Goal: Task Accomplishment & Management: Use online tool/utility

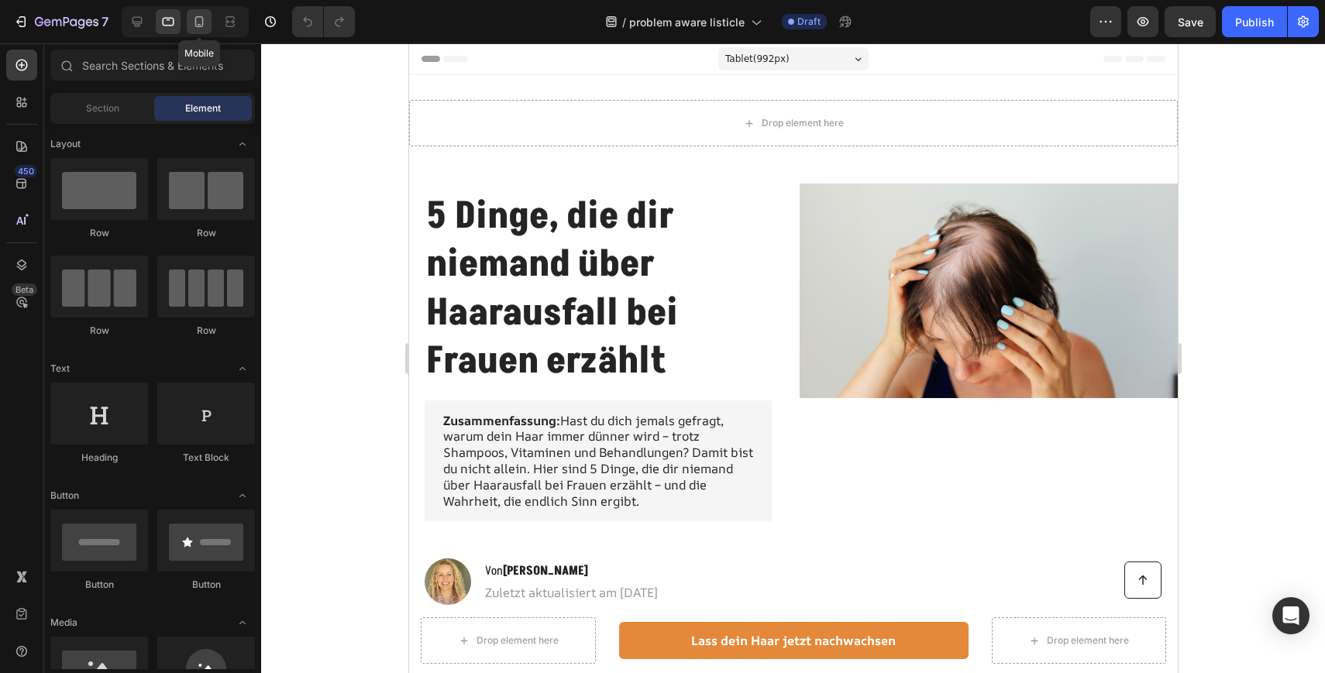
click at [205, 18] on icon at bounding box center [198, 21] width 15 height 15
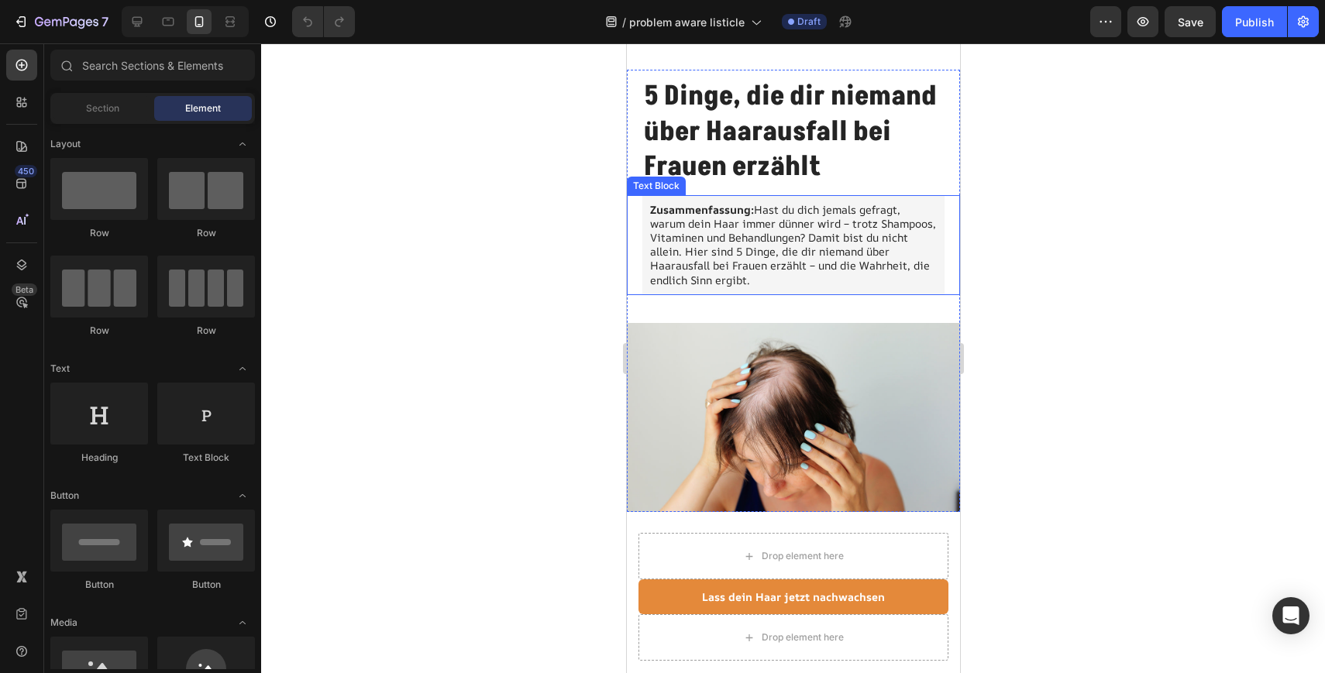
scroll to position [171, 0]
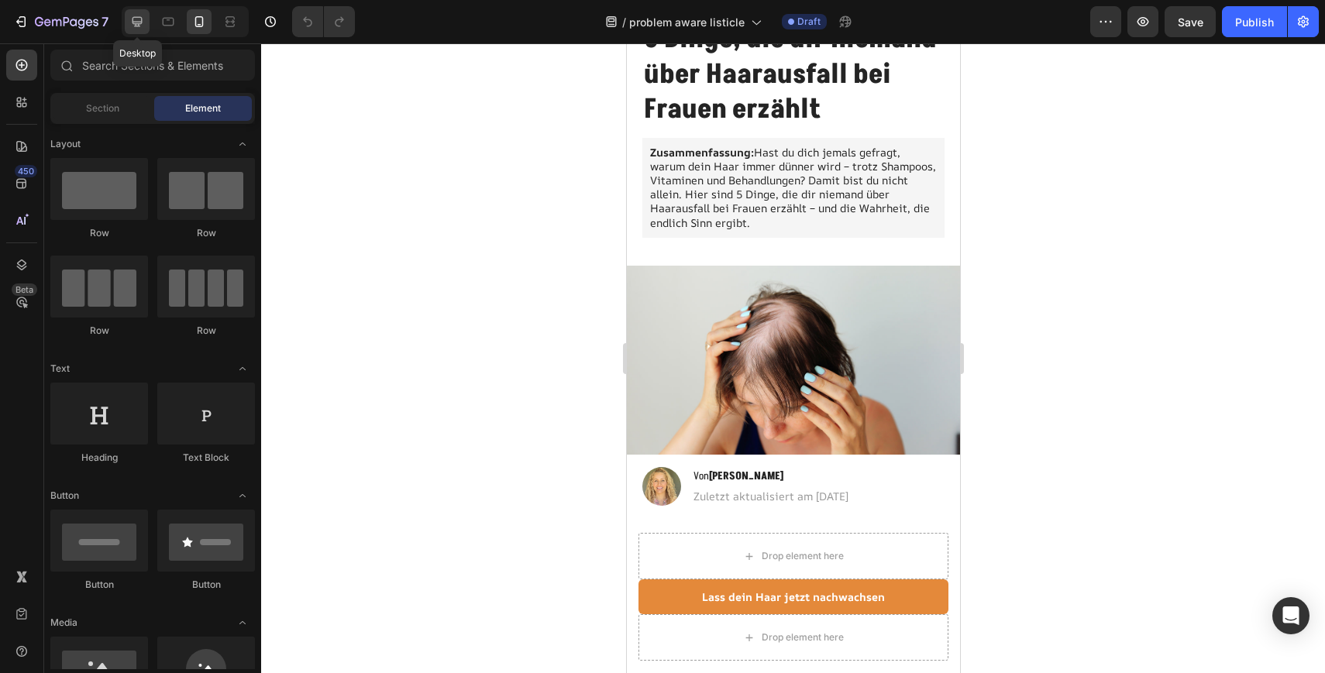
click at [143, 16] on icon at bounding box center [136, 21] width 15 height 15
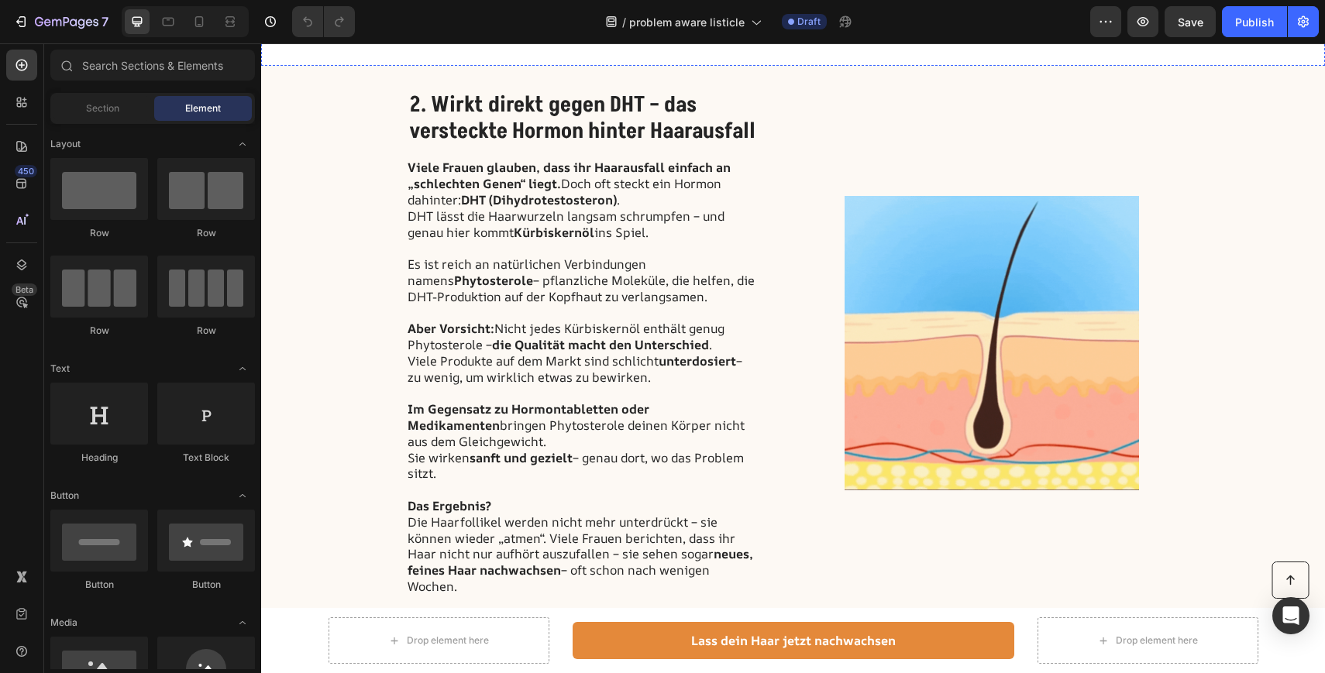
scroll to position [929, 0]
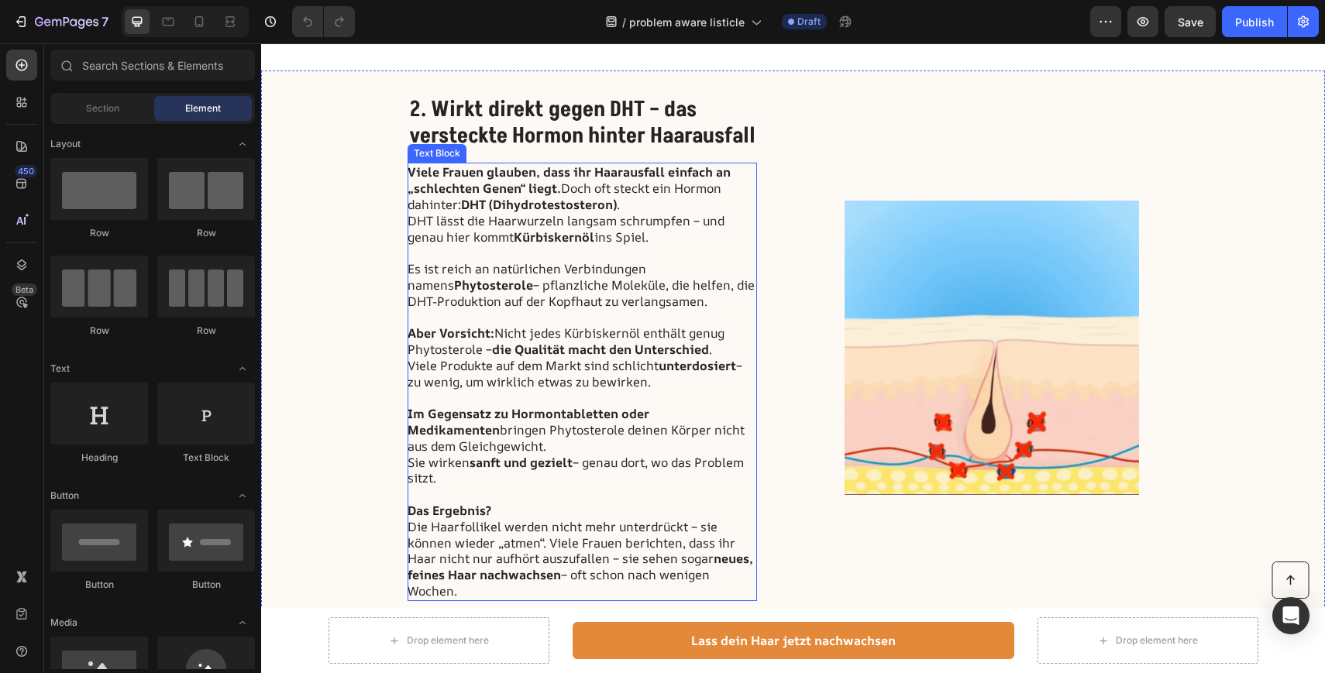
click at [443, 336] on strong "Aber Vorsicht:" at bounding box center [450, 333] width 87 height 17
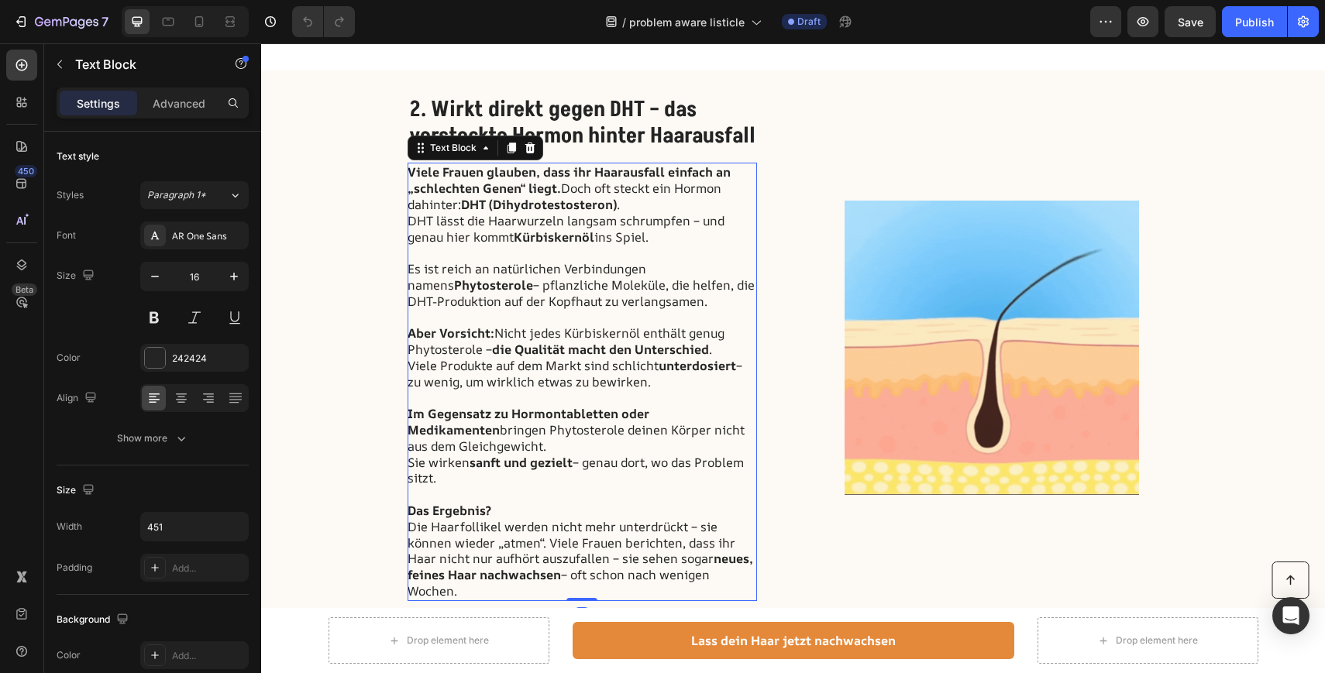
scroll to position [960, 0]
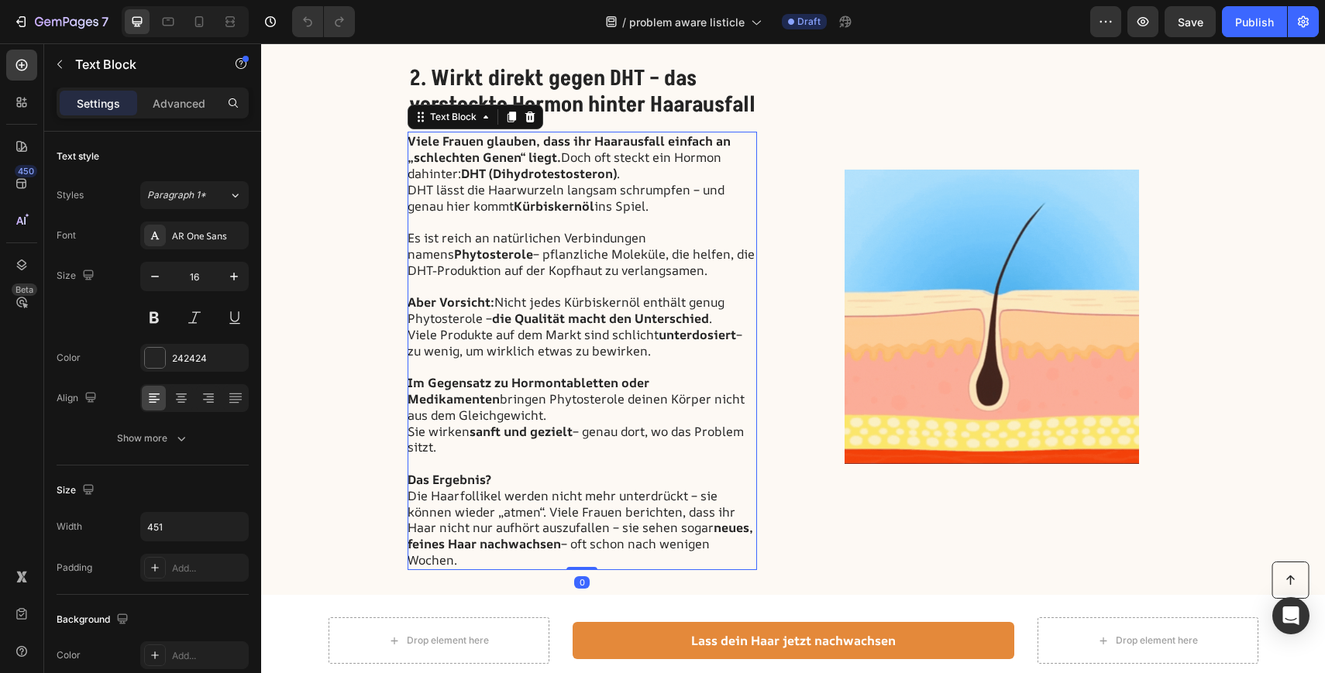
click at [471, 561] on p "Das Ergebnis? Die Haarfollikel werden nicht mehr unterdrückt – sie können wiede…" at bounding box center [581, 520] width 348 height 97
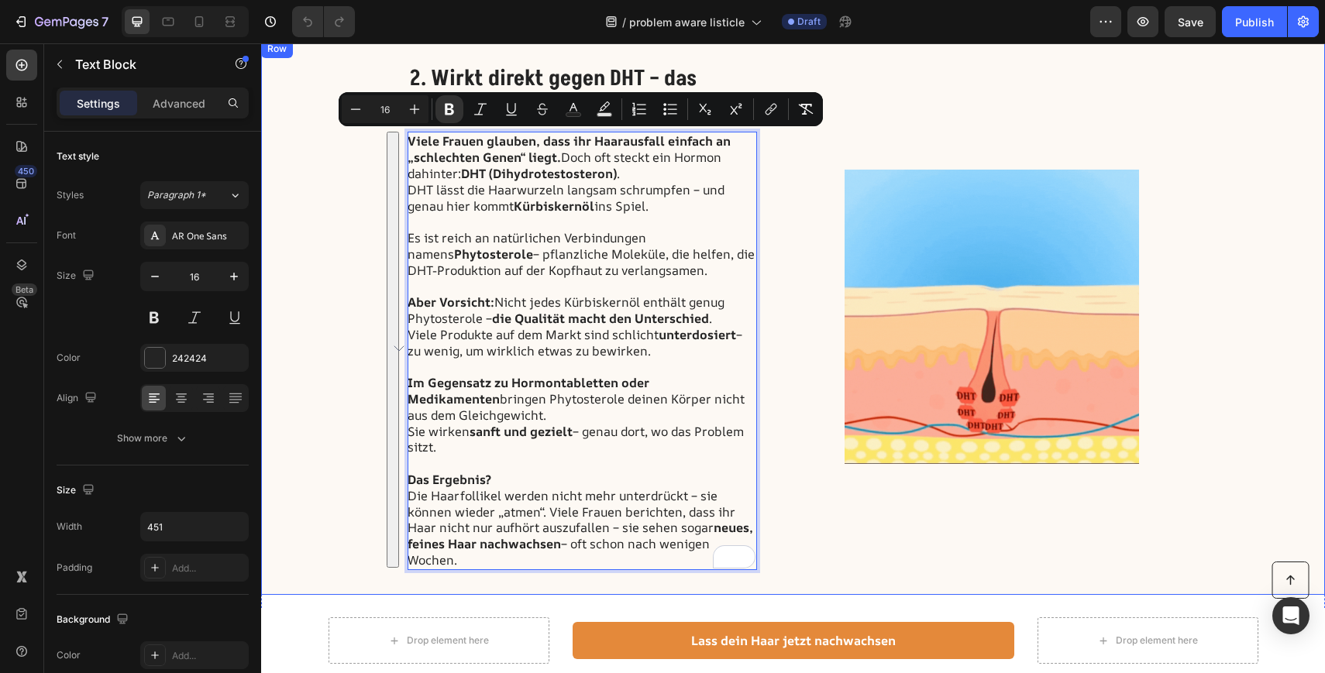
drag, startPoint x: 471, startPoint y: 561, endPoint x: 405, endPoint y: 131, distance: 434.9
click at [405, 131] on div "2. Wirkt direkt gegen DHT – das versteckte Hormon hinter Haarausfall Heading Vi…" at bounding box center [793, 317] width 1064 height 555
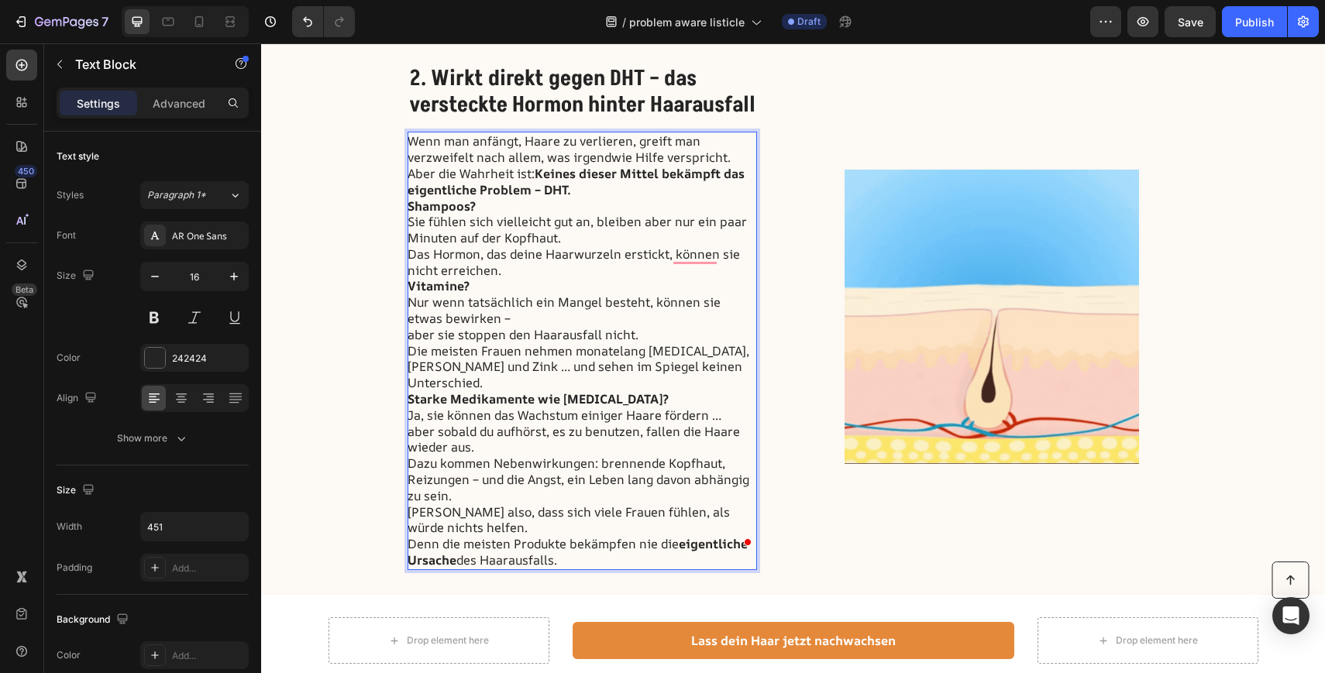
click at [507, 207] on p "Shampoos? Sie fühlen sich vielleicht gut an, bleiben aber nur ein paar Minuten …" at bounding box center [581, 238] width 348 height 81
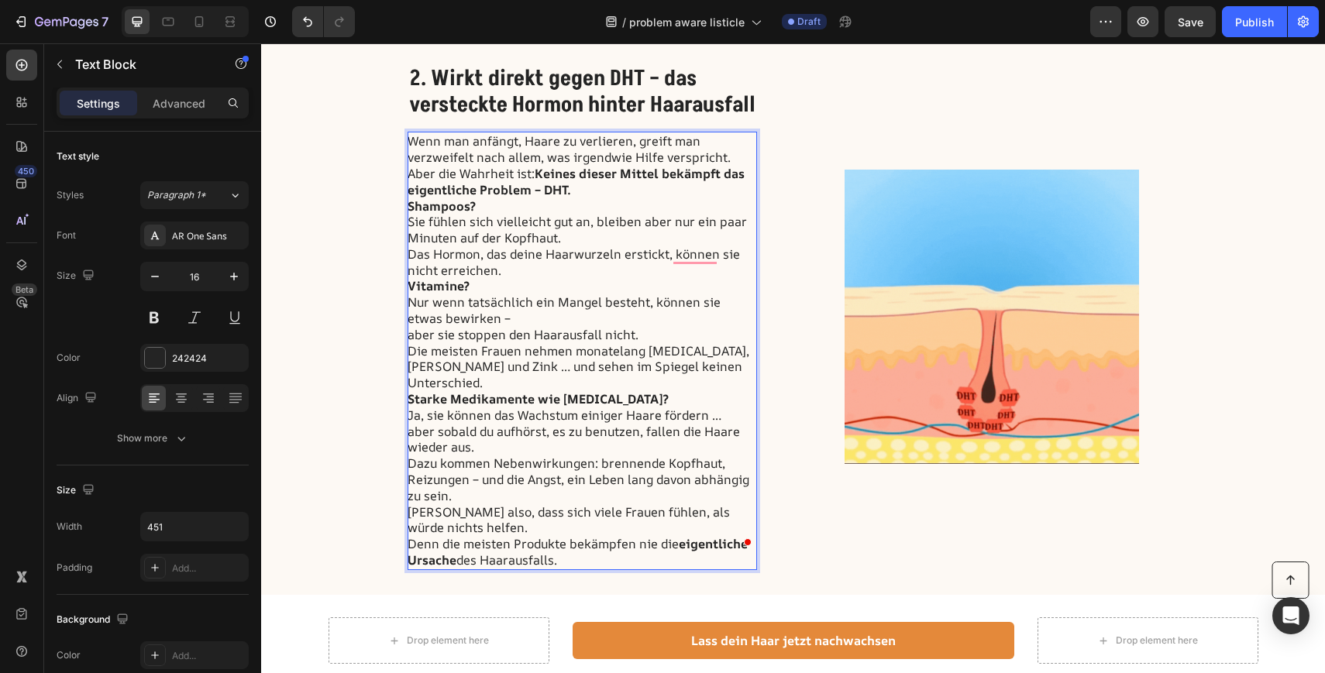
click at [592, 187] on p "Aber die Wahrheit ist: Keines dieser Mittel bekämpft das eigentliche Problem – …" at bounding box center [581, 182] width 348 height 33
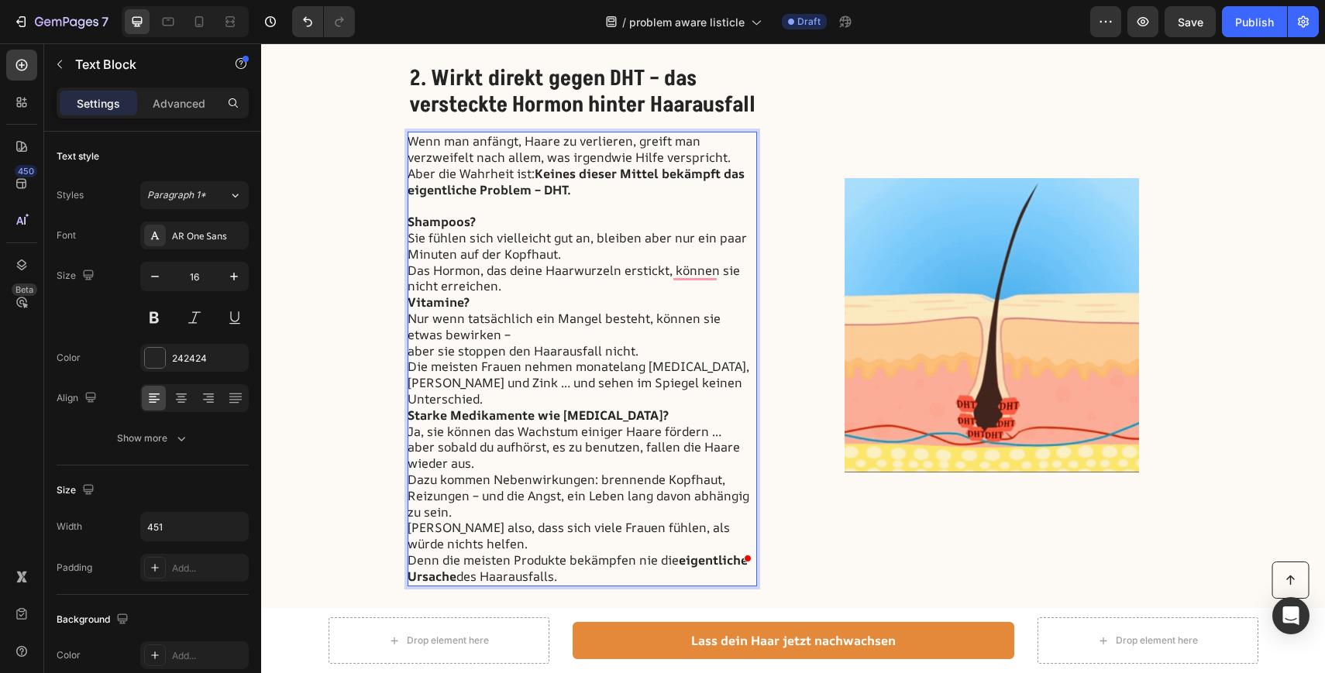
click at [502, 284] on p "Shampoos? Sie fühlen sich vielleicht gut an, bleiben aber nur ein paar Minuten …" at bounding box center [581, 254] width 348 height 81
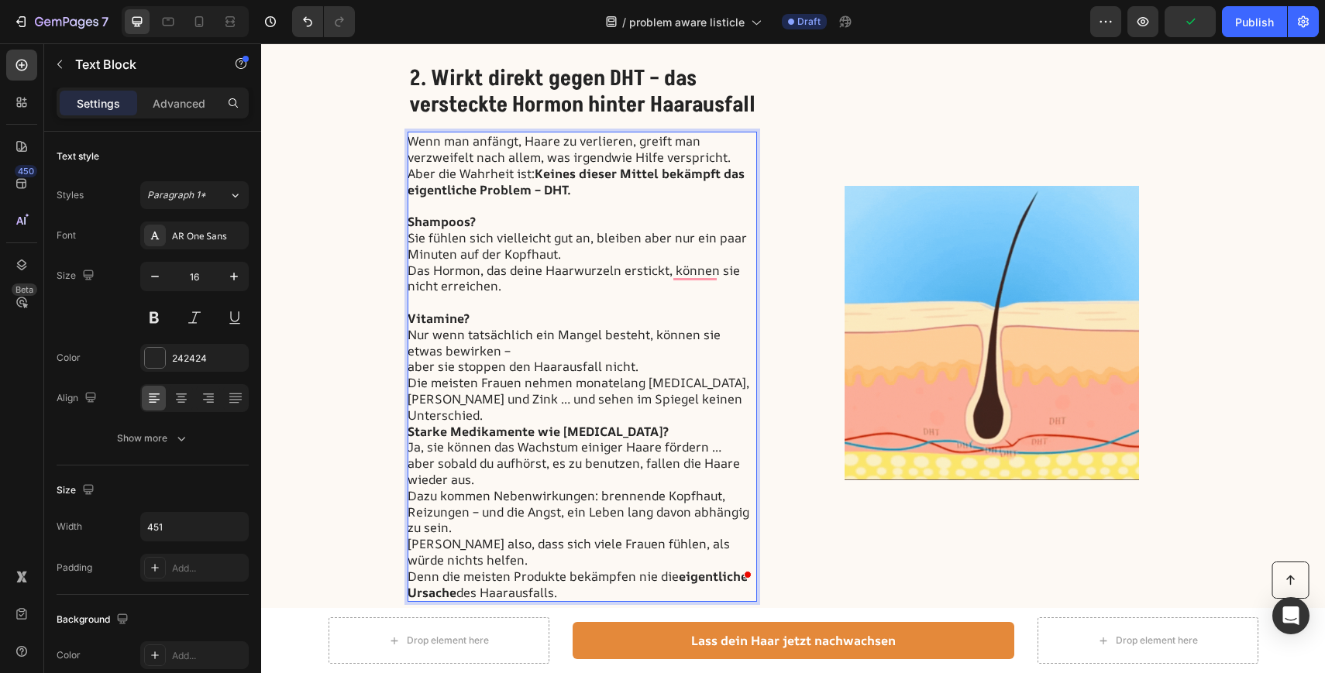
click at [695, 399] on p "Vitamine? Nur wenn tatsächlich ein Mangel besteht, können sie etwas bewirken – …" at bounding box center [581, 367] width 348 height 113
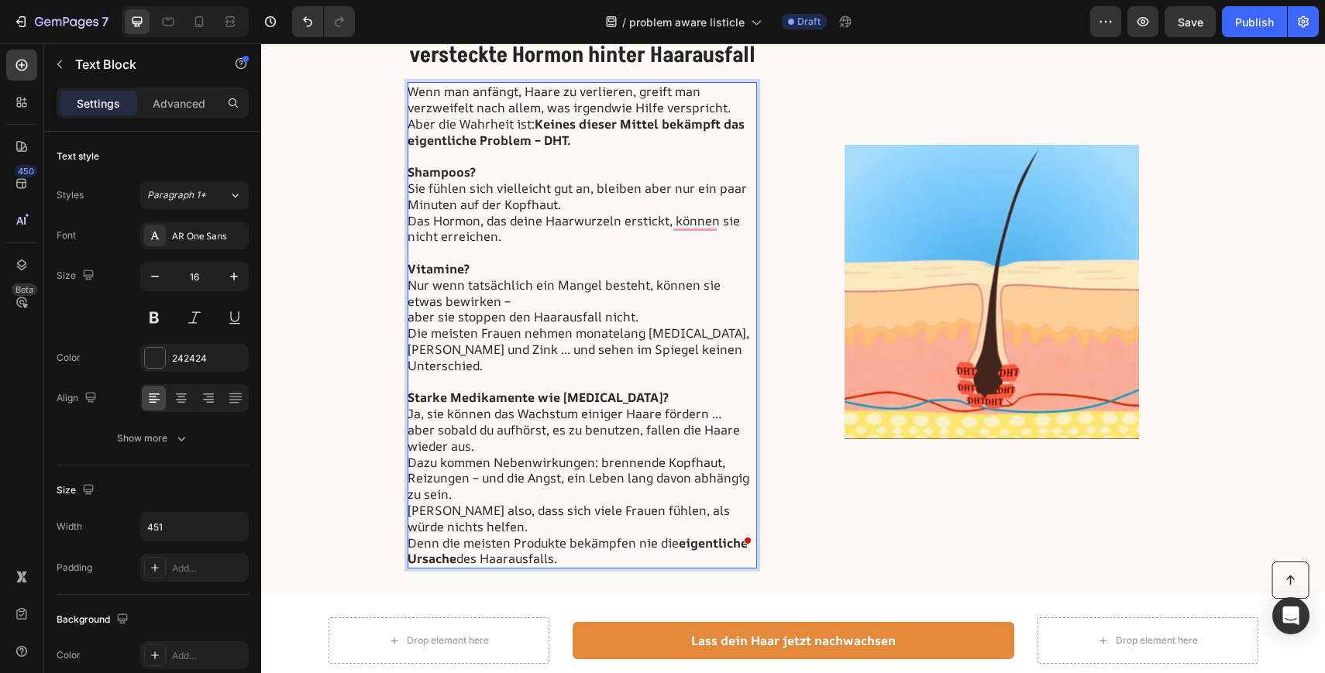
scroll to position [1011, 0]
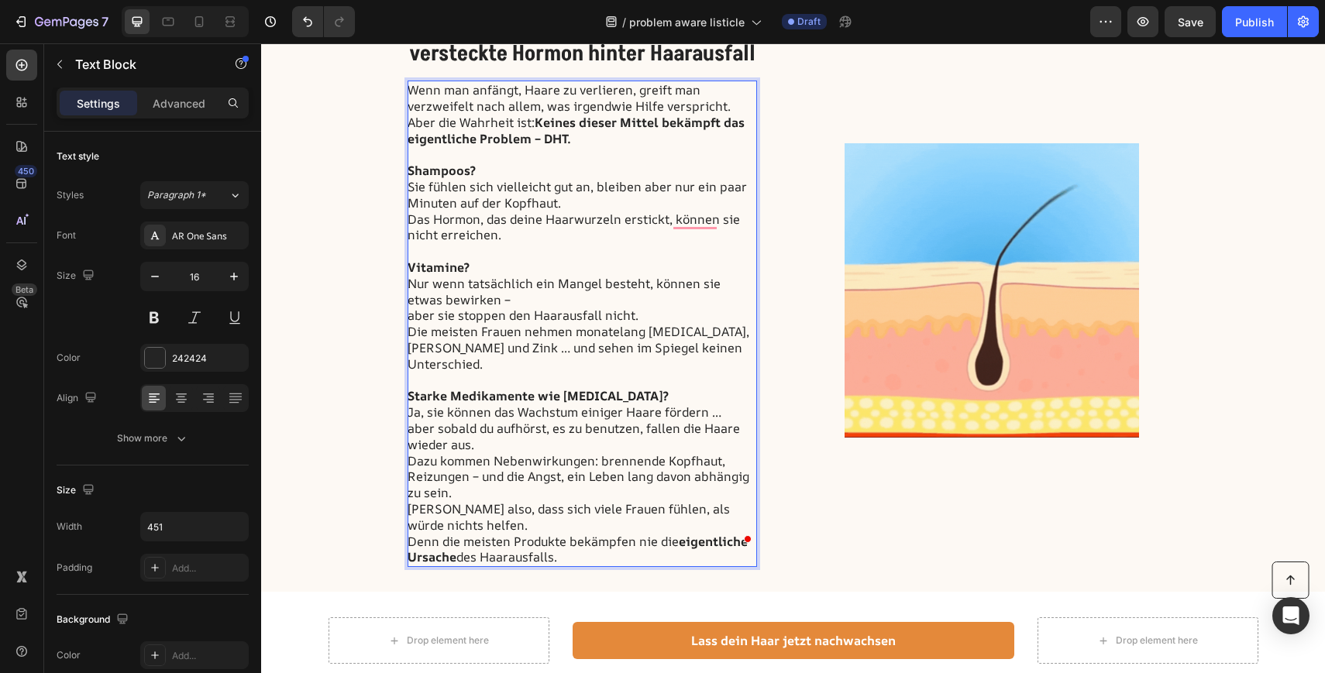
click at [469, 475] on p "Dazu kommen Nebenwirkungen: brennende Kopfhaut, Reizungen – und die Angst, ein …" at bounding box center [581, 477] width 348 height 48
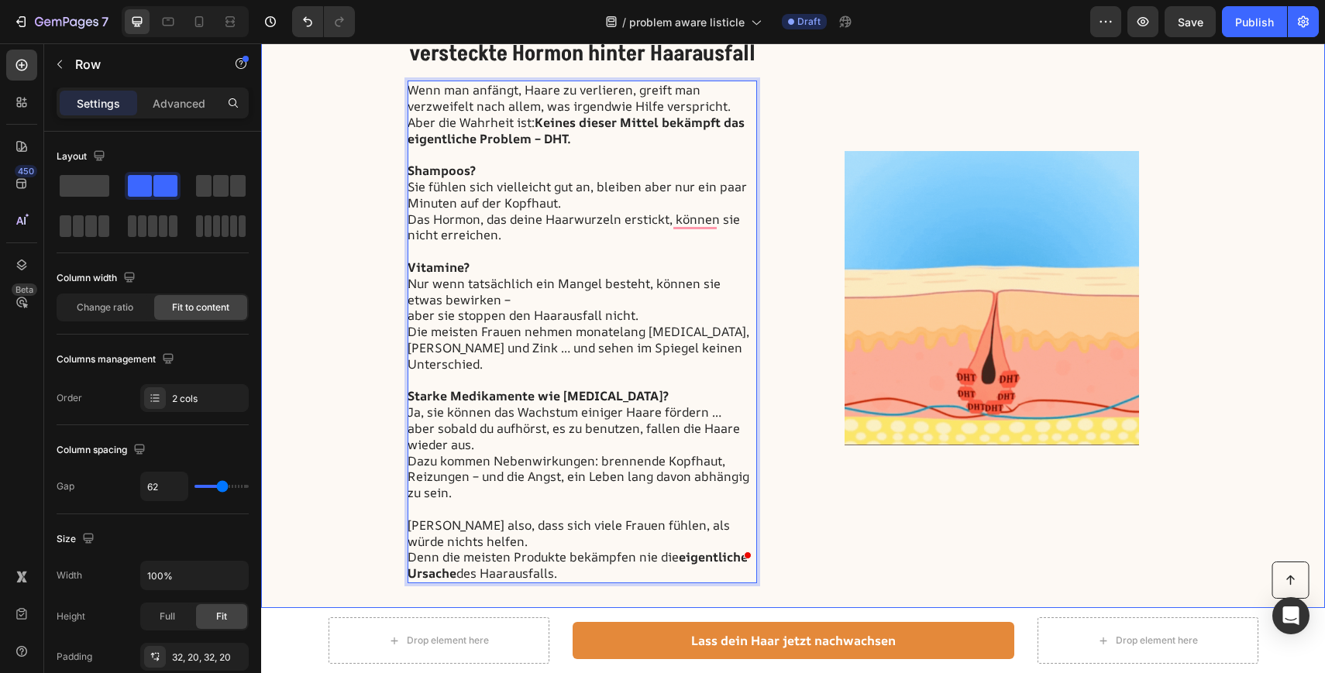
click at [298, 404] on div "2. Wirkt direkt gegen DHT – das versteckte Hormon hinter Haarausfall Heading We…" at bounding box center [793, 298] width 1064 height 620
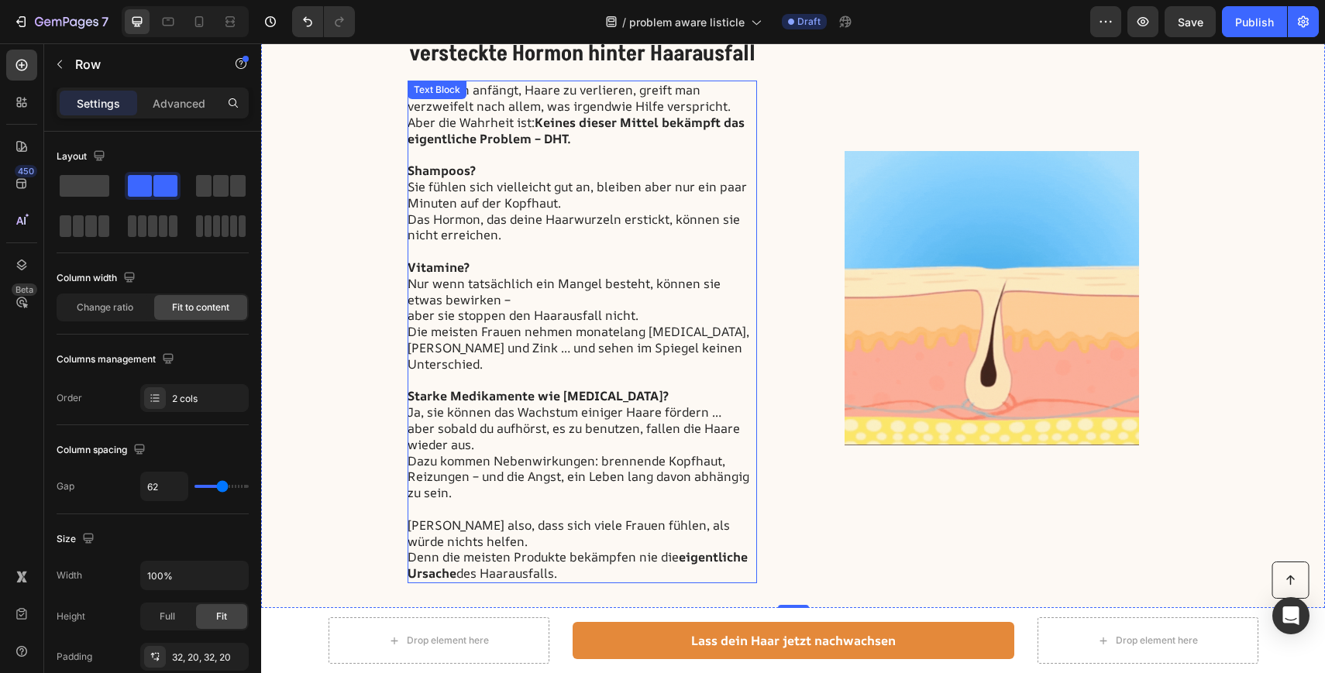
scroll to position [948, 0]
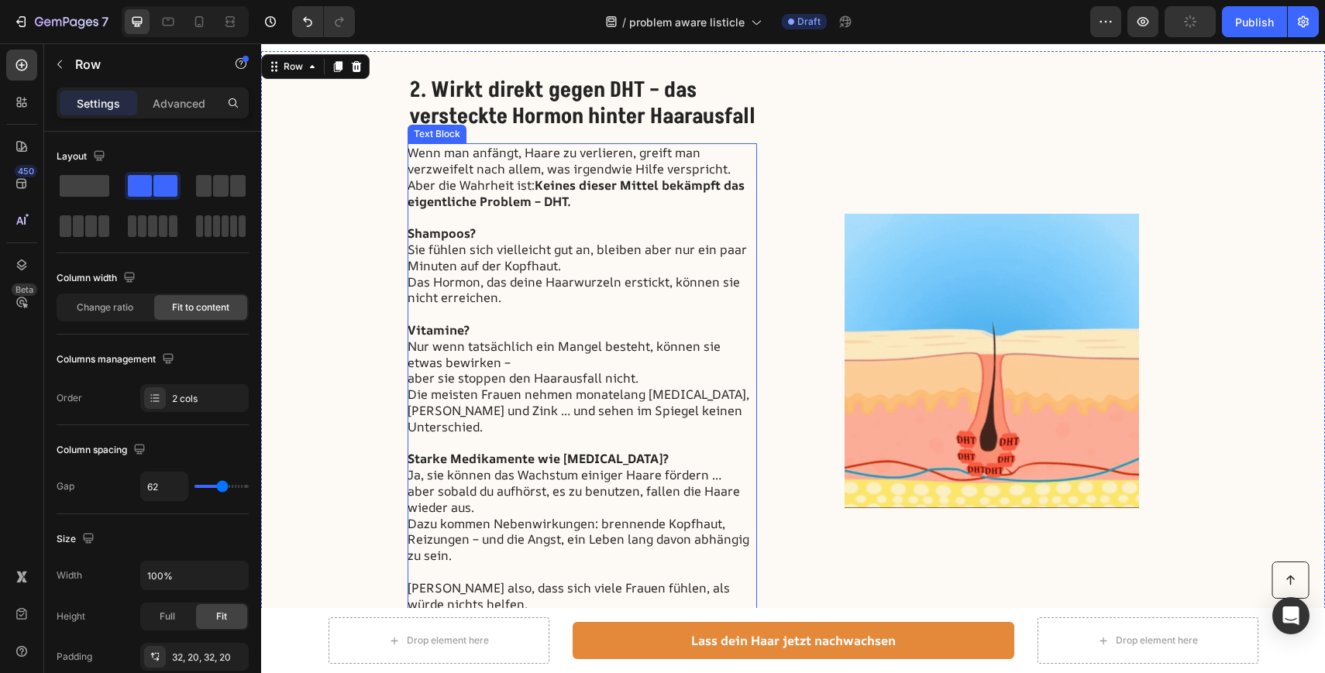
click at [494, 359] on p "Vitamine? Nur wenn tatsächlich ein Mangel besteht, können sie etwas bewirken – …" at bounding box center [581, 386] width 348 height 129
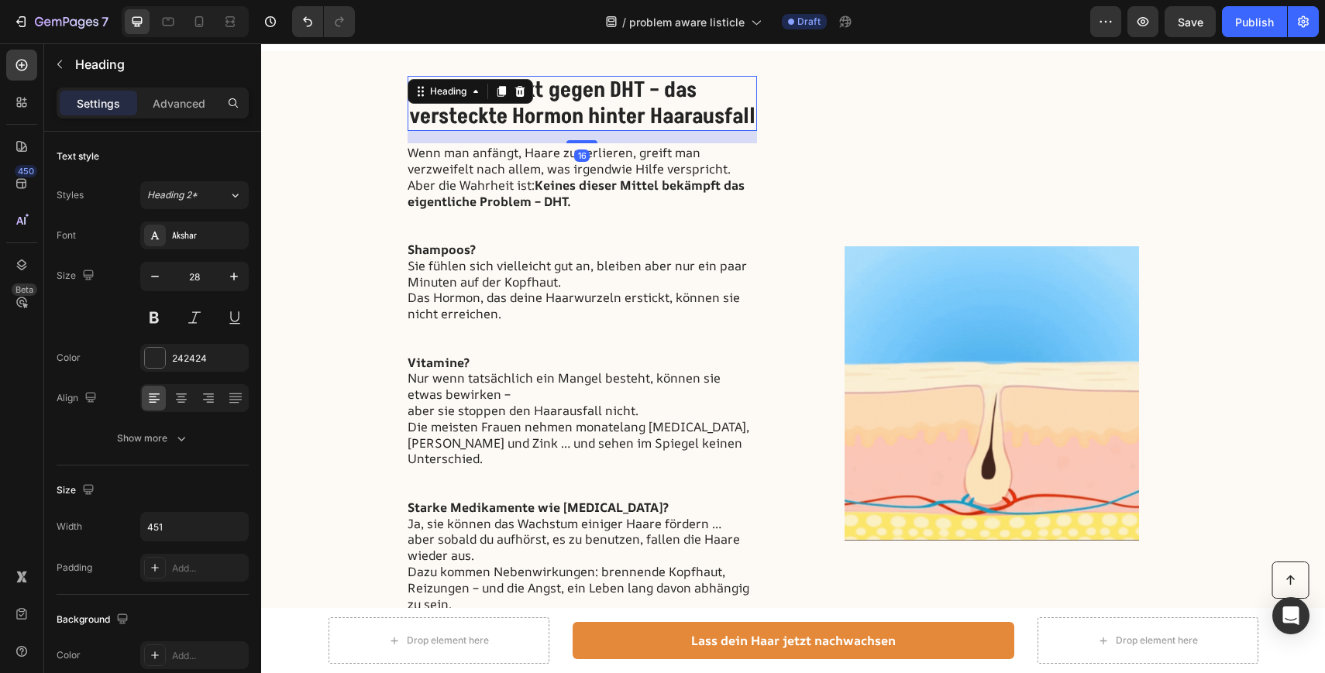
click at [487, 89] on div "2. Wirkt direkt gegen DHT – das versteckte Hormon hinter Haarausfall Heading 16" at bounding box center [581, 103] width 349 height 55
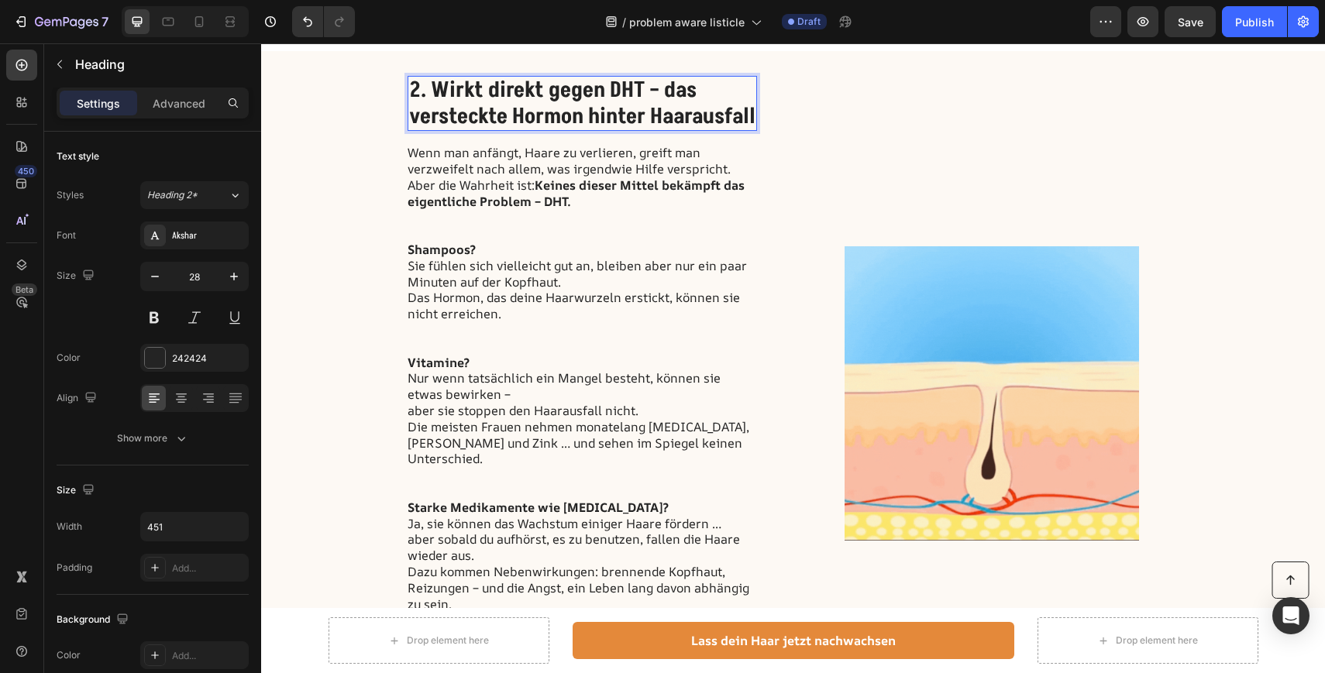
click at [713, 92] on h2 "2. Wirkt direkt gegen DHT – das versteckte Hormon hinter Haarausfall" at bounding box center [581, 103] width 349 height 55
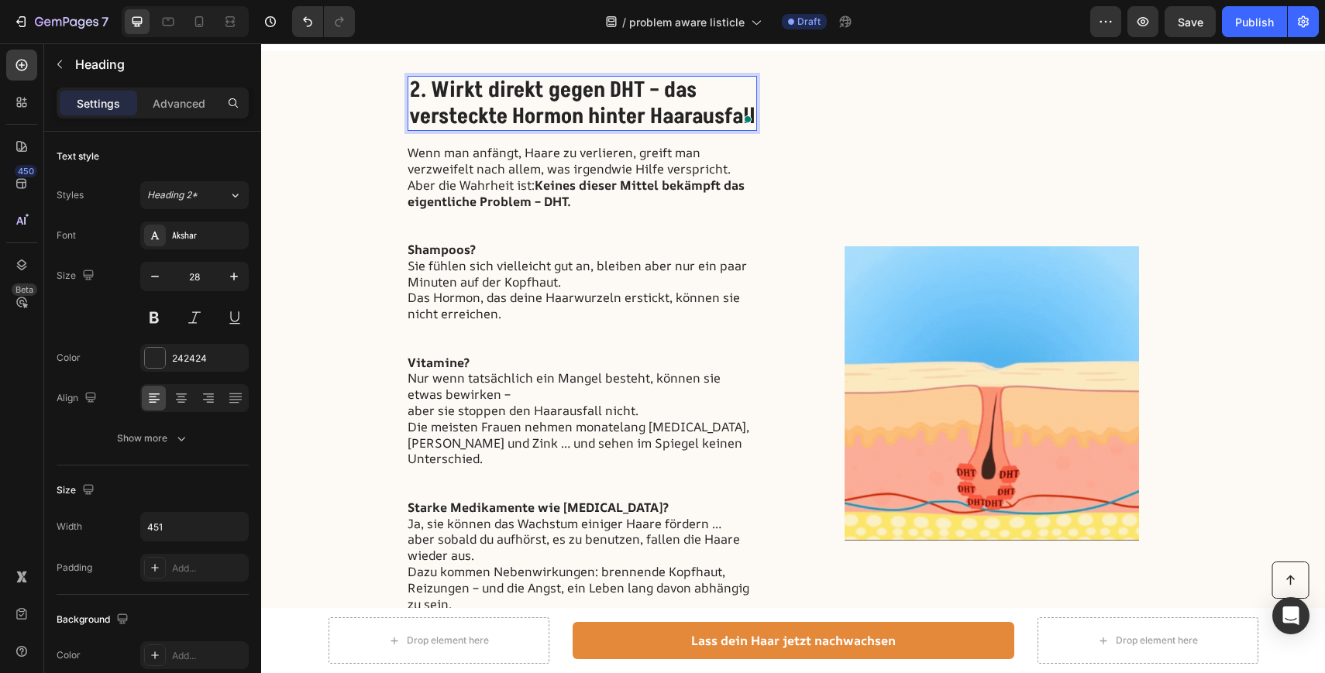
click at [751, 111] on span at bounding box center [748, 119] width 14 height 22
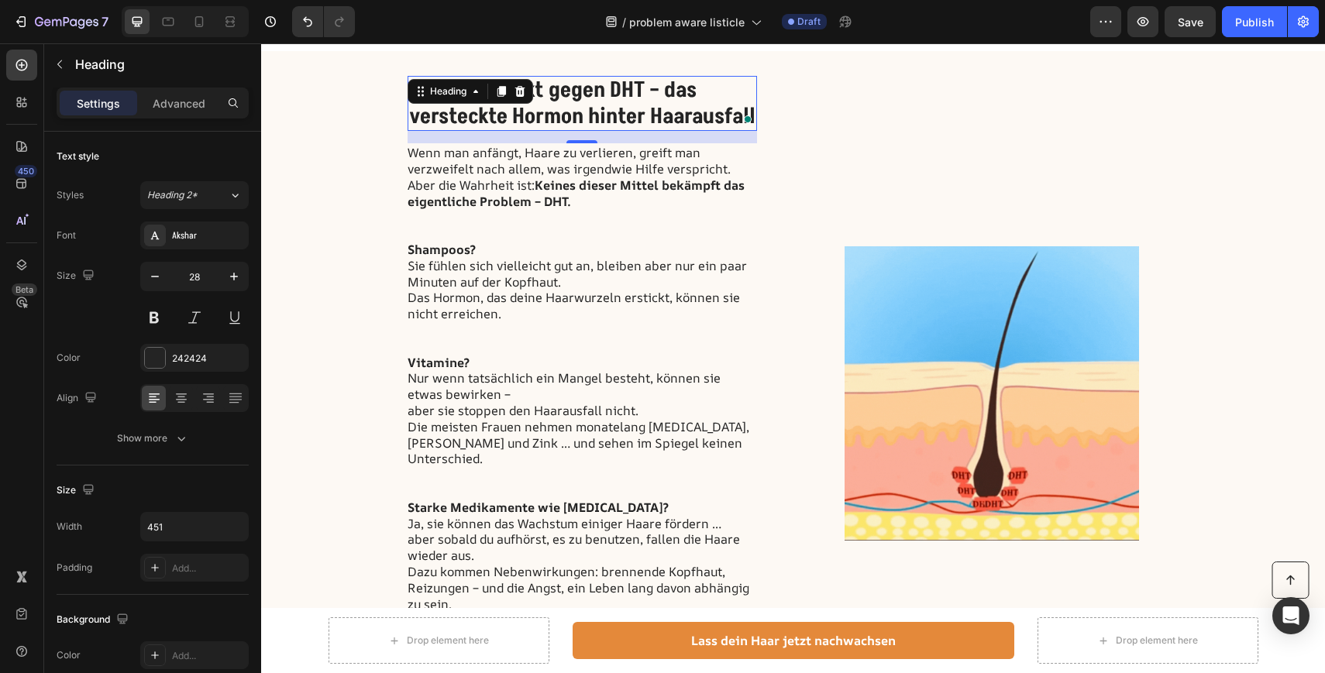
click at [751, 111] on span at bounding box center [748, 119] width 14 height 22
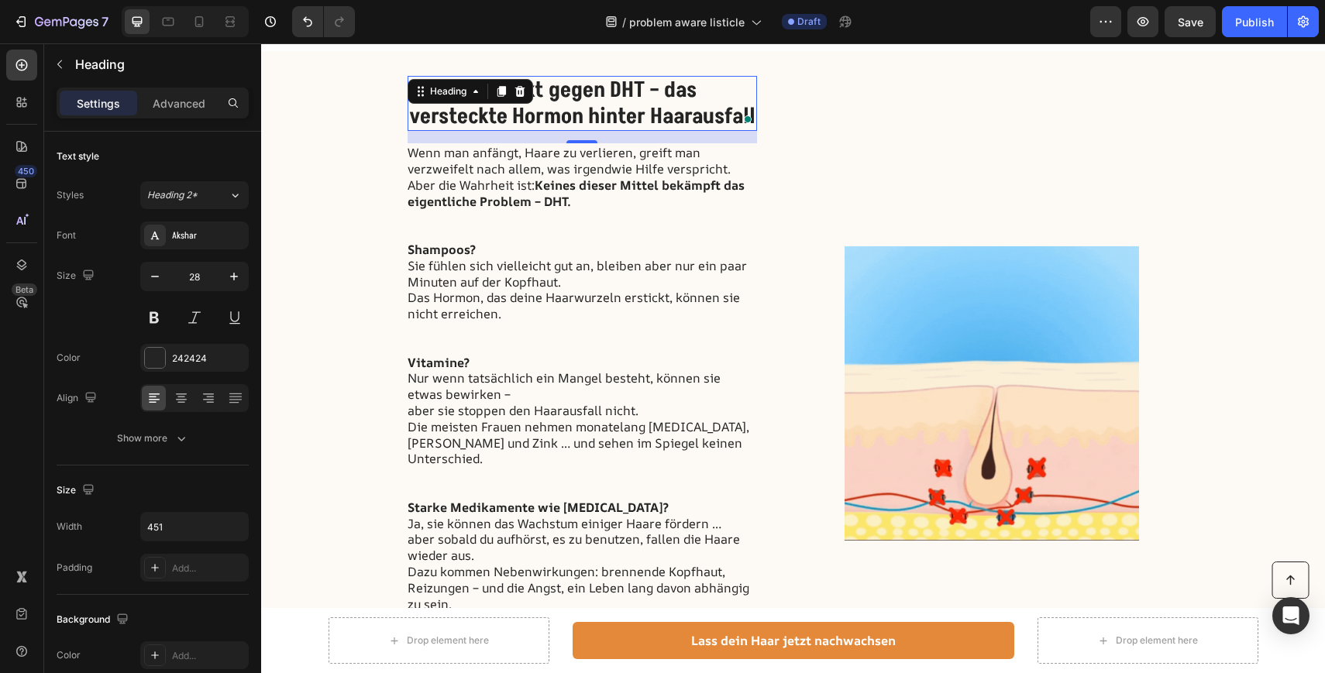
click at [744, 111] on span at bounding box center [748, 119] width 14 height 22
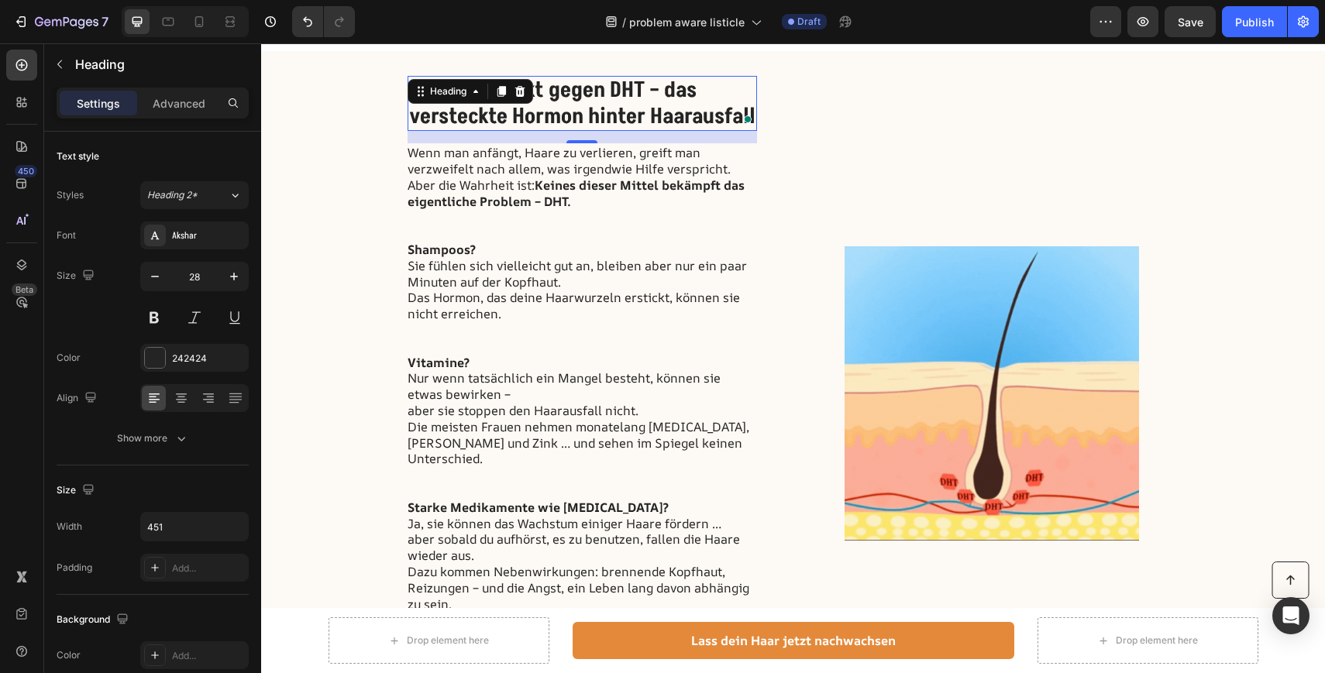
click at [740, 109] on p "2. Wirkt direkt gegen DHT – das versteckte Hormon hinter Haarausfall" at bounding box center [582, 103] width 346 height 52
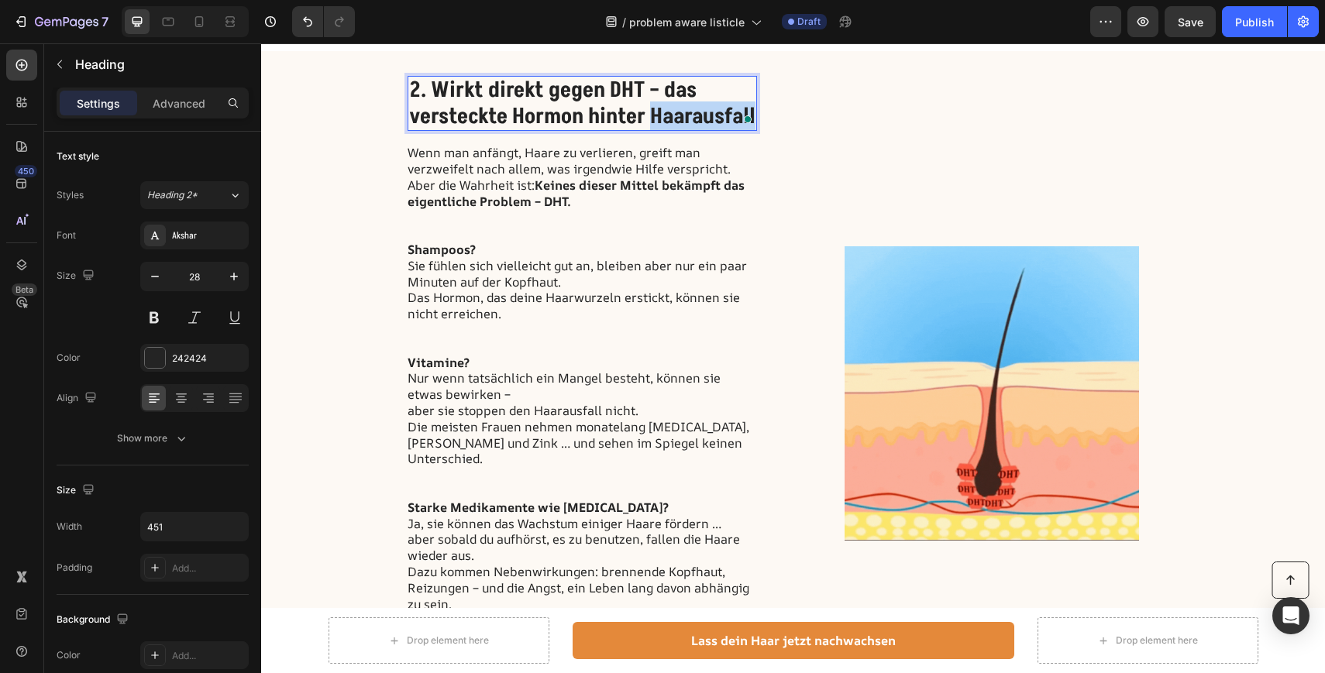
click at [740, 109] on p "2. Wirkt direkt gegen DHT – das versteckte Hormon hinter Haarausfall" at bounding box center [582, 103] width 346 height 52
click at [614, 104] on p "2. Wirkt direkt gegen DHT – das versteckte Hormon hinter Haarausfall" at bounding box center [582, 103] width 346 height 52
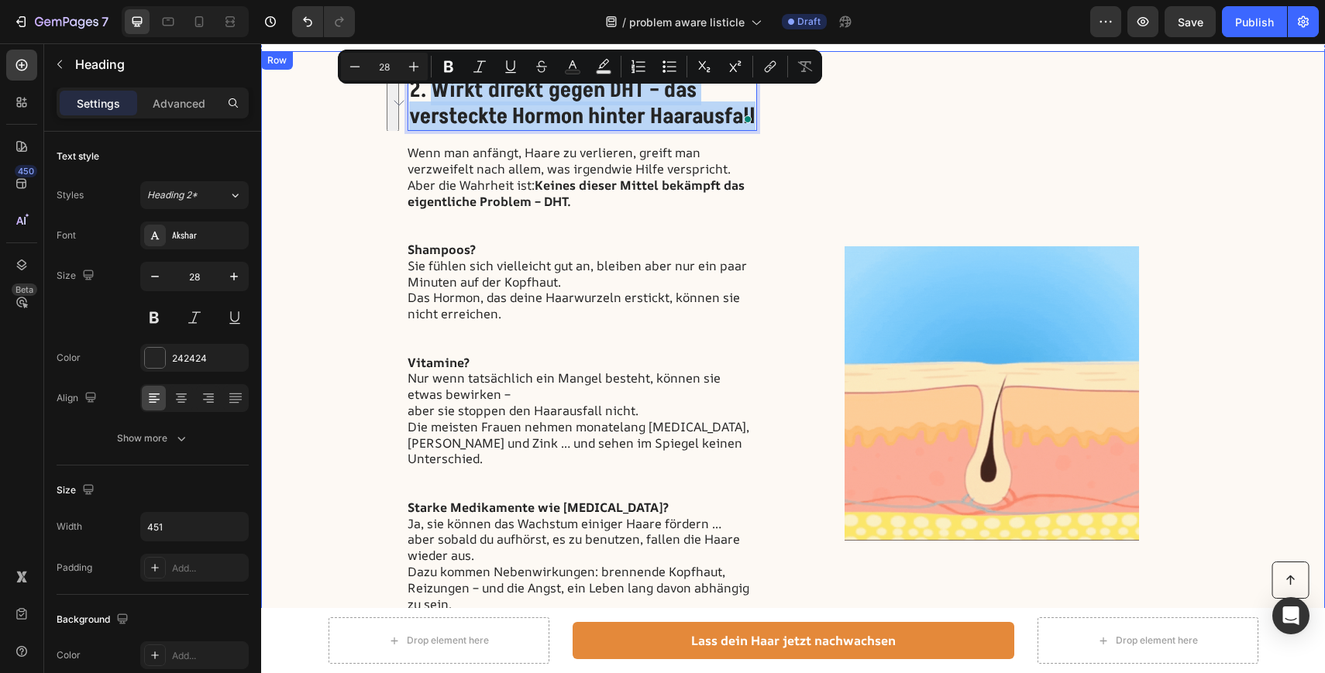
drag, startPoint x: 436, startPoint y: 89, endPoint x: 788, endPoint y: 137, distance: 355.0
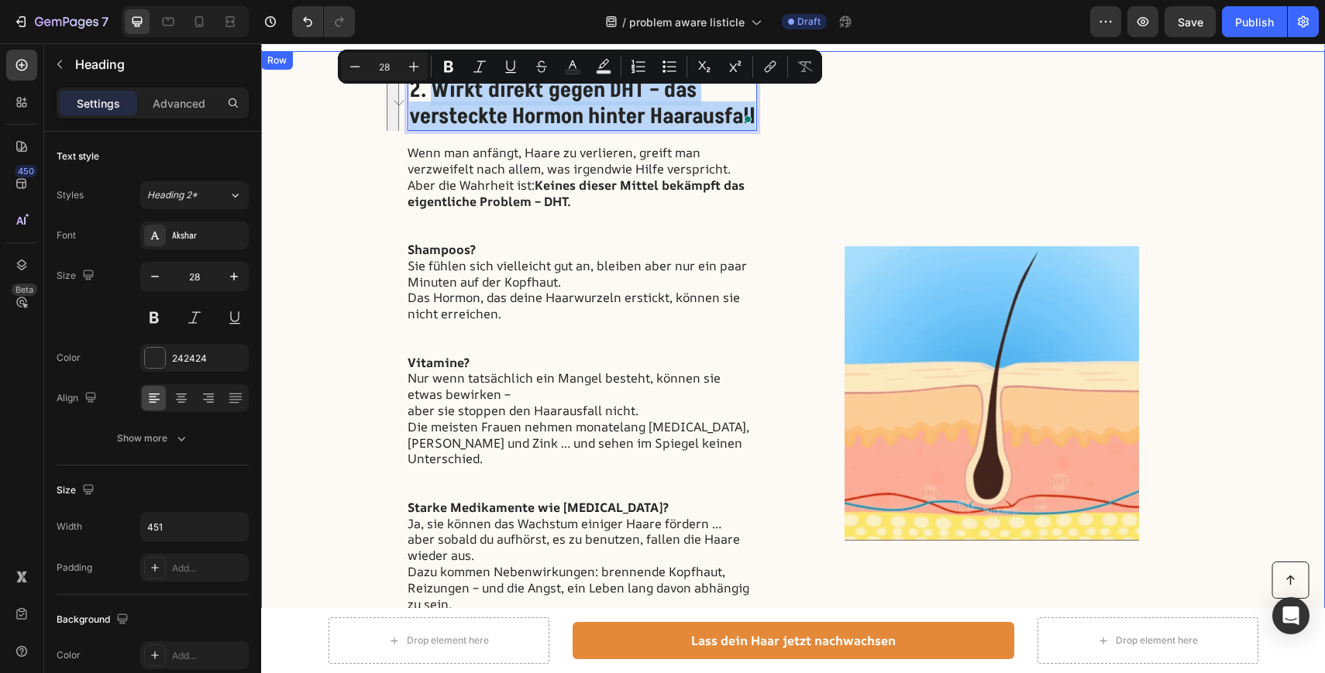
click at [788, 137] on div "2. Wirkt direkt gegen DHT – das versteckte Hormon hinter Haarausfall Heading 16…" at bounding box center [793, 393] width 1064 height 684
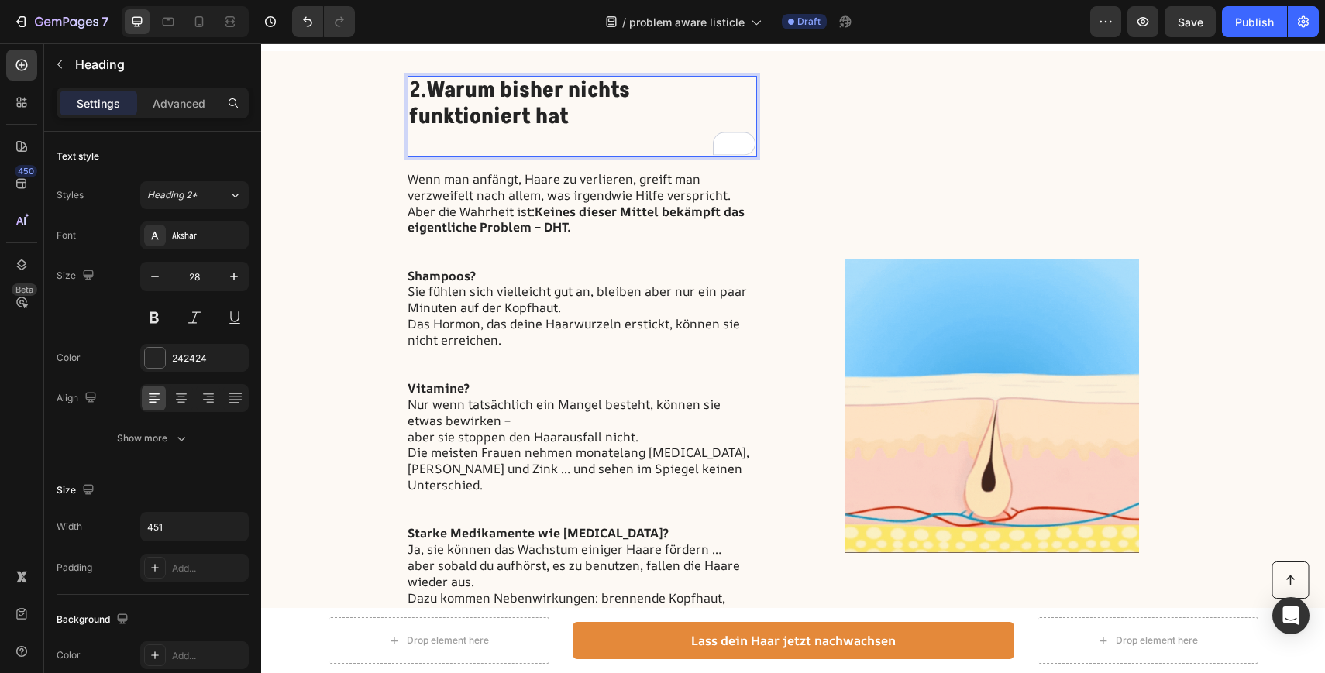
scroll to position [0, 0]
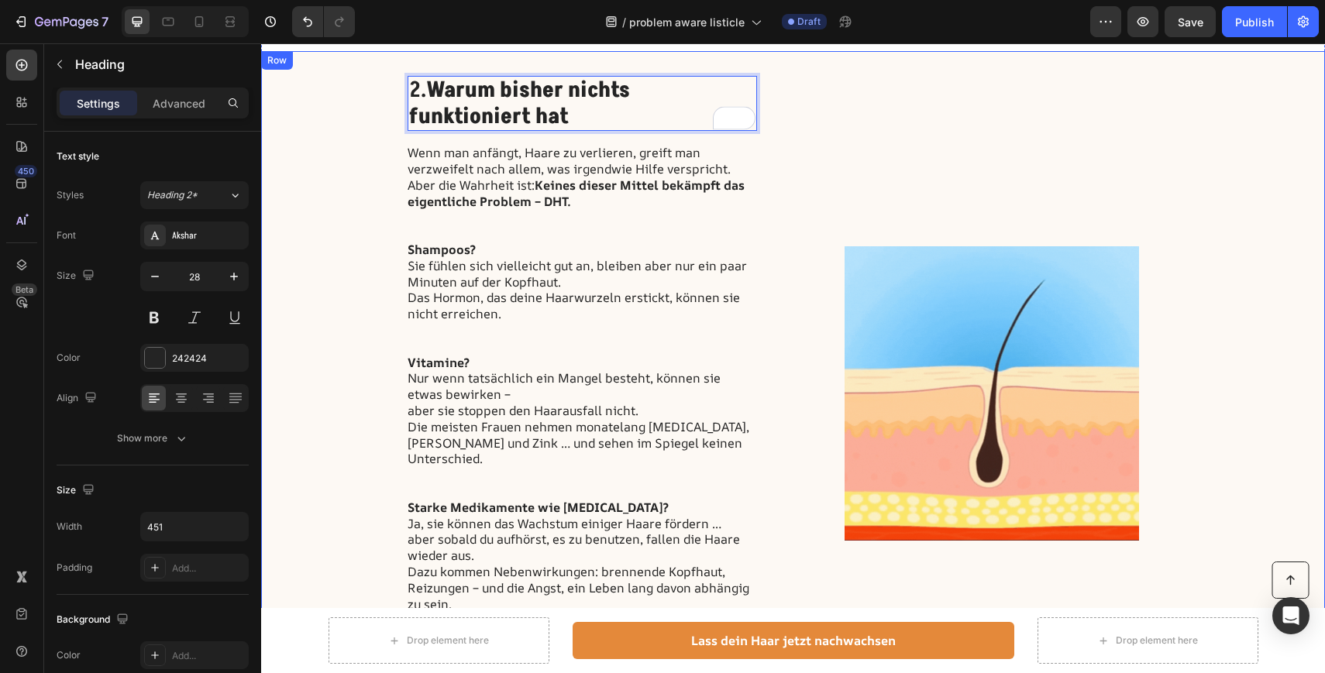
click at [321, 290] on div "2. Warum bisher nichts funktioniert hat Heading 16 Wenn man anfängt, Haare zu v…" at bounding box center [793, 393] width 1064 height 684
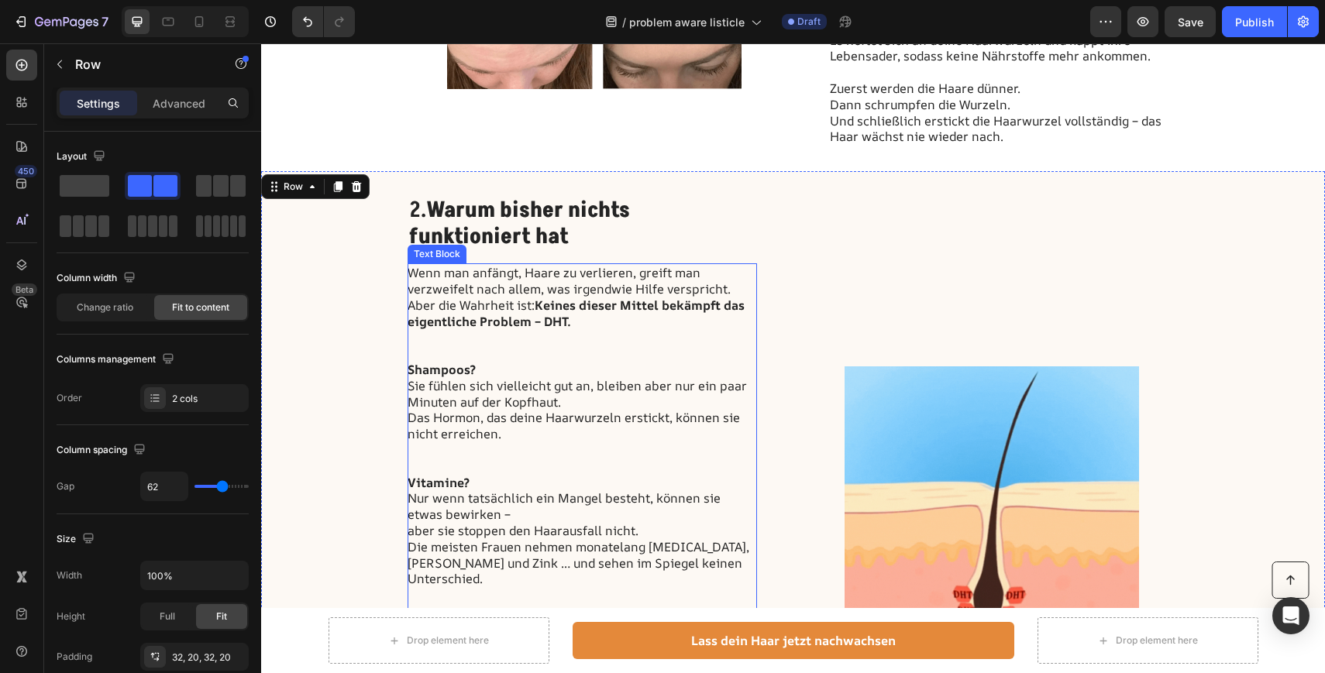
scroll to position [805, 0]
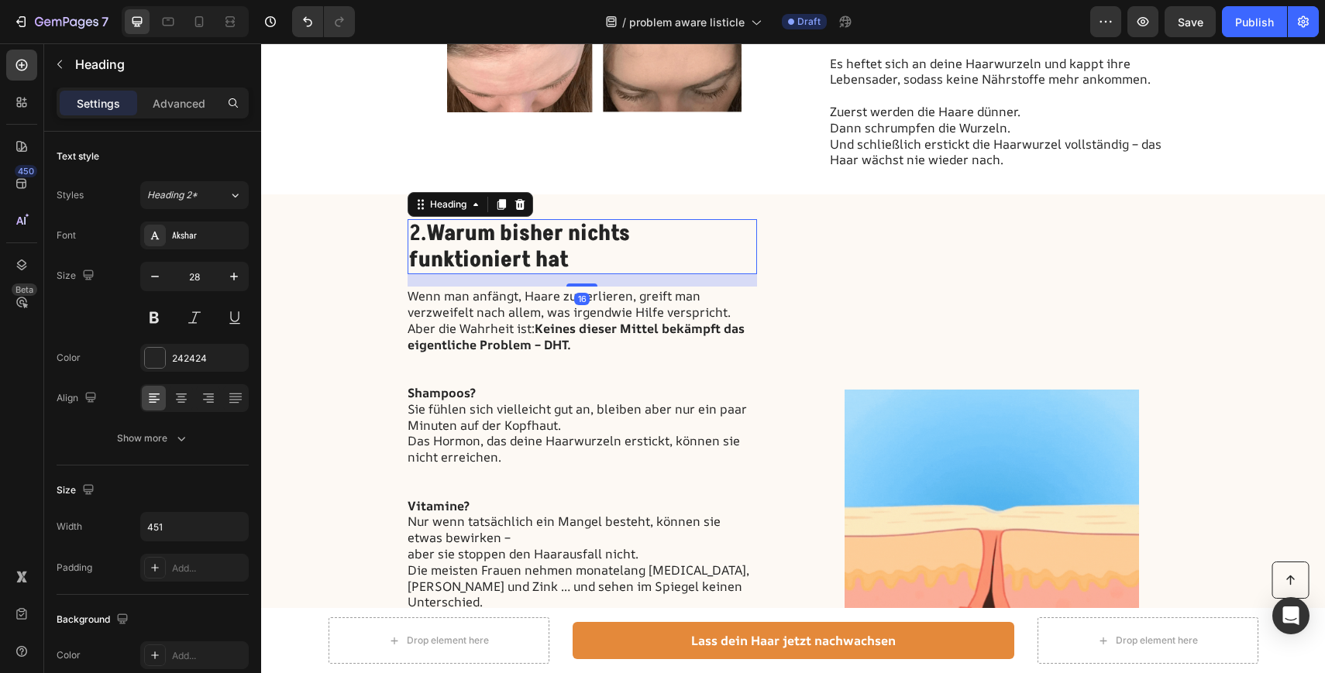
click at [570, 251] on p "2. Warum bisher nichts funktioniert hat" at bounding box center [582, 247] width 346 height 52
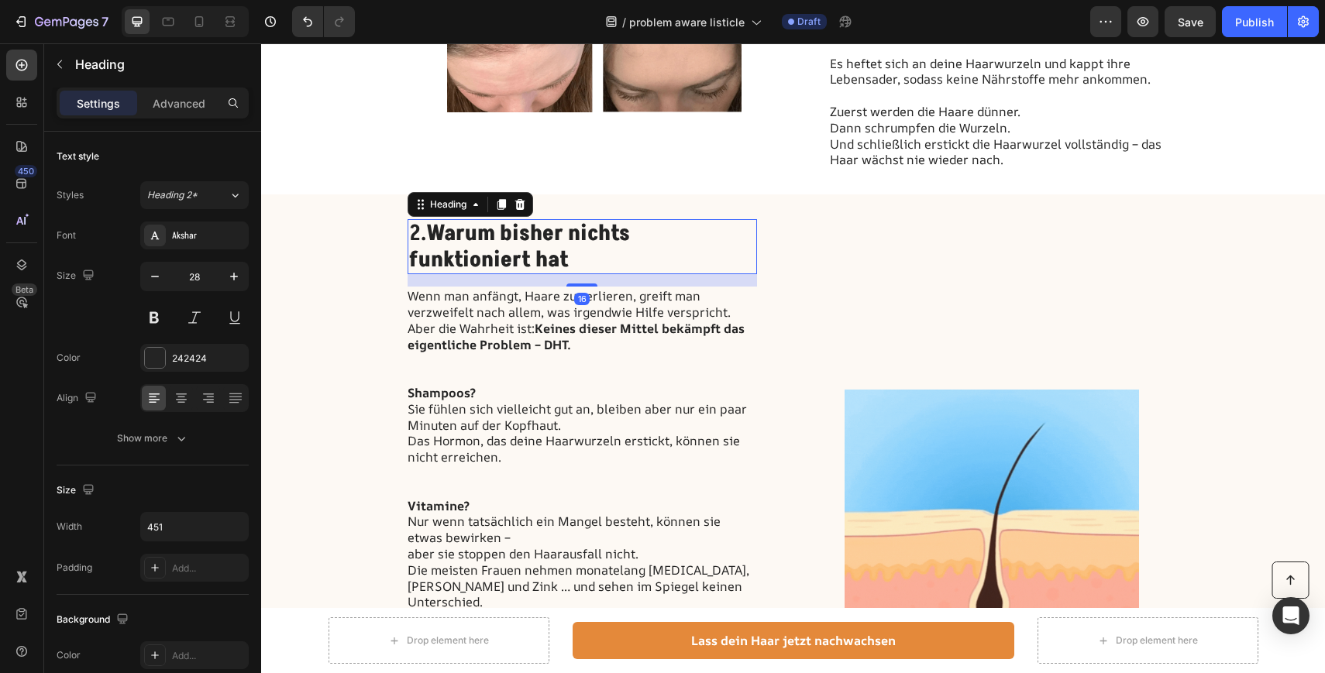
scroll to position [0, 0]
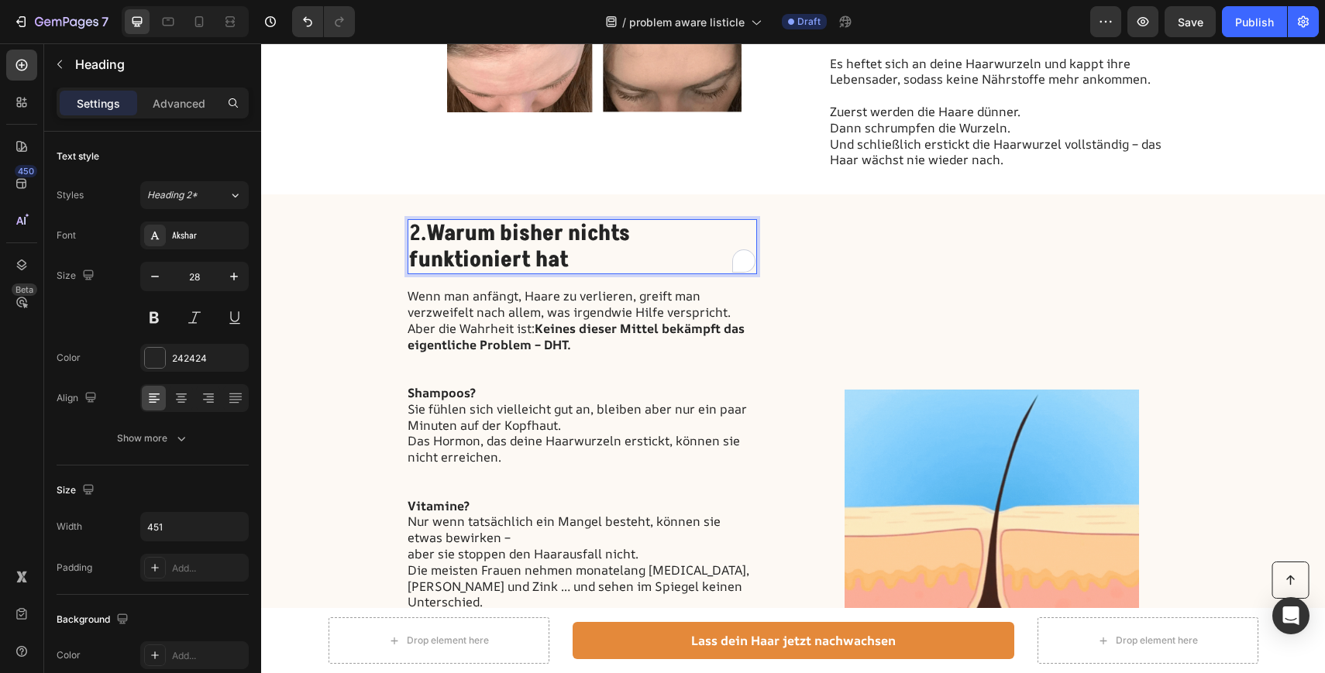
click at [630, 231] on strong "Warum bisher nichts funktioniert hat" at bounding box center [519, 246] width 221 height 57
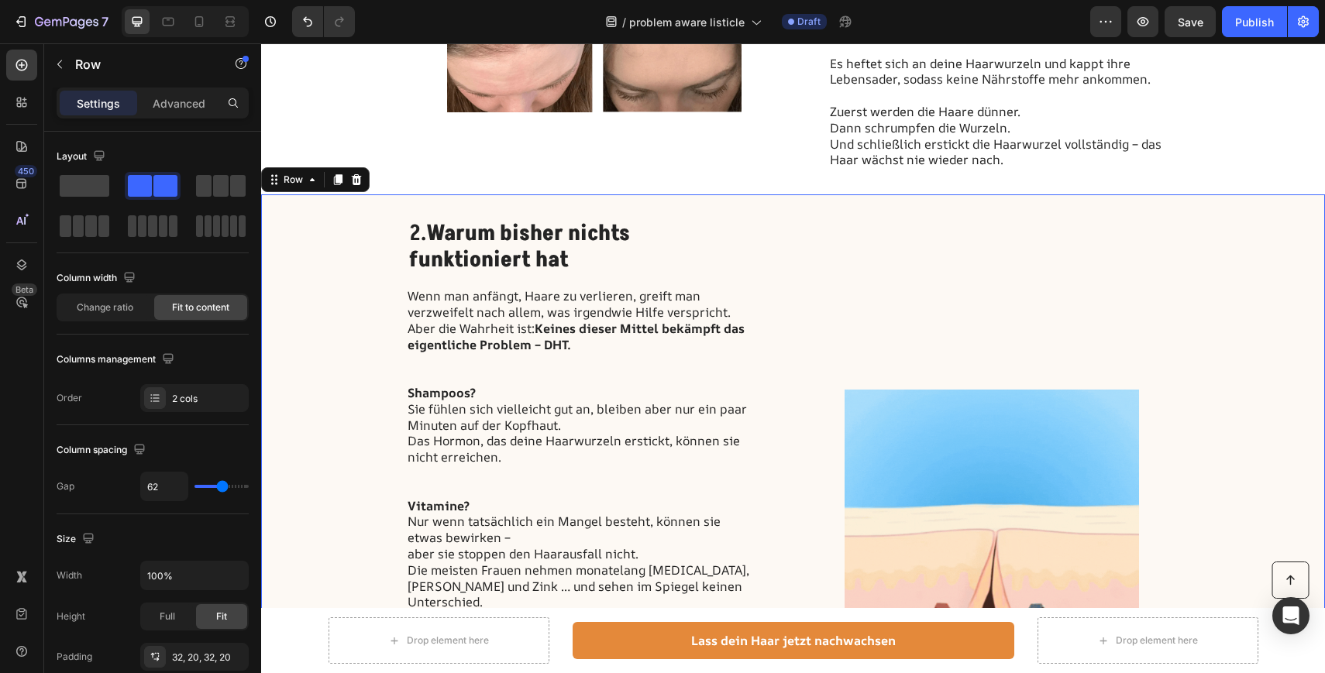
click at [339, 356] on div "2. Warum bisher nichts funktioniert hat Heading Wenn man anfängt, Haare zu verl…" at bounding box center [793, 536] width 1064 height 684
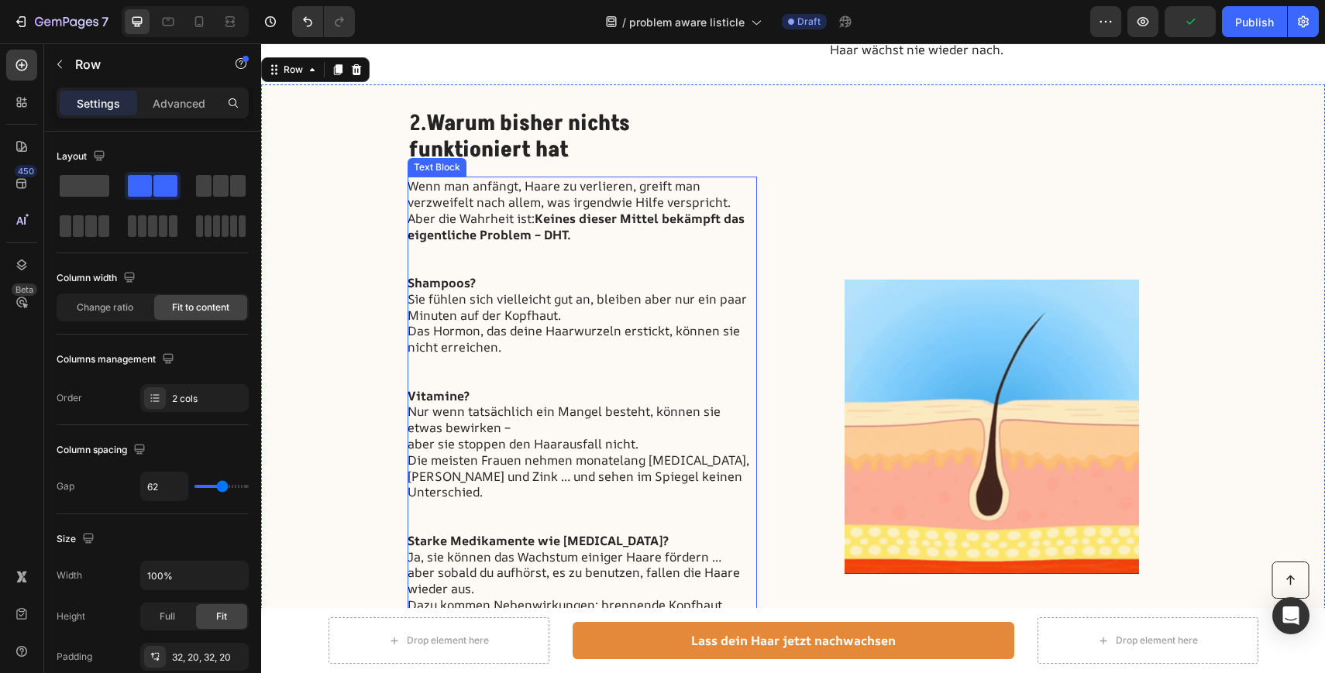
scroll to position [943, 0]
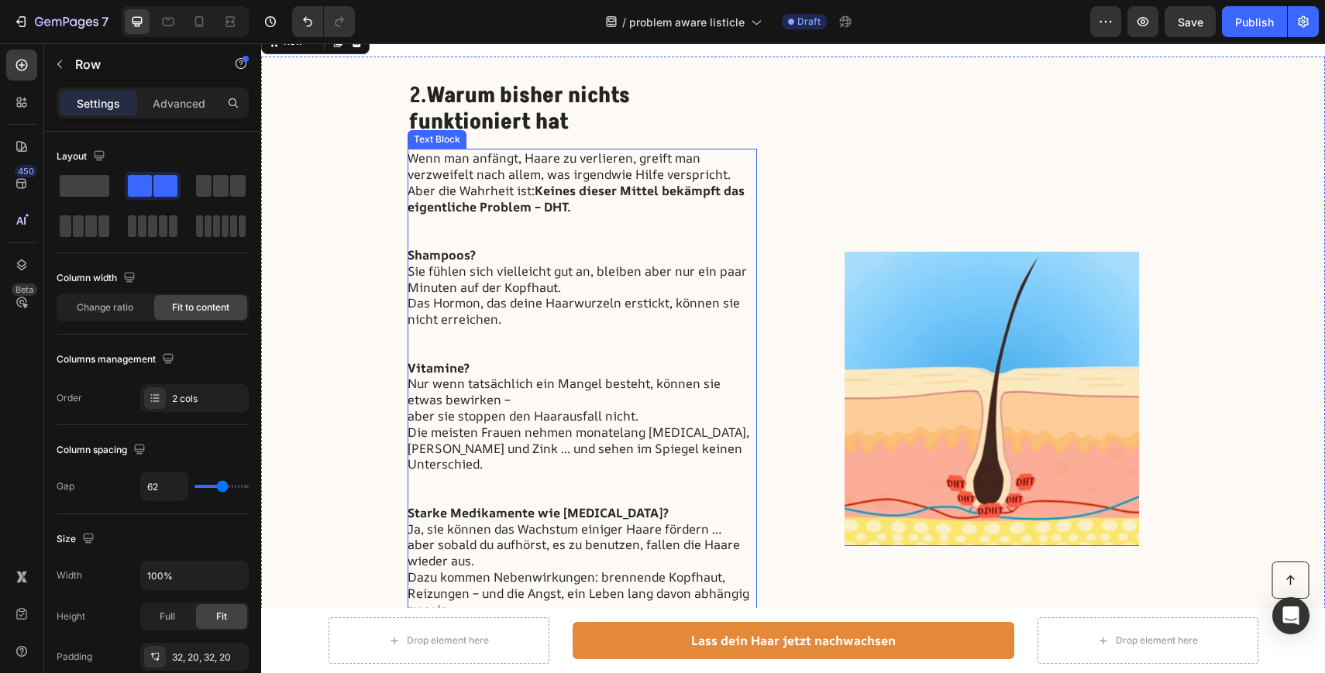
click at [692, 376] on p "Vitamine? Nur wenn tatsächlich ein Mangel besteht, können sie etwas bewirken – …" at bounding box center [581, 432] width 348 height 145
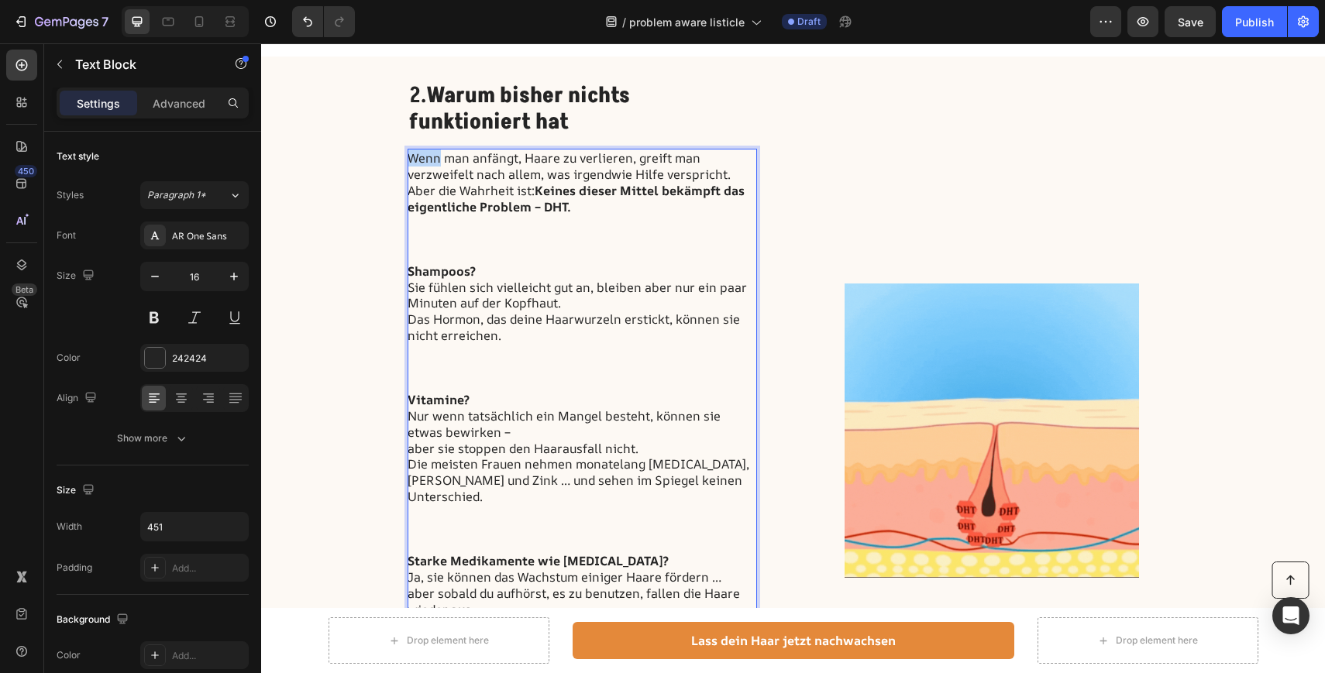
click at [411, 156] on p "Wenn man anfängt, Haare zu verlieren, greift man verzweifelt nach allem, was ir…" at bounding box center [581, 166] width 348 height 33
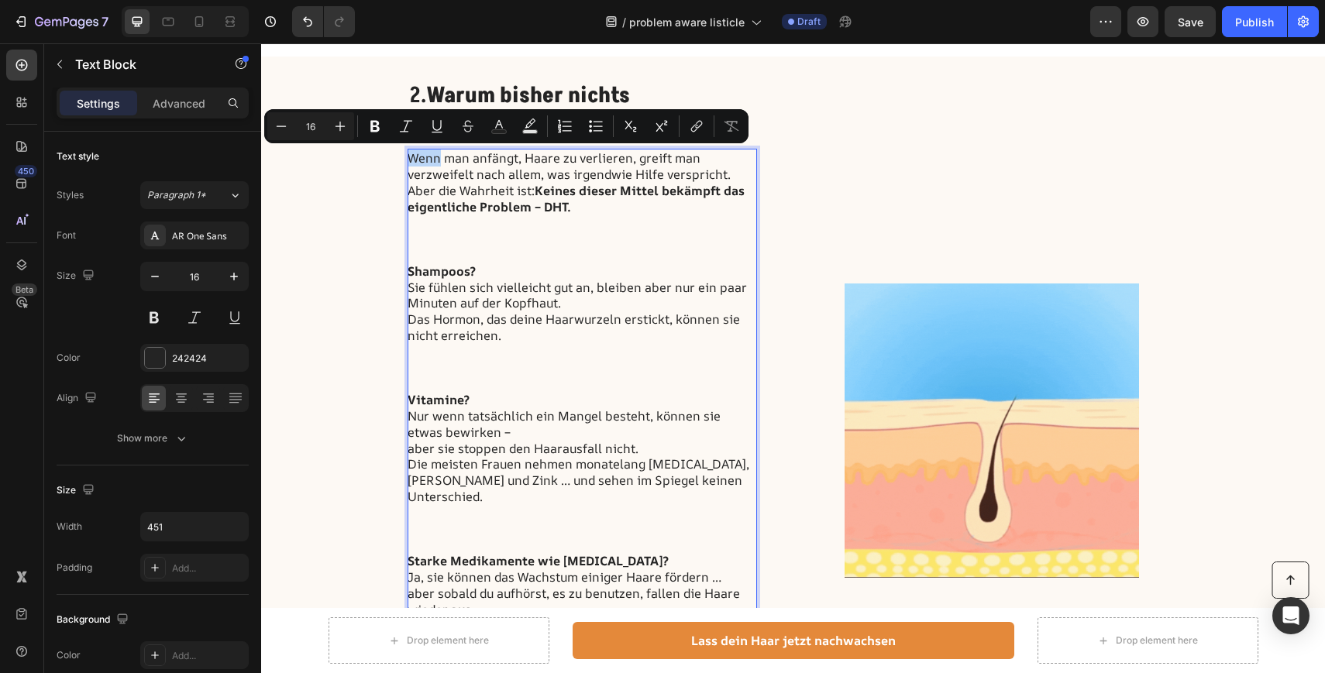
click at [411, 156] on p "Wenn man anfängt, Haare zu verlieren, greift man verzweifelt nach allem, was ir…" at bounding box center [581, 166] width 348 height 33
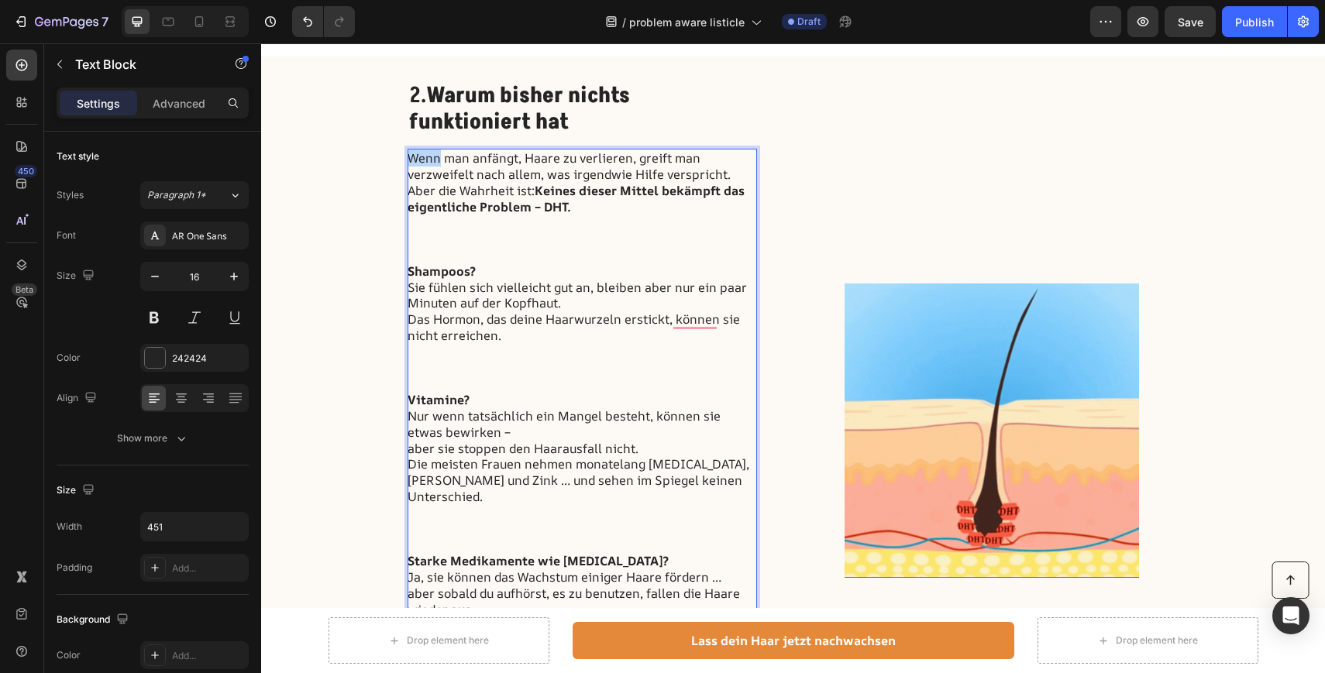
click at [411, 156] on p "Wenn man anfängt, Haare zu verlieren, greift man verzweifelt nach allem, was ir…" at bounding box center [581, 166] width 348 height 33
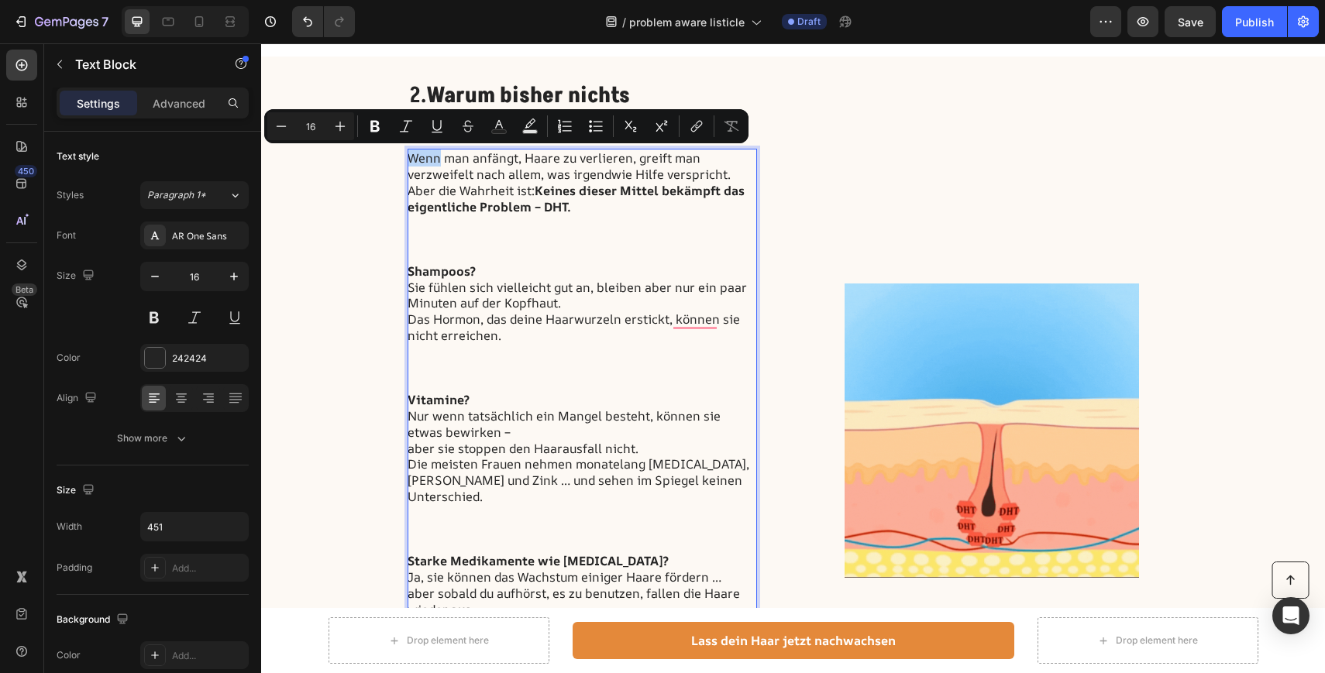
click at [411, 156] on p "Wenn man anfängt, Haare zu verlieren, greift man verzweifelt nach allem, was ir…" at bounding box center [581, 166] width 348 height 33
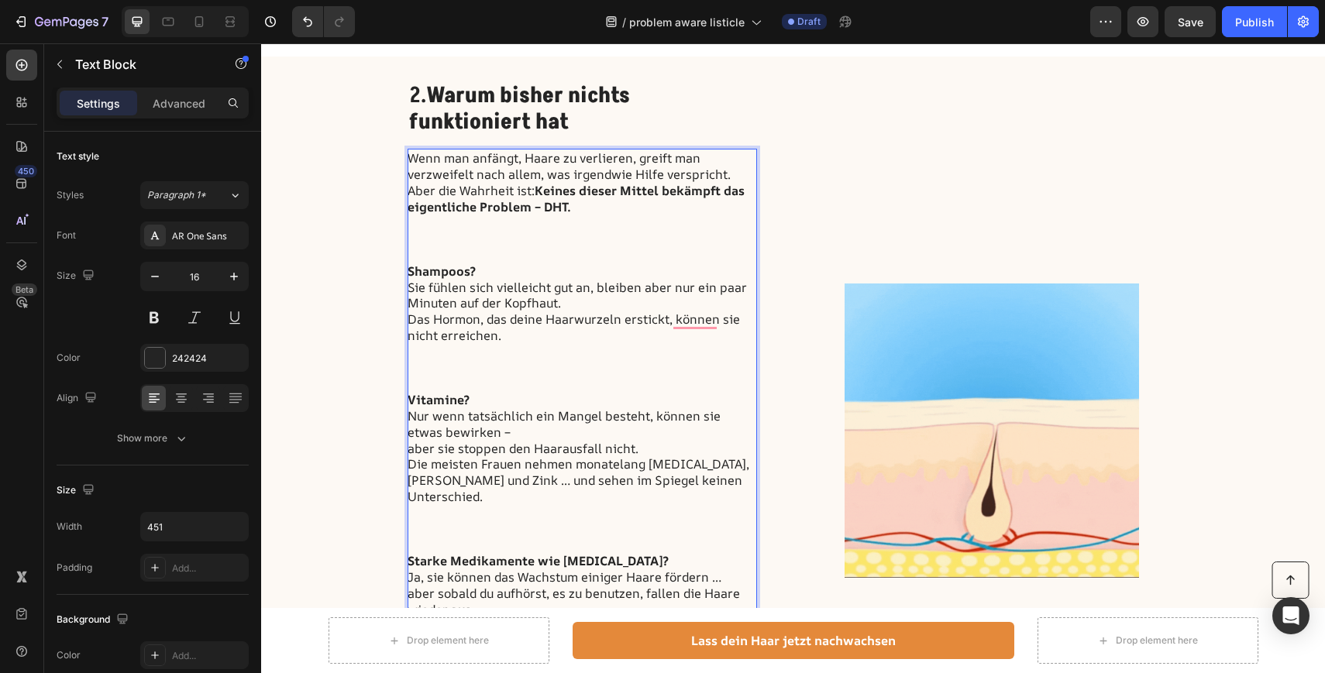
click at [415, 160] on p "Wenn man anfängt, Haare zu verlieren, greift man verzweifelt nach allem, was ir…" at bounding box center [581, 166] width 348 height 33
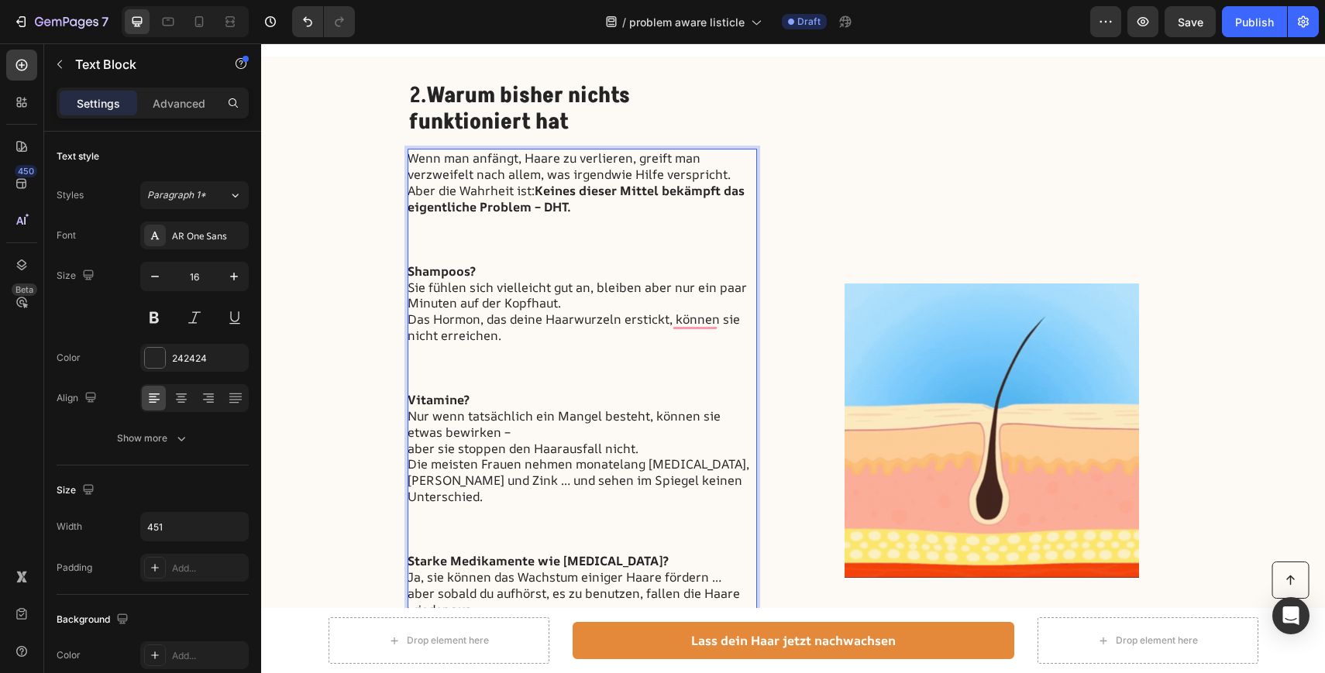
click at [411, 160] on p "Wenn man anfängt, Haare zu verlieren, greift man verzweifelt nach allem, was ir…" at bounding box center [581, 166] width 348 height 33
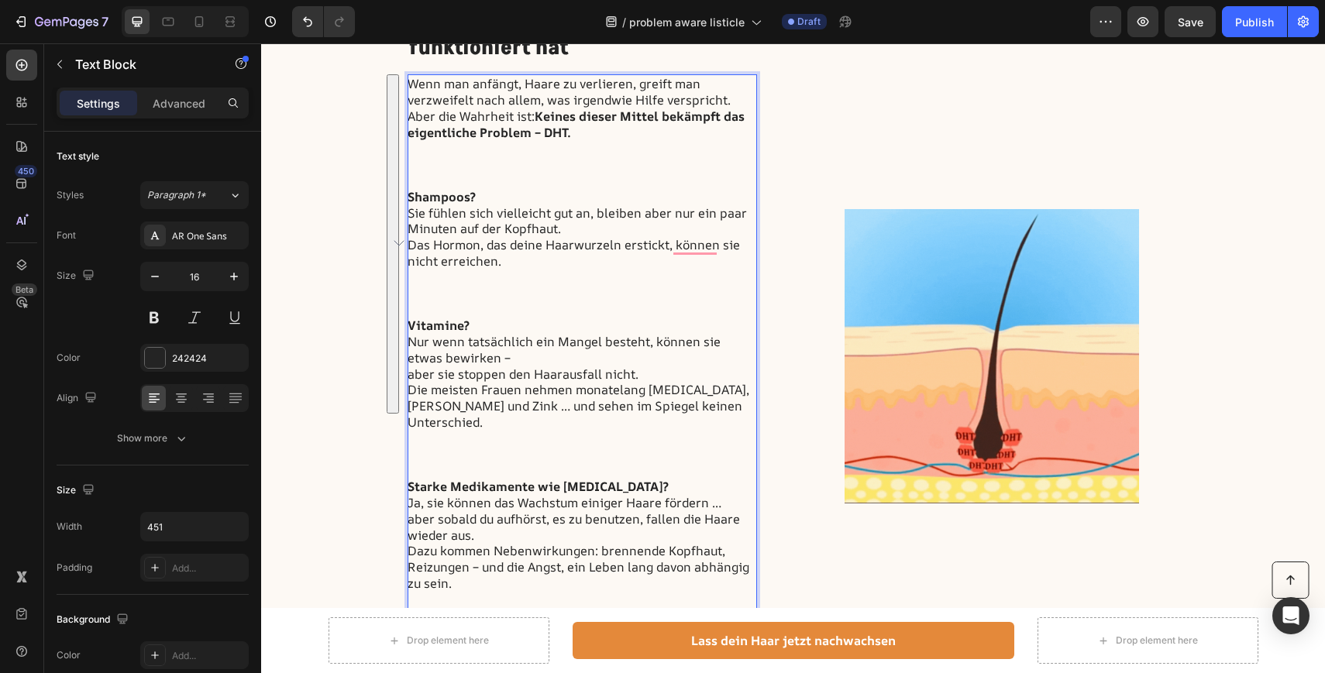
scroll to position [1170, 0]
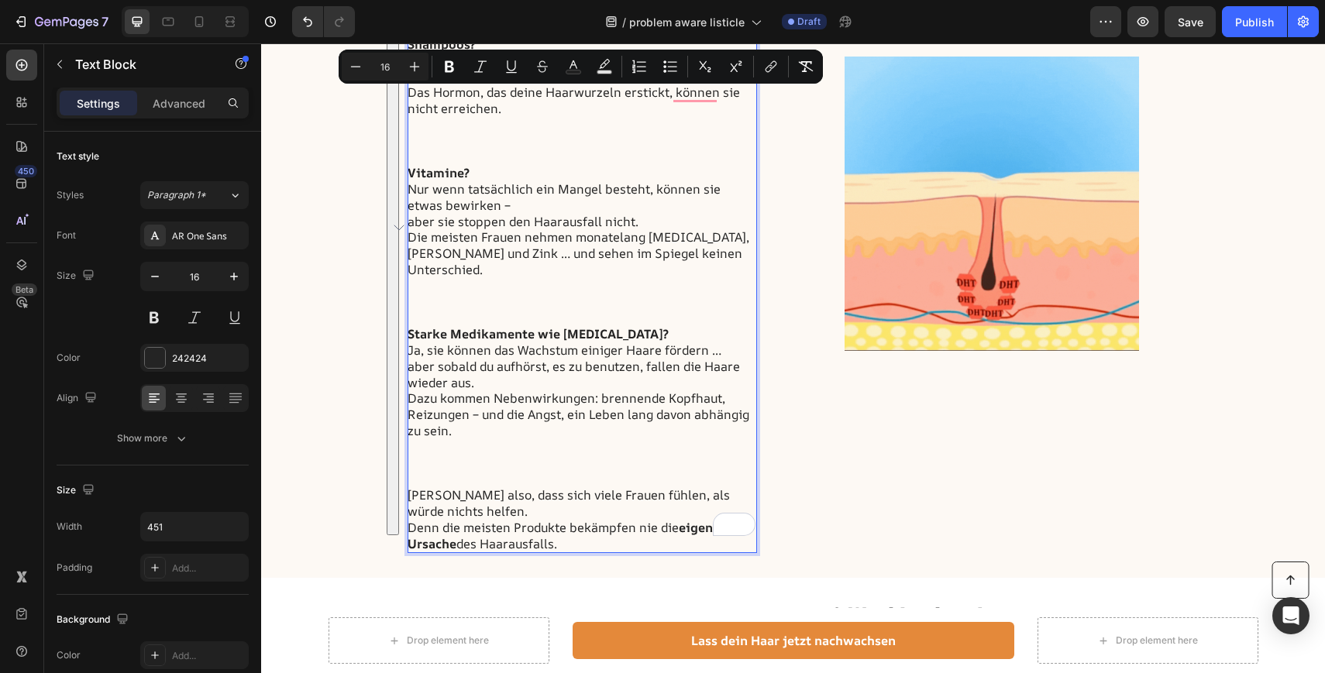
copy div "Wenn man anfängt, Haare zu verlieren, greift man verzweifelt nach allem, was ir…"
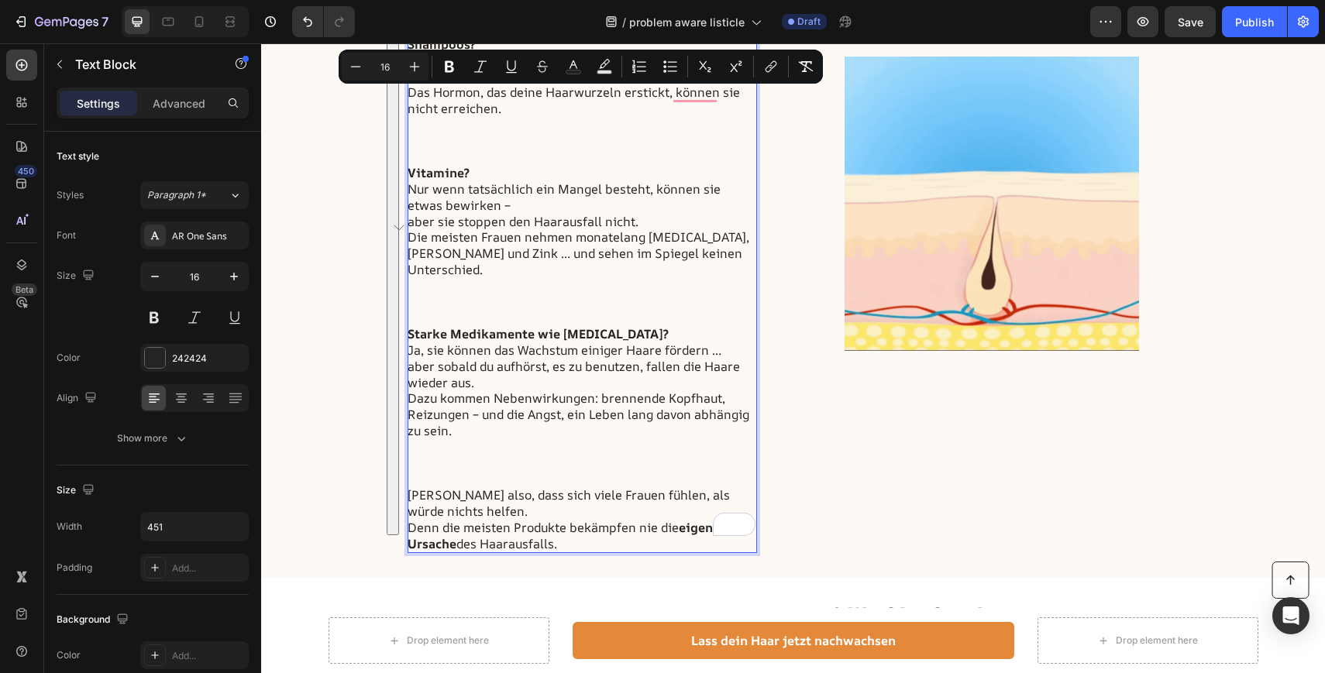
drag, startPoint x: 411, startPoint y: 160, endPoint x: 608, endPoint y: 534, distance: 423.1
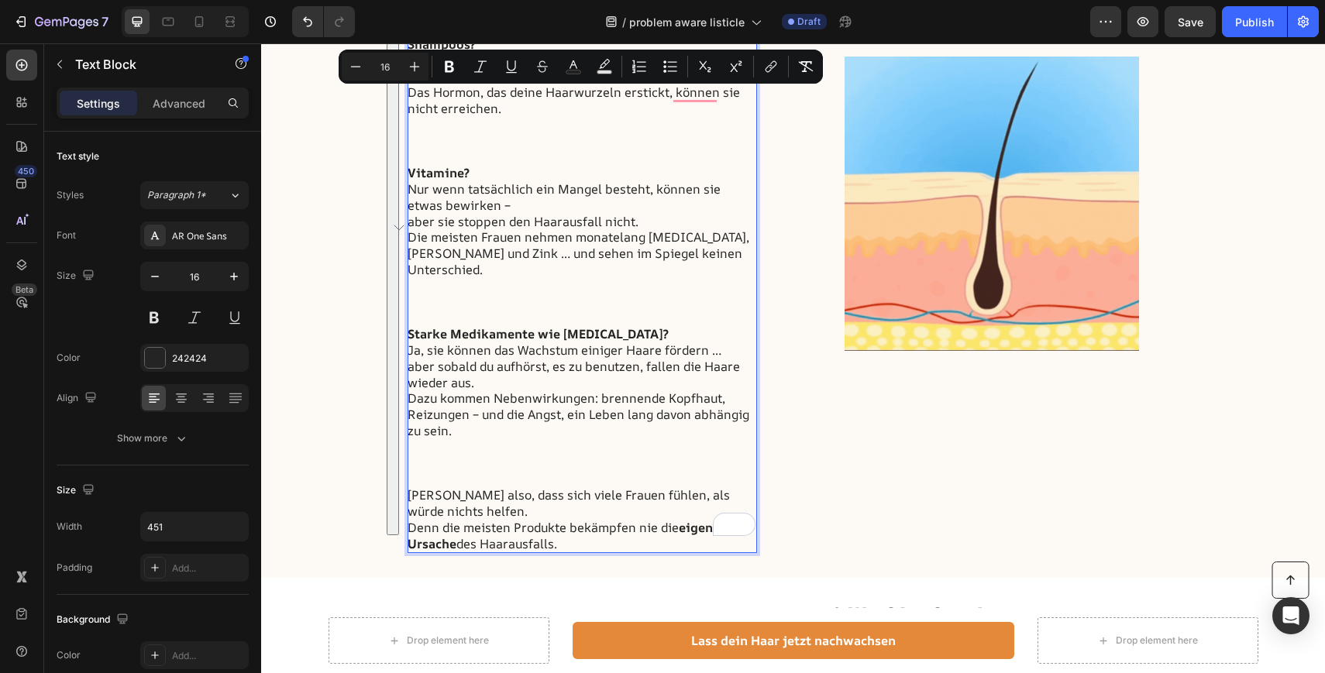
click at [608, 534] on div "Wenn man anfängt, Haare zu verlieren, greift man verzweifelt nach allem, was ir…" at bounding box center [581, 237] width 349 height 631
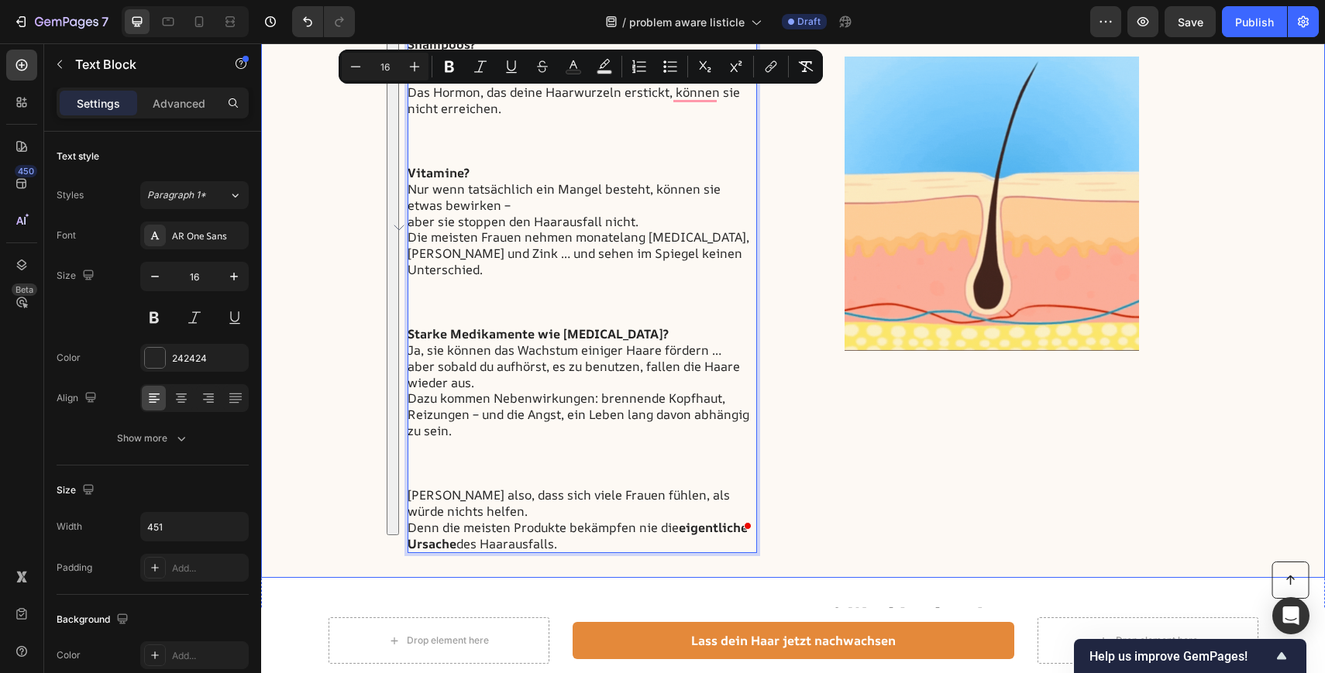
click at [823, 380] on div "Image" at bounding box center [992, 203] width 374 height 699
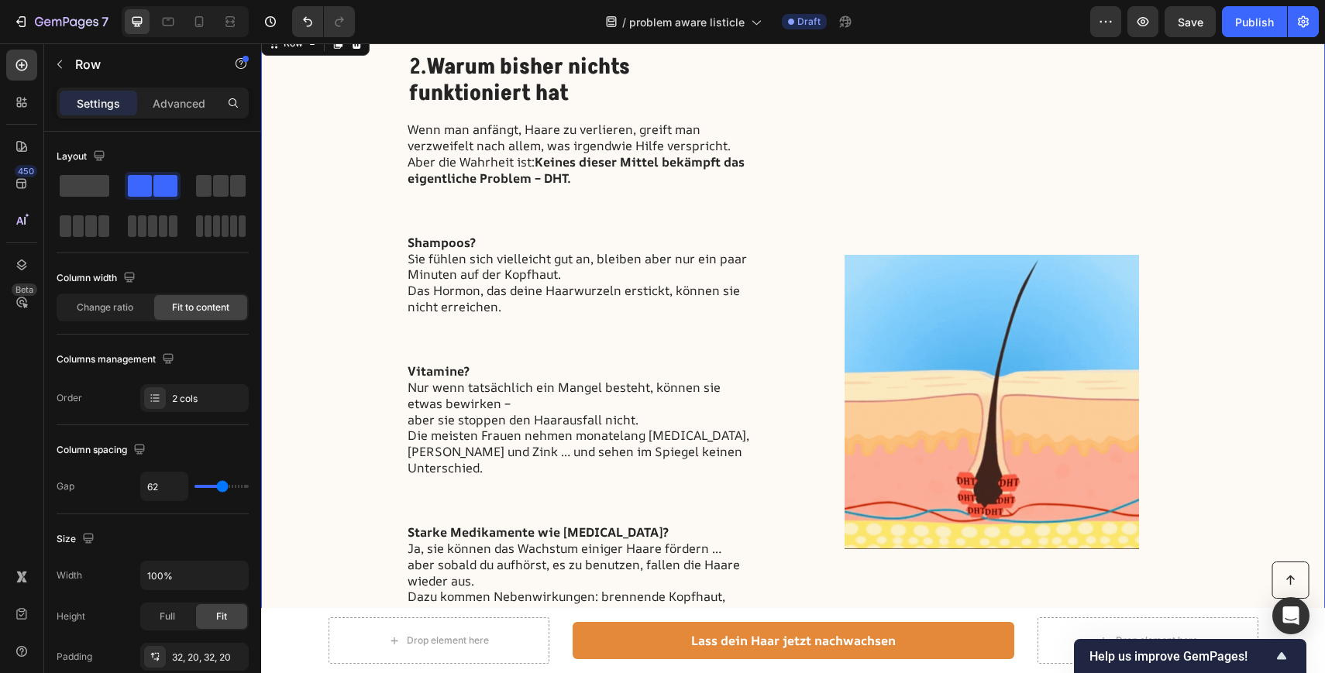
scroll to position [972, 0]
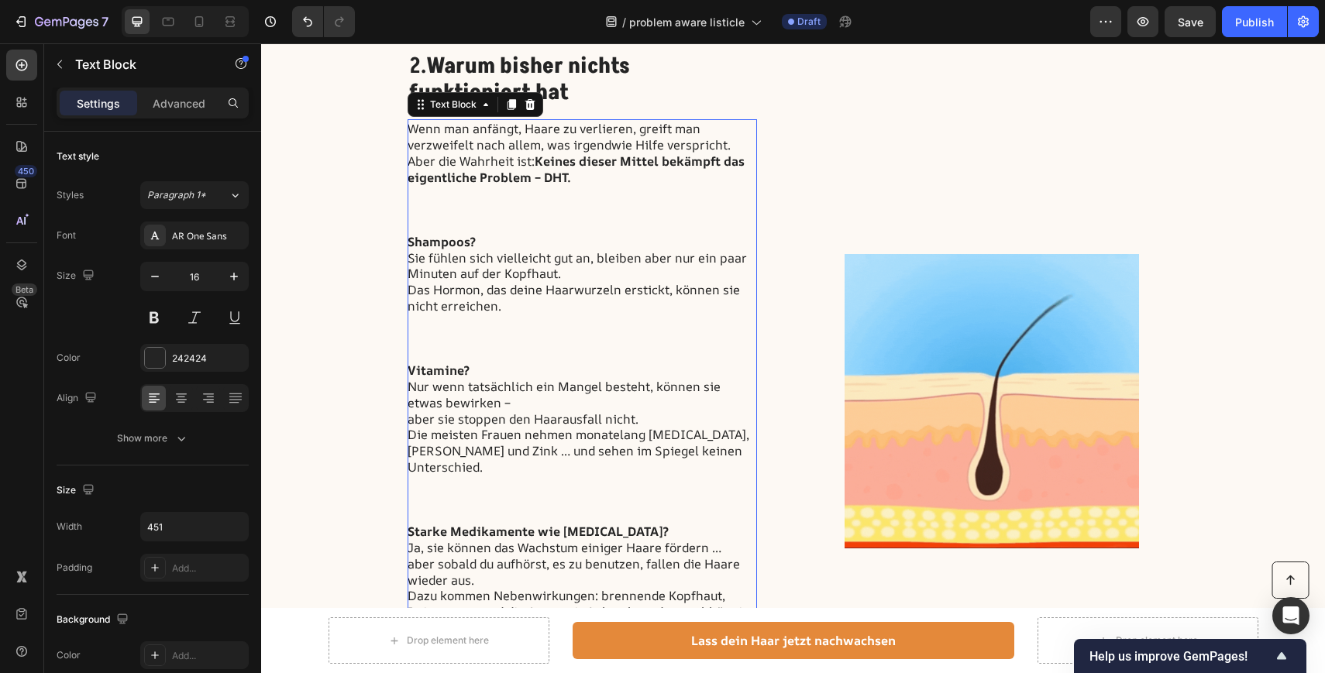
click at [491, 228] on p "Aber die Wahrheit ist: Keines dieser Mittel bekämpft das eigentliche Problem – …" at bounding box center [581, 193] width 348 height 81
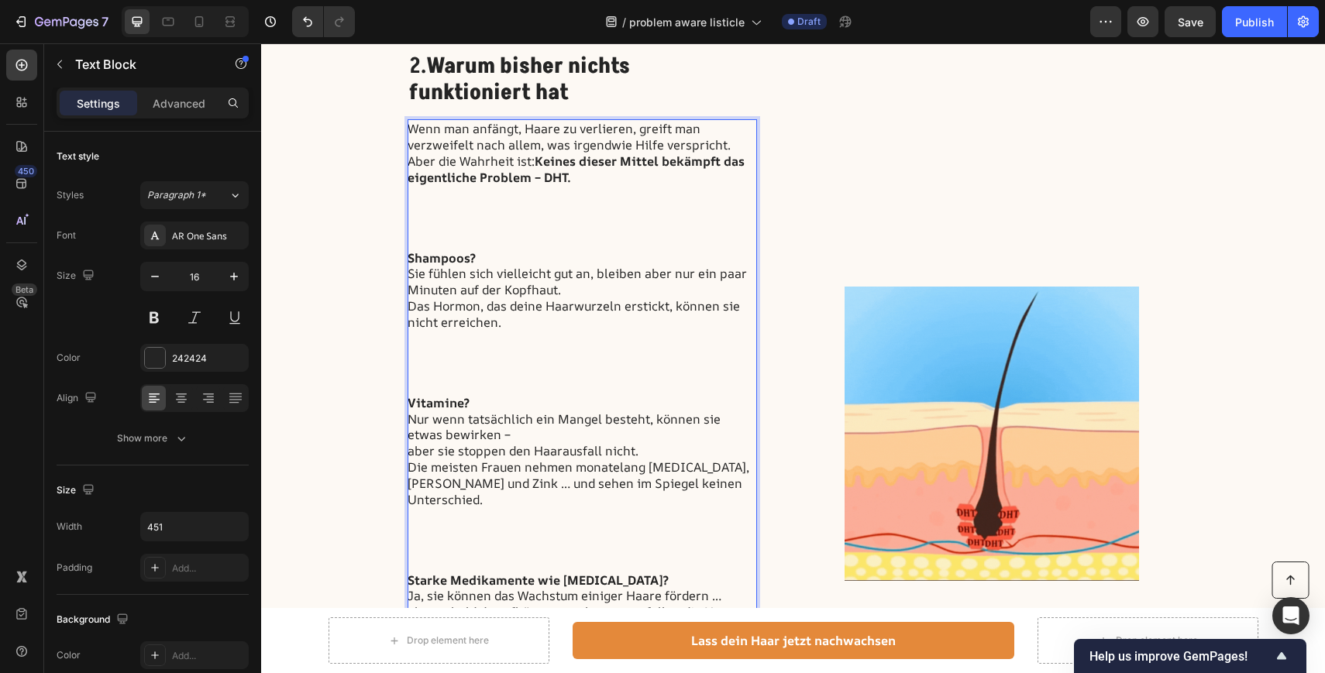
click at [414, 255] on strong "Shampoos?" at bounding box center [441, 257] width 68 height 17
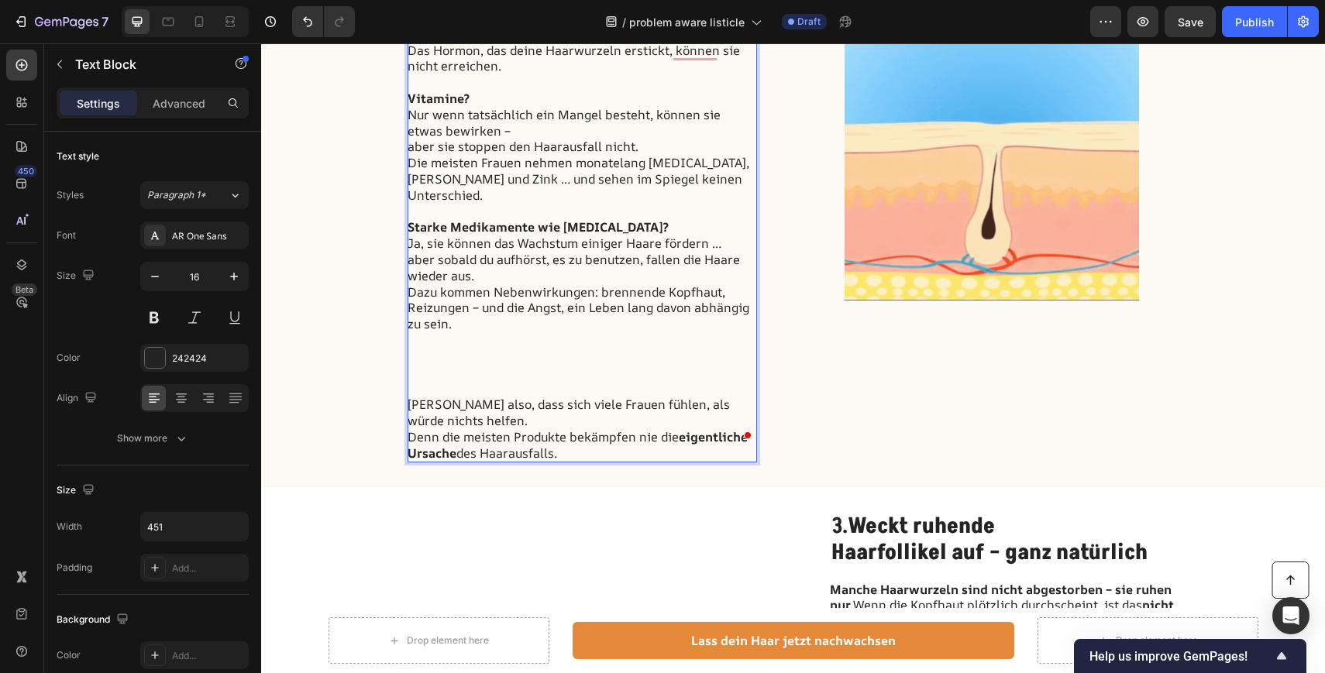
scroll to position [1194, 0]
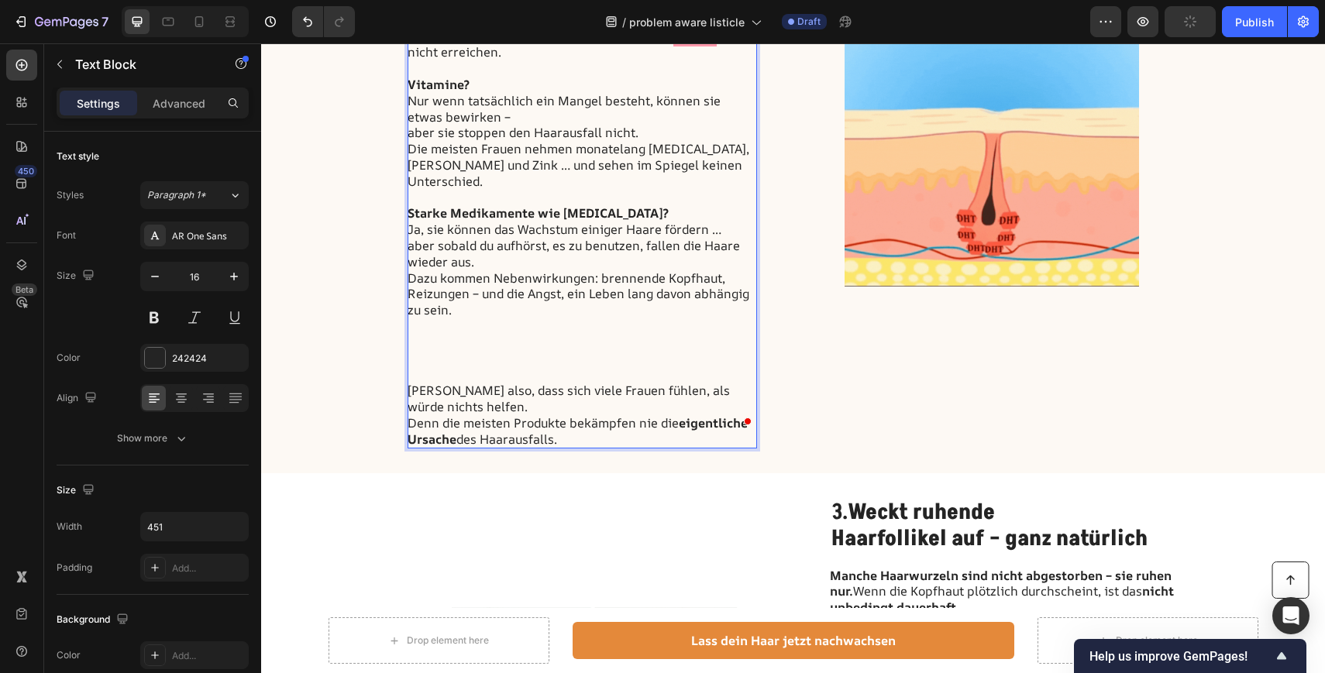
click at [409, 383] on p "Kein Wunder also, dass sich viele Frauen fühlen, als würde nichts helfen. Denn …" at bounding box center [581, 415] width 348 height 64
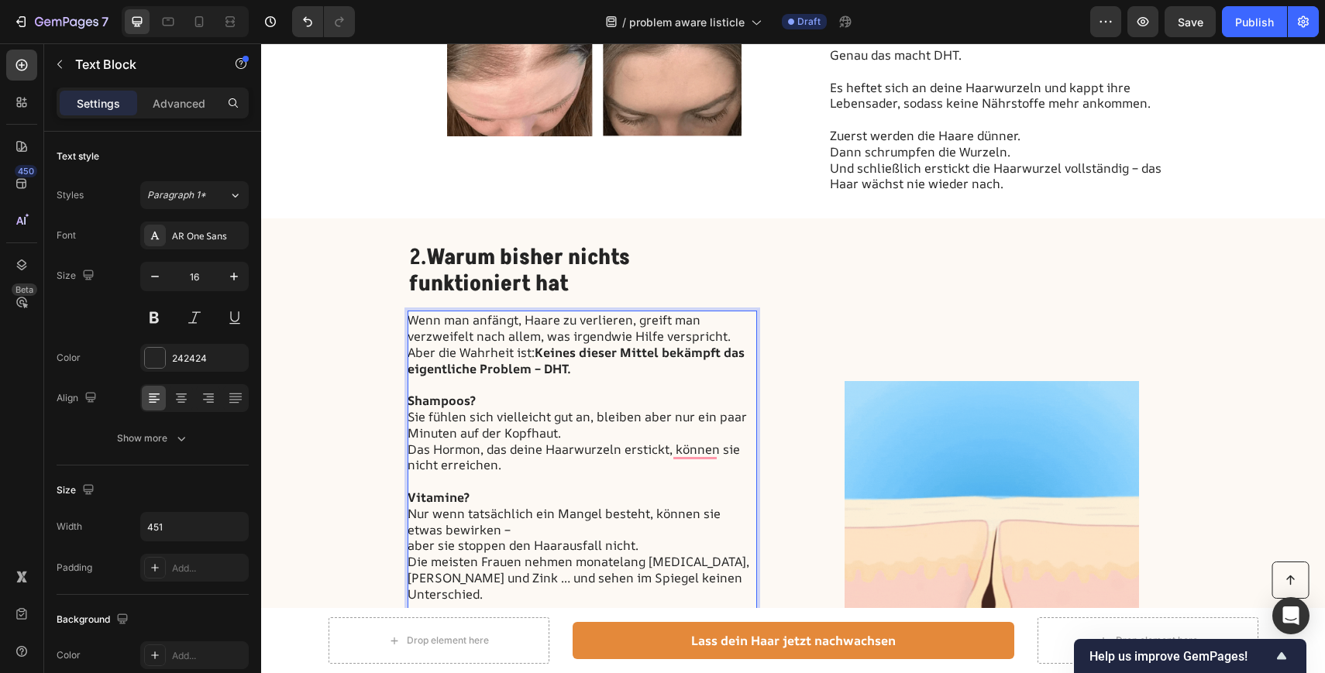
scroll to position [774, 0]
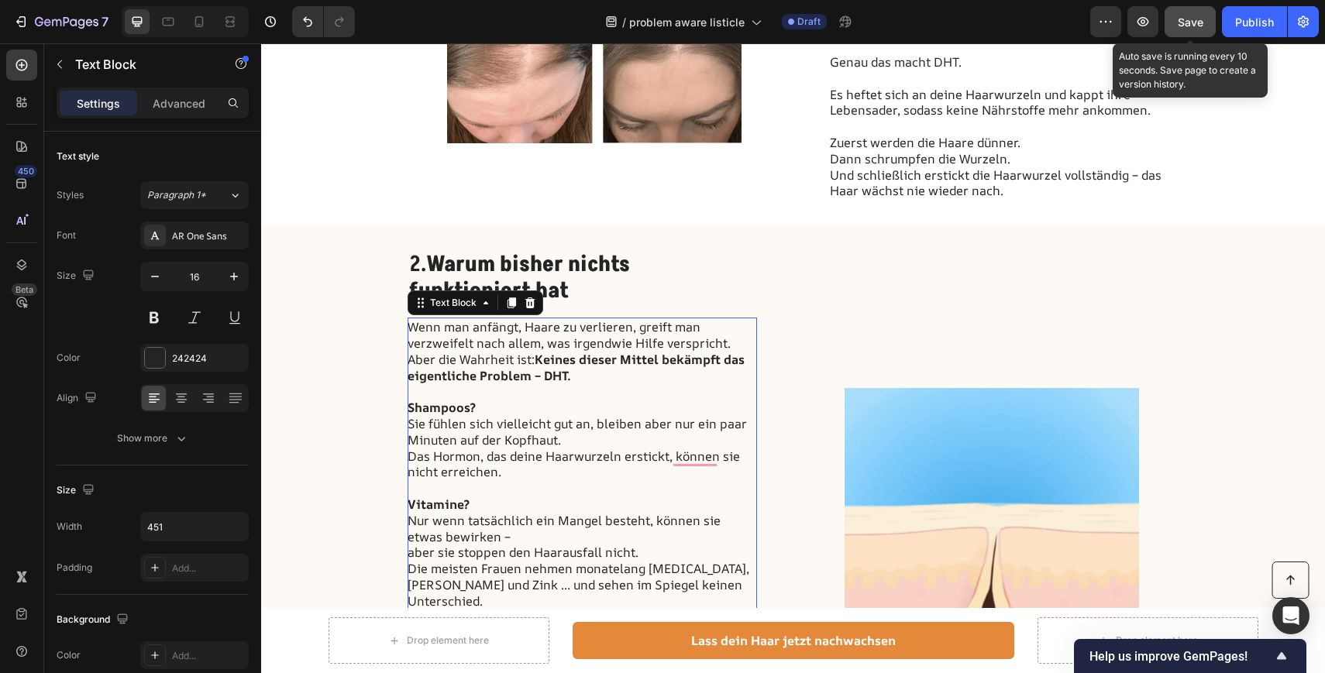
click at [1198, 22] on span "Save" at bounding box center [1190, 21] width 26 height 13
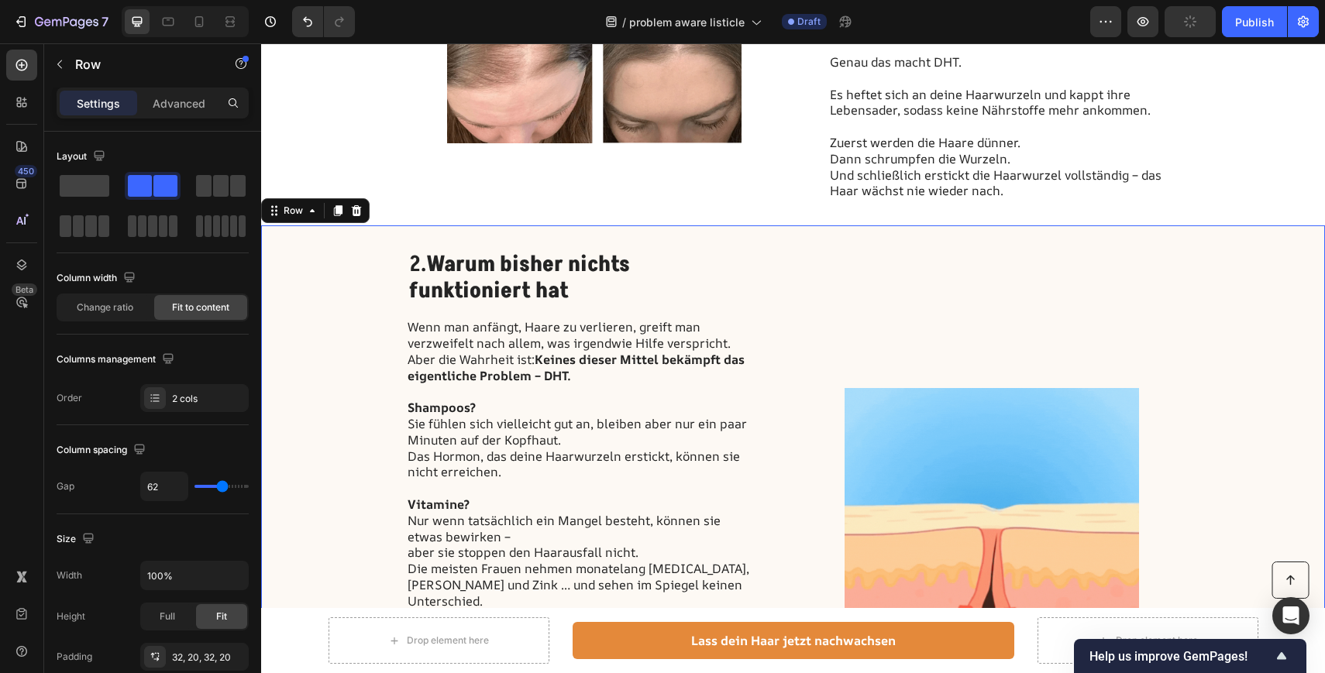
click at [1180, 348] on div "2. Warum bisher nichts funktioniert hat Heading Wenn man anfängt, Haare zu verl…" at bounding box center [793, 535] width 1064 height 620
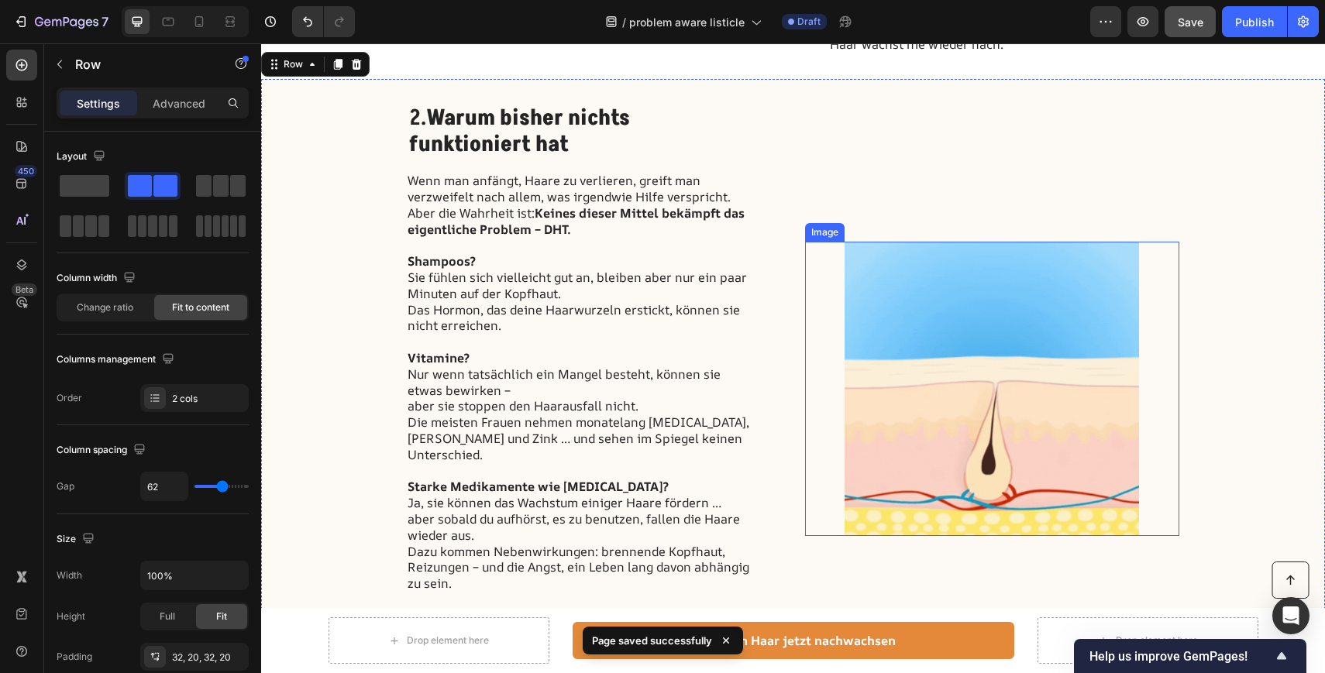
scroll to position [928, 0]
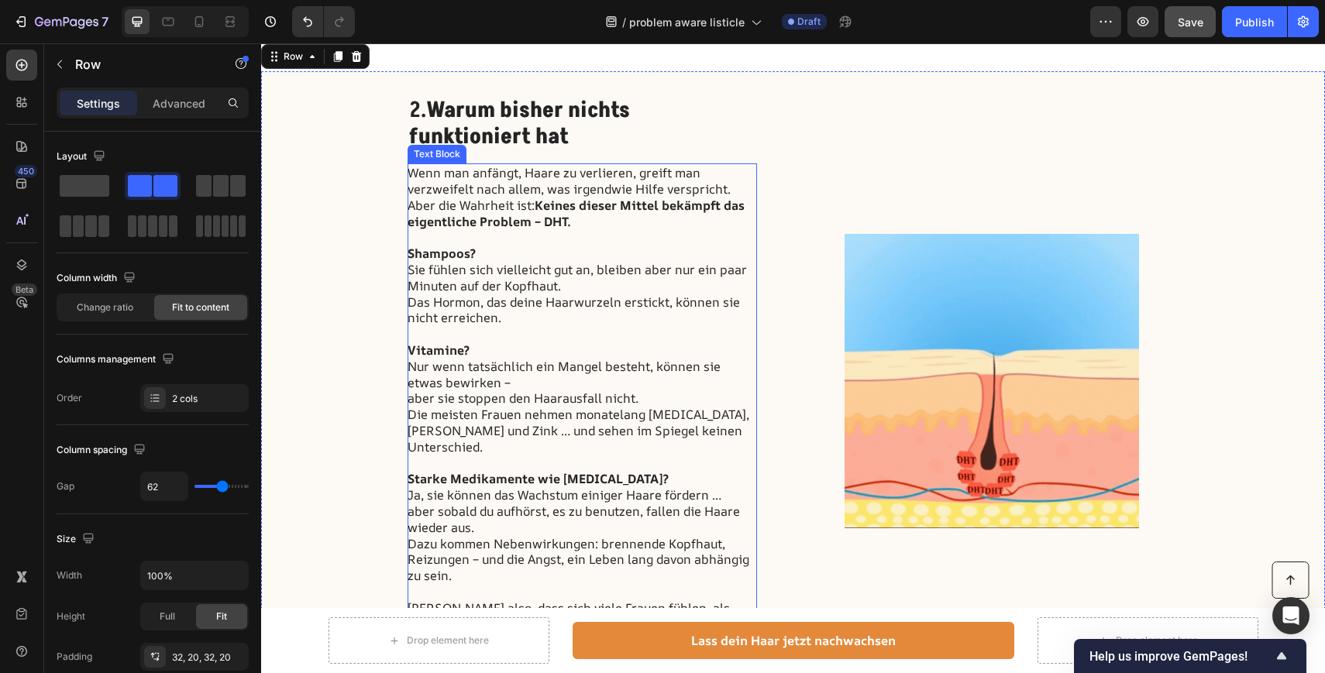
click at [442, 177] on p "Wenn man anfängt, Haare zu verlieren, greift man verzweifelt nach allem, was ir…" at bounding box center [581, 181] width 348 height 33
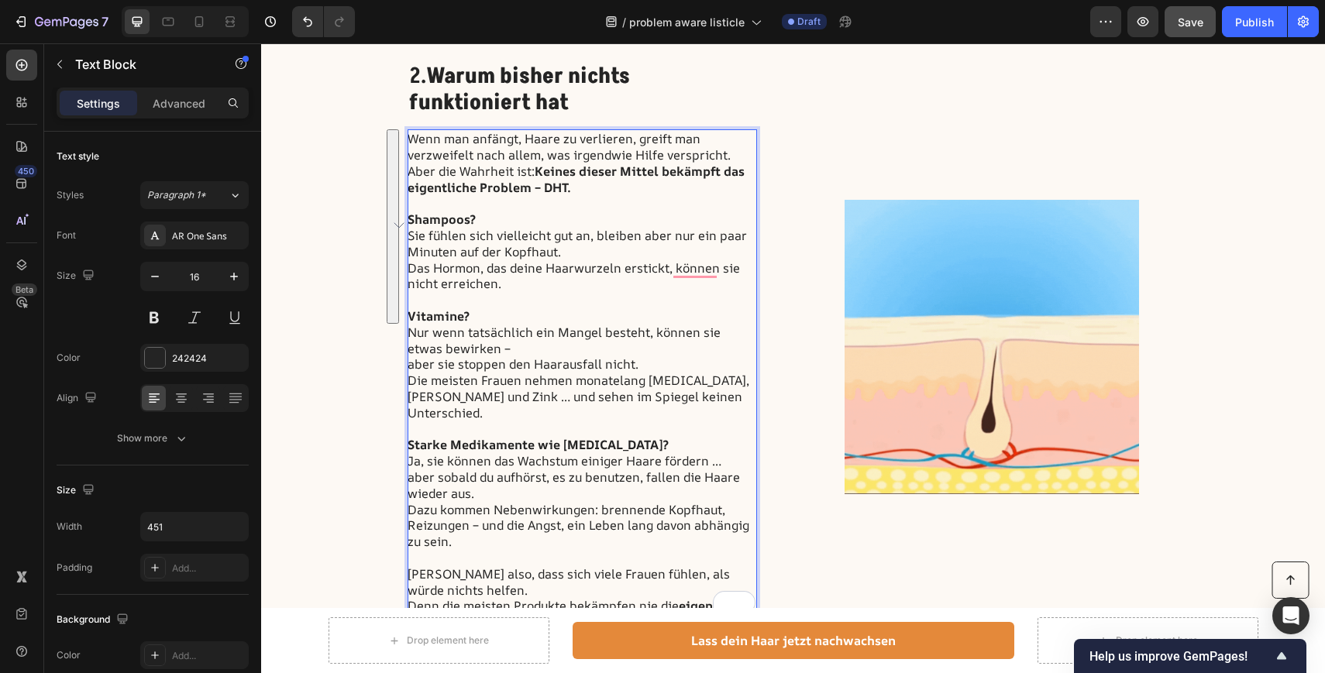
scroll to position [1005, 0]
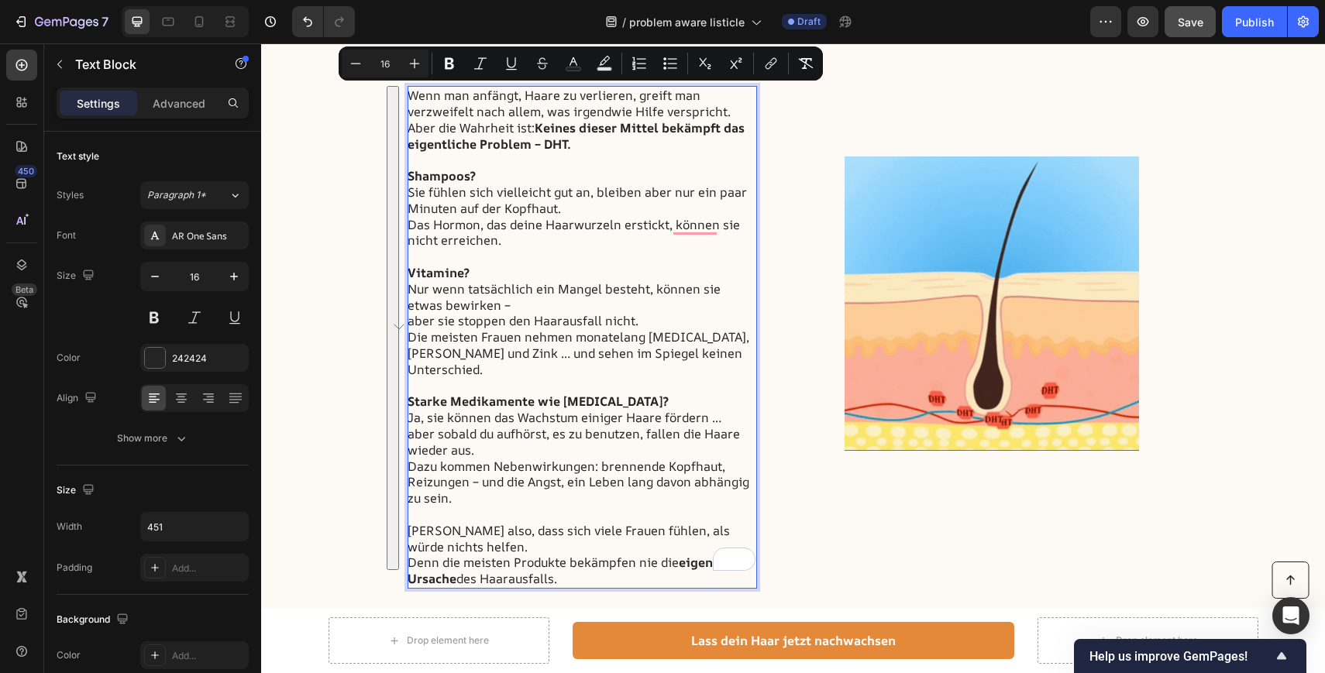
copy div "Wenn man anfängt, Haare zu verlieren, greift man verzweifelt nach allem, was ir…"
drag, startPoint x: 411, startPoint y: 174, endPoint x: 624, endPoint y: 562, distance: 443.0
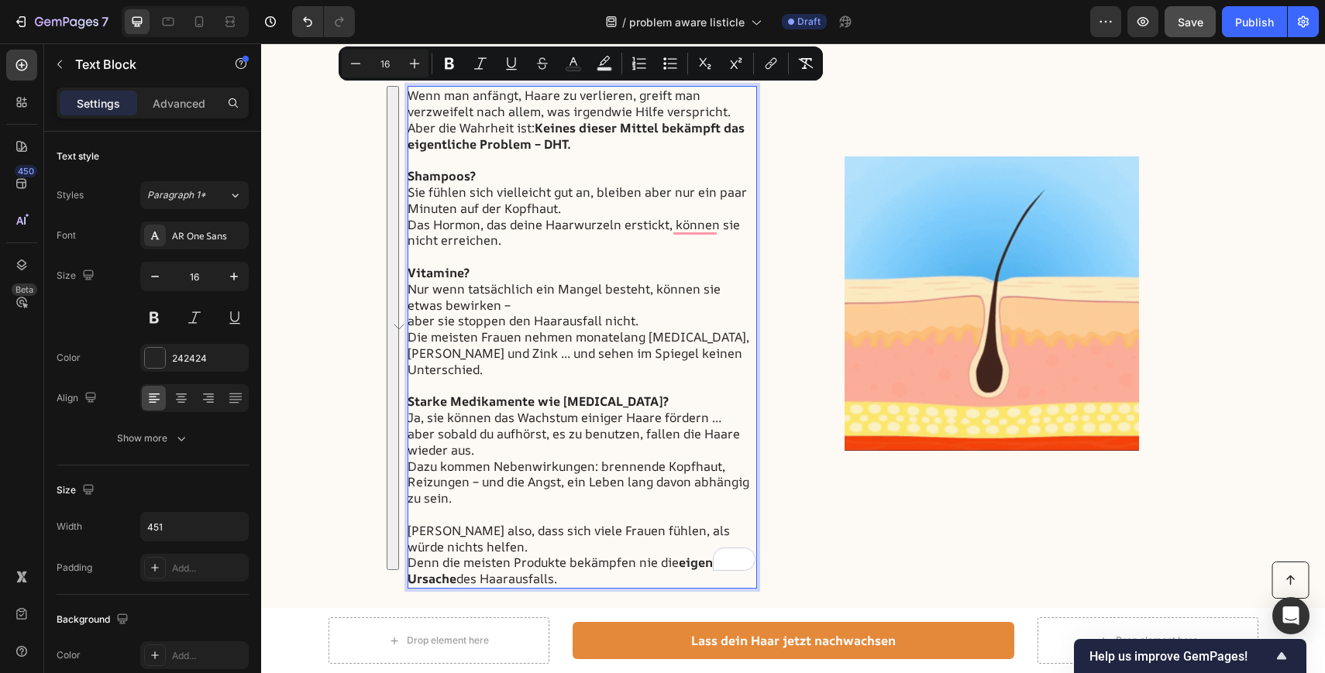
click at [624, 562] on div "Wenn man anfängt, Haare zu verlieren, greift man verzweifelt nach allem, was ir…" at bounding box center [581, 337] width 349 height 503
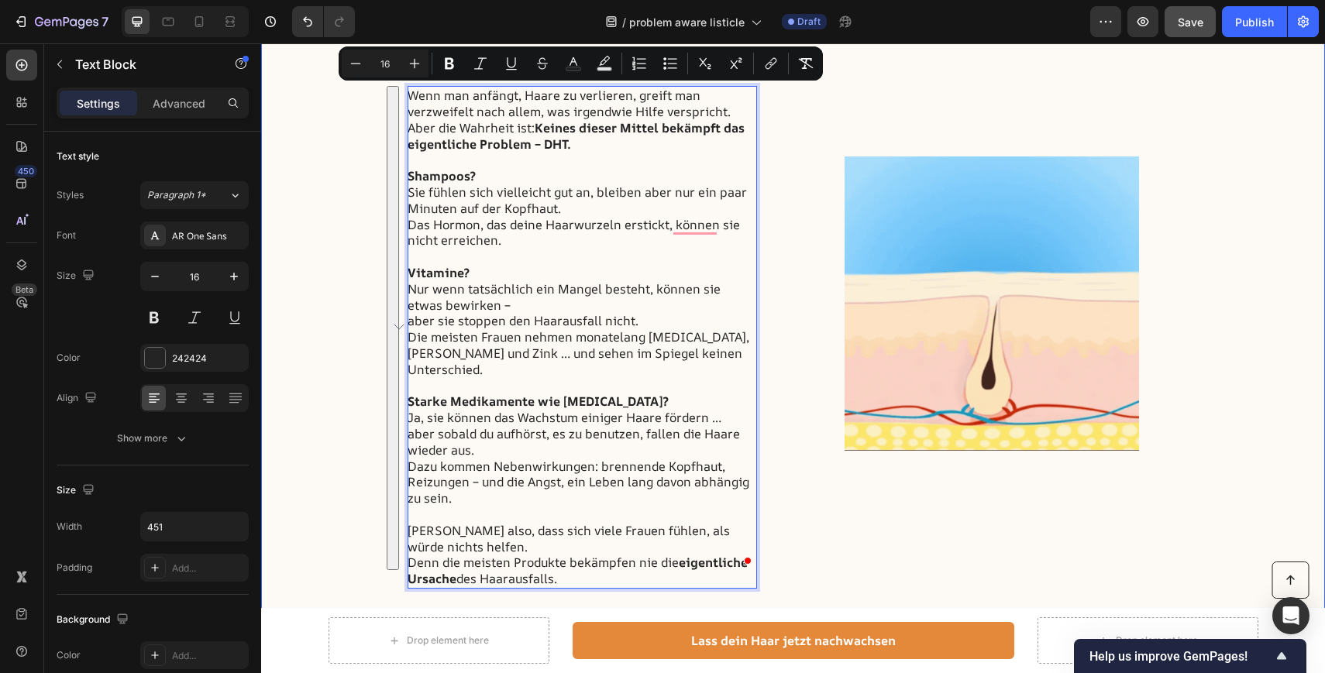
click at [1241, 226] on div "2. Warum bisher nichts funktioniert hat Heading Wenn man anfängt, Haare zu verl…" at bounding box center [793, 304] width 1064 height 620
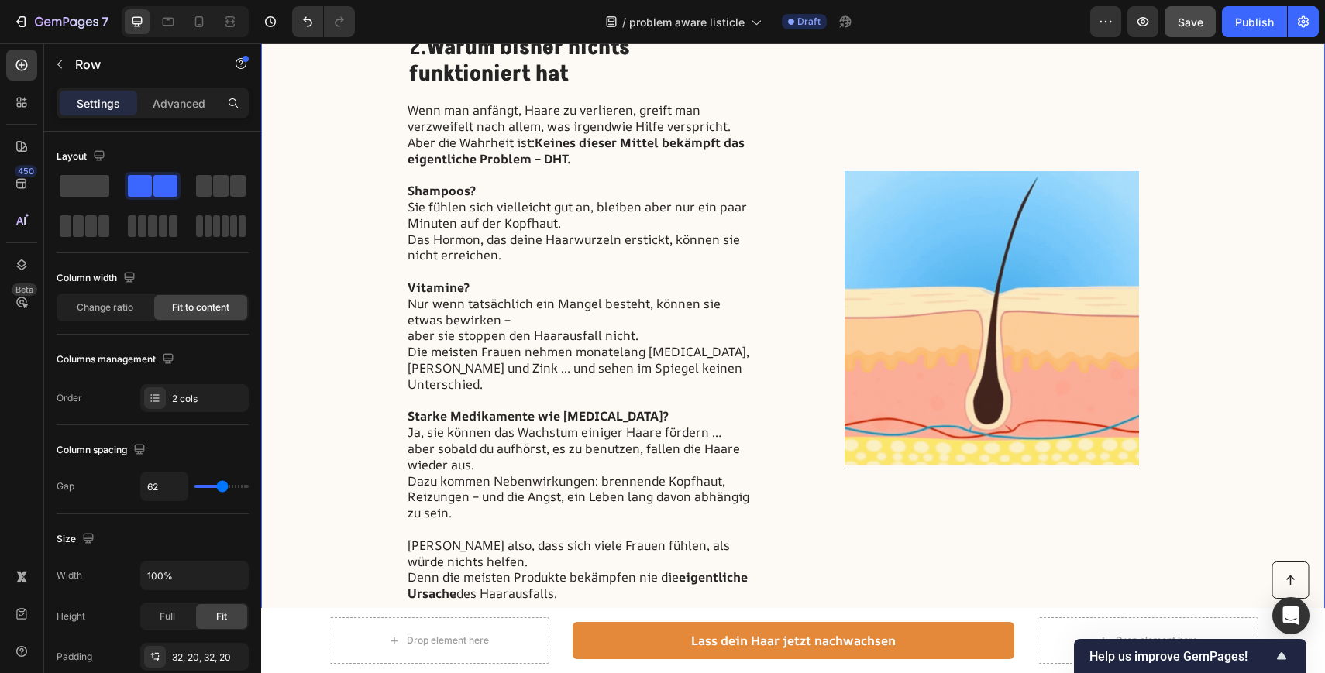
scroll to position [981, 0]
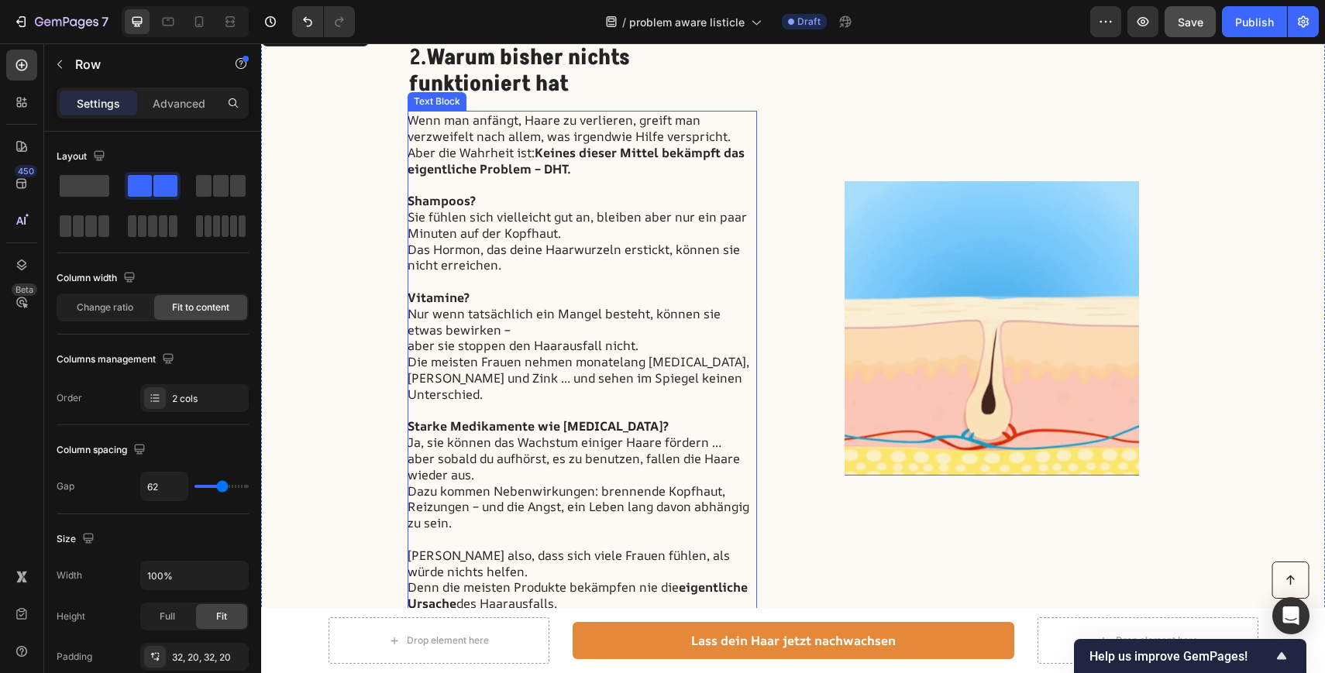
click at [409, 347] on p "Aber die Wahrheit ist: Keines dieser Mittel bekämpft das eigentliche Problem – …" at bounding box center [581, 314] width 348 height 339
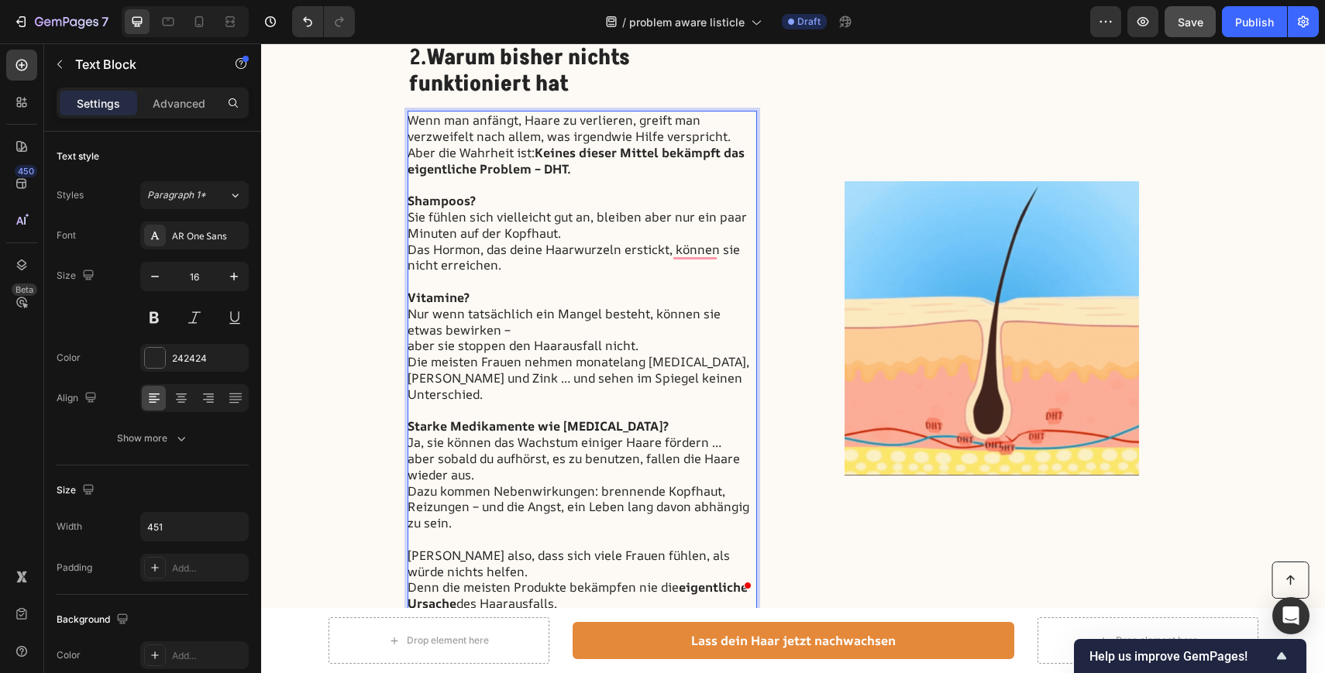
click at [469, 335] on p "Aber die Wahrheit ist: Keines dieser Mittel bekämpft das eigentliche Problem – …" at bounding box center [581, 314] width 348 height 339
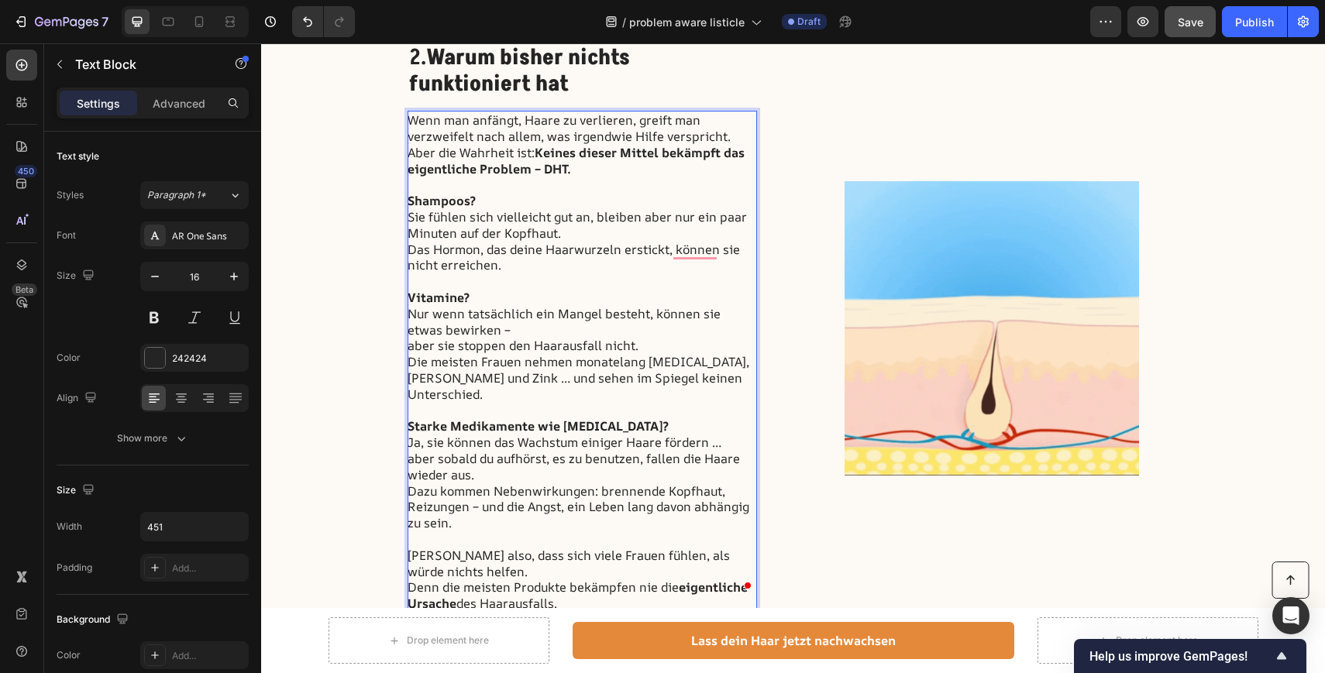
click at [408, 346] on p "Aber die Wahrheit ist: Keines dieser Mittel bekämpft das eigentliche Problem – …" at bounding box center [581, 314] width 348 height 339
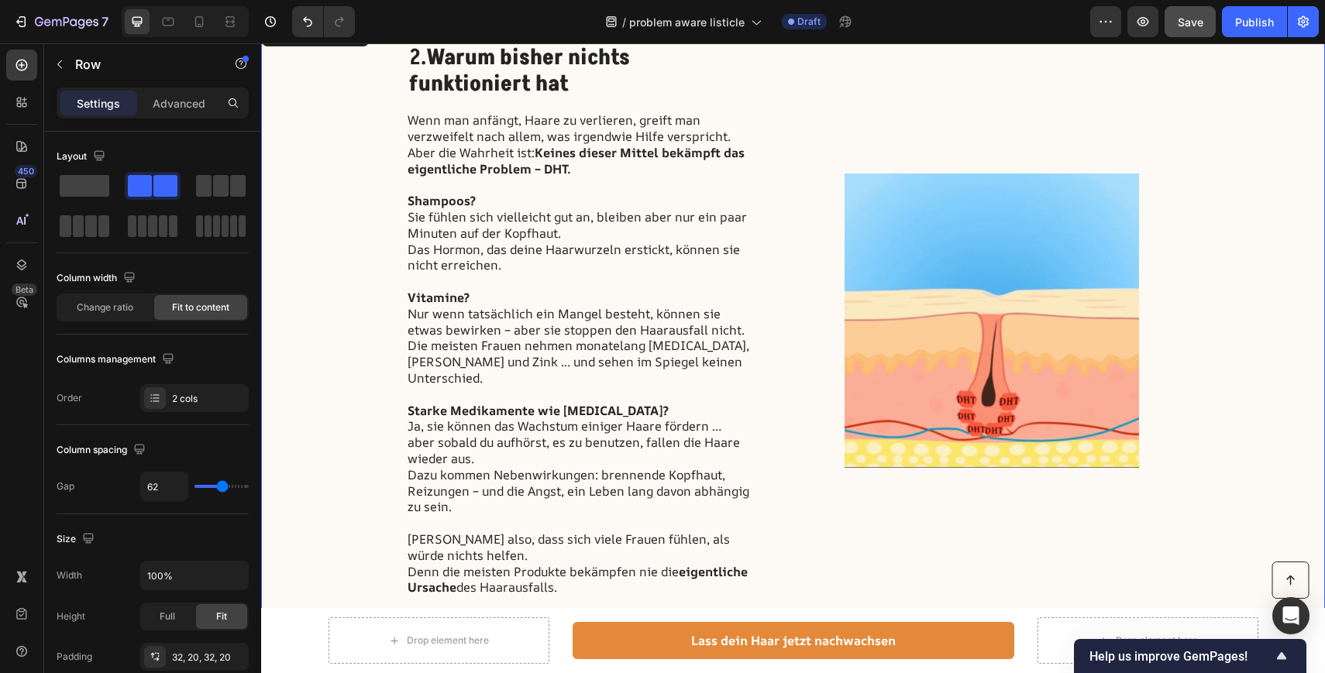
click at [1277, 265] on div "2. Warum bisher nichts funktioniert hat Heading Wenn man anfängt, Haare zu verl…" at bounding box center [793, 320] width 1064 height 603
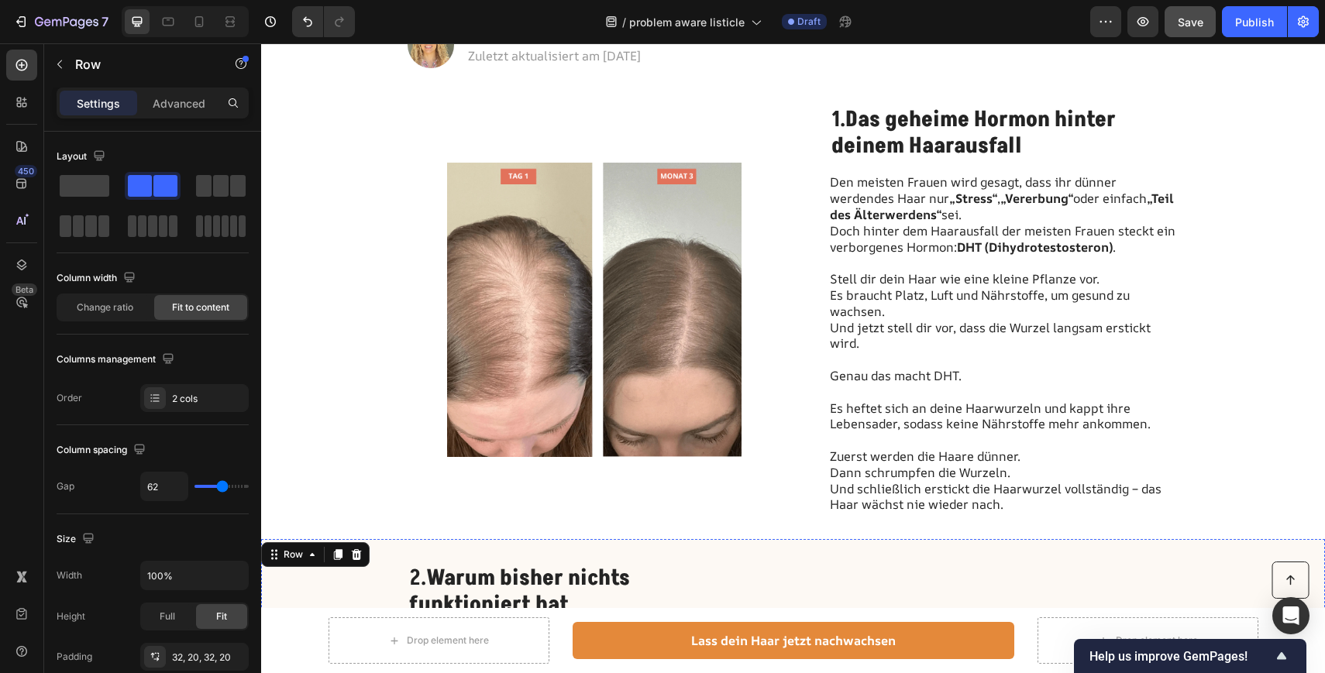
scroll to position [466, 0]
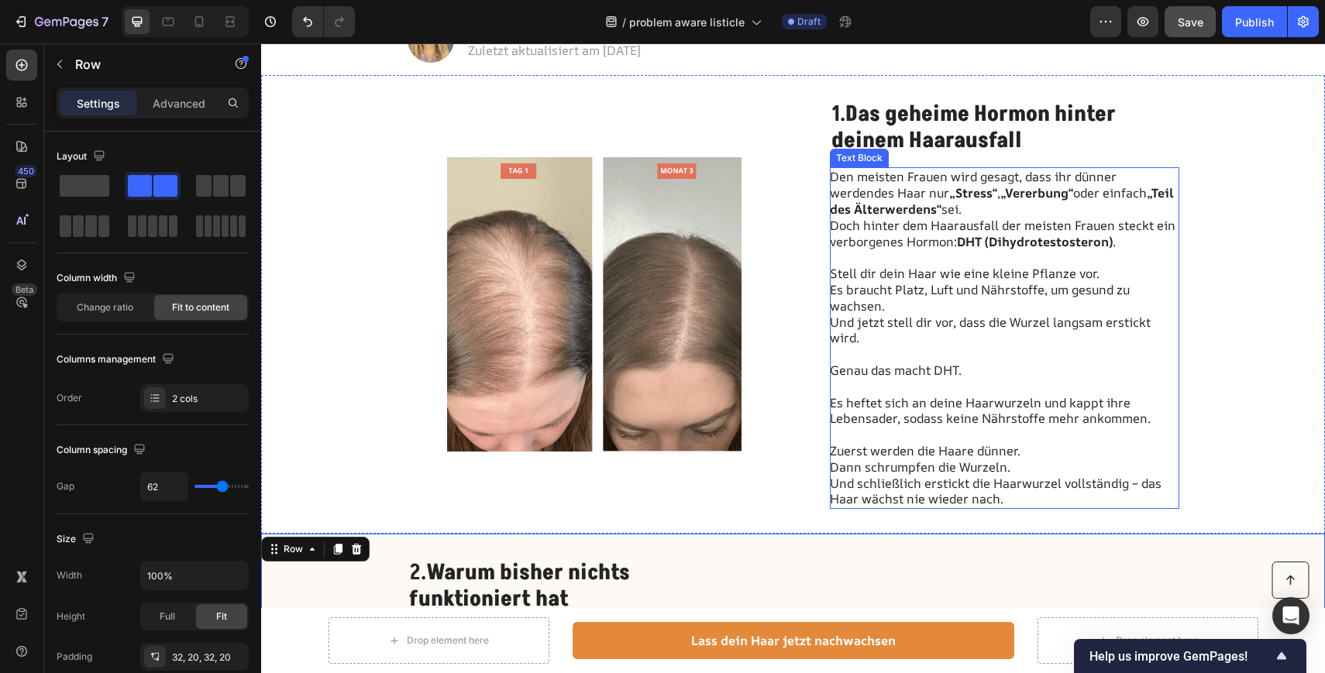
click at [984, 400] on p "Genau das macht DHT. Es heftet sich an deine Haarwurzeln und kappt ihre Lebensa…" at bounding box center [1004, 395] width 348 height 64
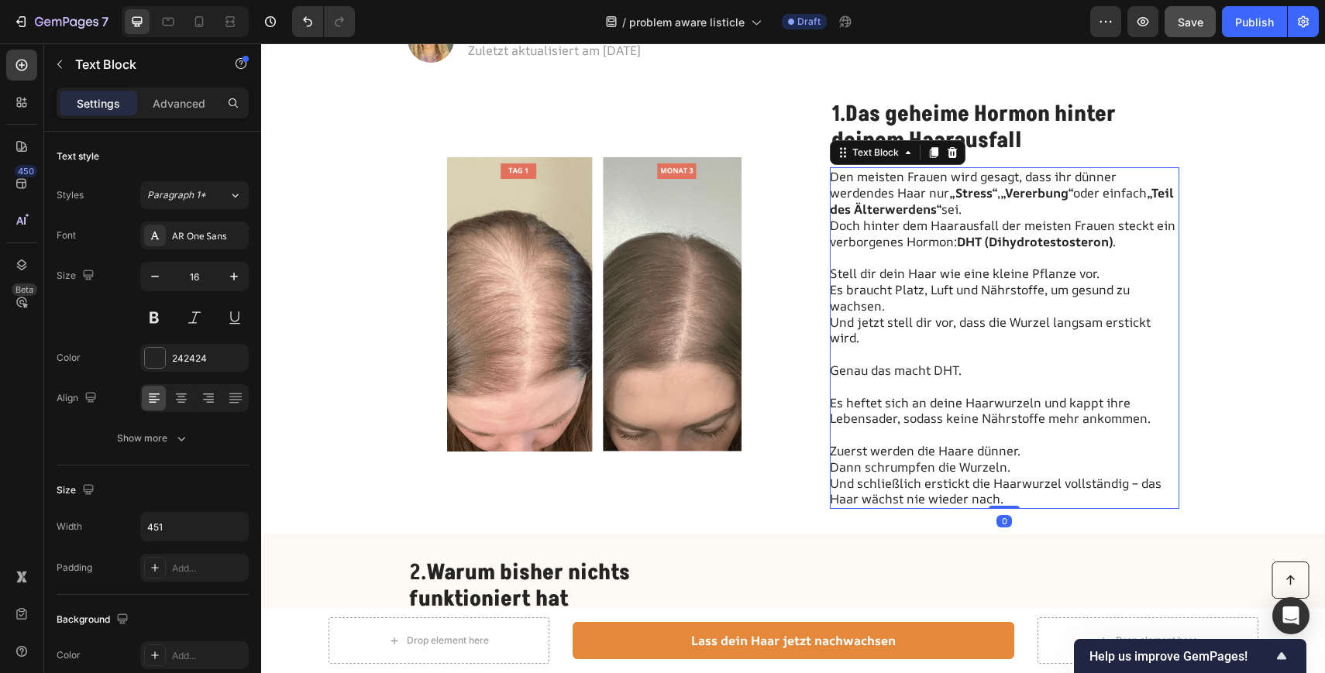
click at [957, 365] on p "Genau das macht DHT. Es heftet sich an deine Haarwurzeln und kappt ihre Lebensa…" at bounding box center [1004, 395] width 348 height 64
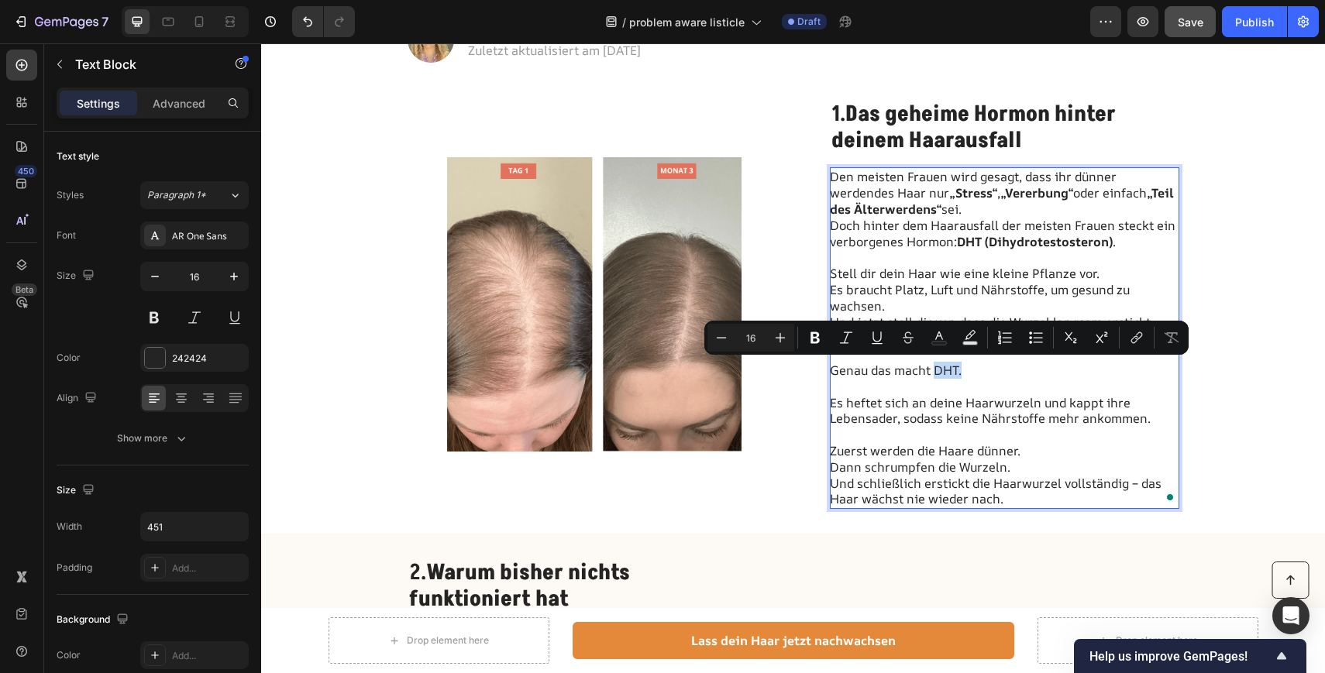
drag, startPoint x: 962, startPoint y: 368, endPoint x: 936, endPoint y: 372, distance: 26.6
click at [936, 372] on p "Genau das macht DHT. Es heftet sich an deine Haarwurzeln und kappt ihre Lebensa…" at bounding box center [1004, 395] width 348 height 64
click at [1021, 410] on p "Genau das macht DHT. Es heftet sich an deine Haarwurzeln und kappt ihre Lebensa…" at bounding box center [1004, 395] width 348 height 64
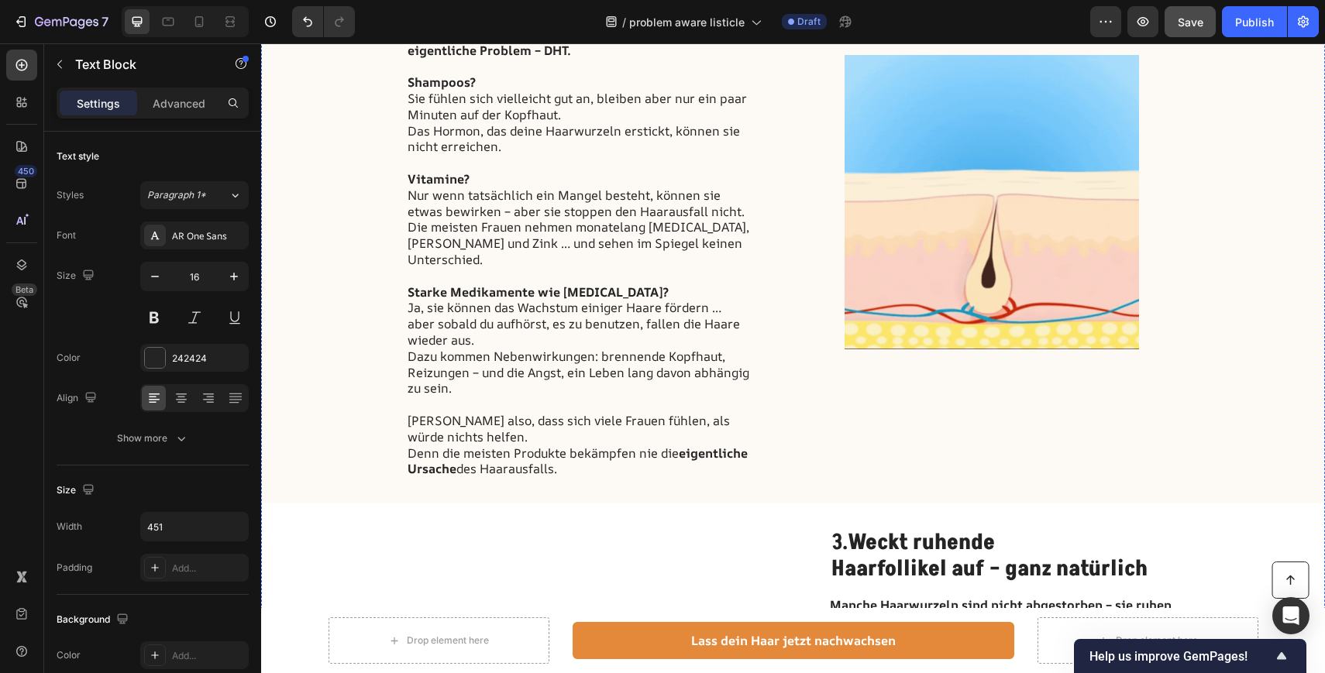
scroll to position [1098, 0]
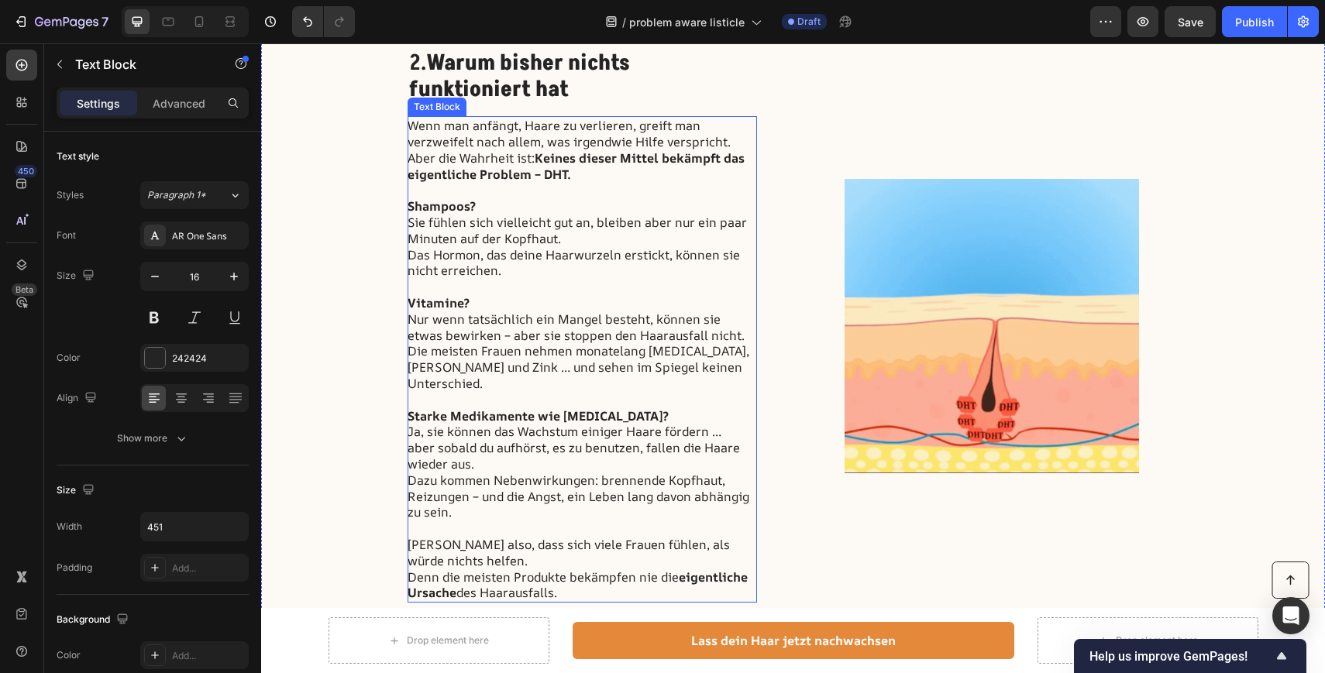
click at [647, 231] on p "Aber die Wahrheit ist: [PERSON_NAME] dieser Mittel bekämpft das eigentliche Pro…" at bounding box center [581, 311] width 348 height 322
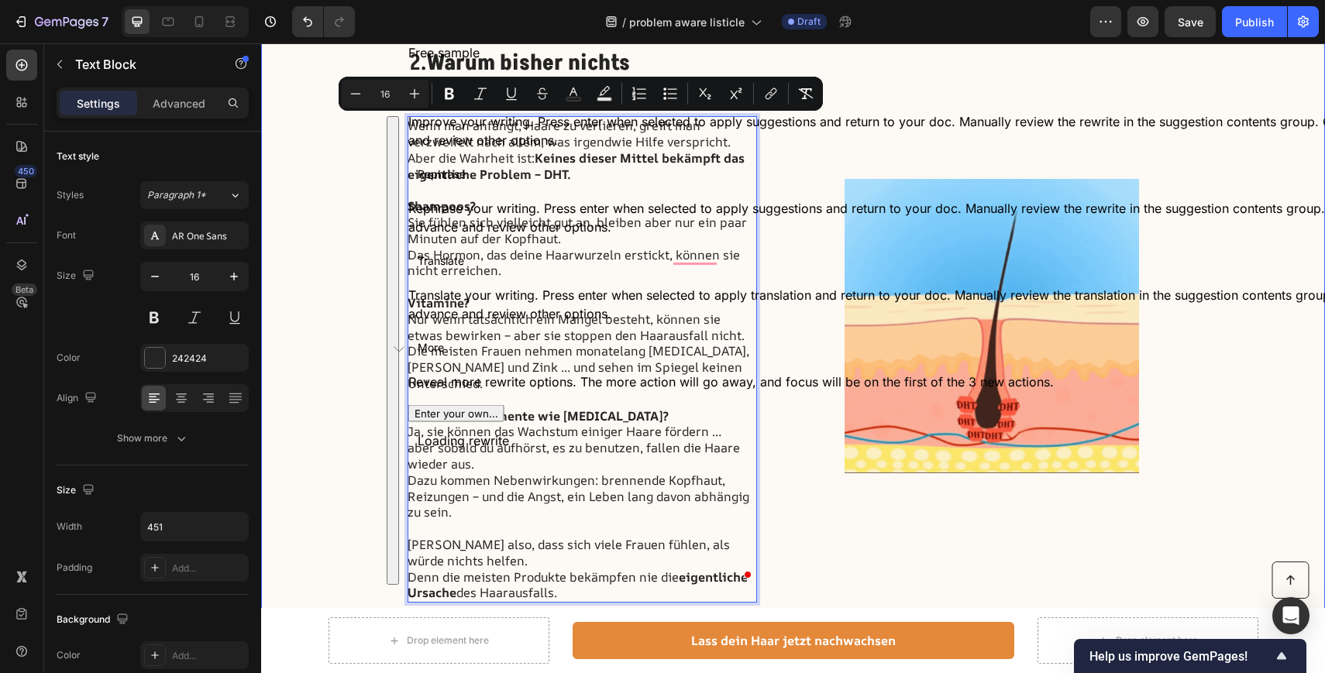
drag, startPoint x: 565, startPoint y: 576, endPoint x: 403, endPoint y: 125, distance: 479.0
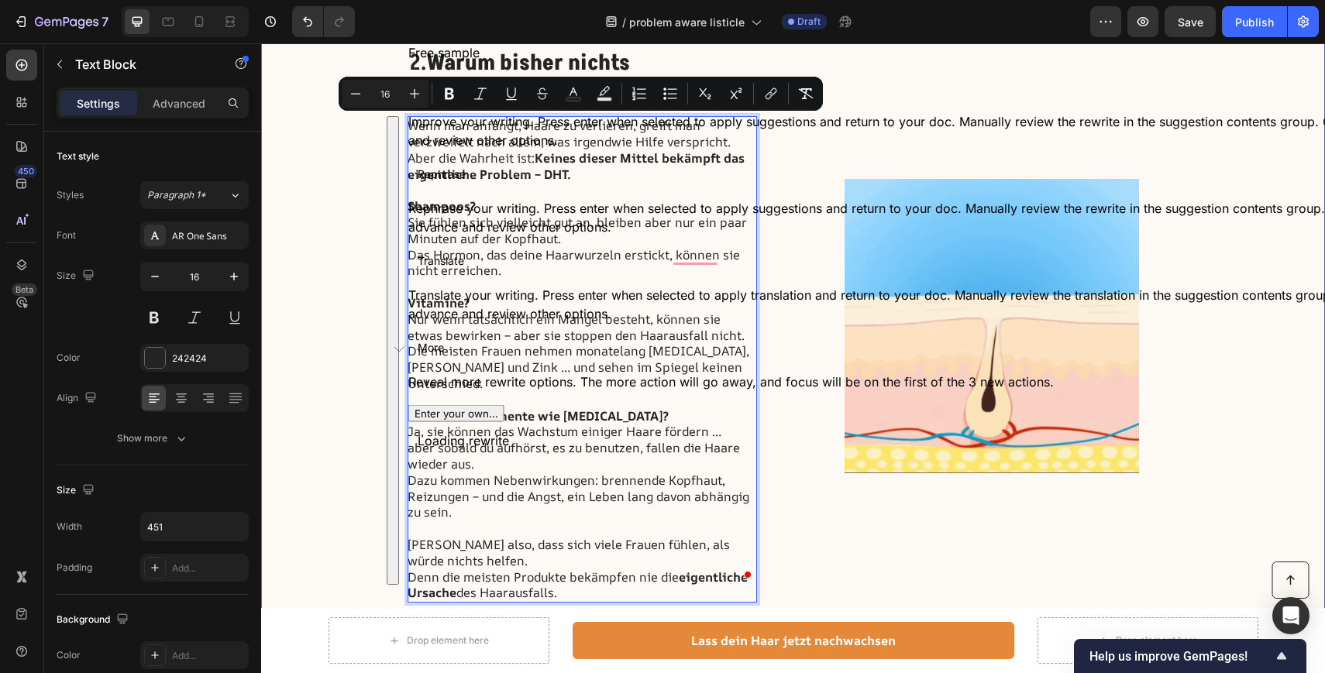
click at [403, 125] on div "2. Warum bisher nichts funktioniert hat Heading Wenn man anfängt, Haare zu verl…" at bounding box center [793, 325] width 1064 height 603
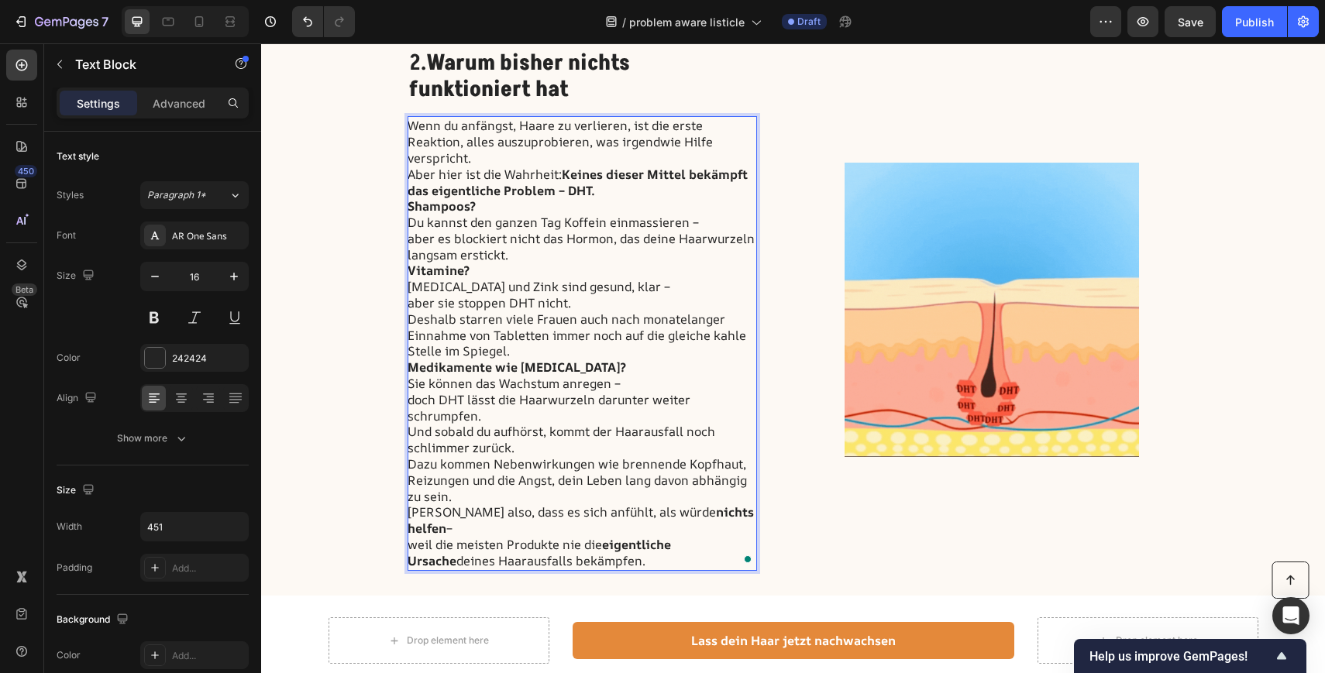
click at [492, 161] on p "Wenn du anfängst, Haare zu verlieren, ist die erste Reaktion, alles auszuprobie…" at bounding box center [581, 142] width 348 height 48
click at [610, 194] on p "Aber hier ist die Wahrheit: Keines dieser Mittel bekämpft das eigentliche Probl…" at bounding box center [581, 183] width 348 height 33
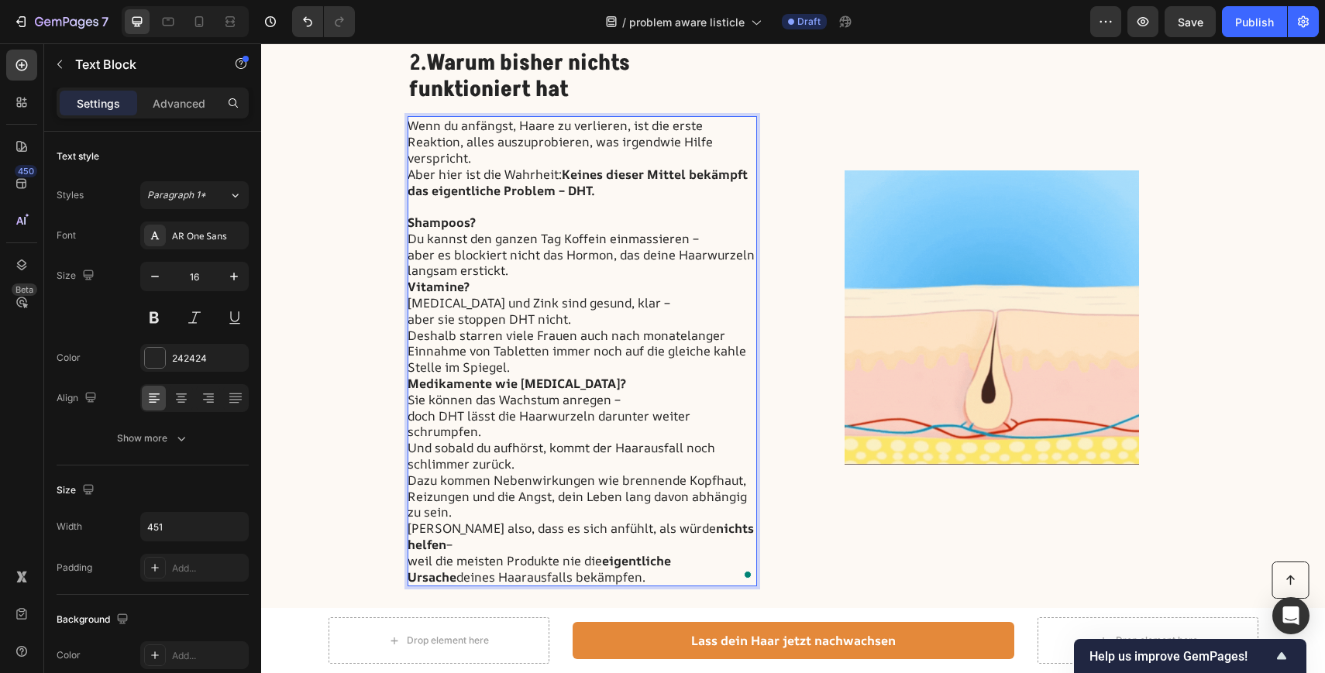
click at [528, 280] on p "Vitamine?" at bounding box center [581, 287] width 348 height 16
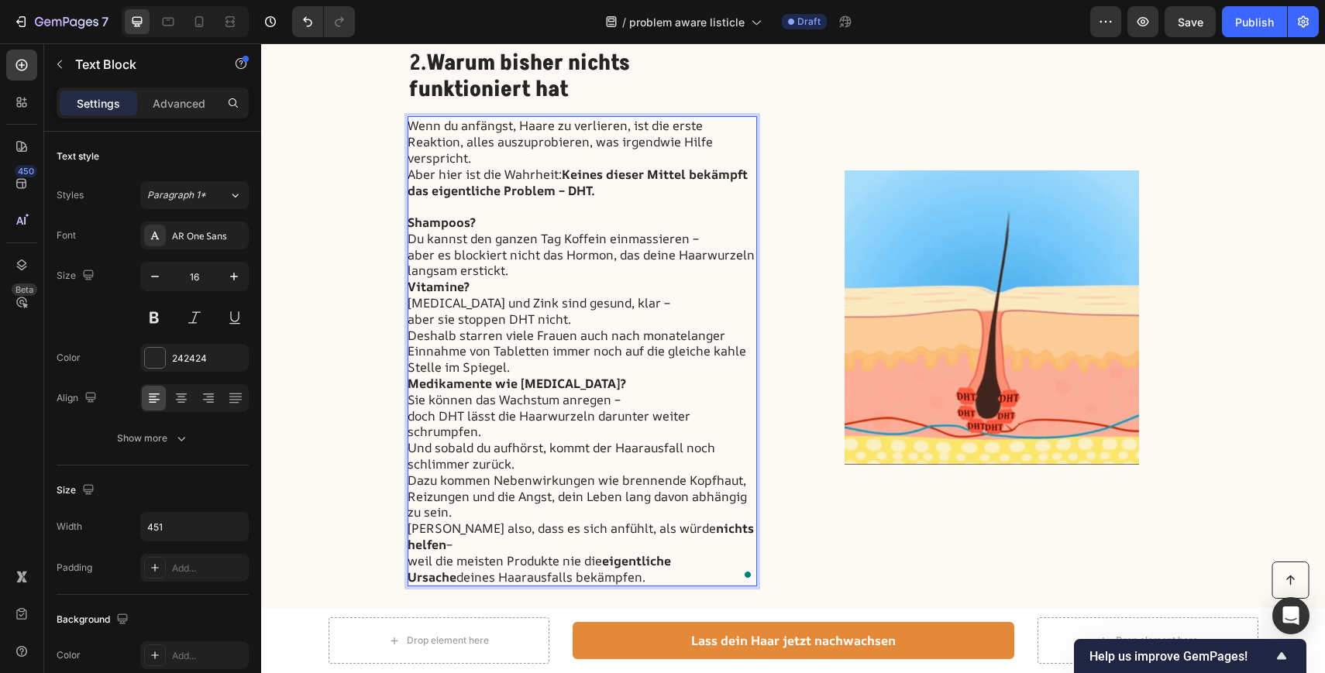
click at [524, 268] on p "aber es blockiert nicht das Hormon, das deine Haarwurzeln langsam erstickt." at bounding box center [581, 263] width 348 height 33
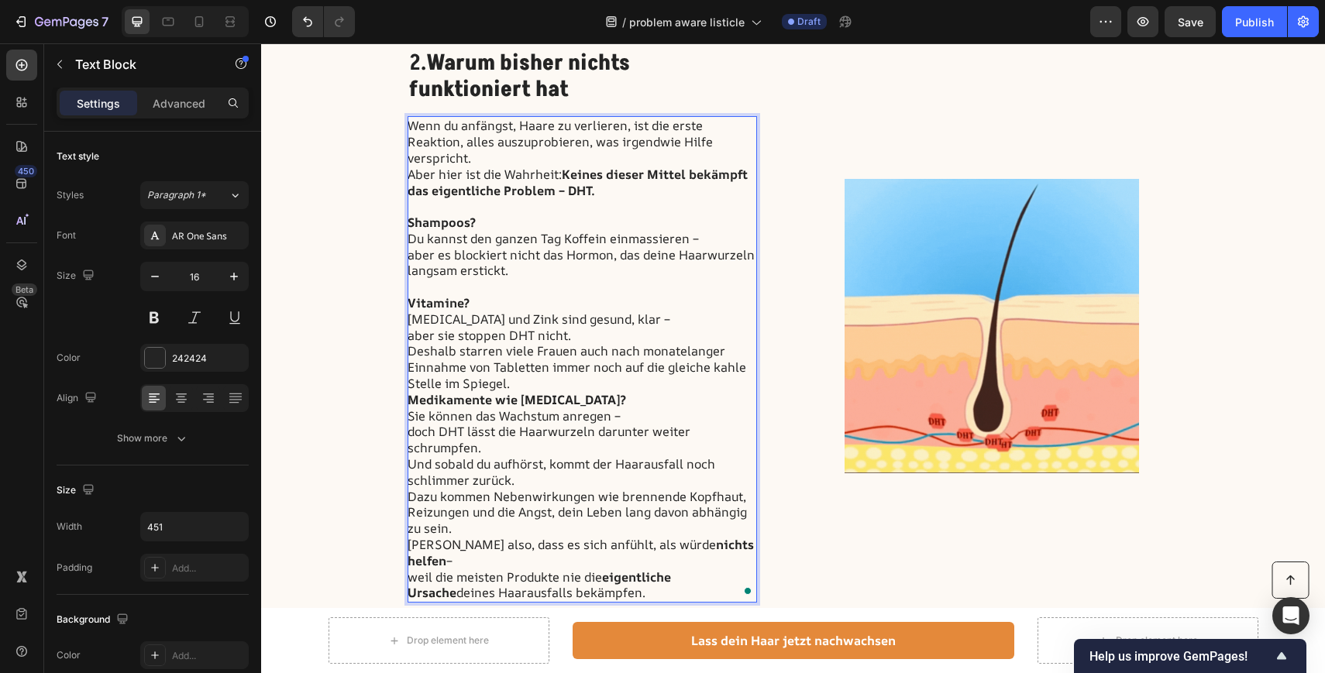
click at [521, 384] on p "Deshalb starren viele Frauen auch nach monatelanger Einnahme von Tabletten imme…" at bounding box center [581, 367] width 348 height 48
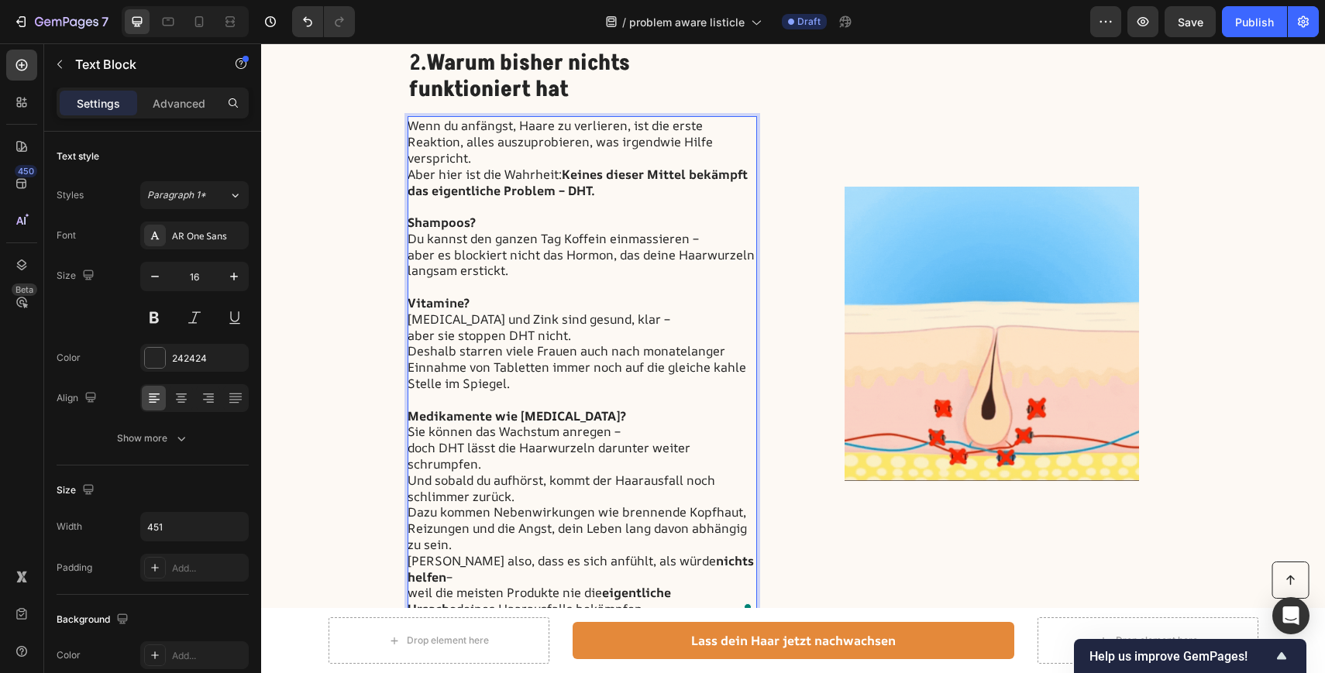
click at [462, 551] on p "Dazu kommen Nebenwirkungen wie brennende Kopfhaut, Reizungen und die Angst, dei…" at bounding box center [581, 528] width 348 height 48
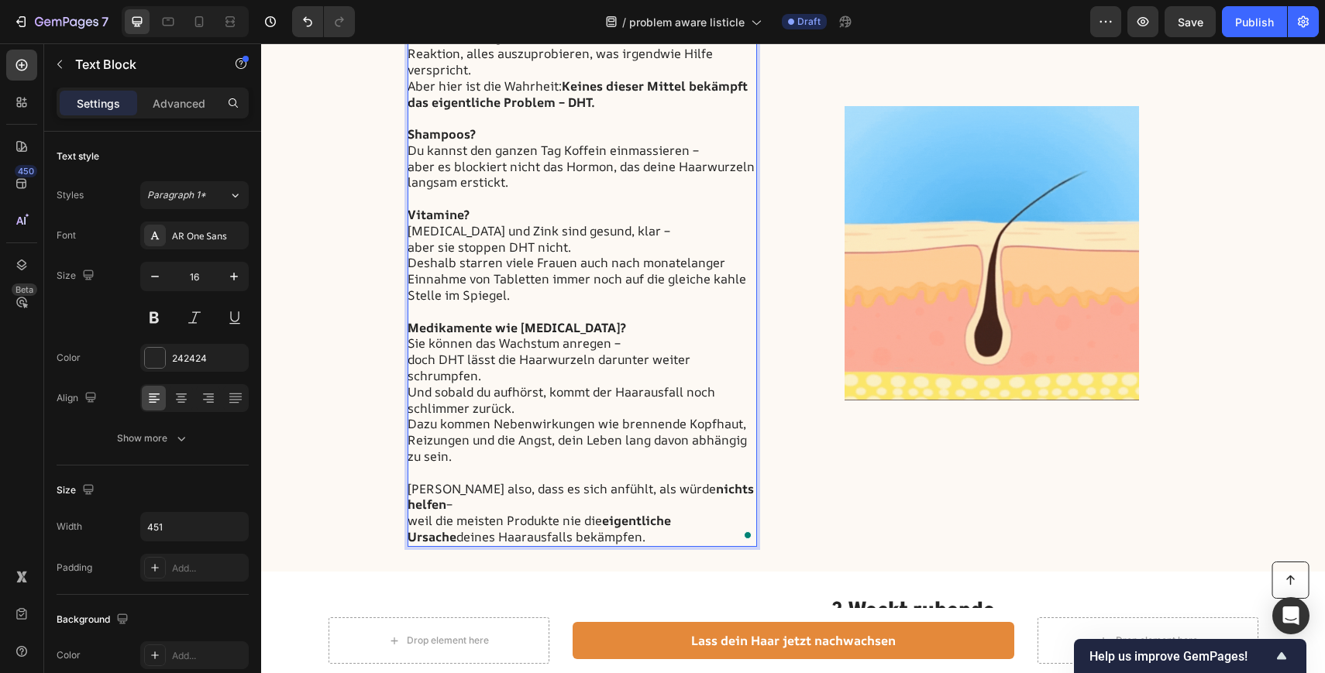
scroll to position [1065, 0]
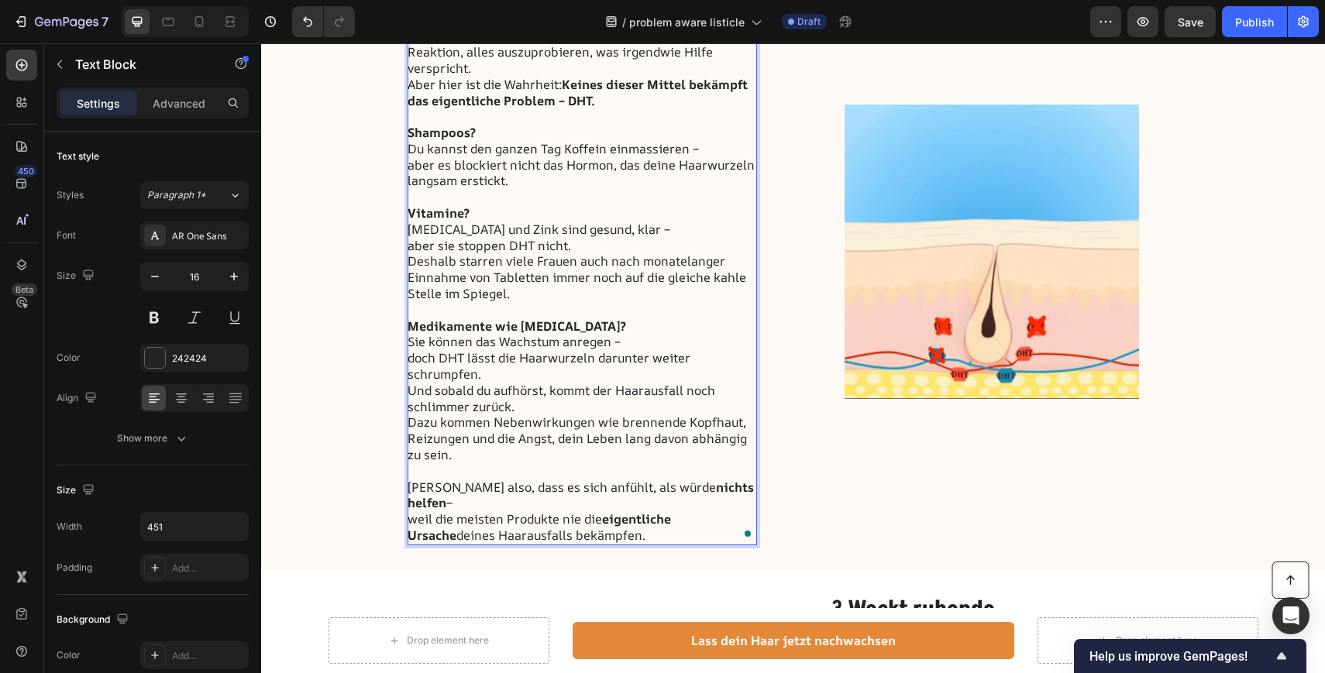
click at [548, 397] on p "Und sobald du aufhörst, kommt der Haarausfall noch schlimmer zurück." at bounding box center [581, 399] width 348 height 33
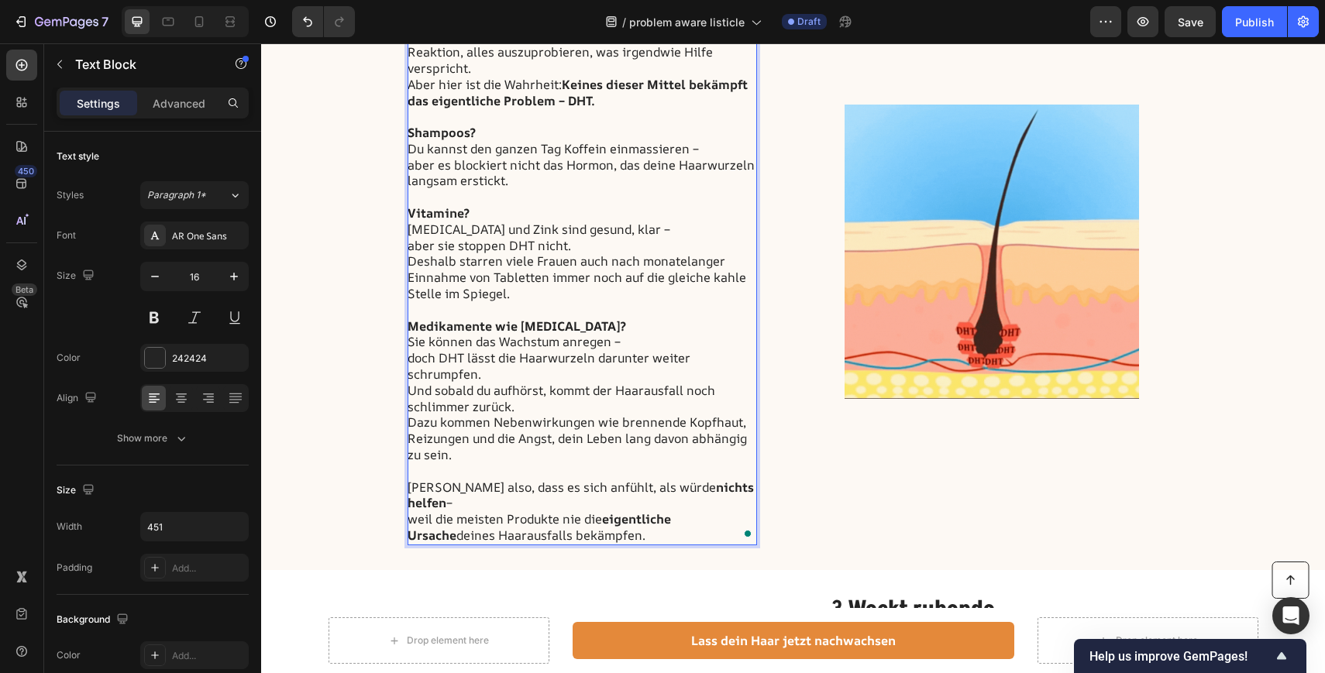
click at [605, 537] on p "weil die meisten Produkte nie die eigentliche Ursache deines Haarausfalls bekäm…" at bounding box center [581, 527] width 348 height 33
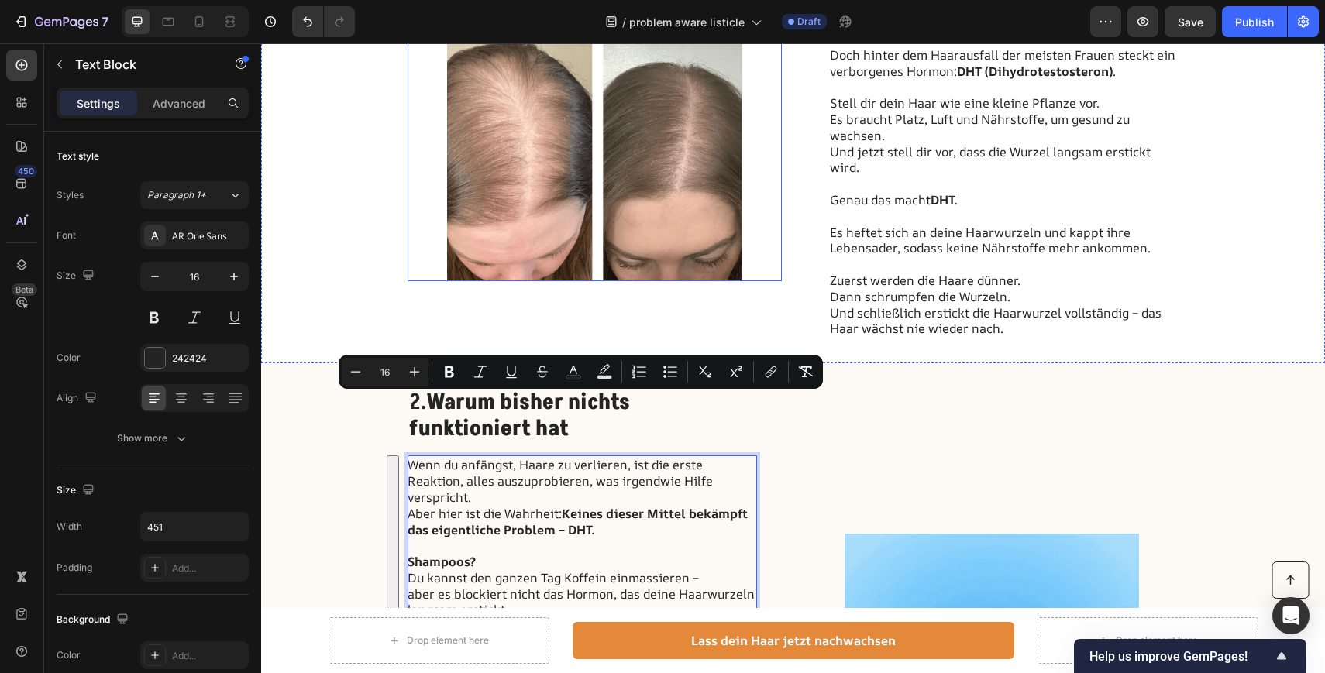
scroll to position [634, 0]
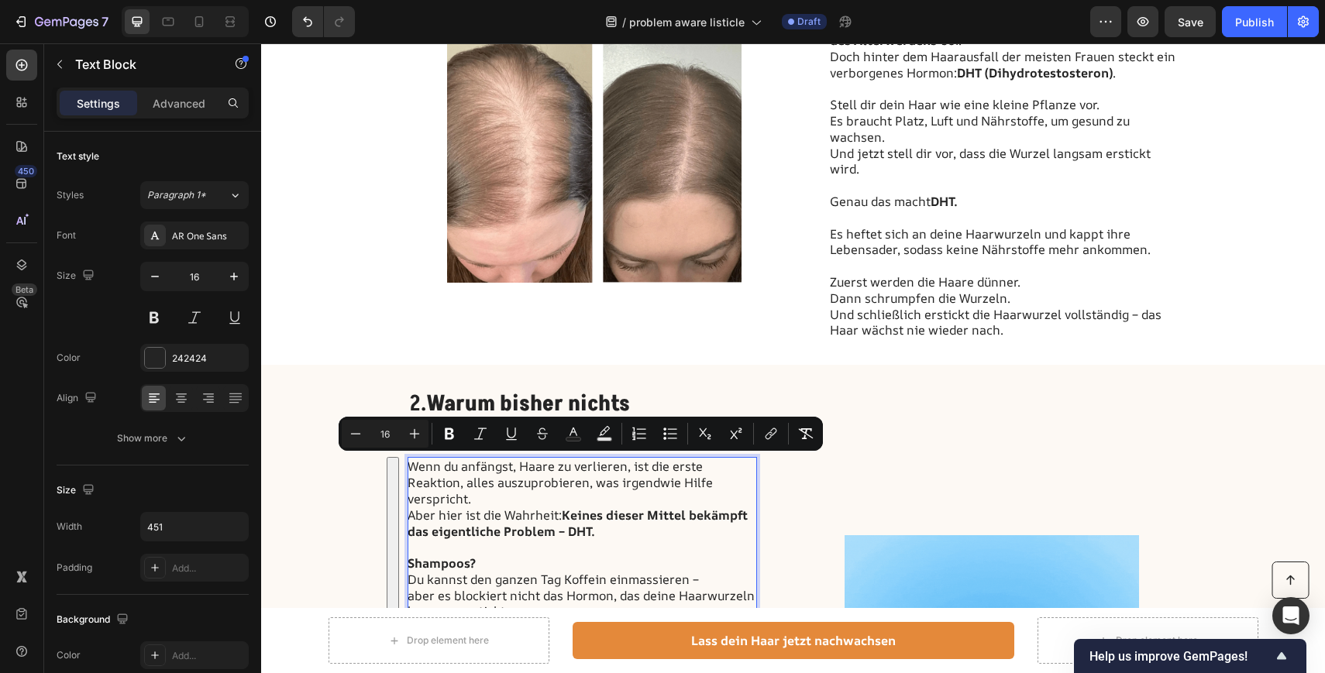
drag, startPoint x: 605, startPoint y: 537, endPoint x: 407, endPoint y: 464, distance: 211.3
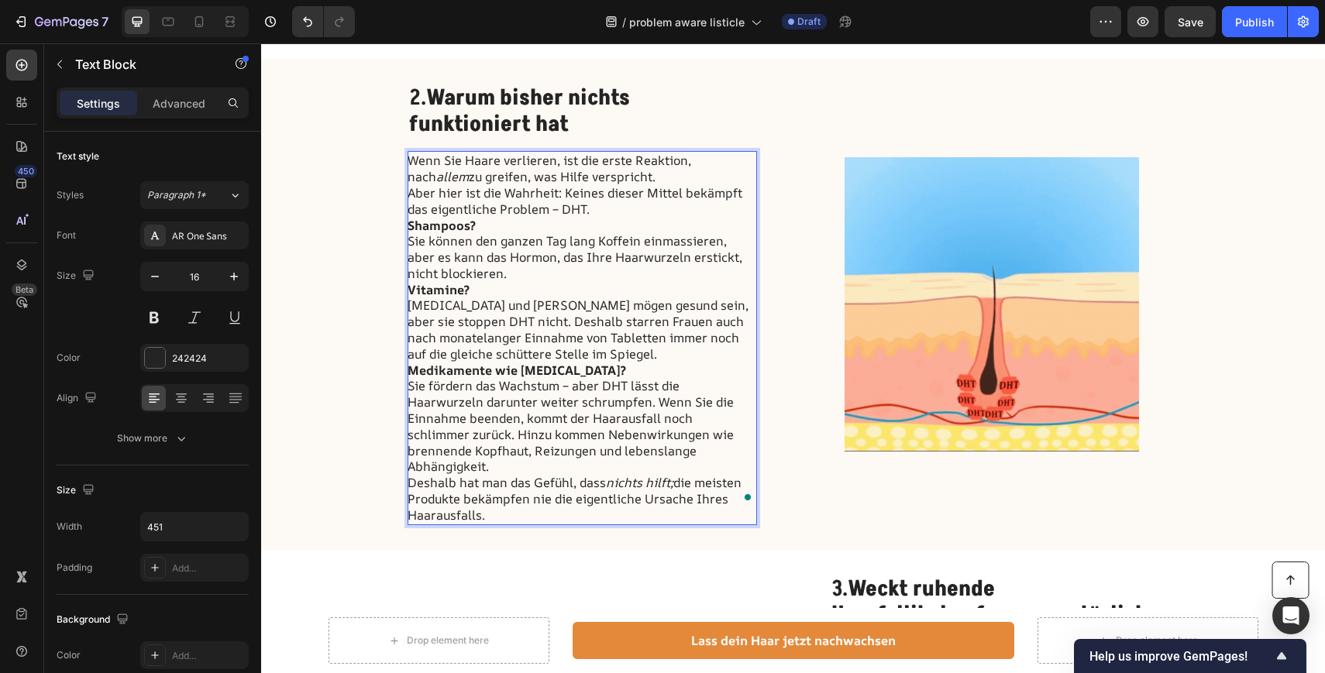
scroll to position [941, 0]
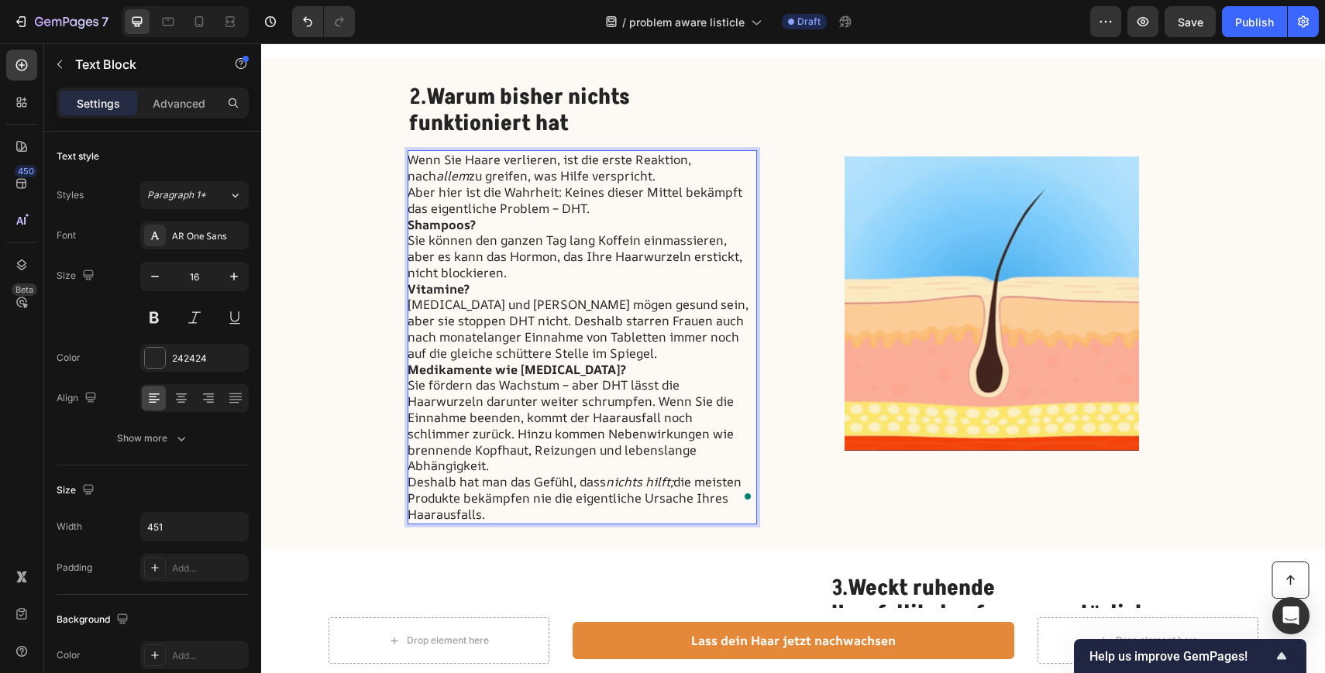
click at [600, 207] on p "Aber hier ist die Wahrheit: Keines dieser Mittel bekämpft das eigentliche Probl…" at bounding box center [581, 200] width 348 height 33
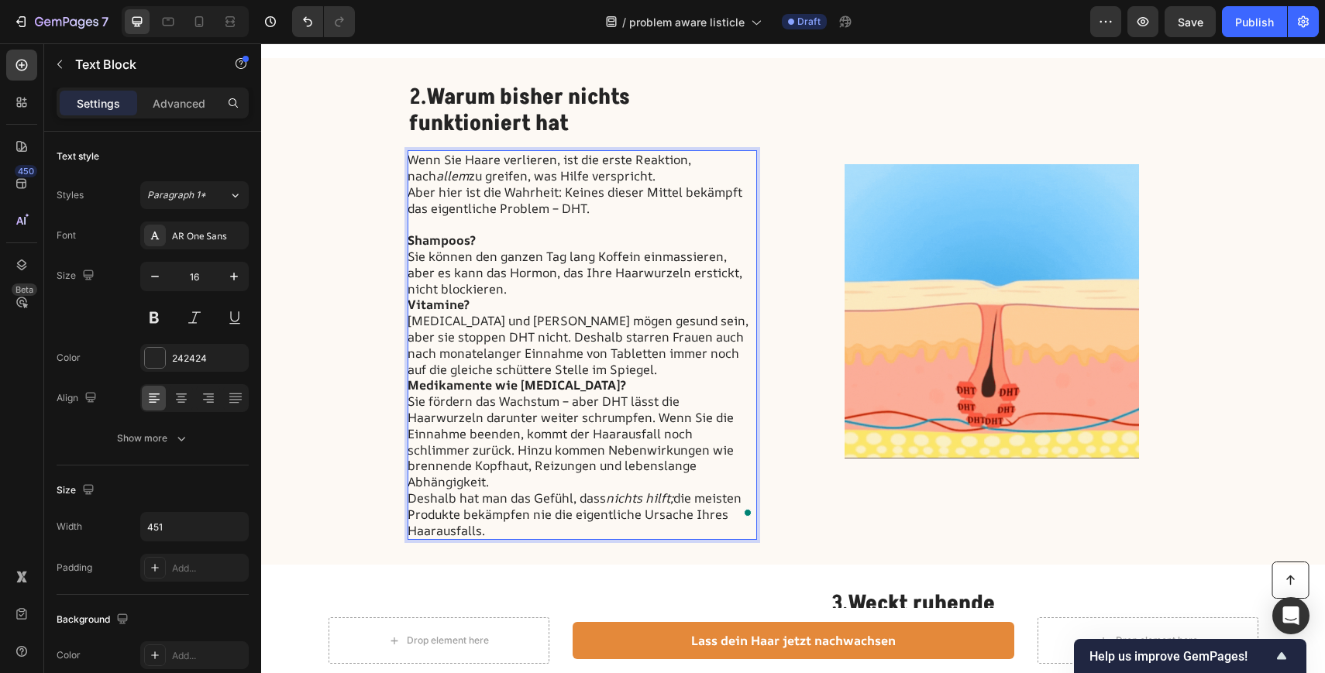
click at [490, 283] on p "Sie können den ganzen Tag lang Koffein einmassieren, aber es kann das Hormon, d…" at bounding box center [581, 273] width 348 height 48
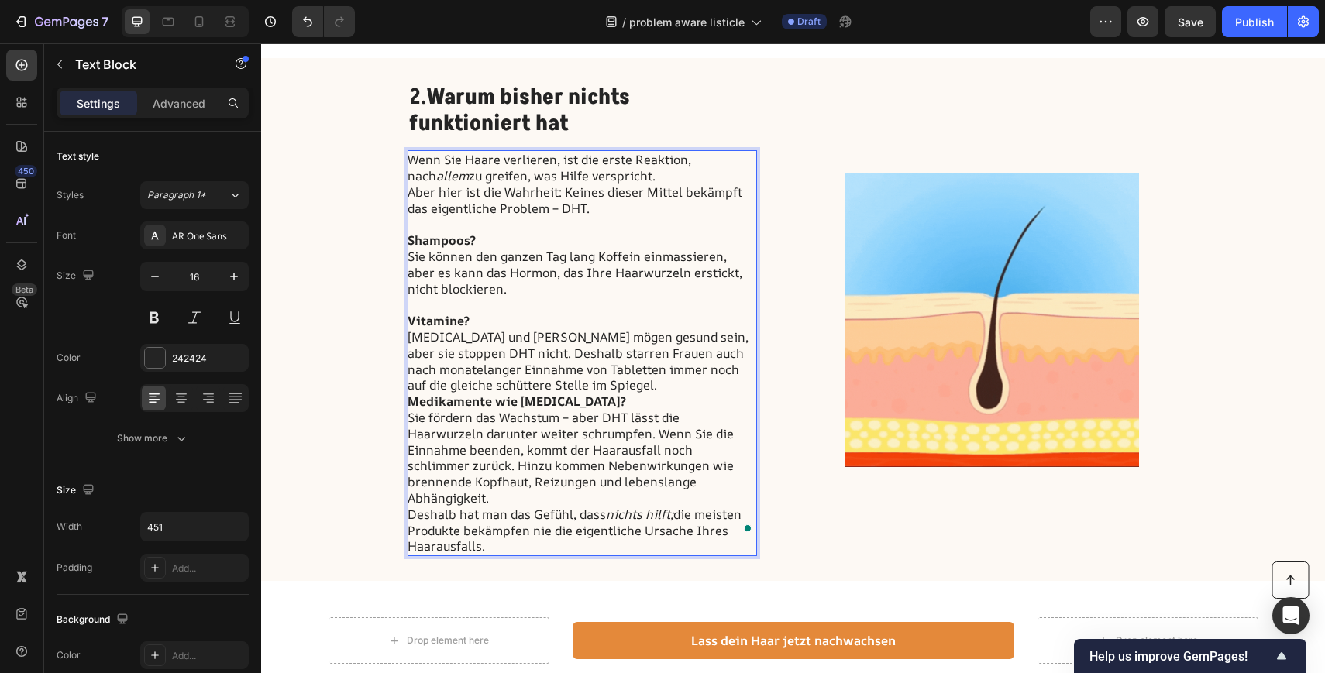
click at [582, 383] on p "[MEDICAL_DATA] und [PERSON_NAME] mögen gesund sein, aber sie stoppen DHT nicht.…" at bounding box center [581, 361] width 348 height 64
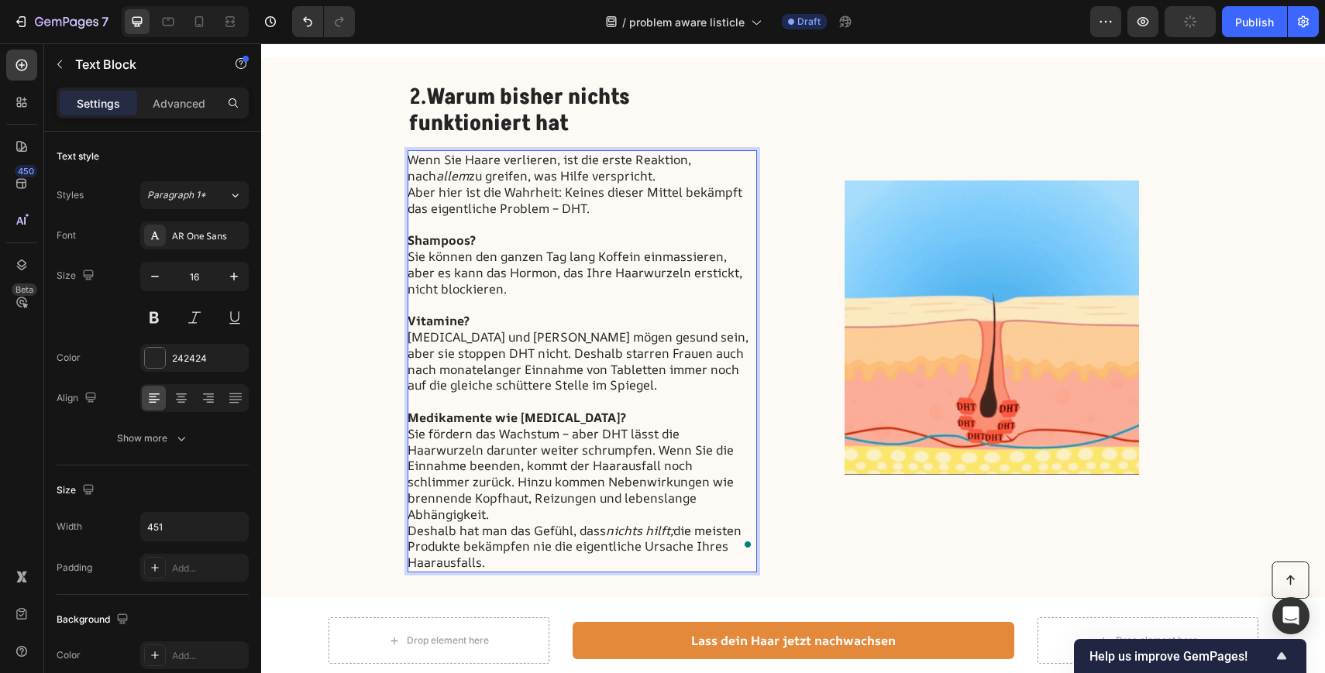
click at [720, 503] on p "Sie fördern das Wachstum – aber DHT lässt die Haarwurzeln darunter weiter schru…" at bounding box center [581, 474] width 348 height 97
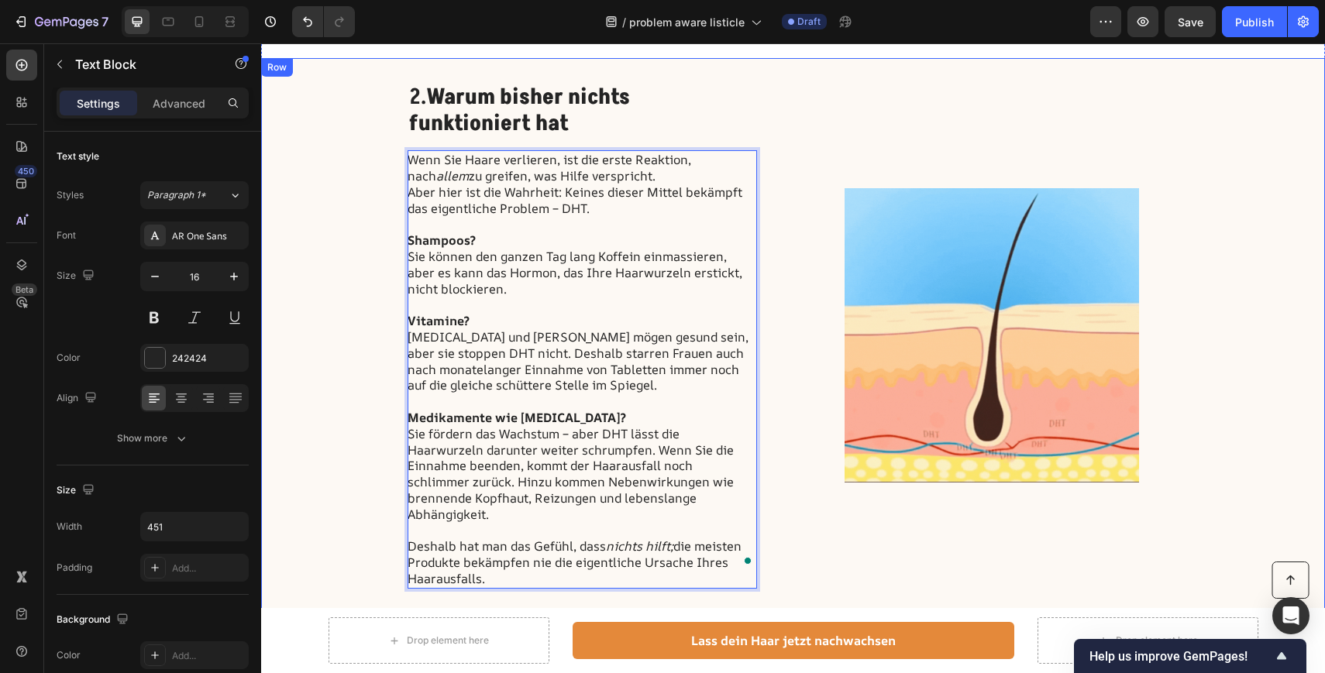
click at [349, 459] on div "2. Warum bisher nichts funktioniert hat Heading Wenn Sie Haare verlieren, ist d…" at bounding box center [793, 335] width 1064 height 555
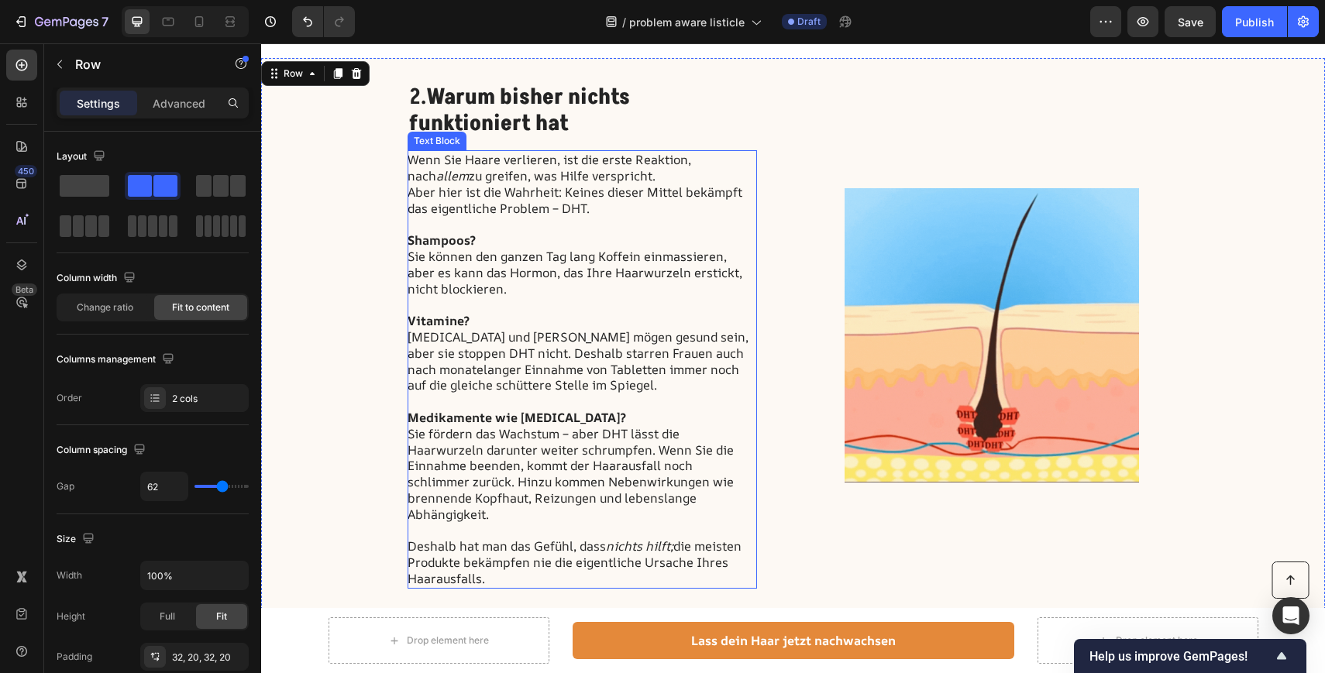
scroll to position [984, 0]
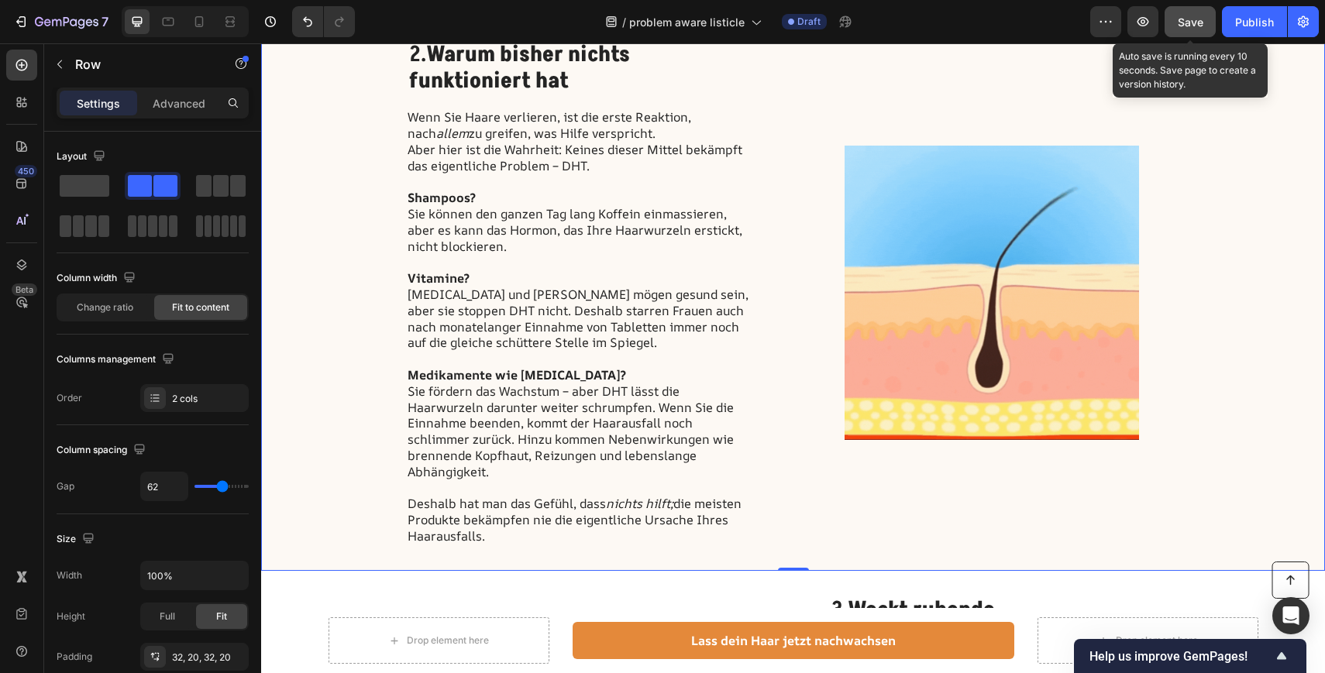
click at [1191, 27] on span "Save" at bounding box center [1190, 21] width 26 height 13
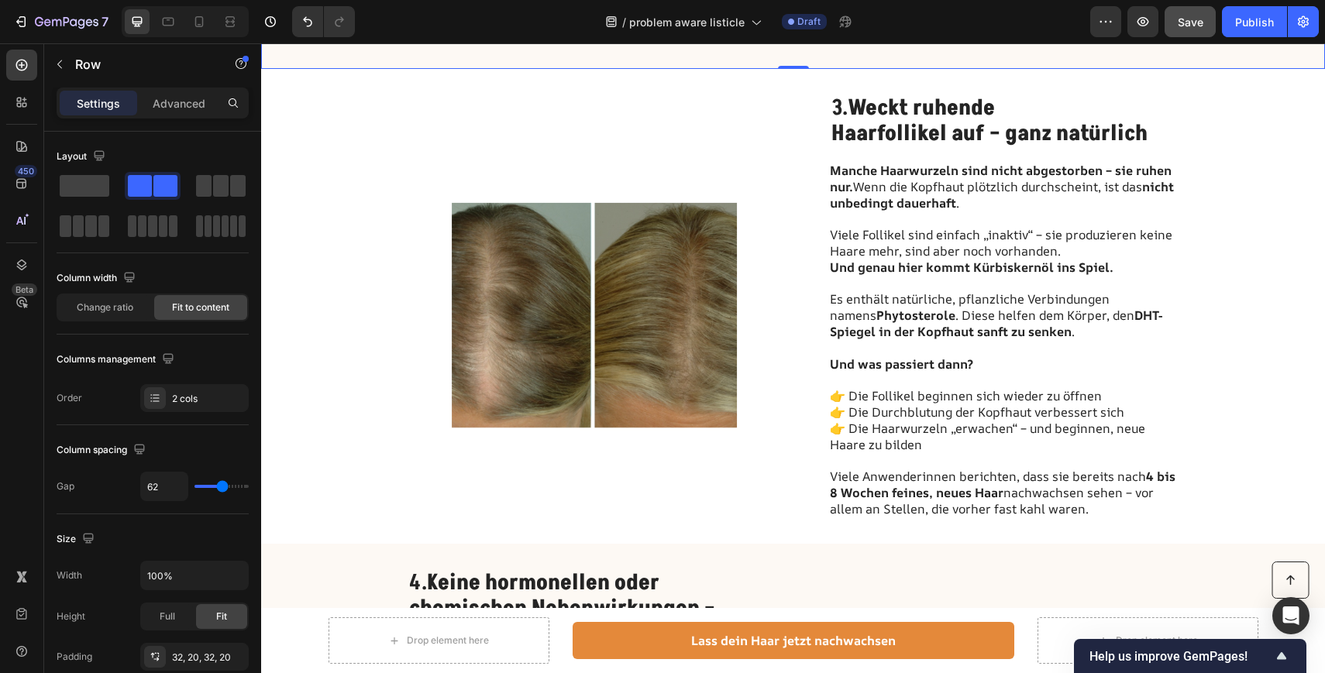
scroll to position [1487, 0]
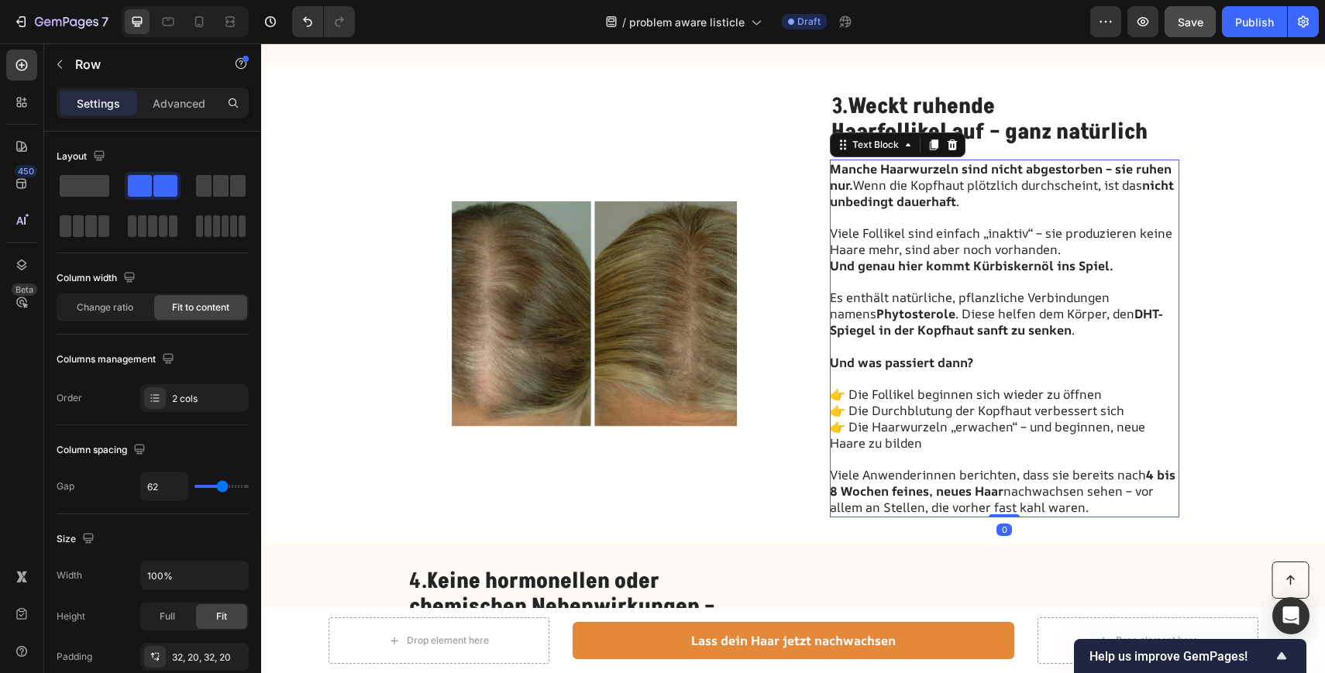
click at [961, 257] on strong "Und genau hier kommt Kürbiskernöl ins Spiel." at bounding box center [972, 265] width 284 height 17
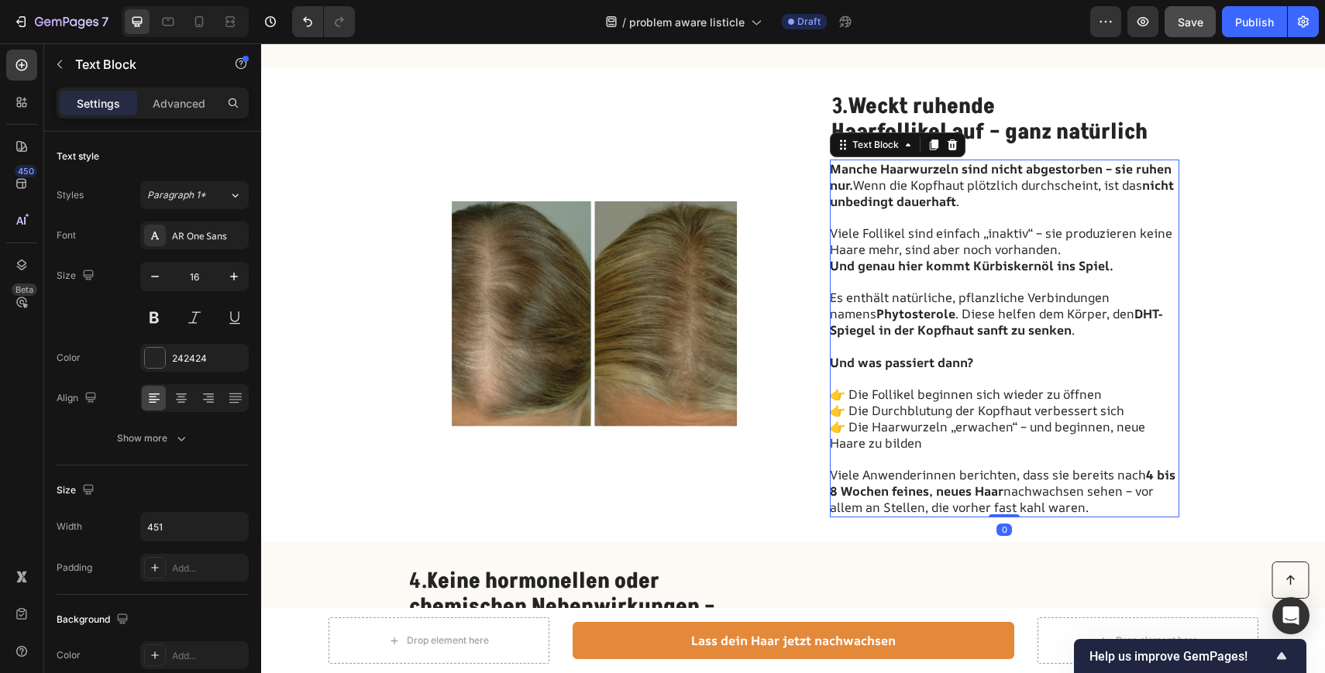
click at [1098, 491] on p "Viele Anwenderinnen berichten, dass sie bereits nach 4 bis 8 Wochen feines, neu…" at bounding box center [1004, 491] width 348 height 48
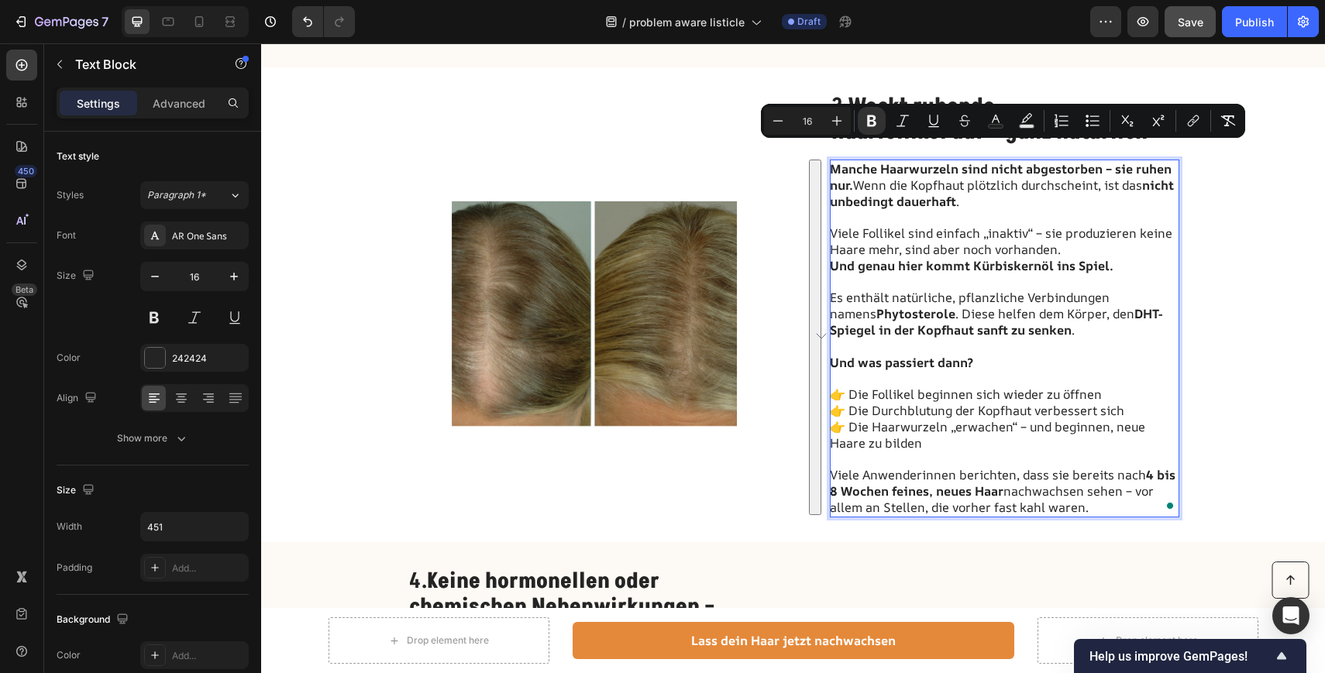
drag, startPoint x: 1098, startPoint y: 491, endPoint x: 831, endPoint y: 152, distance: 431.4
click at [831, 160] on div "Manche Haarwurzeln sind nicht abgestorben – sie ruhen nur. Wenn die Kopfhaut pl…" at bounding box center [1004, 339] width 349 height 358
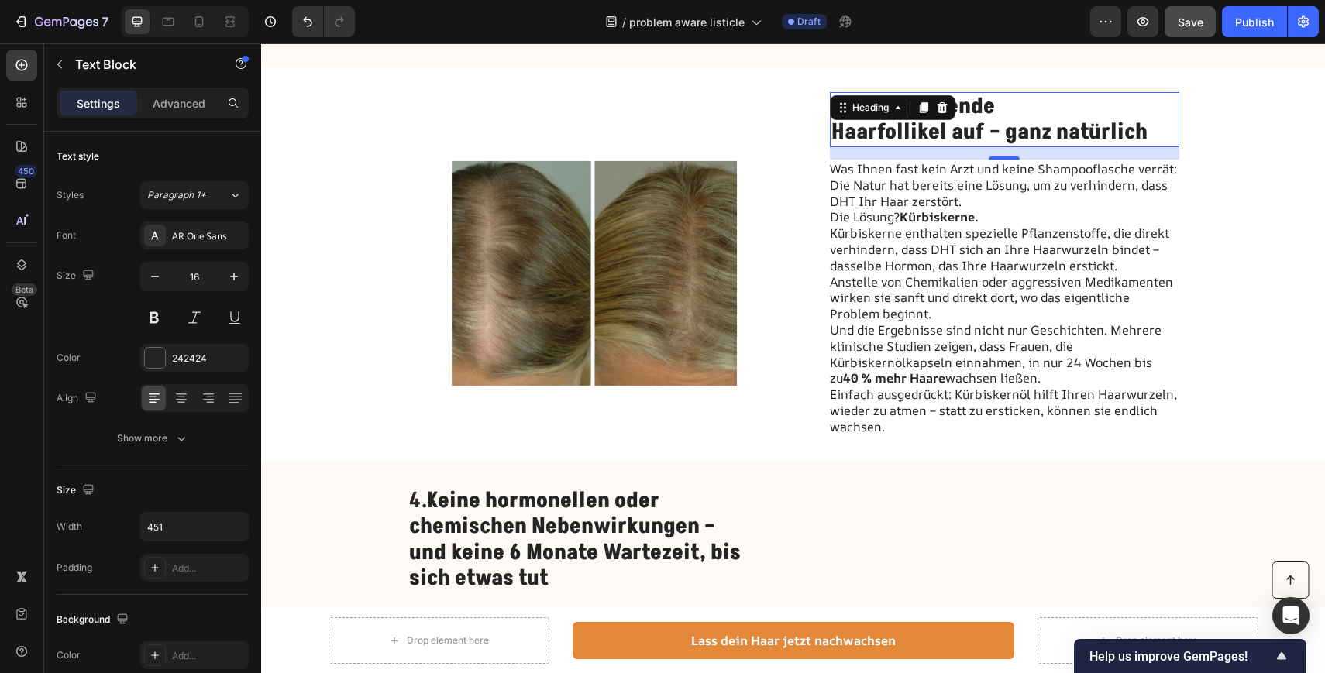
click at [906, 117] on strong "Haarfollikel auf – ganz natürlich" at bounding box center [989, 132] width 316 height 30
click at [1150, 118] on h2 "3. Weckt ruhende Haarfollikel auf – ganz natürlich" at bounding box center [1004, 119] width 349 height 55
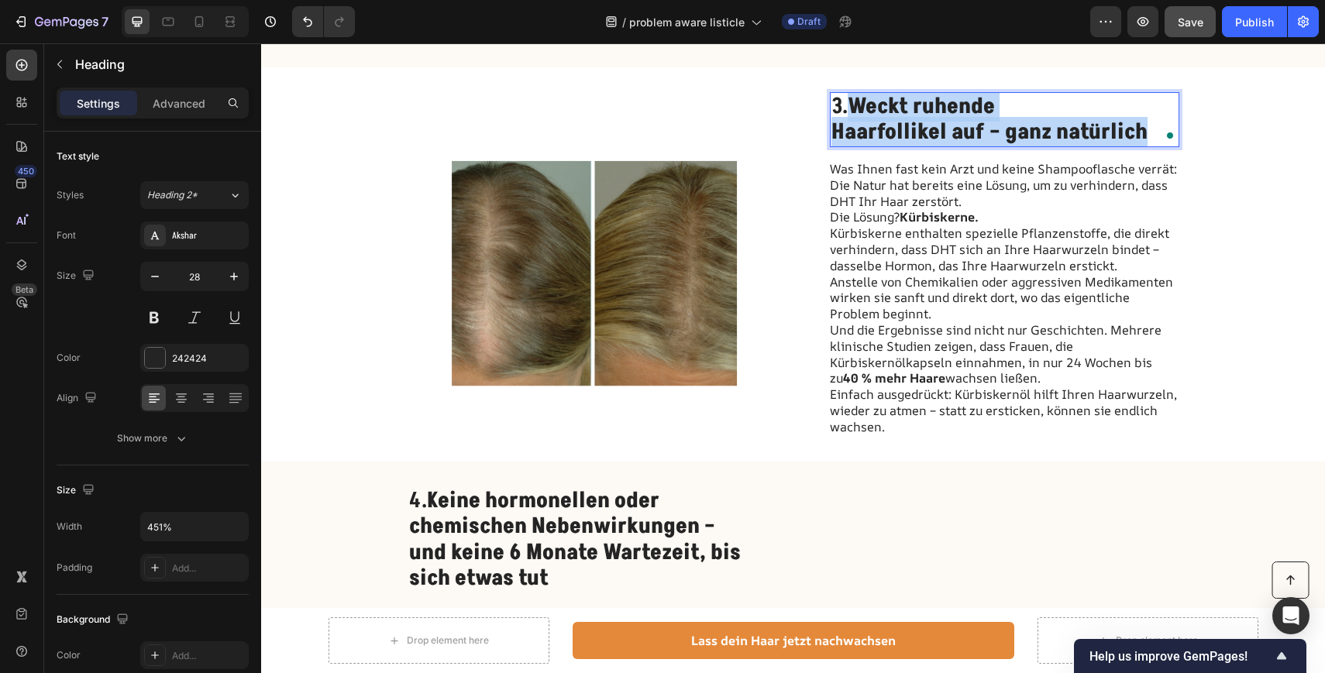
drag, startPoint x: 1150, startPoint y: 118, endPoint x: 855, endPoint y: 89, distance: 295.8
click at [855, 94] on p "3. Weckt ruhende Haarfollikel auf – ganz natürlich" at bounding box center [1004, 120] width 346 height 52
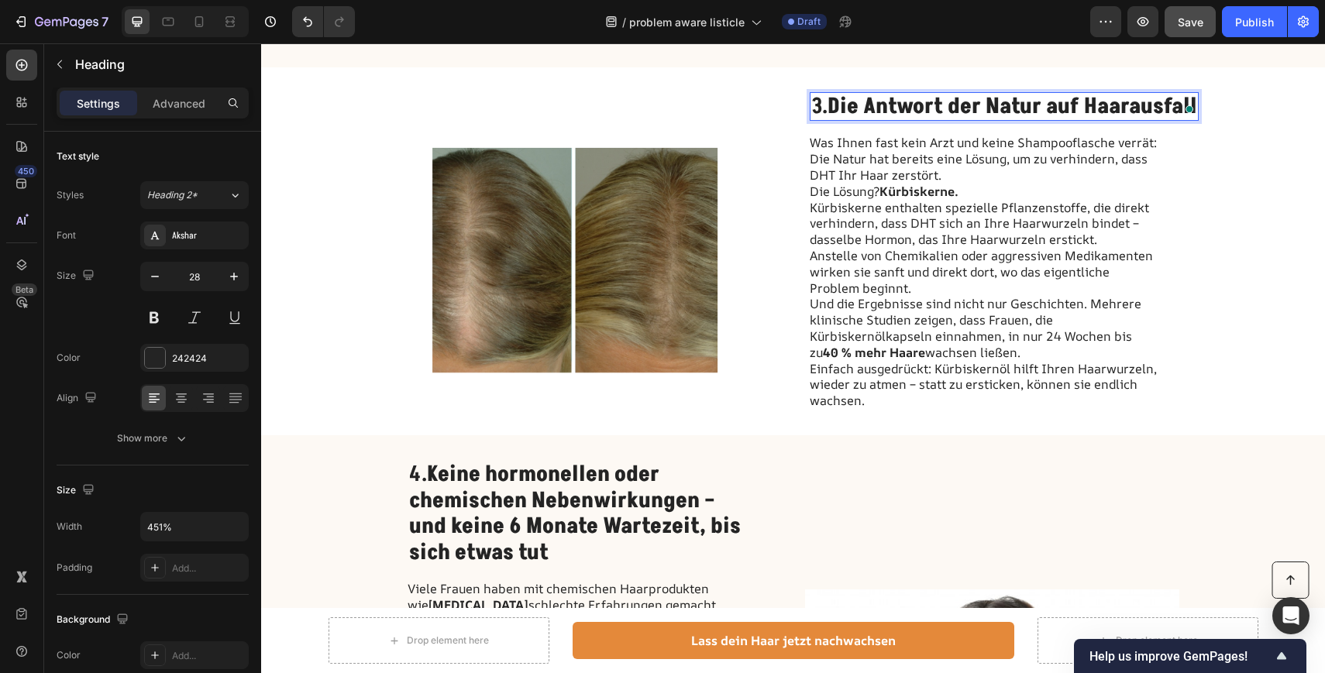
click at [1053, 91] on strong "Die Antwort der Natur auf Haarausfall" at bounding box center [1012, 106] width 370 height 30
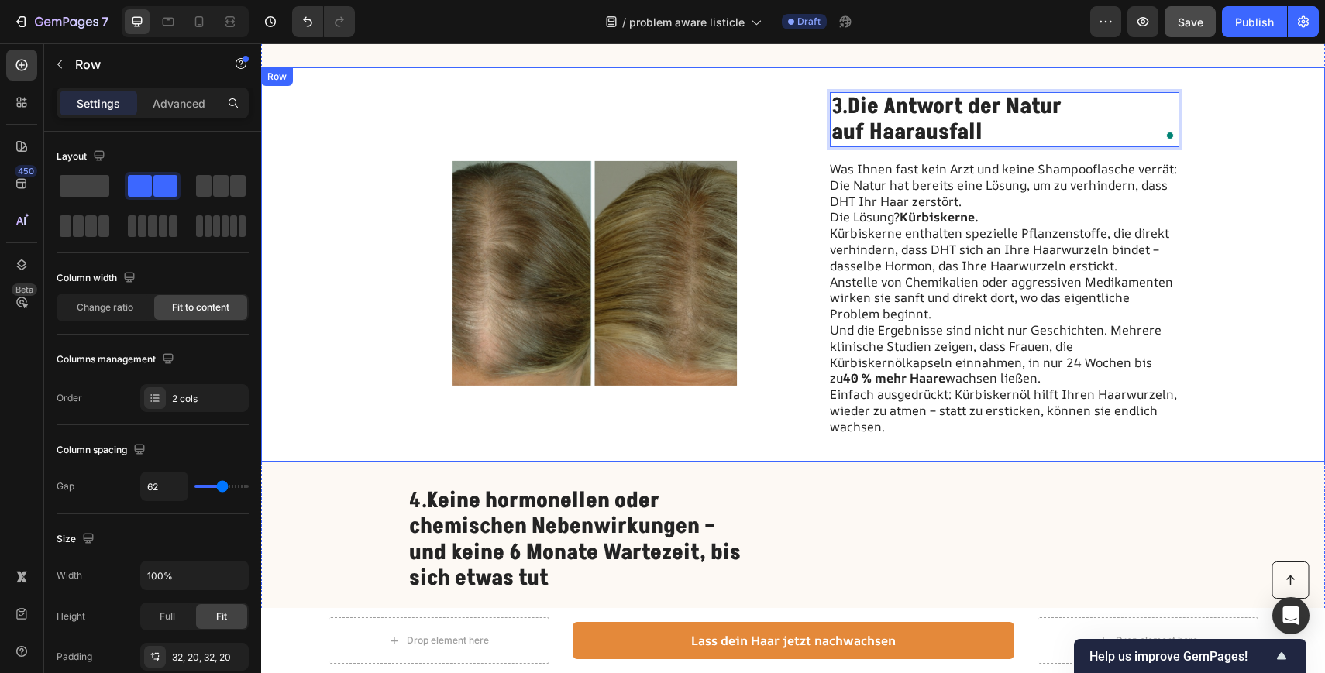
click at [1257, 192] on div "Image 3. Die Antwort der Natur auf Haarausfall Heading 16 Was Ihnen fast kein A…" at bounding box center [793, 264] width 1064 height 394
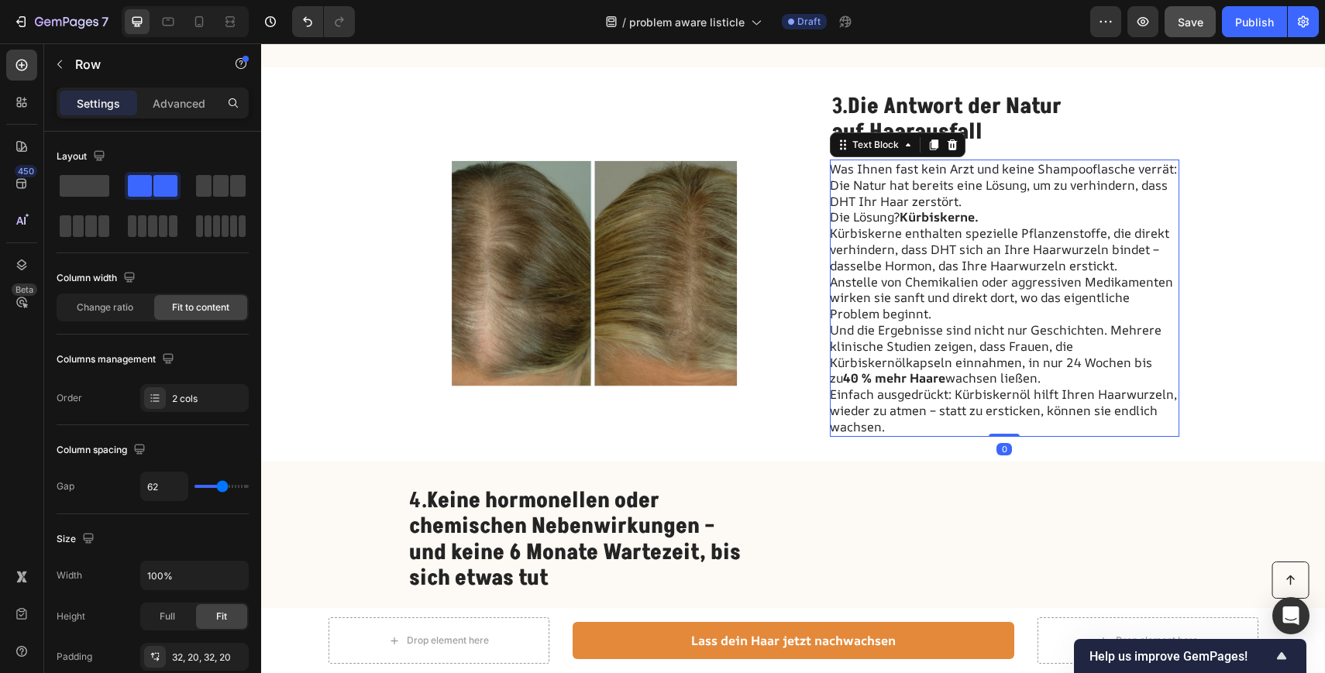
click at [998, 191] on p "Was Ihnen fast kein Arzt und keine Shampooflasche verrät: Die Natur hat bereits…" at bounding box center [1004, 185] width 348 height 48
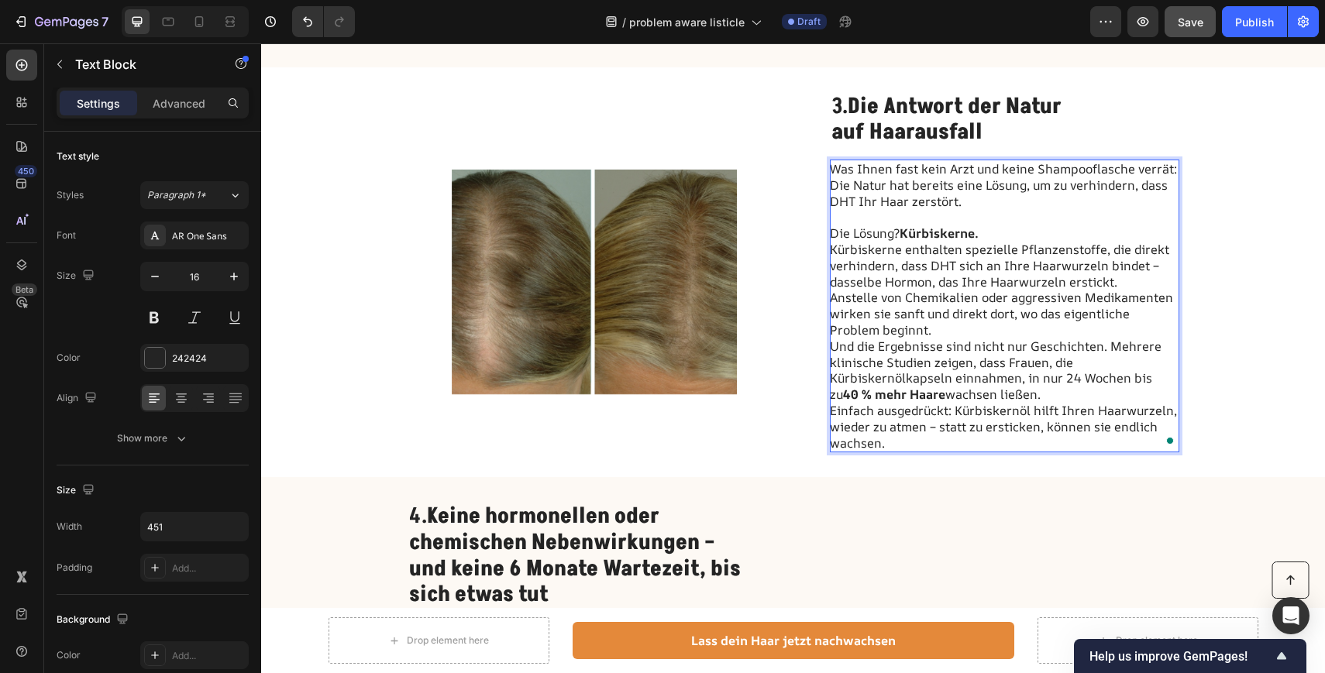
click at [982, 225] on p "Die Lösung? Kürbiskerne." at bounding box center [1004, 233] width 348 height 16
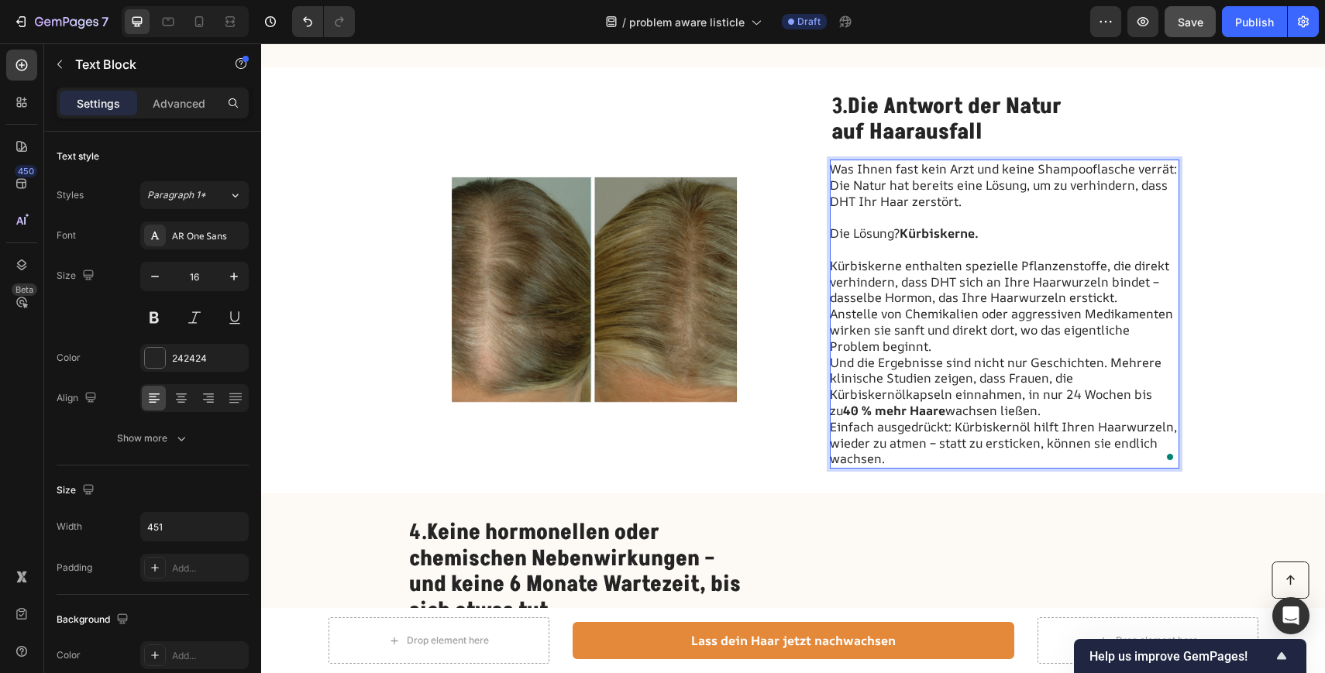
click at [947, 333] on p "Anstelle von Chemikalien oder aggressiven Medikamenten wirken sie sanft und dir…" at bounding box center [1004, 330] width 348 height 48
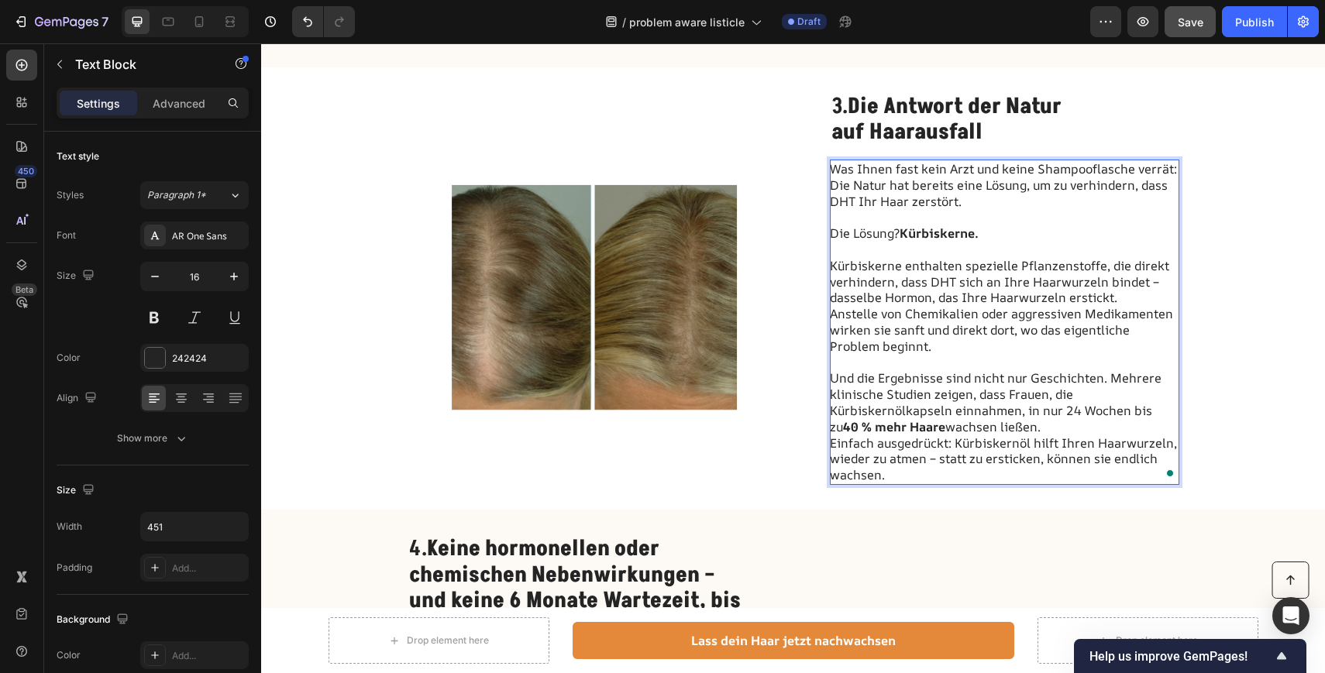
click at [1033, 411] on p "Und die Ergebnisse sind nicht nur Geschichten. Mehrere klinische Studien zeigen…" at bounding box center [1004, 402] width 348 height 64
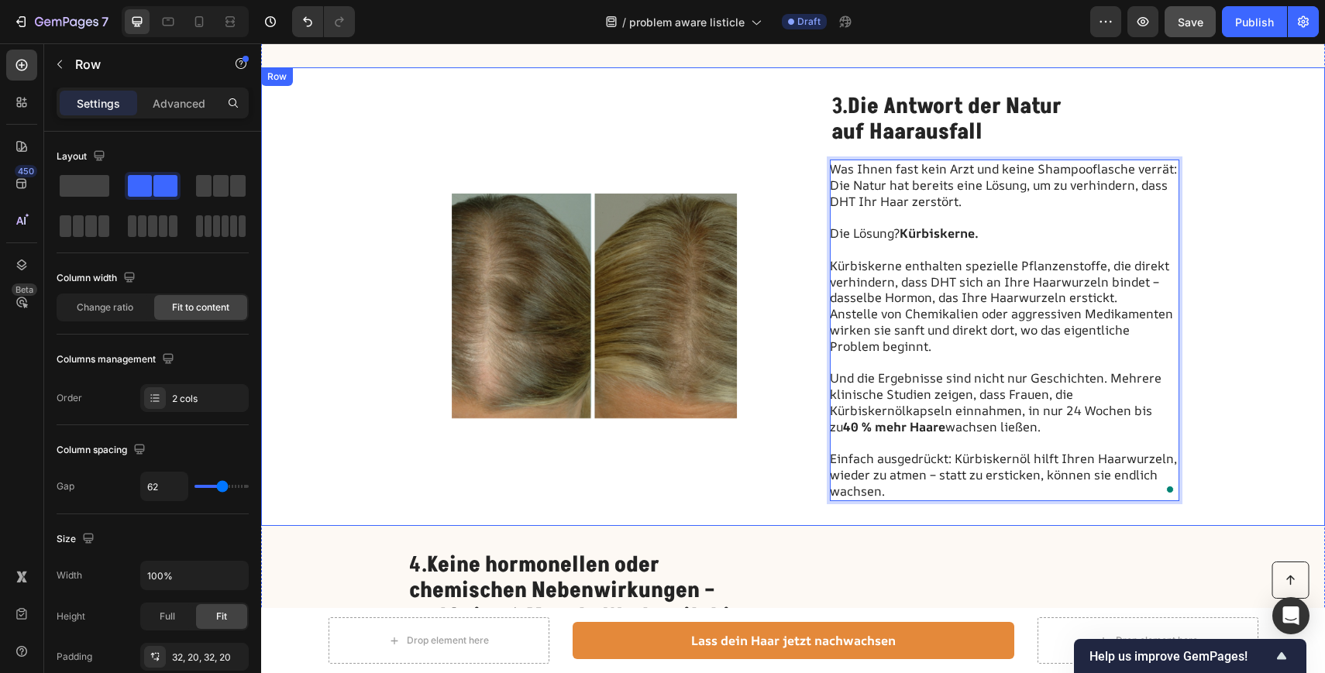
click at [1256, 318] on div "Image 3. Die Antwort der Natur auf Haarausfall Heading Was Ihnen fast kein Arzt…" at bounding box center [793, 296] width 1064 height 459
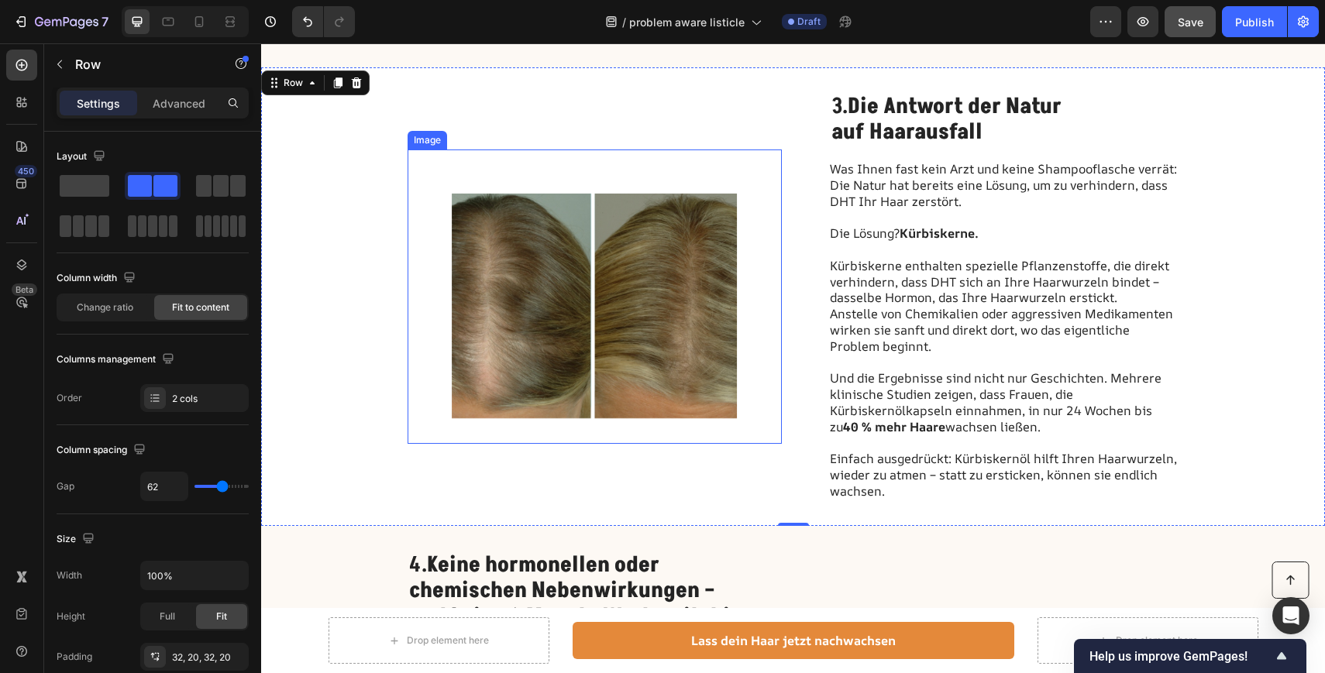
click at [577, 249] on img at bounding box center [594, 297] width 374 height 294
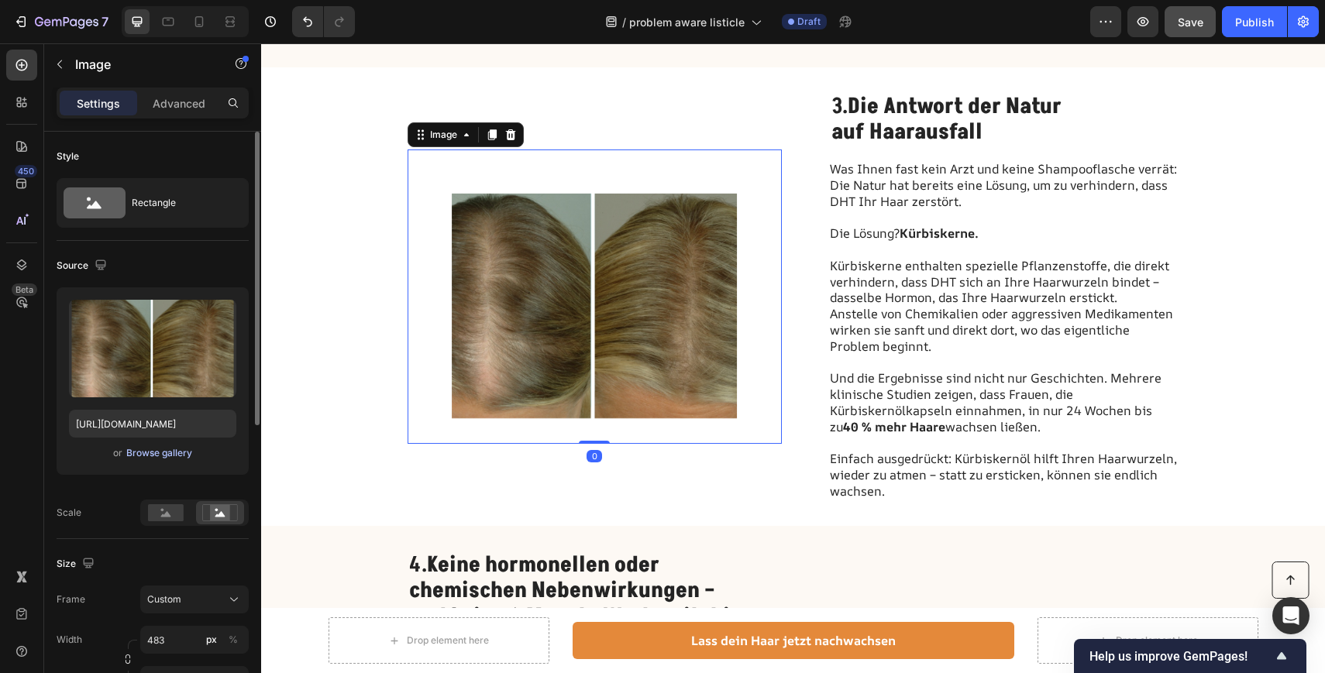
click at [163, 455] on div "Browse gallery" at bounding box center [159, 453] width 66 height 14
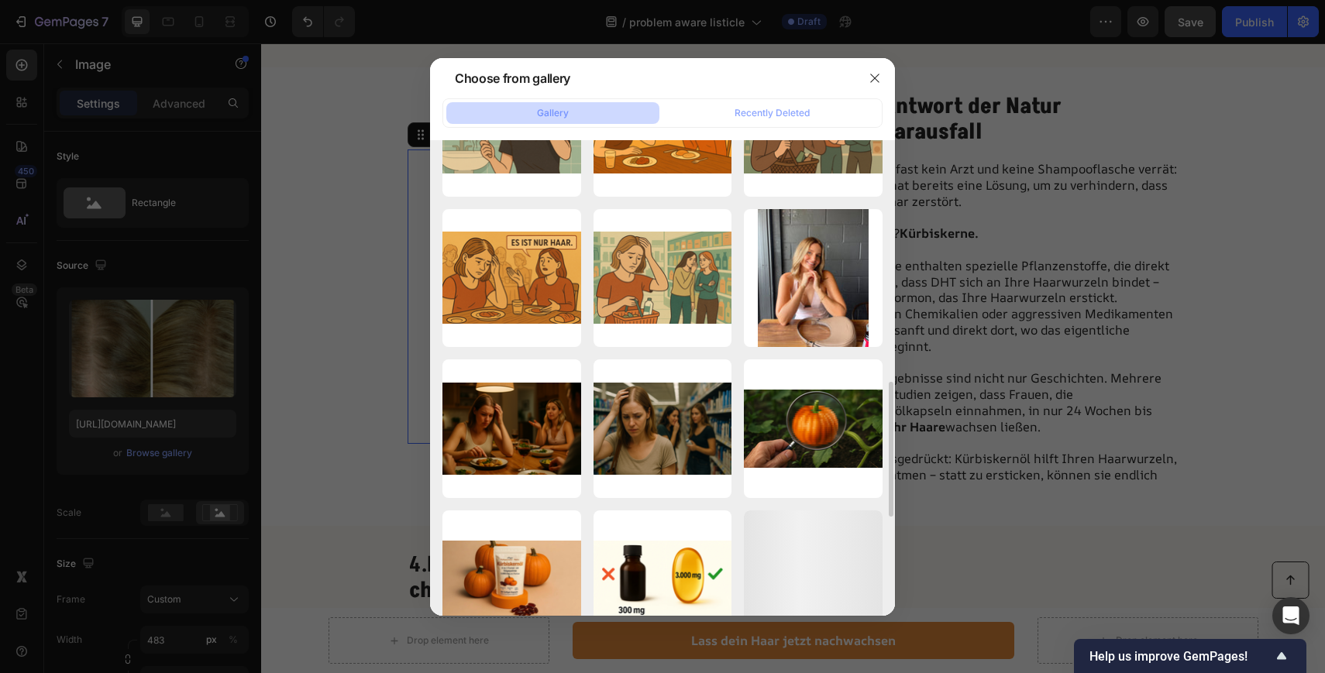
scroll to position [937, 0]
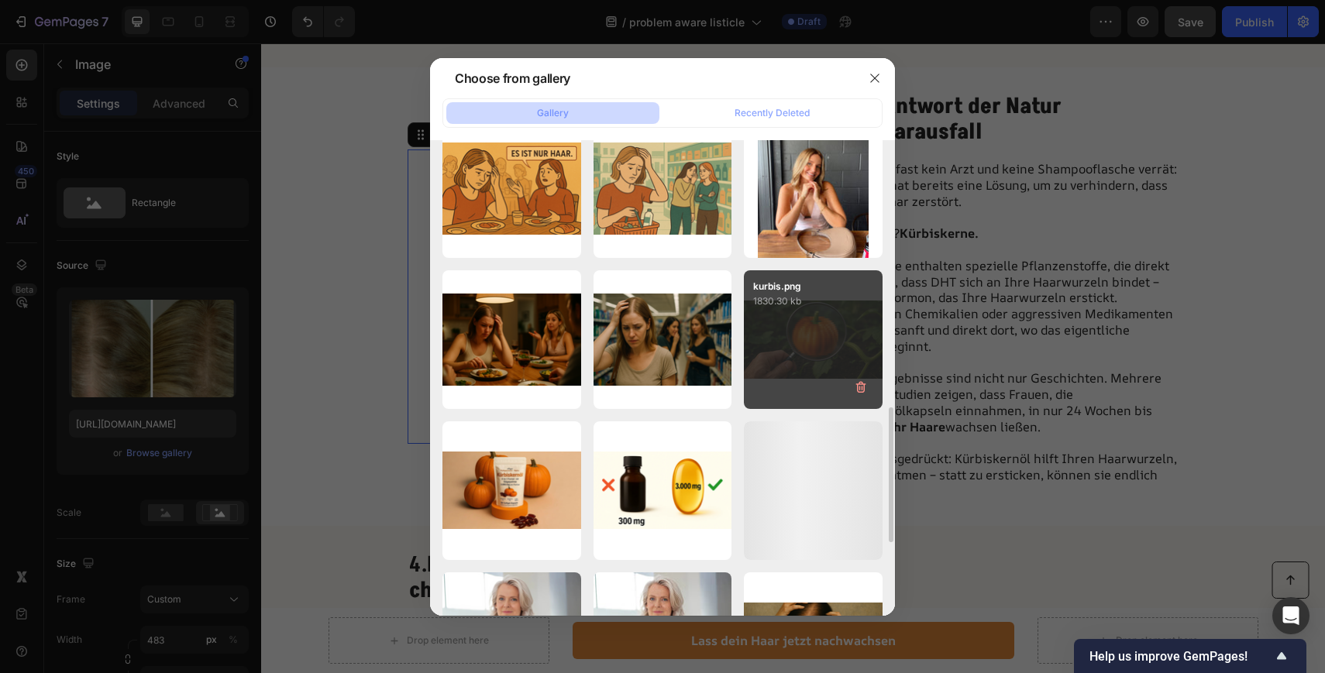
click at [785, 335] on div "kurbis.png 1830.30 kb" at bounding box center [813, 339] width 139 height 139
type input "https://cdn.shopify.com/s/files/1/0897/9428/1805/files/gempages_568780725961098…"
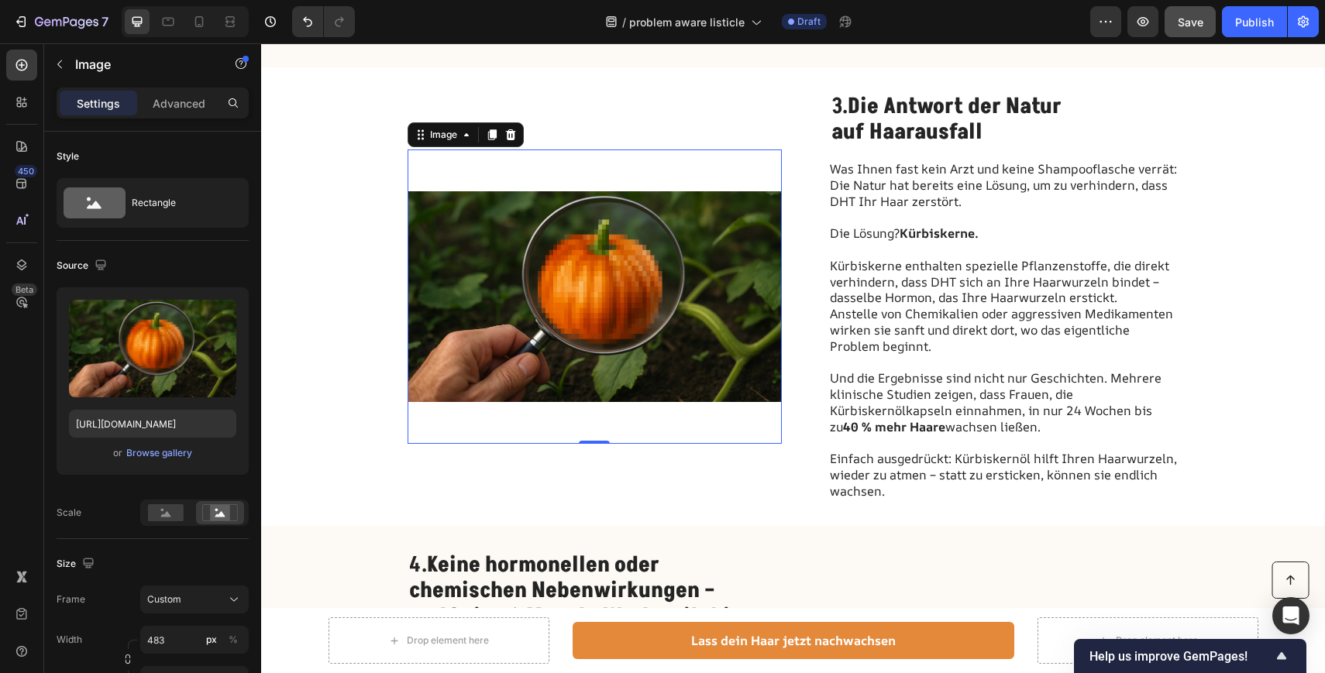
click at [576, 300] on img at bounding box center [594, 297] width 374 height 294
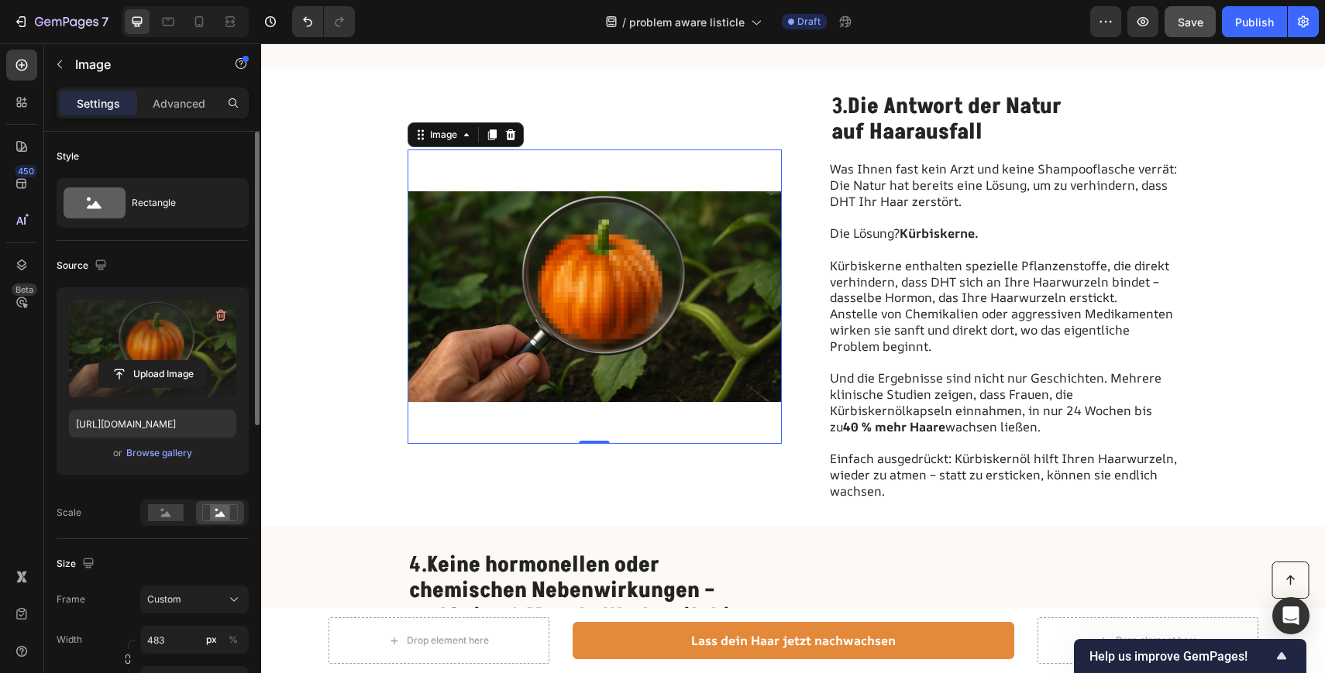
click at [230, 350] on label at bounding box center [152, 349] width 167 height 98
click at [206, 361] on input "file" at bounding box center [152, 374] width 107 height 26
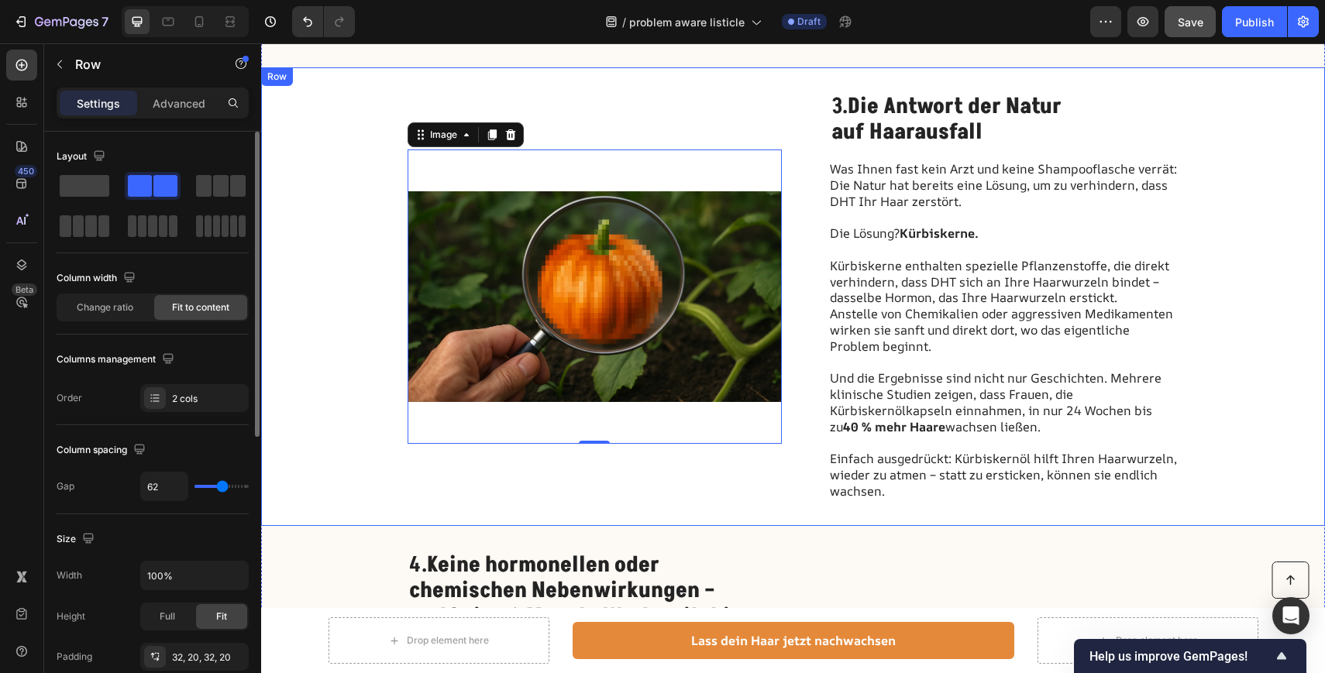
click at [718, 476] on div "Image 0" at bounding box center [594, 296] width 374 height 409
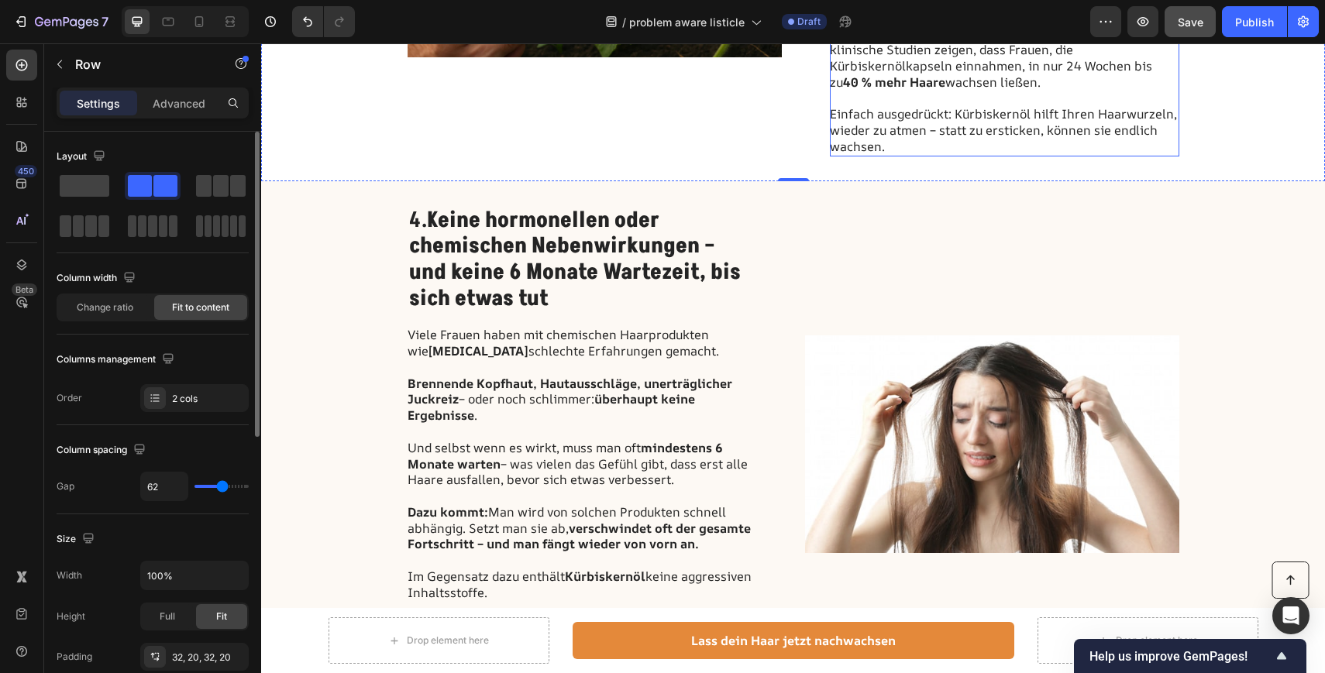
scroll to position [1942, 0]
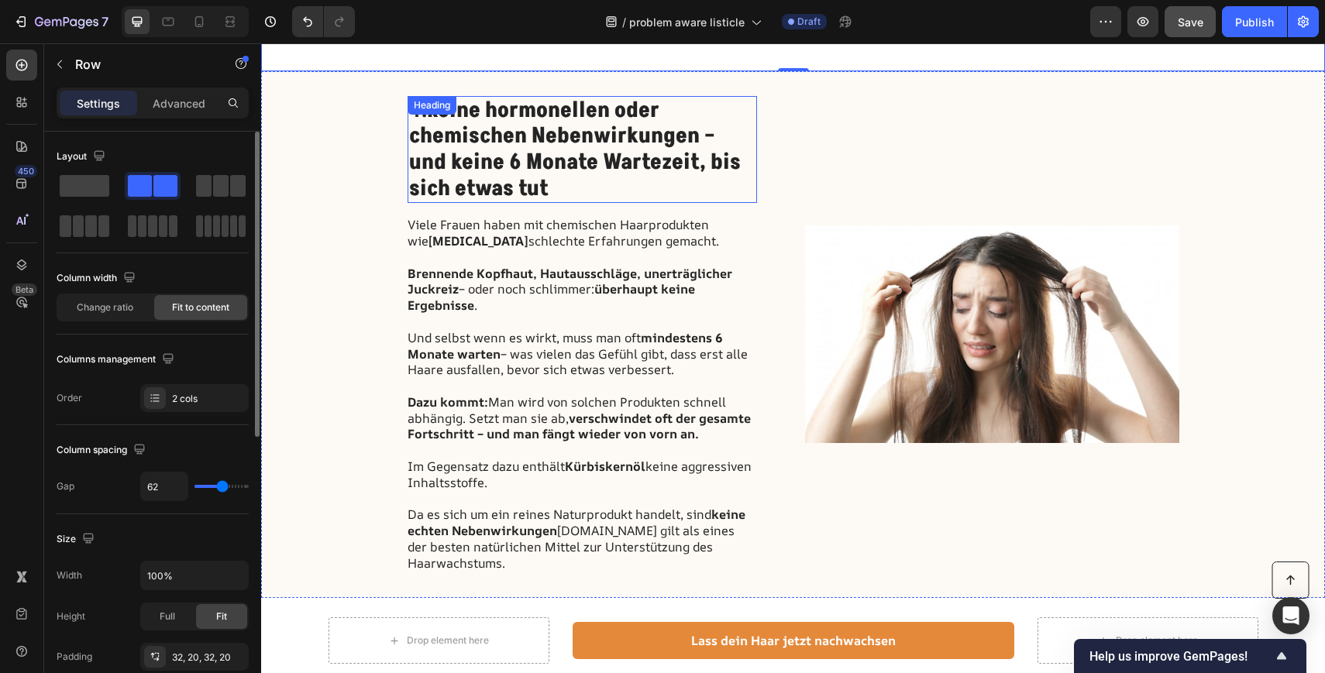
click at [538, 149] on strong "Keine hormonellen oder chemischen Nebenwirkungen – und keine 6 Monate Wartezeit…" at bounding box center [575, 149] width 332 height 108
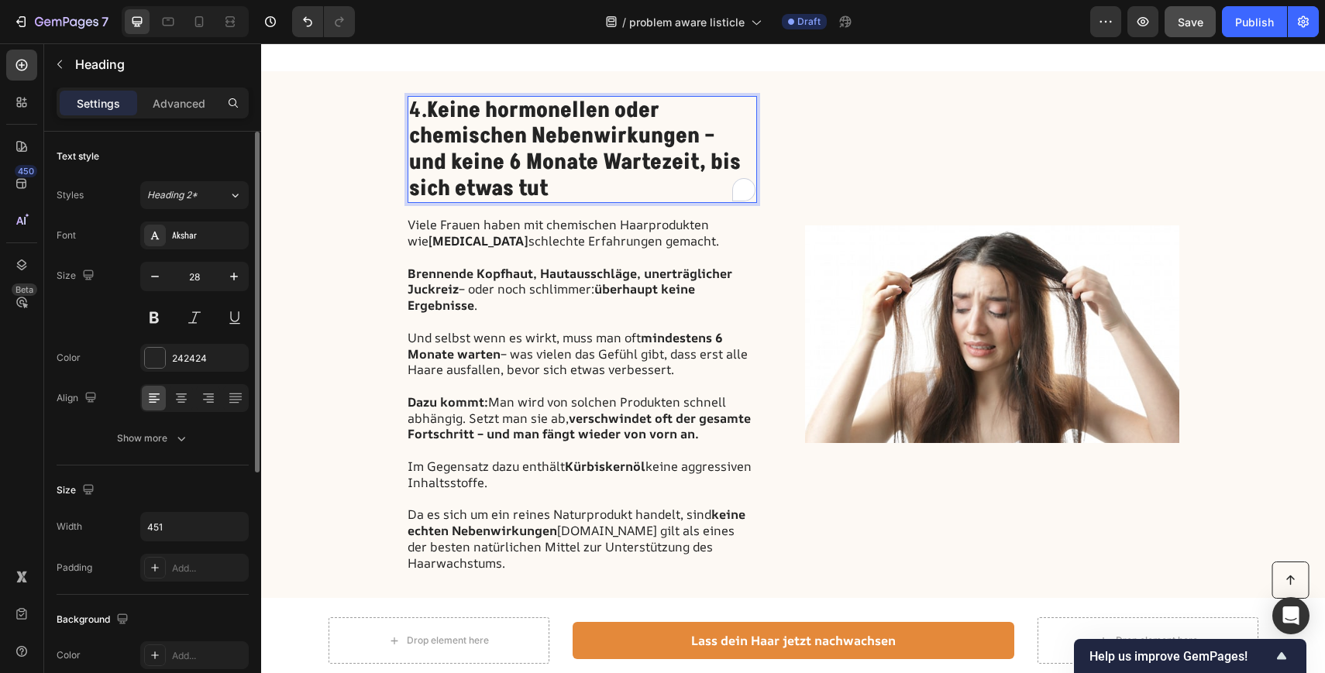
click at [514, 177] on p "4. Keine hormonellen oder chemischen Nebenwirkungen – und keine 6 Monate Wartez…" at bounding box center [582, 150] width 346 height 104
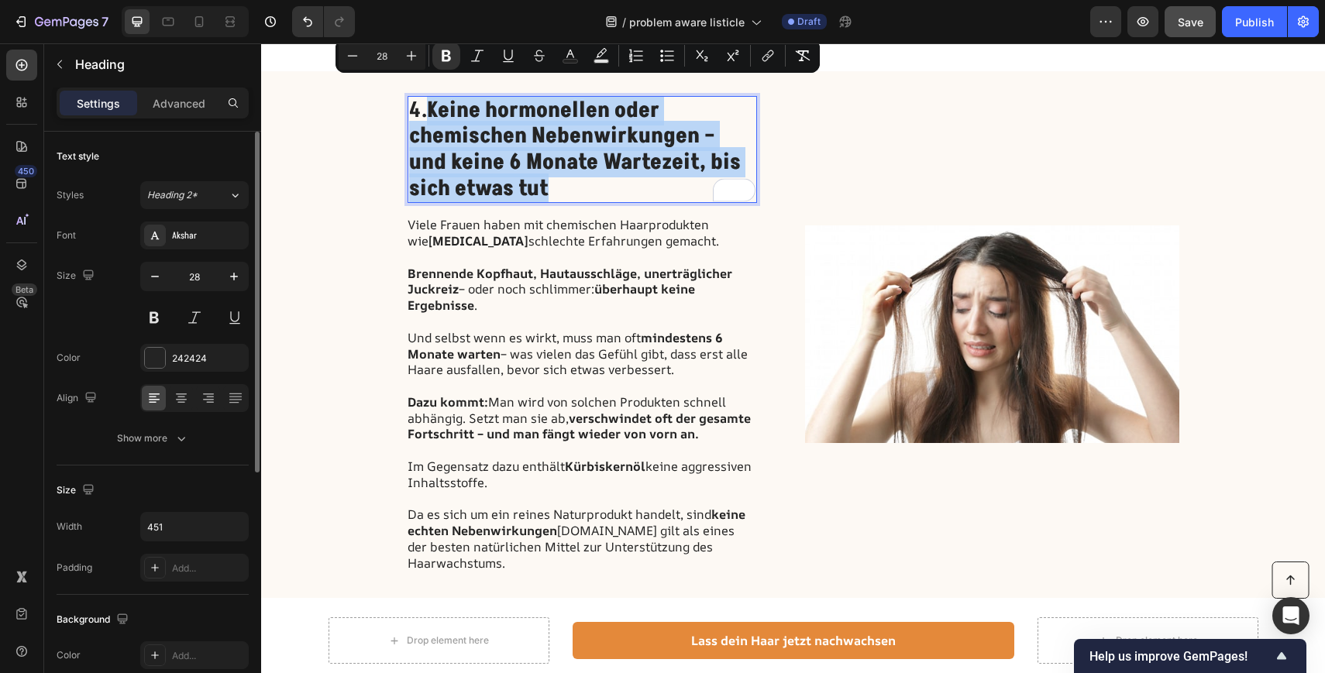
drag, startPoint x: 514, startPoint y: 177, endPoint x: 433, endPoint y: 87, distance: 120.7
click at [433, 98] on p "4. Keine hormonellen oder chemischen Nebenwirkungen – und keine 6 Monate Wartez…" at bounding box center [582, 150] width 346 height 104
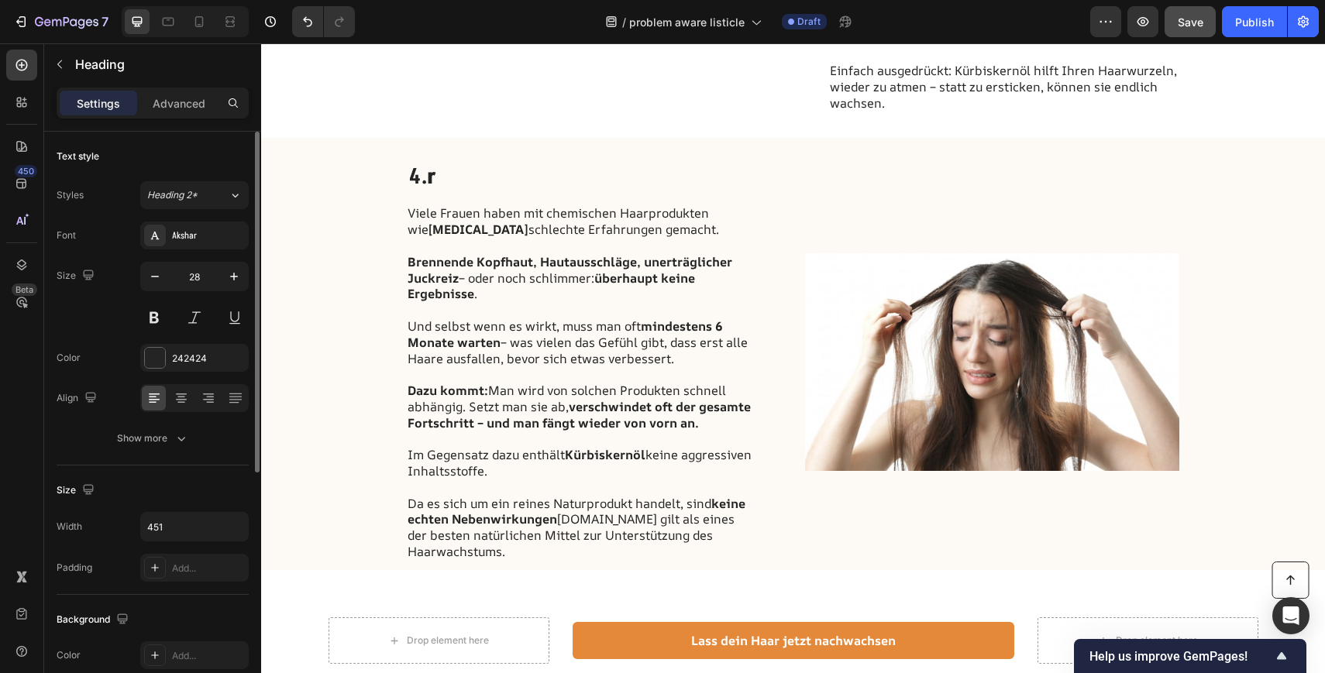
scroll to position [1867, 0]
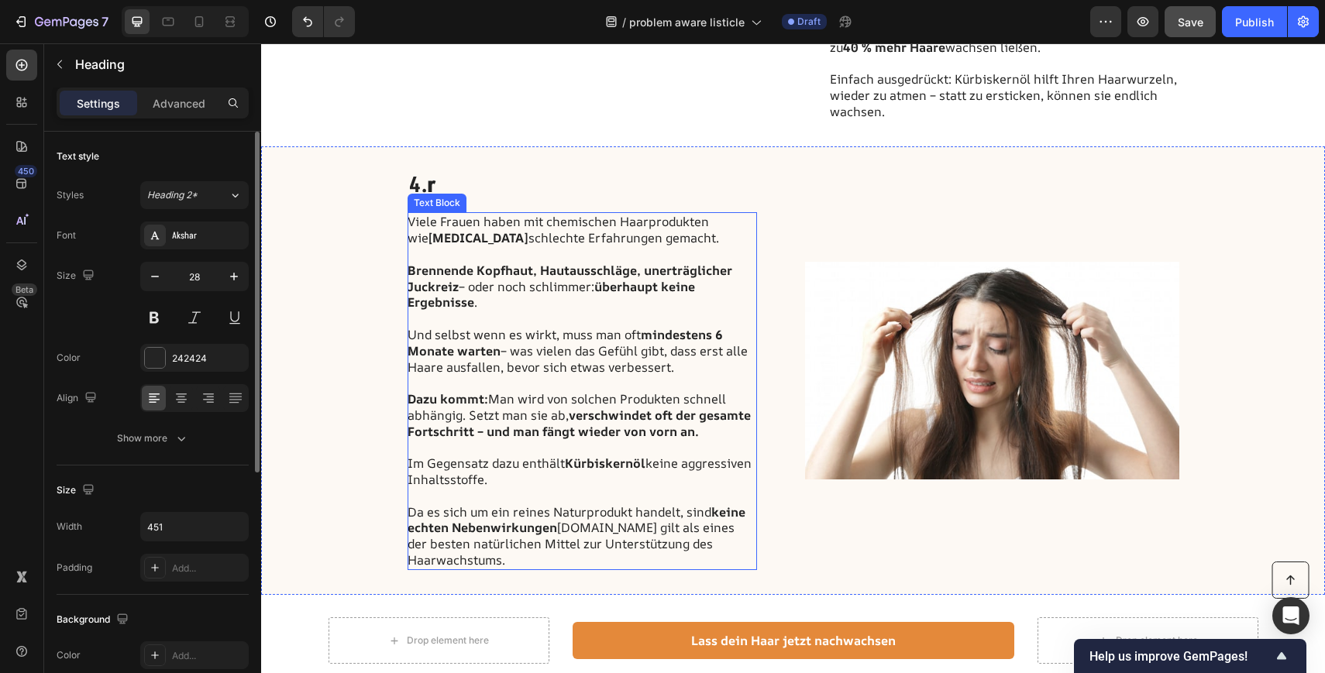
click at [476, 214] on p "Viele Frauen haben mit chemischen Haarprodukten wie Minoxidil schlechte Erfahru…" at bounding box center [581, 238] width 348 height 48
click at [612, 175] on h2 "4. r" at bounding box center [581, 185] width 349 height 29
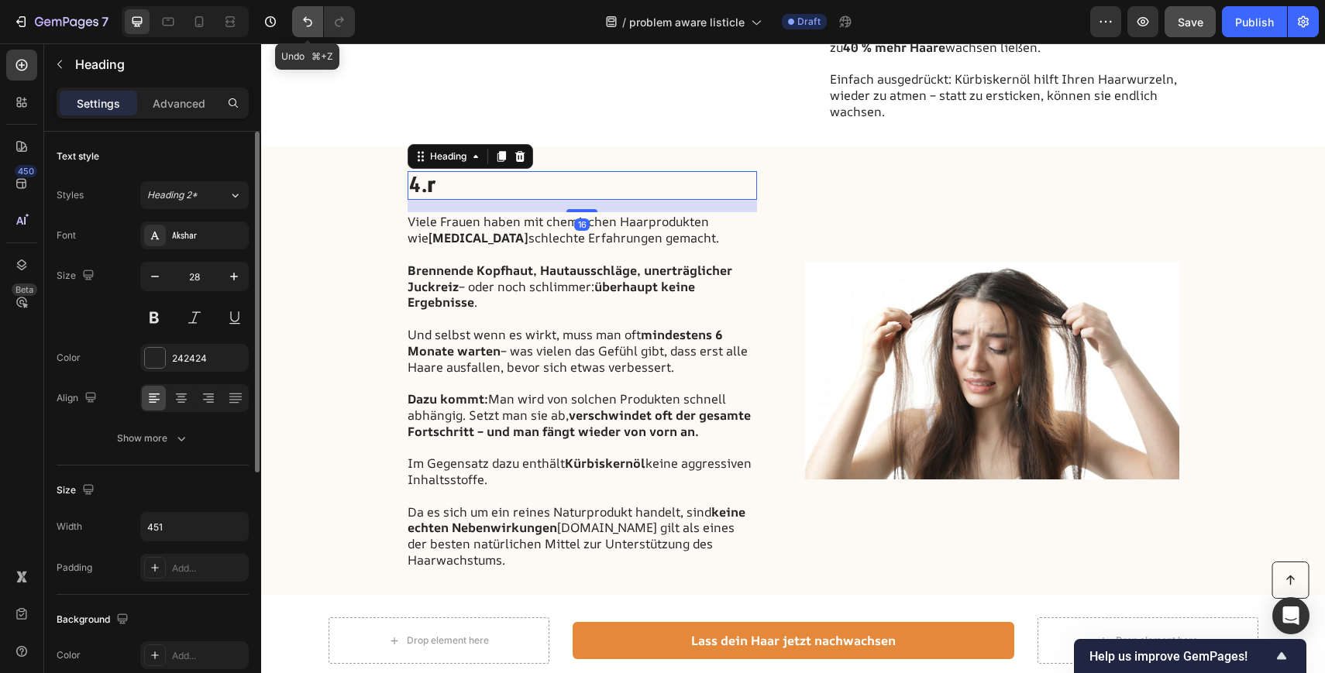
click at [304, 17] on icon "Undo/Redo" at bounding box center [307, 21] width 15 height 15
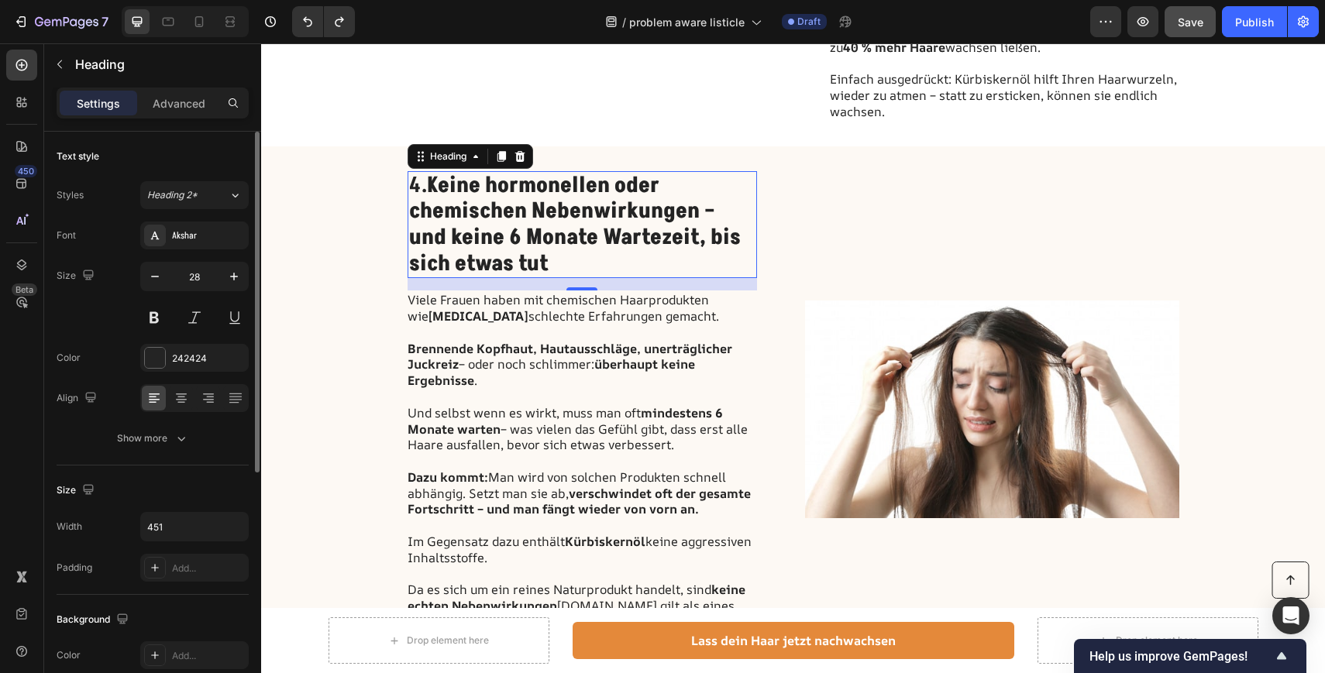
click at [519, 250] on h2 "4. Keine hormonellen oder chemischen Nebenwirkungen – und keine 6 Monate Wartez…" at bounding box center [581, 224] width 349 height 107
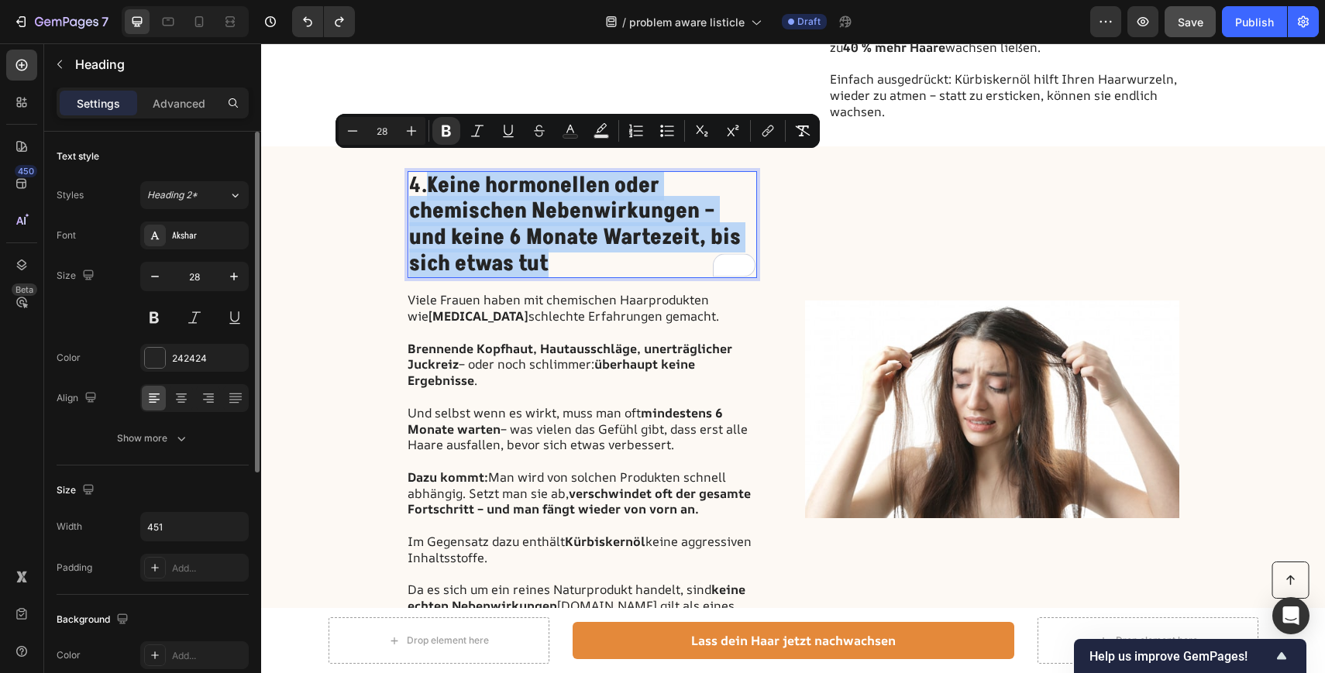
copy strong "Keine hormonellen oder chemischen Nebenwirkungen – und keine 6 Monate Wartezeit…"
drag, startPoint x: 519, startPoint y: 250, endPoint x: 431, endPoint y: 159, distance: 126.6
click at [431, 173] on p "4. Keine hormonellen oder chemischen Nebenwirkungen – und keine 6 Monate Wartez…" at bounding box center [582, 225] width 346 height 104
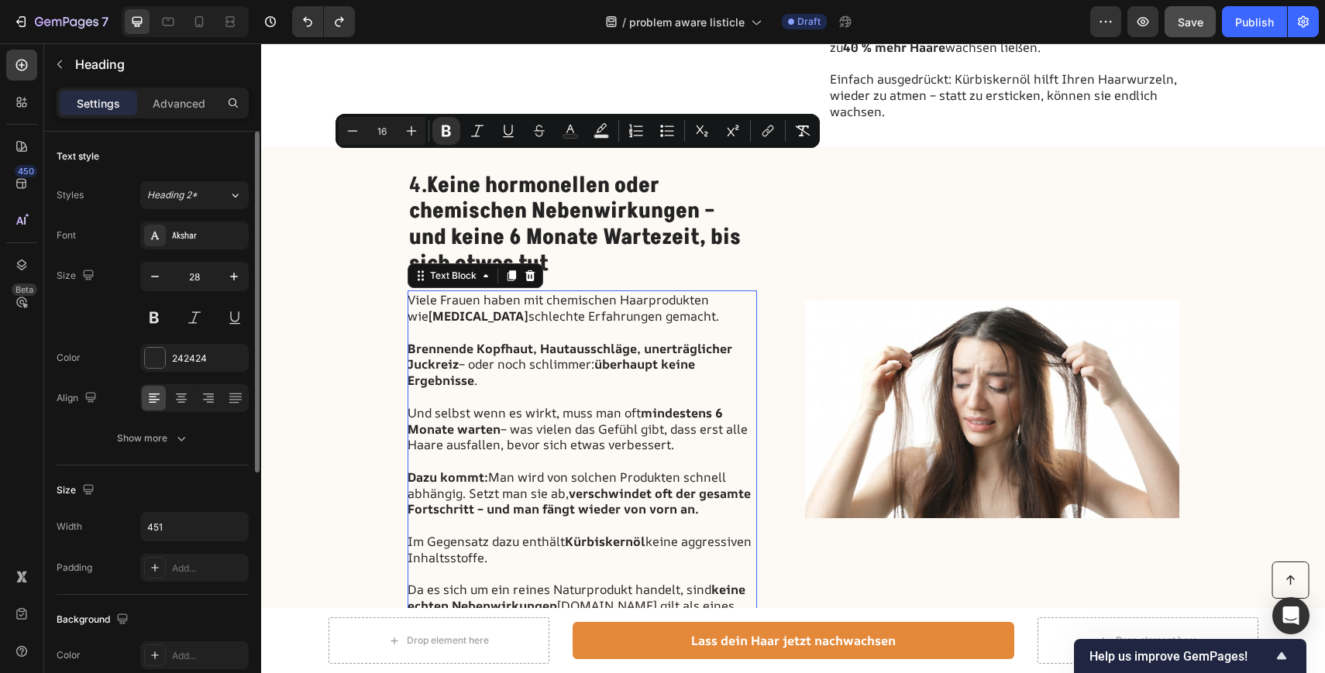
click at [579, 414] on p "Und selbst wenn es wirkt, muss man oft mindestens 6 Monate warten – was vielen …" at bounding box center [581, 437] width 348 height 64
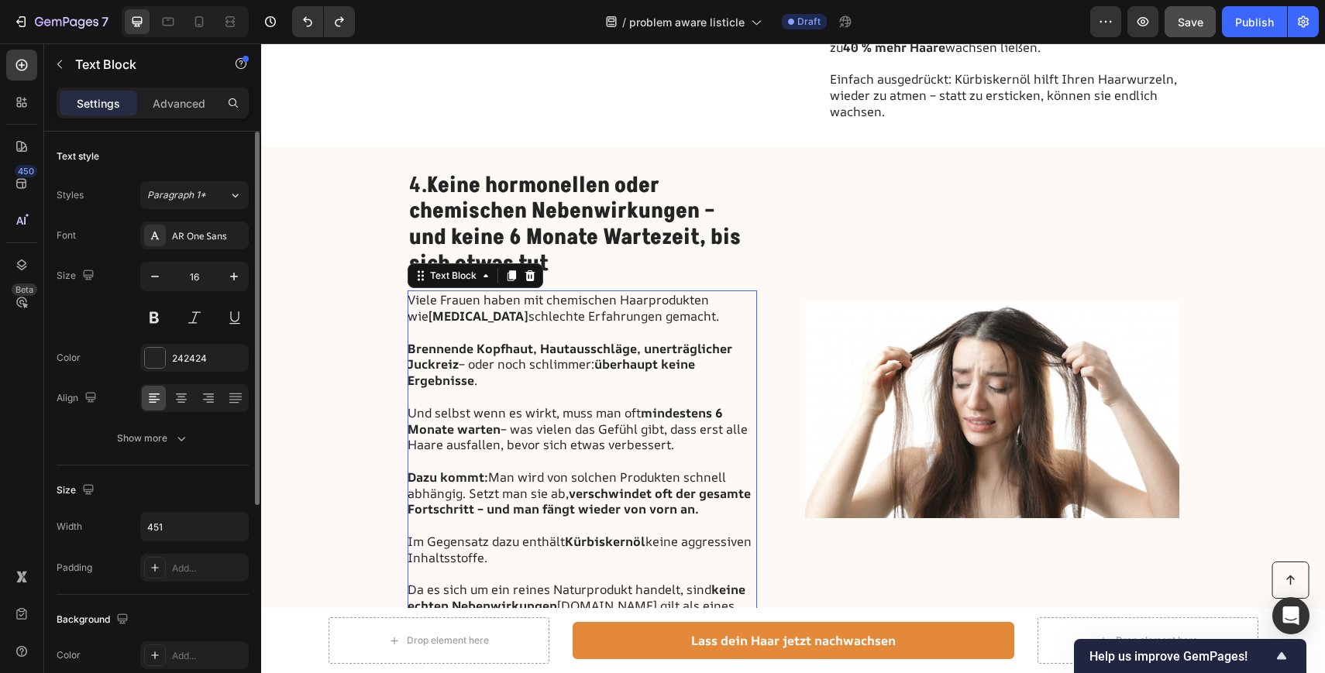
scroll to position [2016, 0]
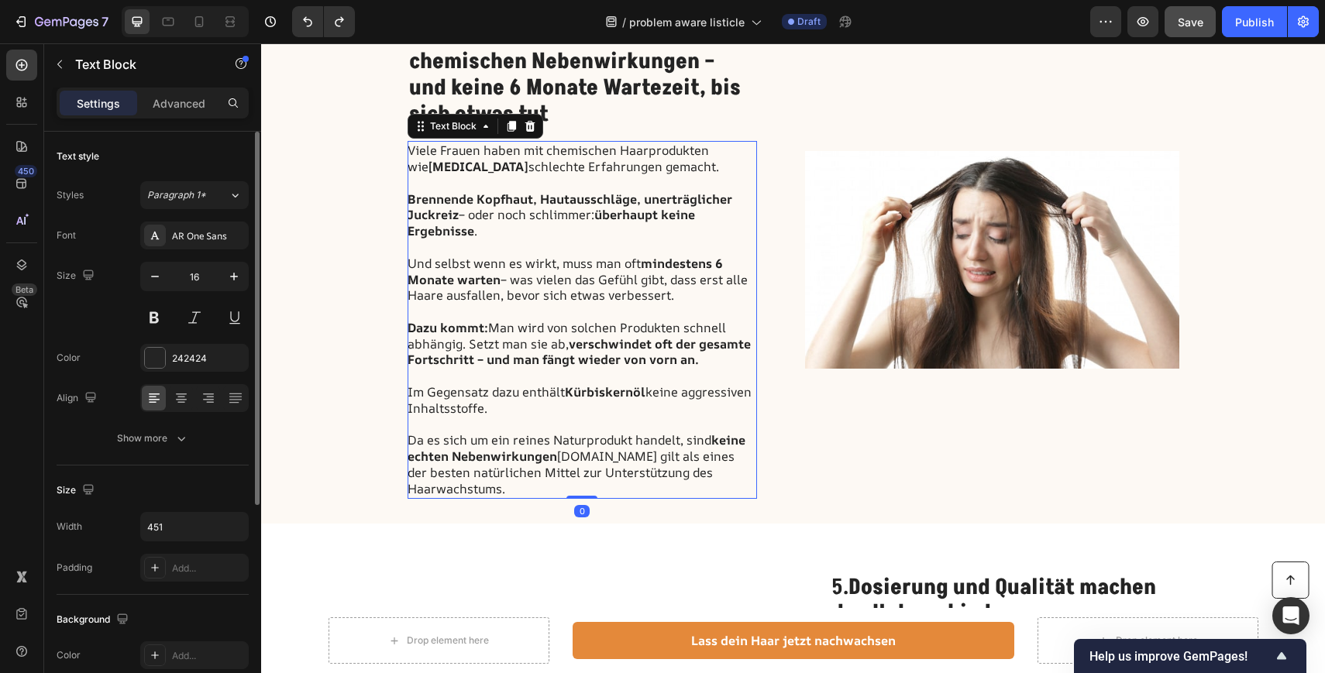
click at [520, 476] on p "Da es sich um ein reines Naturprodukt handelt, sind keine echten Nebenwirkungen…" at bounding box center [581, 464] width 348 height 64
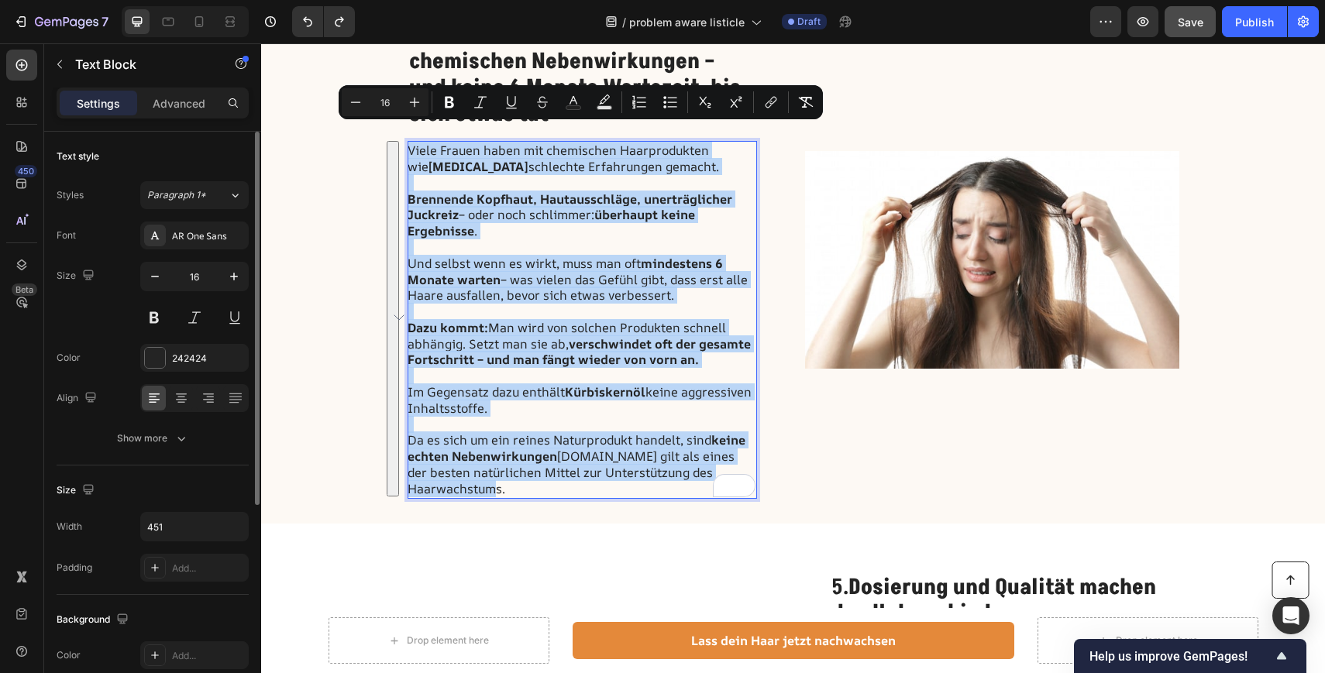
copy div "Viele Frauen haben mit chemischen Haarprodukten wie Minoxidil schlechte Erfahru…"
drag, startPoint x: 520, startPoint y: 476, endPoint x: 407, endPoint y: 132, distance: 362.1
click at [407, 141] on div "Viele Frauen haben mit chemischen Haarprodukten wie Minoxidil schlechte Erfahru…" at bounding box center [581, 320] width 349 height 358
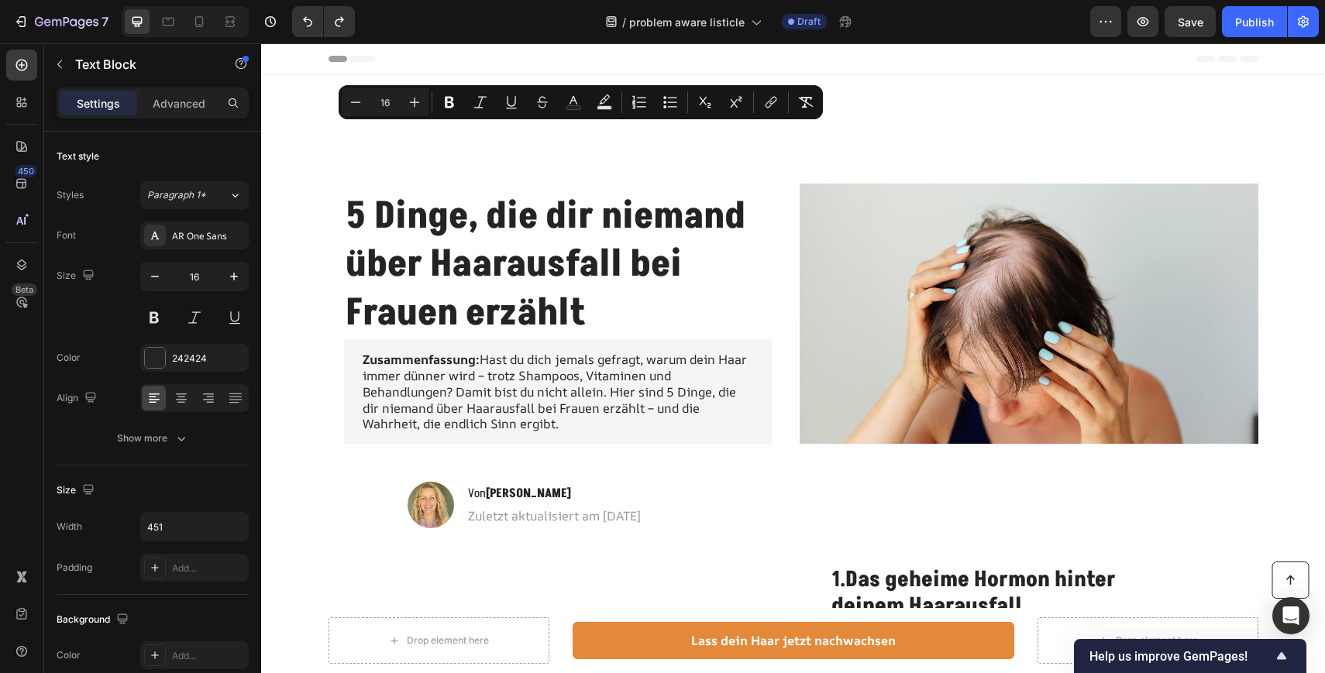
scroll to position [2016, 0]
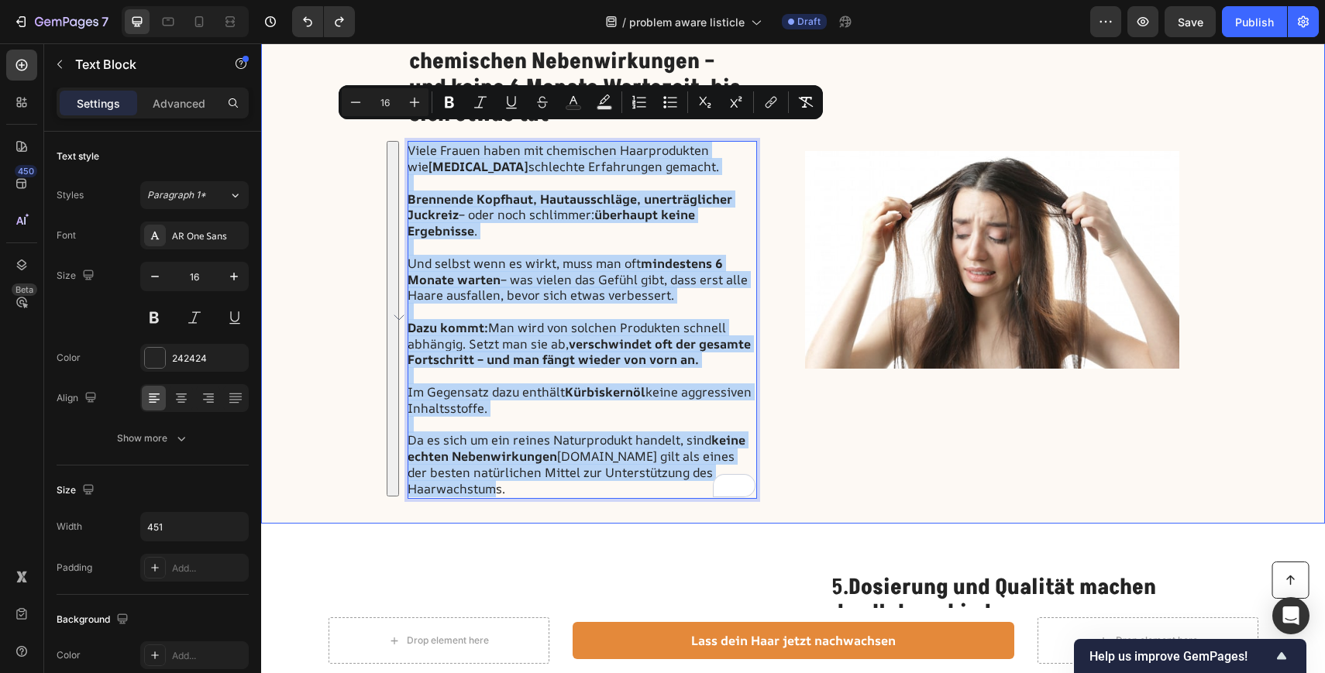
click at [306, 251] on div "4. Keine hormonellen oder chemischen Nebenwirkungen – und keine 6 Monate Wartez…" at bounding box center [793, 260] width 1064 height 527
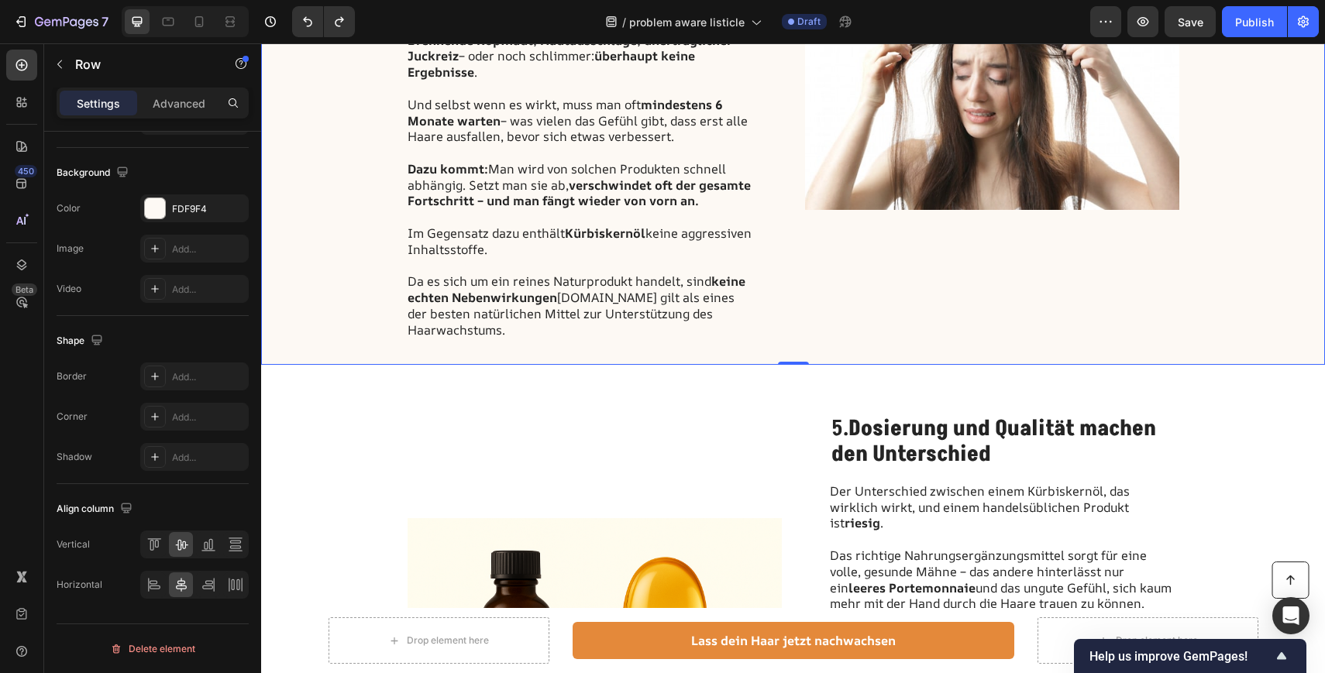
scroll to position [2279, 0]
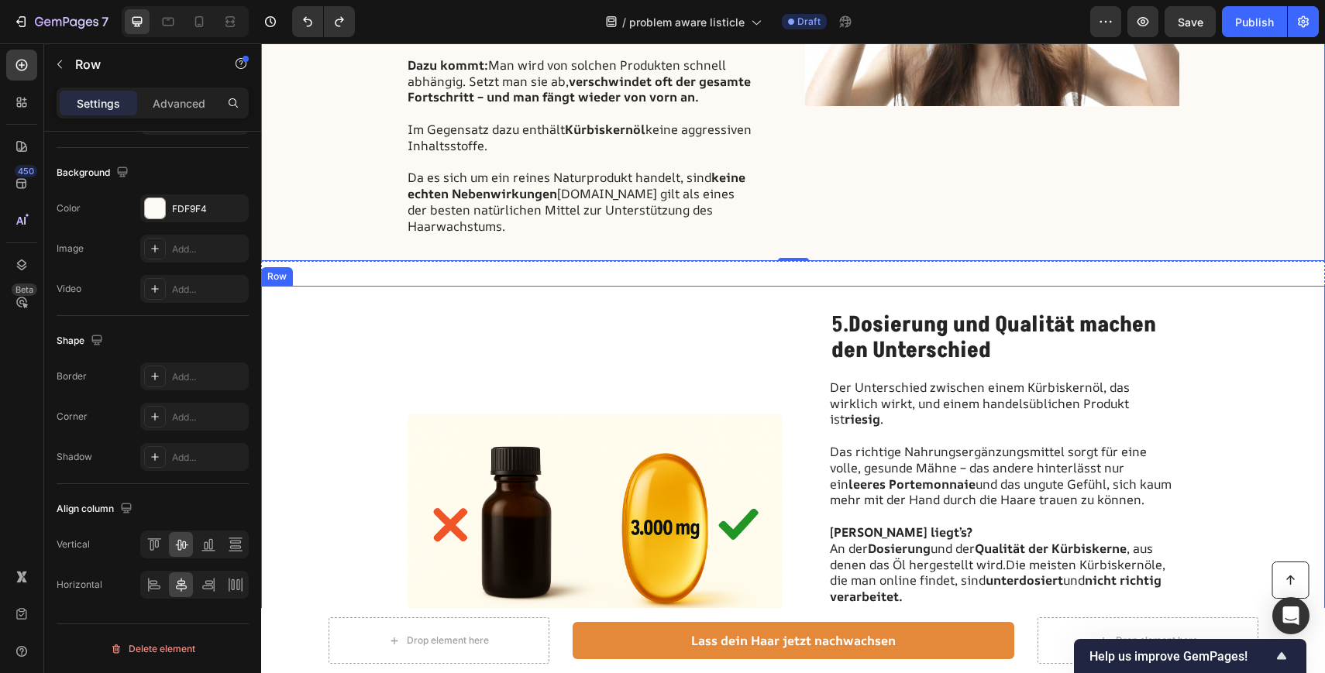
click at [631, 323] on div "Image" at bounding box center [594, 539] width 374 height 457
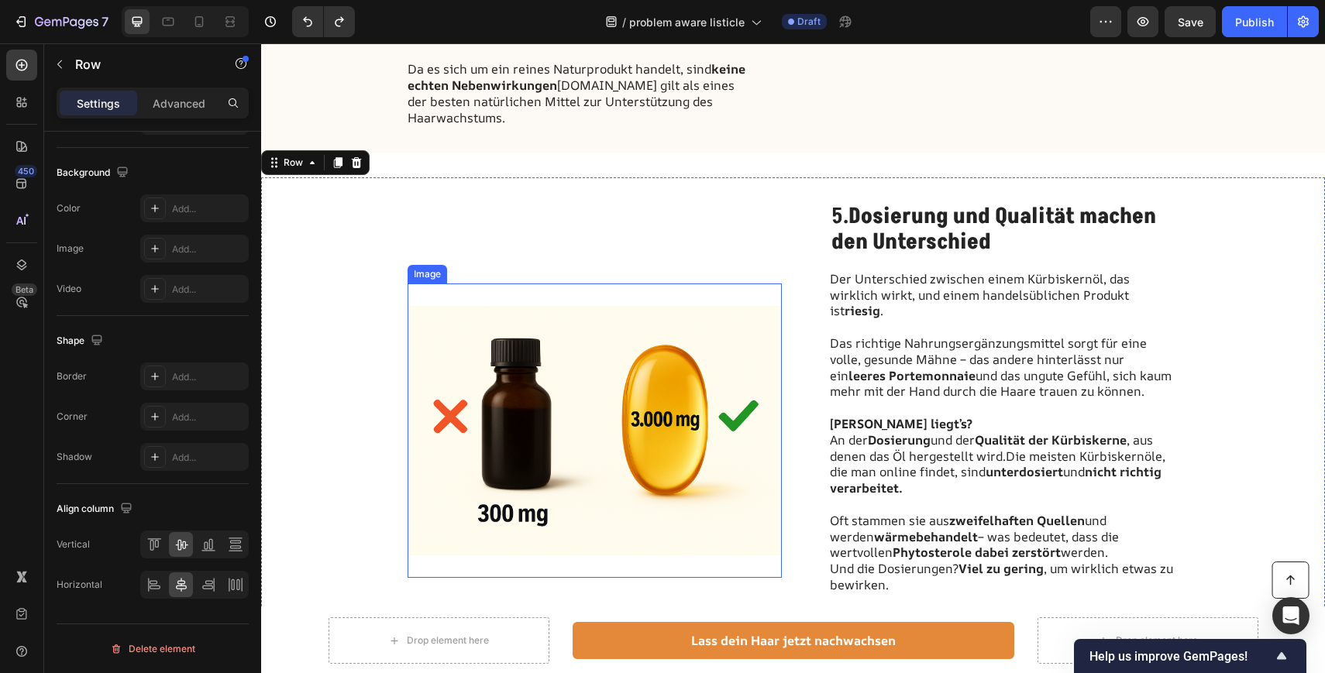
scroll to position [2400, 0]
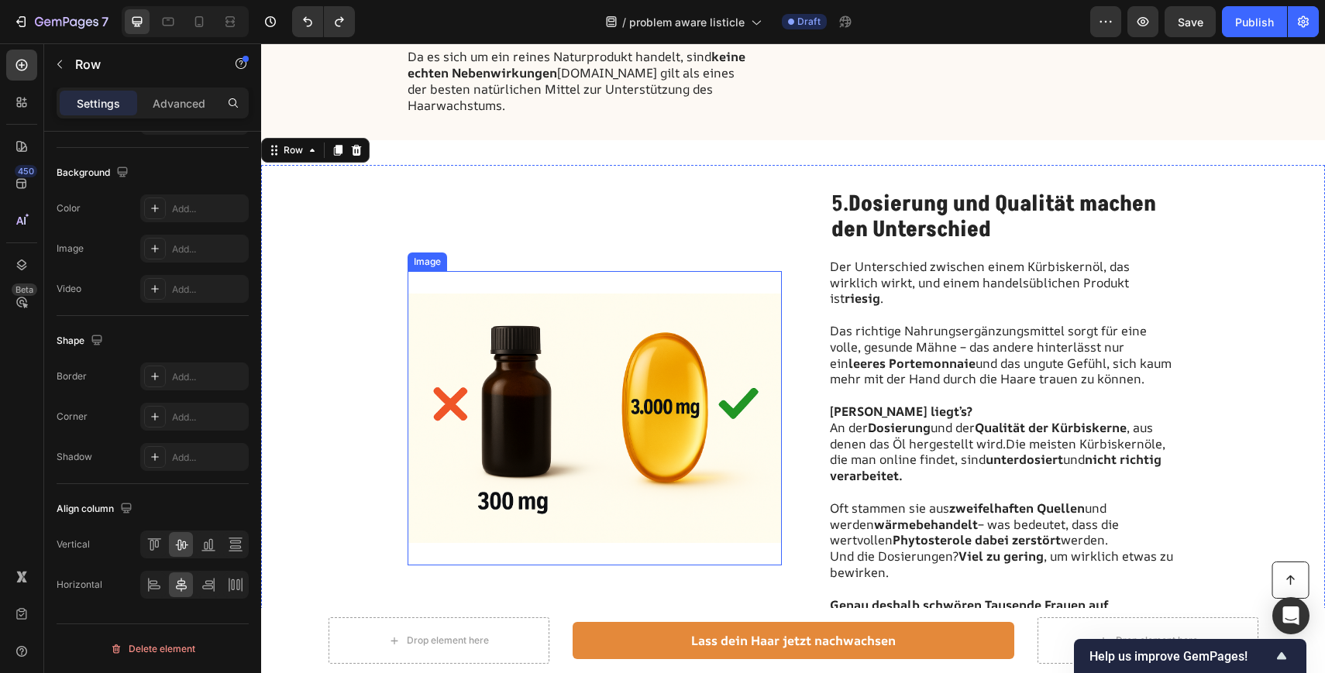
click at [625, 387] on img at bounding box center [594, 418] width 374 height 294
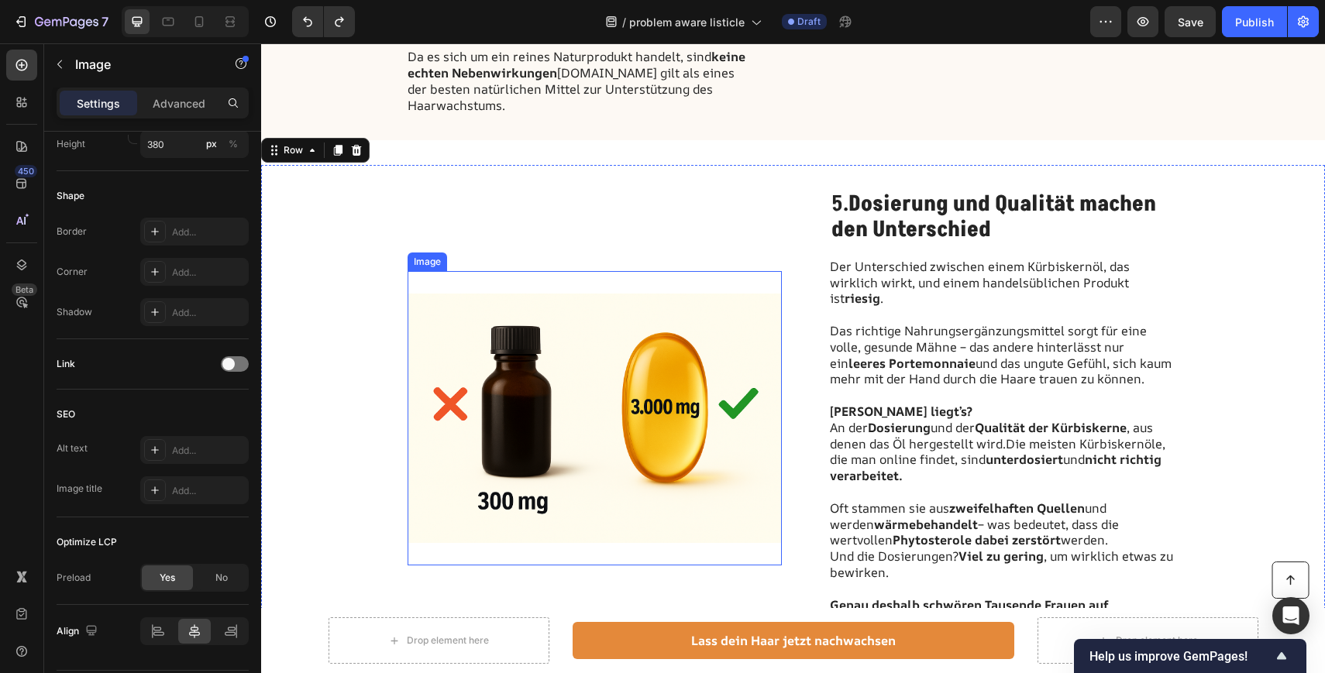
scroll to position [0, 0]
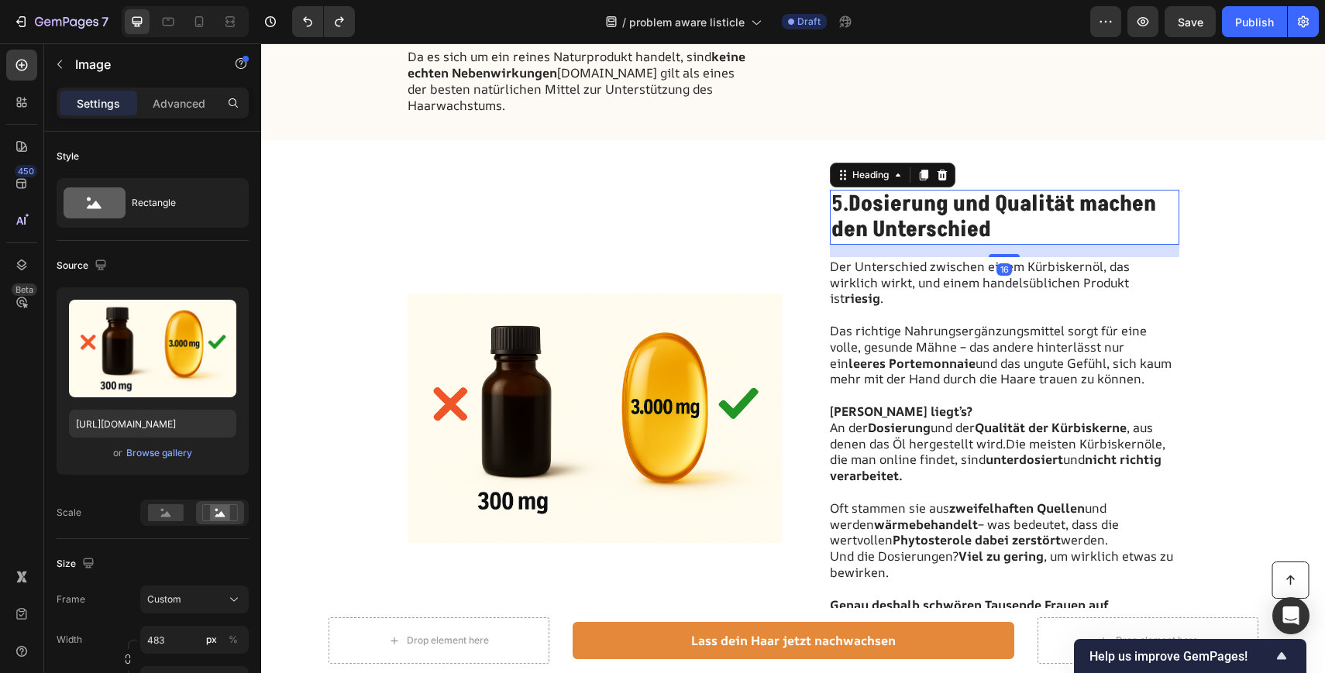
click at [915, 193] on strong "Dosierung und Qualität machen" at bounding box center [1002, 204] width 308 height 30
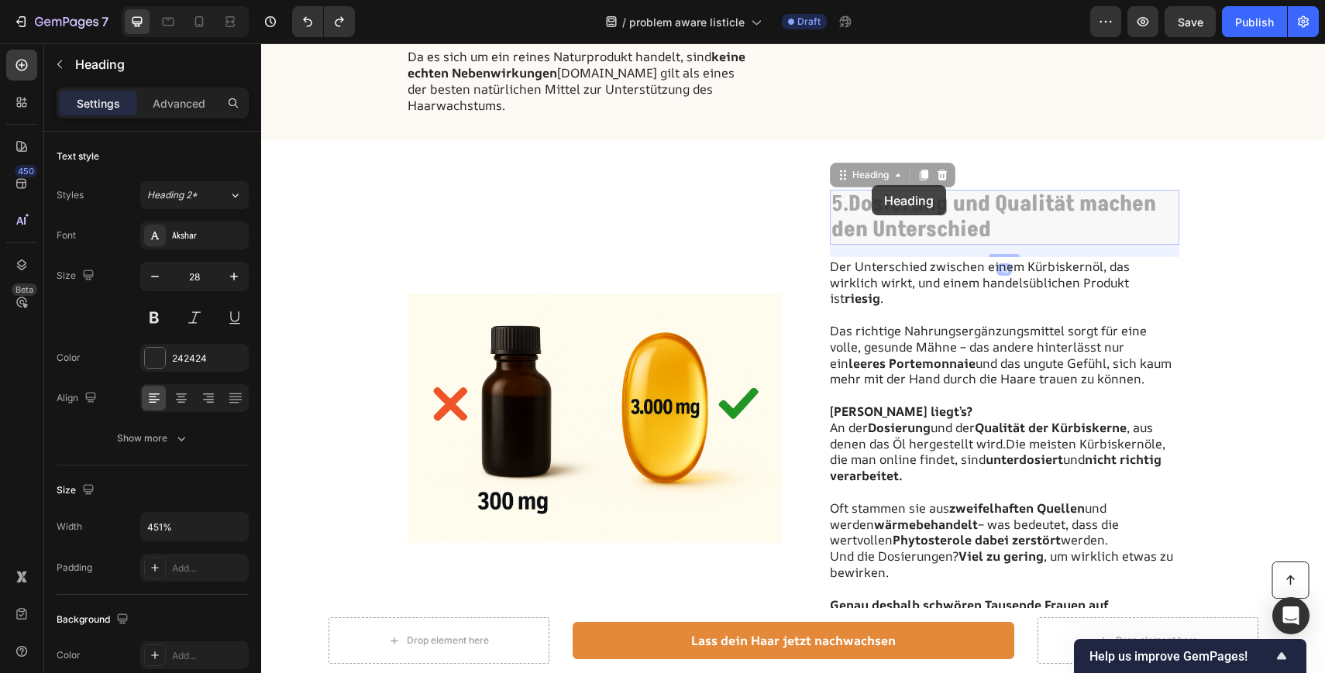
drag, startPoint x: 847, startPoint y: 161, endPoint x: 871, endPoint y: 185, distance: 33.4
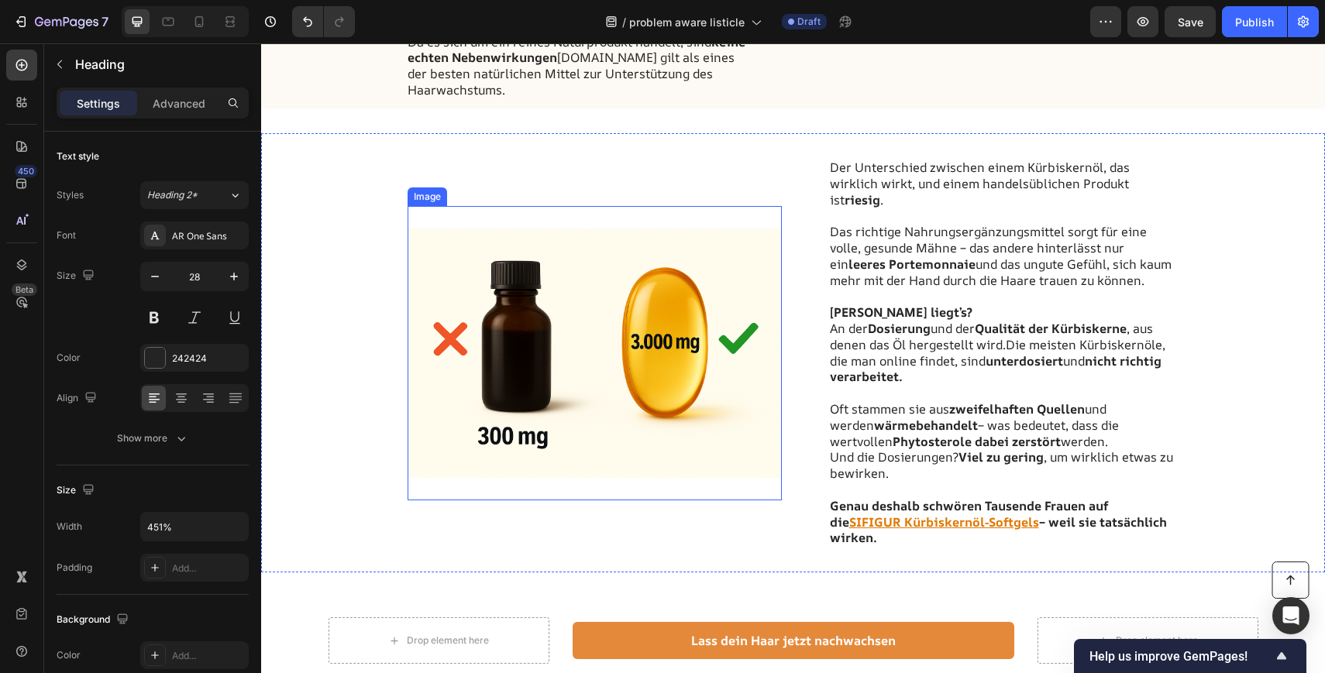
scroll to position [2506, 0]
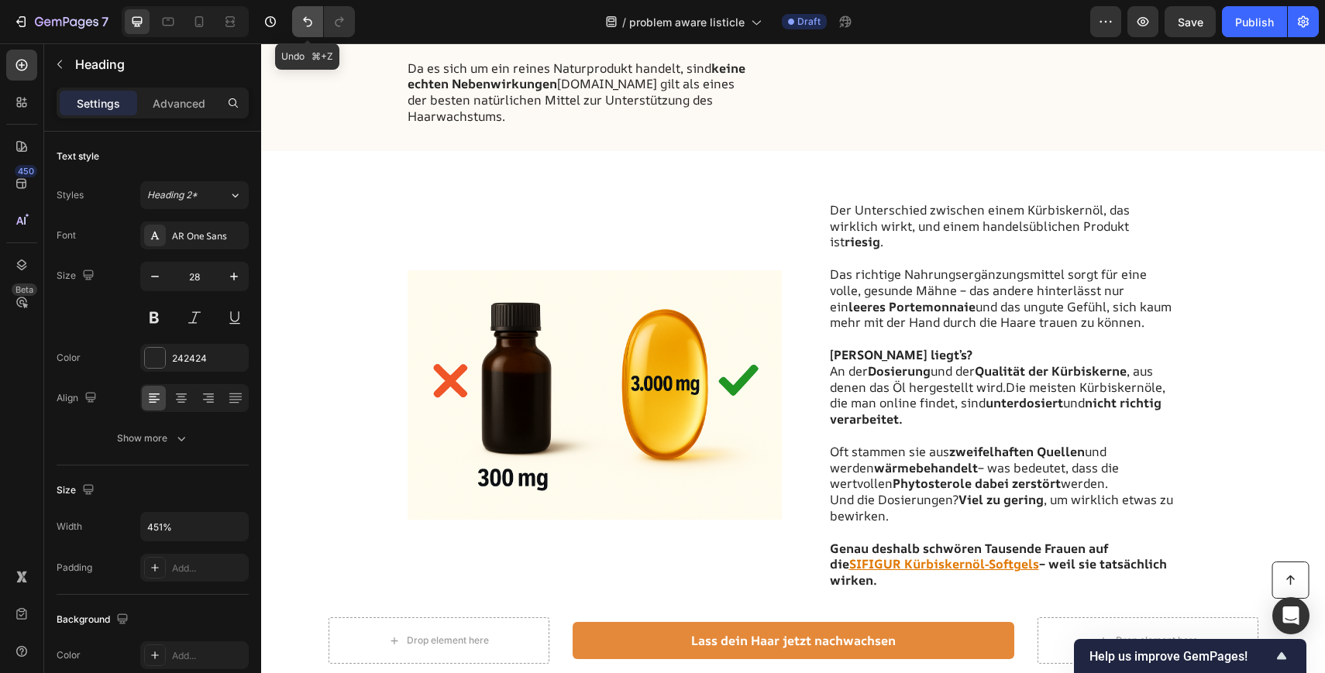
click at [305, 14] on icon "Undo/Redo" at bounding box center [307, 21] width 15 height 15
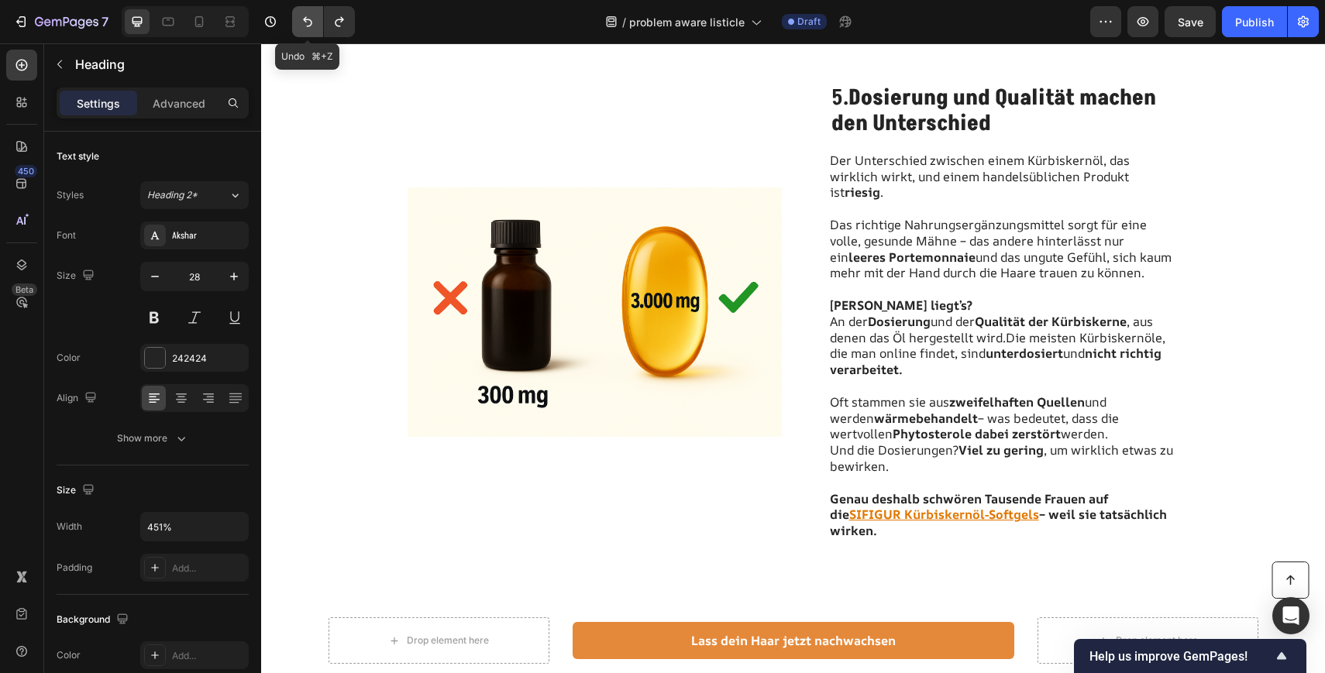
scroll to position [2389, 0]
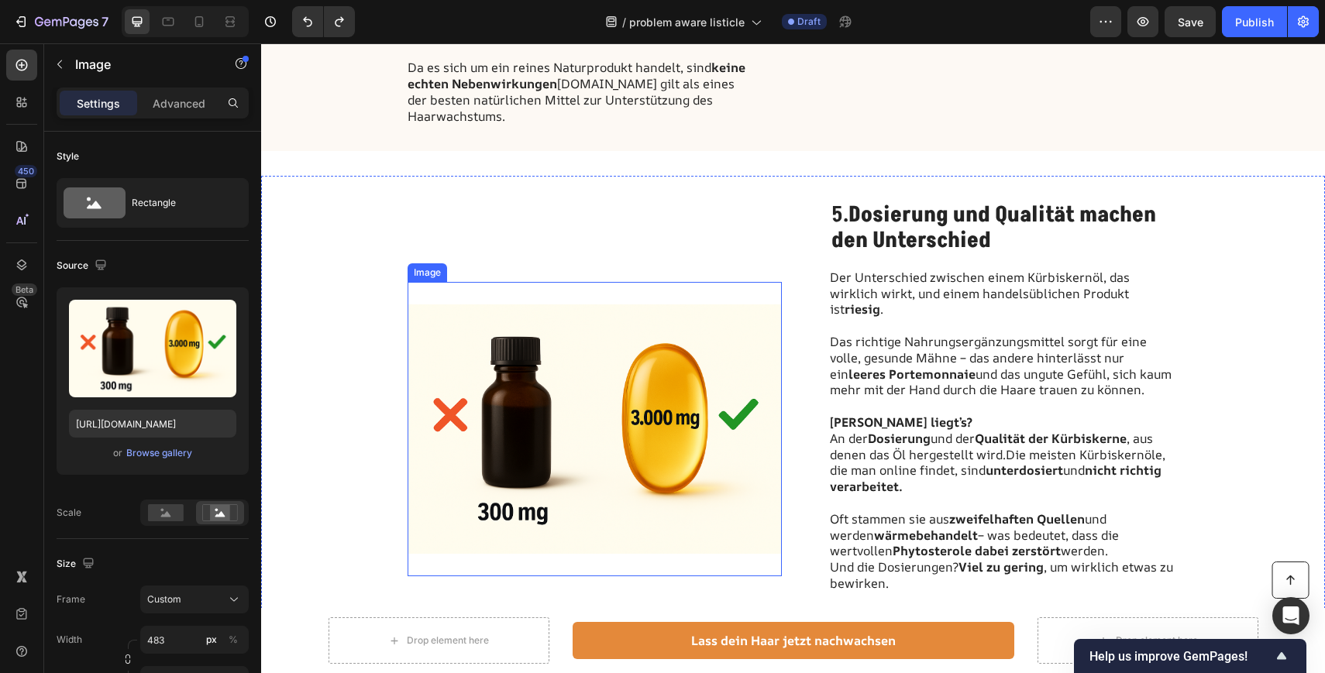
click at [673, 363] on img at bounding box center [594, 429] width 374 height 294
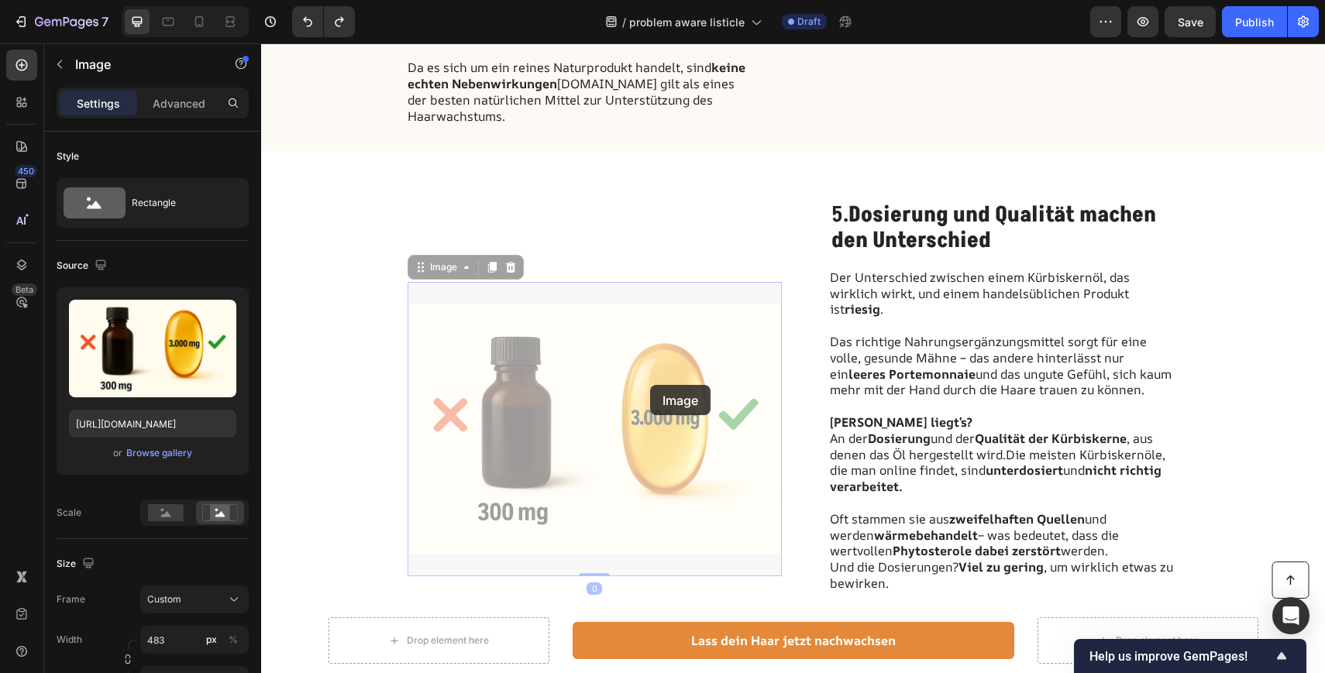
drag, startPoint x: 424, startPoint y: 239, endPoint x: 565, endPoint y: 348, distance: 179.0
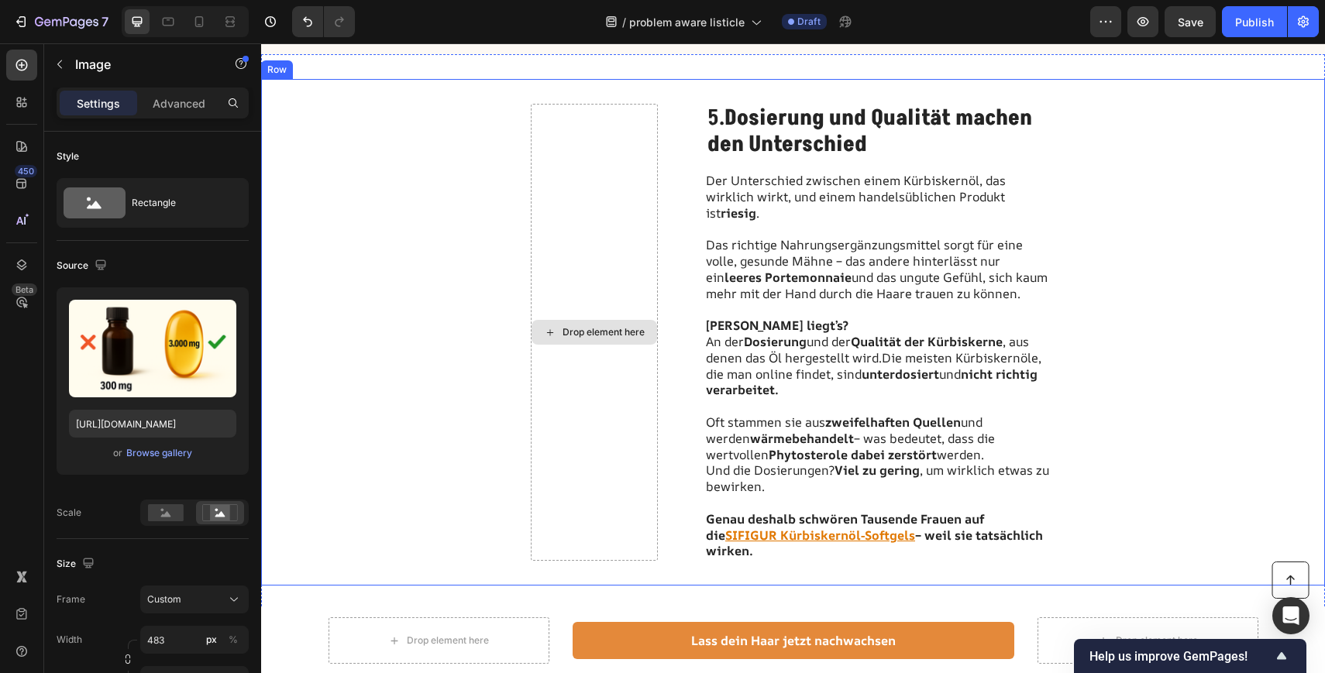
scroll to position [2810, 0]
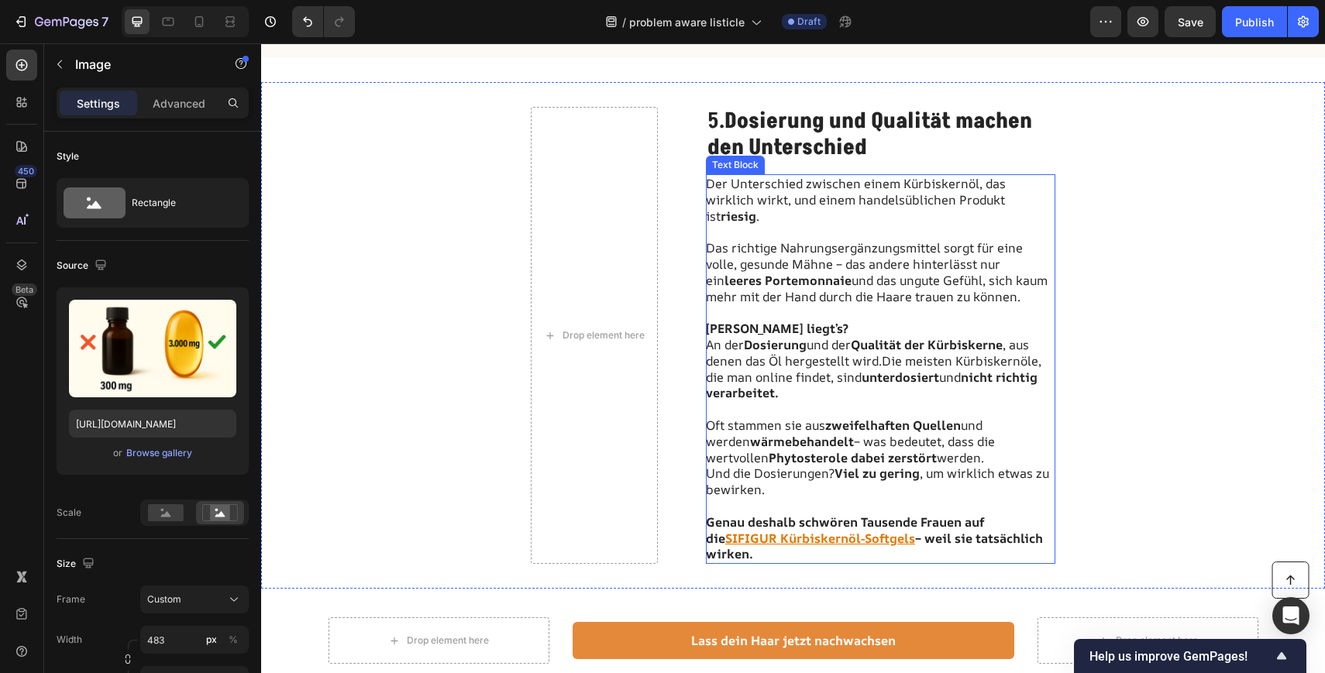
click at [841, 233] on p "Der Unterschied zwischen einem Kürbiskernöl, das wirklich wirkt, und einem hand…" at bounding box center [880, 240] width 348 height 129
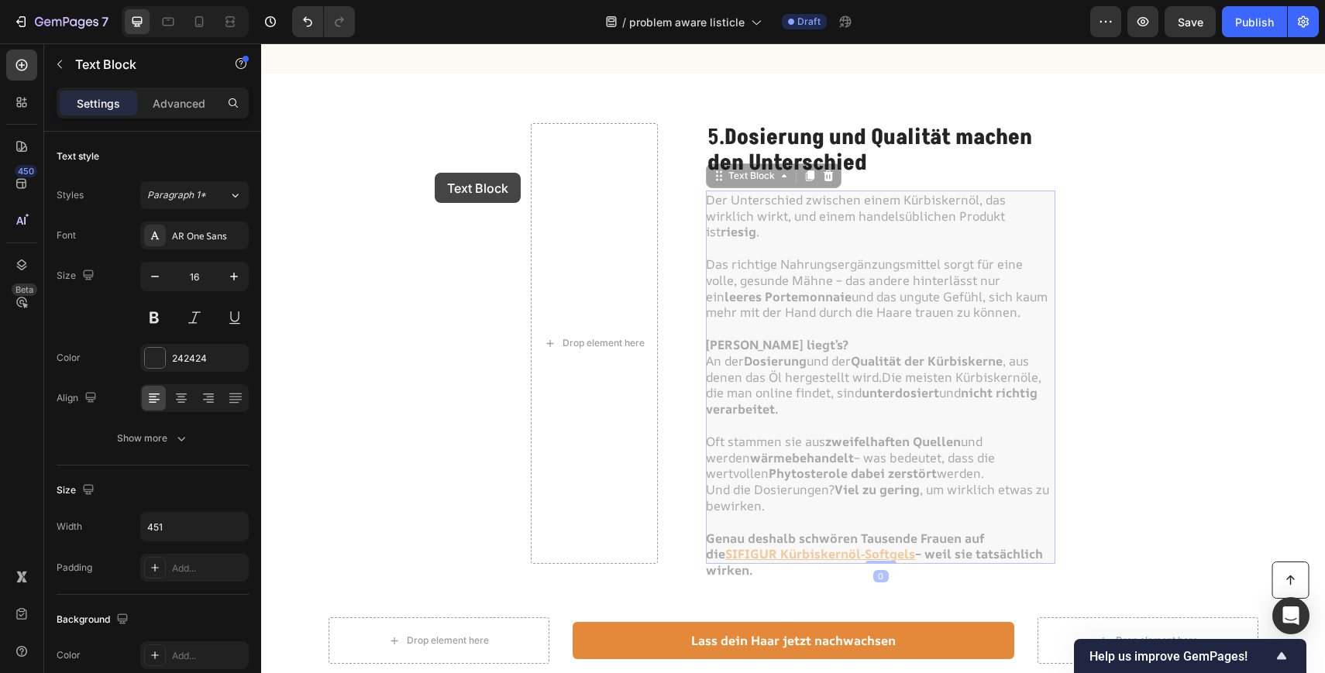
drag, startPoint x: 724, startPoint y: 163, endPoint x: 435, endPoint y: 173, distance: 289.9
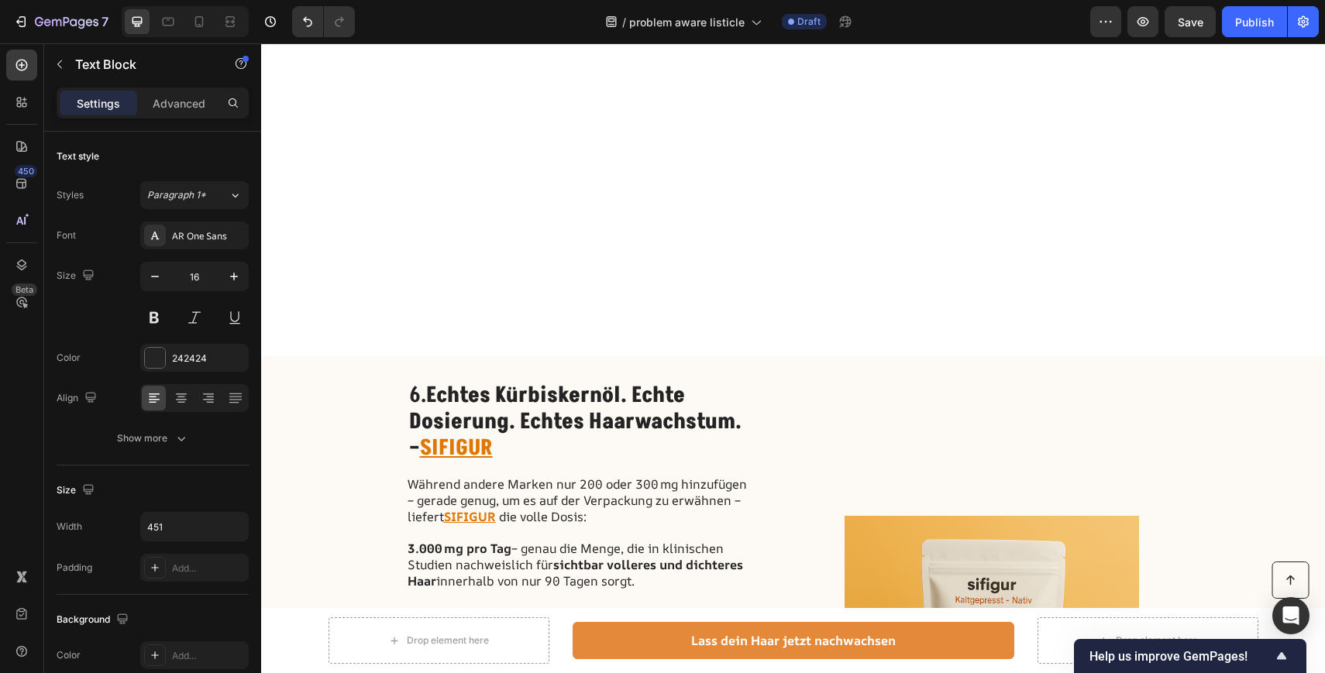
scroll to position [2904, 0]
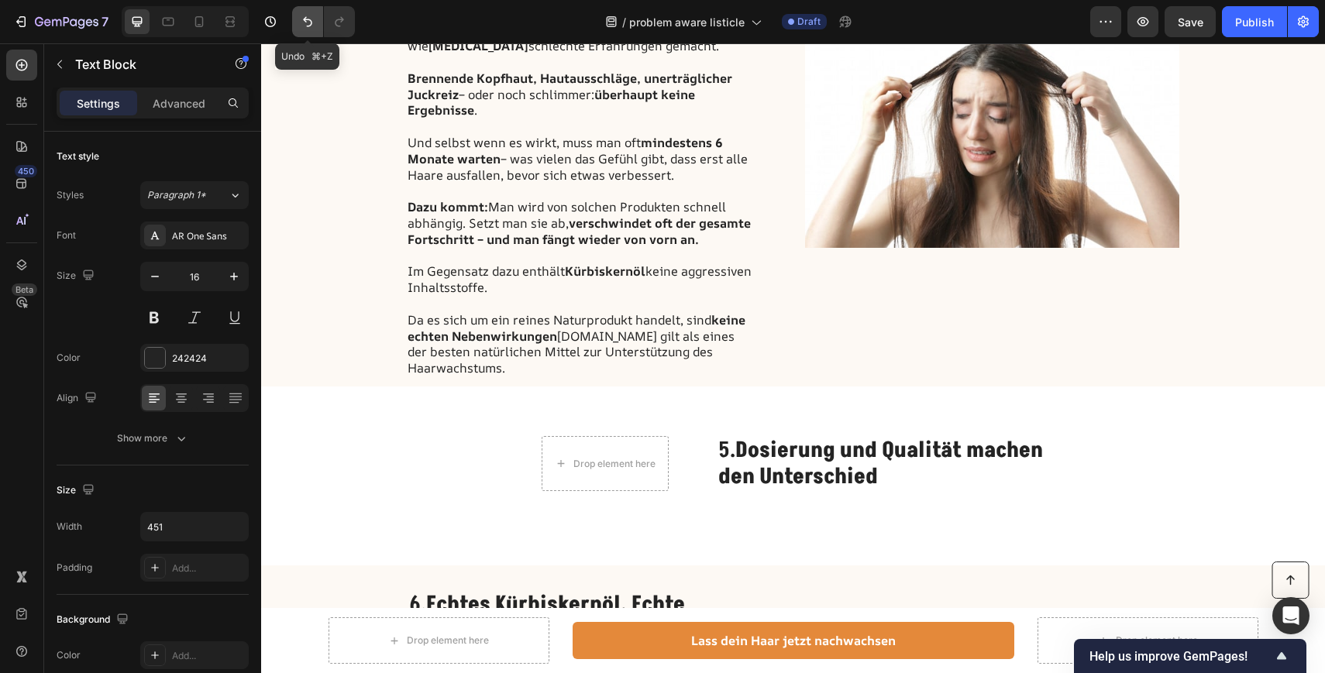
click at [303, 14] on icon "Undo/Redo" at bounding box center [307, 21] width 15 height 15
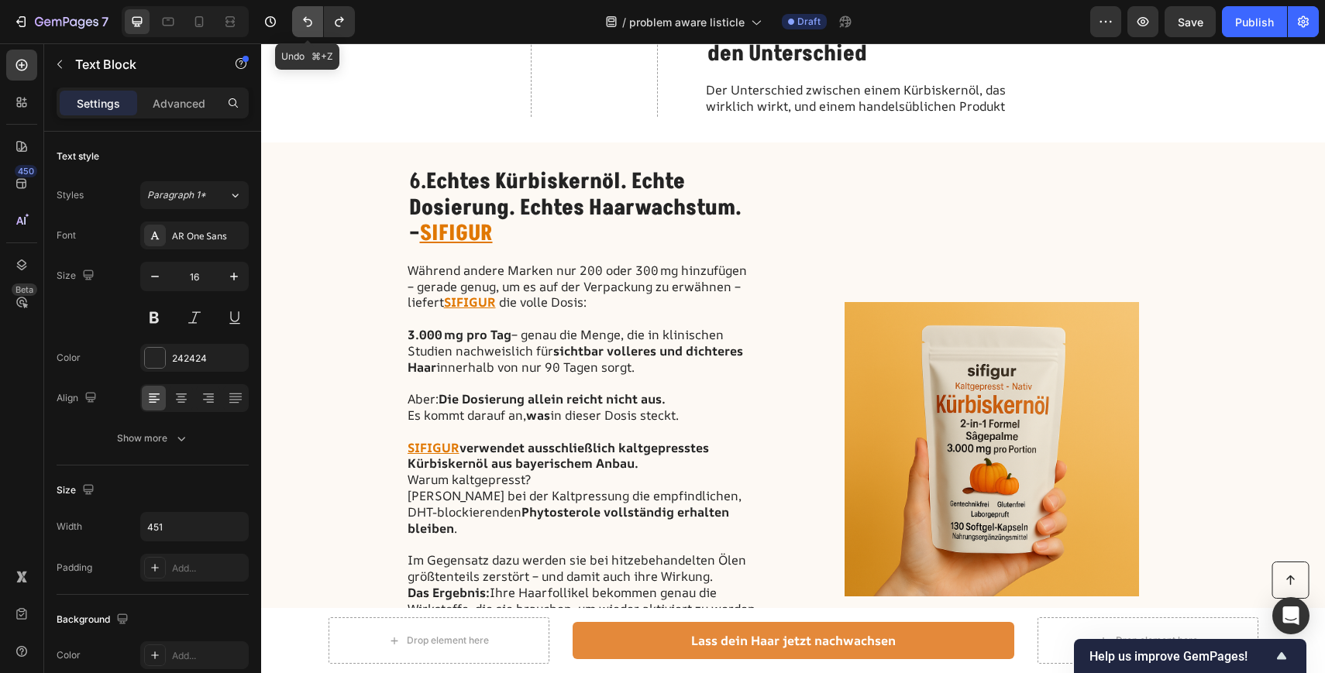
scroll to position [2480, 0]
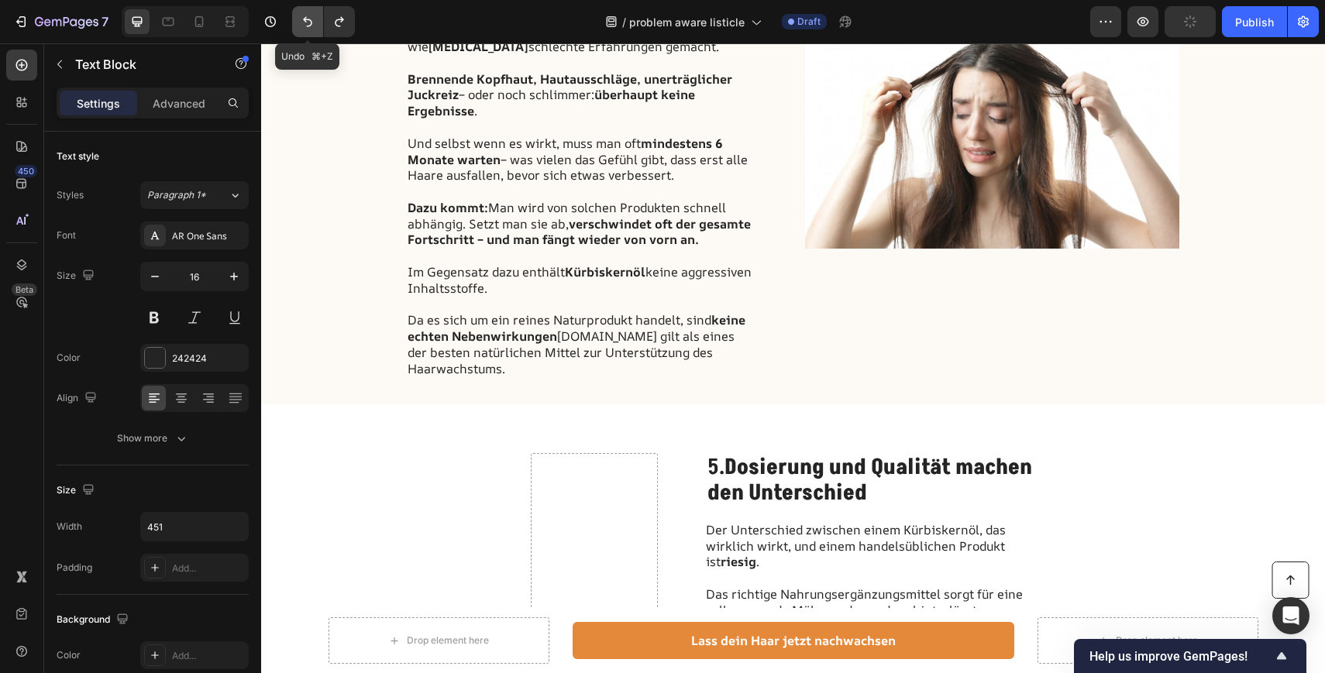
click at [307, 32] on button "Undo/Redo" at bounding box center [307, 21] width 31 height 31
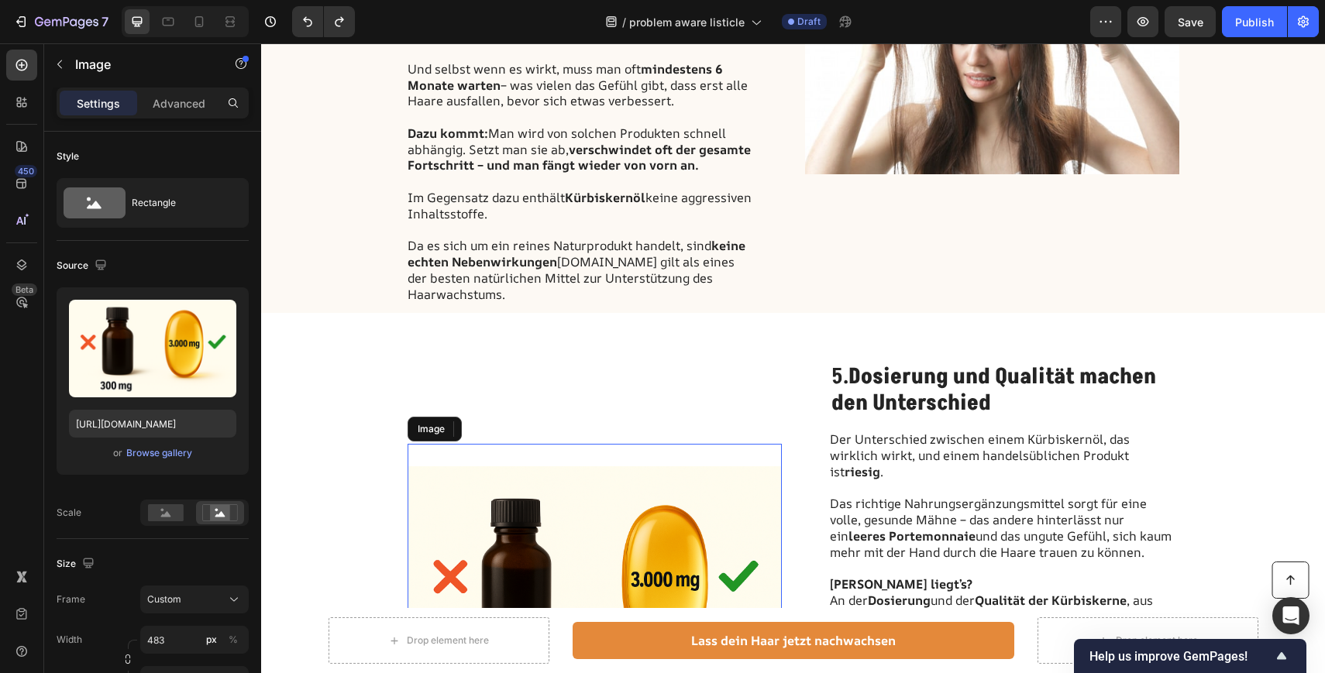
scroll to position [2209, 0]
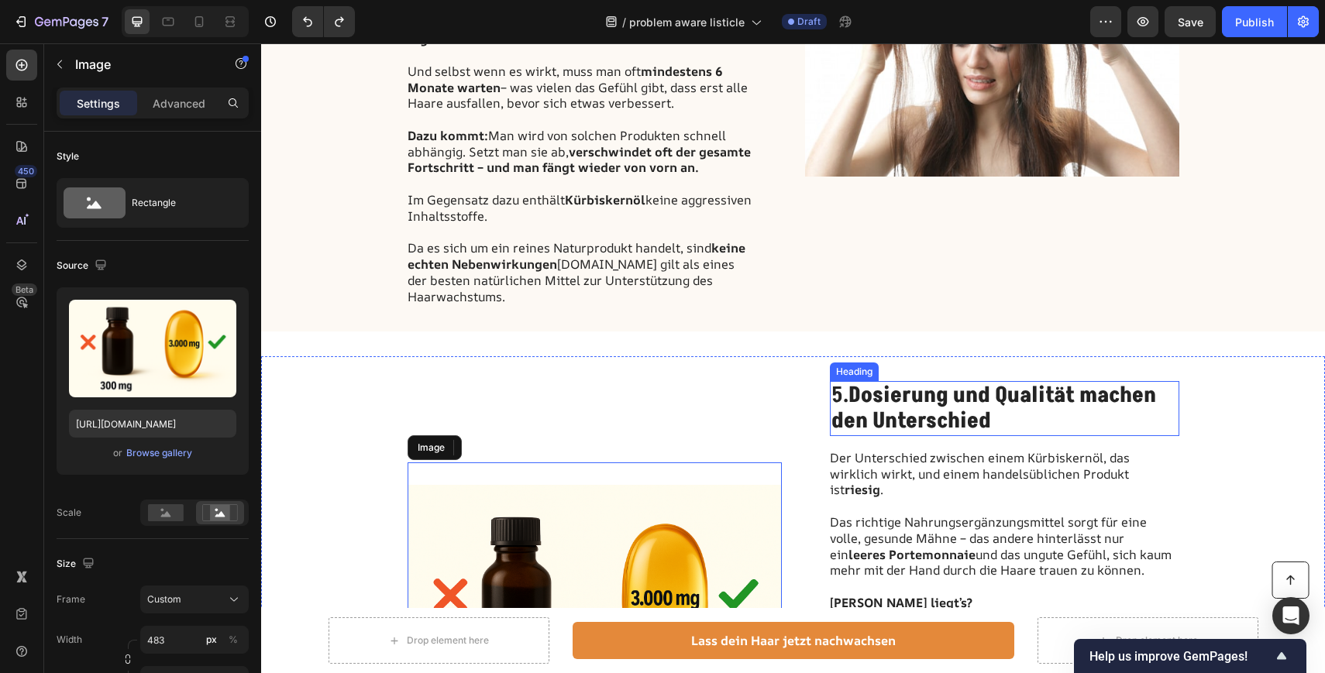
click at [920, 381] on strong "Dosierung und Qualität machen" at bounding box center [1002, 395] width 308 height 30
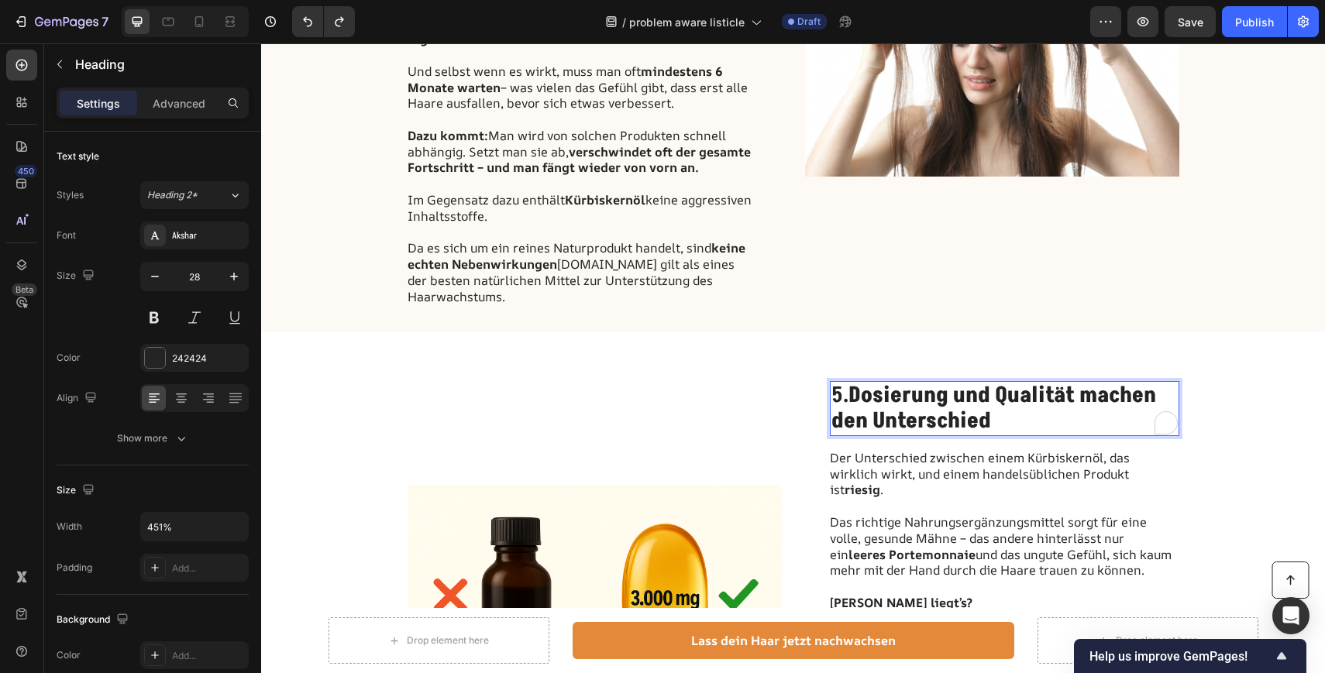
click at [1031, 403] on h2 "5. Dosierung und Qualität machen den Unterschied" at bounding box center [1004, 408] width 349 height 55
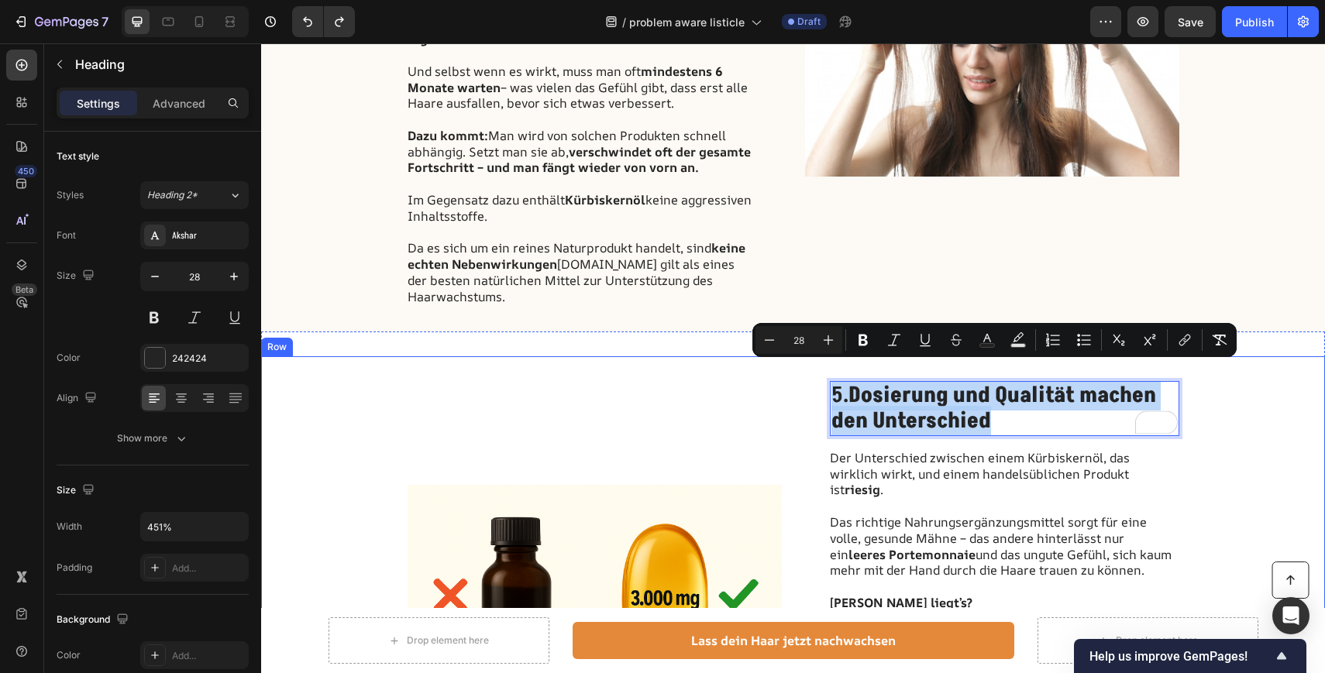
drag, startPoint x: 1031, startPoint y: 403, endPoint x: 799, endPoint y: 384, distance: 232.4
click at [799, 384] on div "Image 5. Dosierung und Qualität machen den Unterschied Heading 16 Der Unterschi…" at bounding box center [793, 609] width 1064 height 507
copy p "5. Dosierung und Qualität machen den Unterschied"
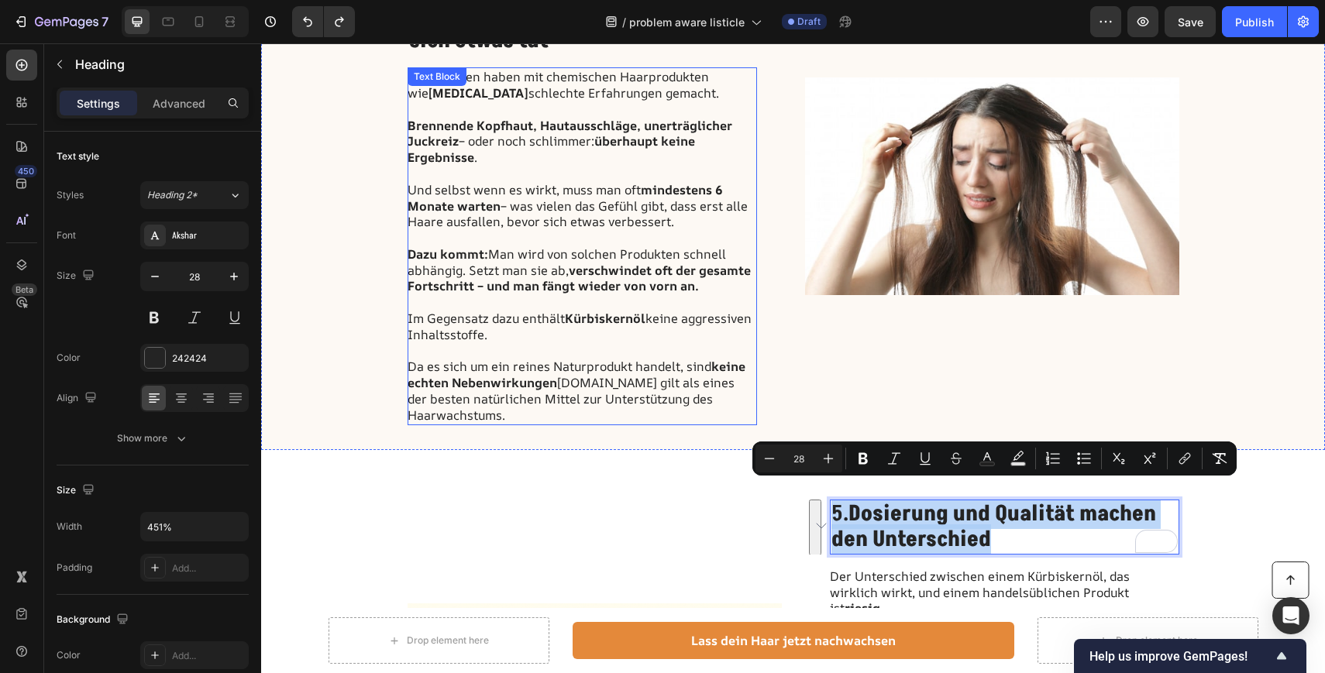
scroll to position [1959, 0]
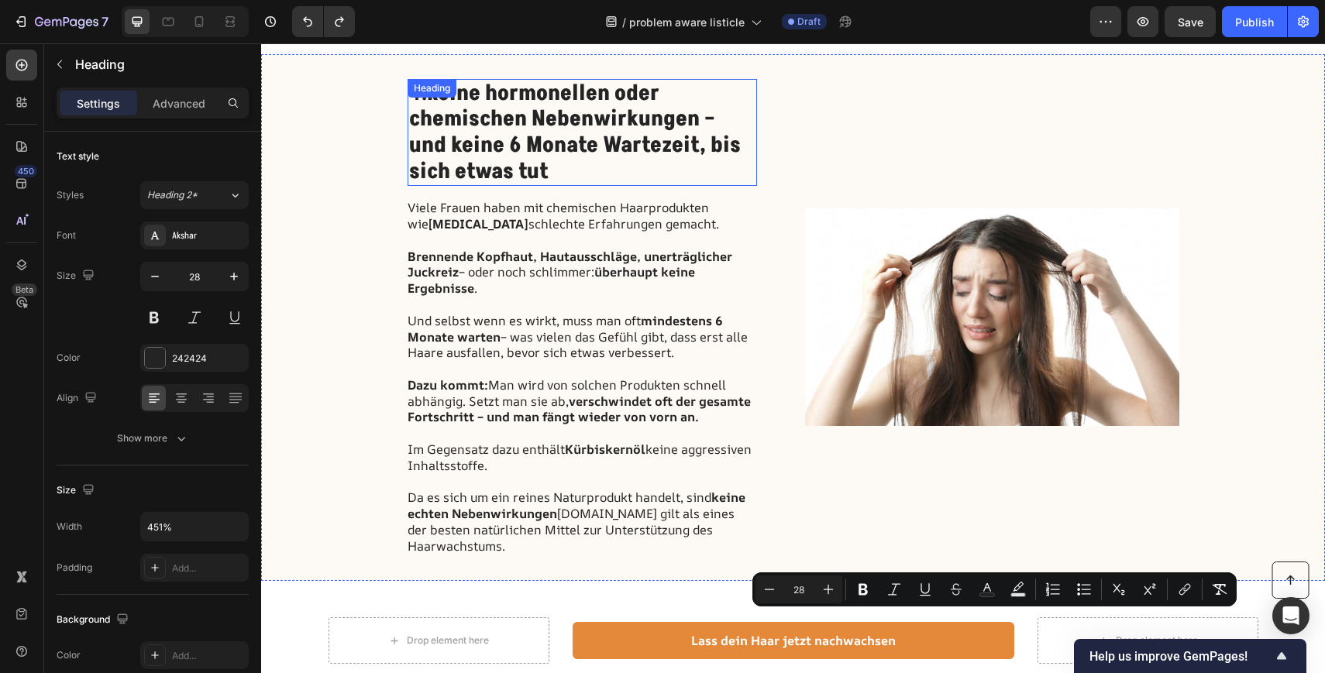
click at [524, 141] on strong "Keine hormonellen oder chemischen Nebenwirkungen – und keine 6 Monate Wartezeit…" at bounding box center [575, 132] width 332 height 108
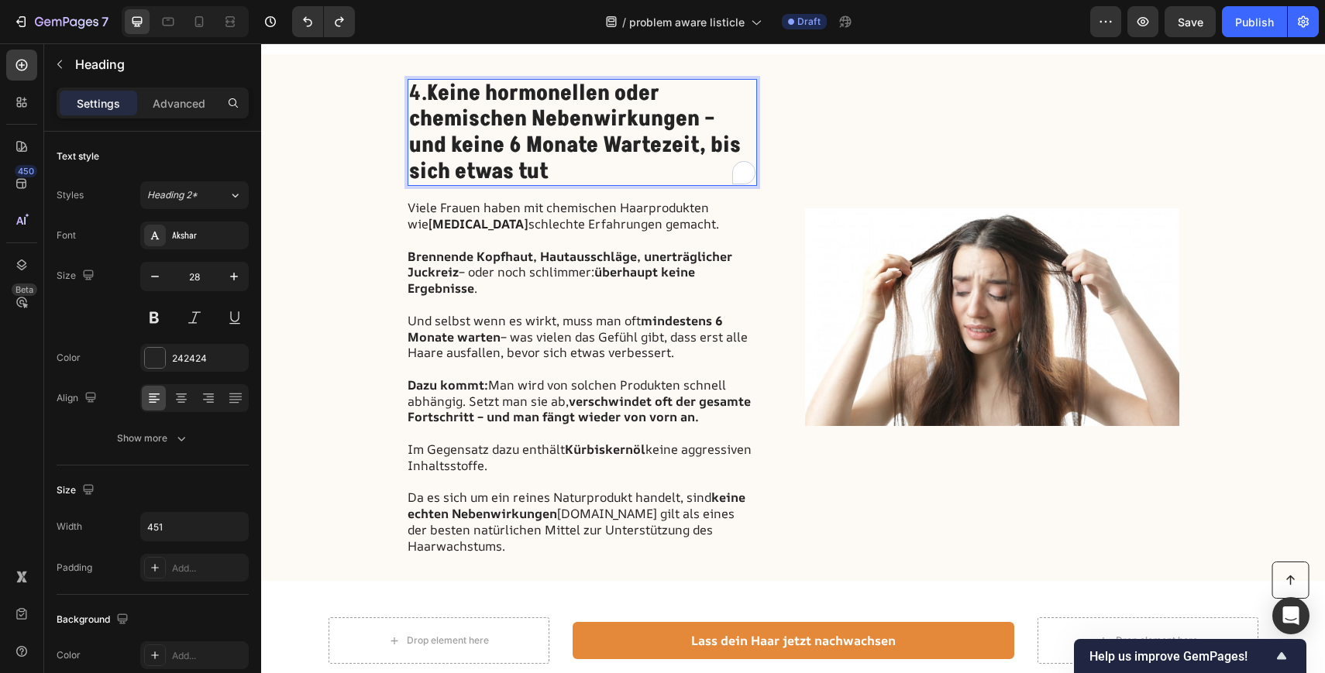
click at [507, 158] on h2 "4. Keine hormonellen oder chemischen Nebenwirkungen – und keine 6 Monate Wartez…" at bounding box center [581, 132] width 349 height 107
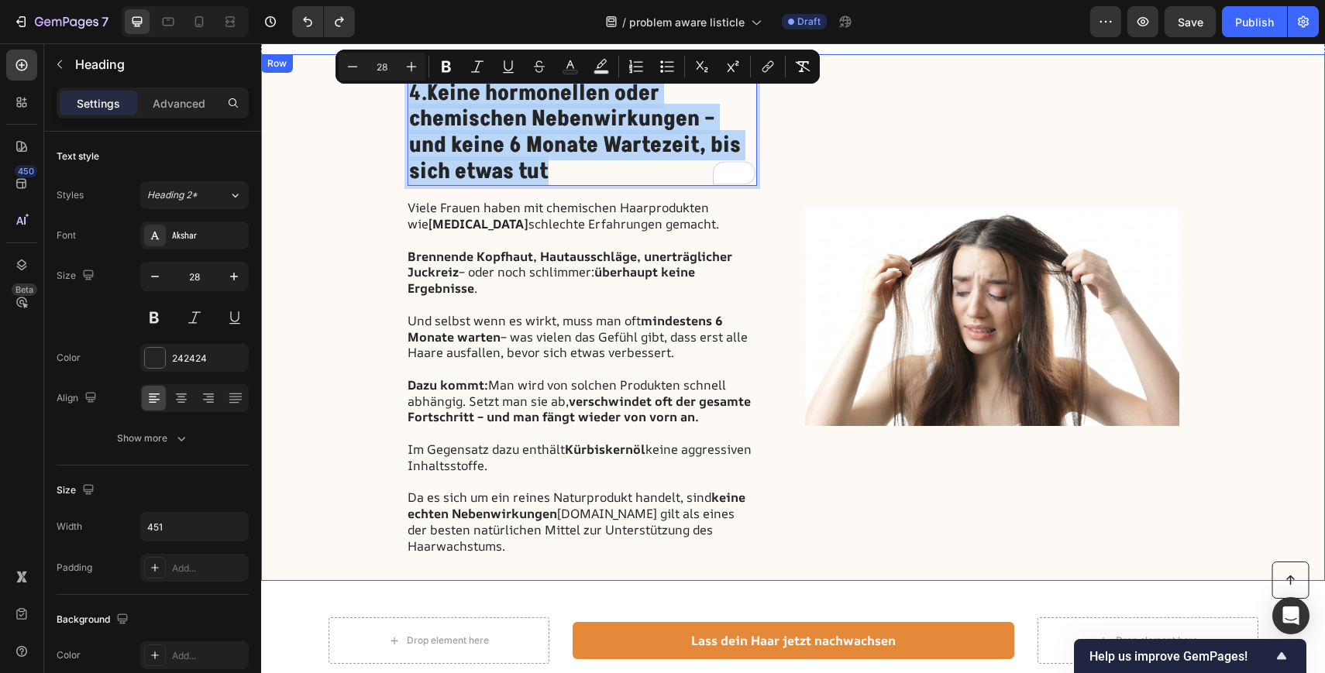
drag, startPoint x: 507, startPoint y: 158, endPoint x: 402, endPoint y: 69, distance: 137.4
click at [402, 69] on div "4. Keine hormonellen oder chemischen Nebenwirkungen – und keine 6 Monate Wartez…" at bounding box center [793, 317] width 1064 height 527
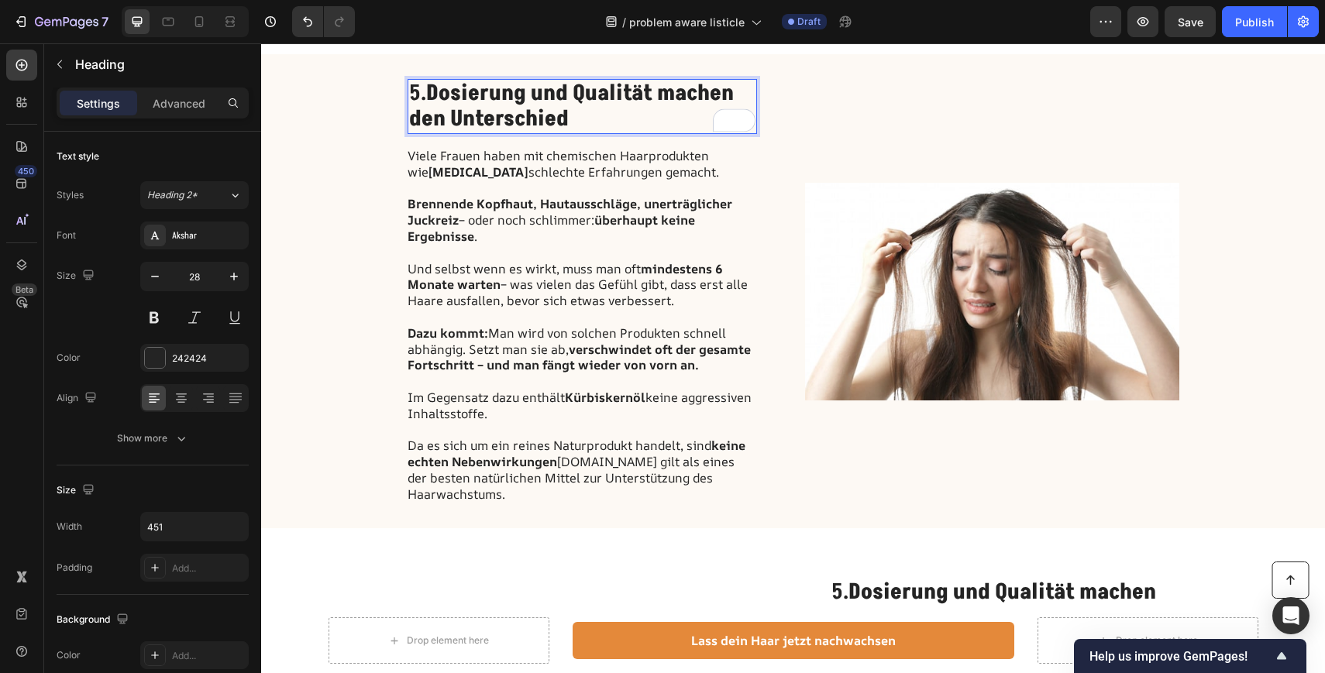
scroll to position [0, 0]
click at [422, 81] on p "5. Dosierung und Qualität machen den Unterschied" at bounding box center [582, 107] width 346 height 52
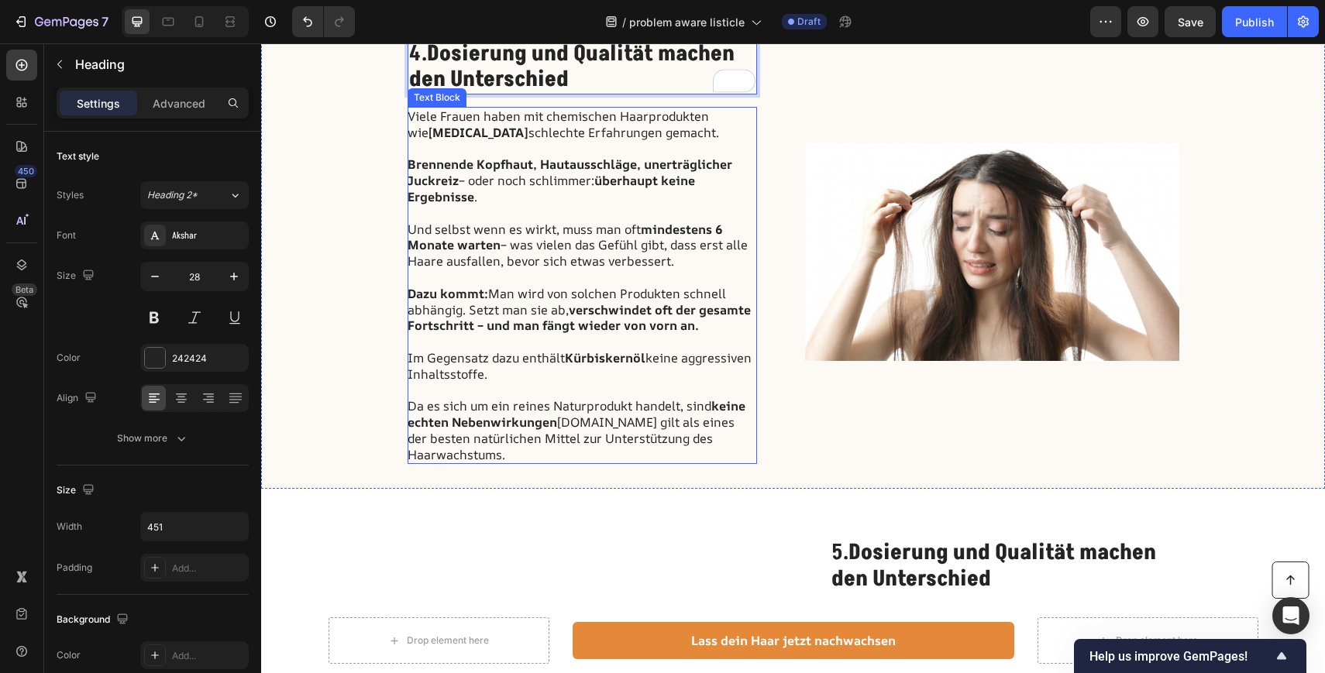
scroll to position [1964, 0]
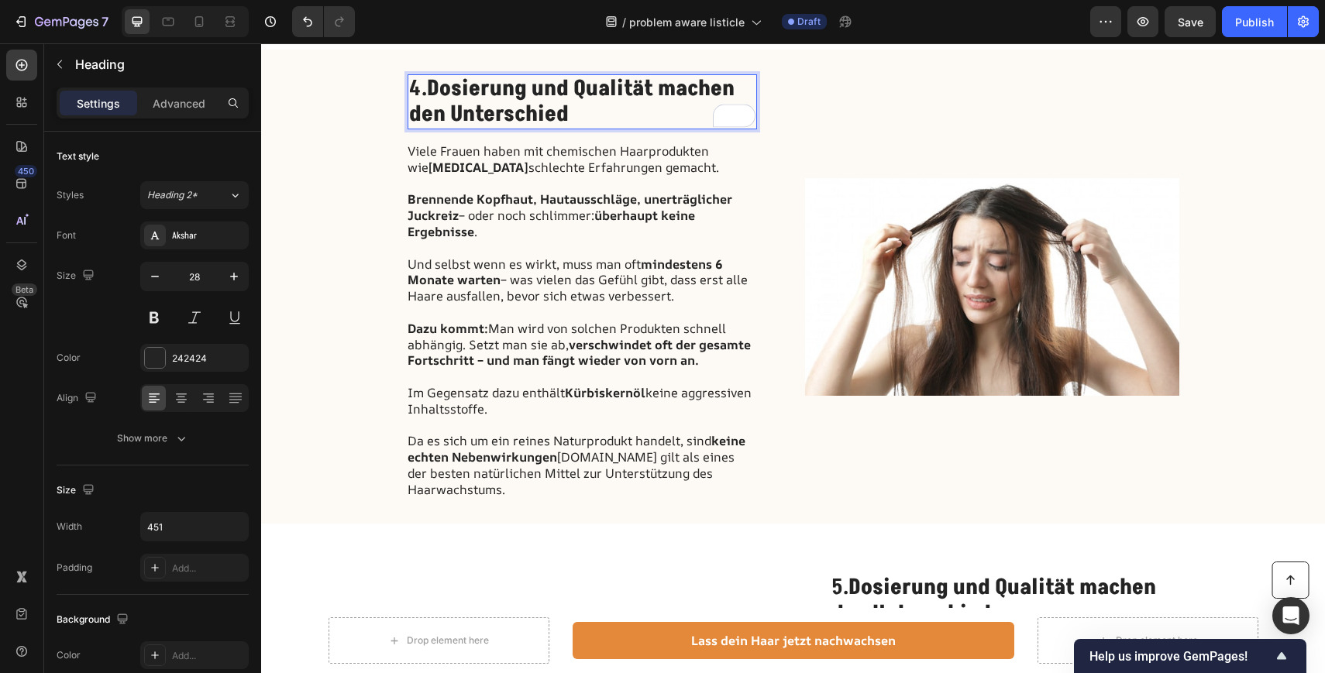
click at [565, 89] on p "4. Dosierung und Qualität machen den Unterschied" at bounding box center [582, 102] width 346 height 52
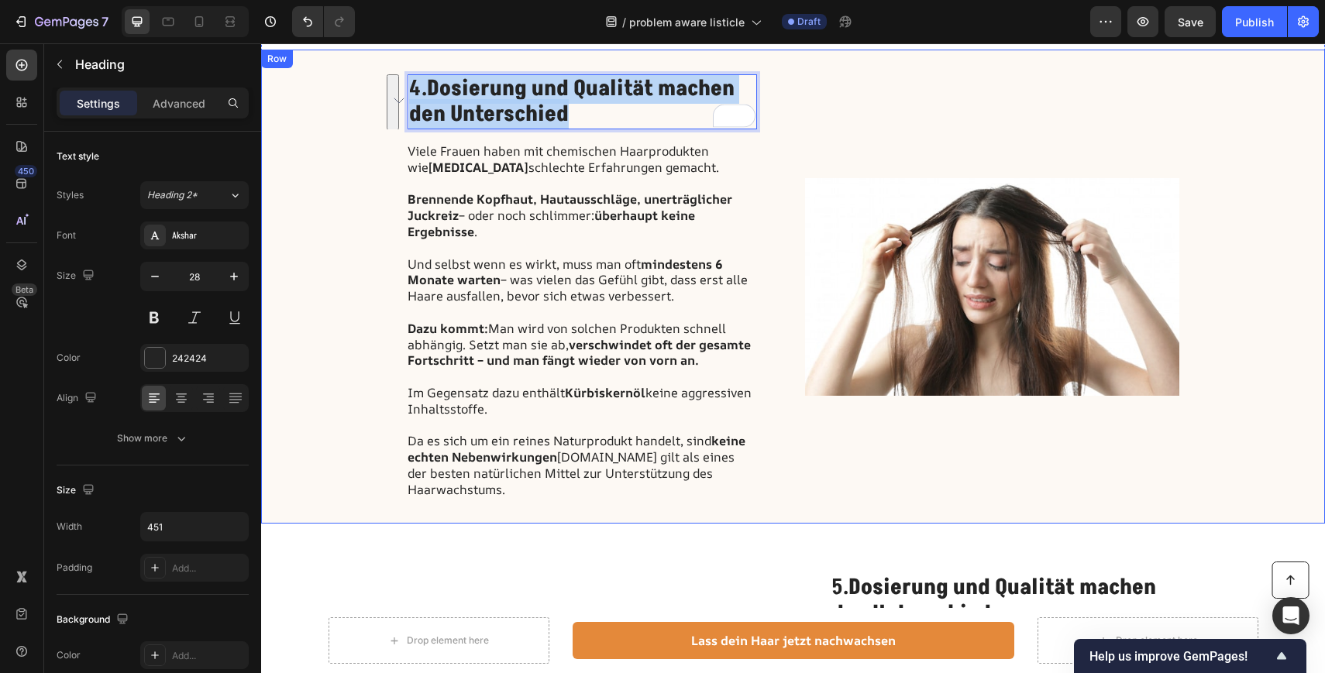
drag, startPoint x: 565, startPoint y: 89, endPoint x: 400, endPoint y: 71, distance: 166.0
click at [400, 71] on div "4. Dosierung und Qualität machen den Unterschied Heading 16 Viele Frauen haben …" at bounding box center [793, 287] width 1064 height 475
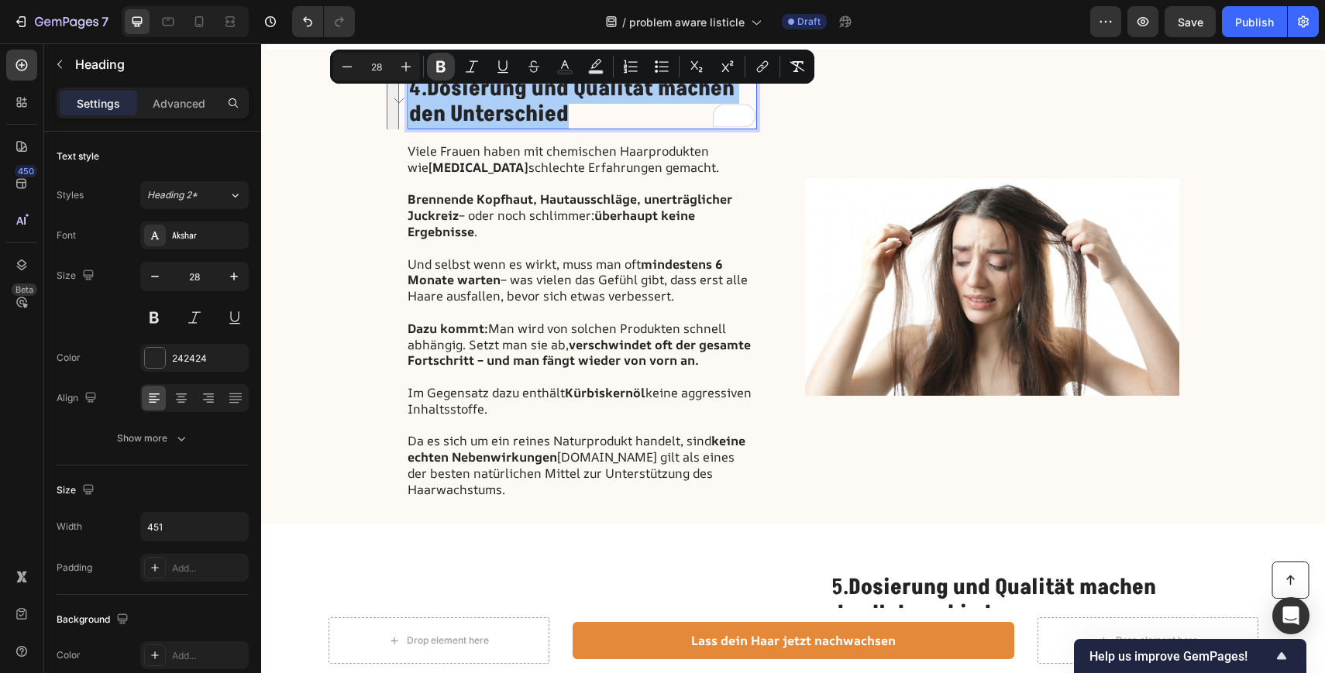
click at [438, 70] on icon "Editor contextual toolbar" at bounding box center [440, 67] width 9 height 12
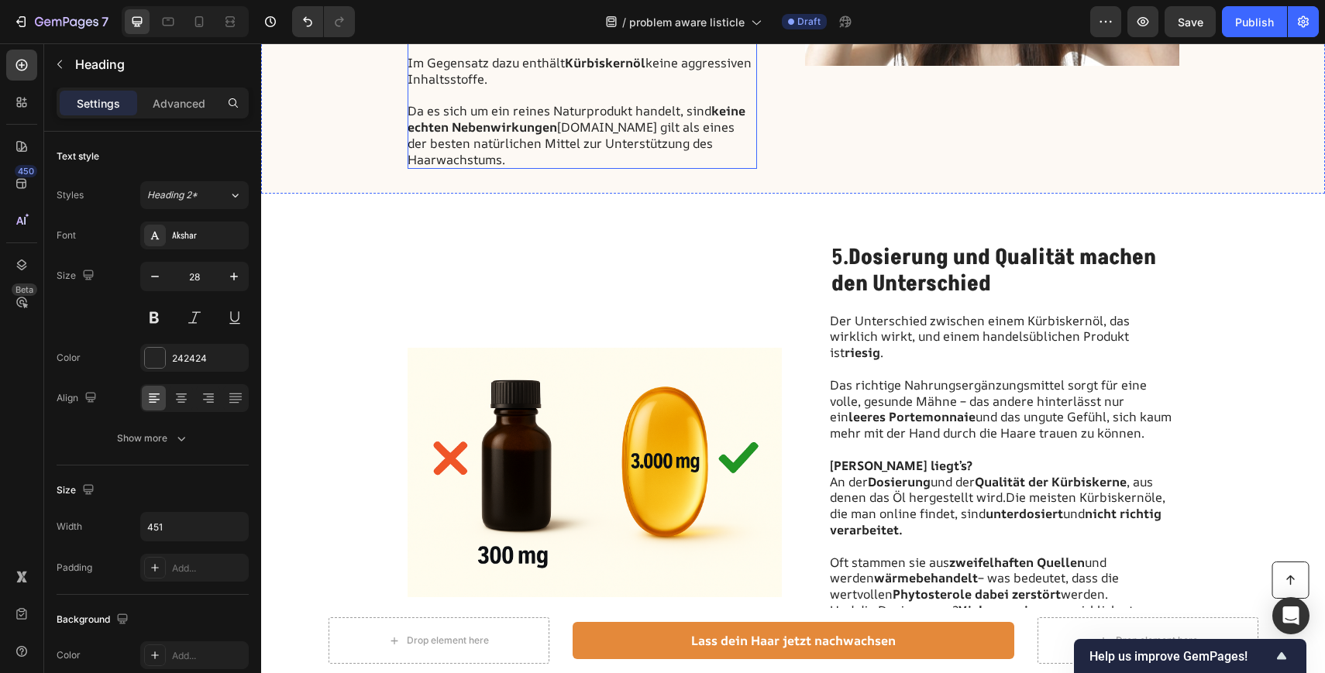
scroll to position [2336, 0]
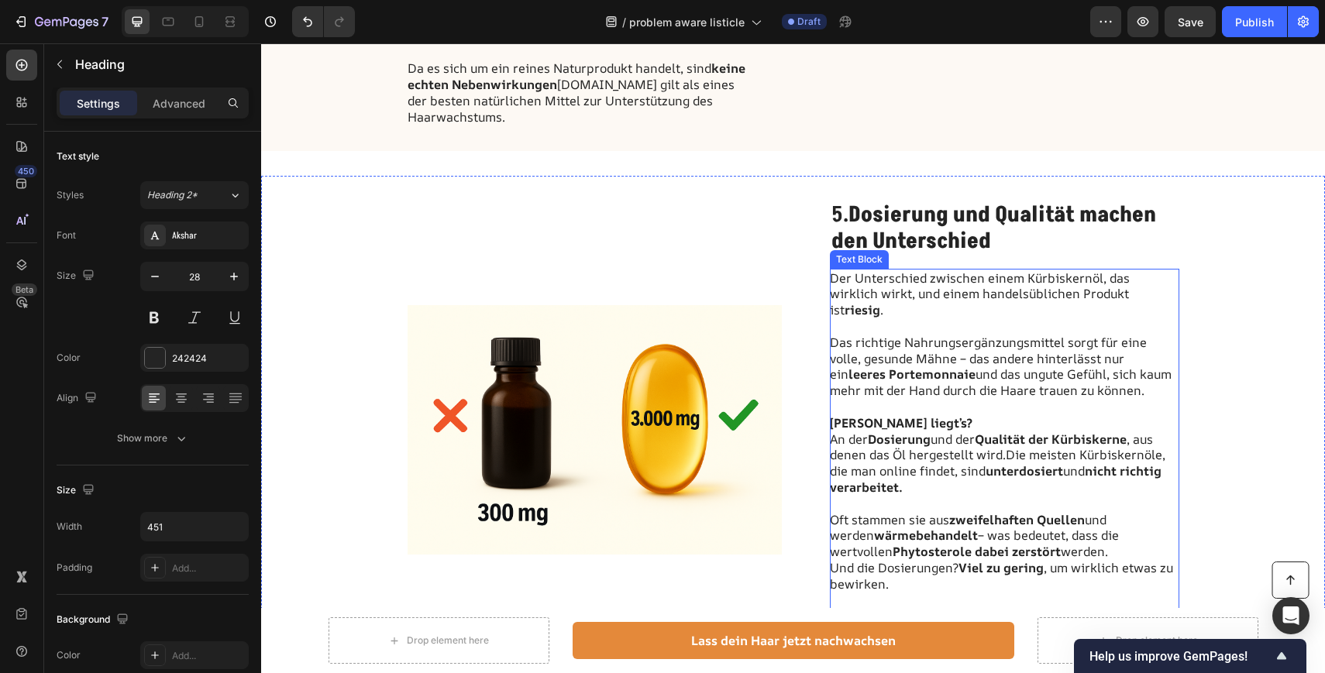
click at [861, 399] on p at bounding box center [1004, 407] width 348 height 16
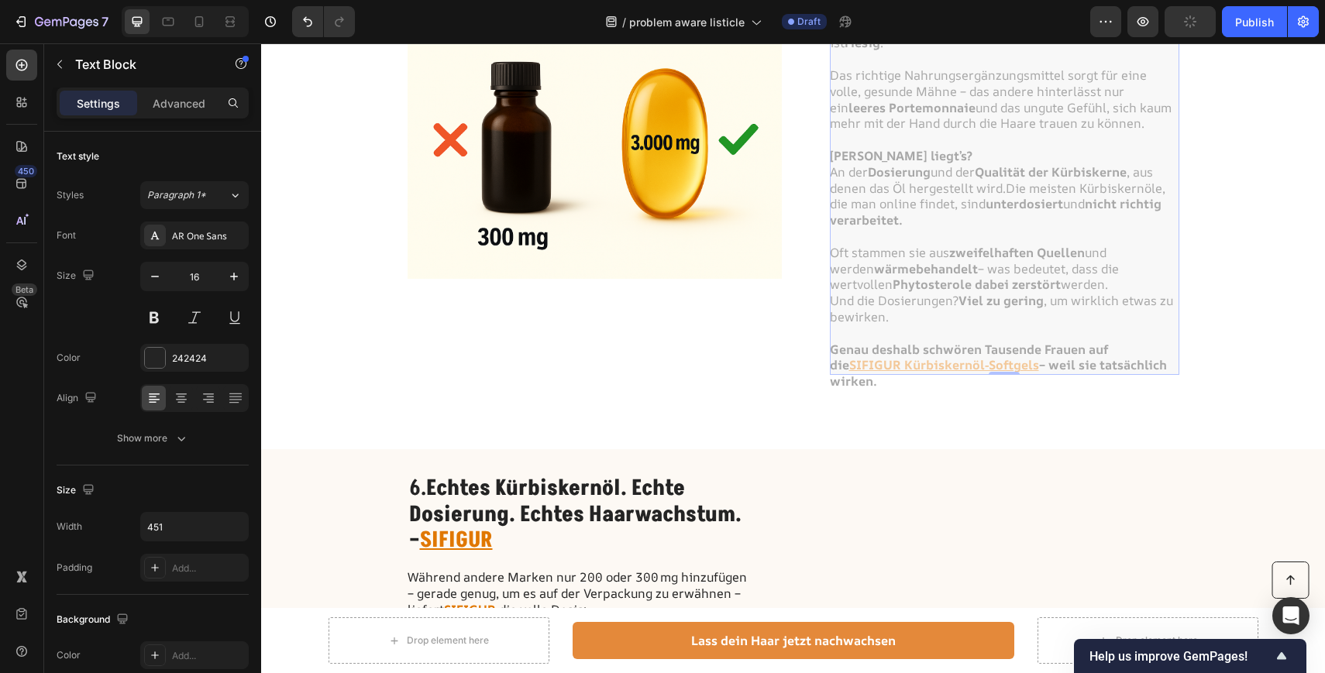
scroll to position [2401, 0]
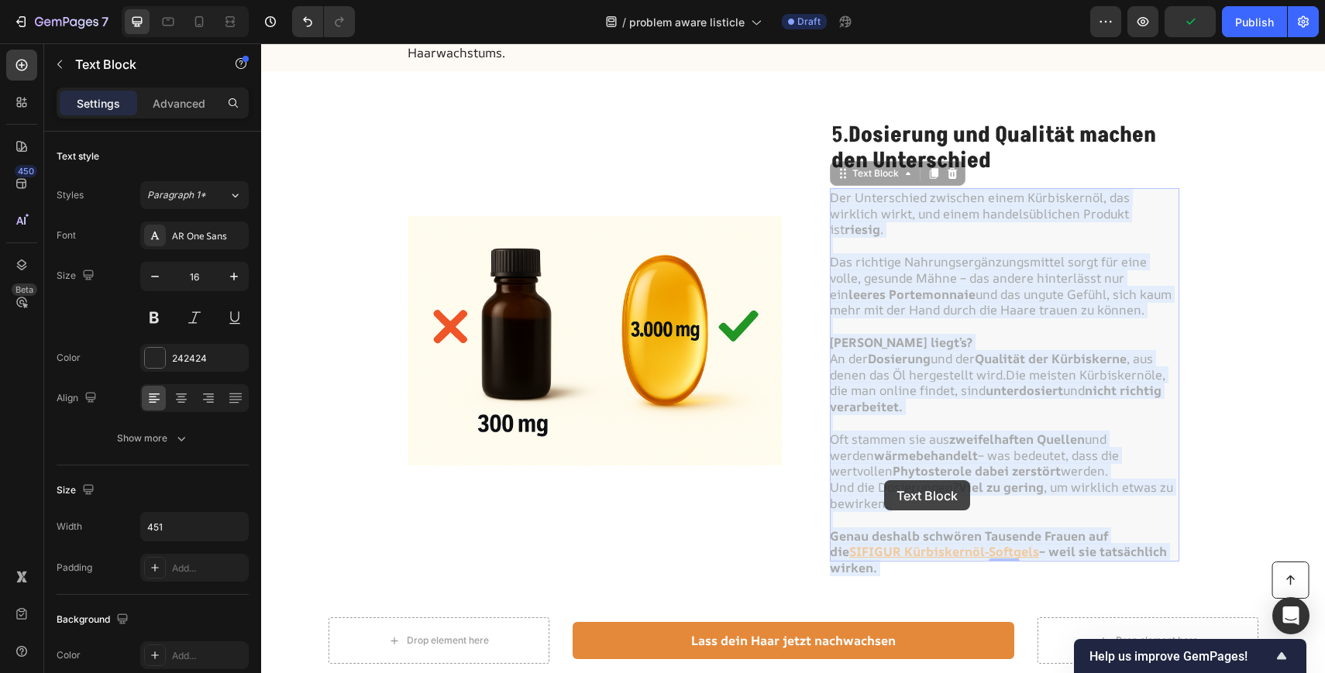
drag, startPoint x: 901, startPoint y: 367, endPoint x: 875, endPoint y: 495, distance: 130.5
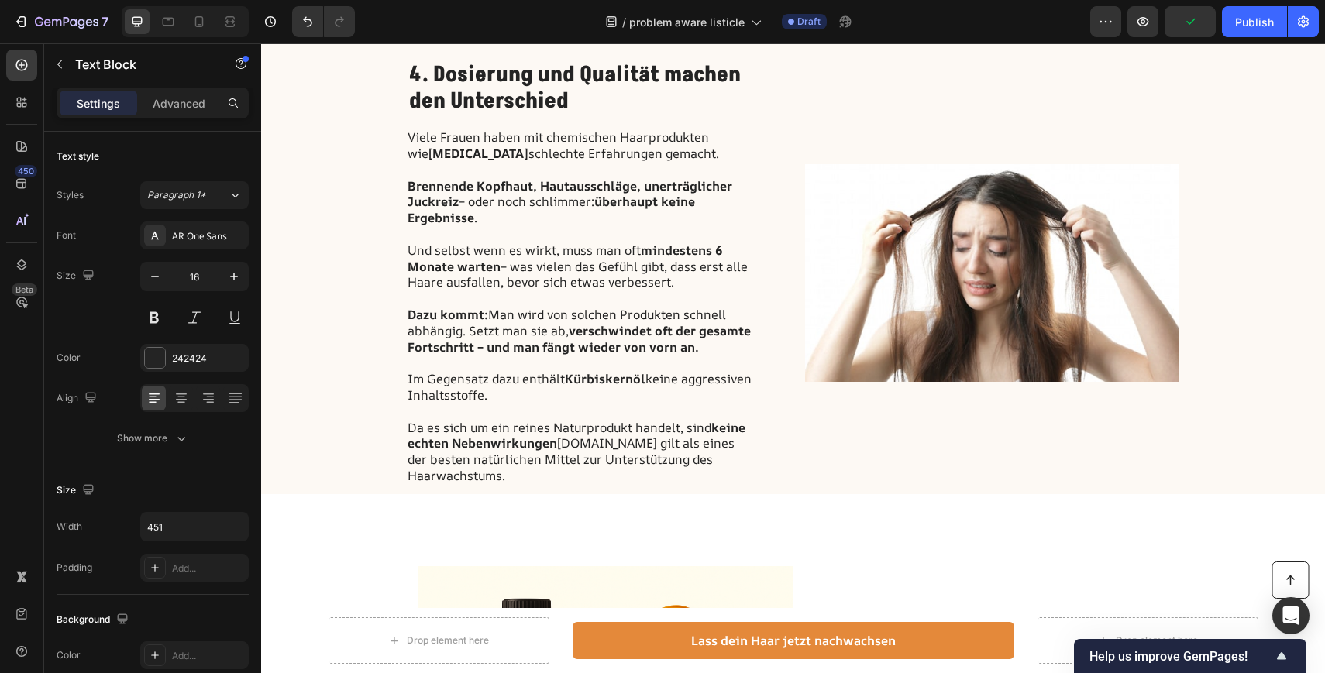
scroll to position [2824, 0]
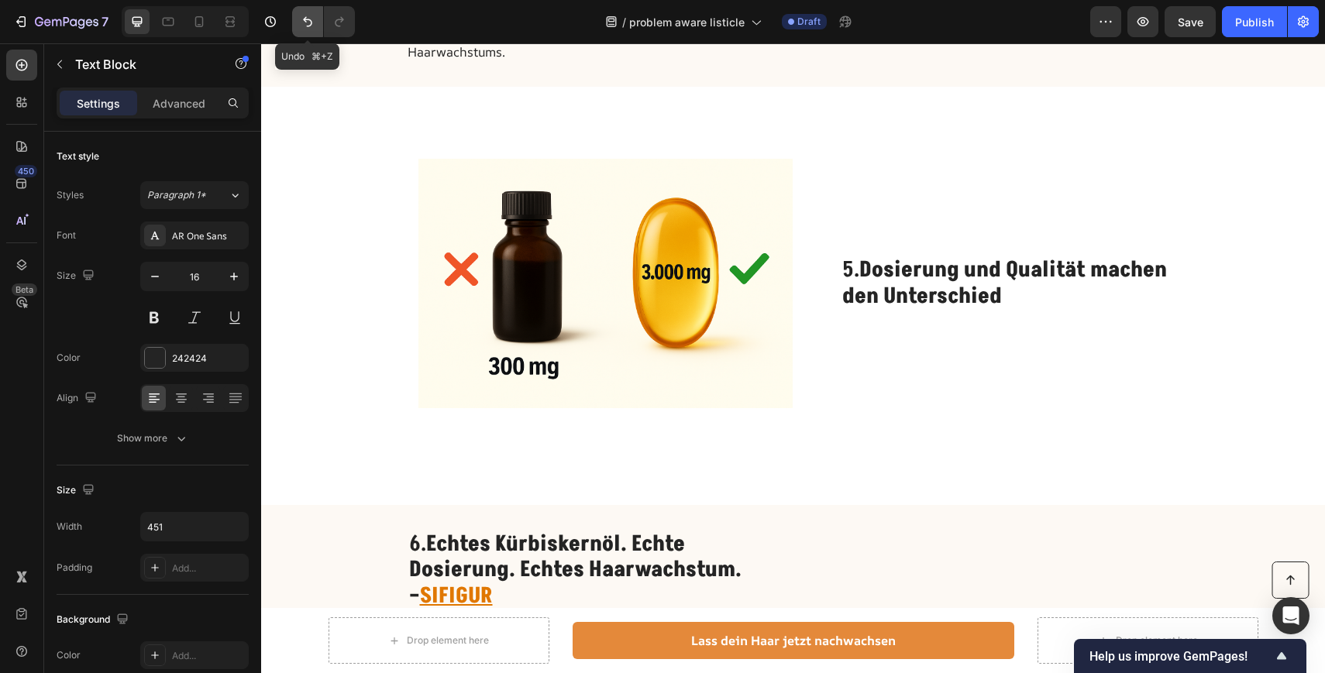
click at [313, 15] on icon "Undo/Redo" at bounding box center [307, 21] width 15 height 15
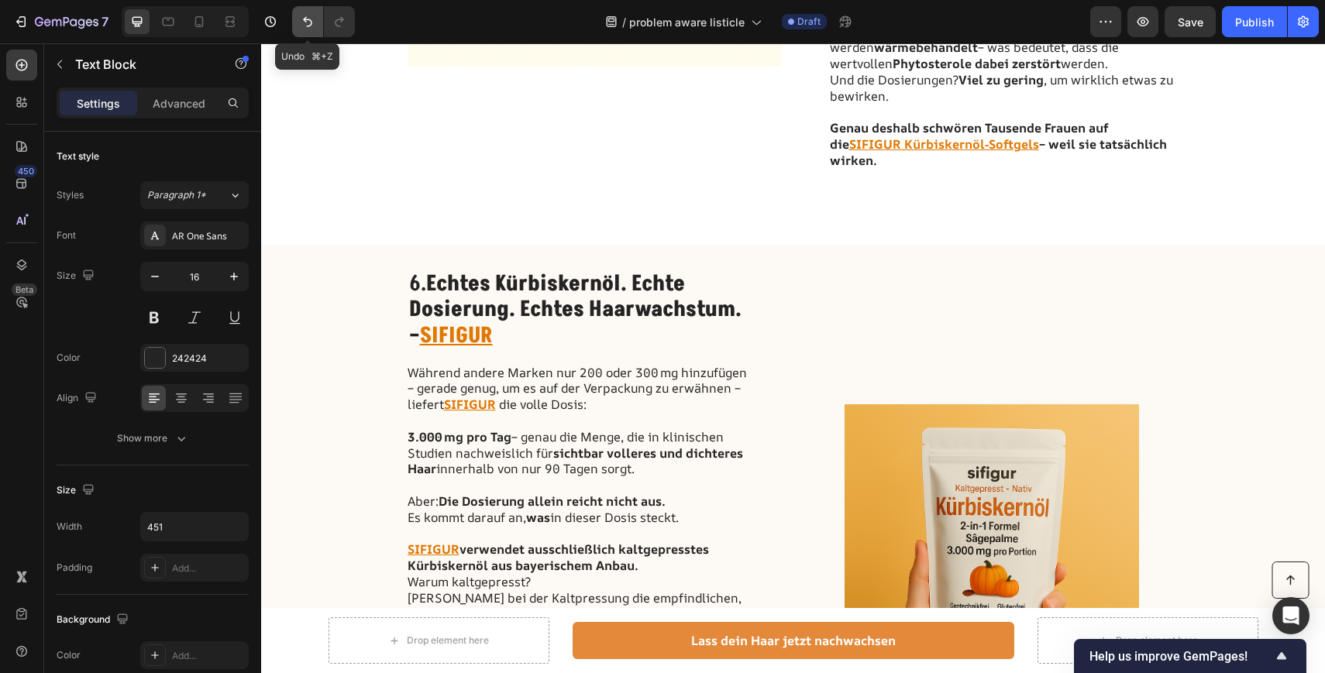
scroll to position [2401, 0]
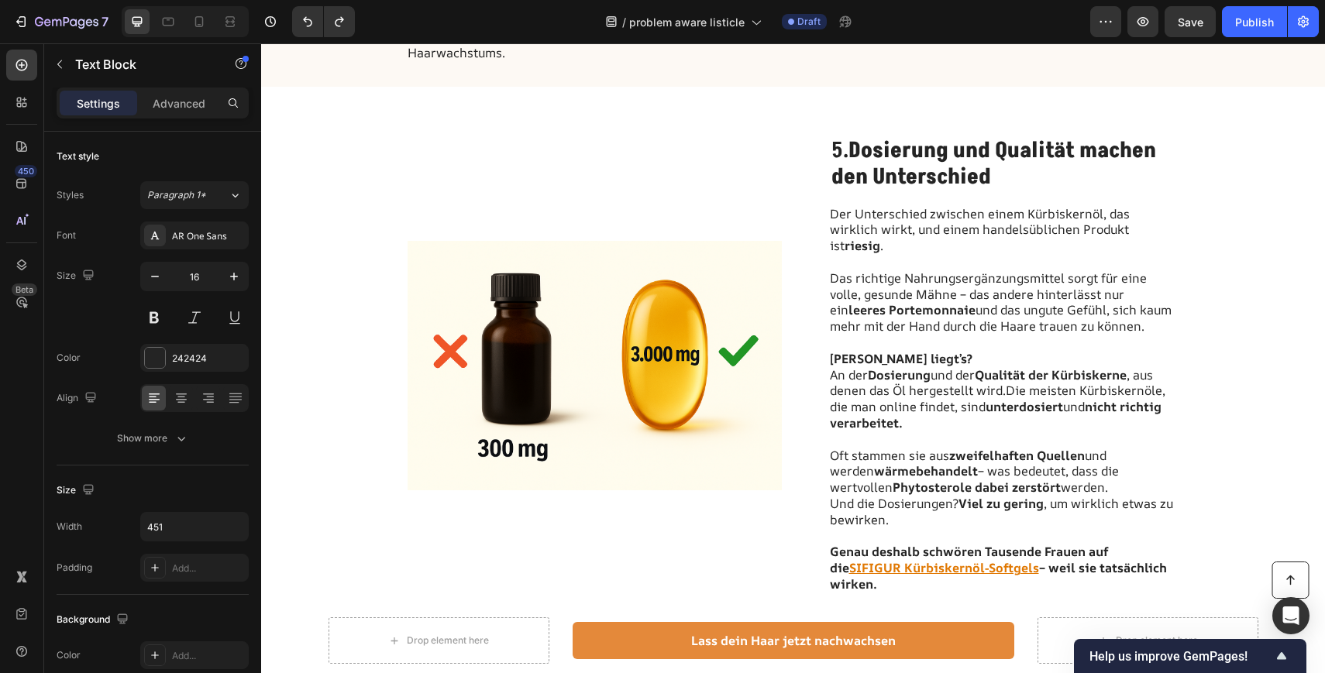
click at [851, 367] on p "An der Dosierung und der Qualität der Kürbiskerne , aus denen das Öl hergestell…" at bounding box center [1004, 431] width 348 height 129
click at [901, 398] on strong "nicht richtig verarbeitet." at bounding box center [996, 414] width 332 height 33
click at [937, 479] on strong "Phytosterole dabei zerstört" at bounding box center [976, 487] width 168 height 17
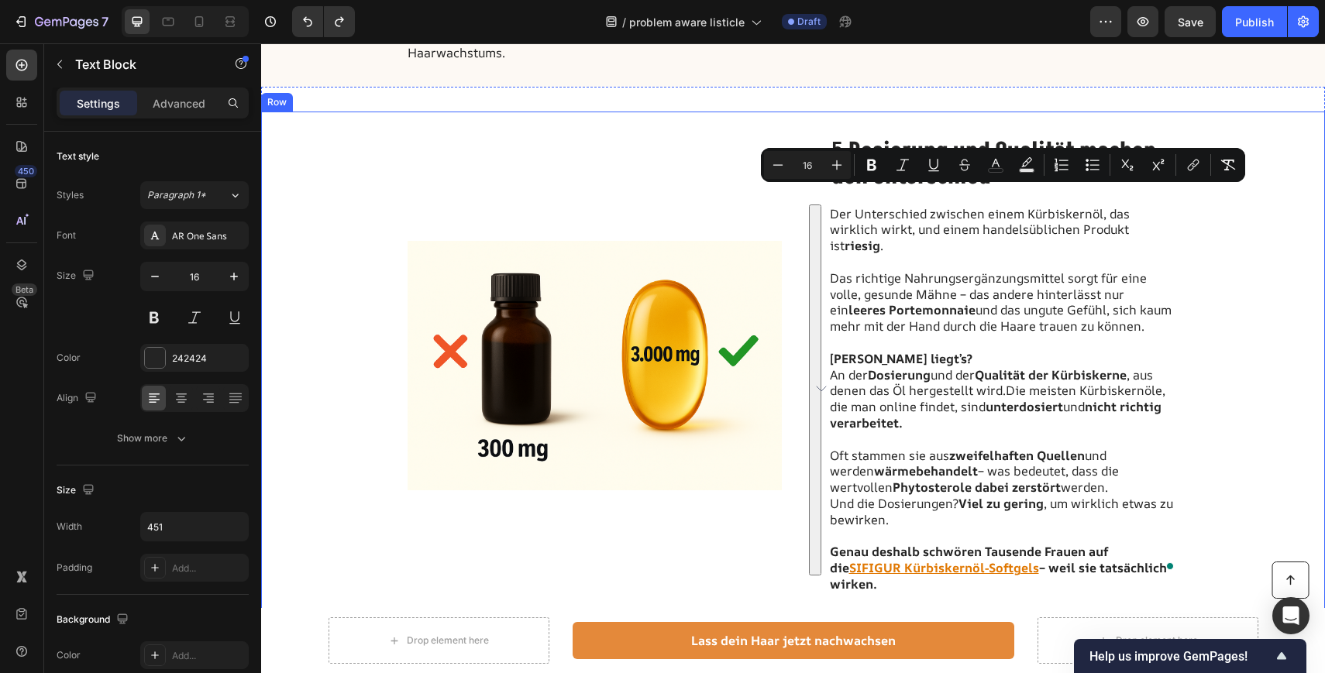
copy div "Der Unterschied zwischen einem Kürbiskernöl, das wirklich wirkt, und einem hand…"
drag, startPoint x: 882, startPoint y: 557, endPoint x: 813, endPoint y: 187, distance: 375.7
click at [813, 187] on div "Image 5. Dosierung und Qualität machen den Unterschied Heading Der Unterschied …" at bounding box center [793, 365] width 1064 height 507
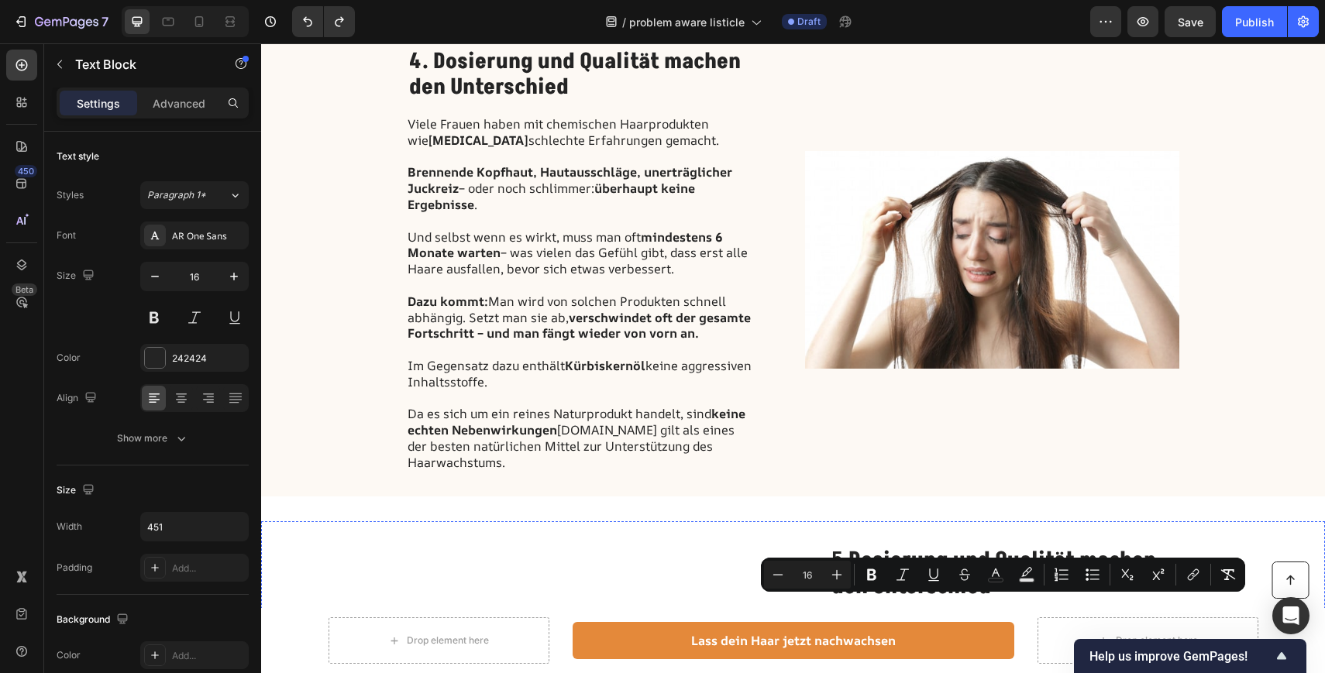
scroll to position [1985, 0]
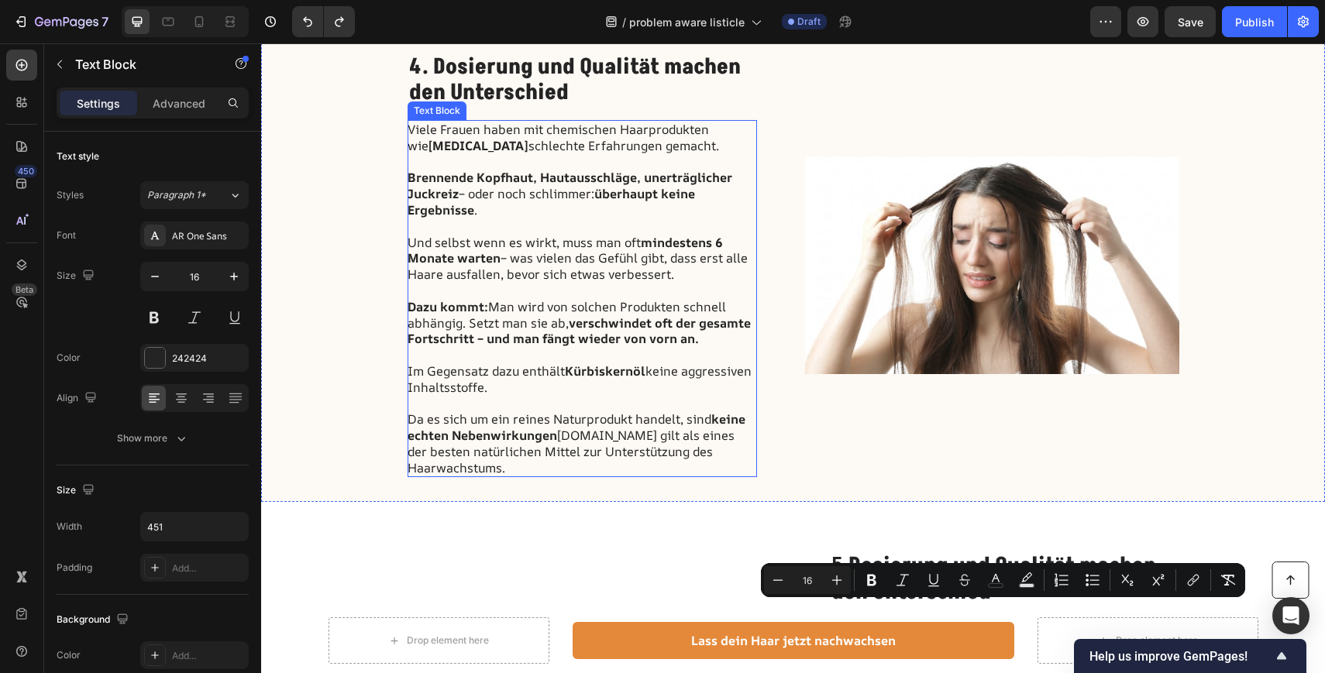
click at [497, 381] on p "Im Gegensatz dazu enthält Kürbiskernöl keine aggressiven Inhaltsstoffe." at bounding box center [581, 387] width 348 height 48
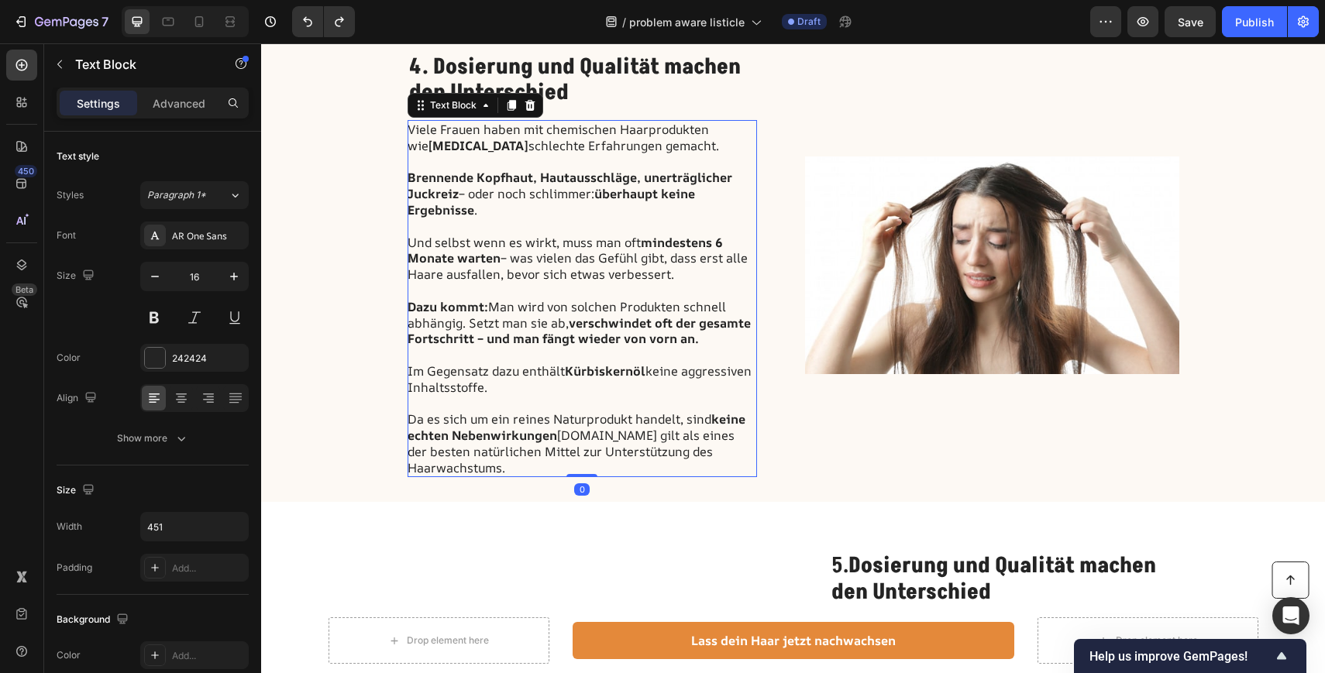
click at [513, 449] on p "Da es sich um ein reines Naturprodukt handelt, sind keine echten Nebenwirkungen…" at bounding box center [581, 443] width 348 height 64
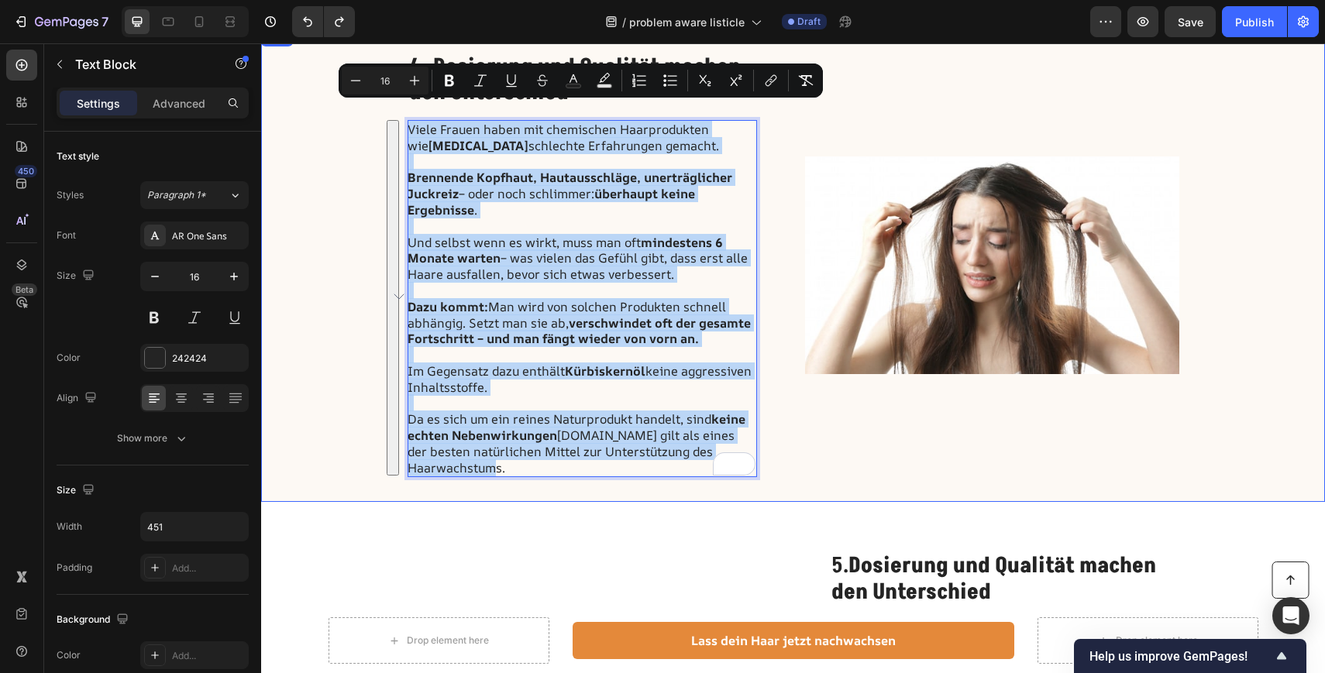
drag, startPoint x: 513, startPoint y: 449, endPoint x: 401, endPoint y: 108, distance: 358.6
click at [401, 108] on div "4. Dosierung und Qualität machen den Unterschied Heading Viele Frauen haben mit…" at bounding box center [793, 265] width 1064 height 475
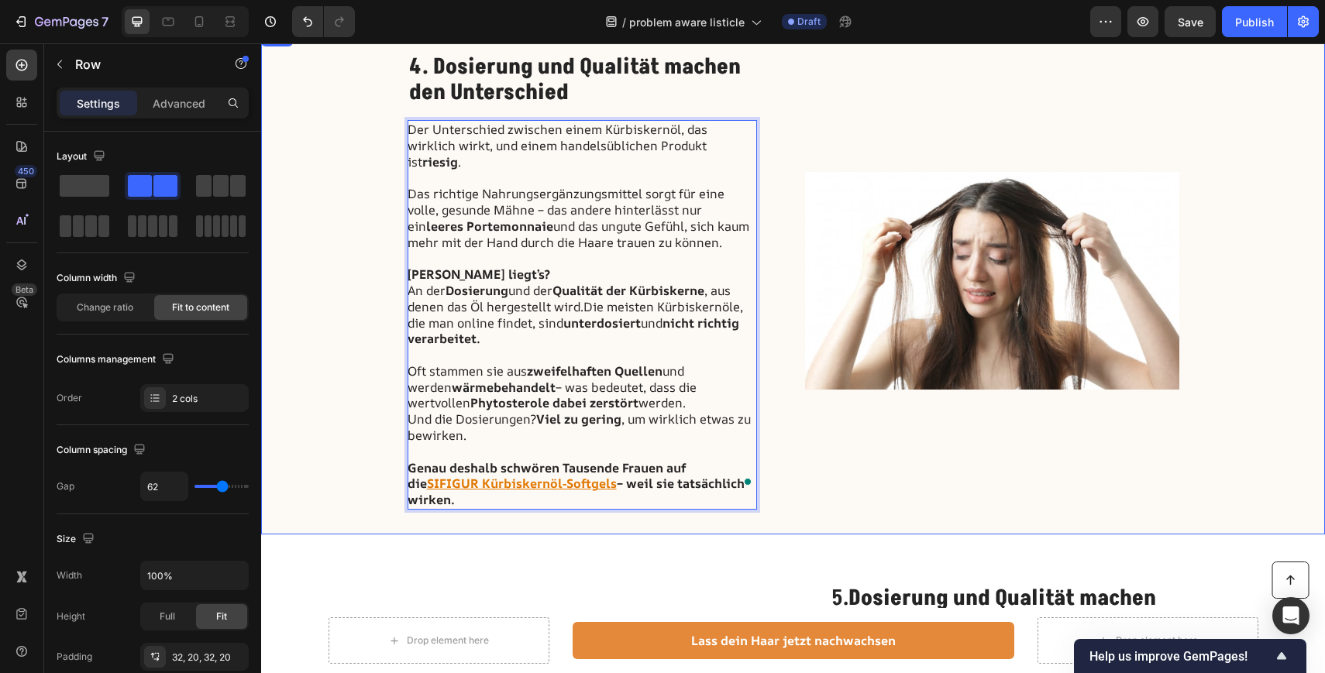
click at [356, 366] on div "4. Dosierung und Qualität machen den Unterschied Heading Der Unterschied zwisch…" at bounding box center [793, 281] width 1064 height 507
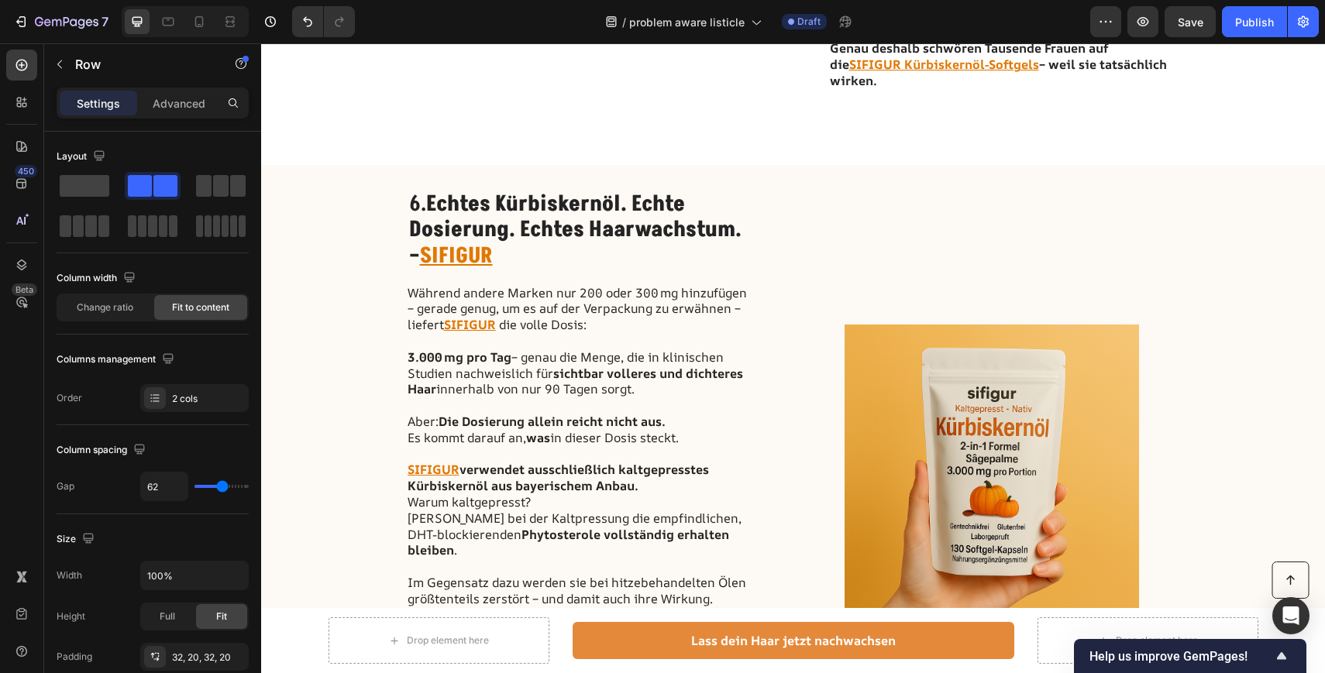
scroll to position [2905, 0]
click at [493, 218] on strong "Echtes Kürbiskernöl. Echte Dosierung. Echtes Haarwachstum. –" at bounding box center [575, 229] width 332 height 82
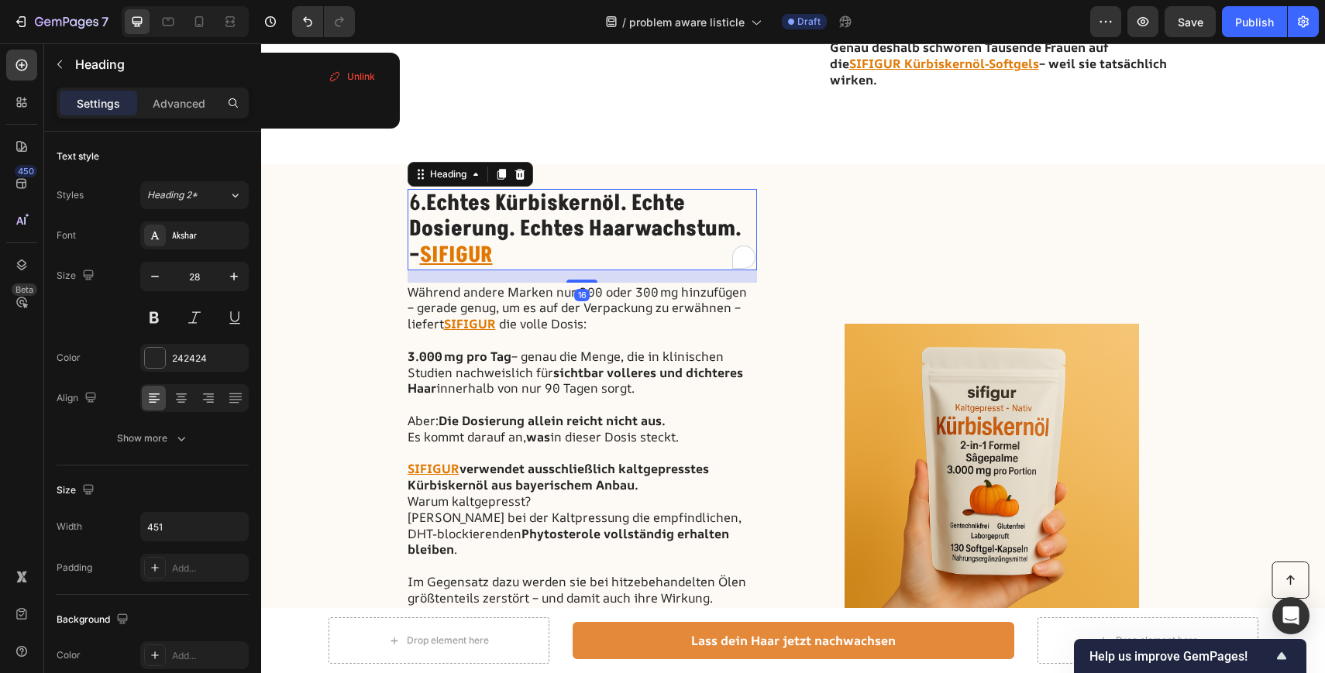
click at [487, 241] on h2 "6. Echtes Kürbiskernöl. Echte Dosierung. Echtes Haarwachstum. – SIFIGUR" at bounding box center [581, 229] width 349 height 81
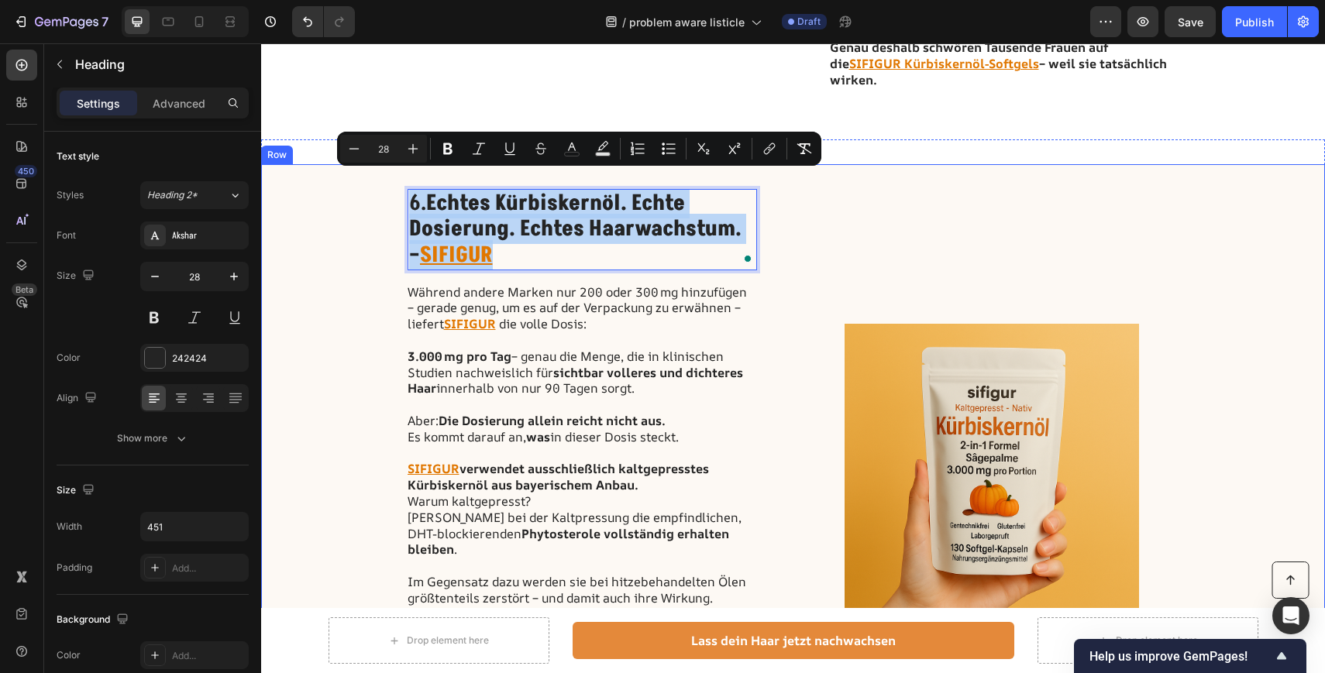
drag, startPoint x: 487, startPoint y: 241, endPoint x: 405, endPoint y: 174, distance: 106.2
click at [405, 174] on div "6. Echtes Kürbiskernöl. Echte Dosierung. Echtes Haarwachstum. – SIFIGUR Heading…" at bounding box center [793, 471] width 1064 height 614
copy p "6. Echtes Kürbiskernöl. Echte Dosierung. Echtes Haarwachstum. – SIFIGUR"
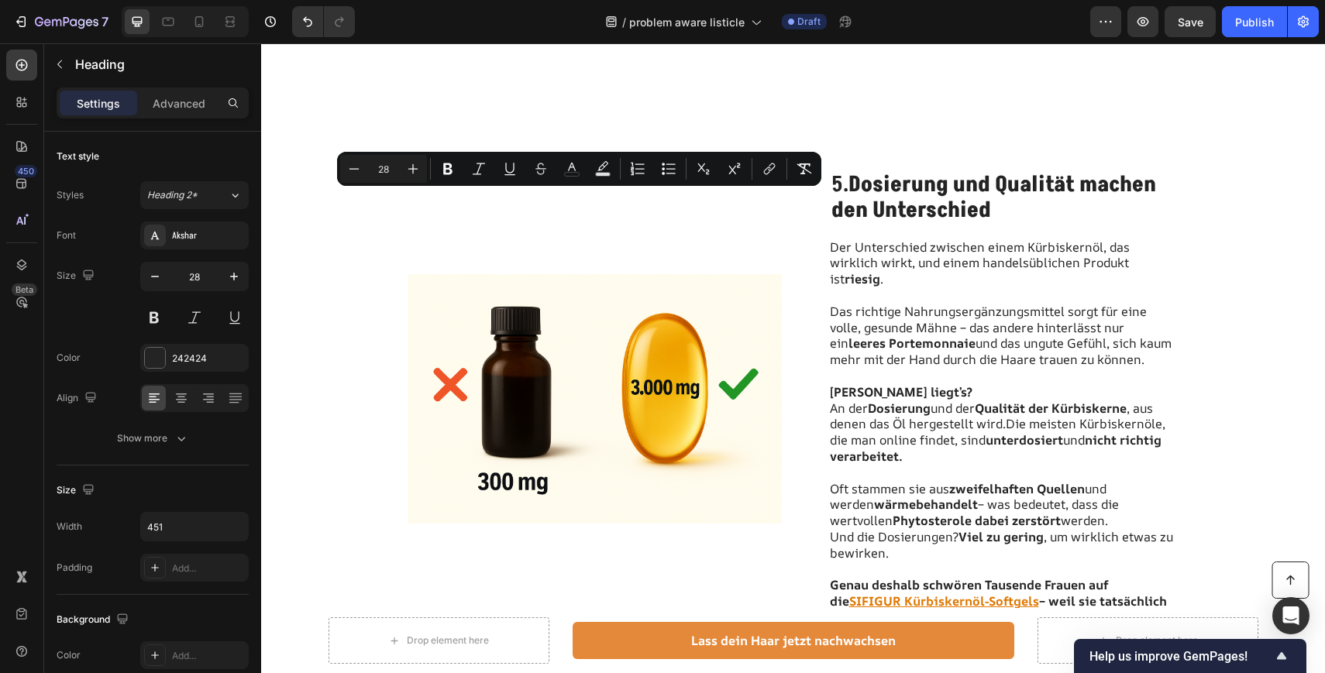
type input "16"
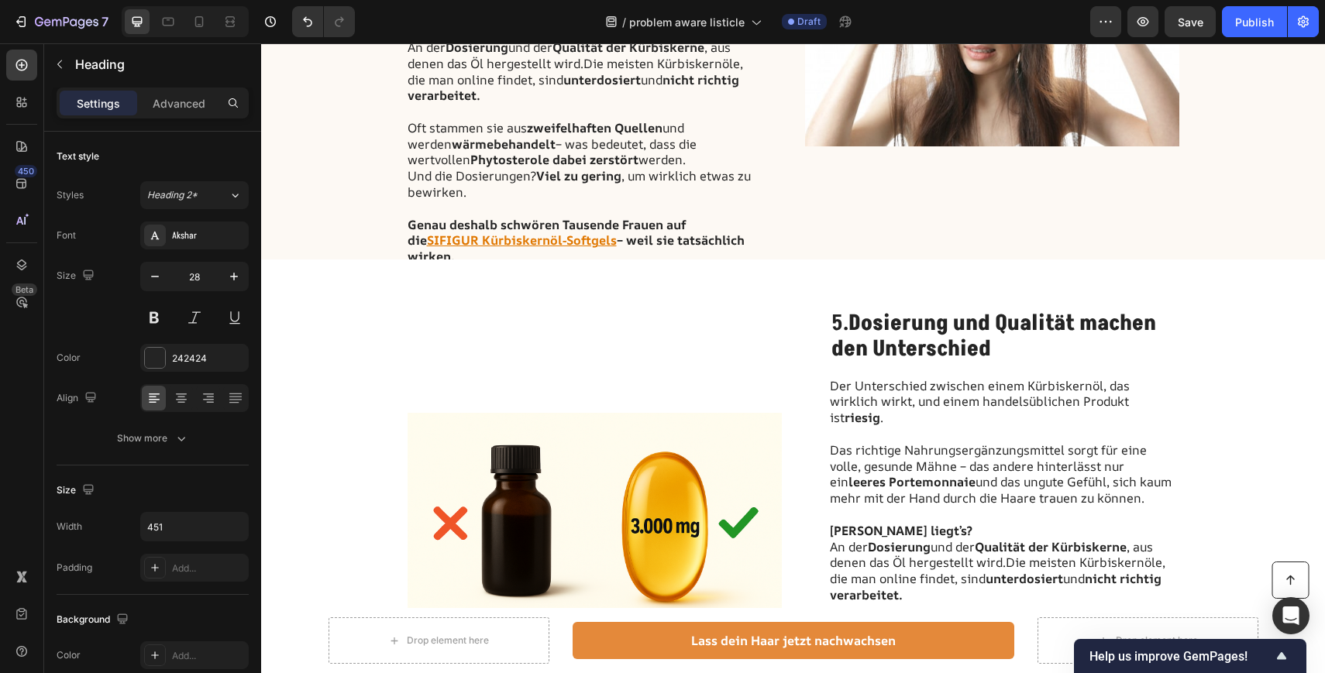
scroll to position [2229, 0]
click at [952, 348] on strong "den Unterschied" at bounding box center [911, 348] width 160 height 30
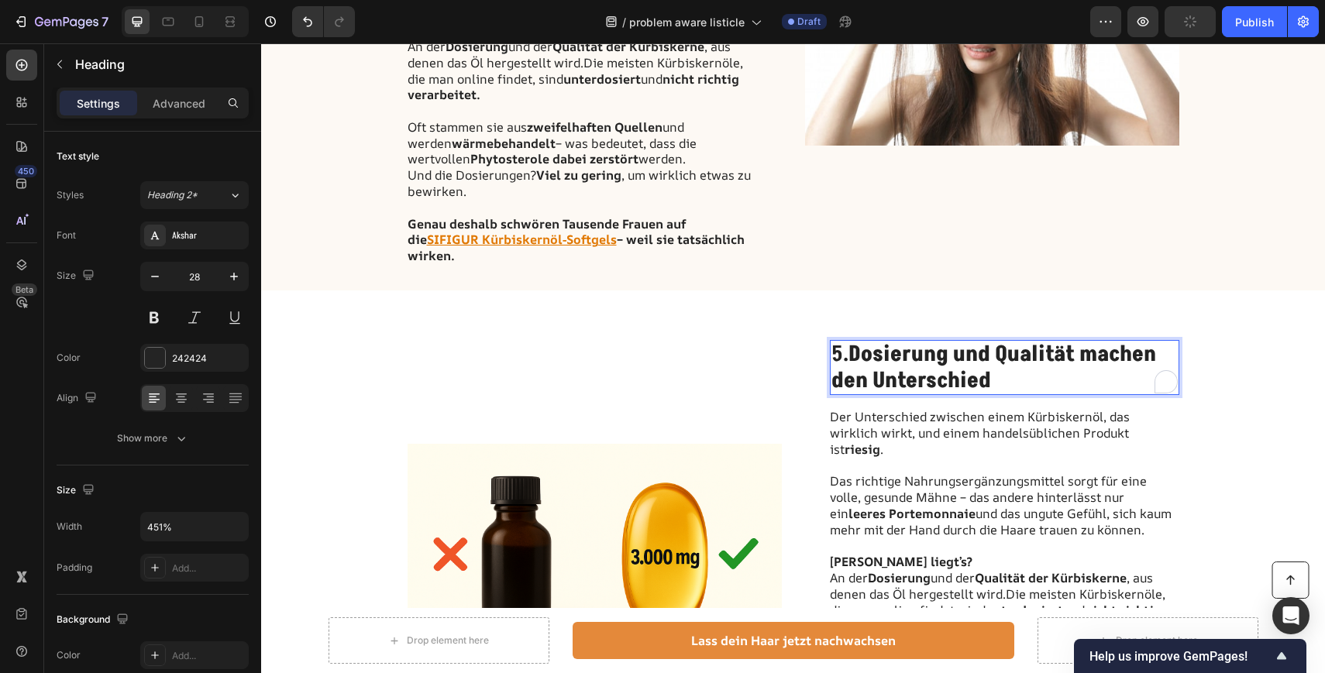
click at [995, 349] on p "5. Dosierung und Qualität machen den Unterschied" at bounding box center [1004, 368] width 346 height 52
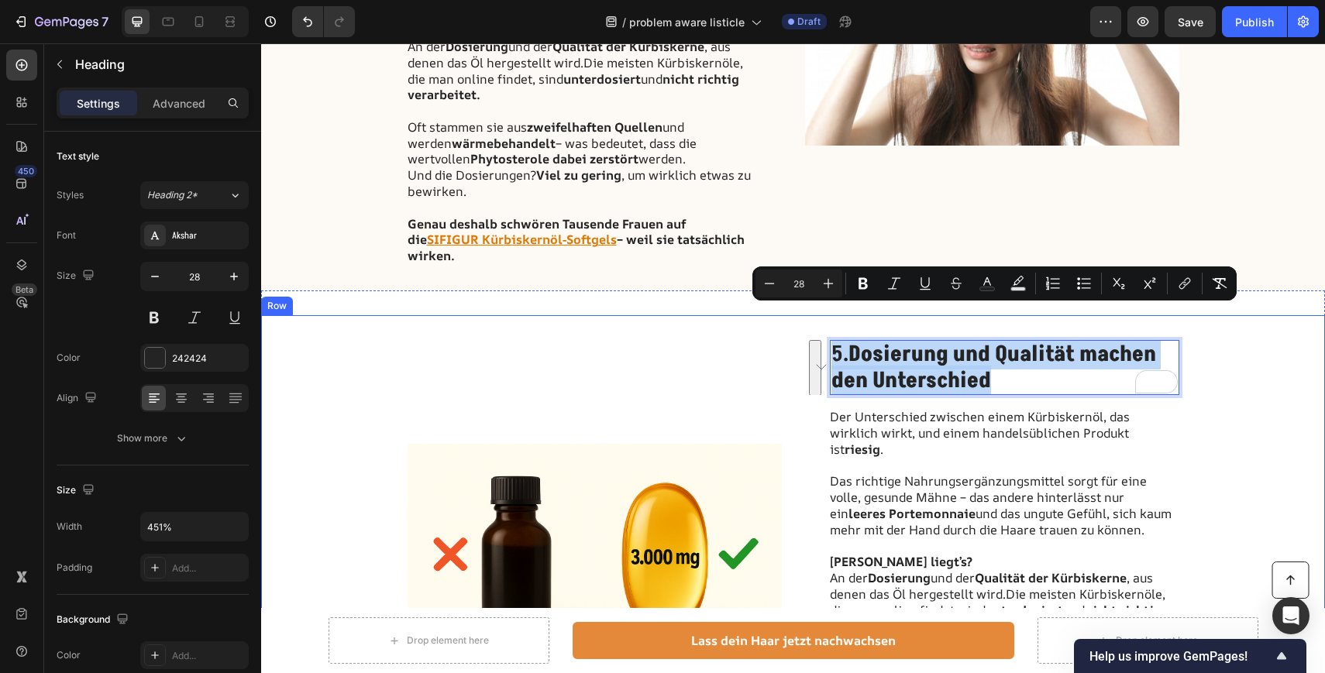
drag, startPoint x: 991, startPoint y: 351, endPoint x: 825, endPoint y: 300, distance: 173.5
click at [825, 315] on div "Image 5. Dosierung und Qualität machen den Unterschied Heading 16 Der Unterschi…" at bounding box center [793, 568] width 1064 height 507
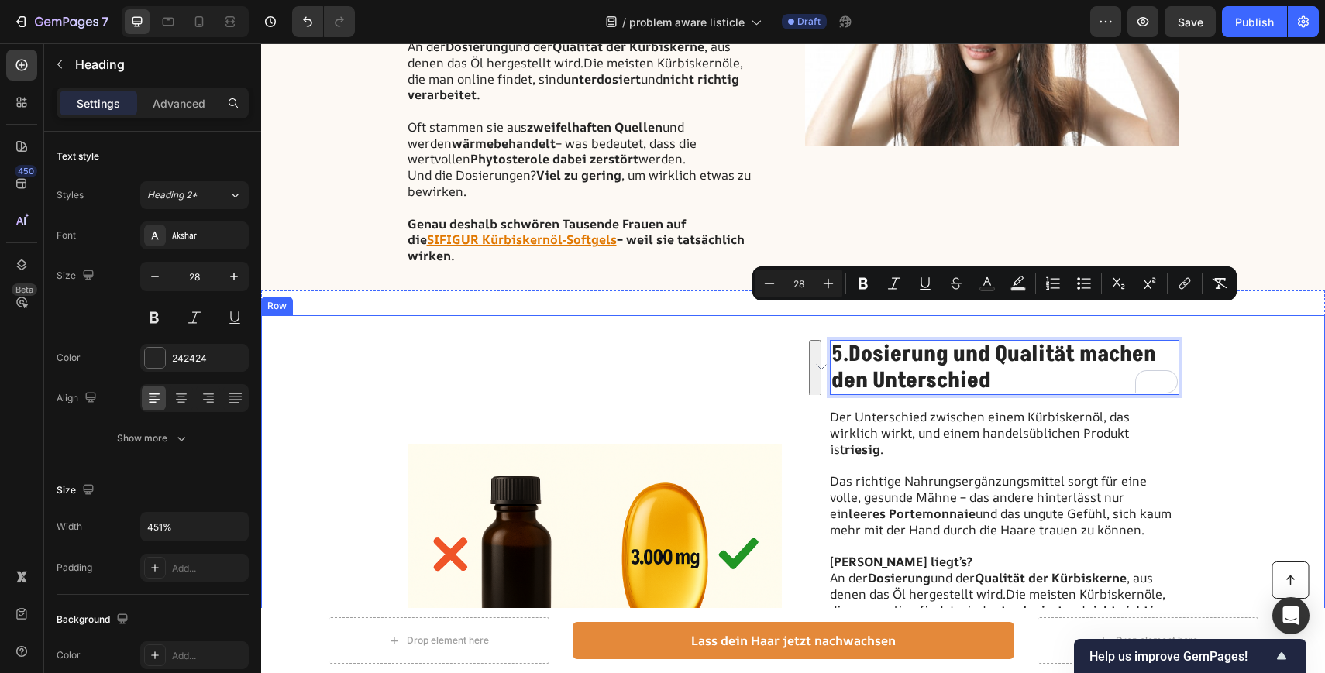
scroll to position [0, 0]
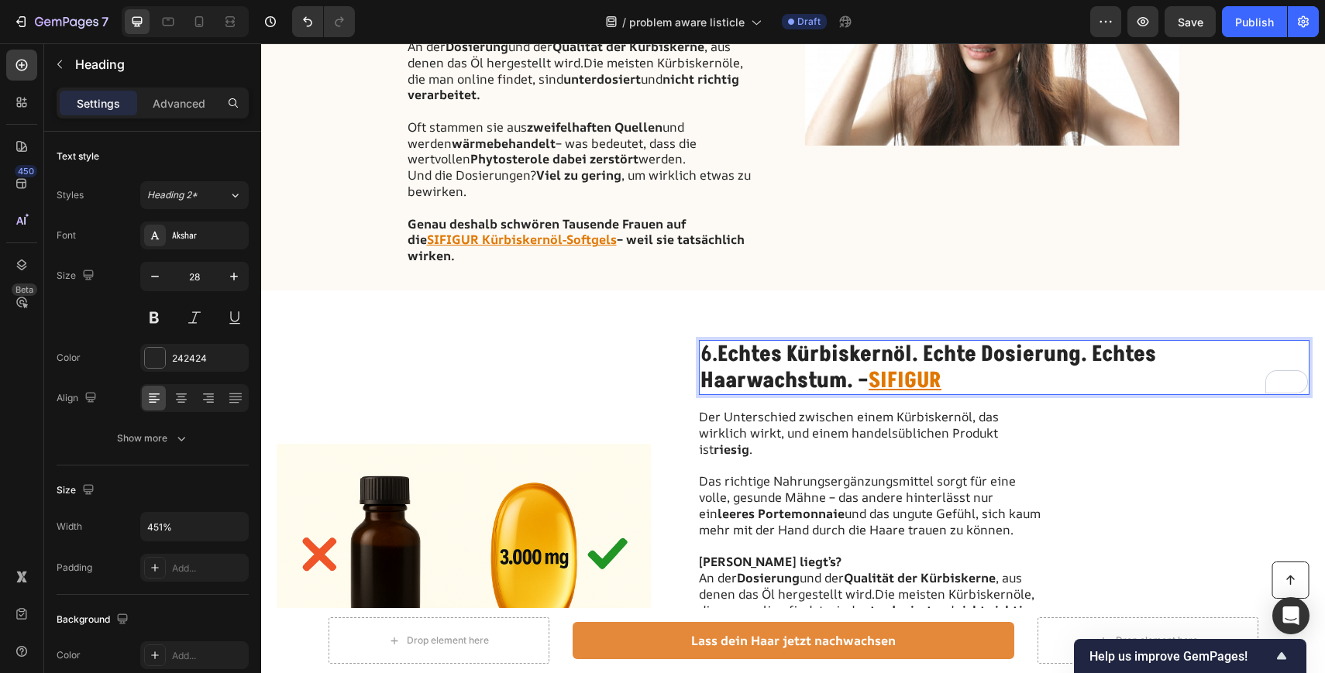
click at [1088, 339] on strong "Echtes Kürbiskernöl. Echte Dosierung. Echtes Haarwachstum. –" at bounding box center [927, 367] width 455 height 57
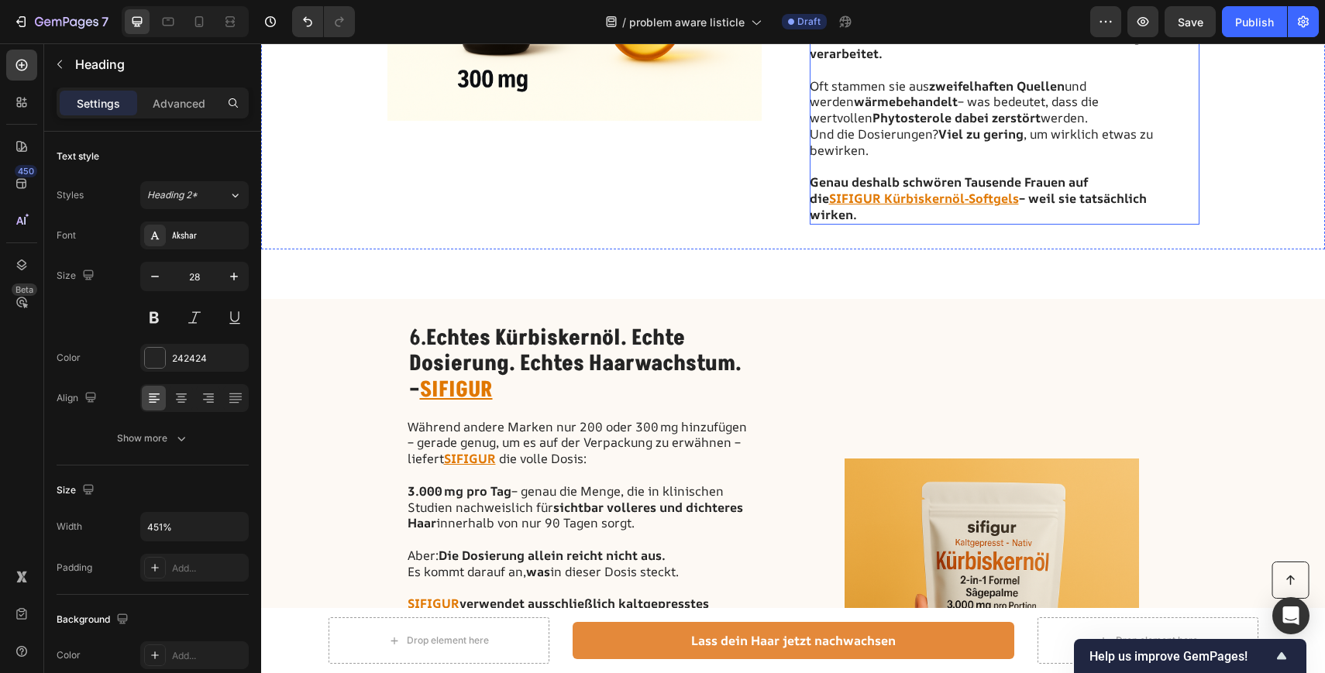
scroll to position [2247, 0]
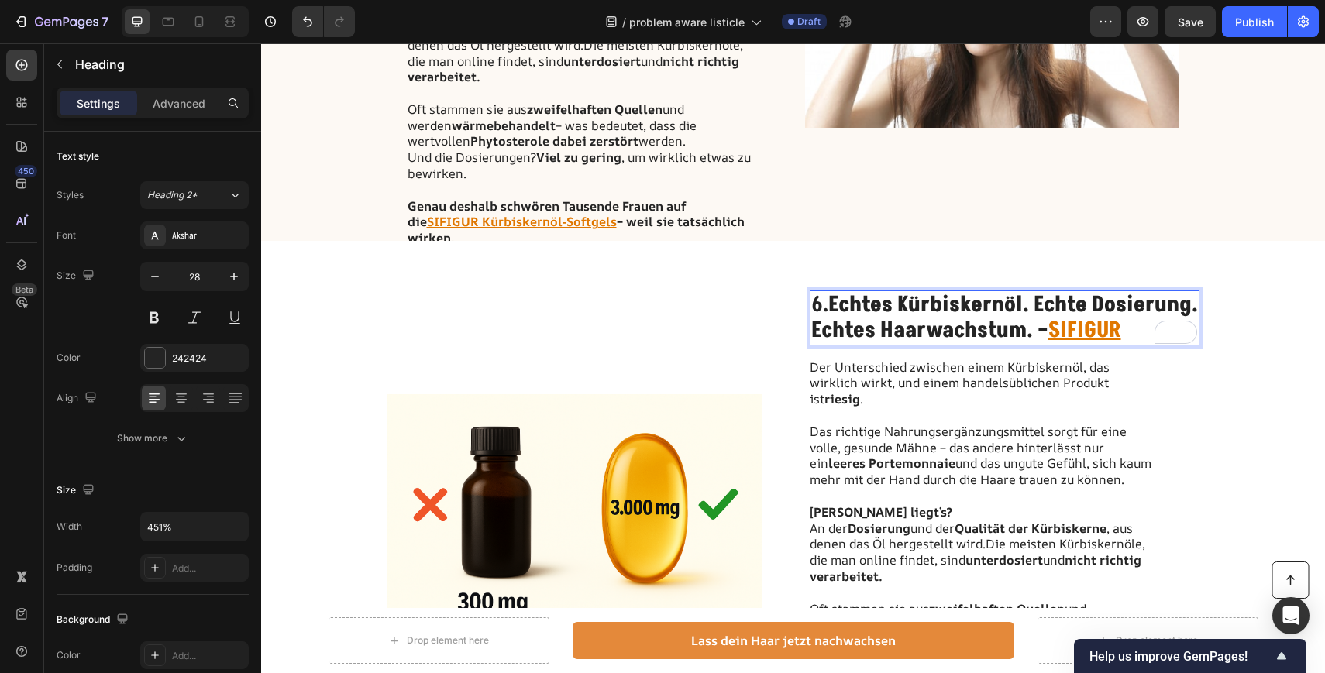
click at [1047, 326] on strong "Echtes Haarwachstum. –" at bounding box center [929, 330] width 237 height 30
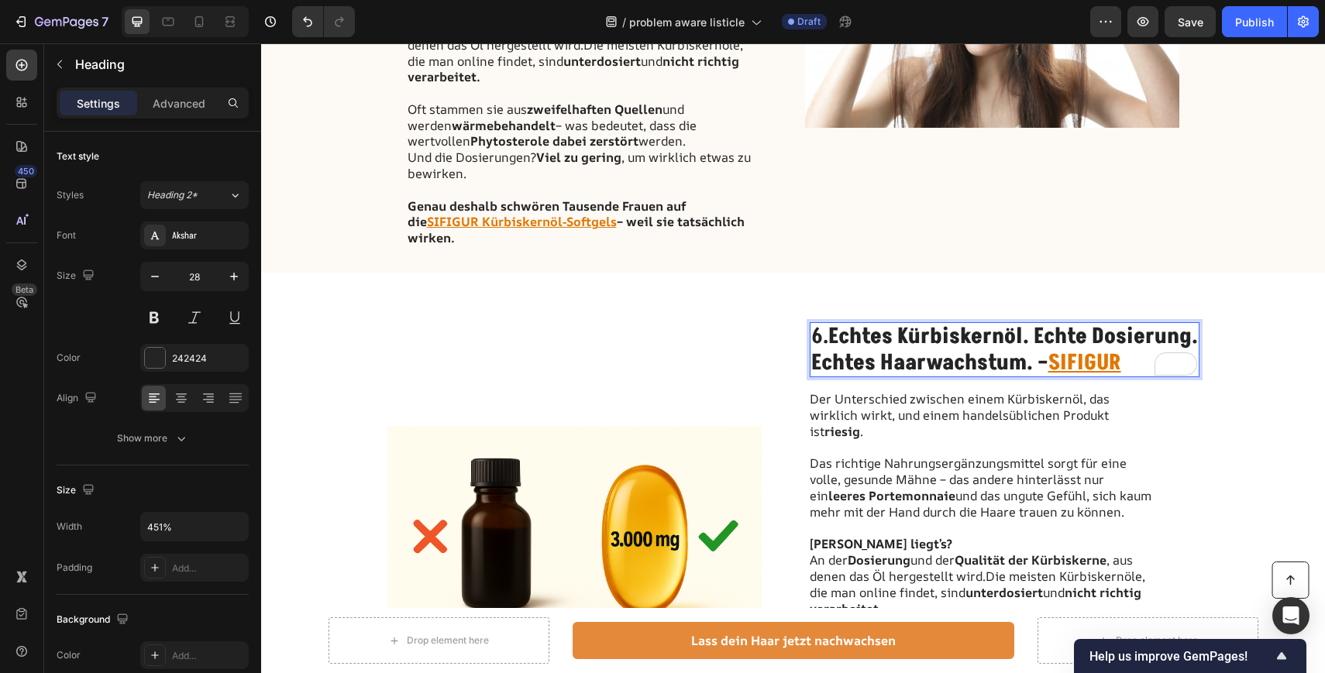
click at [1052, 348] on u "SIFIGUR" at bounding box center [1084, 363] width 73 height 30
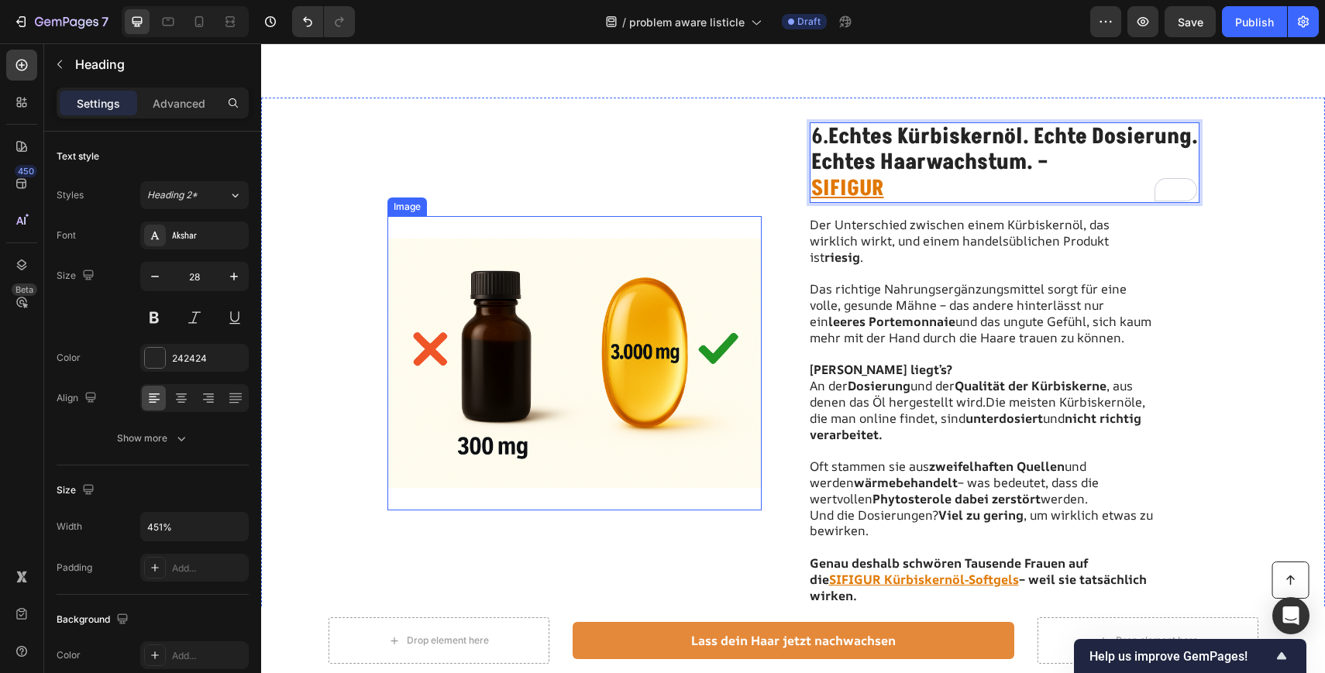
scroll to position [2286, 0]
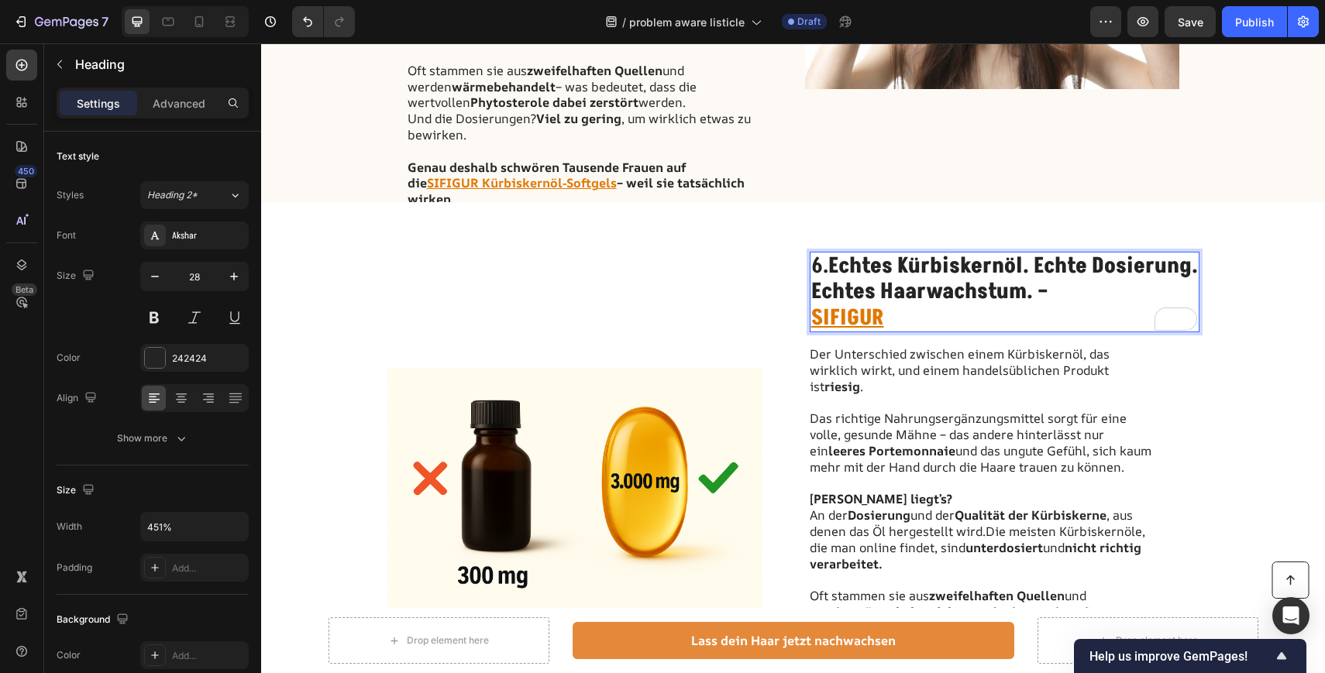
click at [1088, 264] on strong "Echtes Kürbiskernöl. Echte Dosierung." at bounding box center [1013, 266] width 370 height 30
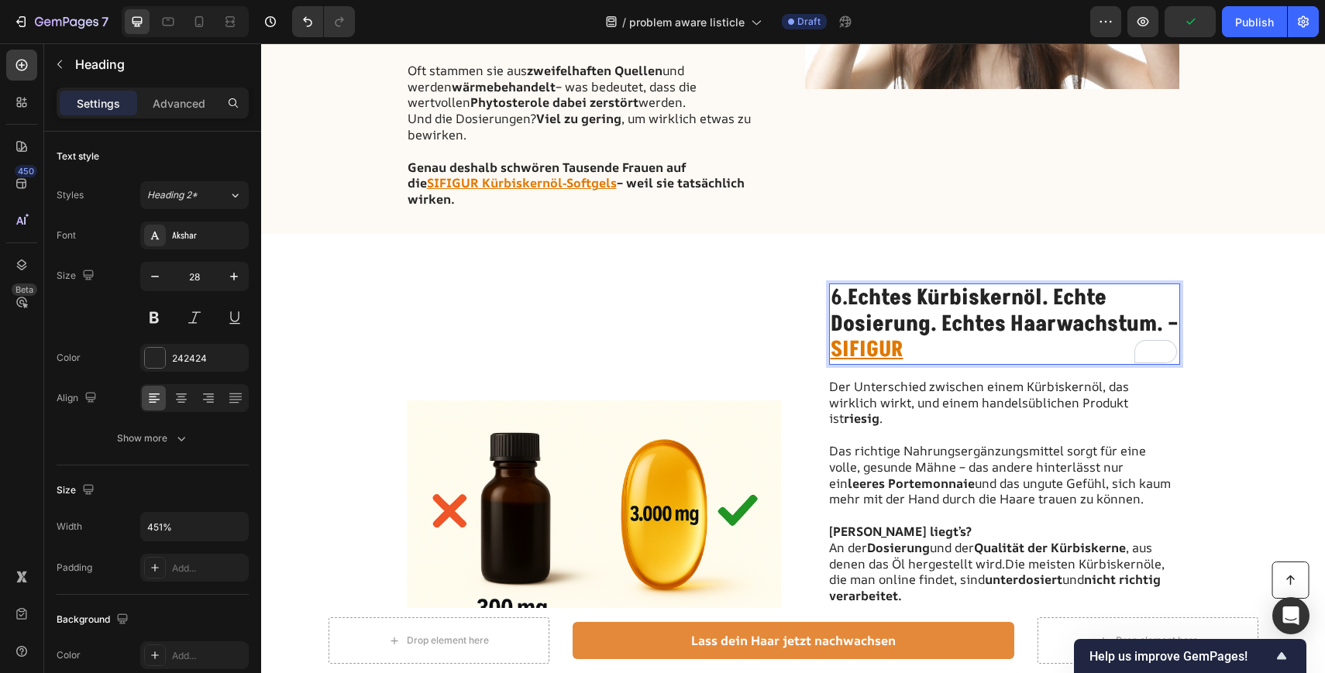
click at [1163, 309] on strong "Dosierung. Echtes Haarwachstum. –" at bounding box center [1004, 324] width 348 height 30
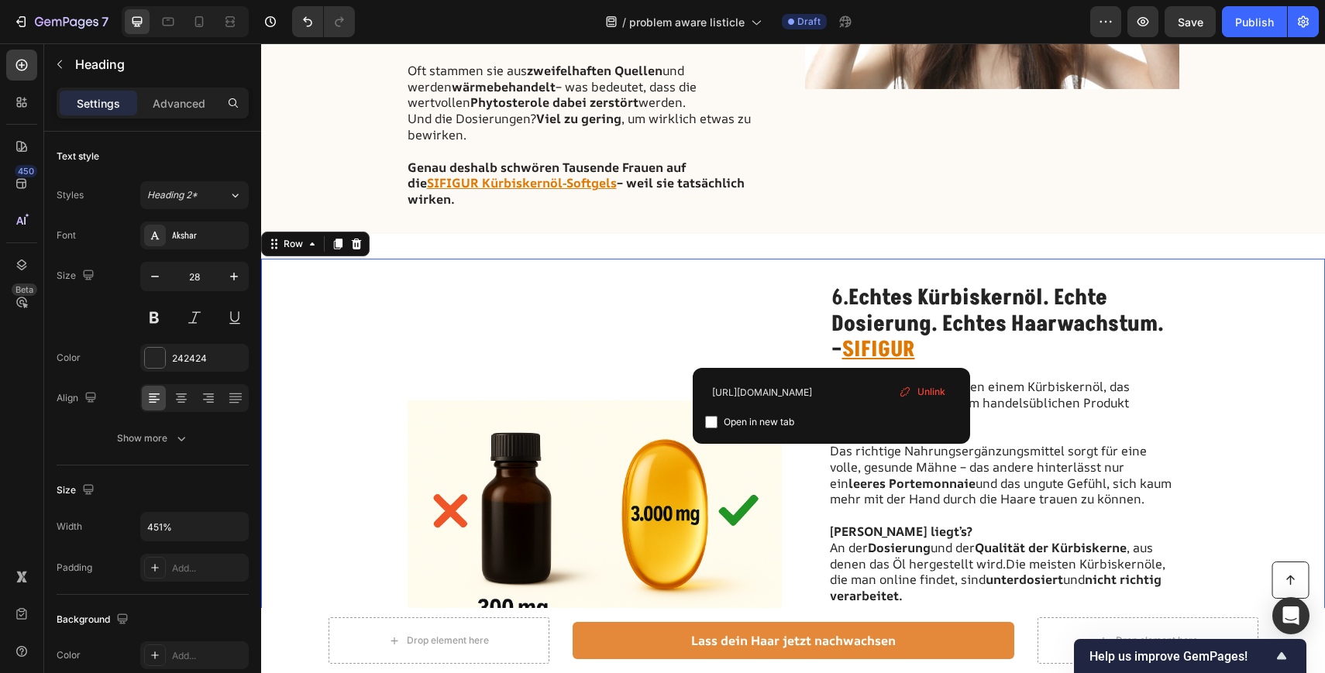
click at [1260, 283] on div "Image 6. Echtes Kürbiskernöl. Echte Dosierung. Echtes Haarwachstum. – SIFIGUR H…" at bounding box center [793, 525] width 1064 height 533
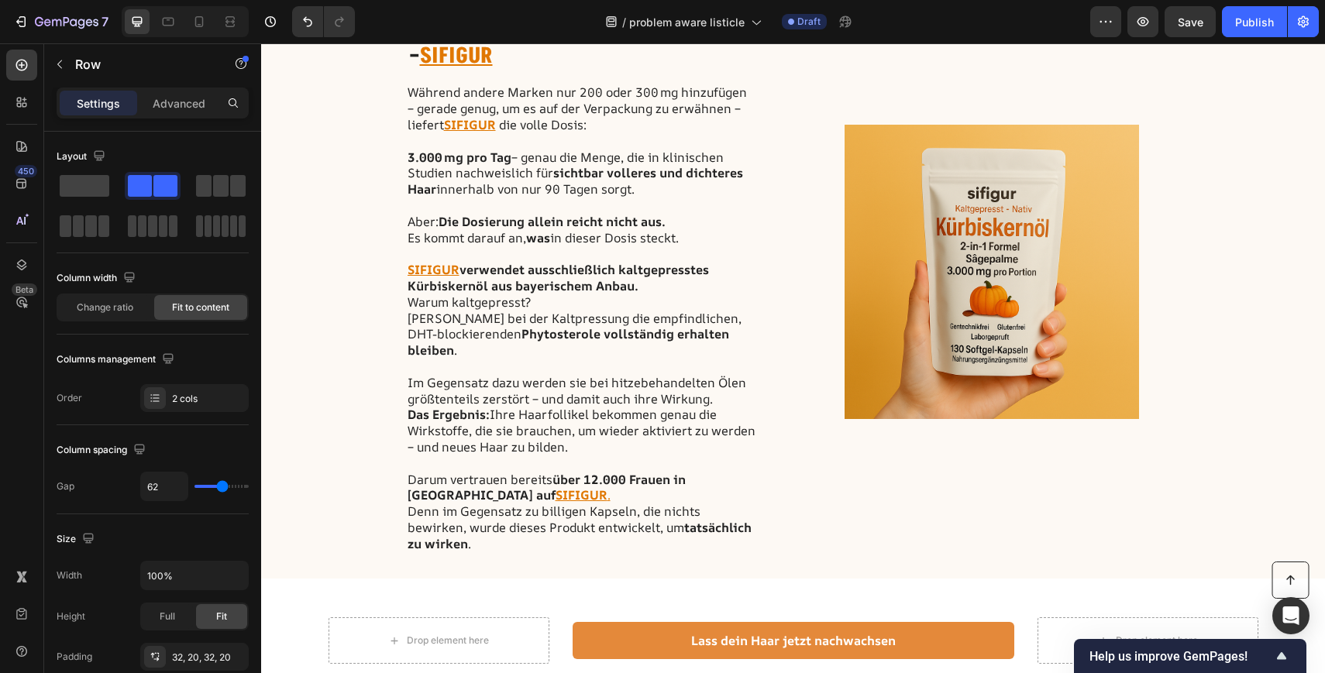
scroll to position [3180, 0]
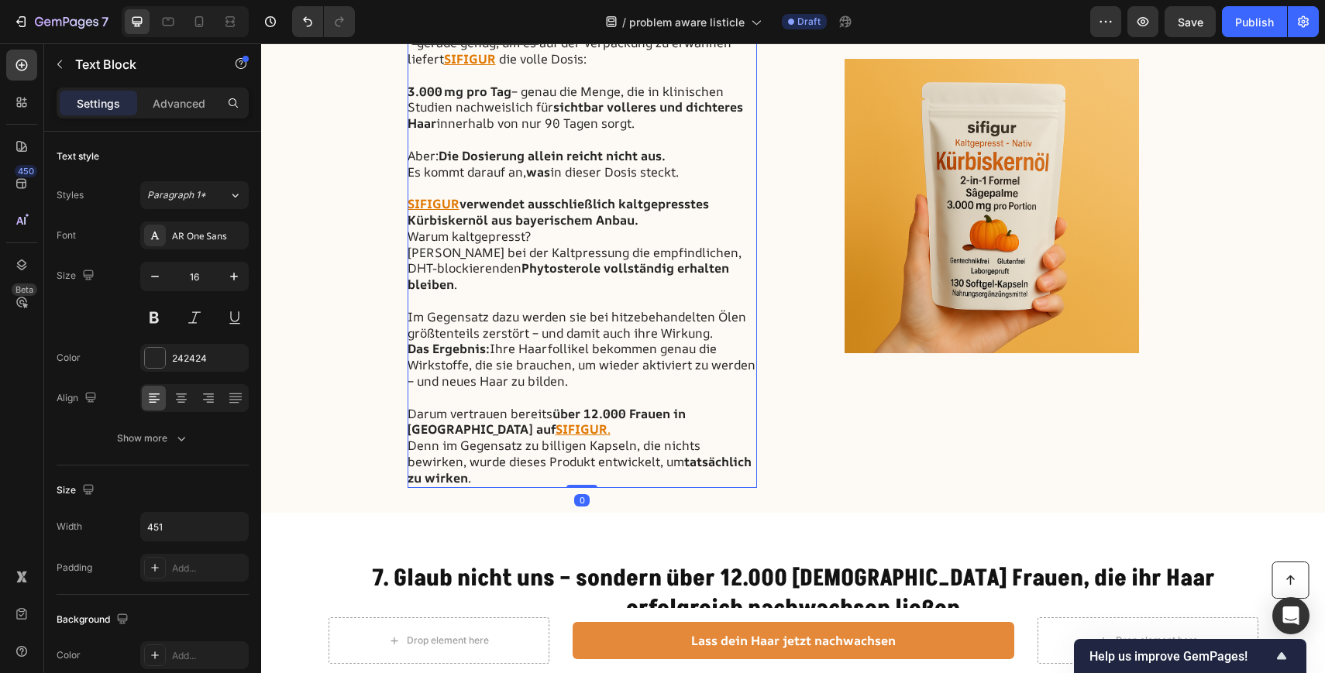
click at [658, 437] on p "Darum vertrauen bereits über 12.000 Frauen in Deutschland auf SIFIGUR . Denn im…" at bounding box center [581, 438] width 348 height 97
click at [470, 459] on p "Darum vertrauen bereits über 12.000 Frauen in Deutschland auf SIFIGUR . Denn im…" at bounding box center [581, 438] width 348 height 97
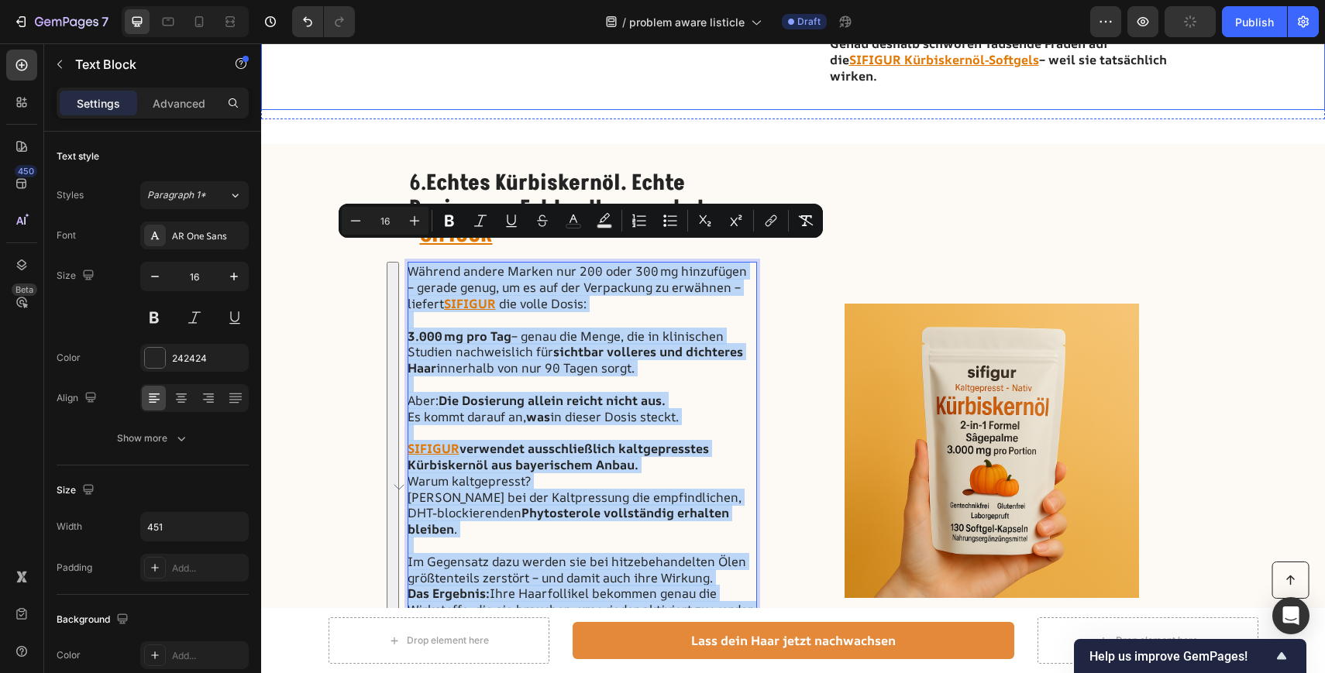
scroll to position [2918, 0]
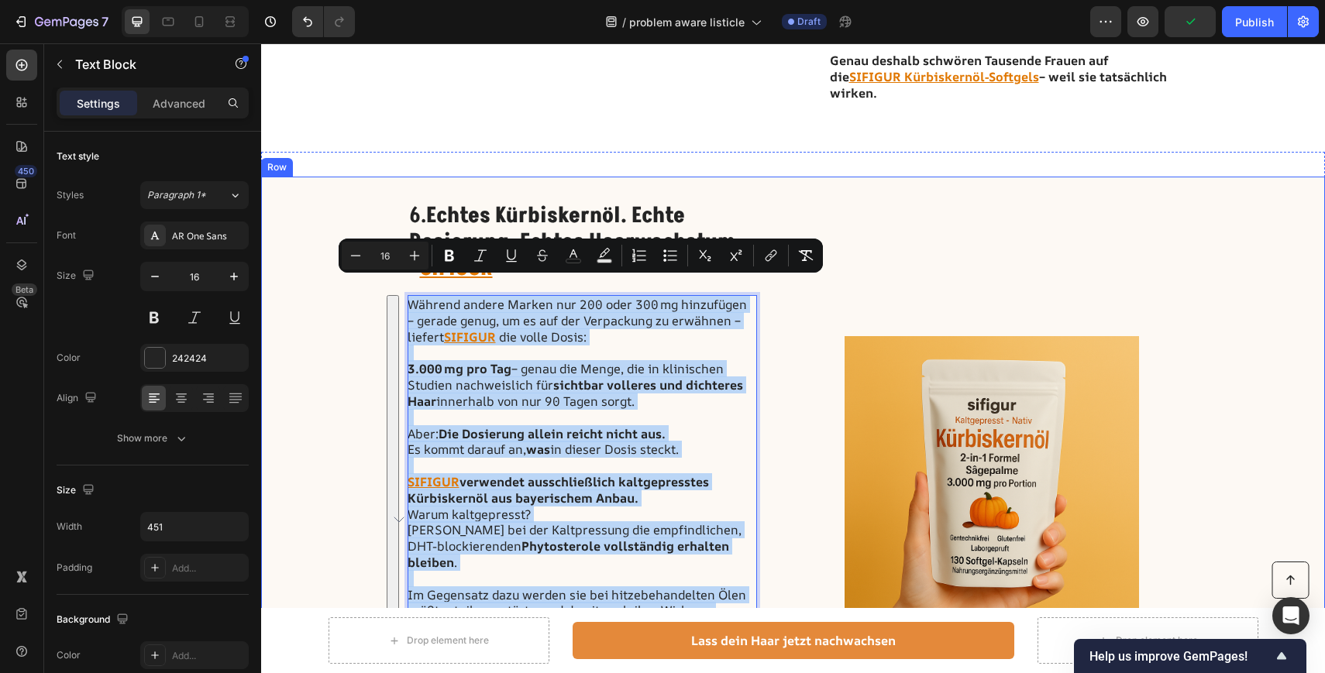
copy div "Während andere Marken nur 200 oder 300 mg hinzufügen – gerade genug, um es auf …"
drag, startPoint x: 483, startPoint y: 459, endPoint x: 409, endPoint y: 276, distance: 197.1
click at [409, 276] on div "6. Echtes Kürbiskernöl. Echte Dosierung. Echtes Haarwachstum. – SIFIGUR Heading…" at bounding box center [581, 483] width 349 height 564
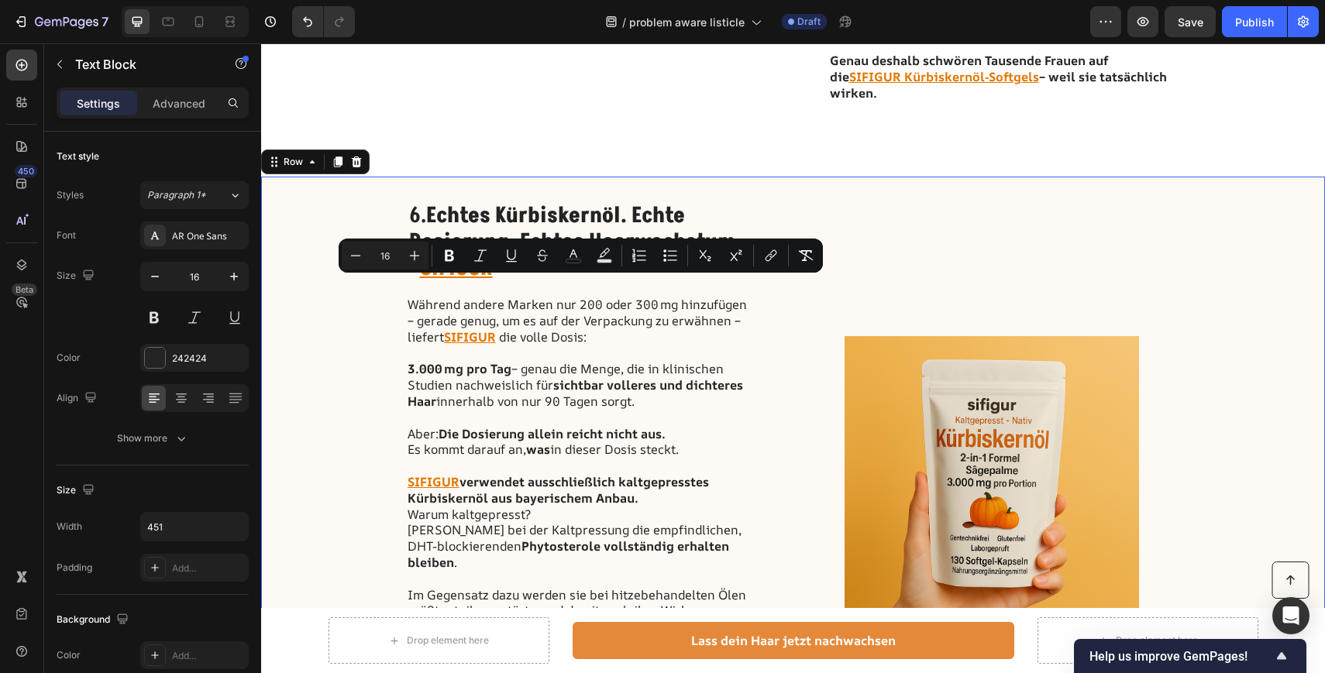
click at [914, 207] on div "Image" at bounding box center [992, 483] width 374 height 564
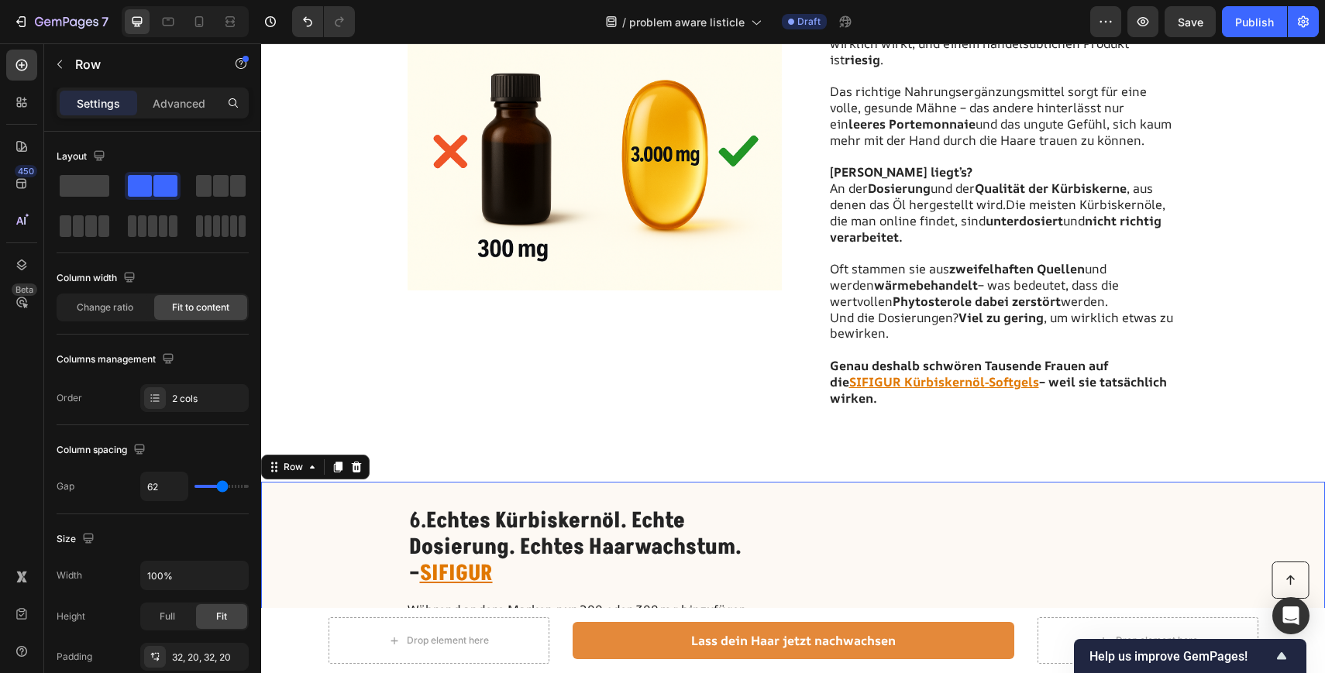
scroll to position [2609, 0]
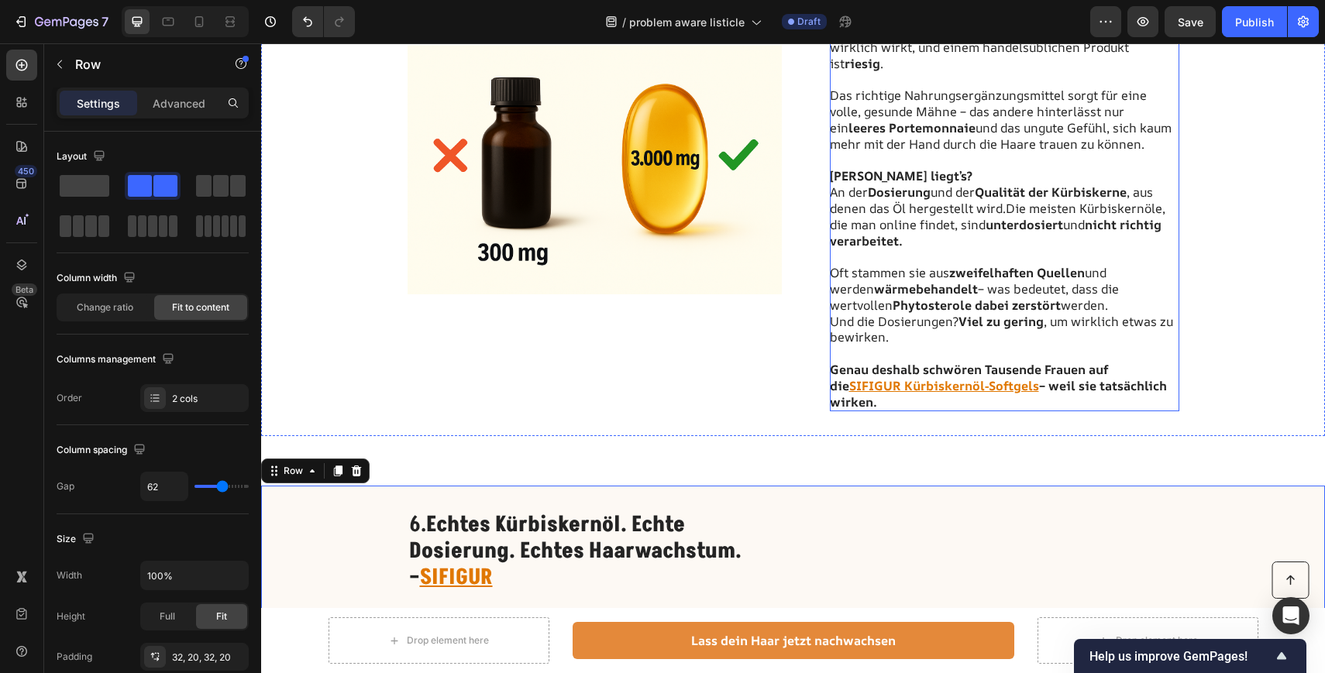
click at [911, 345] on p at bounding box center [1004, 353] width 348 height 16
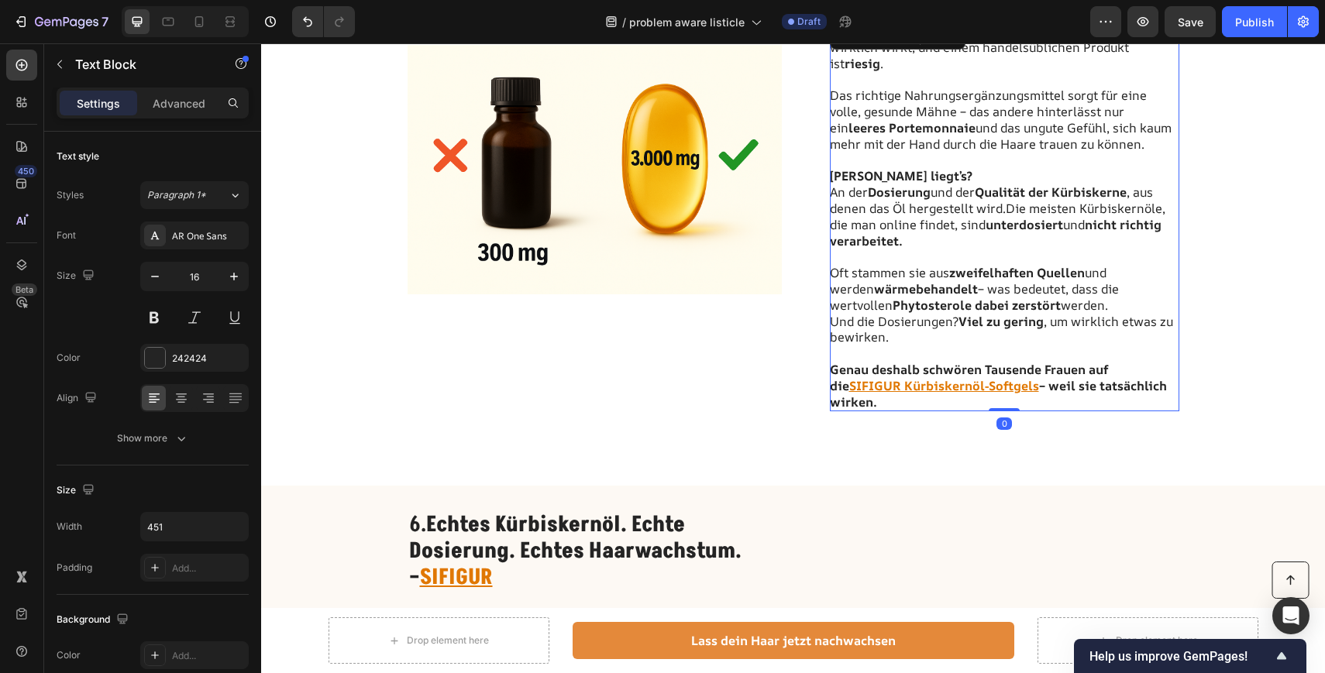
click at [887, 393] on p "Genau deshalb schwören Tausende Frauen auf die SIFIGUR Kürbiskernöl-Softgels – …" at bounding box center [1004, 386] width 348 height 48
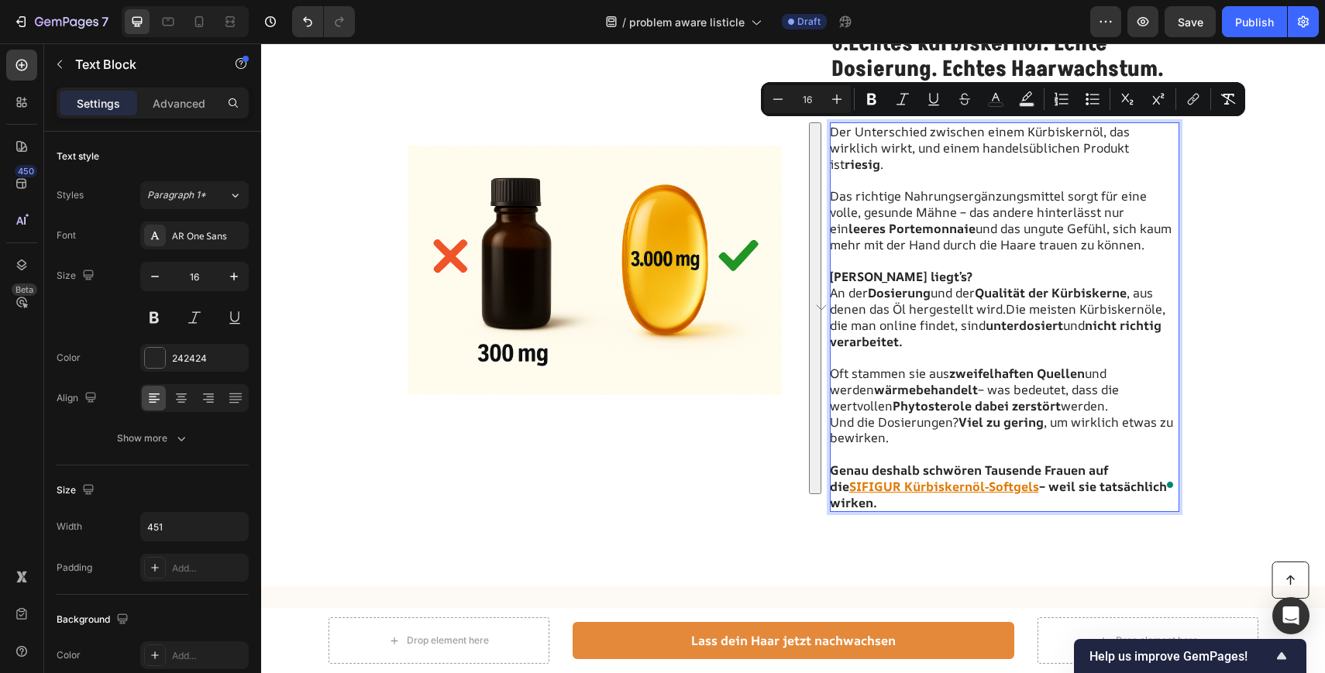
drag, startPoint x: 883, startPoint y: 483, endPoint x: 831, endPoint y: 129, distance: 357.8
click at [831, 129] on div "Der Unterschied zwischen einem Kürbiskernöl, das wirklich wirkt, und einem hand…" at bounding box center [1004, 317] width 349 height 390
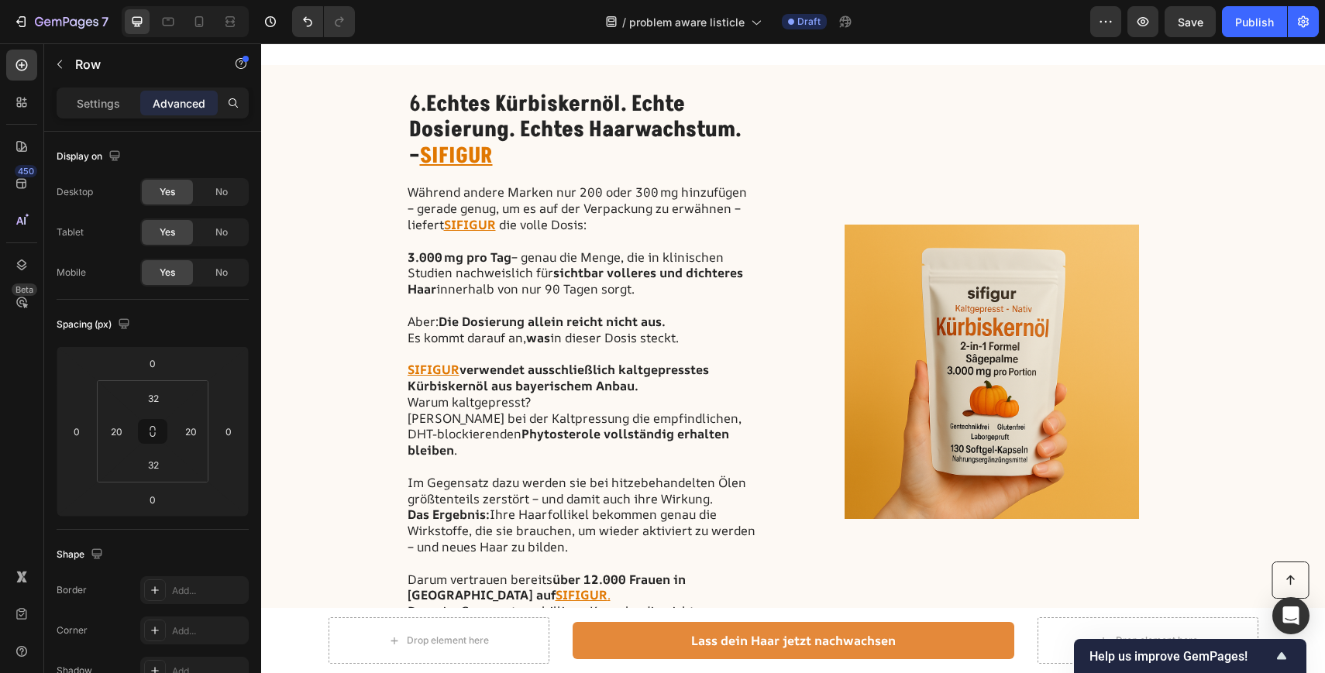
scroll to position [3046, 0]
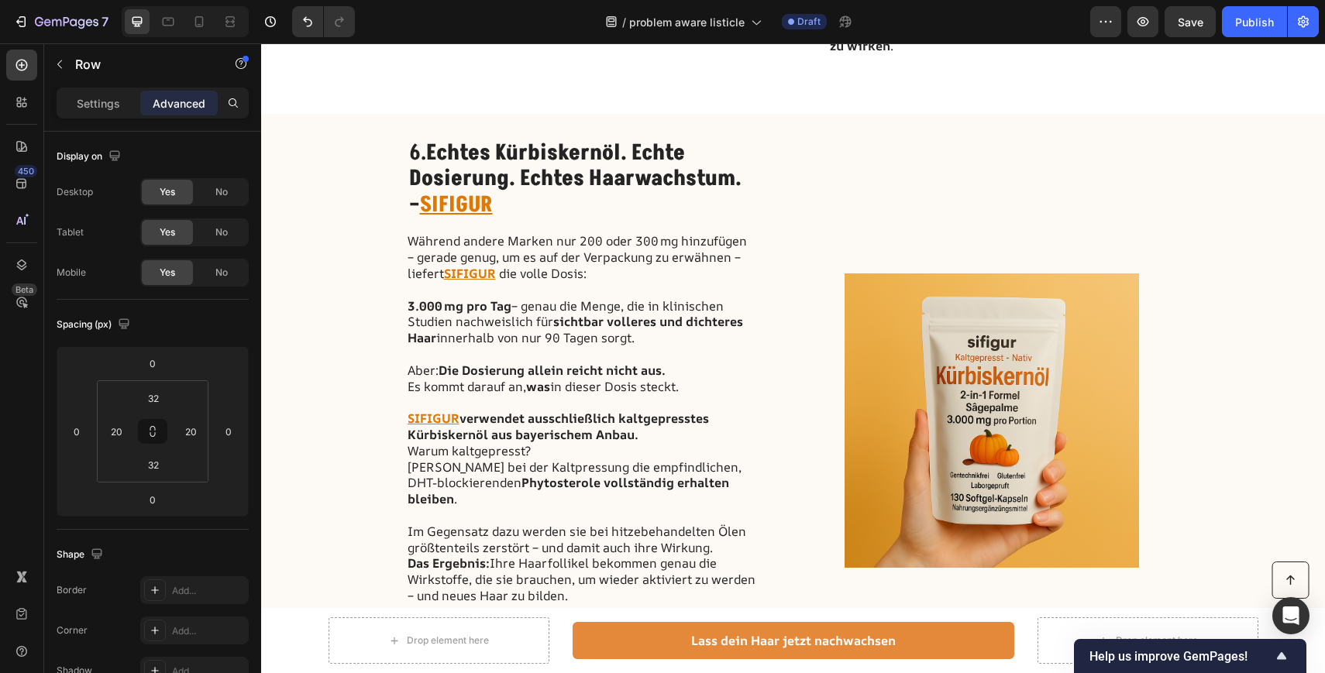
click at [848, 214] on div "Image" at bounding box center [992, 421] width 374 height 564
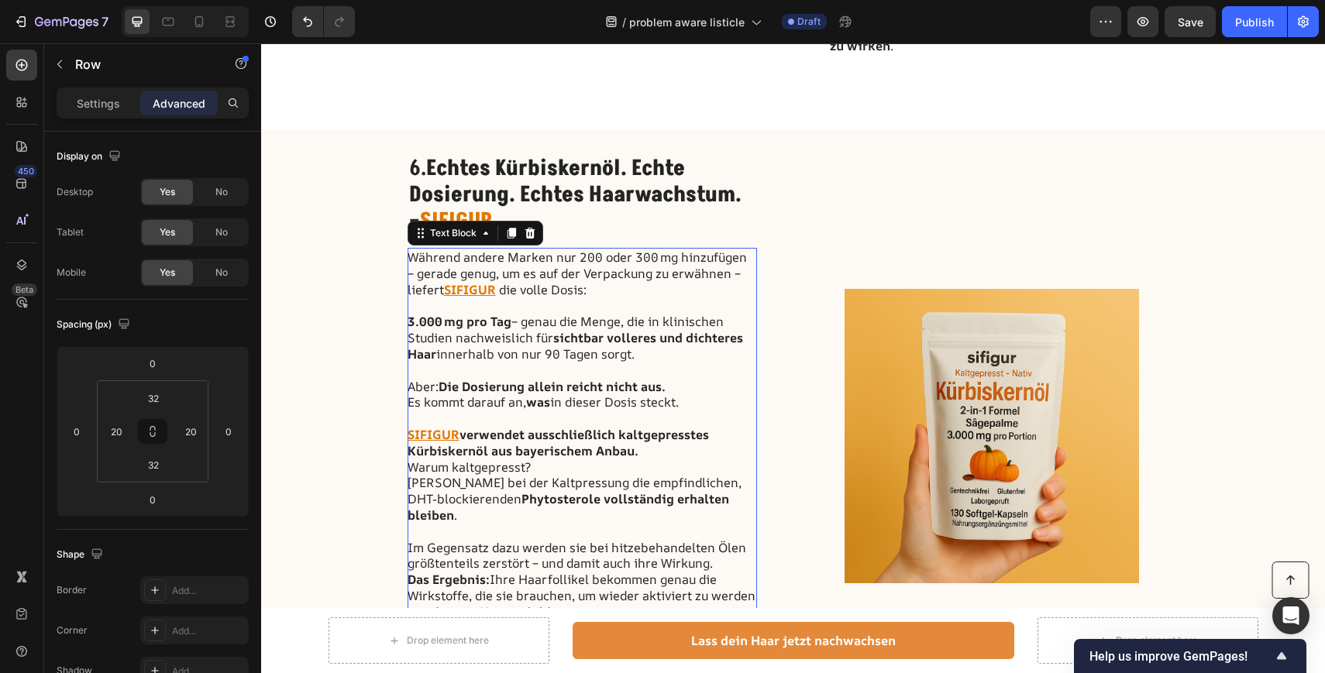
click at [690, 263] on p "Während andere Marken nur 200 oder 300 mg hinzufügen – gerade genug, um es auf …" at bounding box center [581, 281] width 348 height 64
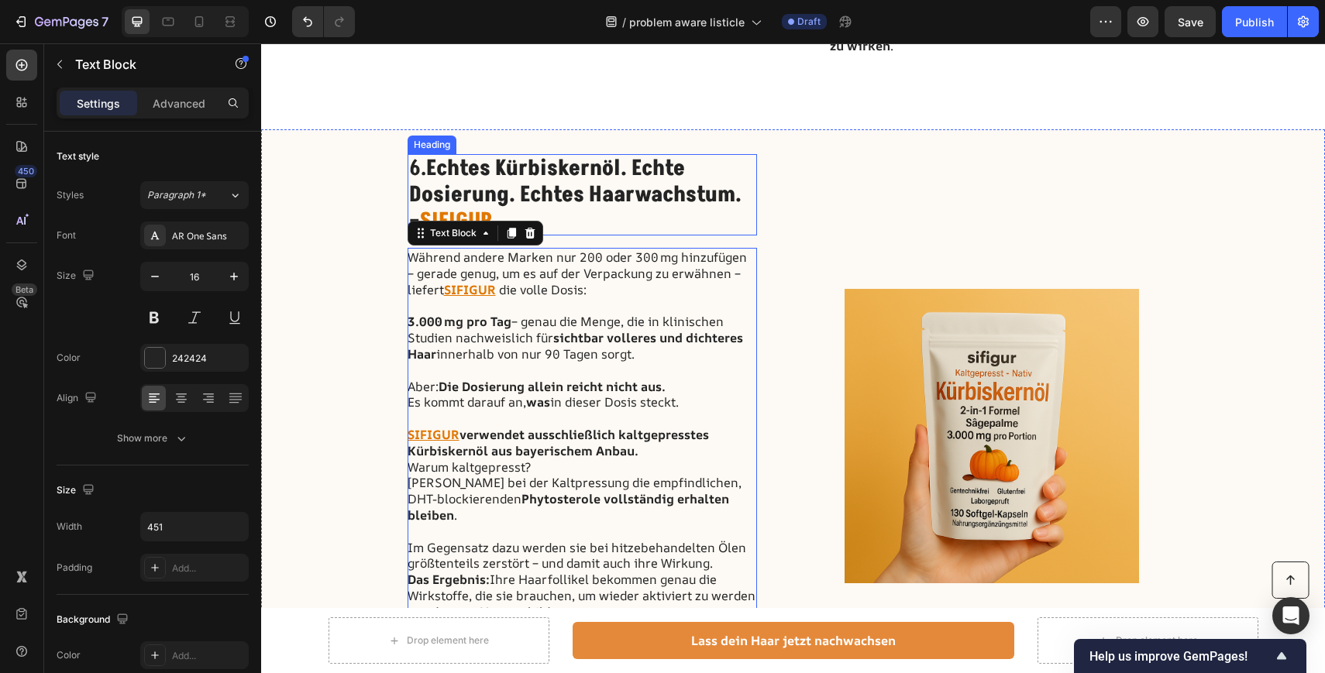
click at [675, 153] on strong "Echtes Kürbiskernöl. Echte Dosierung. Echtes Haarwachstum. –" at bounding box center [575, 194] width 332 height 82
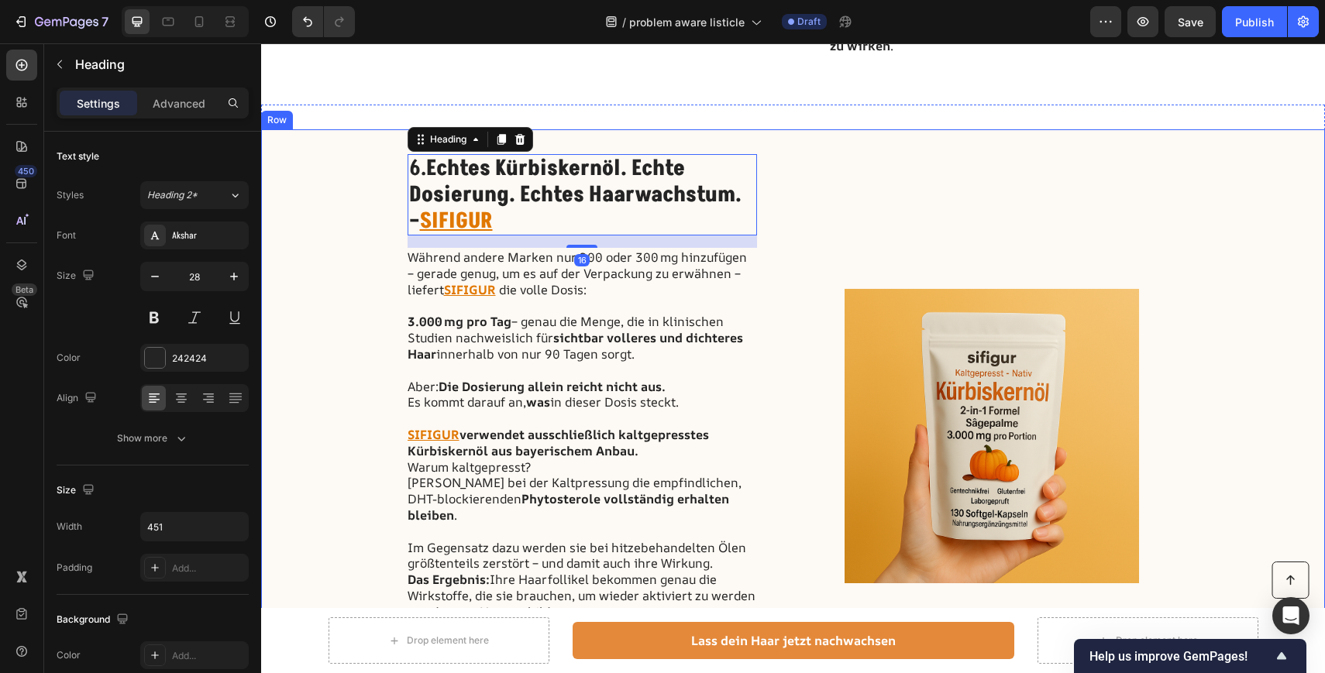
click at [848, 154] on div "Image" at bounding box center [992, 436] width 374 height 564
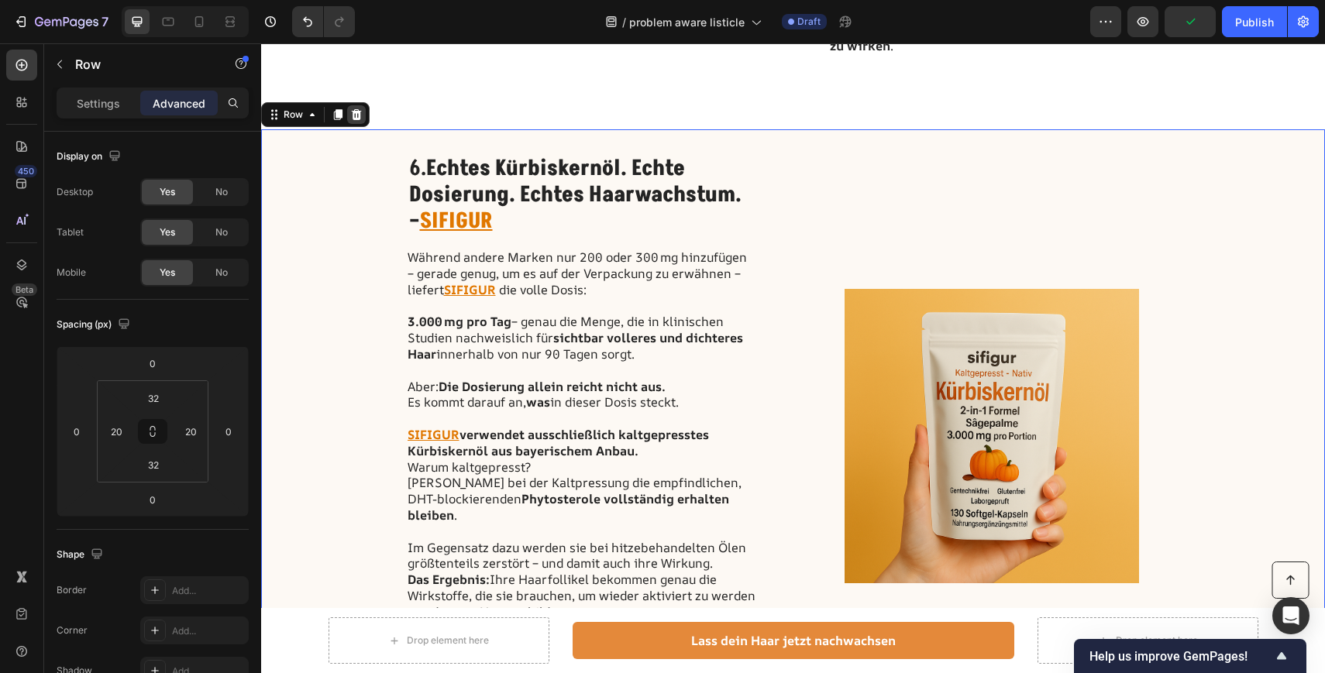
click at [361, 108] on icon at bounding box center [356, 114] width 12 height 12
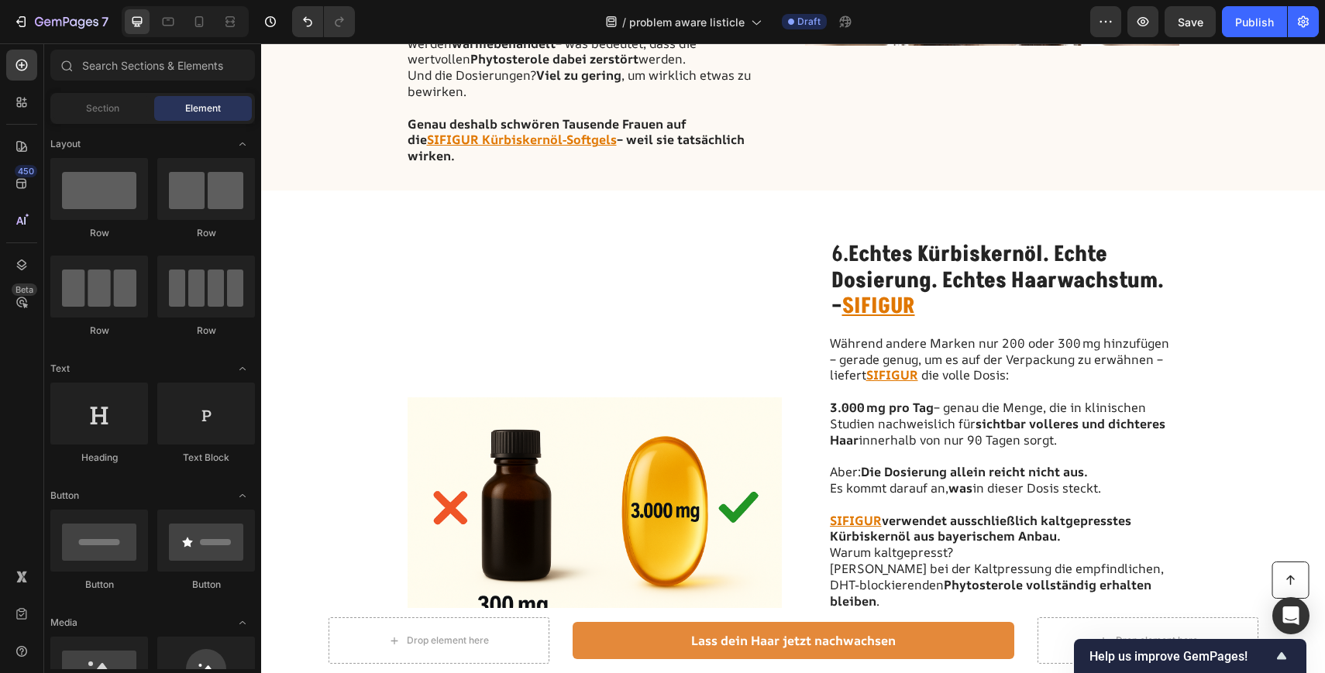
scroll to position [2349, 0]
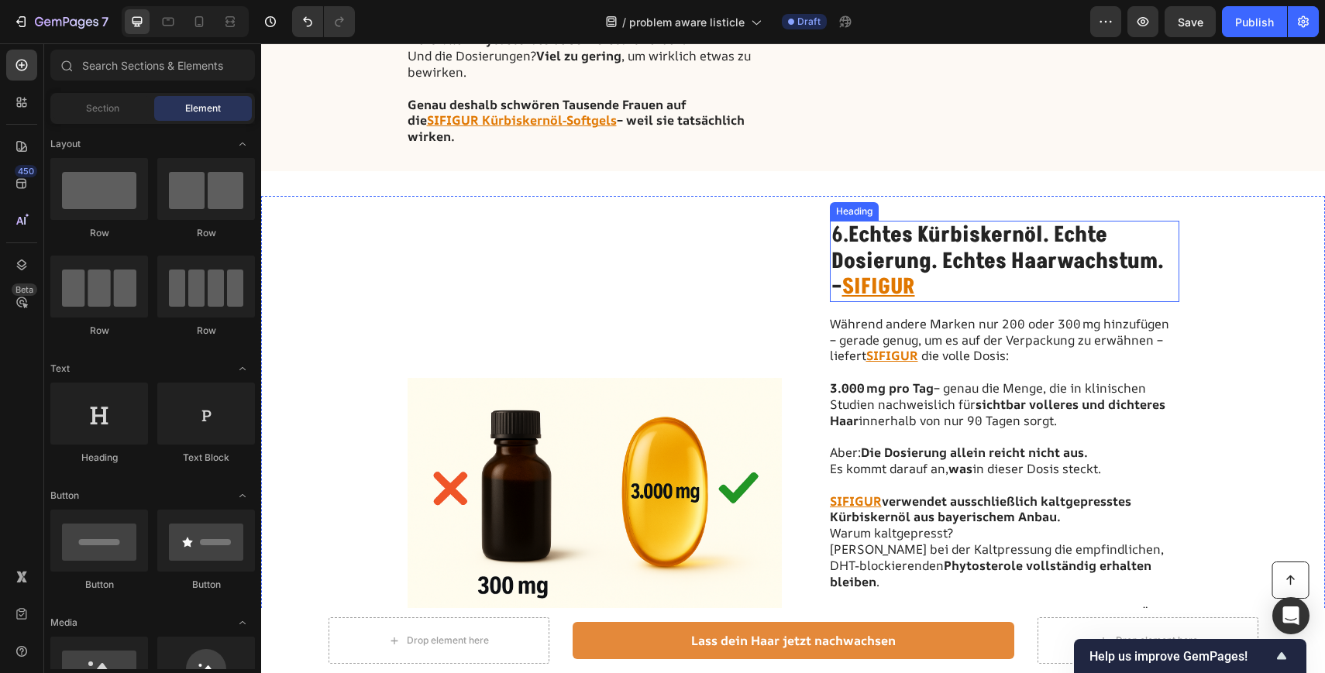
click at [882, 220] on strong "Echtes Kürbiskernöl. Echte" at bounding box center [977, 235] width 259 height 30
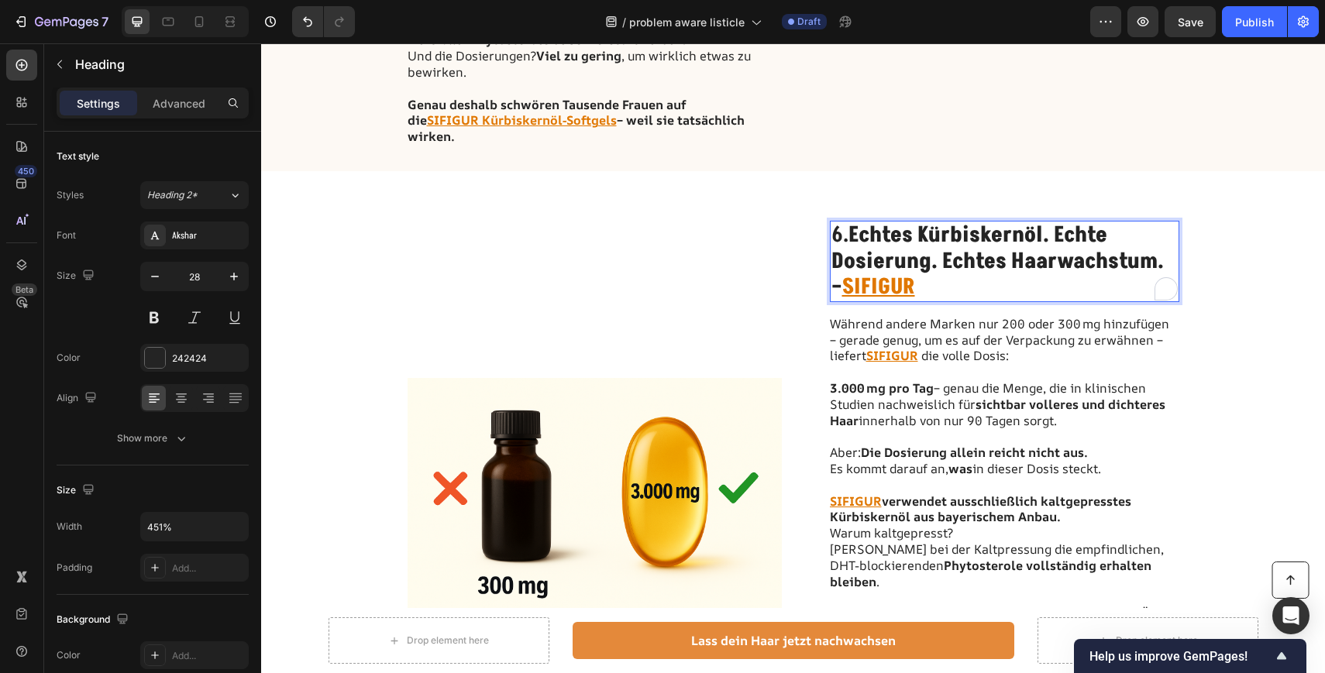
click at [851, 221] on h2 "6. Echtes Kürbiskernöl. Echte Dosierung. Echtes Haarwachstum. – SIFIGUR" at bounding box center [1004, 261] width 349 height 81
click at [841, 222] on p "6. Echtes Kürbiskernöl. Echte Dosierung. Echtes Haarwachstum. – SIFIGUR" at bounding box center [1004, 261] width 346 height 78
click at [937, 253] on p "5. Echtes Kürbiskernöl. Echte Dosierung. Echtes Haarwachstum. – SIFIGUR" at bounding box center [1004, 261] width 346 height 78
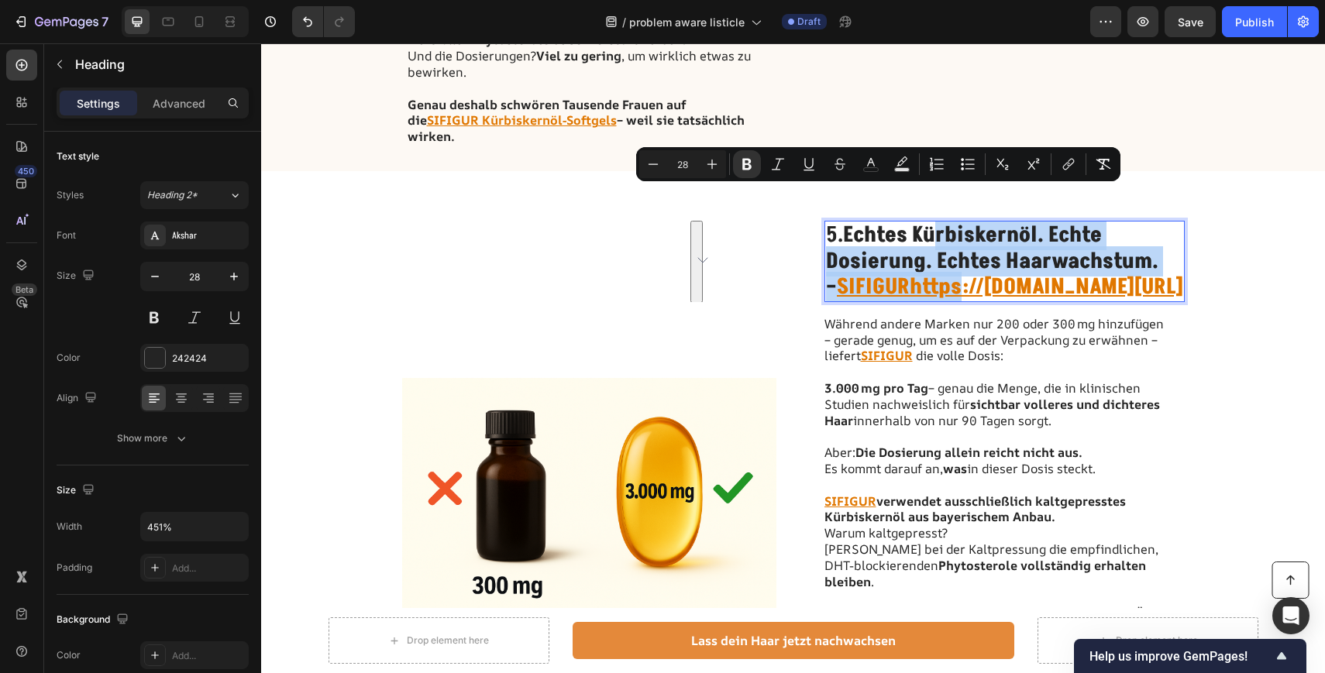
drag, startPoint x: 937, startPoint y: 253, endPoint x: 827, endPoint y: 201, distance: 121.6
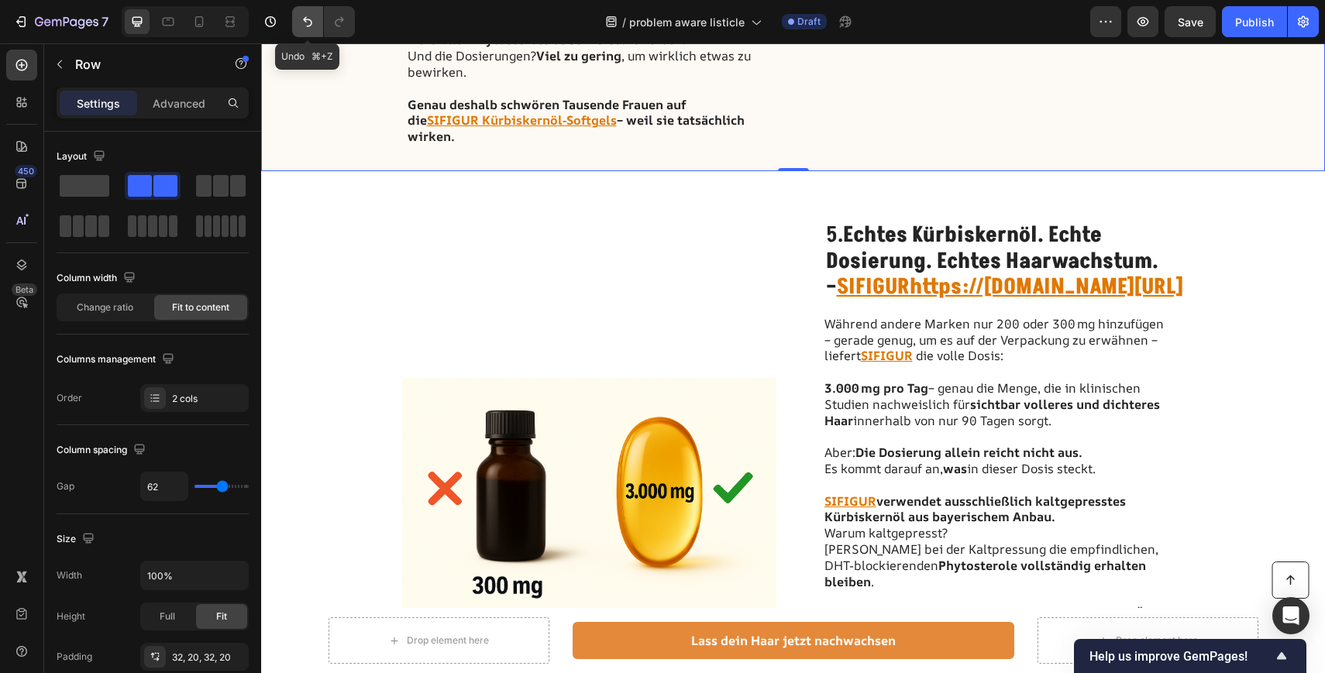
click at [307, 10] on button "Undo/Redo" at bounding box center [307, 21] width 31 height 31
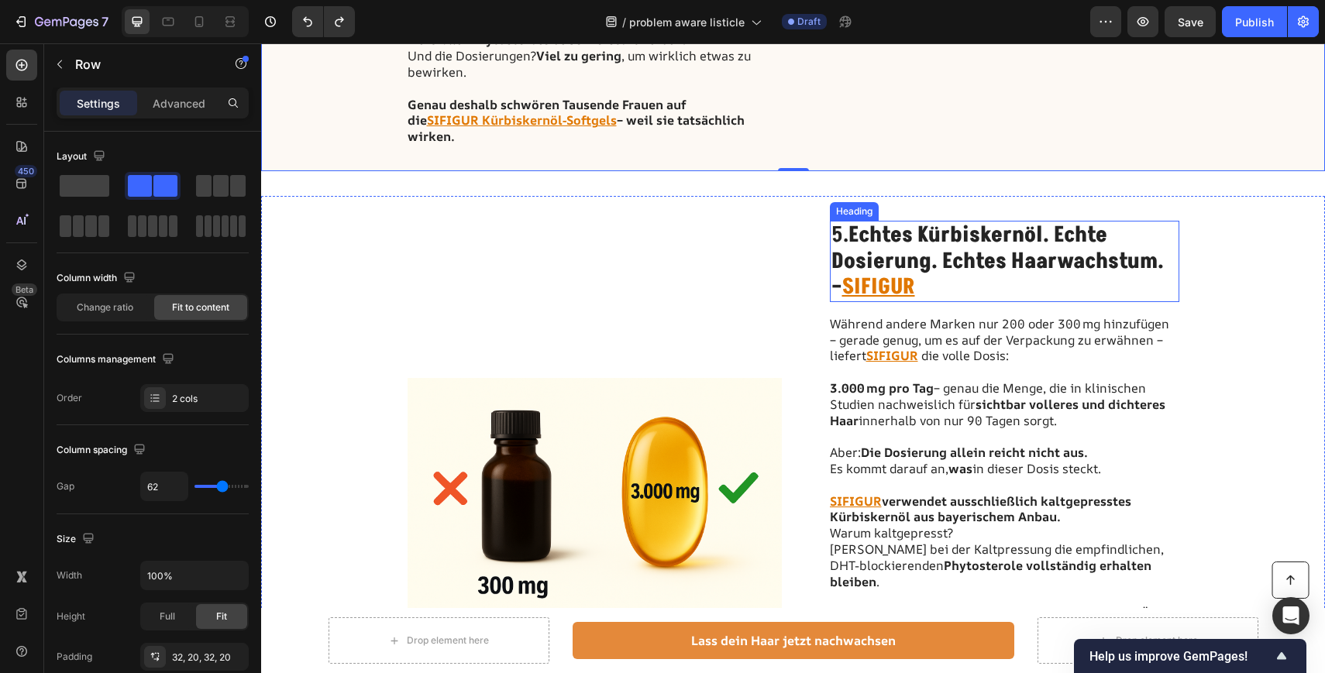
click at [846, 221] on h2 "5. Echtes Kürbiskernöl. Echte Dosierung. Echtes Haarwachstum. – SIFIGUR" at bounding box center [1004, 261] width 349 height 81
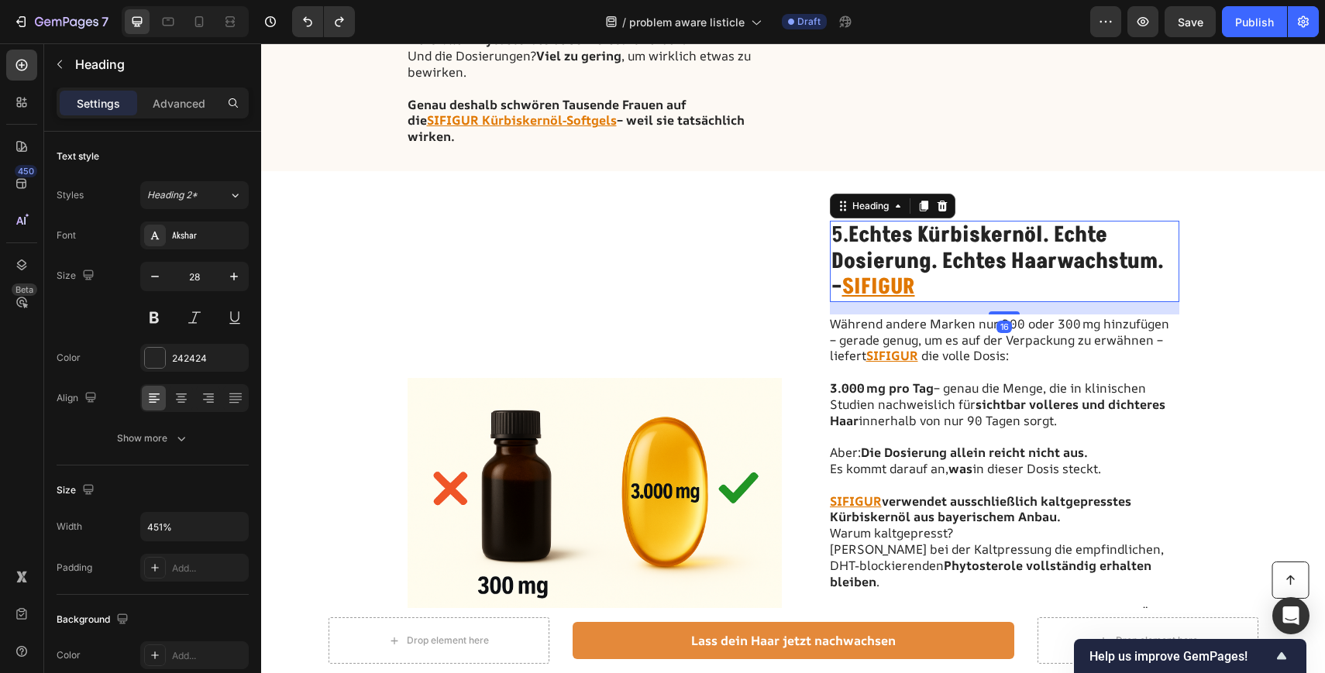
click at [840, 221] on h2 "5. Echtes Kürbiskernöl. Echte Dosierung. Echtes Haarwachstum. – SIFIGUR" at bounding box center [1004, 261] width 349 height 81
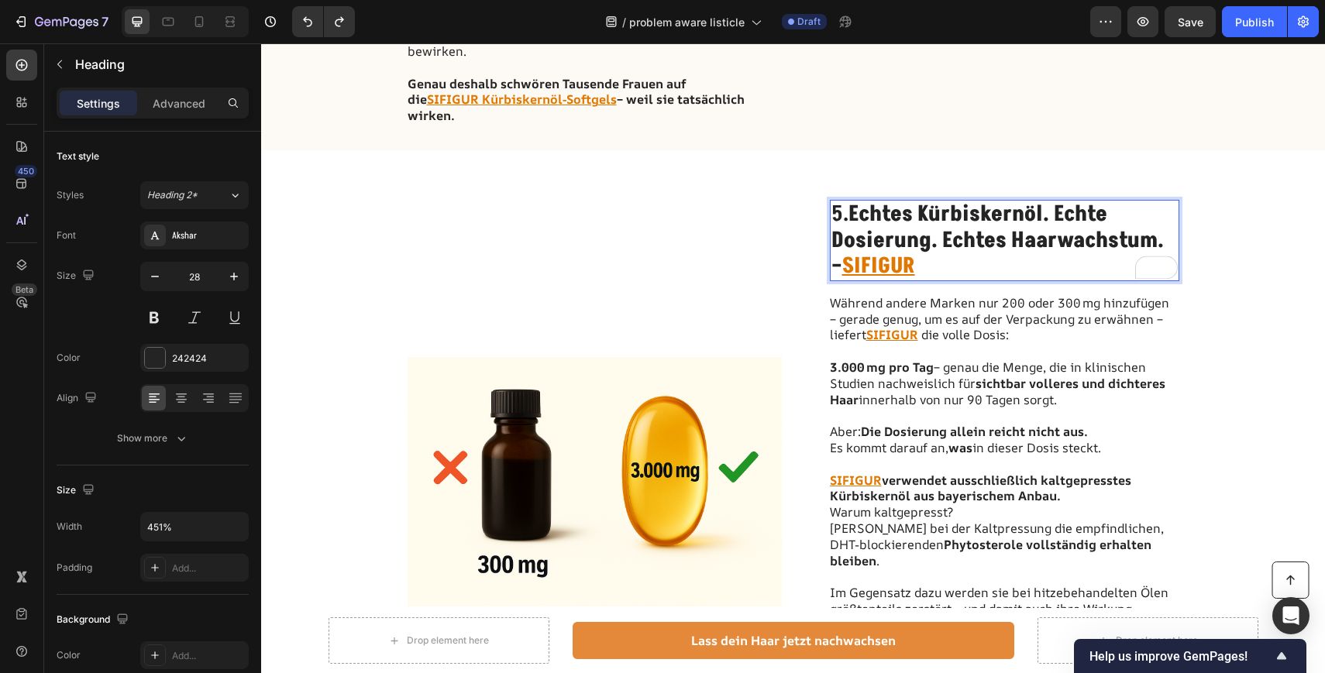
scroll to position [2371, 0]
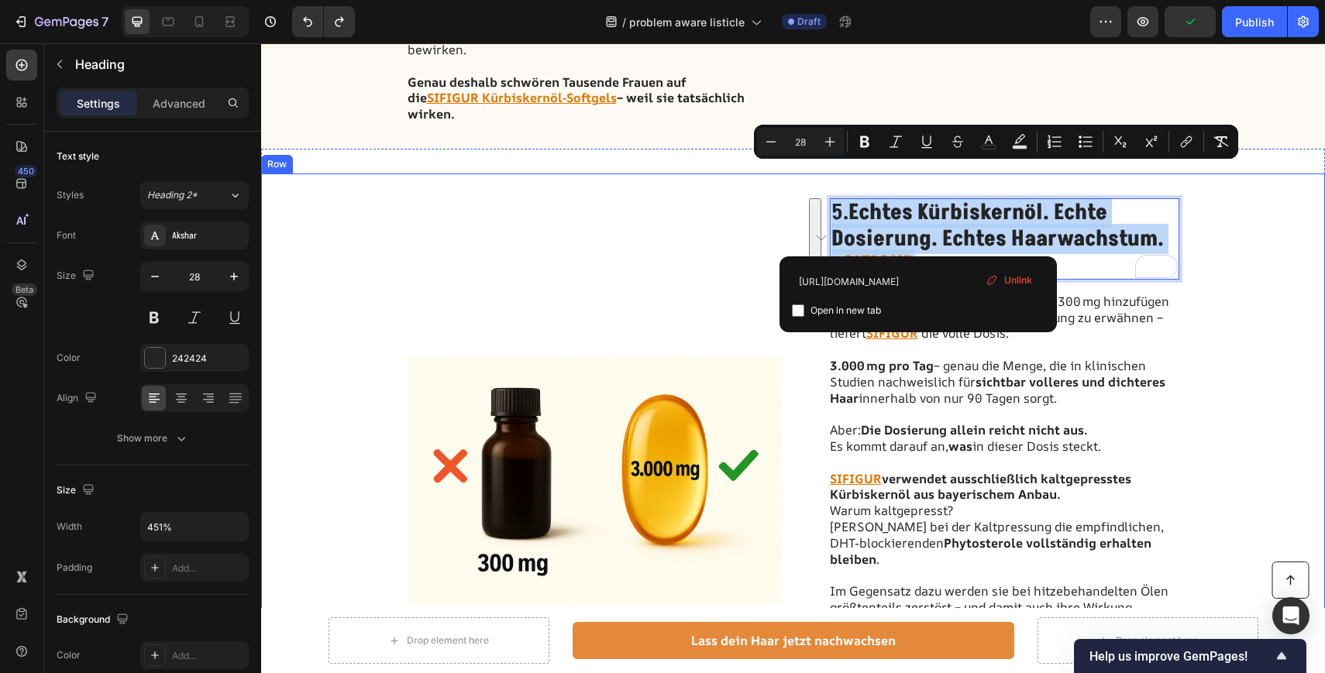
copy p "5. Echtes Kürbiskernöl. Echte Dosierung. Echtes Haarwachstum. – SIFIGUR"
drag, startPoint x: 945, startPoint y: 235, endPoint x: 836, endPoint y: 164, distance: 130.4
click at [836, 174] on div "Image 5. Echtes Kürbiskernöl. Echte Dosierung. Echtes Haarwachstum. – SIFIGUR H…" at bounding box center [793, 481] width 1064 height 614
click at [622, 198] on div "Image" at bounding box center [594, 480] width 374 height 564
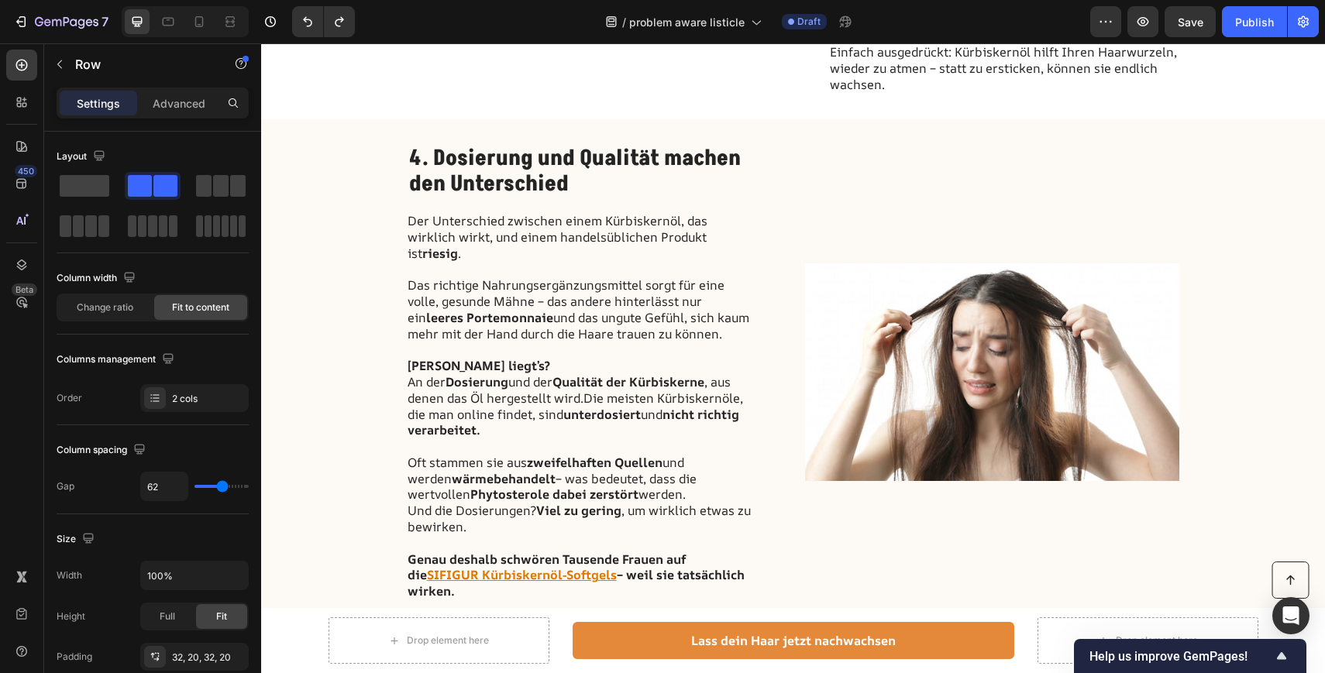
scroll to position [1892, 0]
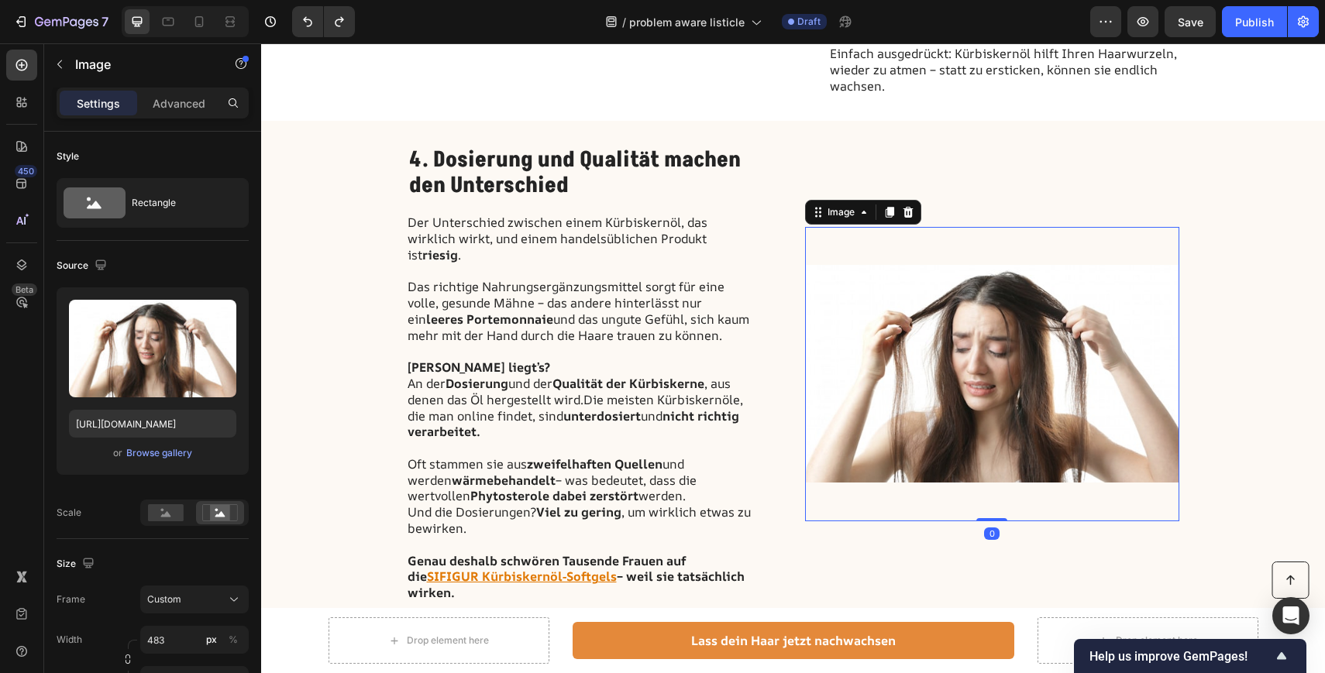
click at [975, 342] on img at bounding box center [992, 374] width 374 height 294
click at [146, 450] on div "Browse gallery" at bounding box center [159, 453] width 66 height 14
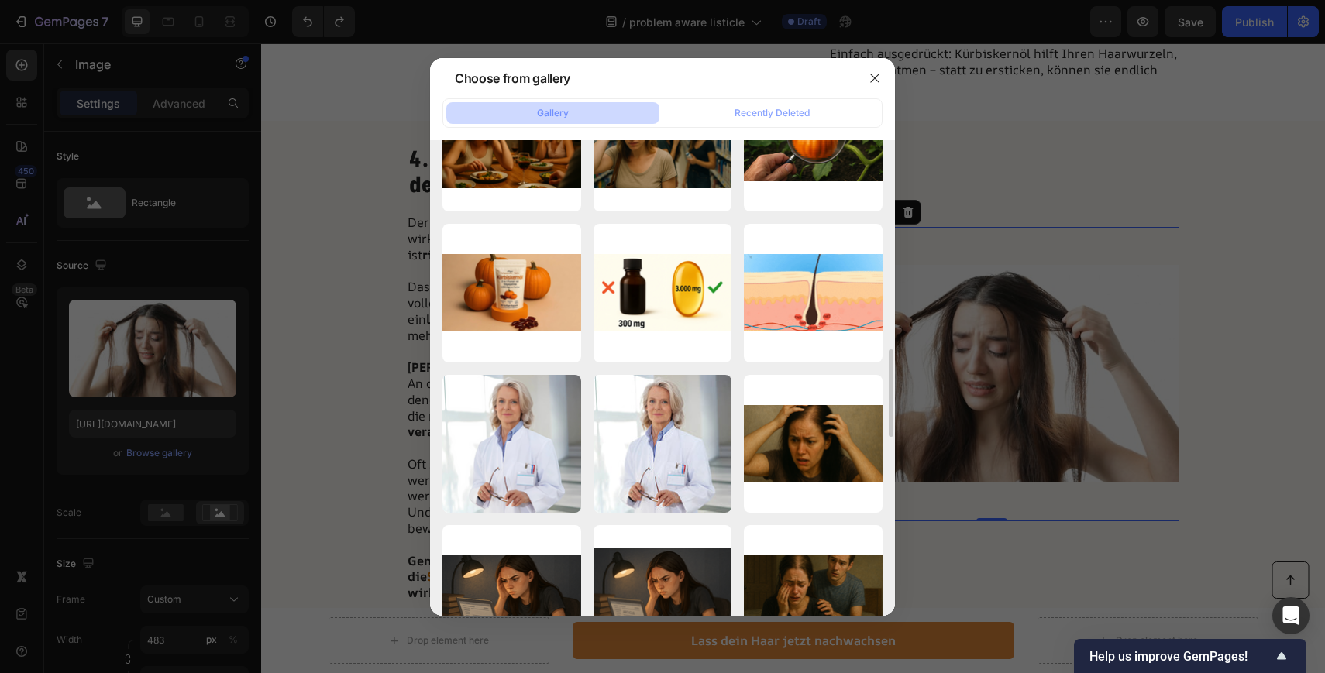
scroll to position [1145, 0]
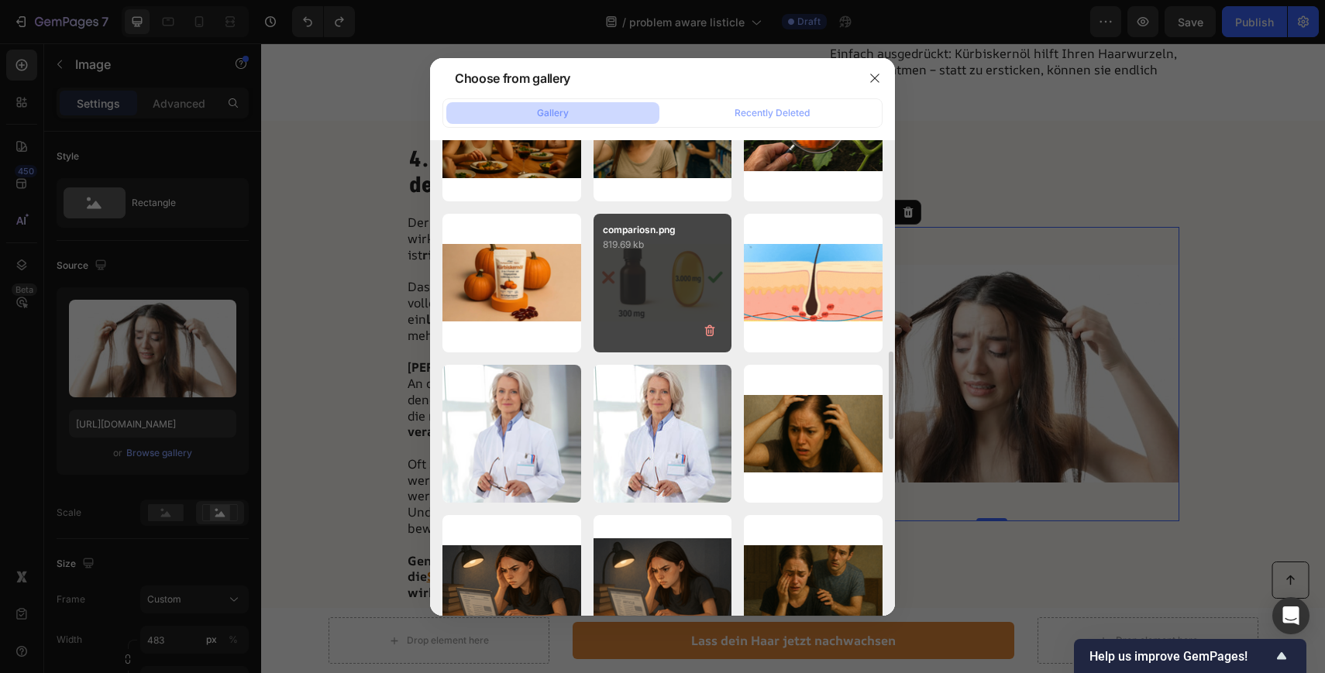
click at [664, 281] on div "compariosn.png 819.69 kb" at bounding box center [662, 283] width 139 height 139
type input "https://cdn.shopify.com/s/files/1/0897/9428/1805/files/gempages_568780725961098…"
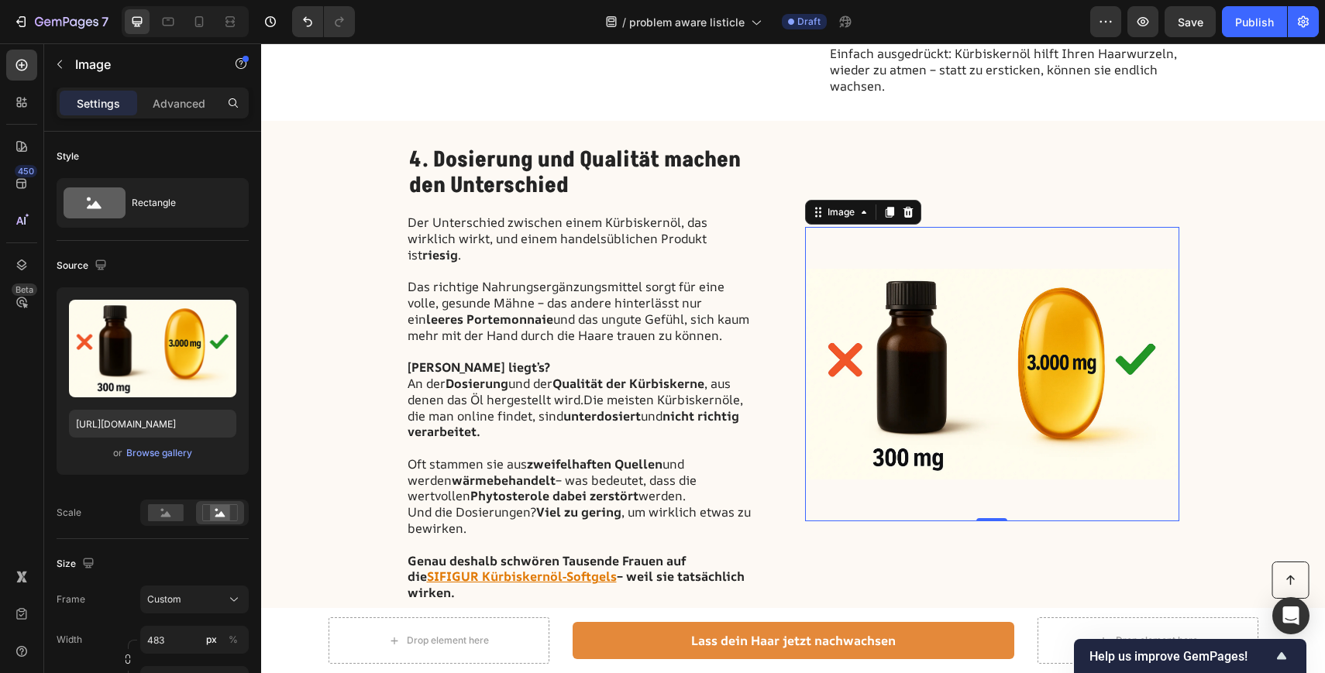
scroll to position [2521, 0]
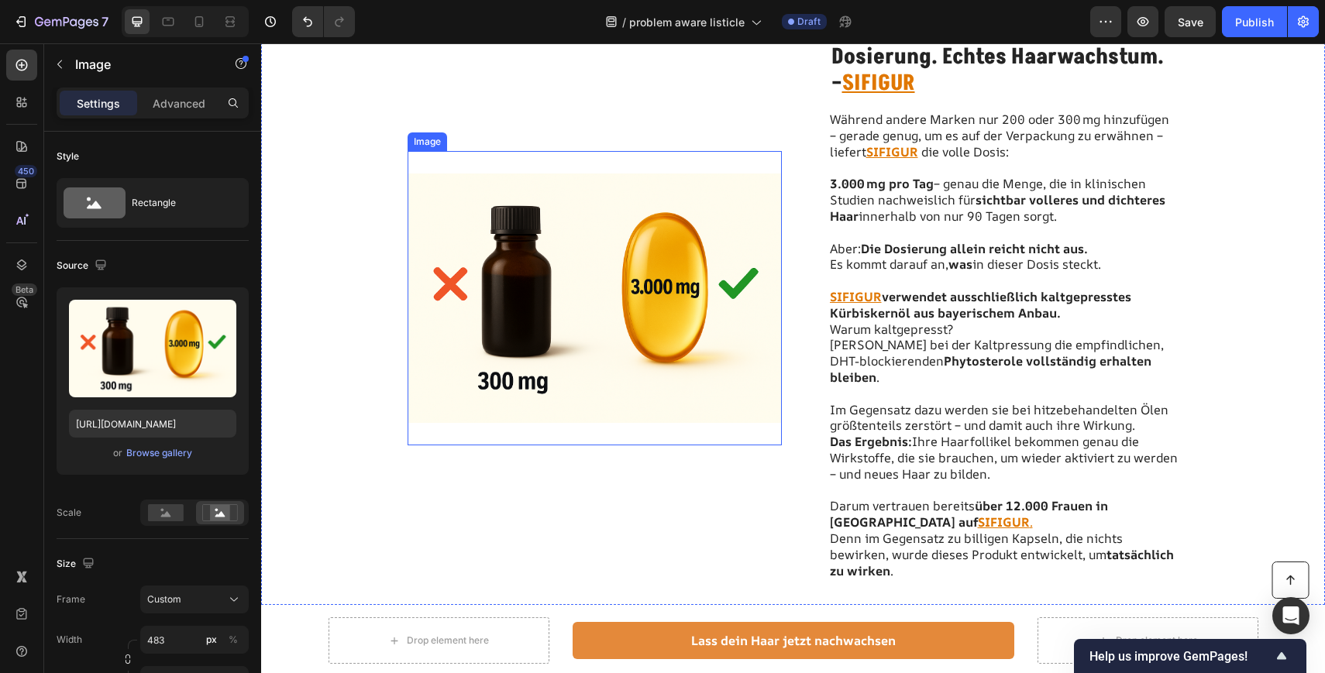
click at [541, 298] on img at bounding box center [594, 298] width 374 height 294
click at [177, 456] on div "Browse gallery" at bounding box center [159, 453] width 66 height 14
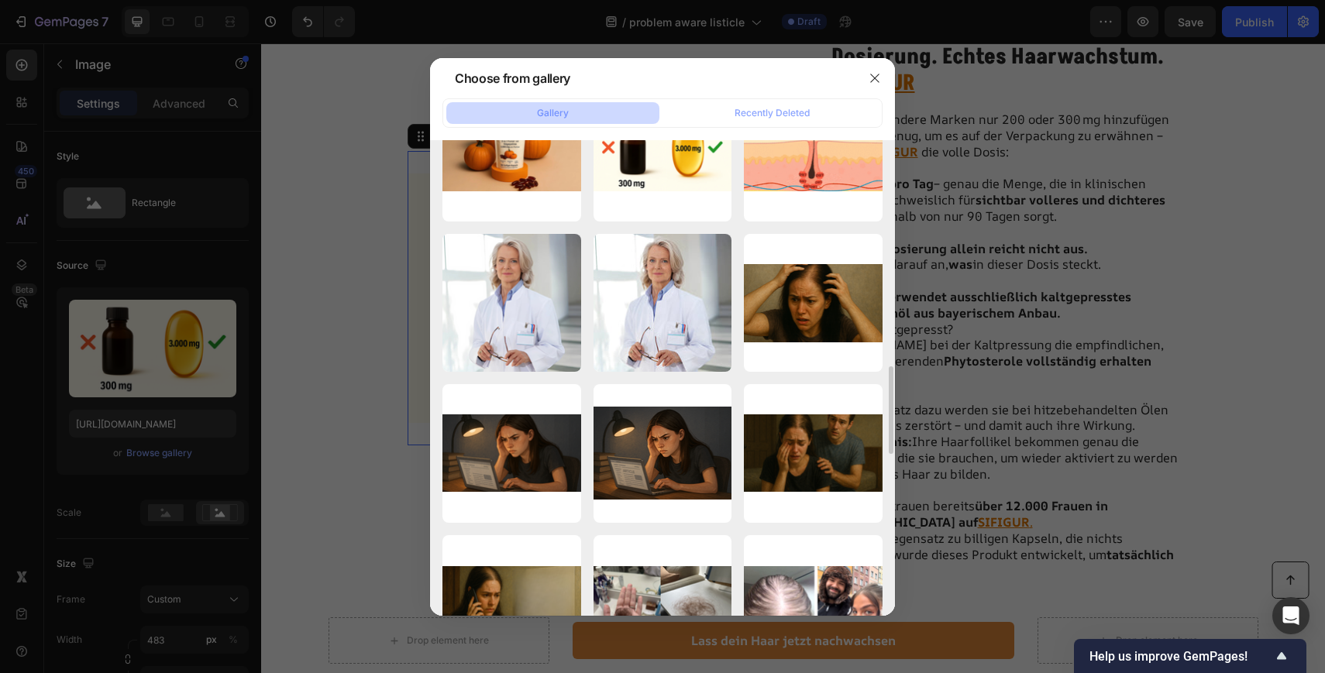
scroll to position [1166, 0]
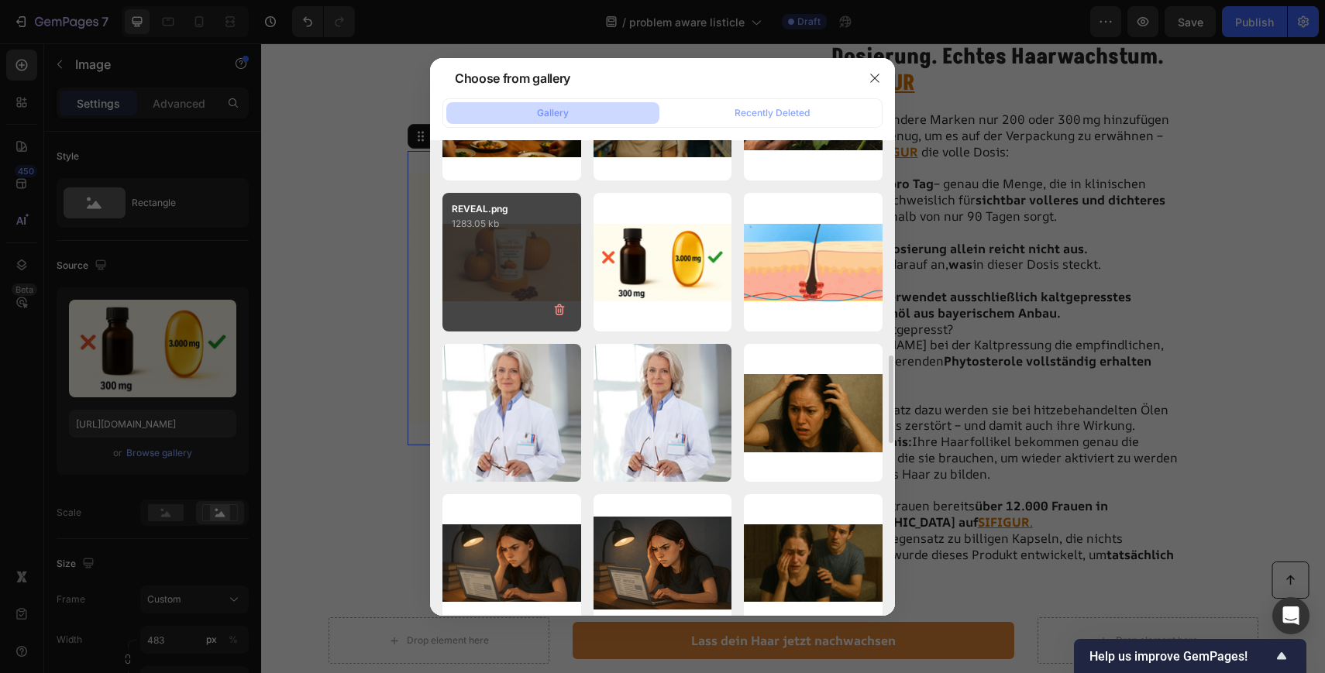
click at [512, 242] on div "REVEAL.png 1283.05 kb" at bounding box center [511, 262] width 139 height 139
type input "https://cdn.shopify.com/s/files/1/0897/9428/1805/files/gempages_568780725961098…"
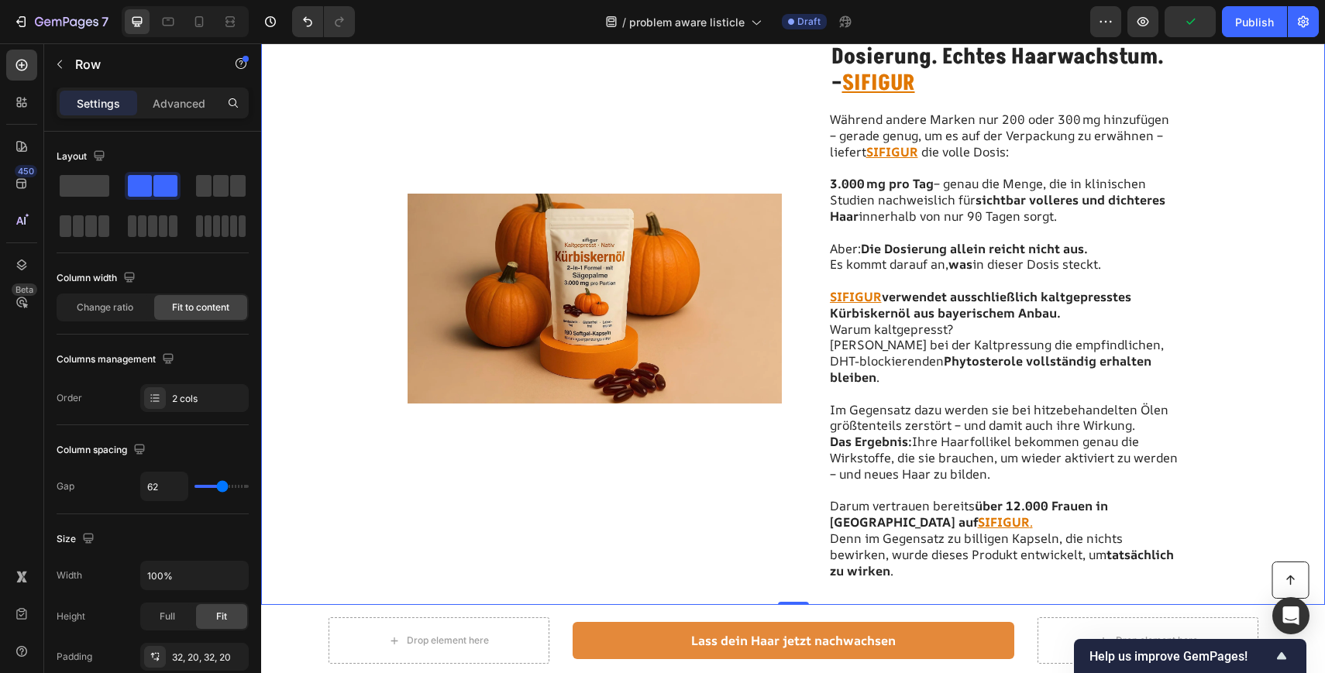
click at [349, 430] on div "Image 5. Echtes Kürbiskernöl. Echte Dosierung. Echtes Haarwachstum. – SIFIGUR H…" at bounding box center [793, 299] width 1064 height 614
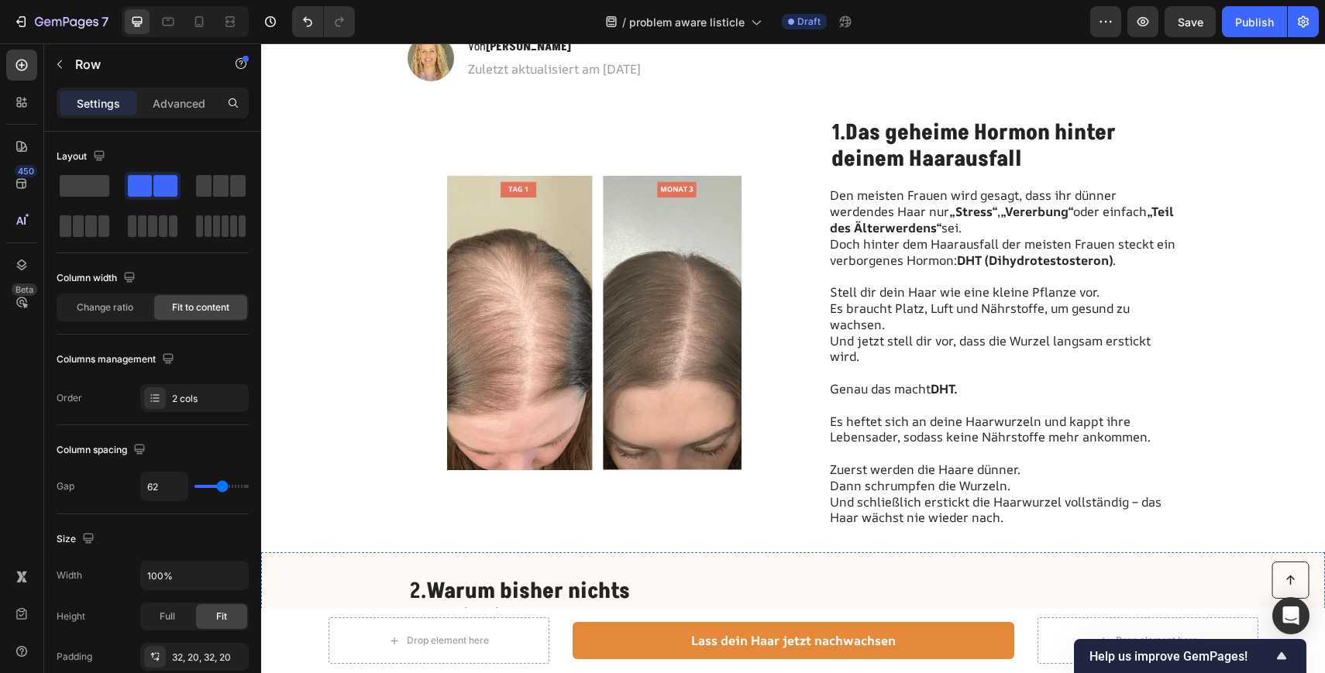
scroll to position [363, 0]
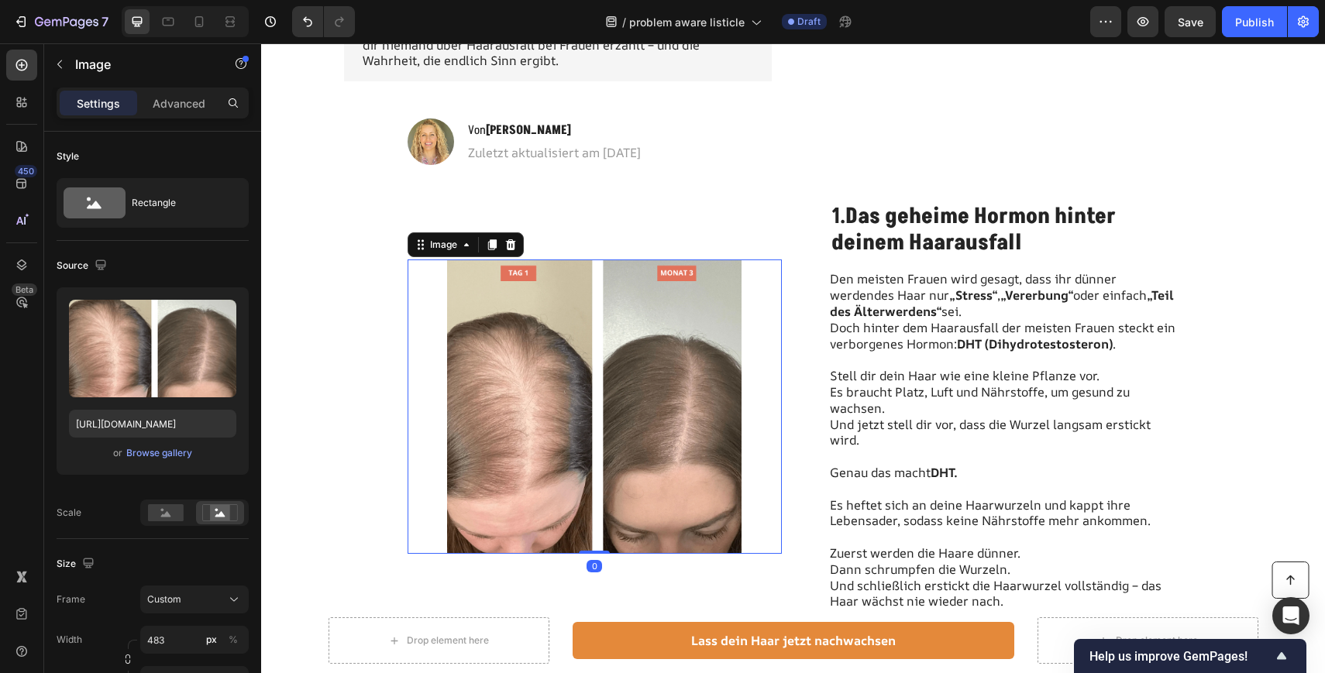
click at [538, 395] on img at bounding box center [594, 407] width 374 height 294
click at [142, 453] on div "Browse gallery" at bounding box center [159, 453] width 66 height 14
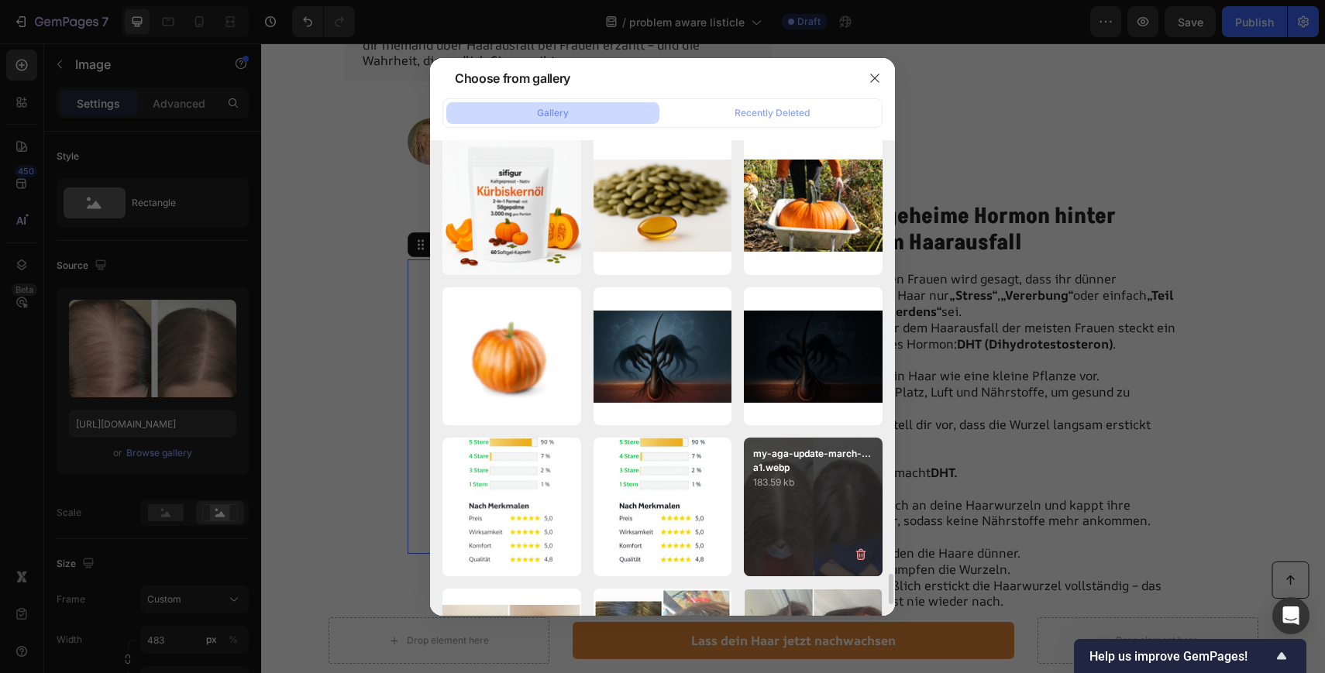
scroll to position [6657, 0]
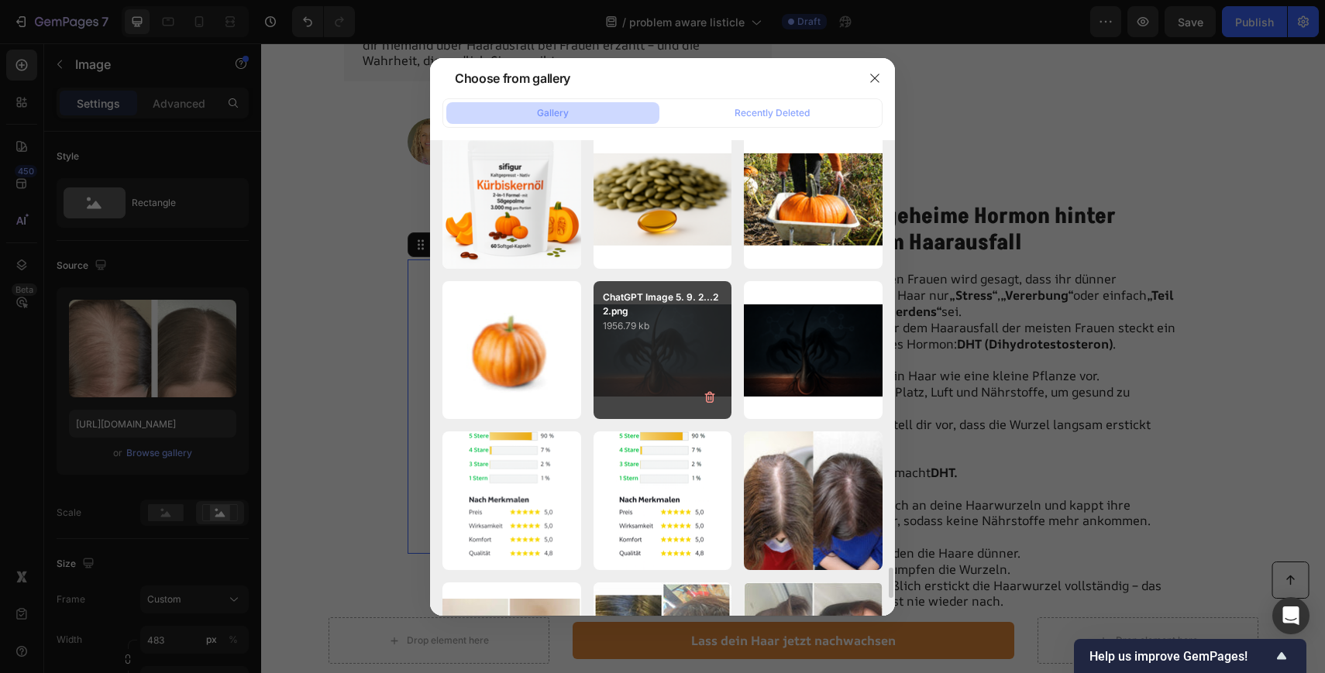
click at [638, 367] on div "ChatGPT Image 5. 9. 2...22.png 1956.79 kb" at bounding box center [662, 350] width 139 height 139
type input "https://cdn.shopify.com/s/files/1/0897/9428/1805/files/gempages_568780725961098…"
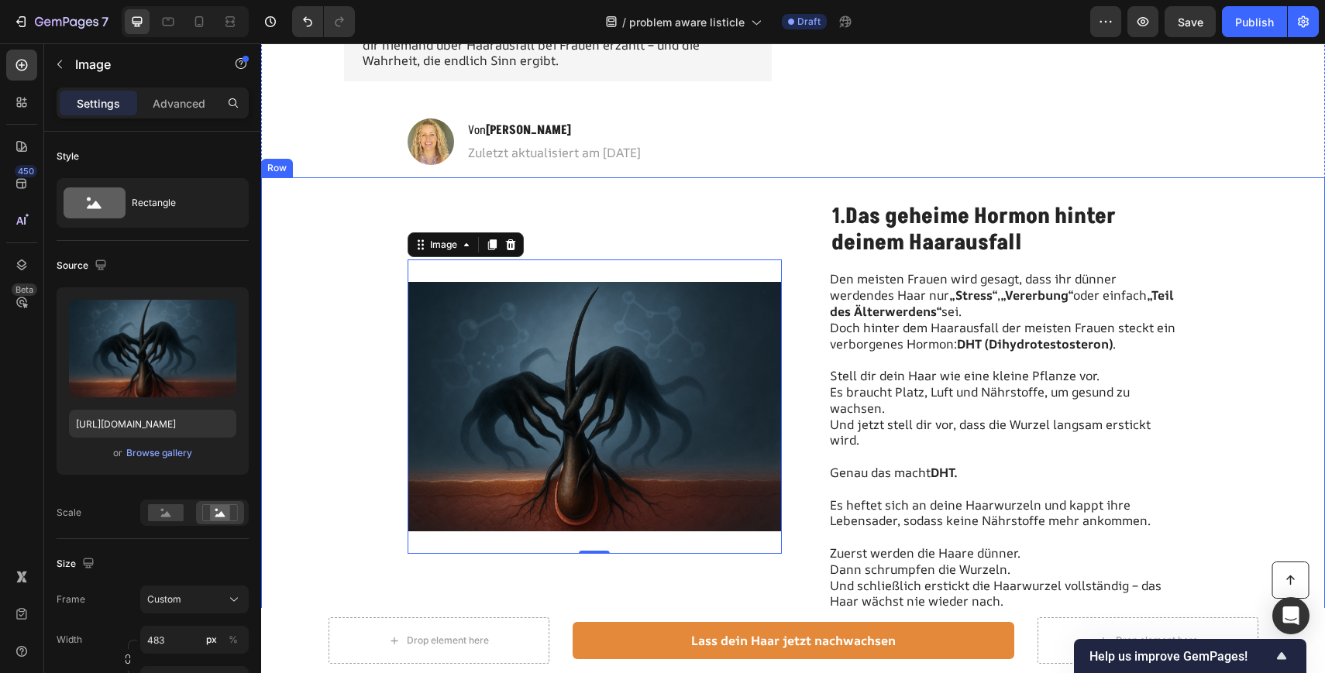
click at [319, 464] on div "Image 0 1. Das geheime Hormon hinter deinem Haarausfall Heading Den meisten Fra…" at bounding box center [793, 406] width 1064 height 459
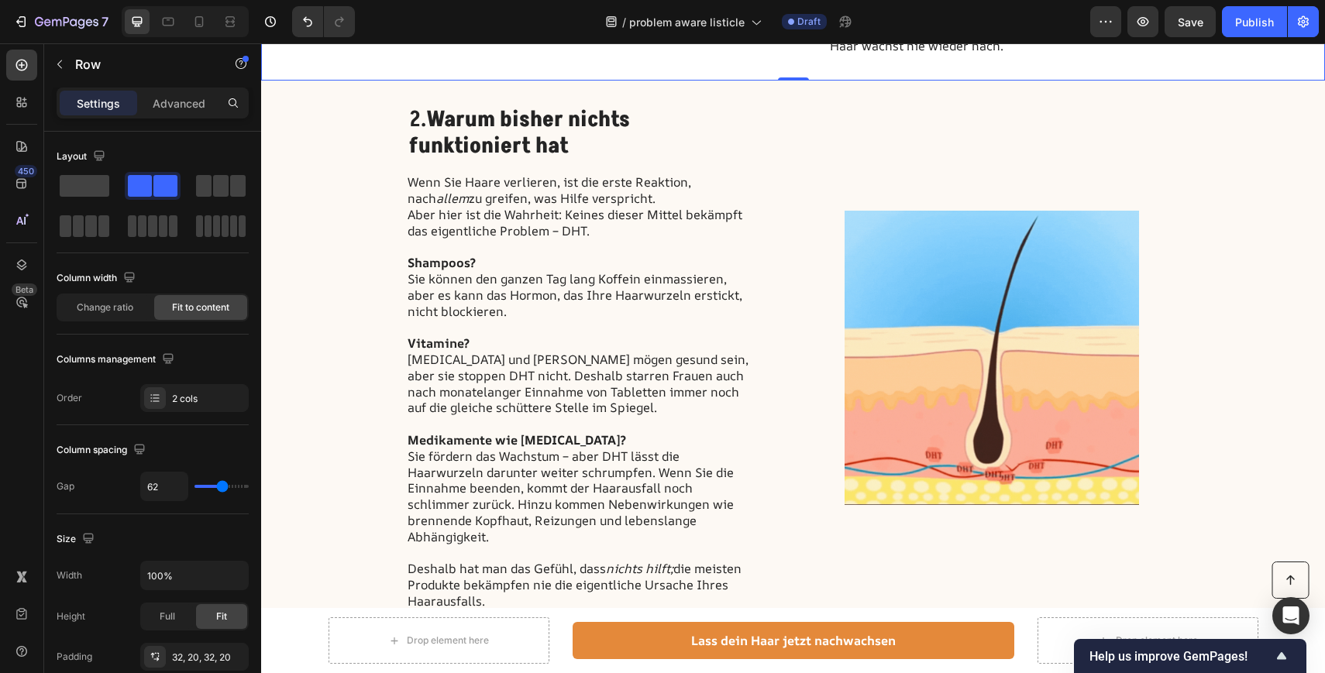
scroll to position [973, 0]
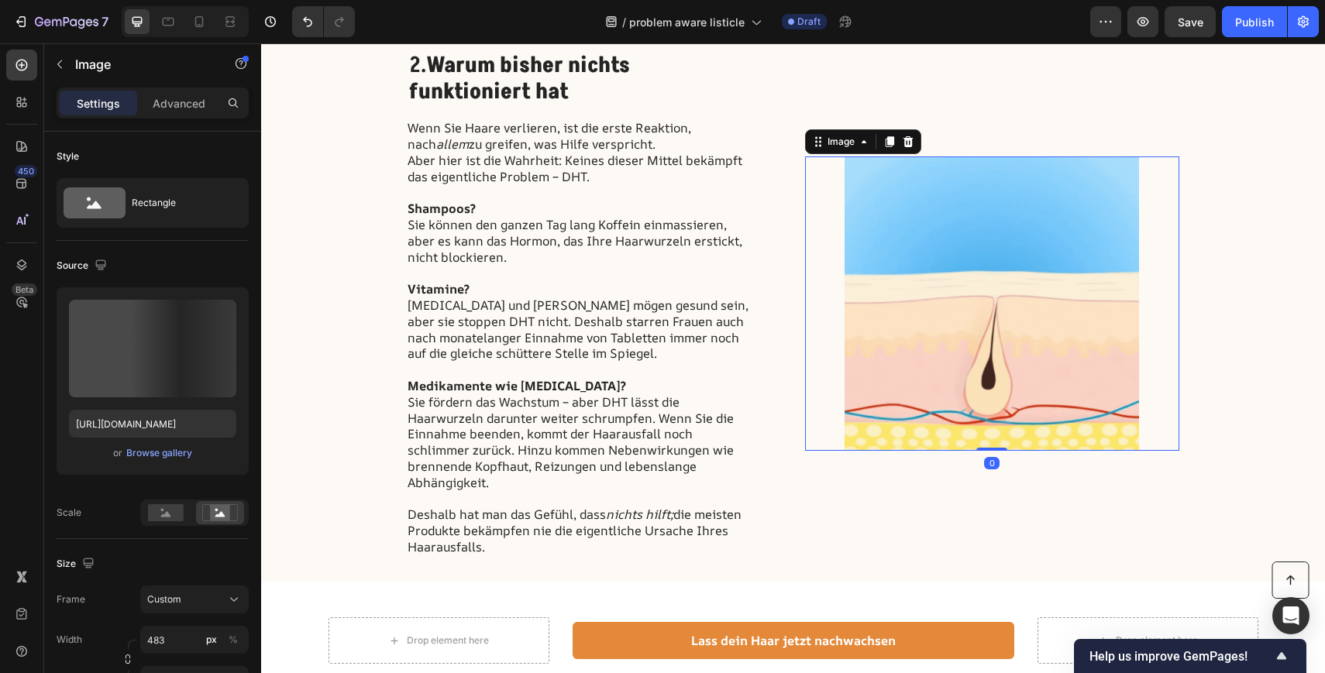
click at [977, 191] on img at bounding box center [992, 303] width 374 height 294
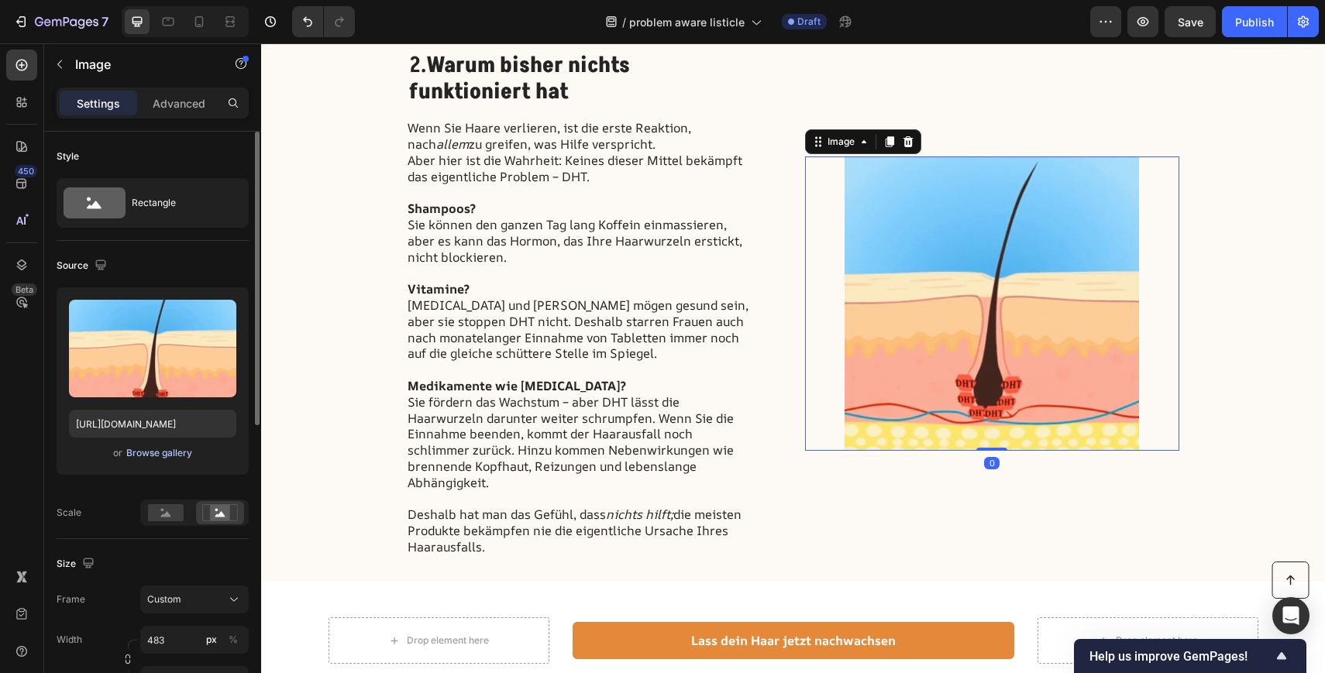
click at [174, 451] on div "Browse gallery" at bounding box center [159, 453] width 66 height 14
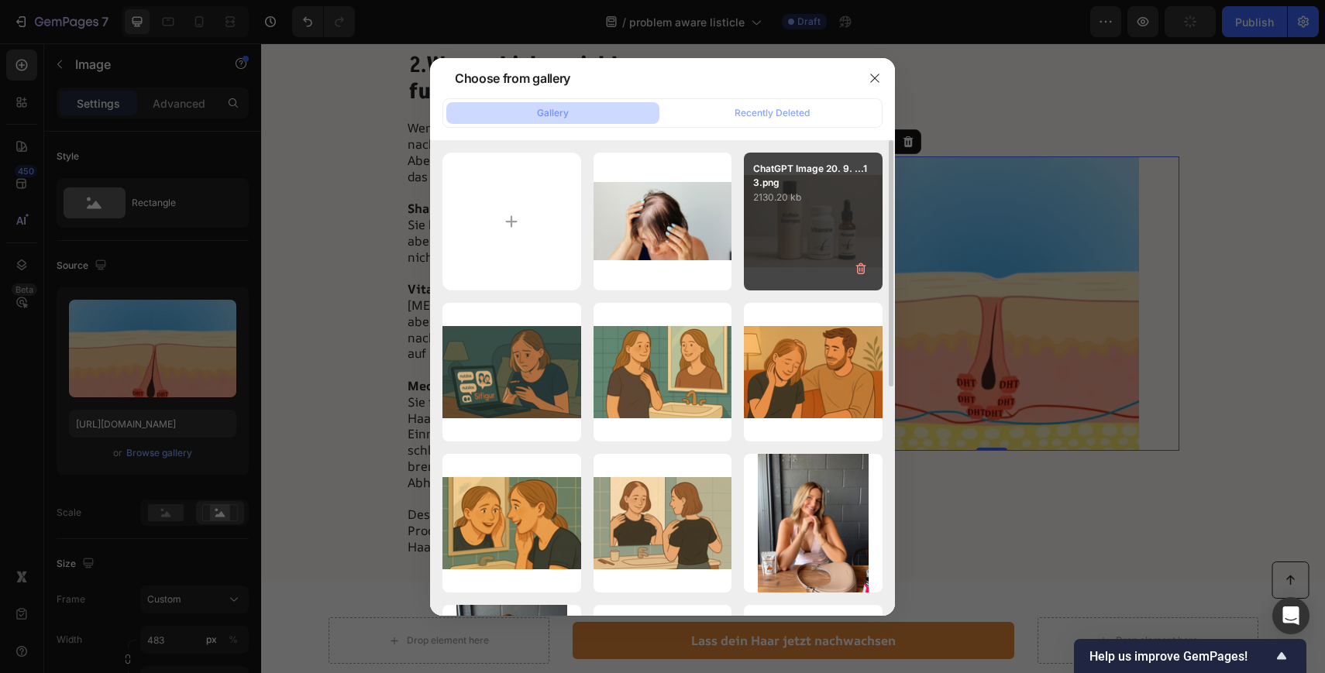
click at [784, 202] on p "2130.20 kb" at bounding box center [813, 197] width 120 height 15
type input "[URL][DOMAIN_NAME]"
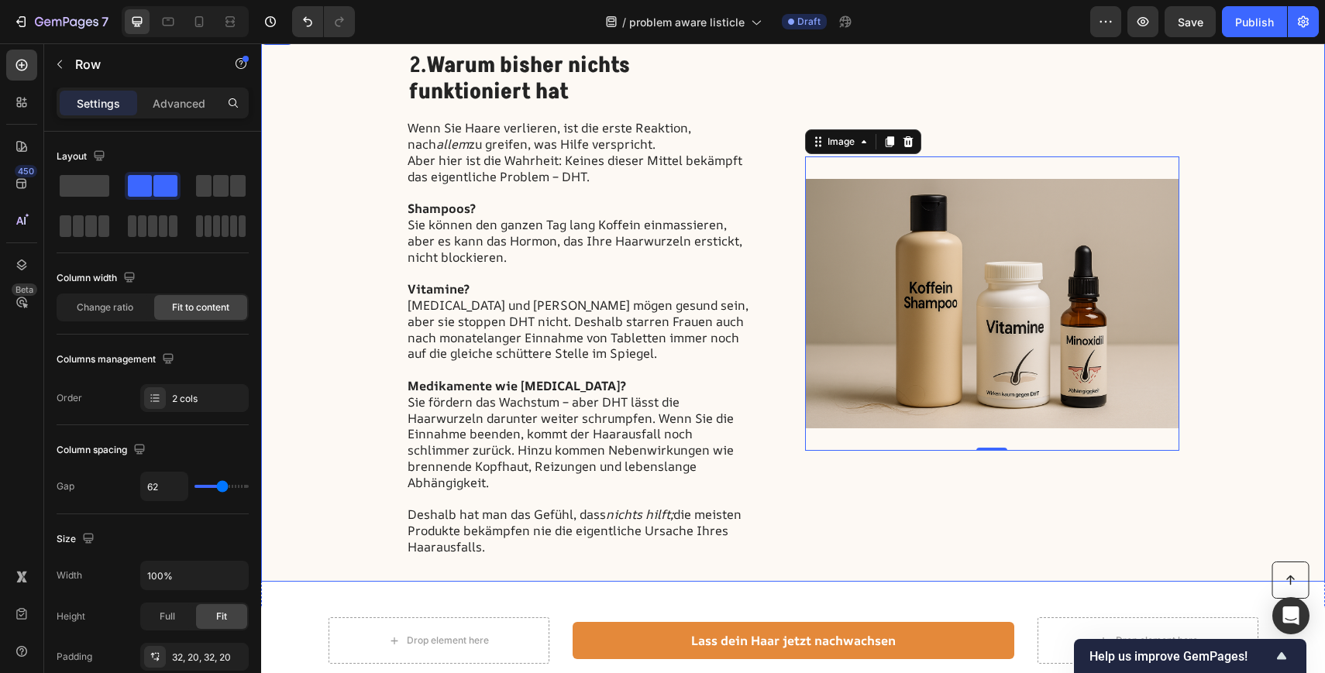
click at [339, 416] on div "2. Warum bisher nichts funktioniert hat Heading Wenn Sie Haare verlieren, ist d…" at bounding box center [793, 303] width 1064 height 555
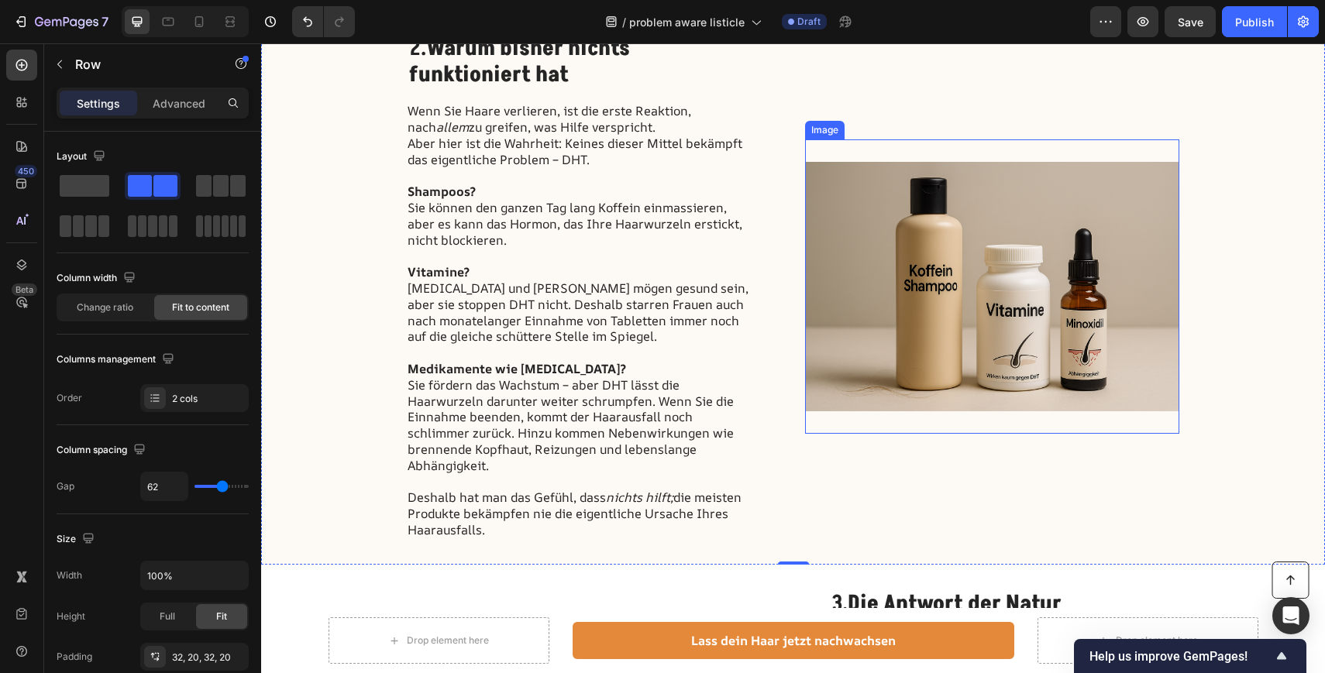
scroll to position [994, 0]
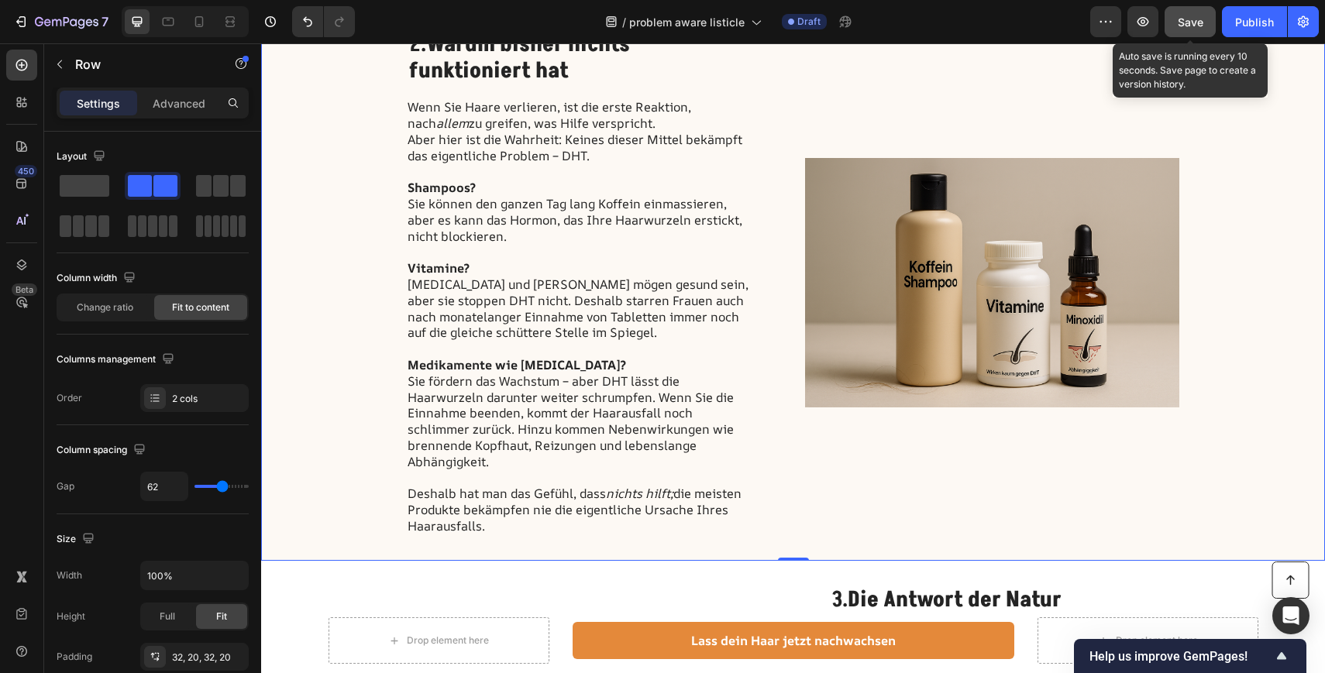
click at [1191, 22] on span "Save" at bounding box center [1190, 21] width 26 height 13
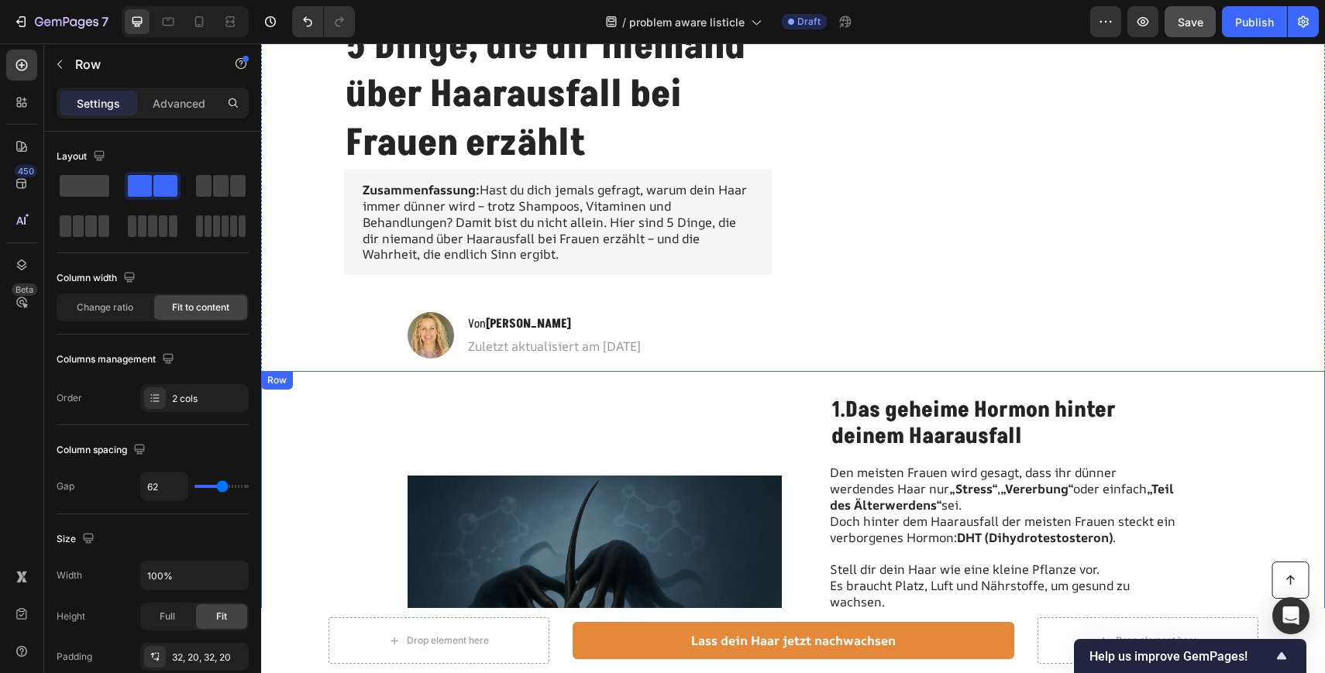
scroll to position [0, 0]
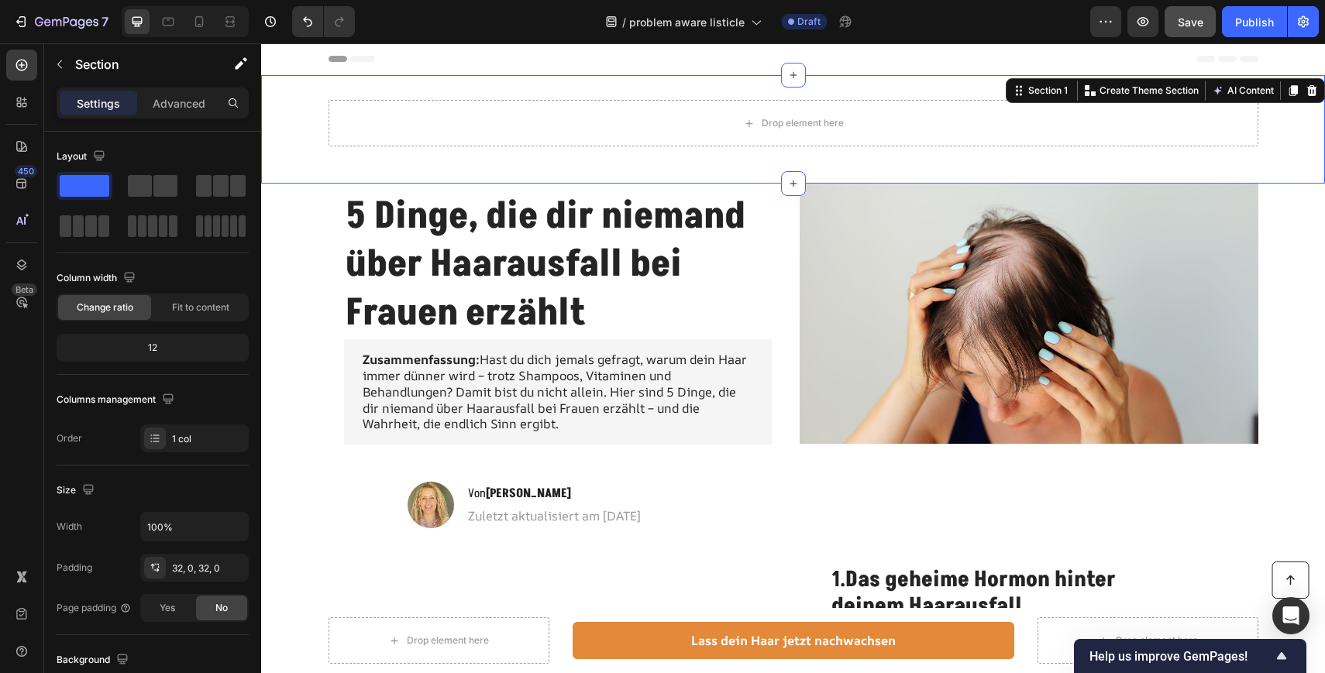
click at [306, 112] on div "Drop element here Row" at bounding box center [793, 129] width 1064 height 59
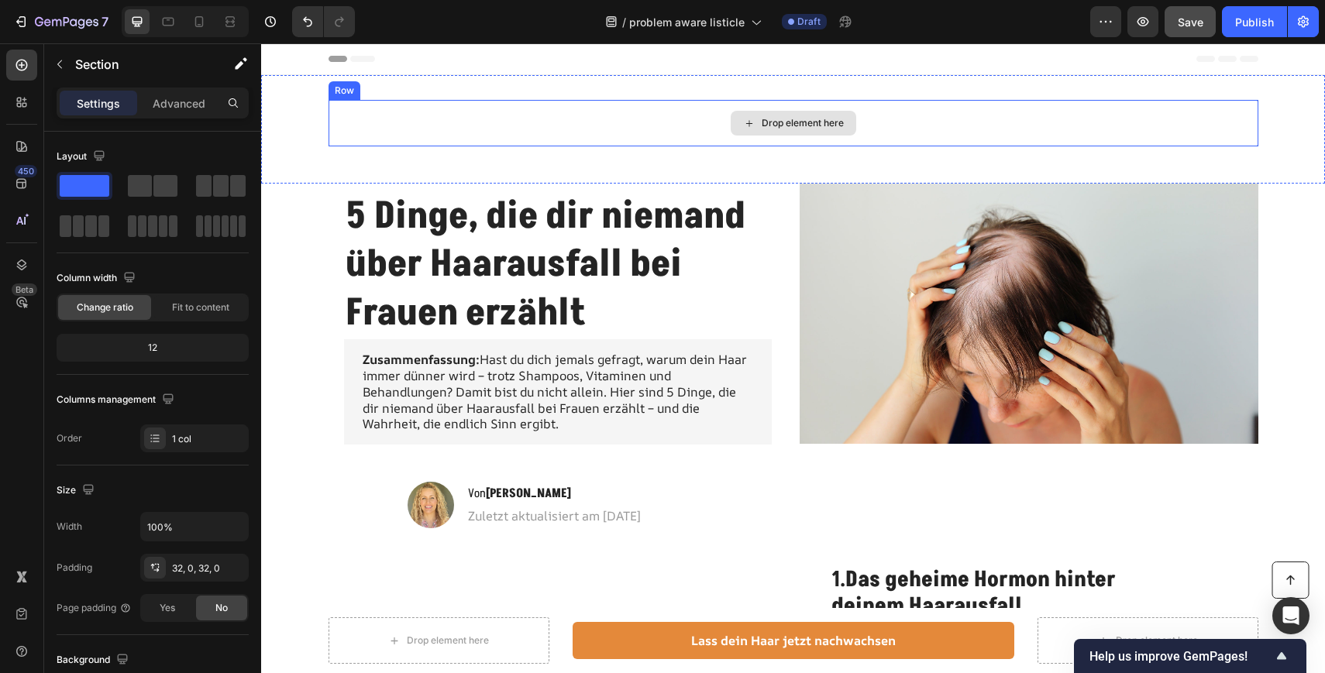
click at [781, 122] on div "Drop element here" at bounding box center [802, 123] width 82 height 12
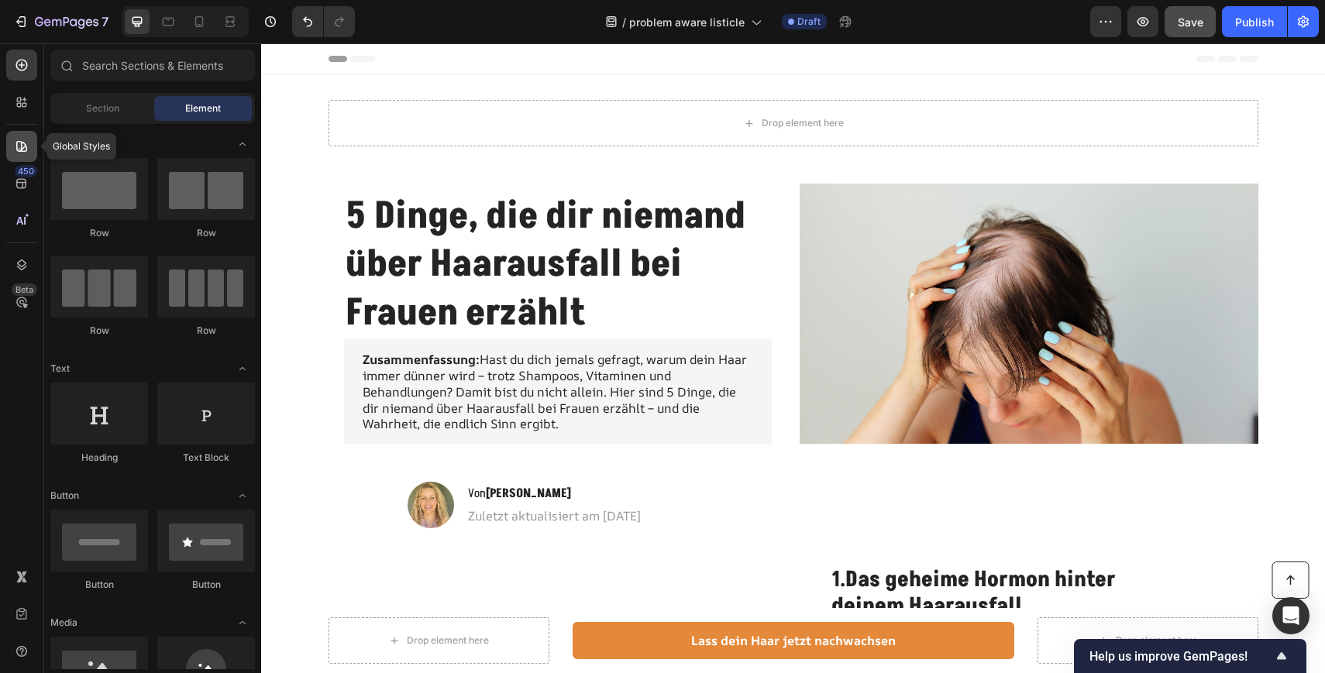
click at [22, 147] on icon at bounding box center [21, 146] width 15 height 15
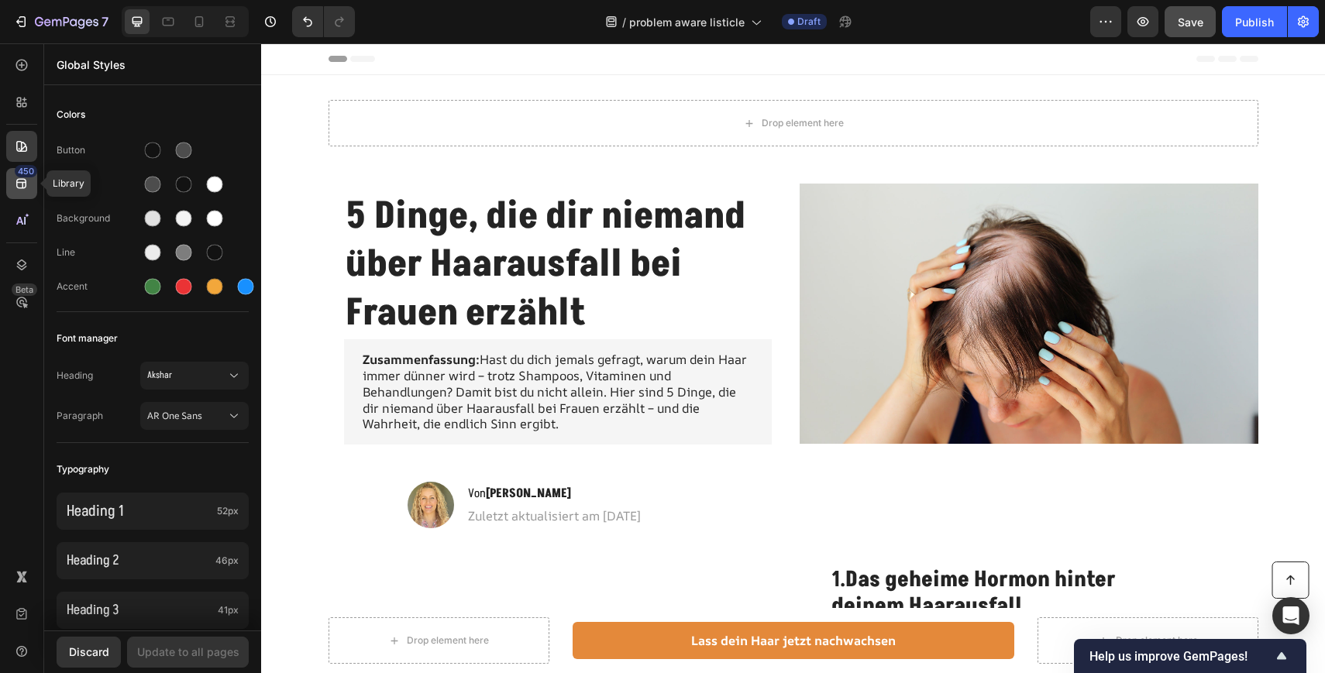
click at [23, 191] on icon at bounding box center [21, 183] width 15 height 15
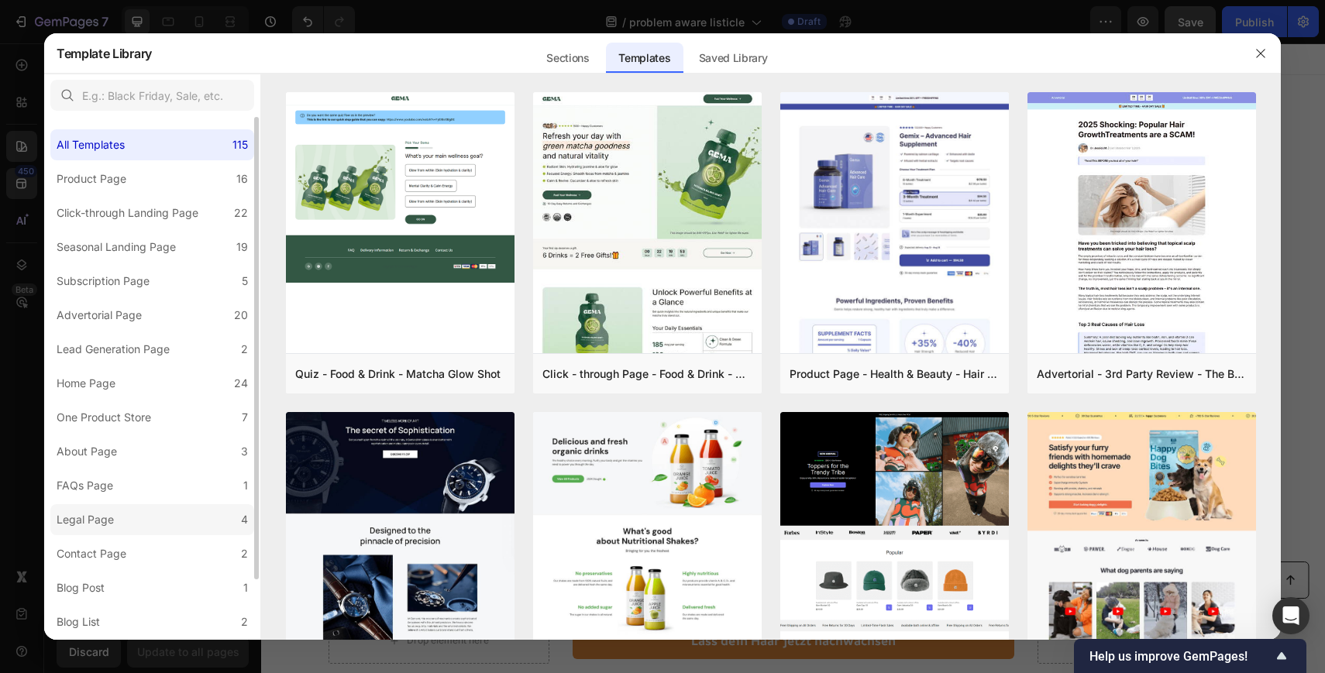
scroll to position [67, 0]
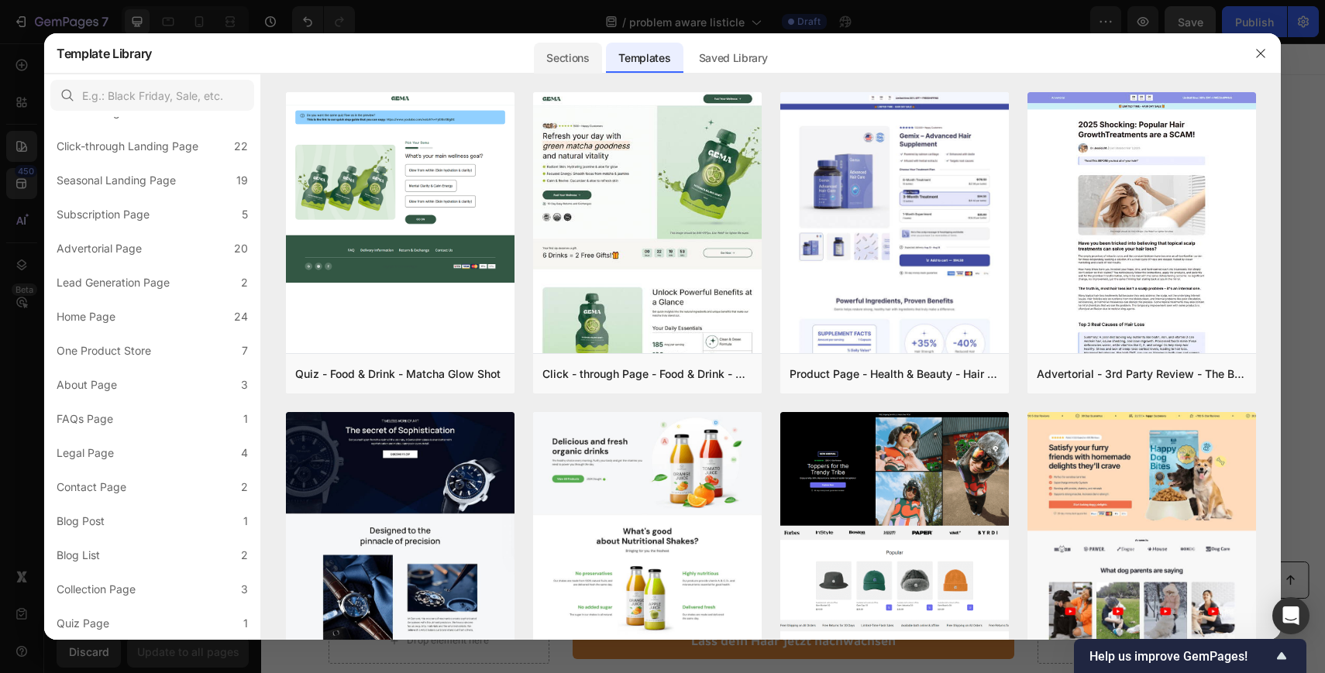
click at [568, 57] on div "Sections" at bounding box center [567, 58] width 67 height 31
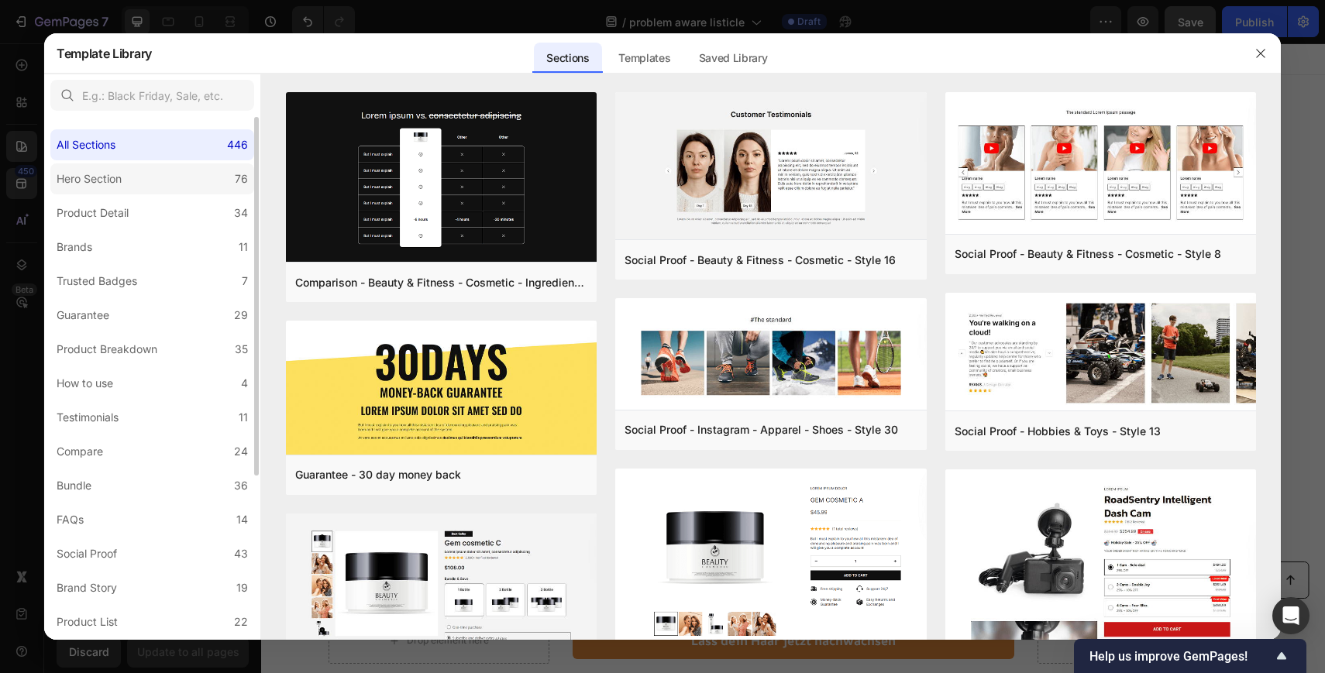
click at [187, 180] on label "Hero Section 76" at bounding box center [152, 178] width 204 height 31
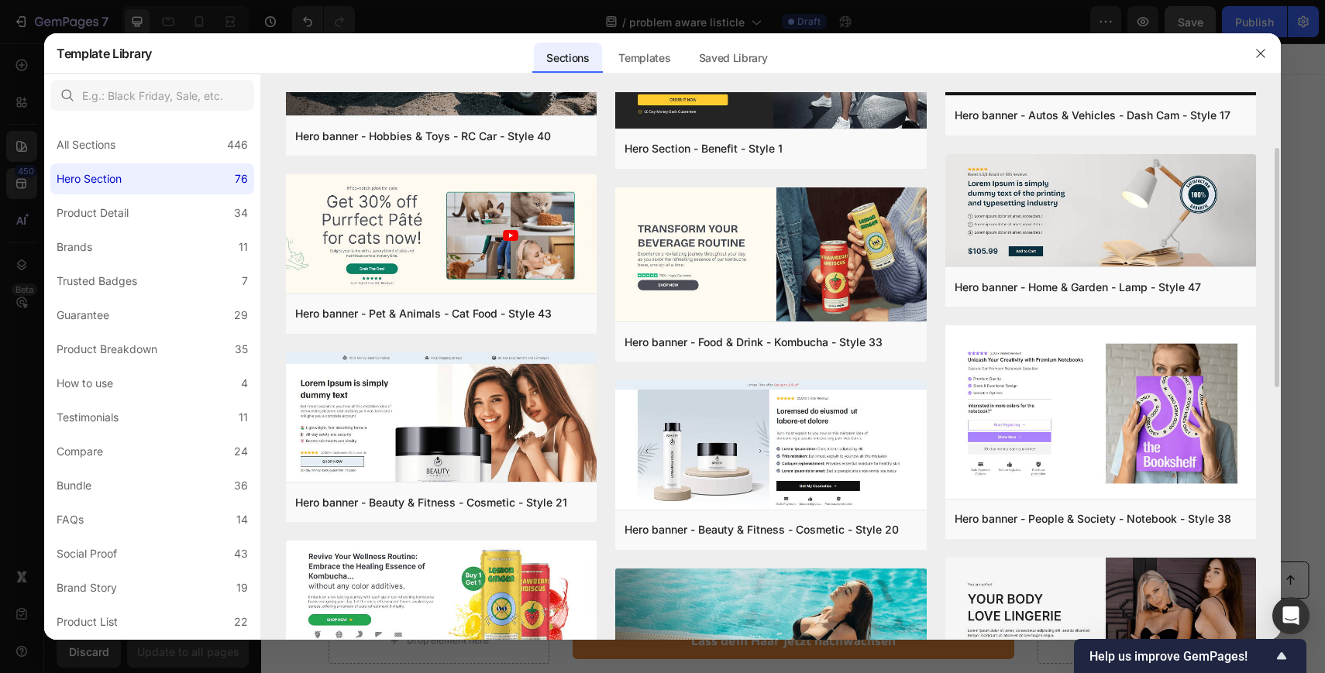
scroll to position [79, 0]
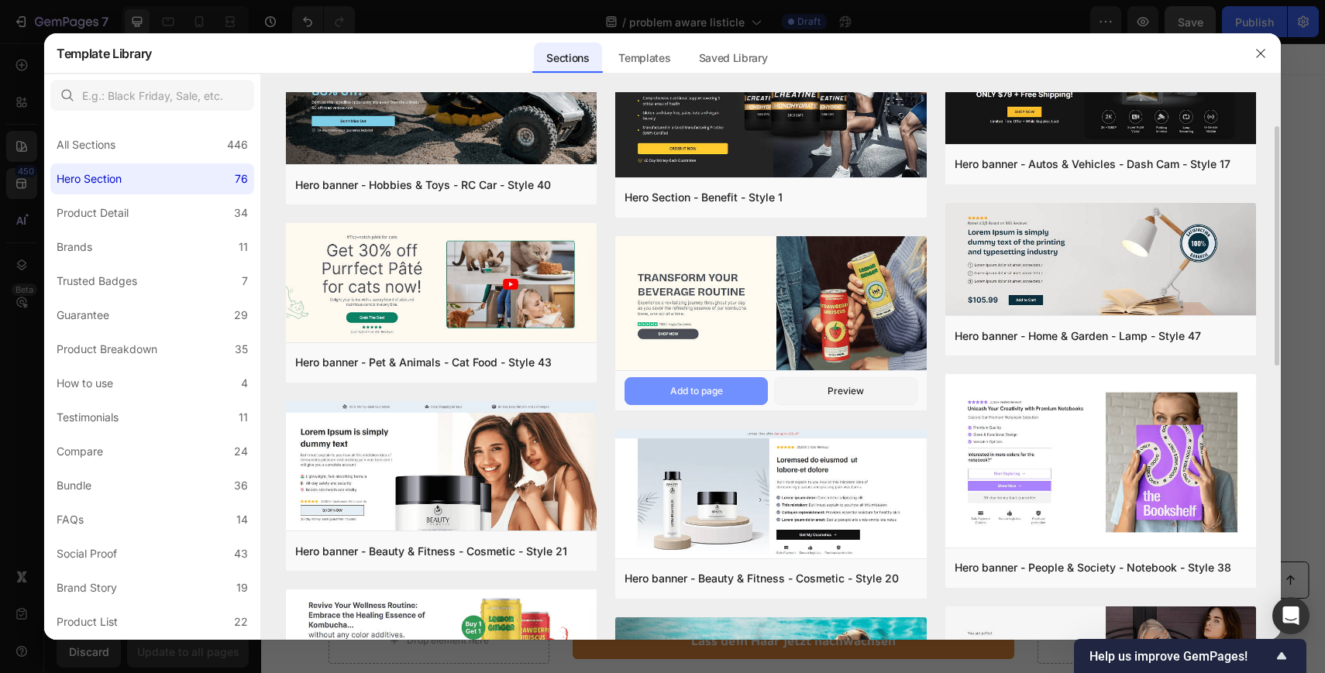
click at [695, 391] on div "Add to page" at bounding box center [696, 391] width 53 height 14
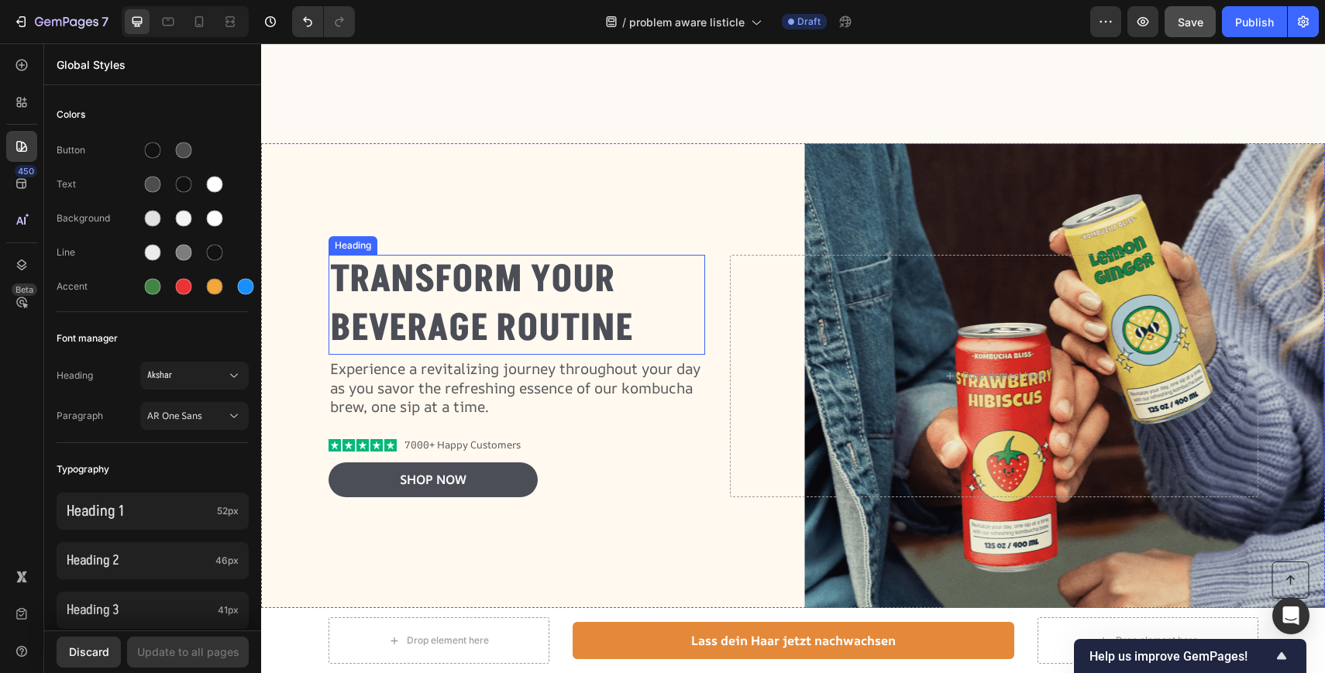
scroll to position [4430, 0]
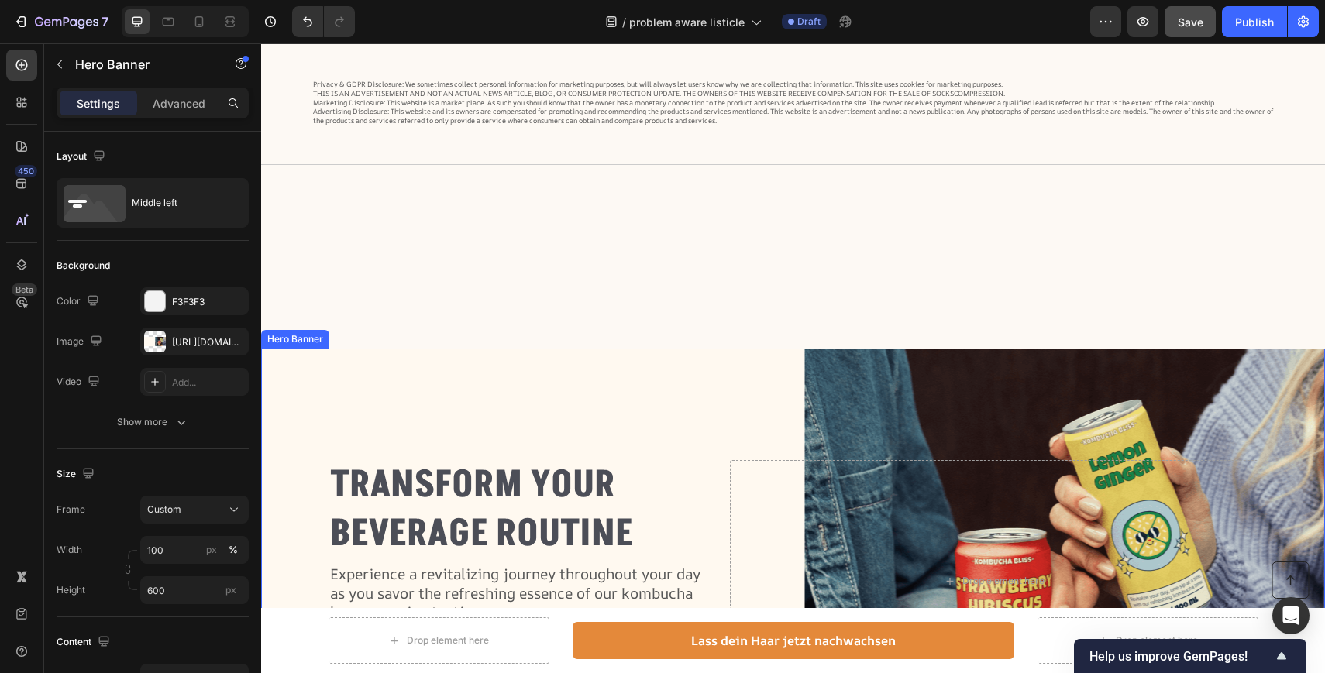
click at [292, 368] on div "Background Image" at bounding box center [793, 581] width 1064 height 465
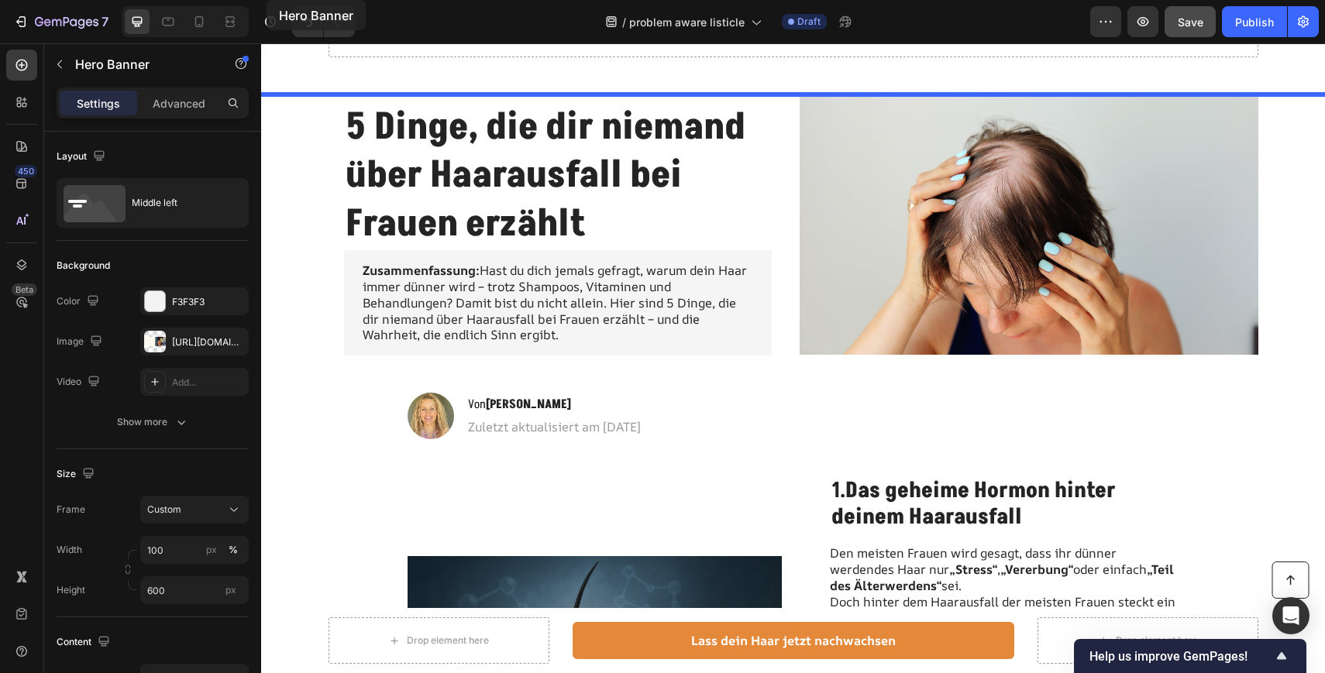
scroll to position [0, 0]
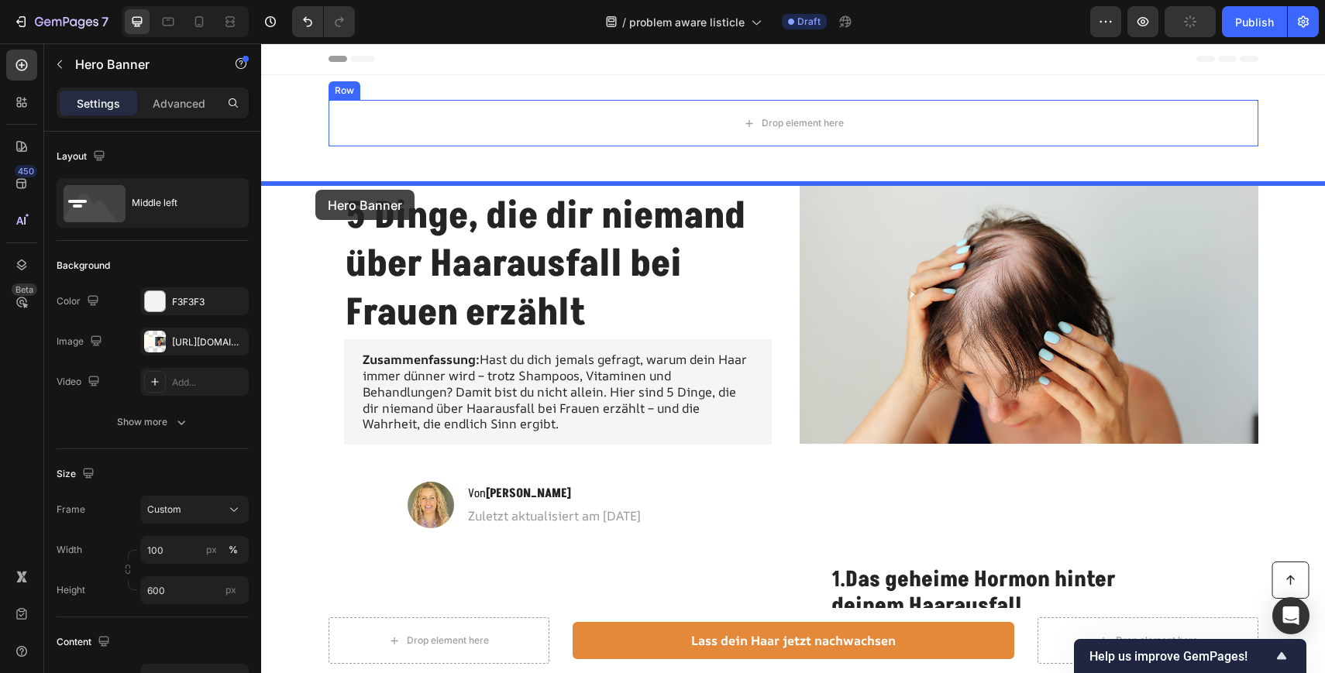
drag, startPoint x: 273, startPoint y: 239, endPoint x: 315, endPoint y: 190, distance: 64.8
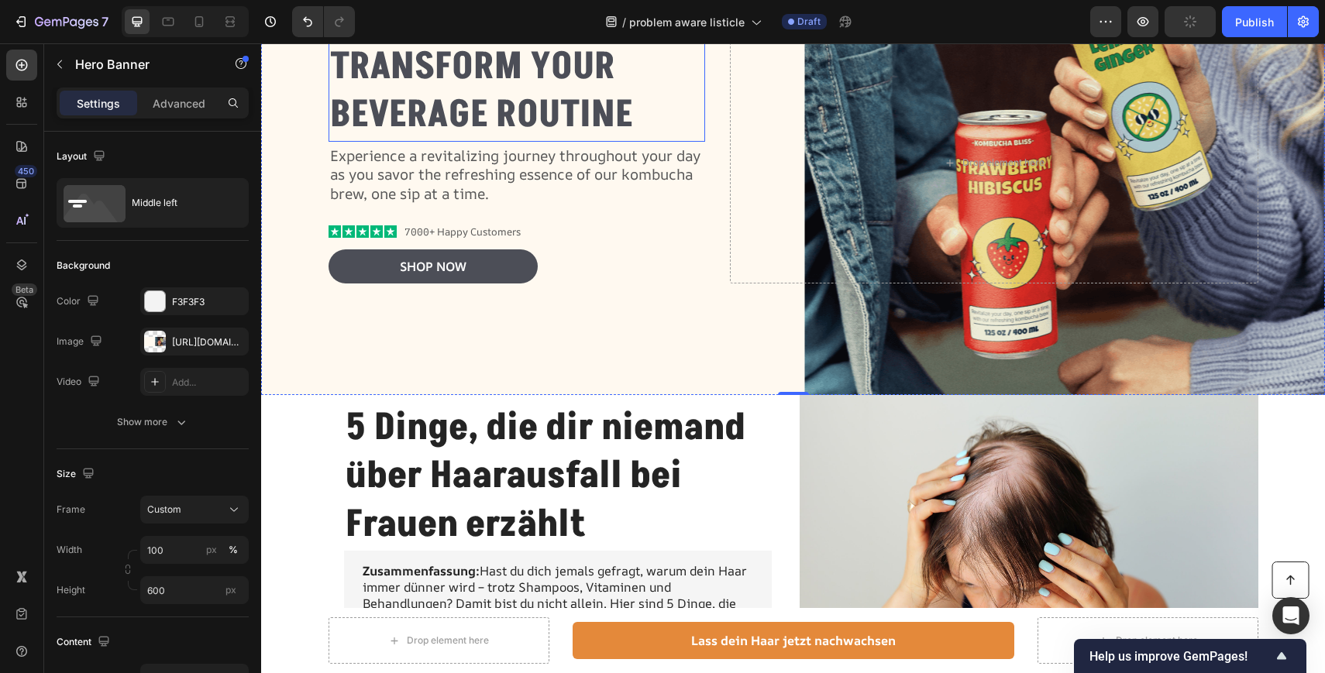
scroll to position [246, 0]
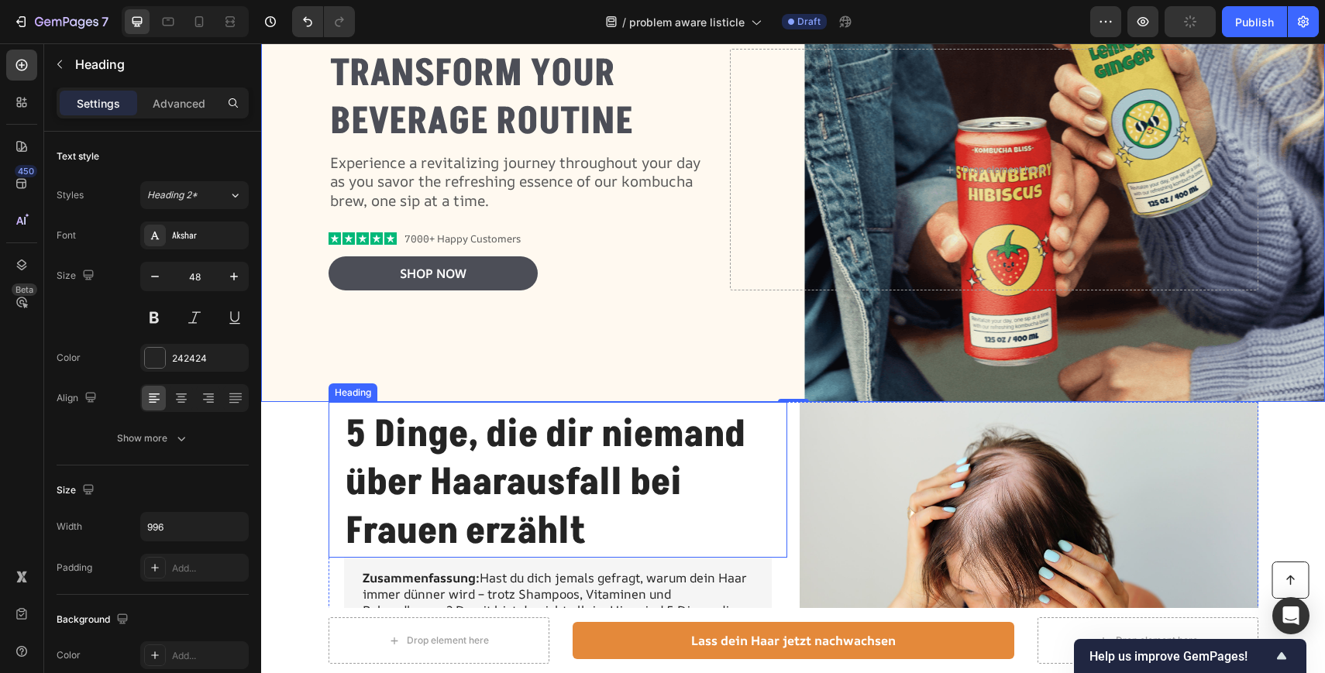
click at [538, 459] on strong "5 Dinge, die dir niemand über Haarausfall bei Frauen erzählt" at bounding box center [545, 483] width 400 height 149
click at [607, 535] on h1 "5 Dinge, die dir niemand über Haarausfall bei Frauen erzählt" at bounding box center [558, 484] width 428 height 148
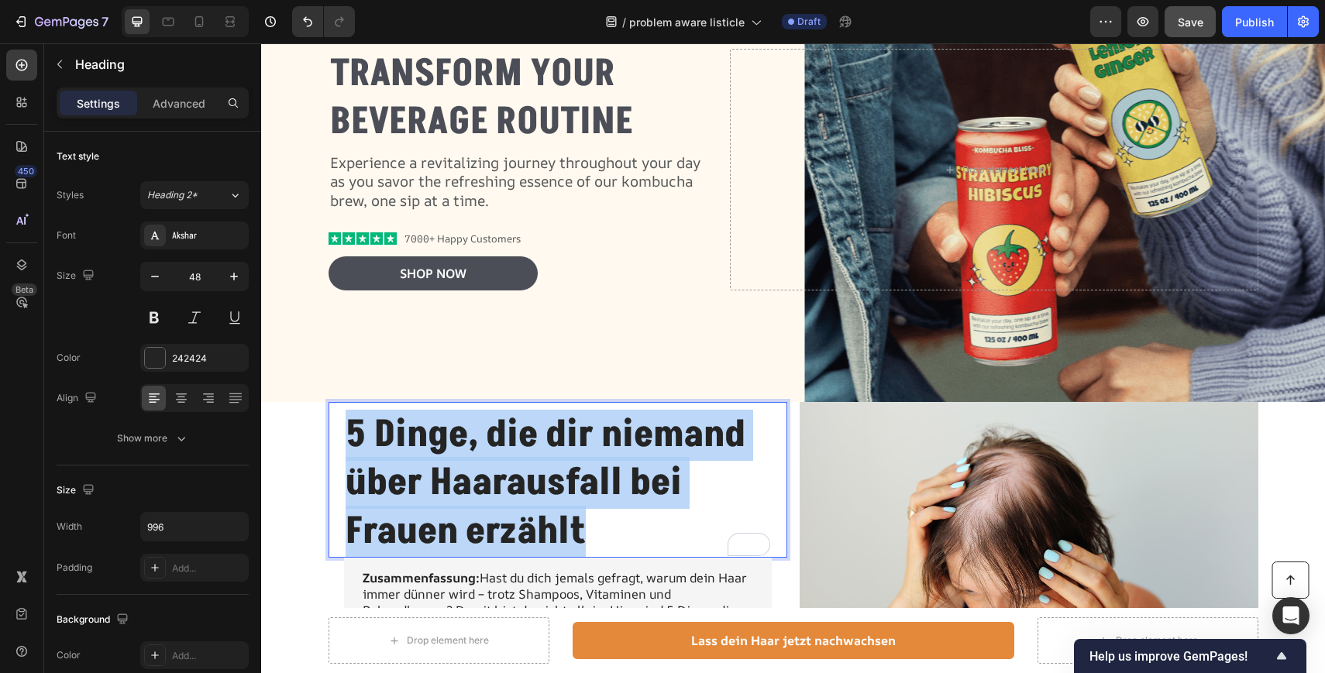
drag, startPoint x: 607, startPoint y: 535, endPoint x: 341, endPoint y: 426, distance: 287.0
click at [341, 426] on div "5 Dinge, die dir niemand über Haarausfall bei Frauen erzählt Heading 0" at bounding box center [557, 480] width 459 height 156
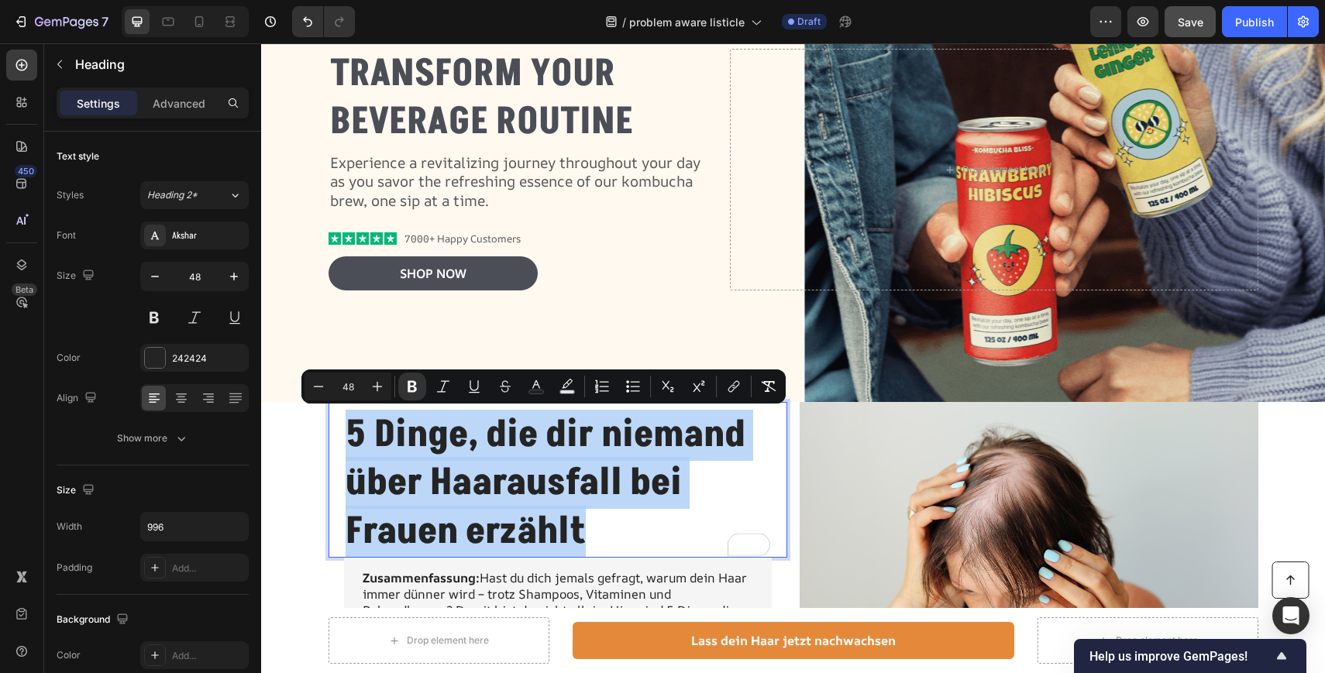
copy strong "5 Dinge, die dir niemand über Haarausfall bei Frauen erzählt"
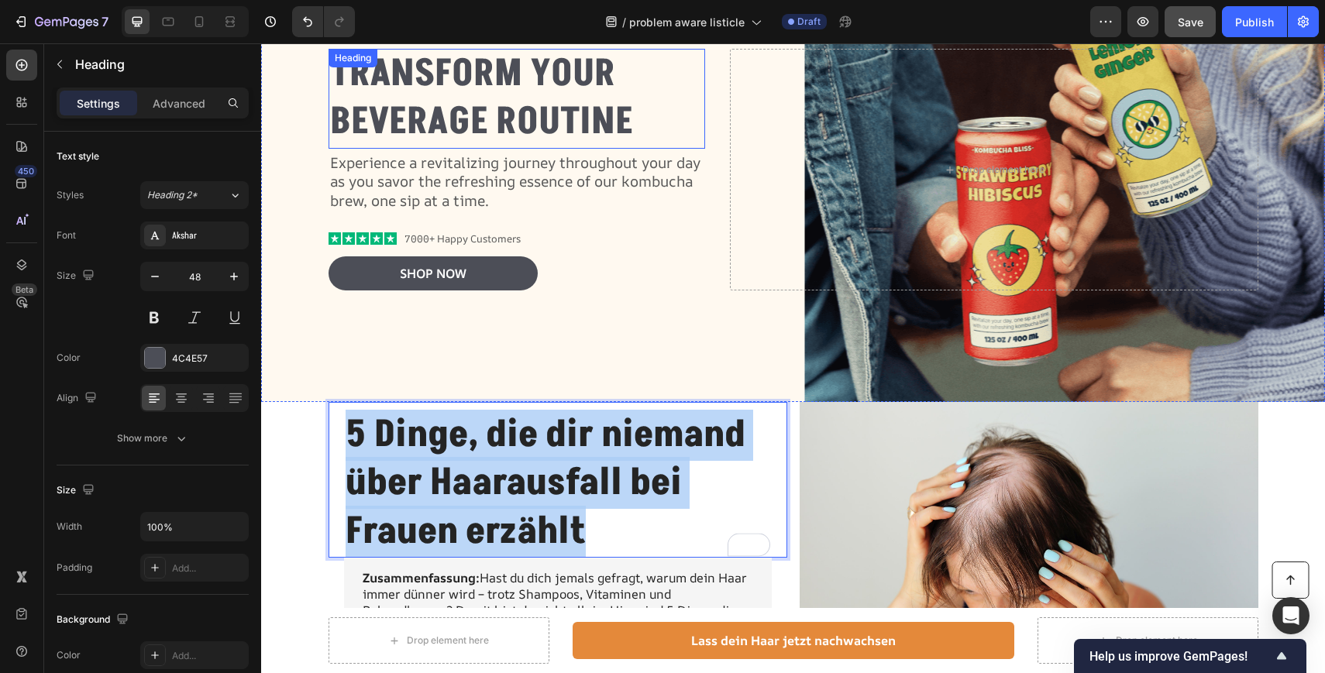
click at [466, 99] on h2 "Transform Your Beverage Routine" at bounding box center [516, 99] width 377 height 100
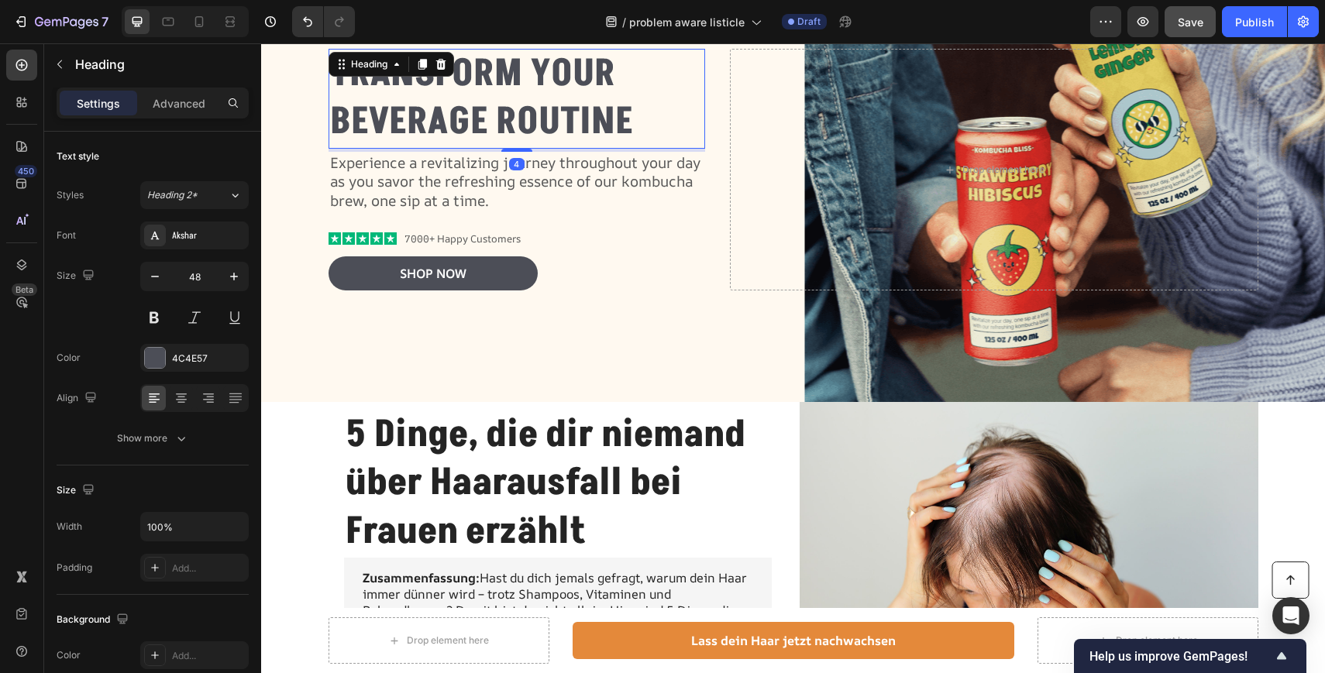
click at [645, 122] on h2 "Transform Your Beverage Routine" at bounding box center [516, 99] width 377 height 100
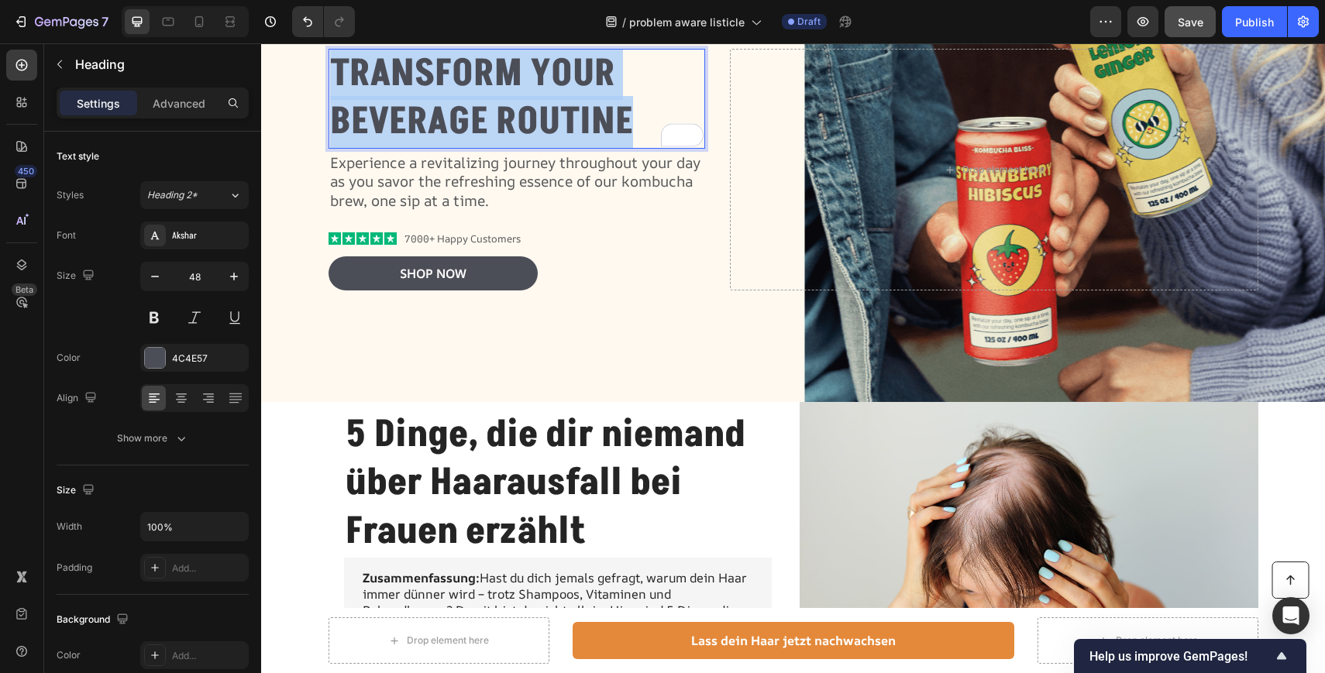
drag, startPoint x: 645, startPoint y: 122, endPoint x: 330, endPoint y: 60, distance: 320.7
click at [330, 60] on p "Transform Your Beverage Routine" at bounding box center [517, 98] width 374 height 97
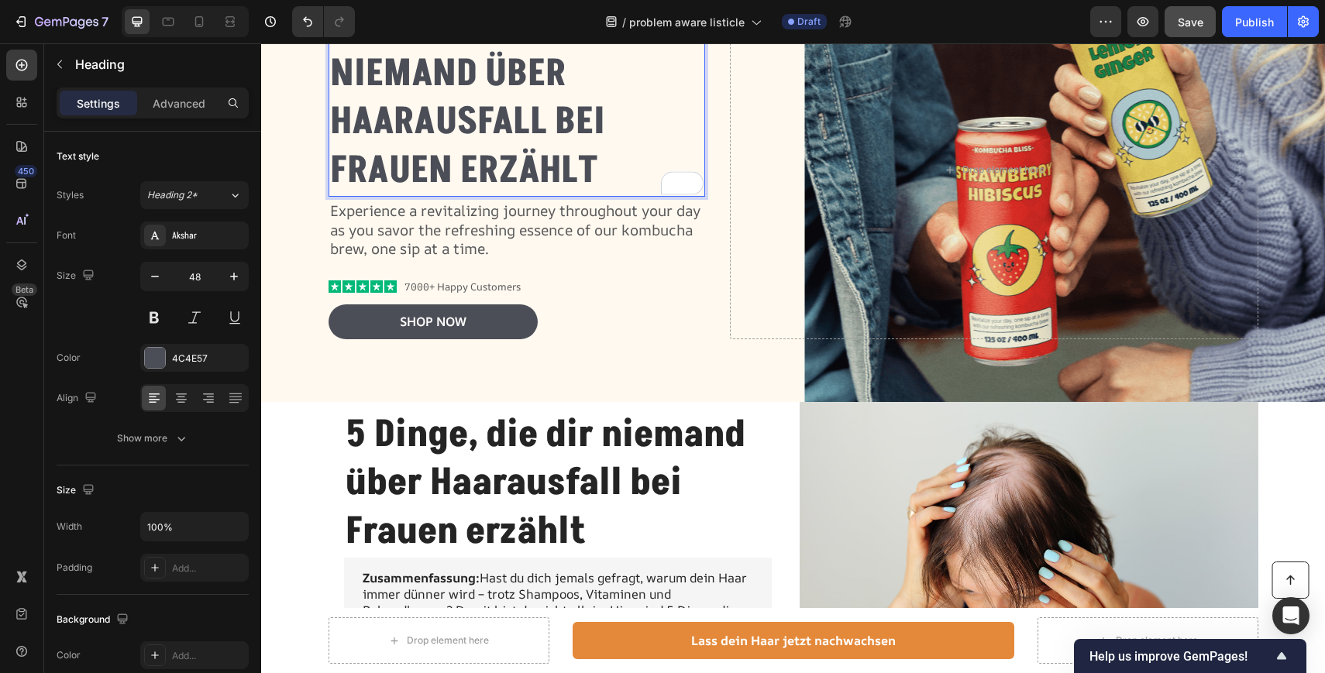
scroll to position [198, 0]
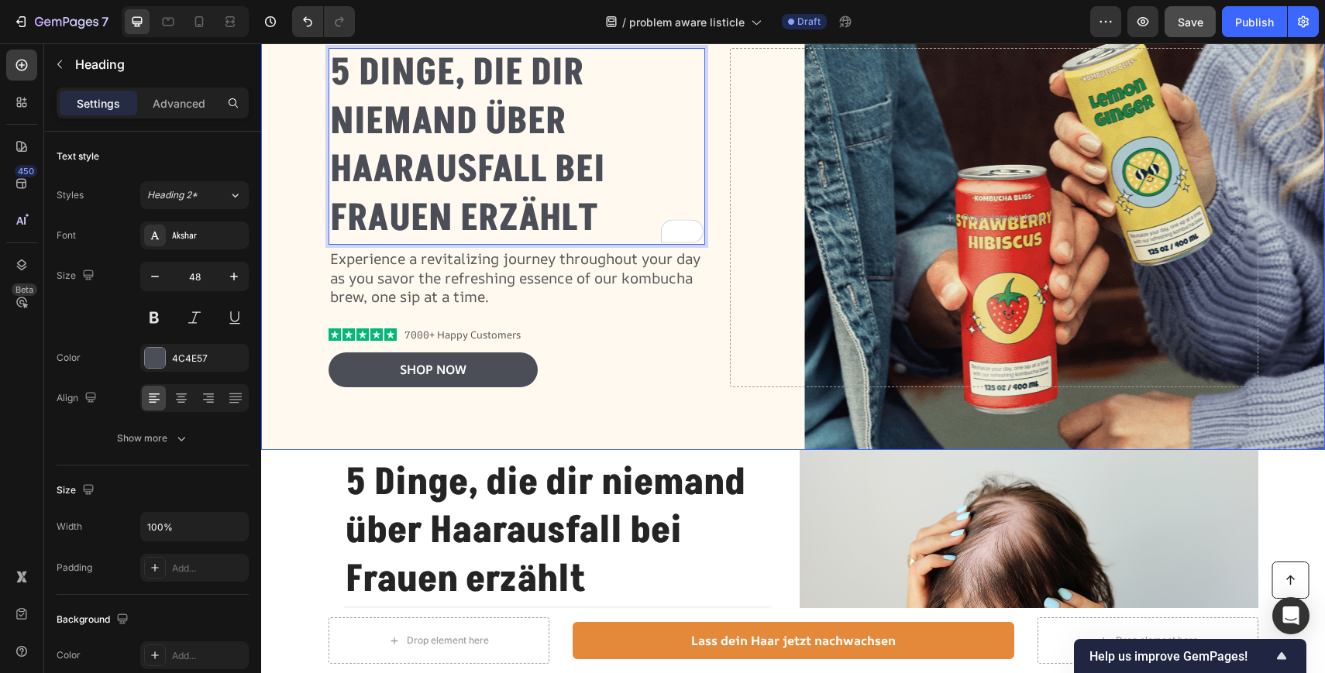
click at [631, 387] on div "5 Dinge, die dir niemand über Haarausfall bei Frauen erzählt Heading 4 Experien…" at bounding box center [793, 217] width 930 height 388
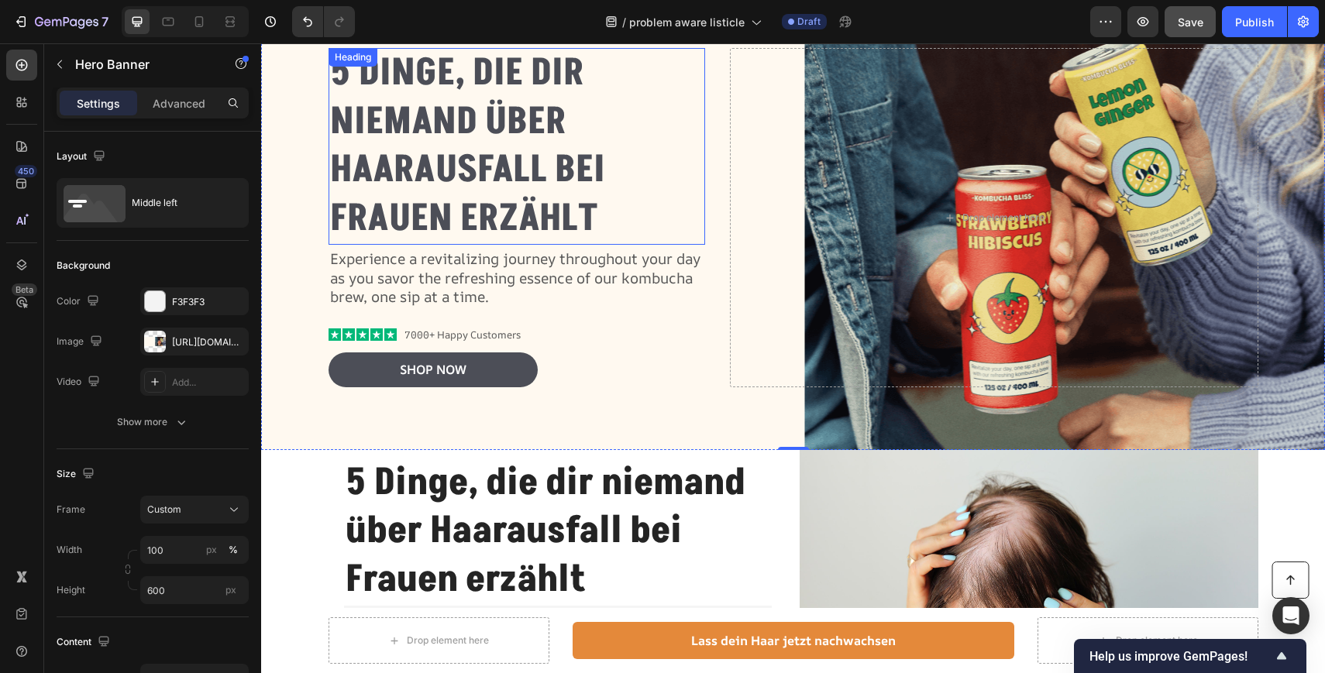
scroll to position [46, 0]
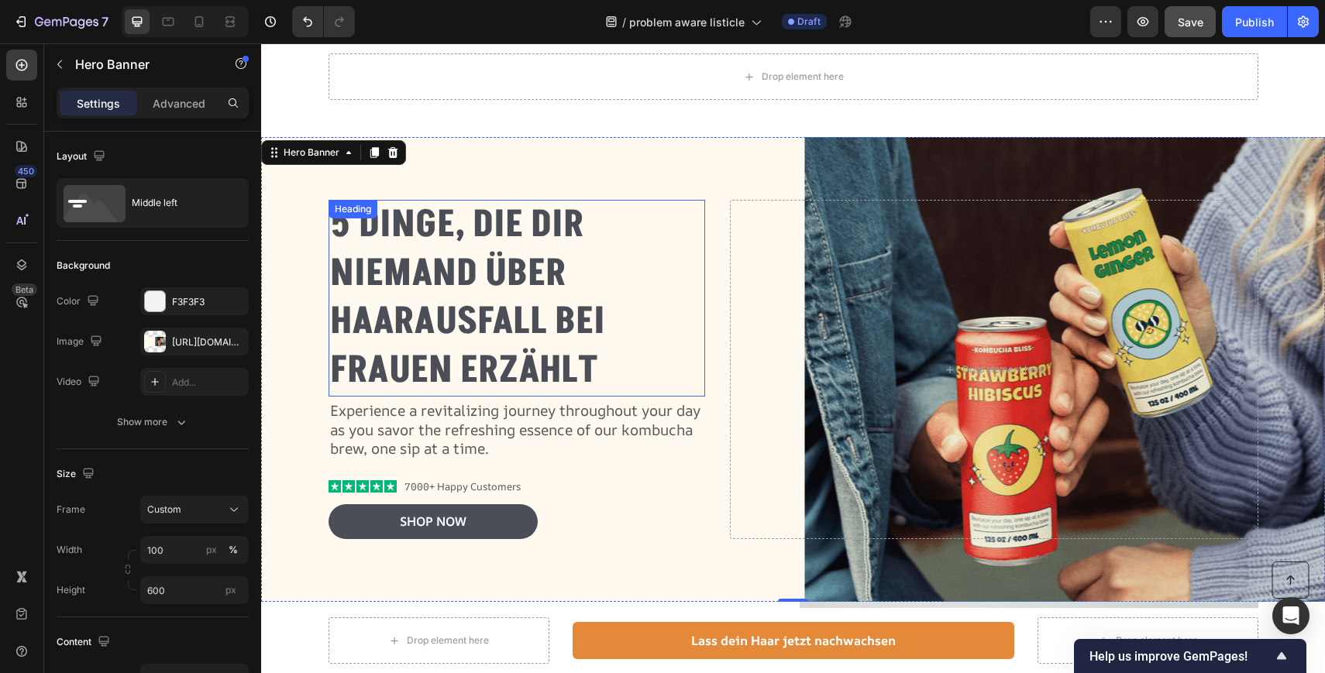
click at [593, 248] on p "⁠⁠⁠⁠⁠⁠⁠ 5 Dinge, die dir niemand über Haarausfall bei Frauen erzählt" at bounding box center [517, 298] width 374 height 194
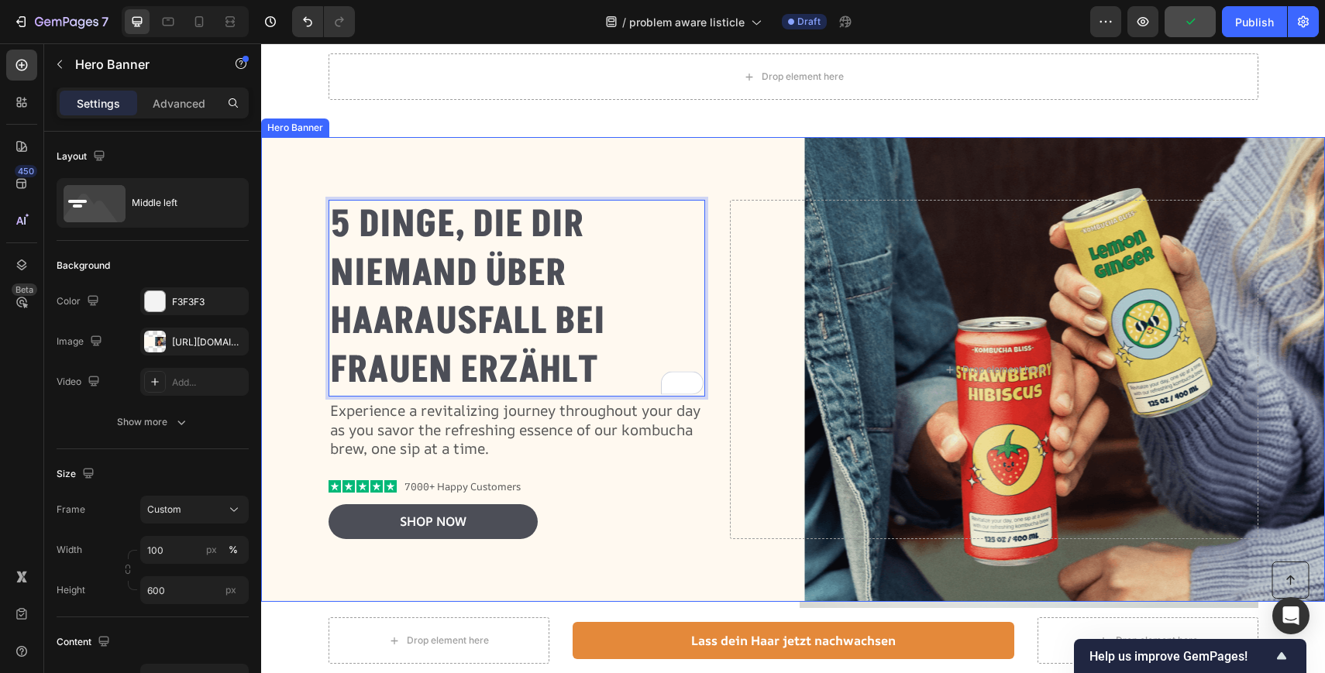
click at [290, 367] on div "Background Image" at bounding box center [793, 369] width 1064 height 465
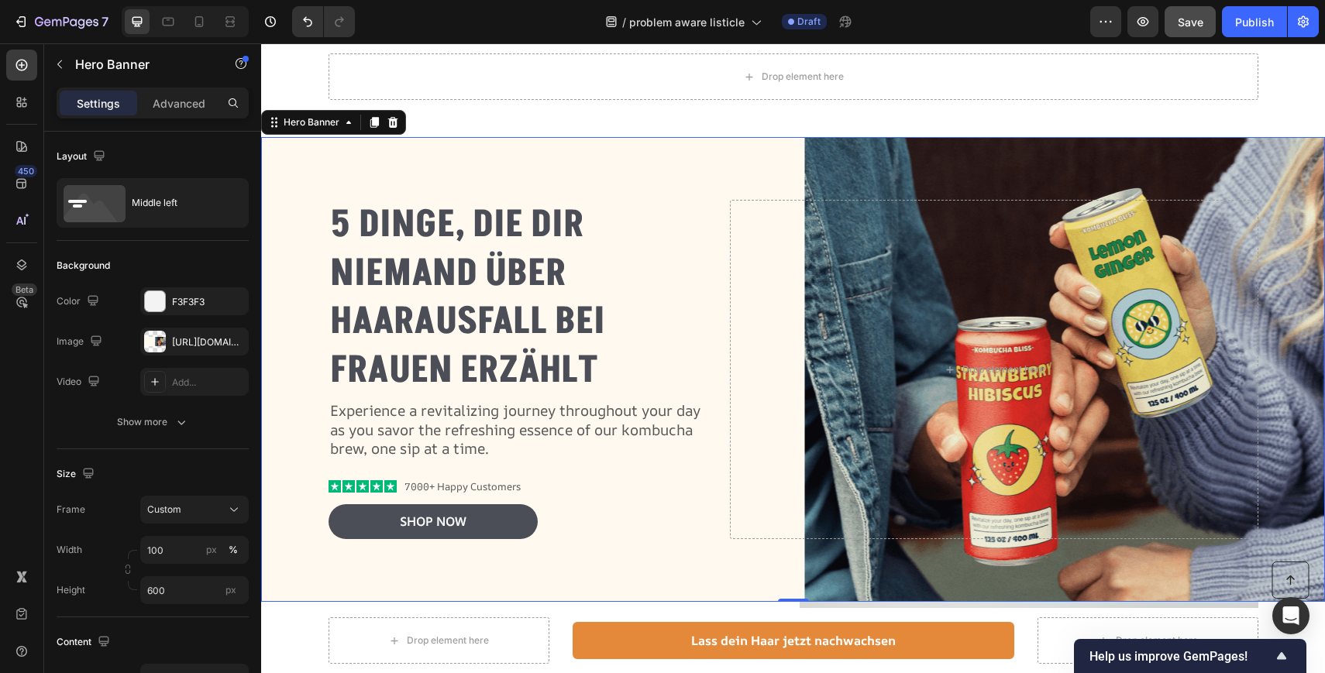
click at [1071, 156] on div "Background Image" at bounding box center [793, 369] width 1064 height 465
click at [176, 341] on div "https://cdn.shopify.com/s/files/1/0897/9428/1805/files/gempages_568780725961098…" at bounding box center [194, 342] width 45 height 14
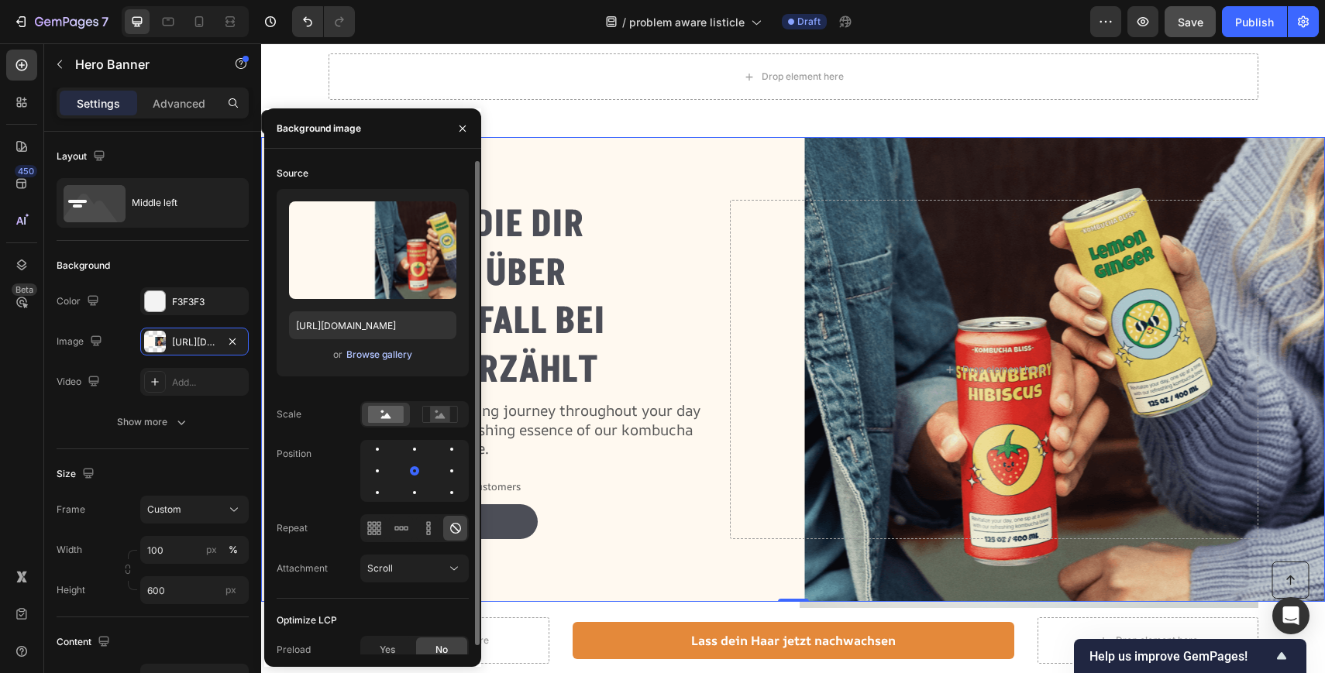
click at [400, 356] on div "Browse gallery" at bounding box center [379, 355] width 66 height 14
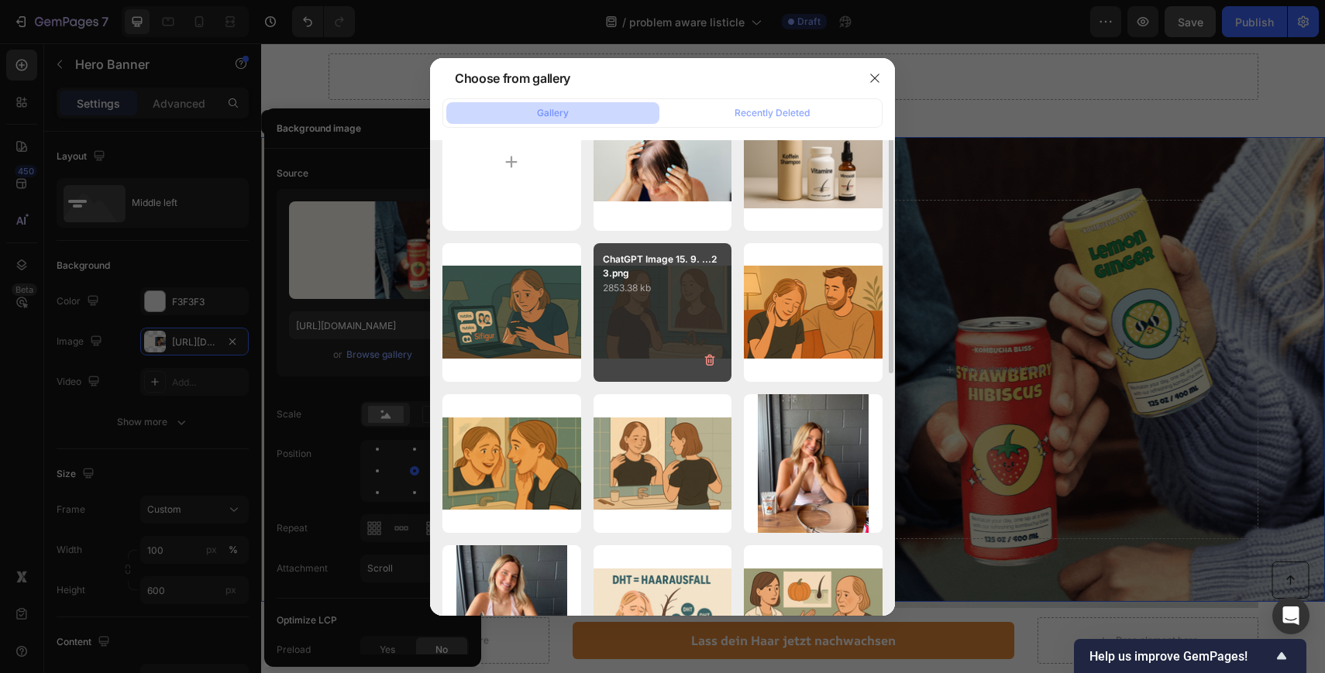
scroll to position [0, 0]
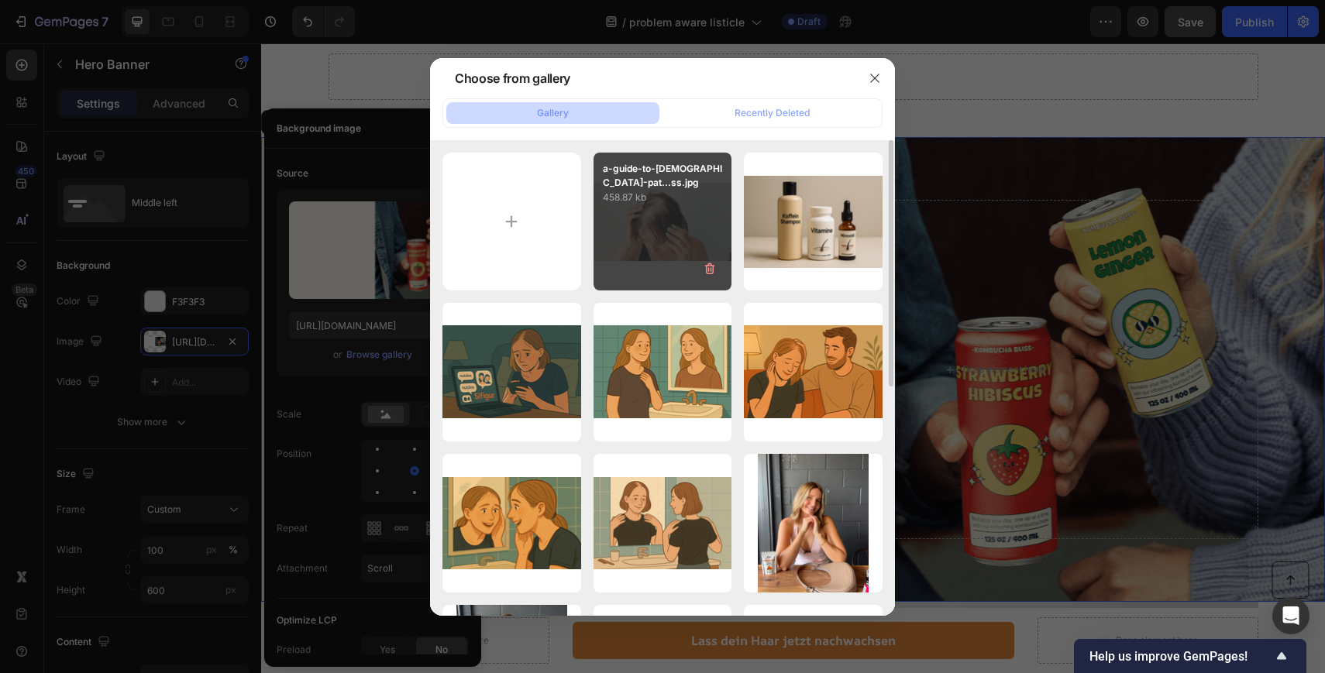
click at [676, 230] on div "a-guide-to-female-pat...ss.jpg 458.87 kb" at bounding box center [662, 222] width 139 height 139
type input "https://cdn.shopify.com/s/files/1/0897/9428/1805/files/gempages_568780725961098…"
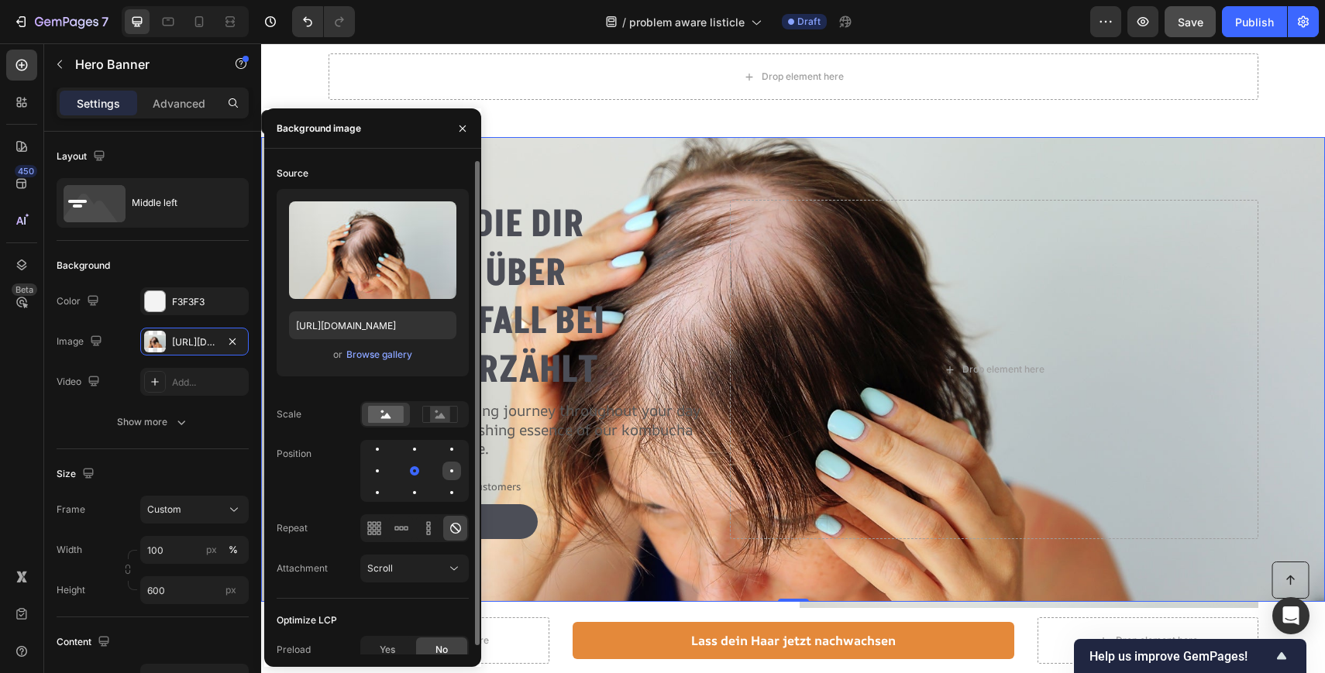
click at [448, 474] on div at bounding box center [451, 471] width 19 height 19
click at [445, 422] on rect at bounding box center [439, 414] width 35 height 16
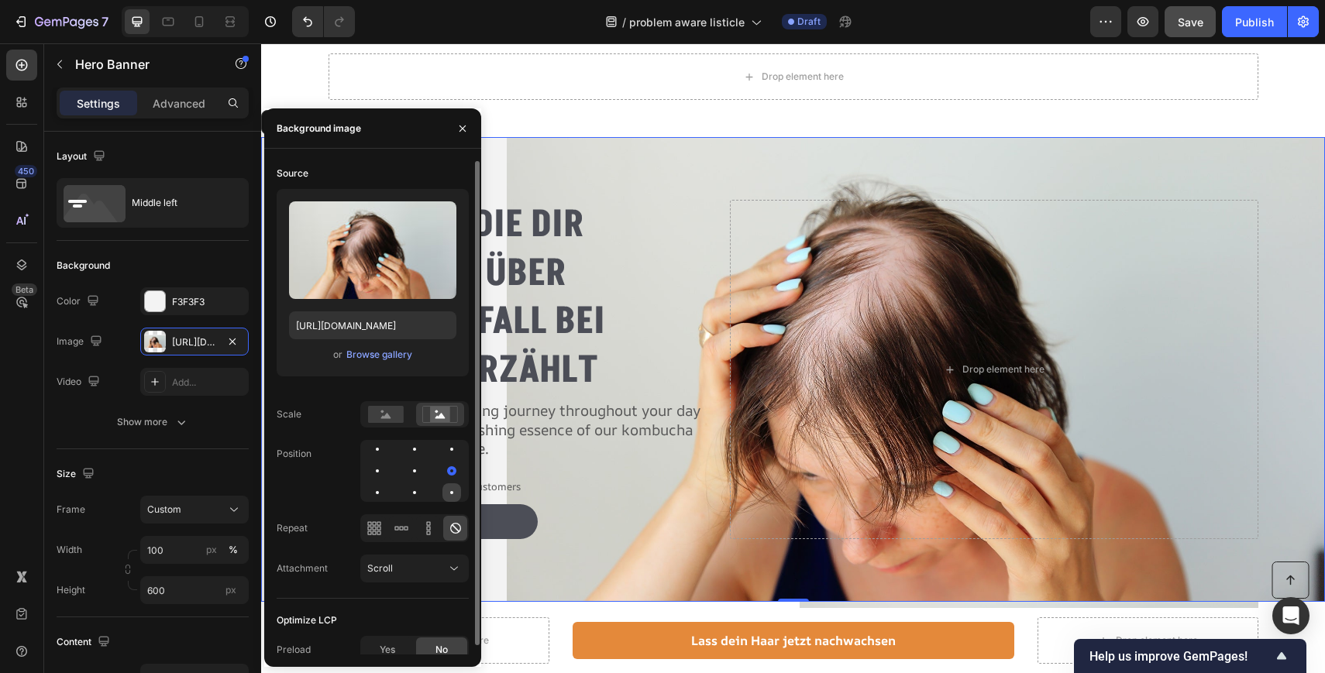
click at [455, 494] on div at bounding box center [451, 492] width 19 height 19
click at [427, 531] on icon at bounding box center [428, 533] width 4 height 4
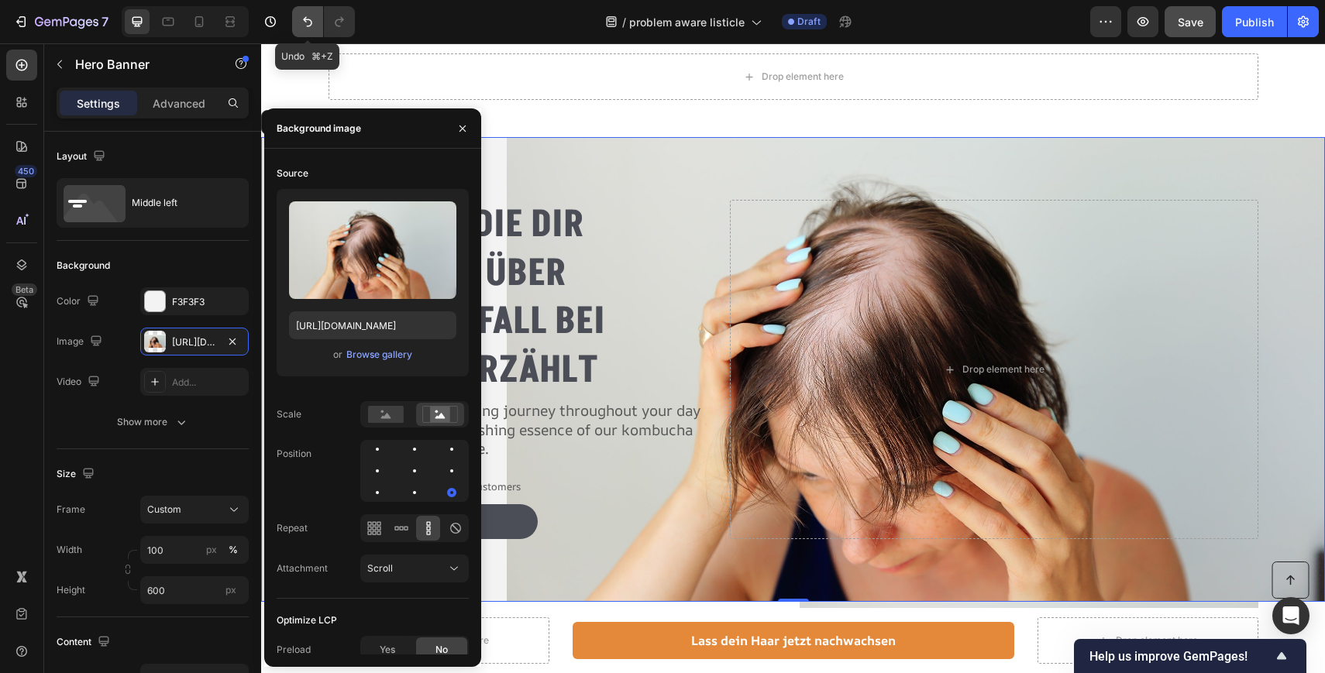
click at [315, 25] on icon "Undo/Redo" at bounding box center [307, 21] width 15 height 15
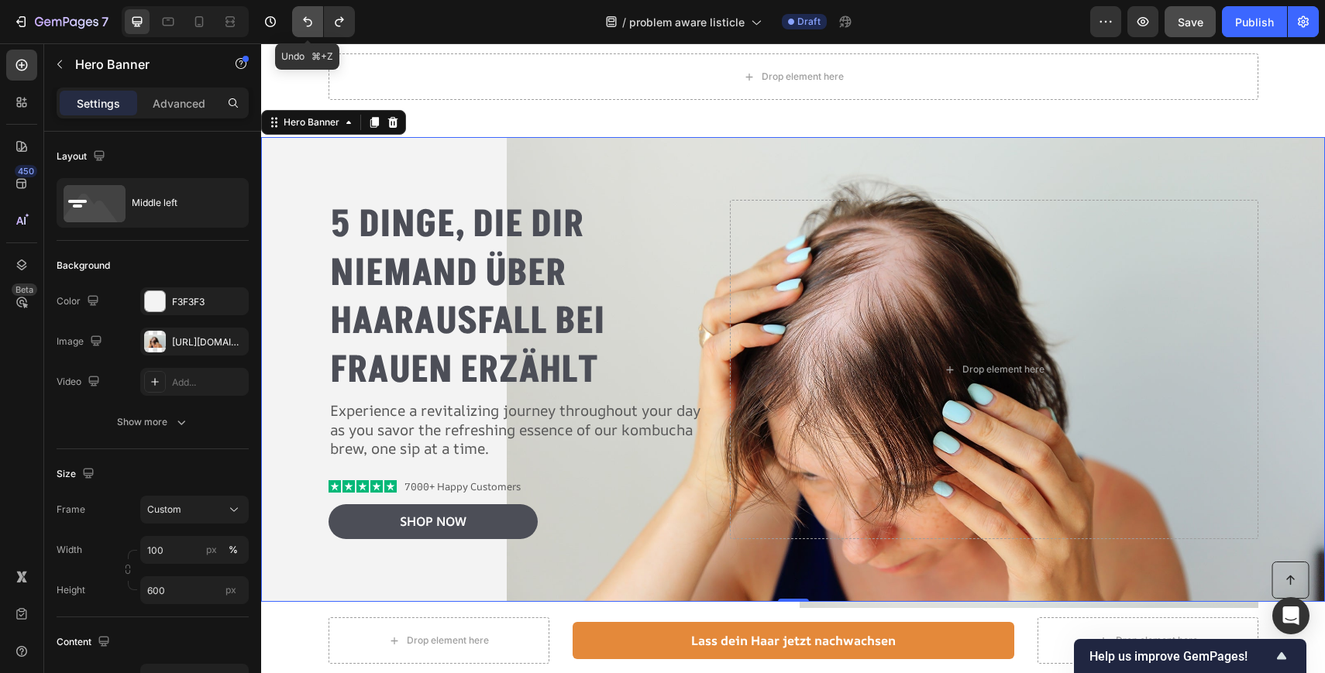
click at [314, 23] on icon "Undo/Redo" at bounding box center [307, 21] width 15 height 15
click at [311, 24] on icon "Undo/Redo" at bounding box center [307, 21] width 15 height 15
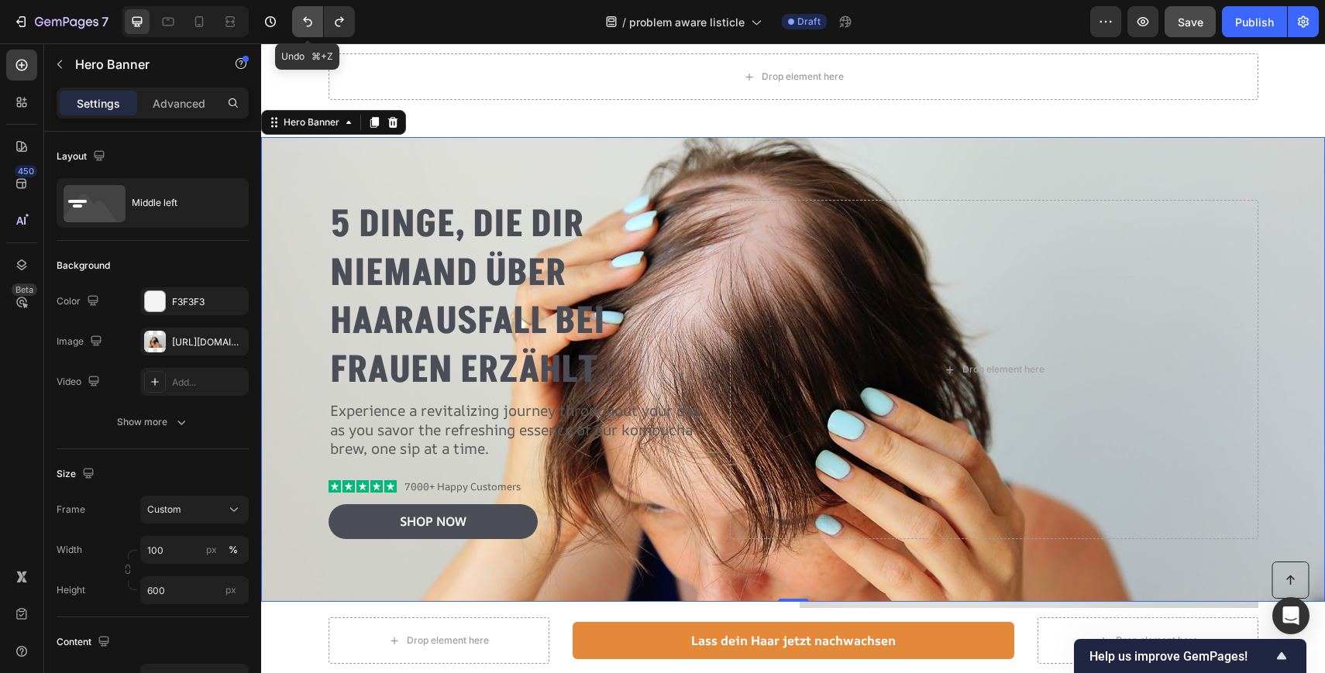
click at [311, 24] on icon "Undo/Redo" at bounding box center [307, 21] width 15 height 15
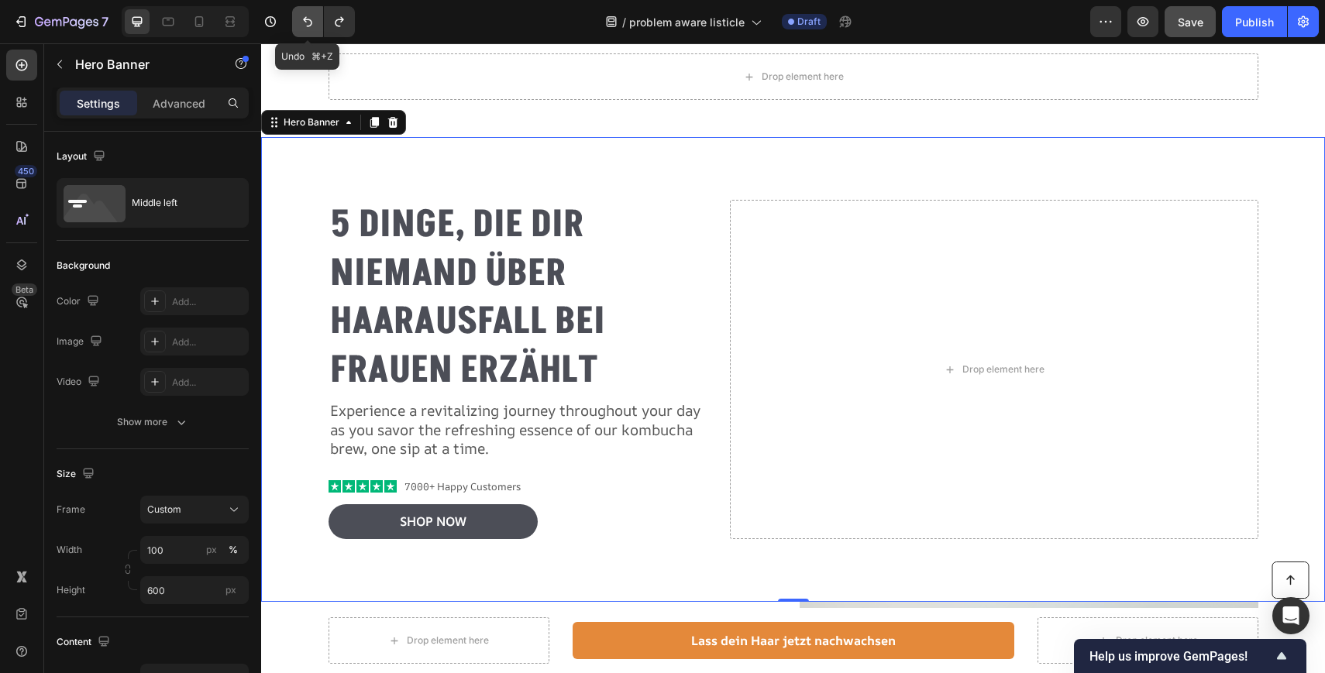
click at [311, 24] on icon "Undo/Redo" at bounding box center [307, 21] width 15 height 15
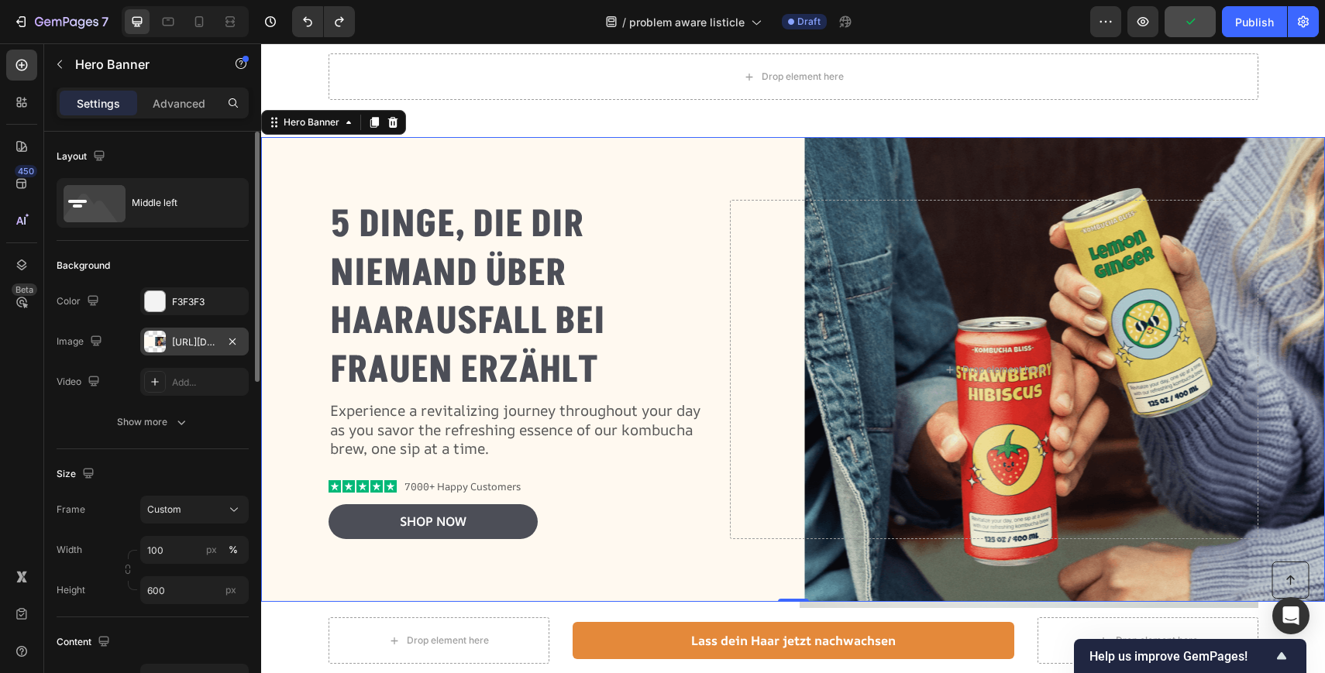
click at [187, 337] on div "https://cdn.shopify.com/s/files/1/0897/9428/1805/files/gempages_568780725961098…" at bounding box center [194, 342] width 45 height 14
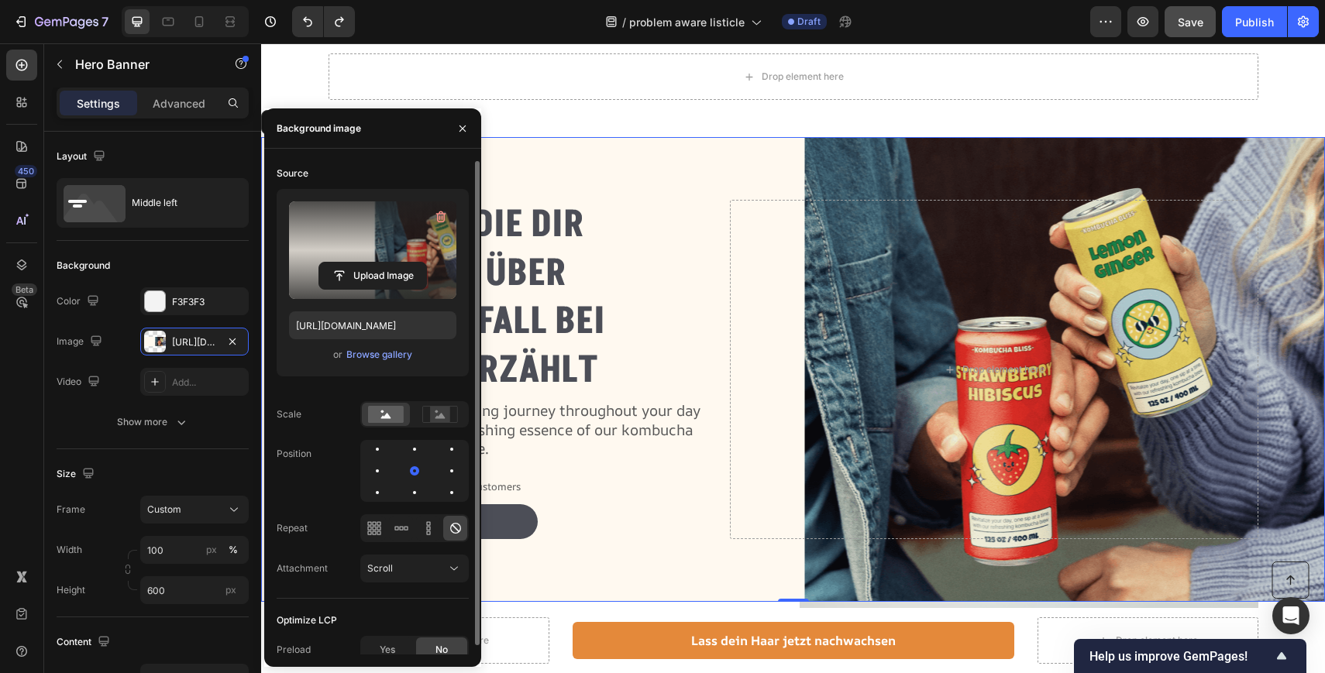
click at [395, 231] on label at bounding box center [372, 250] width 167 height 98
click at [395, 263] on input "file" at bounding box center [372, 276] width 107 height 26
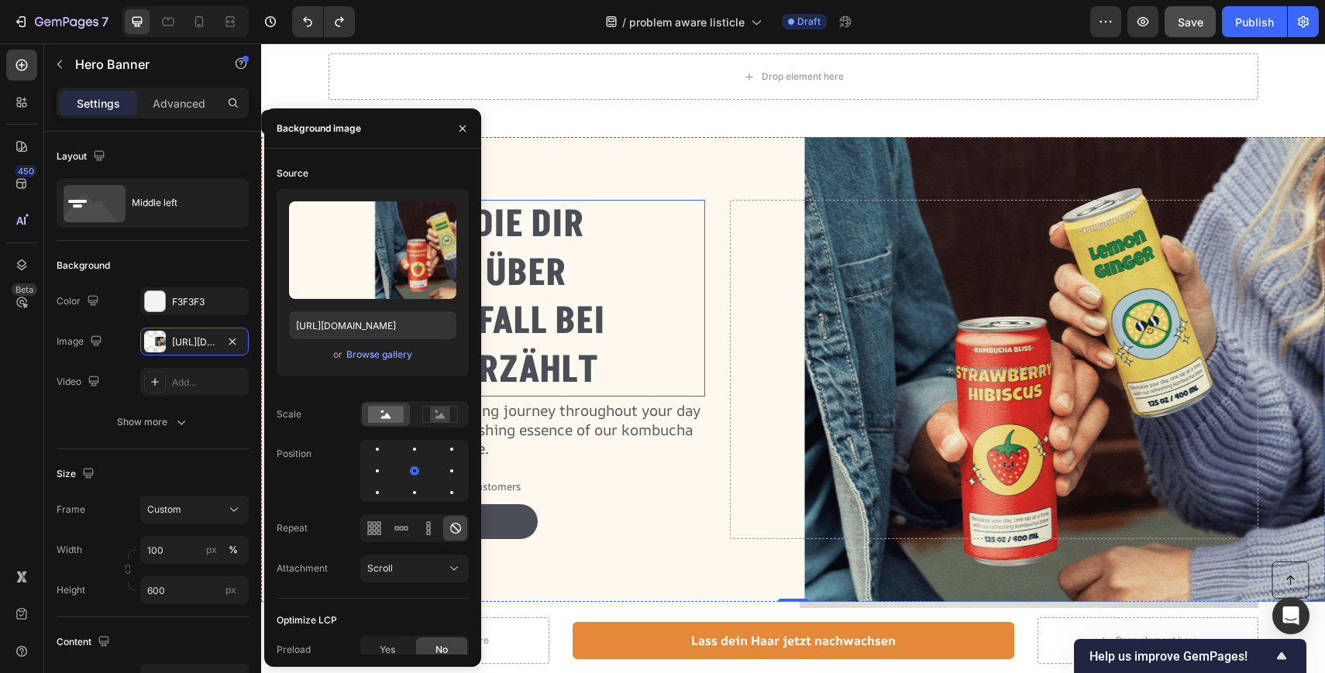
scroll to position [265, 0]
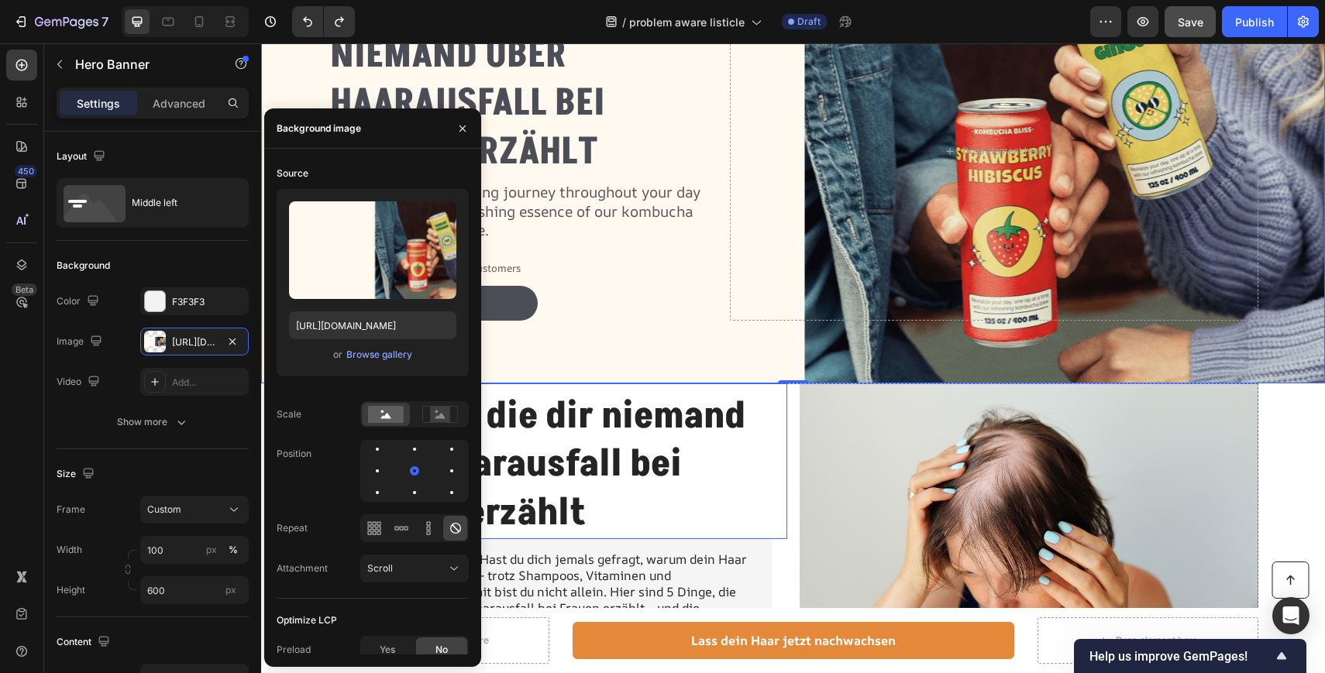
click at [774, 440] on div "⁠⁠⁠⁠⁠⁠⁠ 5 Dinge, die dir niemand über Haarausfall bei Frauen erzählt Heading" at bounding box center [557, 461] width 459 height 156
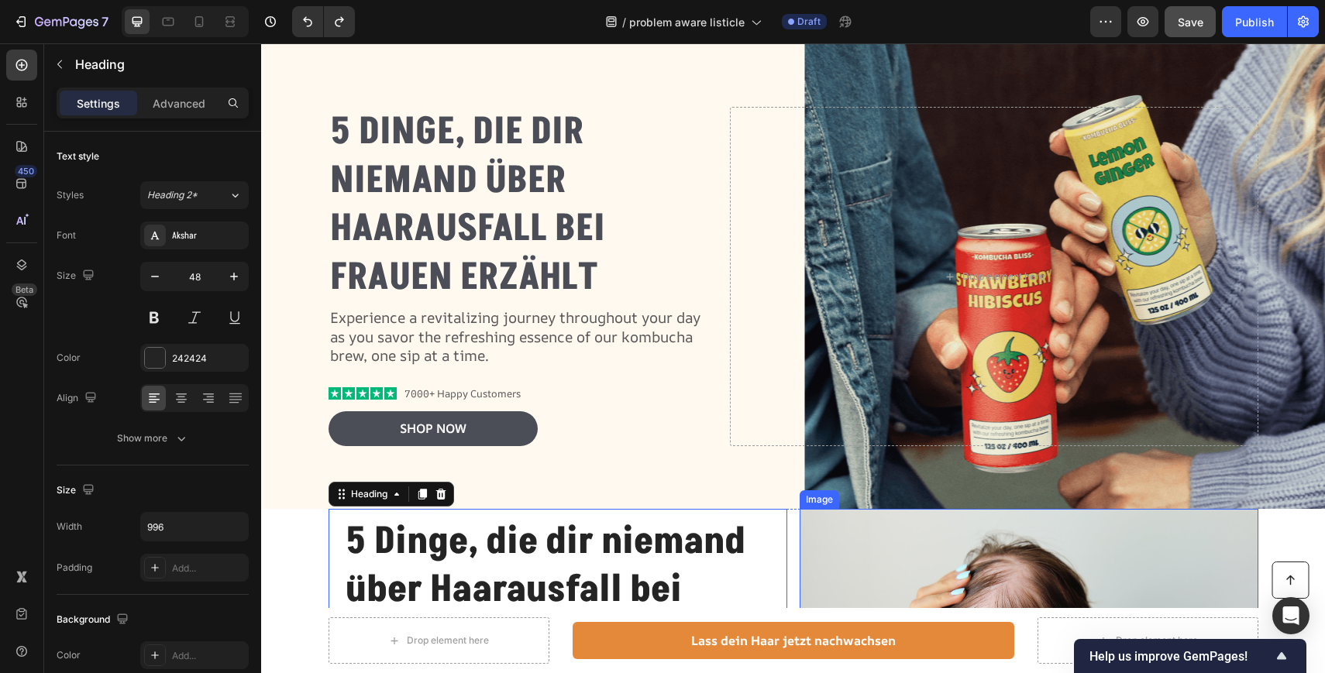
scroll to position [0, 0]
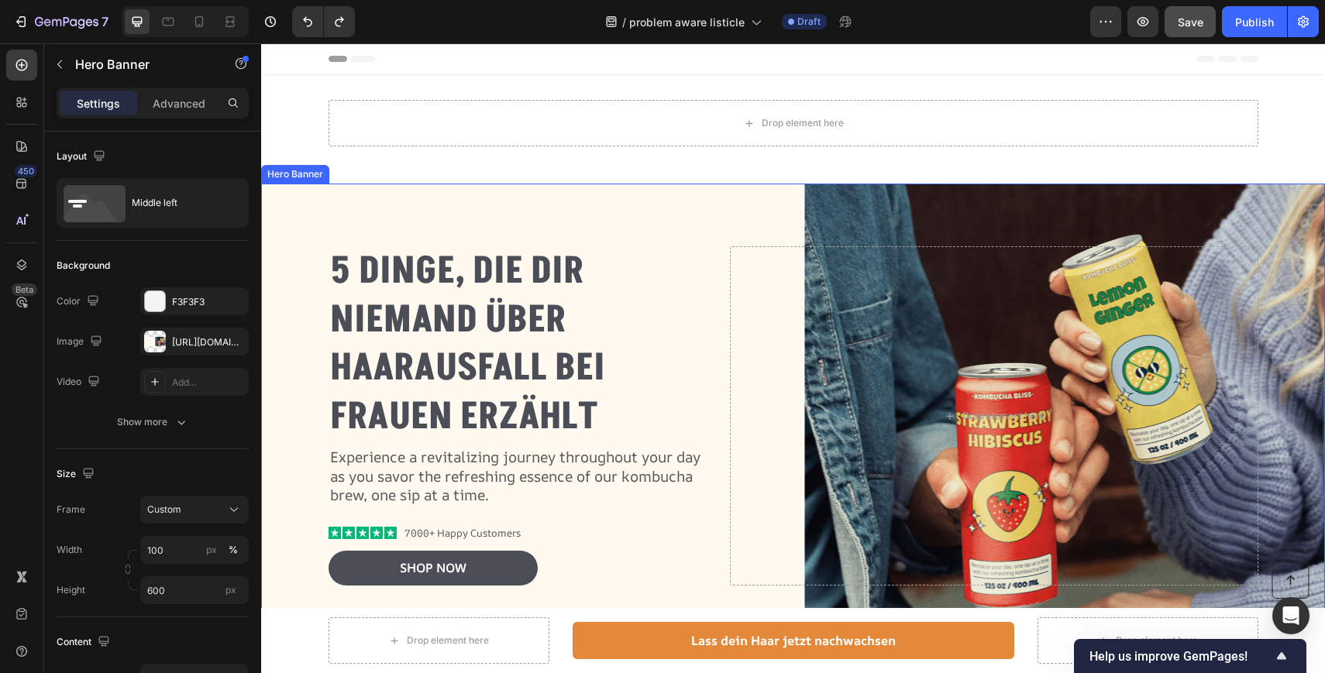
click at [1063, 217] on div "Background Image" at bounding box center [793, 416] width 1064 height 465
click at [198, 347] on div "https://cdn.shopify.com/s/files/1/0897/9428/1805/files/gempages_568780725961098…" at bounding box center [194, 342] width 45 height 14
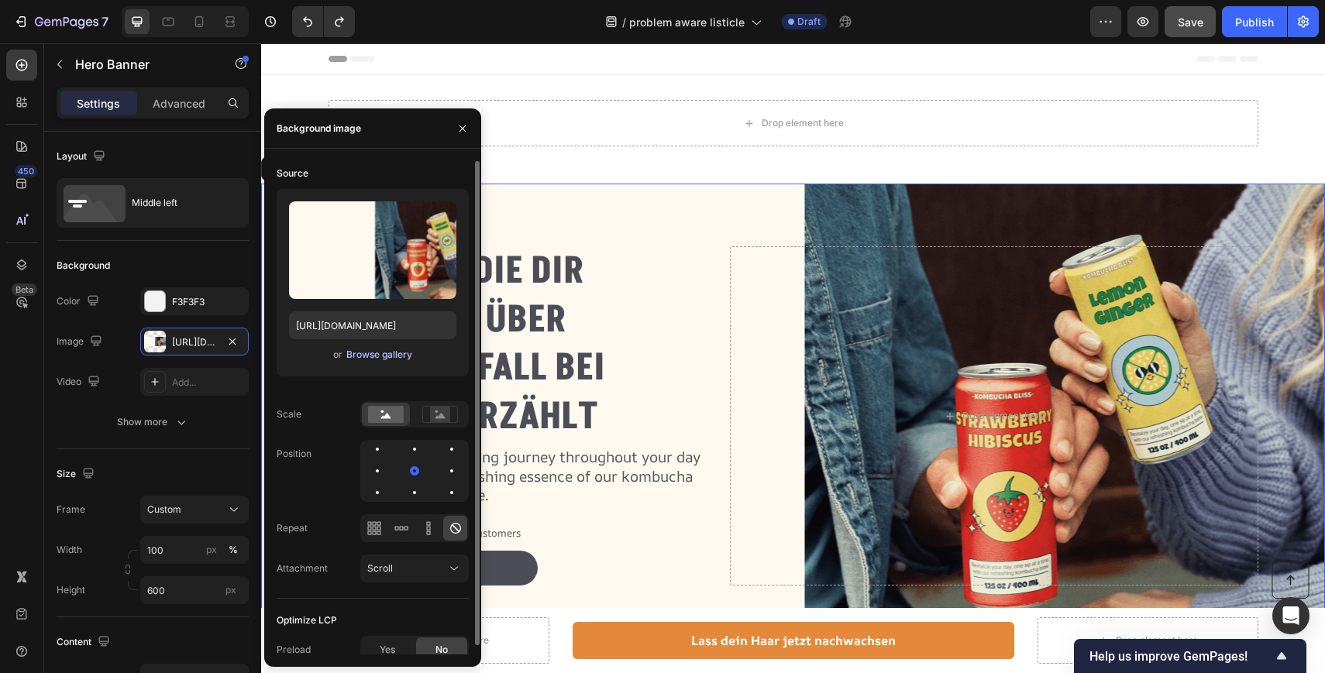
click at [387, 351] on div "Browse gallery" at bounding box center [379, 355] width 66 height 14
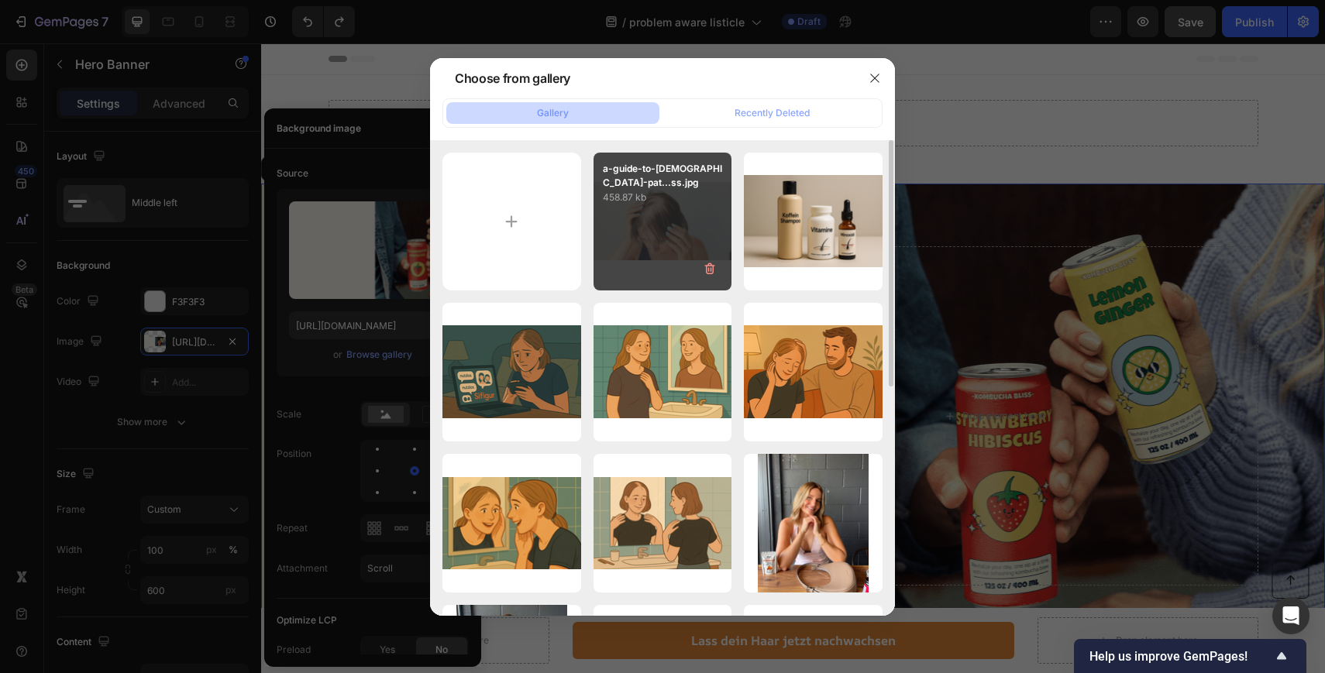
click at [662, 262] on div "a-guide-to-female-pat...ss.jpg 458.87 kb" at bounding box center [662, 222] width 139 height 139
type input "https://cdn.shopify.com/s/files/1/0897/9428/1805/files/gempages_568780725961098…"
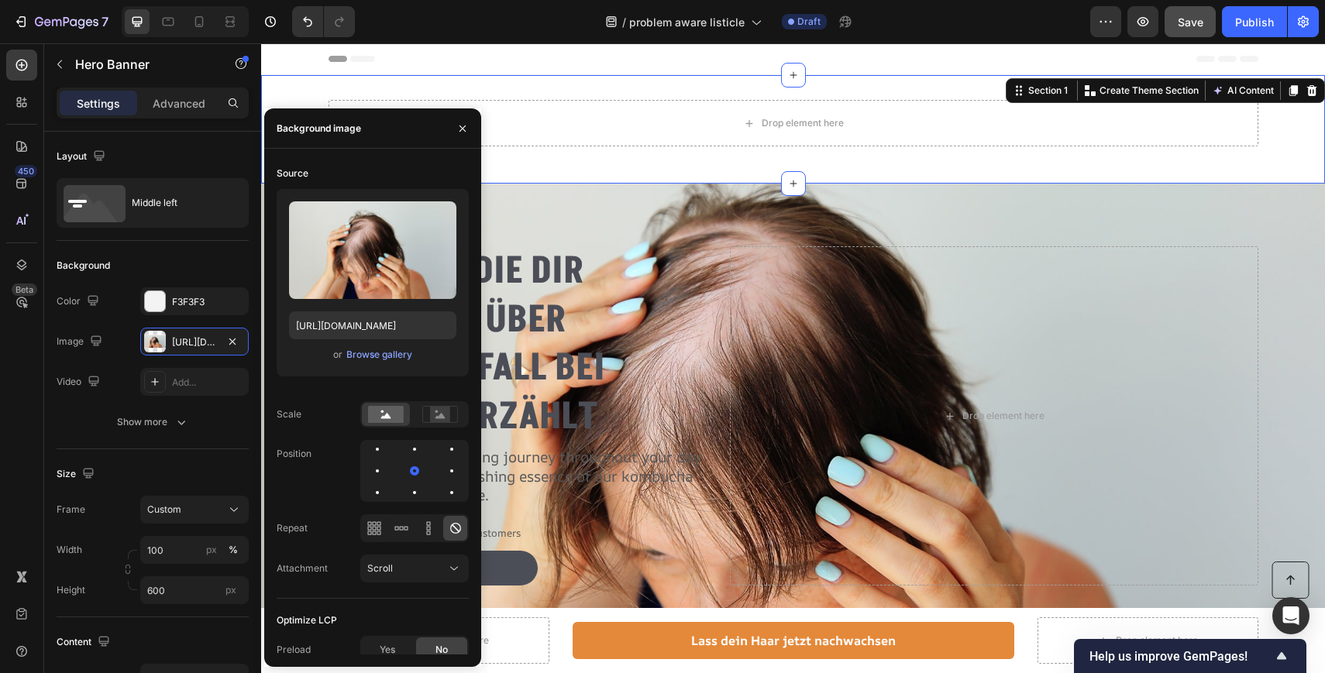
click at [653, 165] on div "Drop element here Row Section 1 You can create reusable sections Create Theme S…" at bounding box center [793, 129] width 1064 height 108
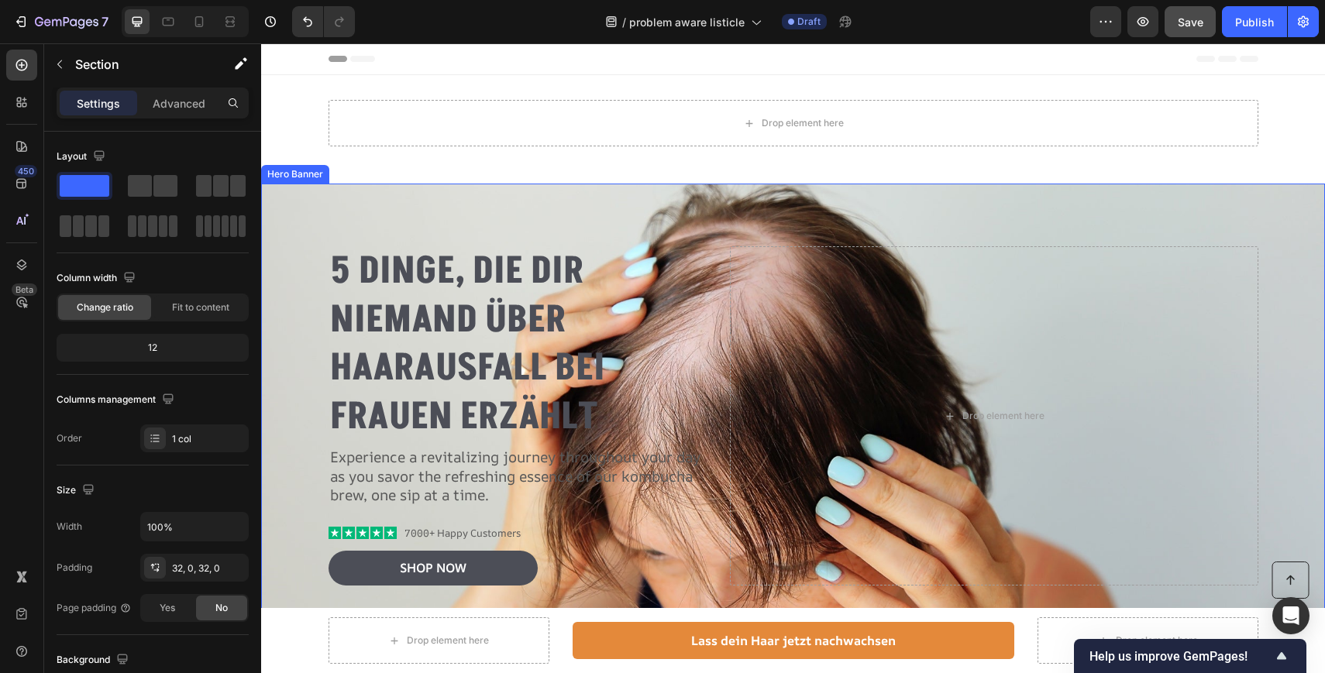
click at [305, 205] on div "Background Image" at bounding box center [793, 416] width 1064 height 465
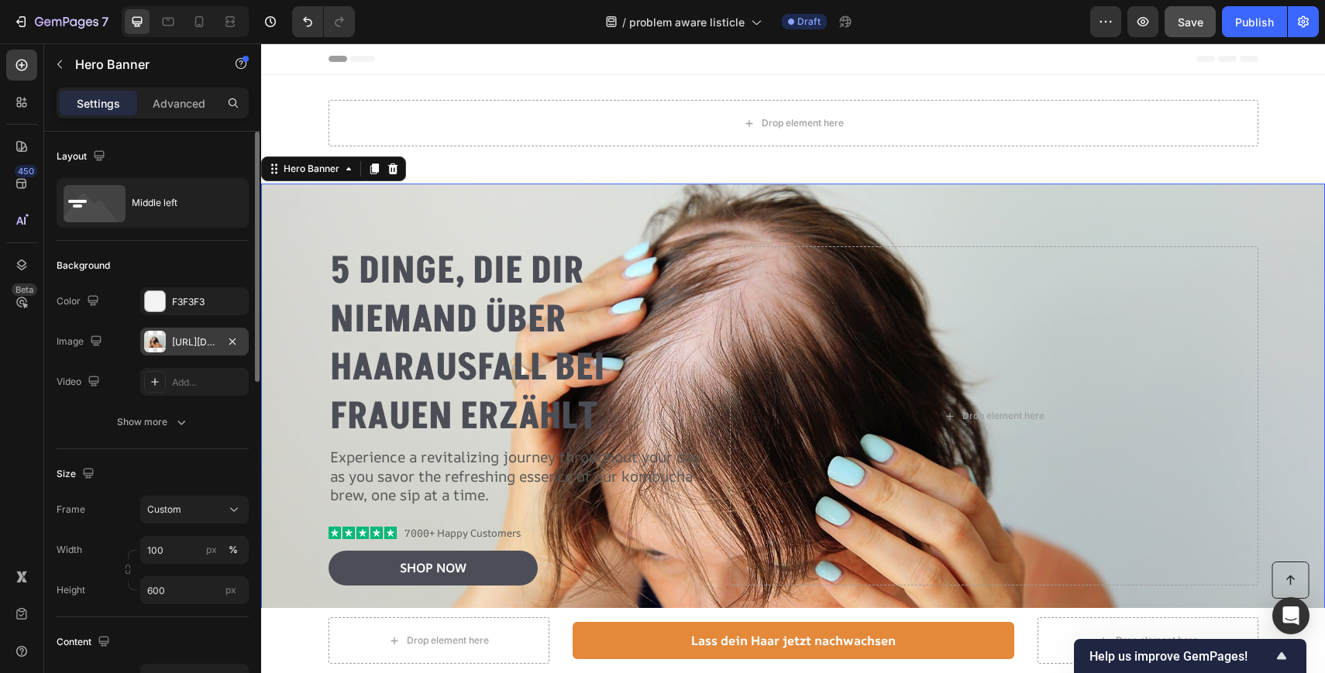
click at [182, 340] on div "https://cdn.shopify.com/s/files/1/0897/9428/1805/files/gempages_568780725961098…" at bounding box center [194, 342] width 45 height 14
click at [311, 19] on icon "Undo/Redo" at bounding box center [307, 21] width 15 height 15
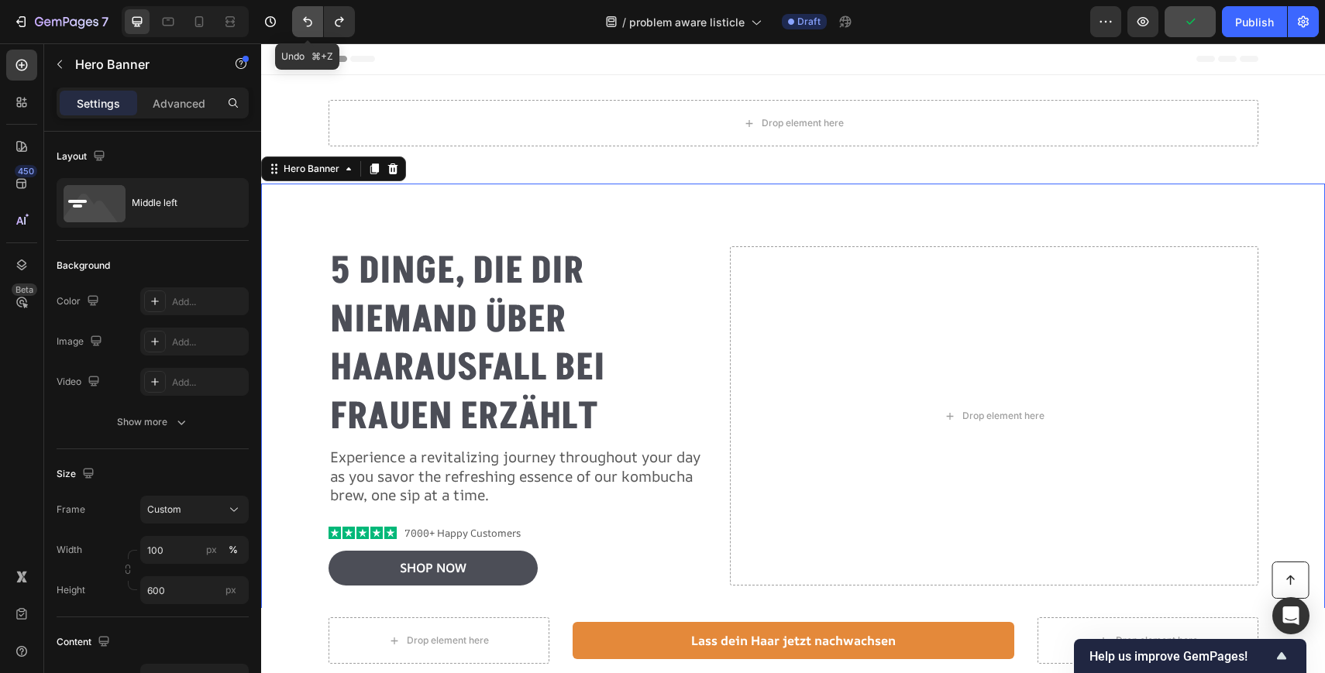
click at [311, 19] on icon "Undo/Redo" at bounding box center [307, 21] width 15 height 15
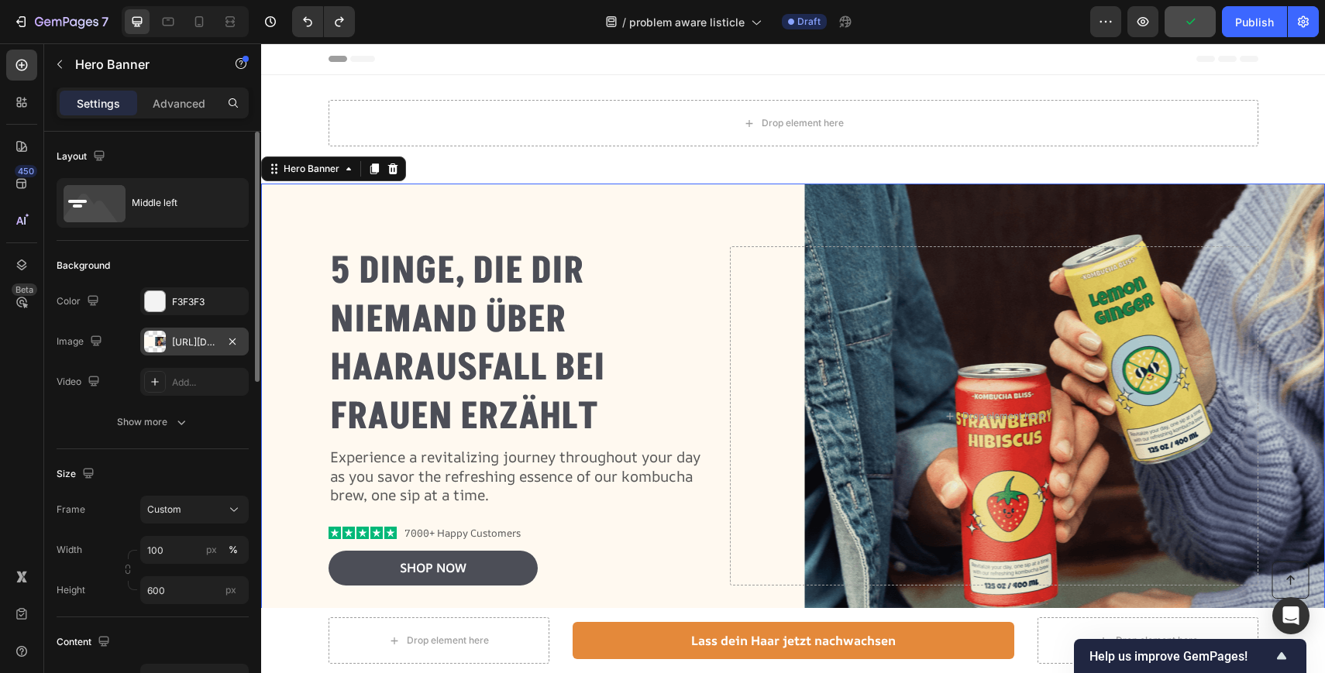
click at [183, 342] on div "https://cdn.shopify.com/s/files/1/0897/9428/1805/files/gempages_568780725961098…" at bounding box center [194, 342] width 45 height 14
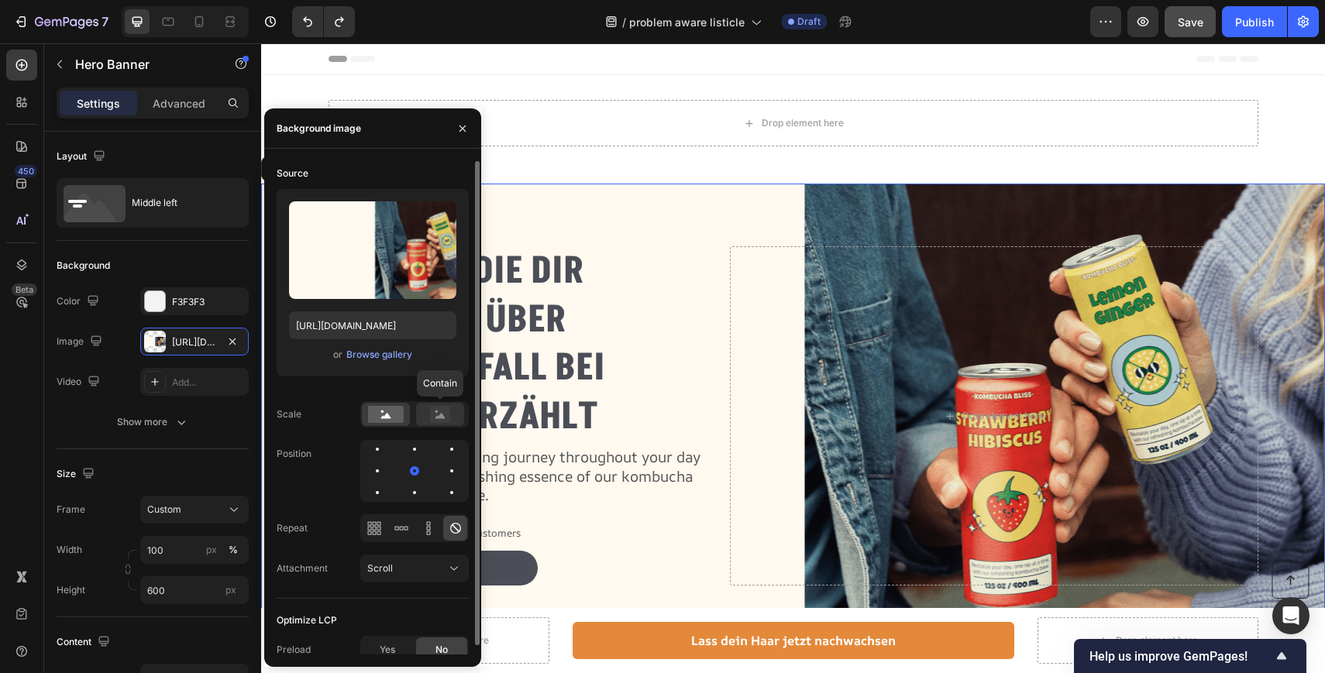
click at [442, 411] on rect at bounding box center [440, 414] width 20 height 15
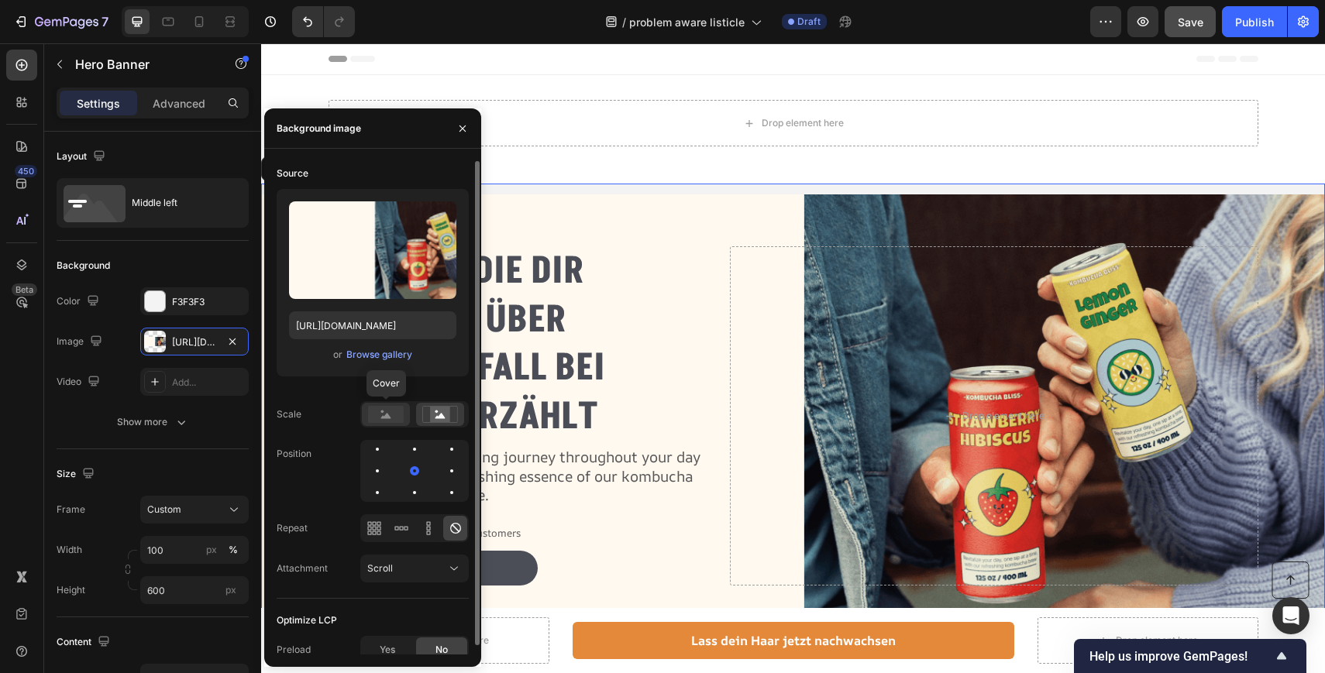
click at [389, 411] on rect at bounding box center [386, 414] width 36 height 17
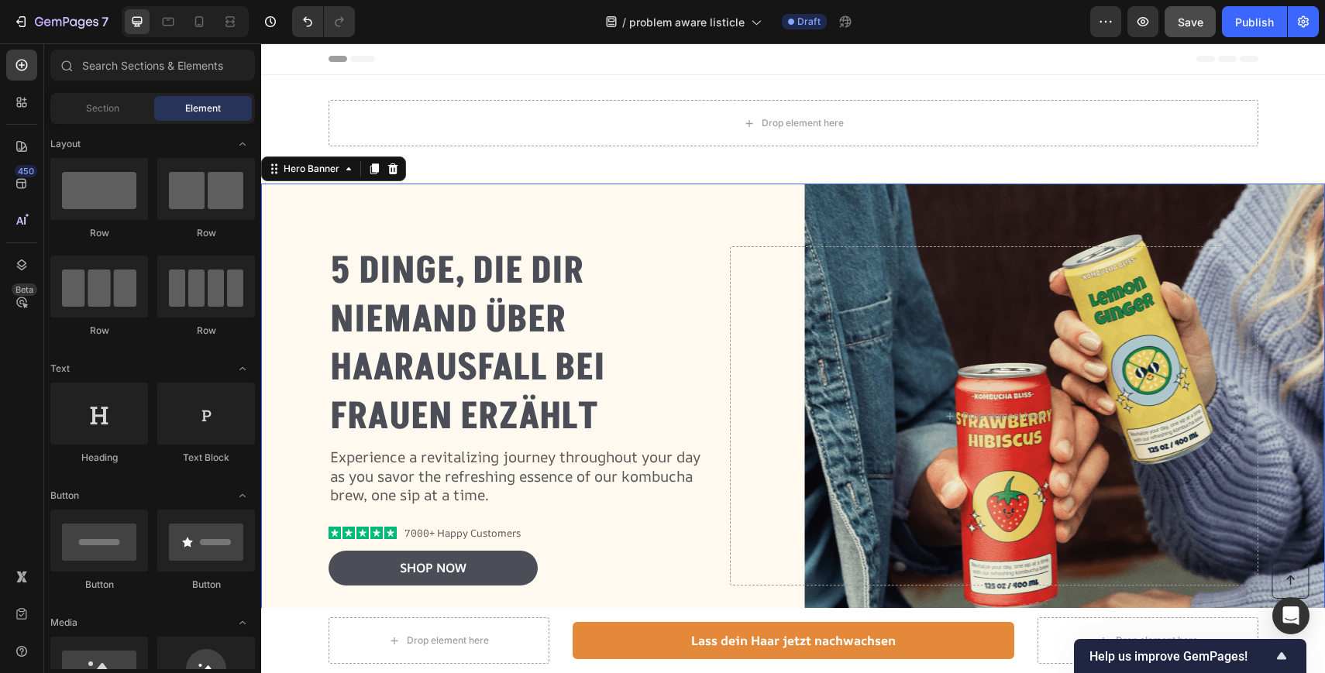
click at [1020, 50] on div "Header" at bounding box center [793, 58] width 930 height 31
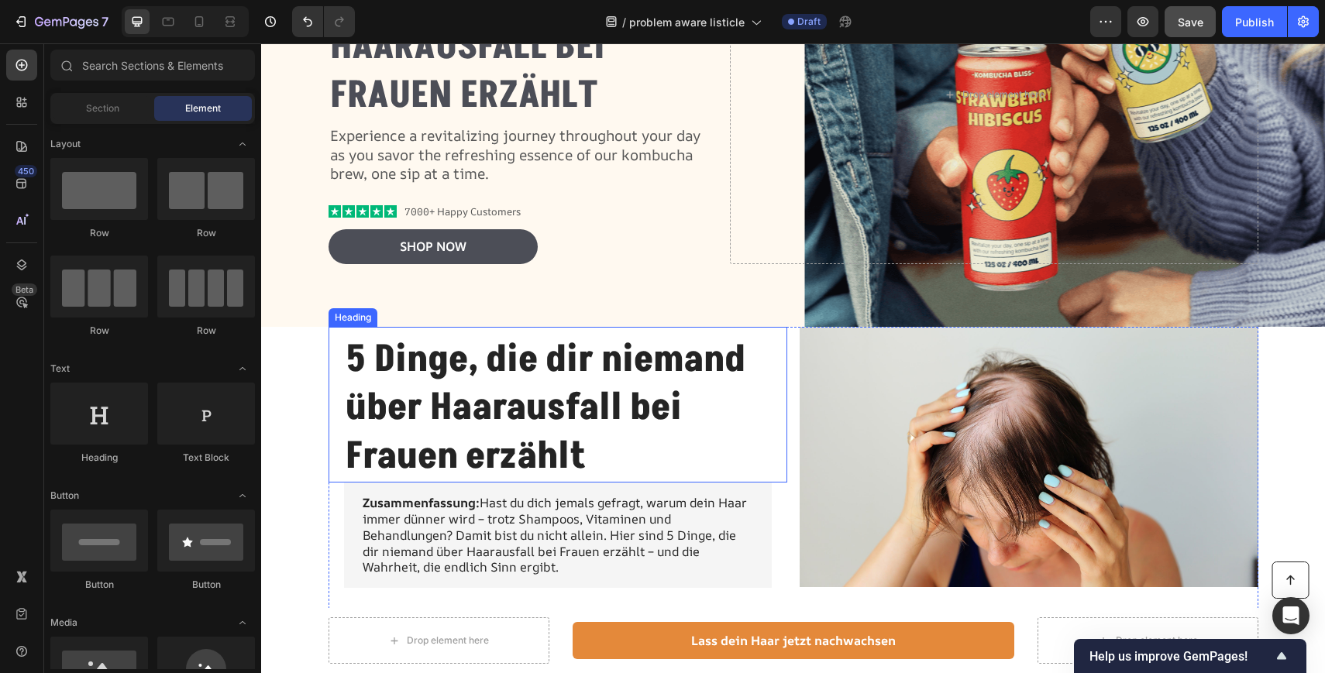
scroll to position [239, 0]
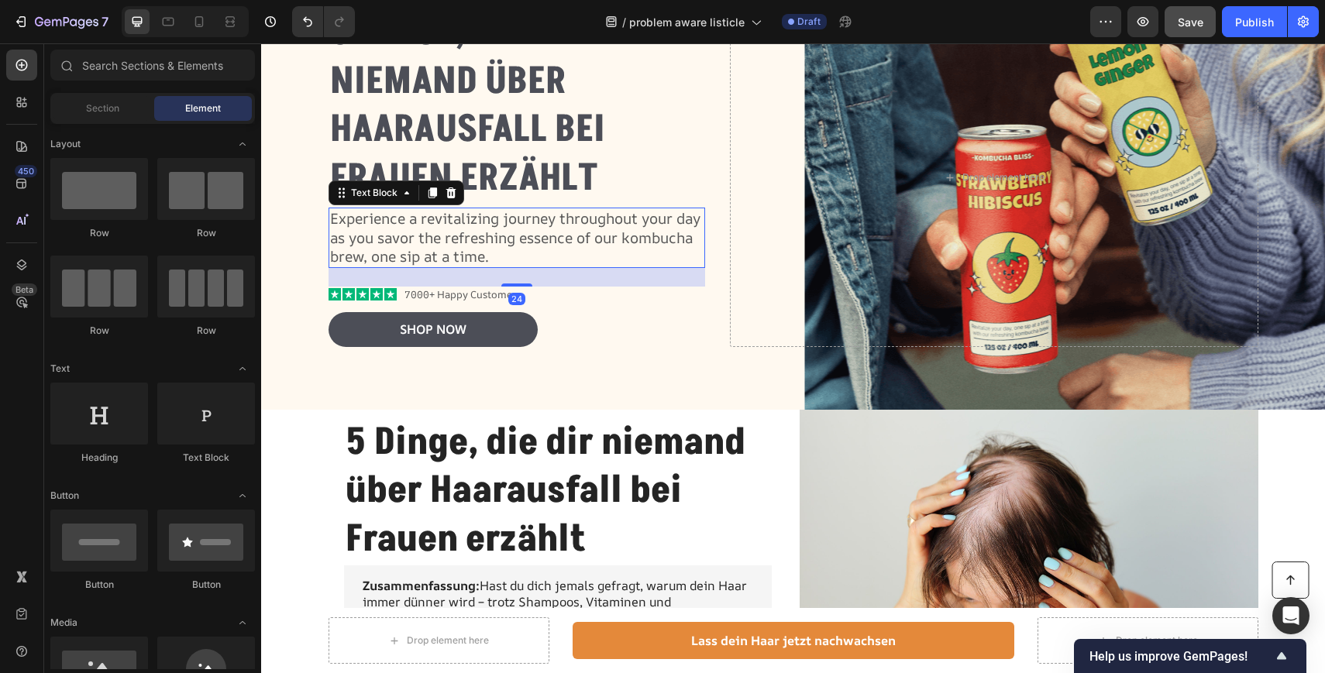
click at [392, 252] on p "Experience a revitalizing journey throughout your day as you savor the refreshi…" at bounding box center [517, 237] width 374 height 57
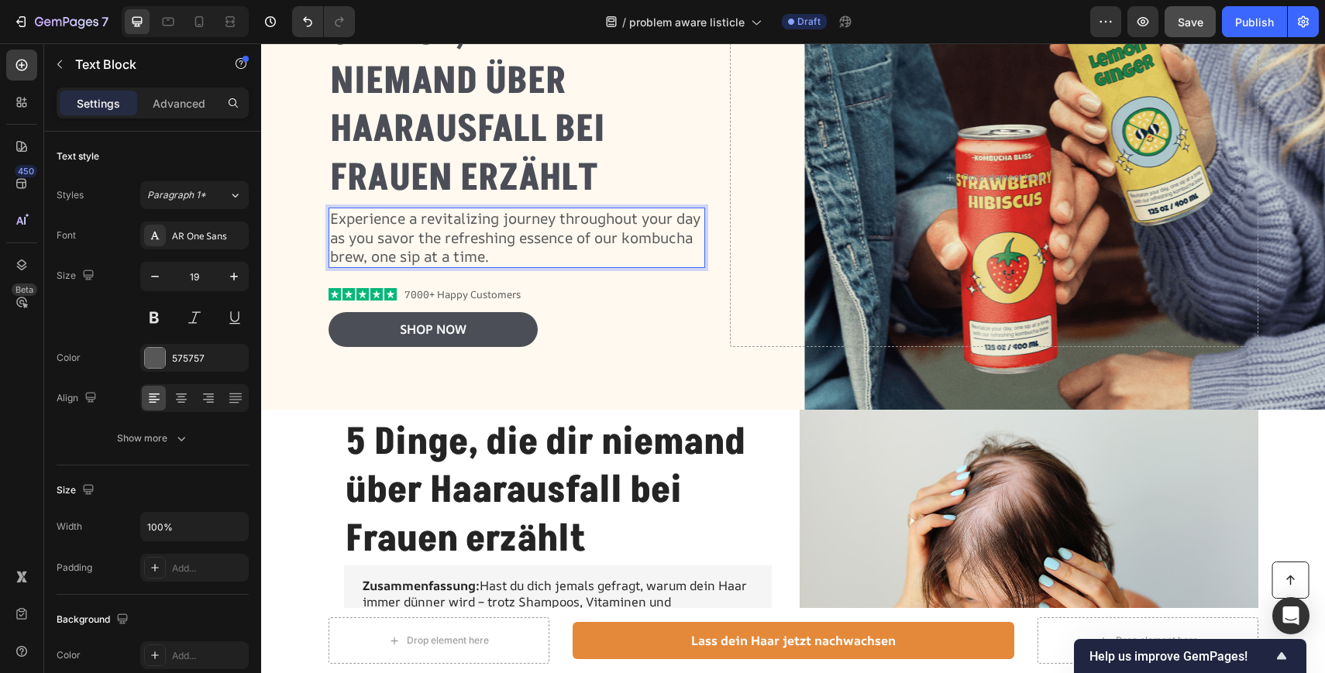
click at [490, 249] on p "Experience a revitalizing journey throughout your day as you savor the refreshi…" at bounding box center [517, 237] width 374 height 57
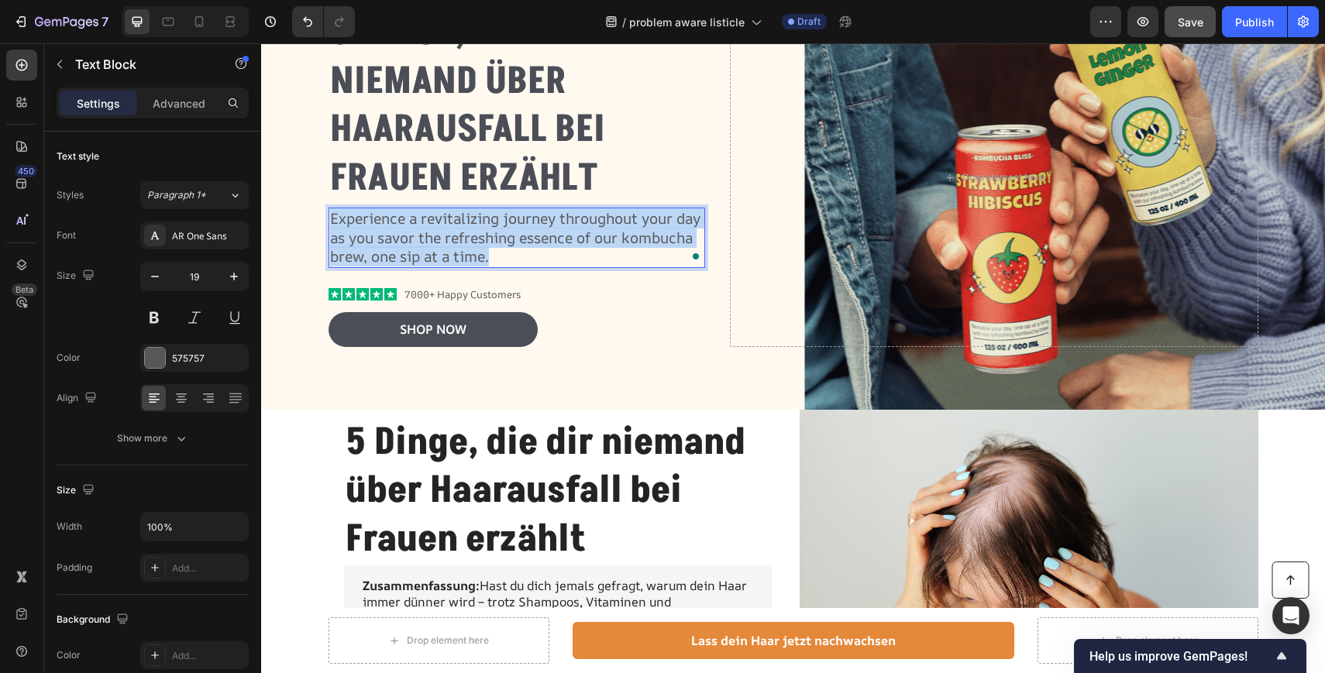
click at [490, 249] on p "Experience a revitalizing journey throughout your day as you savor the refreshi…" at bounding box center [517, 237] width 374 height 57
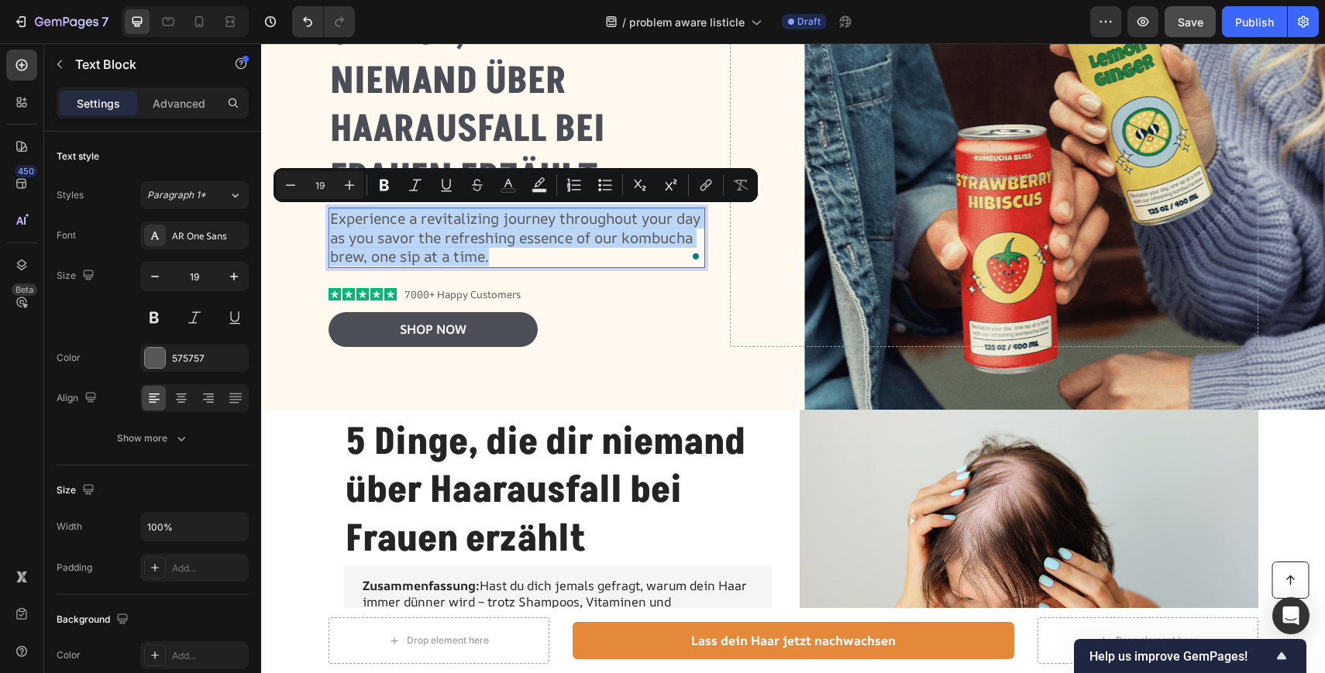
scroll to position [156, 0]
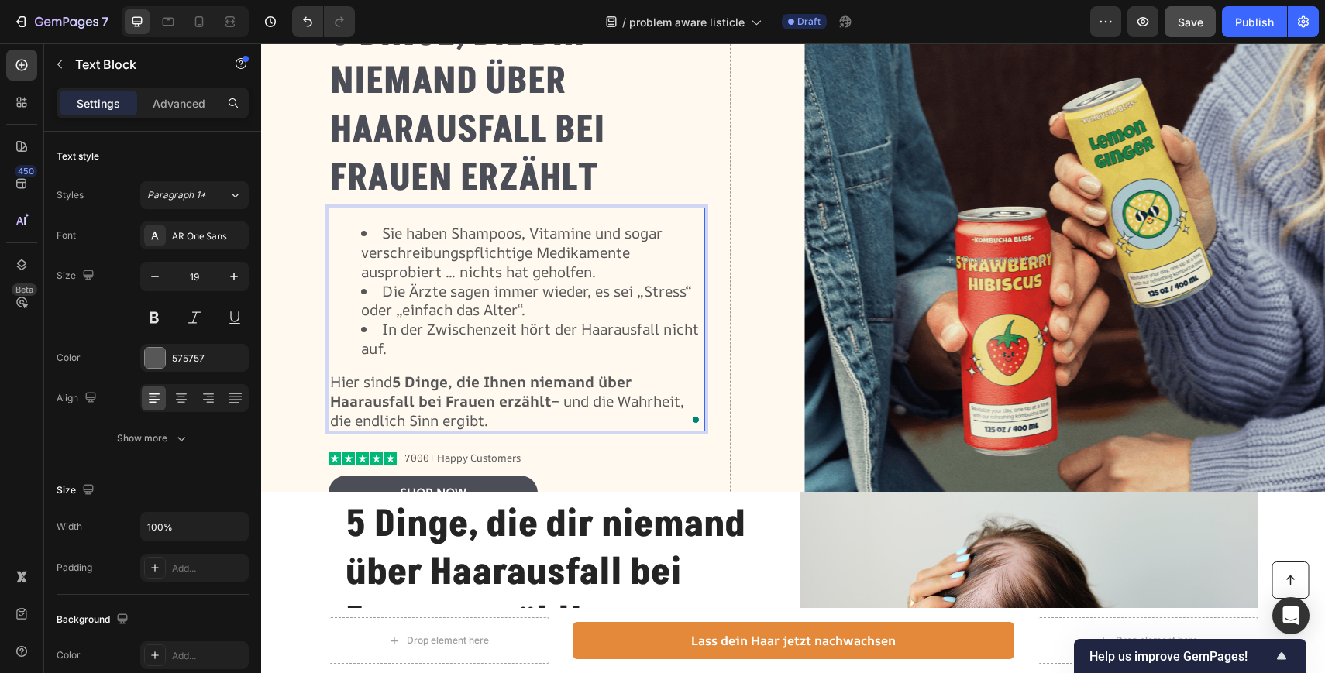
click at [359, 226] on ul "Sie haben Shampoos, Vitamine und sogar verschreibungspflichtige Medikamente aus…" at bounding box center [517, 291] width 374 height 134
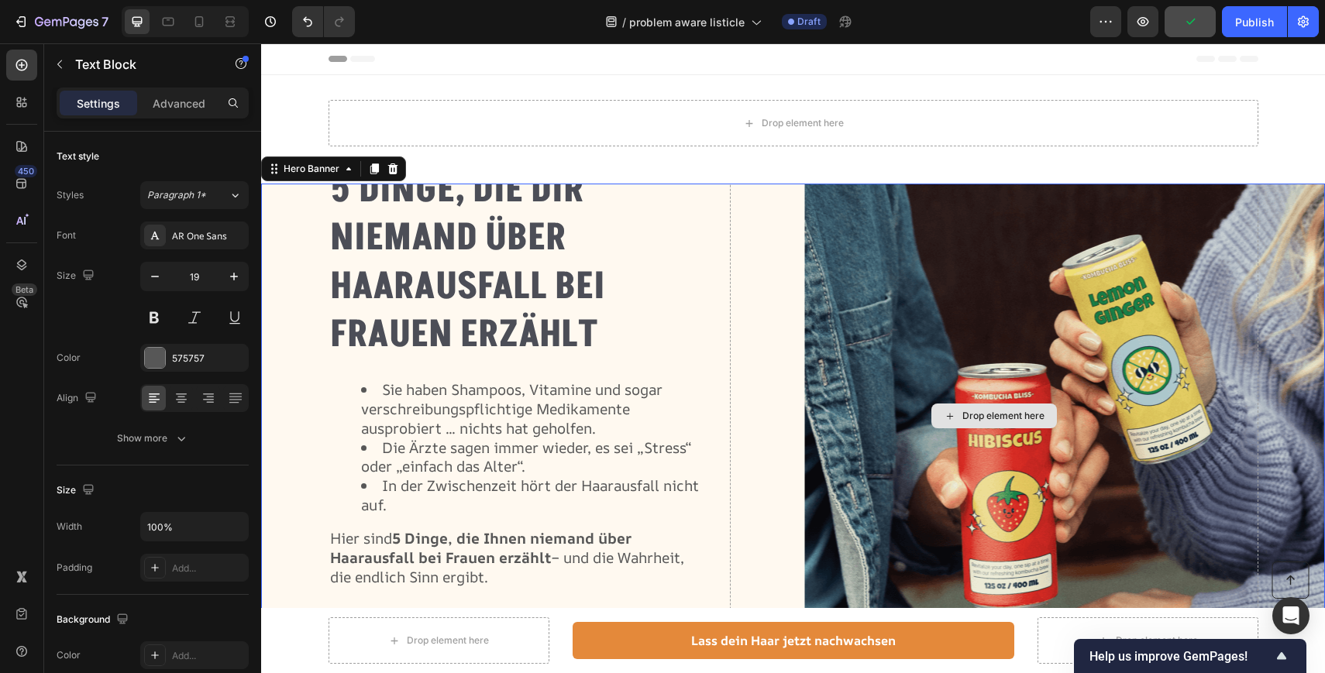
click at [785, 251] on div "Drop element here" at bounding box center [994, 416] width 528 height 502
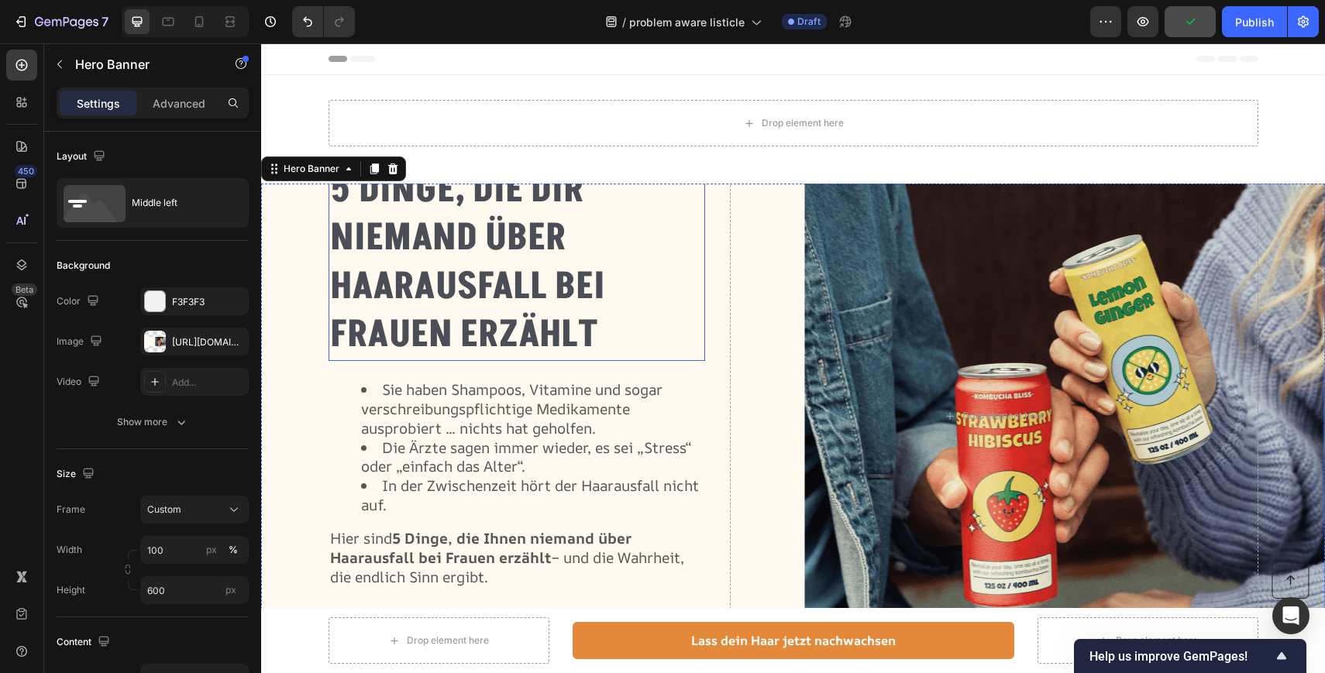
click at [572, 277] on strong "5 Dinge, die dir niemand über Haarausfall bei Frauen erzählt" at bounding box center [467, 262] width 275 height 197
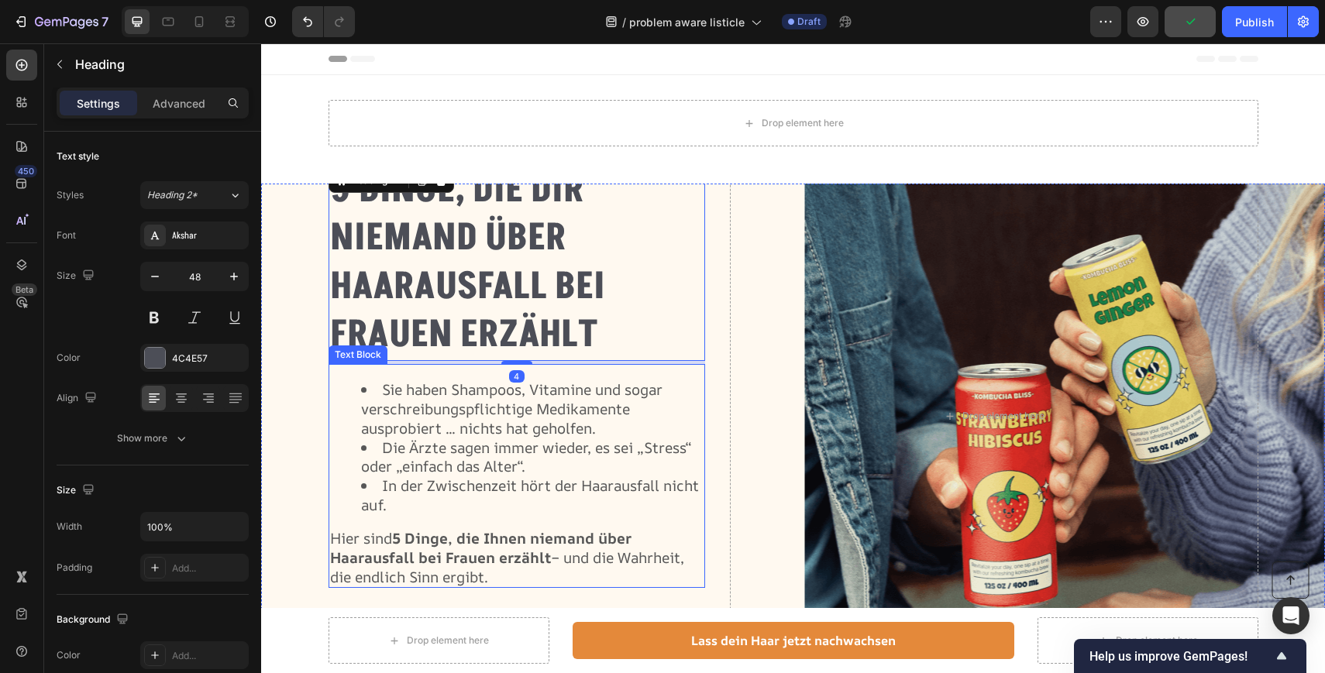
click at [500, 528] on div "Sie haben Shampoos, Vitamine und sogar verschreibungspflichtige Medikamente aus…" at bounding box center [516, 476] width 377 height 224
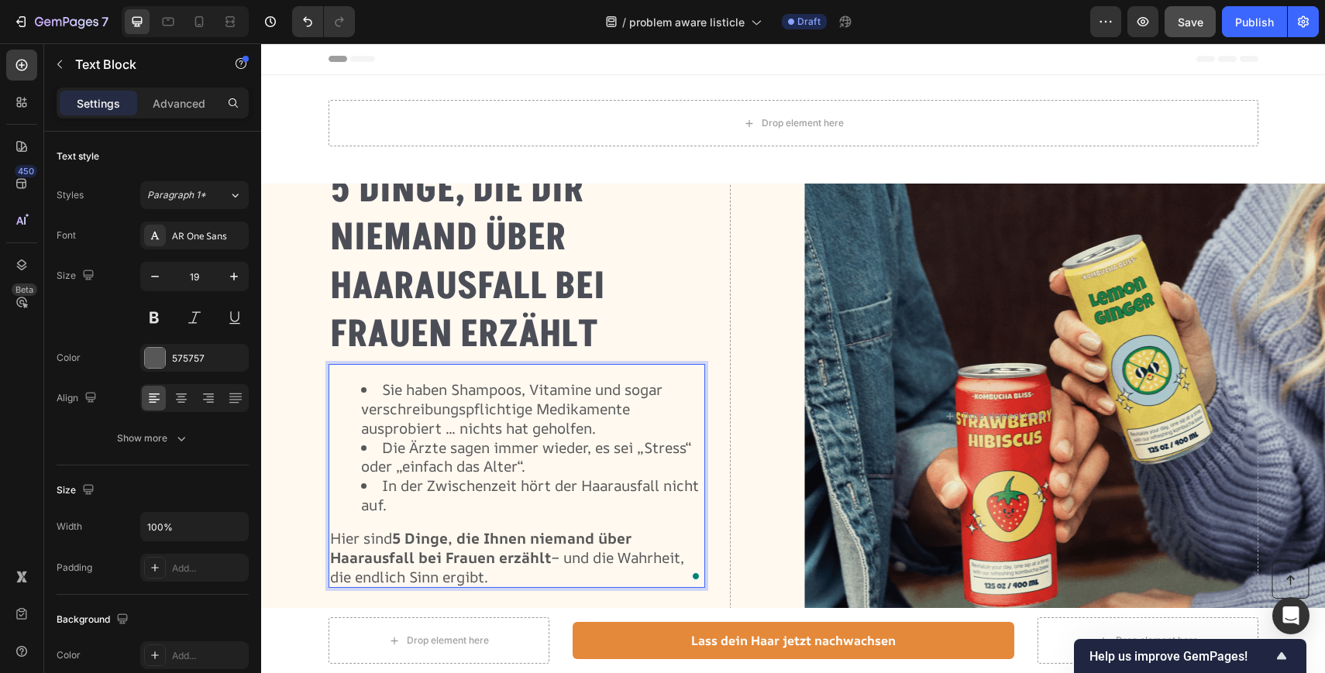
click at [390, 504] on li "In der Zwischenzeit hört der Haarausfall nicht auf." at bounding box center [532, 495] width 343 height 38
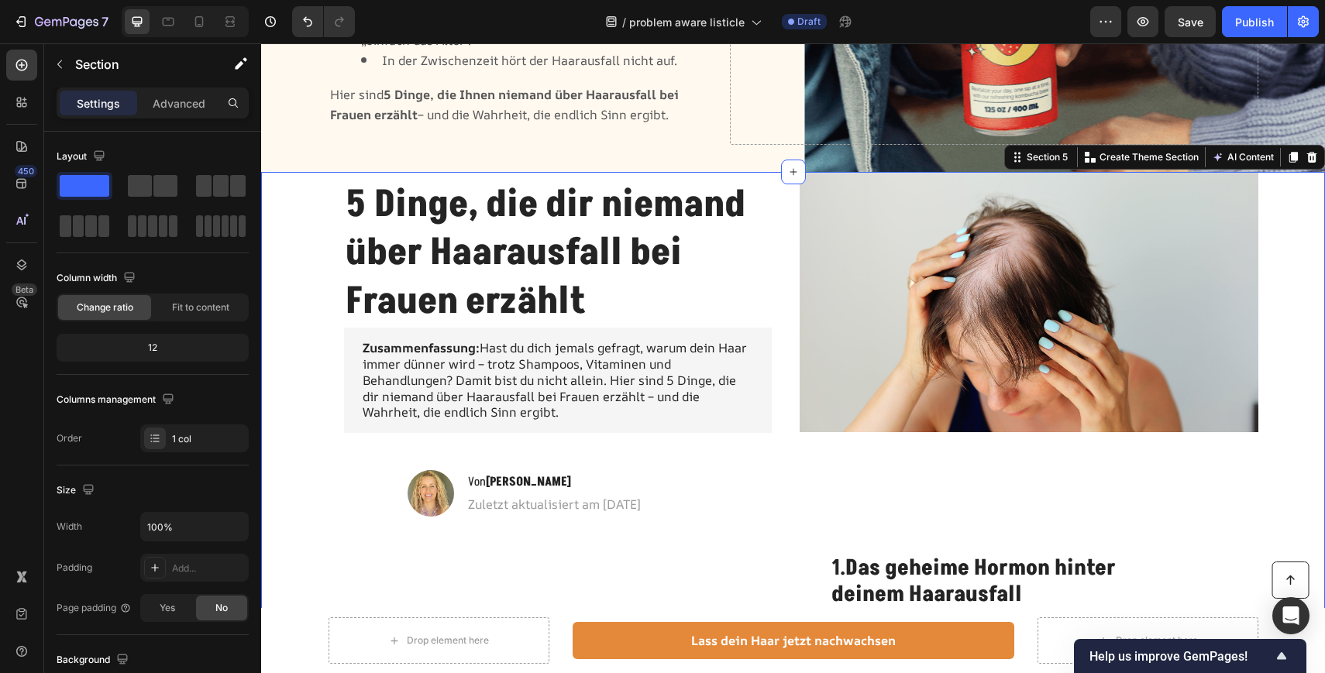
scroll to position [438, 0]
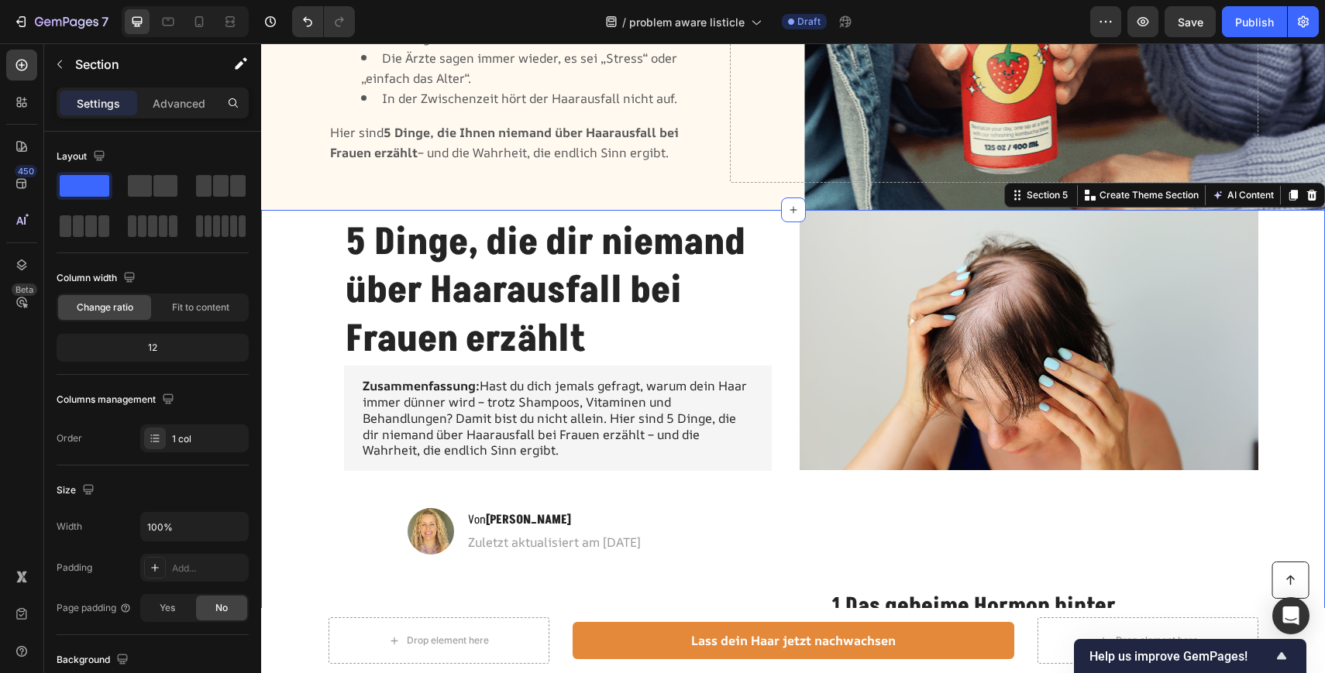
click at [497, 442] on p "Zusammenfassung: Hast du dich jemals gefragt, warum dein Haar immer dünner wird…" at bounding box center [558, 418] width 390 height 81
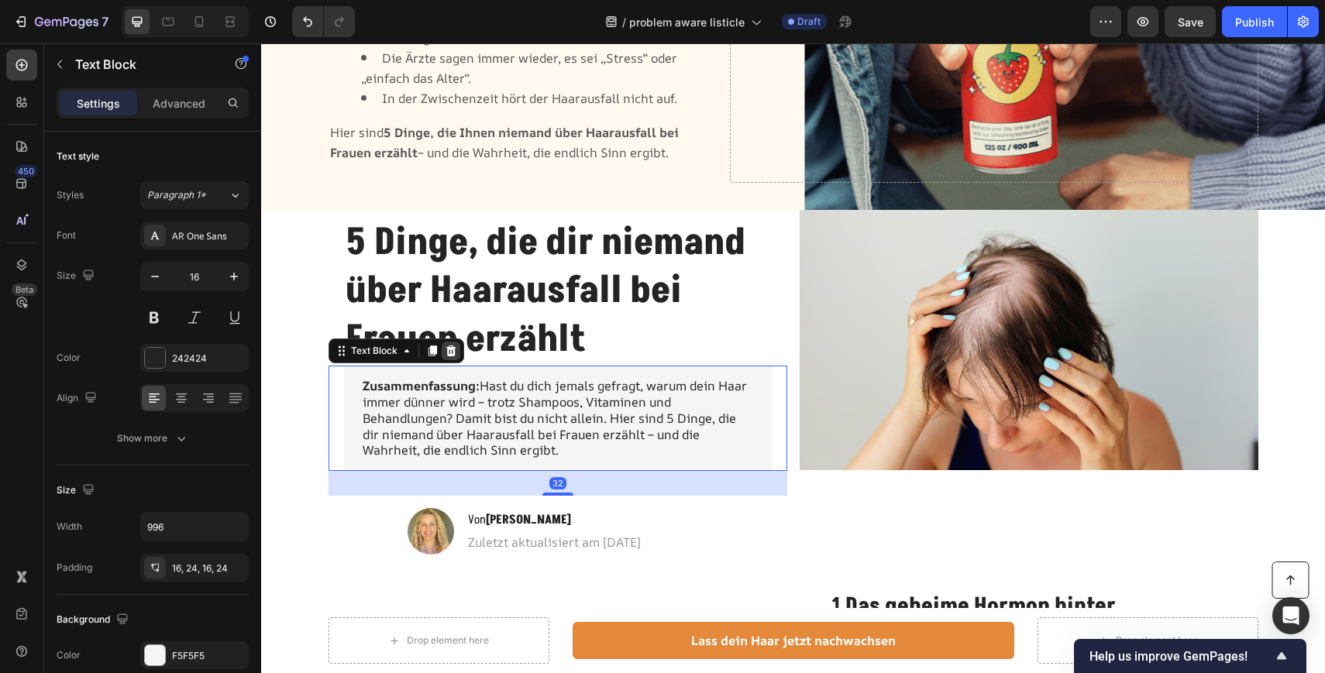
click at [449, 356] on icon at bounding box center [450, 350] width 10 height 11
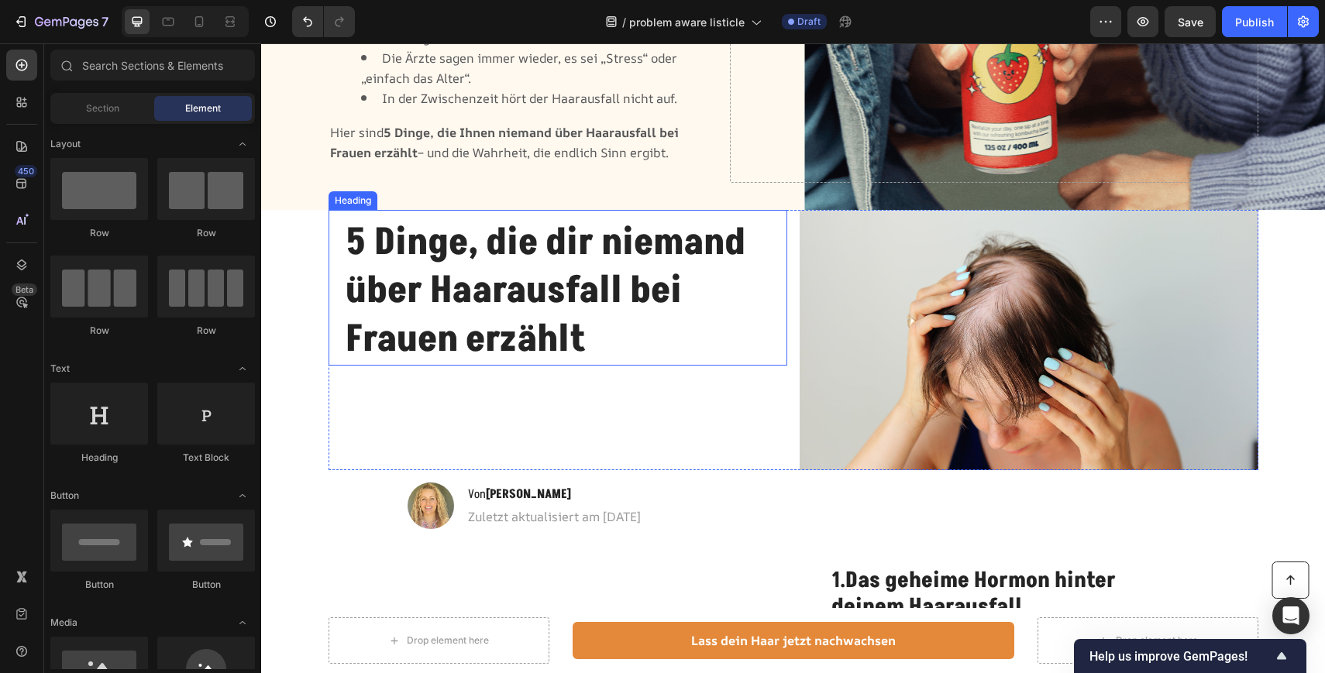
click at [493, 271] on strong "5 Dinge, die dir niemand über Haarausfall bei Frauen erzählt" at bounding box center [545, 291] width 400 height 149
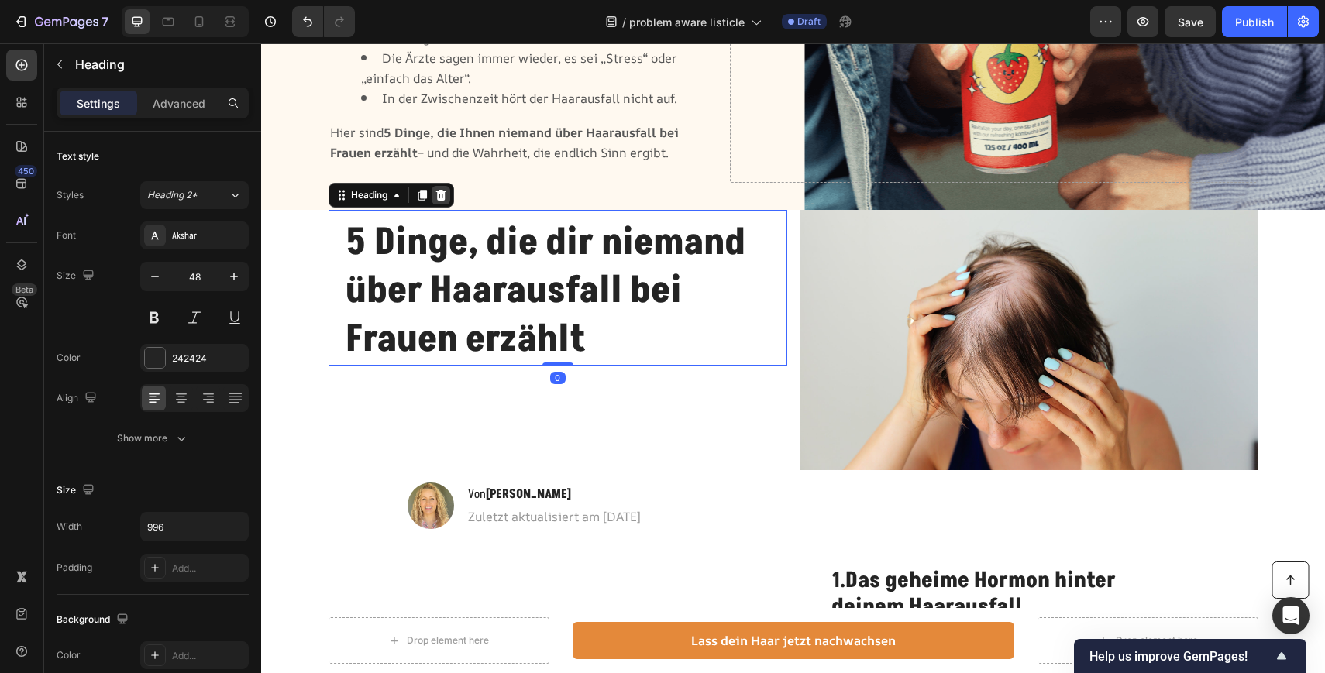
click at [441, 203] on div at bounding box center [440, 195] width 19 height 19
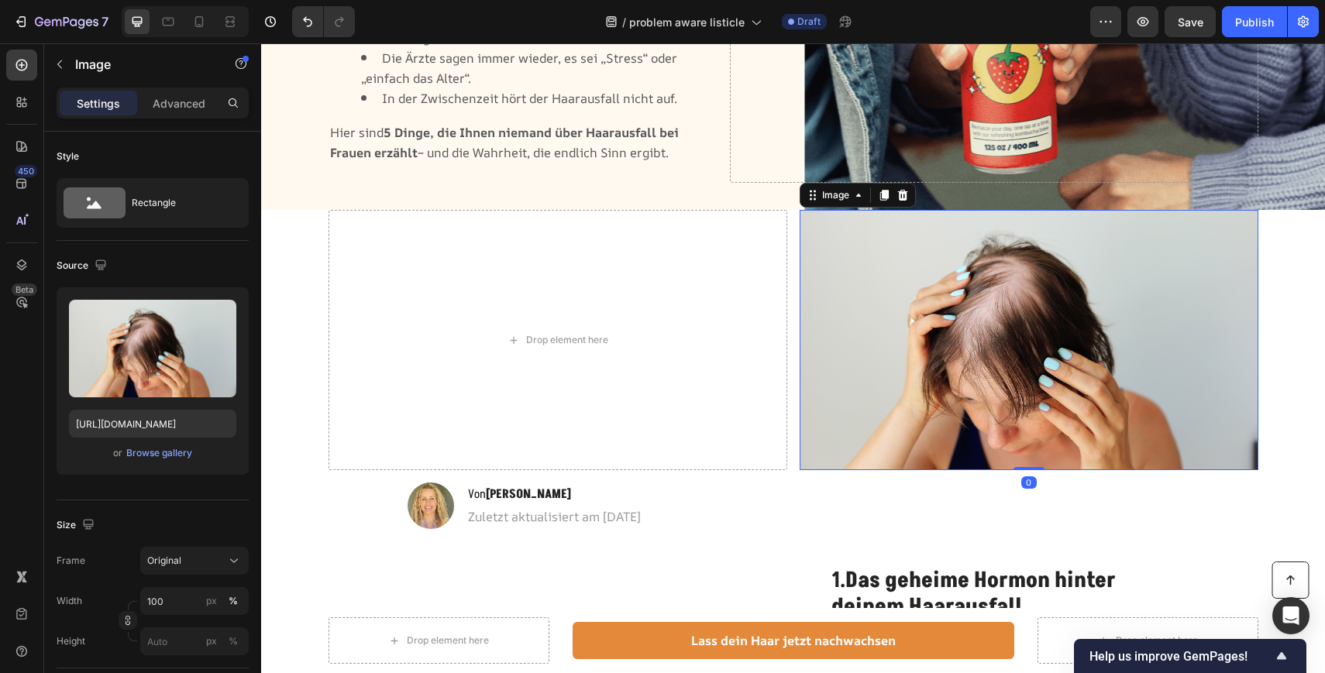
click at [996, 379] on img at bounding box center [1028, 340] width 459 height 260
click at [899, 192] on icon at bounding box center [902, 195] width 10 height 11
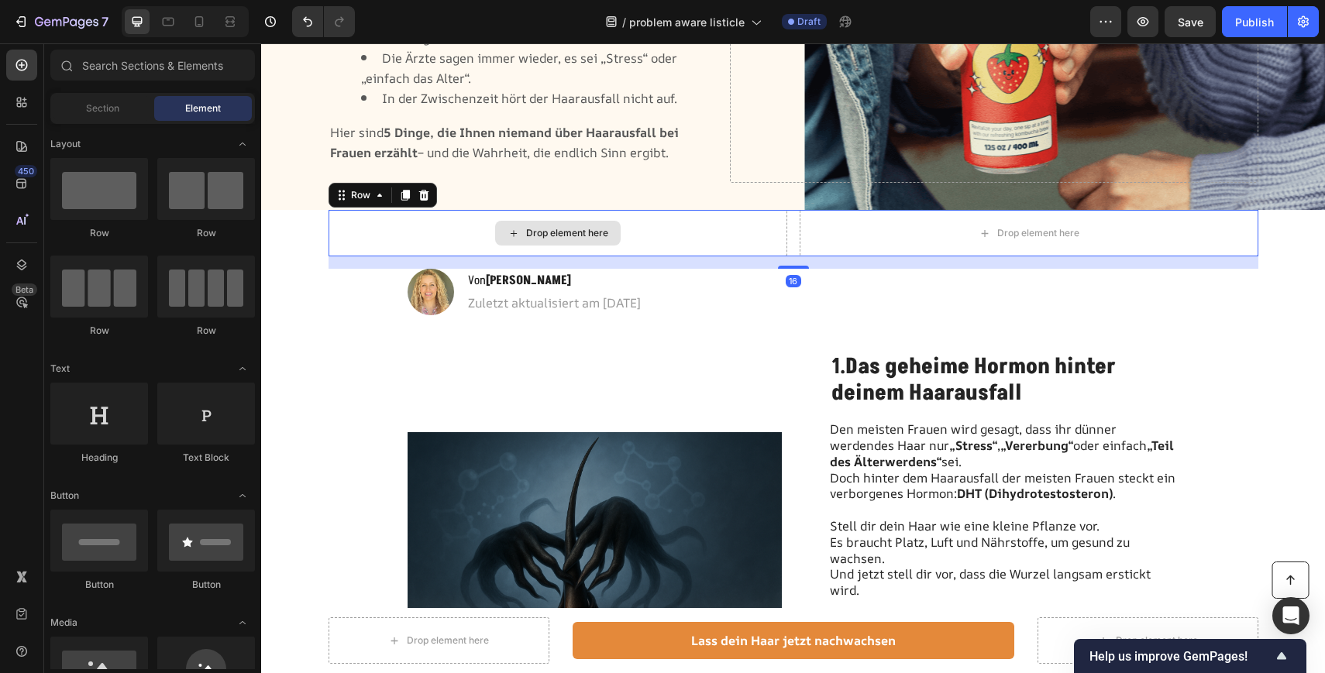
click at [673, 236] on div "Drop element here" at bounding box center [557, 233] width 459 height 46
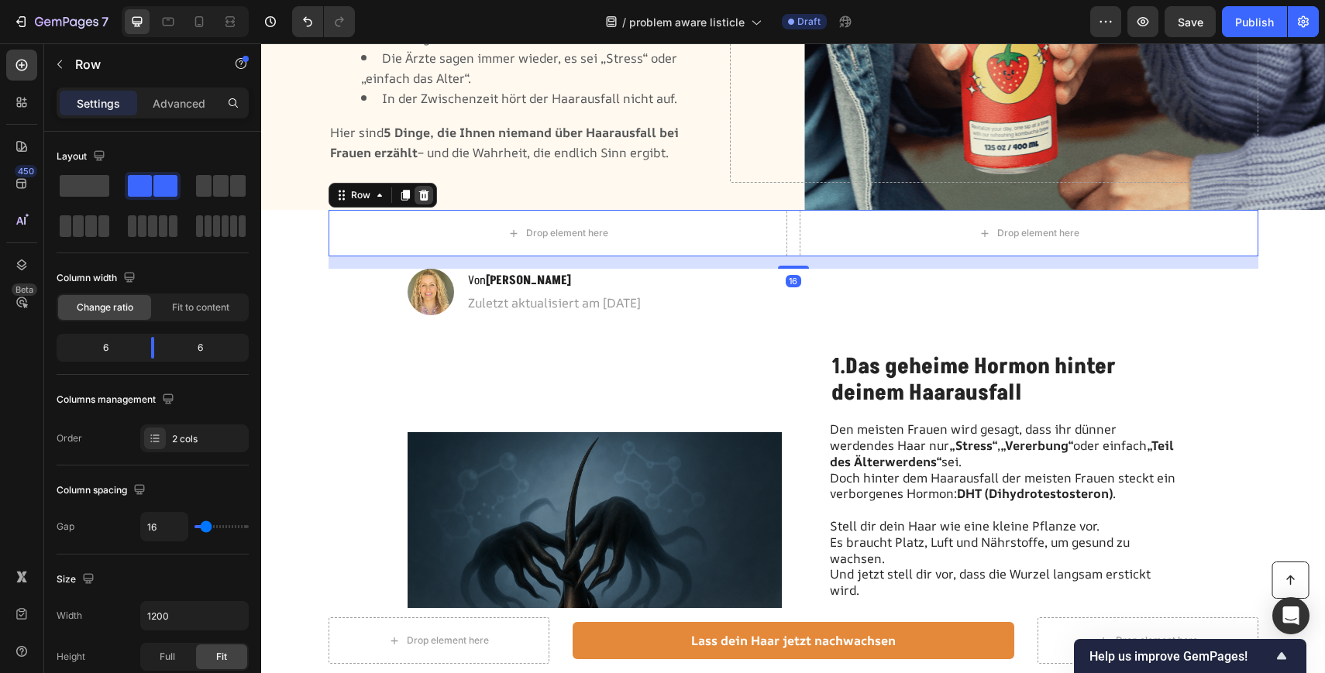
click at [424, 193] on icon at bounding box center [423, 195] width 10 height 11
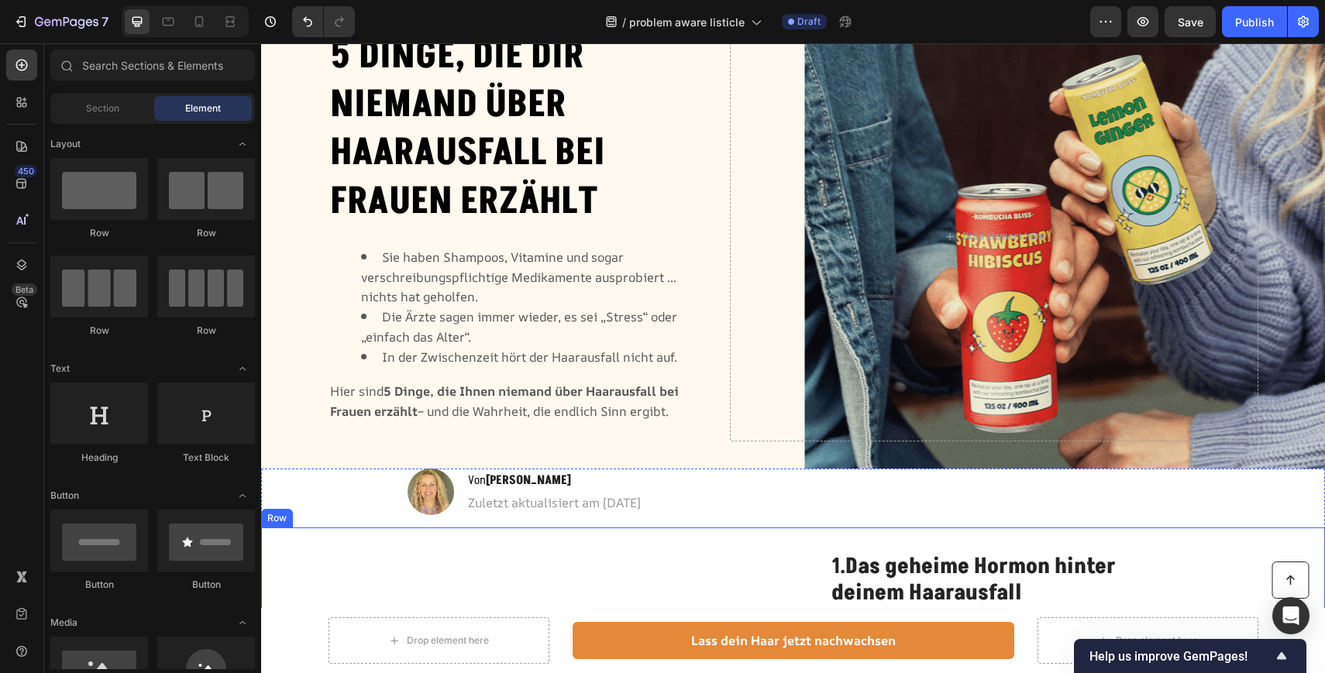
scroll to position [164, 0]
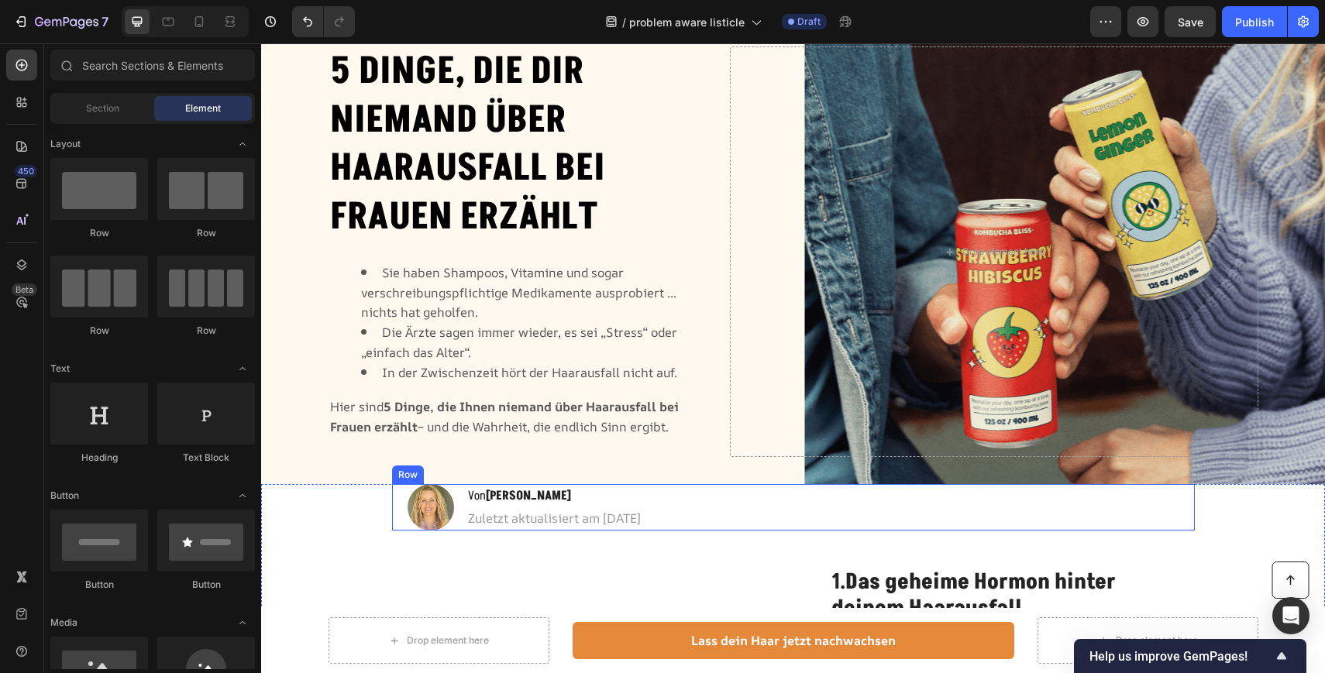
click at [404, 510] on div "Image Von [PERSON_NAME] Heading Zuletzt aktualisiert am [DATE] Text Block Row" at bounding box center [793, 507] width 803 height 46
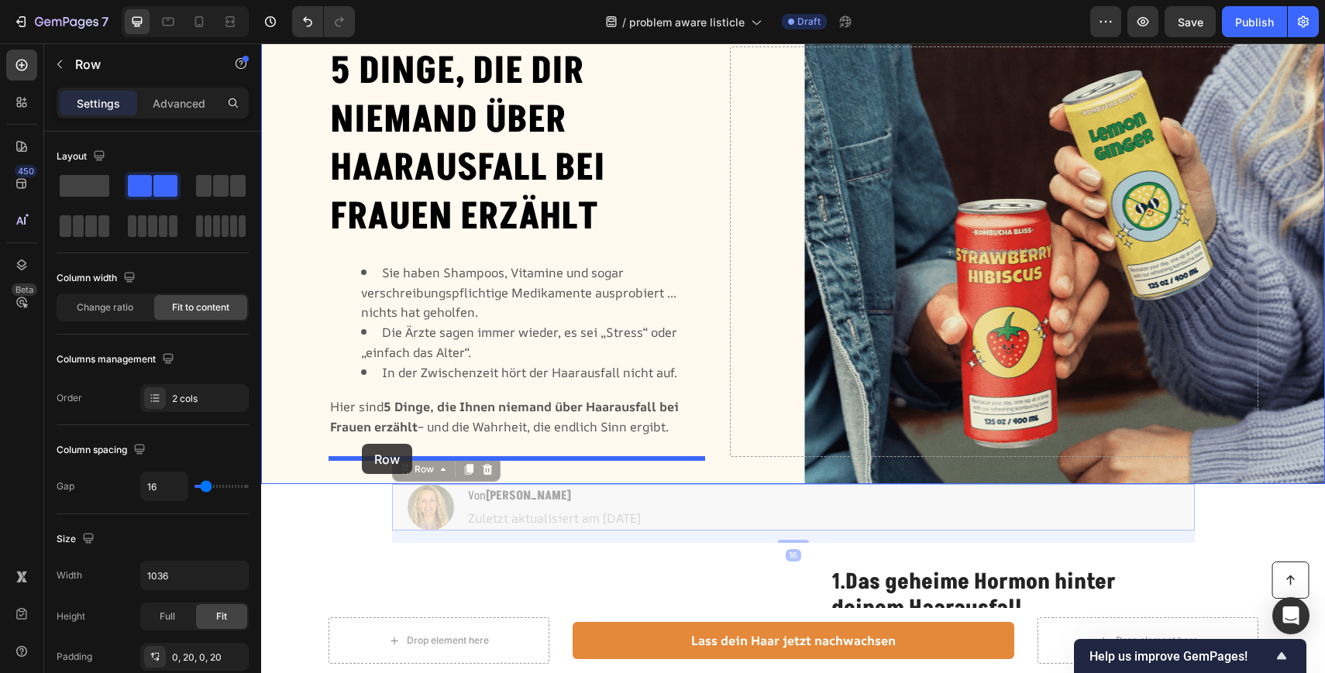
drag, startPoint x: 401, startPoint y: 466, endPoint x: 362, endPoint y: 444, distance: 45.4
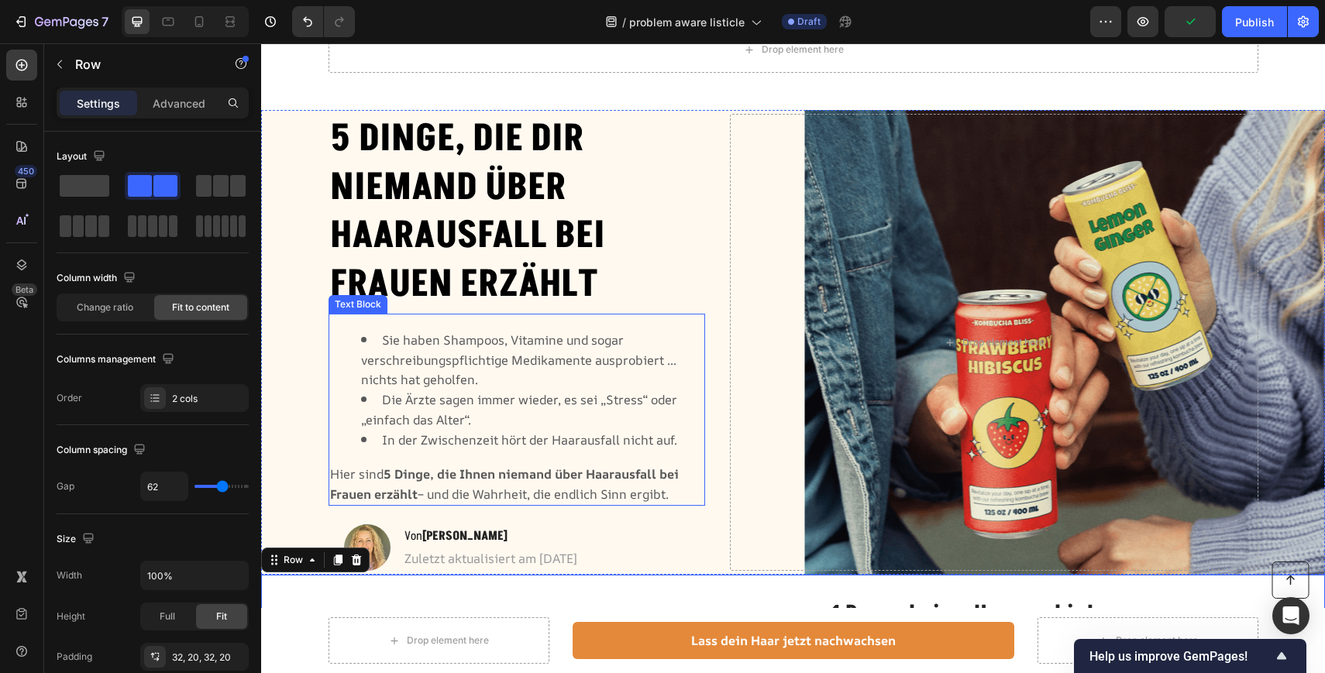
scroll to position [76, 0]
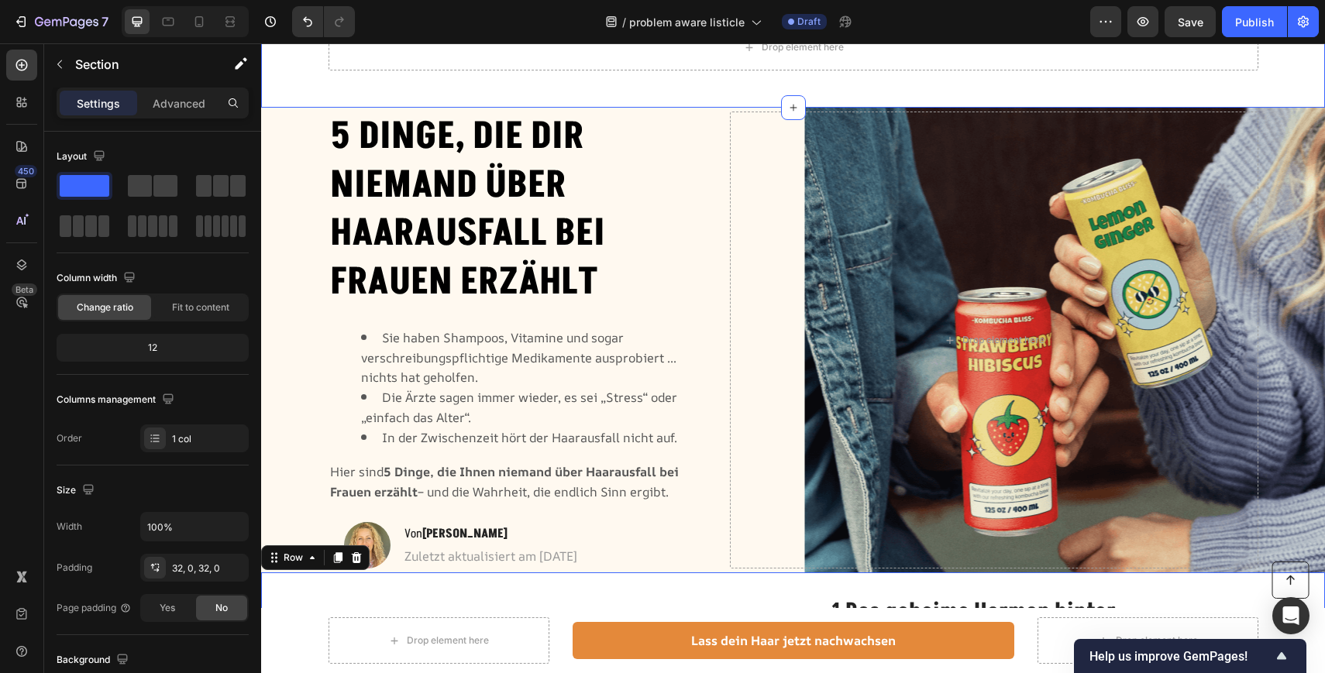
click at [868, 88] on div "Drop element here Row Section 1" at bounding box center [793, 53] width 1064 height 108
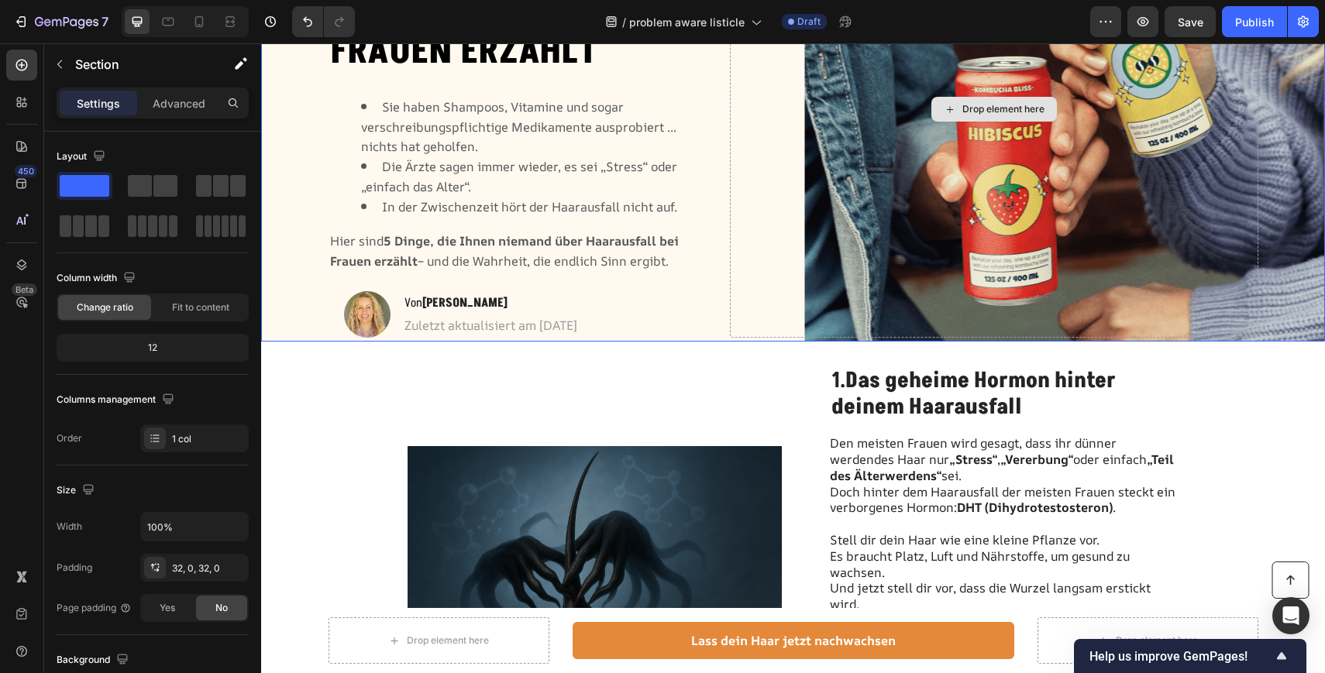
scroll to position [294, 0]
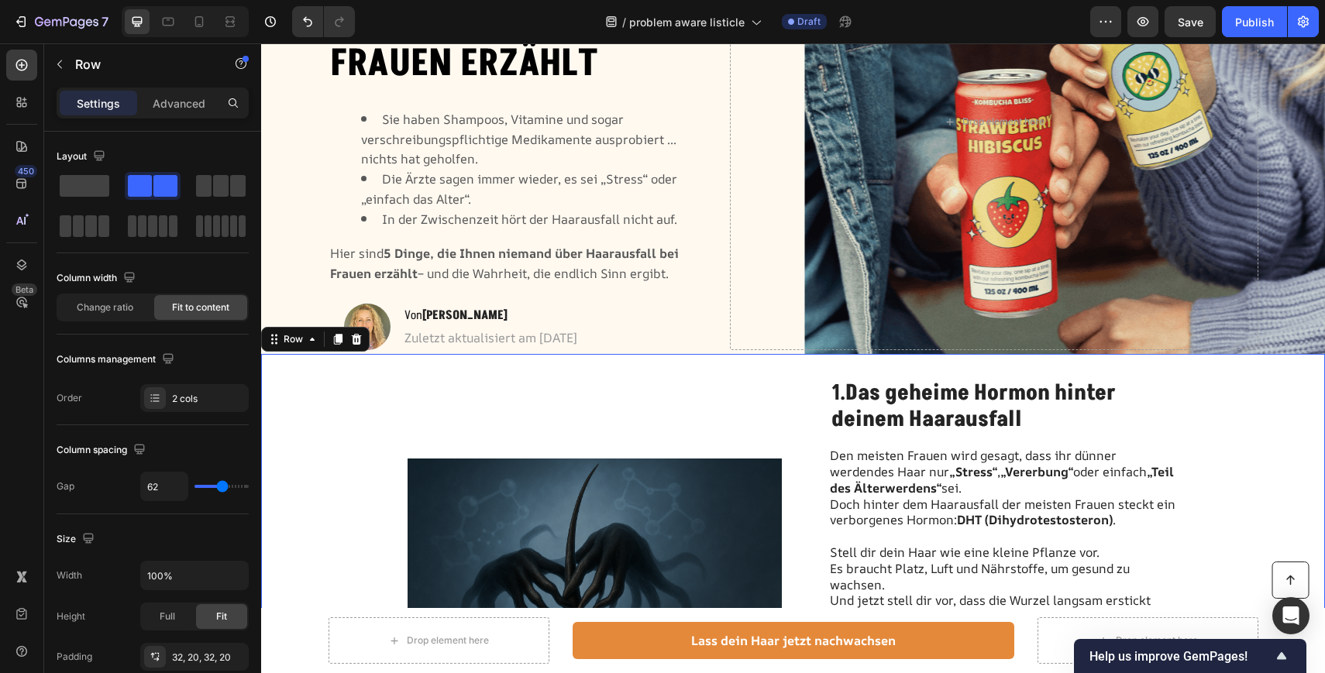
click at [705, 413] on div "Image" at bounding box center [594, 583] width 374 height 409
click at [733, 320] on div "Drop element here" at bounding box center [994, 121] width 528 height 456
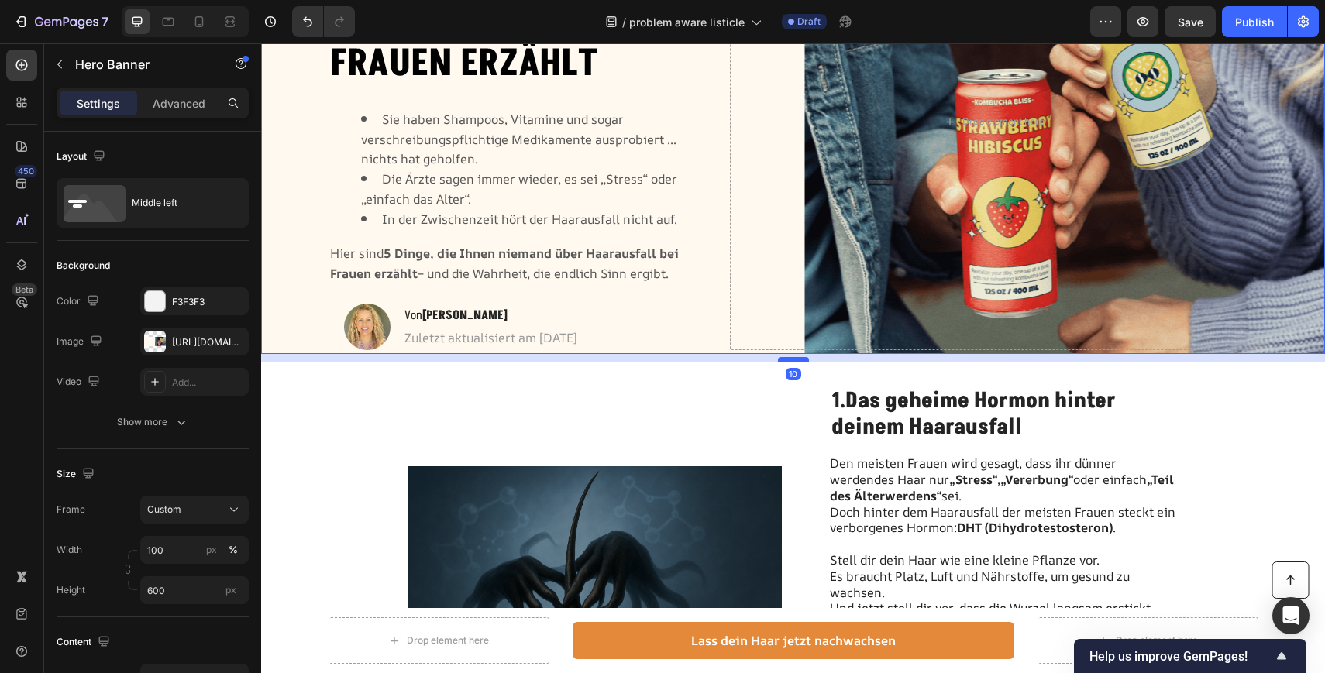
click at [787, 359] on div at bounding box center [793, 359] width 31 height 5
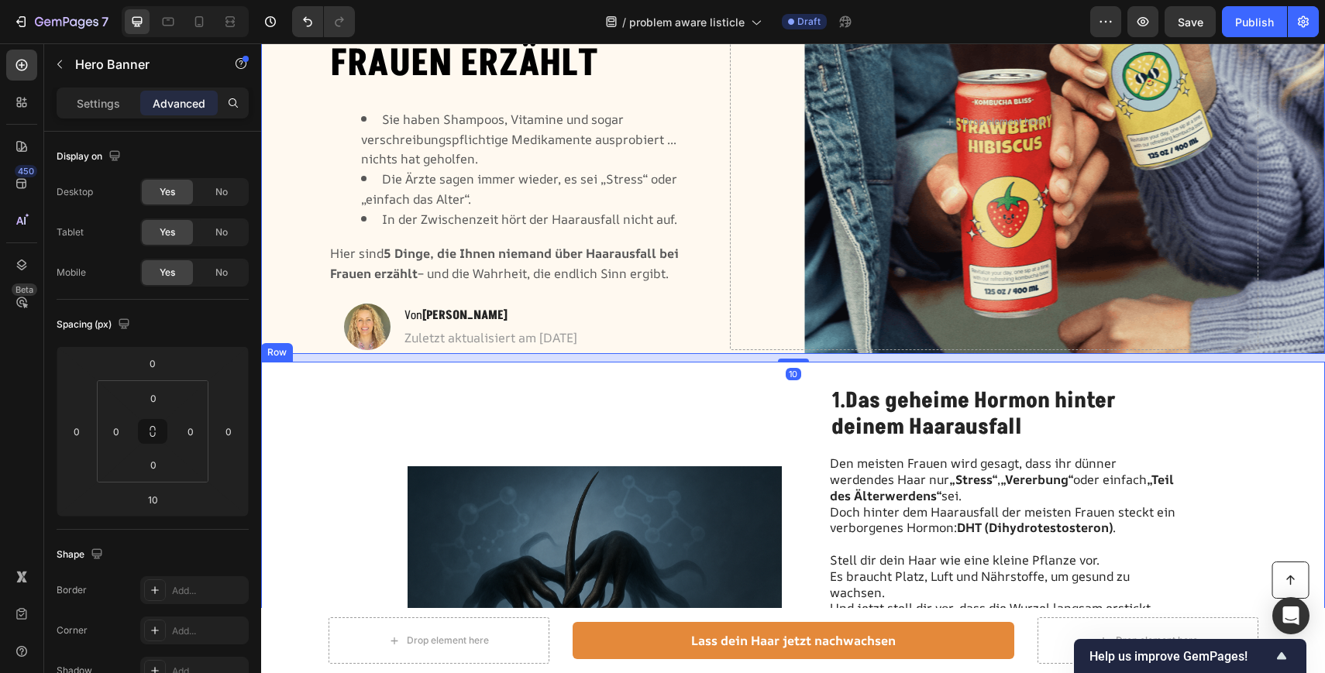
click at [713, 414] on div "Image" at bounding box center [594, 591] width 374 height 409
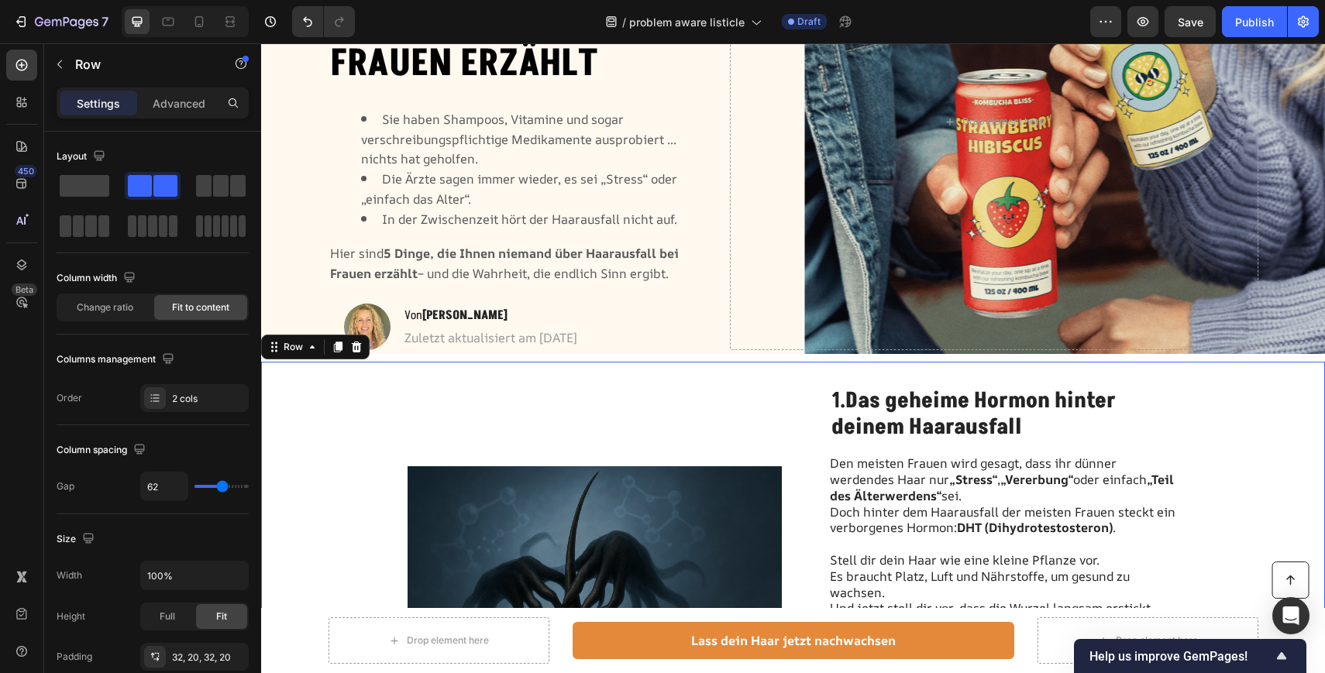
click at [713, 414] on div "Image" at bounding box center [594, 591] width 374 height 409
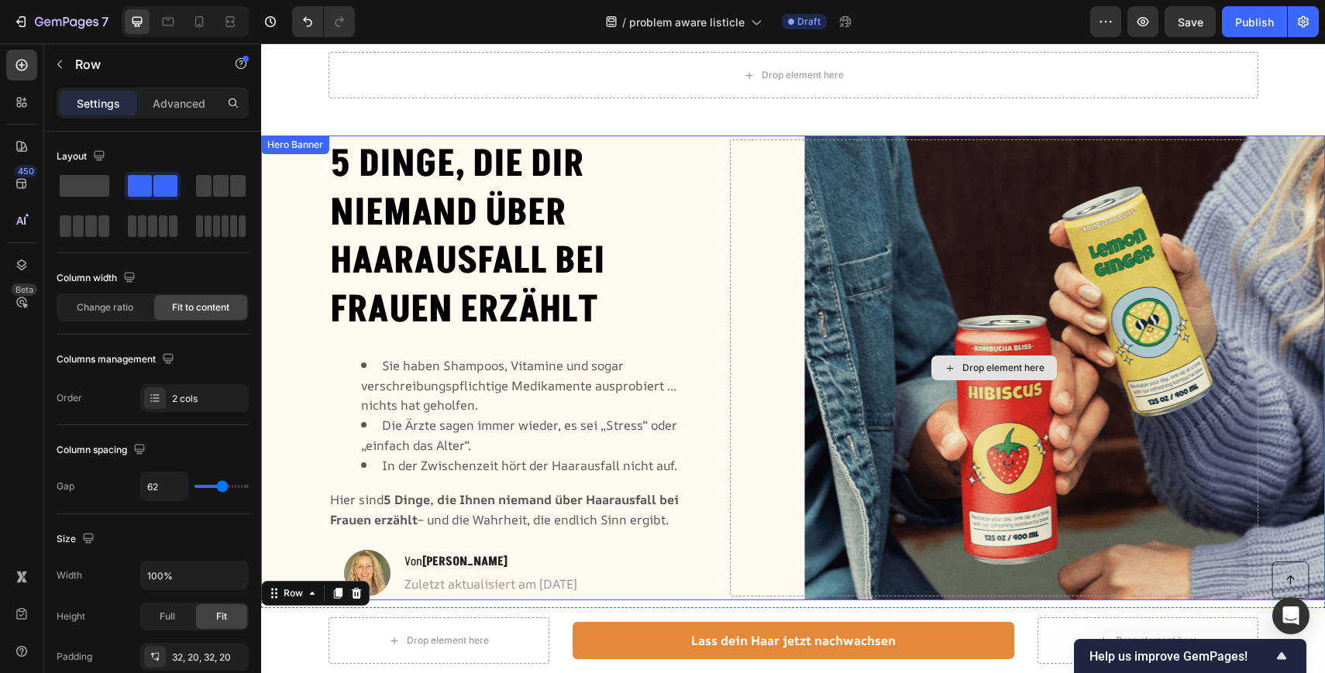
scroll to position [45, 0]
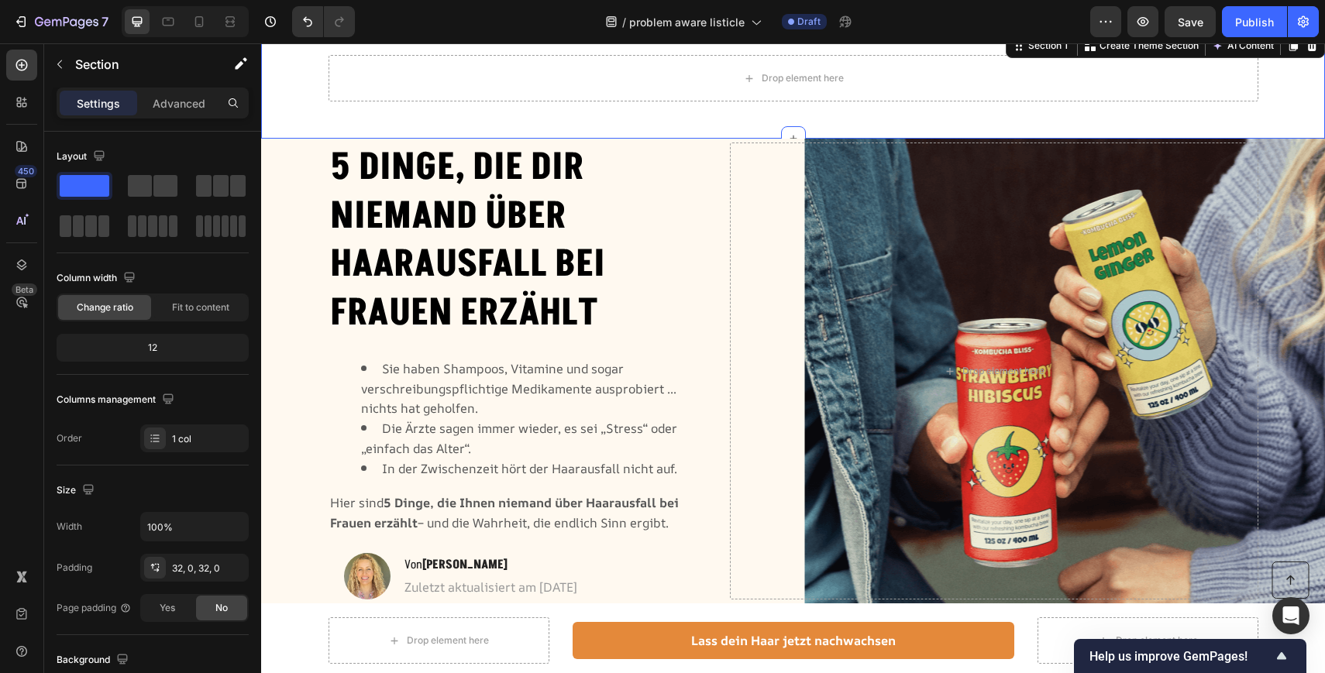
click at [849, 116] on div "Drop element here Row Section 1 You can create reusable sections Create Theme S…" at bounding box center [793, 84] width 1064 height 108
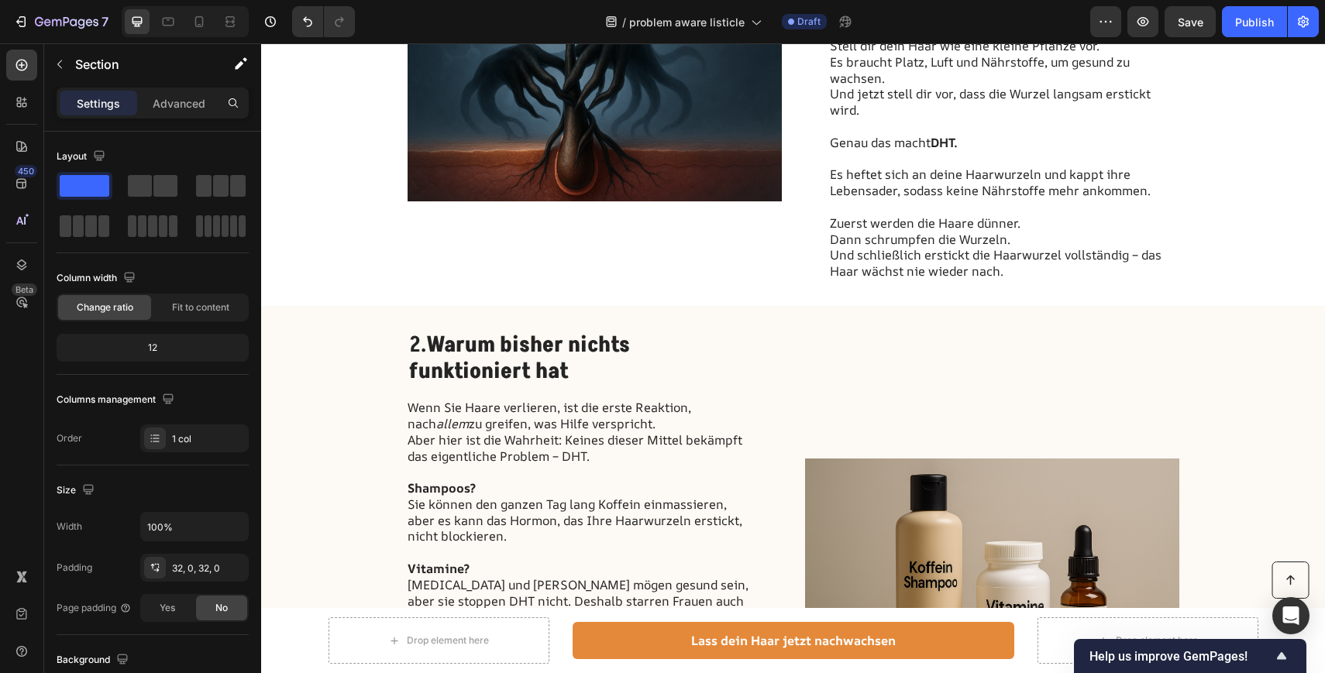
scroll to position [936, 0]
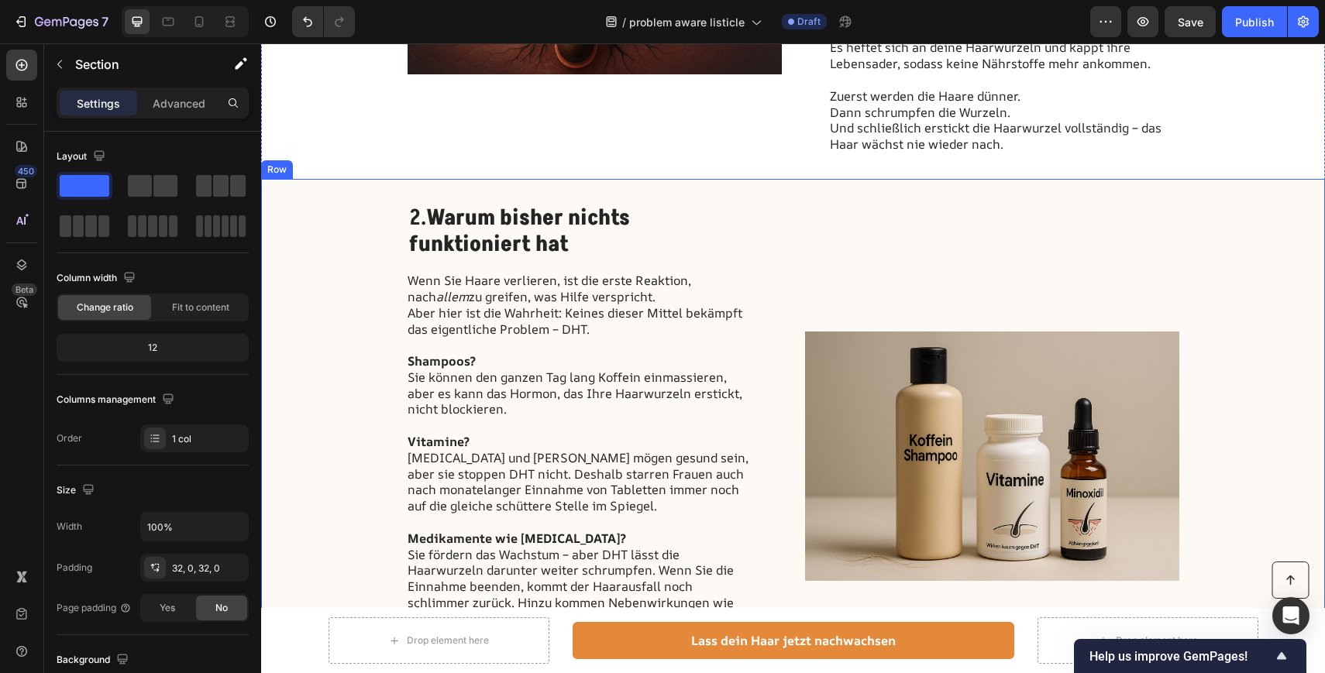
click at [830, 253] on div "Image" at bounding box center [992, 457] width 374 height 506
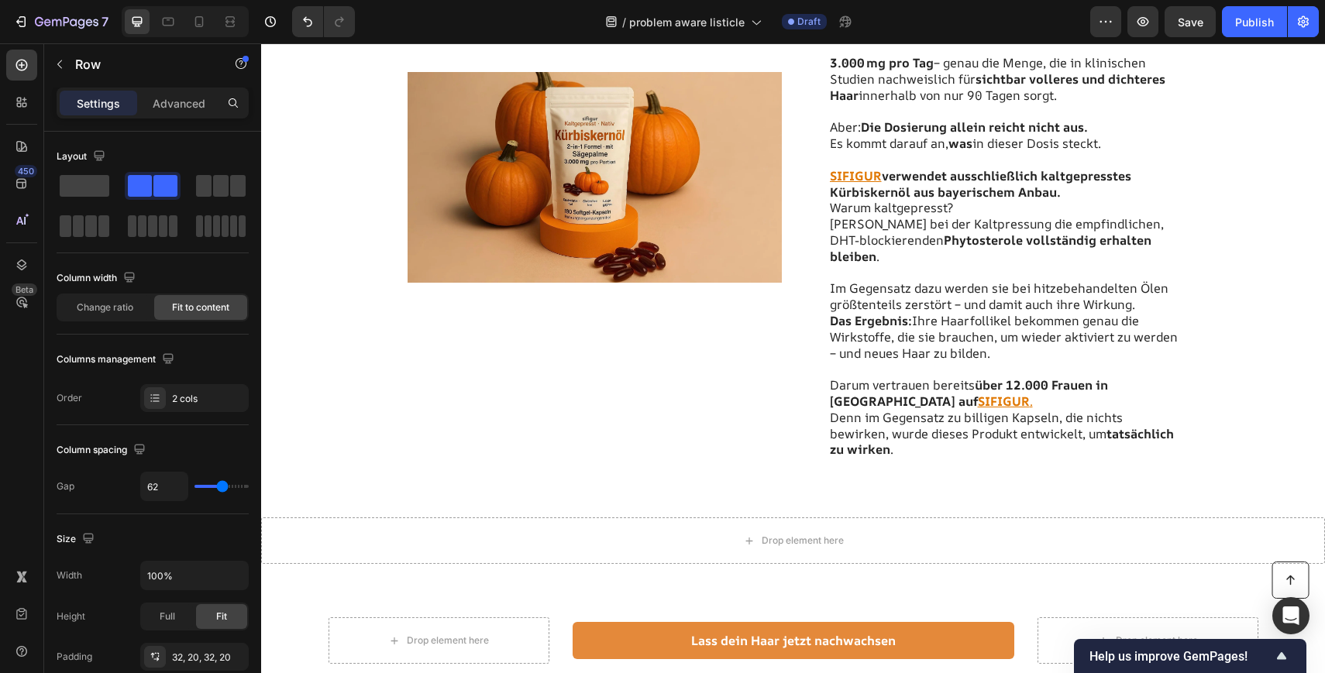
scroll to position [2794, 0]
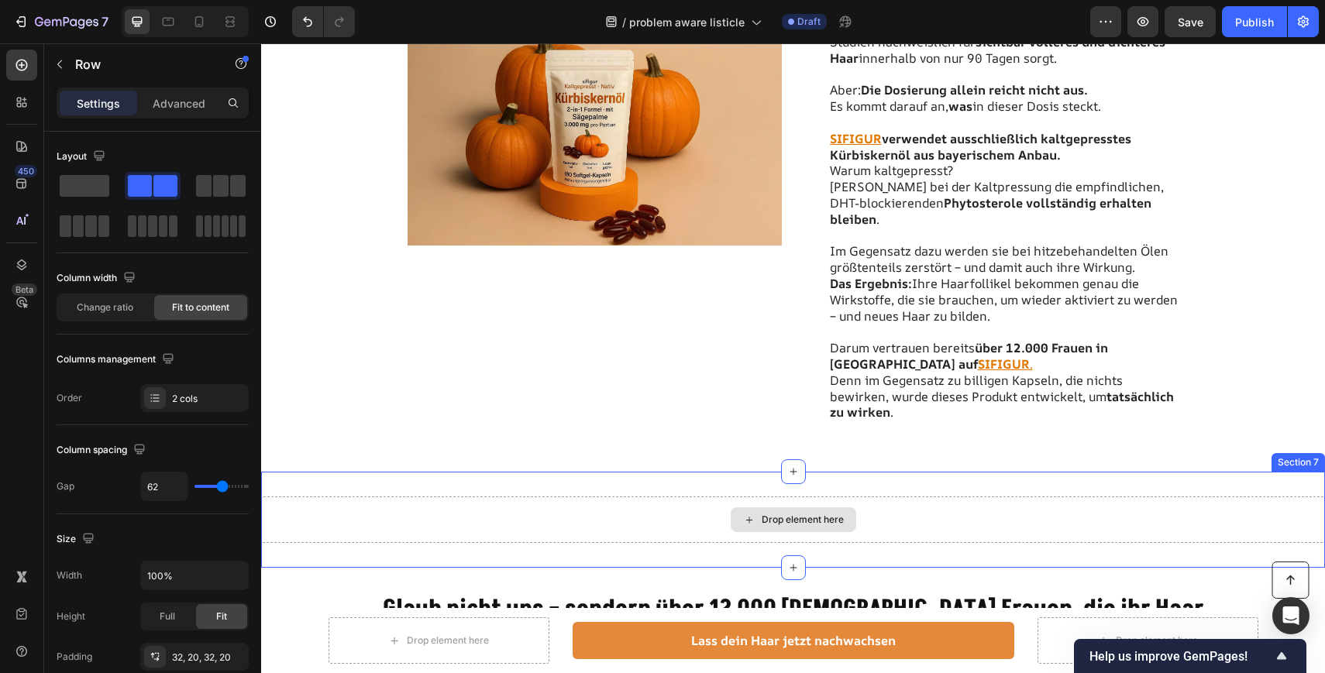
click at [662, 501] on div "Drop element here" at bounding box center [793, 520] width 1064 height 46
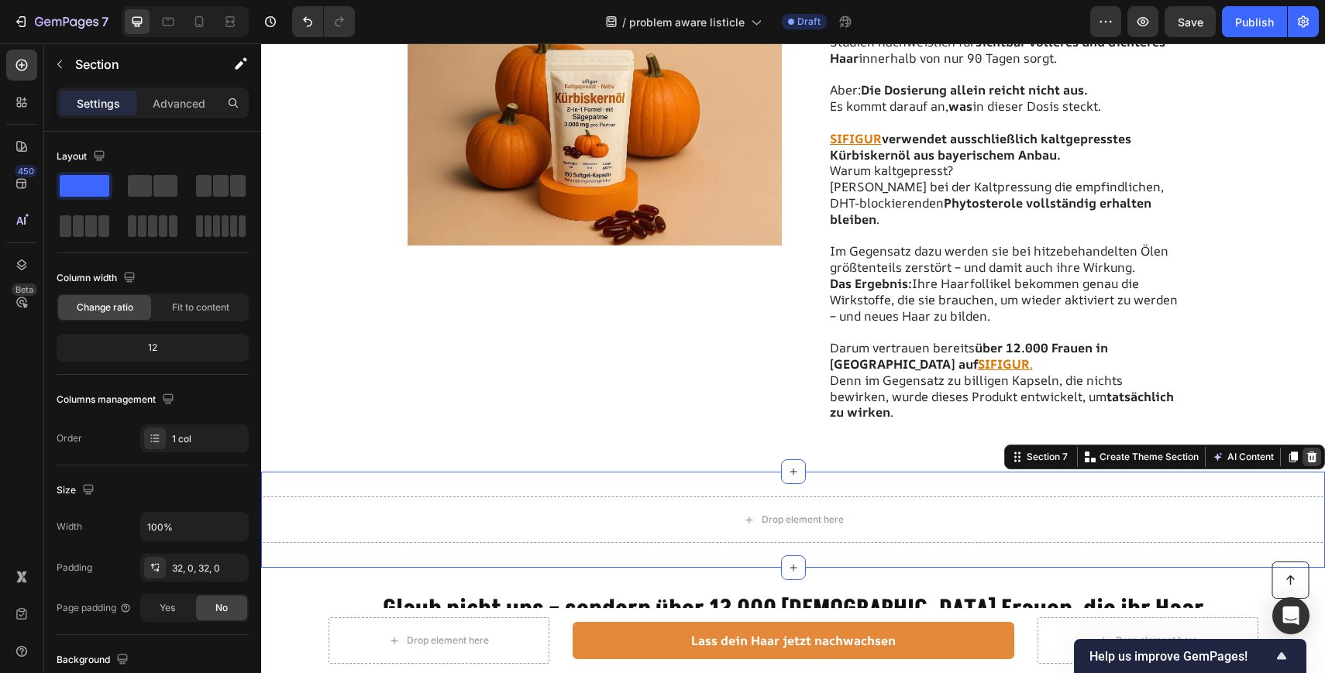
click at [1311, 452] on icon at bounding box center [1312, 457] width 10 height 11
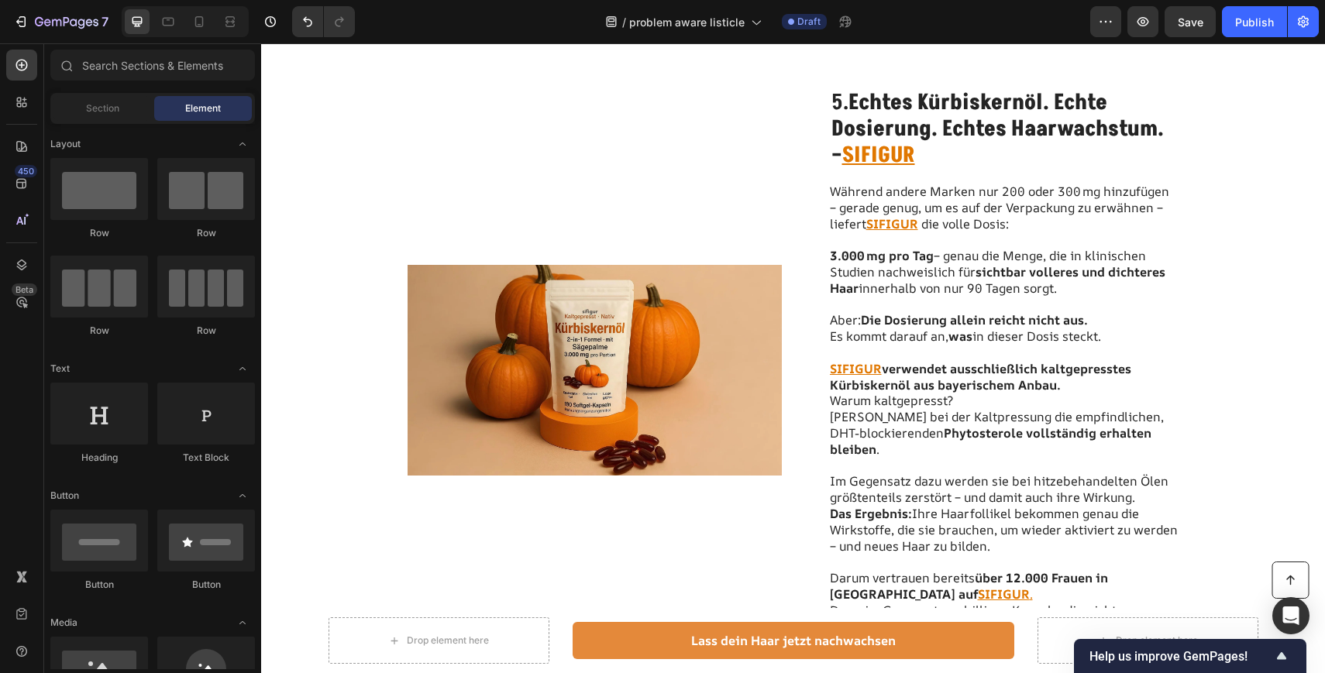
scroll to position [2566, 0]
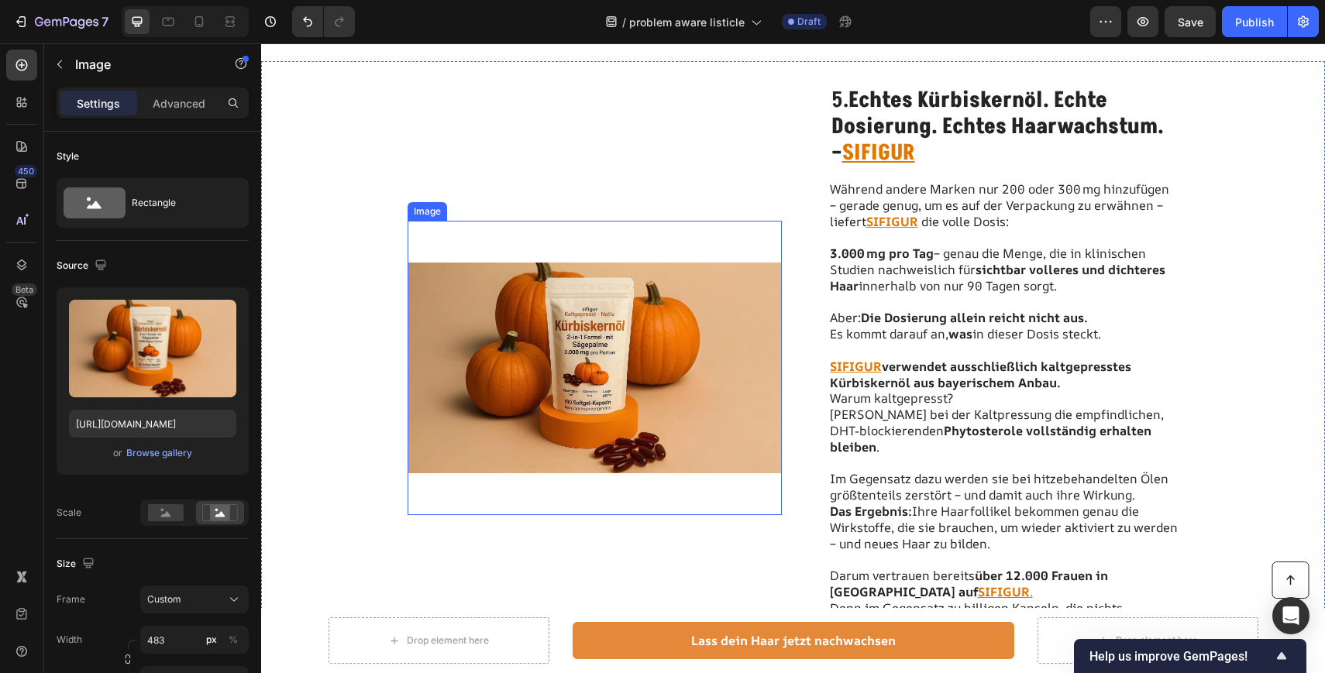
click at [706, 425] on img at bounding box center [594, 368] width 374 height 294
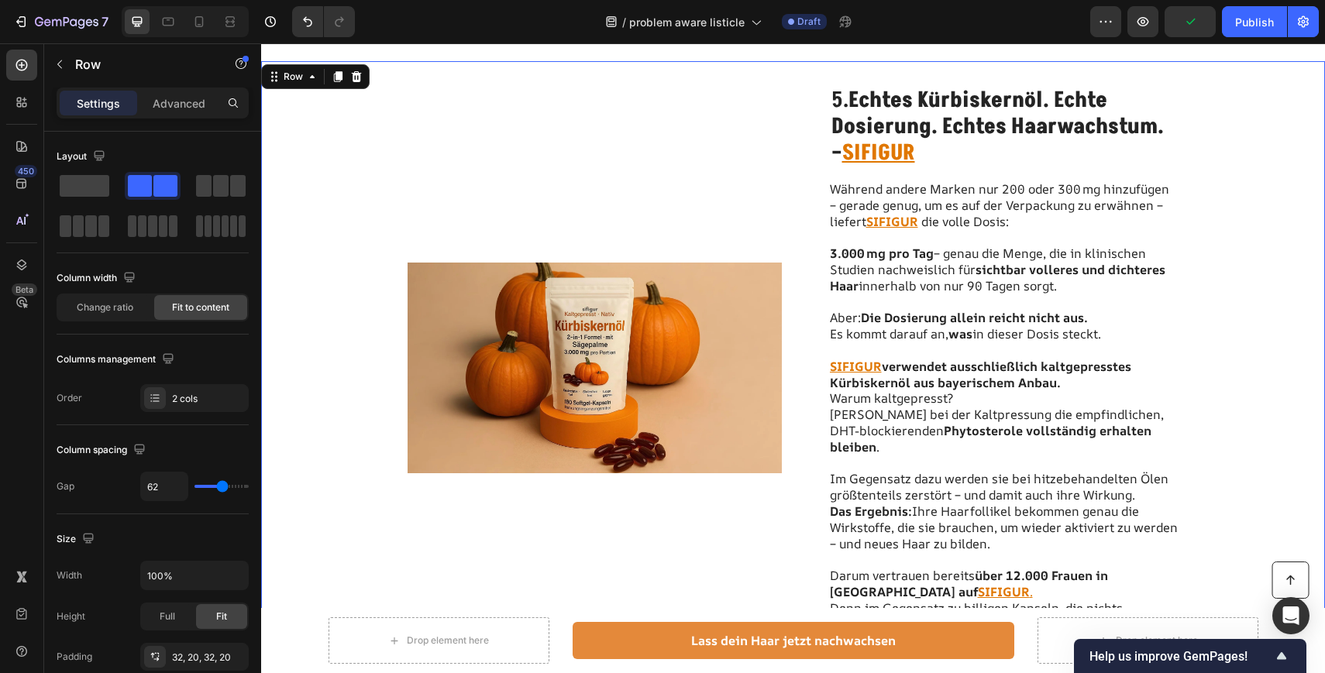
click at [771, 130] on div "Image" at bounding box center [594, 368] width 374 height 564
click at [599, 378] on img at bounding box center [594, 368] width 374 height 294
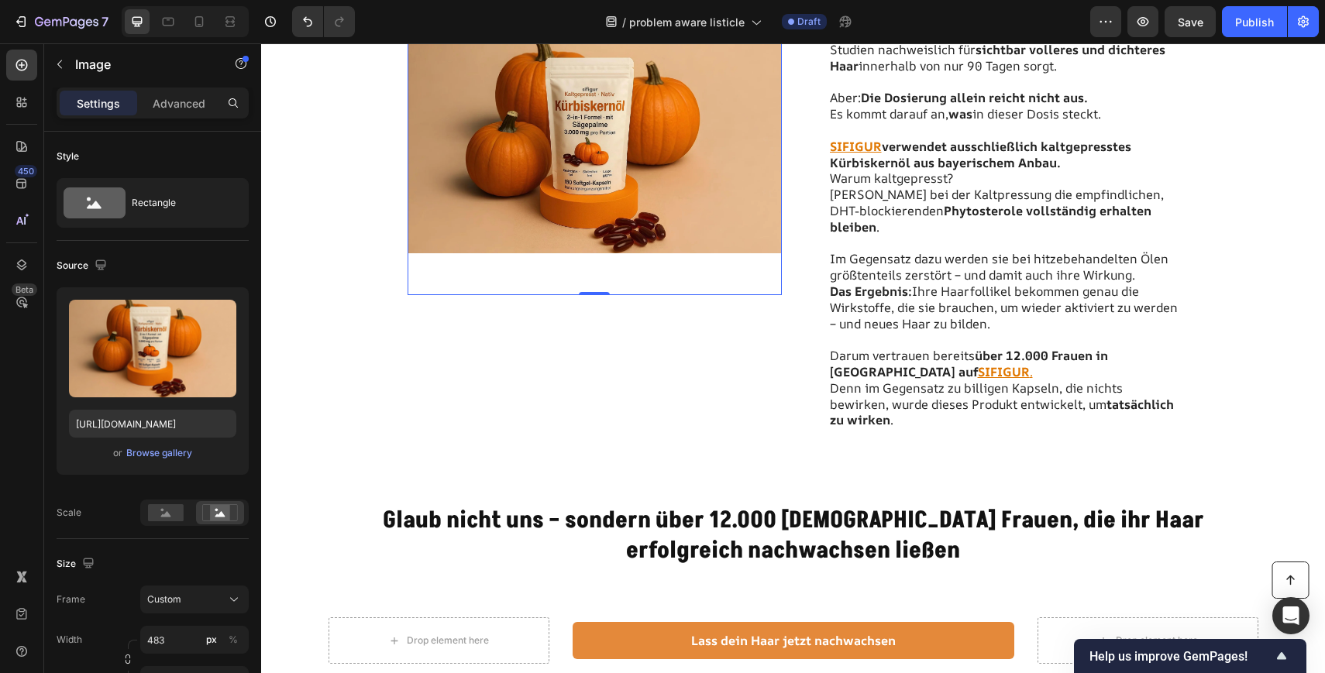
scroll to position [2576, 0]
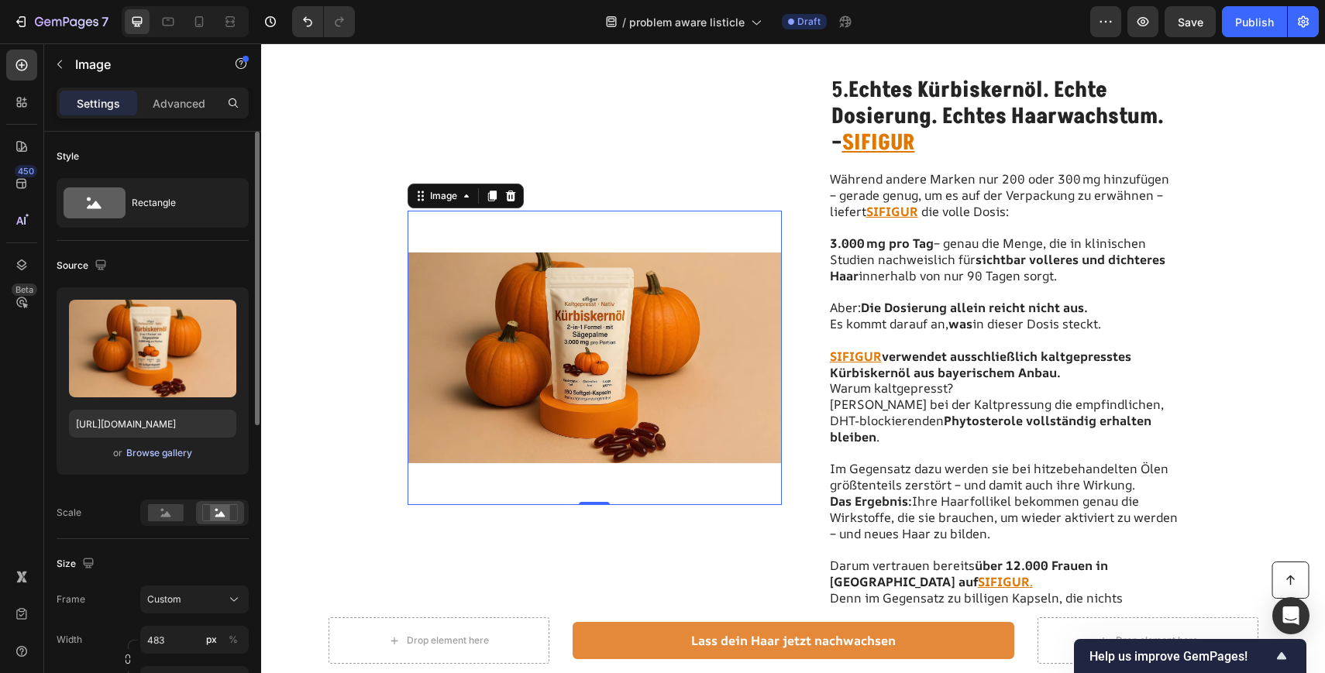
click at [167, 449] on div "Browse gallery" at bounding box center [159, 453] width 66 height 14
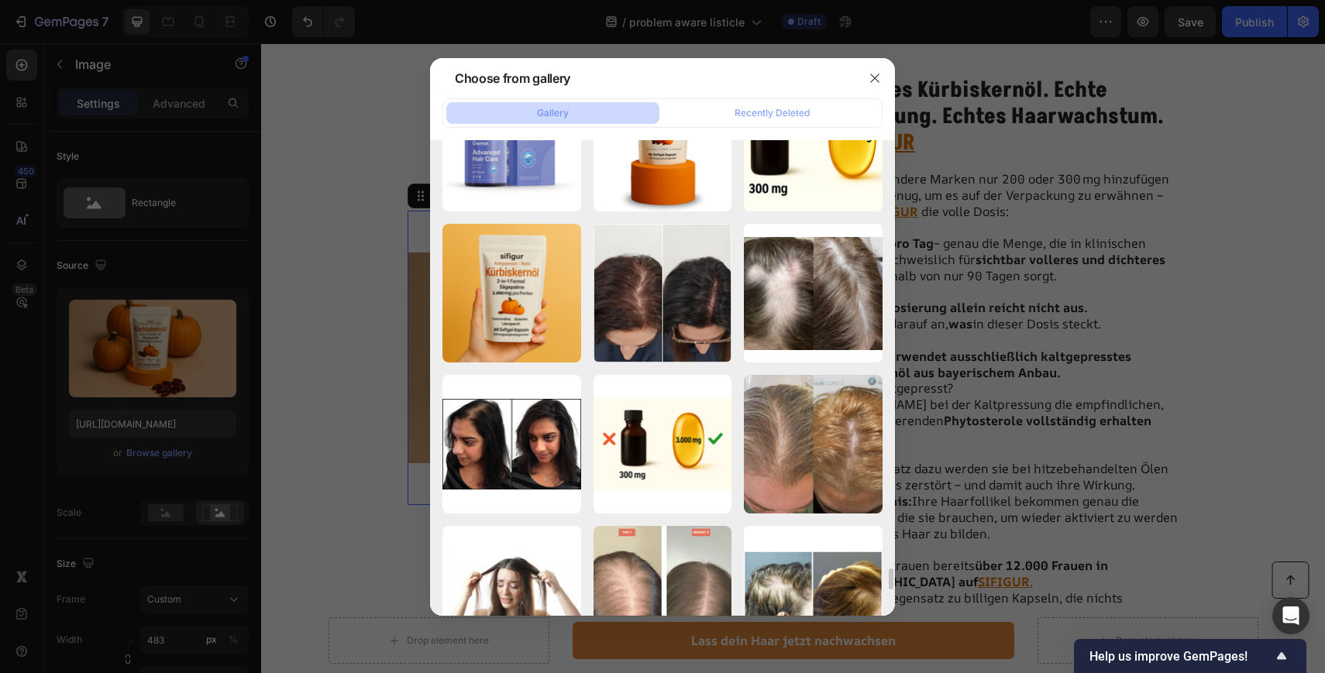
scroll to position [9117, 0]
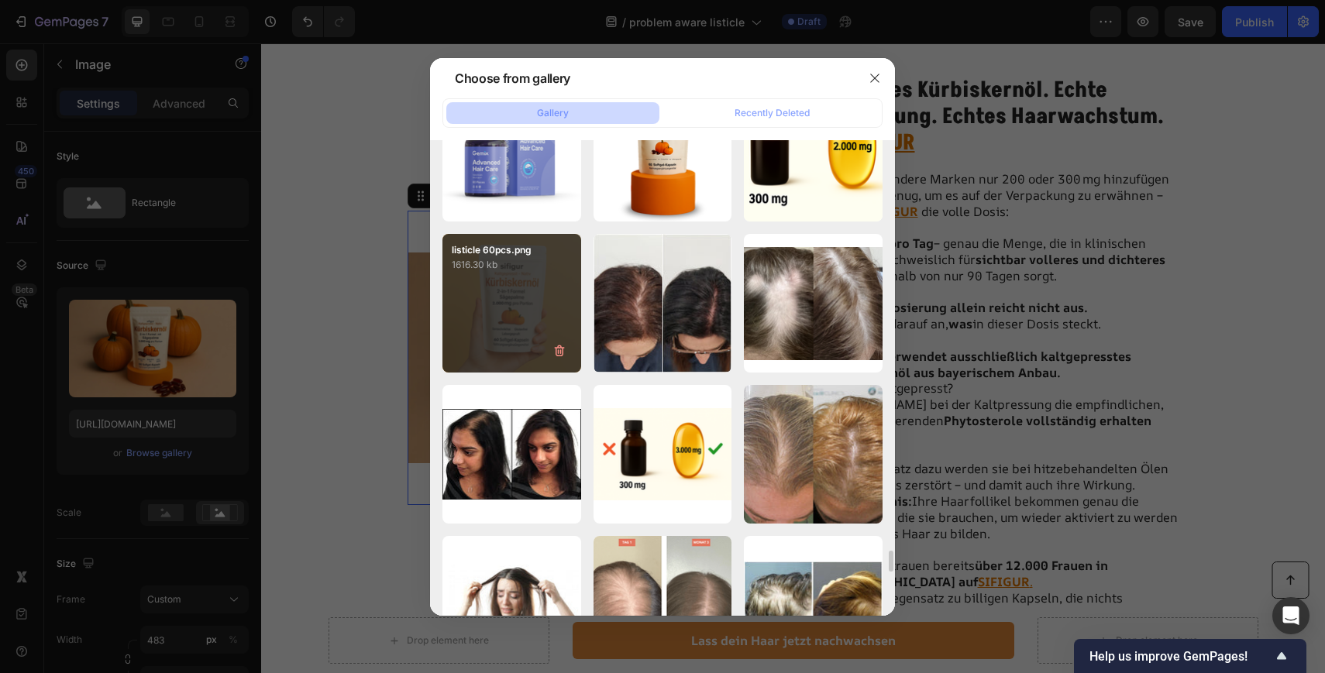
click at [523, 308] on div "listicle 60pcs.png 1616.30 kb" at bounding box center [511, 303] width 139 height 139
type input "https://cdn.shopify.com/s/files/1/0897/9428/1805/files/gempages_568780725961098…"
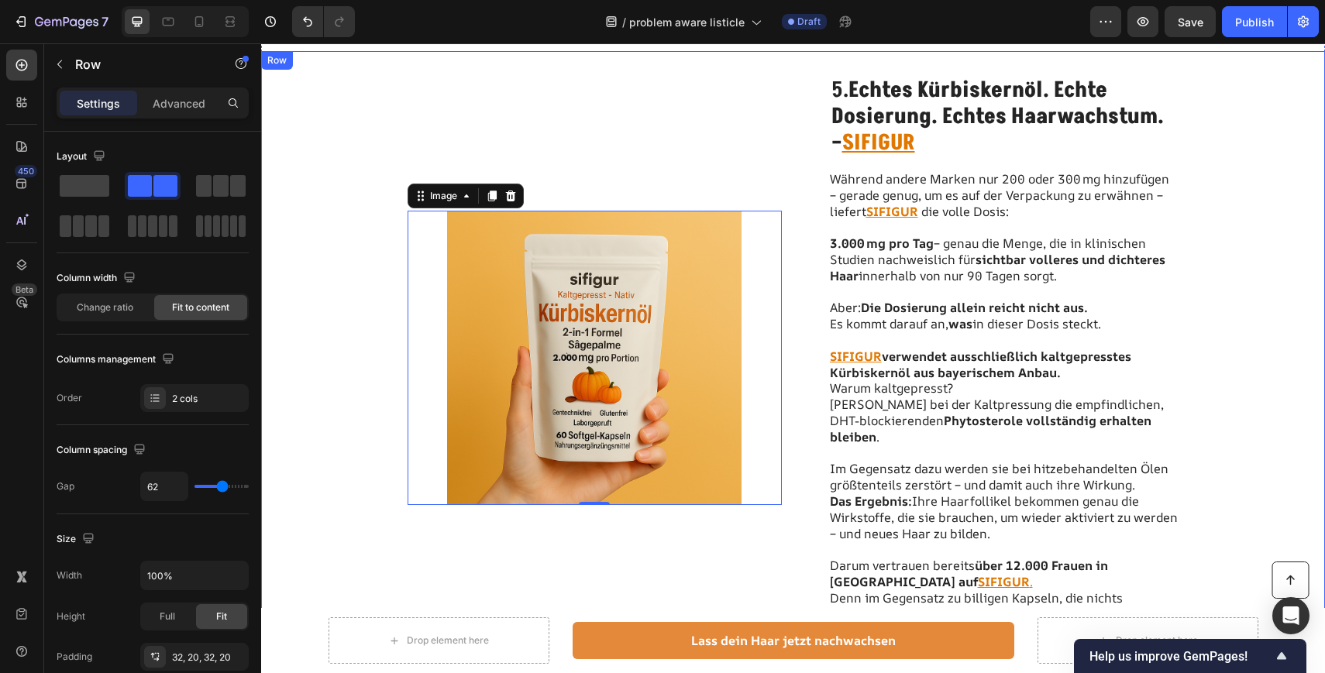
click at [332, 343] on div "Image 0 5. Echtes Kürbiskernöl. Echte Dosierung. Echtes Haarwachstum. – SIFIGUR…" at bounding box center [793, 358] width 1064 height 614
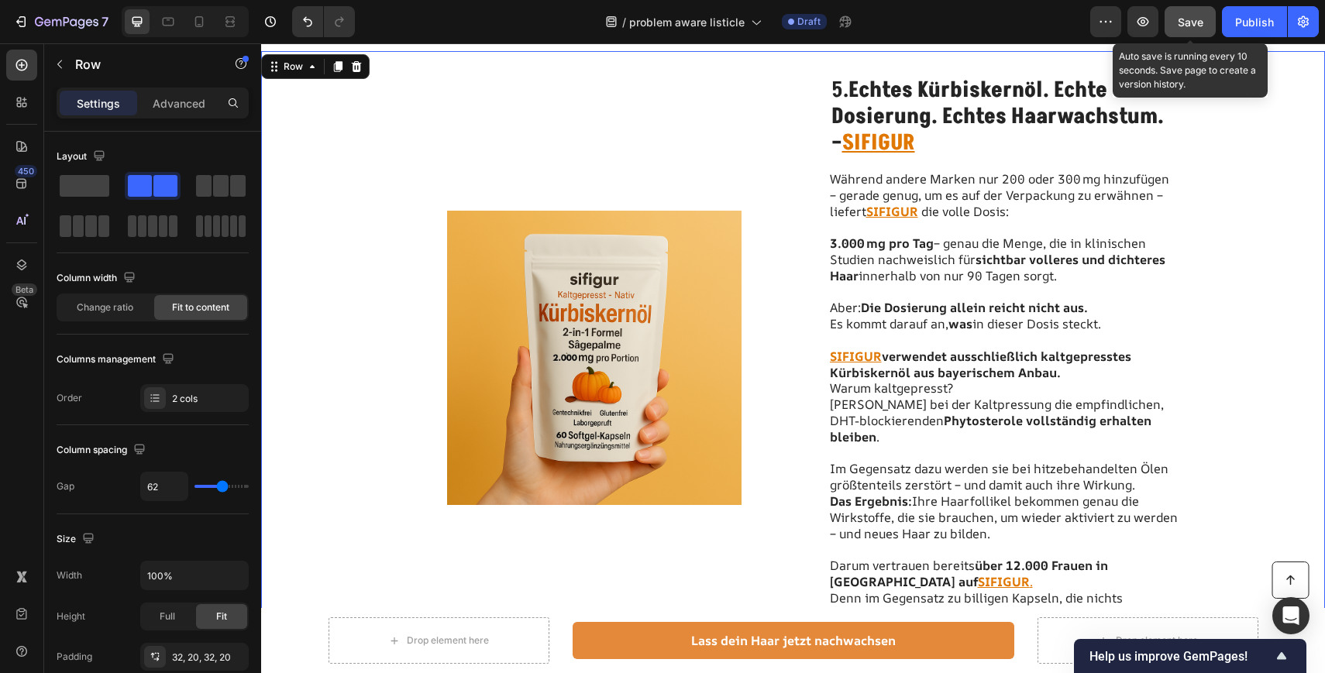
click at [1191, 21] on span "Save" at bounding box center [1190, 21] width 26 height 13
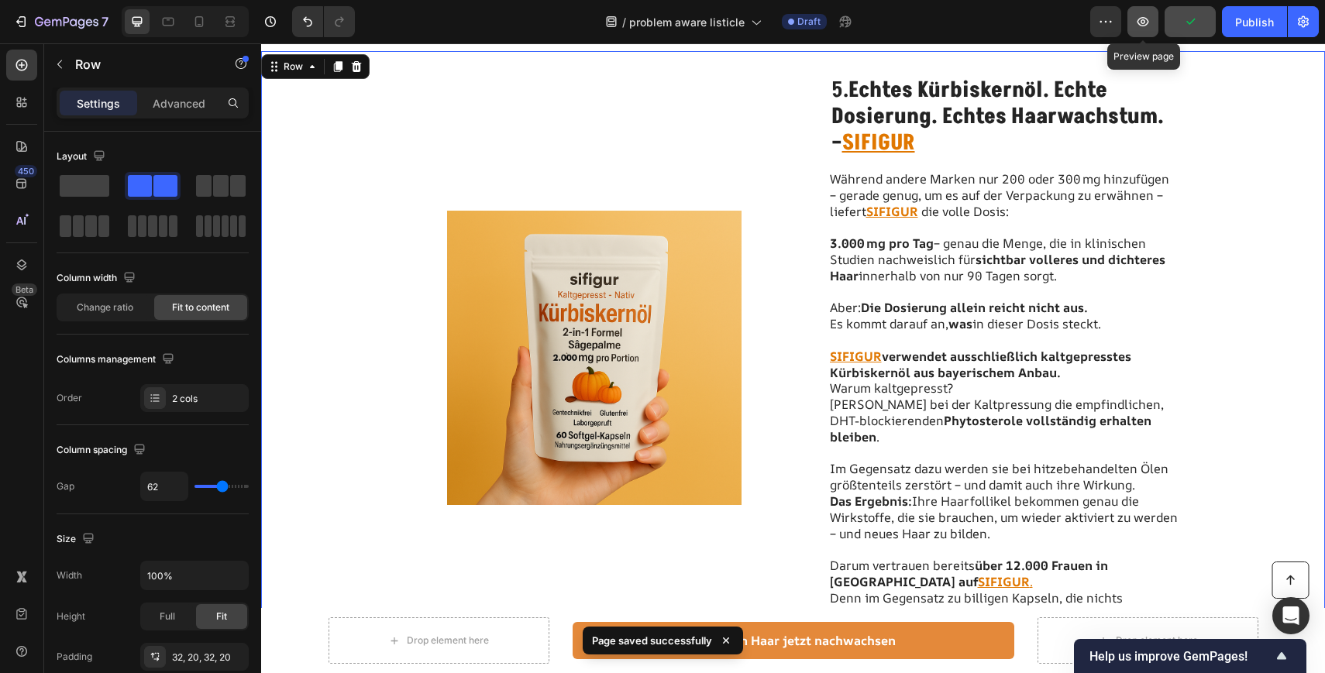
click at [1138, 15] on icon "button" at bounding box center [1142, 21] width 15 height 15
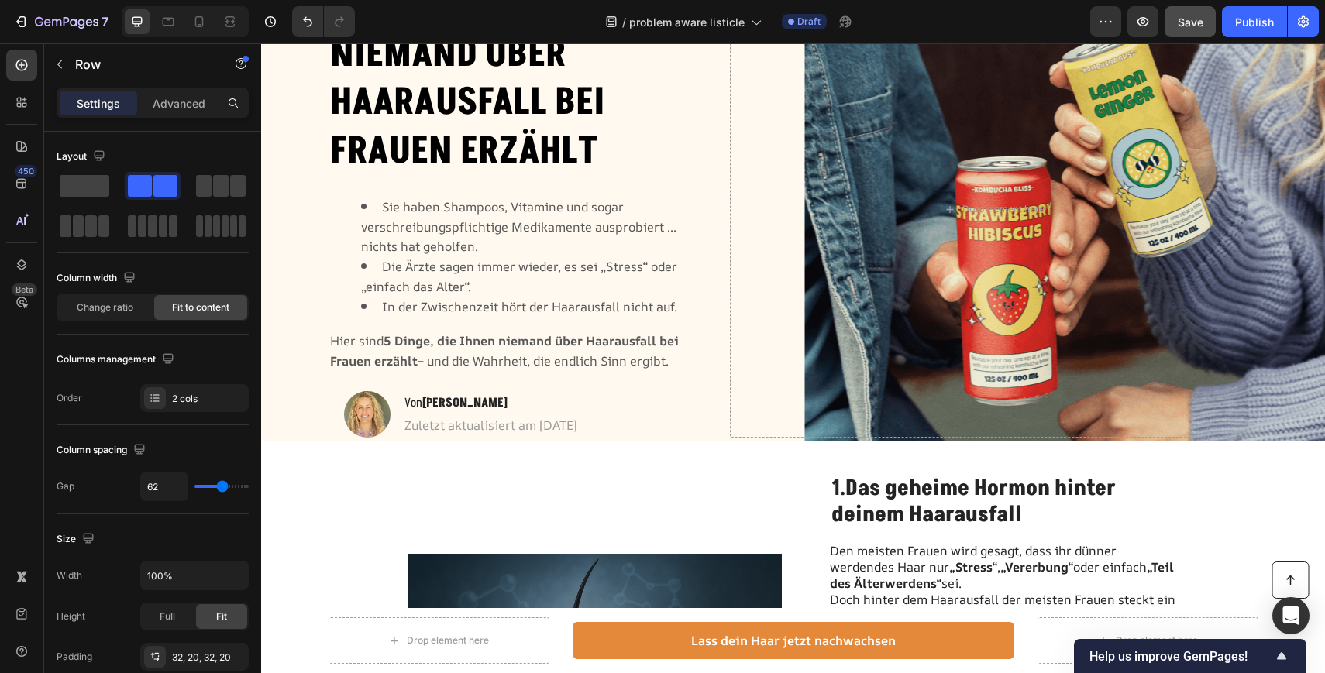
scroll to position [0, 0]
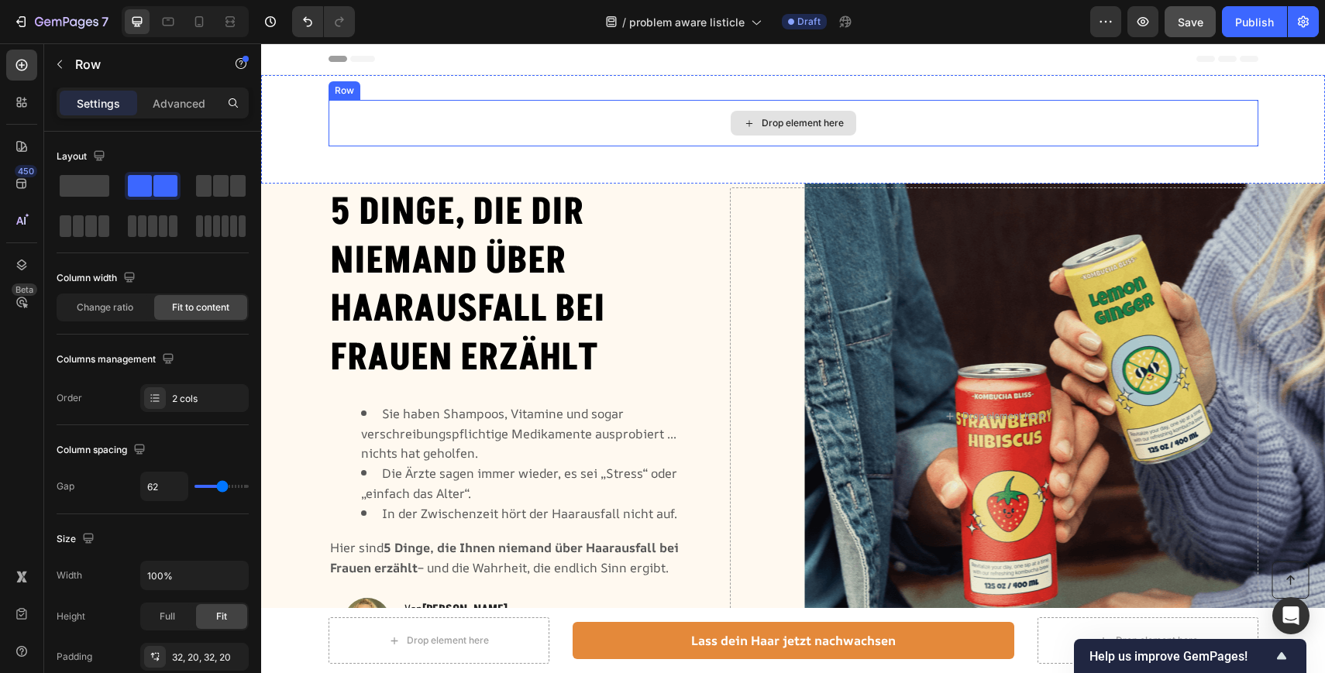
click at [304, 134] on div "Drop element here Row" at bounding box center [793, 129] width 1064 height 59
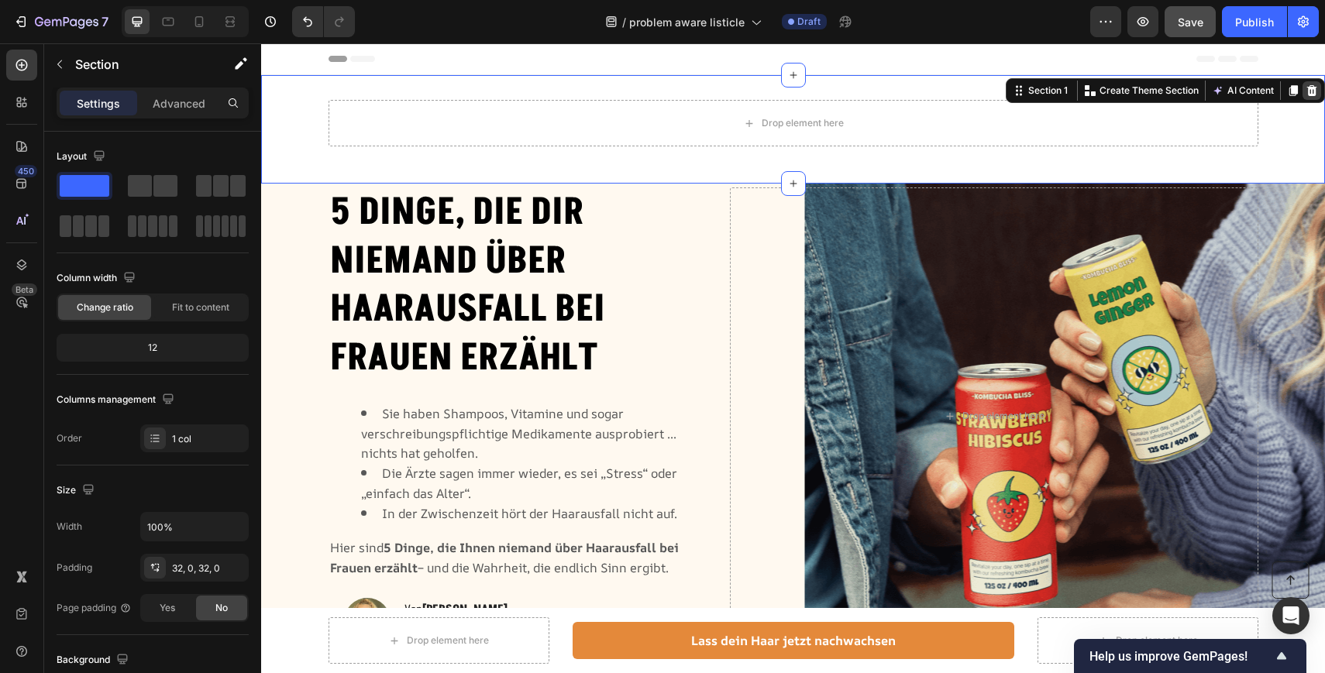
click at [1311, 98] on div at bounding box center [1311, 90] width 19 height 19
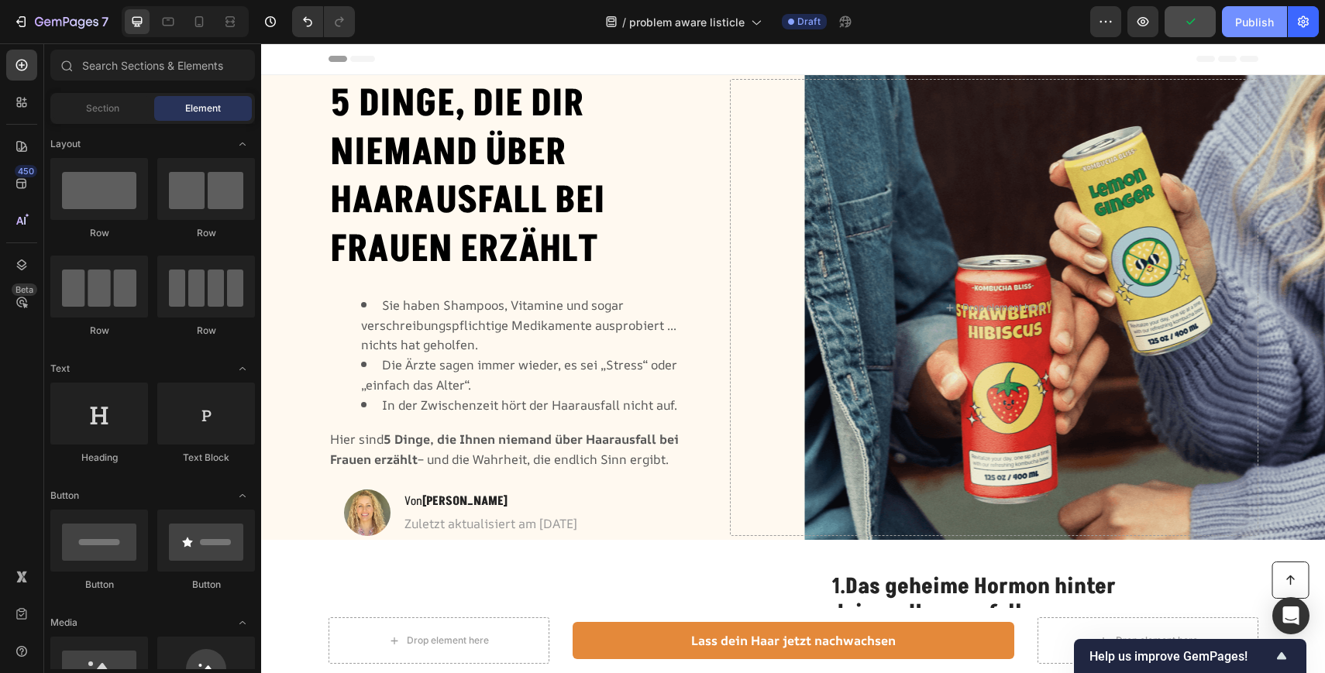
click at [1260, 17] on div "Publish" at bounding box center [1254, 22] width 39 height 16
click at [1148, 22] on icon "button" at bounding box center [1143, 21] width 12 height 9
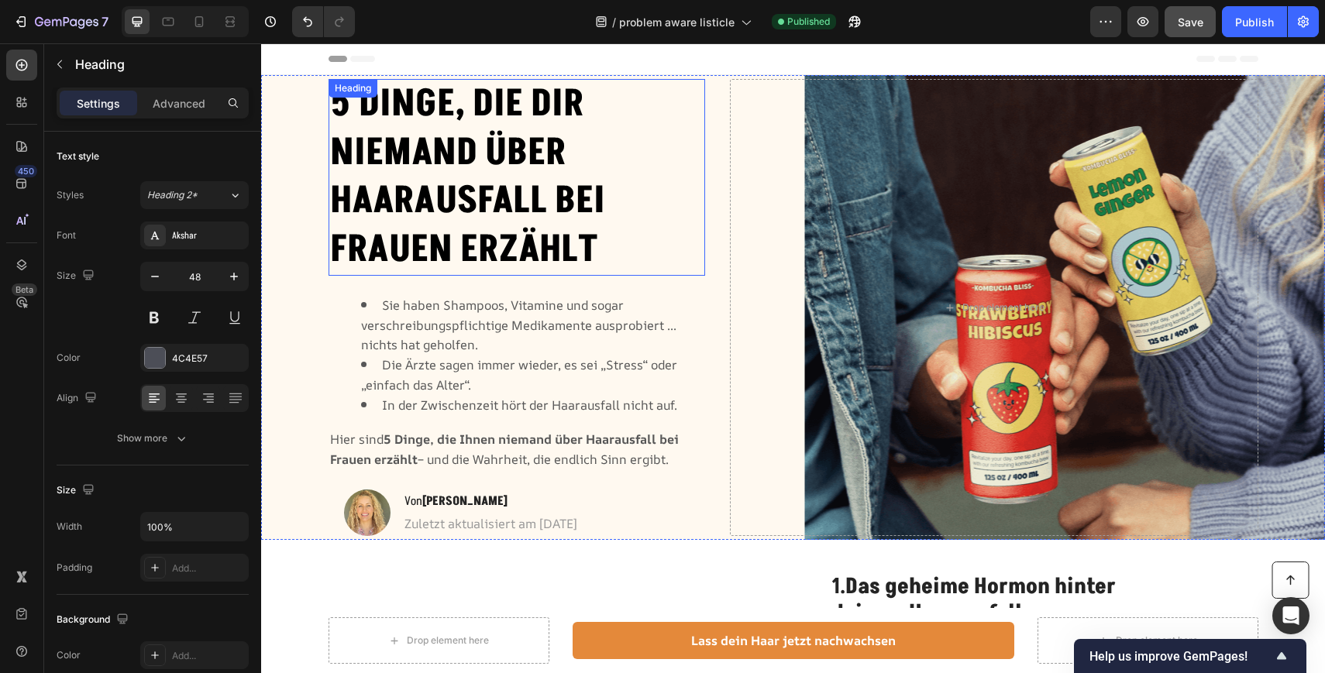
click at [694, 212] on h2 "5 Dinge, die dir niemand über Haarausfall bei Frauen erzählt" at bounding box center [516, 177] width 377 height 197
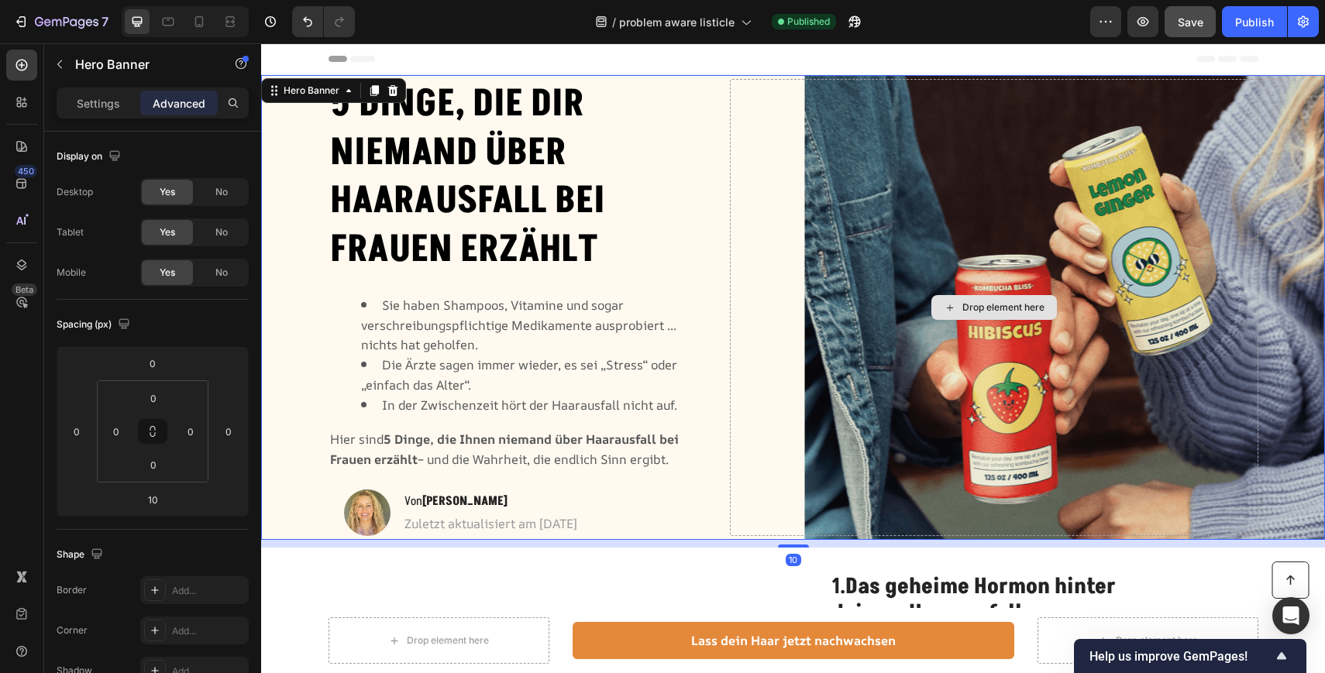
click at [765, 202] on div "Drop element here" at bounding box center [994, 307] width 528 height 456
click at [101, 98] on p "Settings" at bounding box center [98, 103] width 43 height 16
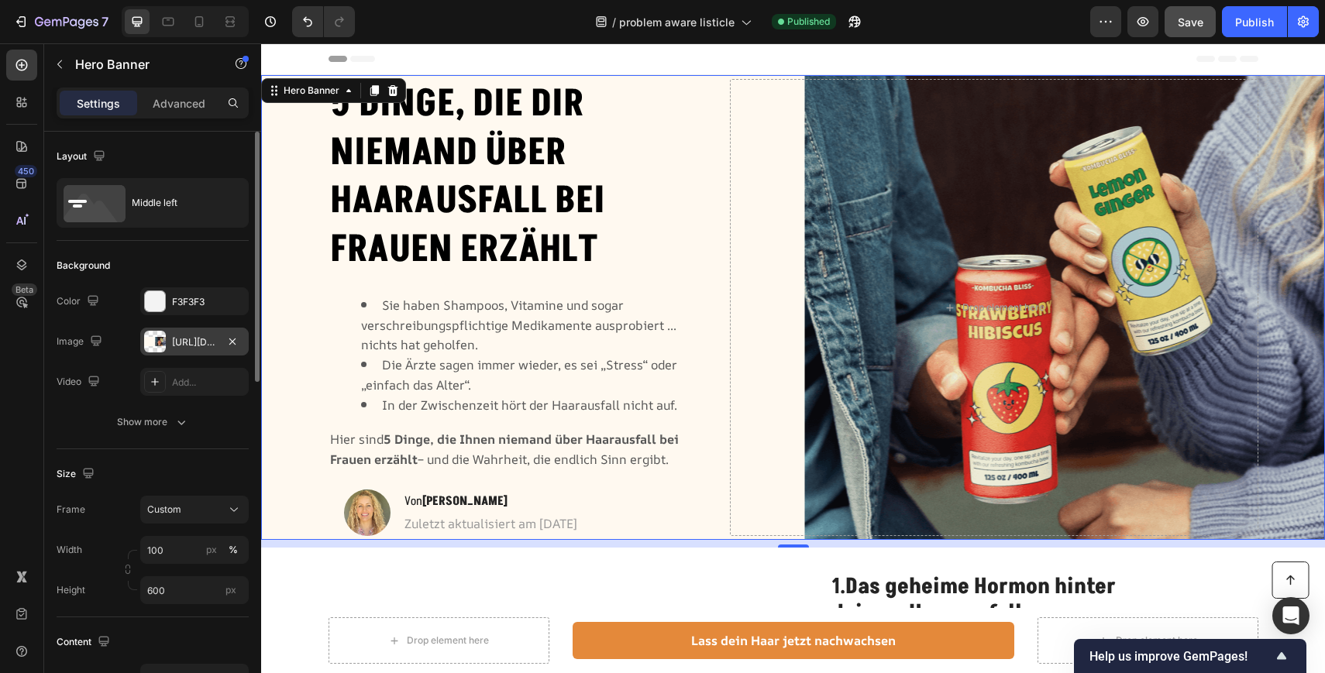
click at [165, 340] on div at bounding box center [155, 342] width 22 height 22
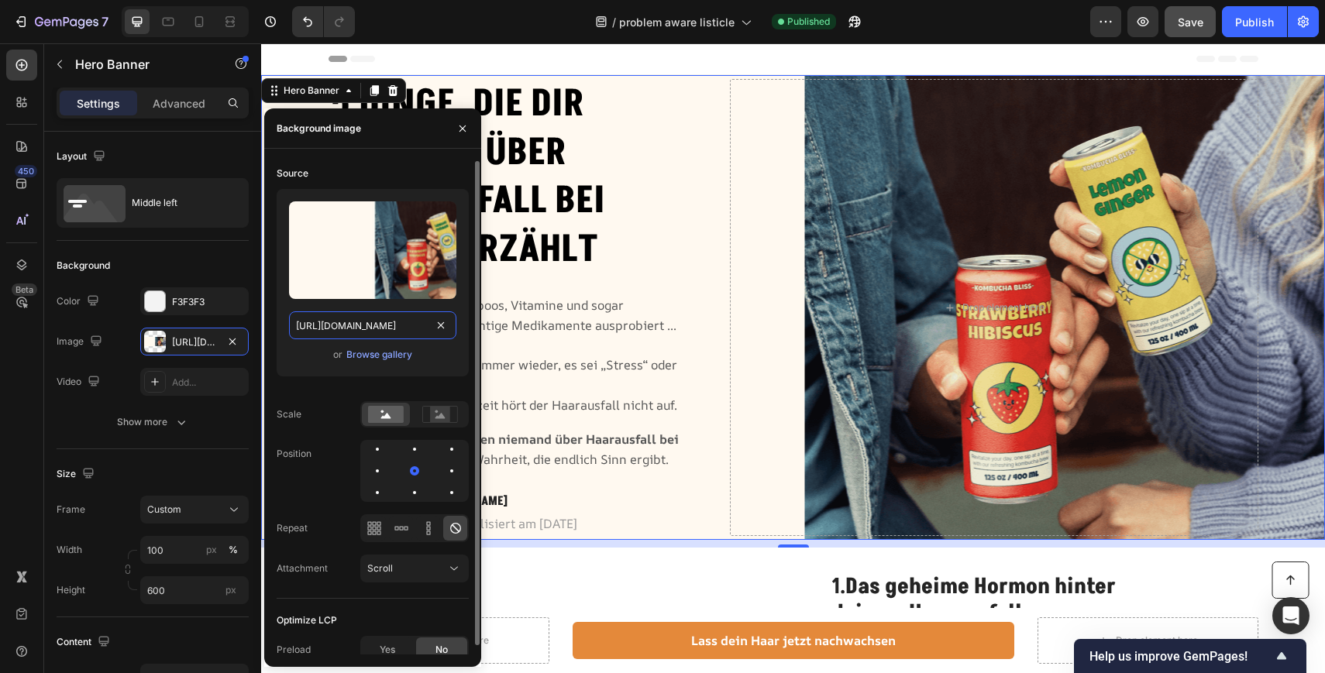
click at [394, 328] on input "https://cdn.shopify.com/s/files/1/0897/9428/1805/files/gempages_568780725961098…" at bounding box center [372, 325] width 167 height 28
click at [394, 327] on input "https://cdn.shopify.com/s/files/1/0897/9428/1805/files/gempages_568780725961098…" at bounding box center [372, 325] width 167 height 28
click at [369, 357] on div "Browse gallery" at bounding box center [379, 355] width 66 height 14
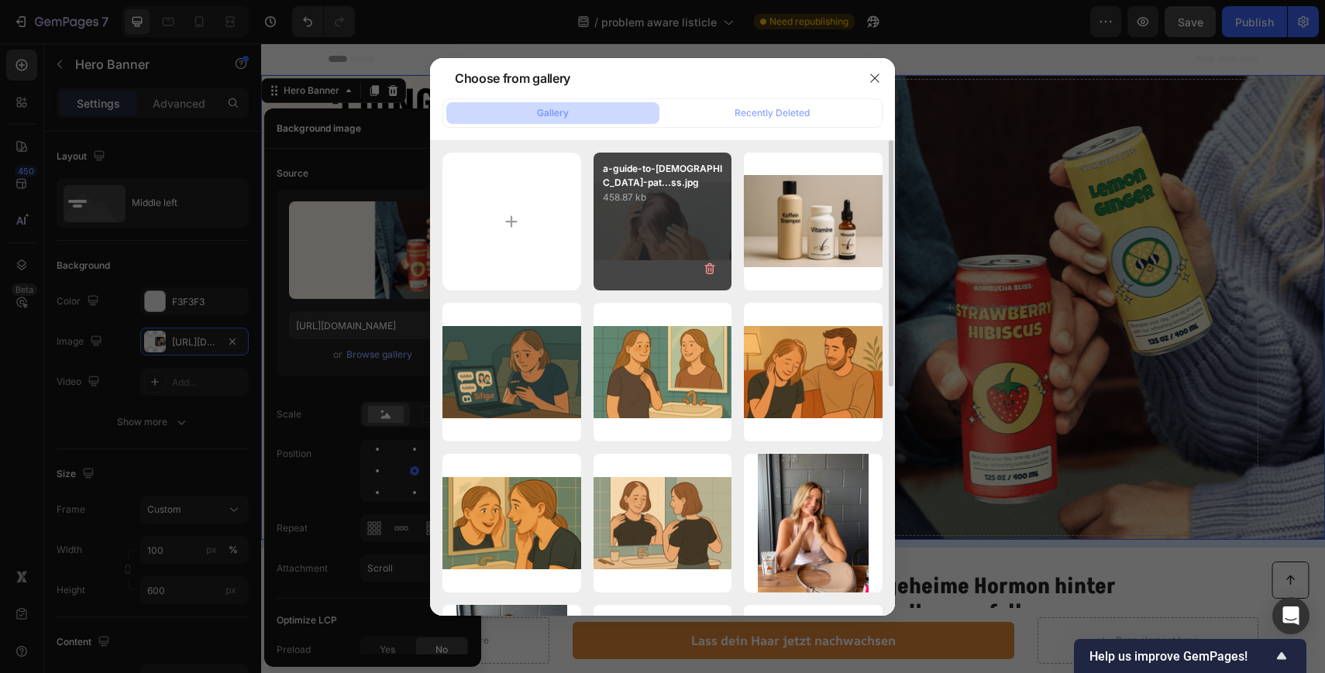
click at [631, 195] on p "458.87 kb" at bounding box center [663, 197] width 120 height 15
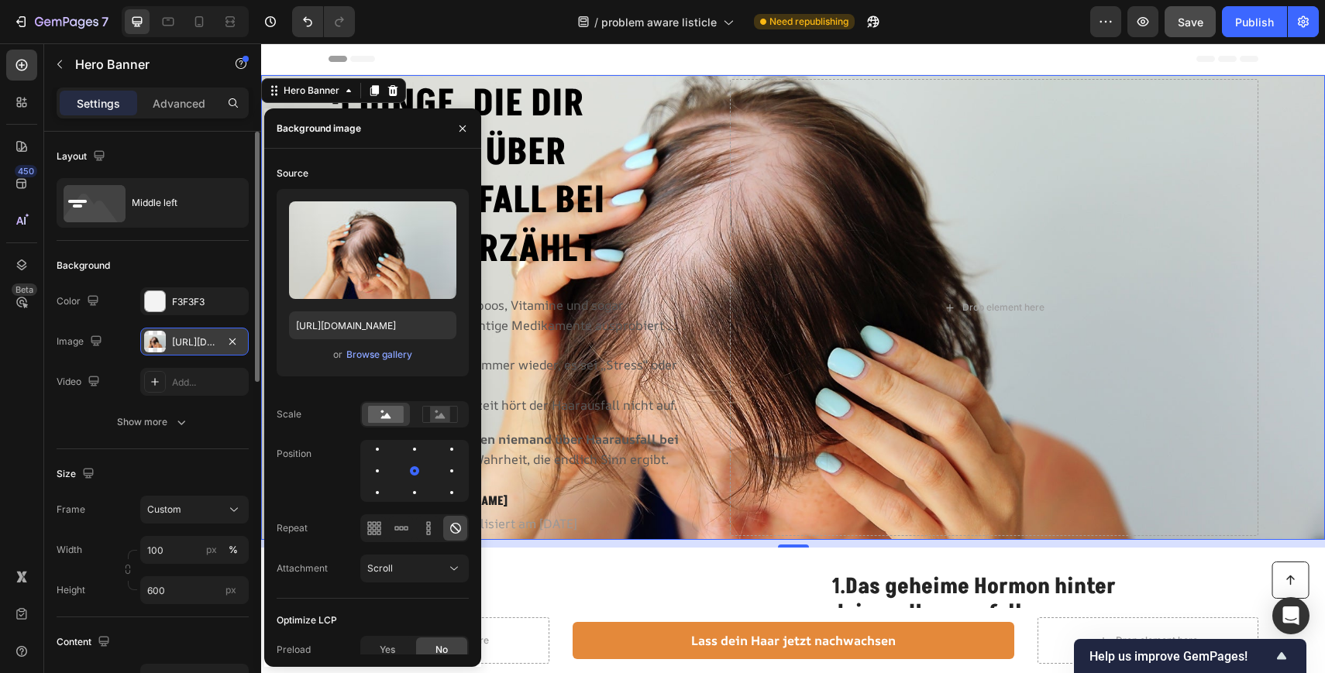
click at [174, 341] on div "https://cdn.shopify.com/s/files/1/0897/9428/1805/files/gempages_568780725961098…" at bounding box center [194, 342] width 45 height 14
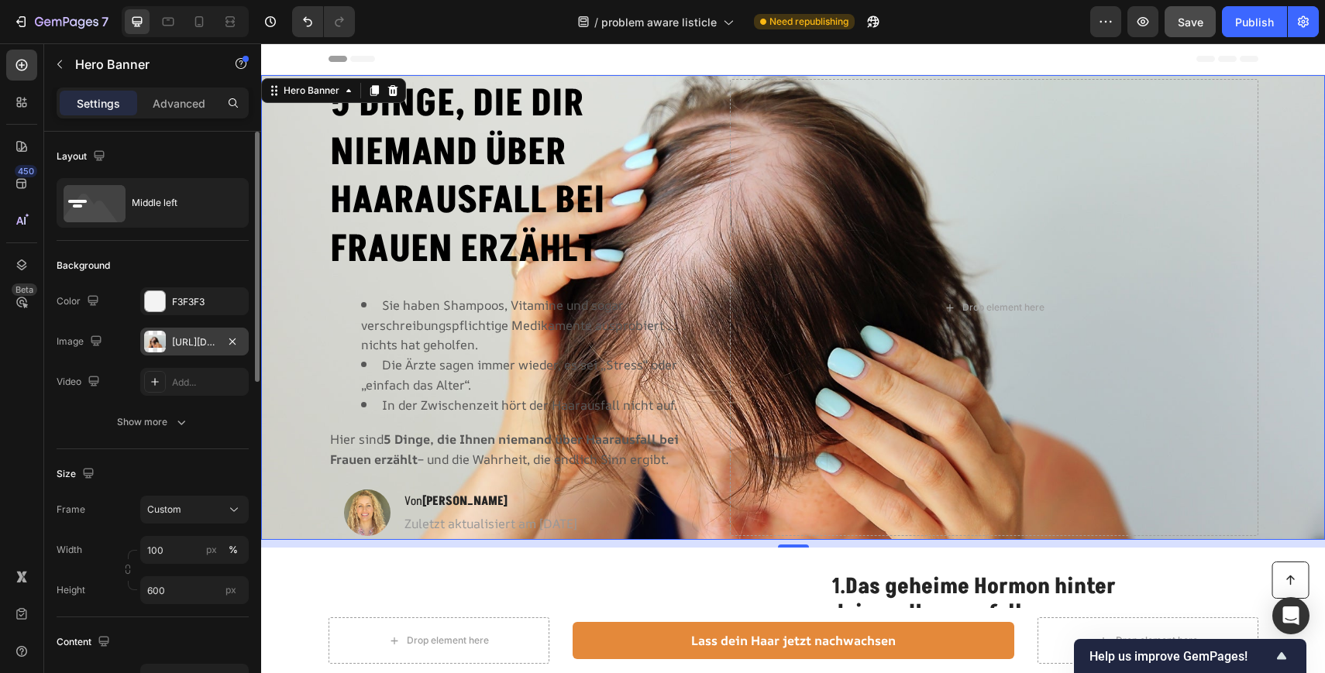
click at [198, 342] on div "https://cdn.shopify.com/s/files/1/0897/9428/1805/files/gempages_568780725961098…" at bounding box center [194, 342] width 45 height 14
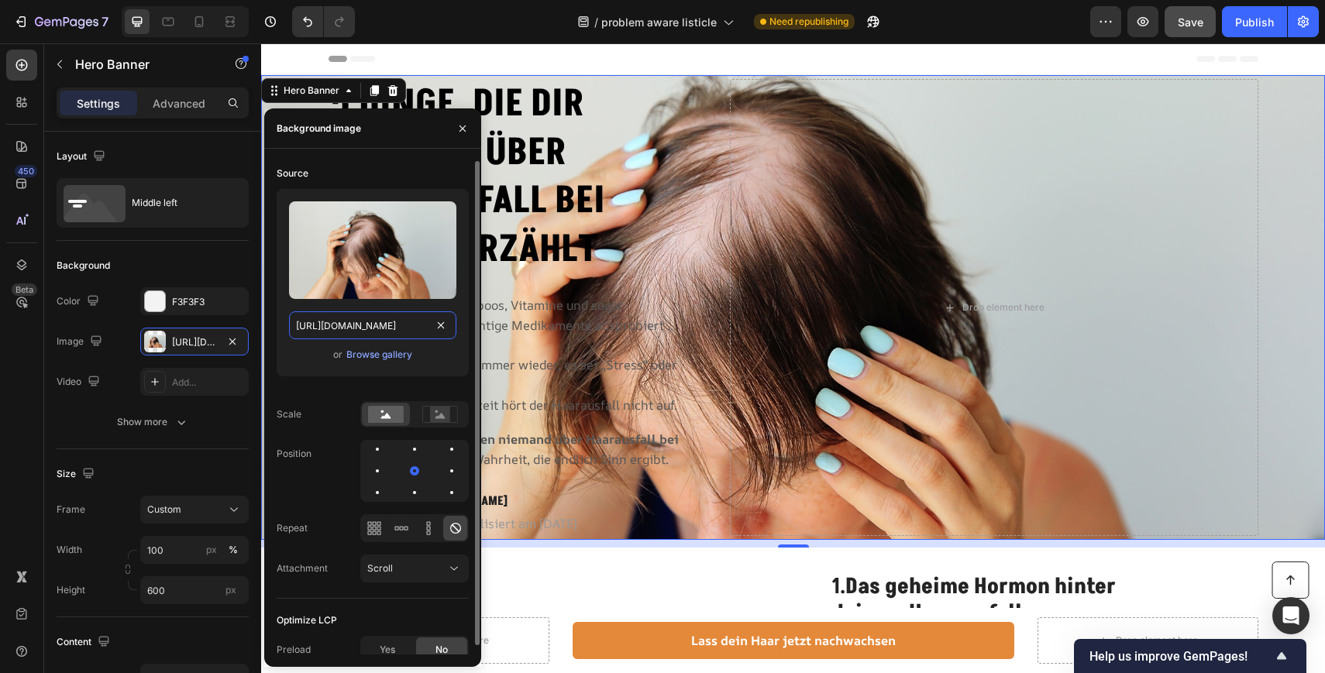
click at [359, 328] on input "https://cdn.shopify.com/s/files/1/0897/9428/1805/files/gempages_568780725961098…" at bounding box center [372, 325] width 167 height 28
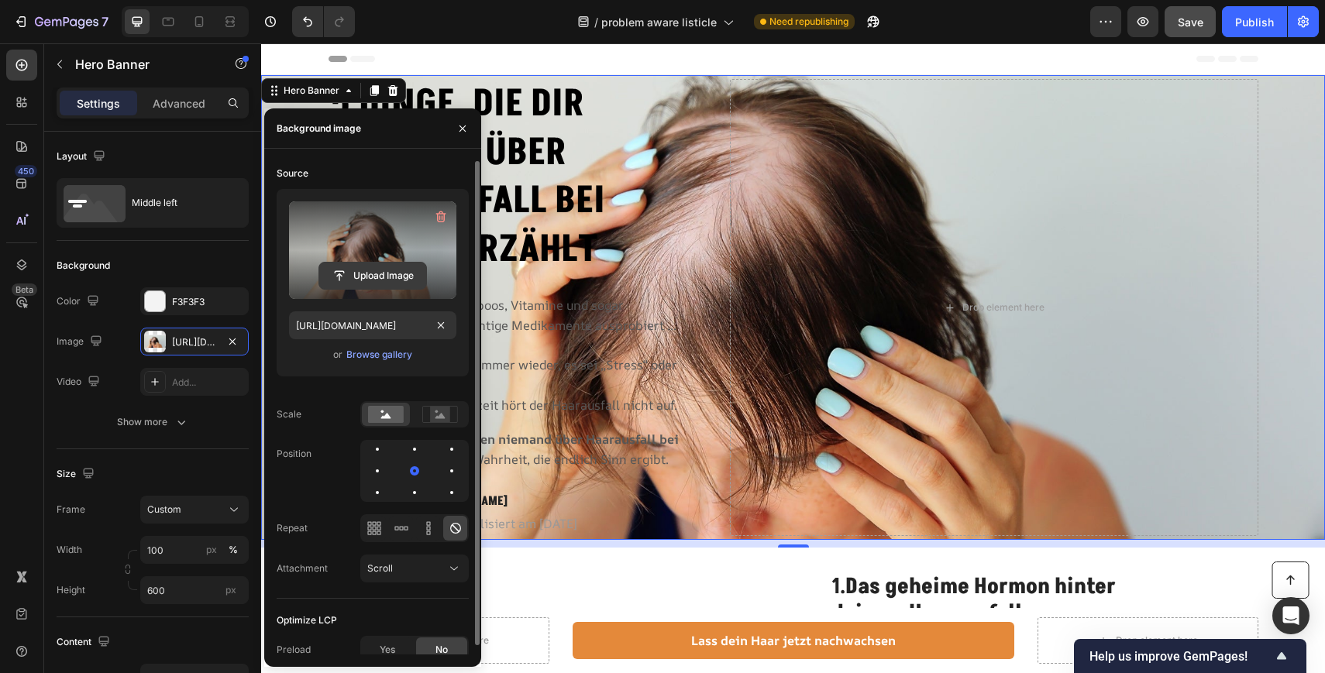
click at [368, 280] on input "file" at bounding box center [372, 276] width 107 height 26
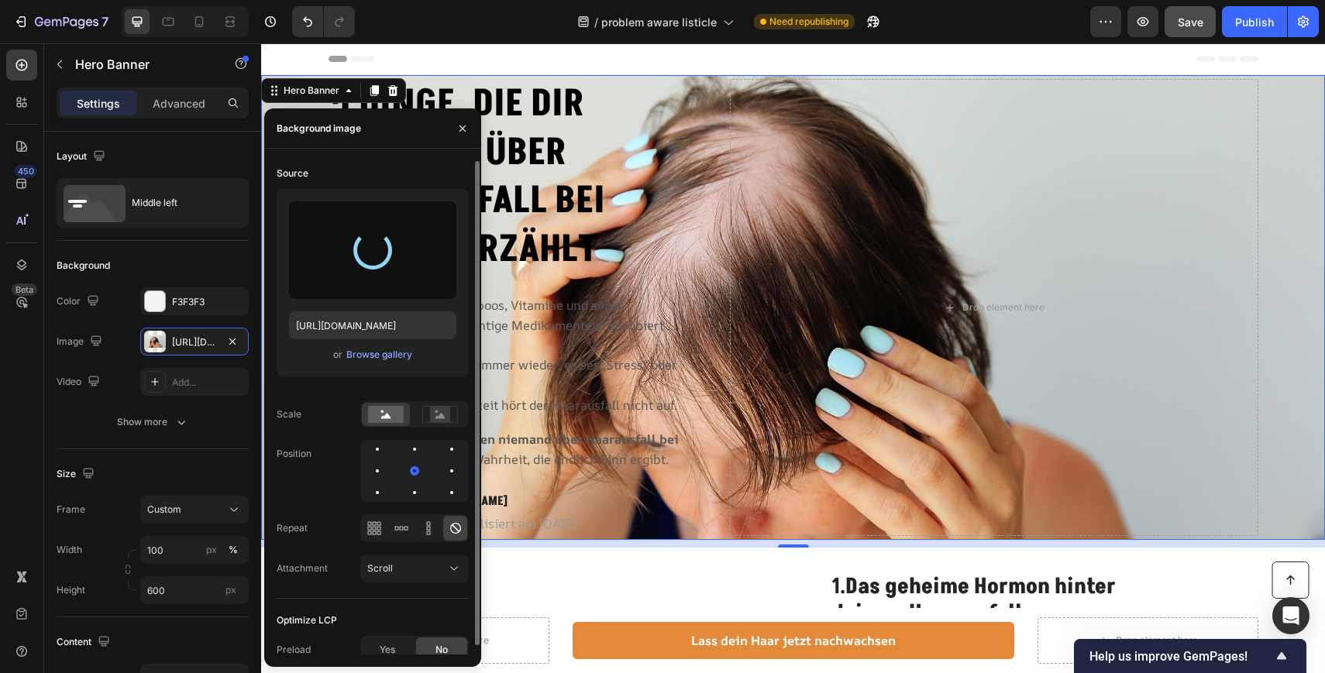
type input "[URL][DOMAIN_NAME]"
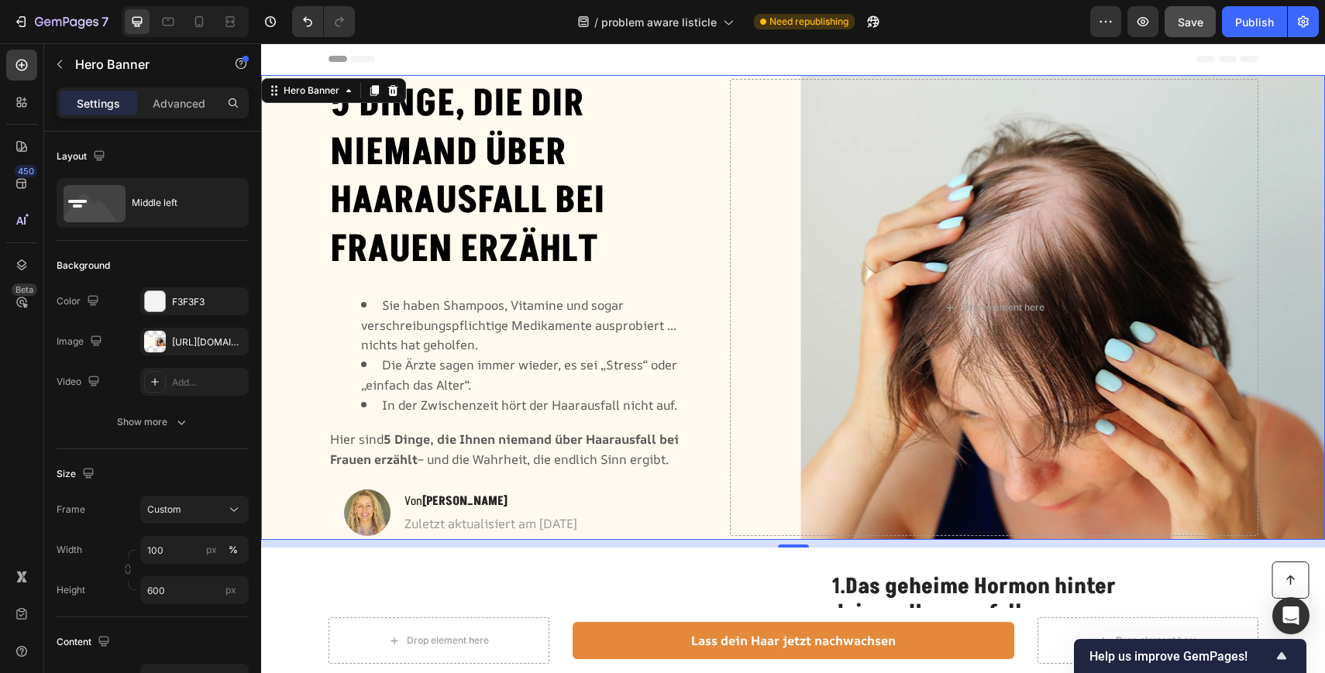
click at [495, 39] on div "7 Version history / problem aware listicle Need republishing Preview Save Publi…" at bounding box center [662, 22] width 1325 height 44
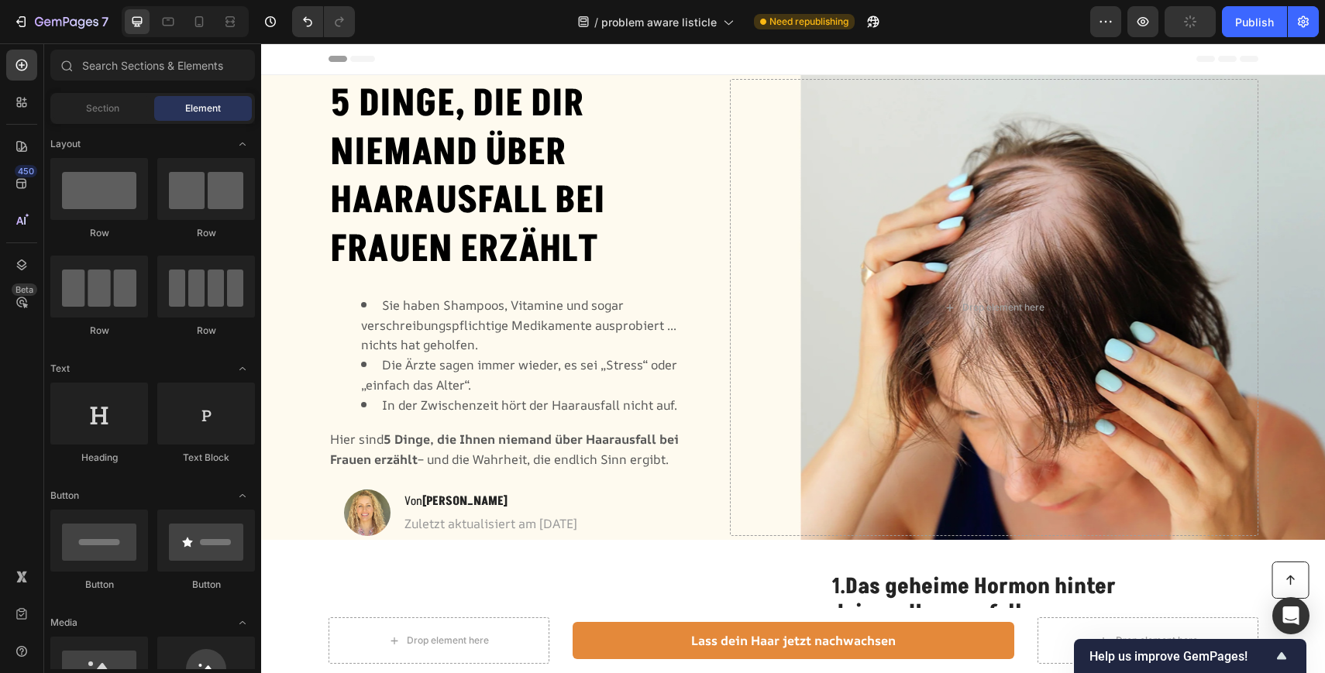
click at [485, 47] on div "Header" at bounding box center [793, 58] width 930 height 31
click at [1245, 22] on div "Publish" at bounding box center [1254, 22] width 39 height 16
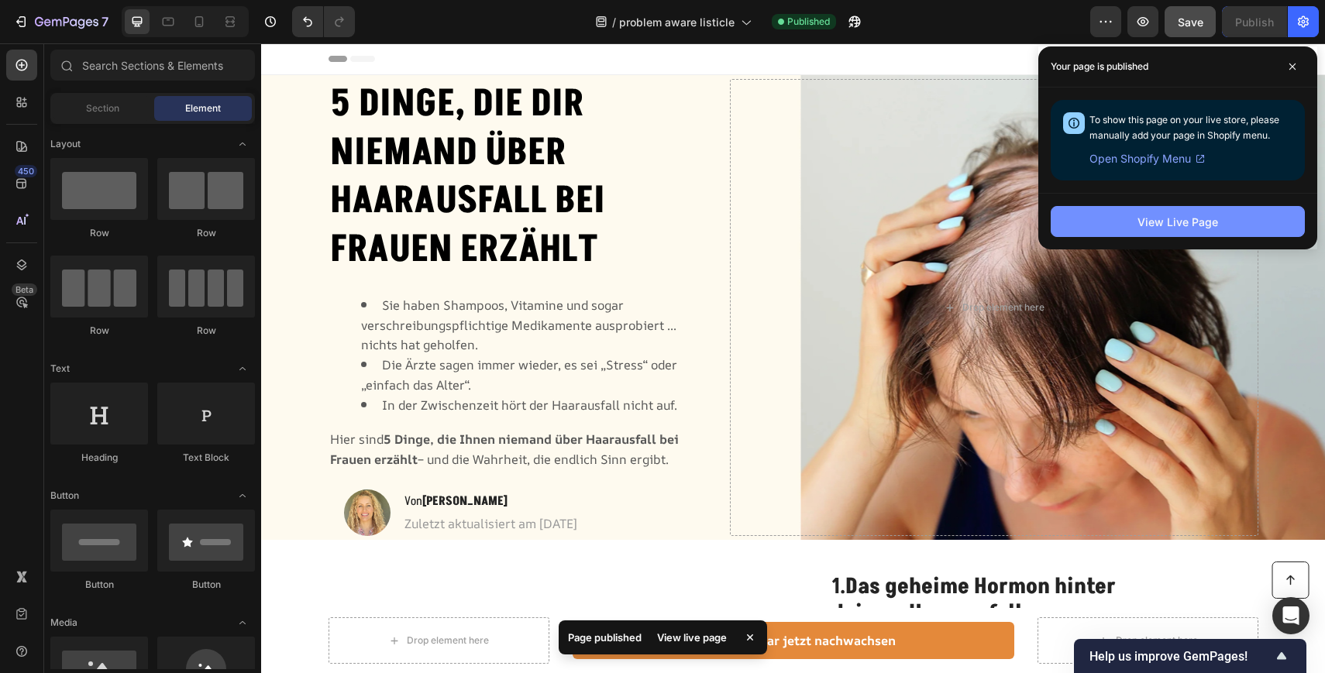
click at [1156, 218] on div "View Live Page" at bounding box center [1177, 222] width 81 height 16
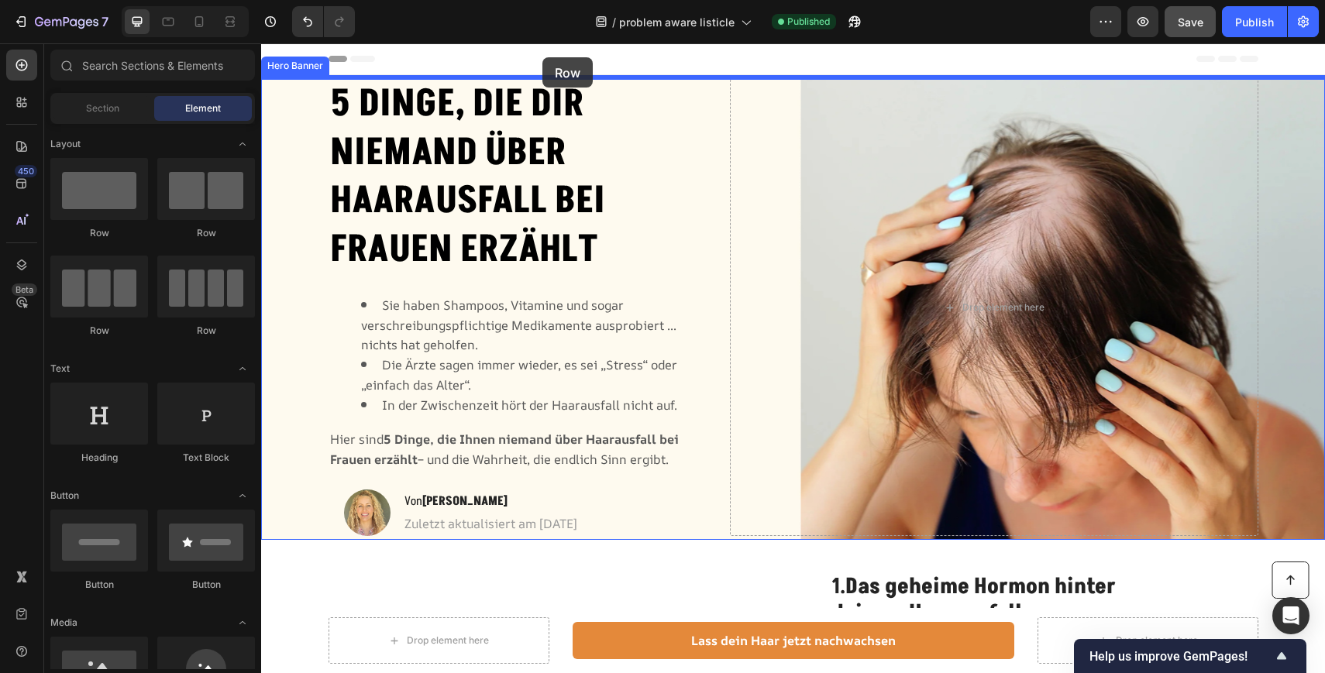
drag, startPoint x: 355, startPoint y: 249, endPoint x: 542, endPoint y: 57, distance: 267.9
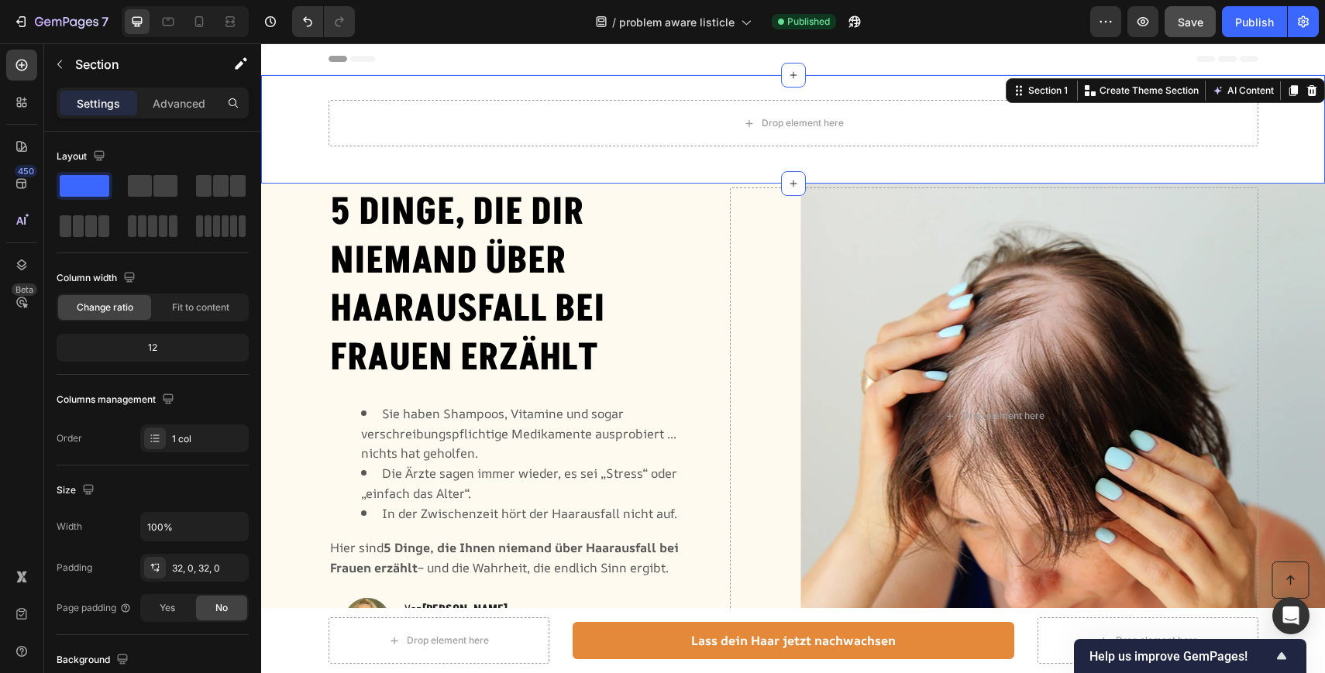
click at [289, 108] on div "Drop element here Row" at bounding box center [793, 129] width 1064 height 59
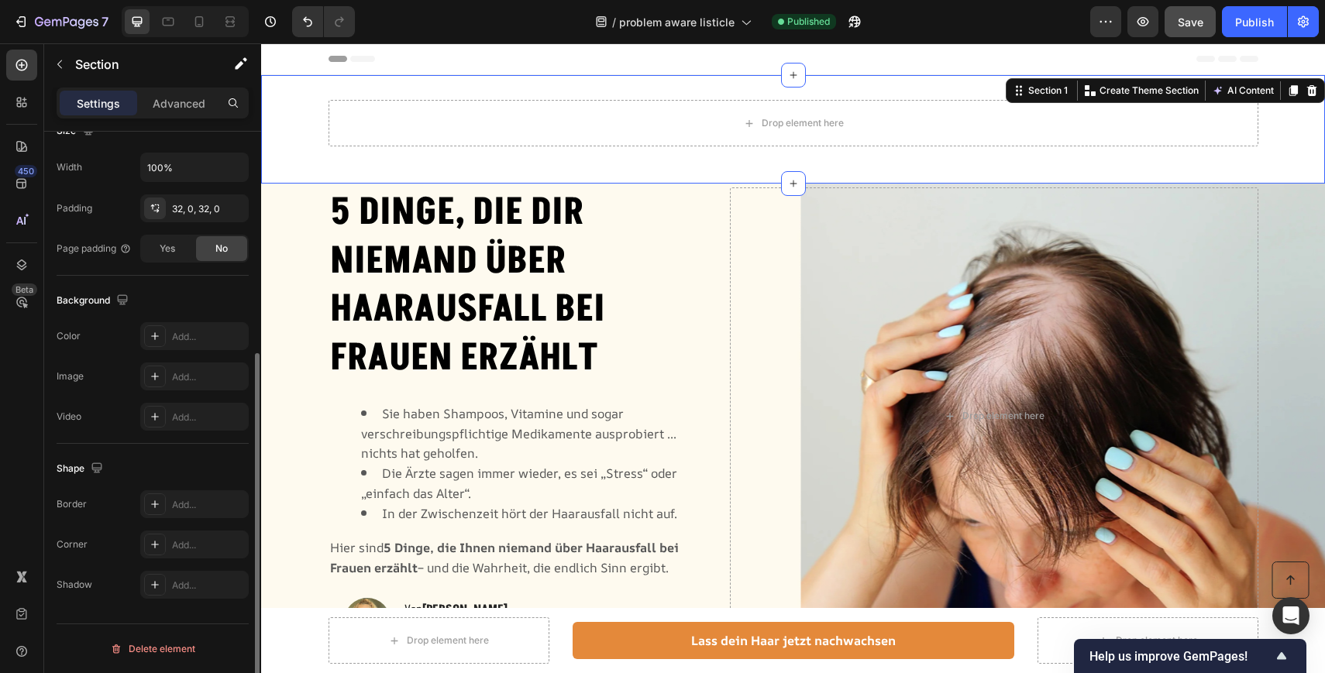
scroll to position [359, 0]
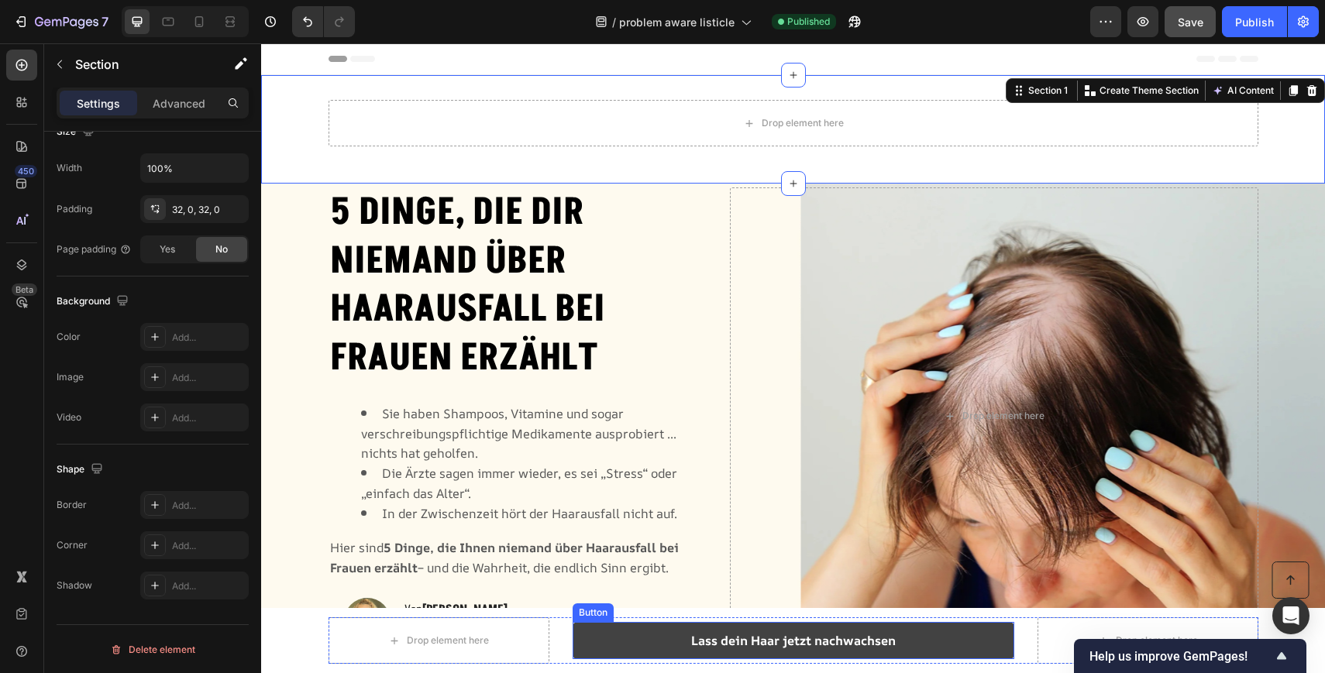
click at [620, 634] on link "Lass dein Haar jetzt nachwachsen" at bounding box center [793, 640] width 442 height 37
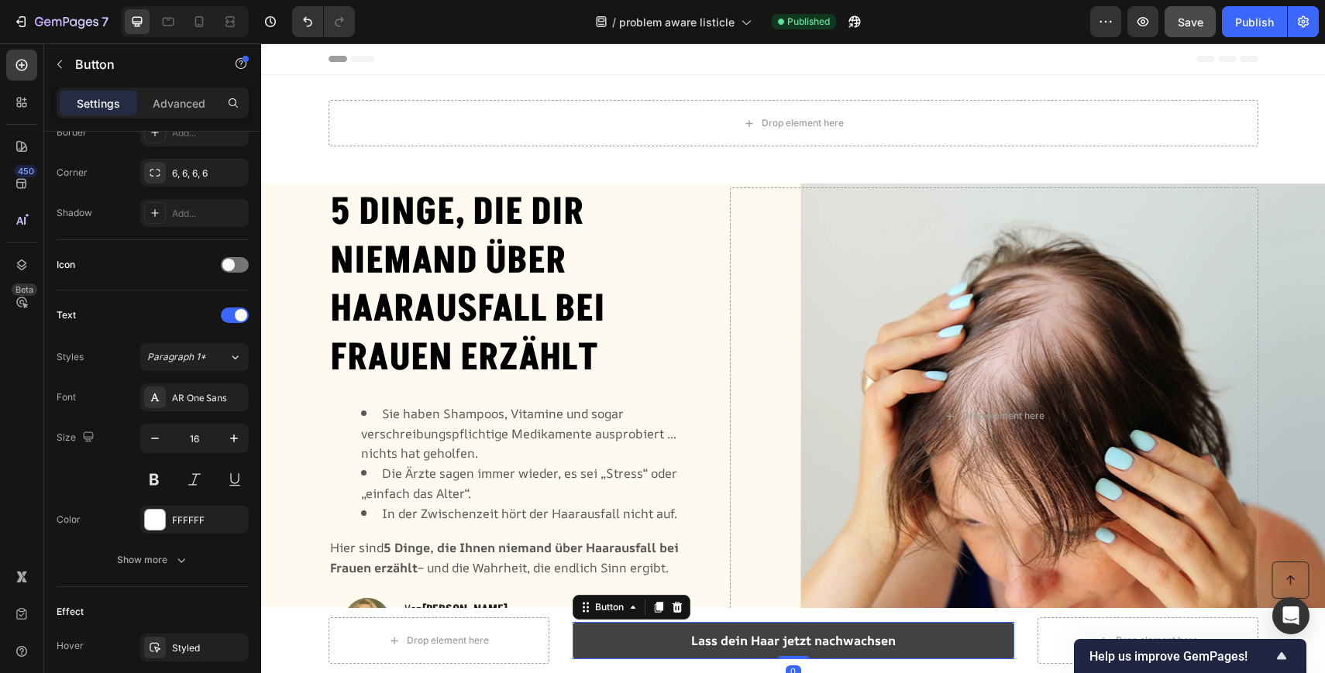
scroll to position [0, 0]
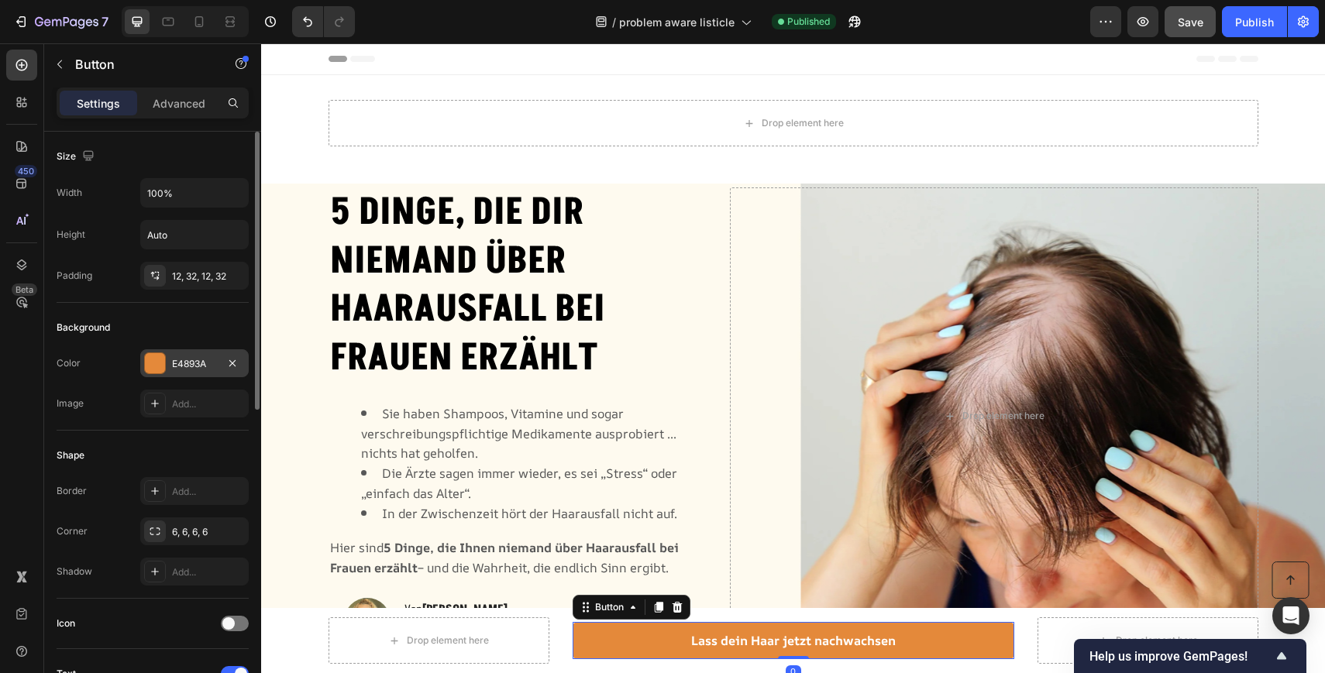
click at [198, 360] on div "E4893A" at bounding box center [194, 364] width 45 height 14
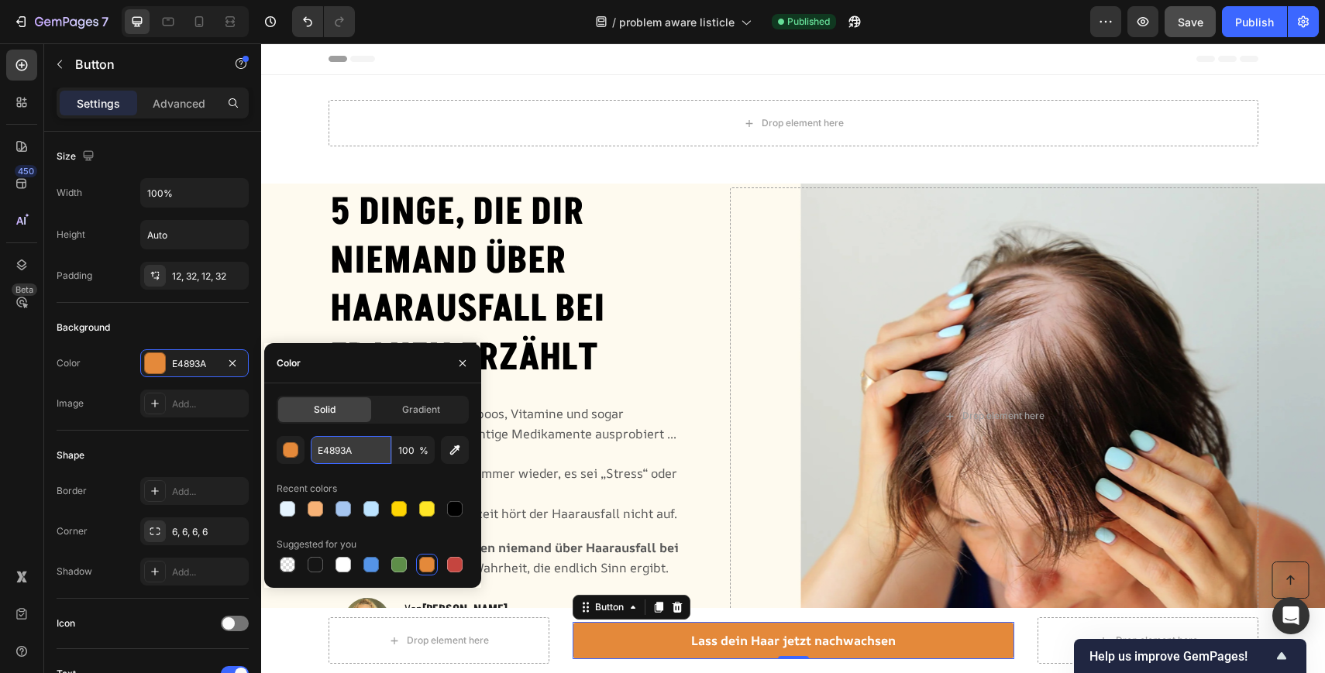
drag, startPoint x: 358, startPoint y: 452, endPoint x: 326, endPoint y: 451, distance: 31.8
click at [326, 451] on input "E4893A" at bounding box center [351, 450] width 81 height 28
click at [351, 449] on input "E4893A" at bounding box center [351, 450] width 81 height 28
drag, startPoint x: 363, startPoint y: 449, endPoint x: 304, endPoint y: 451, distance: 58.9
click at [304, 451] on div "E4893A 100 %" at bounding box center [373, 450] width 192 height 28
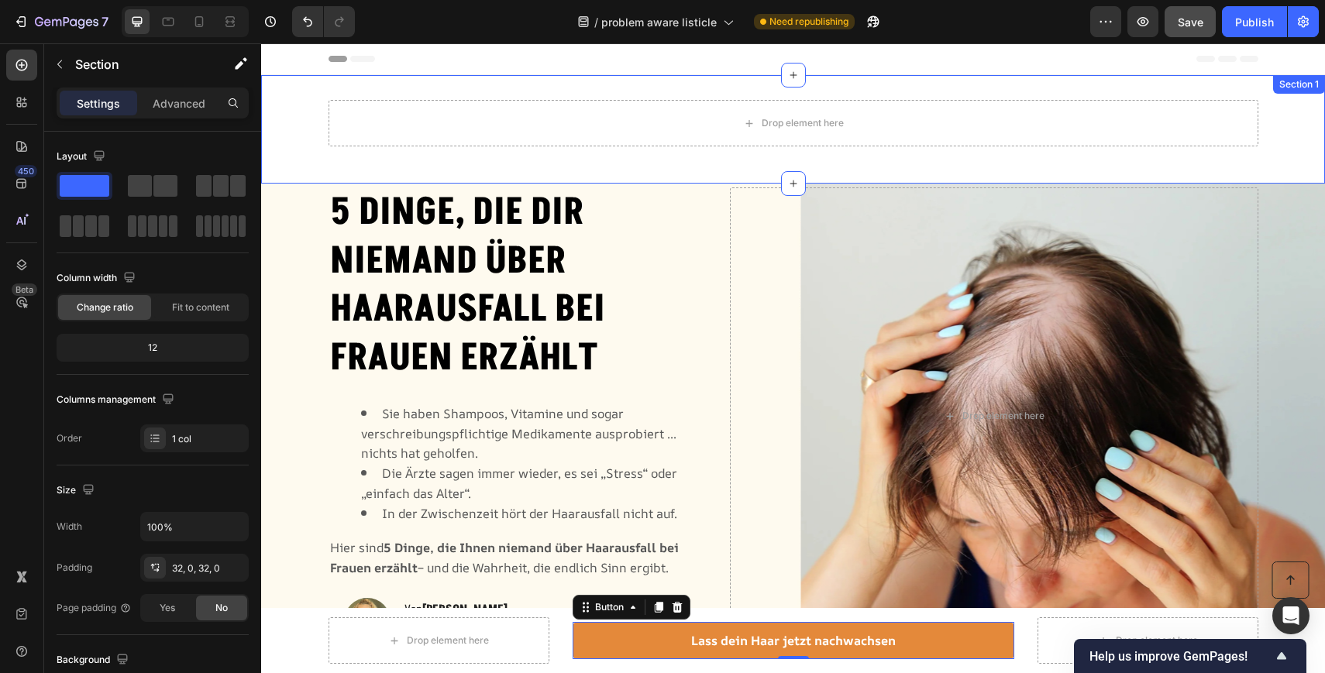
click at [291, 115] on div "Drop element here Row" at bounding box center [793, 129] width 1064 height 59
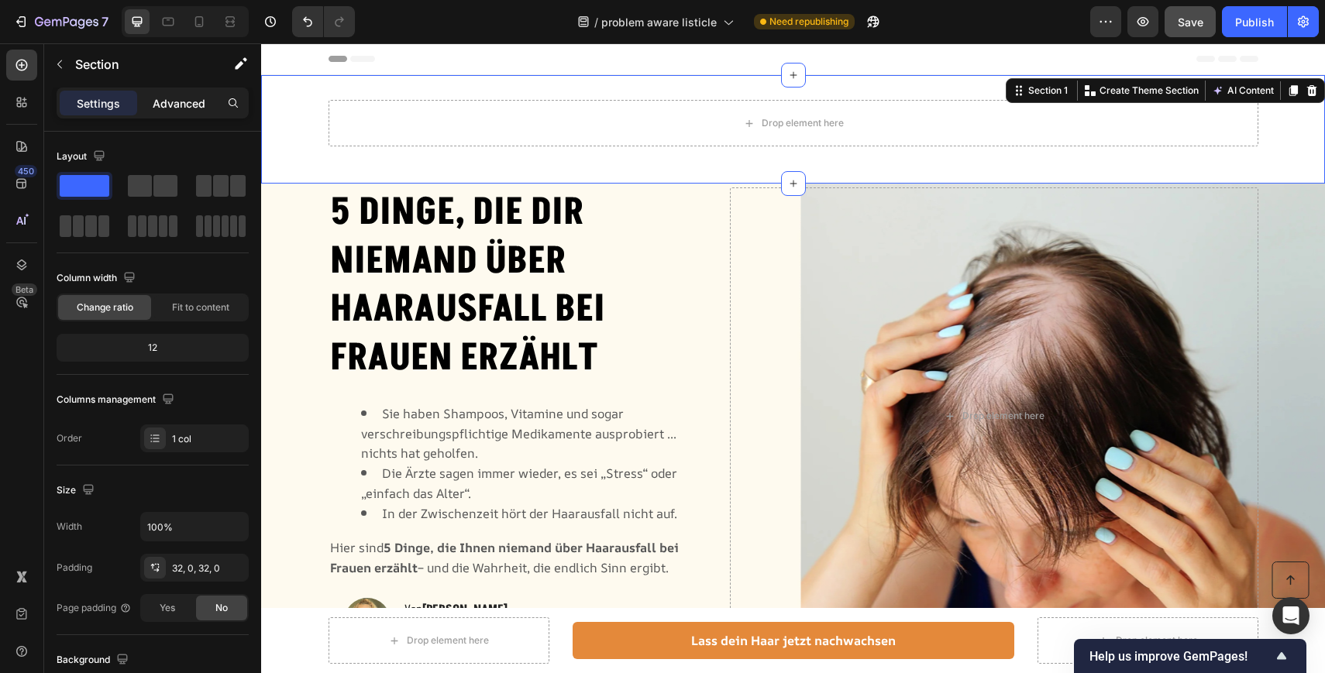
click at [177, 109] on p "Advanced" at bounding box center [179, 103] width 53 height 16
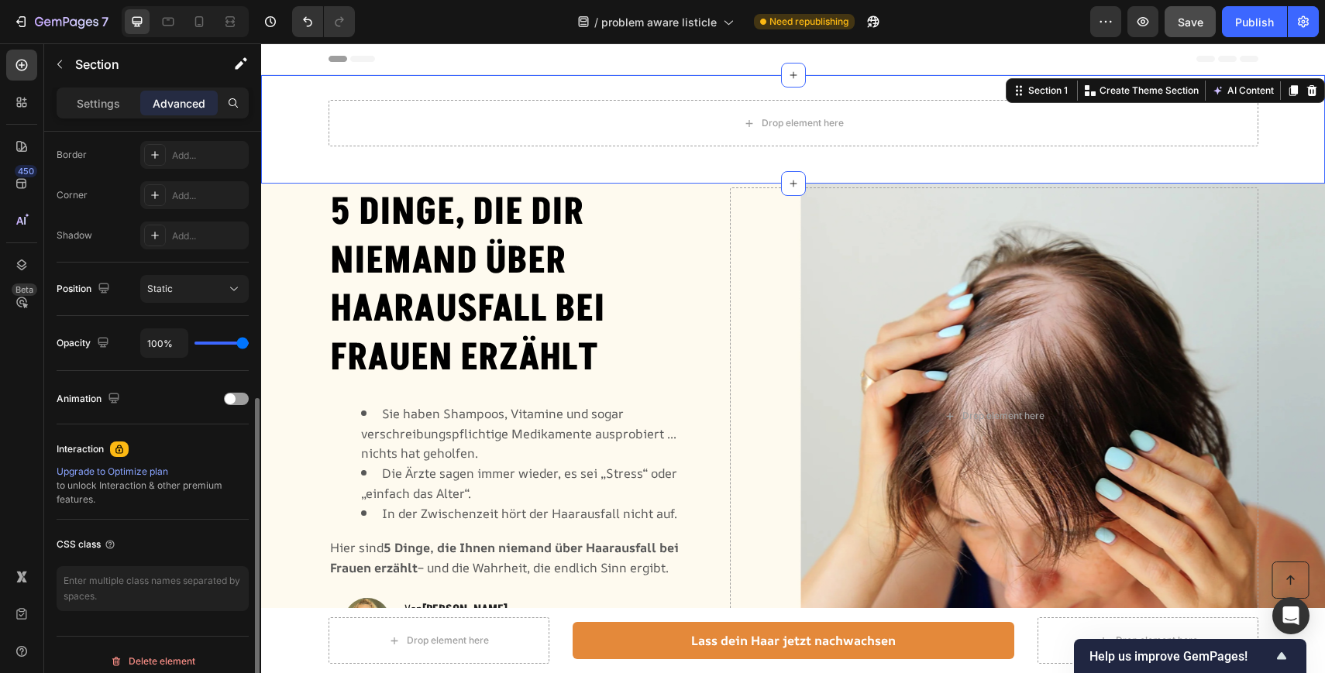
scroll to position [448, 0]
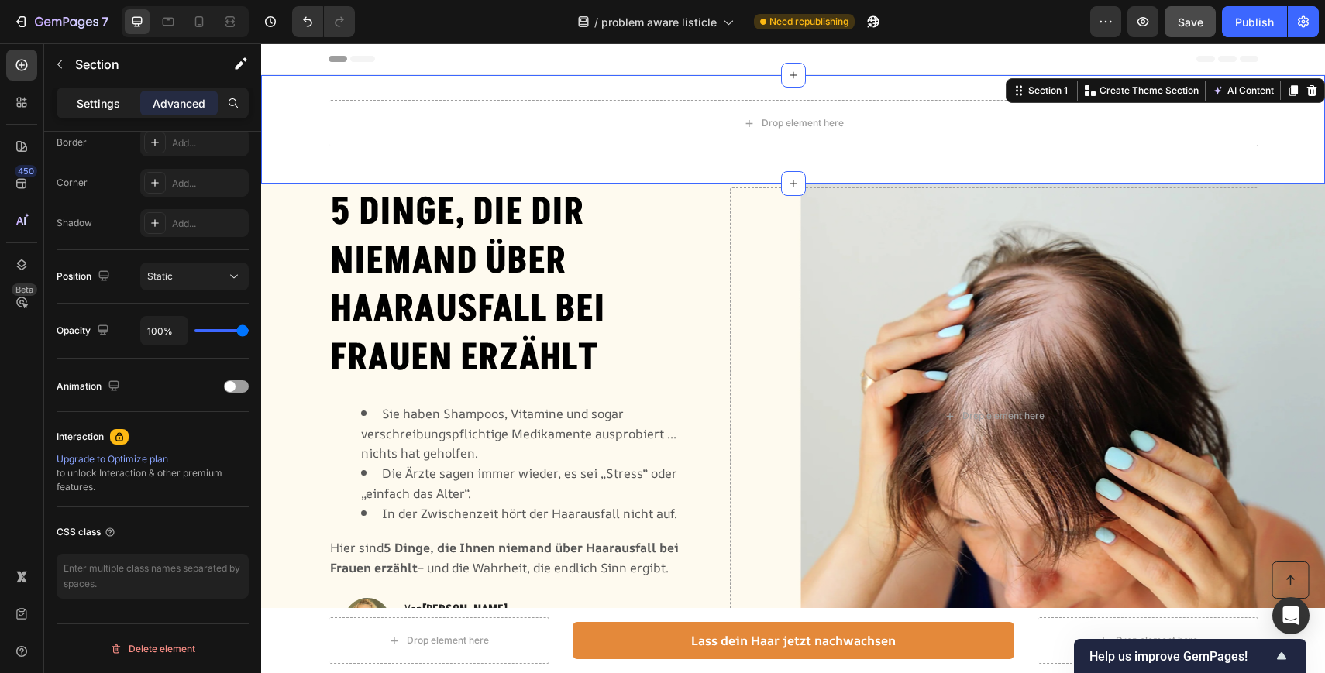
click at [88, 105] on p "Settings" at bounding box center [98, 103] width 43 height 16
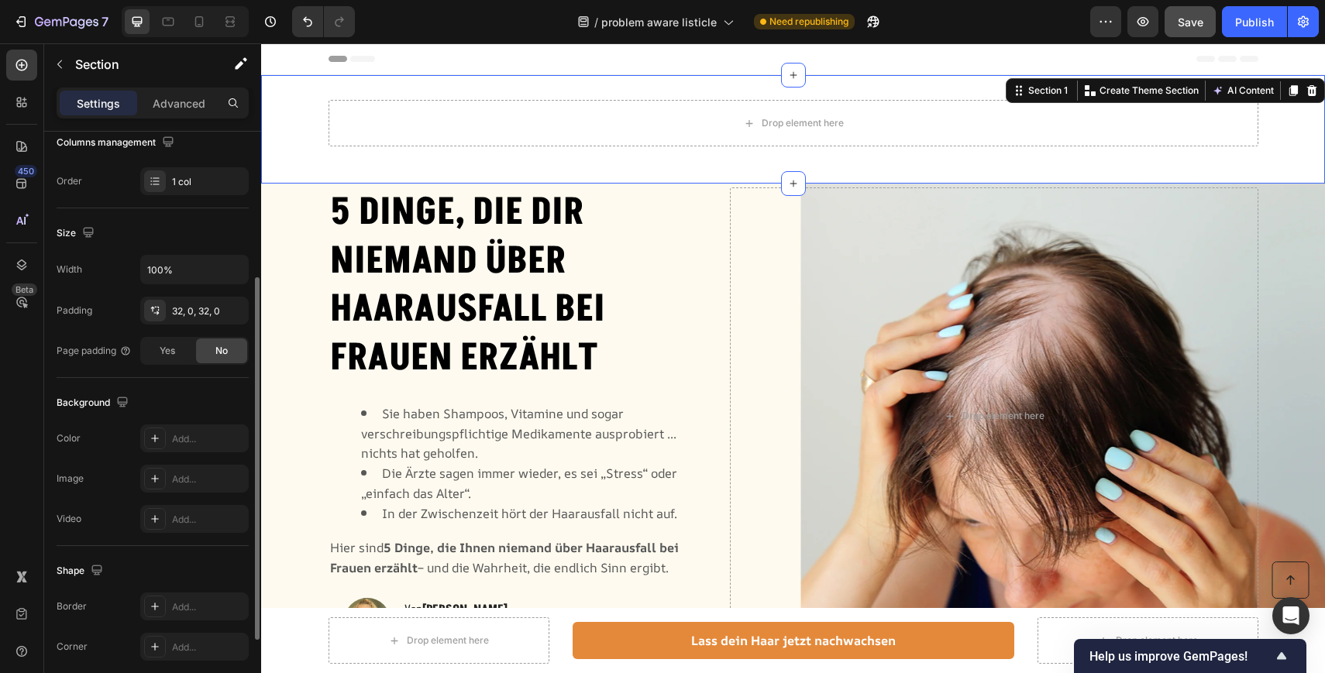
scroll to position [199, 0]
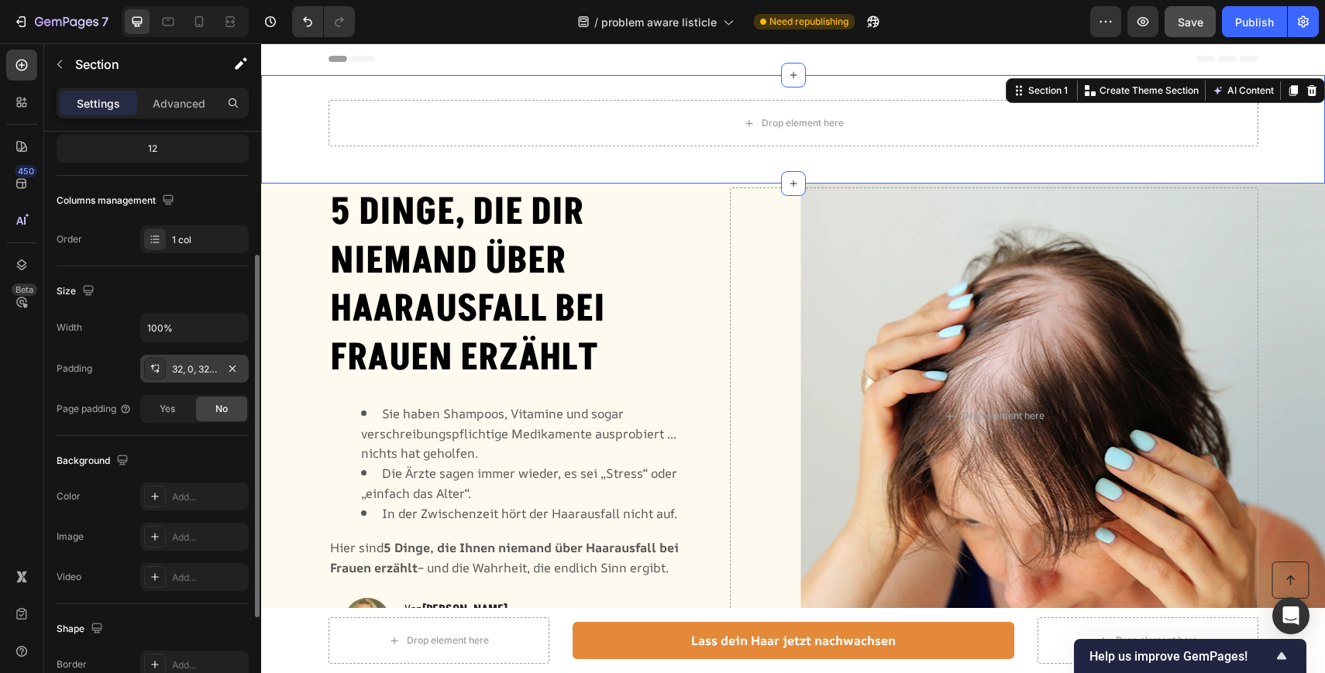
click at [191, 364] on div "32, 0, 32, 0" at bounding box center [194, 370] width 45 height 14
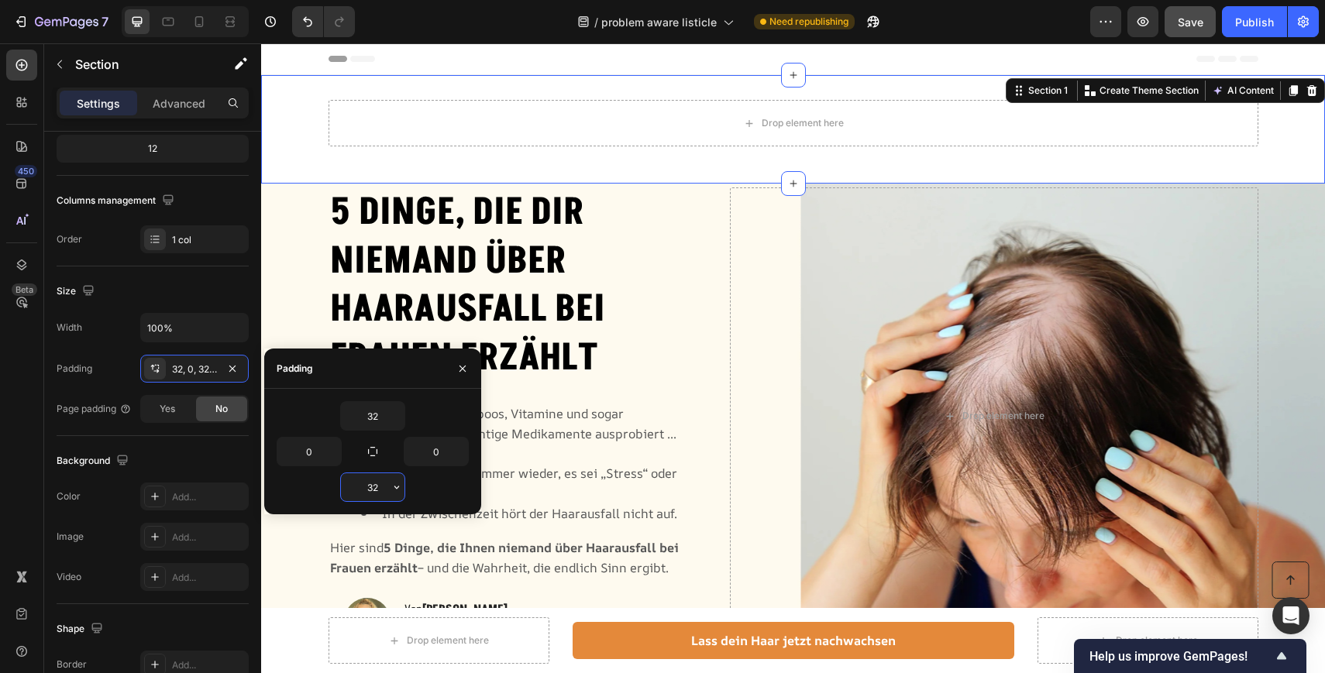
click at [383, 492] on input "32" at bounding box center [373, 487] width 64 height 28
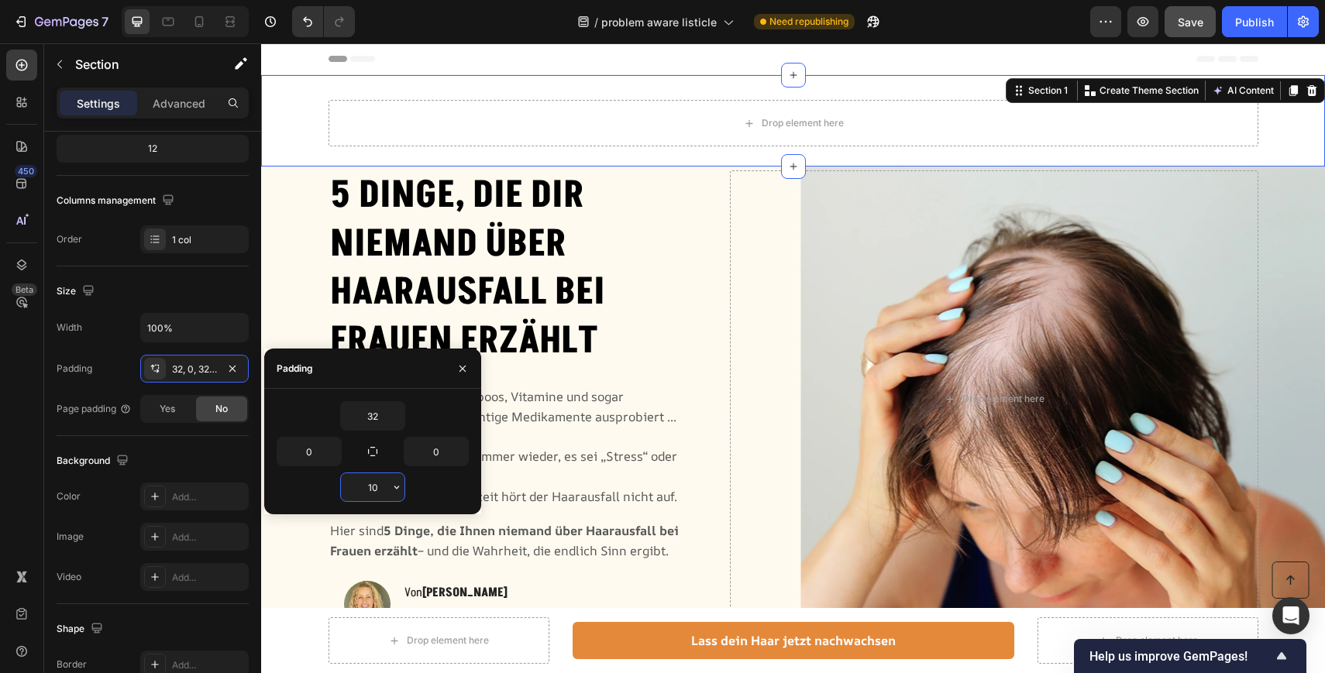
type input "1"
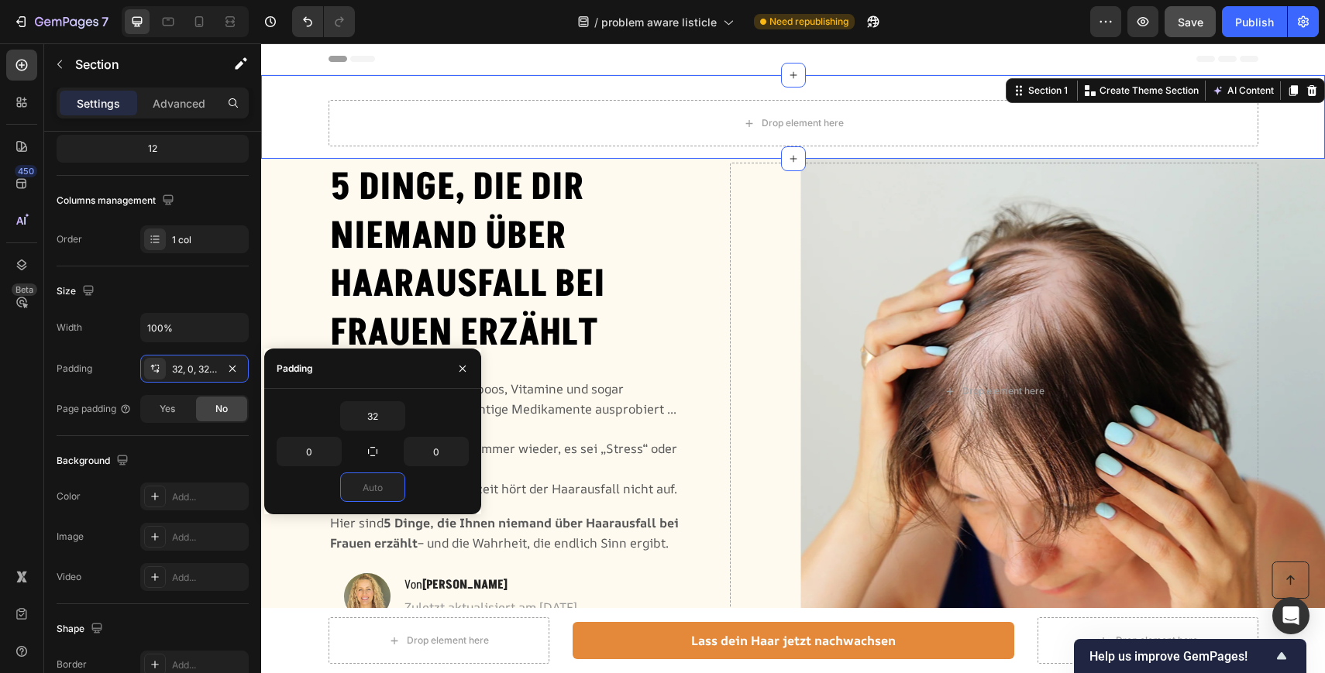
type input "0"
click at [308, 418] on div "32" at bounding box center [373, 415] width 192 height 29
click at [380, 414] on input "32" at bounding box center [373, 416] width 64 height 28
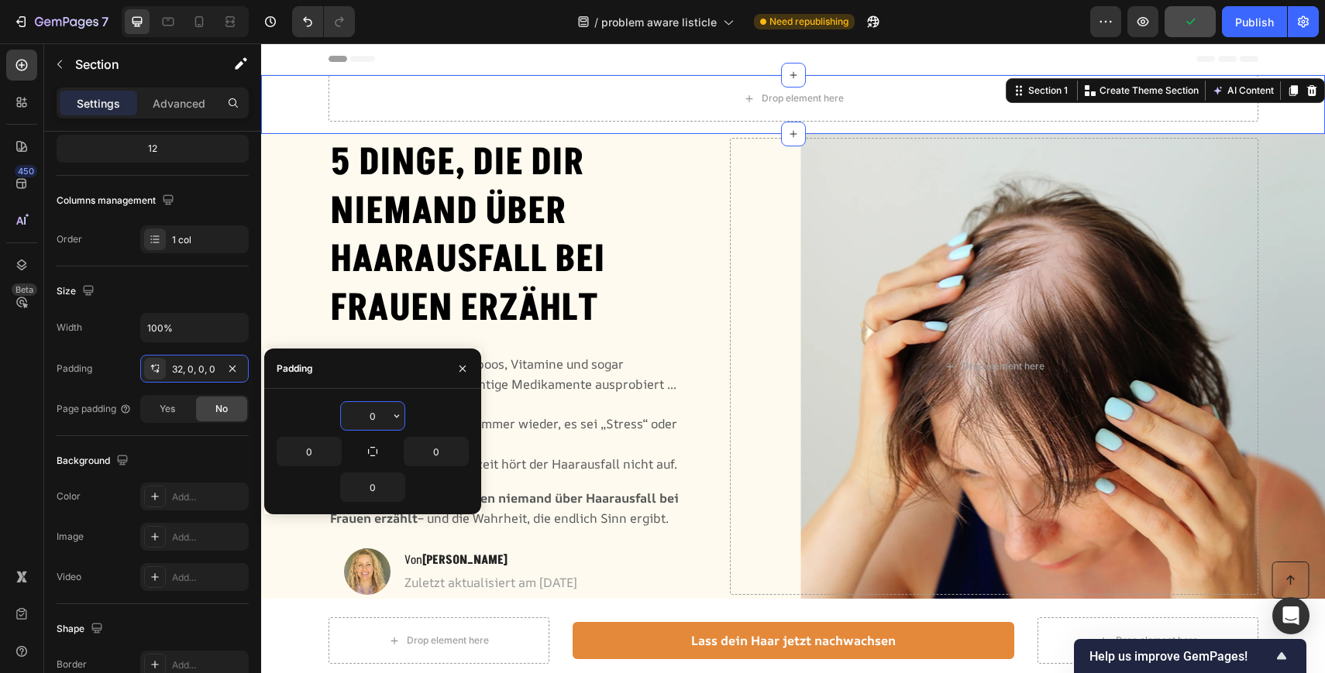
type input "0"
click at [173, 282] on div "Size" at bounding box center [153, 291] width 192 height 25
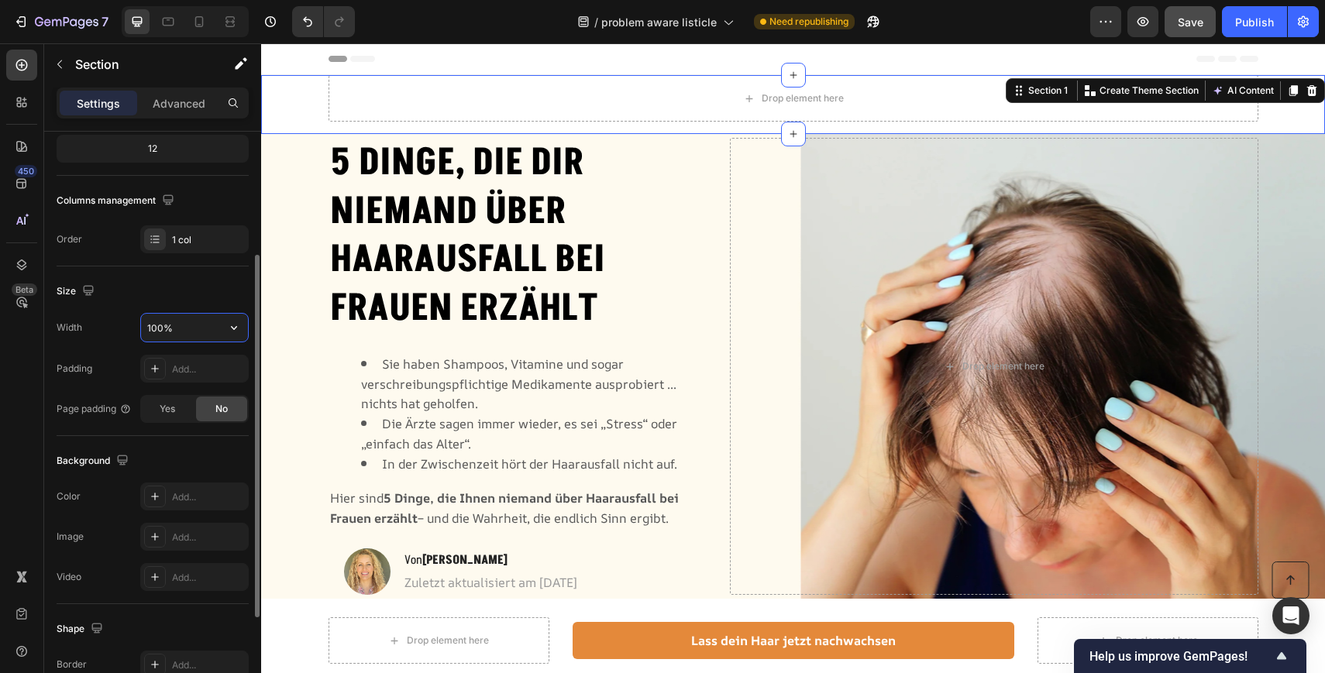
click at [199, 325] on input "100%" at bounding box center [194, 328] width 107 height 28
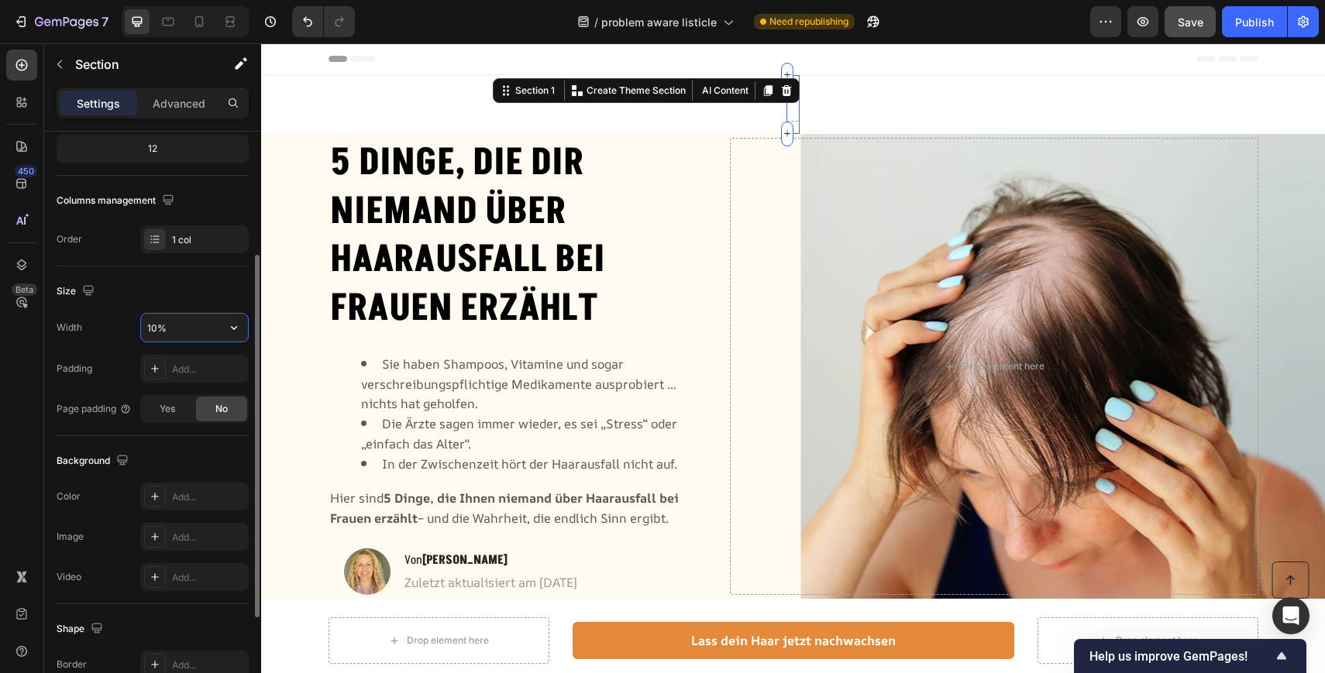
type input "100%"
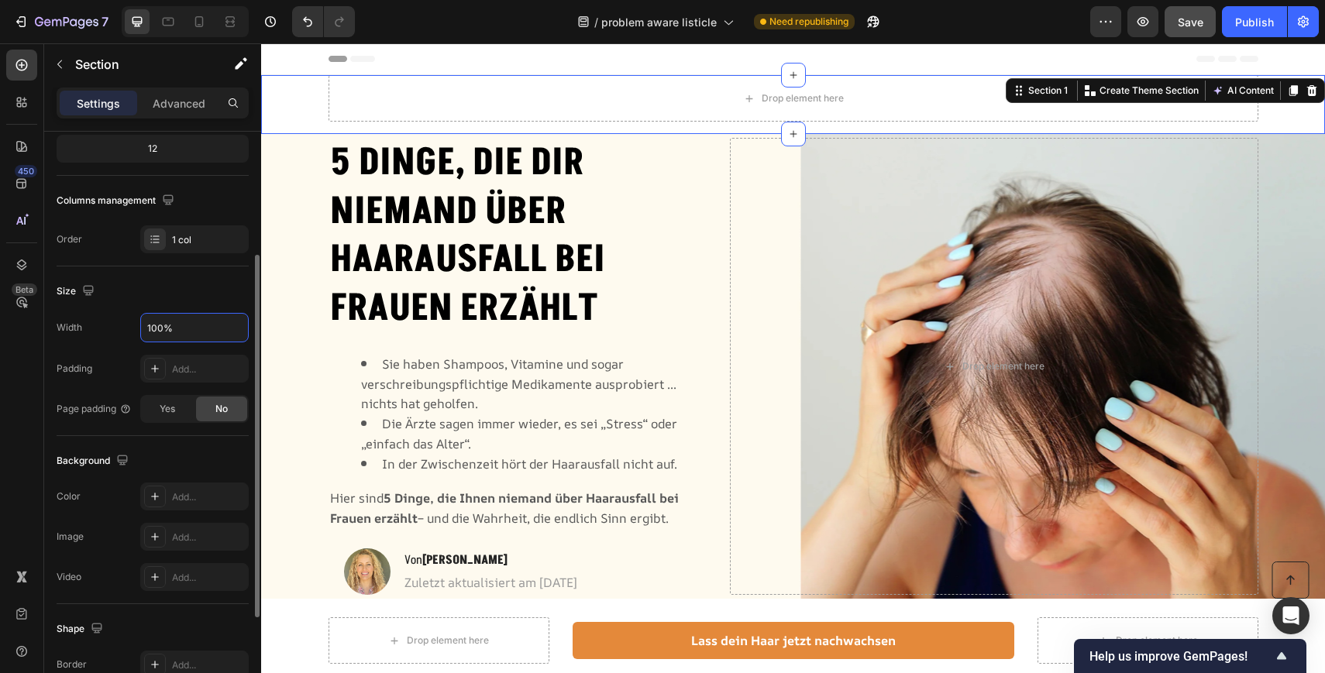
click at [208, 285] on div "Size" at bounding box center [153, 291] width 192 height 25
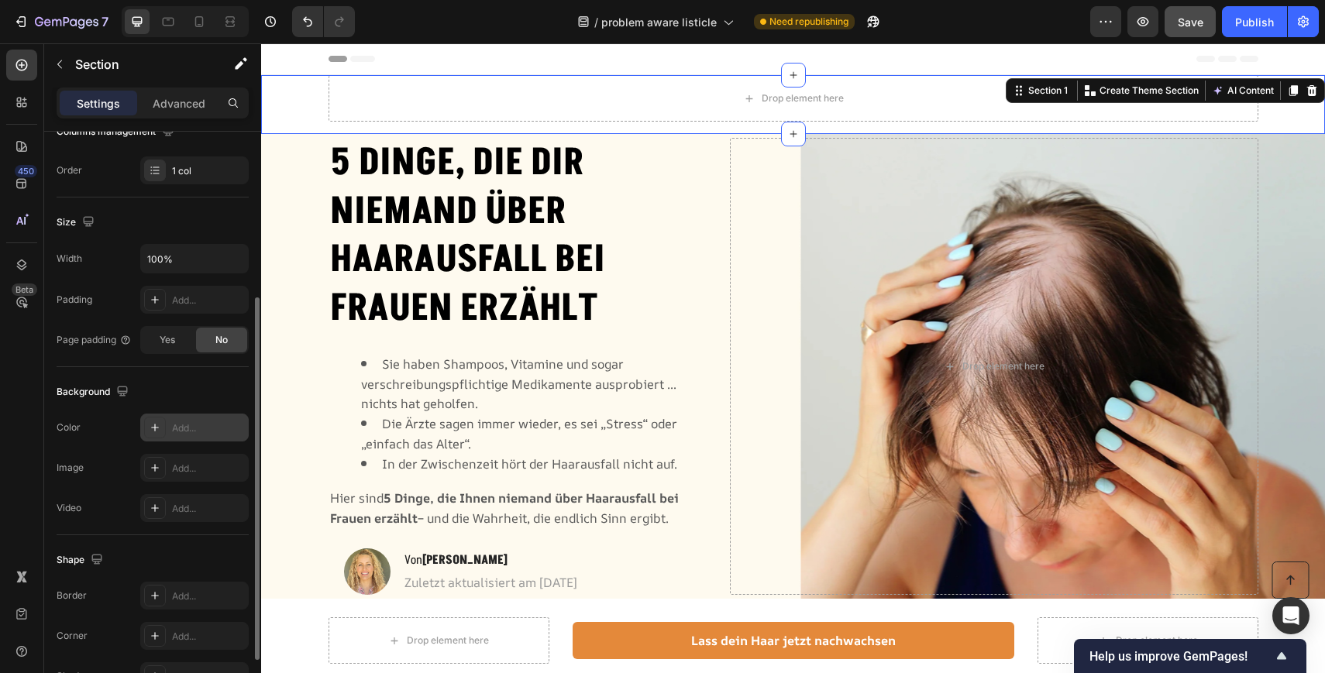
click at [194, 427] on div "Add..." at bounding box center [208, 428] width 73 height 14
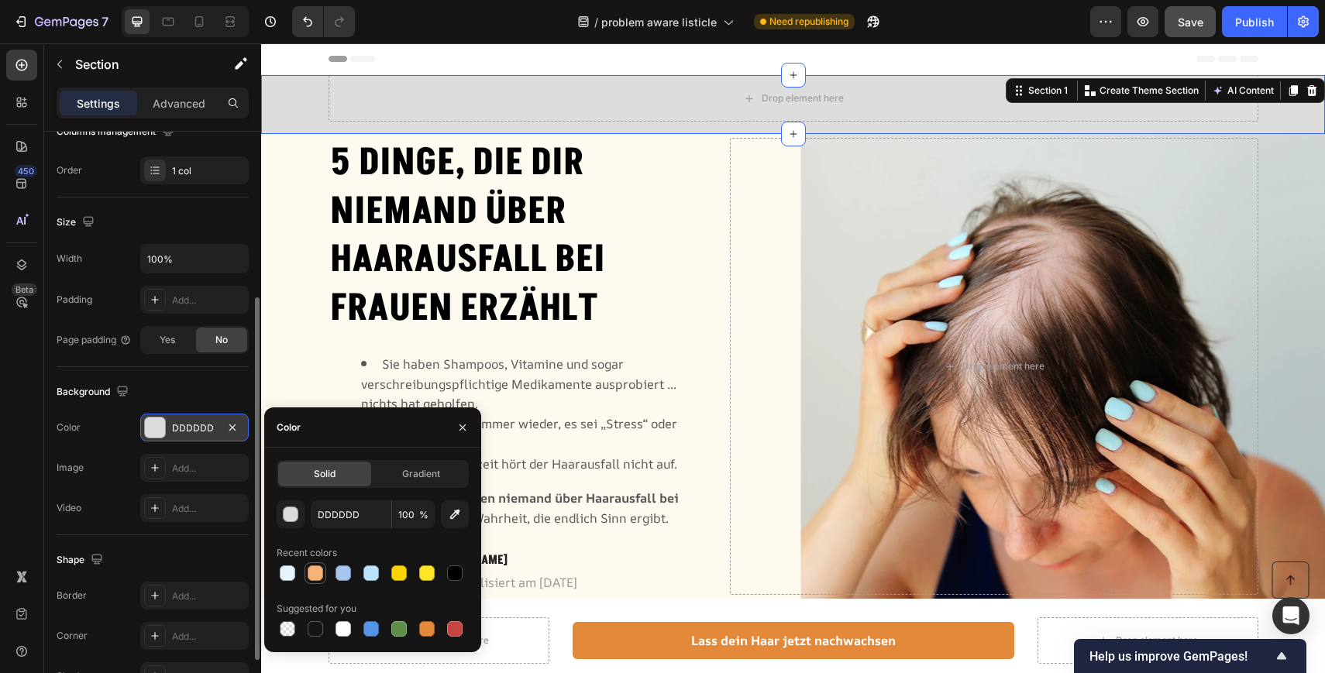
click at [320, 572] on div at bounding box center [315, 572] width 15 height 15
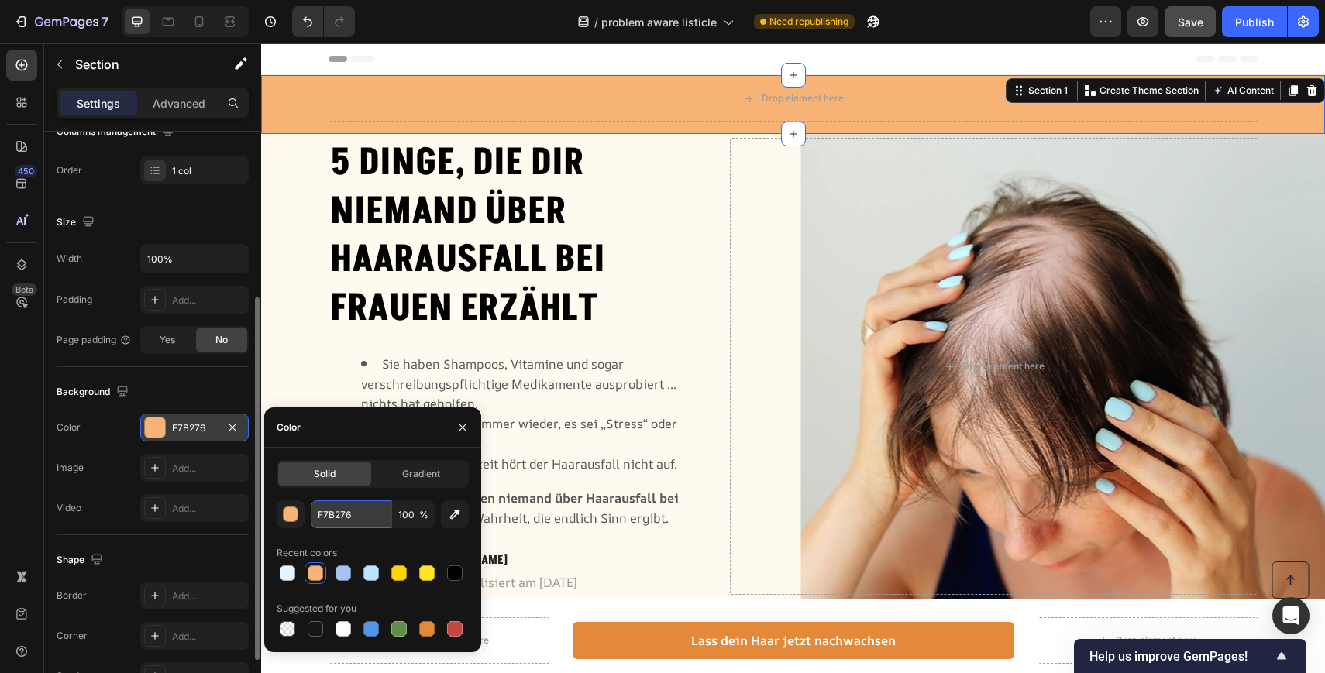
drag, startPoint x: 360, startPoint y: 513, endPoint x: 328, endPoint y: 513, distance: 31.8
click at [328, 513] on input "F7B276" at bounding box center [351, 514] width 81 height 28
click at [332, 514] on input "F7B276" at bounding box center [351, 514] width 81 height 28
paste input "E4893A"
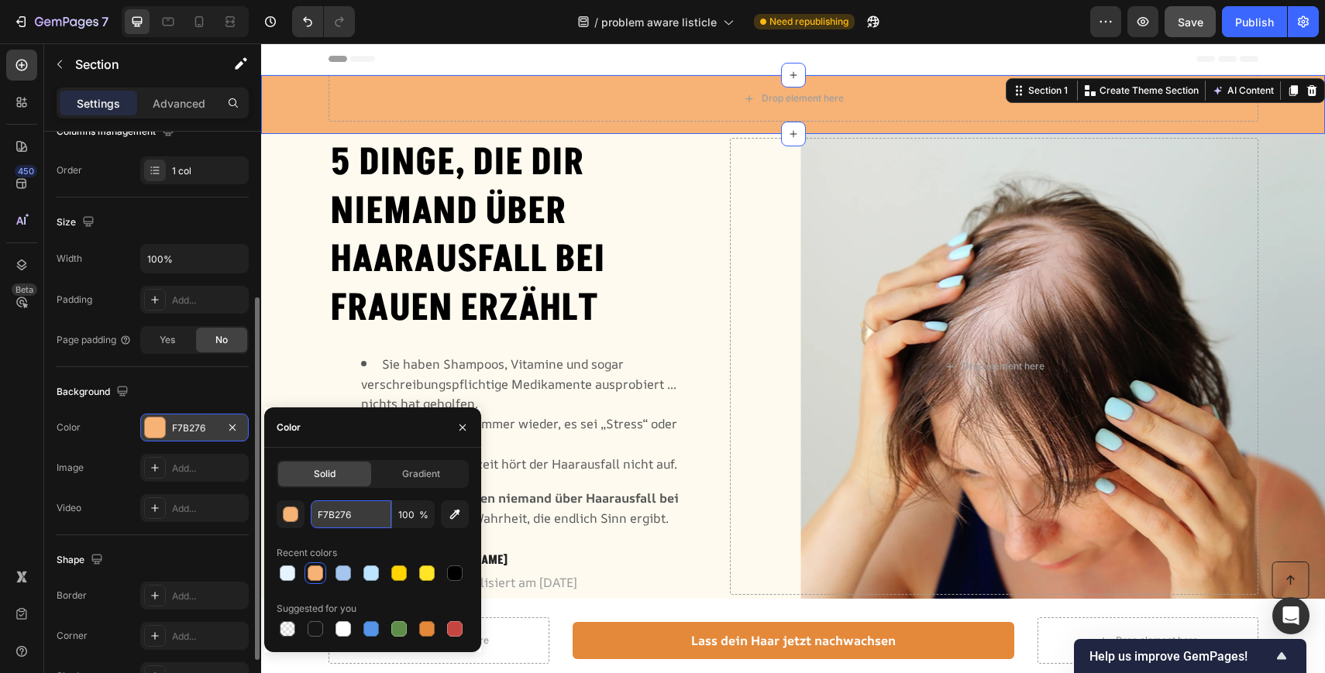
type input "E4893A"
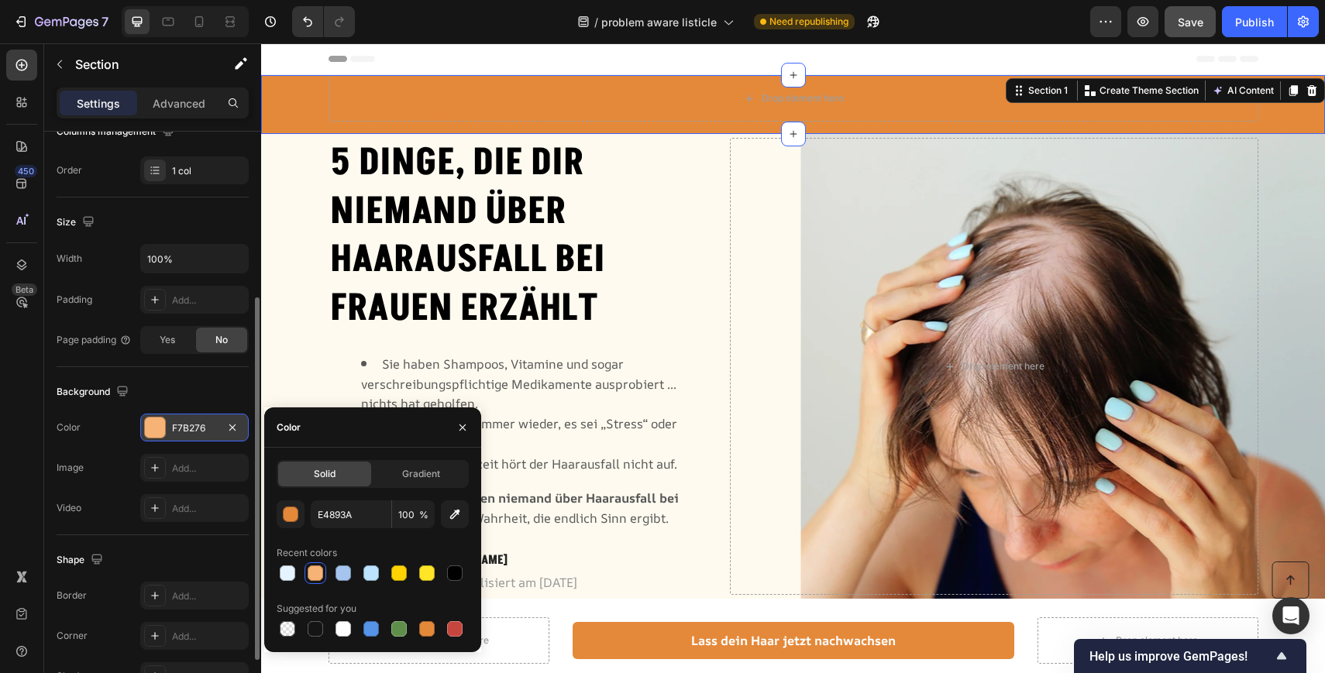
click at [446, 9] on div "/ problem aware listicle Need republishing" at bounding box center [728, 21] width 723 height 31
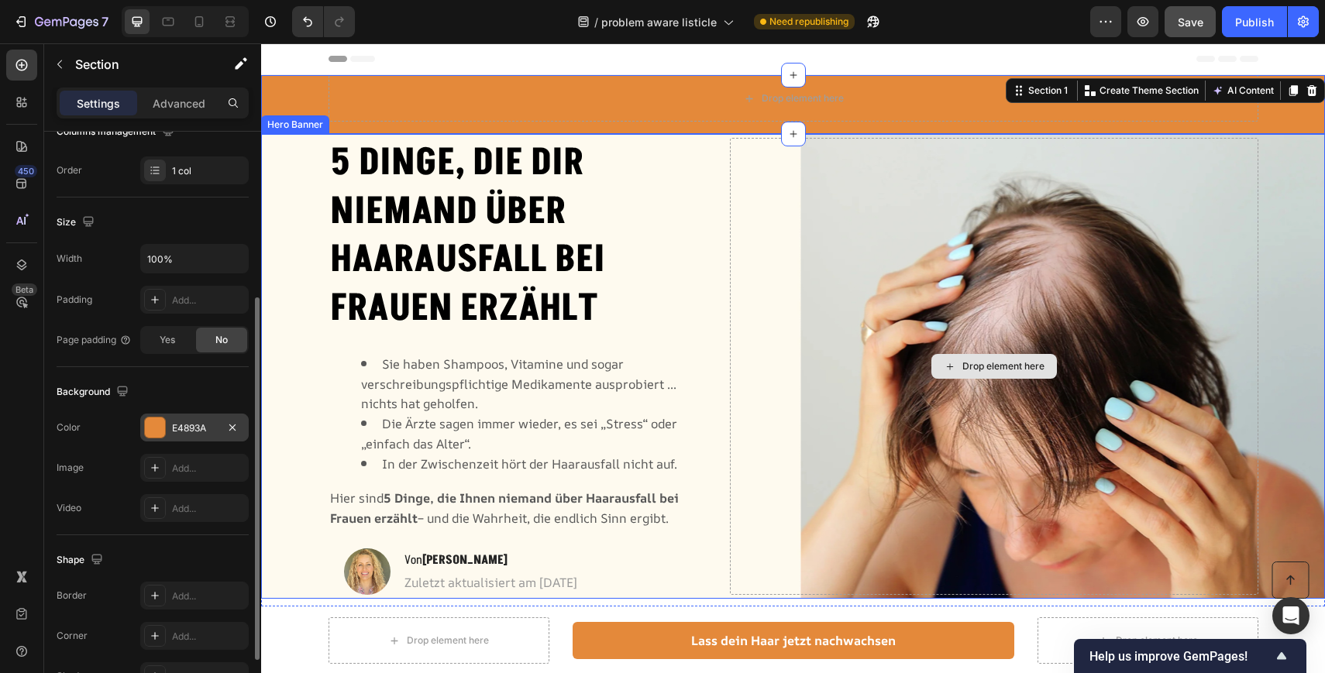
click at [768, 211] on div "Drop element here" at bounding box center [994, 366] width 528 height 456
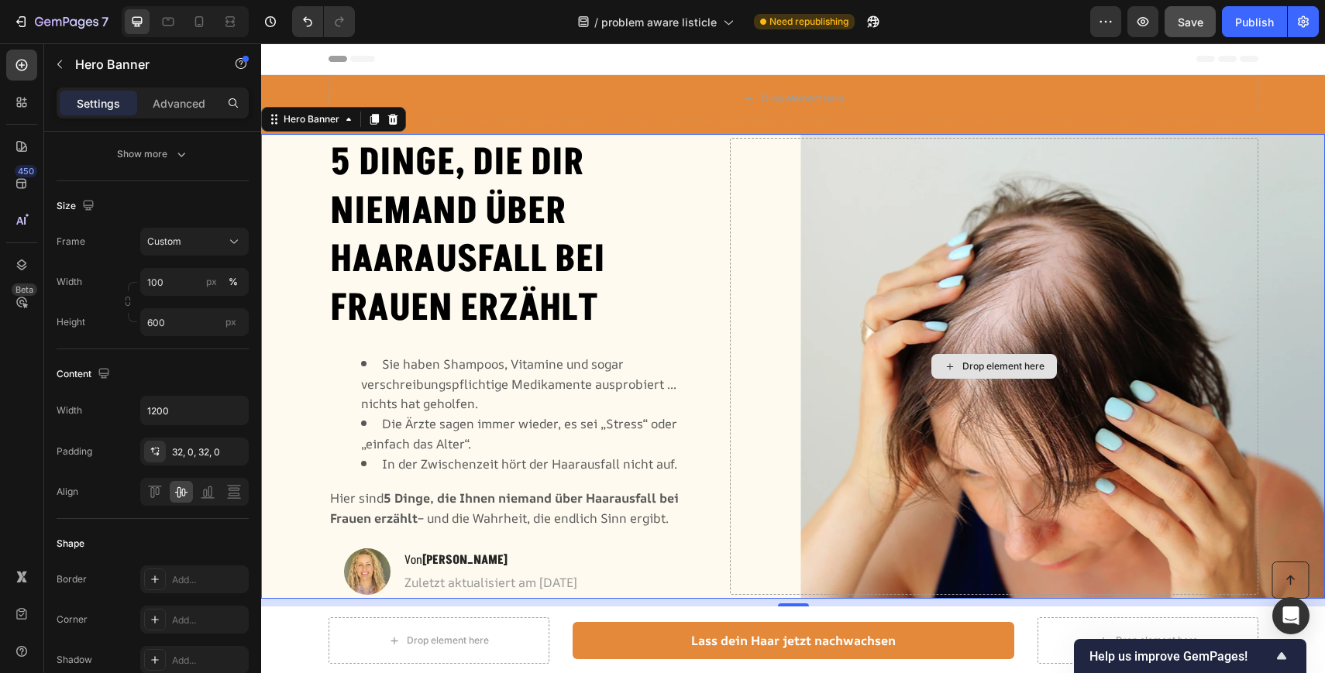
scroll to position [0, 0]
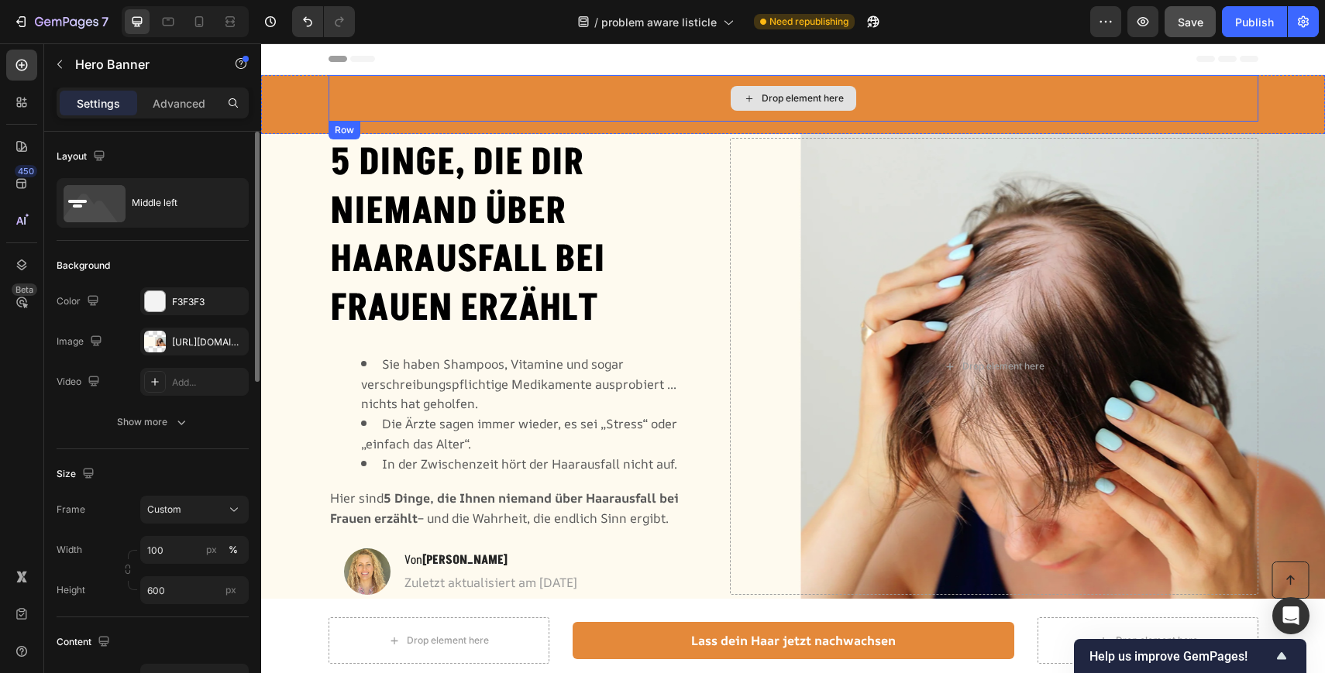
click at [803, 96] on div "Drop element here" at bounding box center [802, 98] width 82 height 12
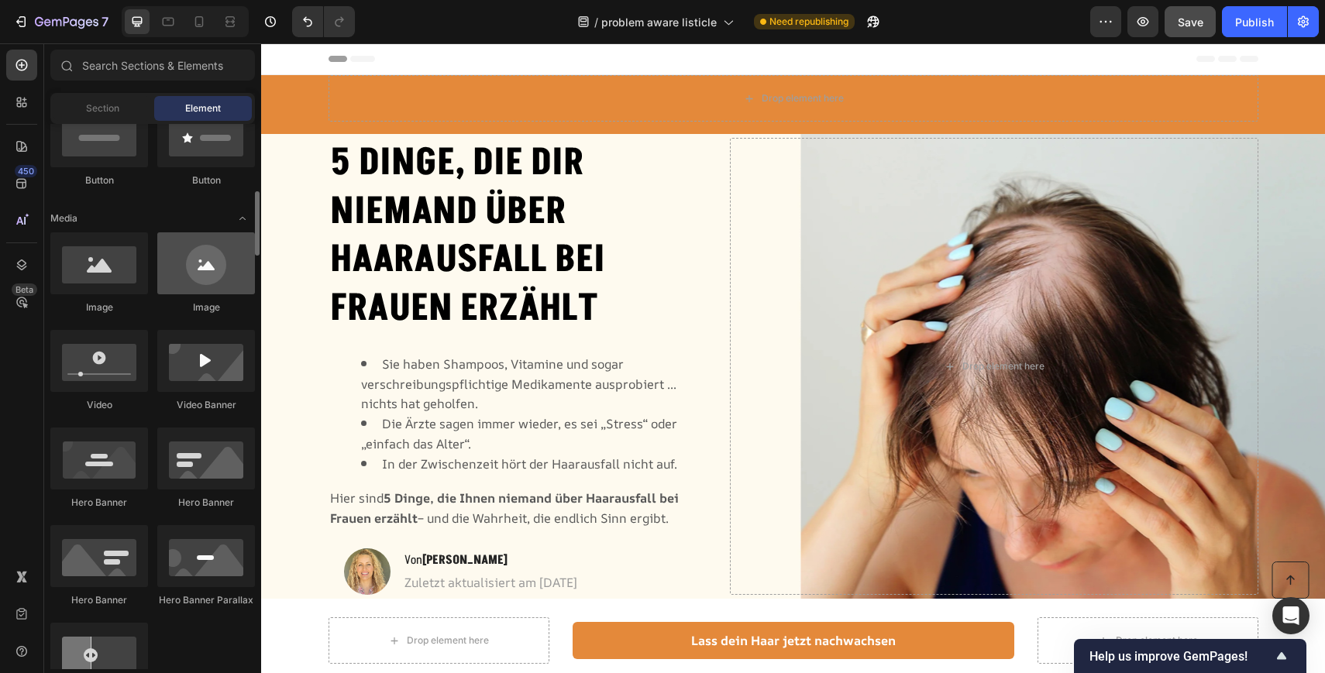
scroll to position [457, 0]
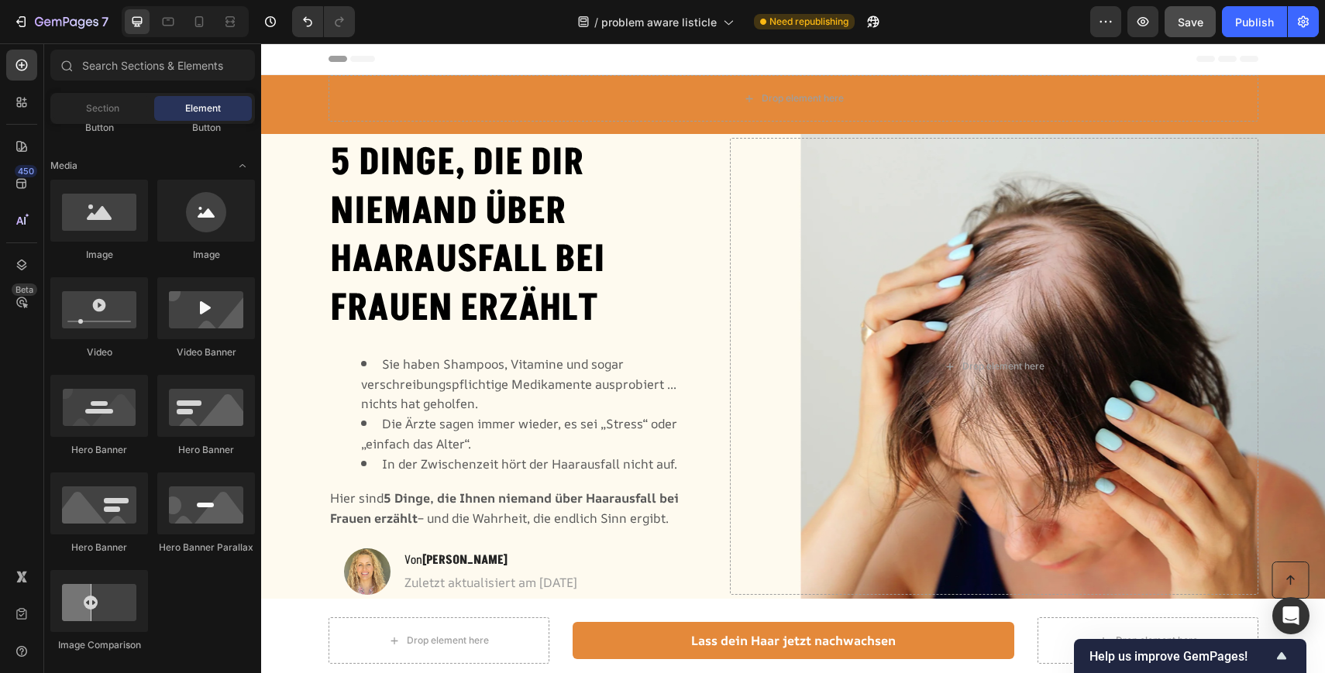
click at [1012, 31] on div "/ problem aware listicle Need republishing" at bounding box center [728, 21] width 723 height 31
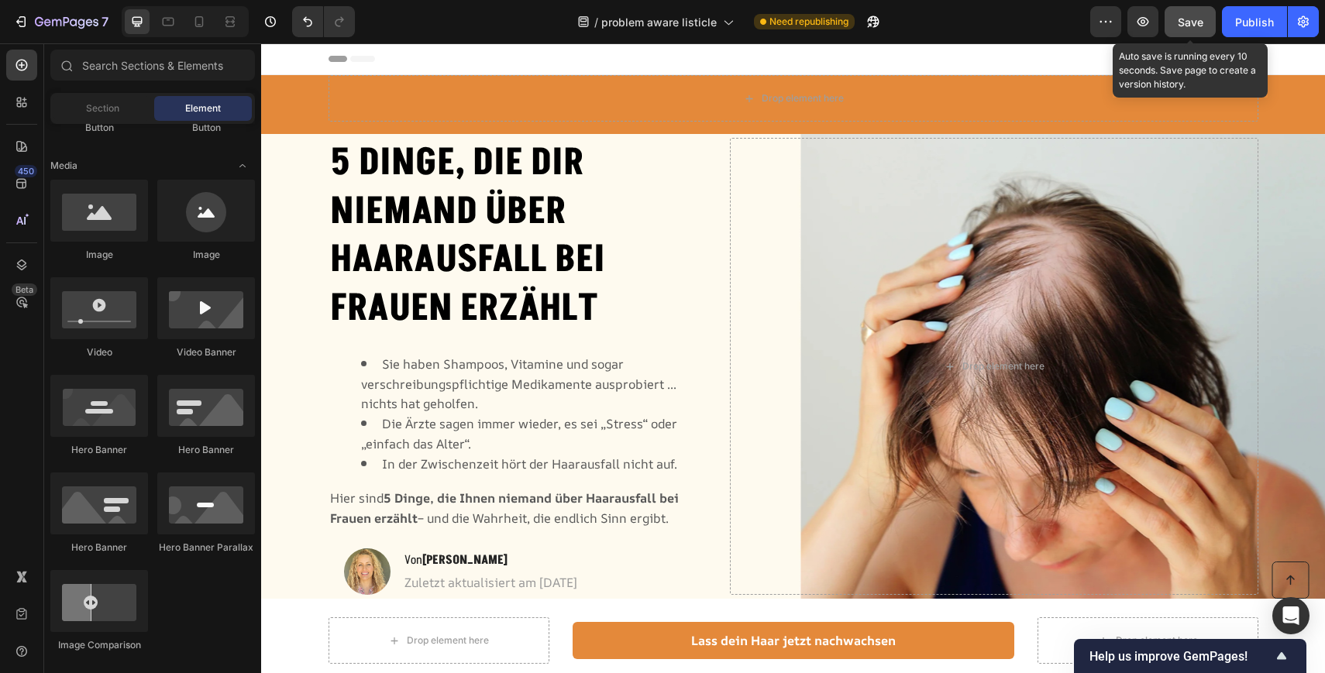
click at [1191, 18] on span "Save" at bounding box center [1190, 21] width 26 height 13
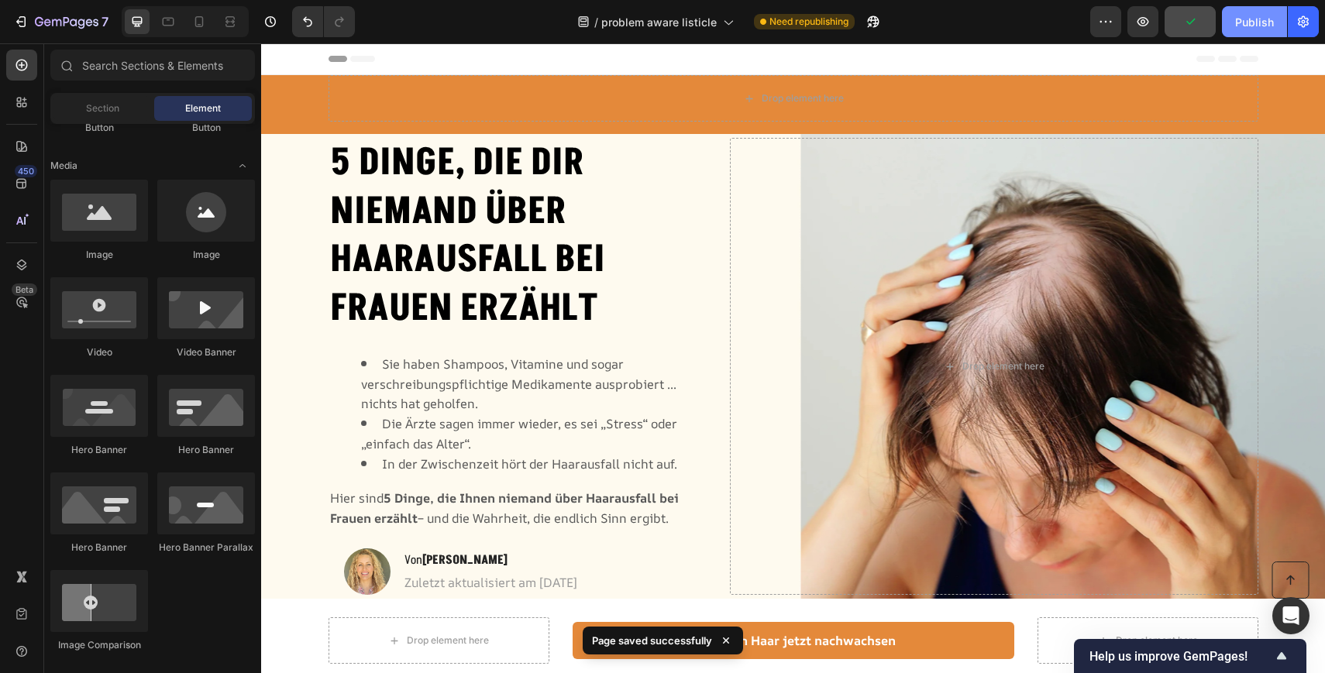
click at [1261, 12] on button "Publish" at bounding box center [1254, 21] width 65 height 31
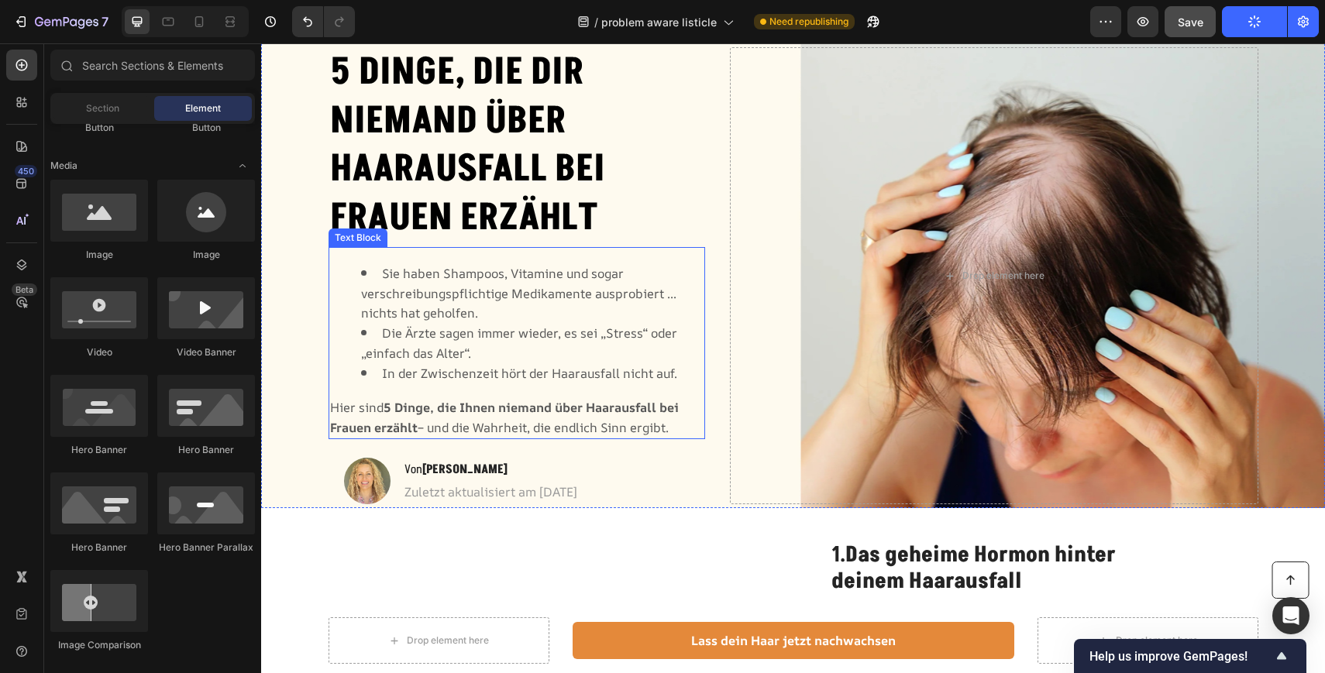
scroll to position [0, 0]
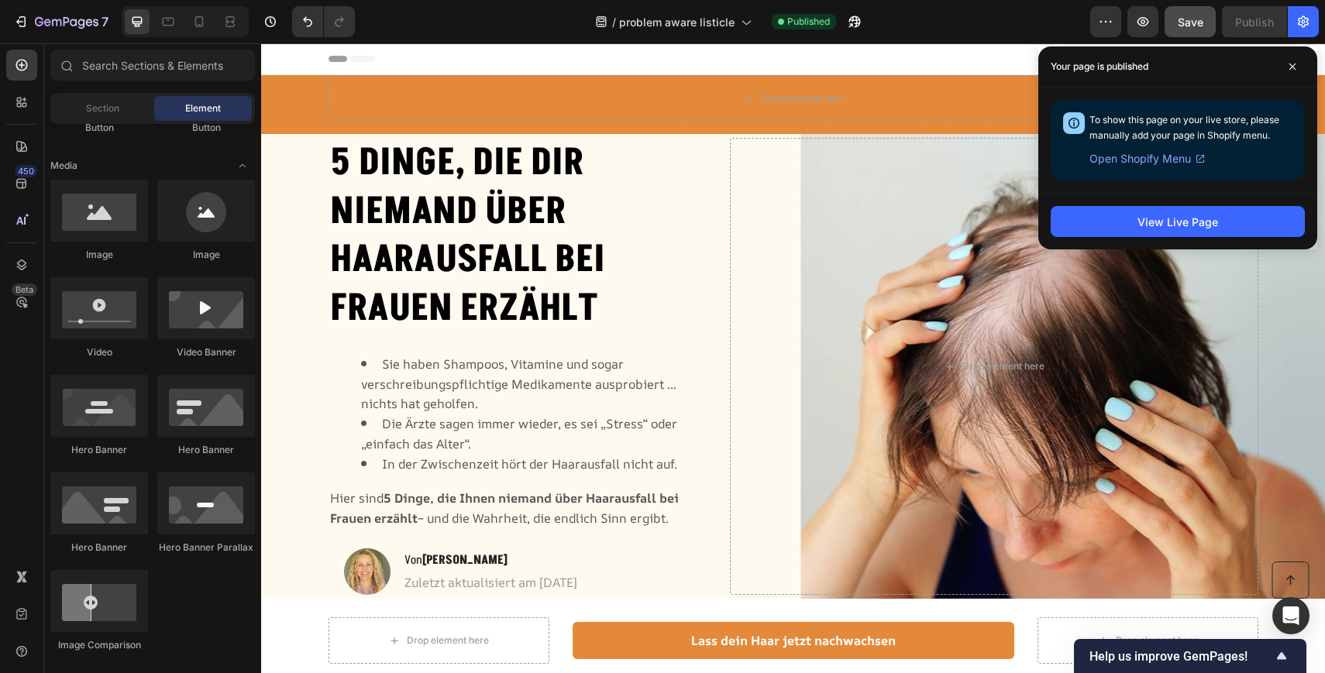
click at [951, 9] on div "/ problem aware listicle Published" at bounding box center [728, 21] width 723 height 31
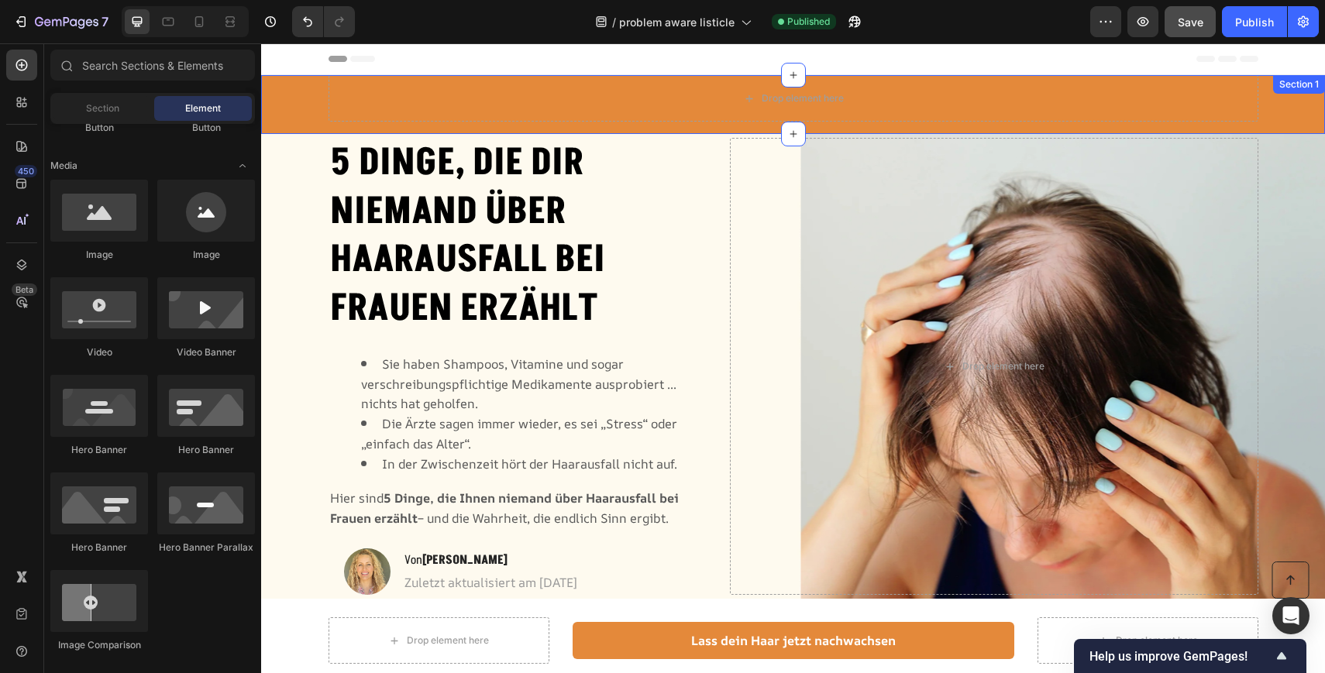
click at [304, 105] on div "Drop element here Row" at bounding box center [793, 104] width 1064 height 59
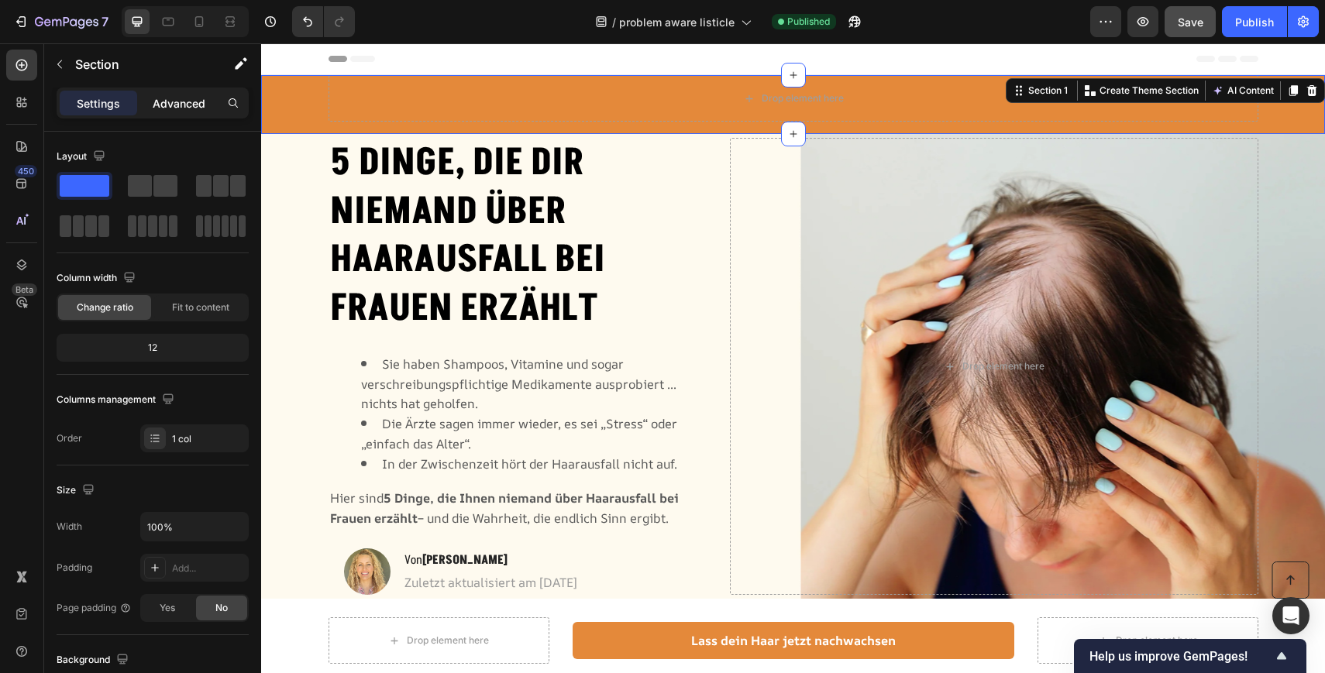
click at [177, 98] on p "Advanced" at bounding box center [179, 103] width 53 height 16
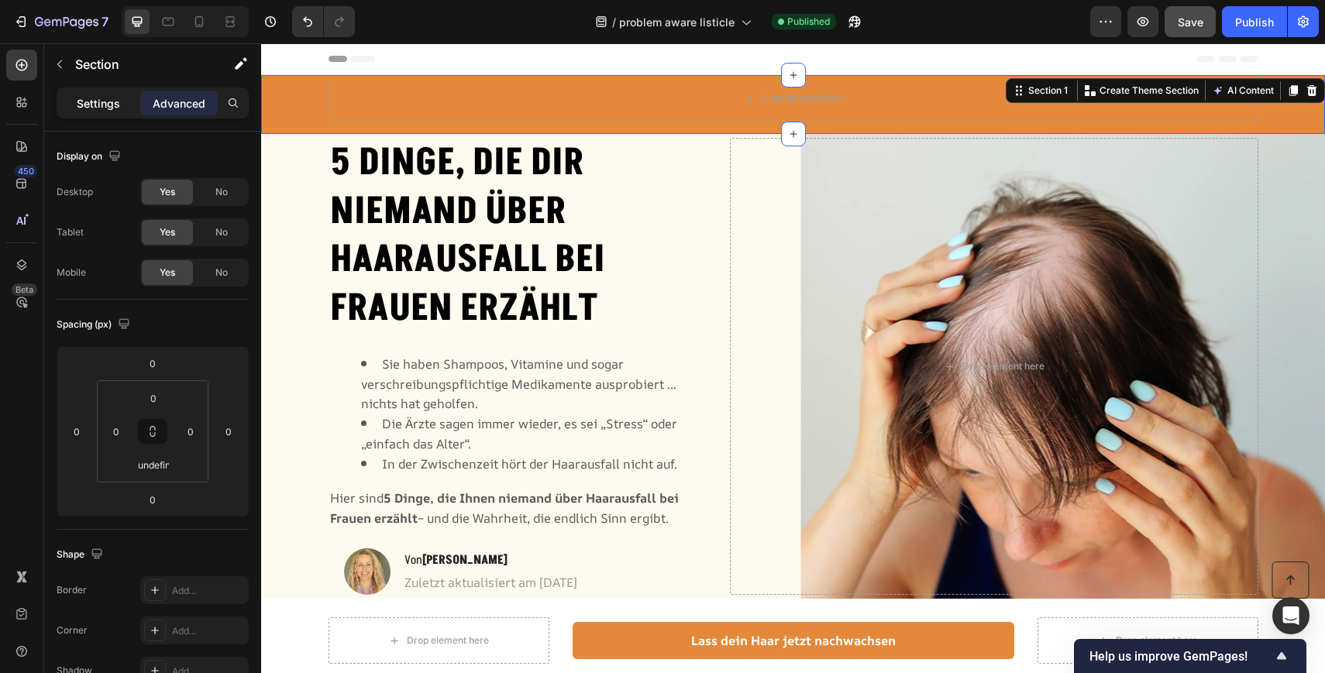
click at [107, 105] on p "Settings" at bounding box center [98, 103] width 43 height 16
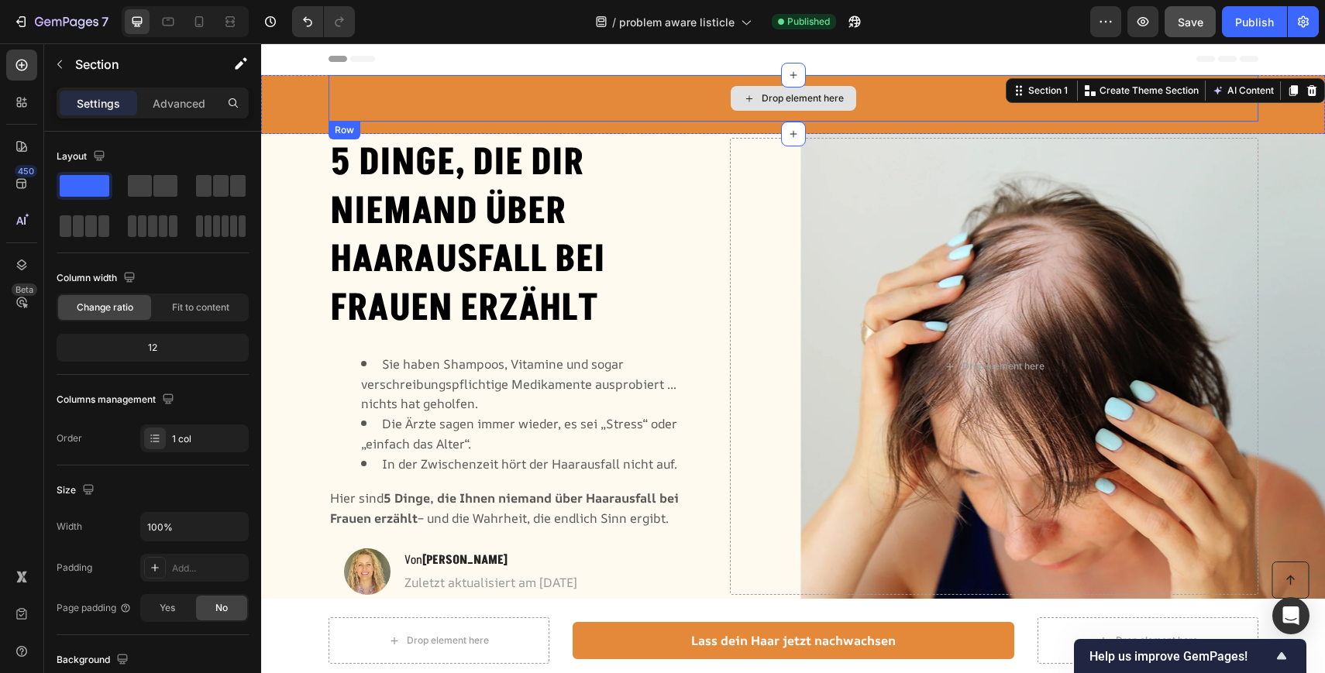
click at [611, 99] on div "Drop element here" at bounding box center [793, 98] width 930 height 46
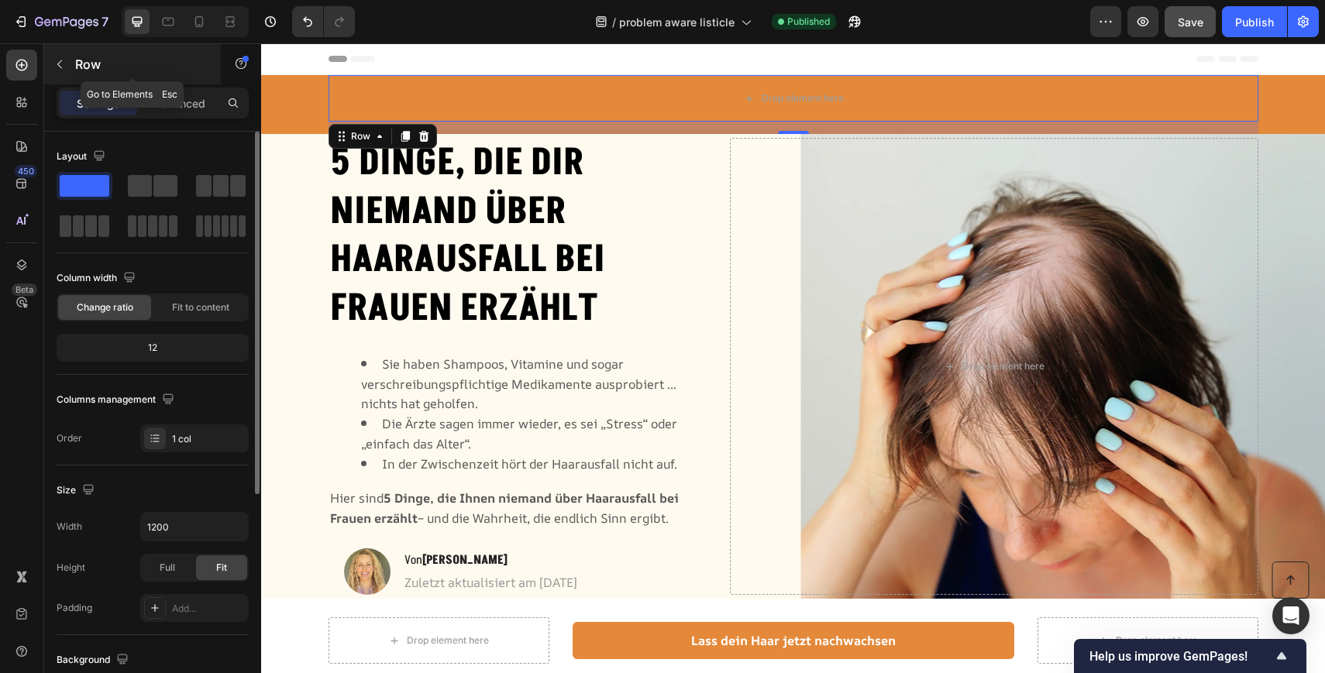
click at [53, 59] on icon "button" at bounding box center [59, 64] width 12 height 12
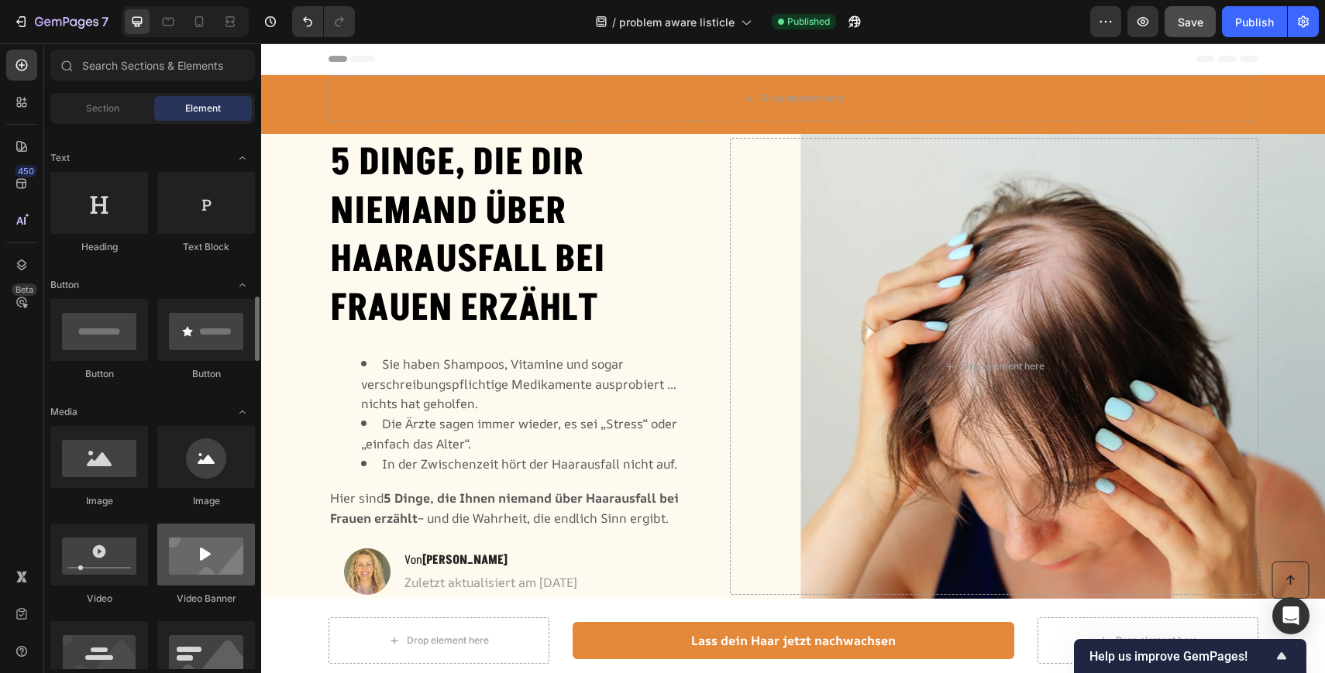
scroll to position [432, 0]
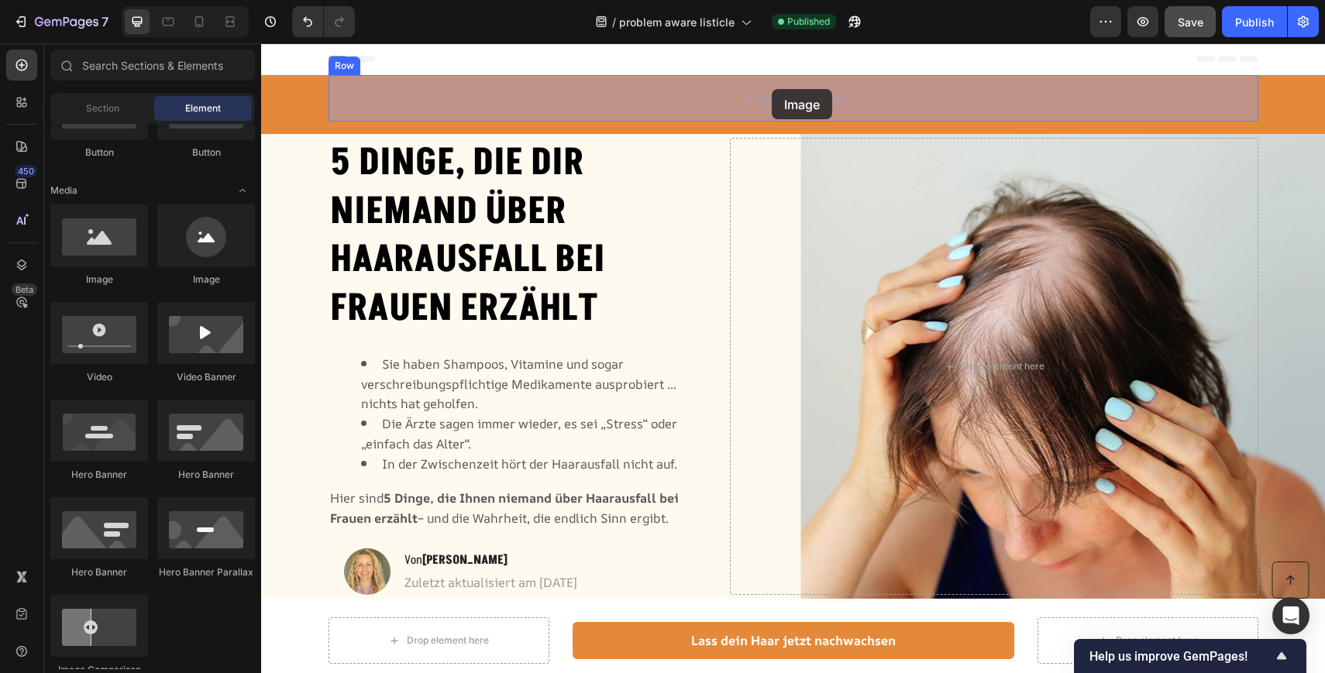
drag, startPoint x: 474, startPoint y: 303, endPoint x: 773, endPoint y: 91, distance: 366.7
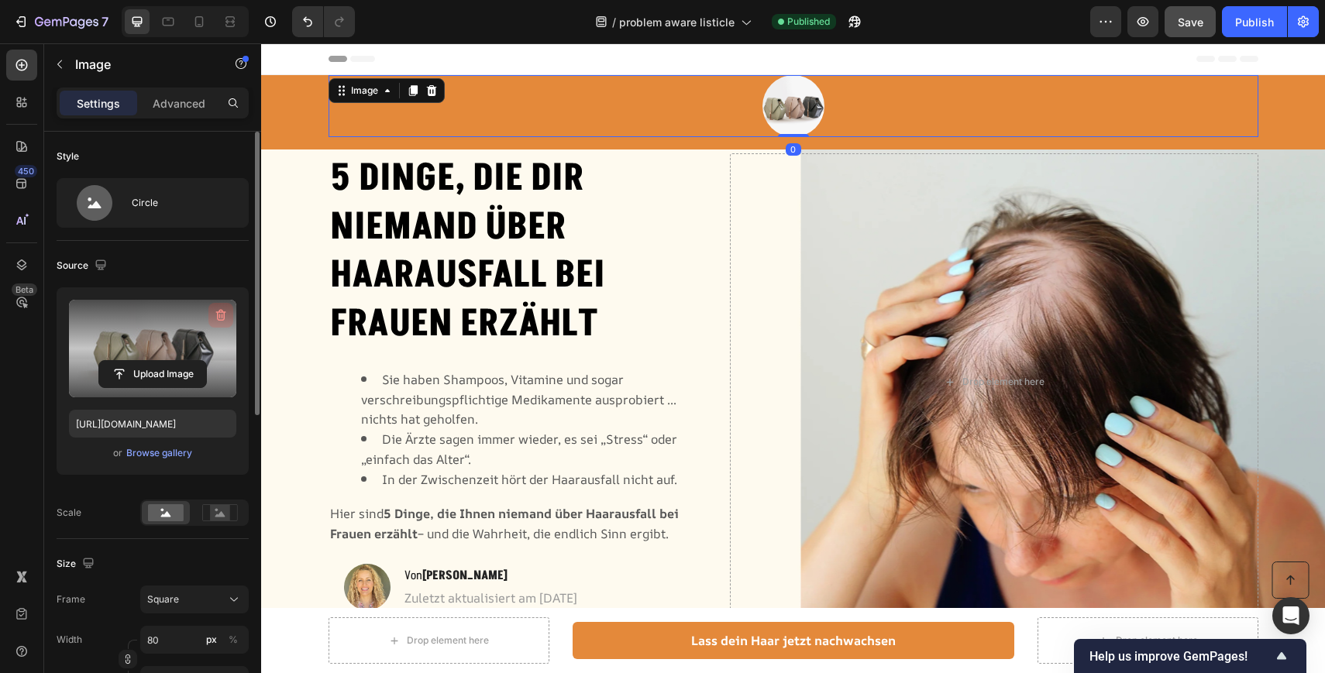
click at [226, 315] on icon "button" at bounding box center [220, 315] width 15 height 15
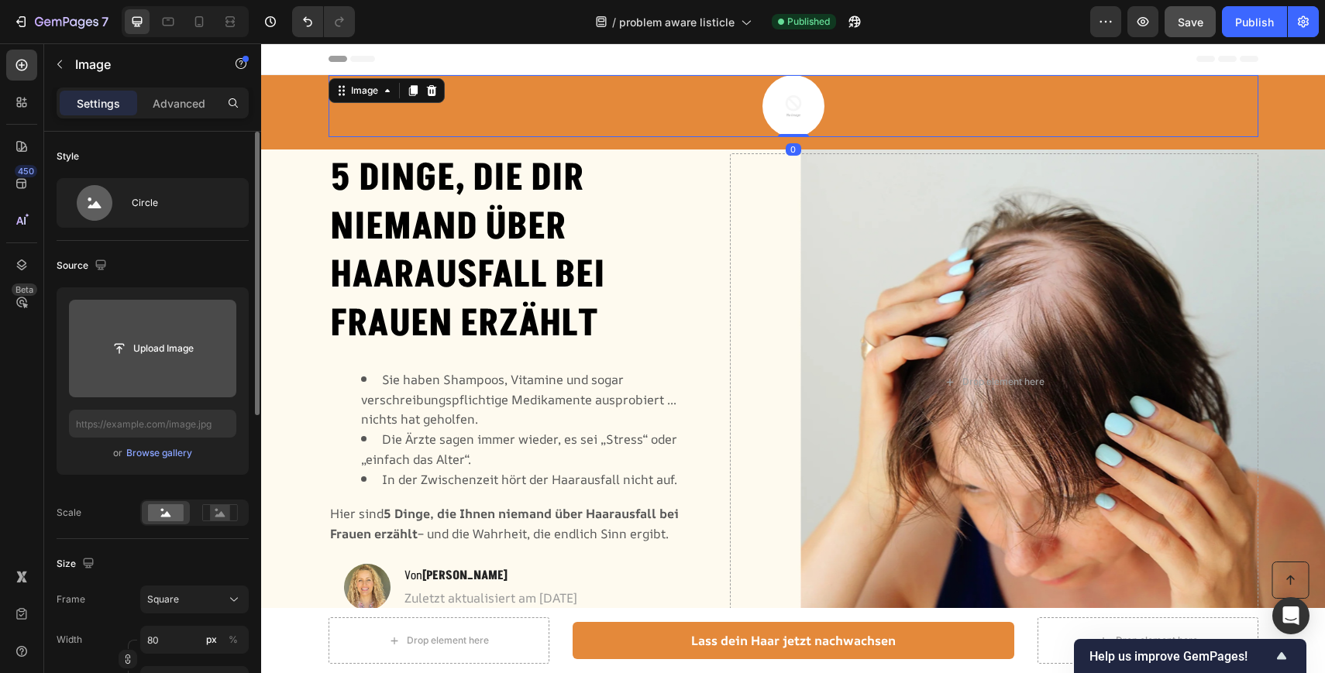
drag, startPoint x: 787, startPoint y: 134, endPoint x: 788, endPoint y: 102, distance: 31.8
click at [788, 102] on div "Image 0" at bounding box center [793, 106] width 930 height 62
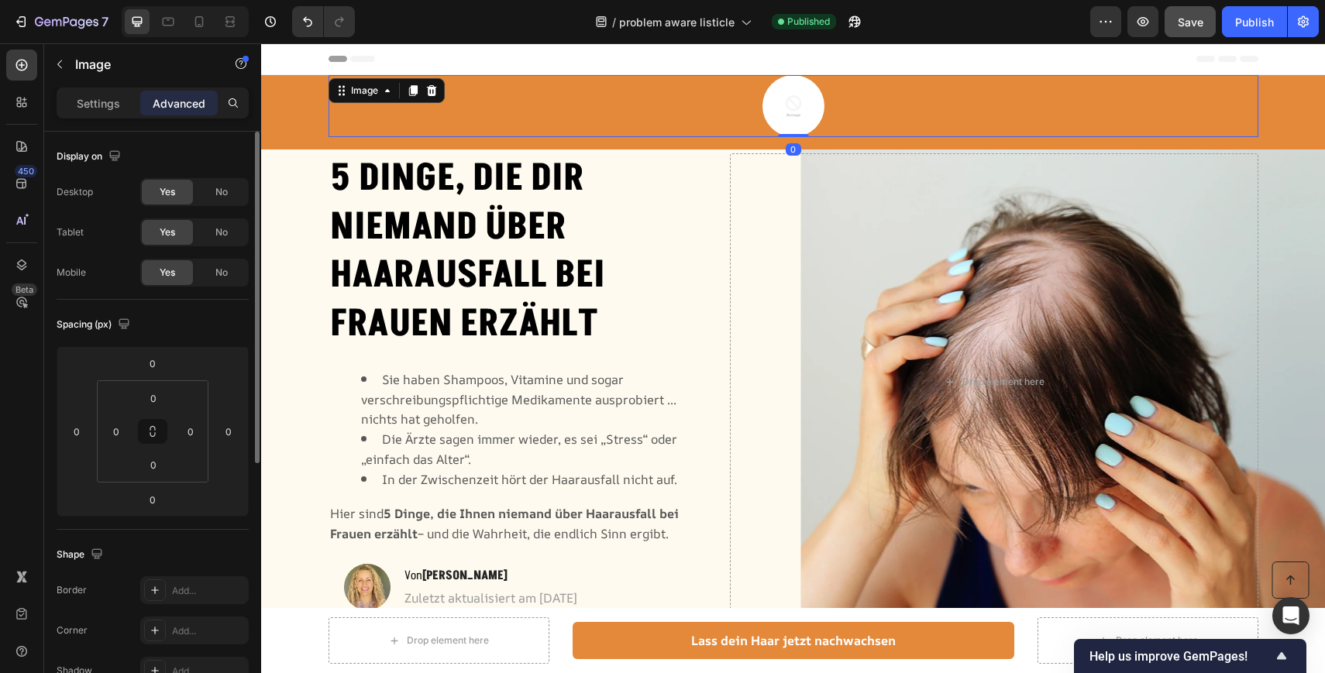
click at [583, 48] on div "Header" at bounding box center [793, 58] width 930 height 31
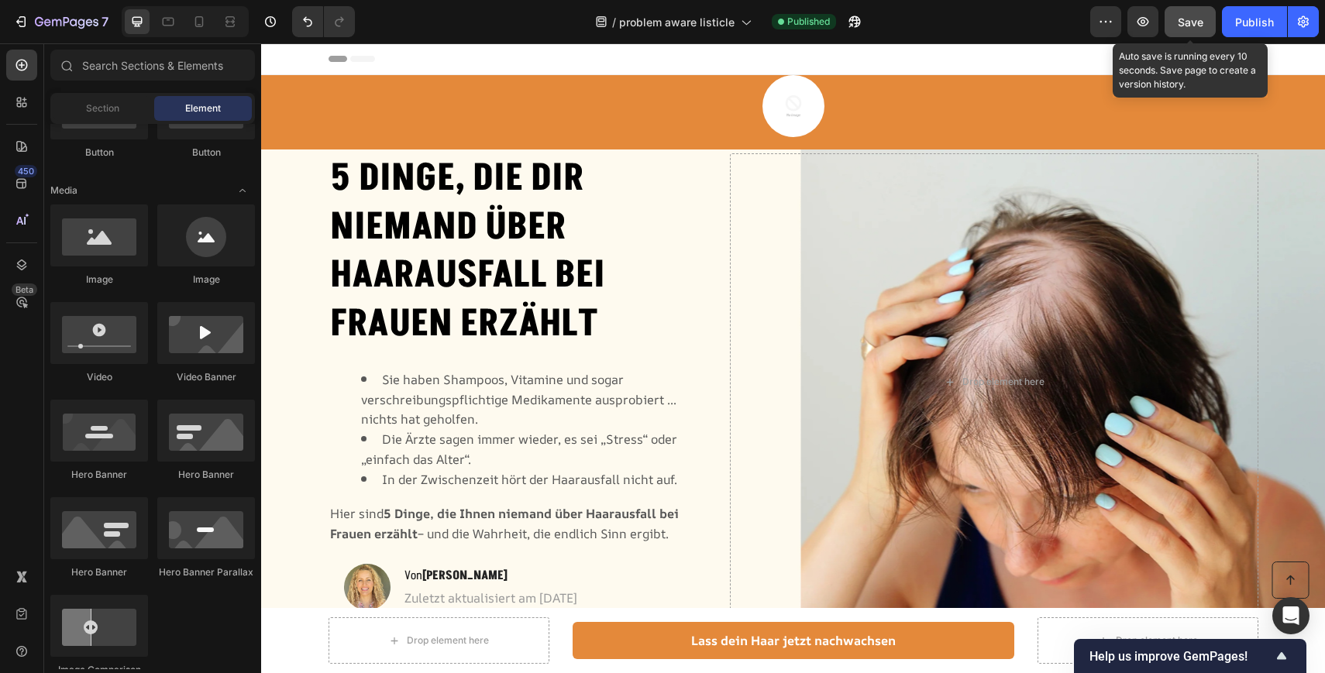
click at [1190, 24] on span "Save" at bounding box center [1190, 21] width 26 height 13
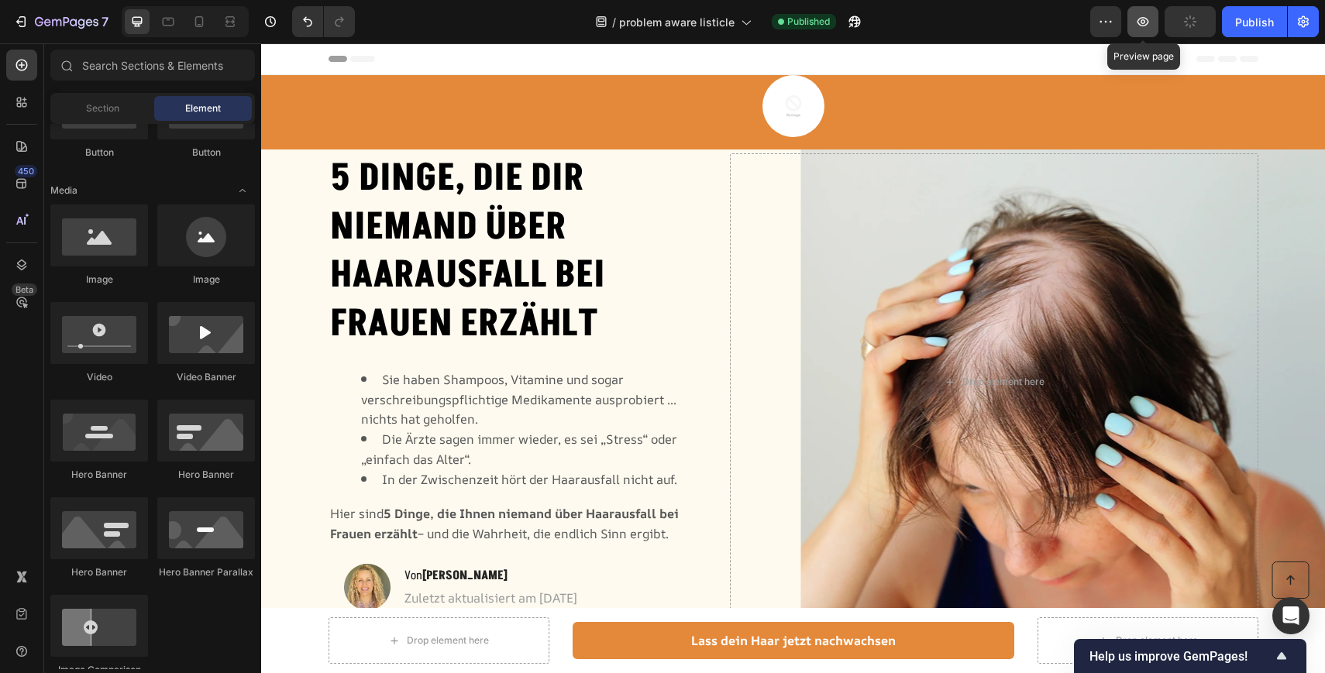
click at [1143, 25] on icon "button" at bounding box center [1143, 21] width 12 height 9
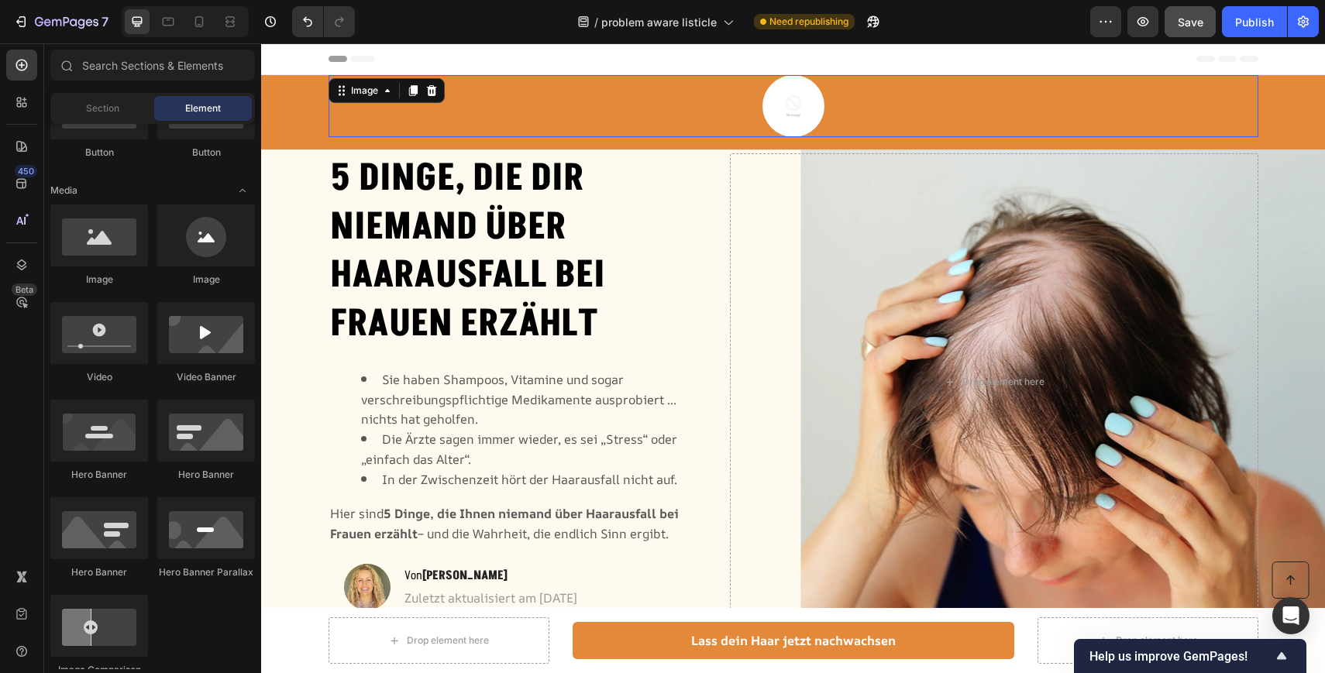
click at [791, 105] on img at bounding box center [793, 106] width 62 height 62
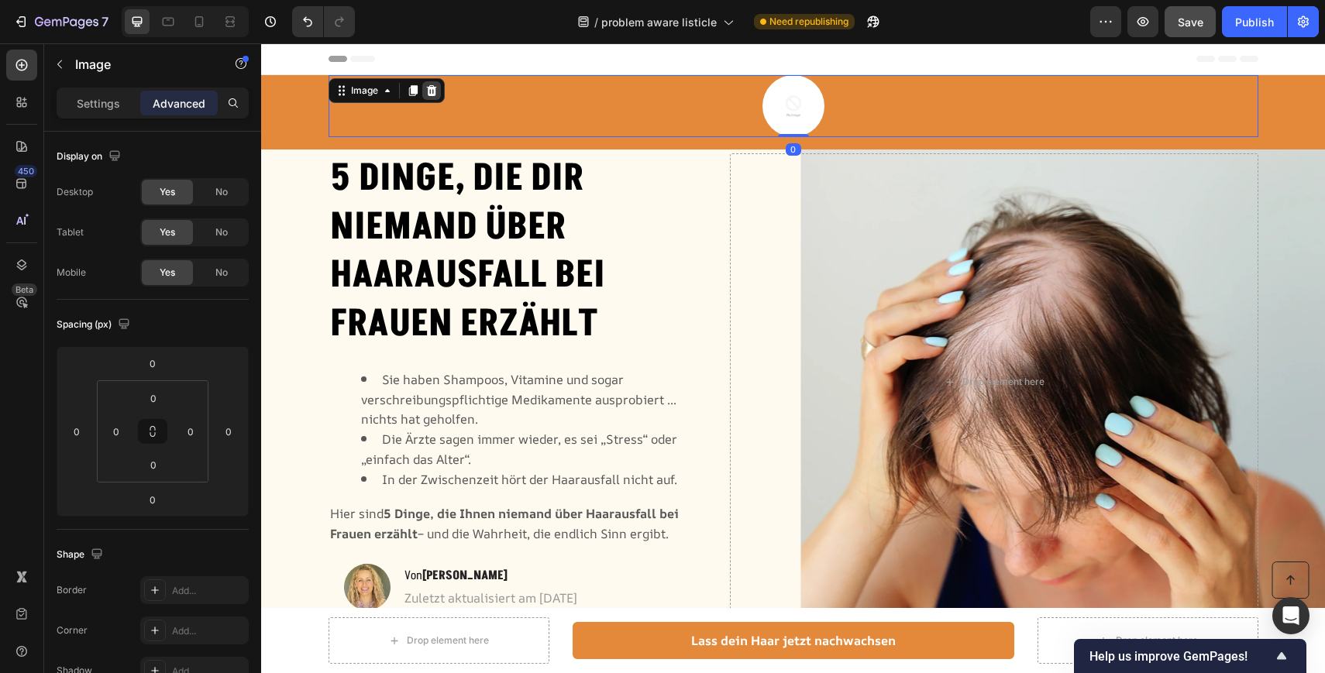
click at [432, 90] on icon at bounding box center [431, 90] width 12 height 12
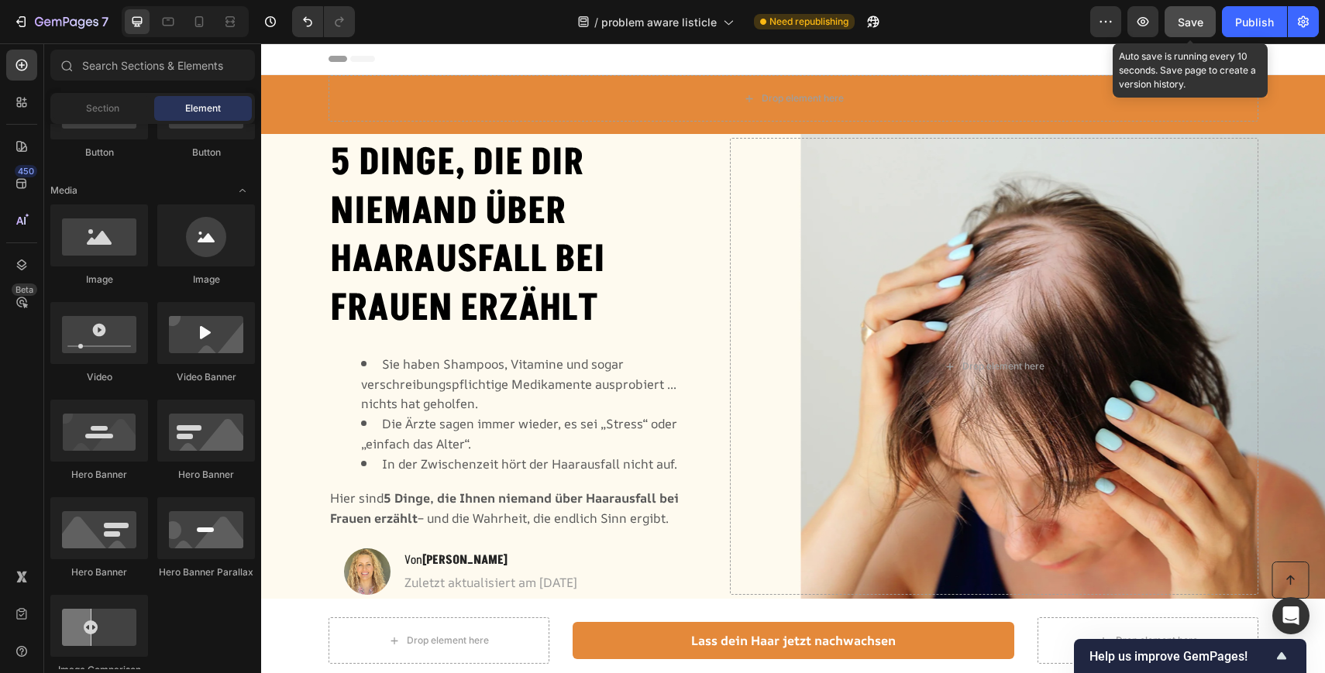
click at [1205, 25] on button "Save" at bounding box center [1189, 21] width 51 height 31
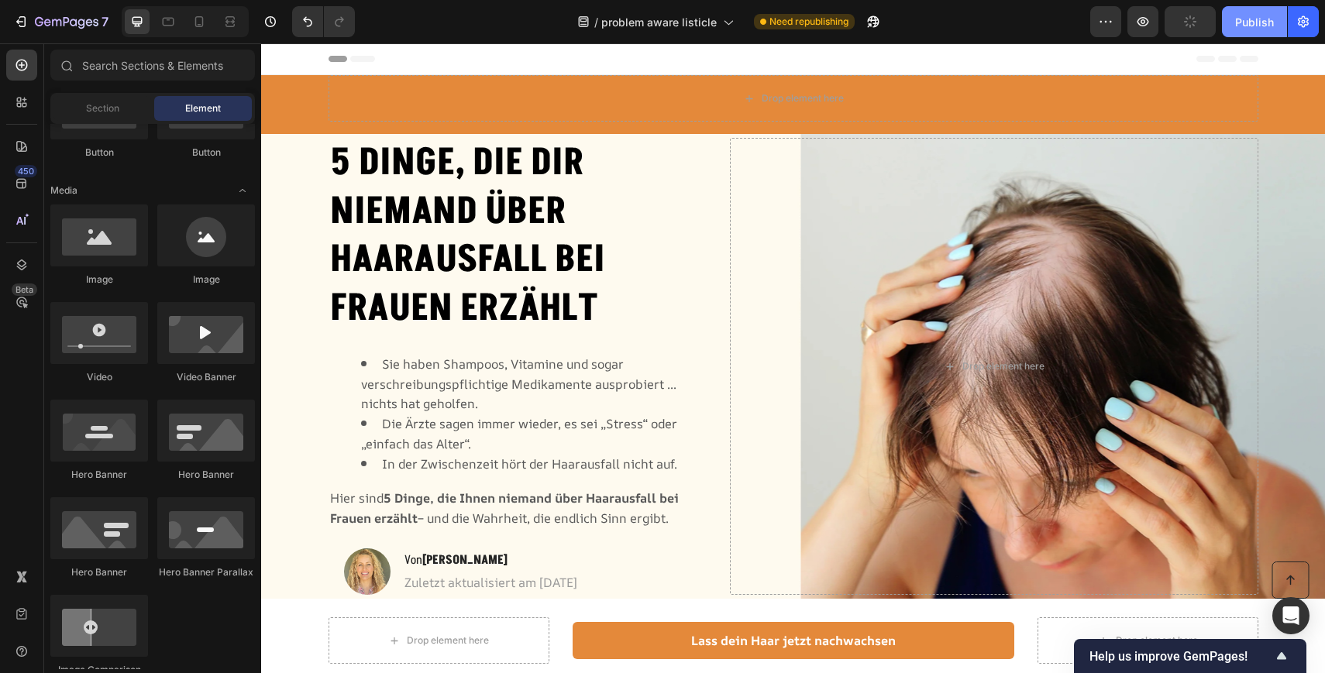
click at [1260, 21] on div "Publish" at bounding box center [1254, 22] width 39 height 16
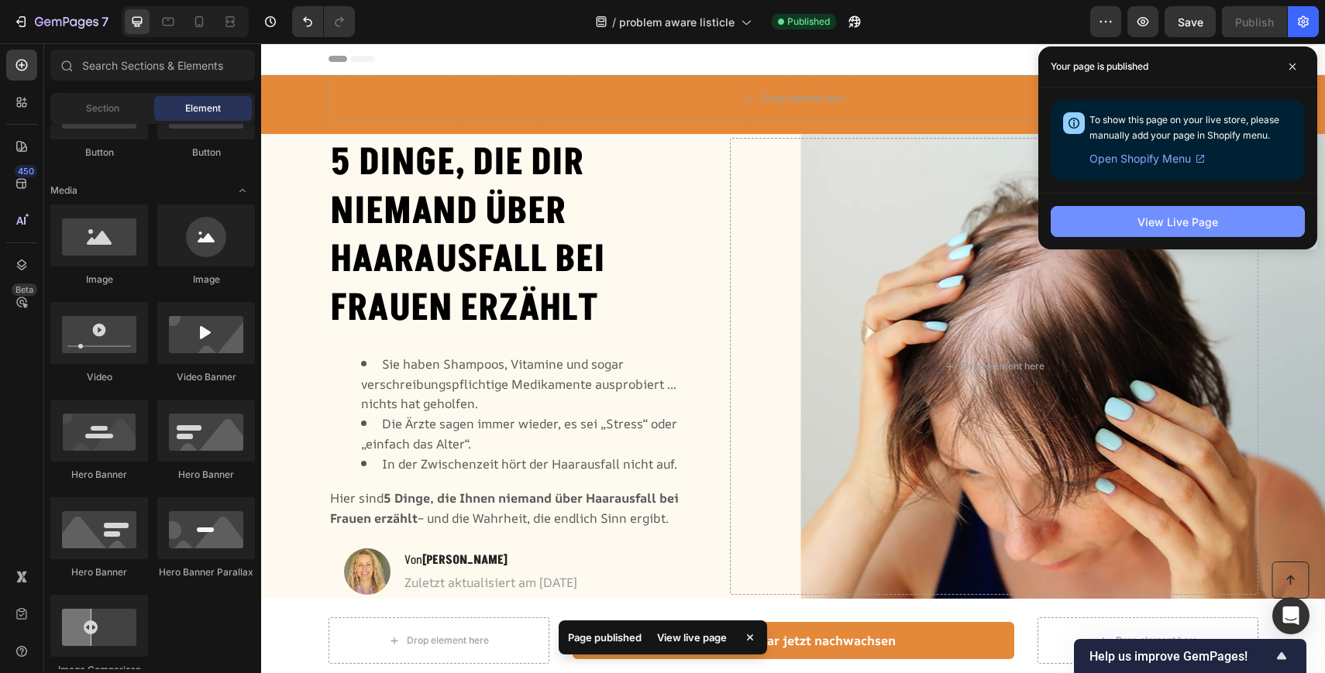
click at [1117, 221] on button "View Live Page" at bounding box center [1177, 221] width 254 height 31
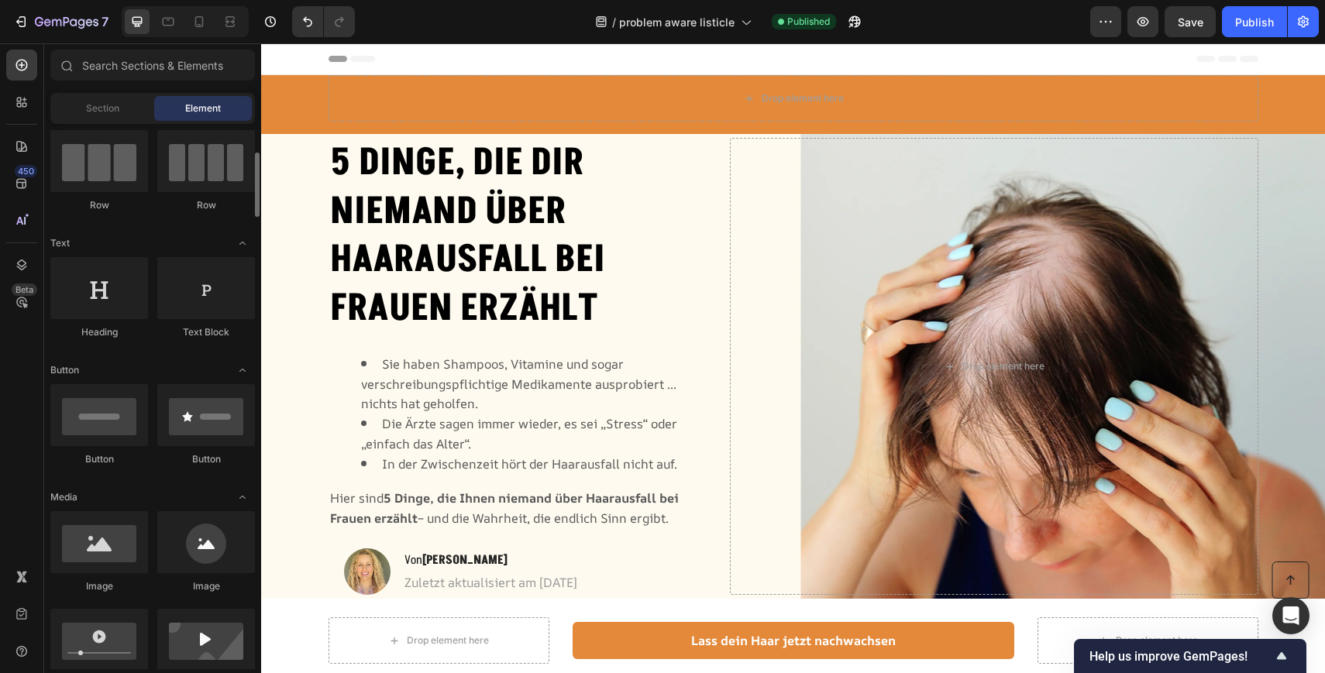
scroll to position [138, 0]
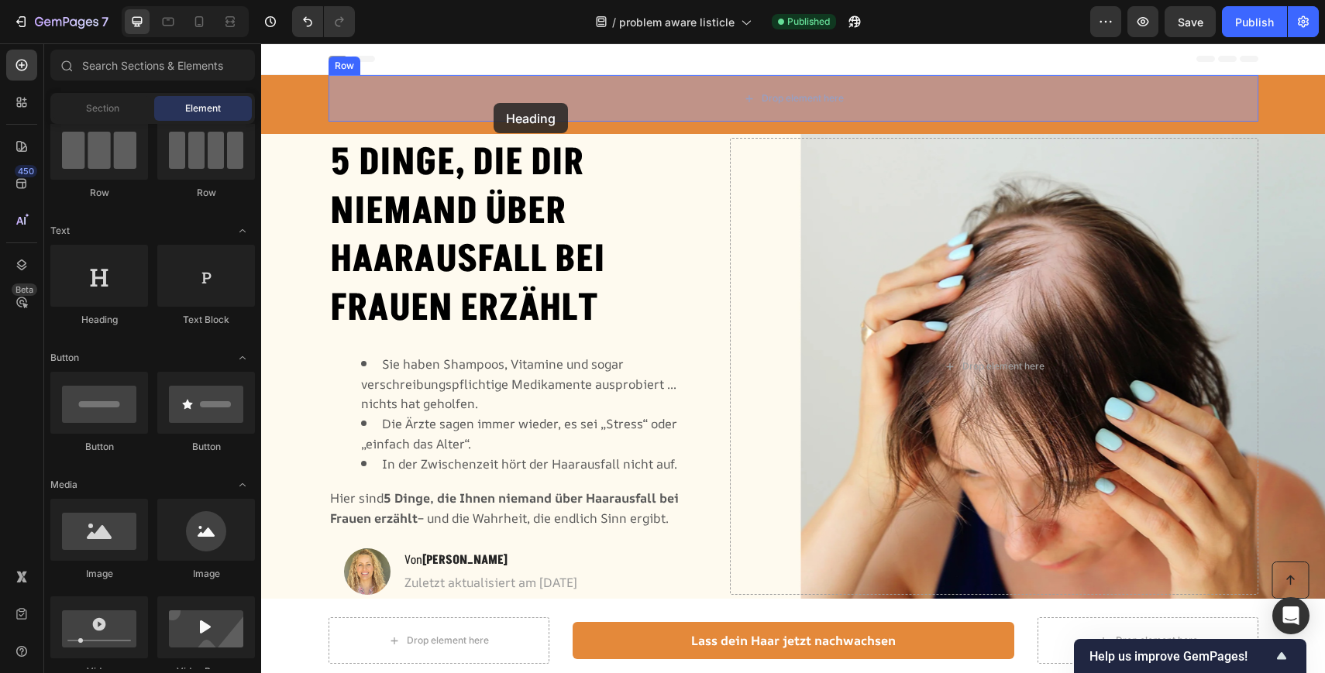
drag, startPoint x: 370, startPoint y: 328, endPoint x: 493, endPoint y: 103, distance: 256.6
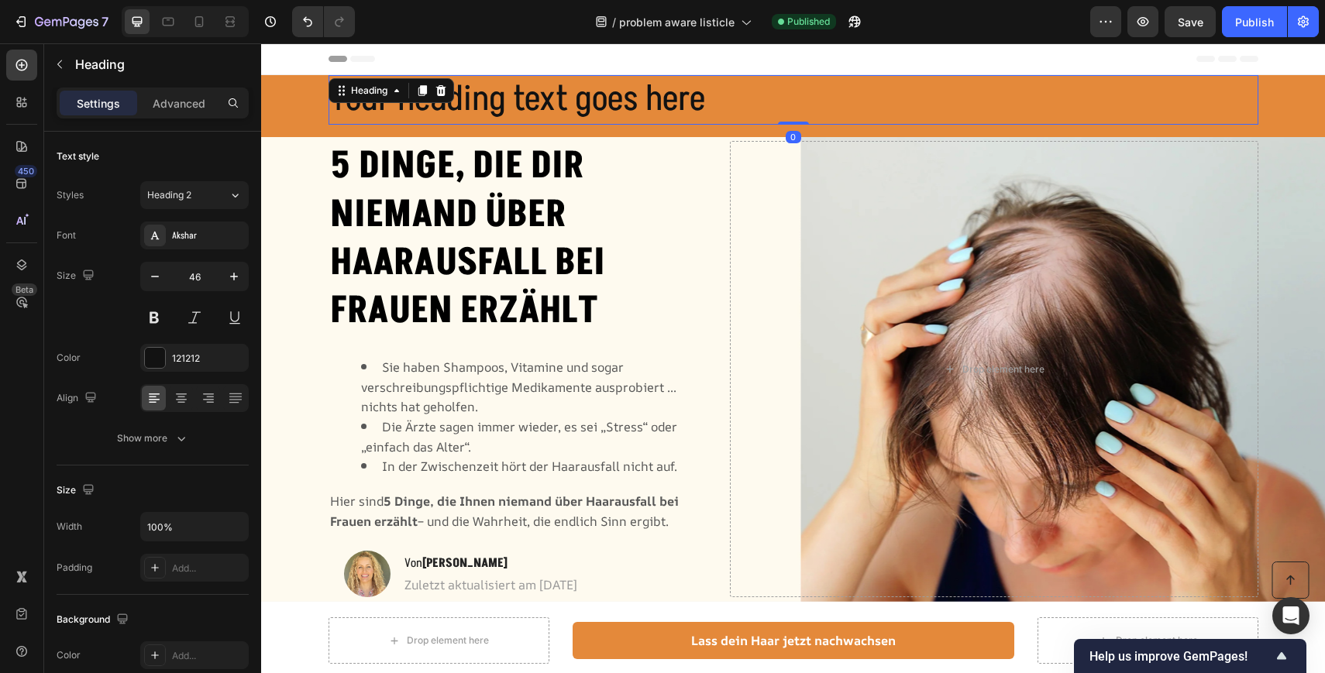
click at [544, 95] on h2 "Your heading text goes here" at bounding box center [793, 100] width 930 height 50
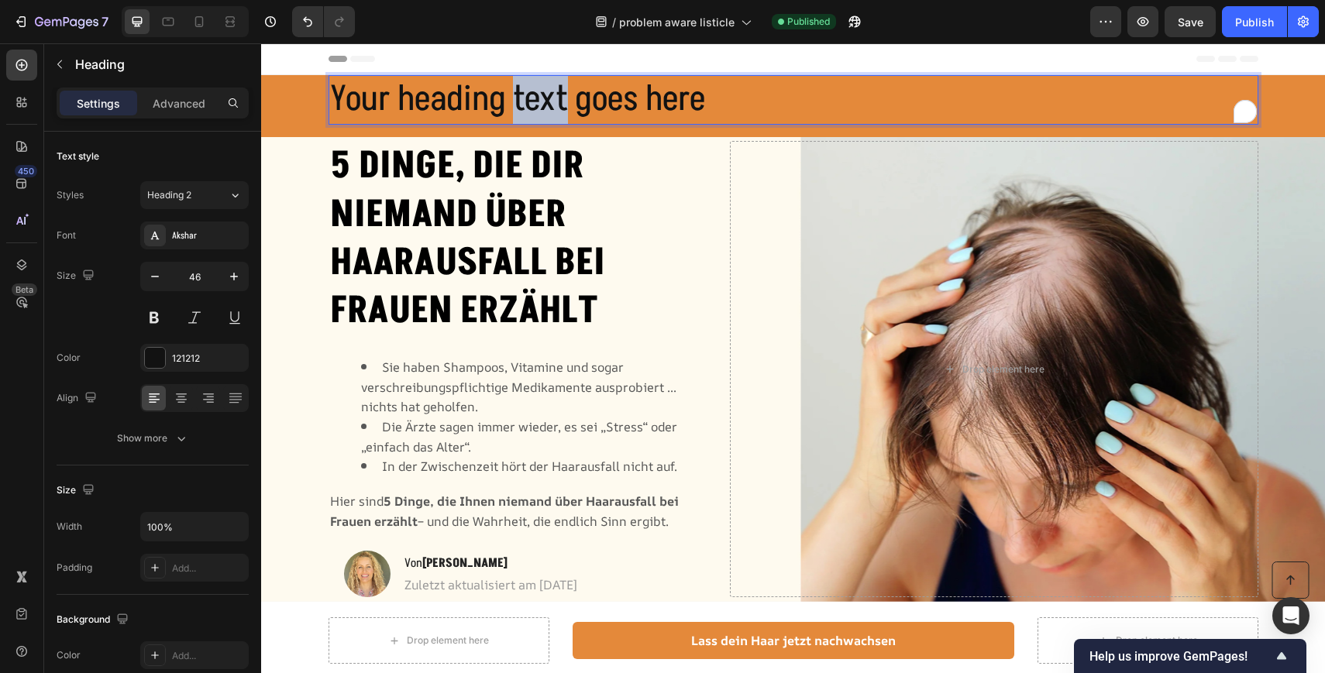
click at [544, 95] on p "Your heading text goes here" at bounding box center [793, 100] width 926 height 46
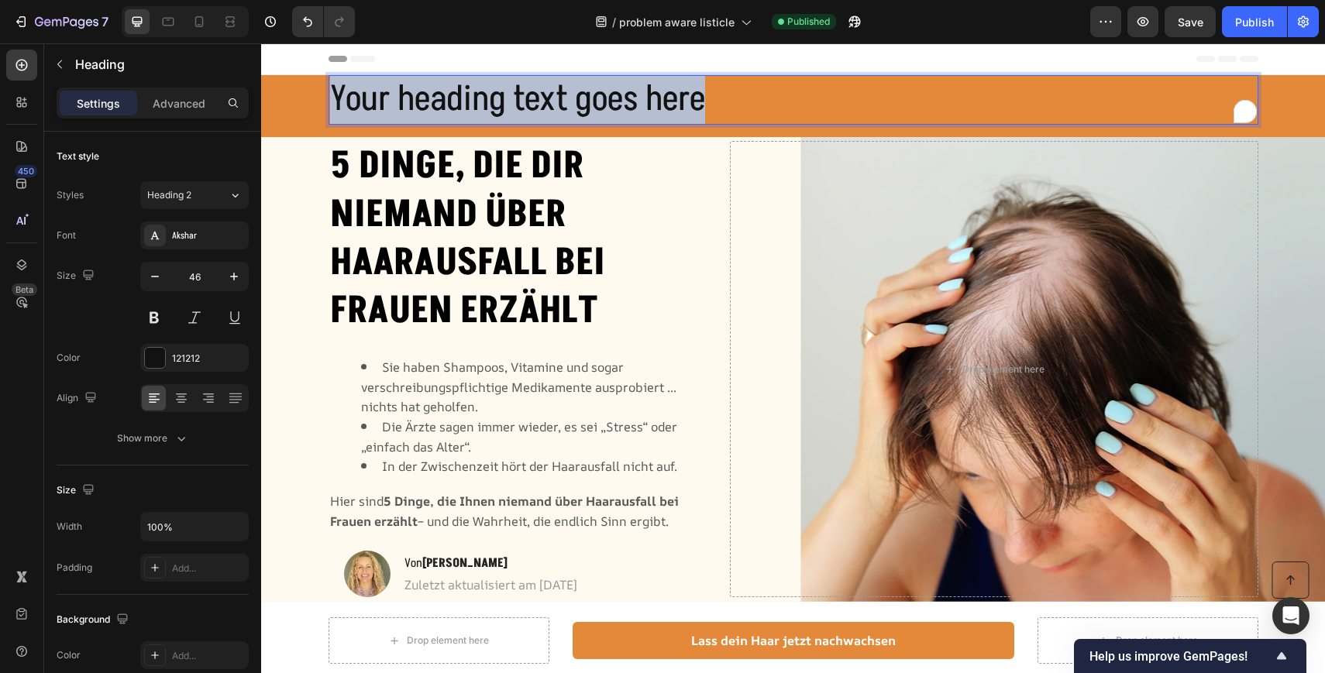
click at [544, 95] on p "Your heading text goes here" at bounding box center [793, 100] width 926 height 46
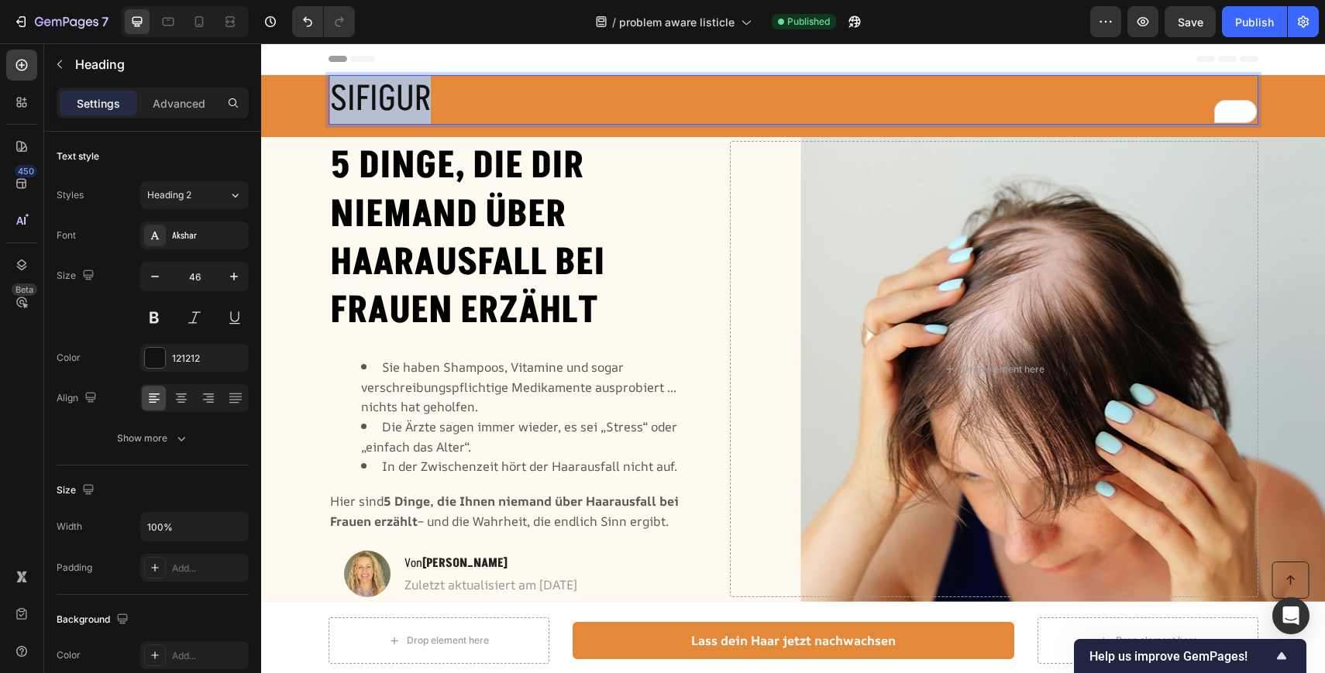
drag, startPoint x: 433, startPoint y: 95, endPoint x: 332, endPoint y: 95, distance: 100.7
click at [332, 95] on p "SIFIGUR" at bounding box center [793, 100] width 926 height 46
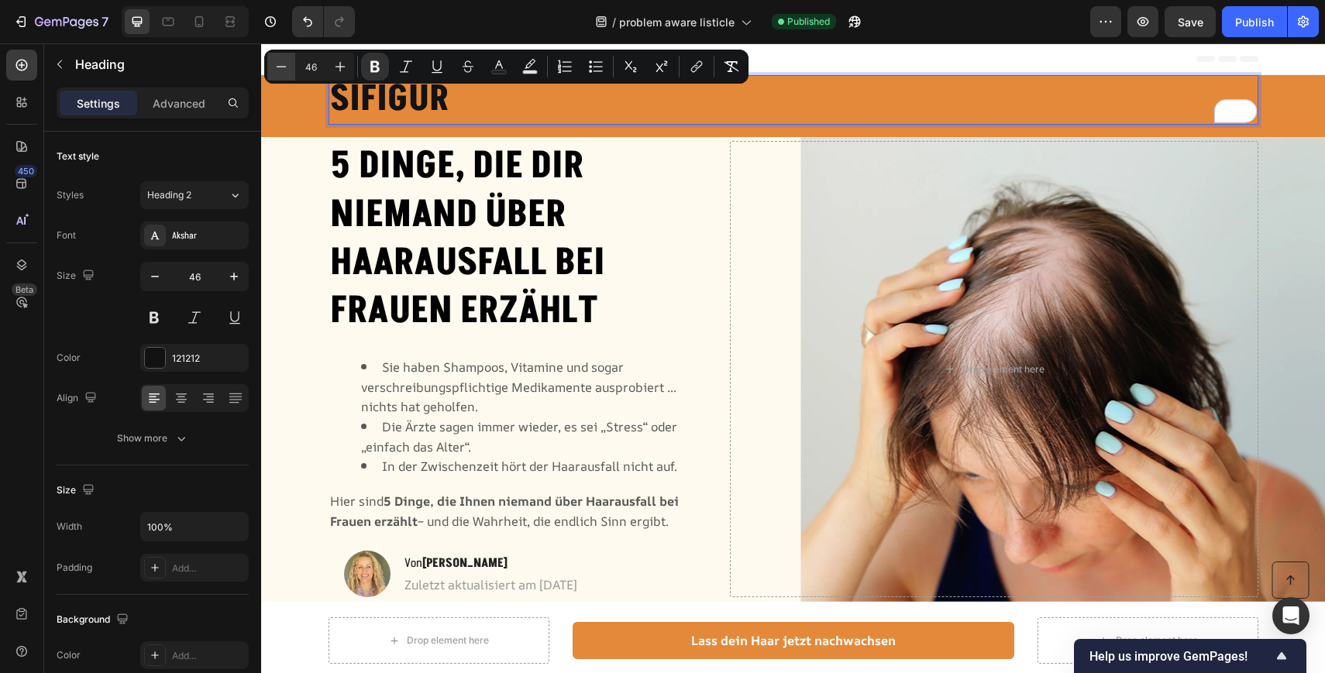
click at [282, 68] on icon "Editor contextual toolbar" at bounding box center [280, 66] width 15 height 15
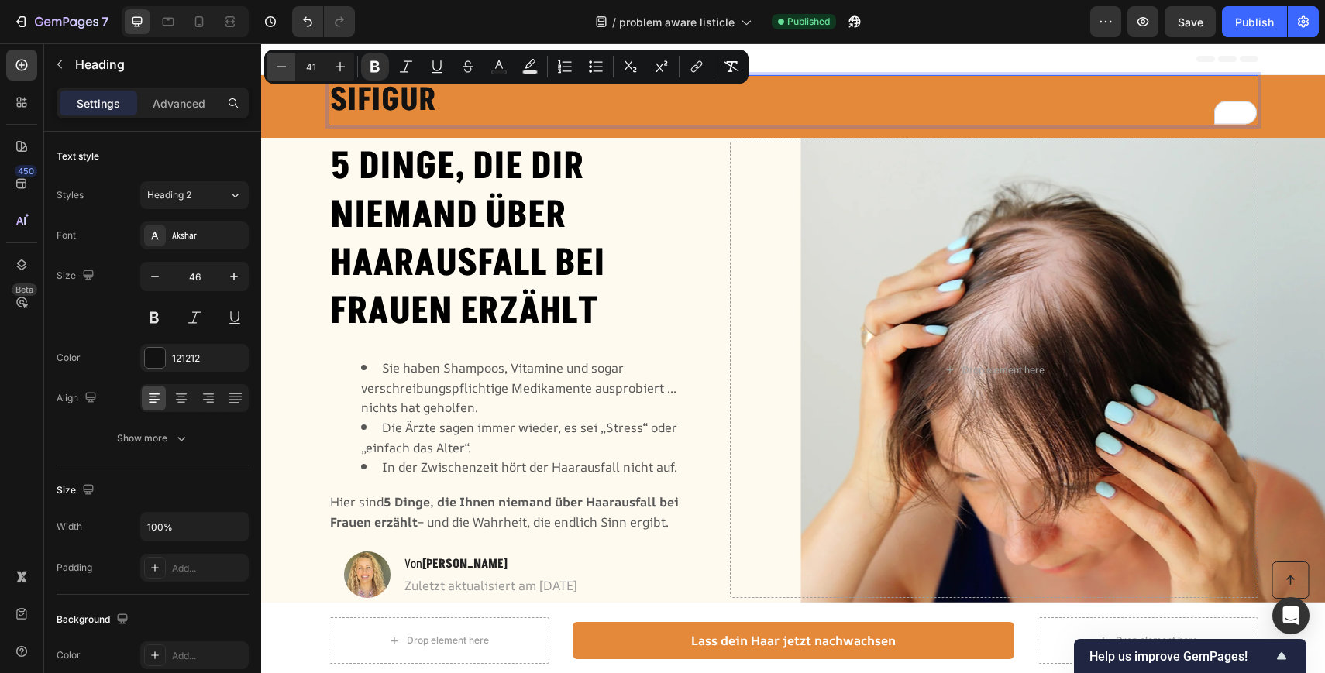
click at [282, 68] on icon "Editor contextual toolbar" at bounding box center [280, 66] width 15 height 15
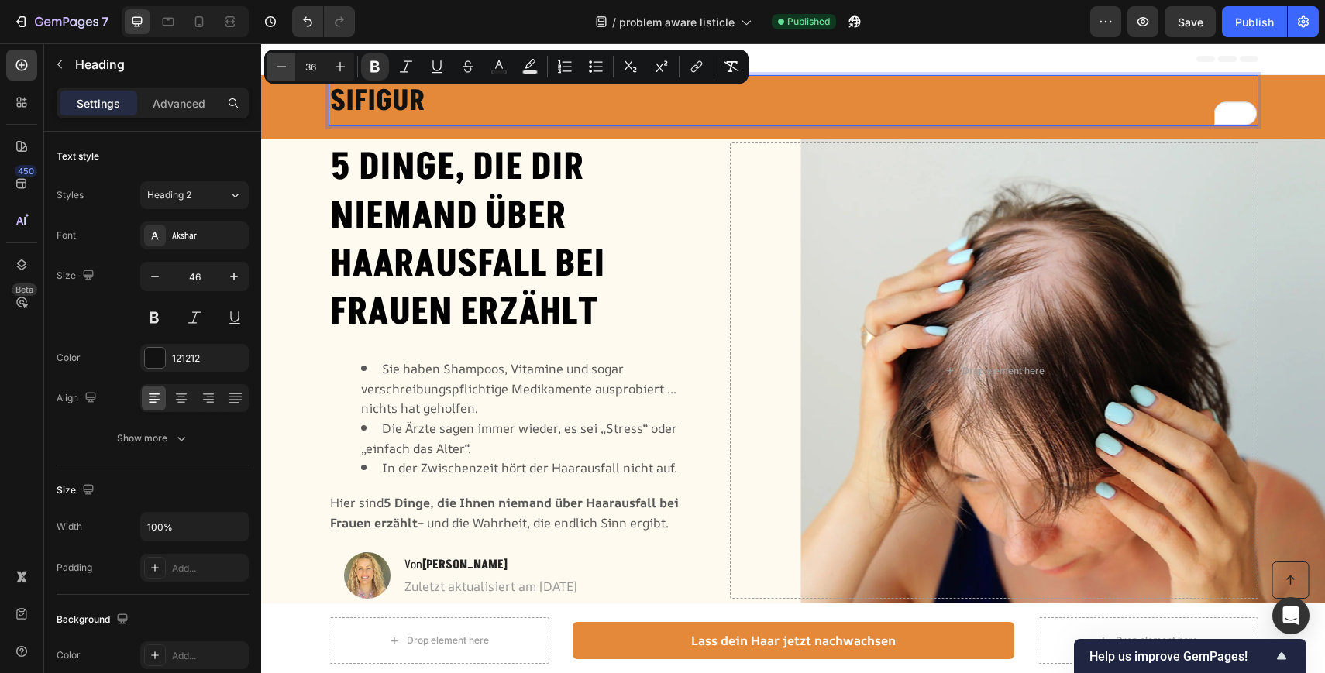
click at [282, 68] on icon "Editor contextual toolbar" at bounding box center [280, 66] width 15 height 15
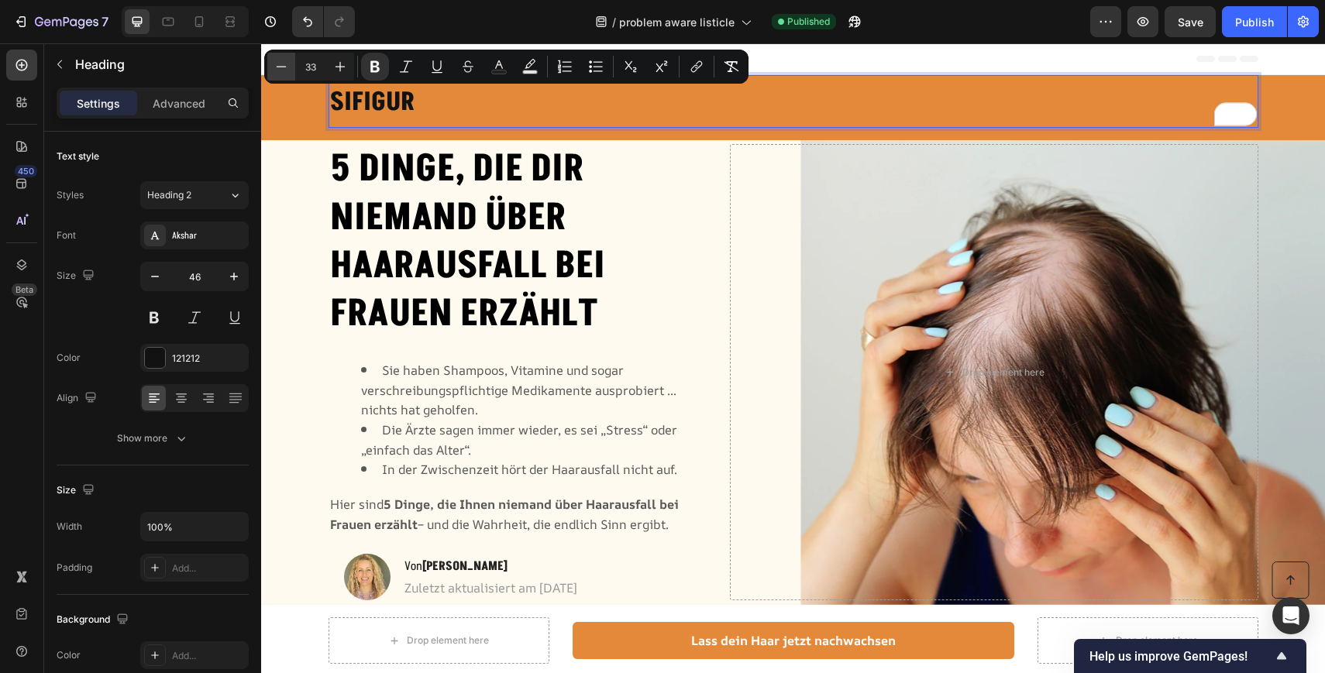
click at [282, 68] on icon "Editor contextual toolbar" at bounding box center [280, 66] width 15 height 15
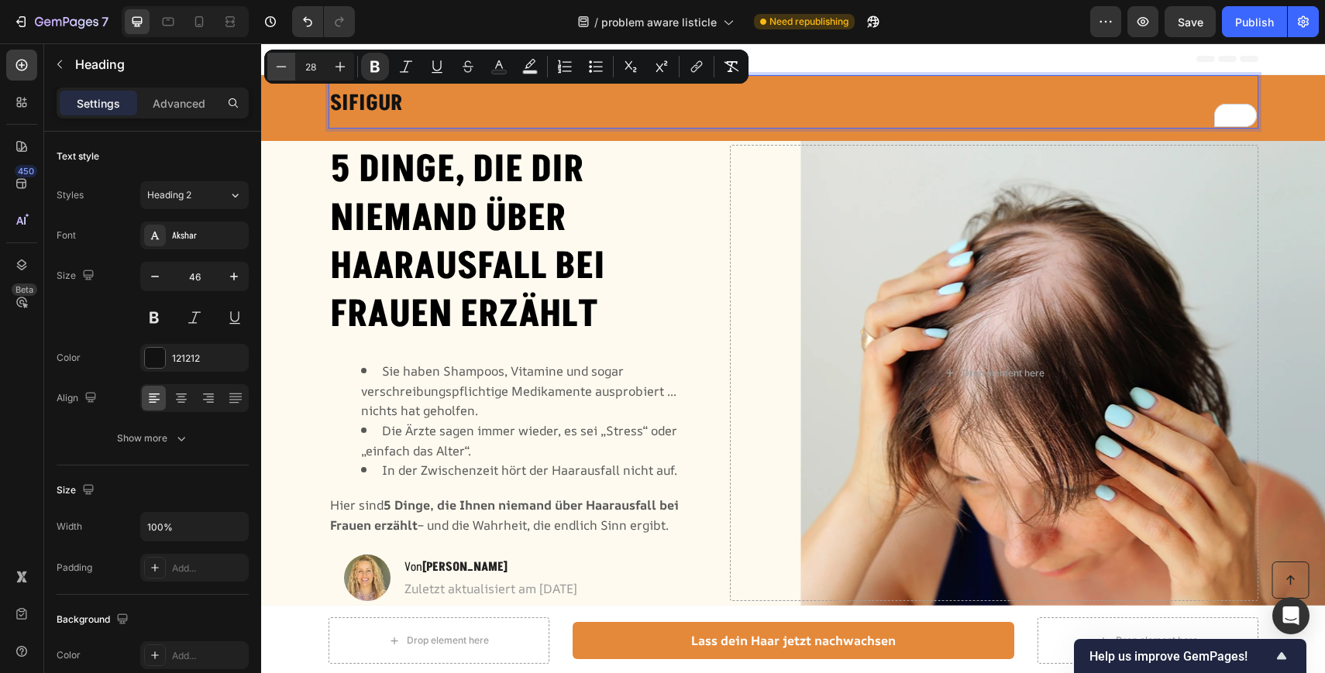
click at [282, 68] on icon "Editor contextual toolbar" at bounding box center [280, 66] width 15 height 15
type input "25"
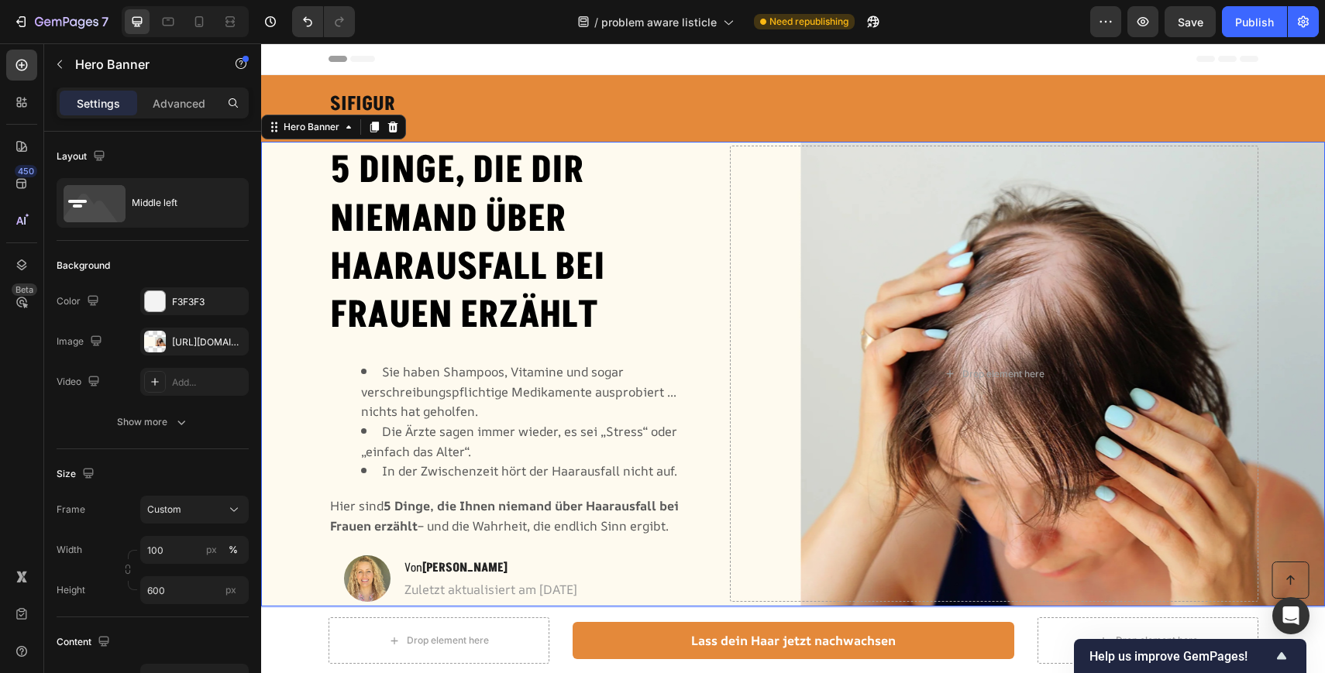
click at [327, 211] on div "Background Image" at bounding box center [793, 374] width 1064 height 465
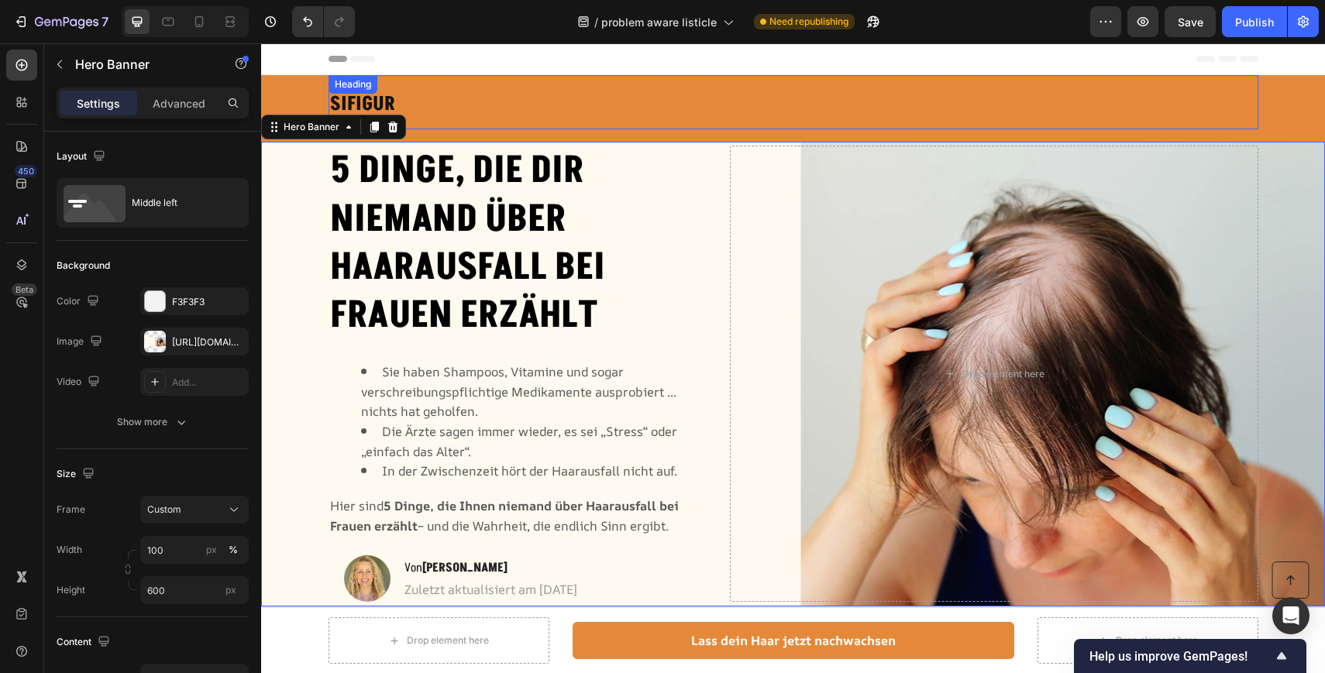
click at [541, 117] on p "⁠⁠⁠⁠⁠⁠⁠ SIFIGUR" at bounding box center [793, 102] width 926 height 51
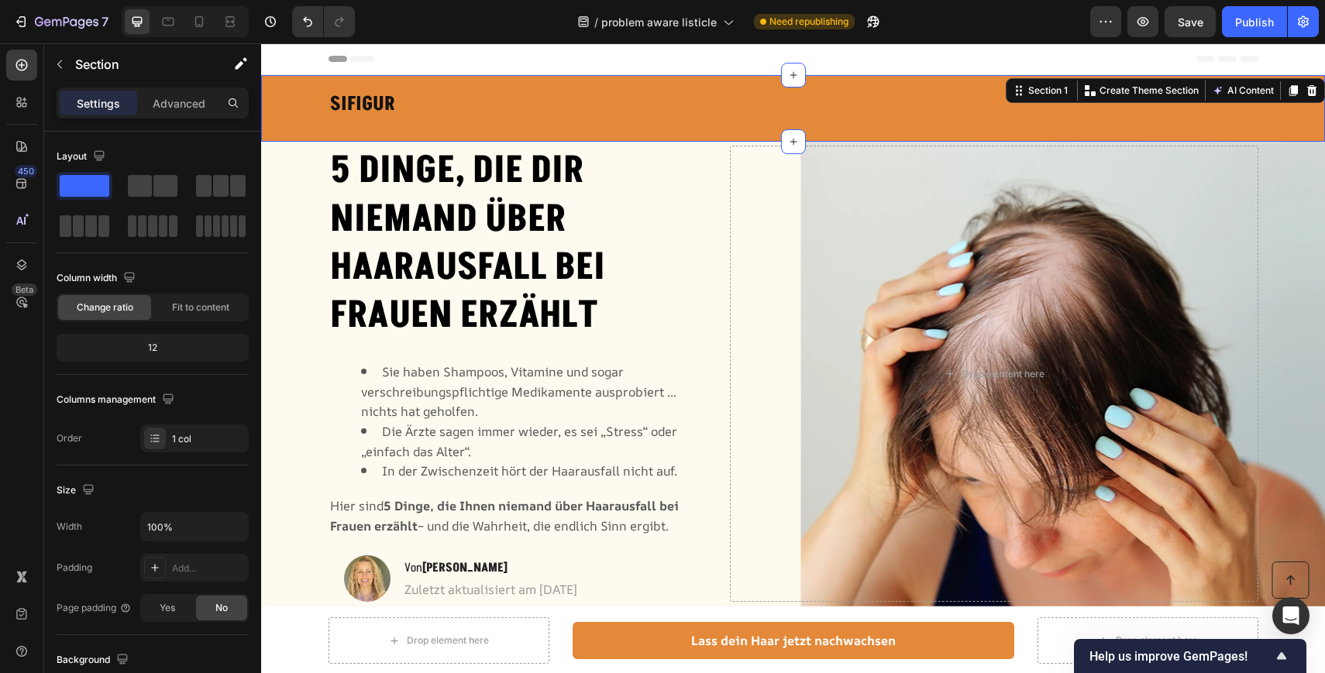
click at [277, 102] on div "⁠⁠⁠⁠⁠⁠⁠ SIFIGUR Heading Row" at bounding box center [793, 108] width 1064 height 67
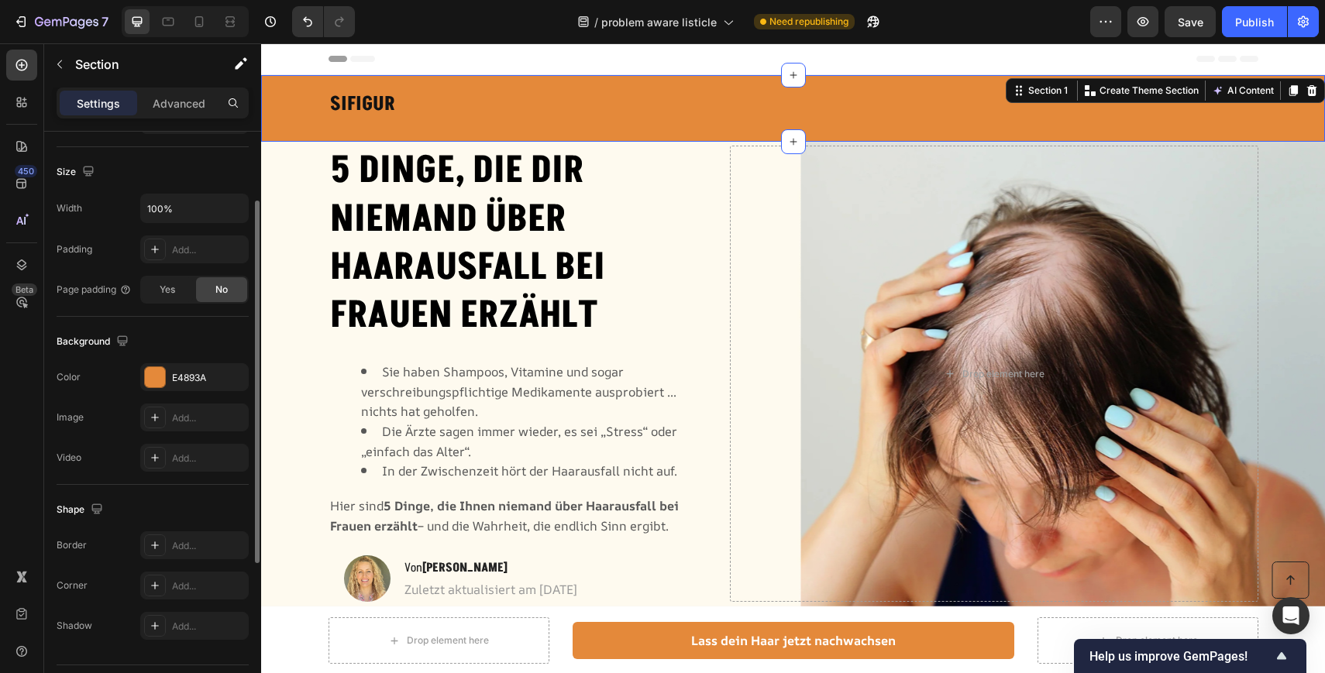
scroll to position [359, 0]
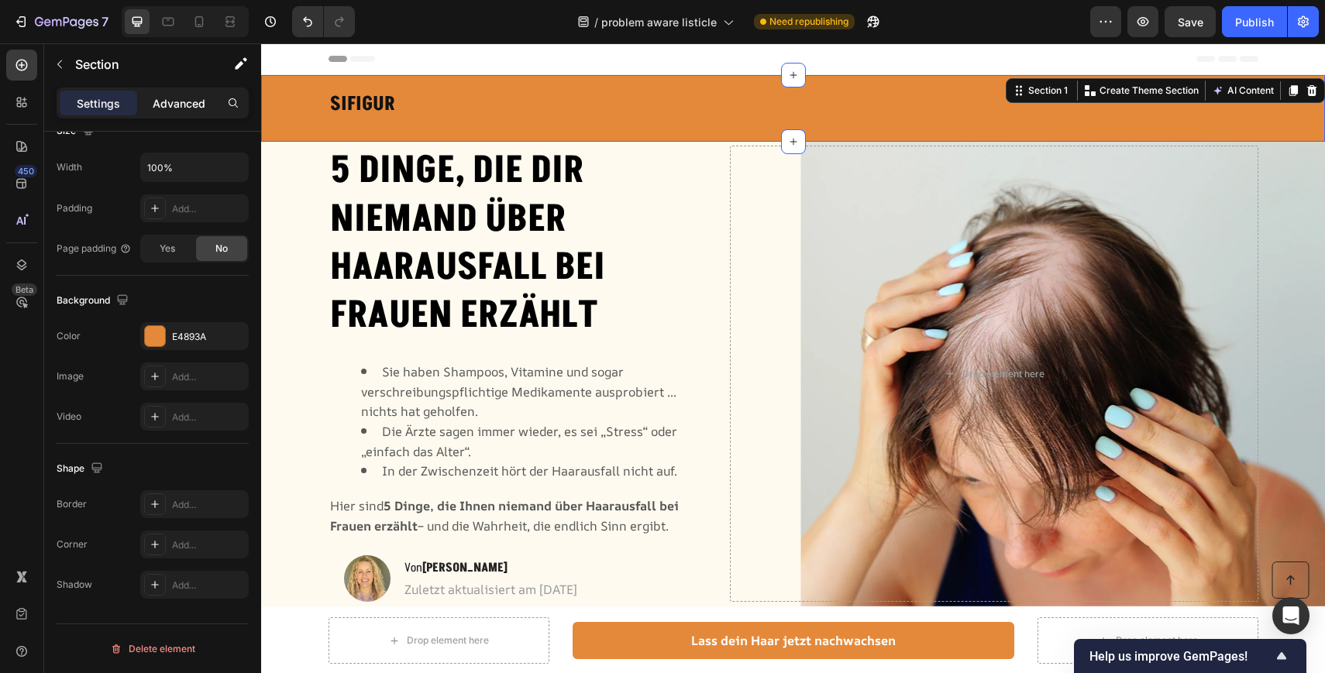
click at [184, 99] on p "Advanced" at bounding box center [179, 103] width 53 height 16
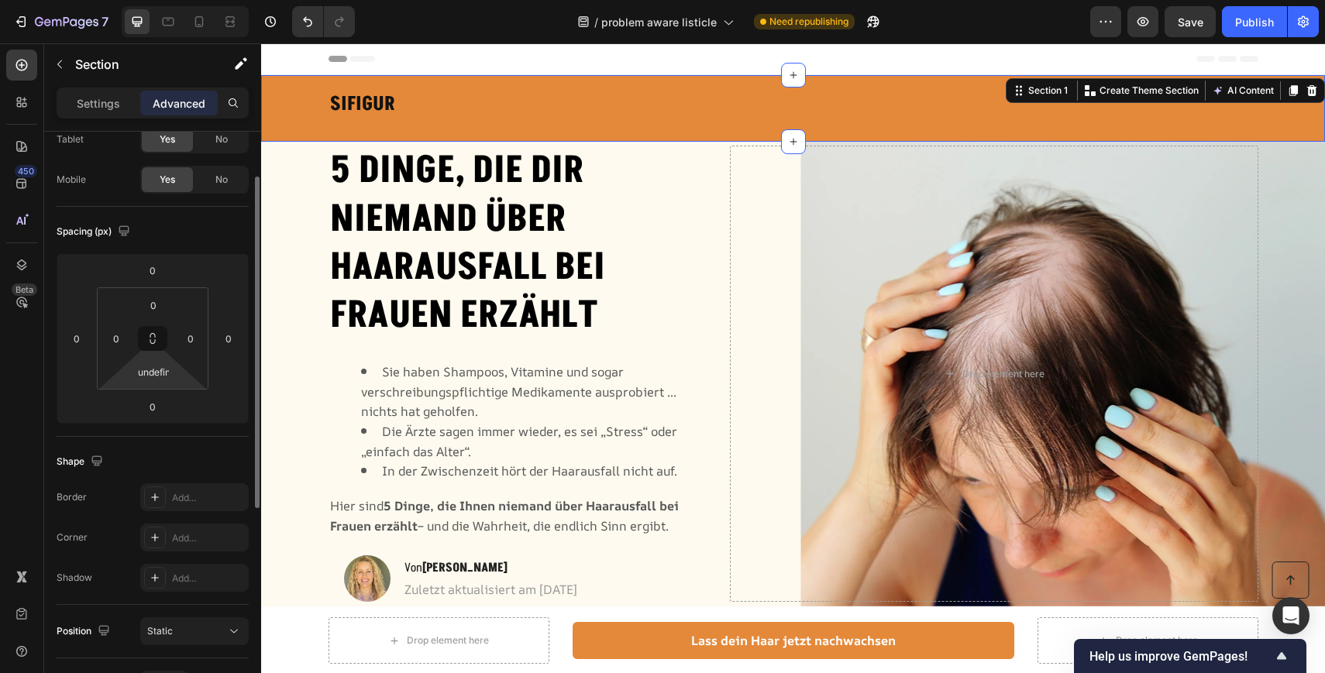
scroll to position [56, 0]
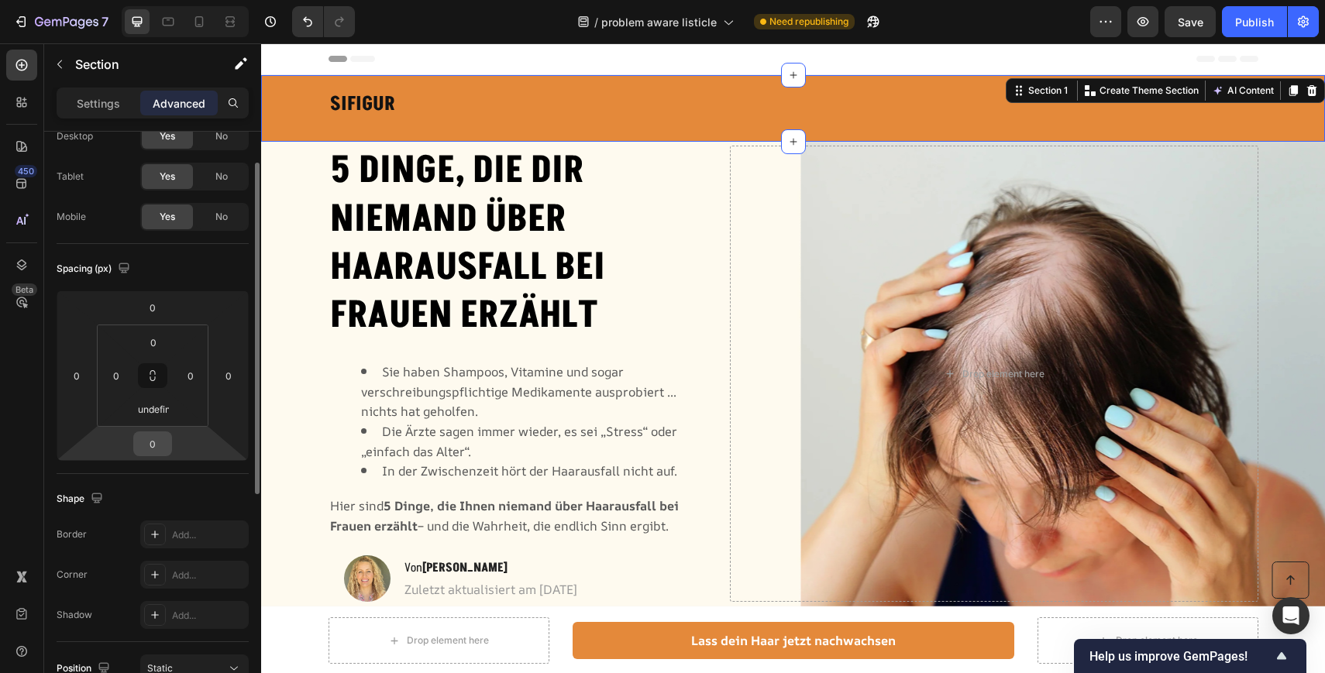
click at [154, 443] on input "0" at bounding box center [152, 443] width 31 height 23
type input "-20"
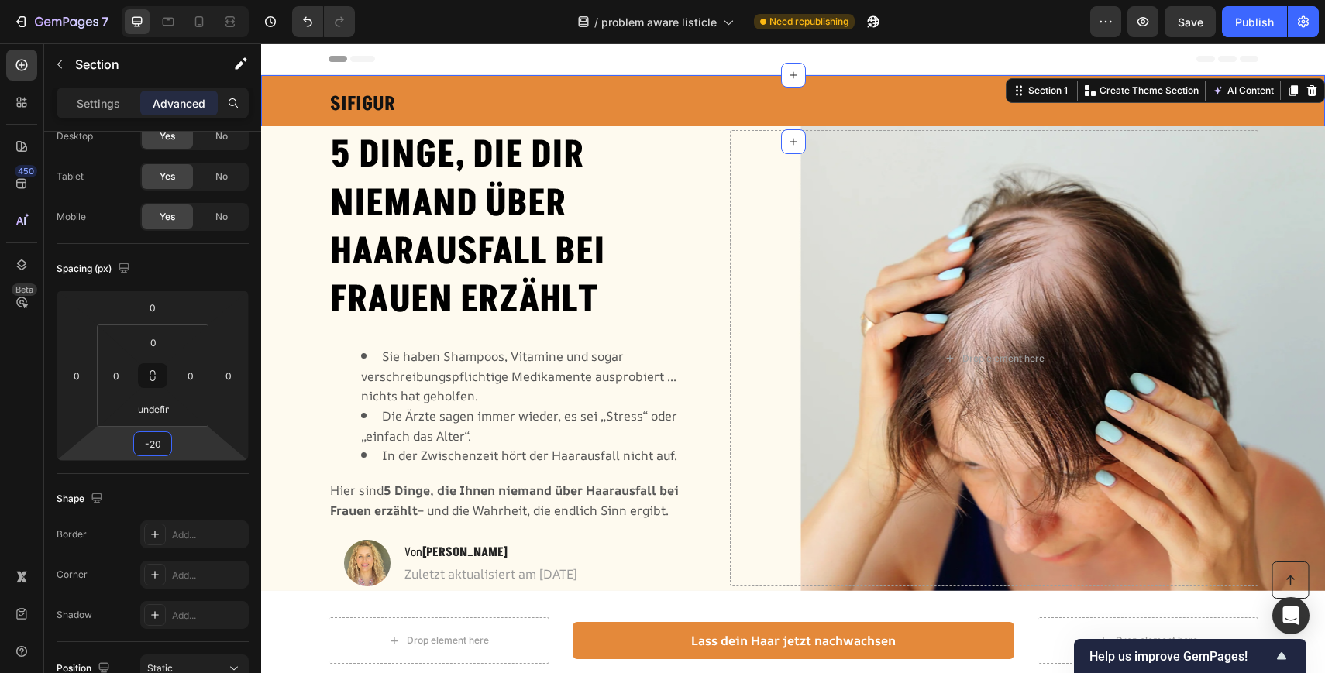
click at [613, 62] on div "Header" at bounding box center [793, 58] width 930 height 31
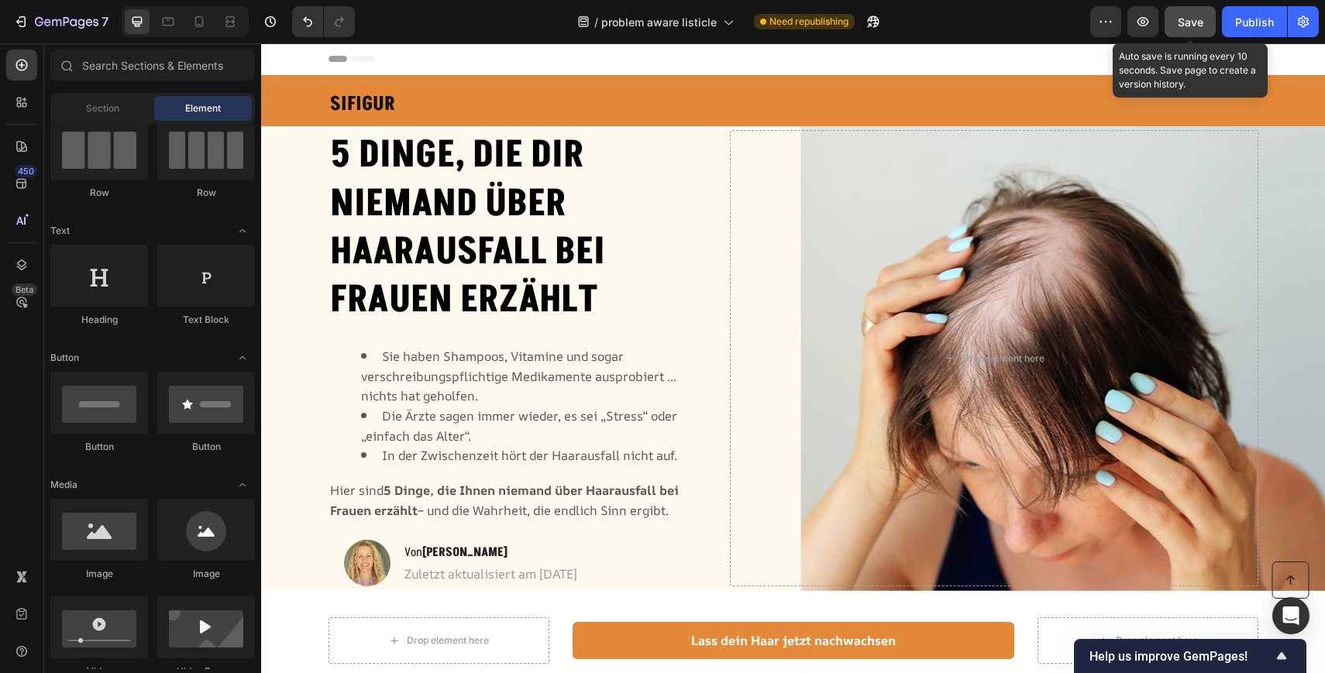
click at [1203, 24] on button "Save" at bounding box center [1189, 21] width 51 height 31
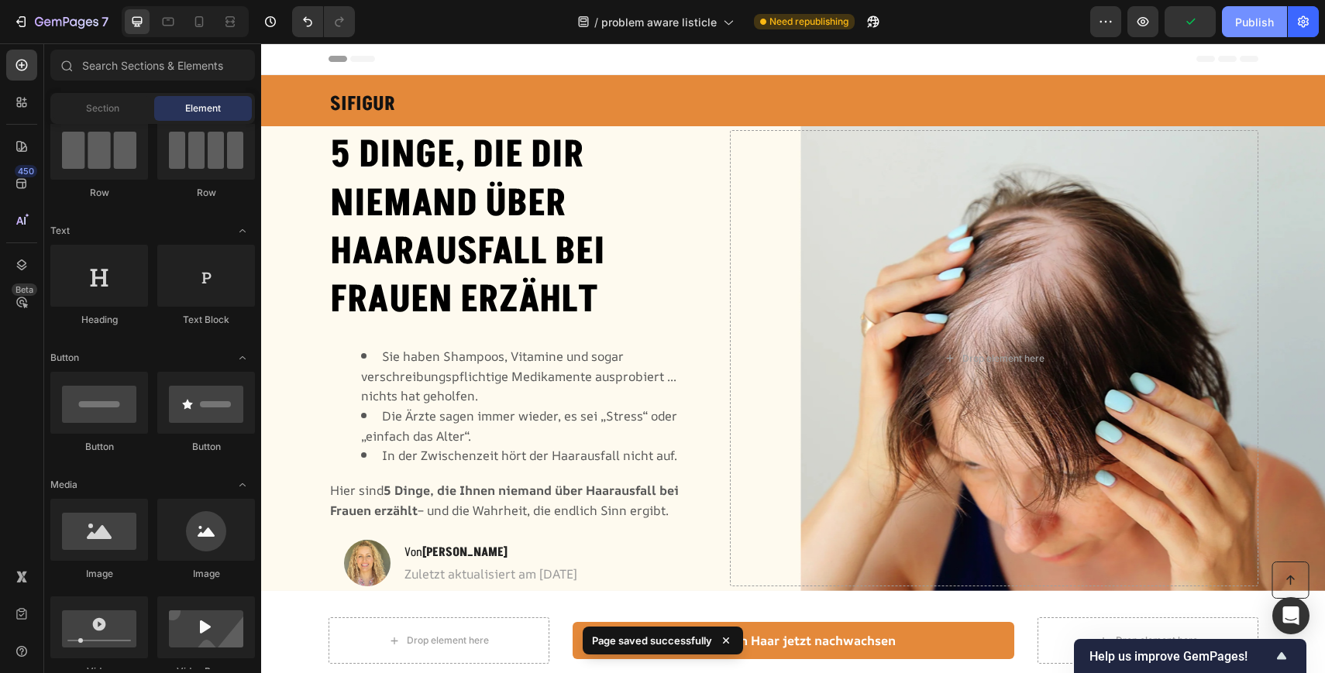
click at [1253, 17] on div "Publish" at bounding box center [1254, 22] width 39 height 16
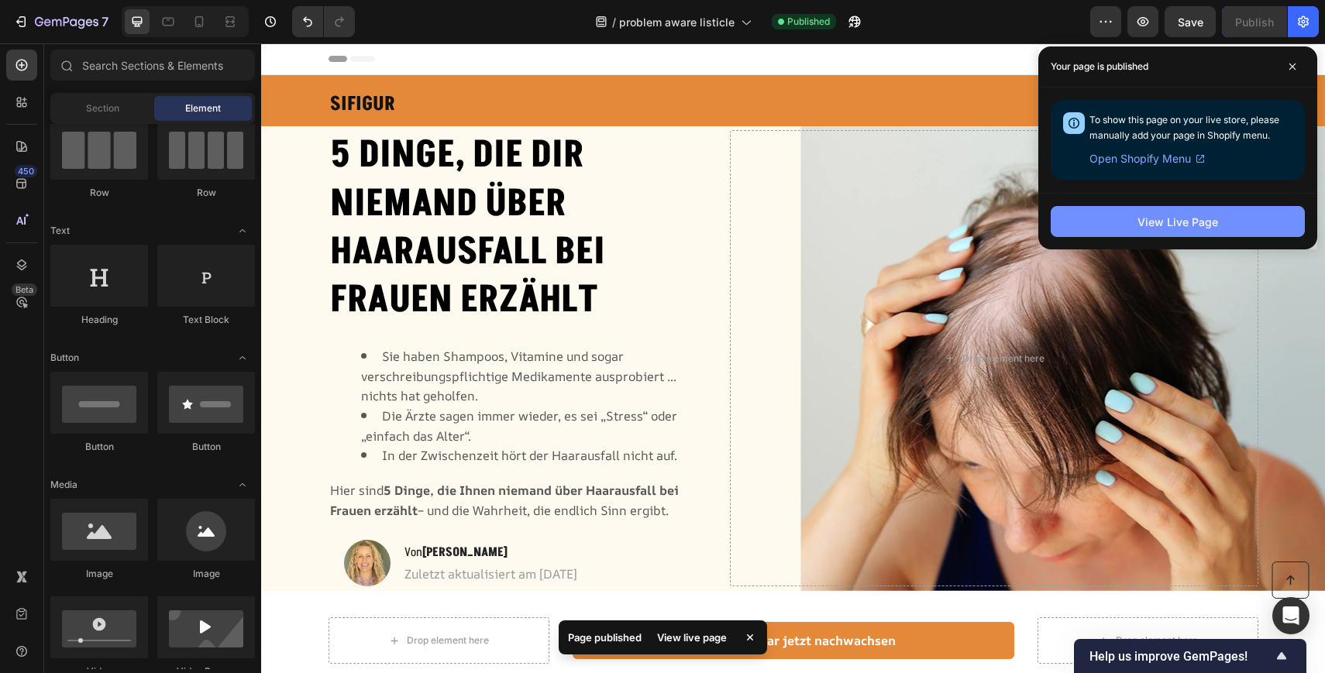
click at [1138, 229] on div "View Live Page" at bounding box center [1177, 222] width 81 height 16
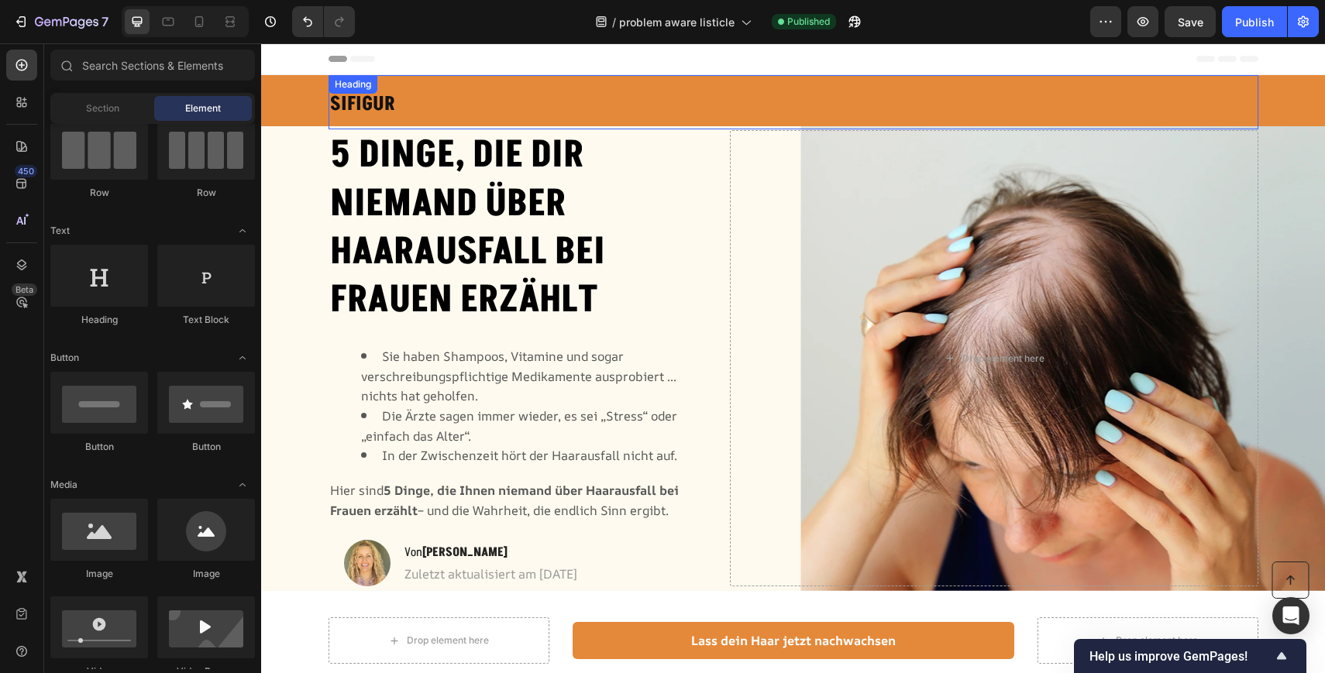
click at [357, 105] on strong "SIFIGUR" at bounding box center [362, 104] width 65 height 27
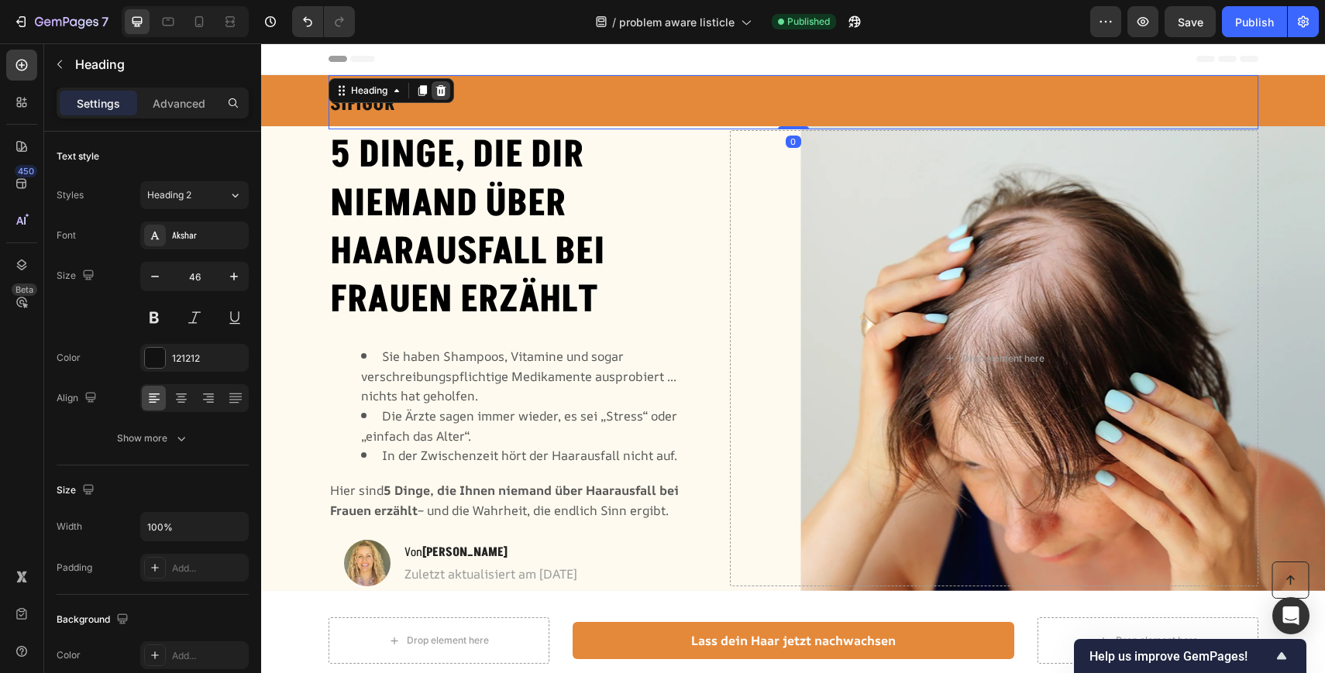
click at [443, 92] on icon at bounding box center [440, 90] width 10 height 11
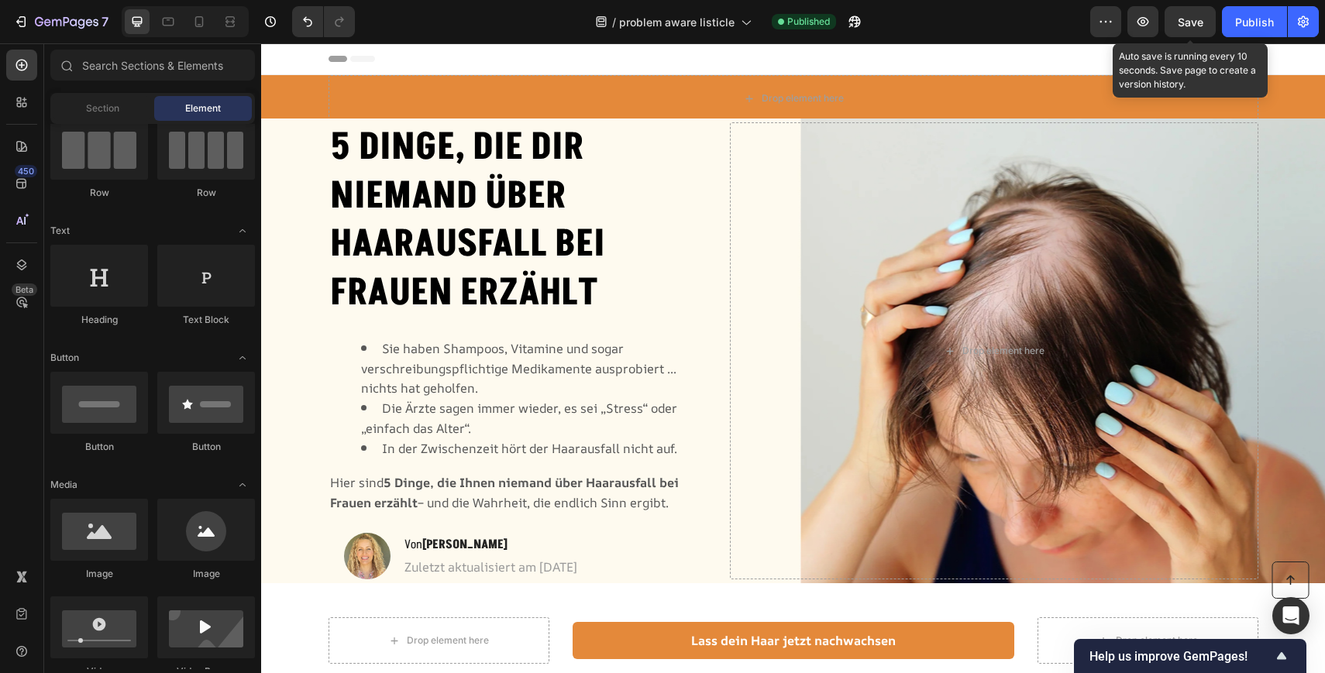
click at [1177, 21] on span "Save" at bounding box center [1190, 21] width 26 height 13
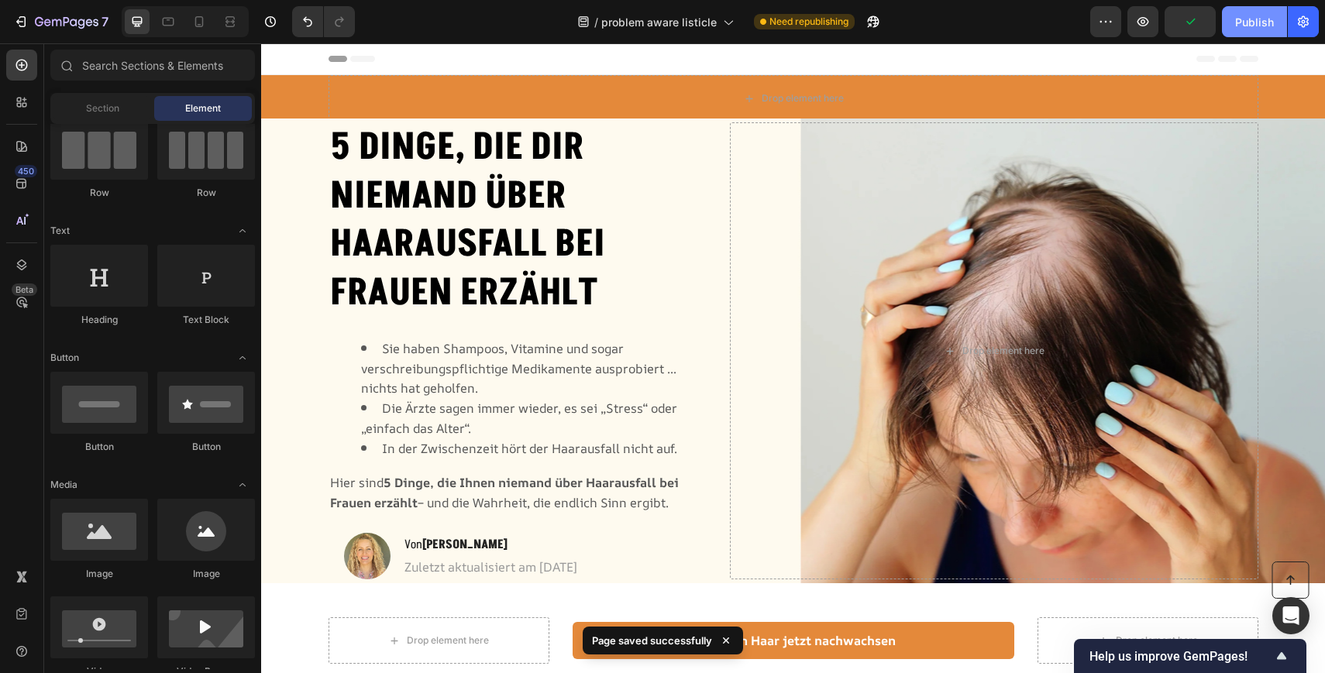
click at [1251, 35] on button "Publish" at bounding box center [1254, 21] width 65 height 31
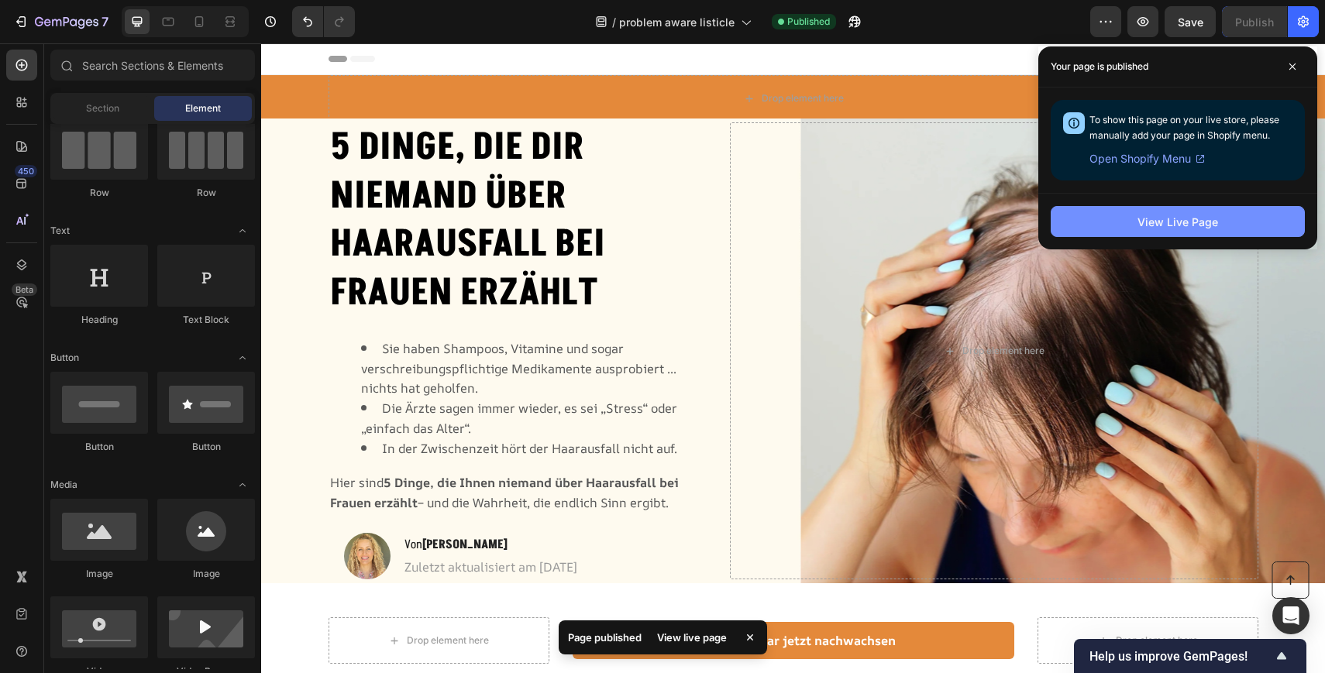
click at [1121, 212] on button "View Live Page" at bounding box center [1177, 221] width 254 height 31
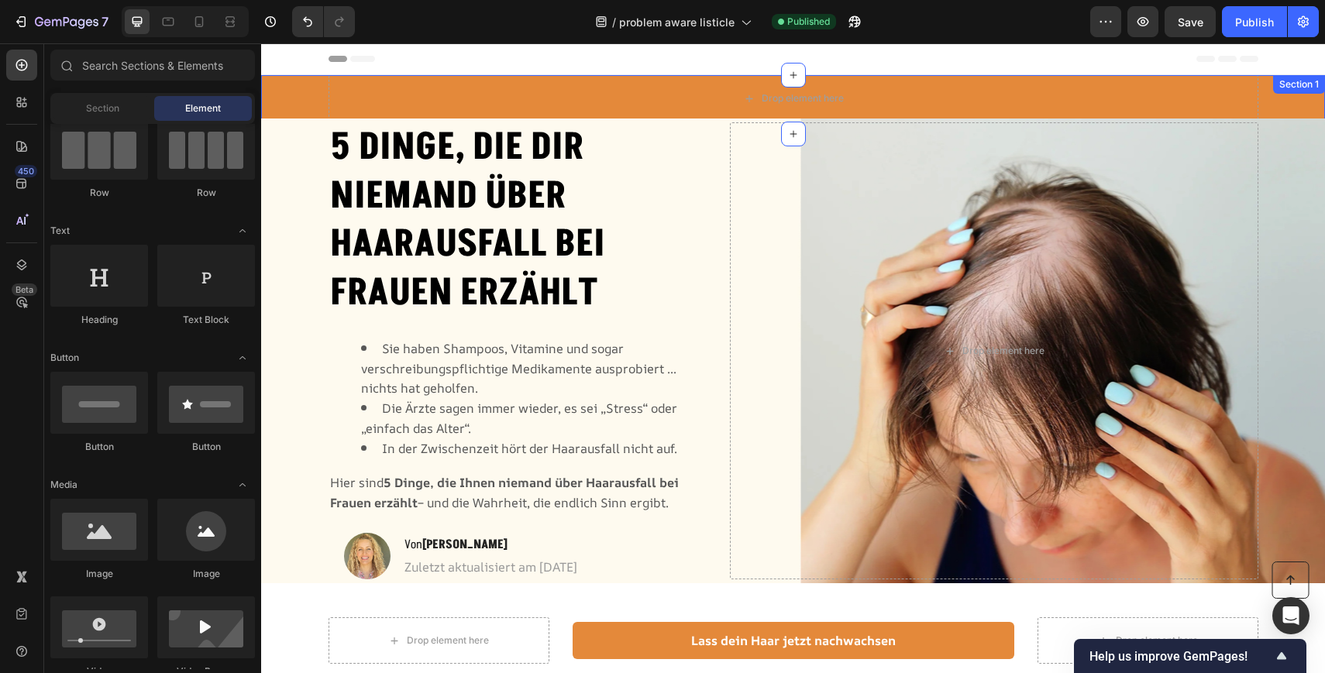
click at [299, 98] on div "Drop element here Row" at bounding box center [793, 104] width 1064 height 59
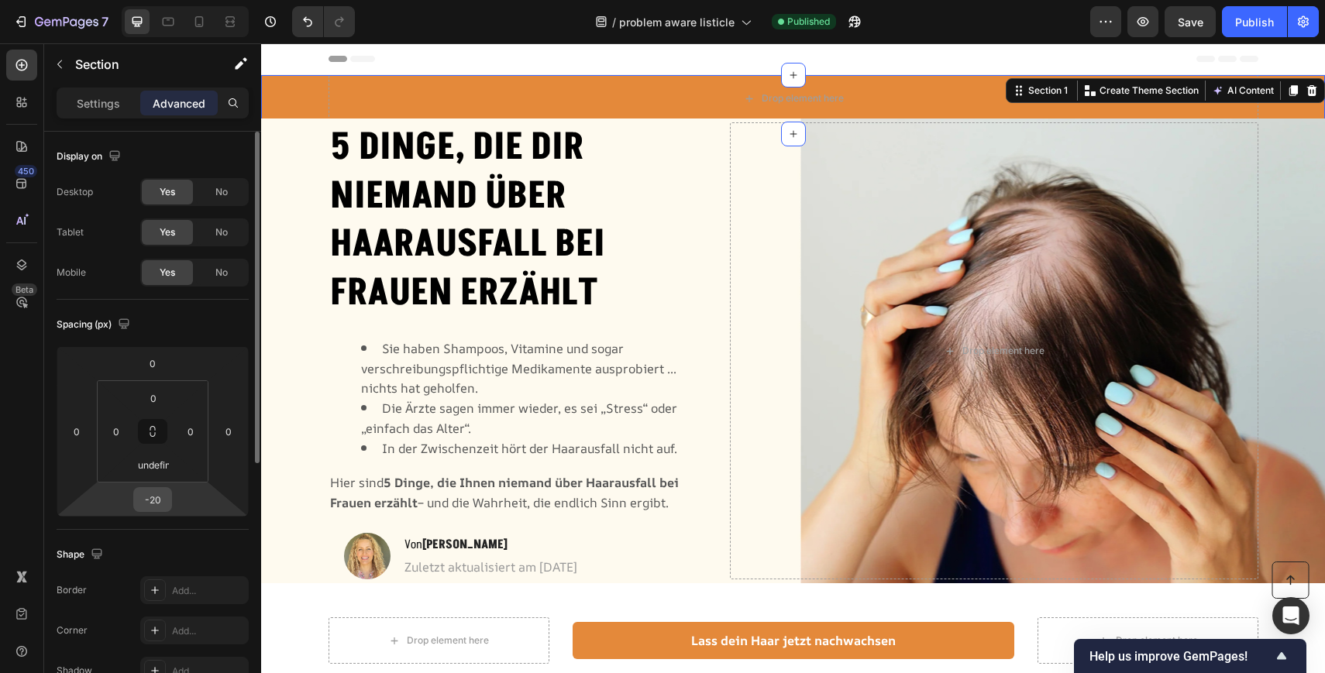
click at [146, 505] on input "-20" at bounding box center [152, 499] width 31 height 23
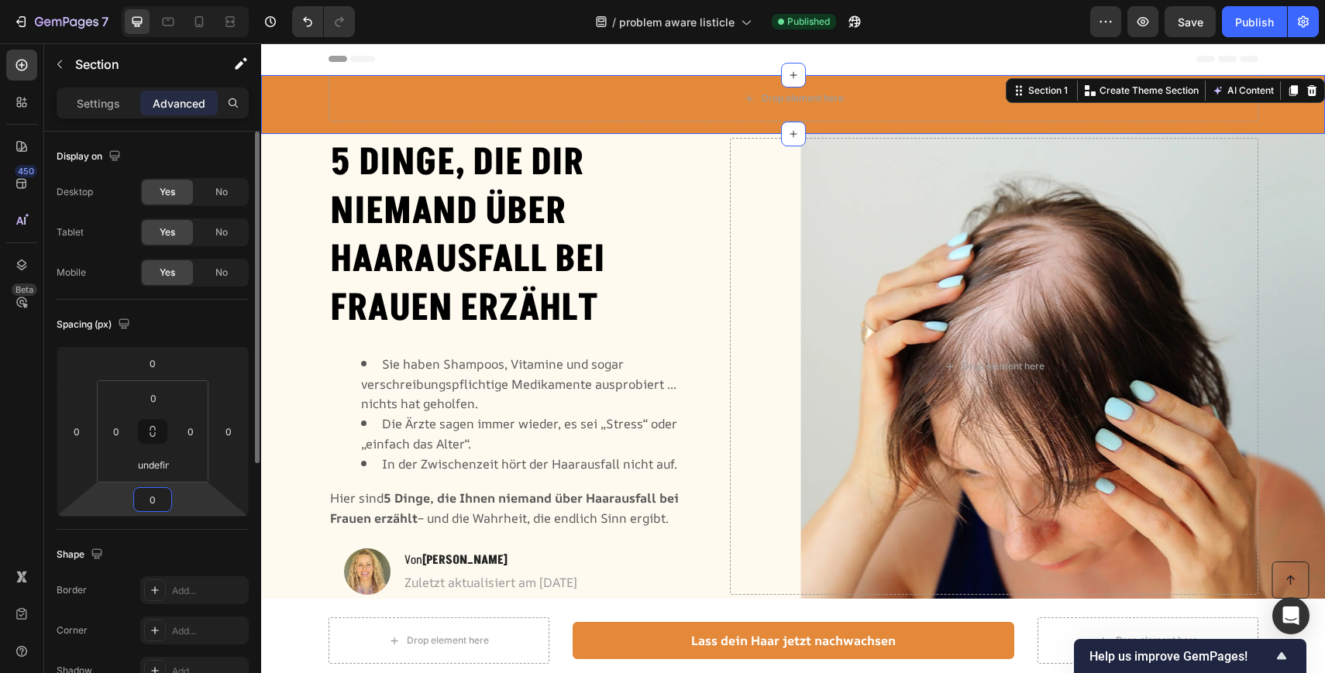
type input "0"
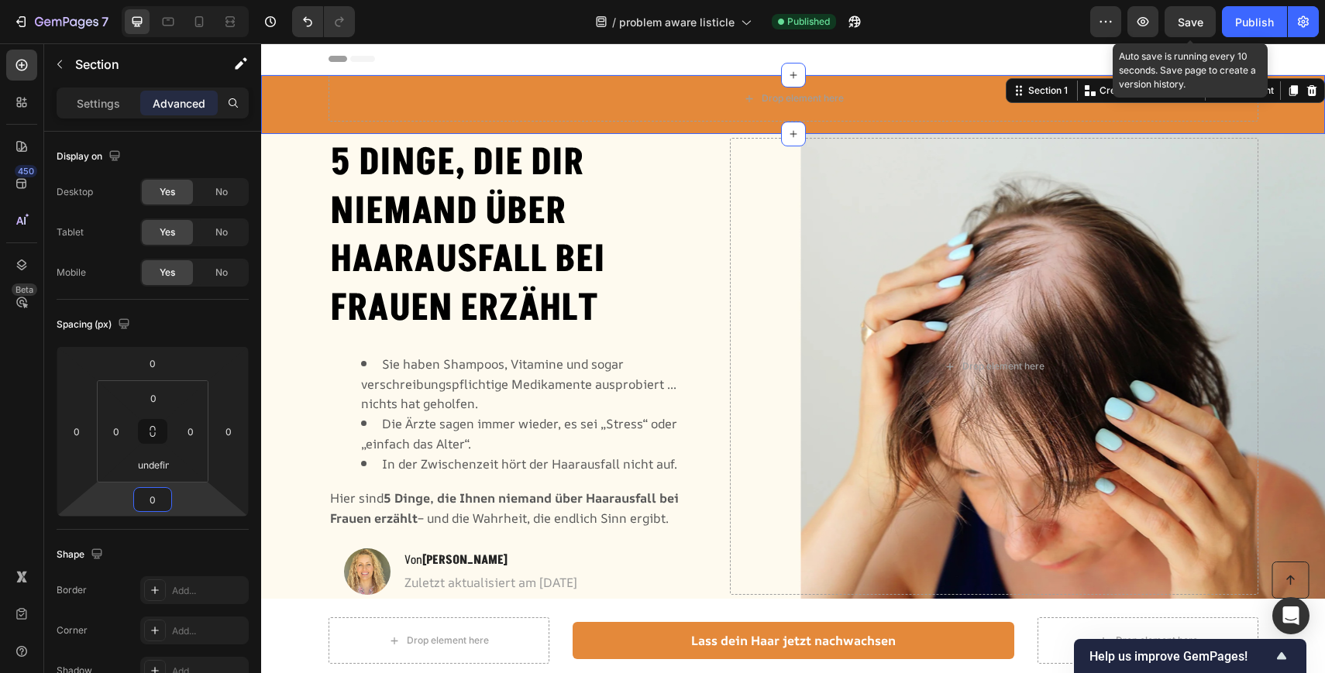
click at [1181, 20] on span "Save" at bounding box center [1190, 21] width 26 height 13
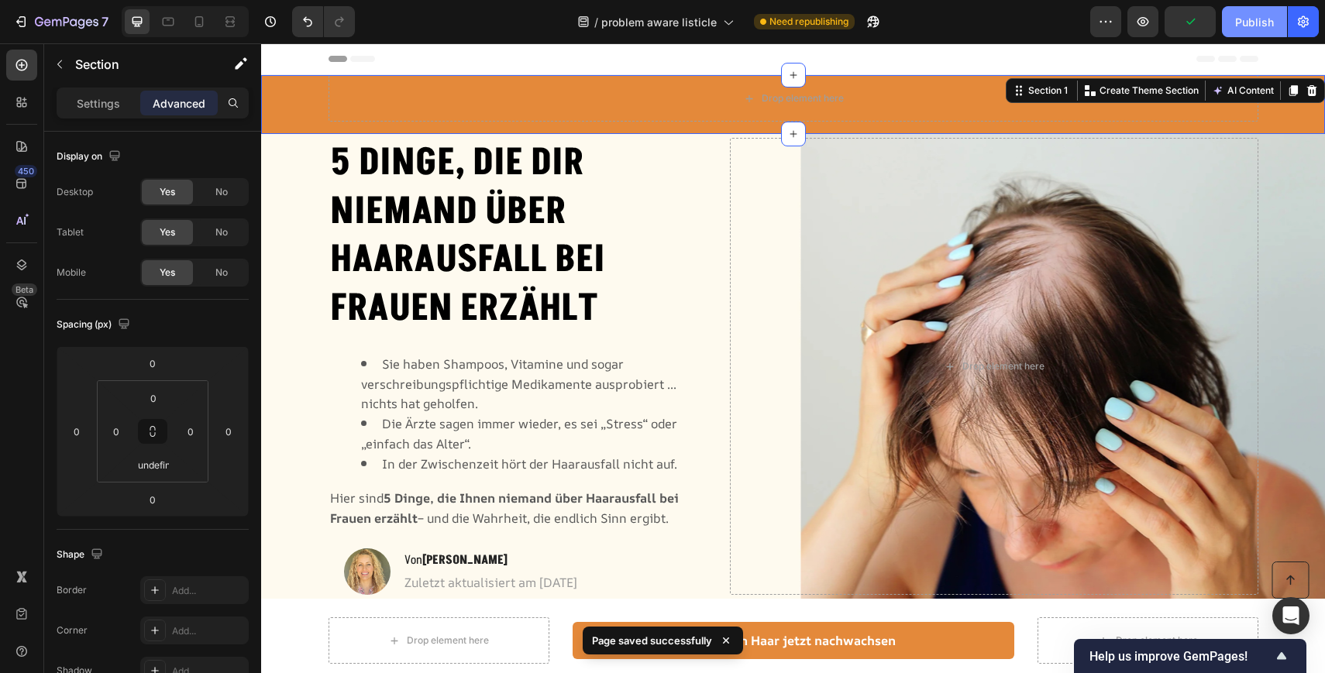
click at [1274, 18] on button "Publish" at bounding box center [1254, 21] width 65 height 31
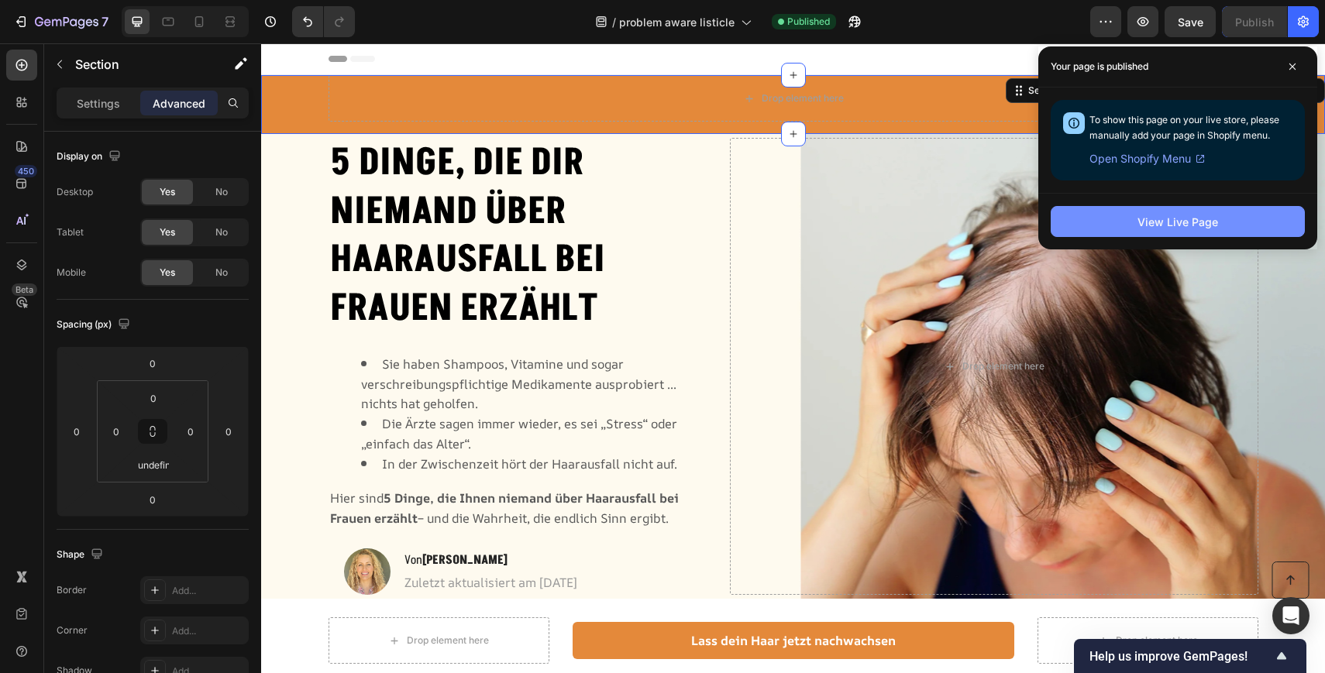
click at [1142, 232] on button "View Live Page" at bounding box center [1177, 221] width 254 height 31
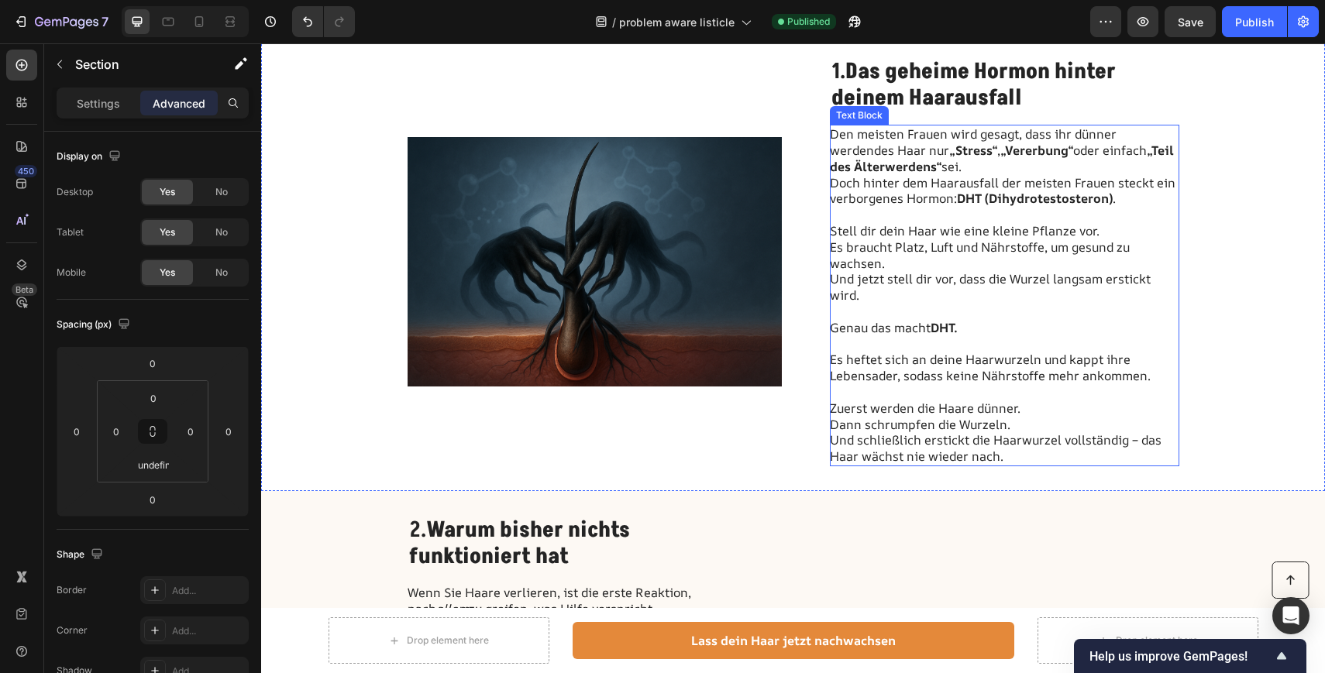
scroll to position [597, 0]
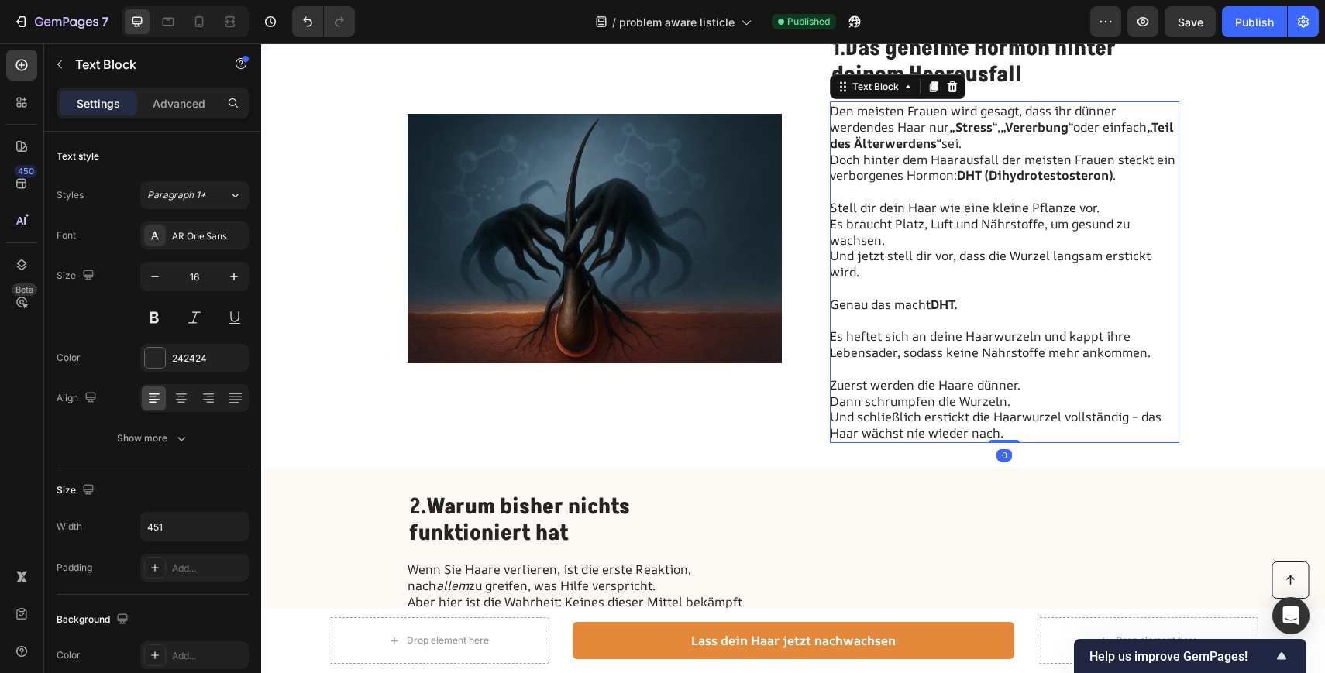
click at [985, 360] on p "Genau das macht DHT. Es heftet sich an deine Haarwurzeln und kappt ihre Lebensa…" at bounding box center [1004, 329] width 348 height 64
click at [1007, 428] on p "Zuerst werden die Haare dünner. Dann schrumpfen die Wurzeln. Und schließlich er…" at bounding box center [1004, 409] width 348 height 64
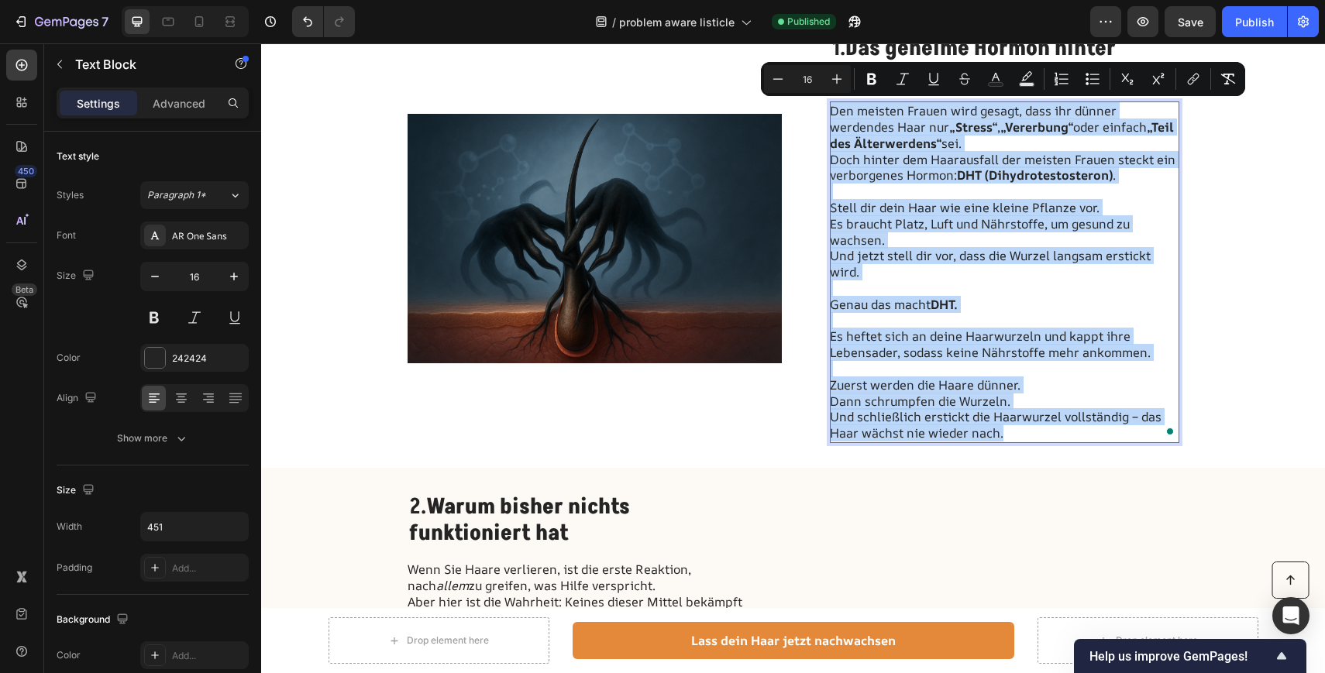
copy div "Den meisten Frauen wird gesagt, dass ihr dünner werdendes Haar nur „Stress“ , „…"
drag, startPoint x: 1006, startPoint y: 430, endPoint x: 830, endPoint y: 109, distance: 365.7
click at [830, 109] on div "Den meisten Frauen wird gesagt, dass ihr dünner werdendes Haar nur „Stress“ , „…" at bounding box center [1004, 272] width 349 height 342
click at [1077, 364] on p "Rich Text Editor. Editing area: main" at bounding box center [1004, 369] width 348 height 16
drag, startPoint x: 1015, startPoint y: 431, endPoint x: 830, endPoint y: 109, distance: 370.6
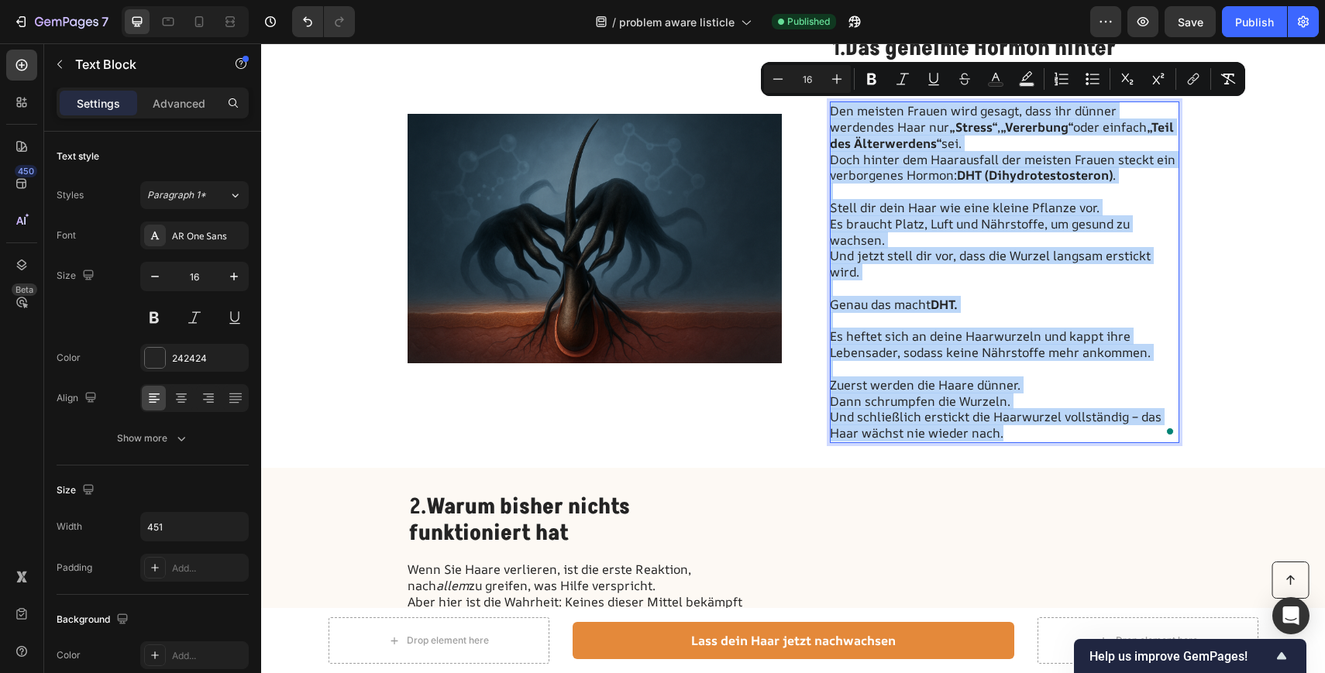
click at [830, 109] on div "Den meisten Frauen wird gesagt, dass ihr dünner werdendes Haar nur „Stress“ , „…" at bounding box center [1004, 272] width 349 height 342
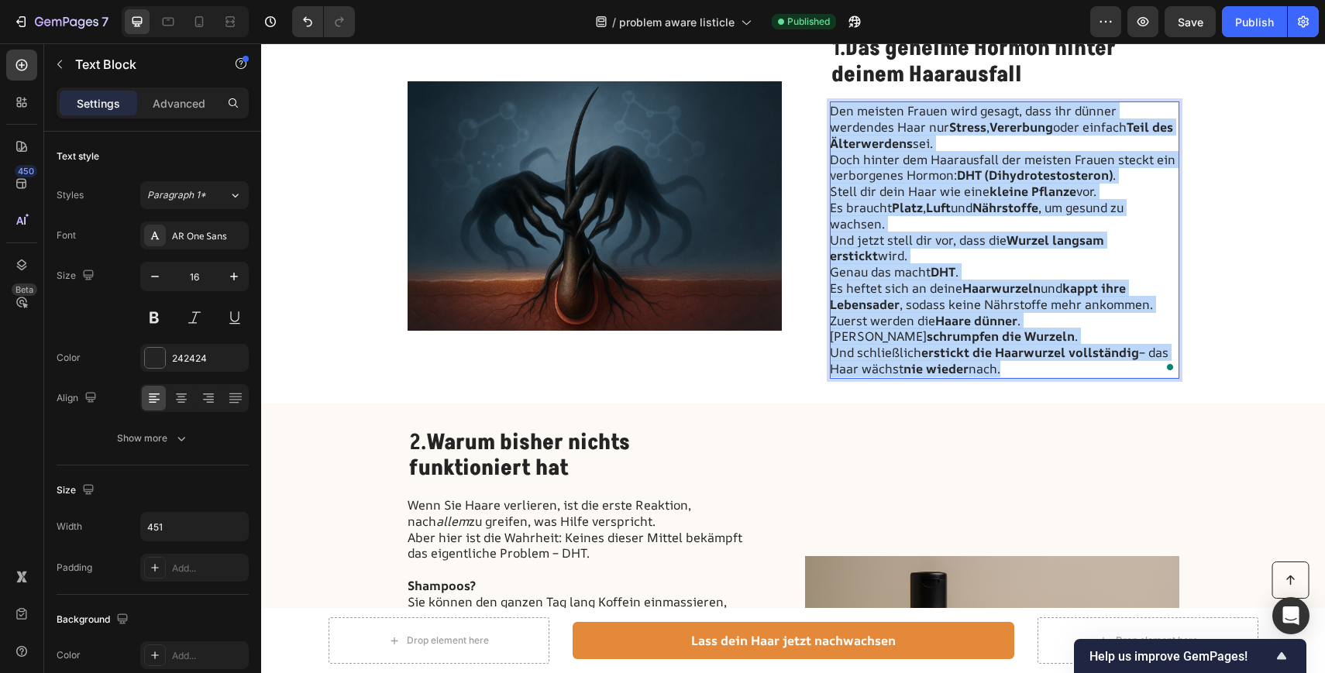
scroll to position [565, 0]
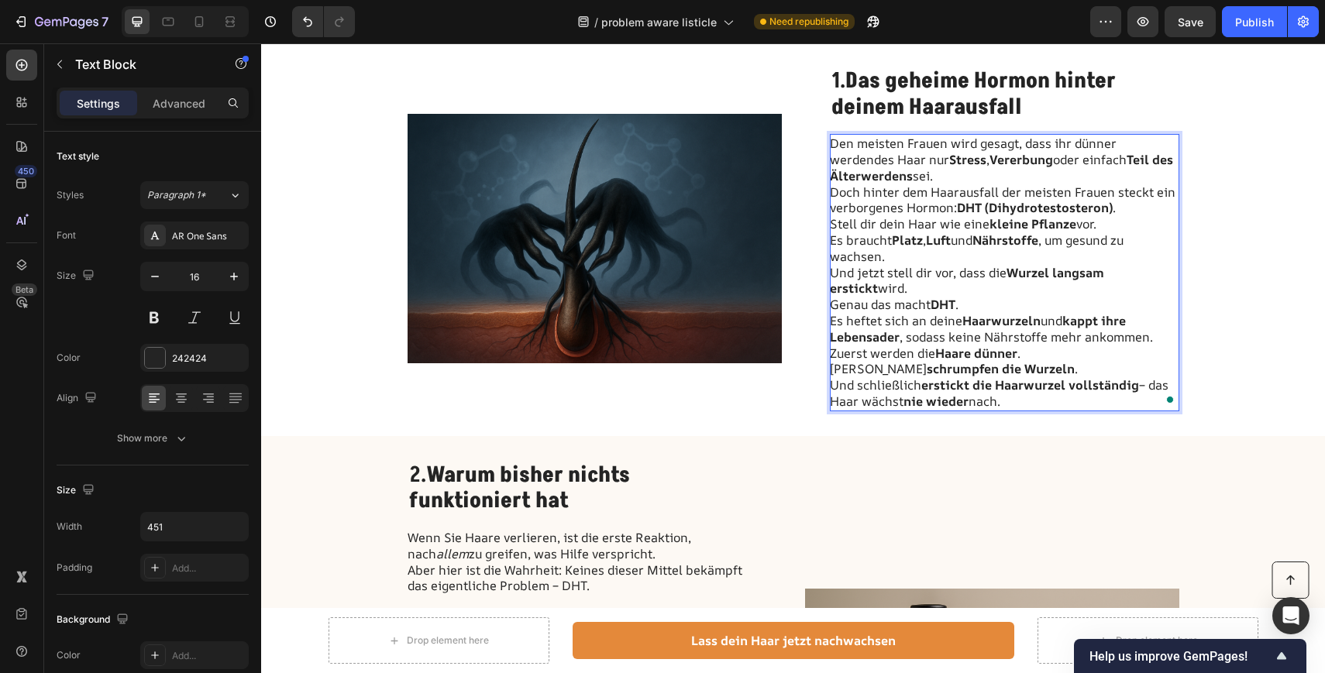
click at [1119, 205] on p "Den meisten Frauen wird gesagt, dass ihr dünner werdendes Haar nur Stress , Ver…" at bounding box center [1004, 176] width 348 height 81
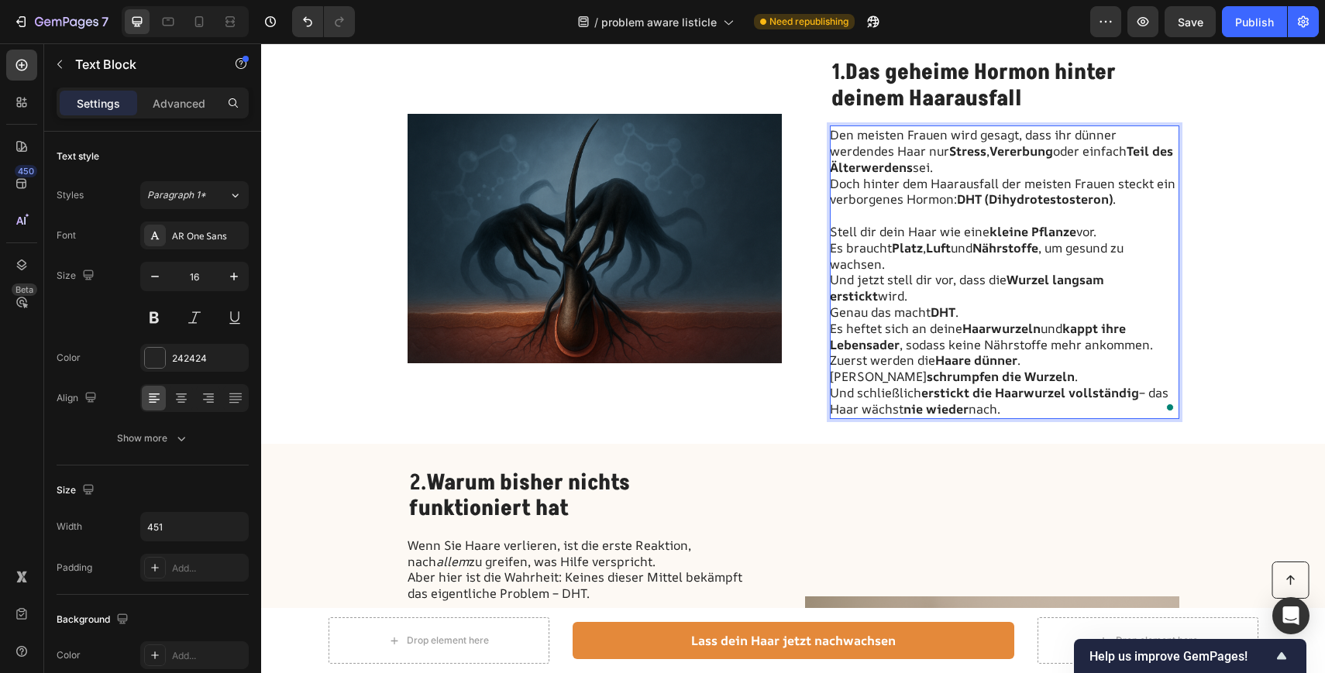
click at [871, 292] on p "Es braucht Platz , Luft und Nährstoffe , um gesund zu wachsen. Und jetzt stell …" at bounding box center [1004, 272] width 348 height 64
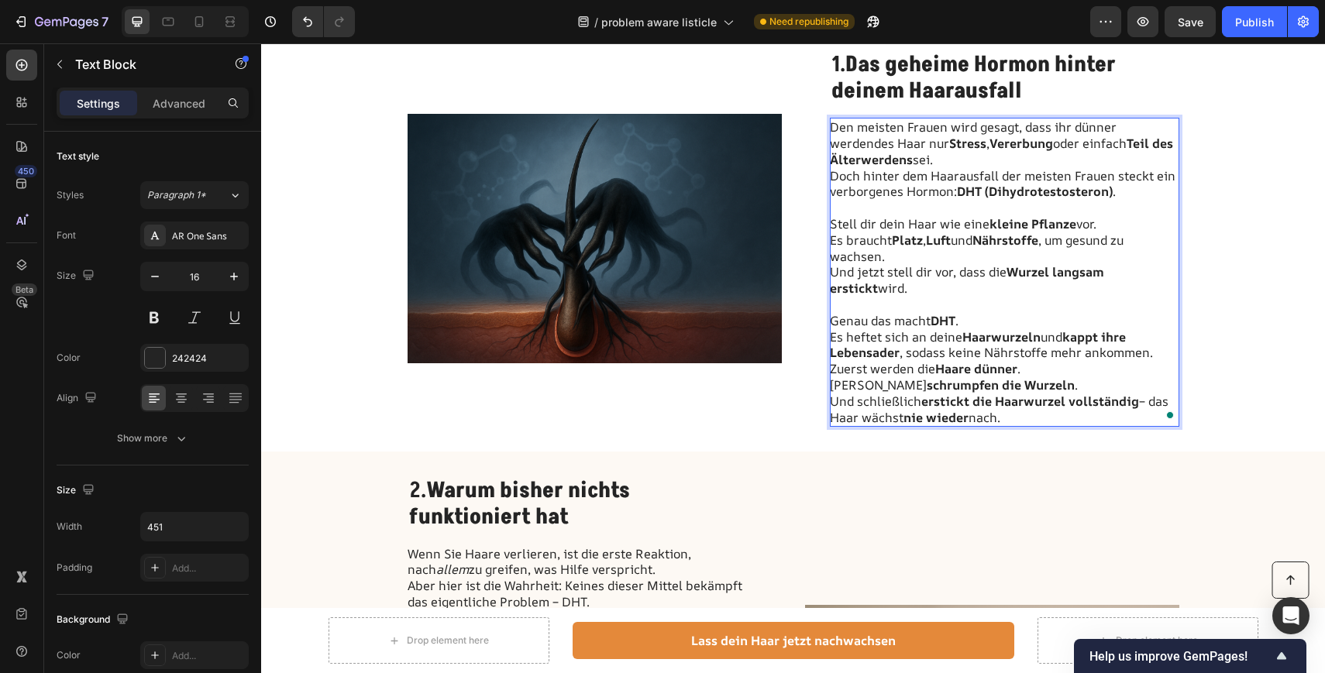
click at [1031, 389] on p "Zuerst werden die Haare dünner . Dann schrumpfen die Wurzeln . Und schließlich …" at bounding box center [1004, 393] width 348 height 64
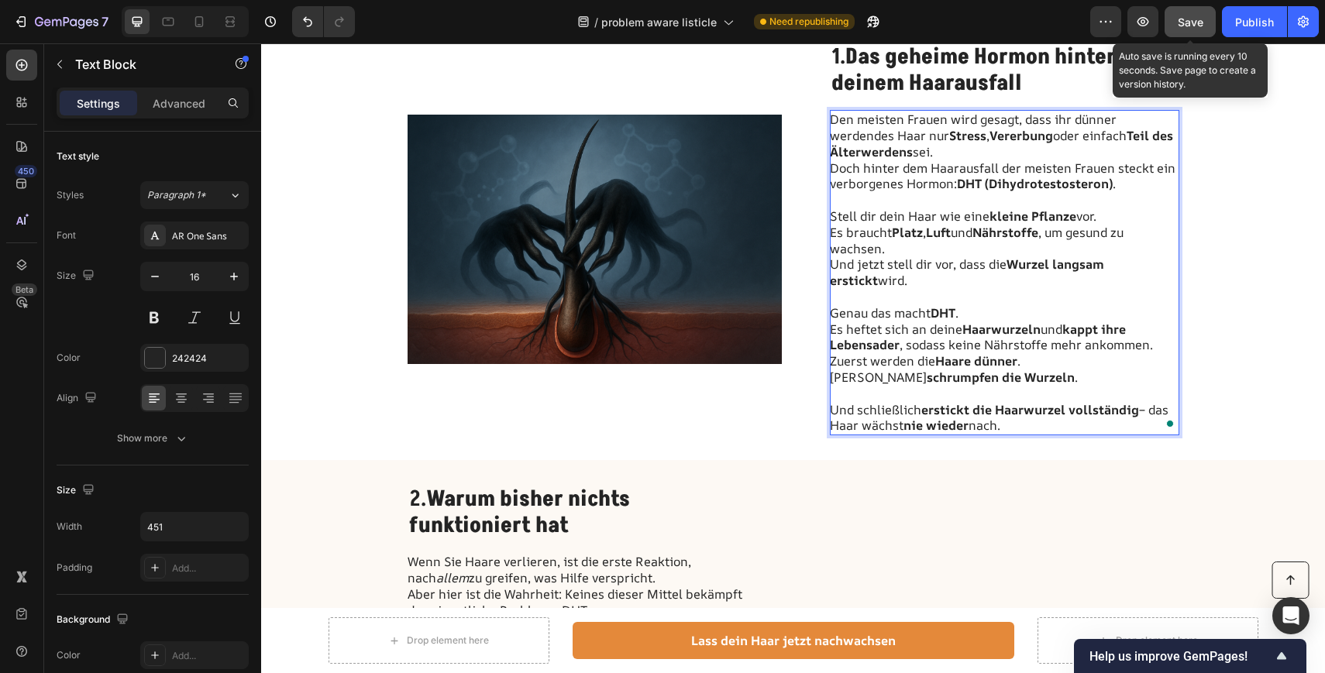
click at [1207, 18] on button "Save" at bounding box center [1189, 21] width 51 height 31
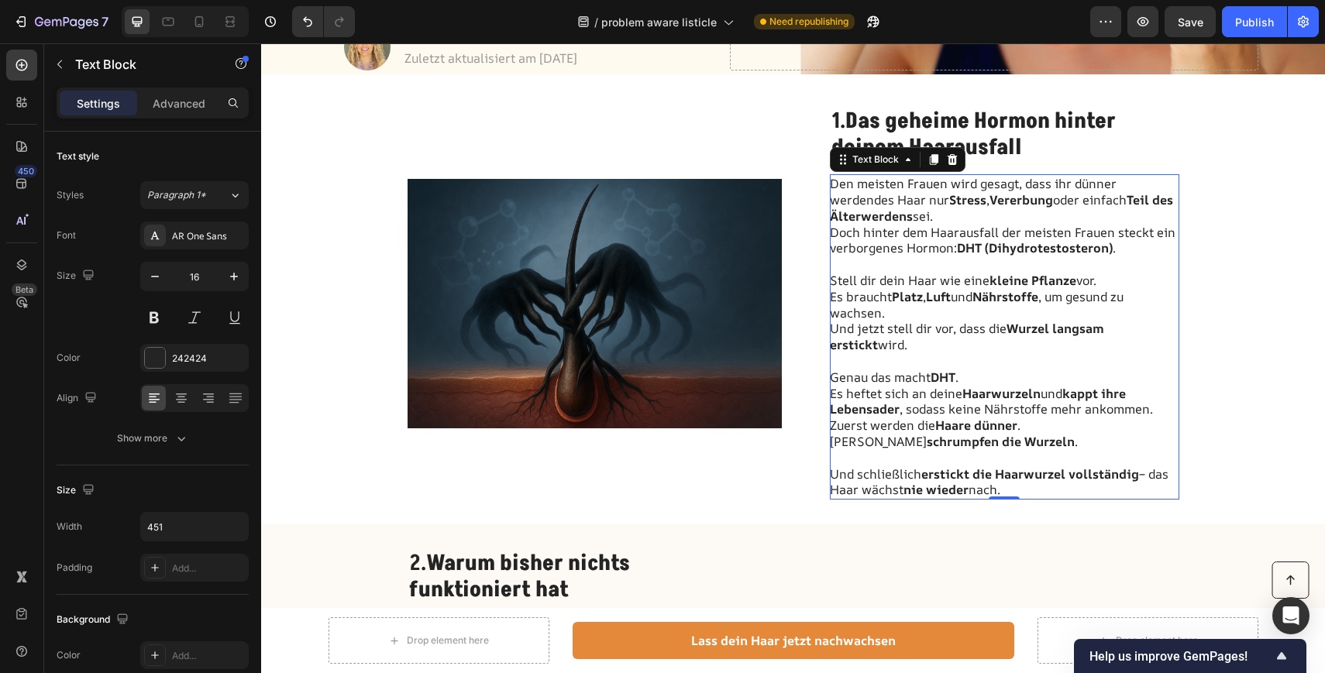
scroll to position [525, 0]
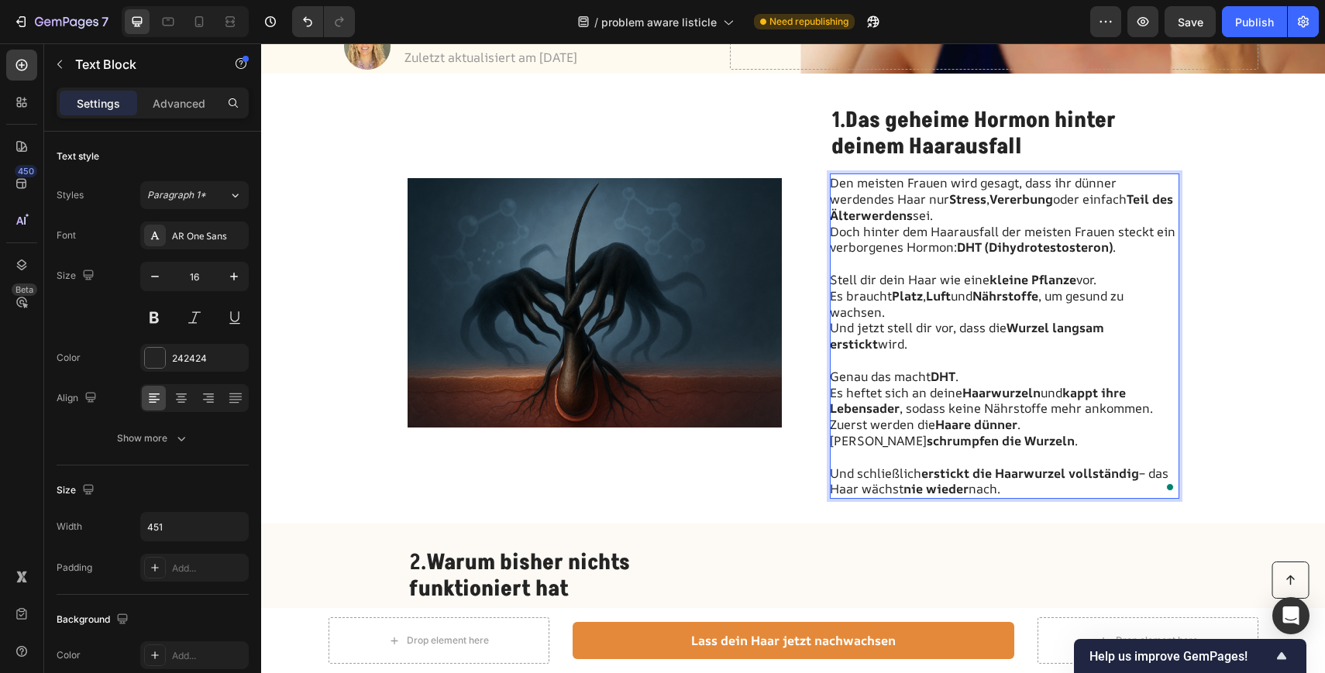
click at [1009, 486] on p "Und schließlich erstickt die Haarwurzel vollständig – das Haar wächst nie wiede…" at bounding box center [1004, 473] width 348 height 48
click at [1014, 491] on p "Und schließlich erstickt die Haarwurzel vollständig – das Haar wächst nie wiede…" at bounding box center [1004, 473] width 348 height 48
click at [989, 450] on p "Und schließlich erstickt die Haarwurzel vollständig – das Haar wächst nie wiede…" at bounding box center [1004, 473] width 348 height 48
click at [1022, 488] on p "⁠⁠⁠⁠⁠⁠⁠ Und schließlich erstickt die Haarwurzel vollständig – das Haar wächst n…" at bounding box center [1004, 473] width 348 height 48
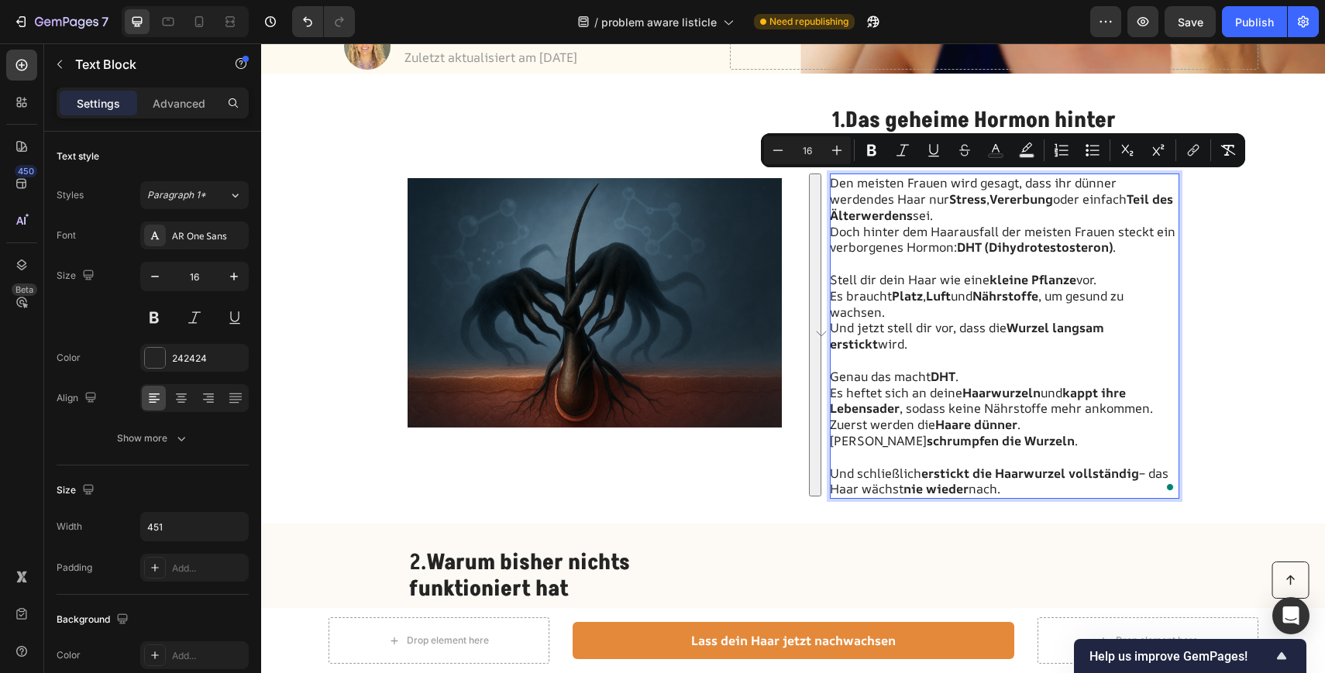
drag, startPoint x: 1022, startPoint y: 488, endPoint x: 830, endPoint y: 180, distance: 362.2
click at [830, 180] on div "Den meisten Frauen wird gesagt, dass ihr dünner werdendes Haar nur Stress , Ver…" at bounding box center [1004, 336] width 349 height 325
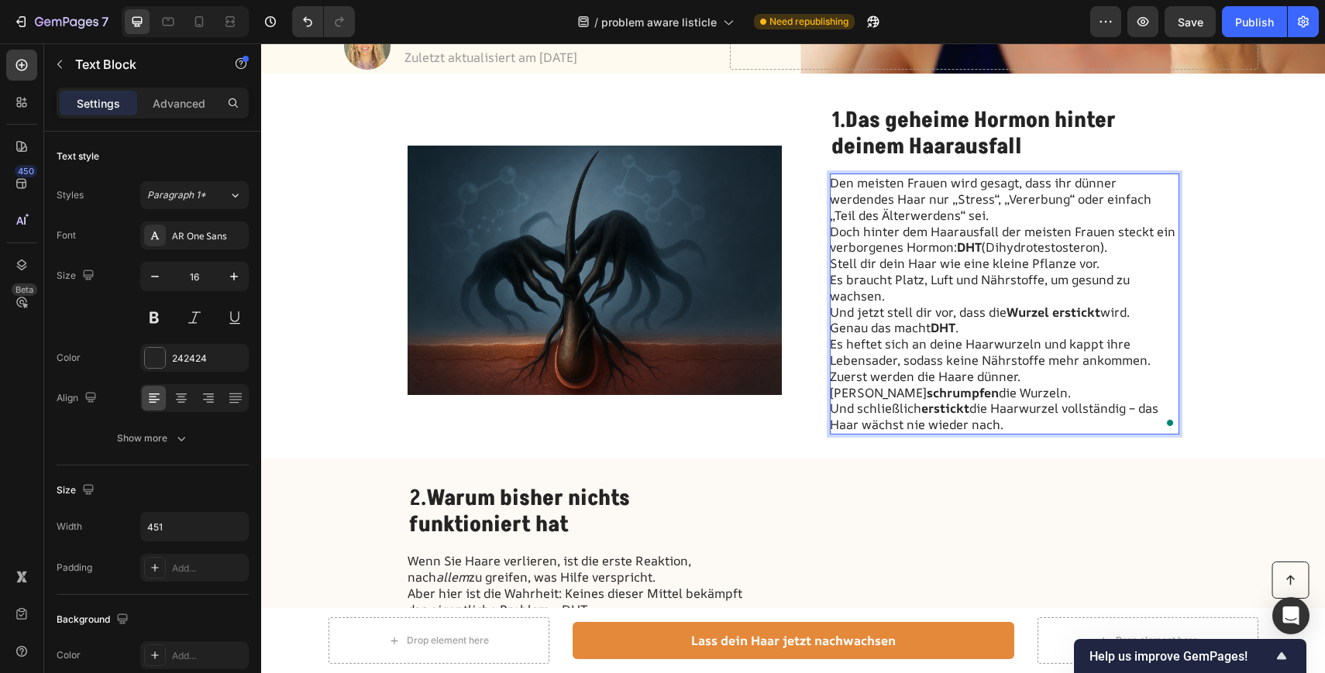
click at [974, 215] on p "Den meisten Frauen wird gesagt, dass ihr dünner werdendes Haar nur „Stress“, „V…" at bounding box center [1004, 215] width 348 height 81
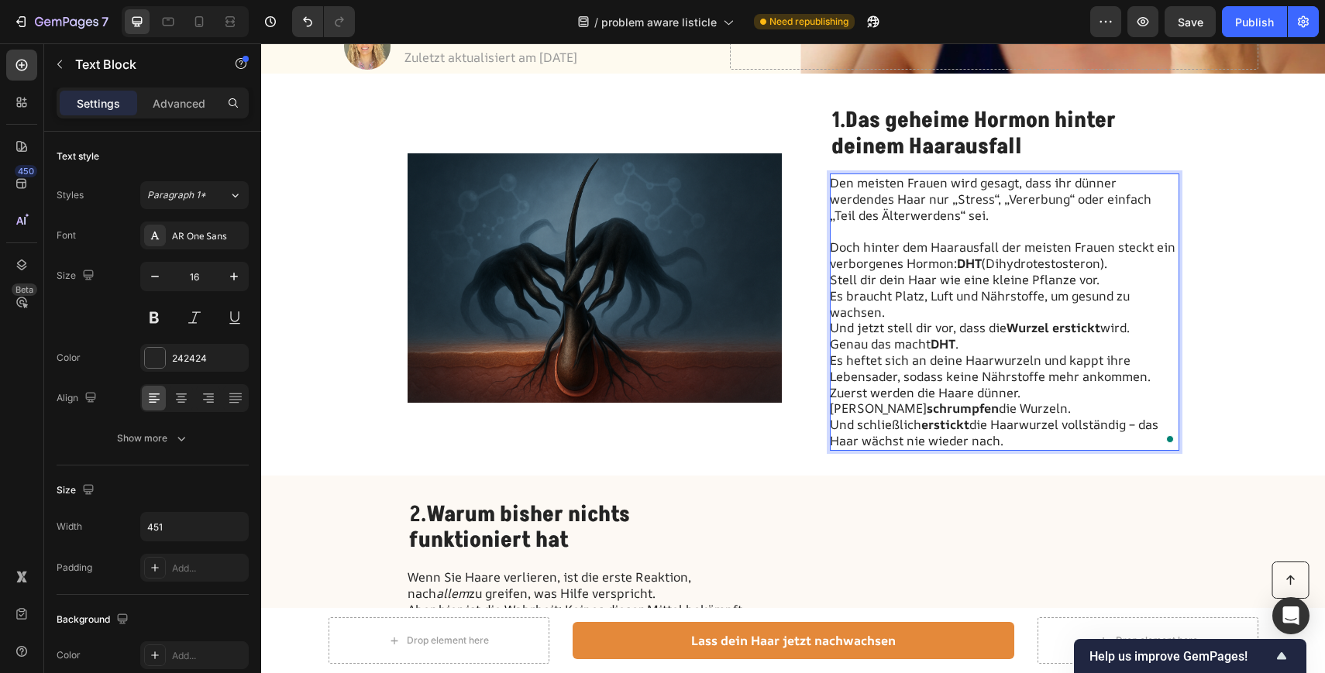
click at [1112, 262] on p "Den meisten Frauen wird gesagt, dass ihr dünner werdendes Haar nur „Stress“, „V…" at bounding box center [1004, 223] width 348 height 97
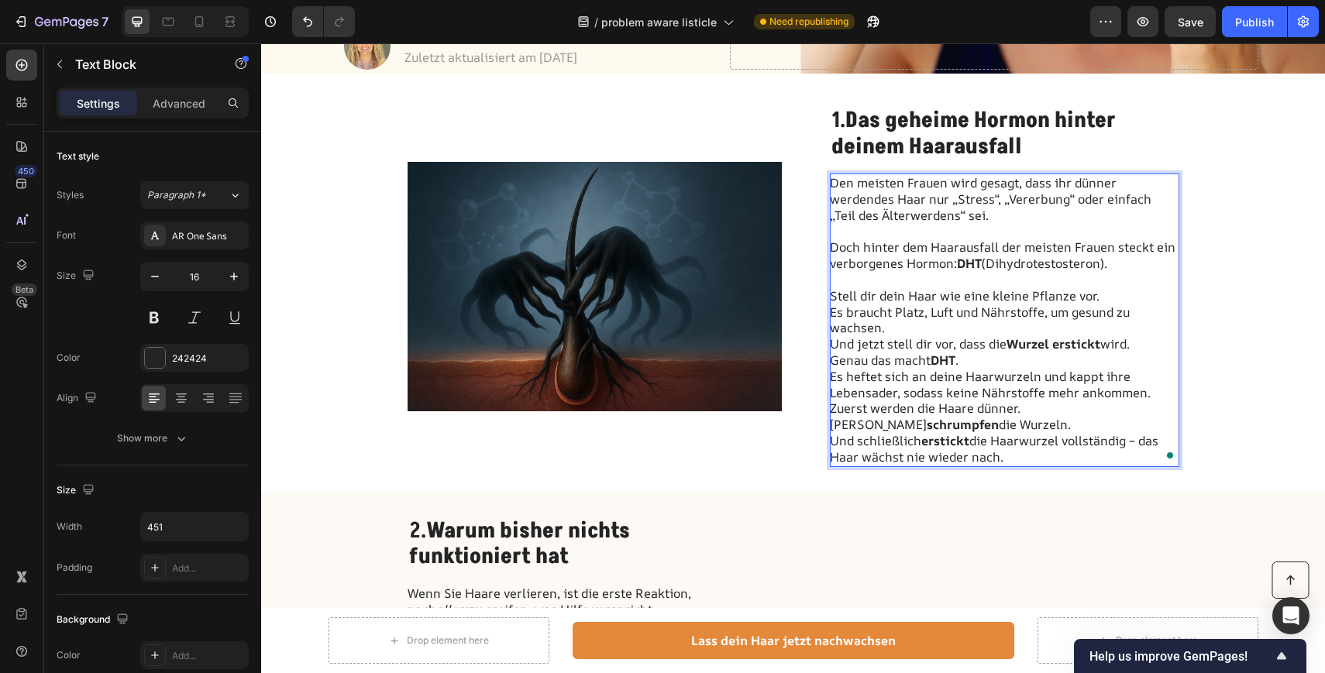
click at [895, 325] on p "Es braucht Platz, Luft und Nährstoffe, um gesund zu wachsen. Und jetzt stell di…" at bounding box center [1004, 328] width 348 height 48
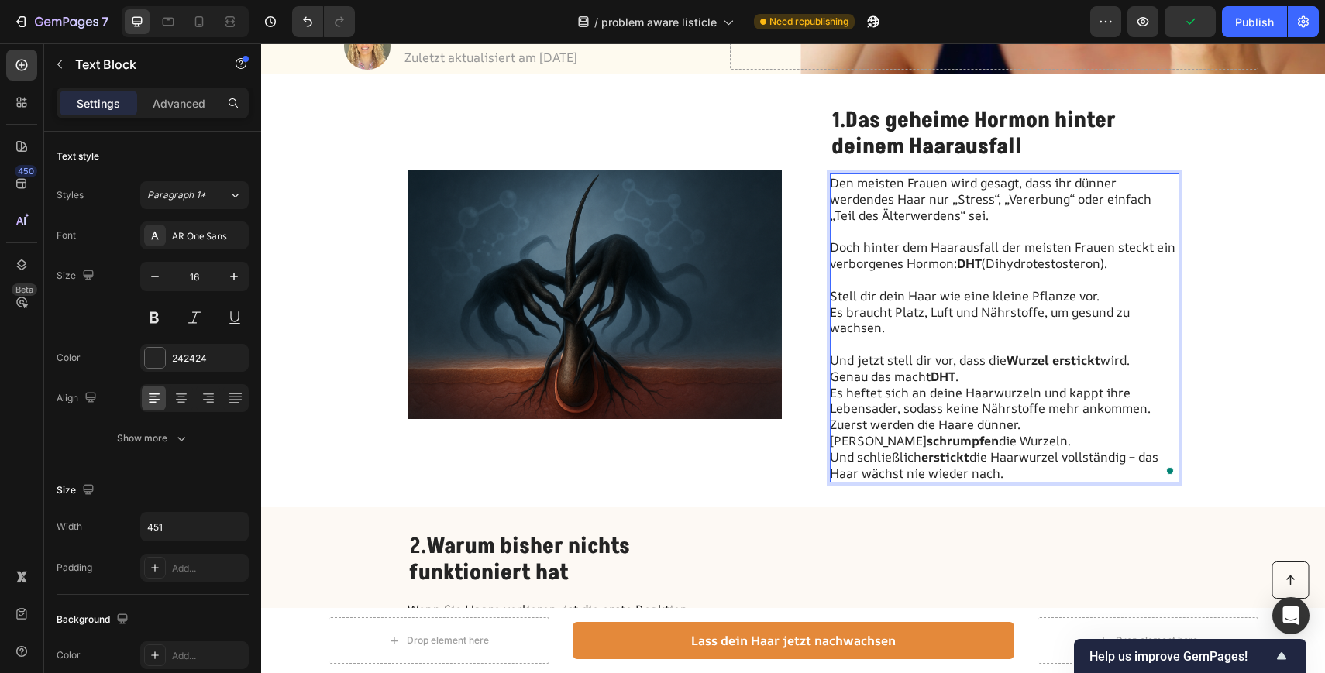
click at [1017, 439] on p "Zuerst werden die Haare dünner. Dann schrumpfen die Wurzeln. Und schließlich er…" at bounding box center [1004, 449] width 348 height 64
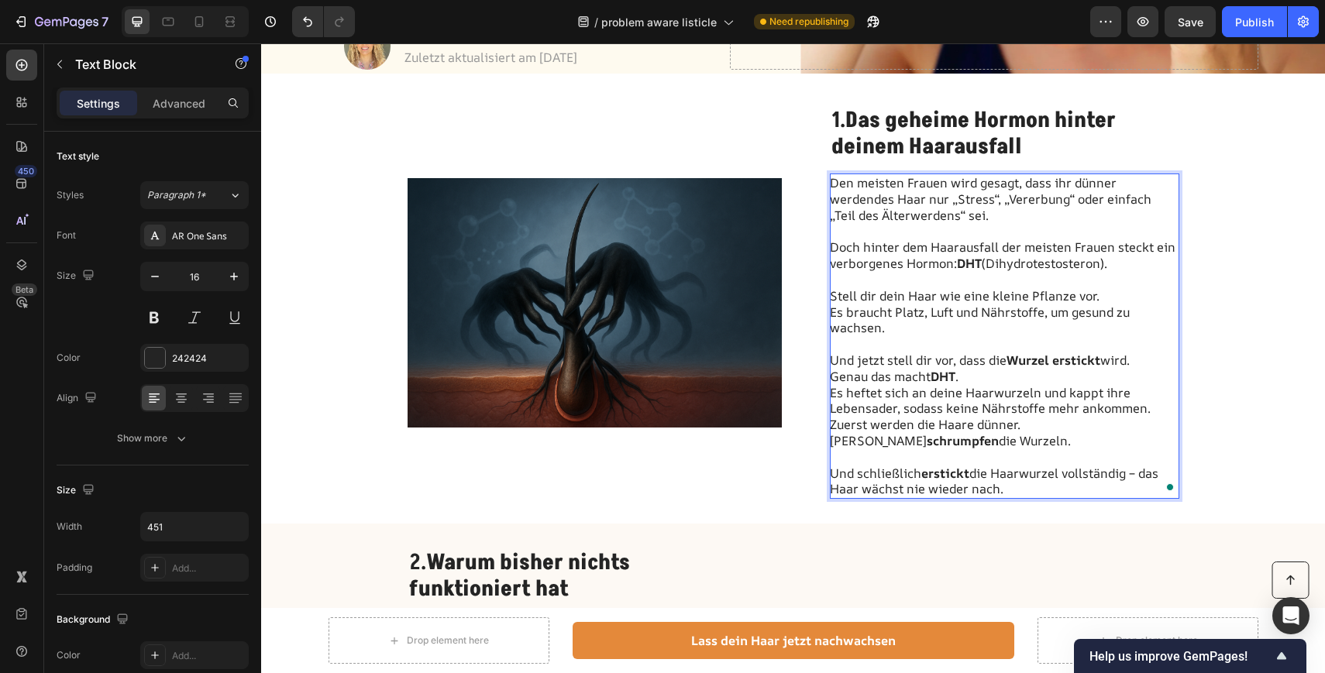
click at [1145, 360] on p "Und jetzt stell dir vor, dass die Wurzel erstickt wird." at bounding box center [1004, 352] width 348 height 33
click at [832, 356] on p "Und jetzt stell dir vor, dass die Wurzel erstickt wird." at bounding box center [1004, 352] width 348 height 33
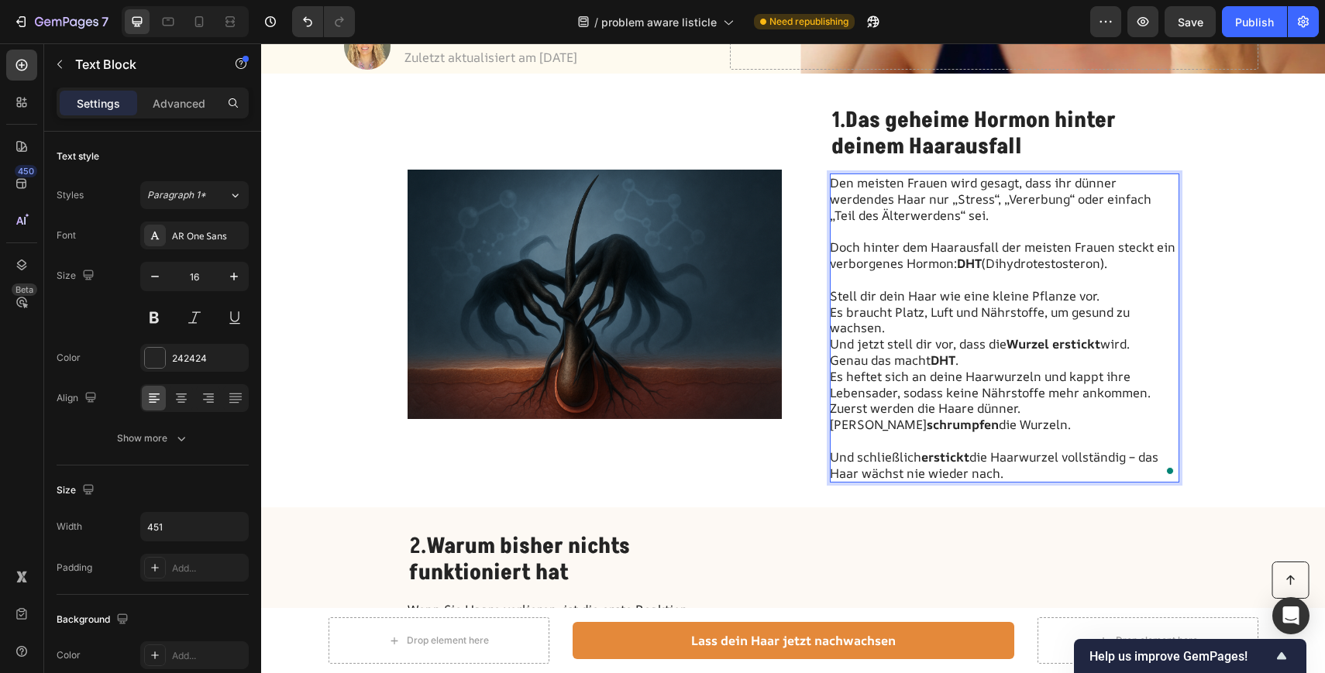
click at [1146, 343] on p "Und jetzt stell dir vor, dass die Wurzel erstickt wird." at bounding box center [1004, 344] width 348 height 16
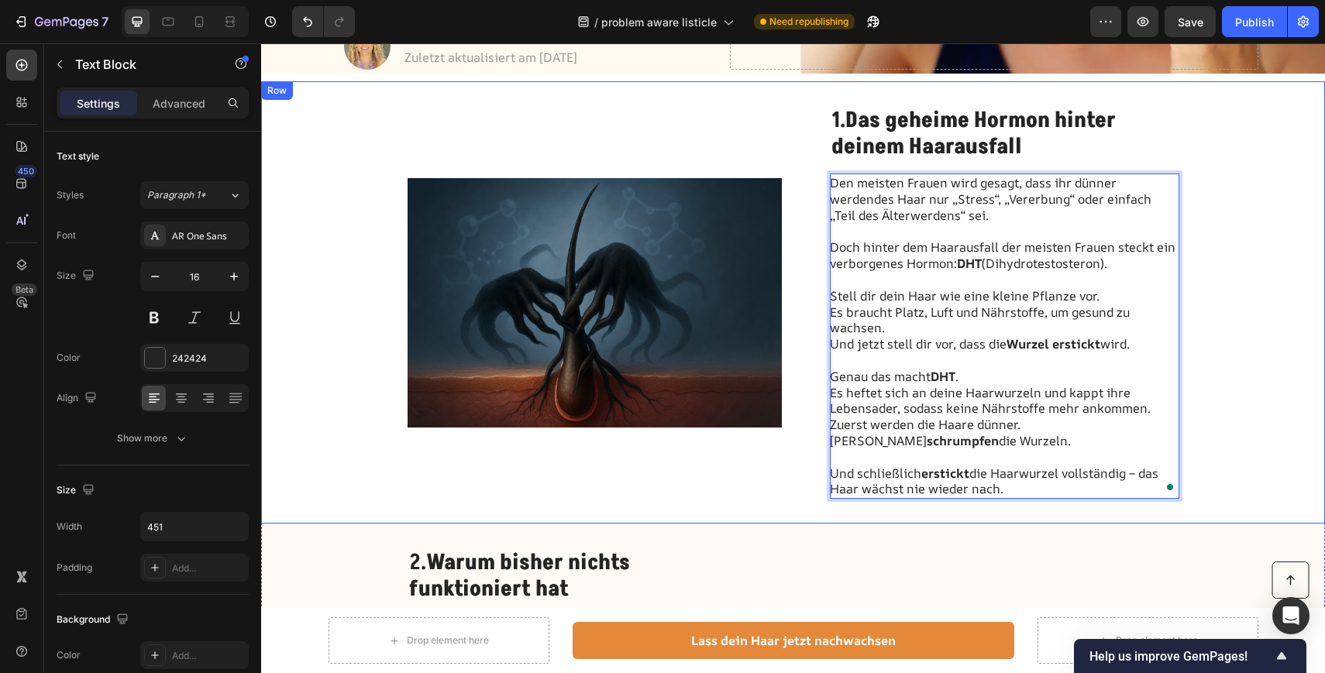
click at [1253, 289] on div "Image 1. Das geheime Hormon hinter deinem Haarausfall Heading Den meisten Fraue…" at bounding box center [793, 302] width 1064 height 442
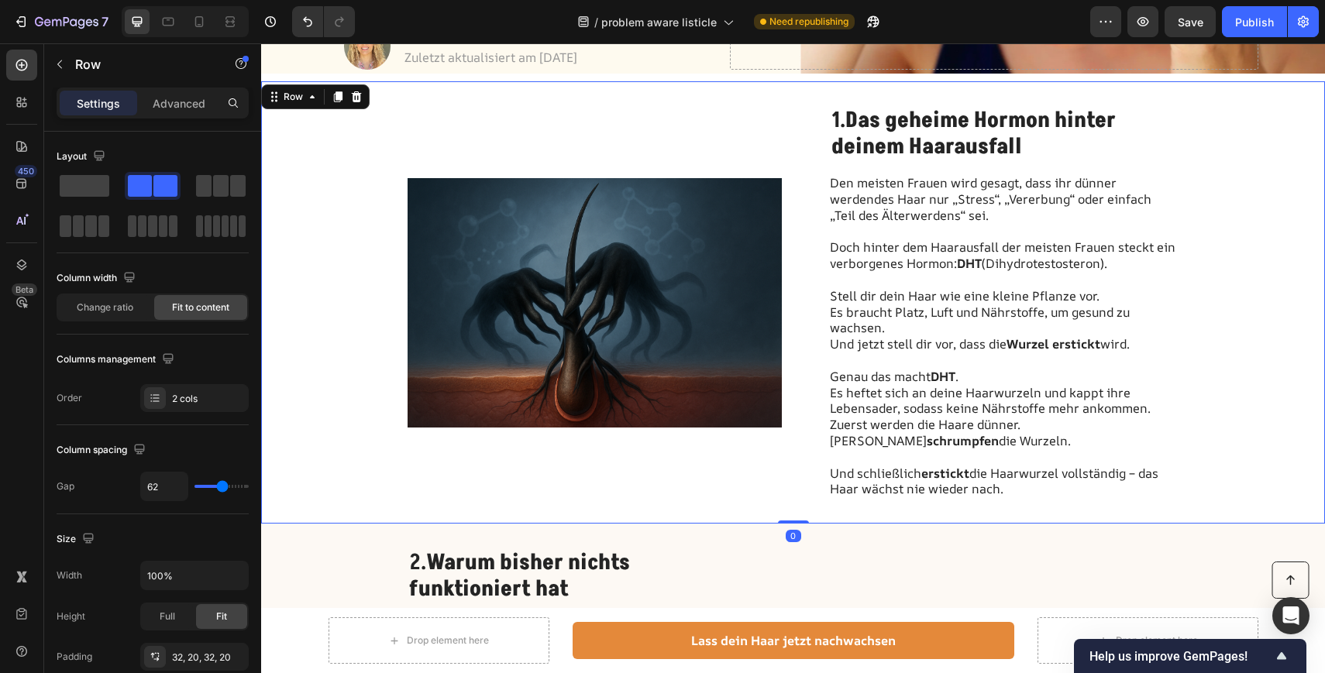
click at [957, 506] on div "Image 1. Das geheime Hormon hinter deinem Haarausfall Heading Den meisten Fraue…" at bounding box center [793, 302] width 1064 height 442
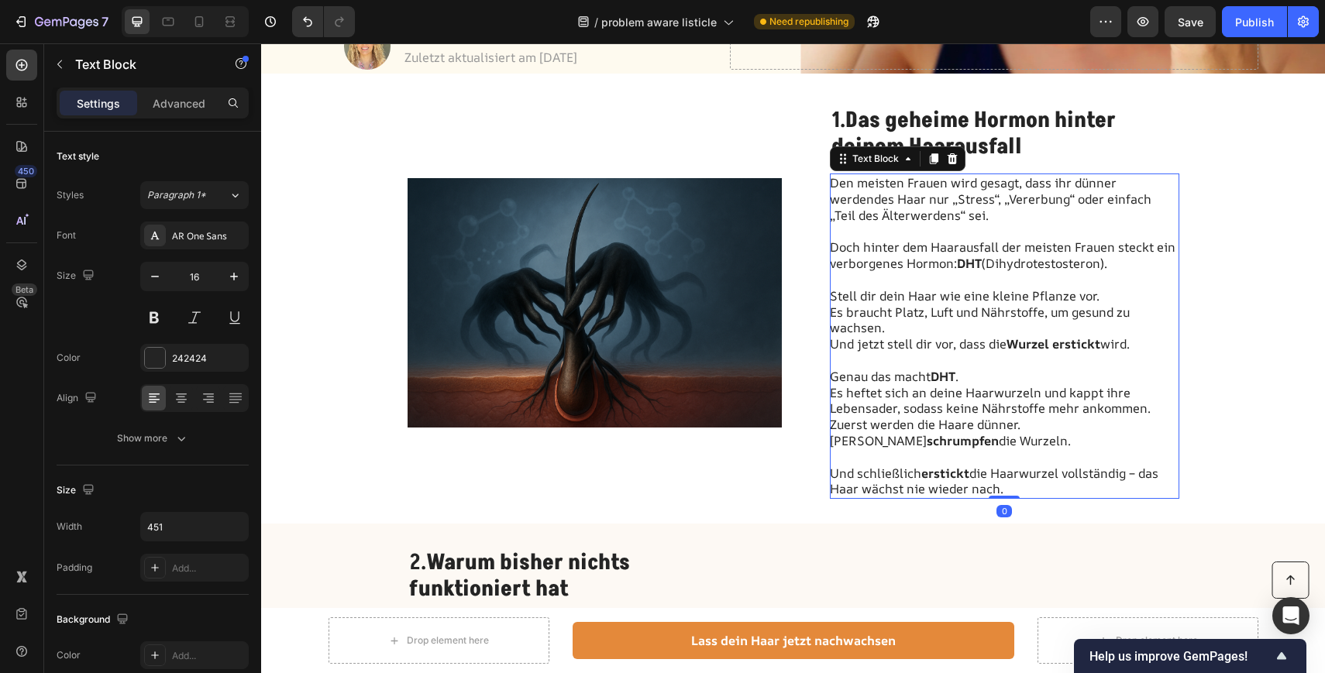
click at [1016, 450] on p "Und schließlich erstickt die Haarwurzel vollständig – das Haar wächst nie wiede…" at bounding box center [1004, 473] width 348 height 48
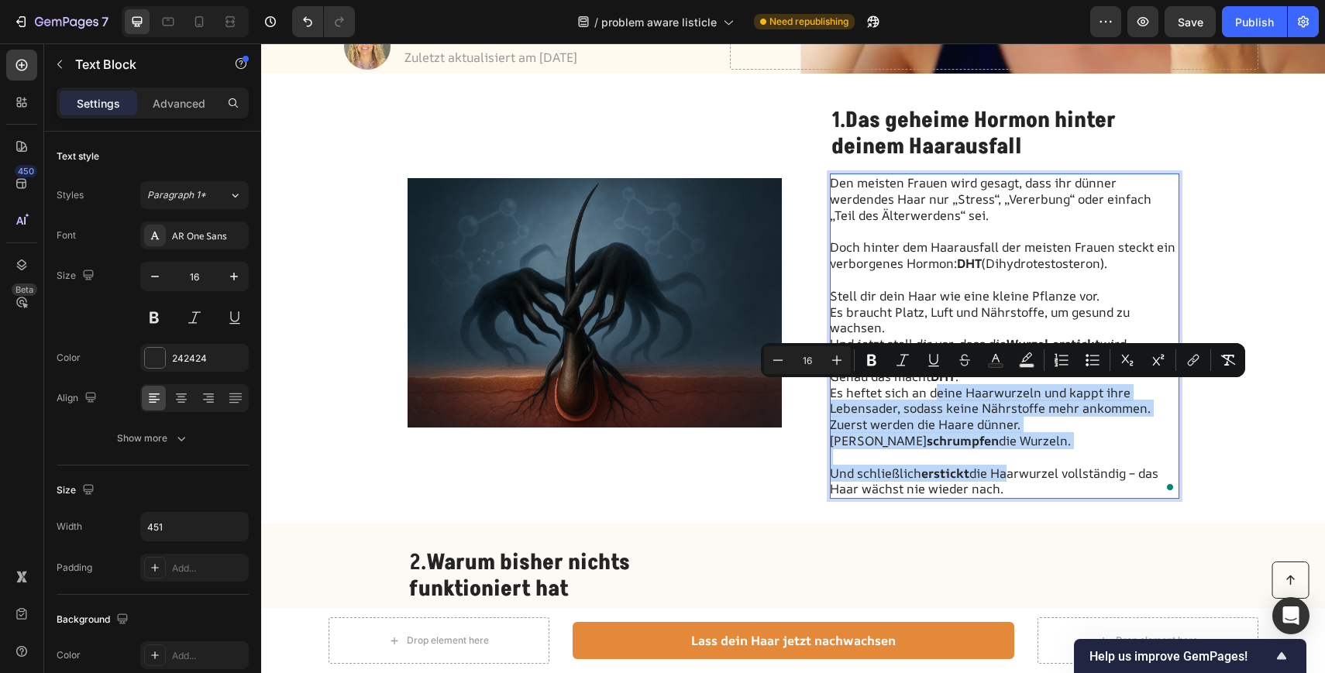
drag, startPoint x: 1005, startPoint y: 480, endPoint x: 932, endPoint y: 394, distance: 112.1
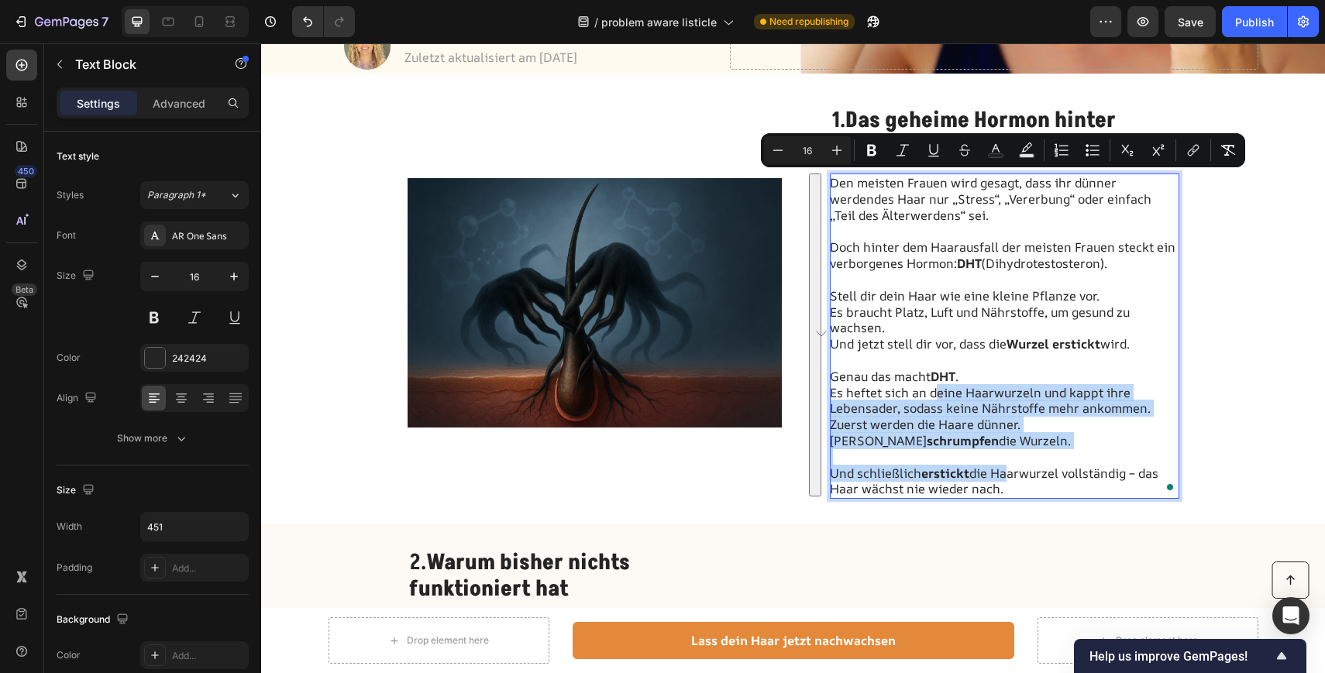
copy div "Den meisten Frauen wird gesagt, dass ihr dünner werdendes Haar nur „Stress“, „V…"
drag, startPoint x: 1003, startPoint y: 490, endPoint x: 829, endPoint y: 184, distance: 352.1
click at [830, 183] on div "Den meisten Frauen wird gesagt, dass ihr dünner werdendes Haar nur „Stress“, „V…" at bounding box center [1004, 336] width 349 height 325
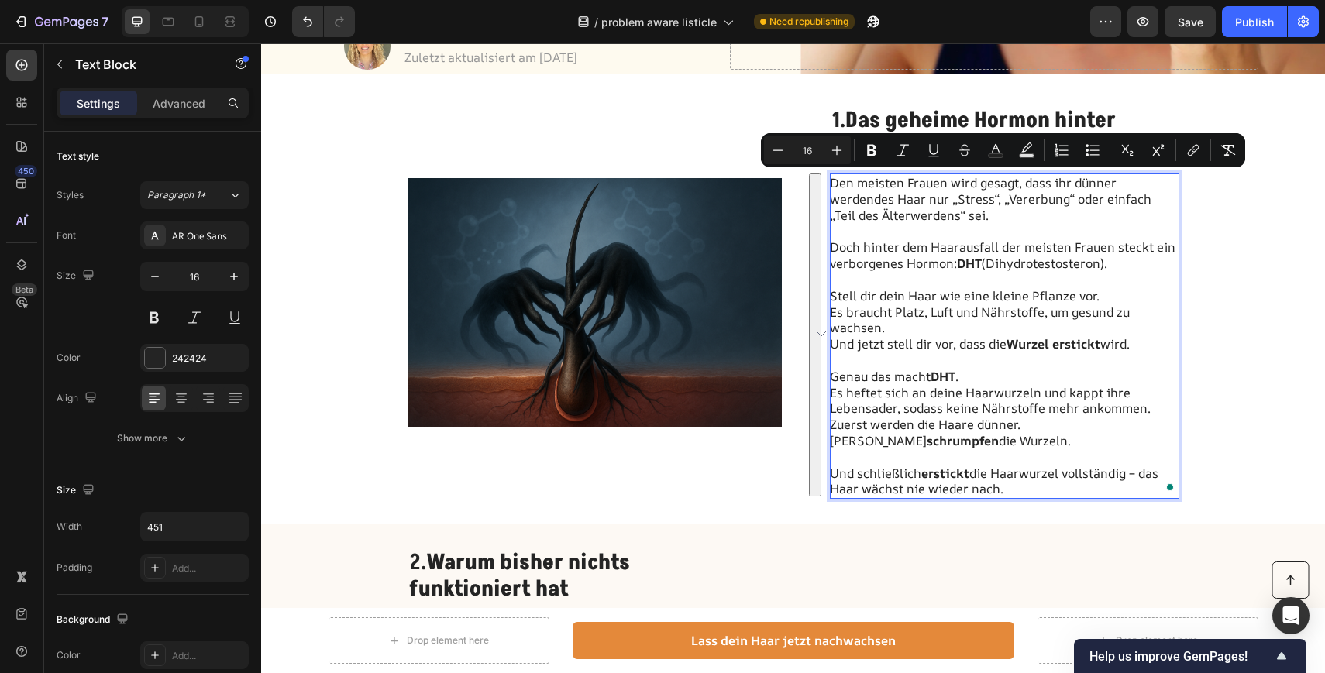
scroll to position [525, 0]
click at [1054, 414] on p "Es heftet sich an deine Haarwurzeln und kappt ihre Lebensader, sodass keine Näh…" at bounding box center [1004, 401] width 348 height 33
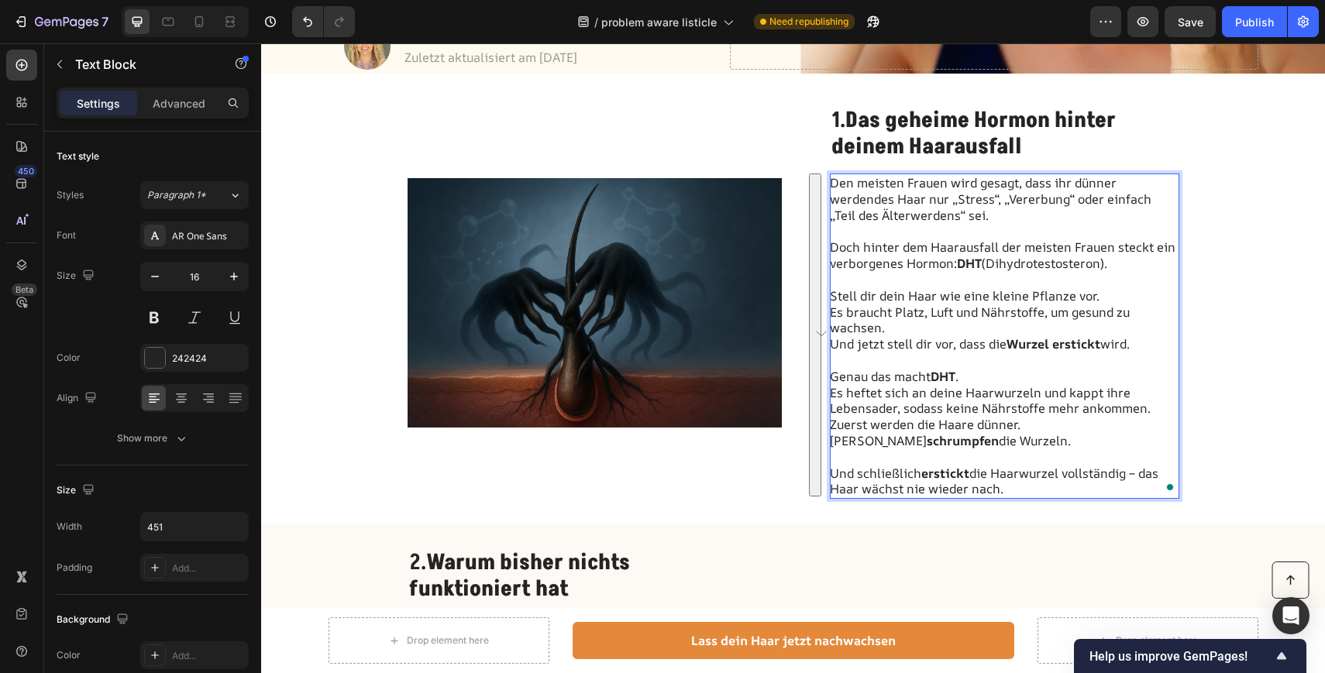
drag, startPoint x: 1007, startPoint y: 490, endPoint x: 829, endPoint y: 179, distance: 358.1
click at [830, 179] on div "Den meisten Frauen wird gesagt, dass ihr dünner werdendes Haar nur „Stress“, „V…" at bounding box center [1004, 336] width 349 height 325
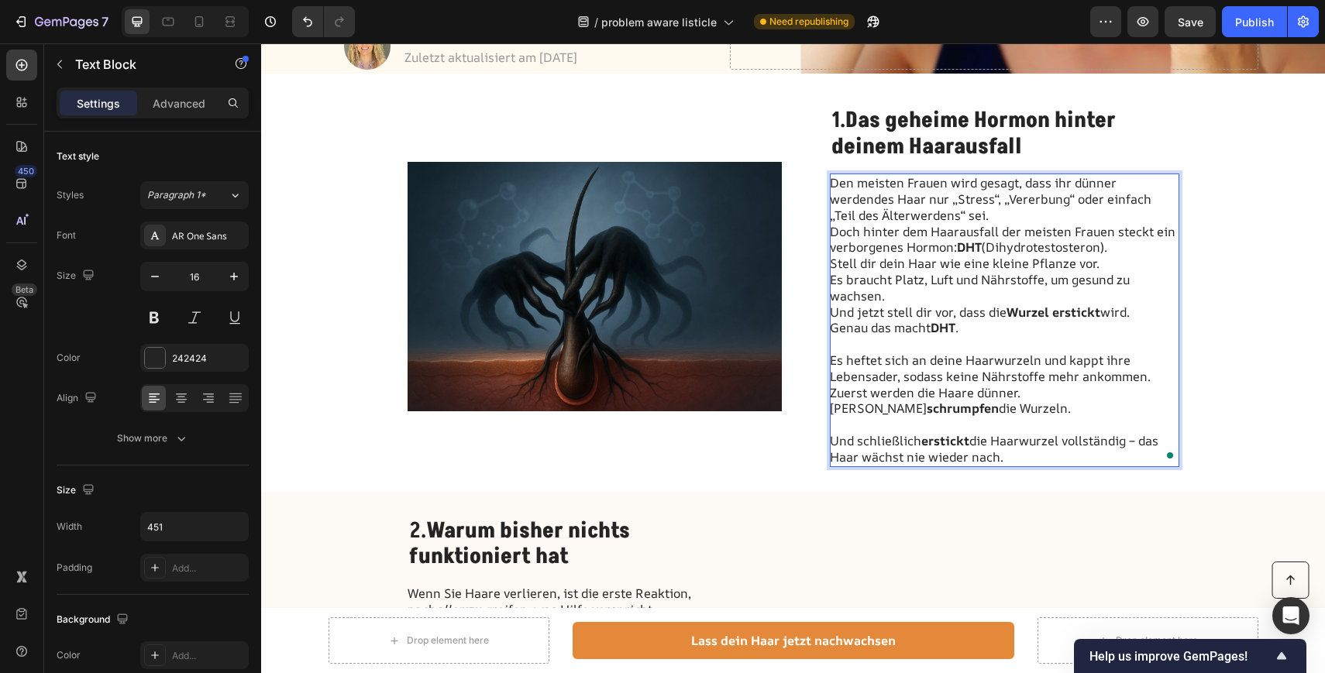
click at [1127, 244] on p "Doch hinter dem Haarausfall der meisten Frauen steckt ein verborgenes Hormon: D…" at bounding box center [1004, 240] width 348 height 33
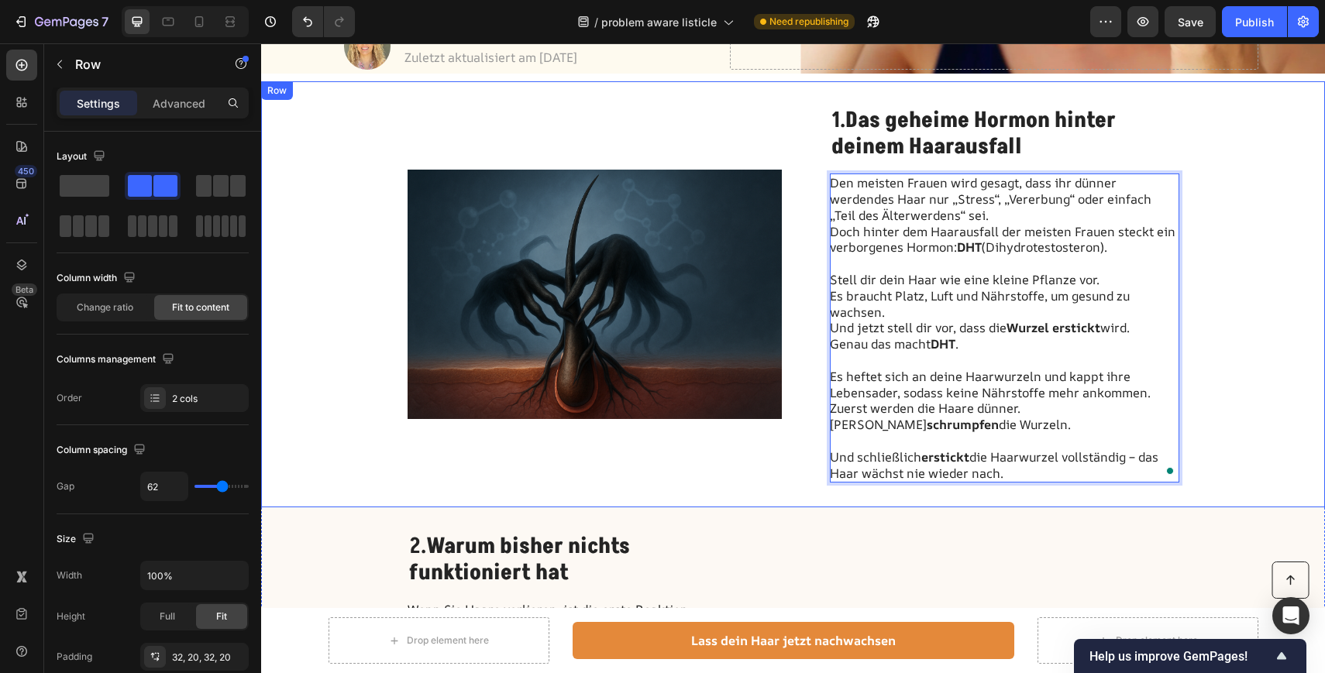
click at [1291, 304] on div "Image 1. Das geheime Hormon hinter deinem Haarausfall Heading Den meisten Fraue…" at bounding box center [793, 294] width 1064 height 426
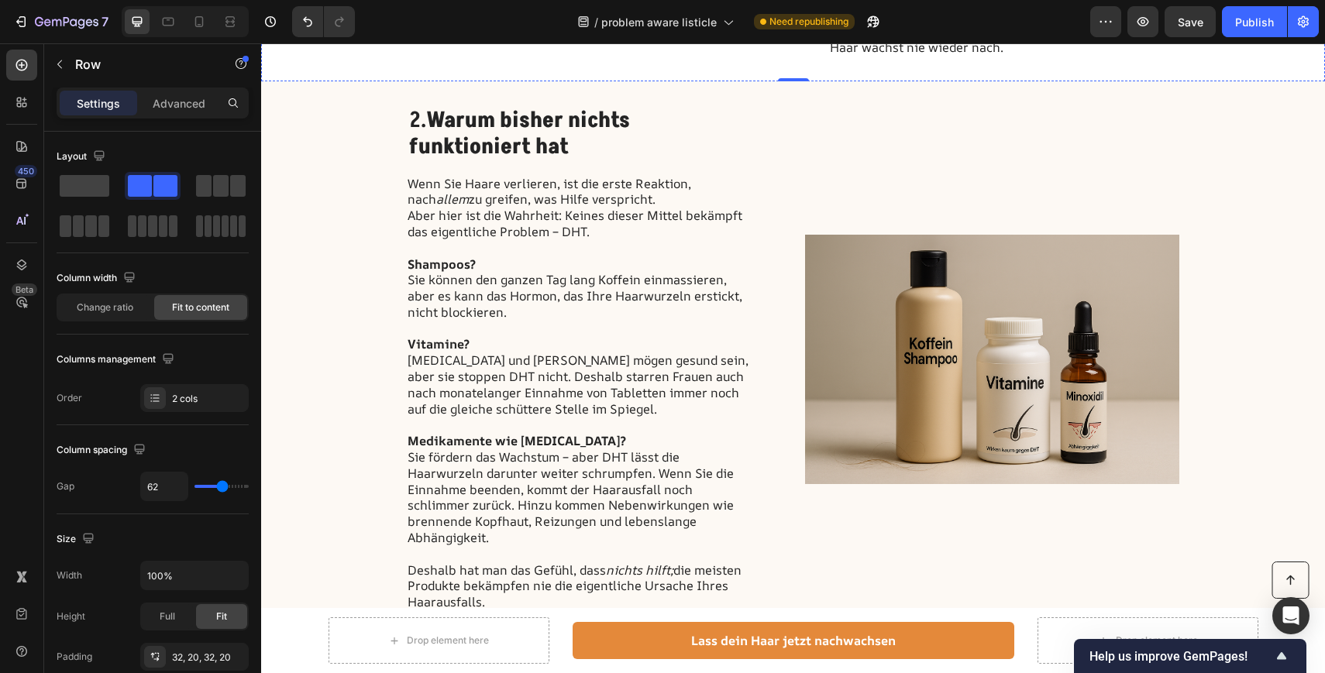
scroll to position [1091, 0]
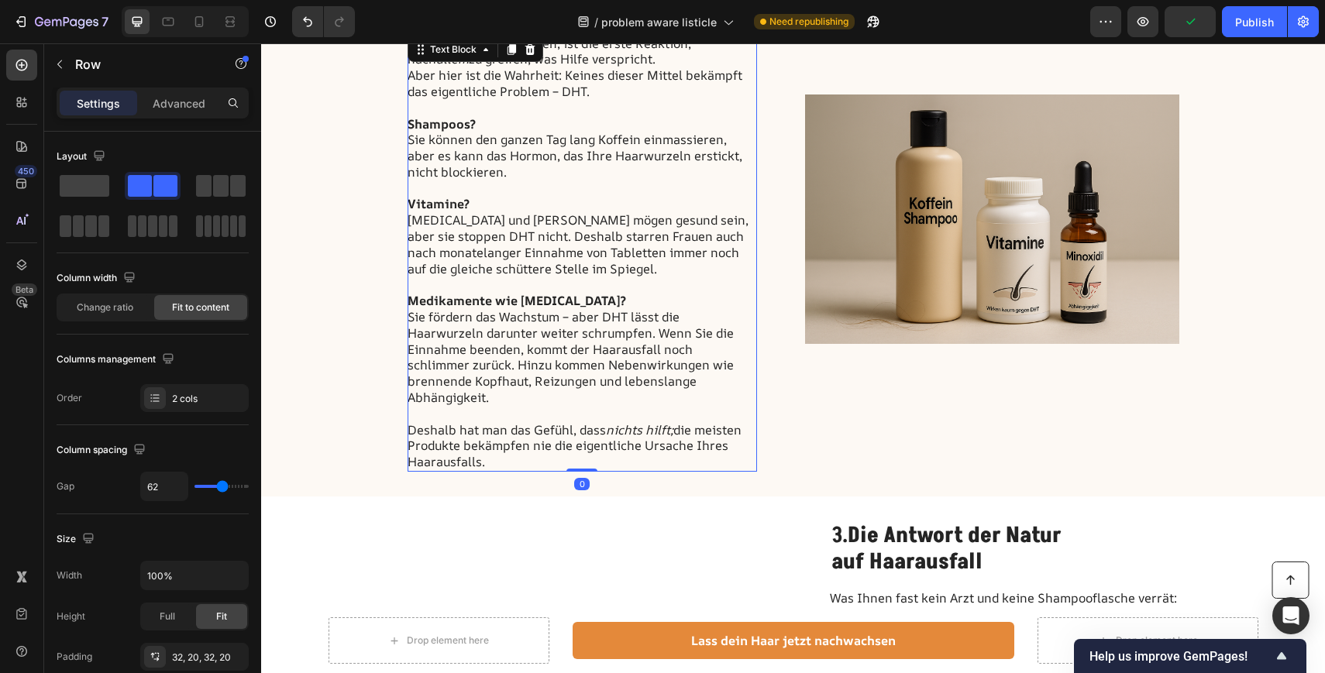
click at [478, 406] on p at bounding box center [581, 414] width 348 height 16
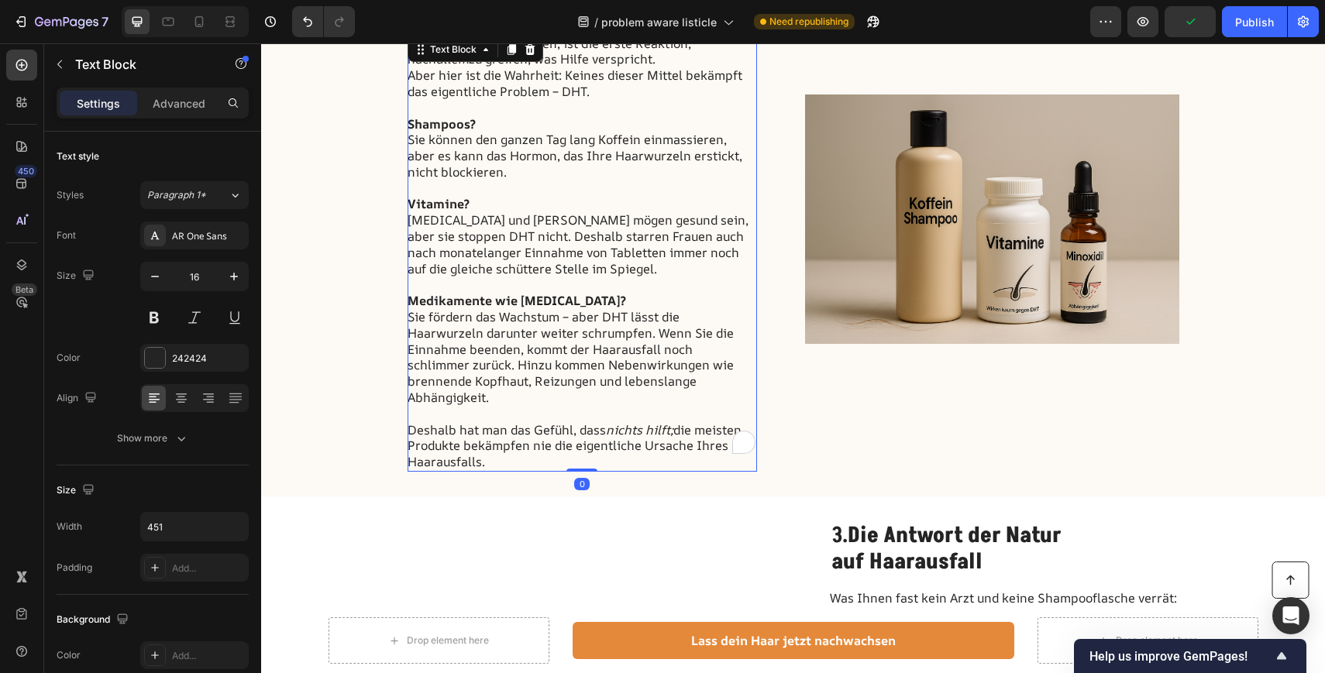
click at [491, 445] on p "Deshalb hat man das Gefühl, dass nichts hilft; die meisten Produkte bekämpfen n…" at bounding box center [581, 446] width 348 height 48
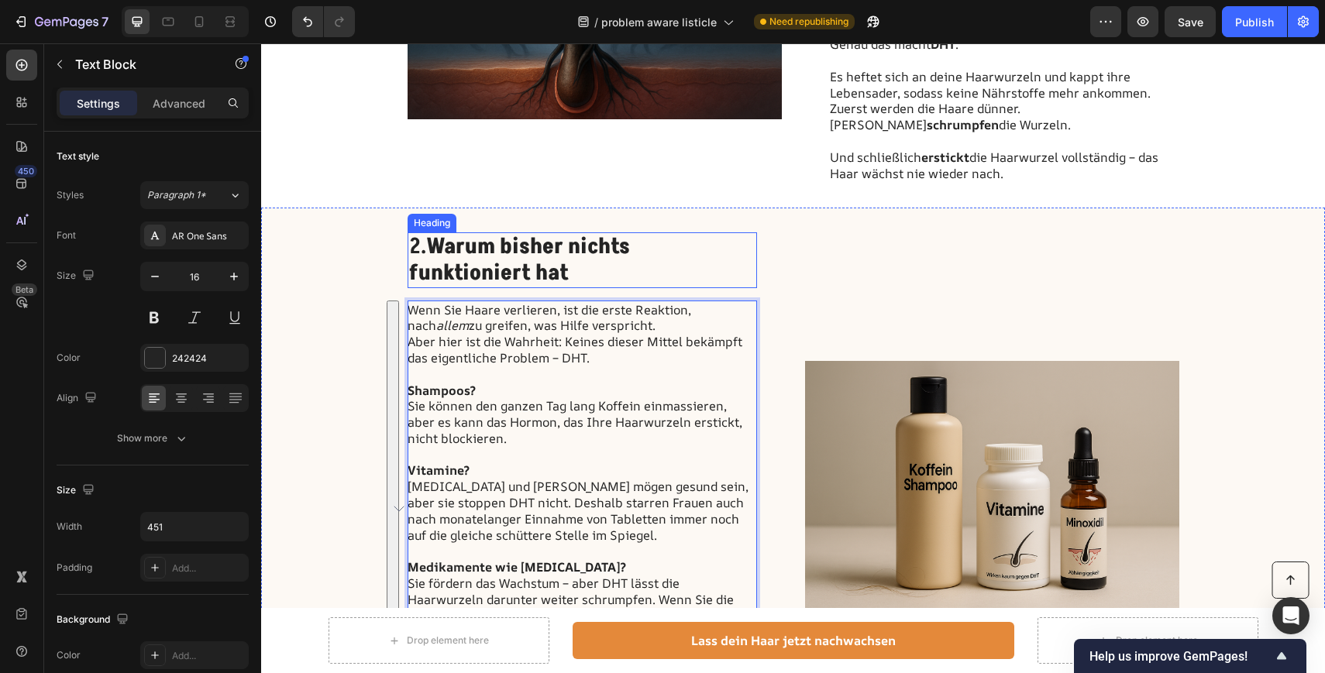
scroll to position [813, 0]
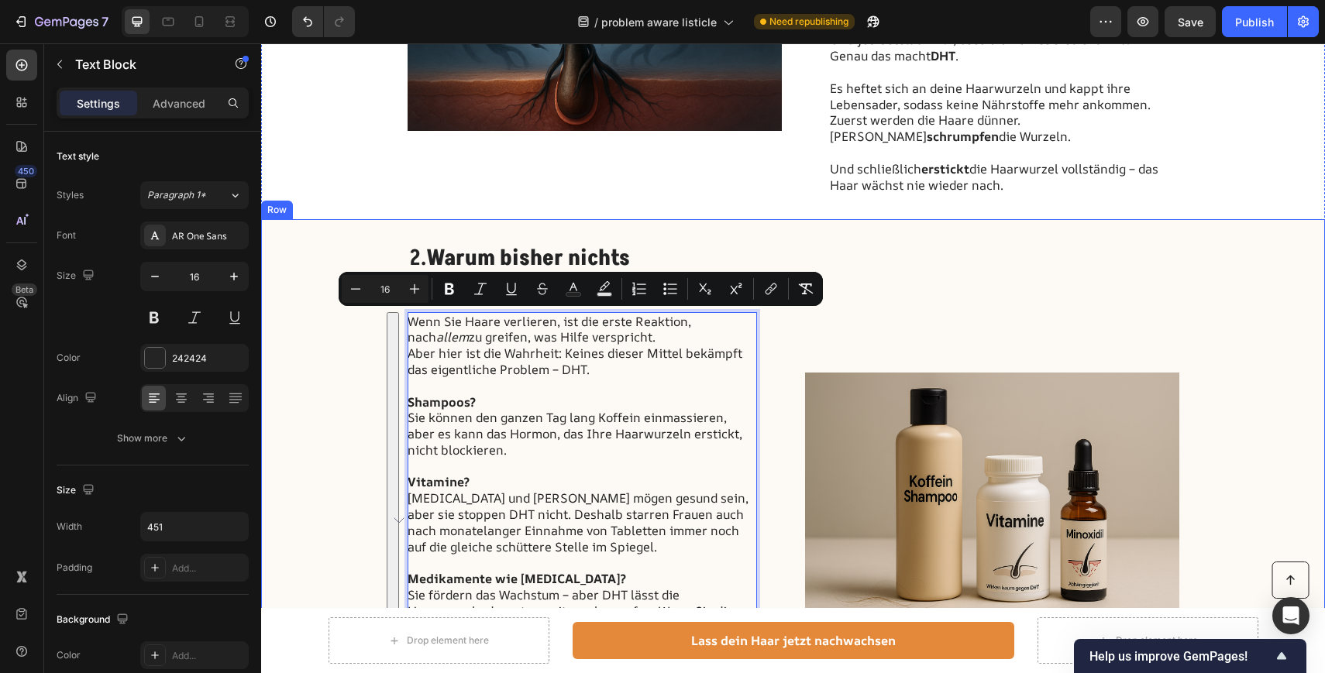
copy div "Wenn Sie Haare verlieren, ist die erste Reaktion, nach allem zu greifen, was Hi…"
drag, startPoint x: 491, startPoint y: 445, endPoint x: 410, endPoint y: 306, distance: 161.4
click at [410, 306] on div "2. Warum bisher nichts funktioniert hat Heading Wenn Sie Haare verlieren, ist d…" at bounding box center [581, 497] width 349 height 506
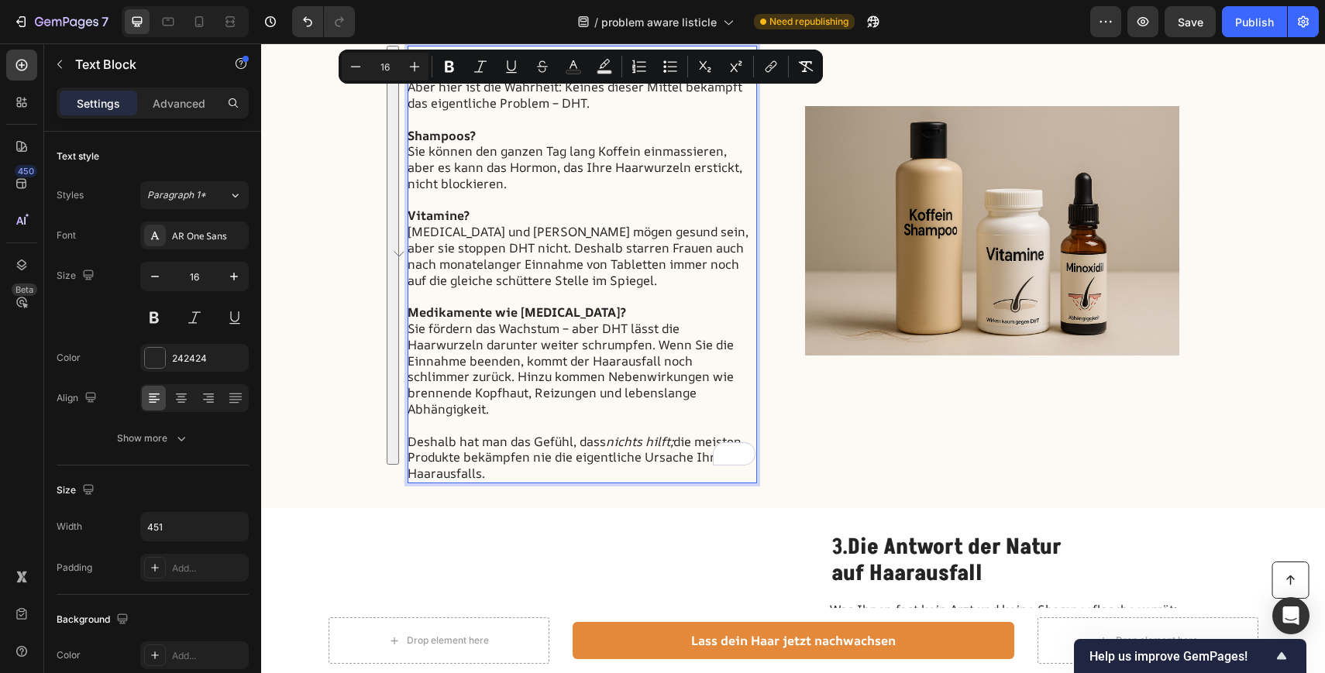
scroll to position [1089, 0]
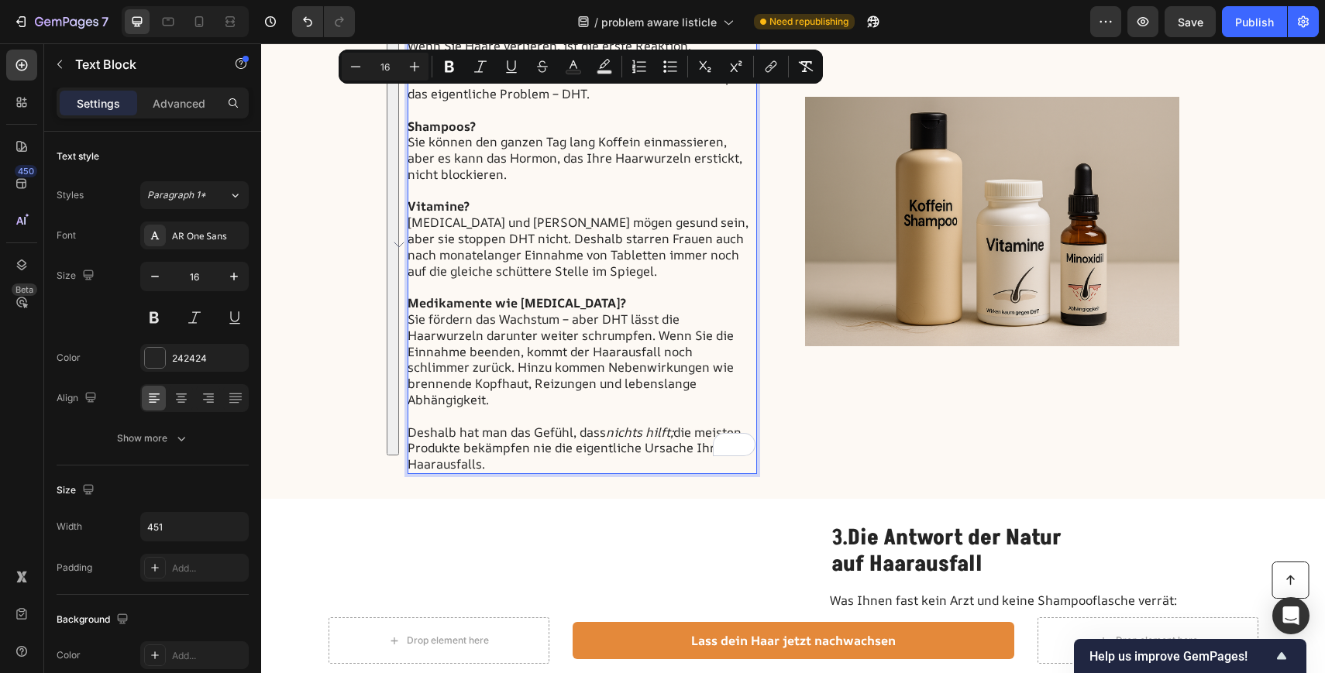
click at [495, 446] on p "Deshalb hat man das Gefühl, dass nichts hilft; die meisten Produkte bekämpfen n…" at bounding box center [581, 449] width 348 height 48
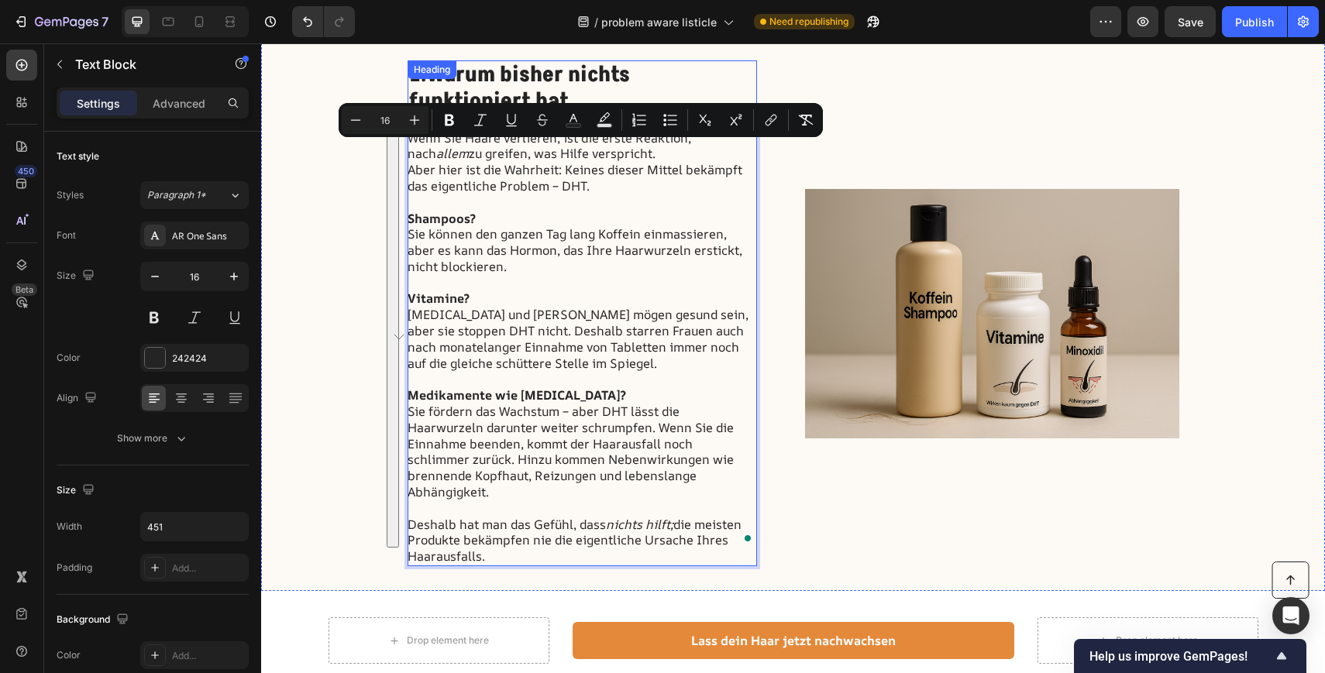
scroll to position [966, 0]
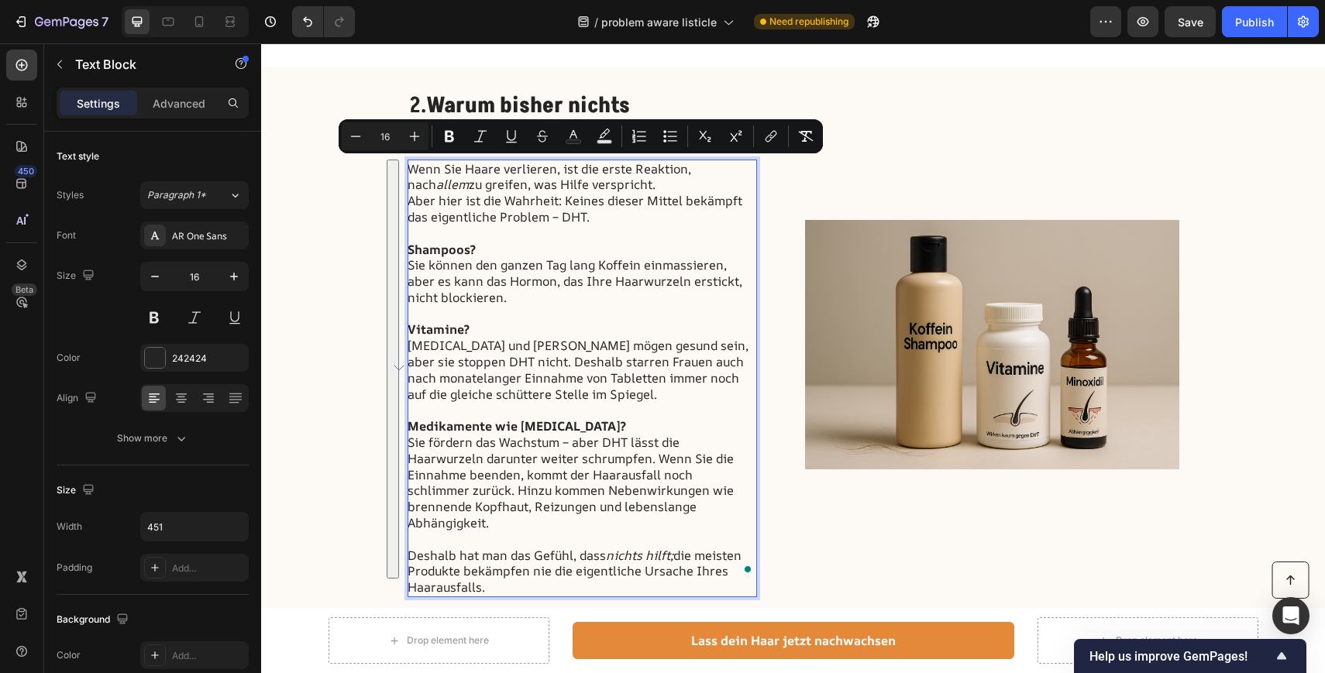
drag, startPoint x: 495, startPoint y: 446, endPoint x: 410, endPoint y: 163, distance: 295.3
click at [410, 163] on div "Wenn Sie Haare verlieren, ist die erste Reaktion, nach allem zu greifen, was Hi…" at bounding box center [581, 379] width 349 height 438
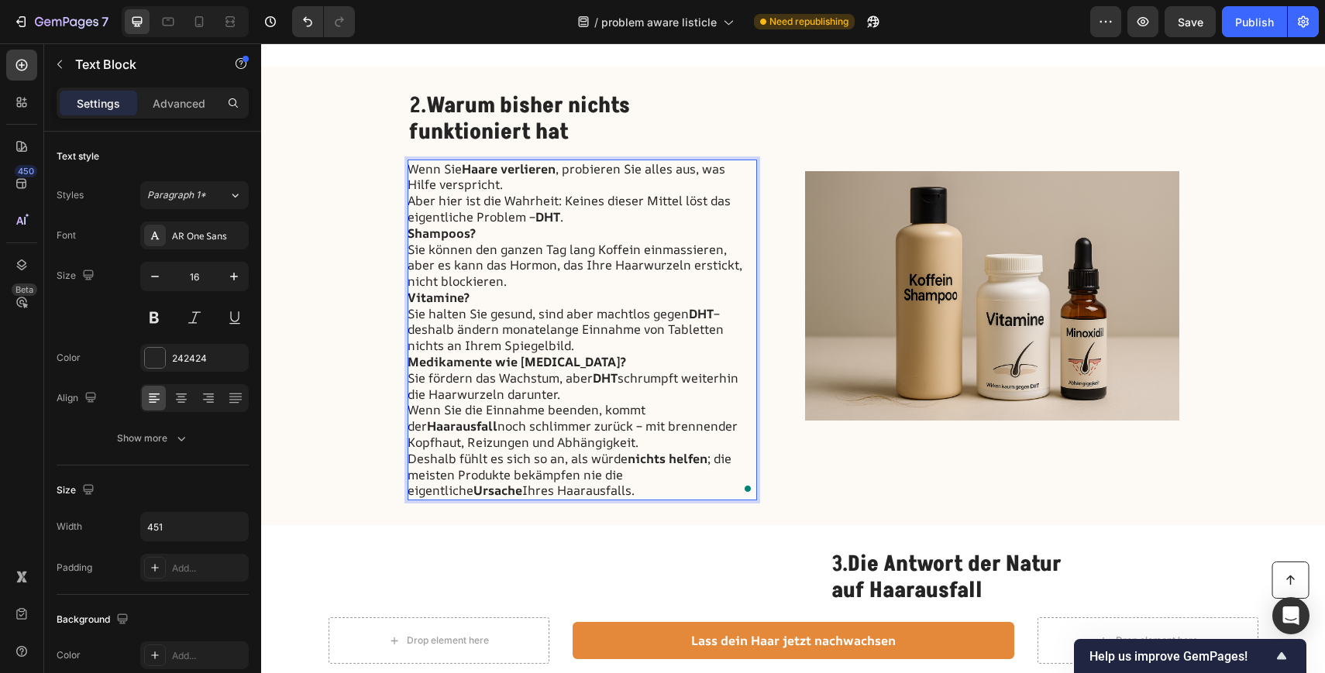
click at [569, 216] on p "Wenn Sie Haare verlieren , probieren Sie alles aus, was Hilfe verspricht. Aber …" at bounding box center [581, 193] width 348 height 64
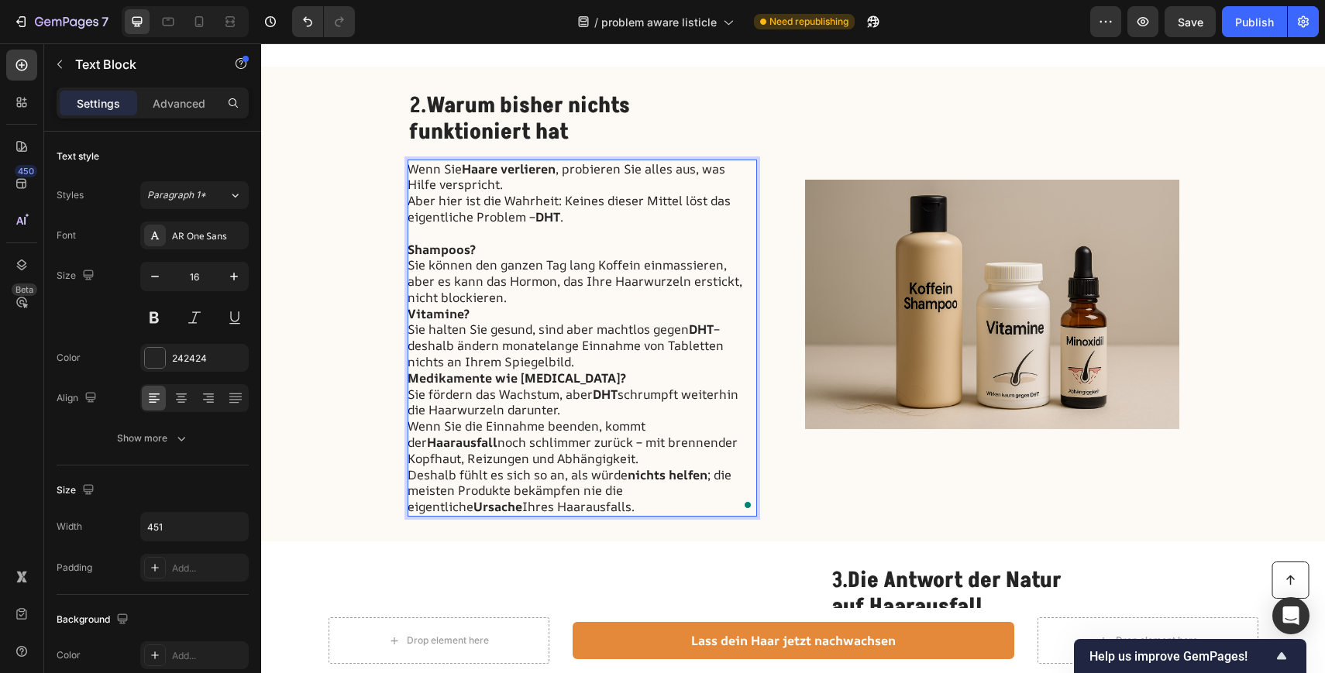
click at [480, 297] on p "Shampoos? Sie können den ganzen Tag lang Koffein einmassieren, aber es kann das…" at bounding box center [581, 274] width 348 height 64
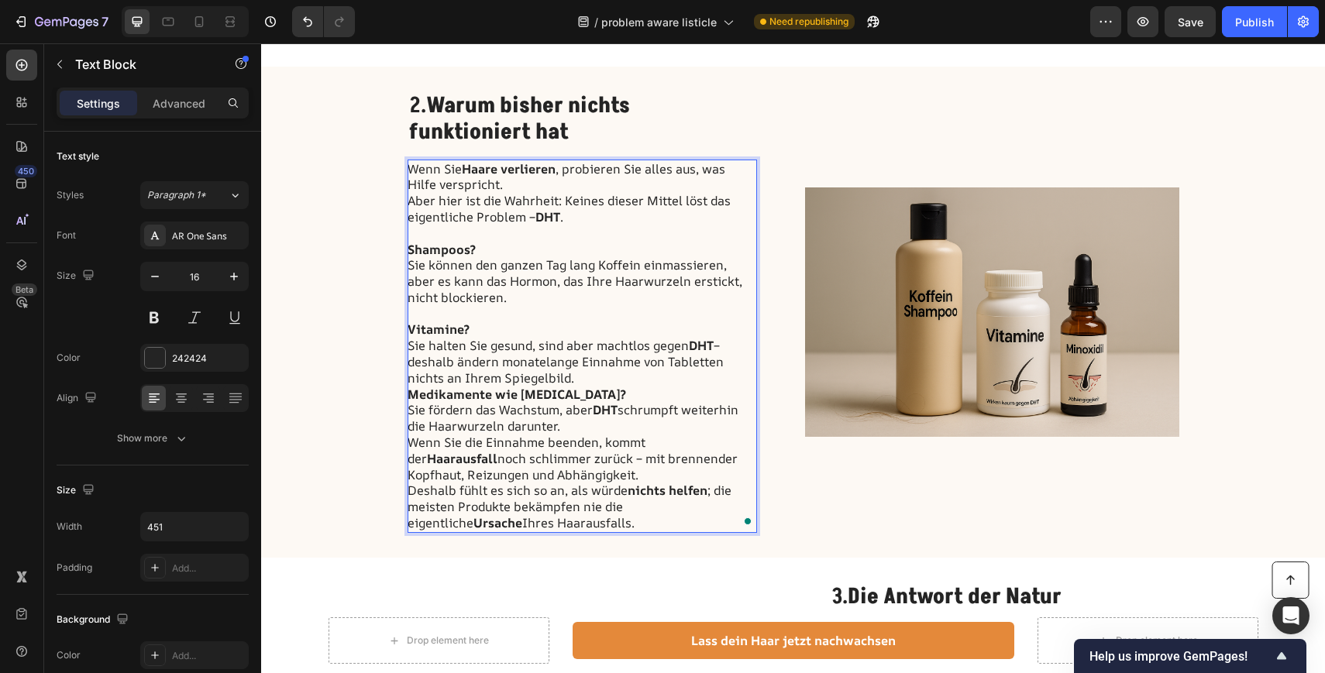
click at [594, 379] on p "Vitamine? Sie halten Sie gesund, sind aber machtlos gegen DHT – deshalb ändern …" at bounding box center [581, 353] width 348 height 64
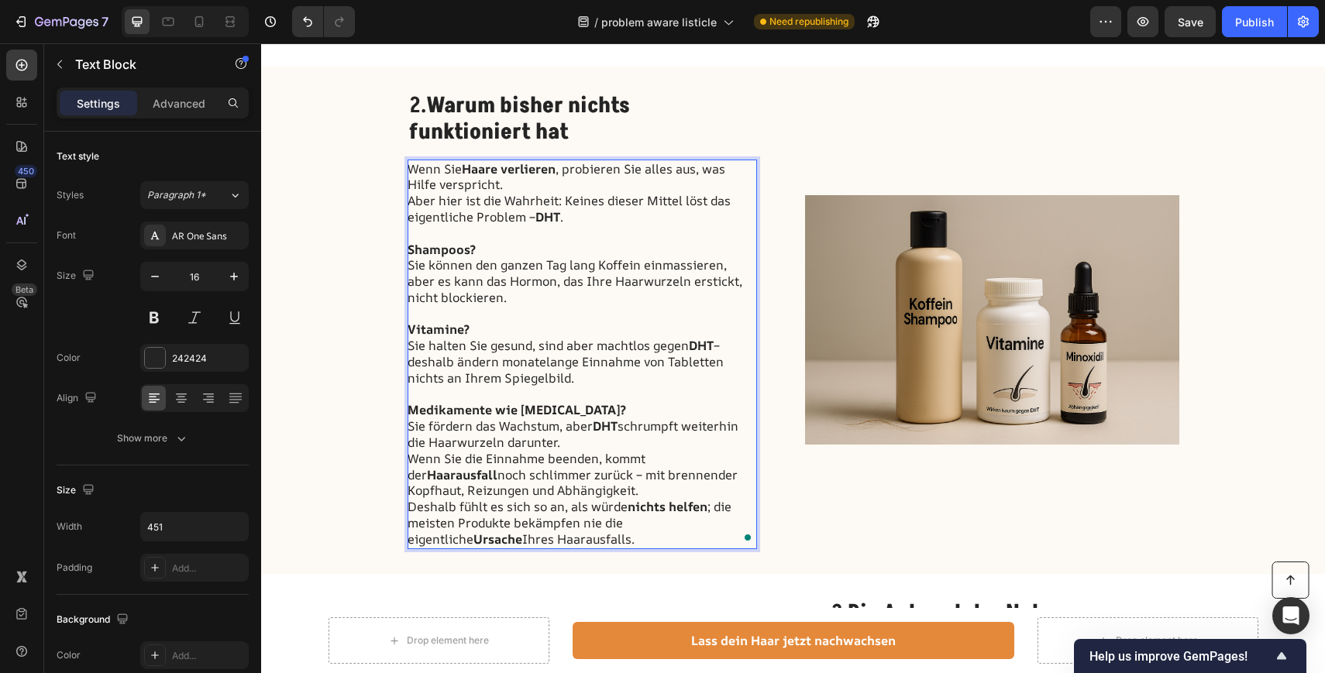
click at [600, 493] on p "Medikamente wie Minoxidil? Sie fördern das Wachstum, aber DHT schrumpft weiterh…" at bounding box center [581, 450] width 348 height 97
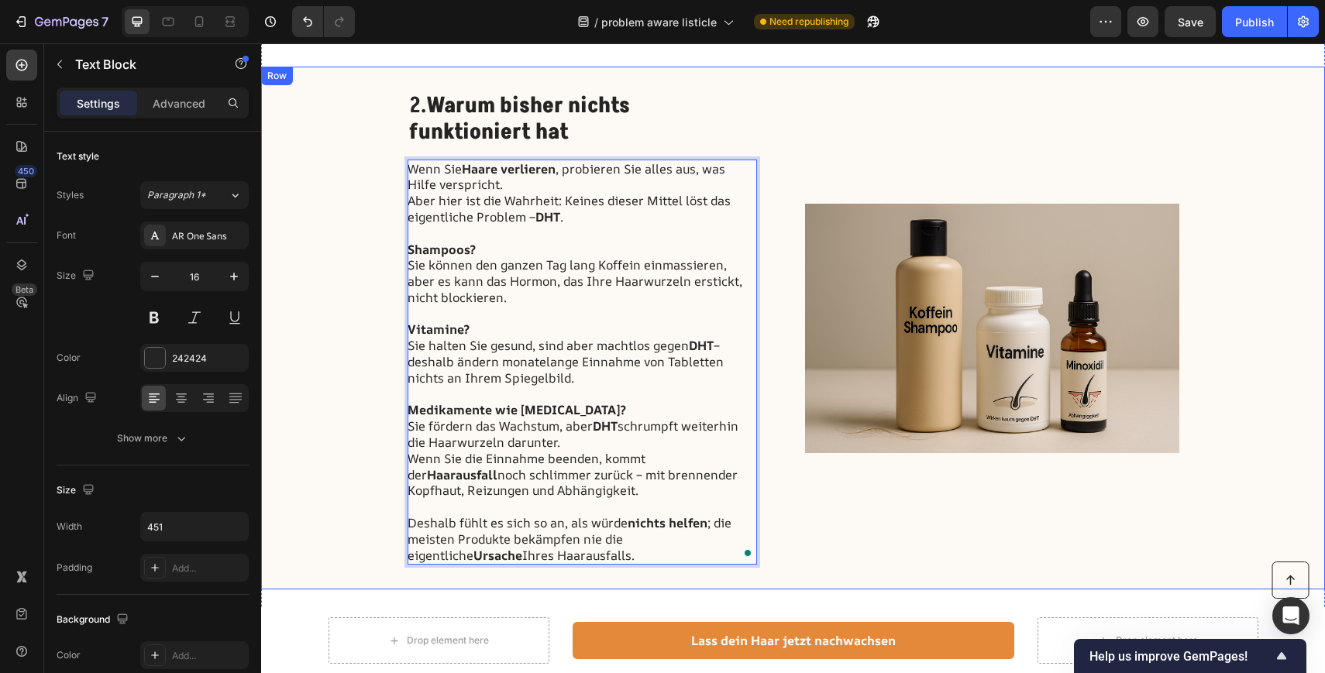
click at [295, 445] on div "2. Warum bisher nichts funktioniert hat Heading Wenn Sie Haare verlieren , prob…" at bounding box center [793, 328] width 1064 height 523
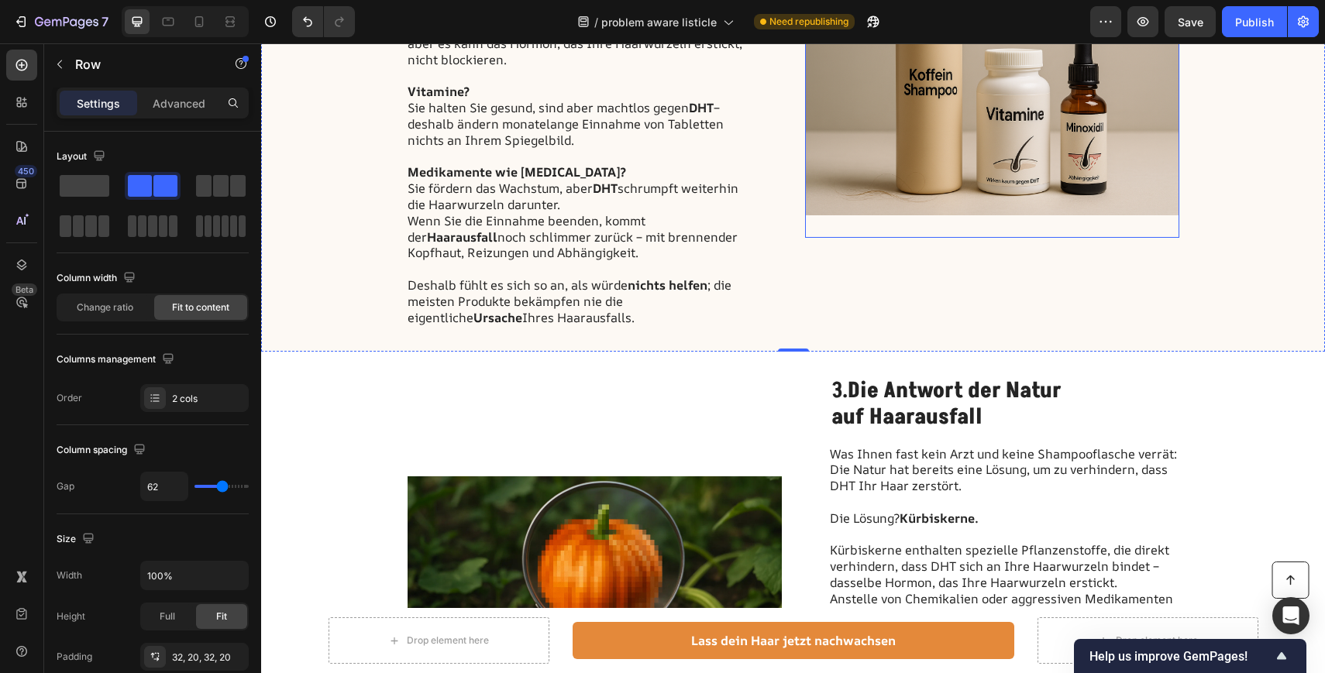
scroll to position [1480, 0]
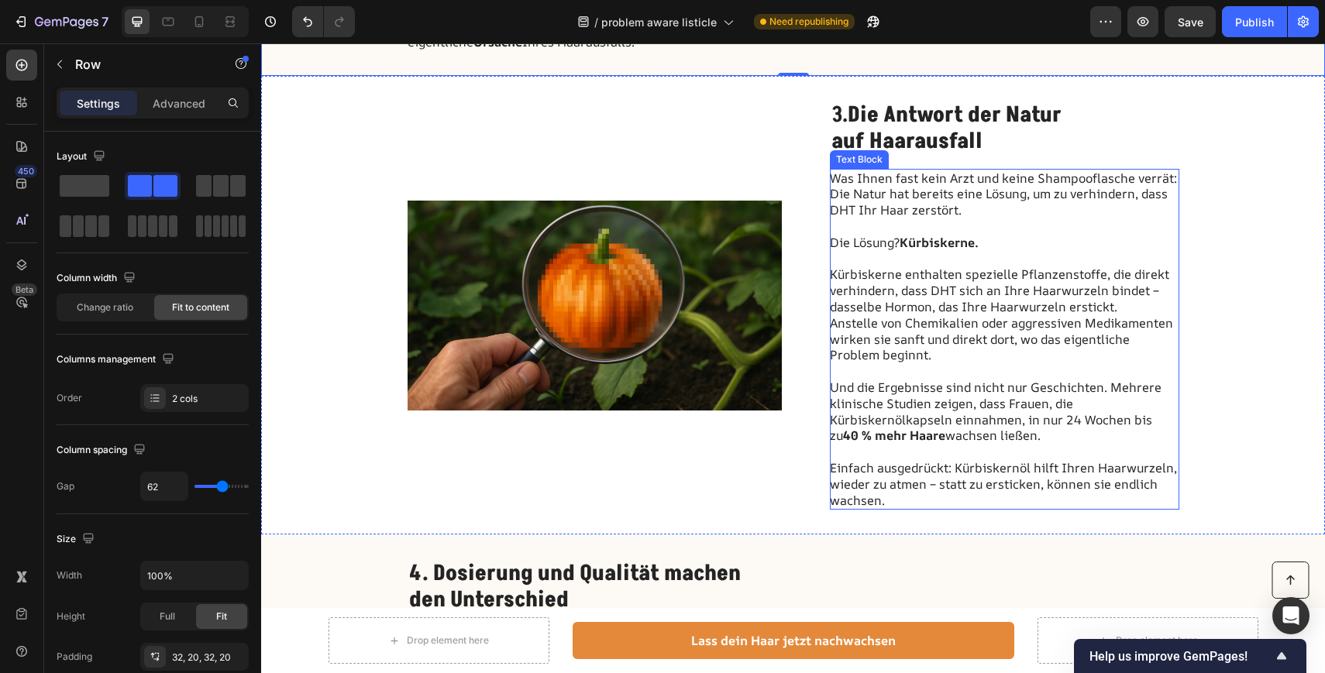
click at [913, 383] on p "Und die Ergebnisse sind nicht nur Geschichten. Mehrere klinische Studien zeigen…" at bounding box center [1004, 412] width 348 height 64
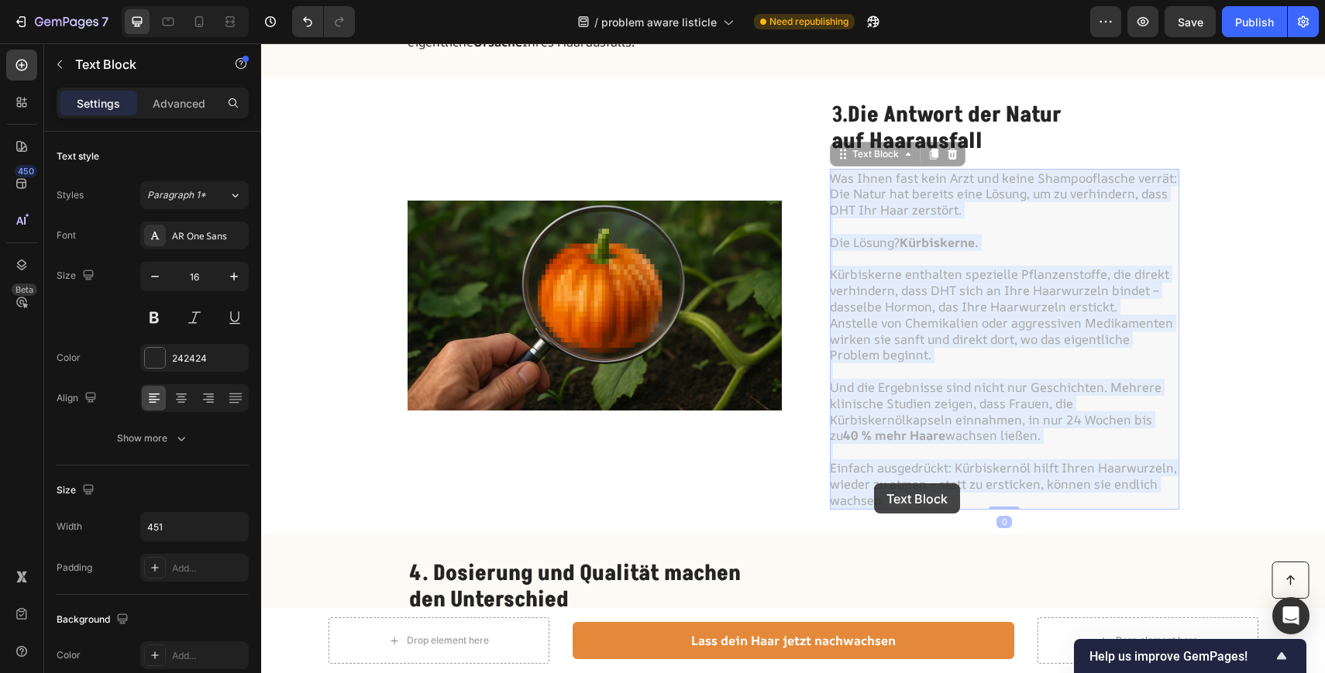
drag, startPoint x: 896, startPoint y: 498, endPoint x: 873, endPoint y: 483, distance: 27.5
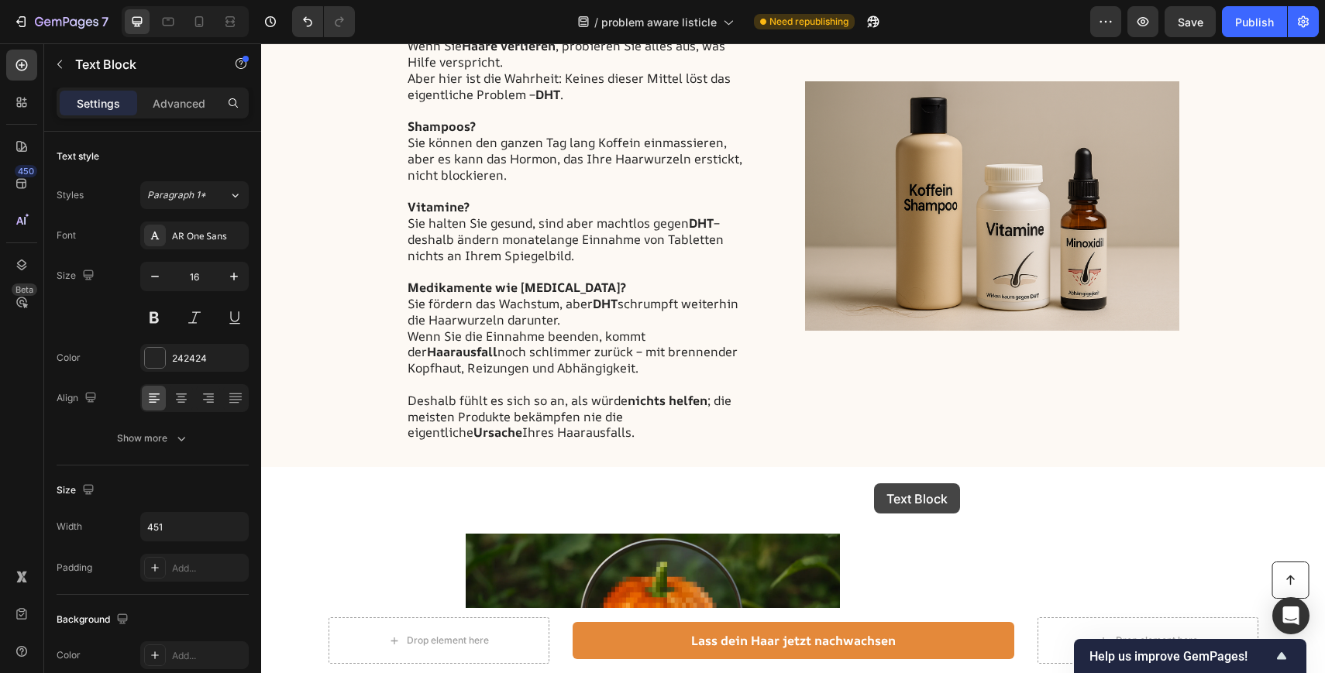
scroll to position [1871, 0]
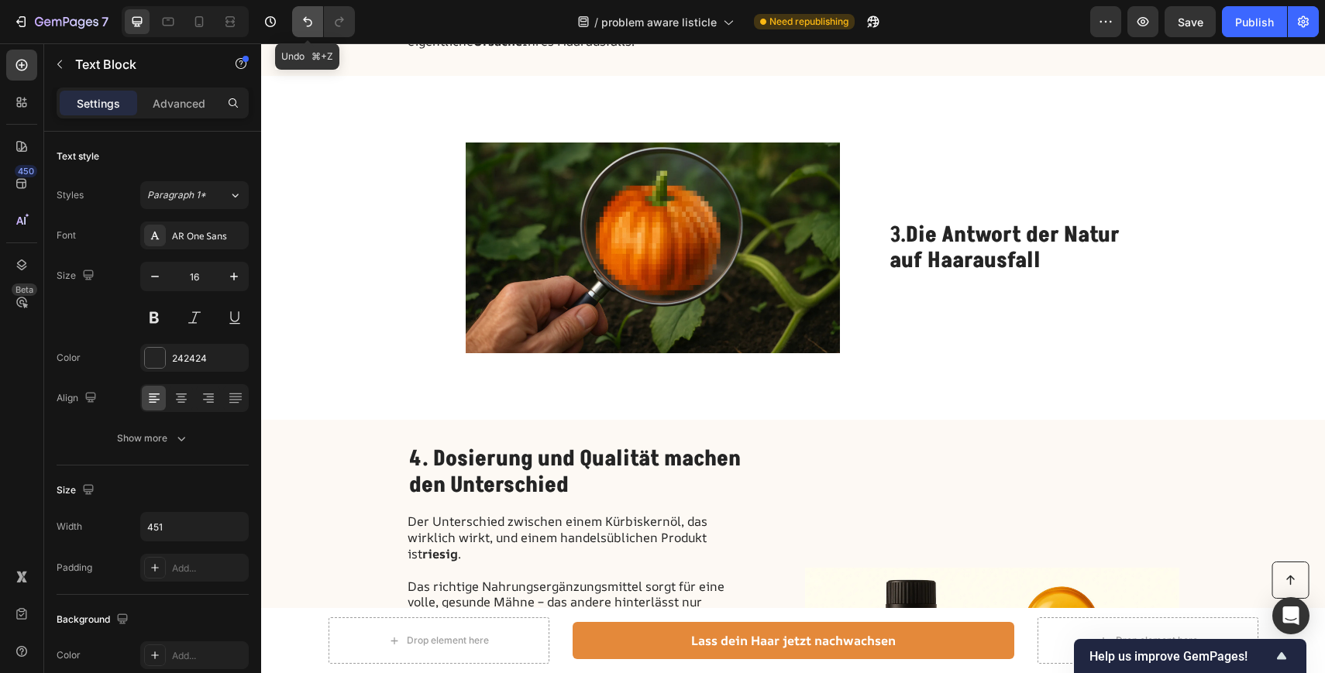
click at [310, 18] on icon "Undo/Redo" at bounding box center [307, 21] width 15 height 15
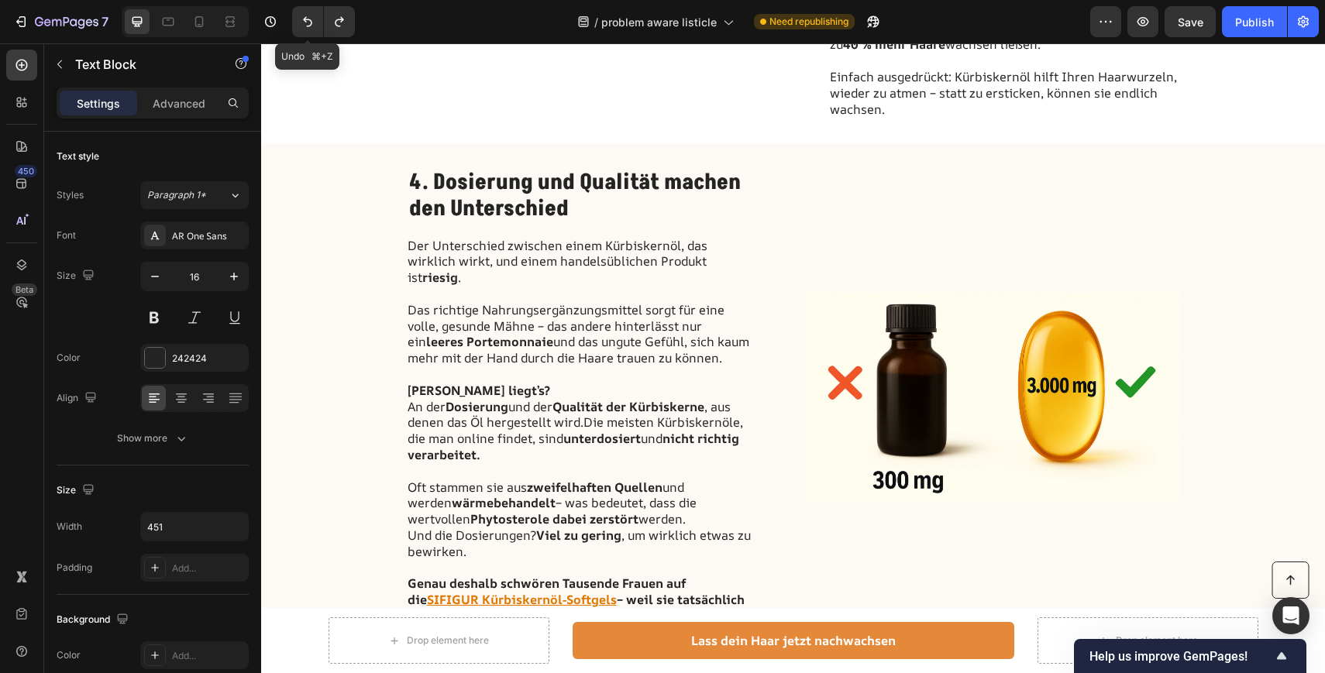
scroll to position [1480, 0]
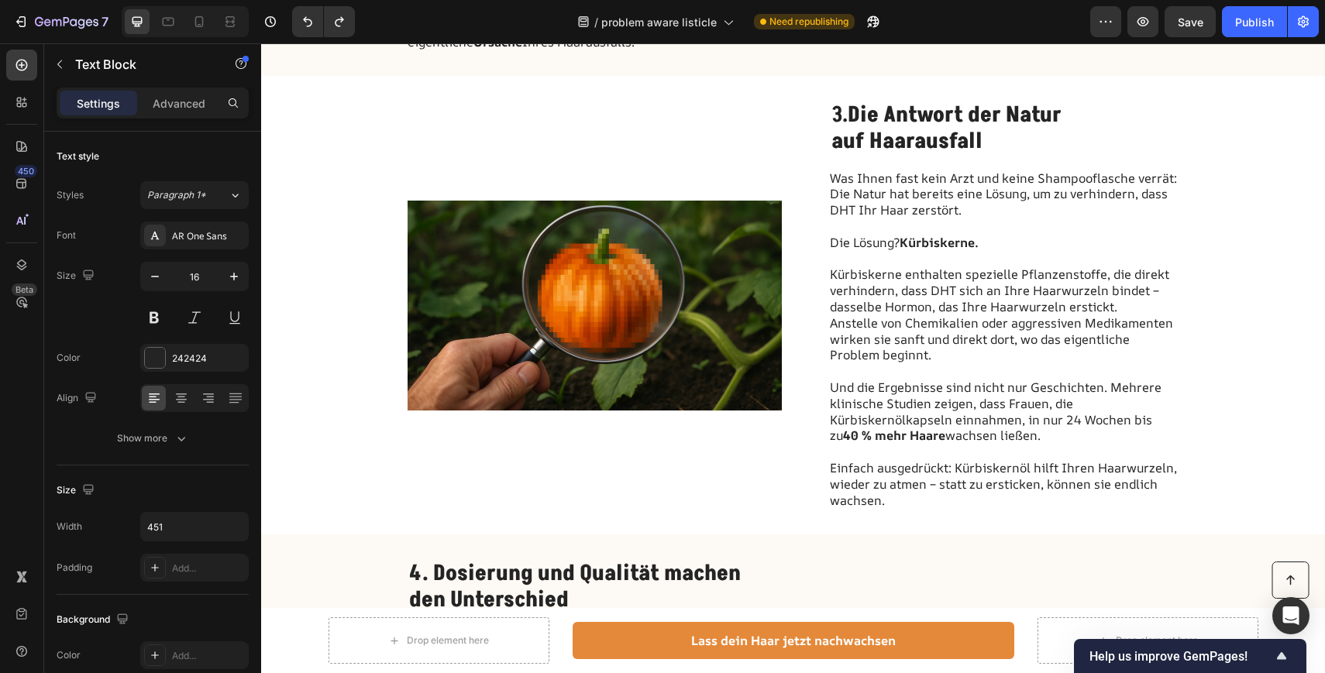
click at [964, 380] on p "Und die Ergebnisse sind nicht nur Geschichten. Mehrere klinische Studien zeigen…" at bounding box center [1004, 412] width 348 height 64
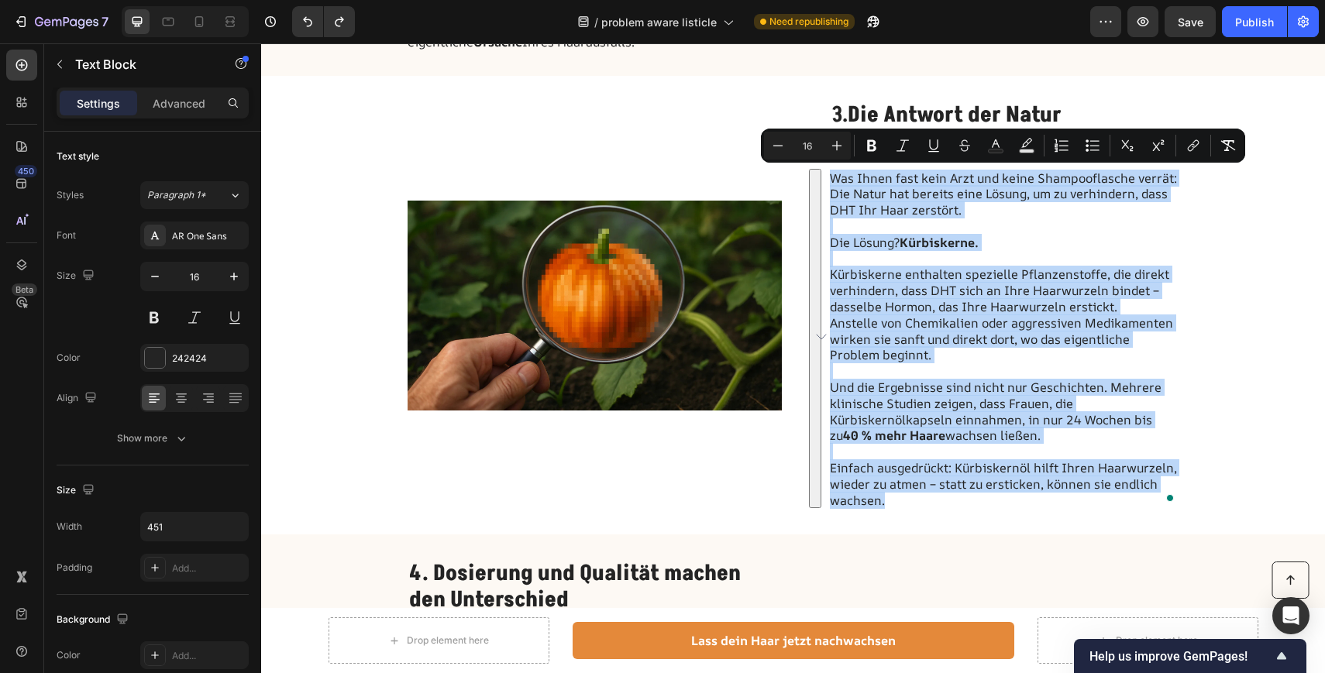
copy div "Was Ihnen fast kein Arzt und keine Shampooflasche verrät: Die Natur hat bereits…"
drag, startPoint x: 886, startPoint y: 501, endPoint x: 830, endPoint y: 178, distance: 327.8
click at [830, 178] on div "Was Ihnen fast kein Arzt und keine Shampooflasche verrät: Die Natur hat bereits…" at bounding box center [1004, 340] width 349 height 342
click at [985, 417] on p "Und die Ergebnisse sind nicht nur Geschichten. Mehrere klinische Studien zeigen…" at bounding box center [1004, 412] width 348 height 64
drag, startPoint x: 885, startPoint y: 500, endPoint x: 827, endPoint y: 174, distance: 331.4
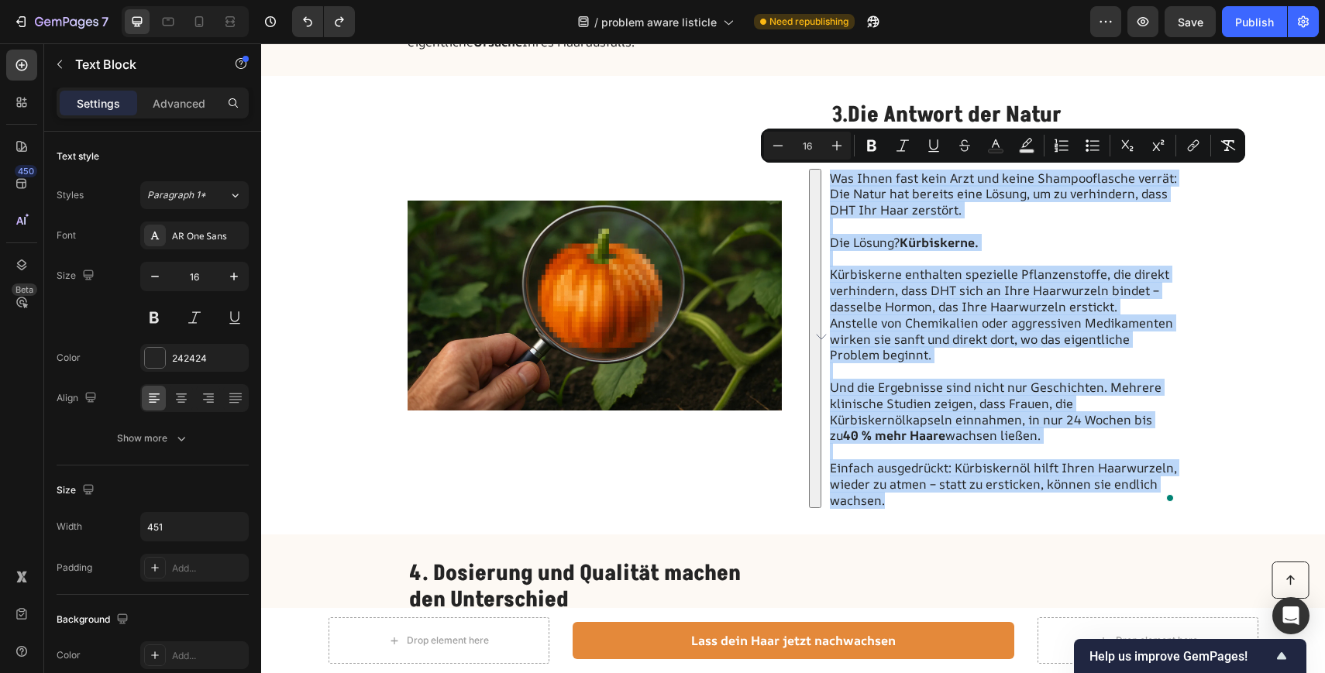
click at [827, 174] on div "Image 3. Die Antwort der Natur auf Haarausfall Heading Was Ihnen fast kein Arzt…" at bounding box center [793, 305] width 1064 height 459
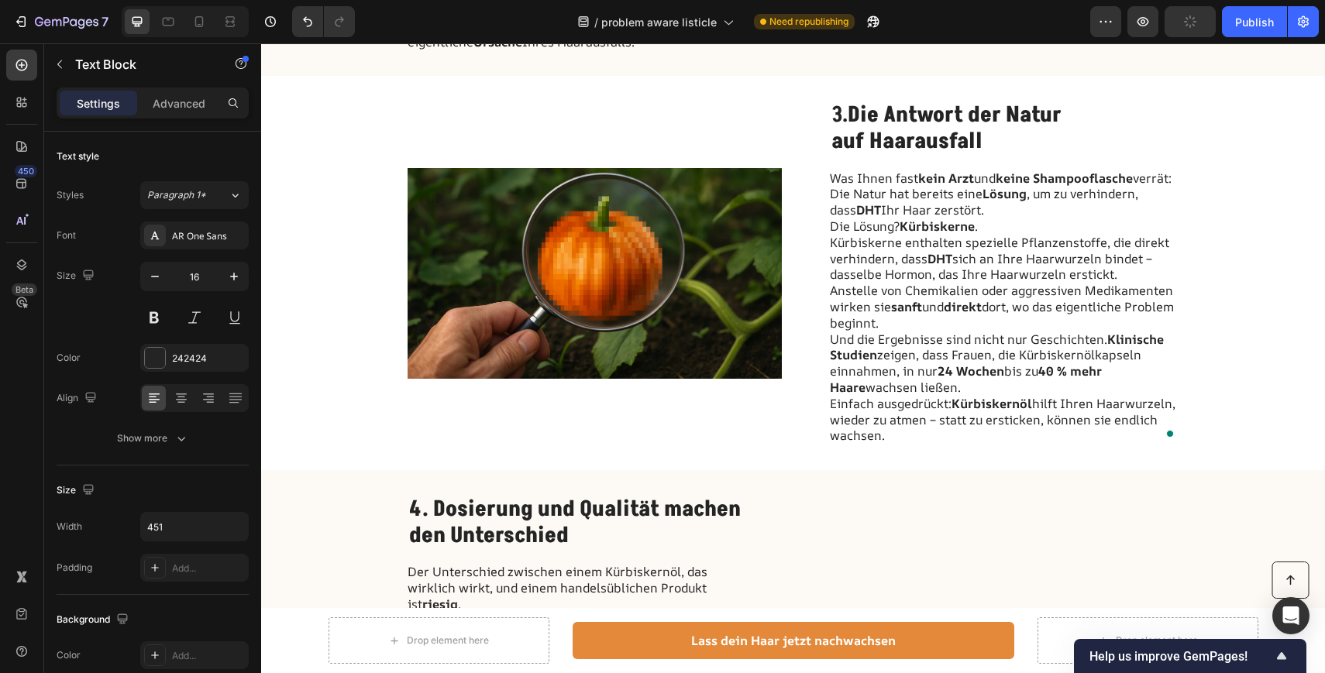
click at [1084, 211] on p "Was Ihnen fast kein Arzt und keine Shampooflasche verrät: Die Natur hat bereits…" at bounding box center [1004, 194] width 348 height 48
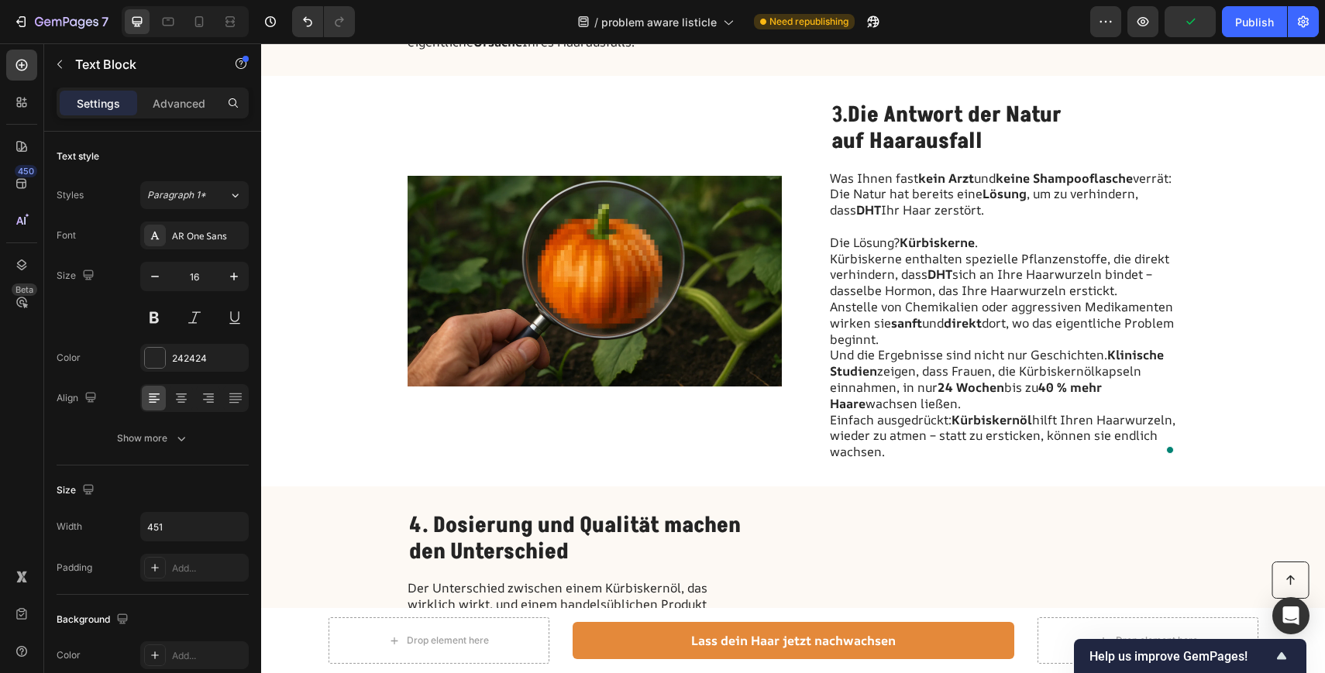
click at [1001, 239] on p "Die Lösung? Kürbiskerne ." at bounding box center [1004, 243] width 348 height 16
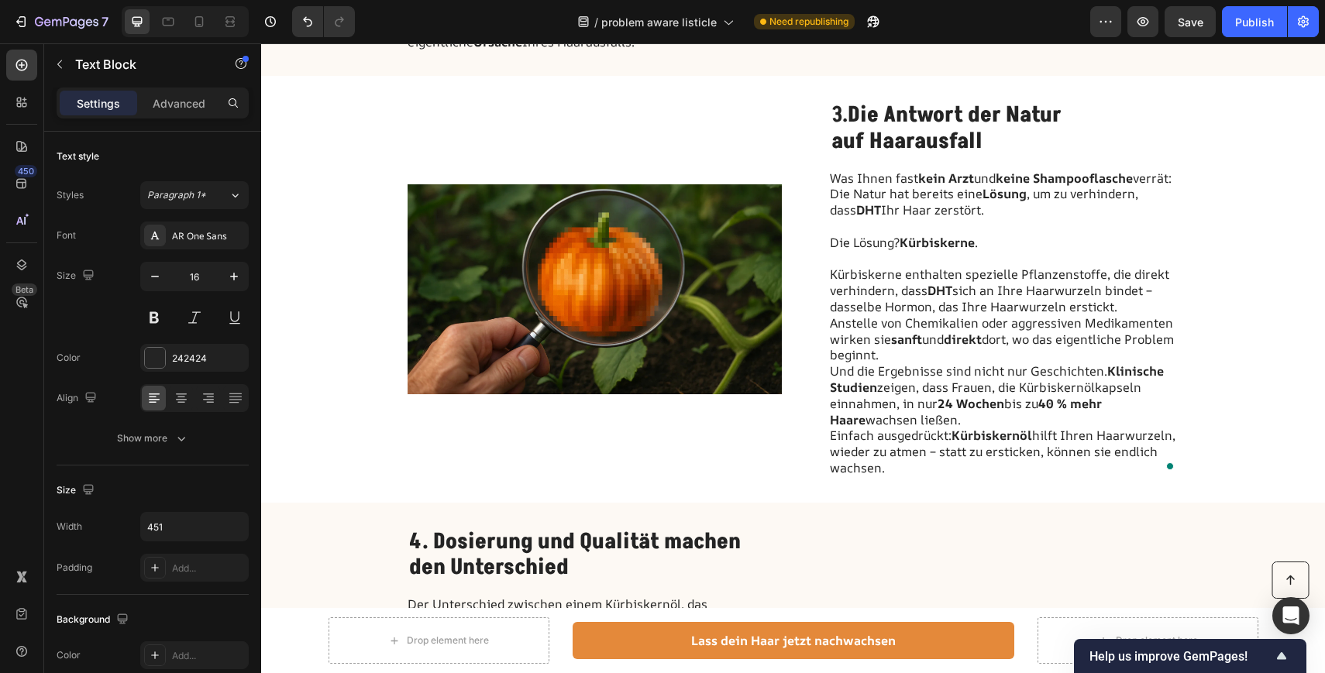
click at [1122, 307] on p "Kürbiskerne enthalten spezielle Pflanzenstoffe, die direkt verhindern, dass DHT…" at bounding box center [1004, 290] width 348 height 48
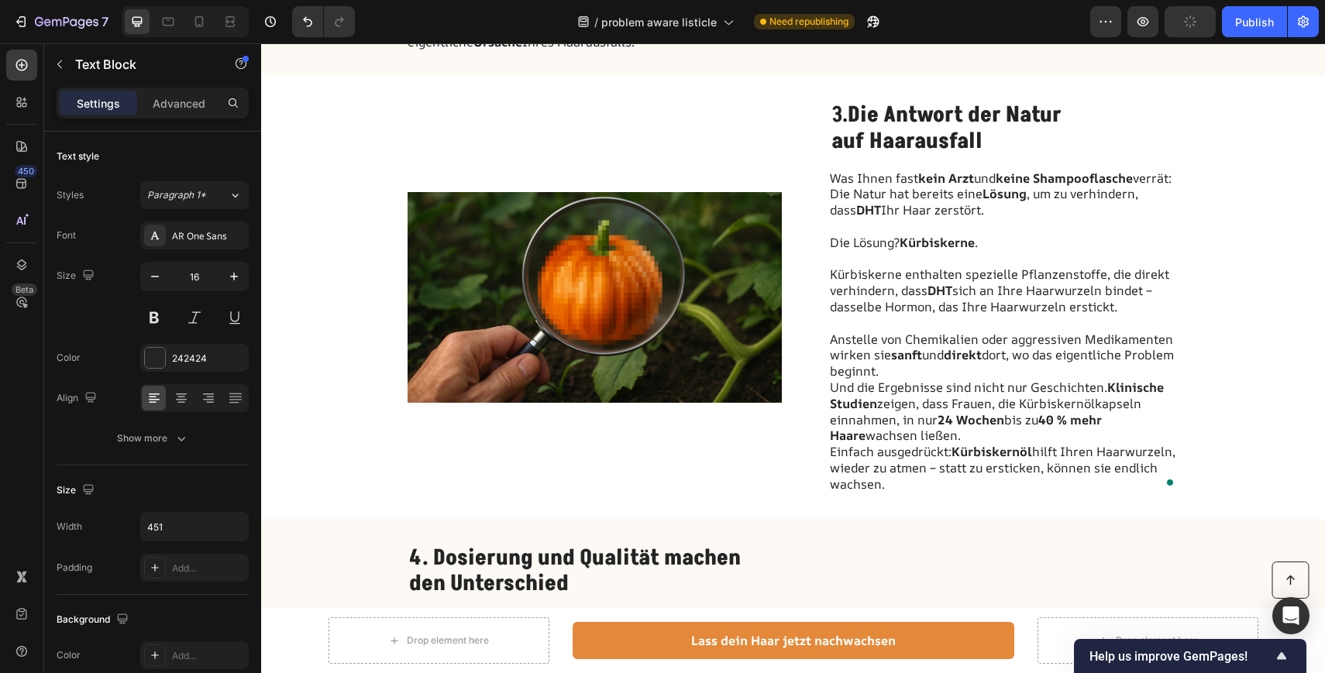
click at [934, 373] on p "Anstelle von Chemikalien oder aggressiven Medikamenten wirken sie sanft und dir…" at bounding box center [1004, 356] width 348 height 48
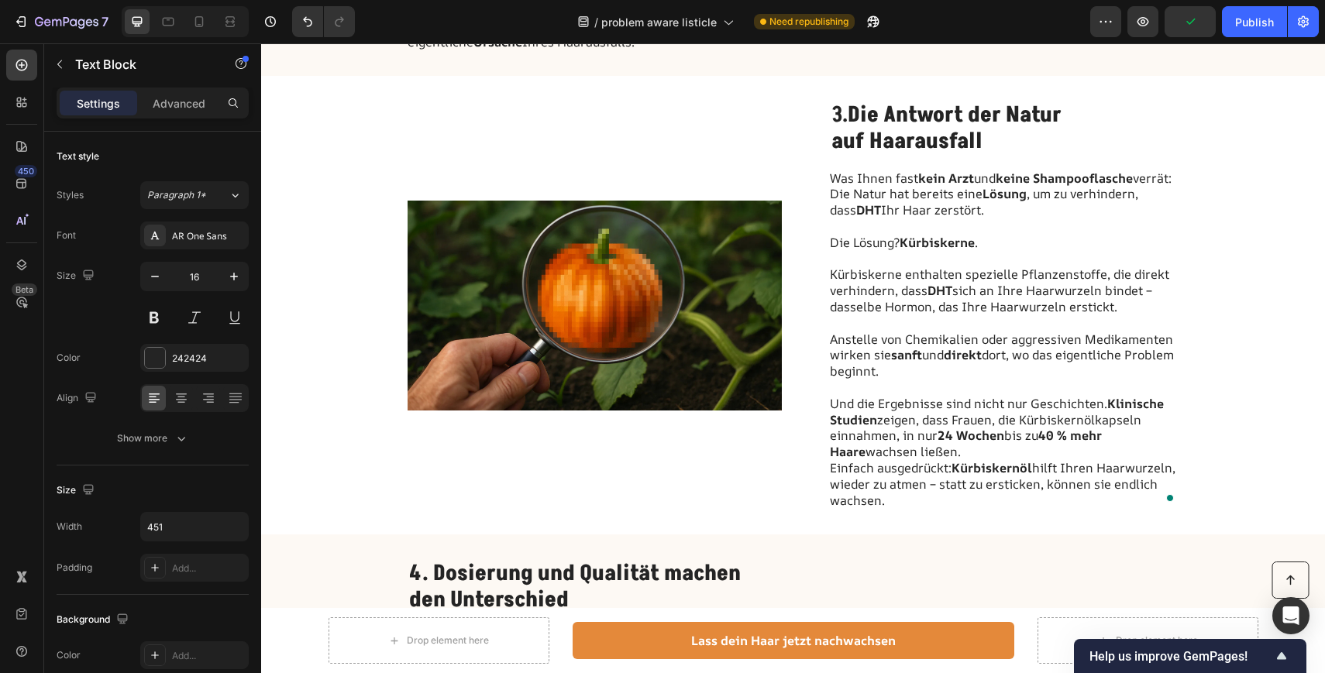
click at [925, 449] on p "Und die Ergebnisse sind nicht nur Geschichten. Klinische Studien zeigen, dass F…" at bounding box center [1004, 428] width 348 height 64
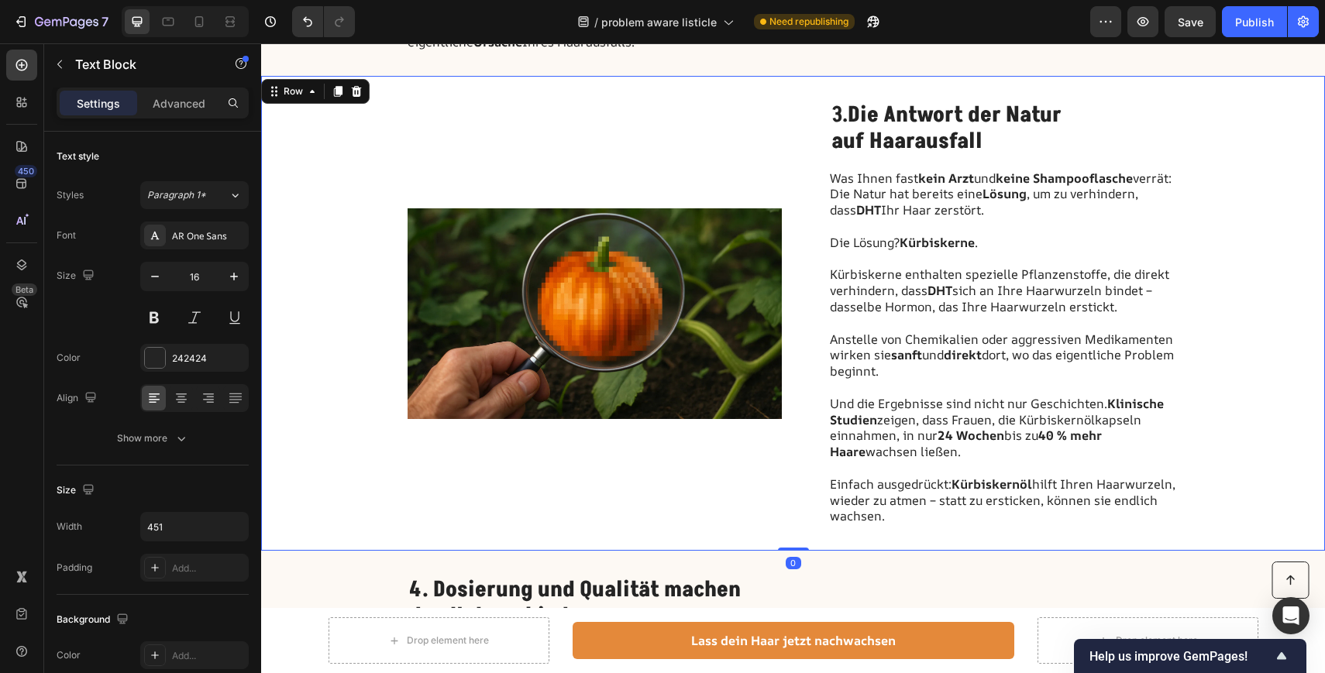
click at [1216, 317] on div "Image 3. Die Antwort der Natur auf Haarausfall Heading Was Ihnen fast kein Arzt…" at bounding box center [793, 313] width 1064 height 475
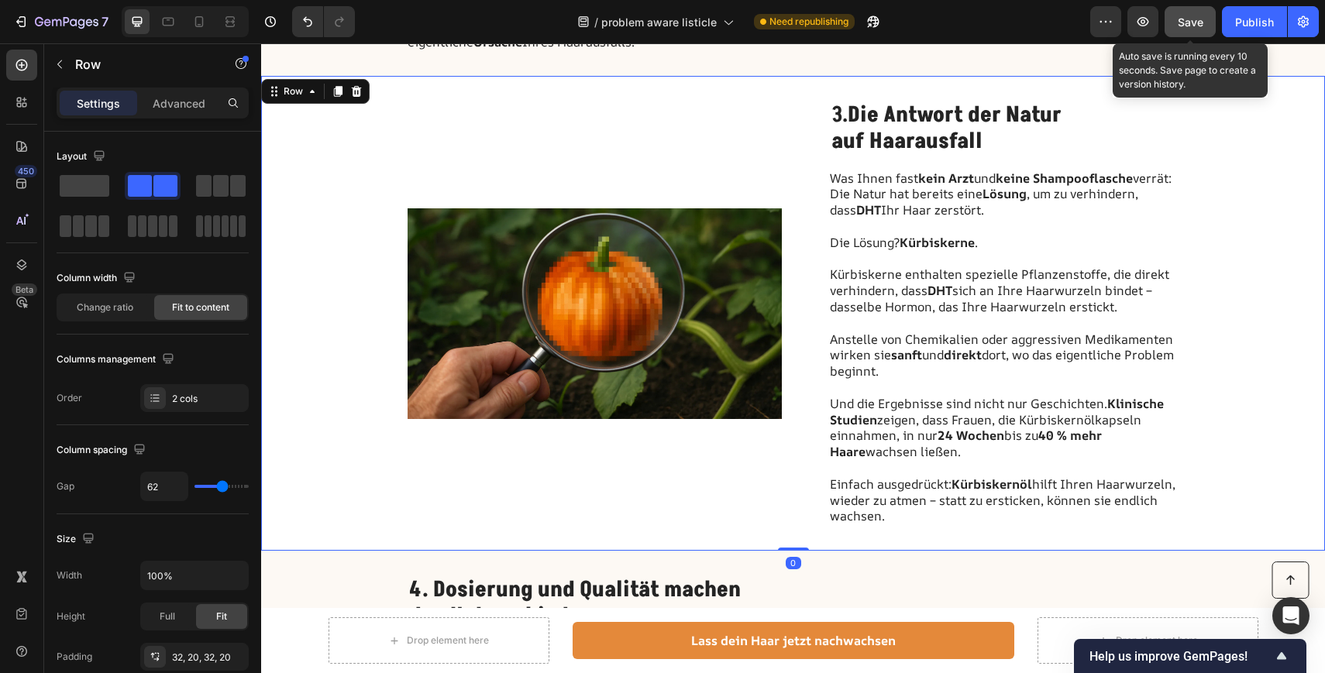
click at [1189, 19] on span "Save" at bounding box center [1190, 21] width 26 height 13
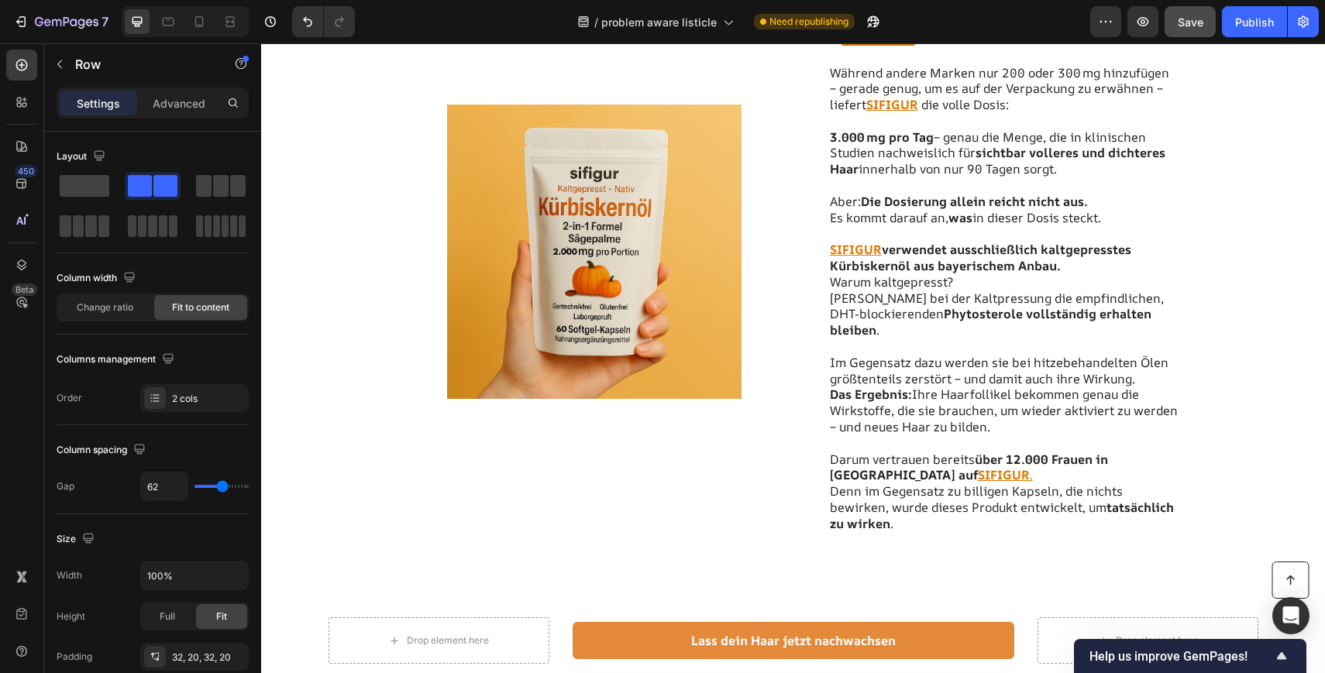
scroll to position [2392, 0]
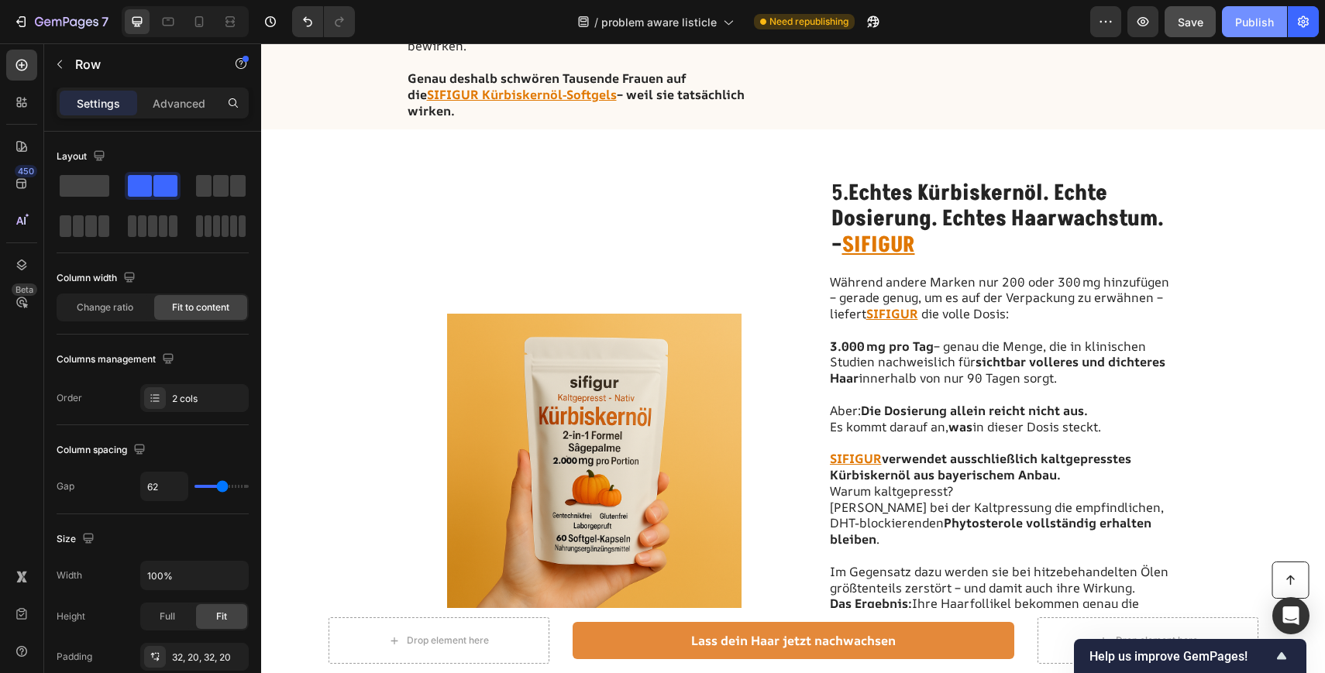
click at [1246, 19] on div "Publish" at bounding box center [1254, 22] width 39 height 16
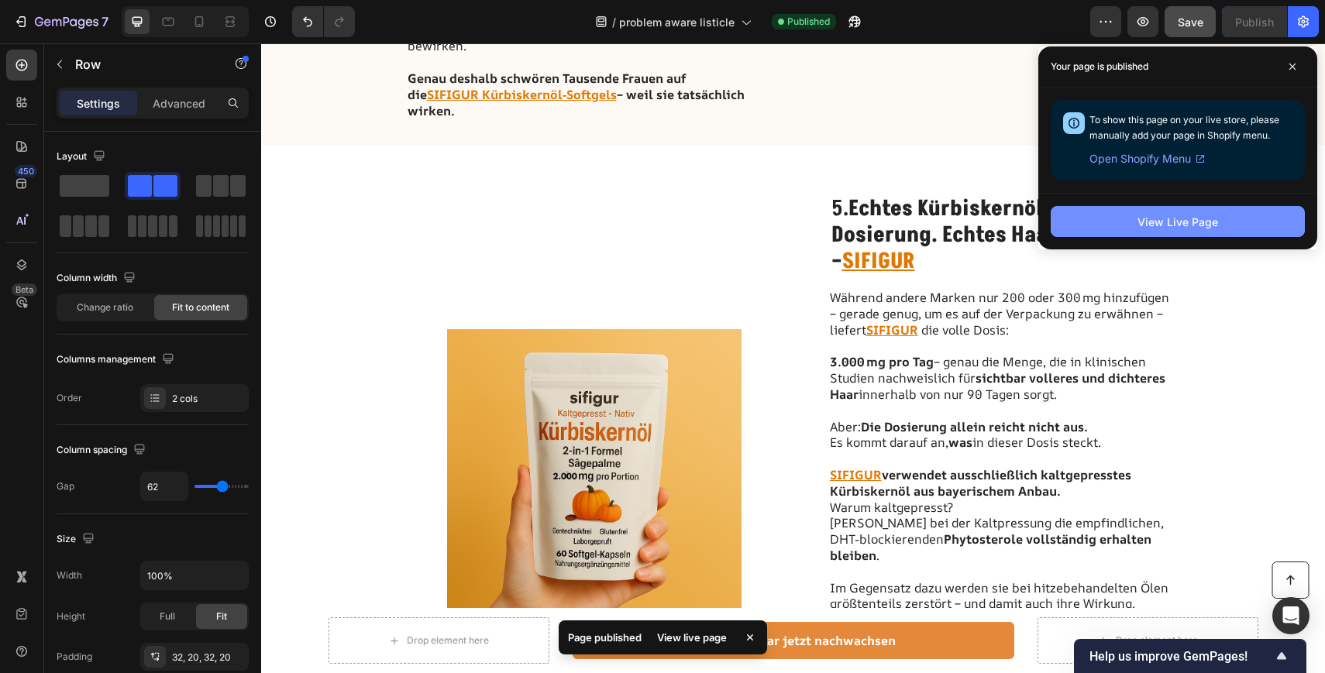
click at [1161, 214] on div "View Live Page" at bounding box center [1177, 222] width 81 height 16
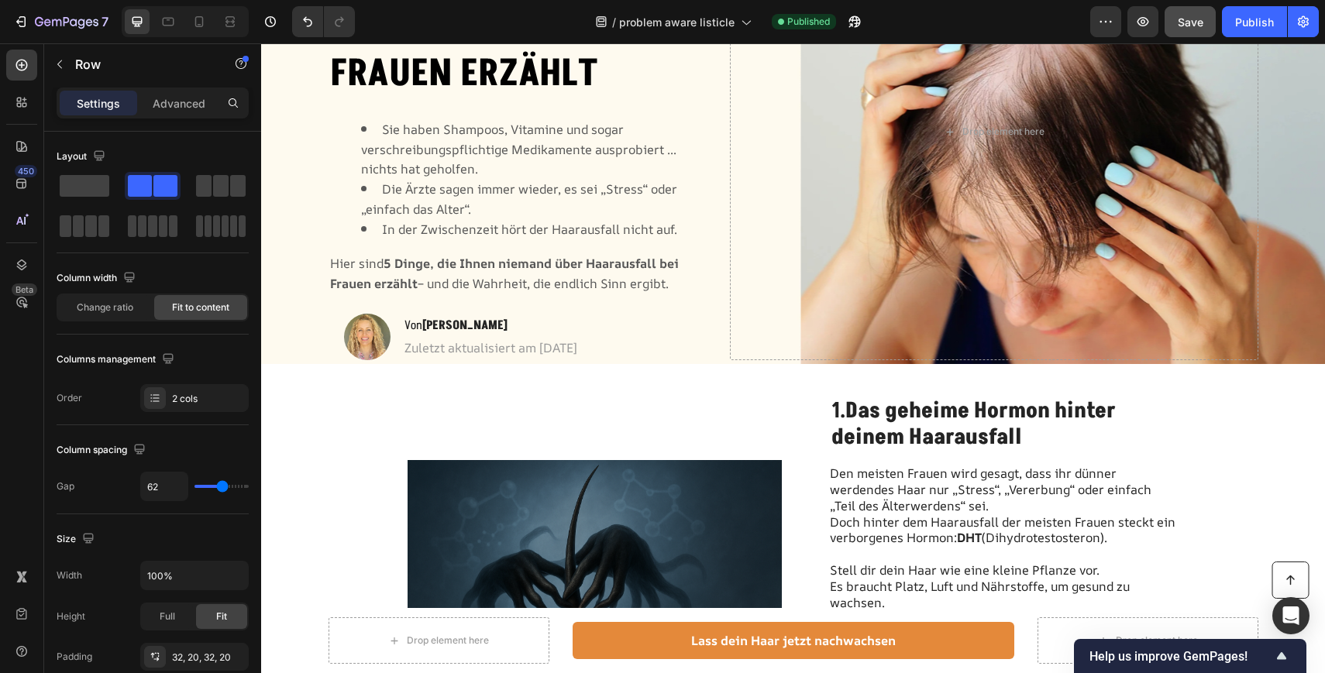
scroll to position [0, 0]
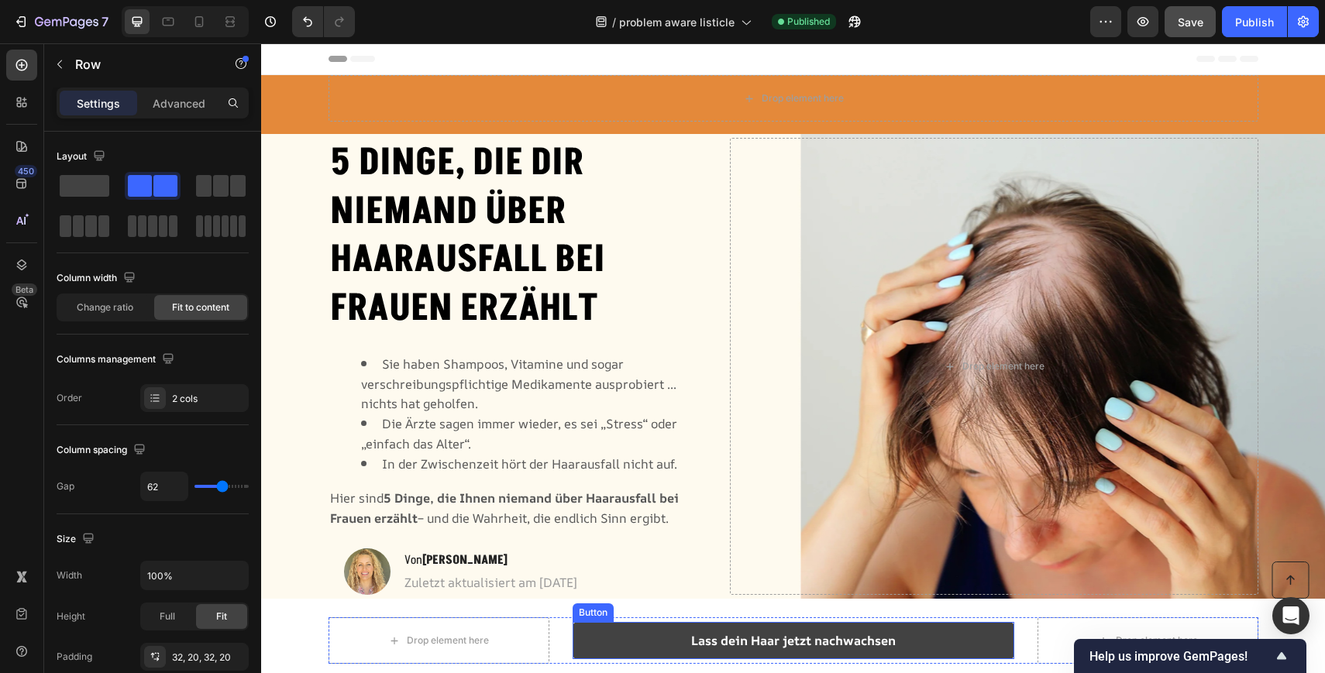
click at [611, 646] on link "Lass dein Haar jetzt nachwachsen" at bounding box center [793, 640] width 442 height 37
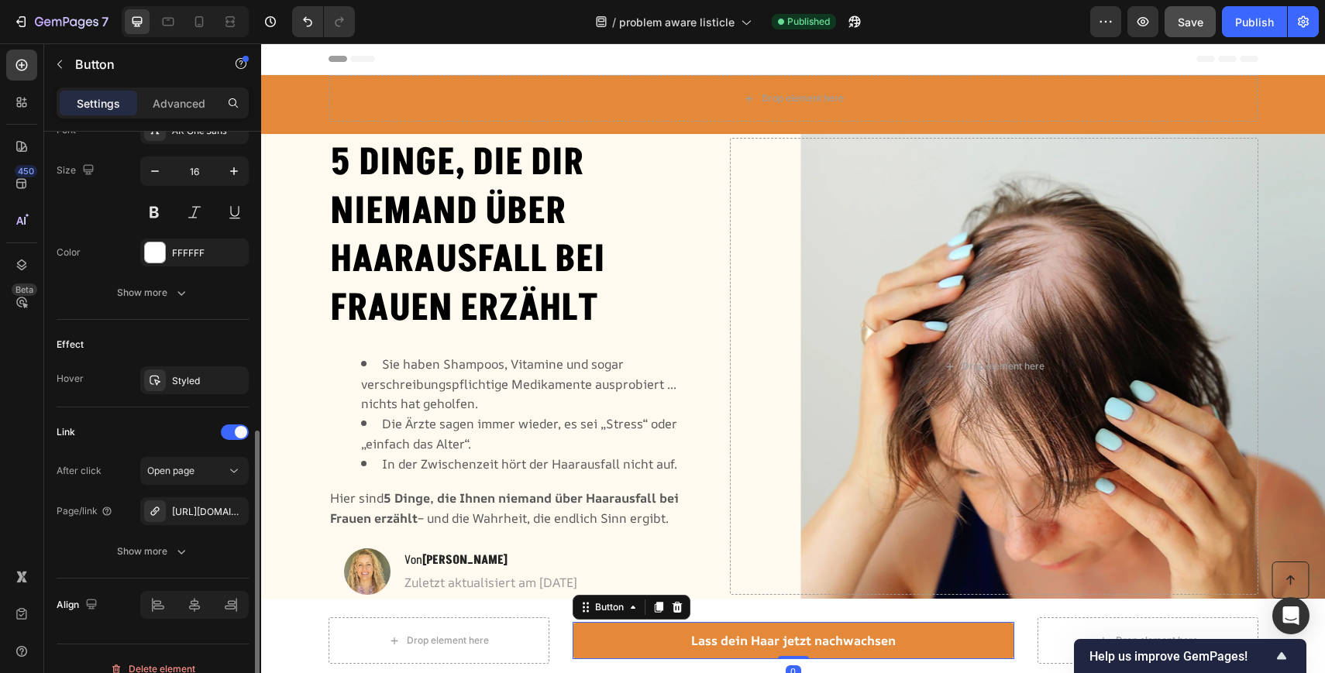
scroll to position [646, 0]
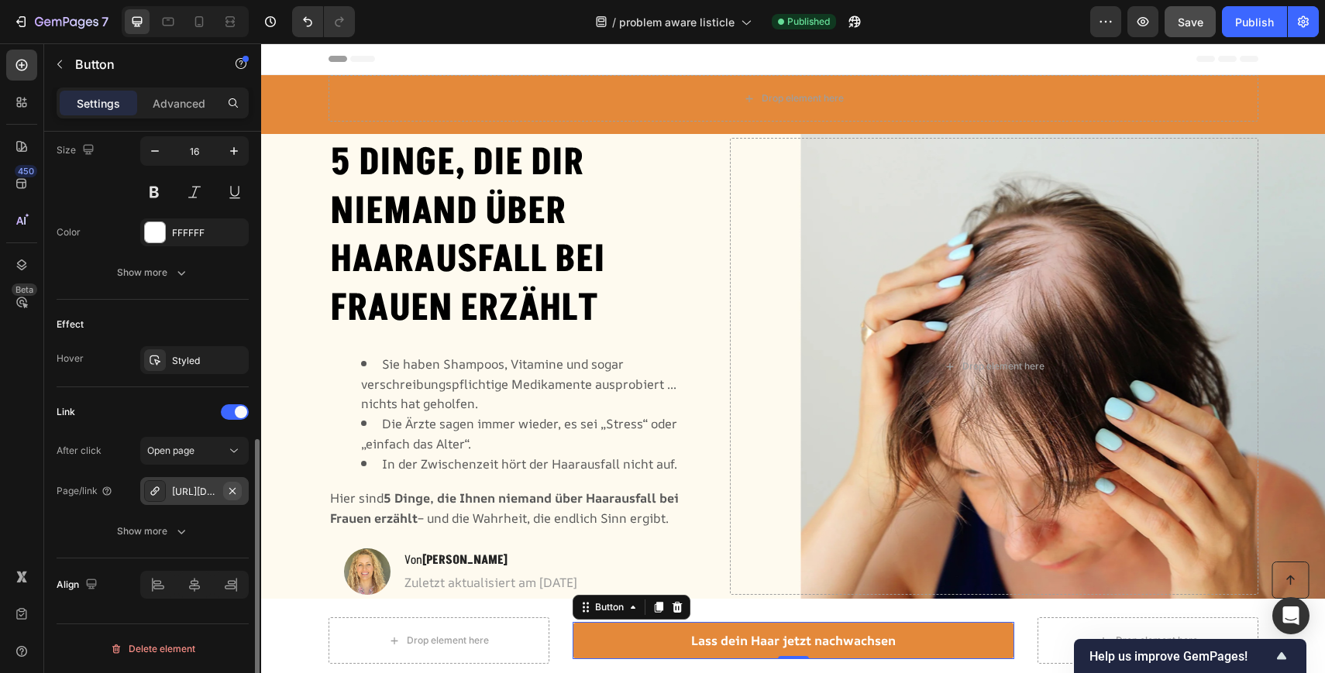
click at [232, 488] on icon "button" at bounding box center [232, 491] width 12 height 12
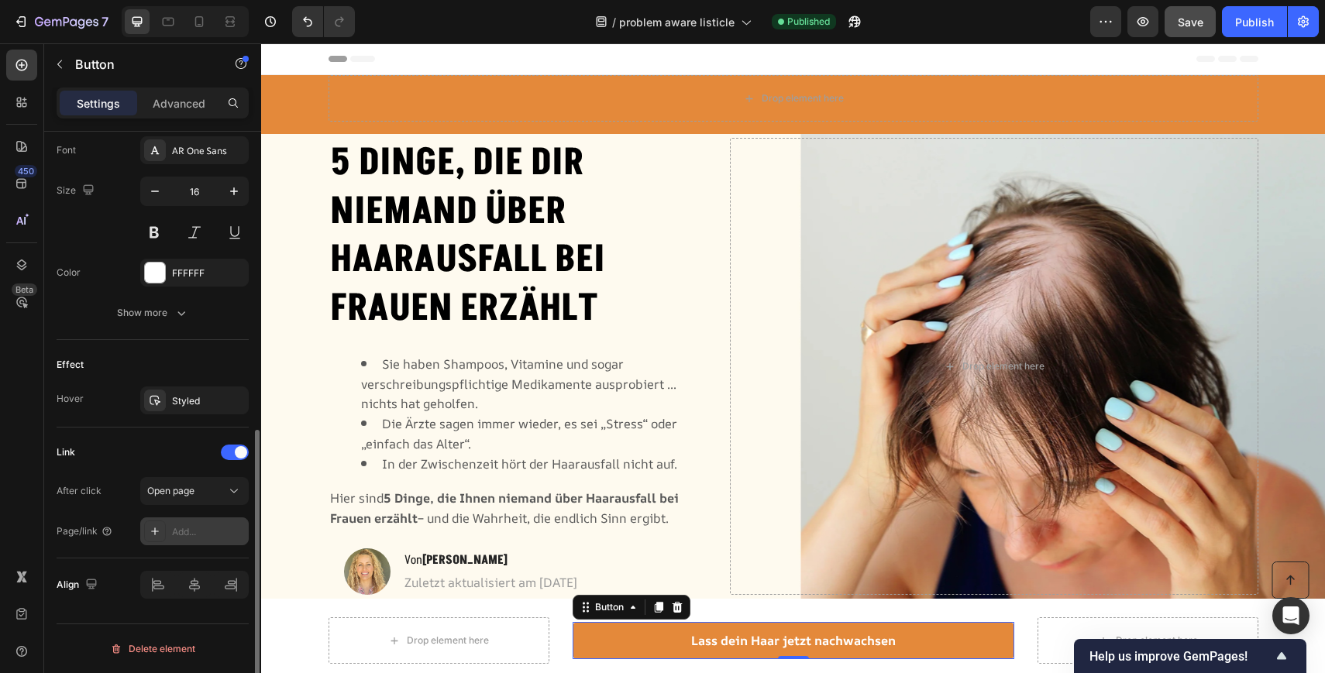
scroll to position [606, 0]
click at [181, 531] on div "Add..." at bounding box center [208, 532] width 73 height 14
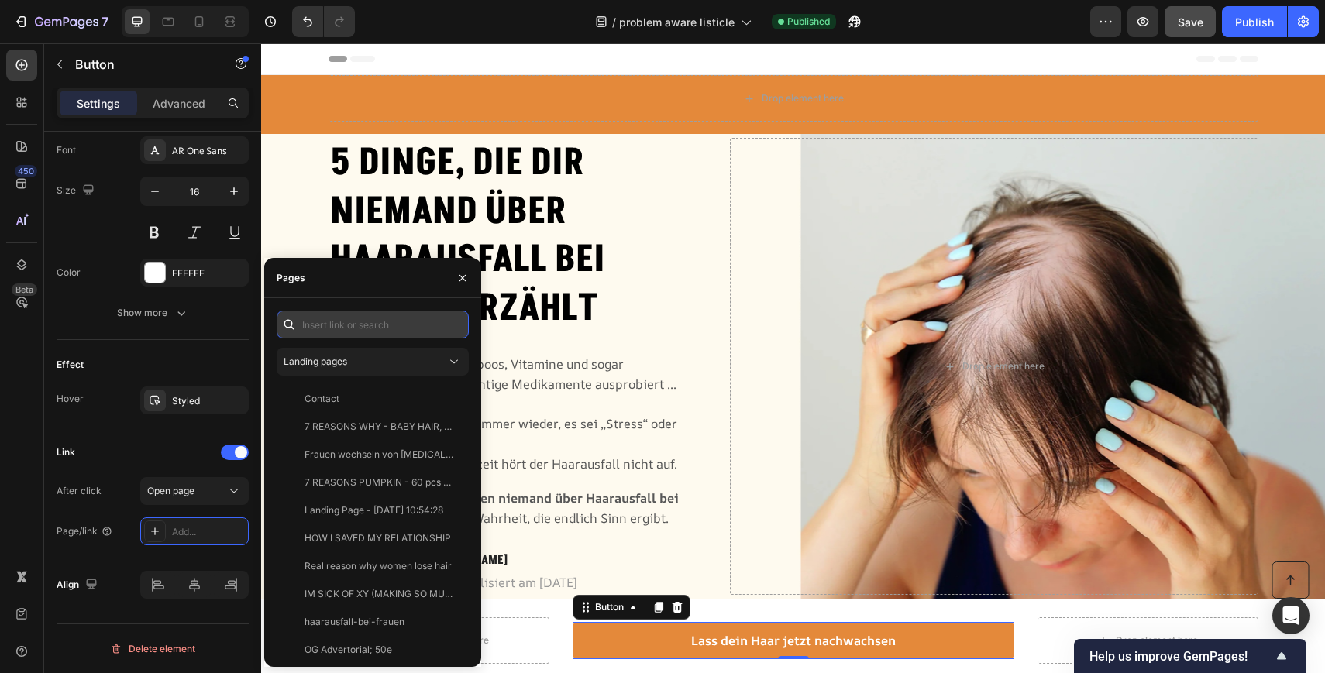
click at [346, 321] on input "text" at bounding box center [373, 325] width 192 height 28
paste input "https://sifigur.com/products/sifigur-kurbiskernol-softgels-1?pb=0"
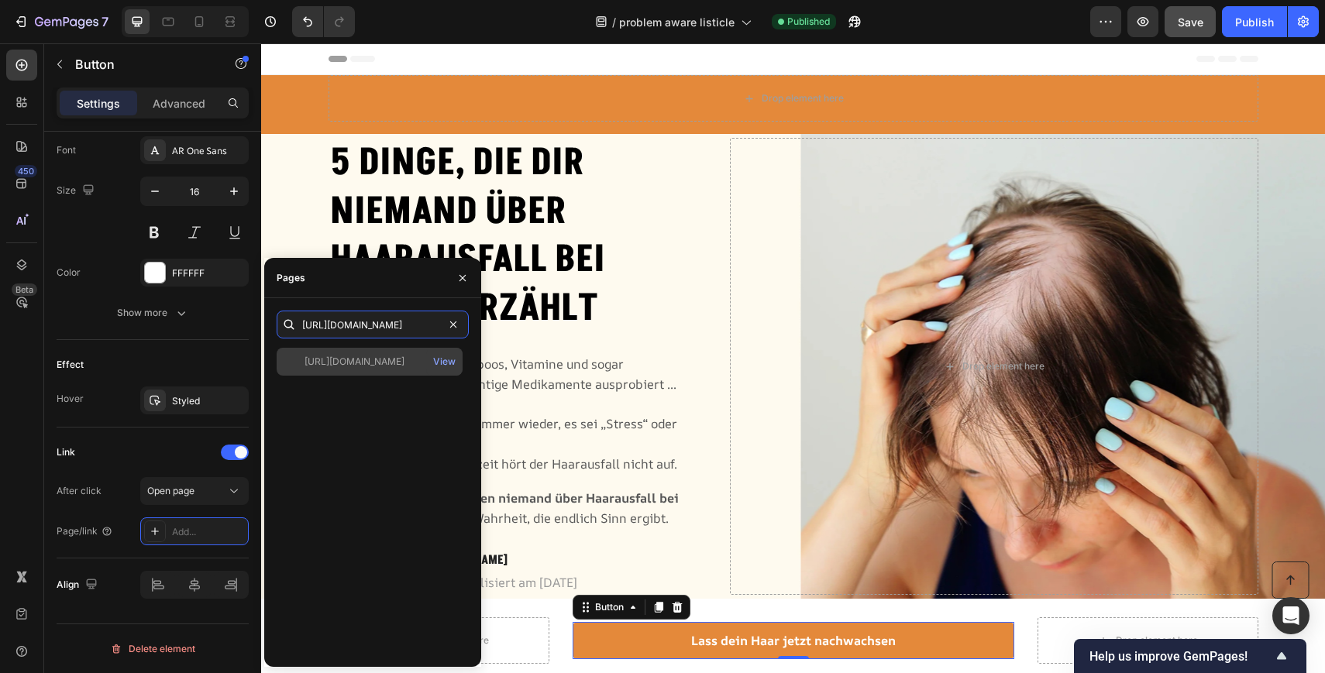
type input "https://sifigur.com/products/sifigur-kurbiskernol-softgels-1?pb=0"
click at [376, 367] on div "https://sifigur.com/products/sifigur-kurbiskernol-softgels-1?pb=0" at bounding box center [354, 362] width 100 height 14
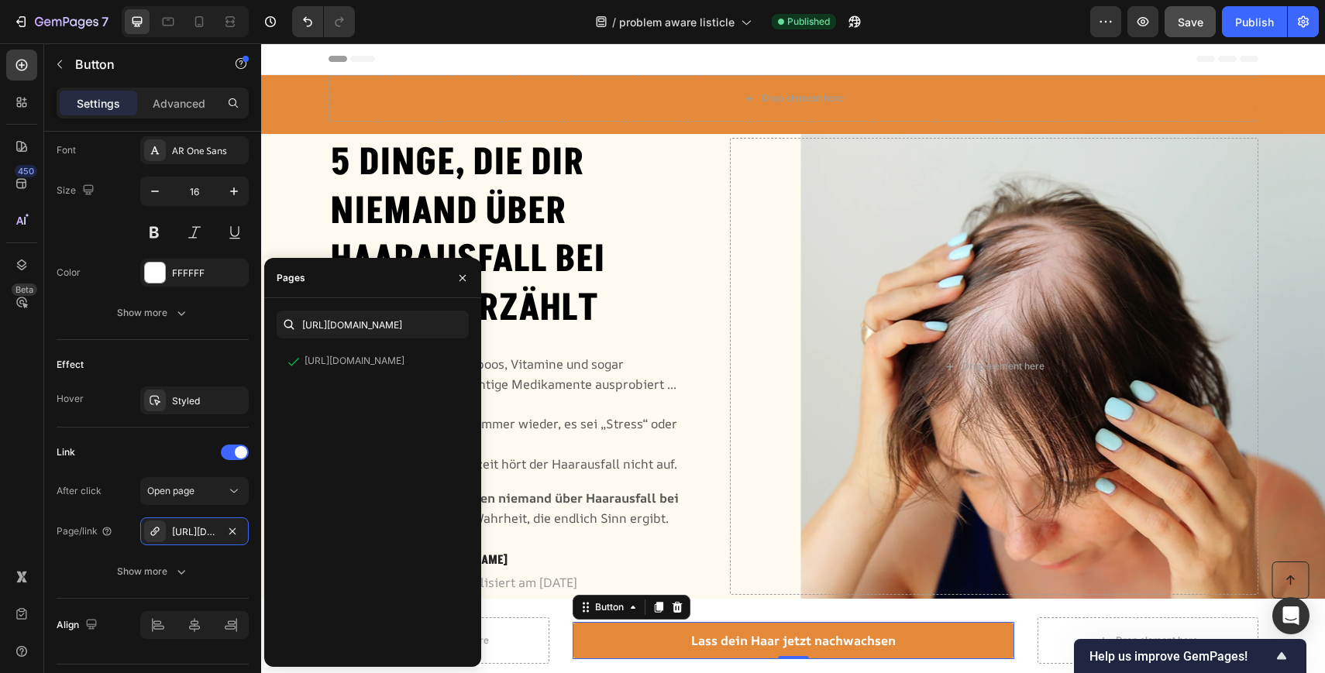
click at [371, 462] on div "https://sifigur.com/products/sifigur-kurbiskernol-softgels-1?pb=0 View" at bounding box center [373, 501] width 192 height 307
click at [148, 531] on div at bounding box center [155, 532] width 22 height 22
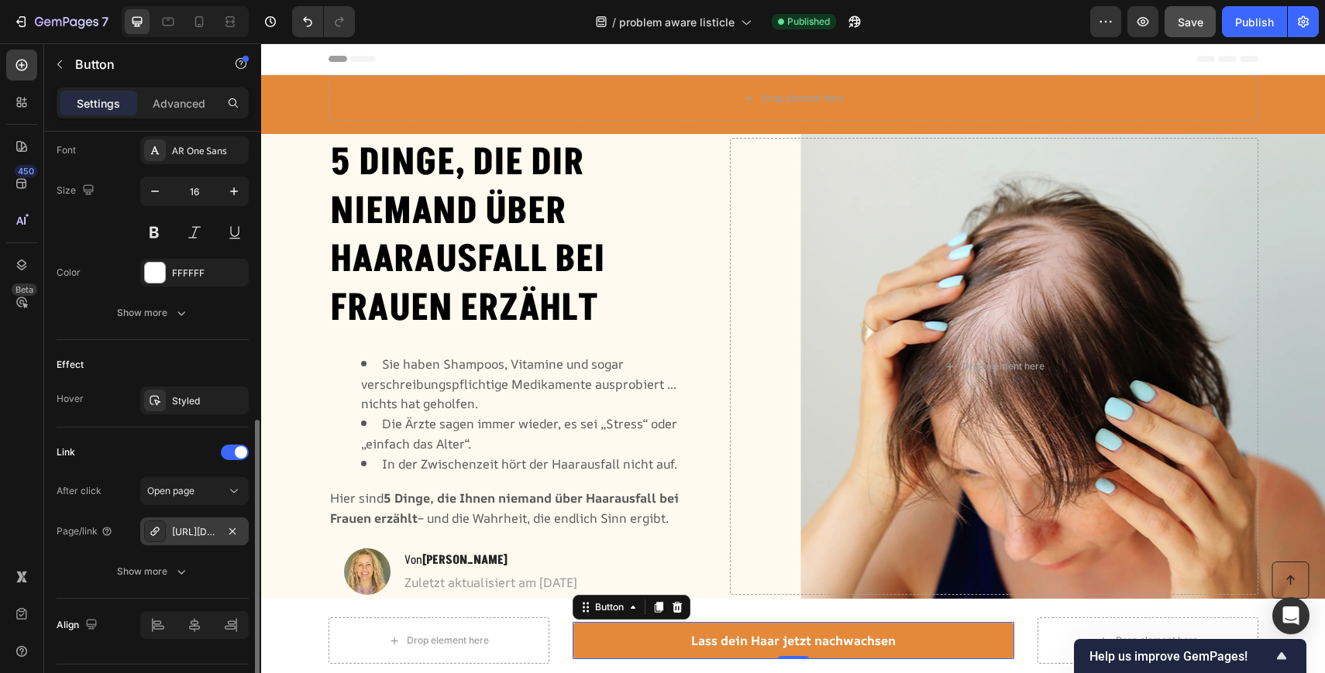
click at [159, 536] on icon at bounding box center [155, 531] width 12 height 12
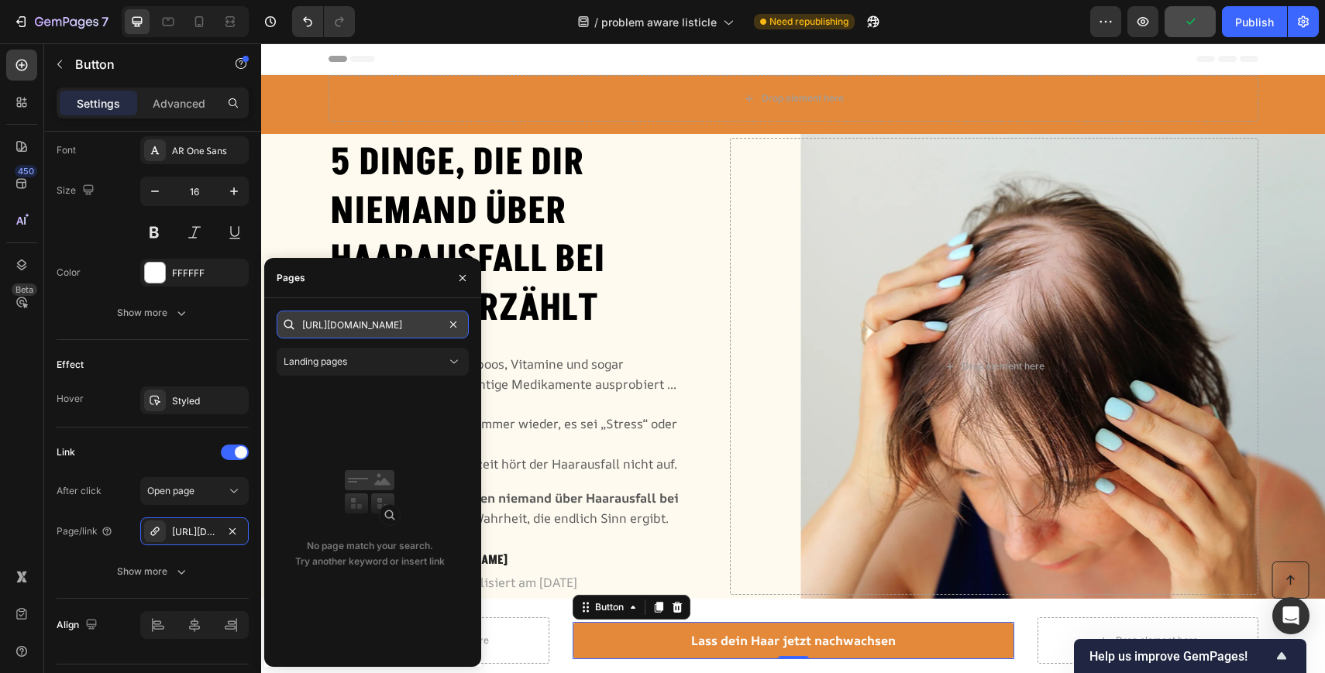
click at [414, 325] on input "https://sifigur.com/products/sifigur-kurbiskernol-softgels-1?pb=0" at bounding box center [373, 325] width 192 height 28
click at [364, 442] on div "No page match your search. Try another keyword or insert link" at bounding box center [370, 520] width 186 height 270
click at [371, 317] on input "https://sifigur.com/products/sifigur-kurbiskernol-softgels-1?pb=0" at bounding box center [373, 325] width 192 height 28
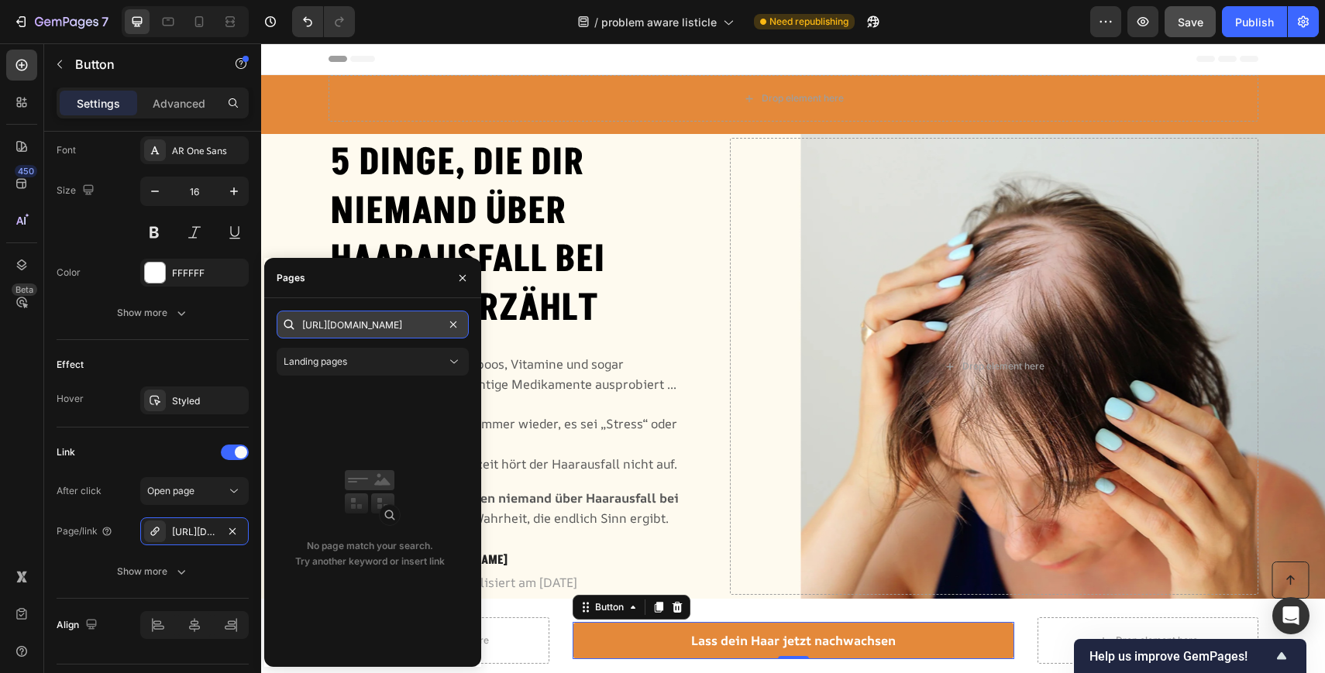
scroll to position [0, 152]
click at [383, 469] on div "No page match your search. Try another keyword or insert link" at bounding box center [370, 520] width 186 height 270
click at [460, 275] on icon "button" at bounding box center [462, 277] width 6 height 6
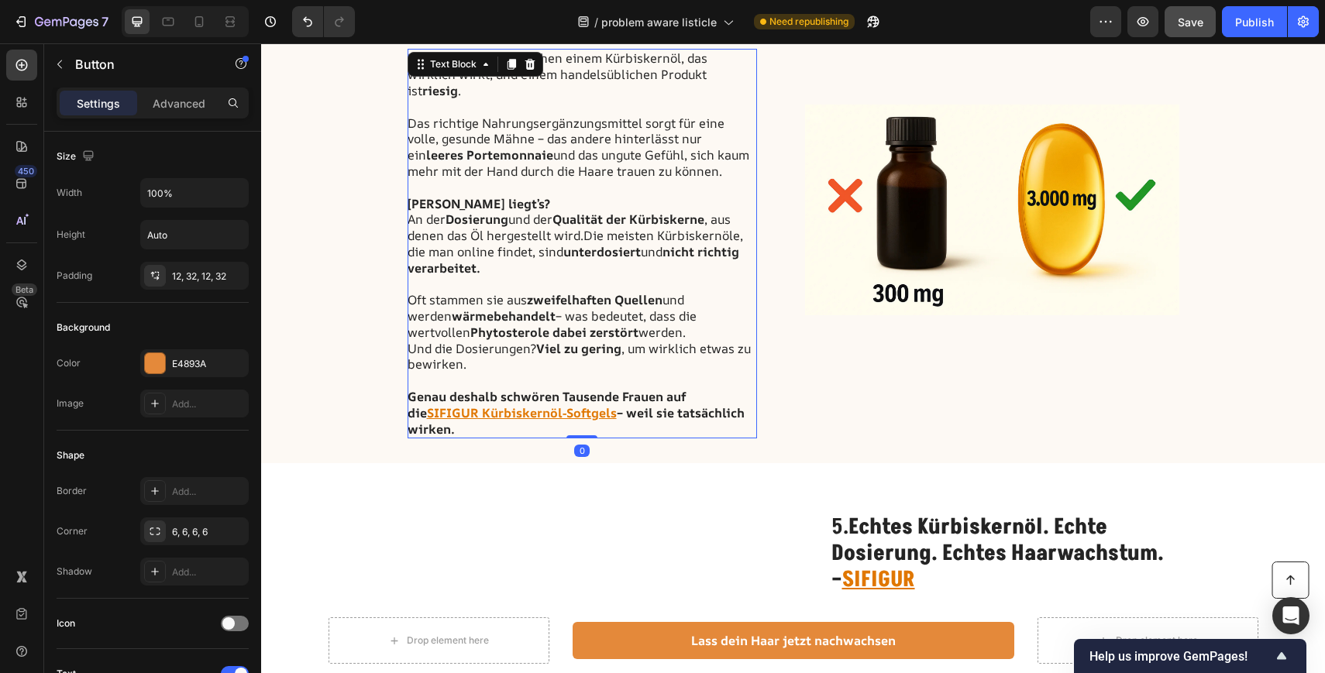
click at [574, 404] on u "SIFIGUR Kürbiskernöl-Softgels" at bounding box center [522, 412] width 190 height 17
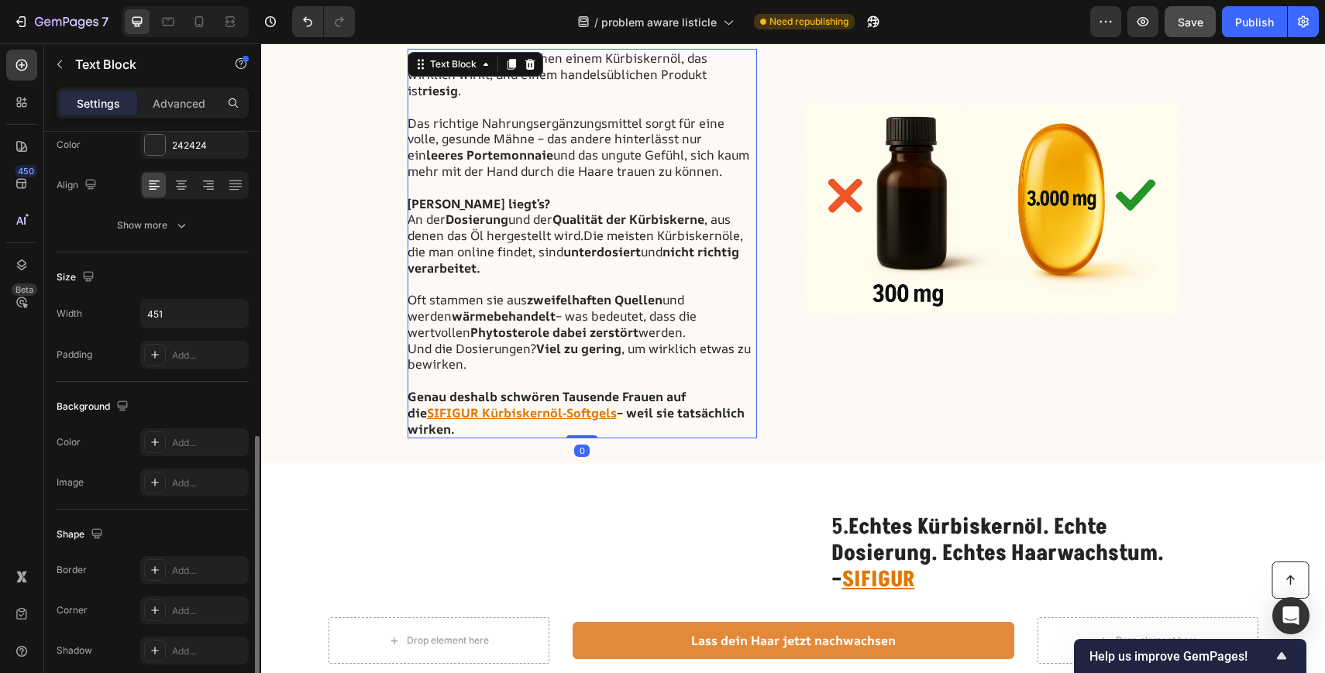
scroll to position [332, 0]
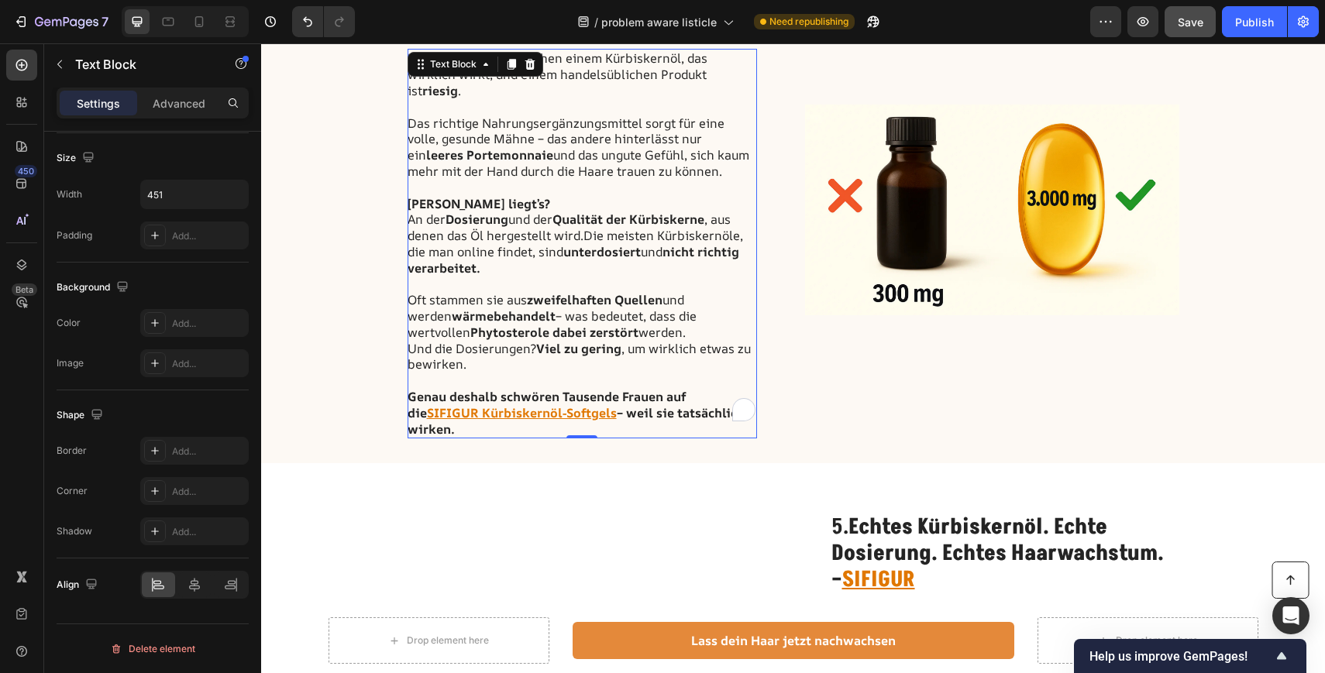
click at [596, 404] on strong "– weil sie tatsächlich wirken." at bounding box center [575, 420] width 337 height 33
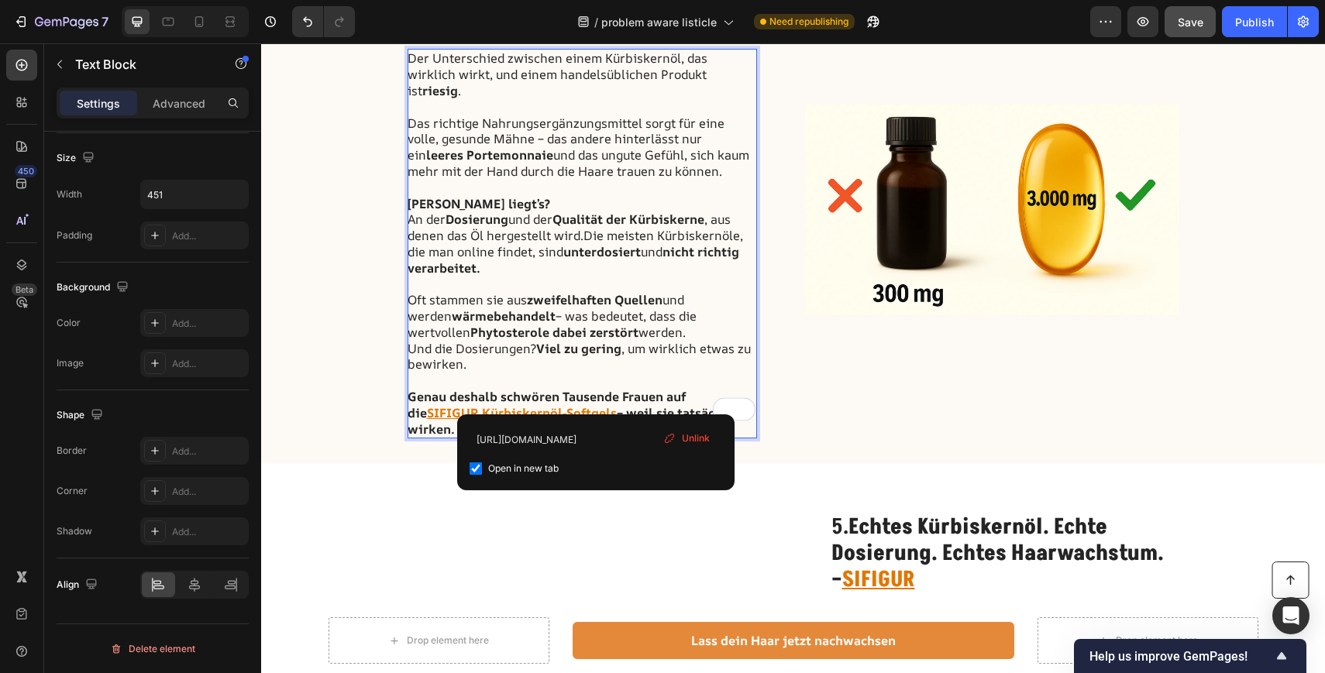
click at [697, 440] on span "Unlink" at bounding box center [696, 438] width 28 height 14
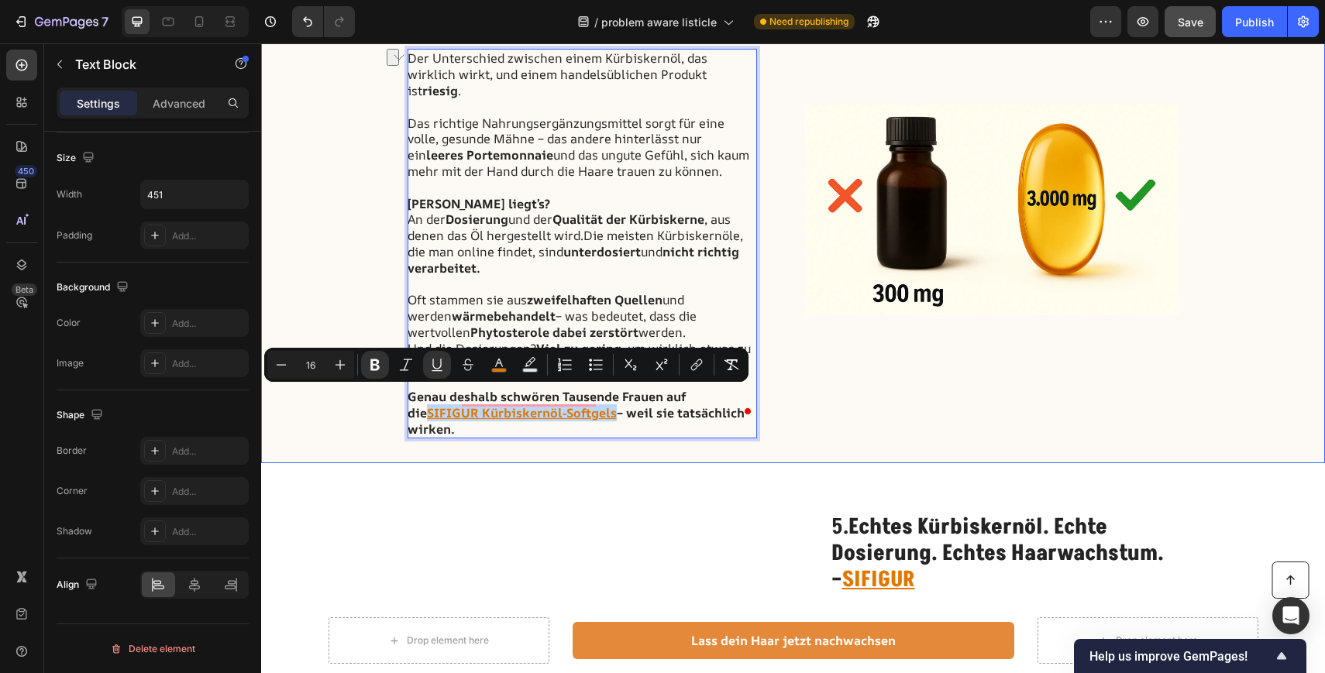
drag, startPoint x: 596, startPoint y: 400, endPoint x: 406, endPoint y: 399, distance: 190.6
click at [406, 399] on div "4. Dosierung und Qualität machen den Unterschied Heading Der Unterschied zwisch…" at bounding box center [793, 210] width 1064 height 507
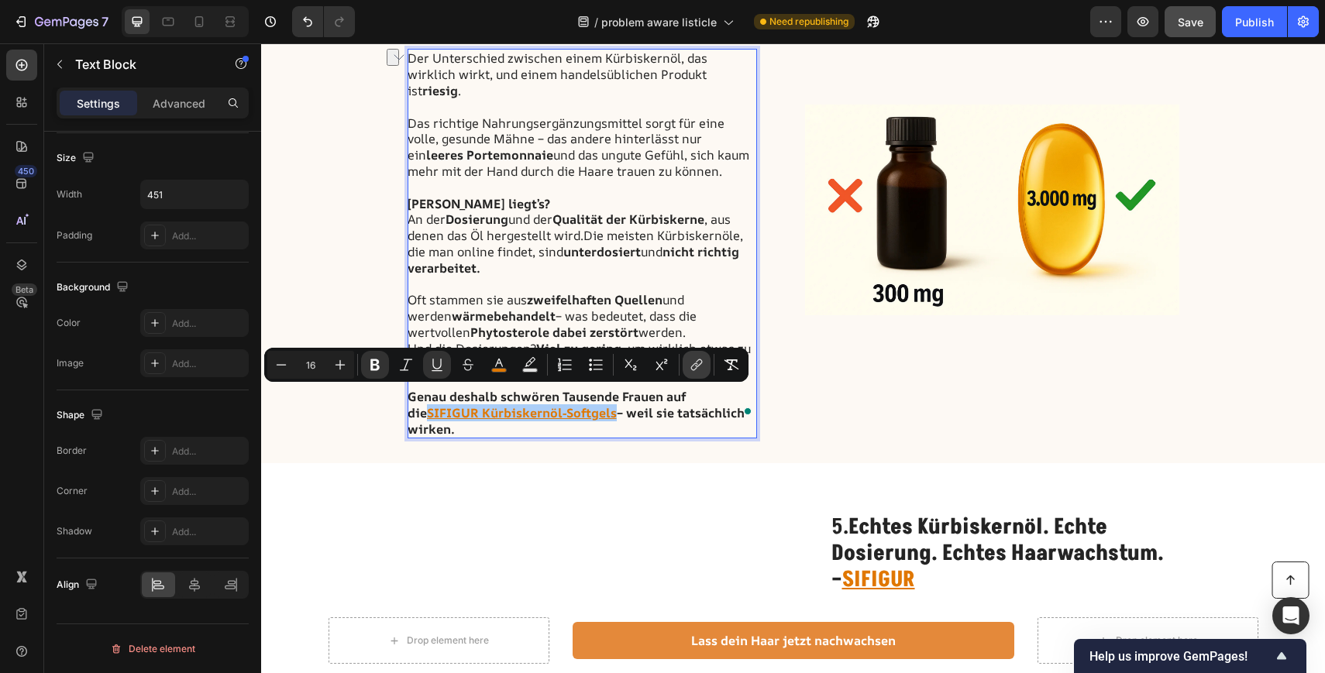
click at [703, 360] on icon "Editor contextual toolbar" at bounding box center [696, 364] width 15 height 15
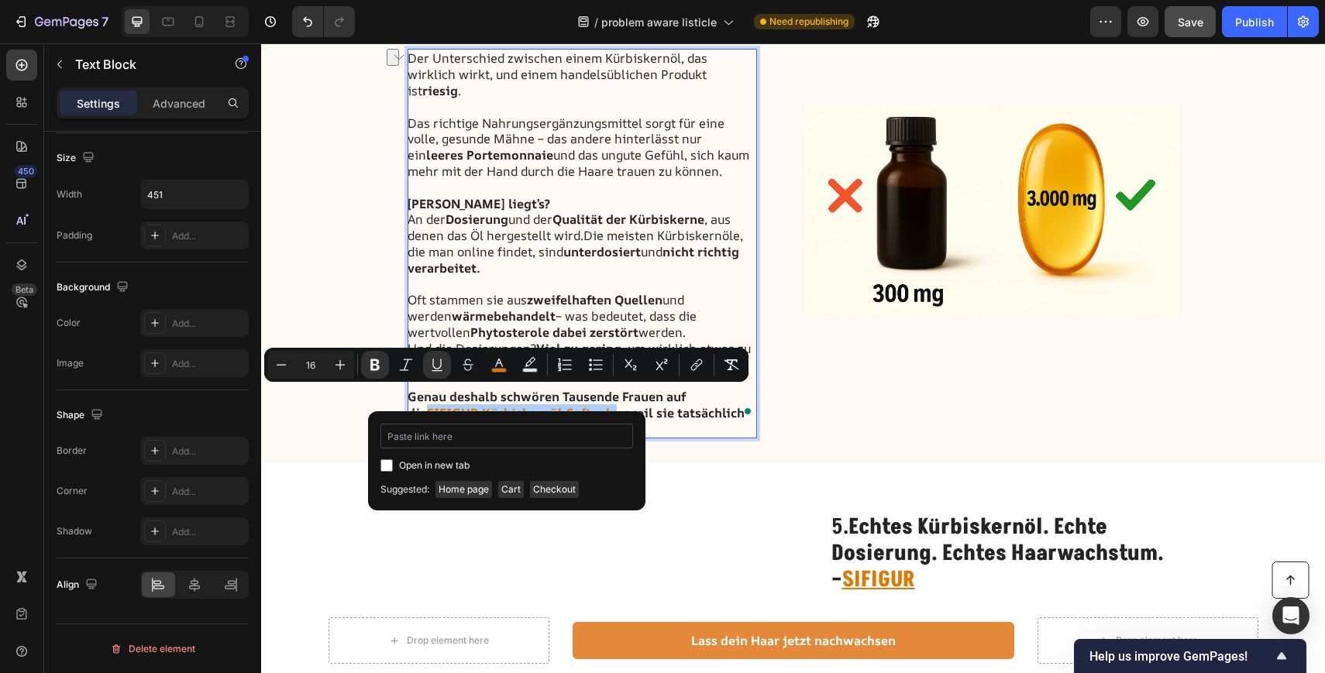
click at [504, 436] on input "Editor contextual toolbar" at bounding box center [506, 436] width 253 height 25
type input "https://sifigur.com/products/sifigur-kurbiskernol-softgels-1?pb=0"
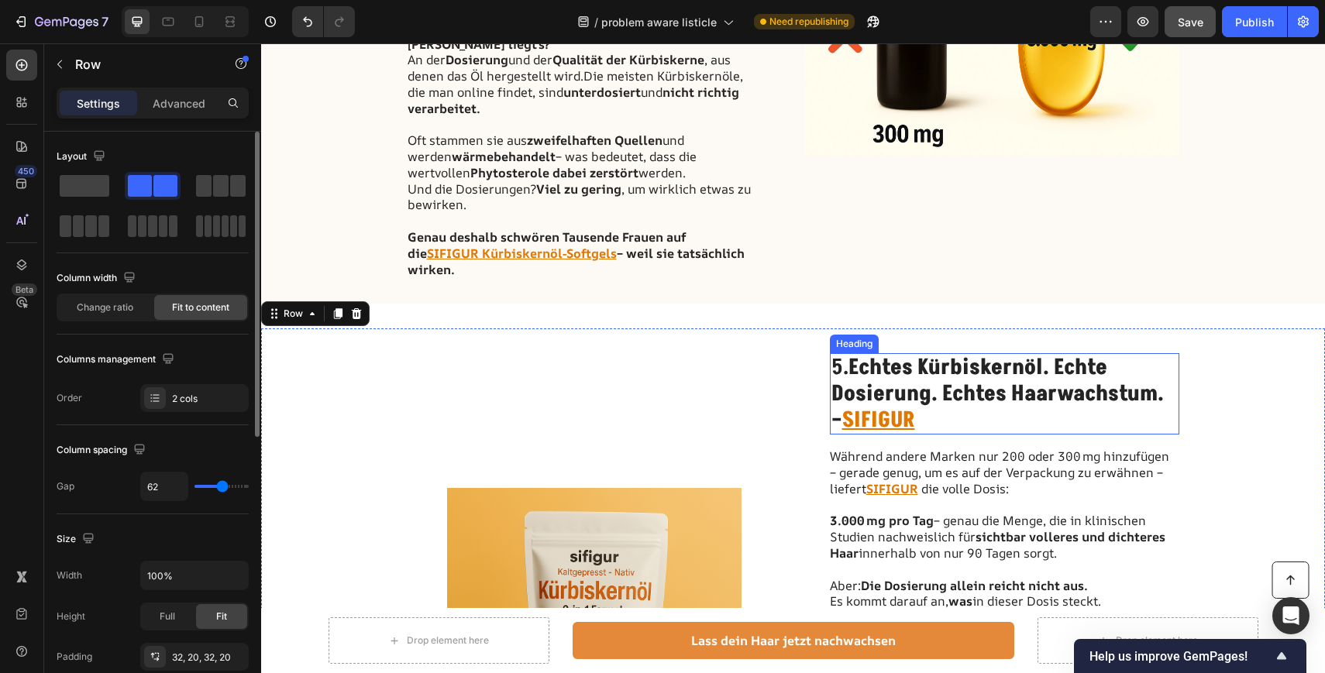
scroll to position [2260, 0]
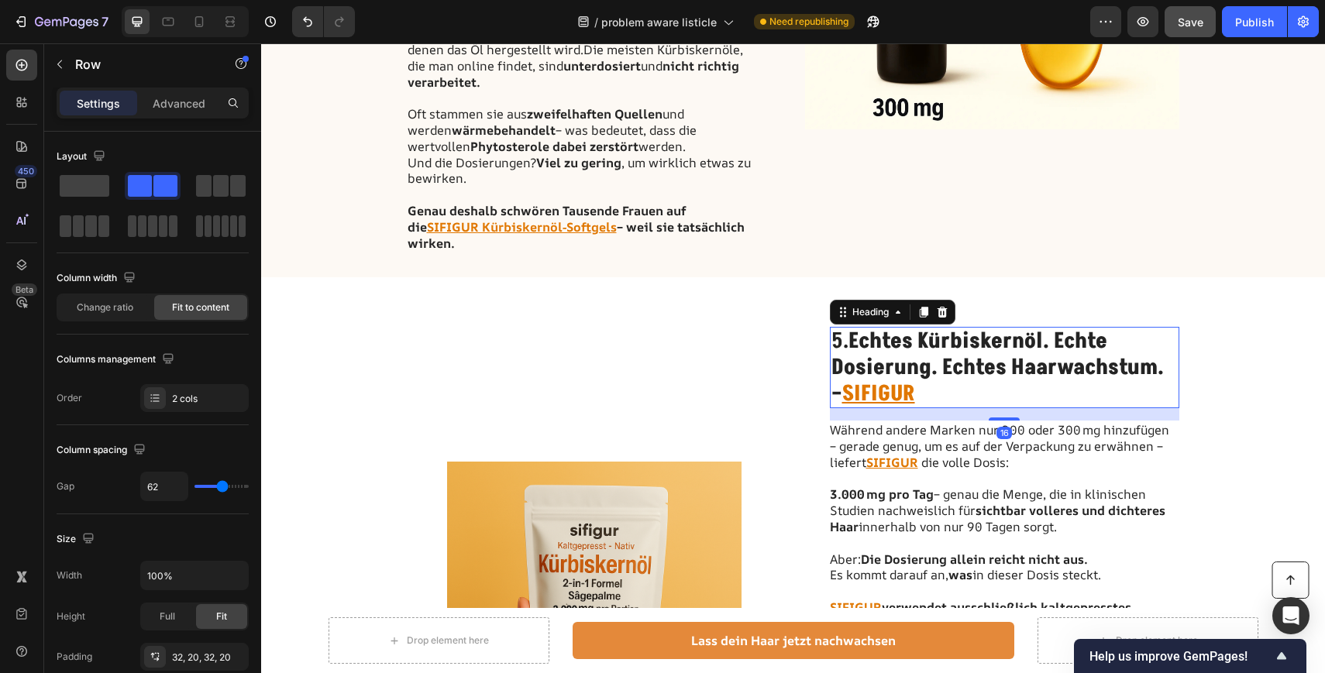
click at [915, 379] on u "SIFIGUR" at bounding box center [878, 394] width 73 height 30
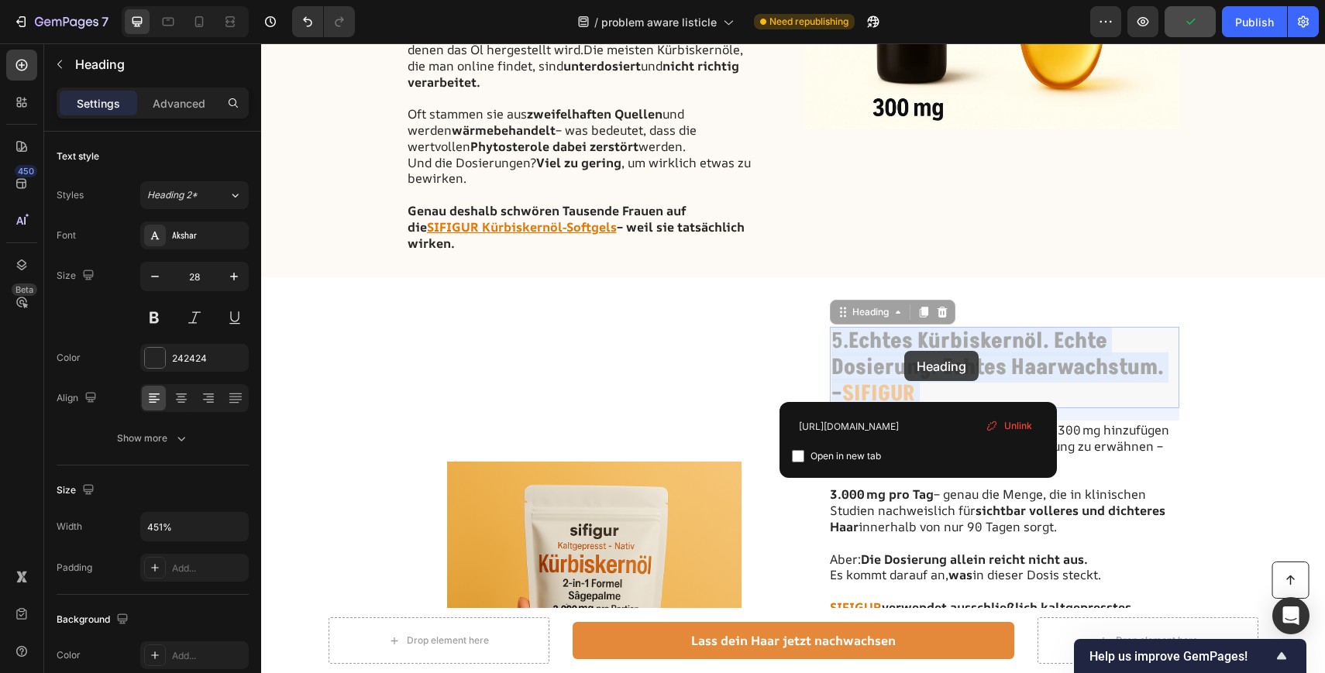
drag, startPoint x: 923, startPoint y: 372, endPoint x: 890, endPoint y: 335, distance: 48.8
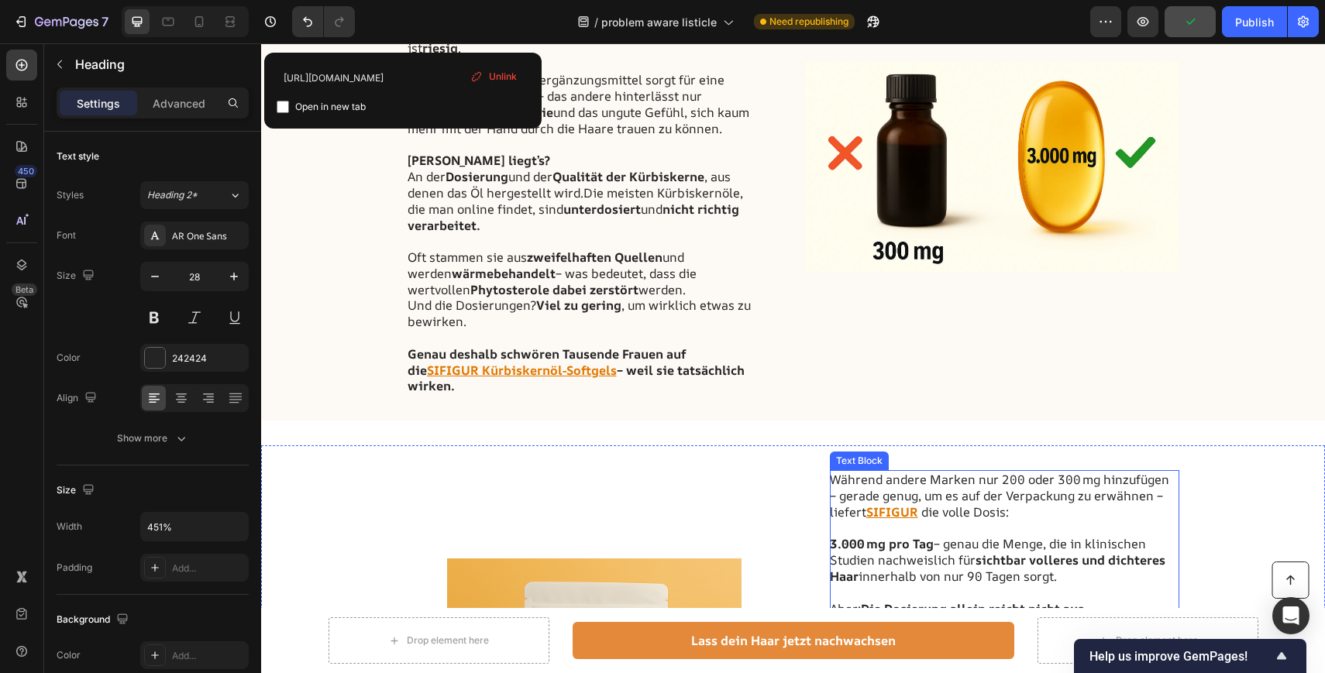
scroll to position [2403, 0]
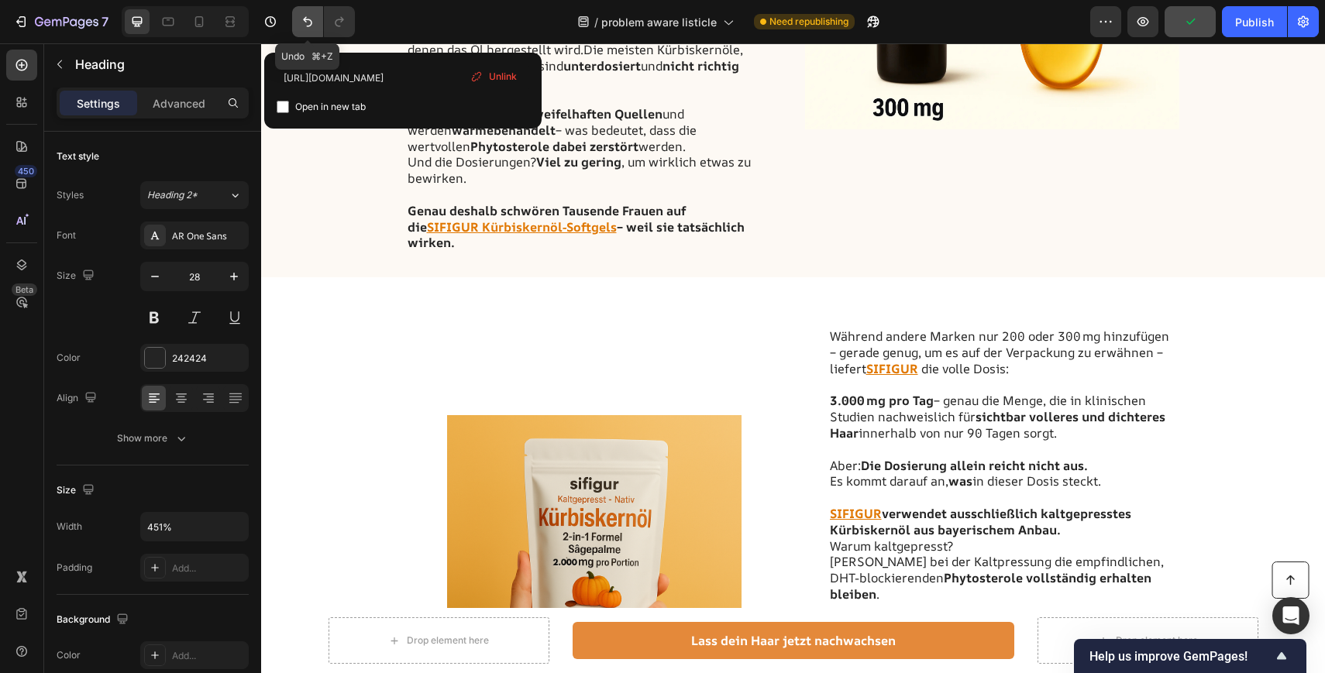
click at [301, 21] on icon "Undo/Redo" at bounding box center [307, 21] width 15 height 15
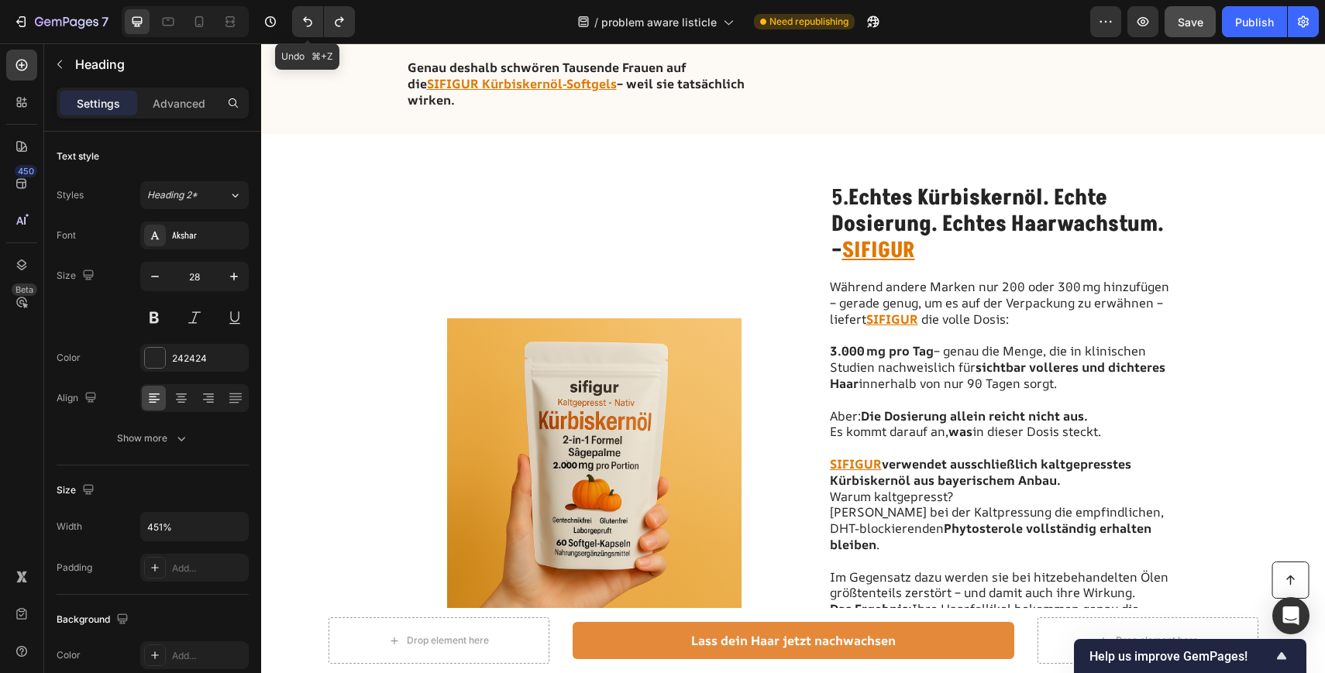
scroll to position [2260, 0]
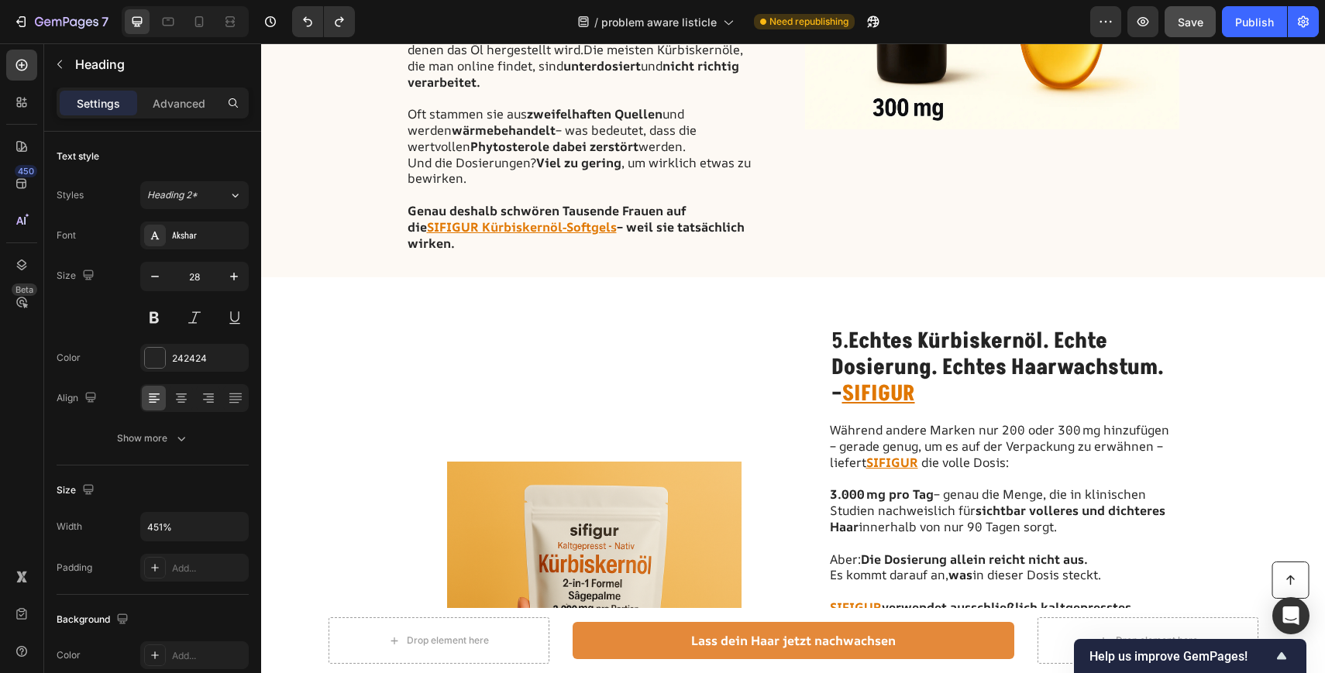
click at [943, 374] on h2 "5. Echtes Kürbiskernöl. Echte Dosierung. Echtes Haarwachstum. – SIFIGUR" at bounding box center [1004, 367] width 349 height 81
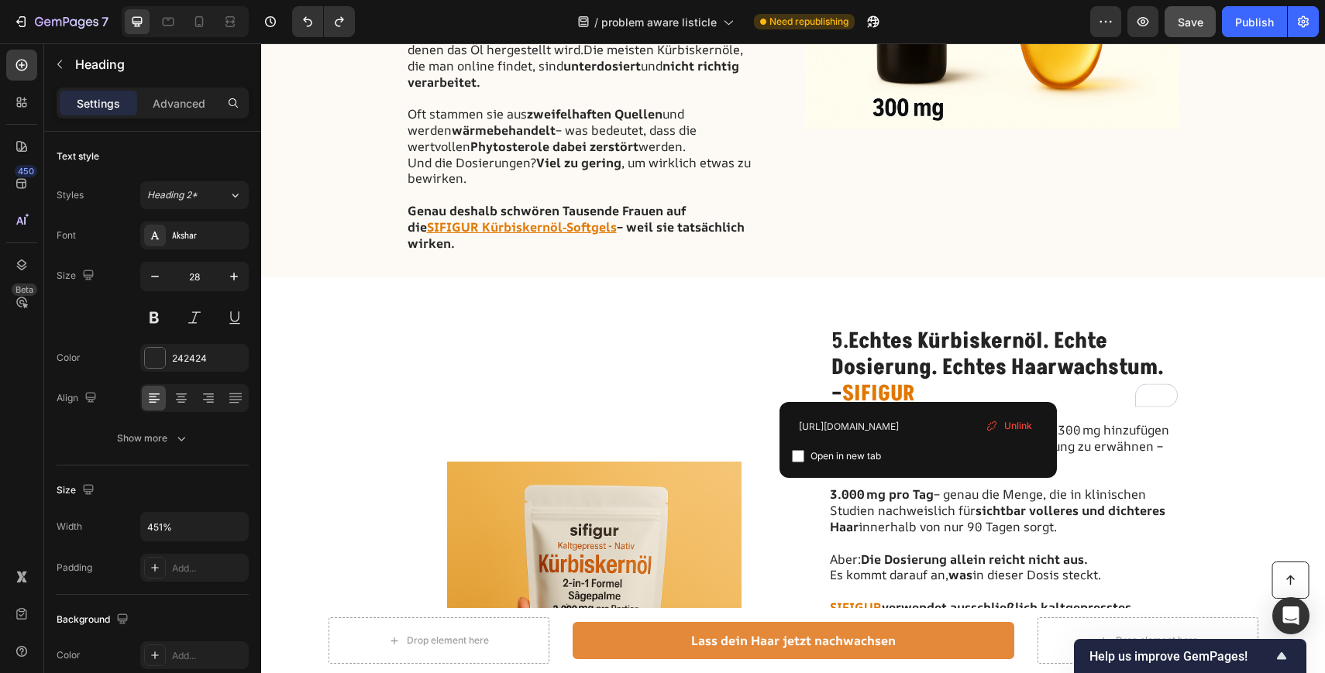
click at [1017, 427] on span "Unlink" at bounding box center [1018, 426] width 28 height 14
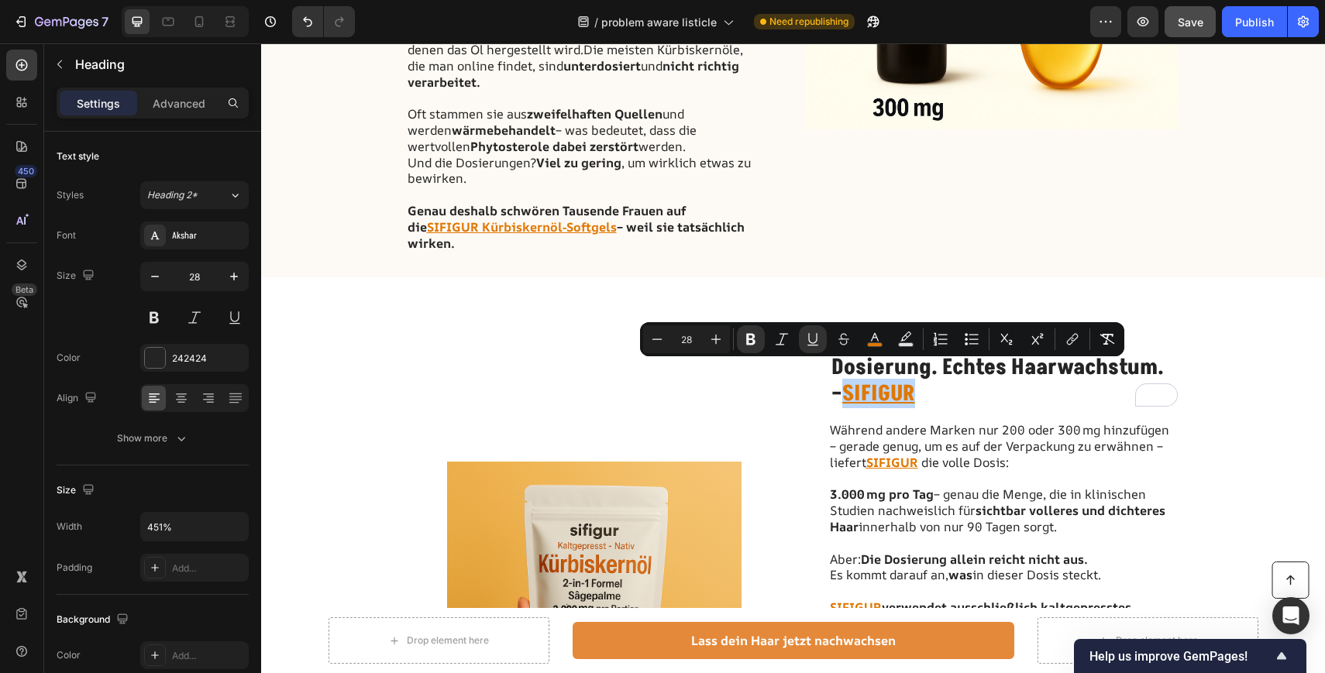
drag, startPoint x: 919, startPoint y: 380, endPoint x: 844, endPoint y: 380, distance: 75.1
click at [844, 380] on p "5. Echtes Kürbiskernöl. Echte Dosierung. Echtes Haarwachstum. – SIFIGUR ⁠⁠⁠⁠⁠⁠⁠" at bounding box center [1004, 367] width 346 height 78
click at [1069, 341] on icon "Editor contextual toolbar" at bounding box center [1071, 339] width 15 height 15
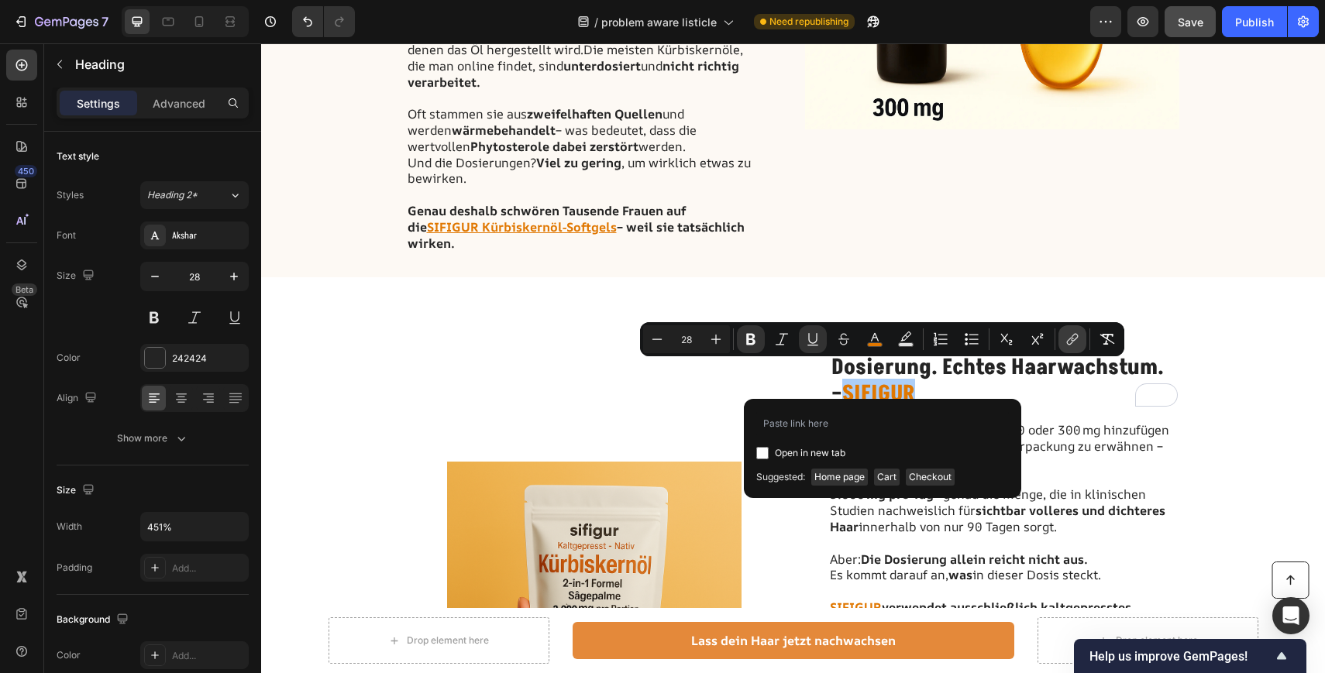
type input "https://sifigur.com/products/sifigur-kurbiskernol-softgels-1?pb=0"
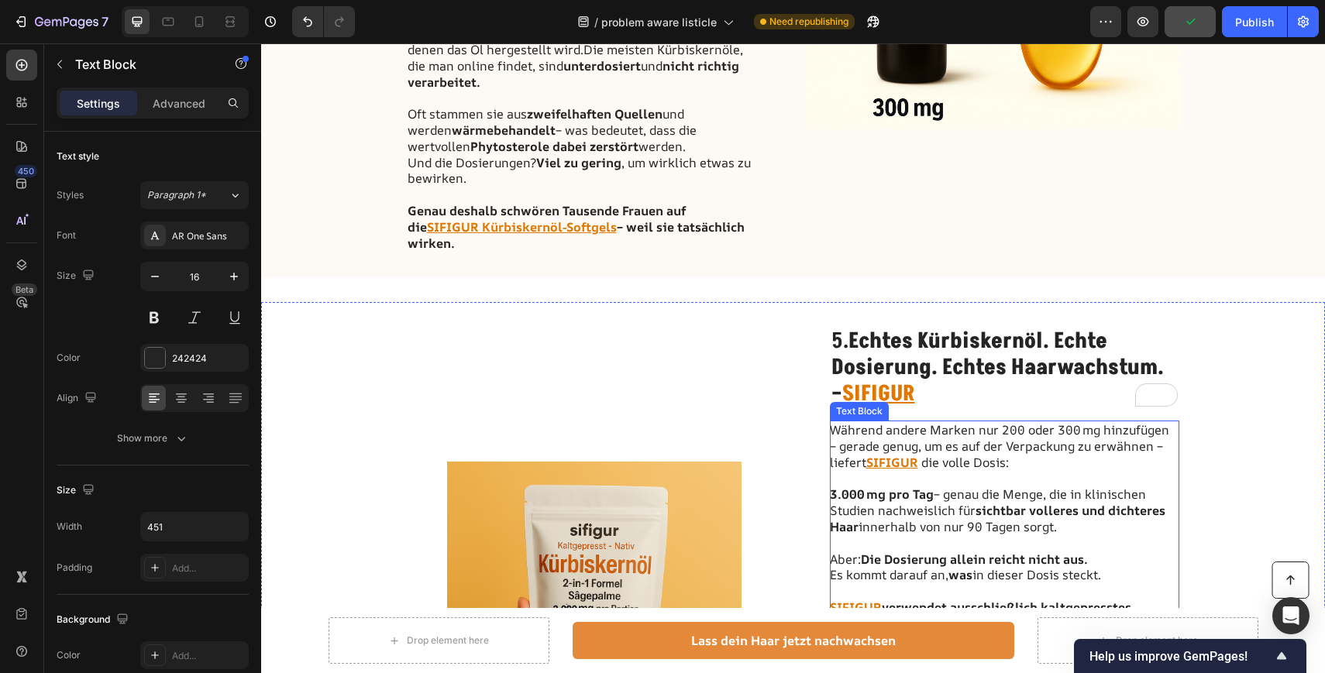
click at [923, 445] on p "Während andere Marken nur 200 oder 300 mg hinzufügen – gerade genug, um es auf …" at bounding box center [1004, 454] width 348 height 64
click at [920, 454] on span "To enrich screen reader interactions, please activate Accessibility in Grammarl…" at bounding box center [919, 462] width 3 height 17
drag, startPoint x: 920, startPoint y: 443, endPoint x: 870, endPoint y: 449, distance: 50.7
click at [870, 449] on p "Während andere Marken nur 200 oder 300 mg hinzufügen – gerade genug, um es auf …" at bounding box center [1004, 454] width 348 height 64
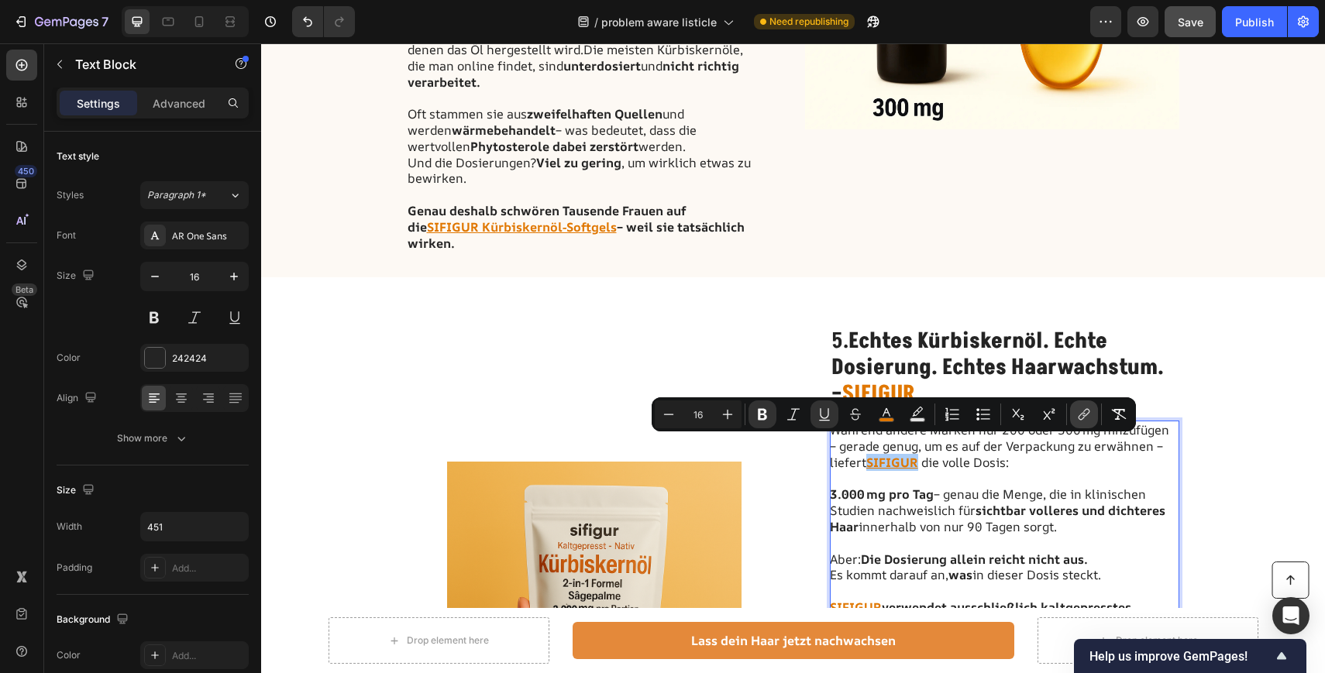
click at [1076, 411] on icon "Editor contextual toolbar" at bounding box center [1083, 414] width 15 height 15
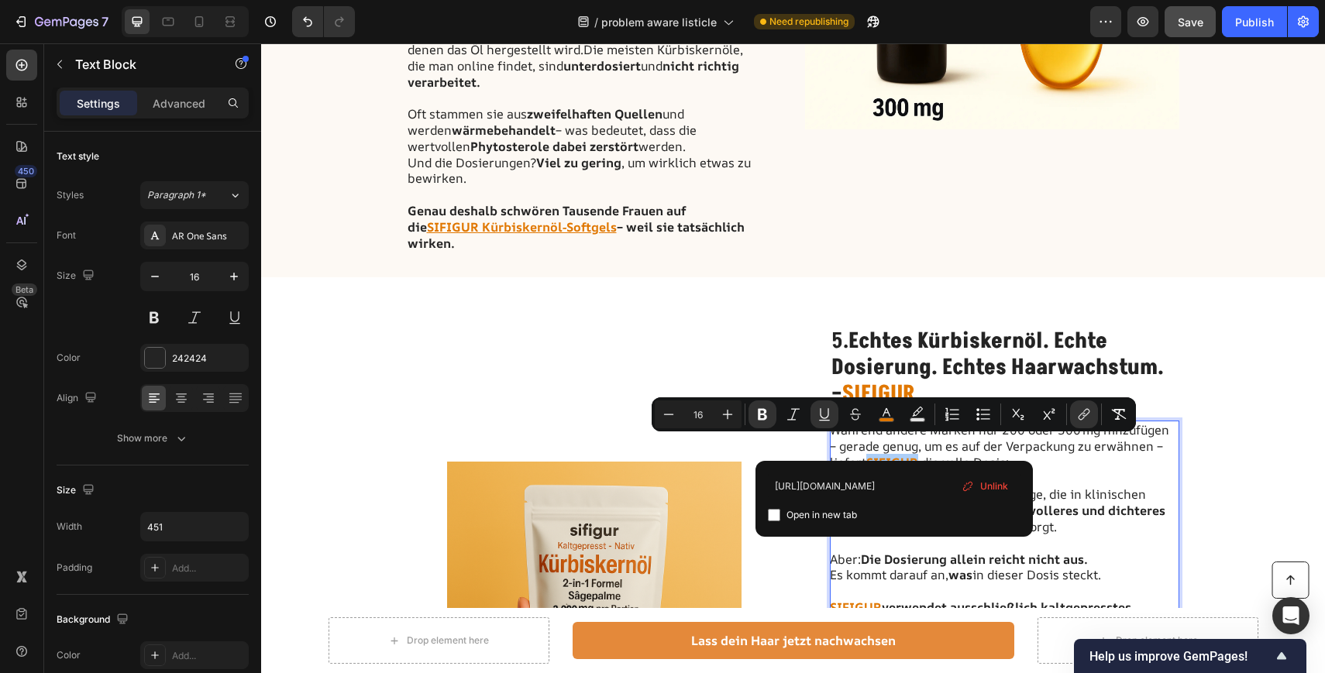
scroll to position [0, 46]
click at [930, 486] on input "https://sifigur.com/products/kurbiskernol-softgels" at bounding box center [894, 485] width 253 height 25
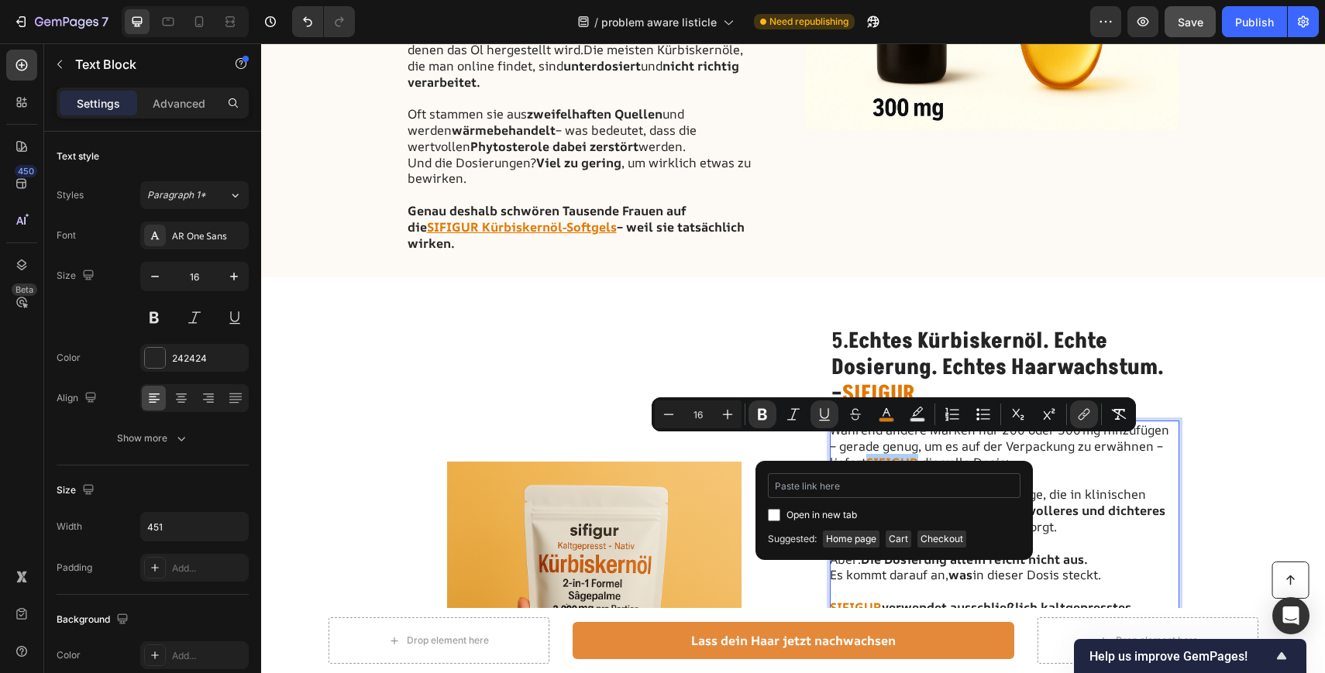
type input "https://sifigur.com/products/sifigur-kurbiskernol-softgels-1?pb=0"
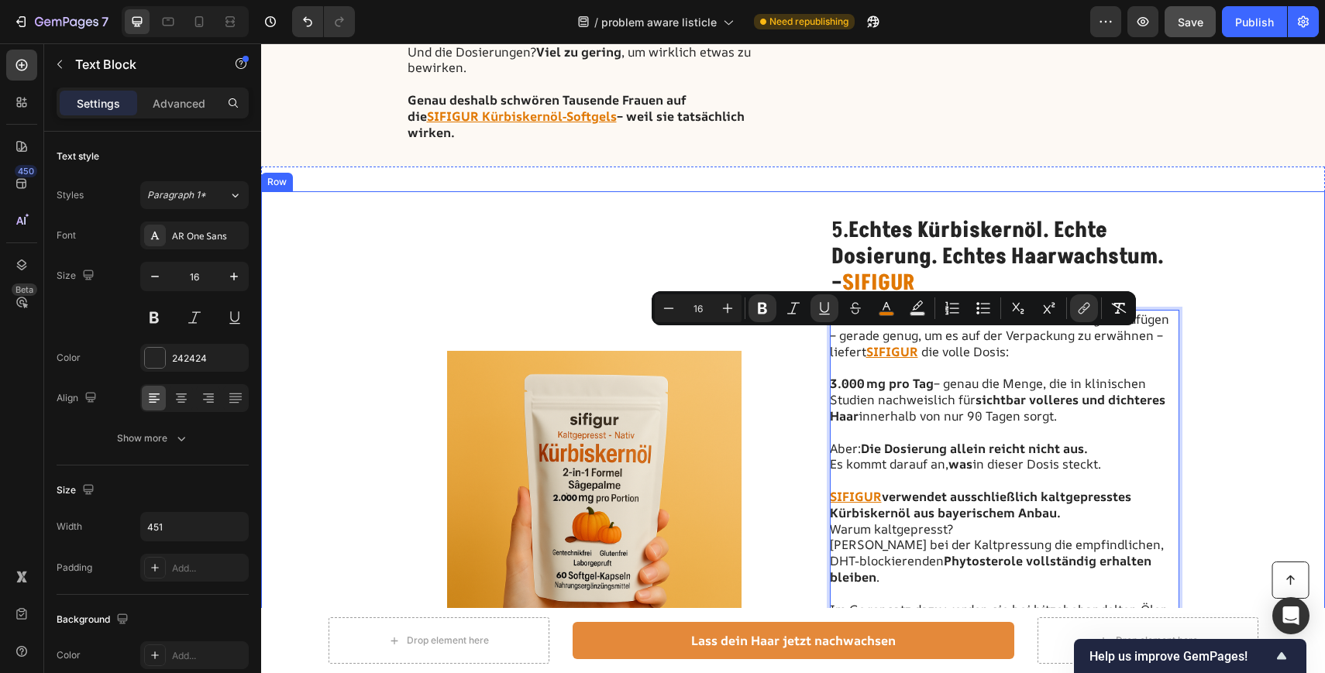
scroll to position [2379, 0]
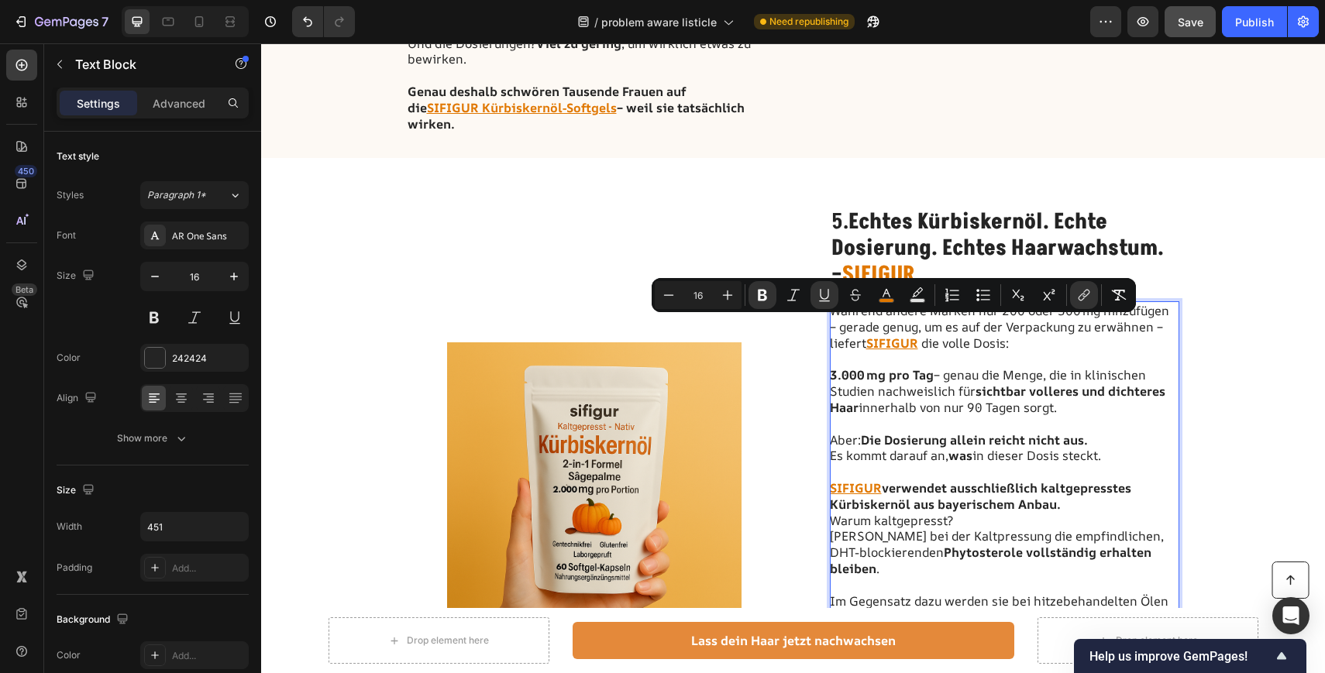
click at [885, 480] on strong "verwendet ausschließlich kaltgepresstes Kürbiskernöl aus bayerischem Anbau." at bounding box center [980, 496] width 301 height 33
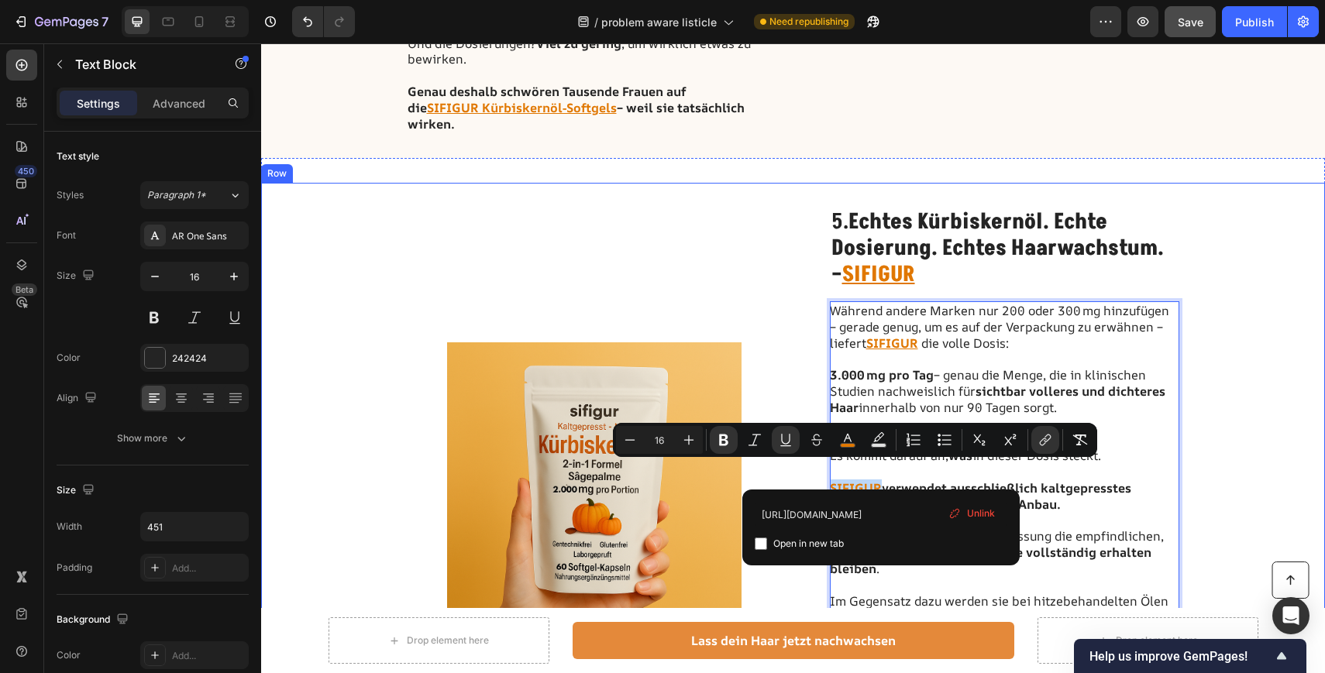
drag, startPoint x: 879, startPoint y: 472, endPoint x: 822, endPoint y: 471, distance: 57.3
click at [822, 471] on div "Image 5. Echtes Kürbiskernöl. Echte Dosierung. Echtes Haarwachstum. – SIFIGUR H…" at bounding box center [793, 490] width 1064 height 614
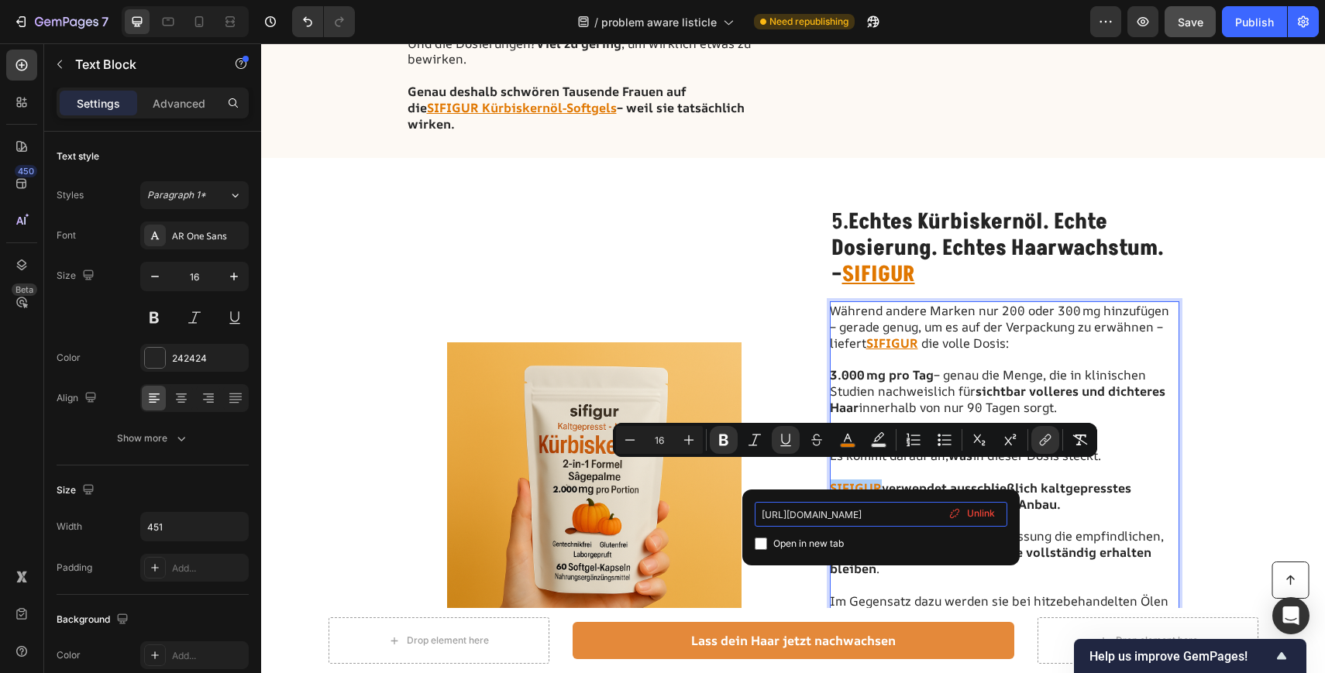
click at [909, 513] on input "https://sifigur.com/products/kurbiskernol-softgels" at bounding box center [881, 514] width 253 height 25
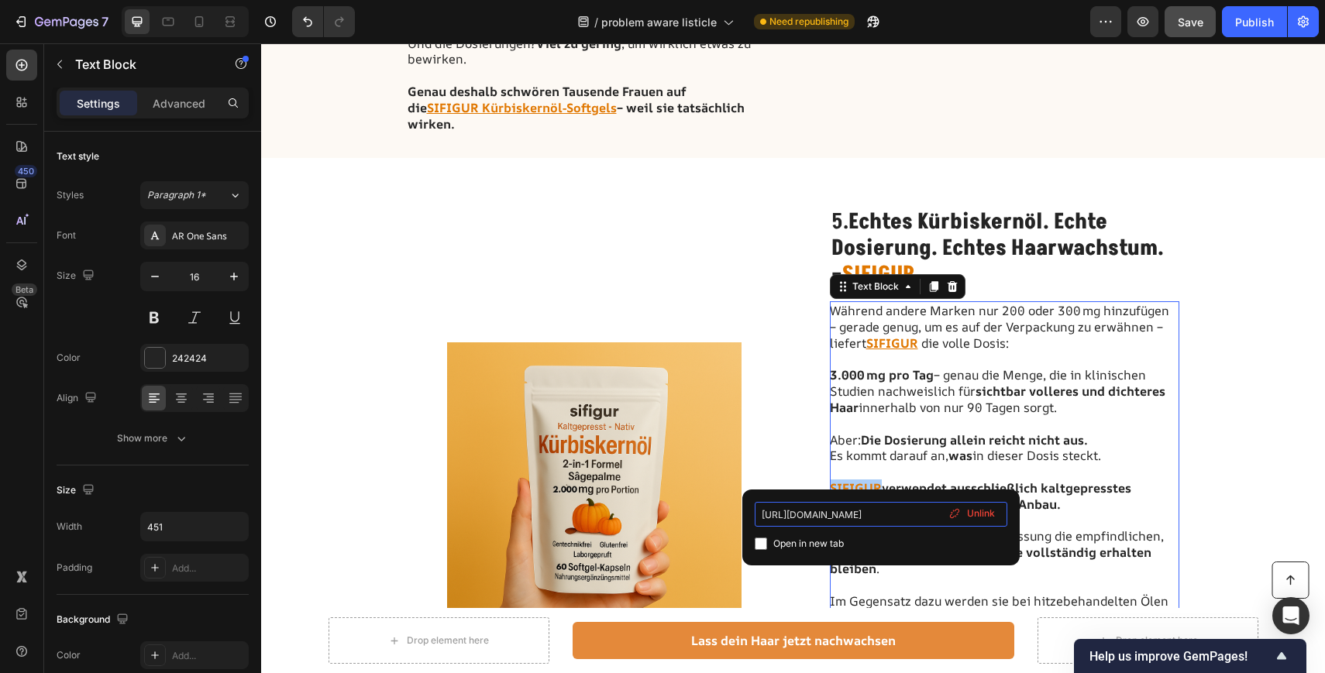
click at [909, 513] on input "https://sifigur.com/products/kurbiskernol-softgels" at bounding box center [881, 514] width 253 height 25
type input "https://sifigur.com/products/sifigur-kurbiskernol-softgels-1?pb=0"
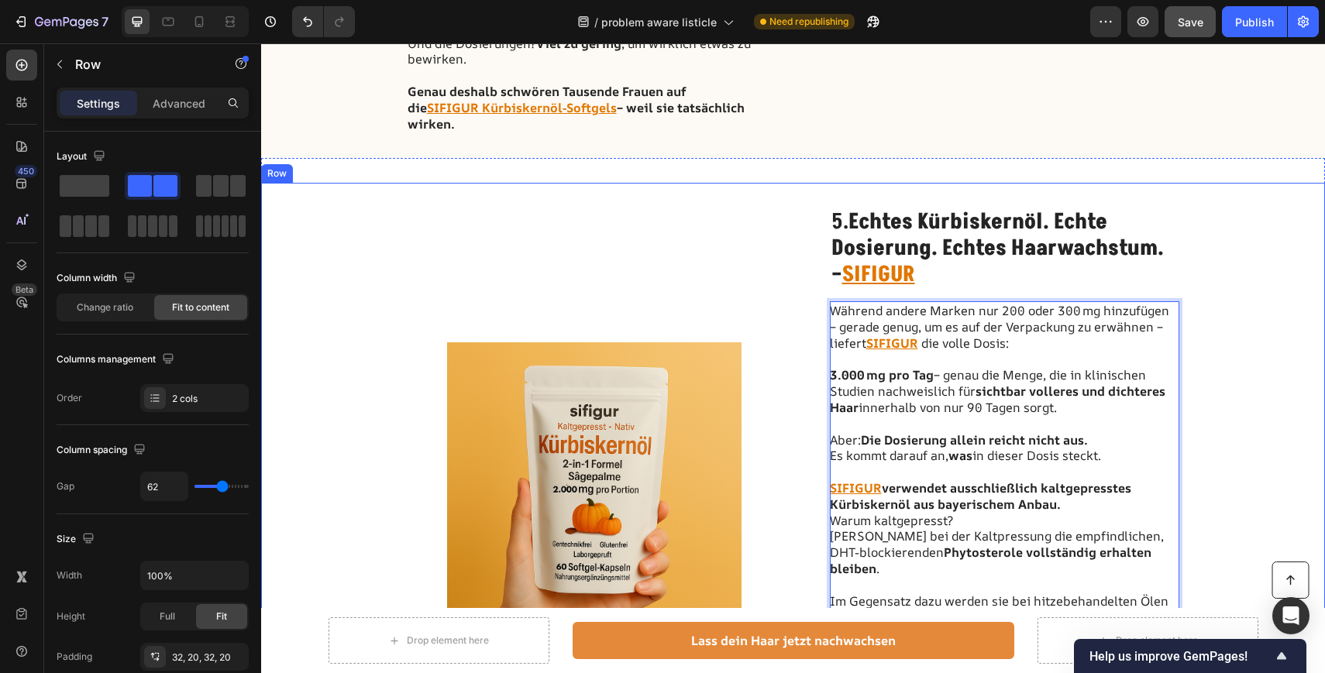
click at [799, 548] on div "Image 5. Echtes Kürbiskernöl. Echte Dosierung. Echtes Haarwachstum. – SIFIGUR H…" at bounding box center [793, 490] width 1064 height 614
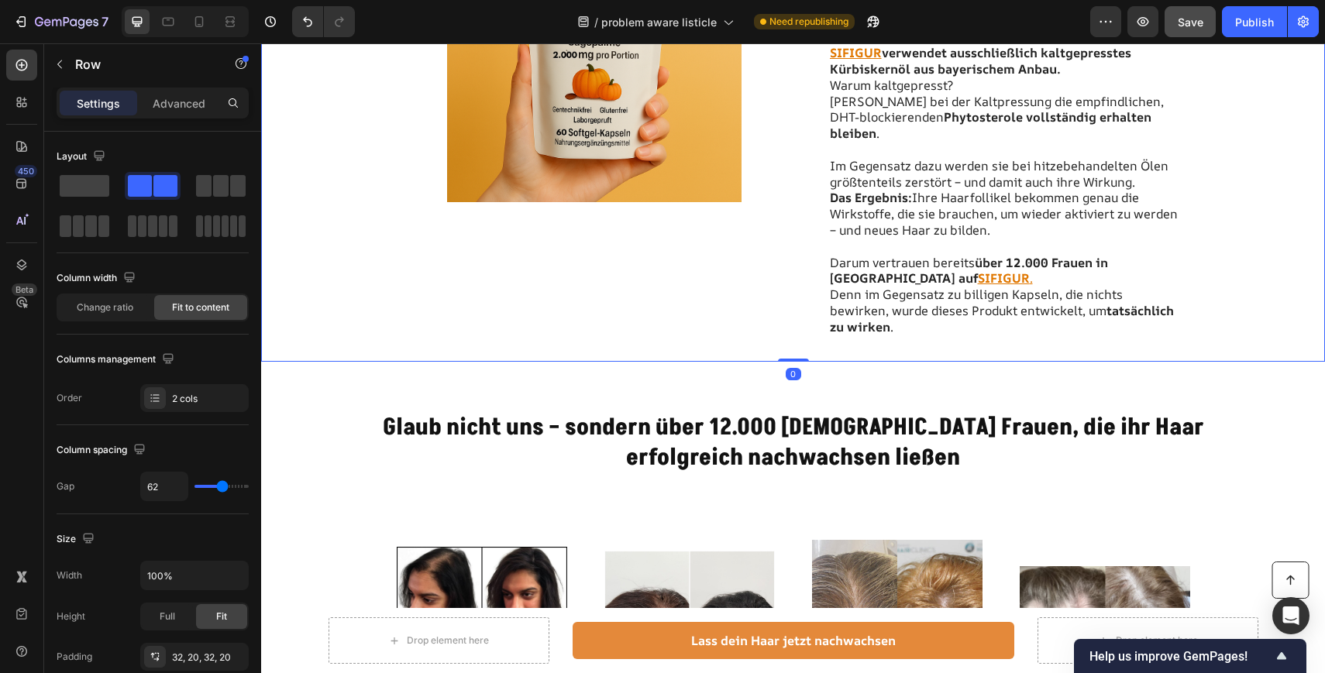
scroll to position [2826, 0]
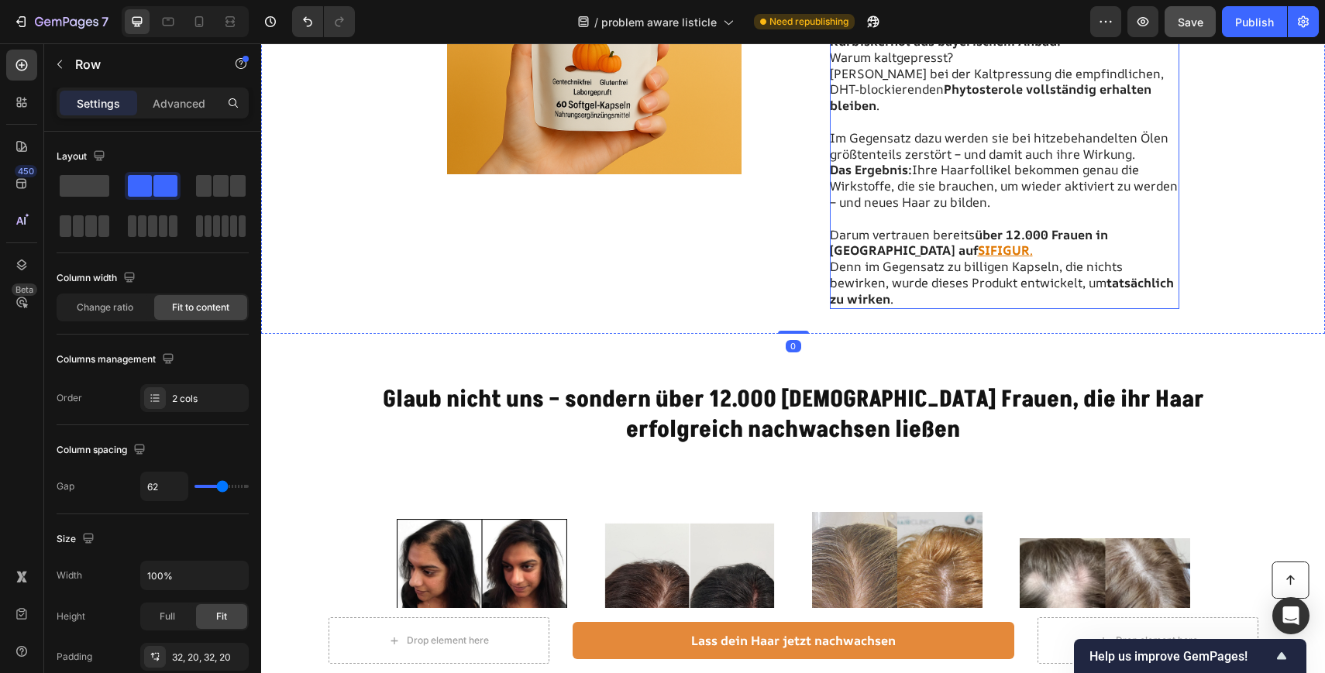
click at [988, 237] on p "Darum vertrauen bereits über 12.000 Frauen in Deutschland auf SIFIGUR . Denn im…" at bounding box center [1004, 259] width 348 height 97
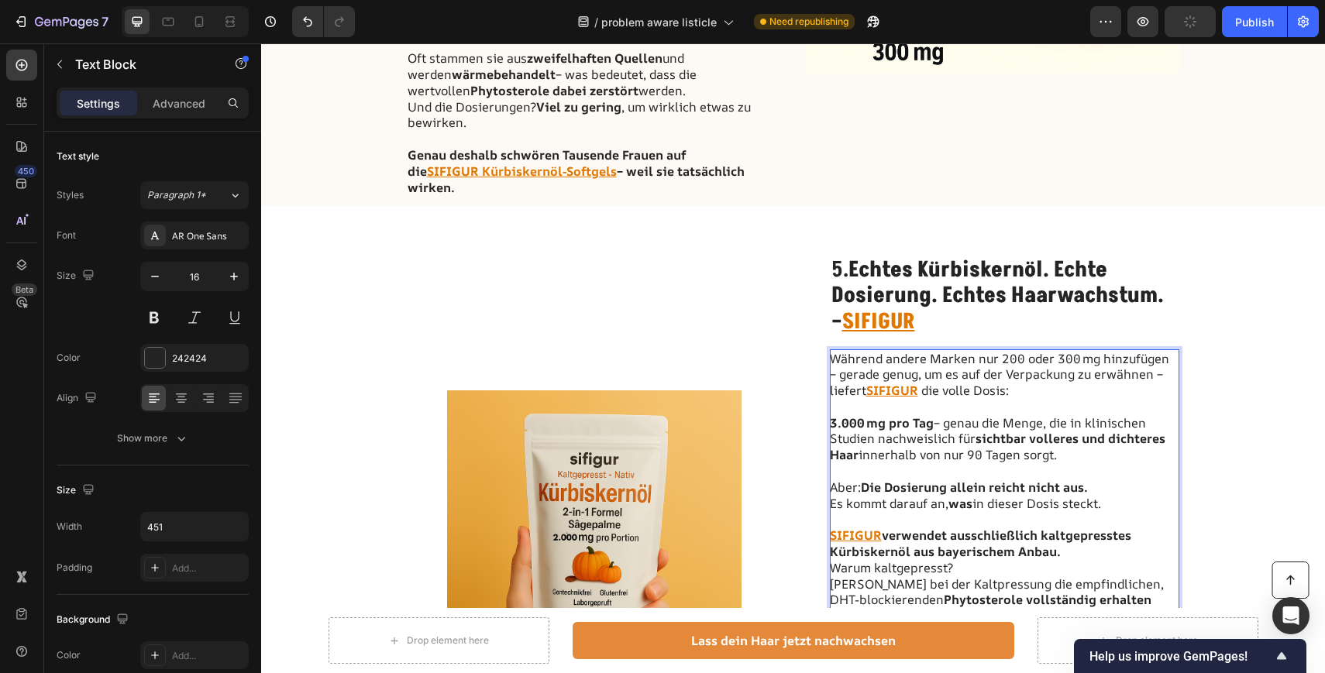
scroll to position [2475, 0]
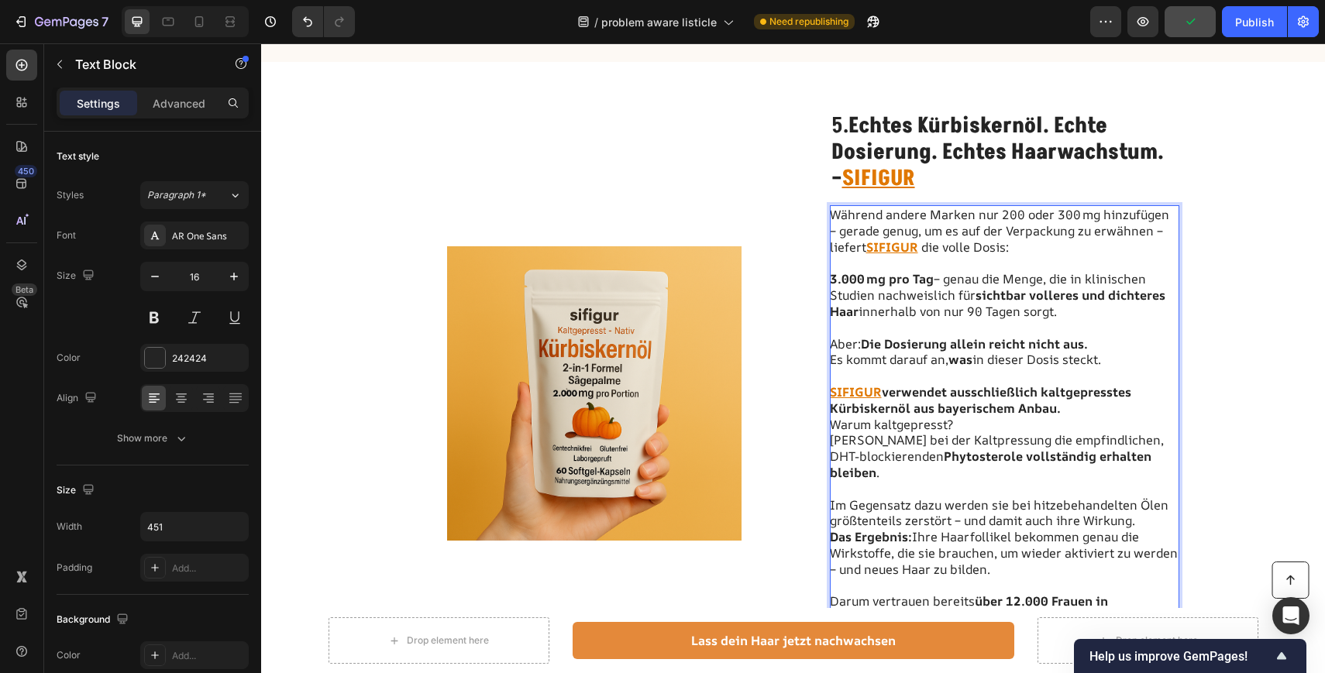
click at [991, 589] on p "Darum vertrauen bereits über 12.000 Frauen in Deutschland auf SIFIGUR . Denn im…" at bounding box center [1004, 626] width 348 height 97
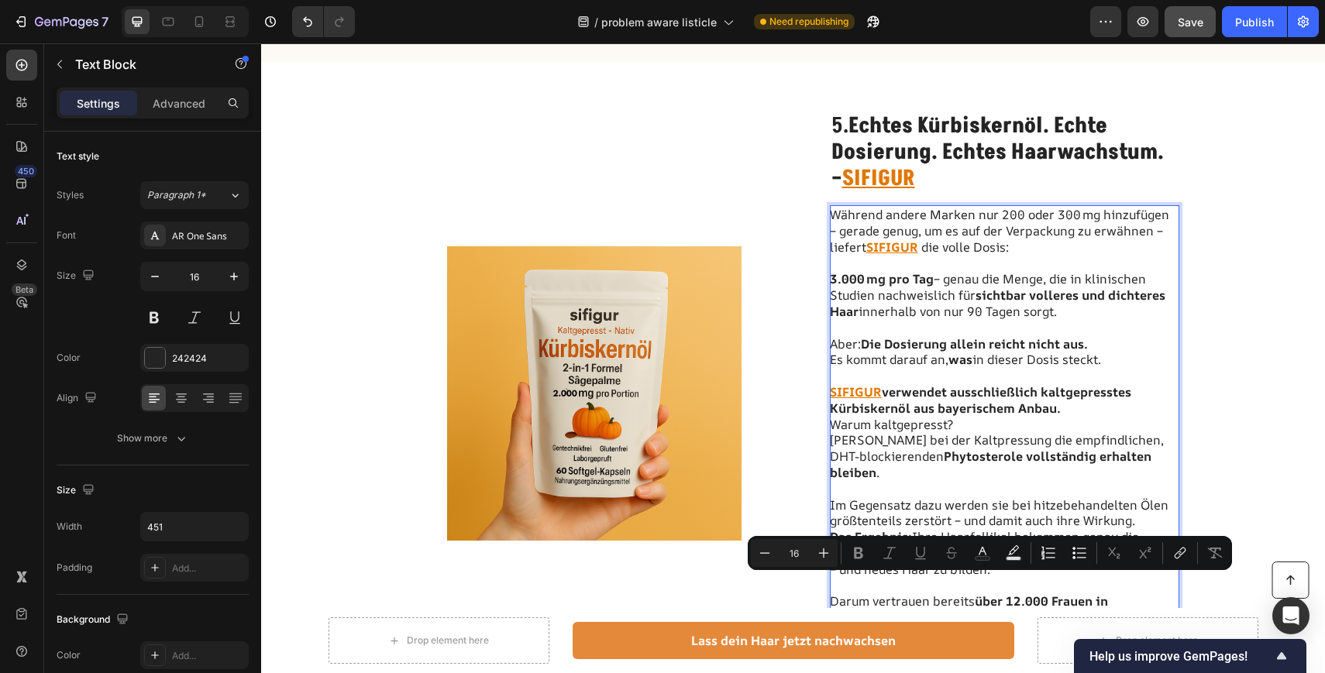
click at [991, 589] on p "Darum vertrauen bereits über 12.000 Frauen in Deutschland auf SIFIGUR . Denn im…" at bounding box center [1004, 626] width 348 height 97
drag, startPoint x: 991, startPoint y: 589, endPoint x: 936, endPoint y: 591, distance: 55.0
click at [936, 591] on p "Darum vertrauen bereits über 12.000 Frauen in Deutschland auf SIFIGUR . Denn im…" at bounding box center [1004, 626] width 348 height 97
click at [1143, 552] on icon "Editor contextual toolbar" at bounding box center [1150, 552] width 15 height 15
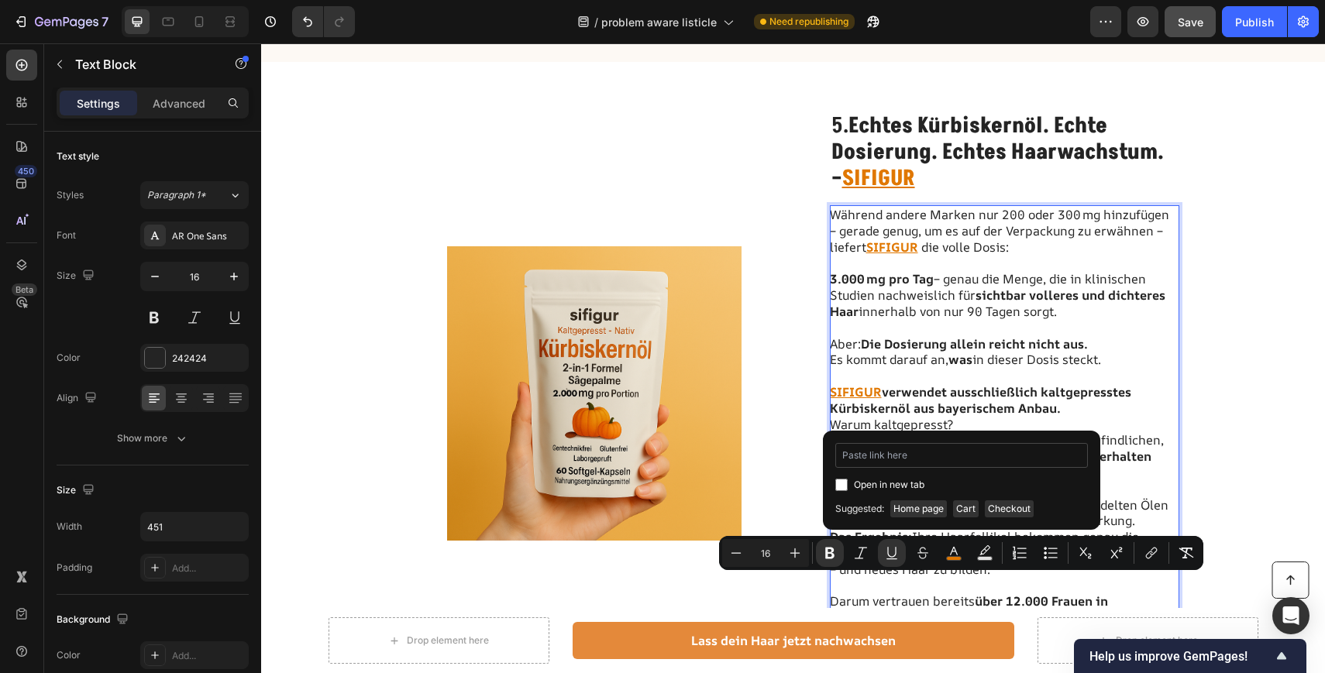
type input "https://sifigur.com/products/sifigur-kurbiskernol-softgels-1?pb=0"
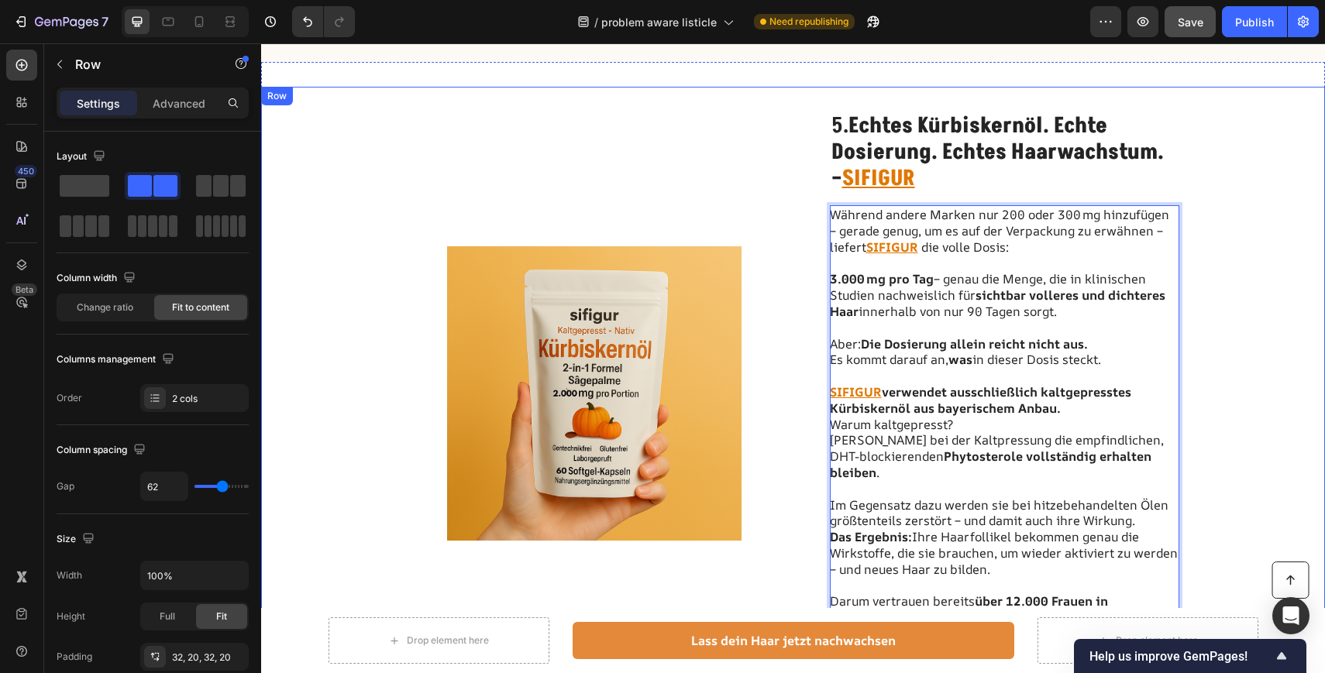
click at [798, 469] on div "Image 5. Echtes Kürbiskernöl. Echte Dosierung. Echtes Haarwachstum. – SIFIGUR H…" at bounding box center [793, 394] width 1064 height 614
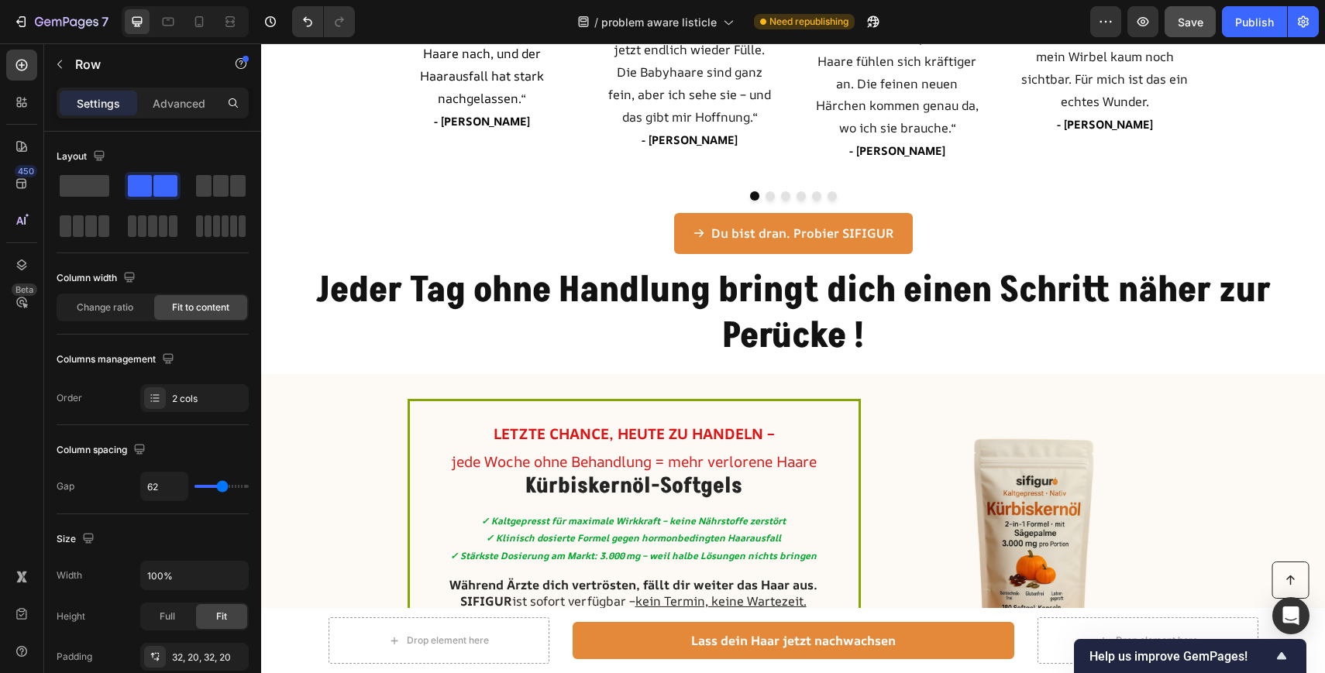
scroll to position [3596, 0]
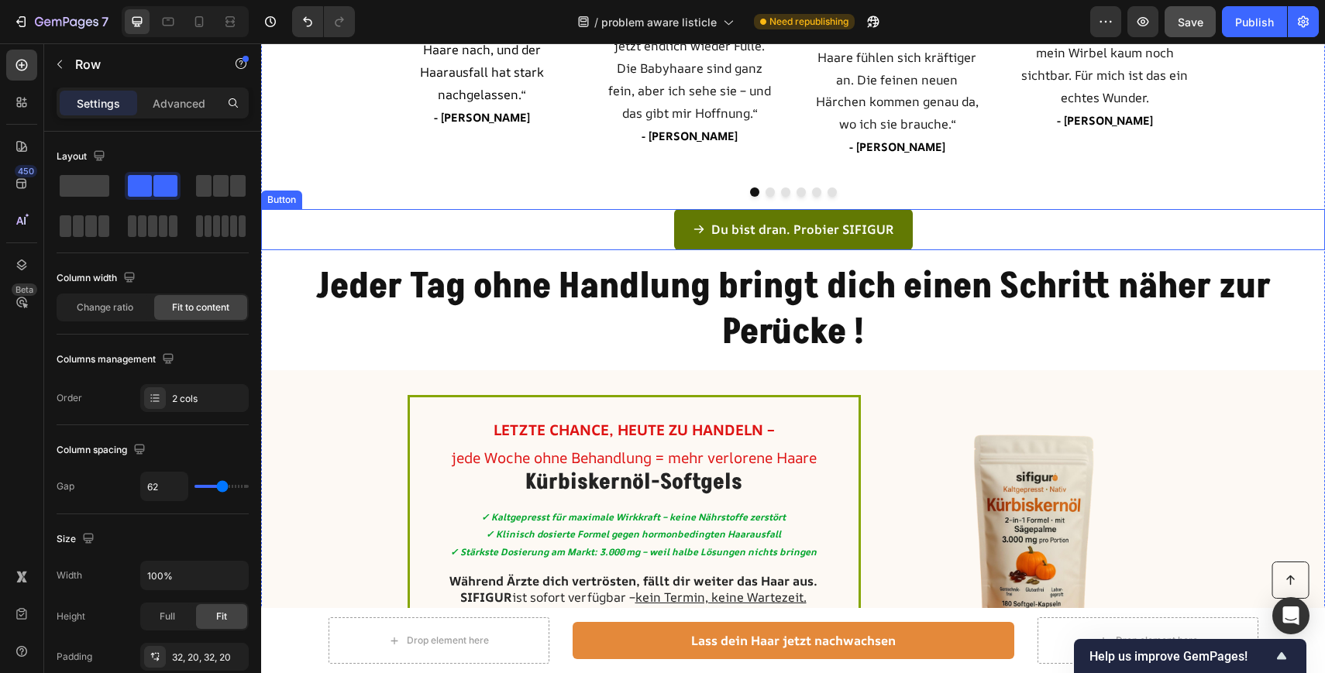
click at [901, 223] on link "Du bist dran. Probier SIFIGUR" at bounding box center [793, 229] width 239 height 41
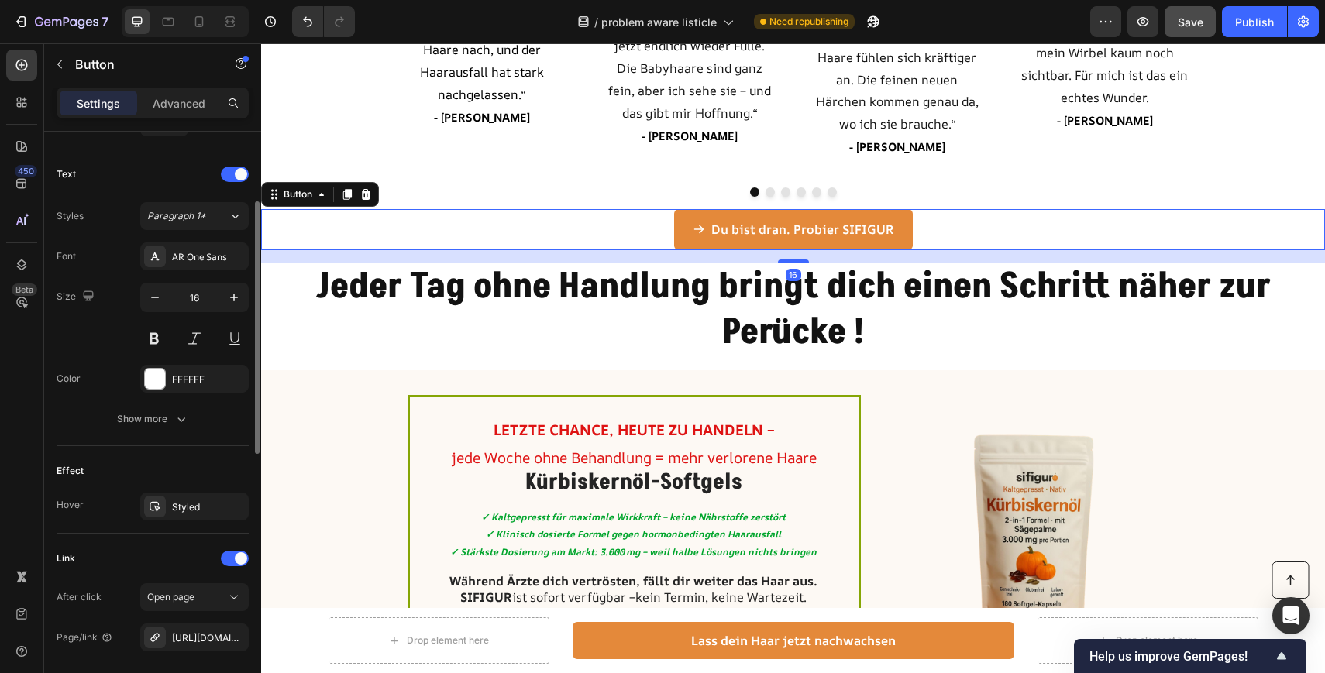
scroll to position [768, 0]
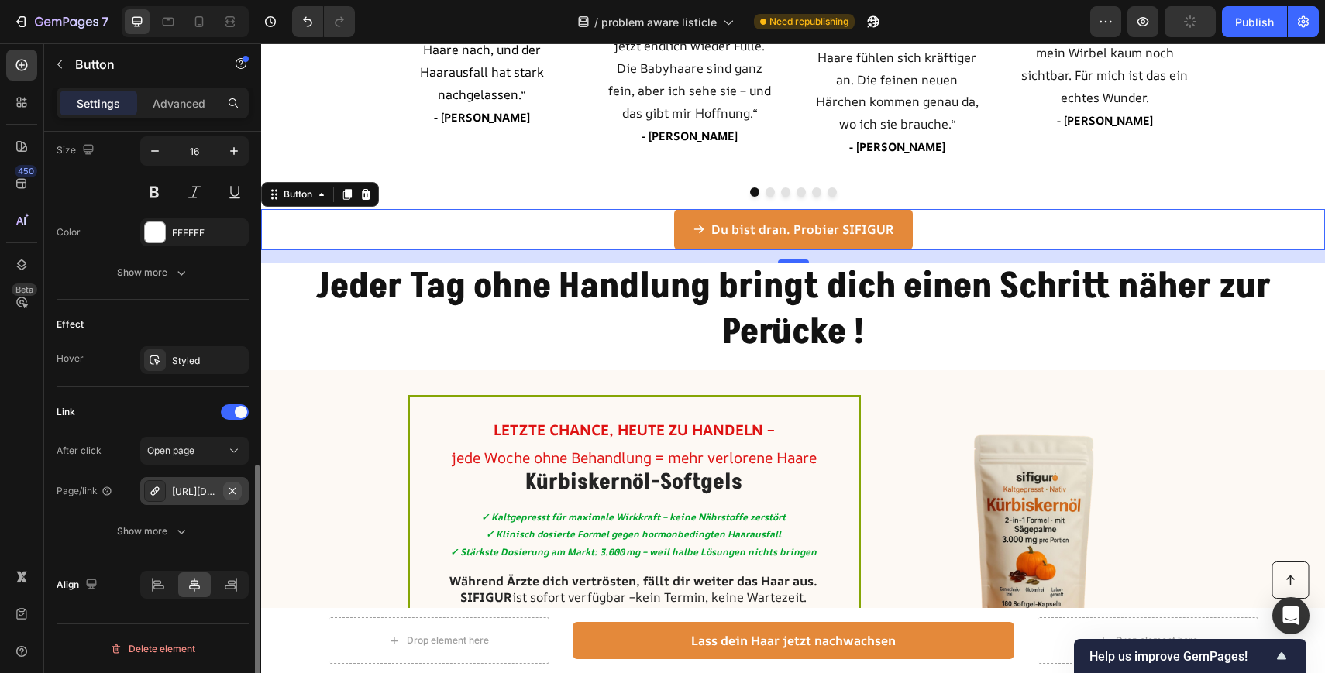
click at [235, 490] on icon "button" at bounding box center [232, 491] width 12 height 12
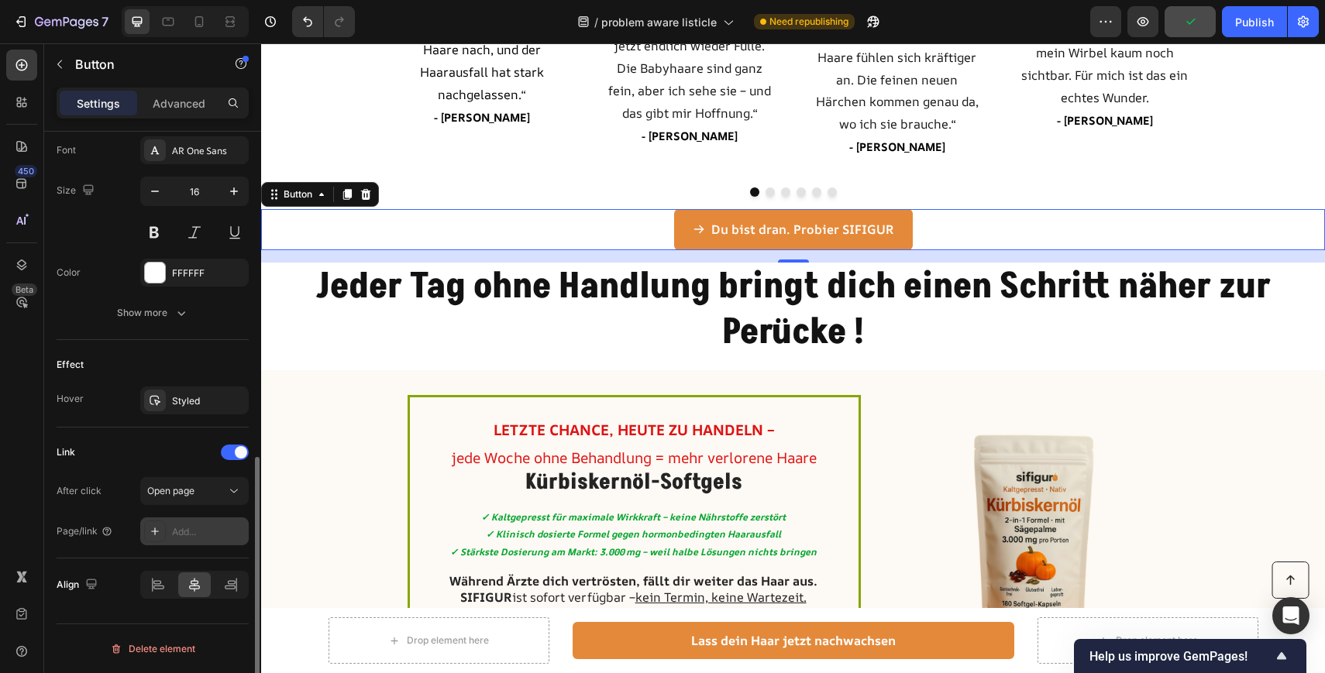
scroll to position [728, 0]
click at [181, 519] on div "Add..." at bounding box center [194, 531] width 108 height 28
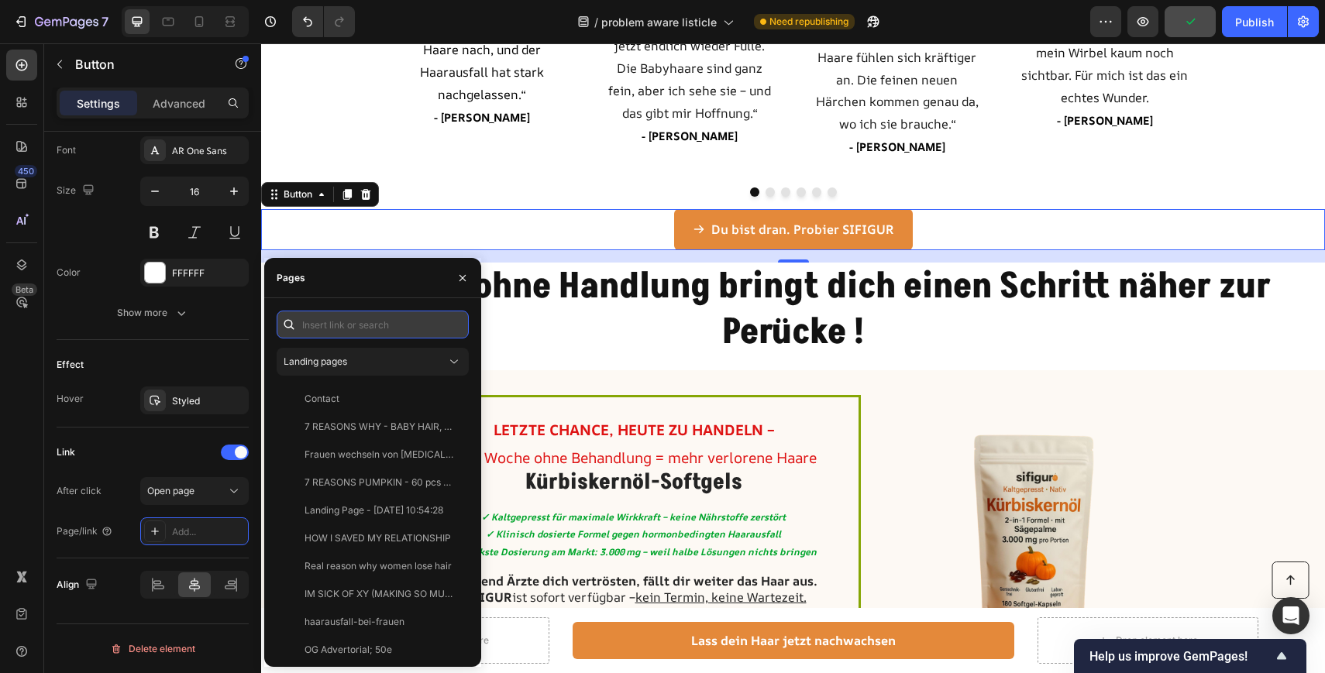
click at [320, 325] on input "text" at bounding box center [373, 325] width 192 height 28
paste input "https://sifigur.com/products/sifigur-kurbiskernol-softgels-1?pb=0"
type input "https://sifigur.com/products/sifigur-kurbiskernol-softgels-1?pb=0"
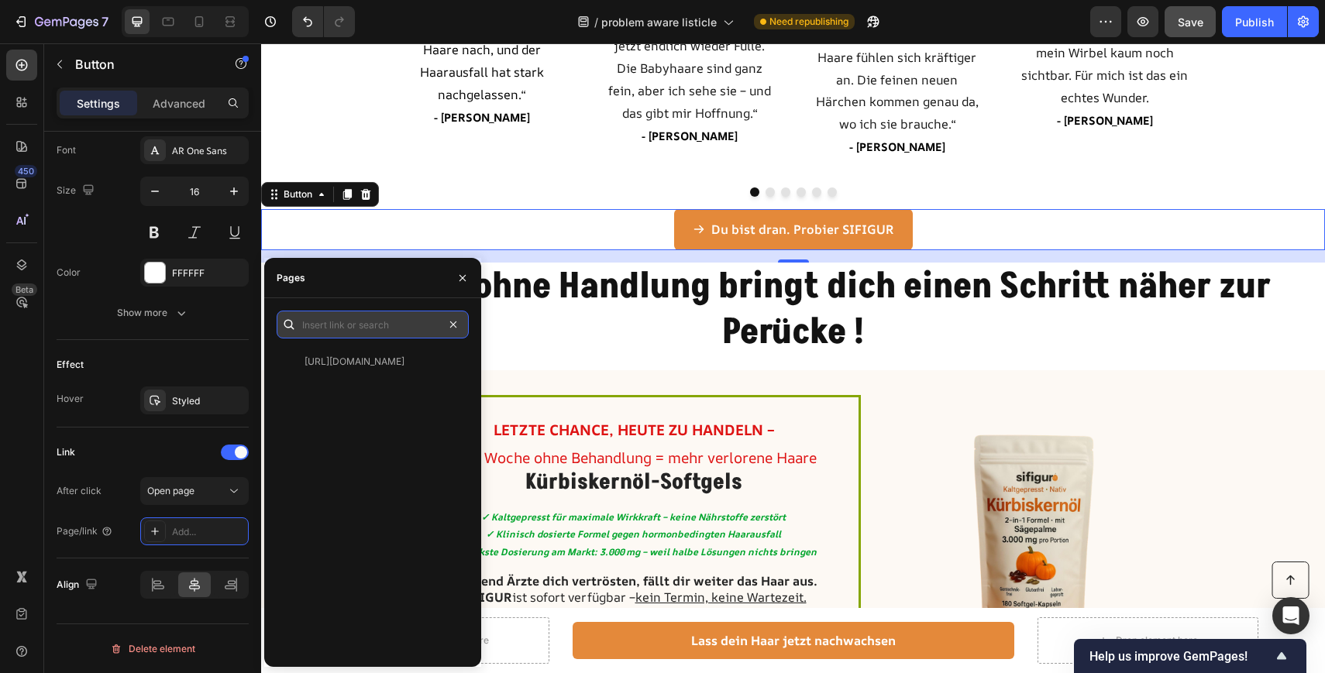
scroll to position [0, 0]
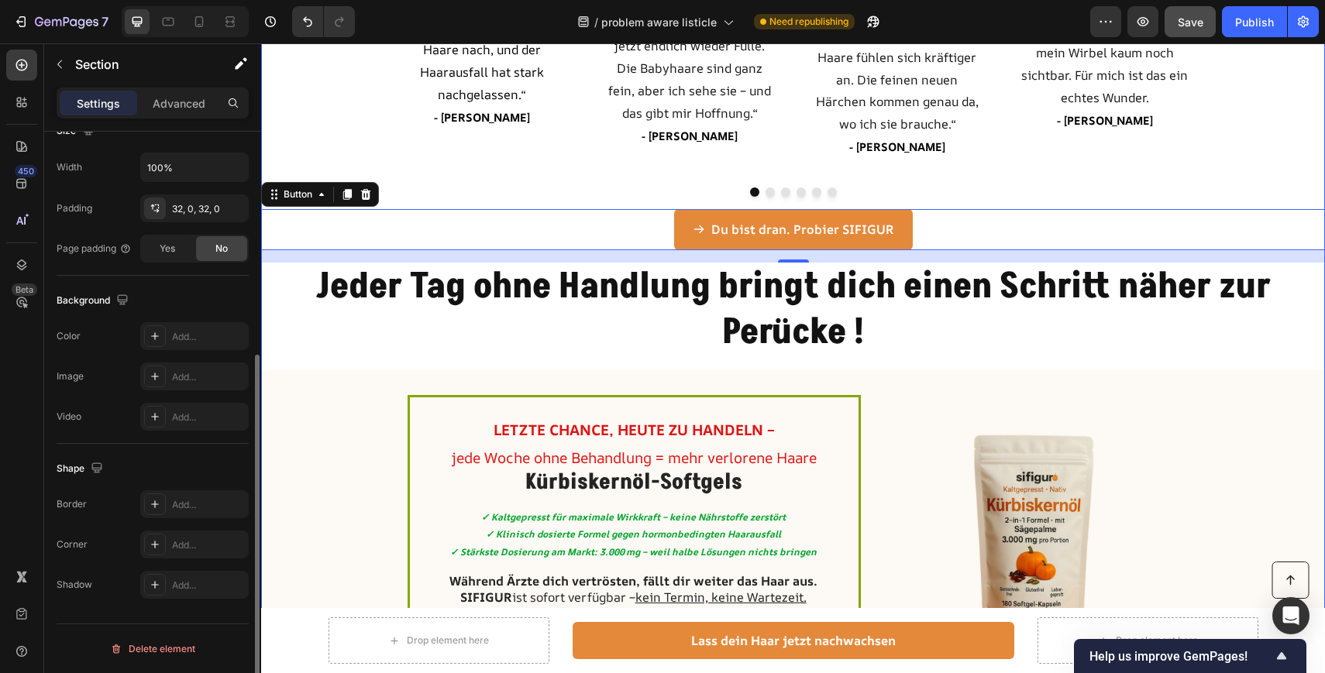
click at [590, 361] on div "Image Icon Icon Icon Icon Icon Icon List „ D er kahle Bereich ist endlich dicht…" at bounding box center [793, 242] width 1064 height 1065
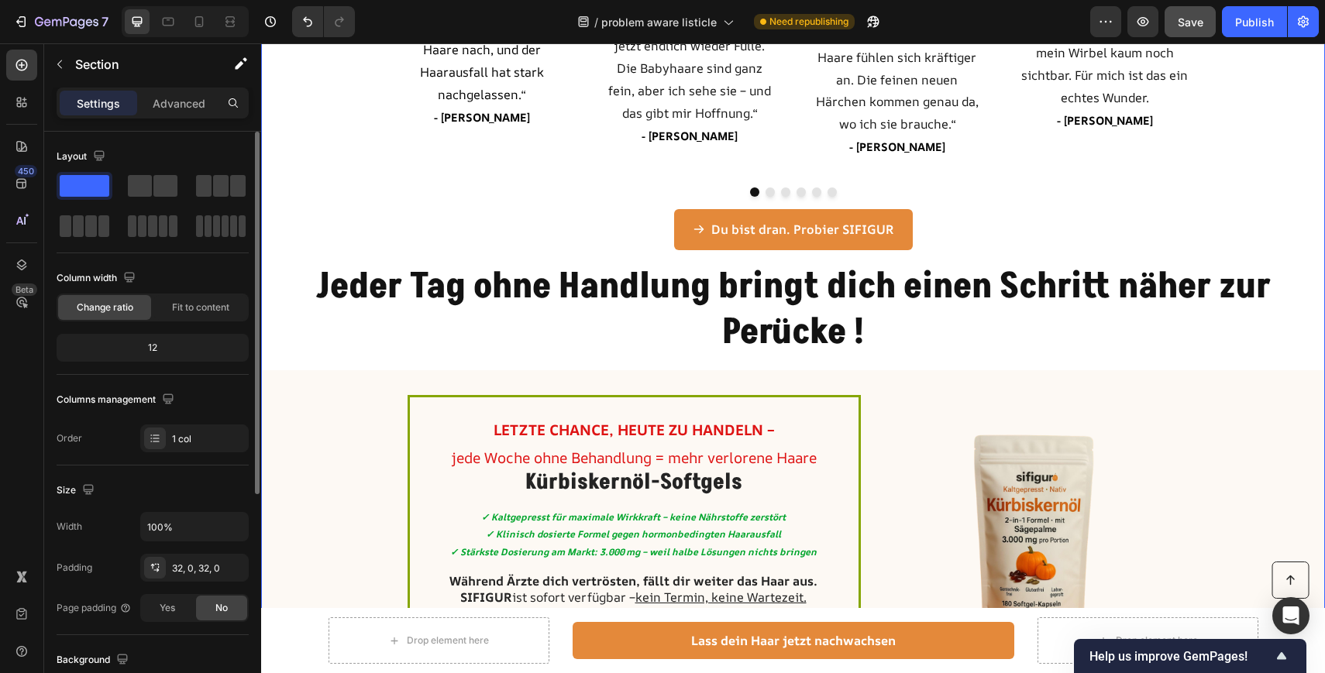
scroll to position [3812, 0]
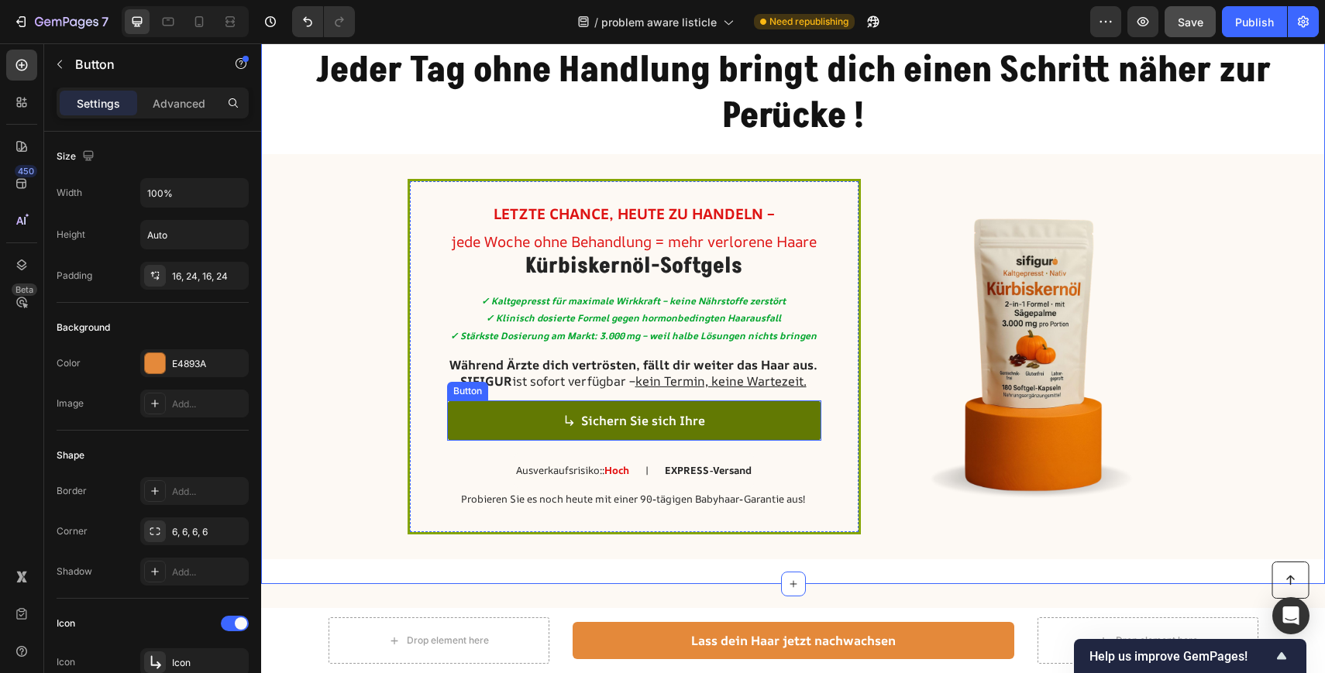
click at [753, 420] on link "Sichern Sie sich Ihre" at bounding box center [634, 420] width 374 height 41
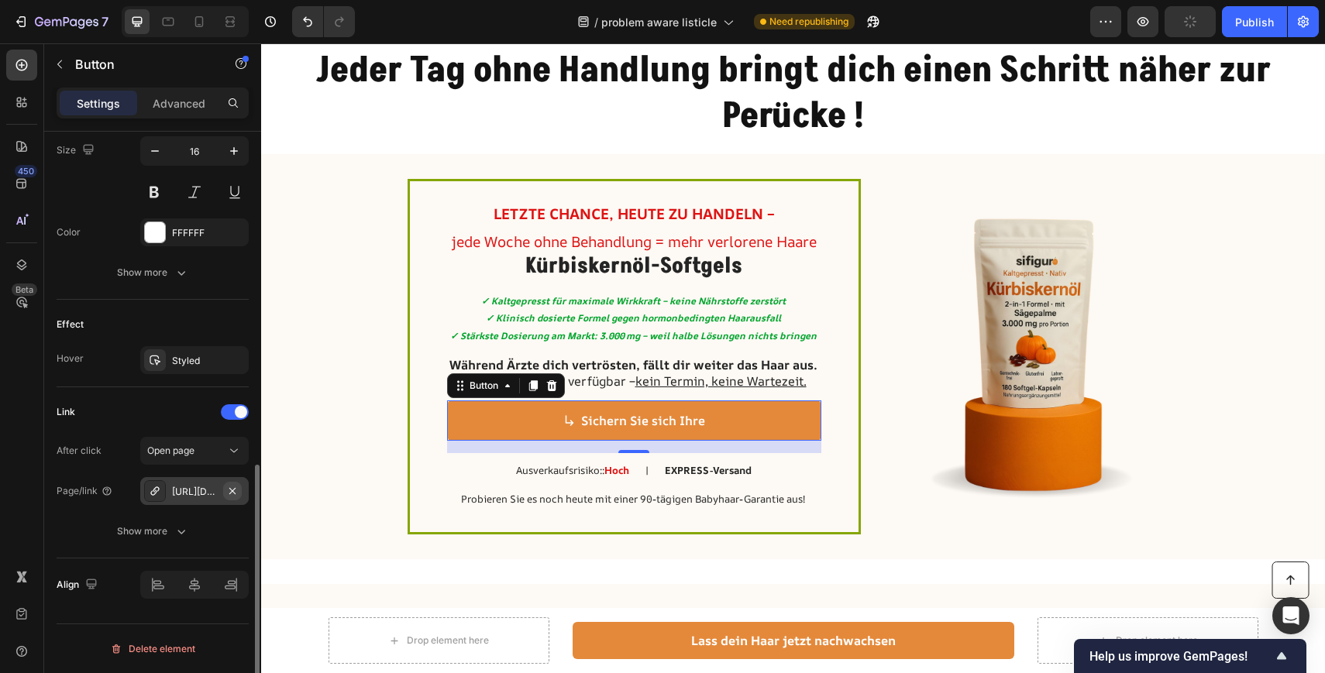
click at [224, 489] on button "button" at bounding box center [232, 491] width 19 height 19
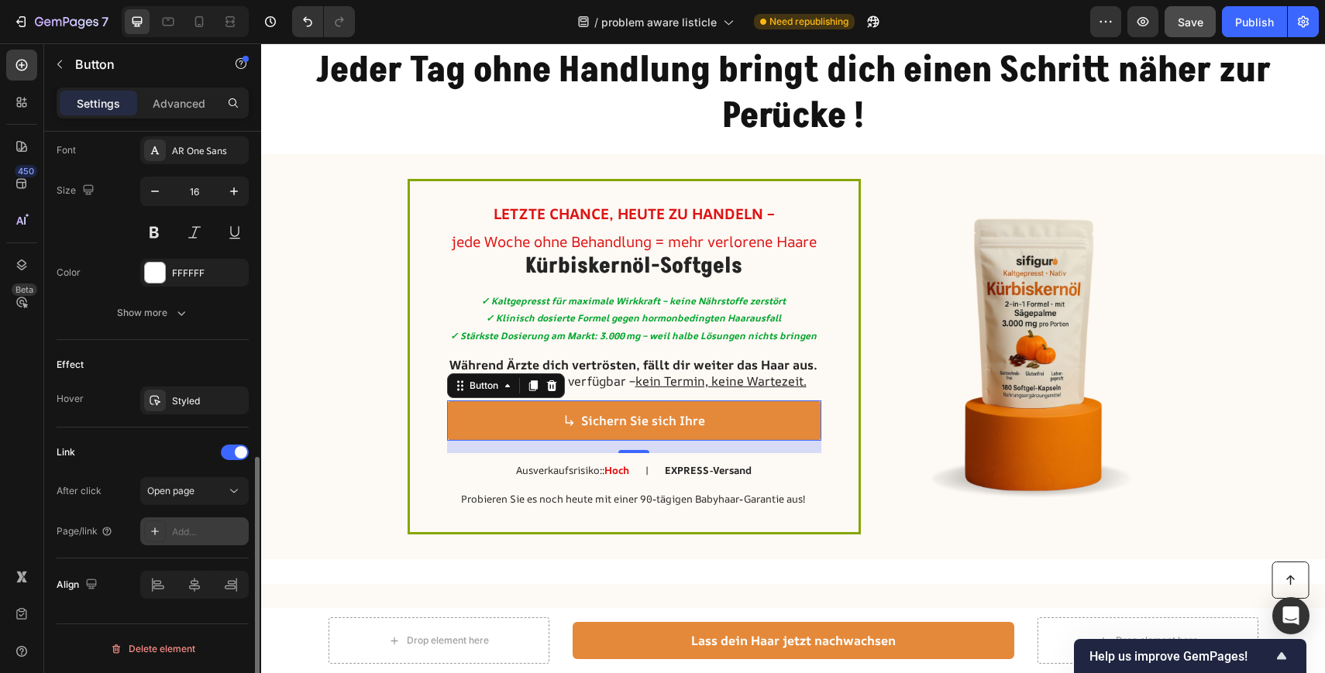
click at [184, 532] on div "Add..." at bounding box center [208, 532] width 73 height 14
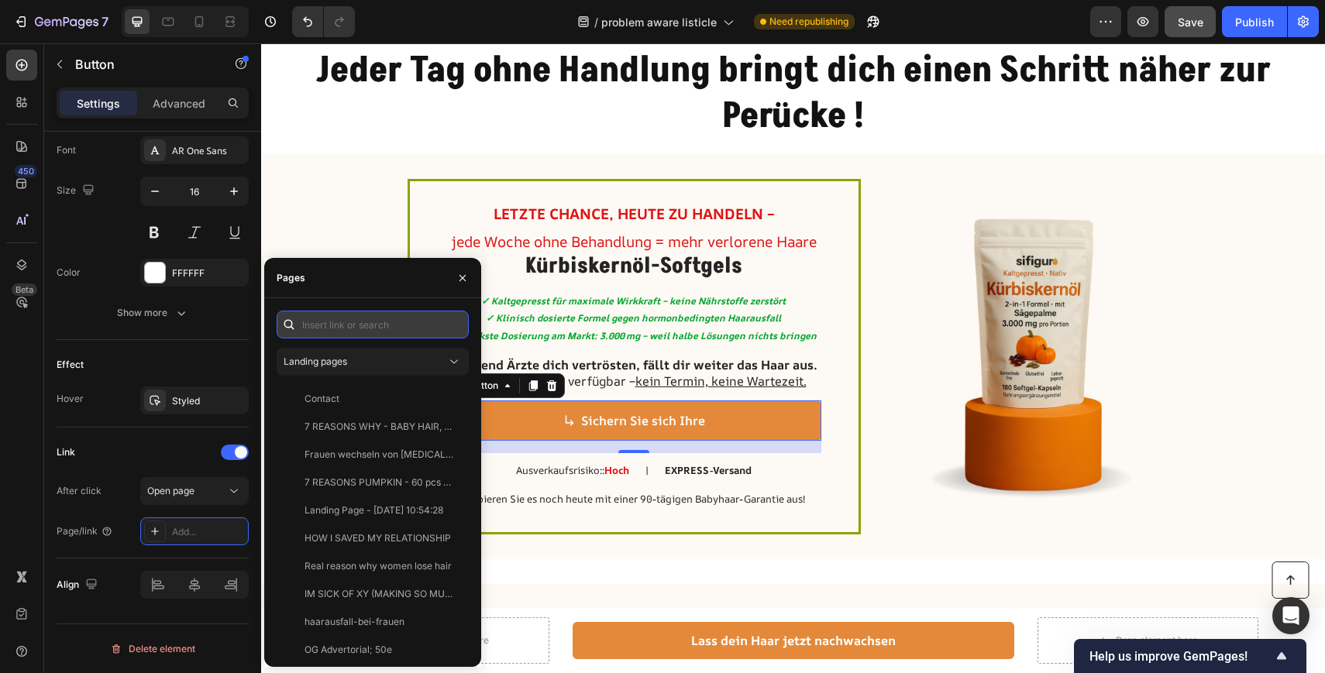
click at [330, 335] on input "text" at bounding box center [373, 325] width 192 height 28
paste input "https://sifigur.com/products/sifigur-kurbiskernol-softgels-1?pb=0"
type input "https://sifigur.com/products/sifigur-kurbiskernol-softgels-1?pb=0"
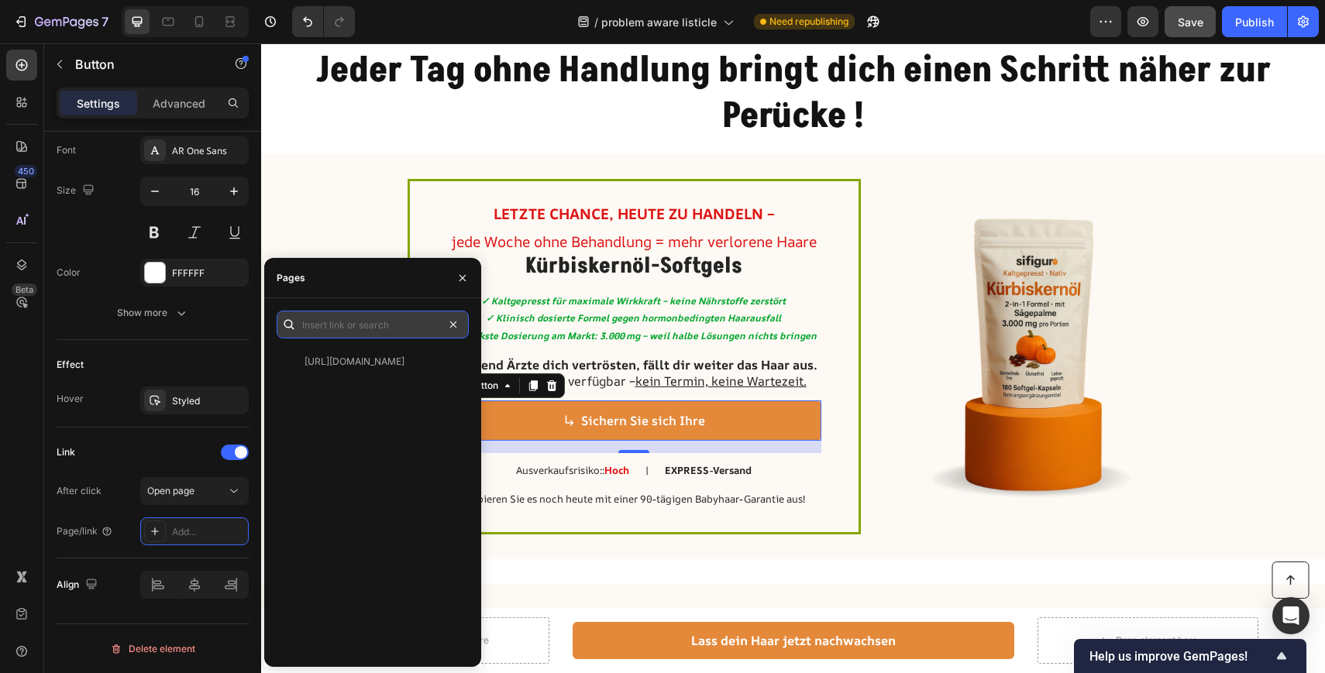
scroll to position [0, 0]
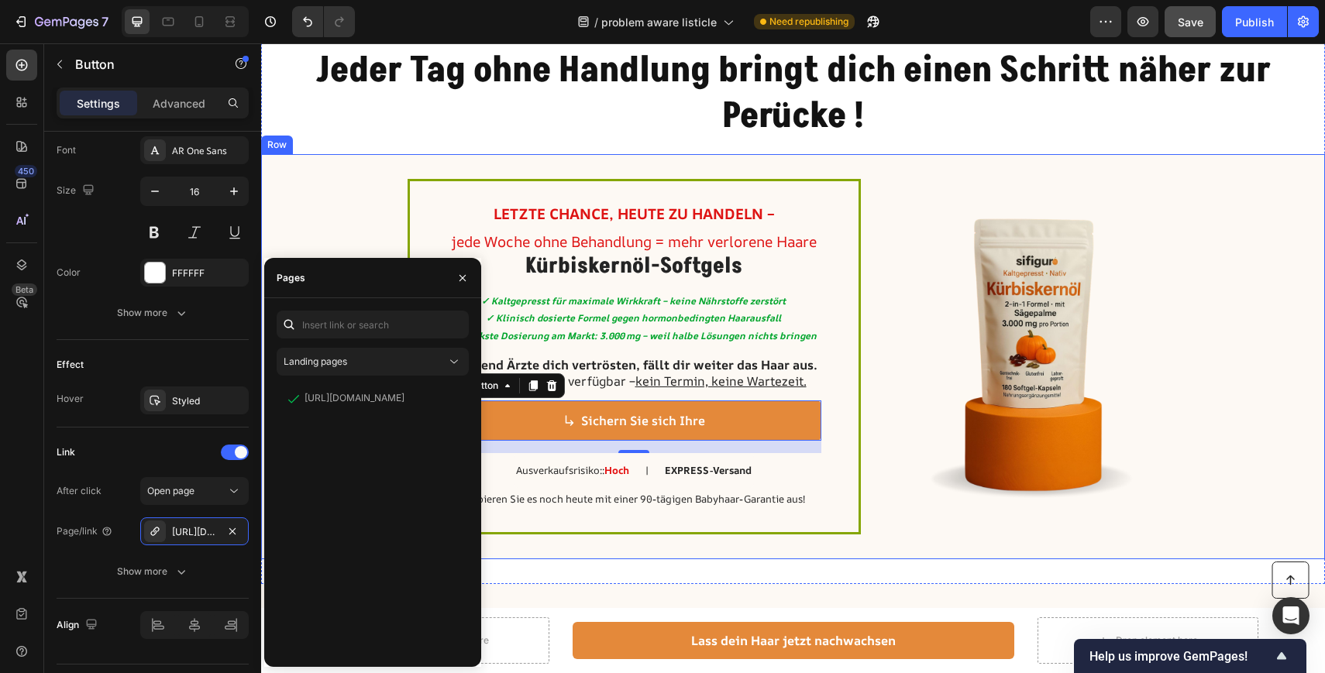
click at [331, 201] on div "LETZTE CHANCE, HEUTE ZU HANDELN – jede Woche ohne Behandlung = mehr verlorene H…" at bounding box center [793, 356] width 1064 height 405
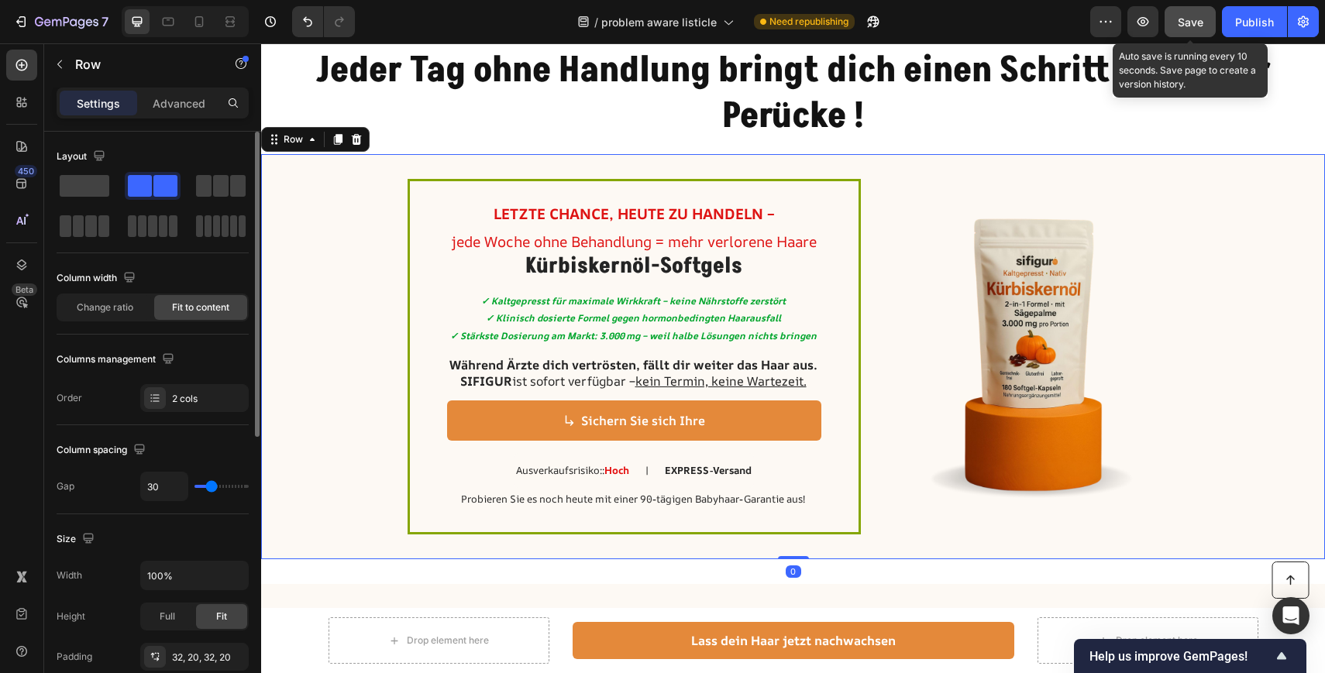
click at [1194, 30] on button "Save" at bounding box center [1189, 21] width 51 height 31
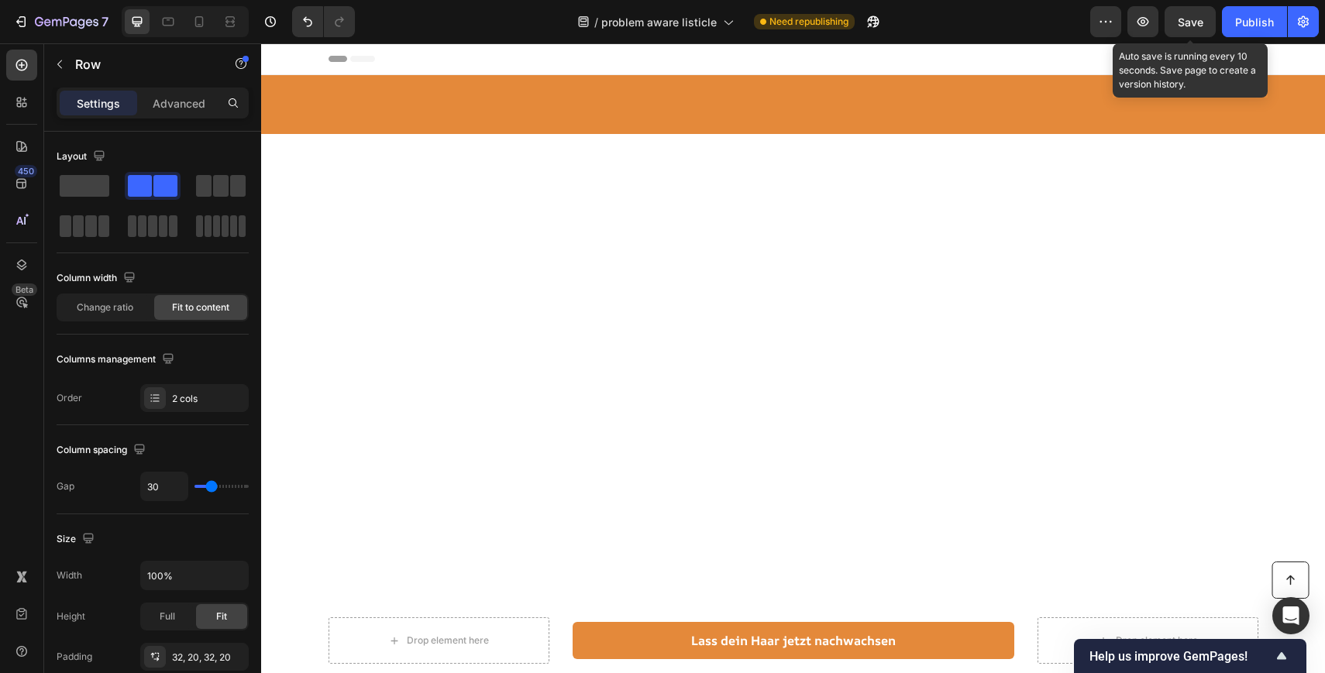
scroll to position [3812, 0]
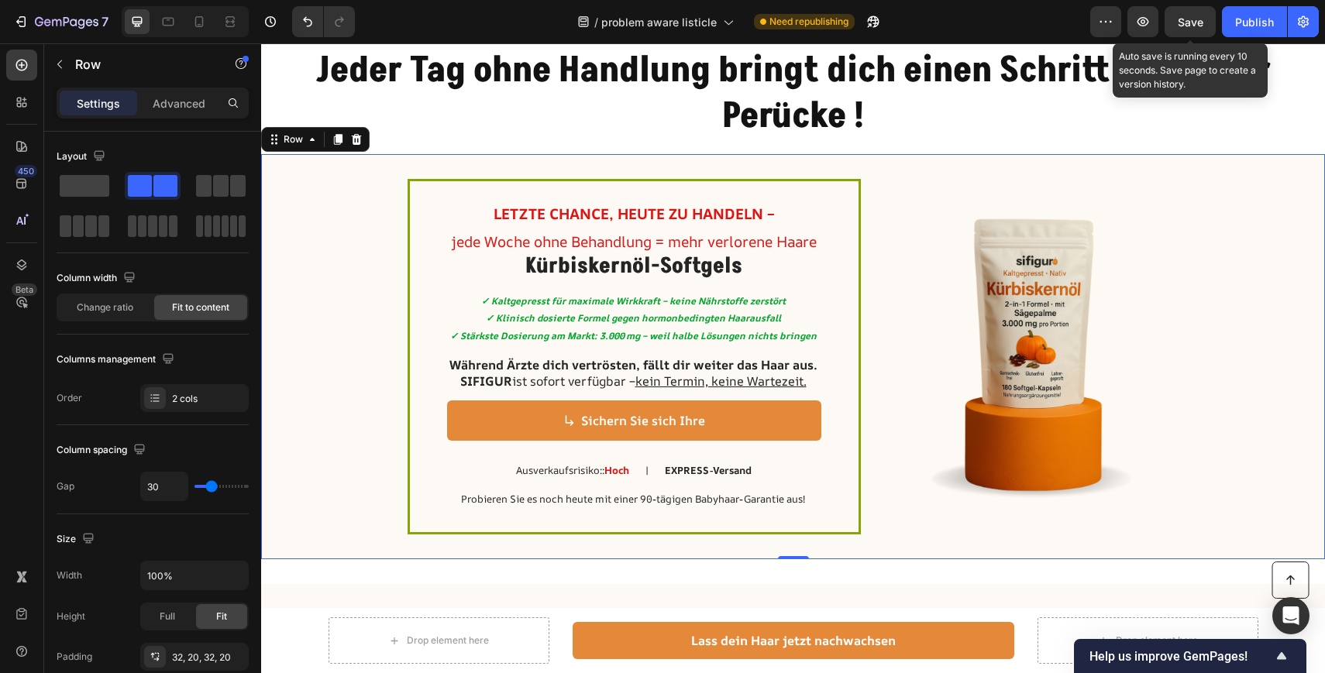
click at [1194, 30] on button "Save" at bounding box center [1189, 21] width 51 height 31
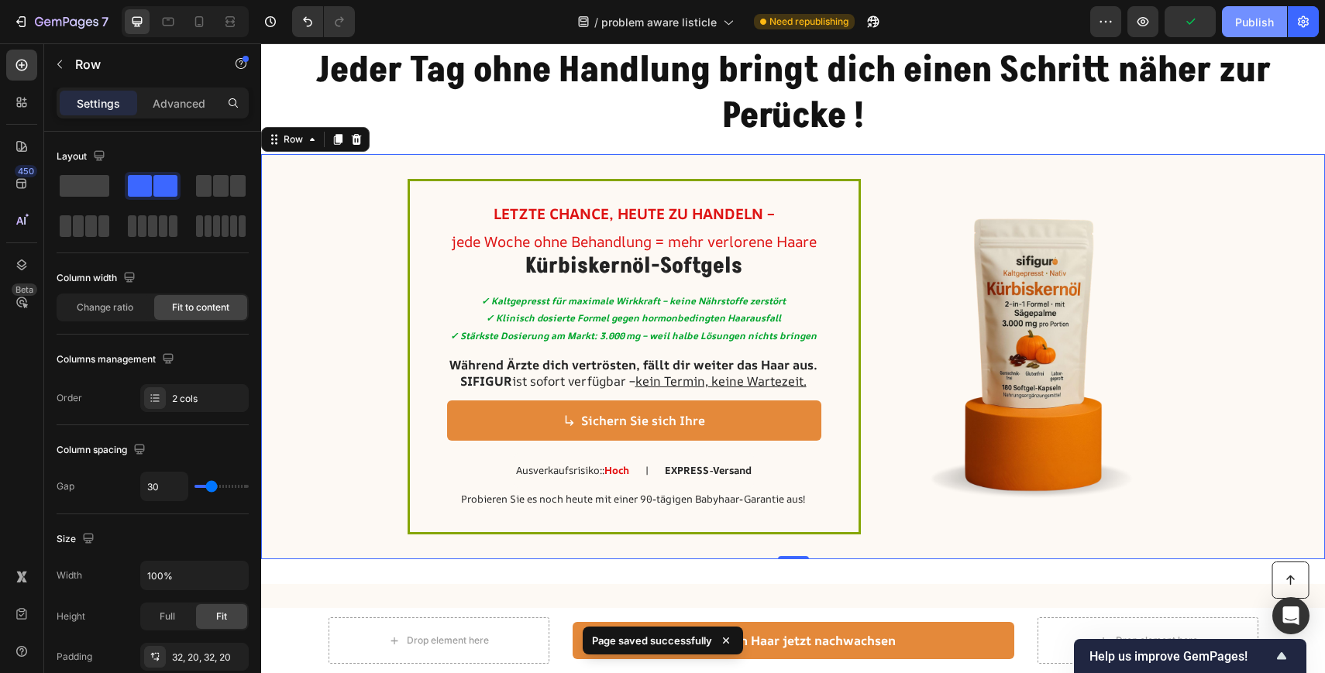
click at [1250, 20] on div "Publish" at bounding box center [1254, 22] width 39 height 16
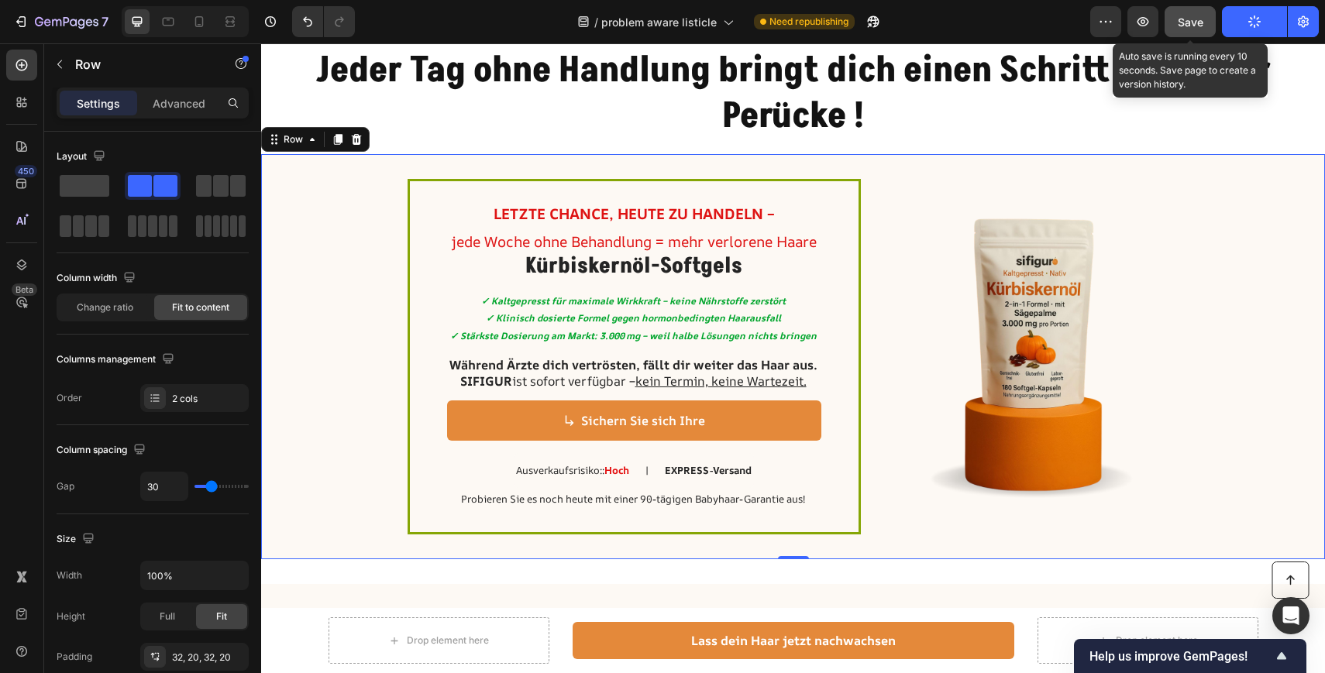
click at [1188, 29] on div "Save" at bounding box center [1190, 22] width 26 height 16
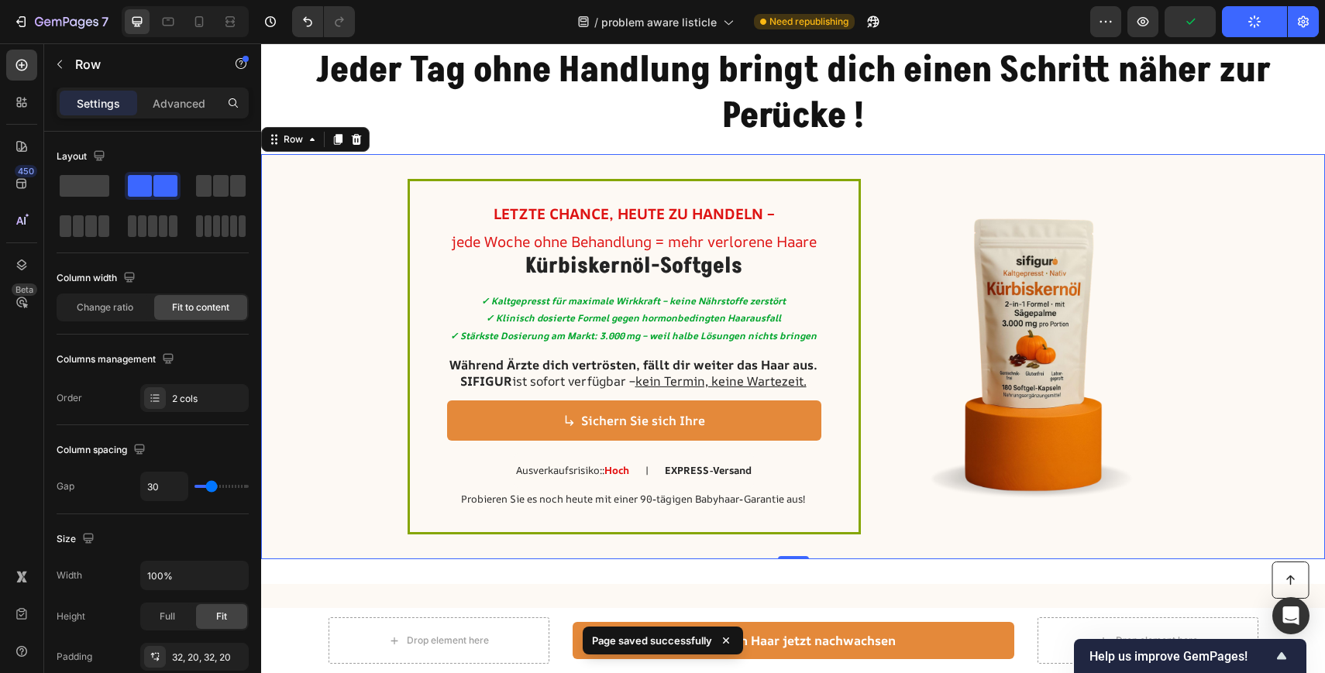
click at [1247, 20] on button "Publish" at bounding box center [1254, 21] width 65 height 31
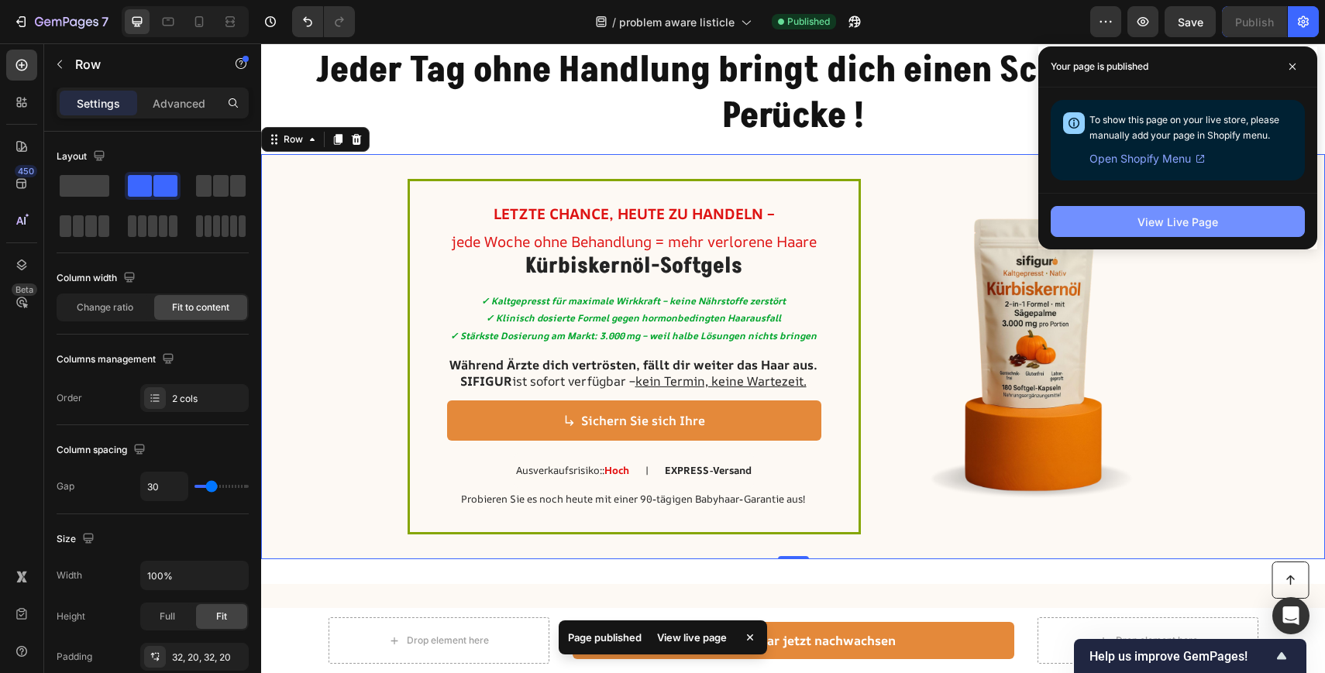
click at [1114, 222] on button "View Live Page" at bounding box center [1177, 221] width 254 height 31
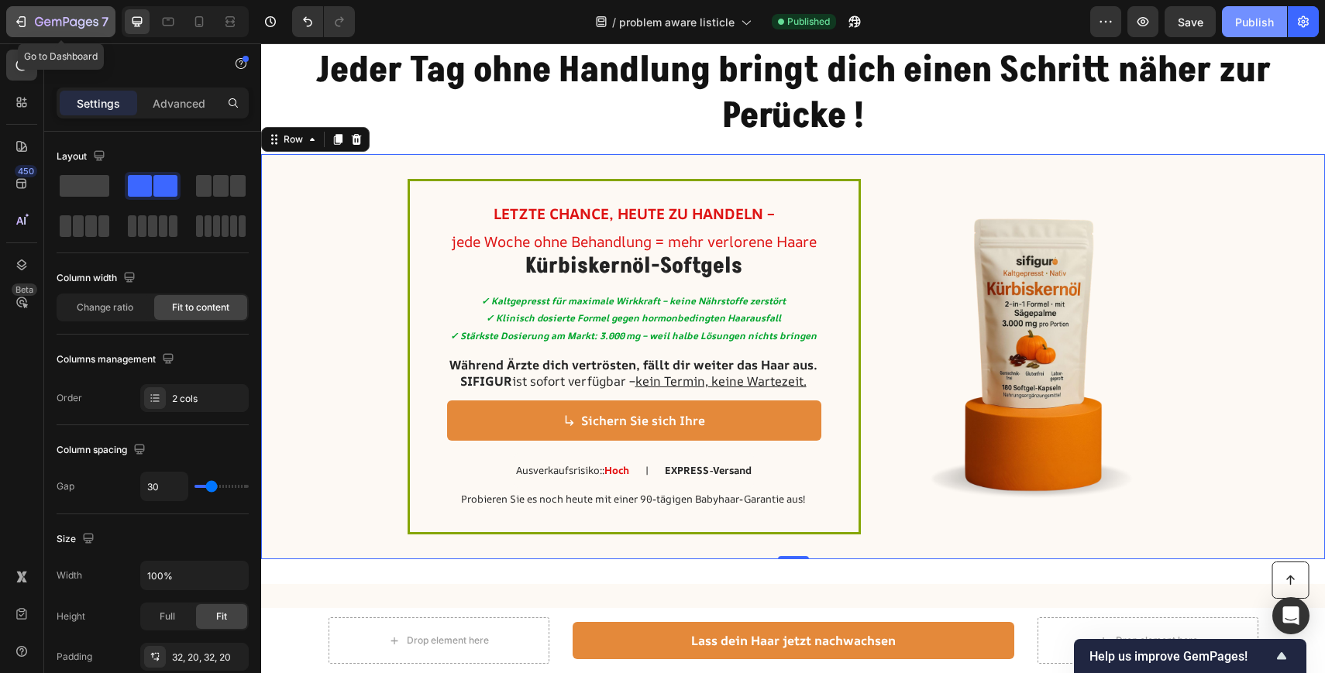
click at [19, 17] on icon "button" at bounding box center [22, 21] width 7 height 11
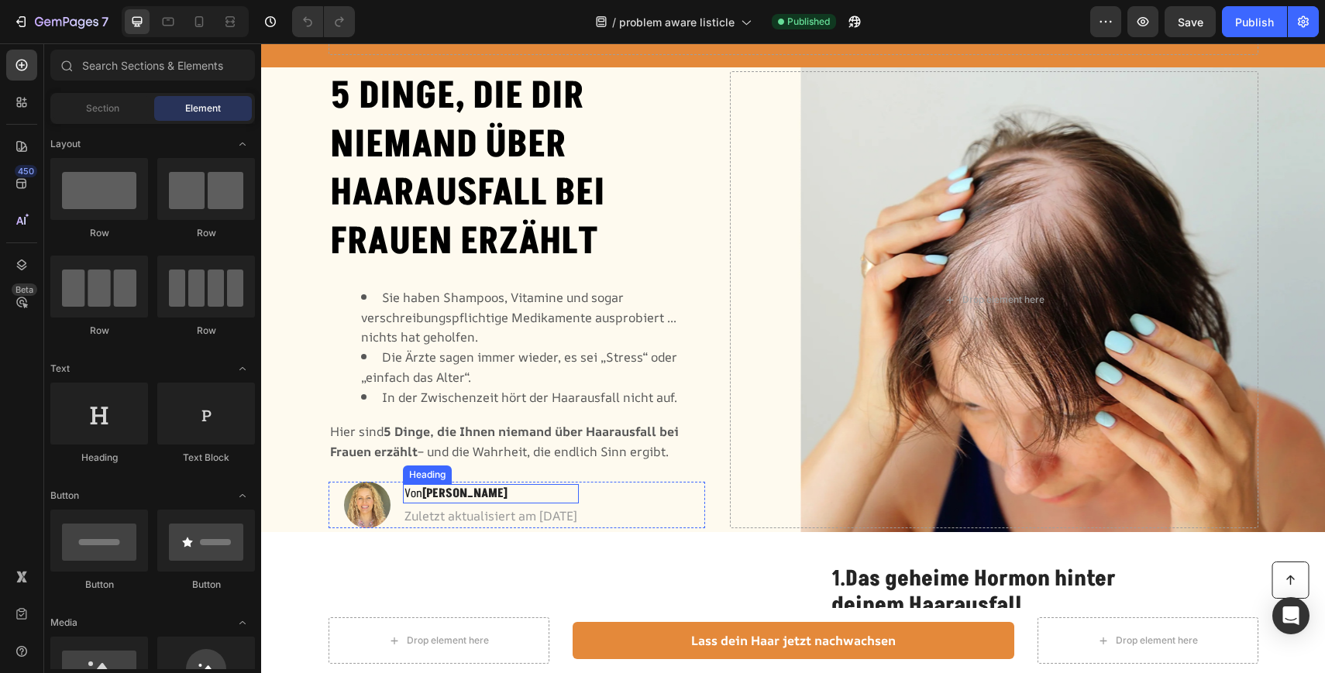
scroll to position [79, 0]
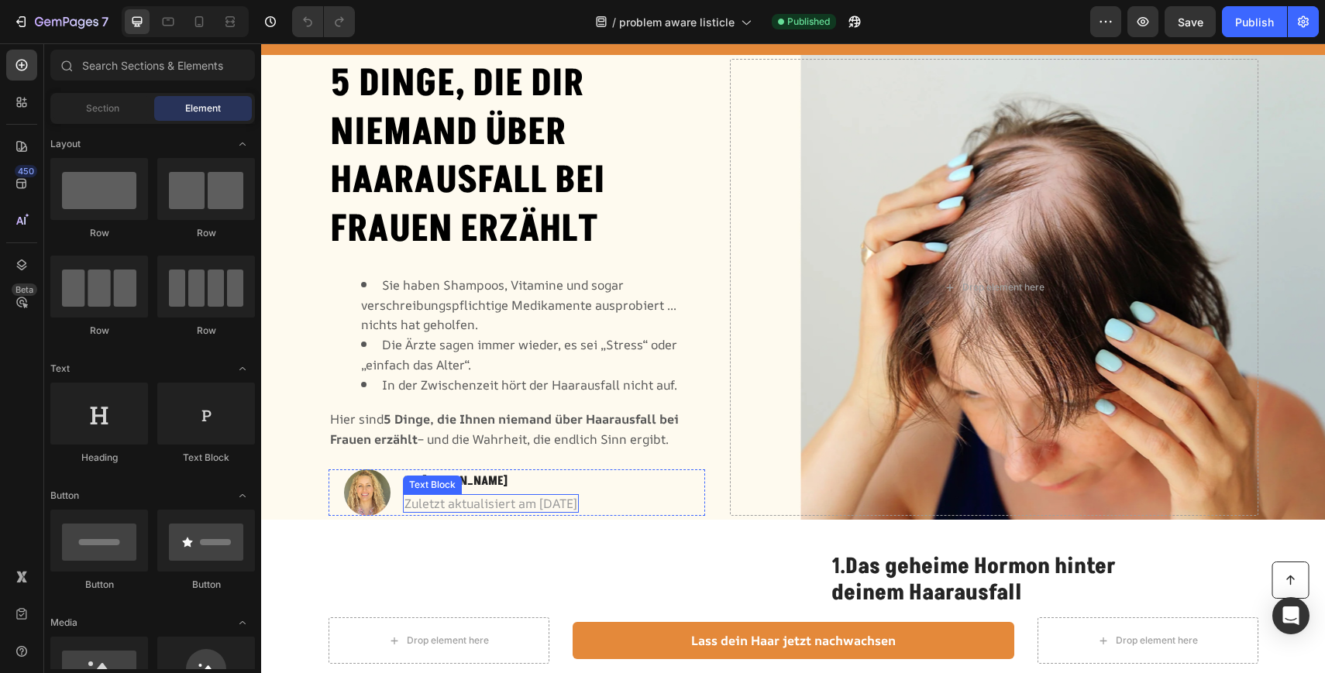
click at [545, 502] on p "Zuletzt aktualisiert am [DATE]" at bounding box center [490, 504] width 173 height 16
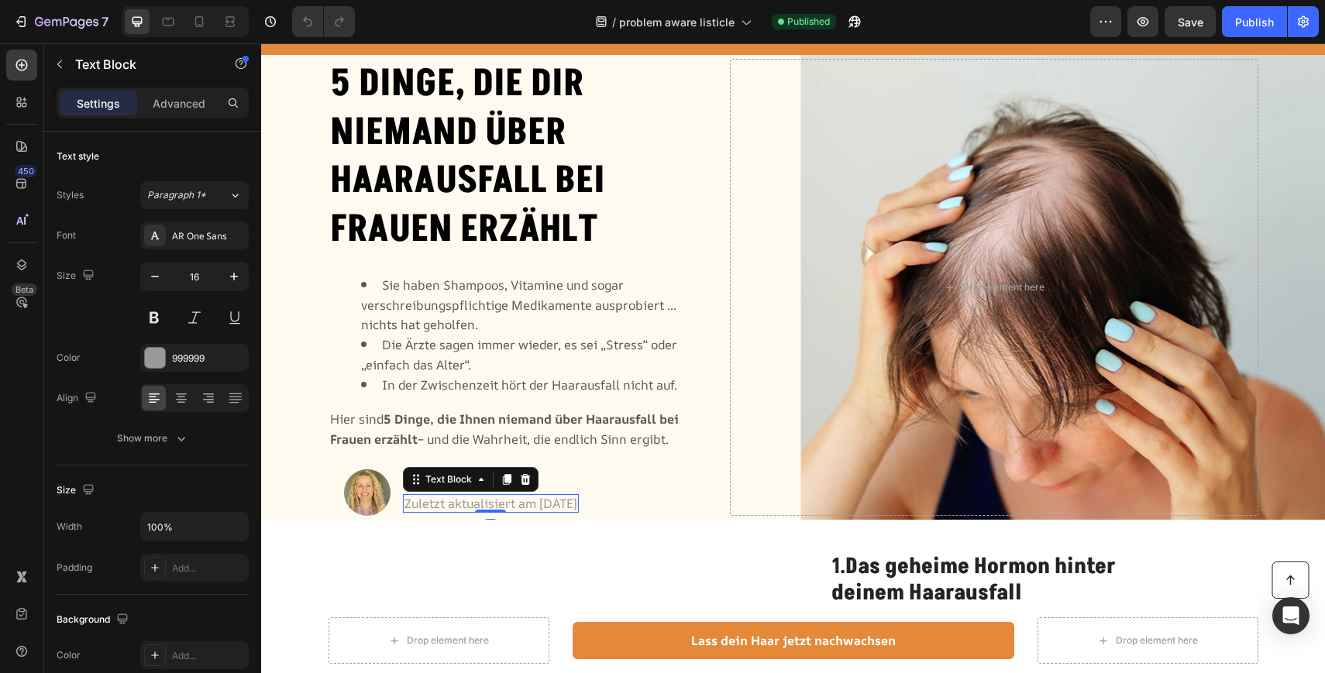
click at [560, 502] on p "Zuletzt aktualisiert am [DATE]" at bounding box center [490, 504] width 173 height 16
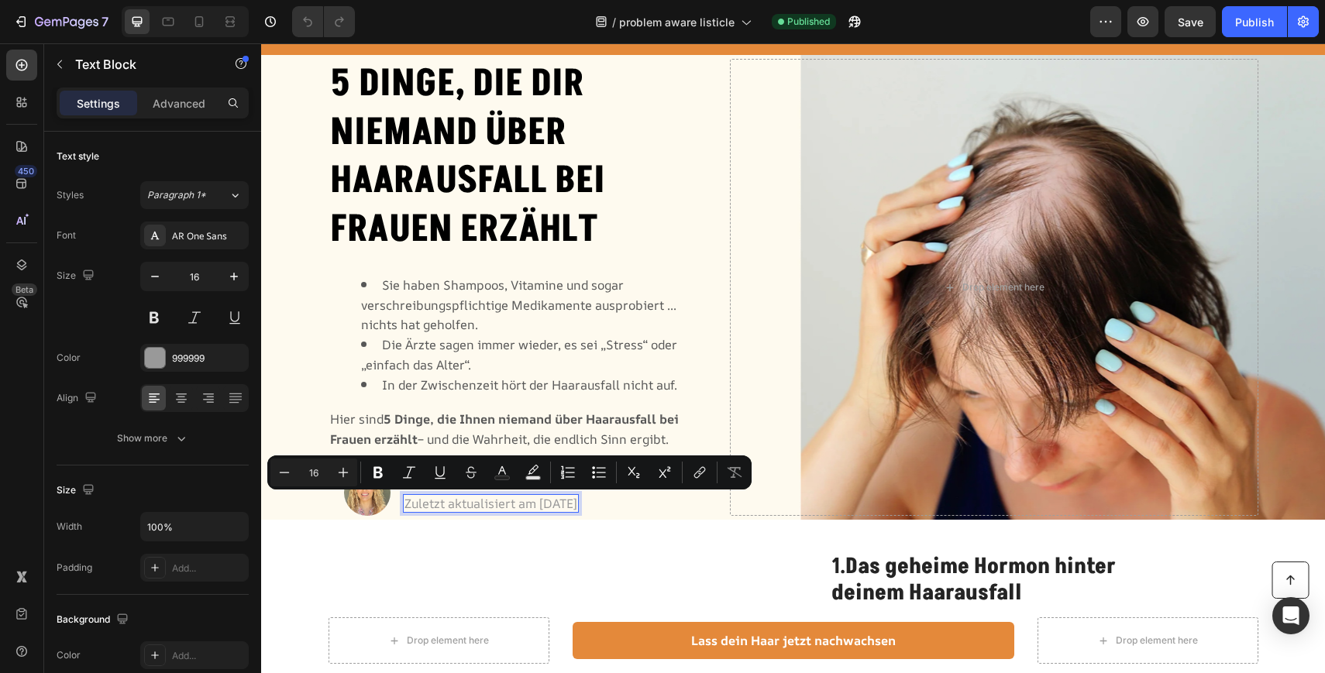
click at [560, 502] on p "Zuletzt aktualisiert am [DATE]" at bounding box center [490, 504] width 173 height 16
copy p "Zuletzt aktualisiert am [DATE]"
click at [501, 504] on p "Zuletzt aktualisiert am [DATE]" at bounding box center [490, 504] width 173 height 16
drag, startPoint x: 583, startPoint y: 505, endPoint x: 541, endPoint y: 507, distance: 41.1
click at [541, 507] on p "Zuletzt aktualisiert am [DATE]" at bounding box center [490, 504] width 173 height 16
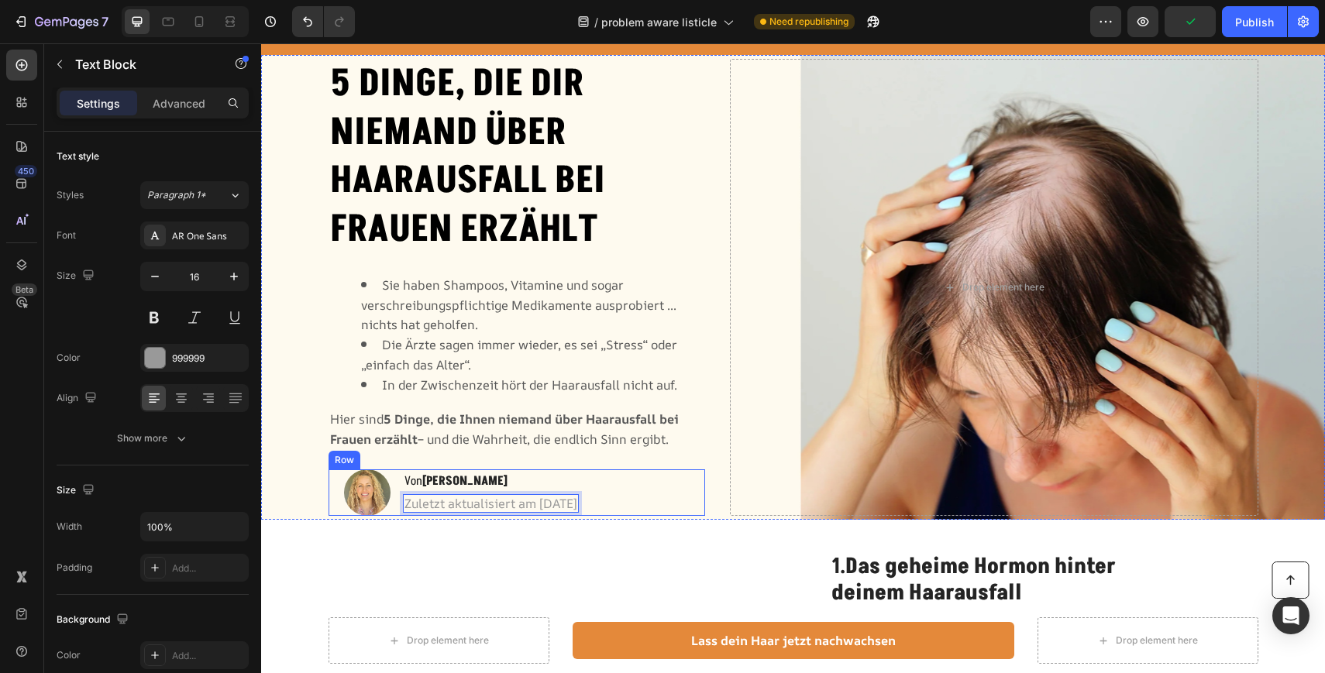
click at [693, 486] on div "Image Von [PERSON_NAME] Heading Zuletzt aktualisiert am [DATE] Text Block 0 Row" at bounding box center [516, 492] width 377 height 46
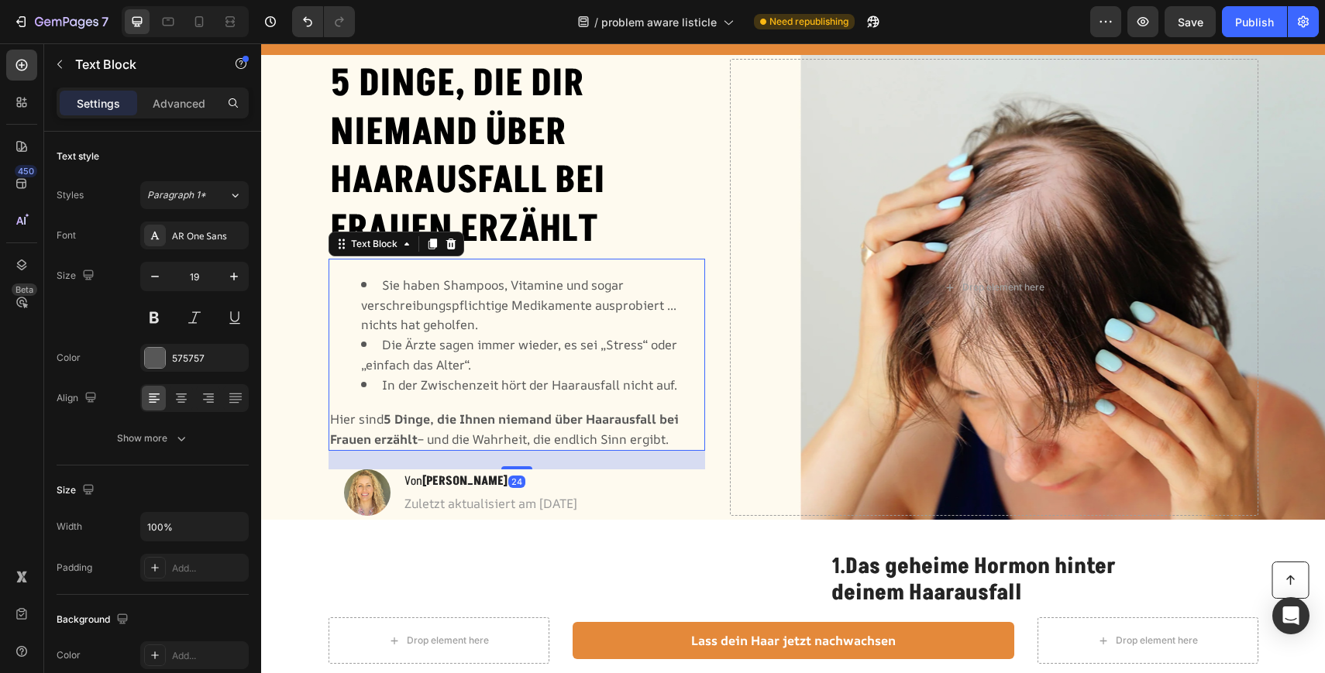
click at [550, 297] on span "Sie haben Shampoos, Vitamine und sogar verschreibungspflichtige Medikamente aus…" at bounding box center [518, 305] width 315 height 57
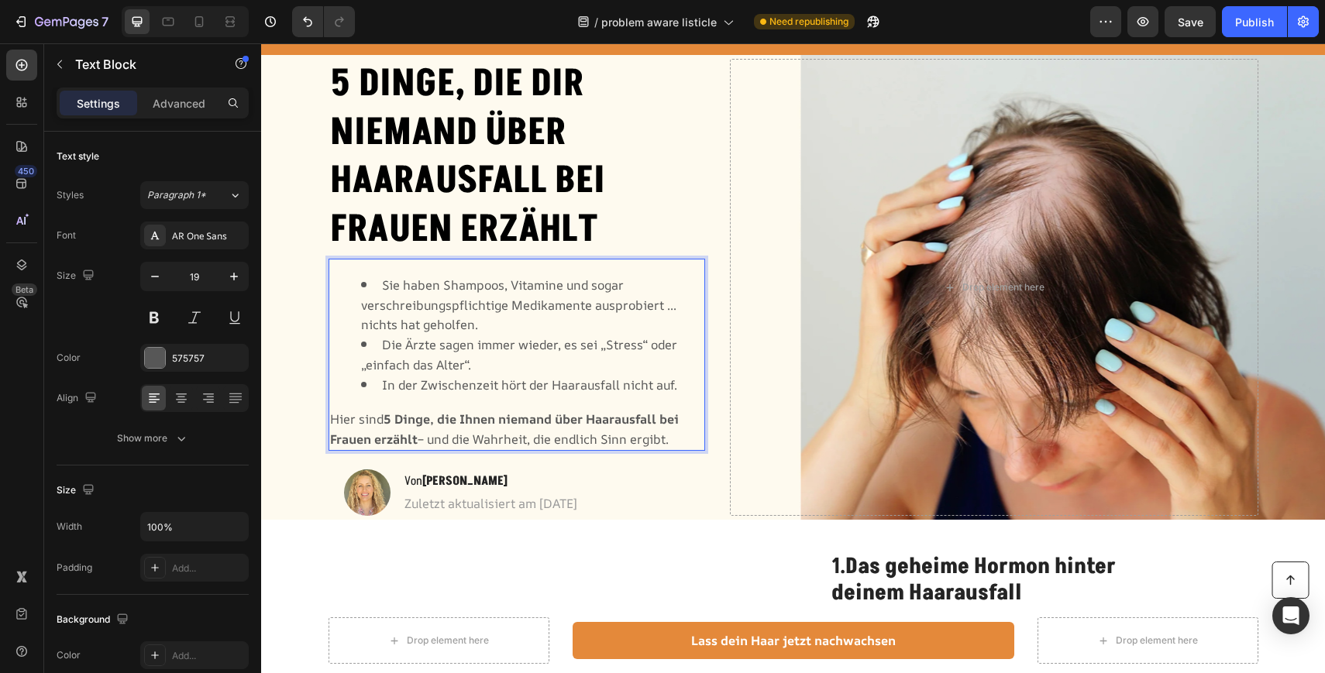
click at [550, 297] on span "Sie haben Shampoos, Vitamine und sogar verschreibungspflichtige Medikamente aus…" at bounding box center [518, 305] width 315 height 57
click at [395, 270] on div "Sie haben Shampoos, Vitamine und sogar verschreibungspflichtige Medikamente aus…" at bounding box center [516, 355] width 377 height 192
click at [385, 259] on div "Sie haben Shampoos, Vitamine und sogar verschreibungspflichtige Medikamente aus…" at bounding box center [516, 355] width 377 height 192
click at [359, 280] on ul "Sie haben Shampoos, Vitamine und sogar verschreibungspflichtige Medikamente aus…" at bounding box center [517, 334] width 374 height 119
click at [489, 364] on li "Die Ärzte sagen immer wieder, es sei „Stress“ oder „einfach das Alter“." at bounding box center [532, 355] width 343 height 40
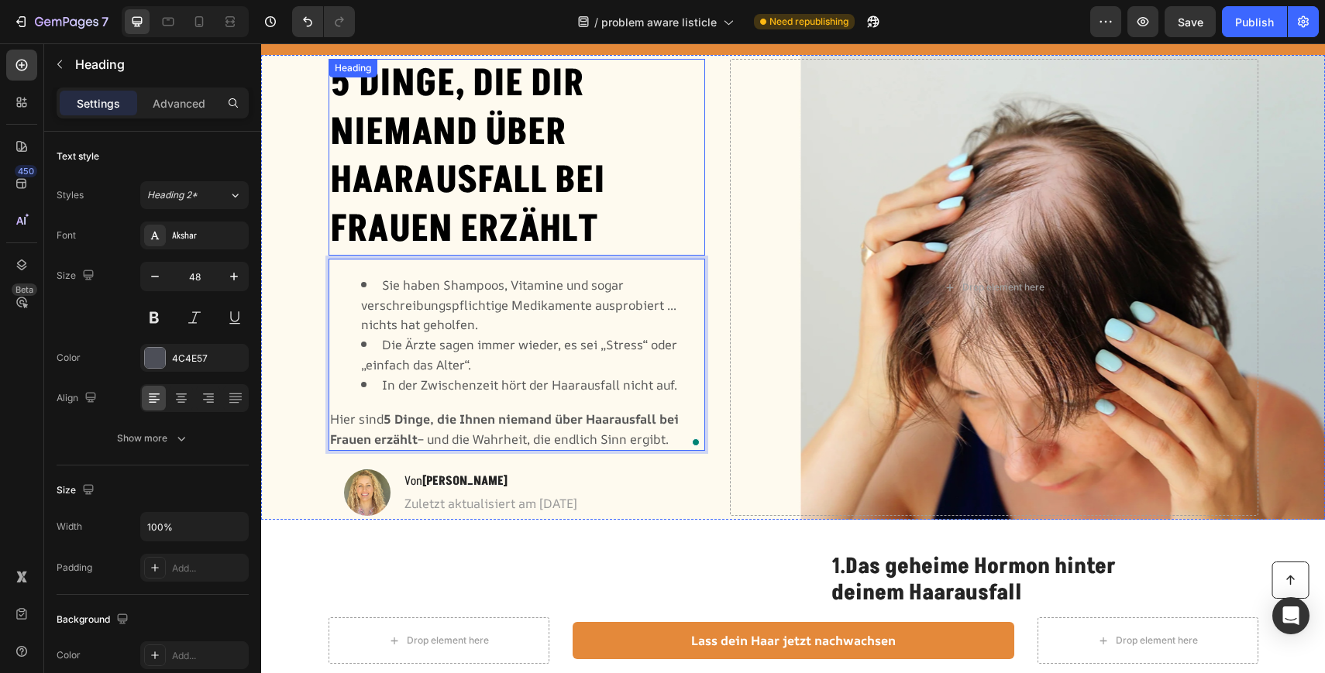
click at [669, 201] on h2 "5 Dinge, die dir niemand über Haarausfall bei Frauen erzählt" at bounding box center [516, 157] width 377 height 197
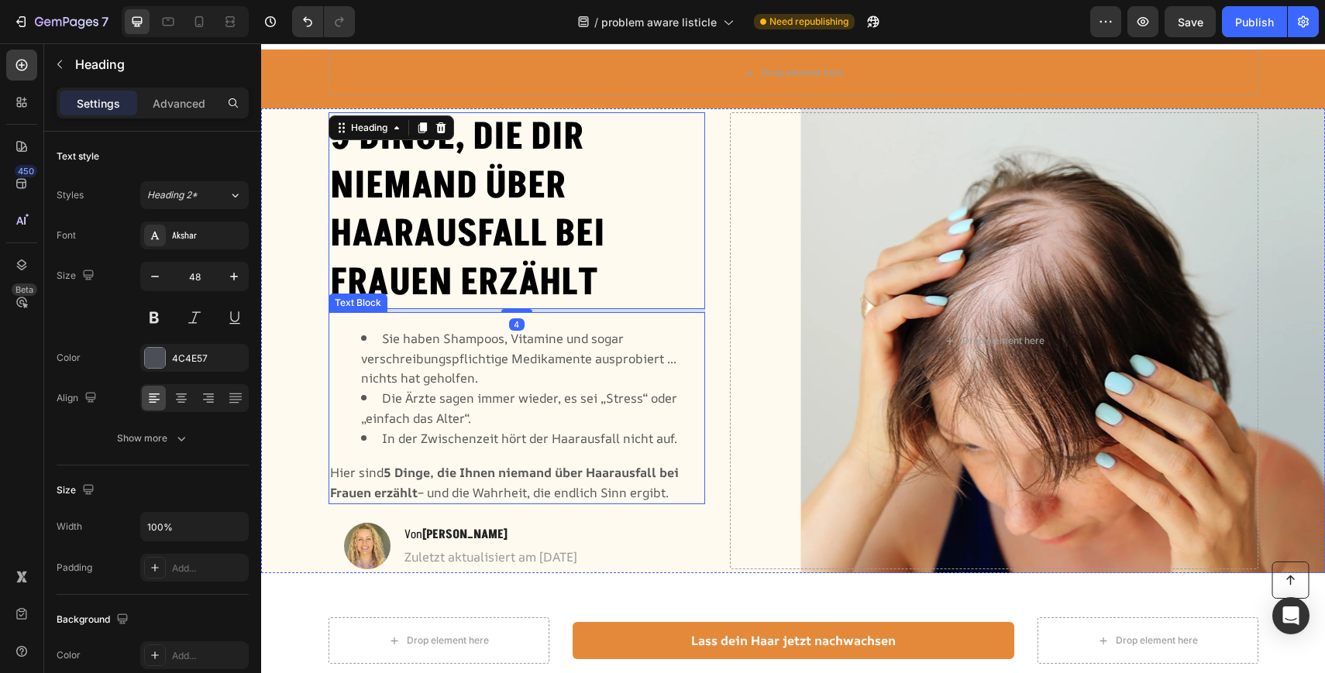
scroll to position [0, 0]
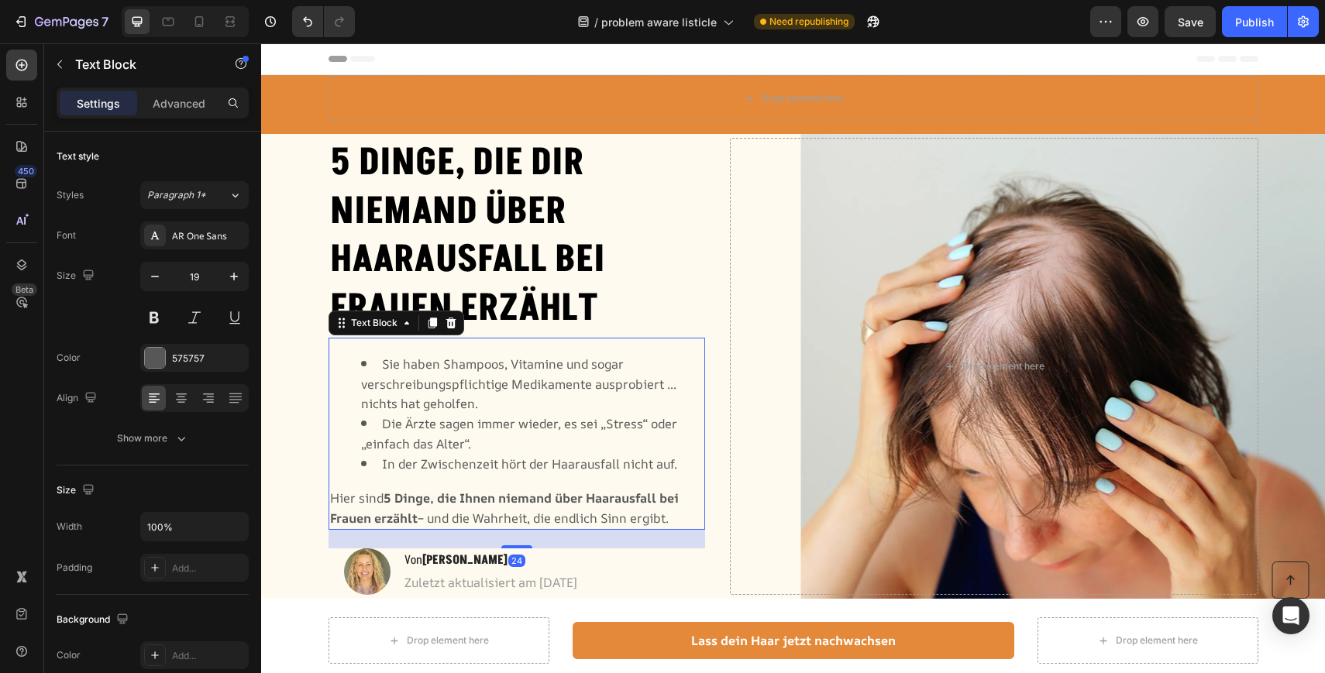
click at [607, 402] on li "Sie haben Shampoos, Vitamine und sogar verschreibungspflichtige Medikamente aus…" at bounding box center [532, 384] width 343 height 60
click at [156, 279] on icon "button" at bounding box center [154, 276] width 15 height 15
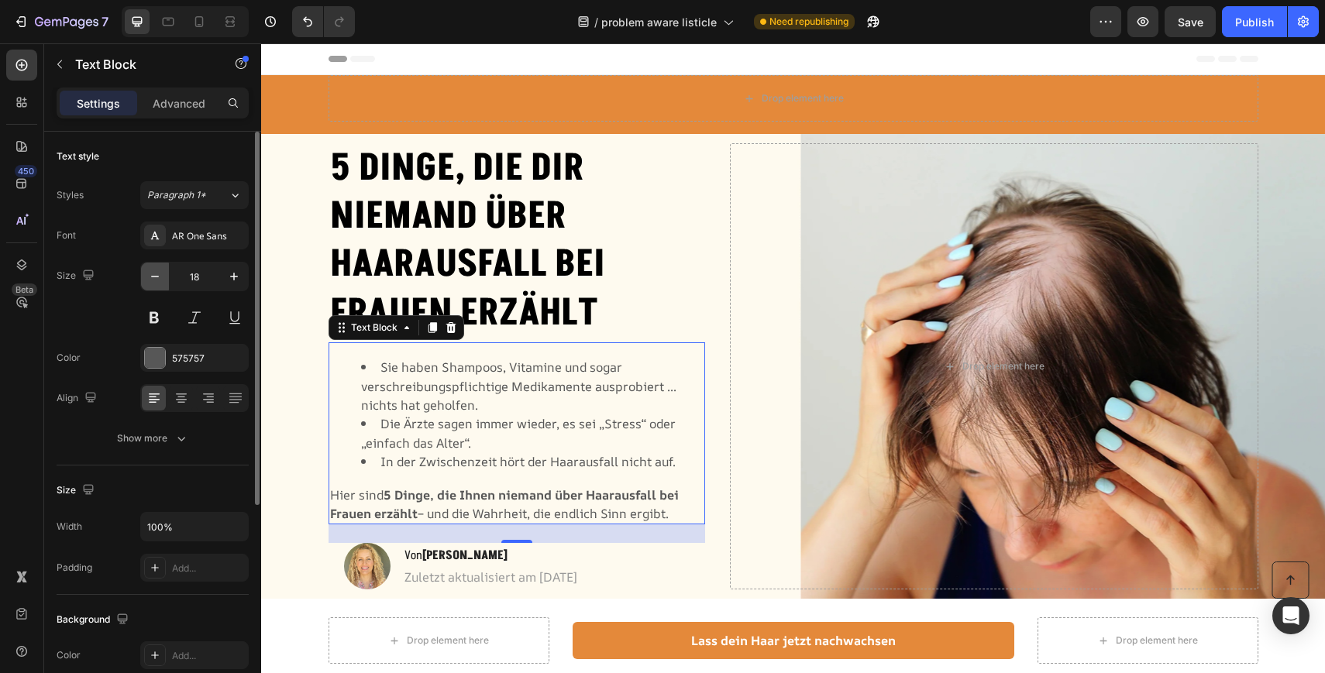
click at [156, 279] on icon "button" at bounding box center [154, 276] width 15 height 15
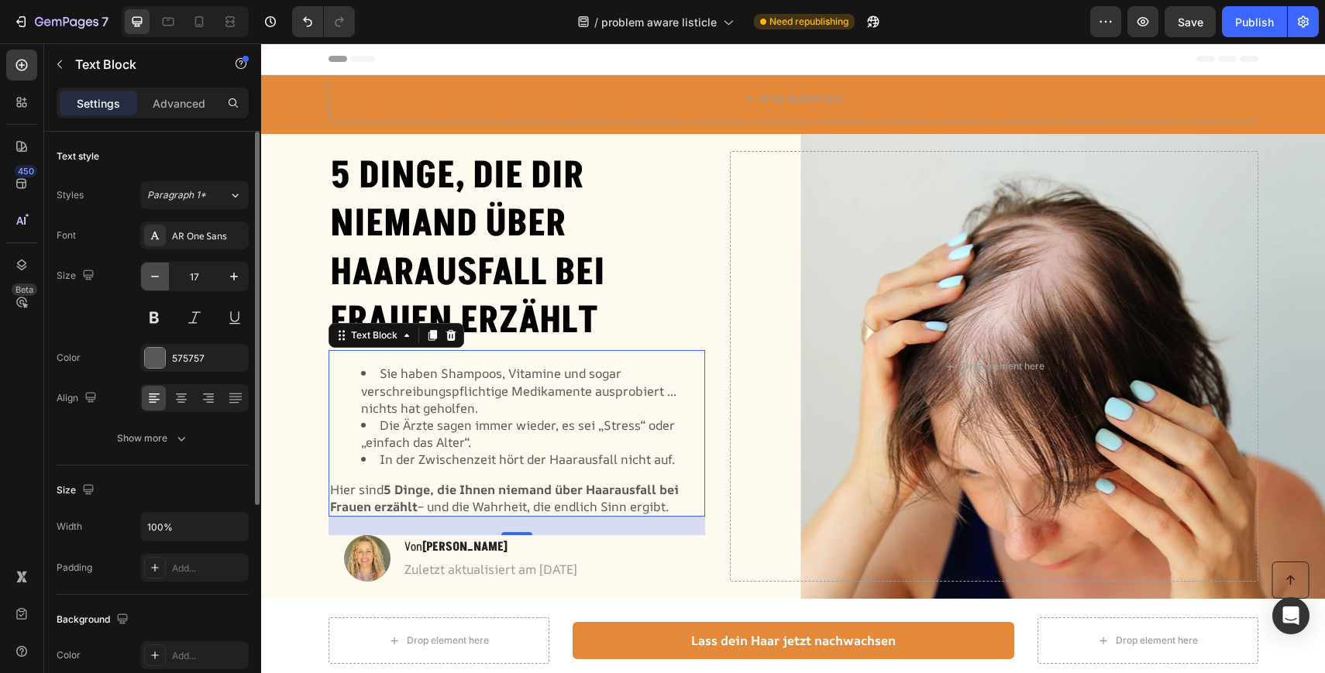
click at [156, 279] on icon "button" at bounding box center [154, 276] width 15 height 15
type input "16"
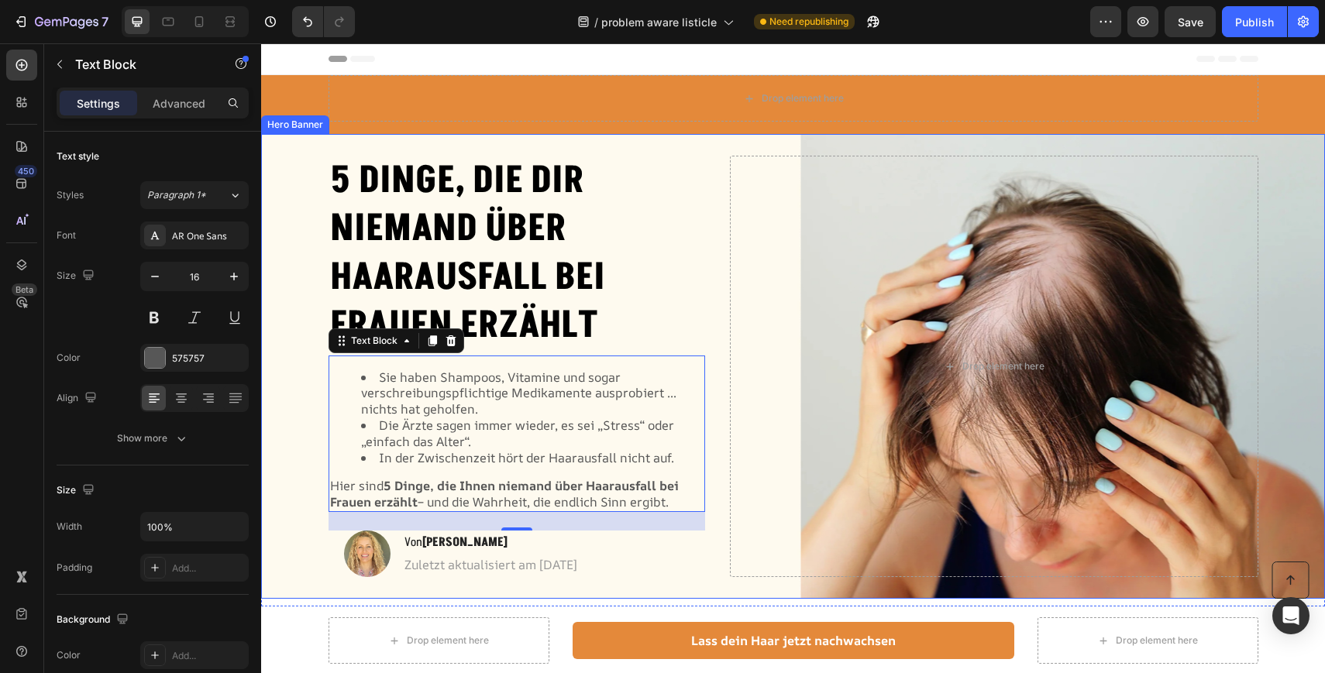
click at [318, 436] on div "Background Image" at bounding box center [793, 366] width 1064 height 465
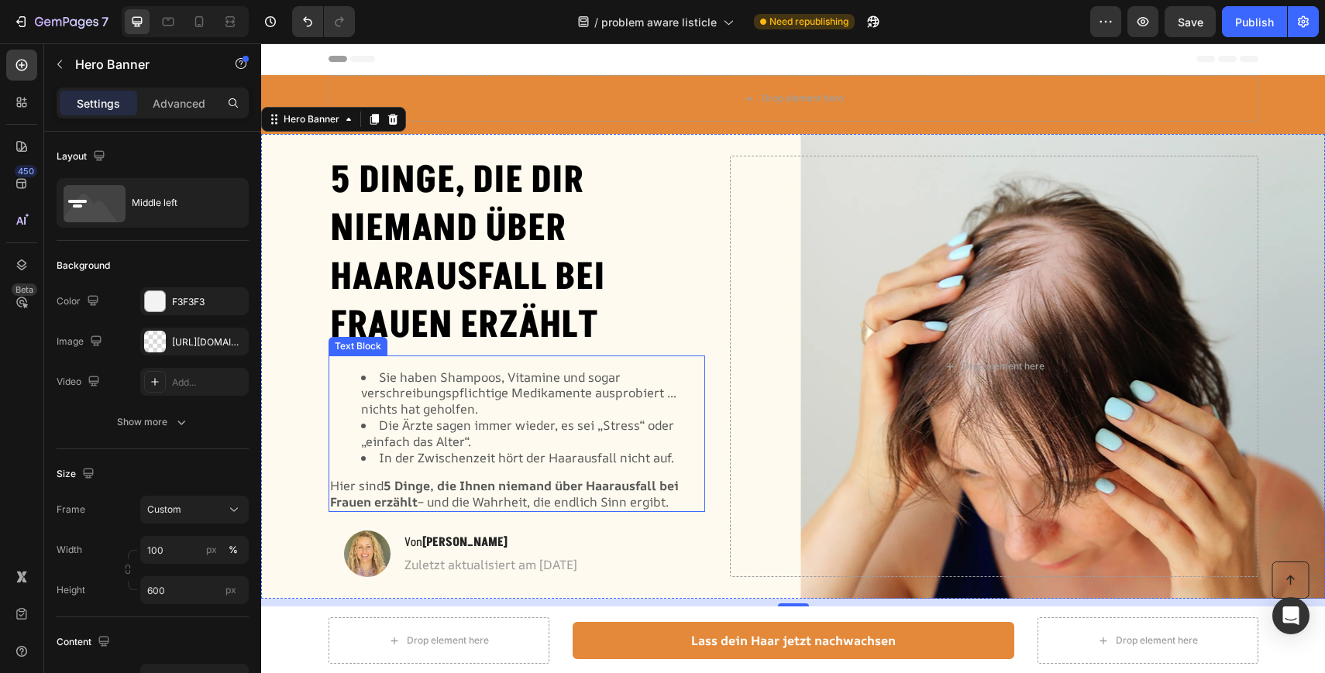
click at [497, 485] on strong "5 Dinge, die Ihnen niemand über Haarausfall bei Frauen erzählt" at bounding box center [504, 493] width 349 height 33
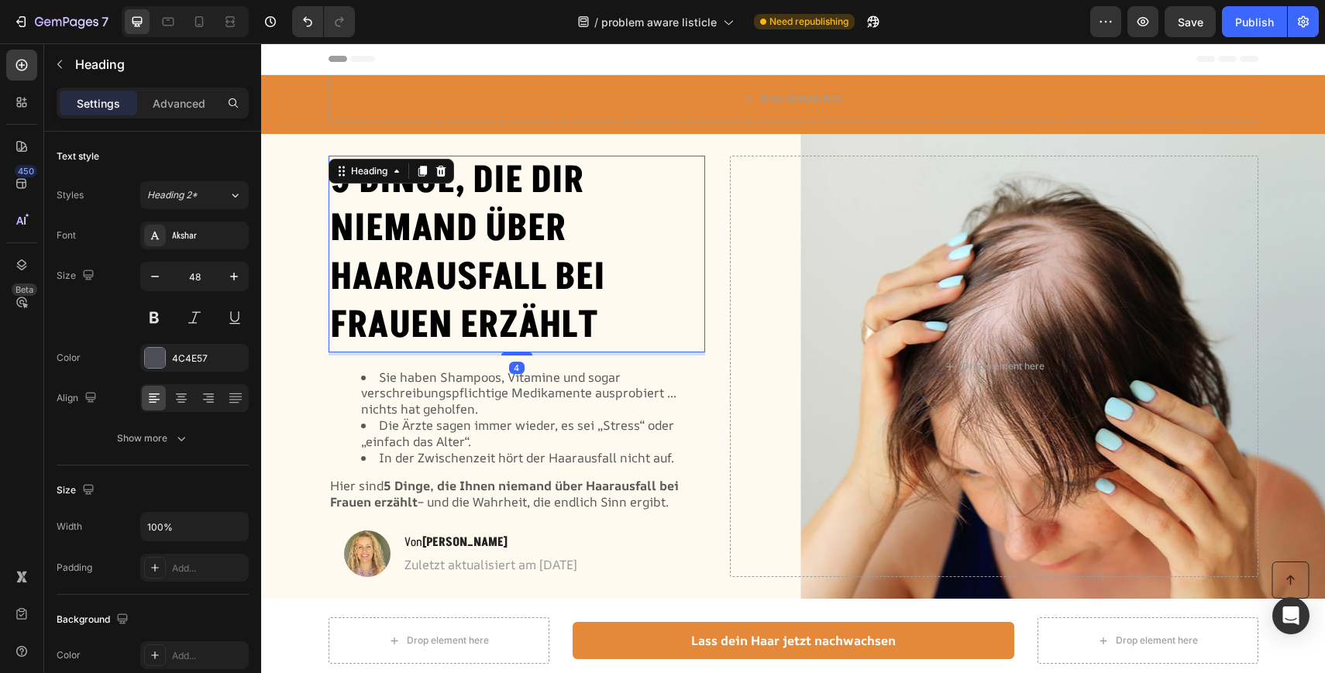
click at [641, 270] on h2 "5 Dinge, die dir niemand über Haarausfall bei Frauen erzählt" at bounding box center [516, 254] width 377 height 197
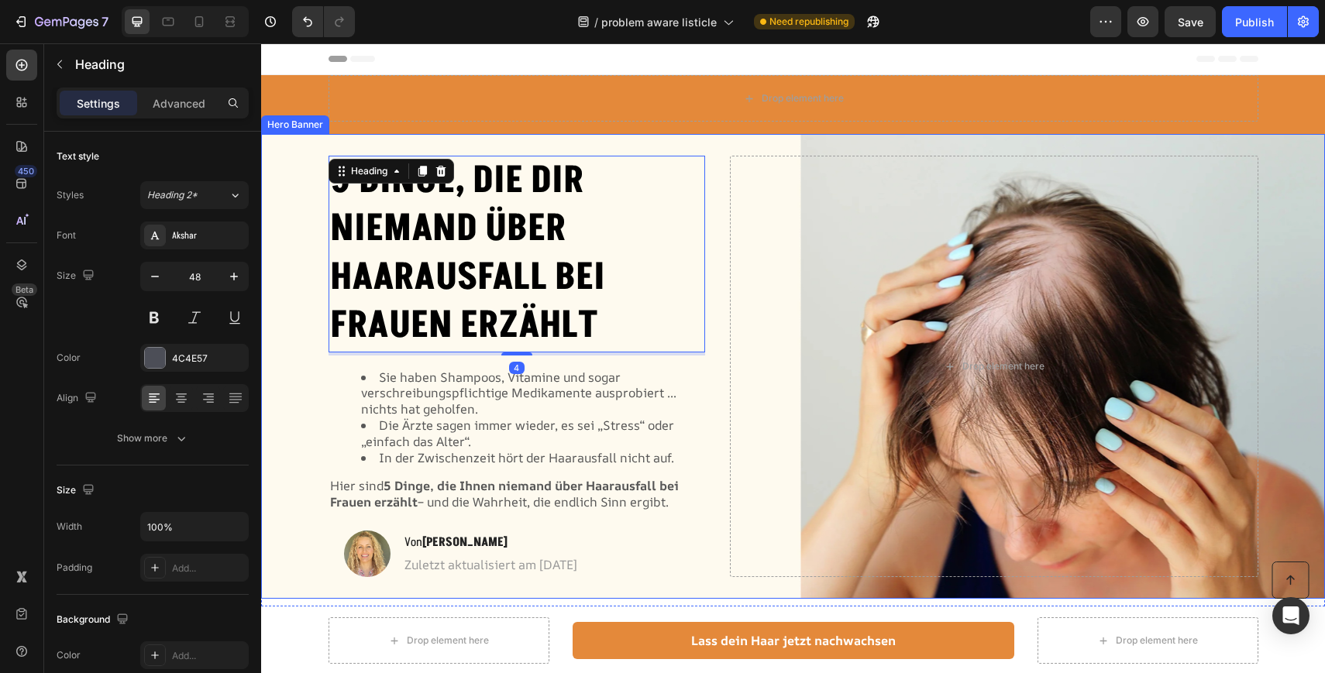
click at [716, 273] on div "5 Dinge, die dir niemand über Haarausfall bei Frauen erzählt Heading 4 Sie habe…" at bounding box center [793, 366] width 930 height 471
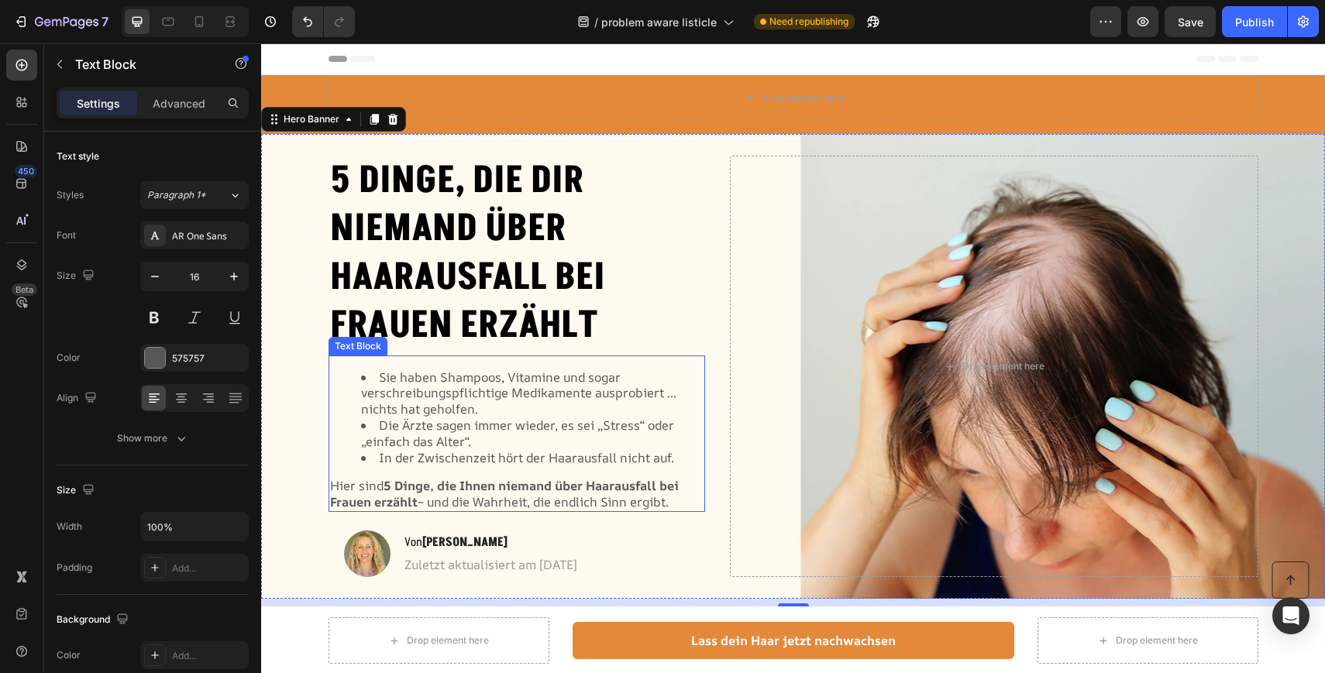
click at [560, 418] on span "Die Ärzte sagen immer wieder, es sei „Stress“ oder „einfach das Alter“." at bounding box center [517, 433] width 313 height 33
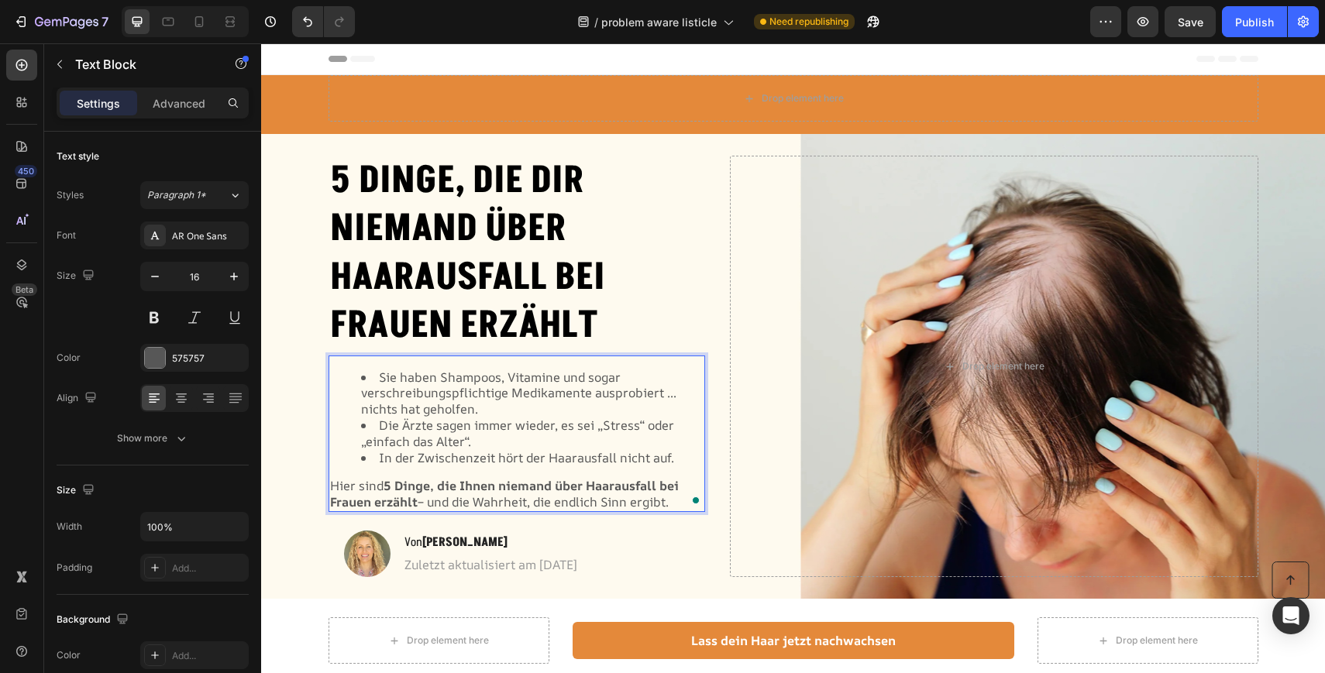
click at [675, 504] on p "Hier sind 5 Dinge, die Ihnen niemand über Haarausfall bei Frauen erzählt – und …" at bounding box center [517, 494] width 374 height 33
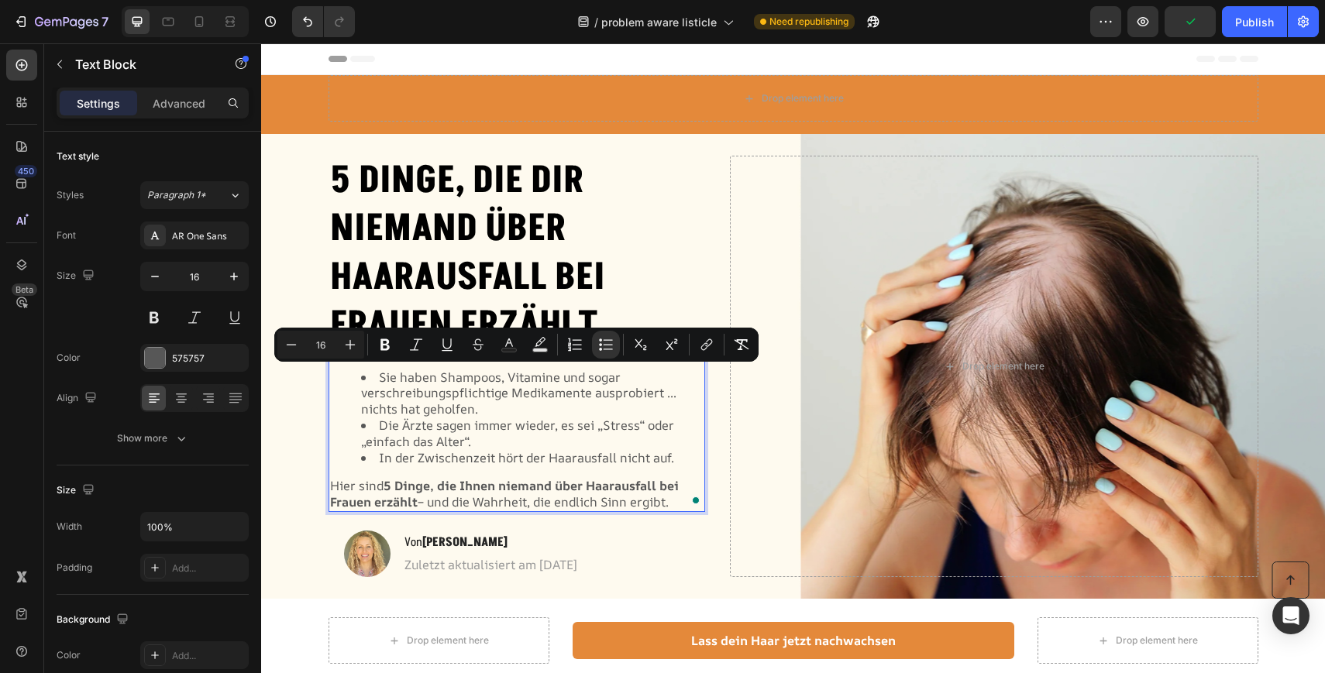
drag, startPoint x: 675, startPoint y: 504, endPoint x: 374, endPoint y: 370, distance: 329.1
click at [374, 370] on div "Sie haben Shampoos, Vitamine und sogar verschreibungspflichtige Medikamente aus…" at bounding box center [516, 434] width 377 height 156
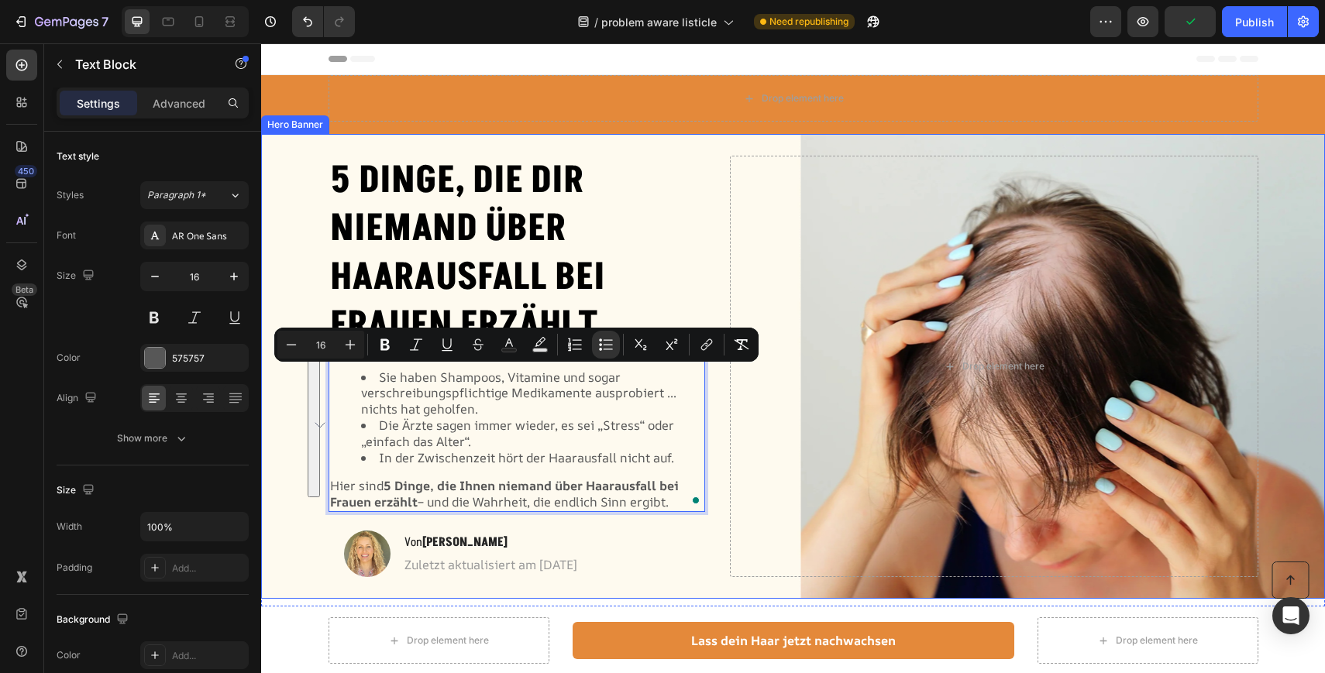
click at [311, 404] on div "Background Image" at bounding box center [793, 366] width 1064 height 465
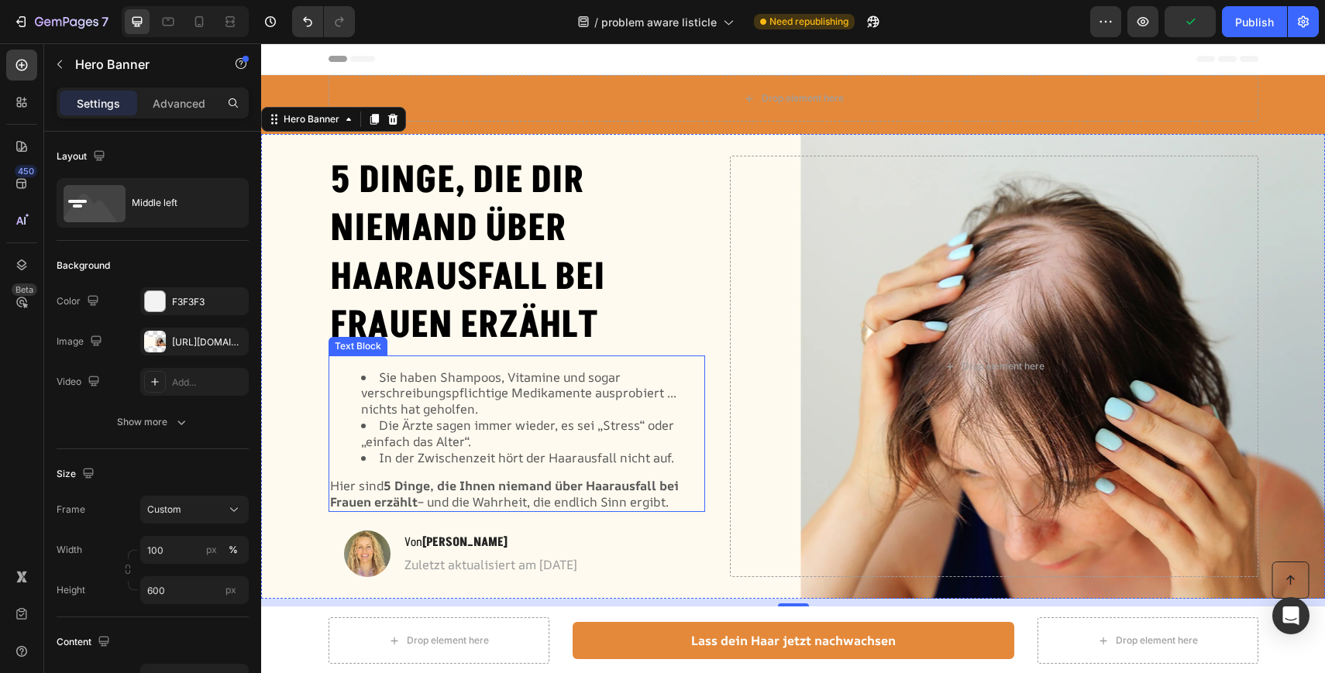
click at [376, 402] on span "Sie haben Shampoos, Vitamine und sogar verschreibungspflichtige Medikamente aus…" at bounding box center [518, 394] width 315 height 50
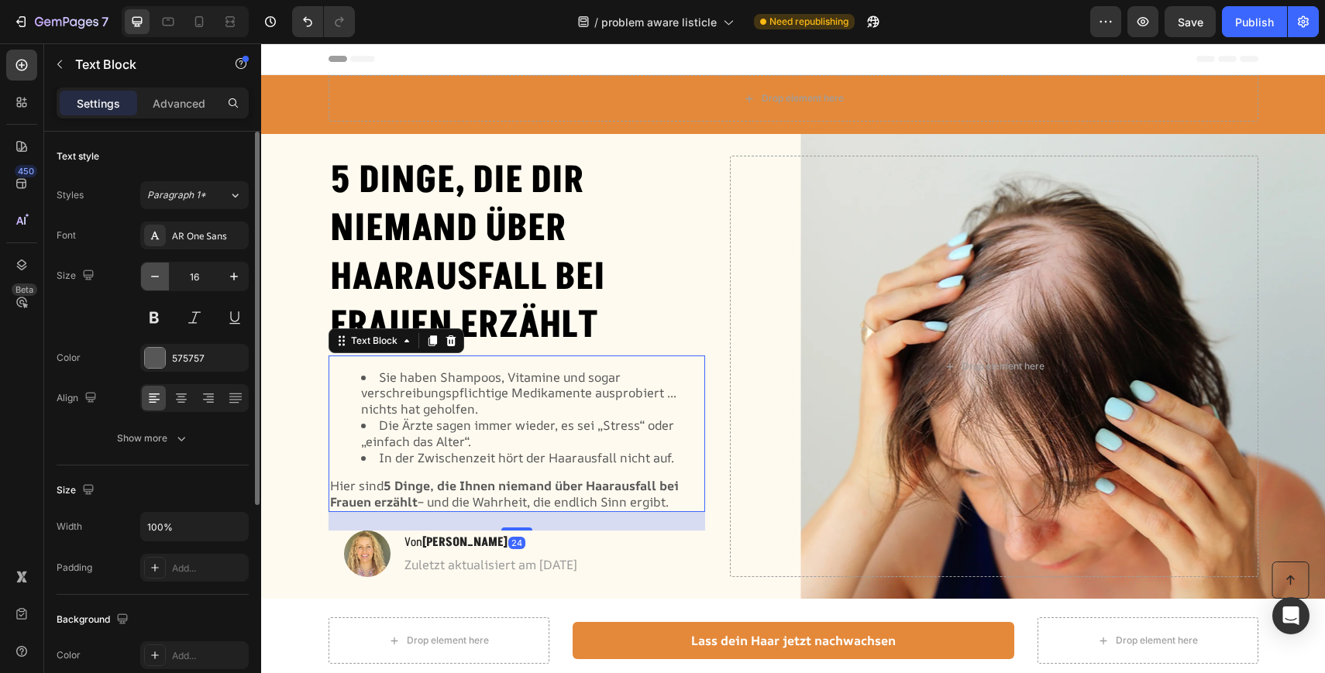
click at [147, 277] on icon "button" at bounding box center [154, 276] width 15 height 15
type input "15"
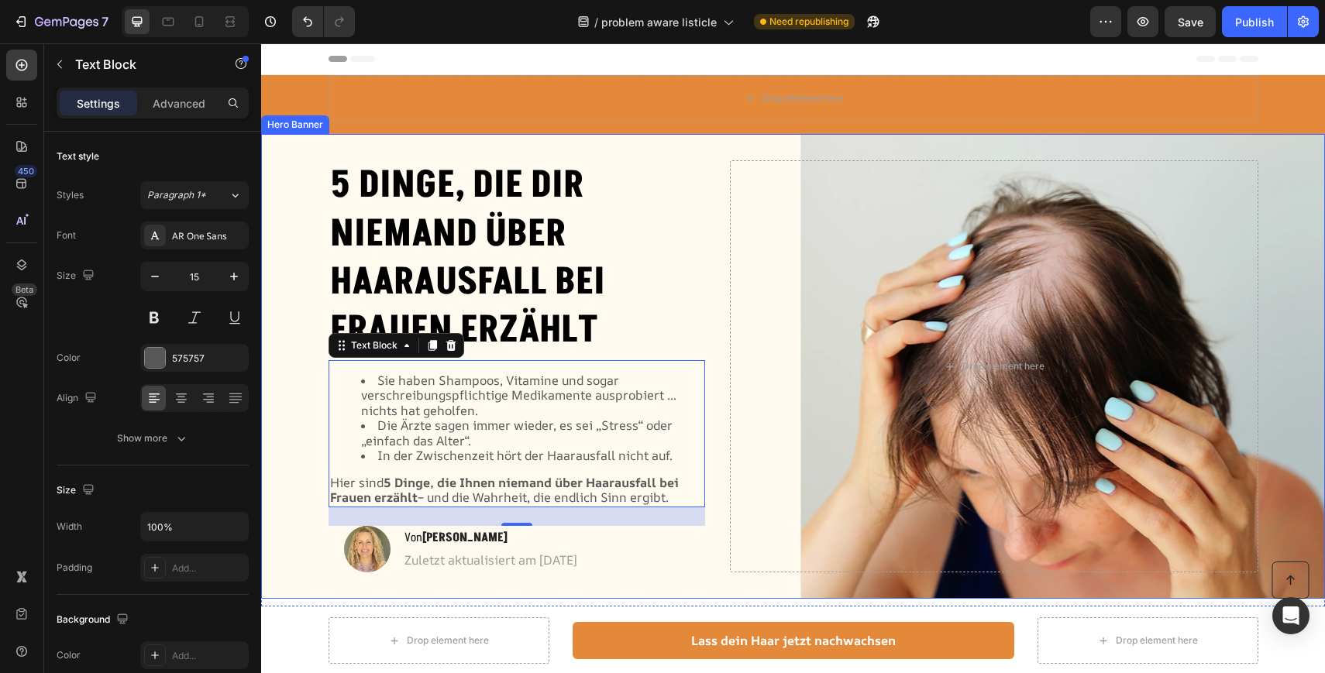
click at [293, 414] on div "Background Image" at bounding box center [793, 366] width 1064 height 465
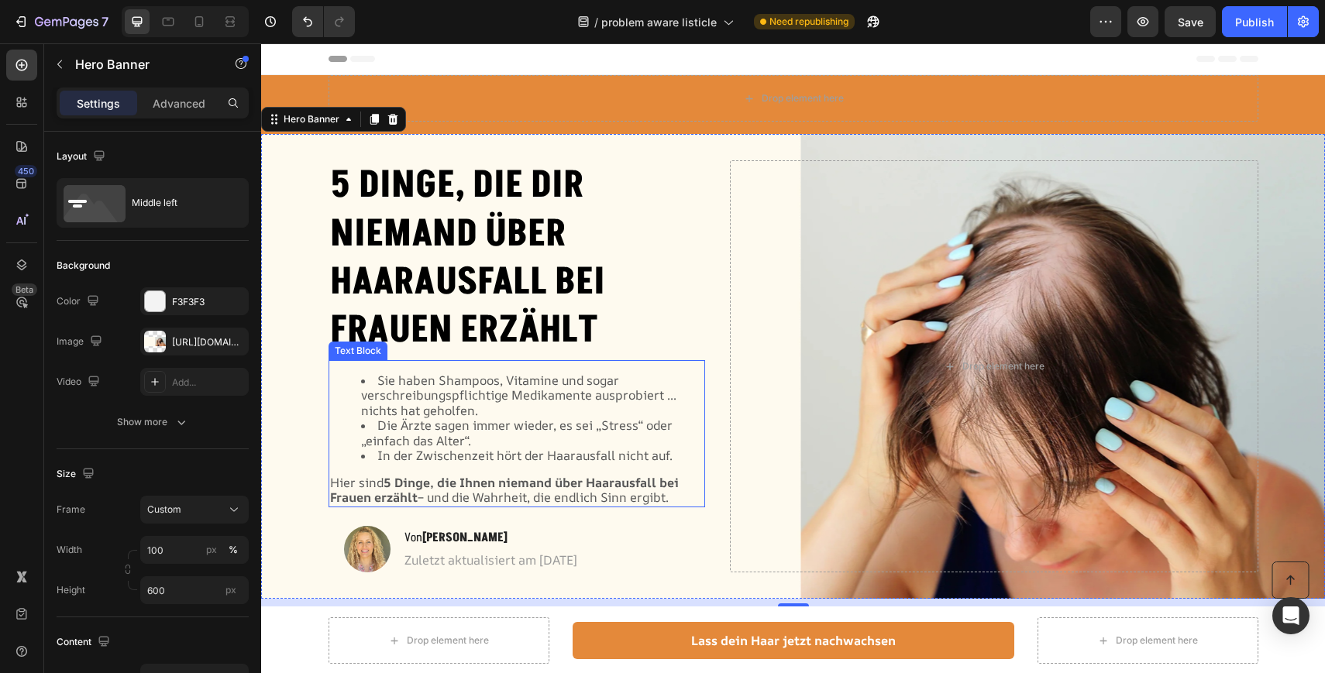
click at [668, 421] on span "Die Ärzte sagen immer wieder, es sei „Stress“ oder „einfach das Alter“." at bounding box center [516, 433] width 311 height 33
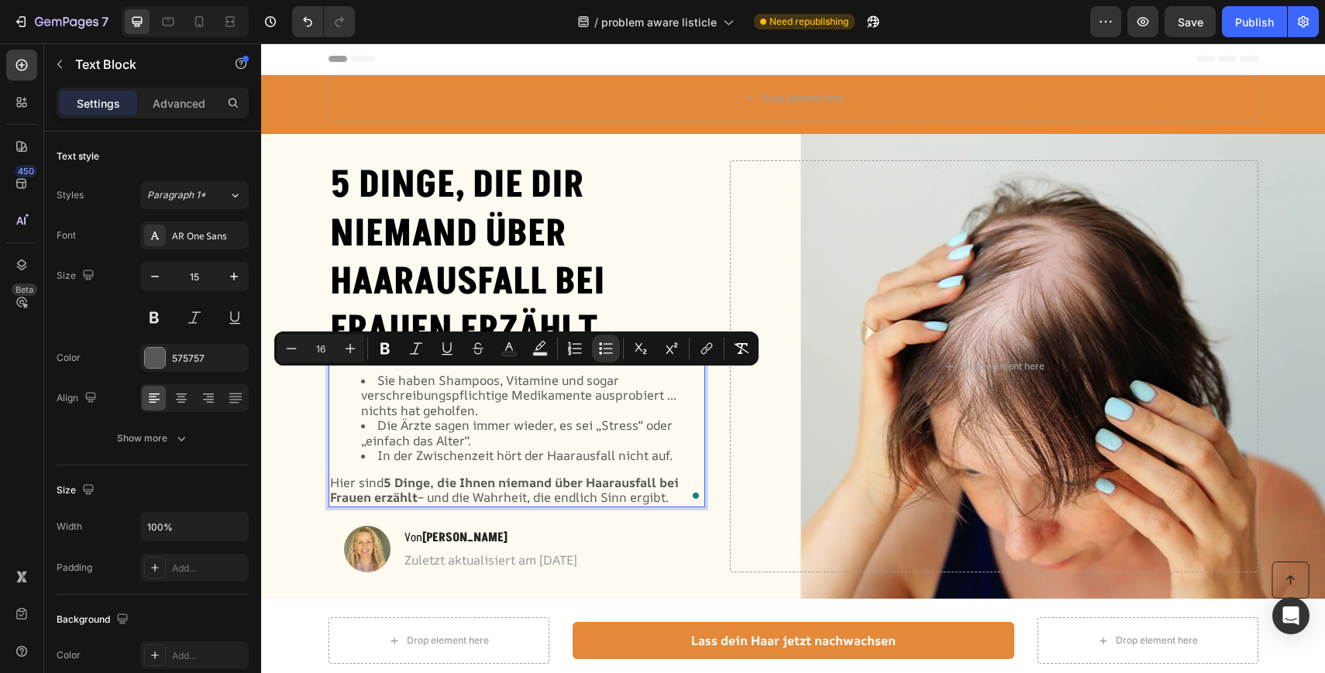
drag, startPoint x: 682, startPoint y: 492, endPoint x: 370, endPoint y: 370, distance: 335.3
click at [370, 370] on div "Sie haben Shampoos, Vitamine und sogar verschreibungspflichtige Medikamente aus…" at bounding box center [516, 433] width 377 height 147
click at [294, 346] on icon "Editor contextual toolbar" at bounding box center [291, 348] width 15 height 15
type input "15"
click at [737, 349] on icon "Editor contextual toolbar" at bounding box center [741, 348] width 15 height 15
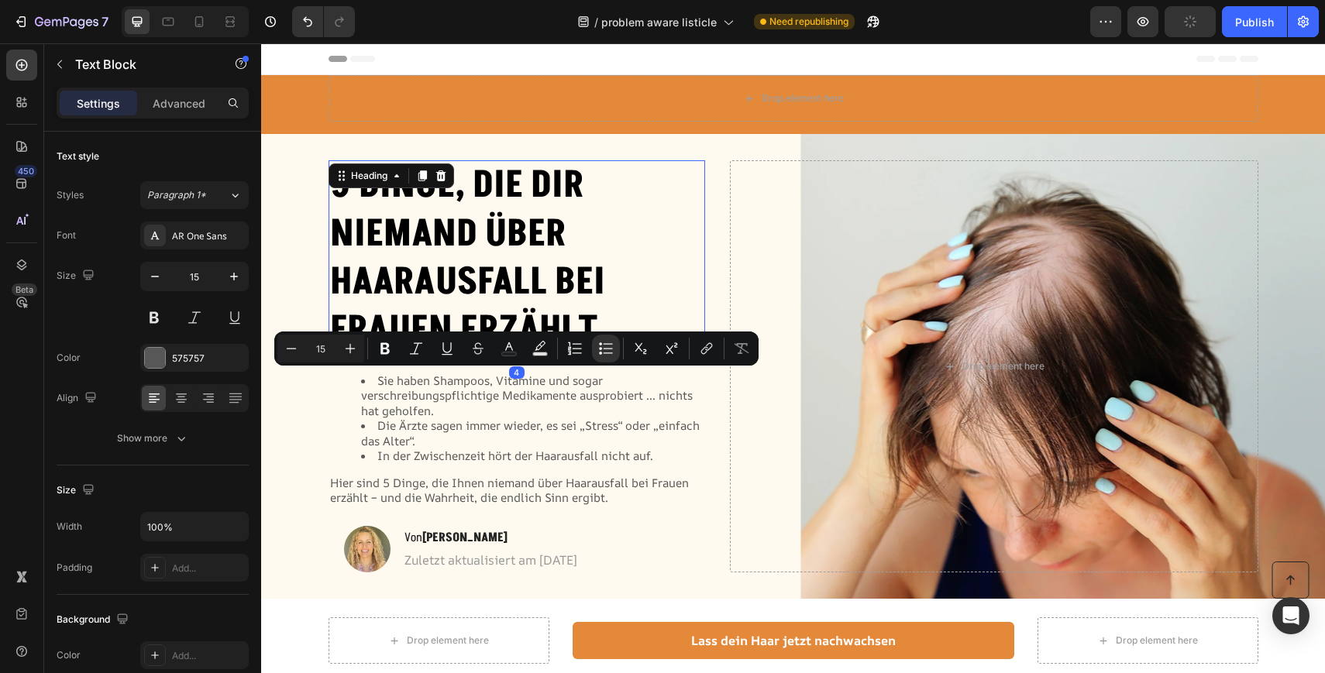
click at [690, 287] on h2 "5 Dinge, die dir niemand über Haarausfall bei Frauen erzählt" at bounding box center [516, 258] width 377 height 197
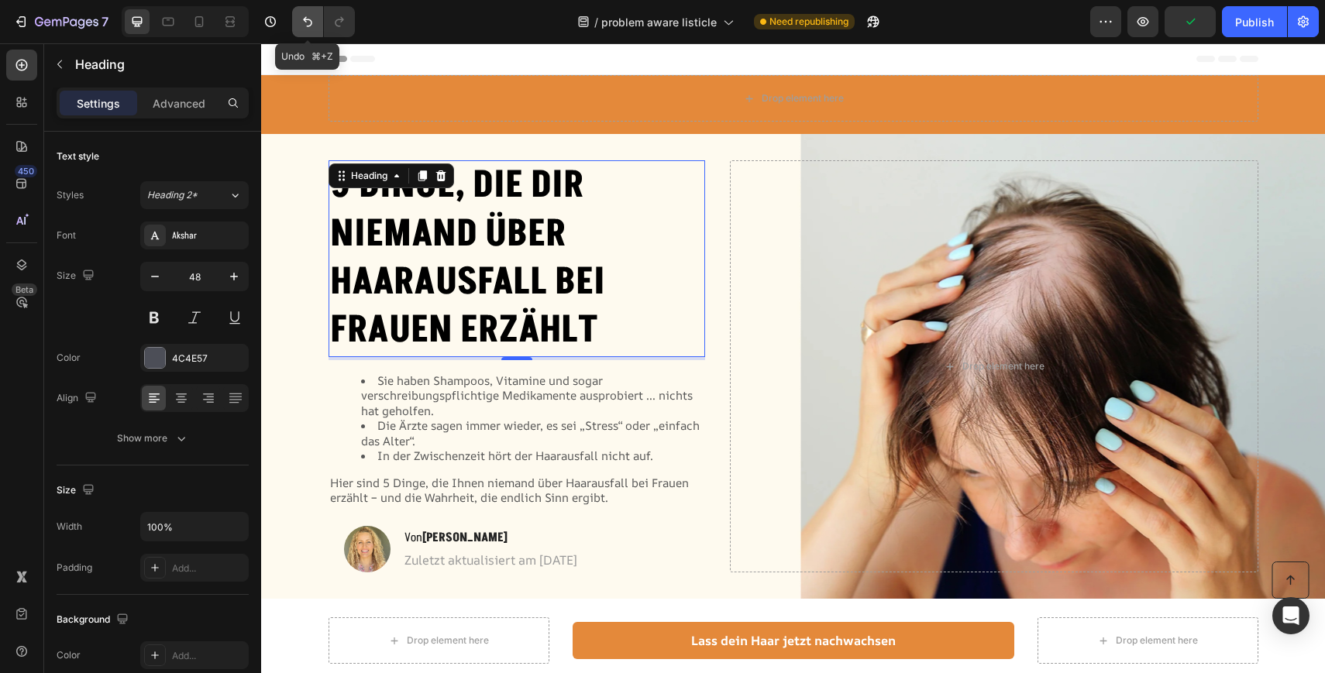
click at [312, 26] on icon "Undo/Redo" at bounding box center [307, 21] width 15 height 15
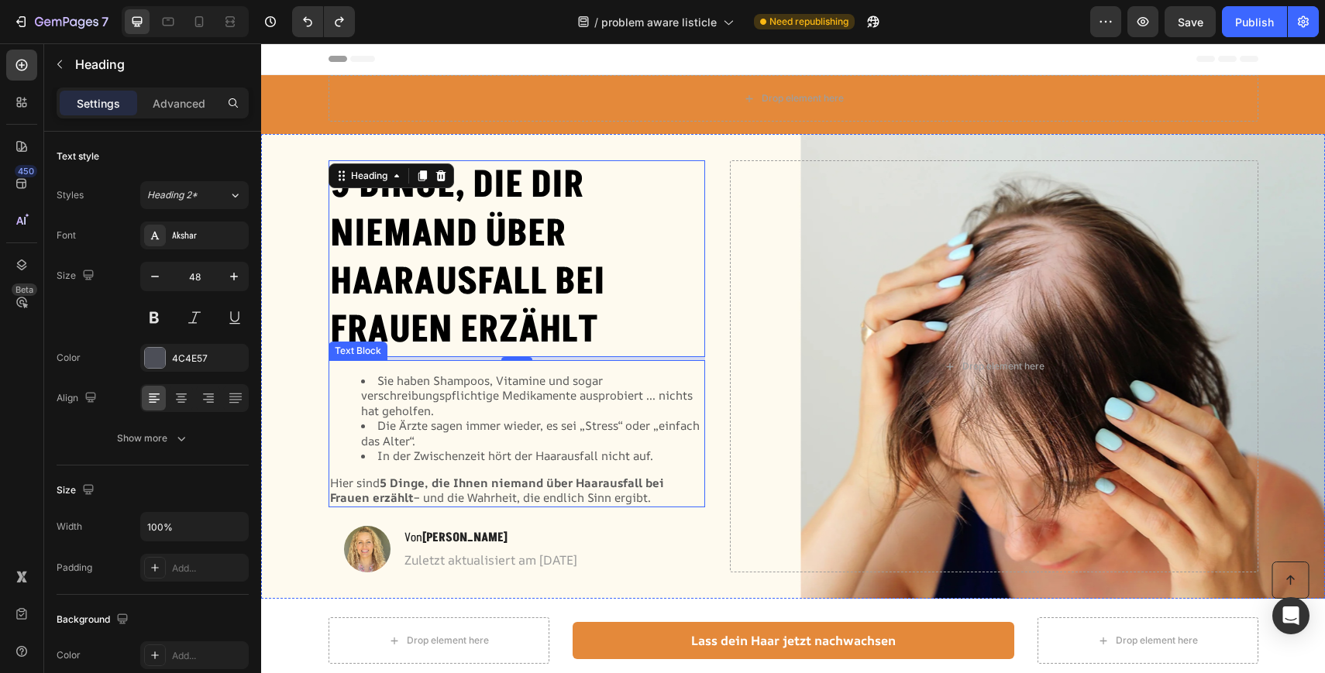
click at [493, 415] on li "Sie haben Shampoos, Vitamine und sogar verschreibungspflichtige Medikamente aus…" at bounding box center [532, 396] width 343 height 46
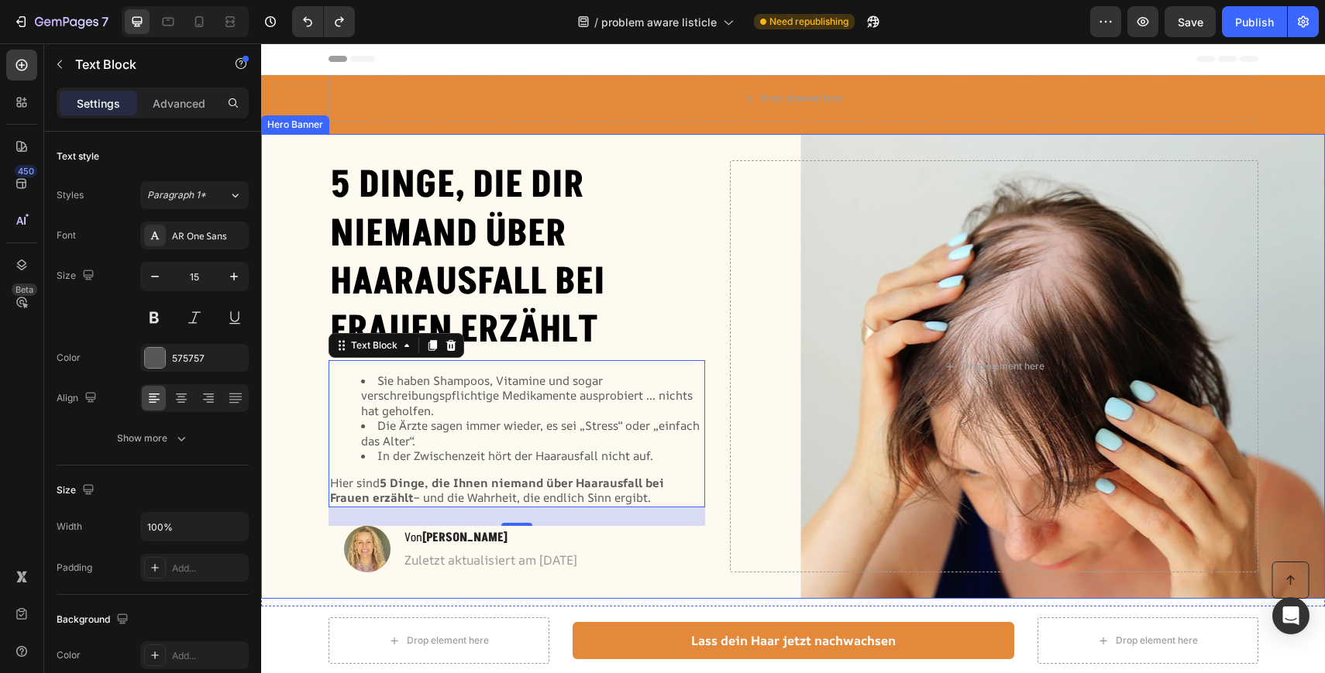
click at [285, 426] on div "Background Image" at bounding box center [793, 366] width 1064 height 465
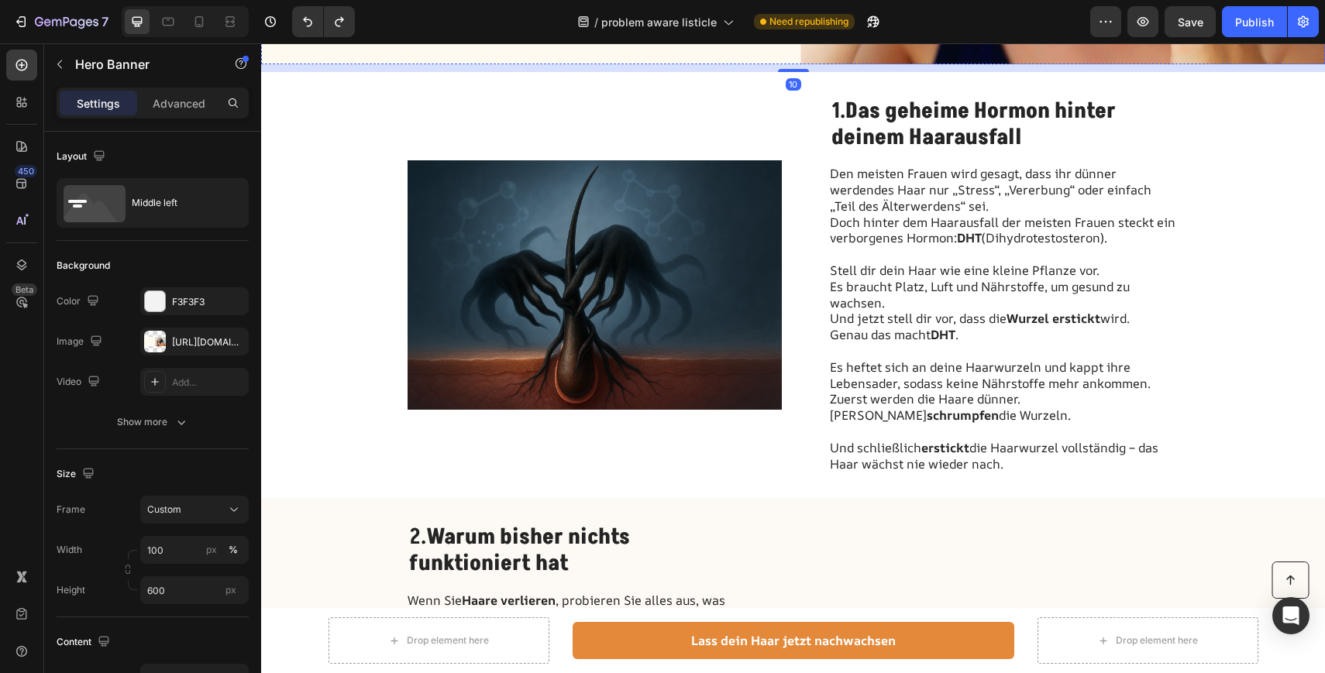
scroll to position [590, 0]
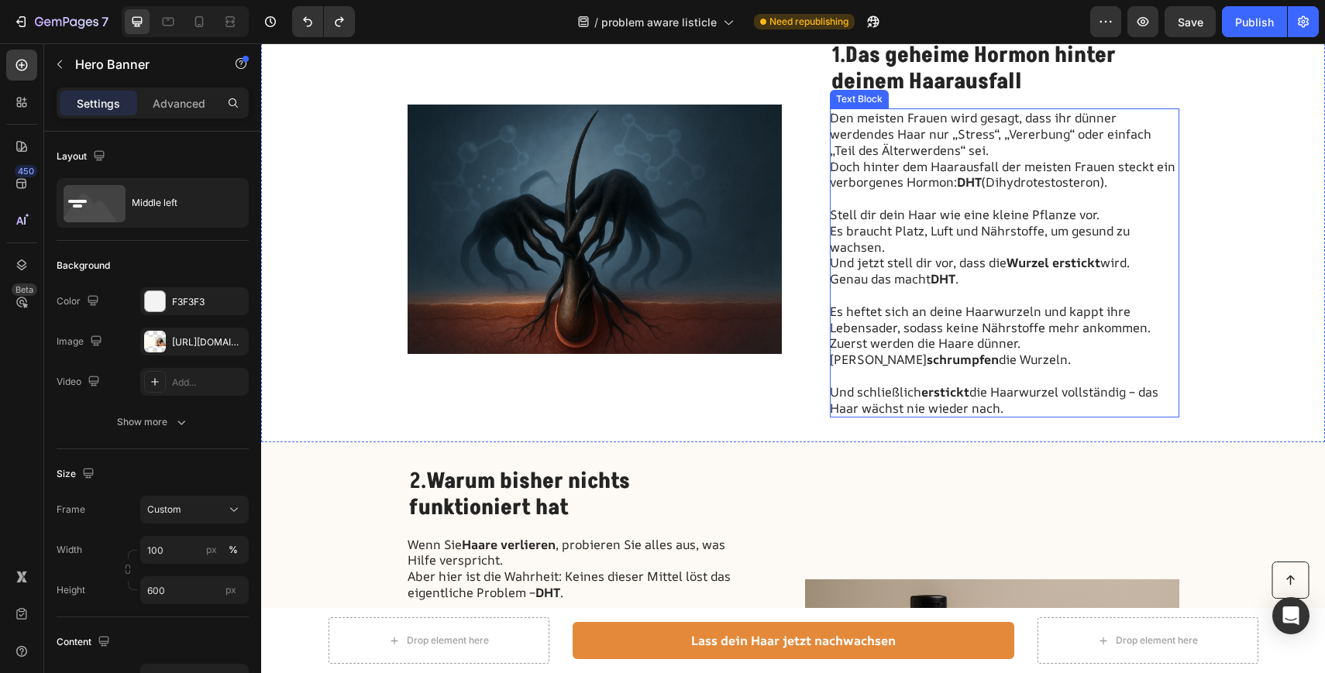
click at [1000, 145] on p "Den meisten Frauen wird gesagt, dass ihr dünner werdendes Haar nur „Stress“, „V…" at bounding box center [1004, 134] width 348 height 48
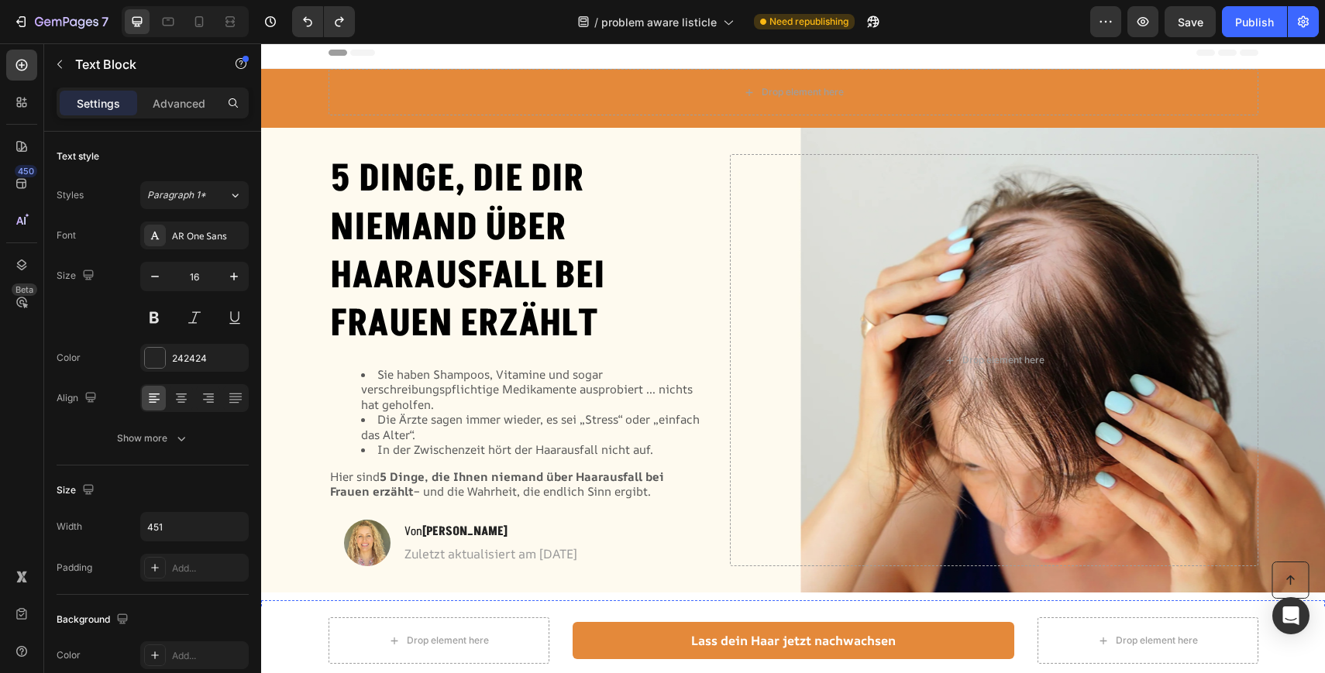
scroll to position [0, 0]
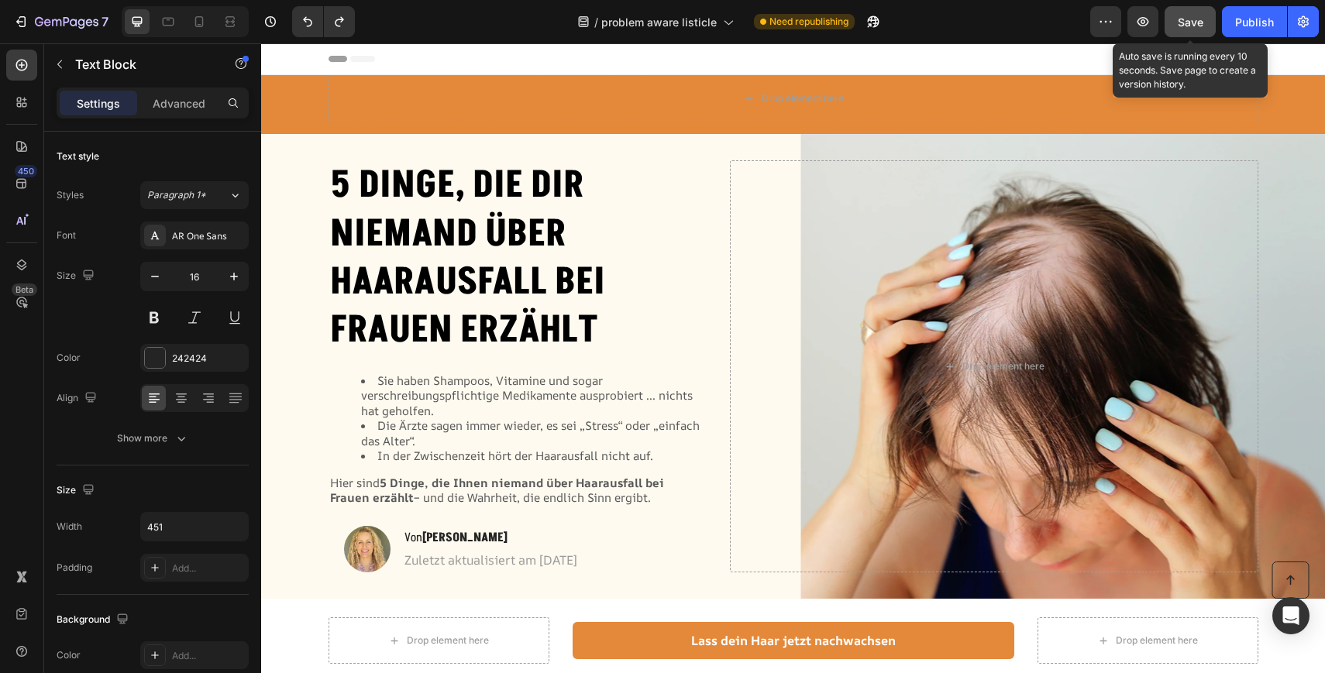
click at [1190, 32] on button "Save" at bounding box center [1189, 21] width 51 height 31
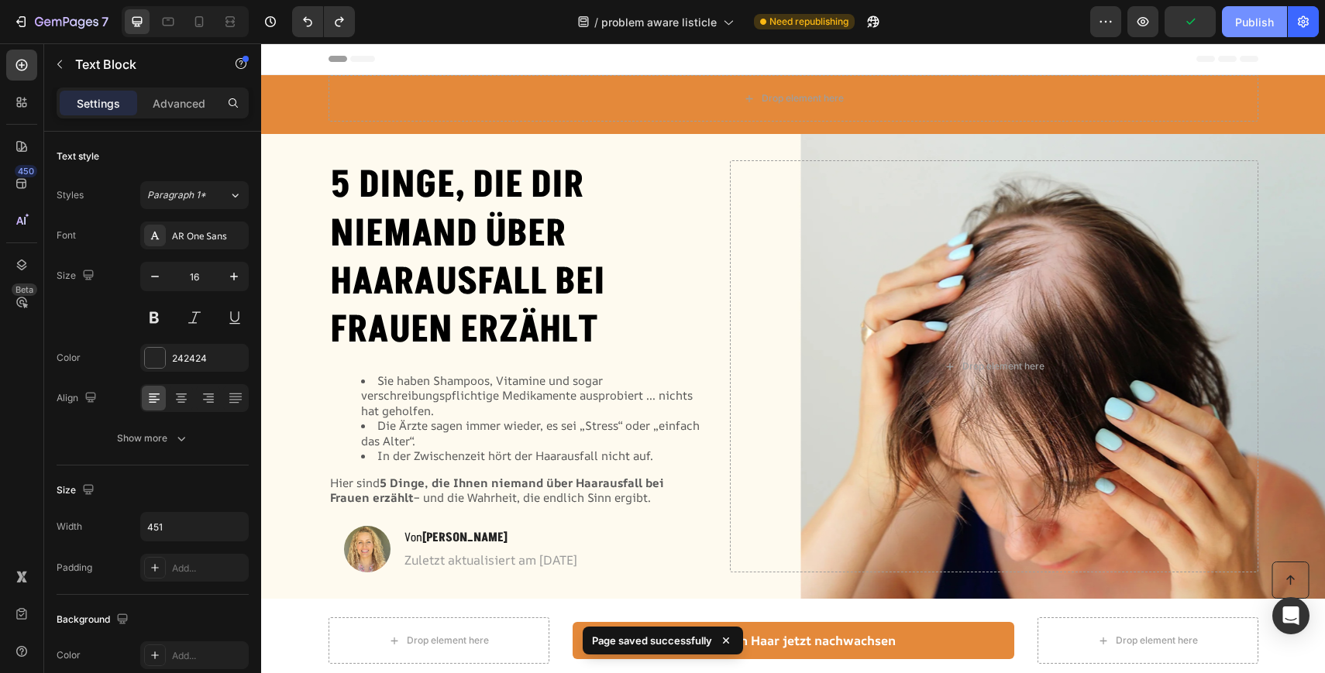
click at [1252, 22] on div "Publish" at bounding box center [1254, 22] width 39 height 16
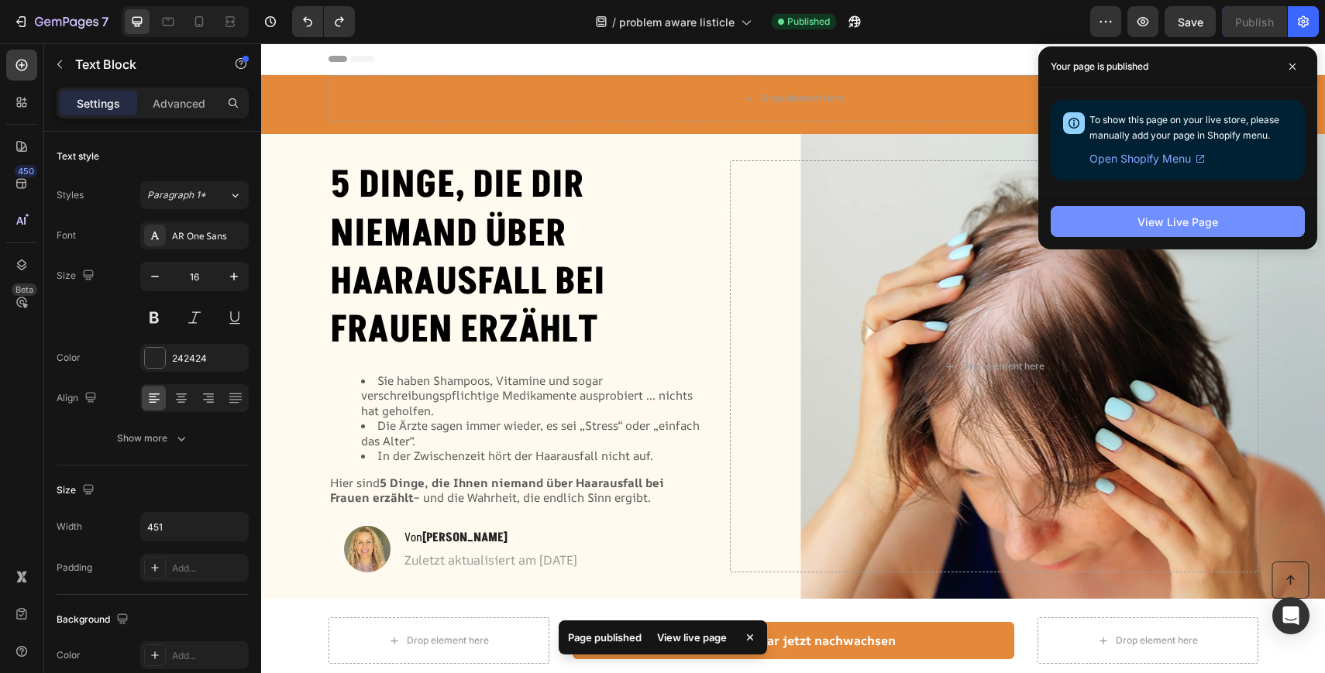
click at [1078, 217] on button "View Live Page" at bounding box center [1177, 221] width 254 height 31
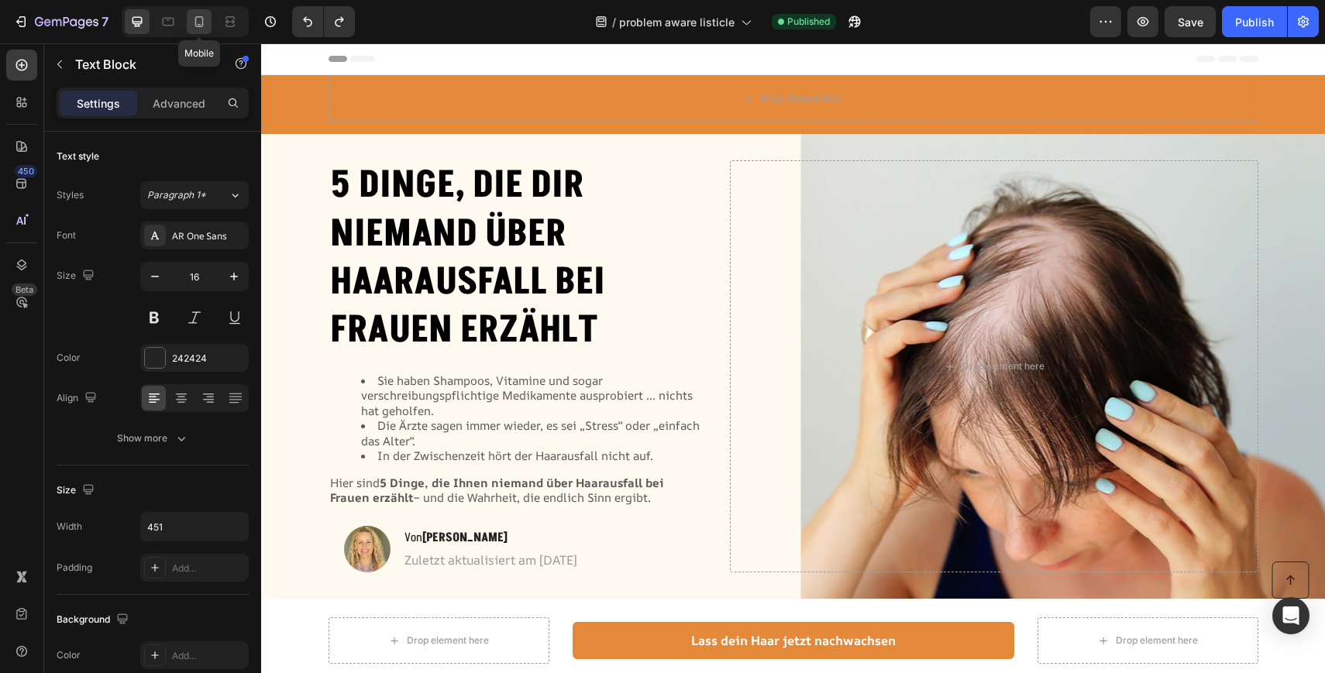
click at [199, 22] on icon at bounding box center [198, 21] width 15 height 15
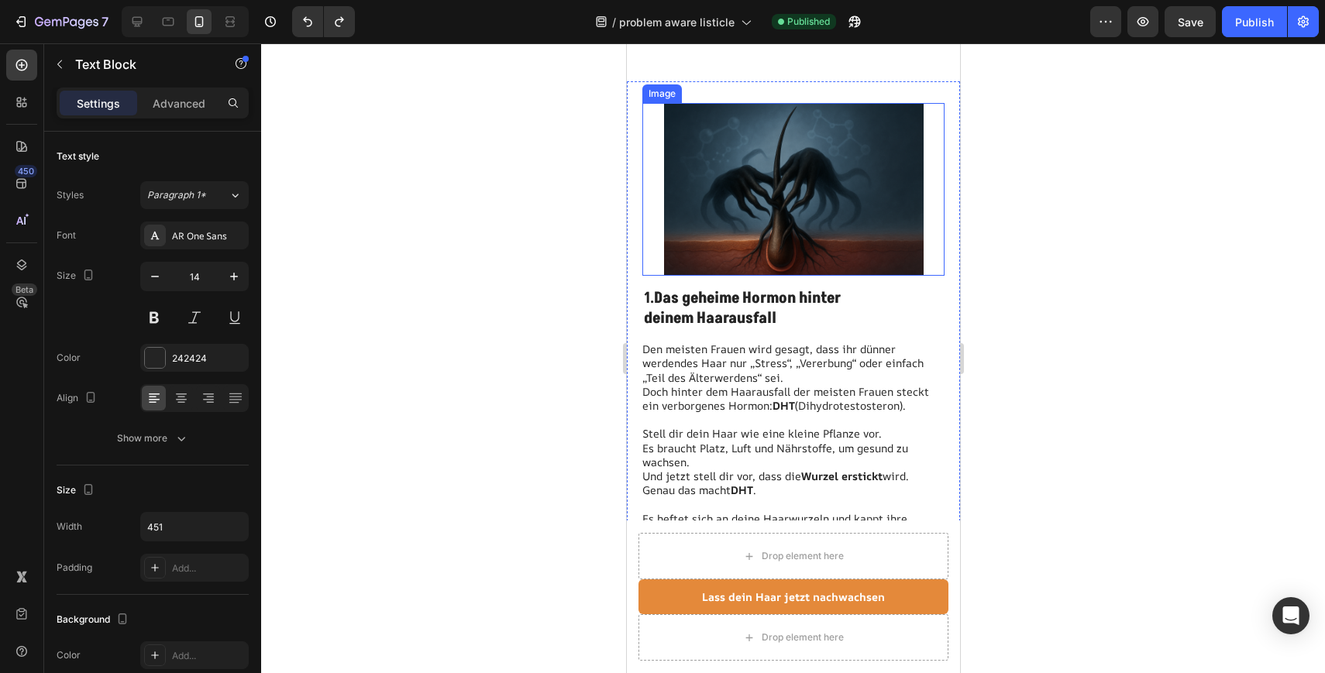
scroll to position [580, 0]
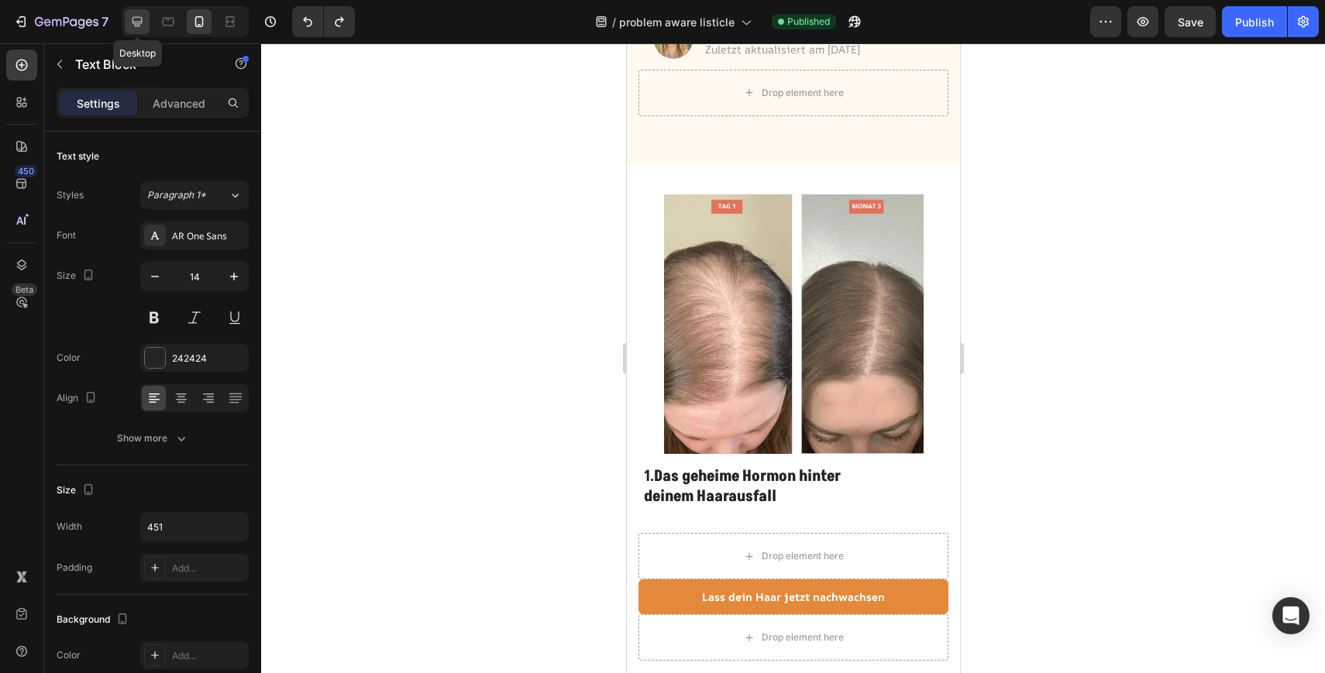
click at [137, 24] on icon at bounding box center [137, 22] width 10 height 10
type input "16"
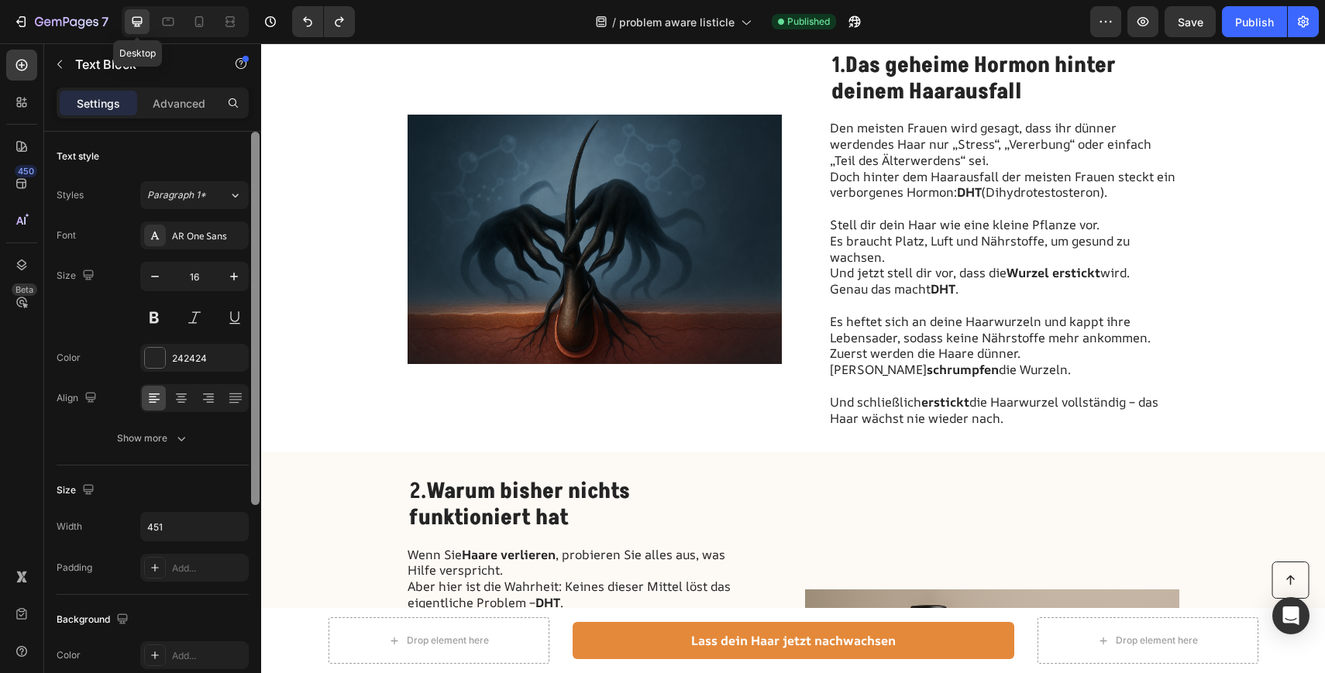
scroll to position [601, 0]
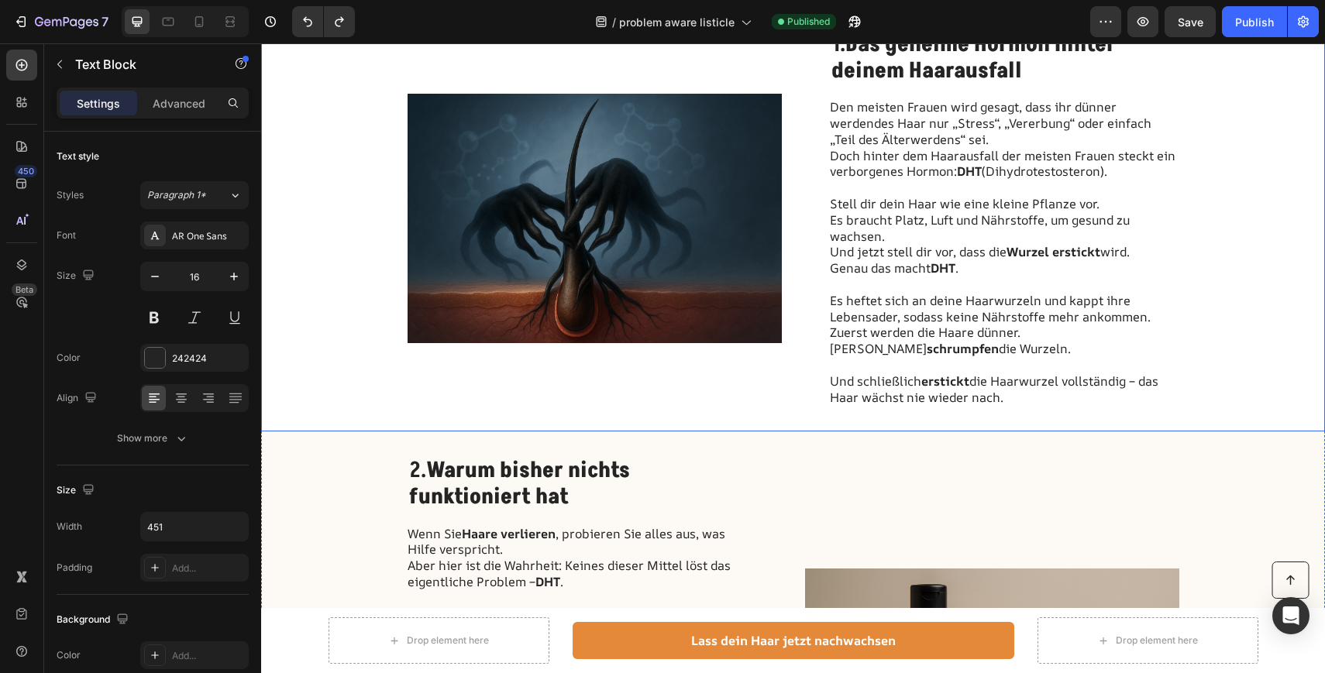
click at [356, 249] on div "Image 1. Das geheime Hormon hinter deinem Haarausfall Heading Den meisten Fraue…" at bounding box center [793, 218] width 1064 height 426
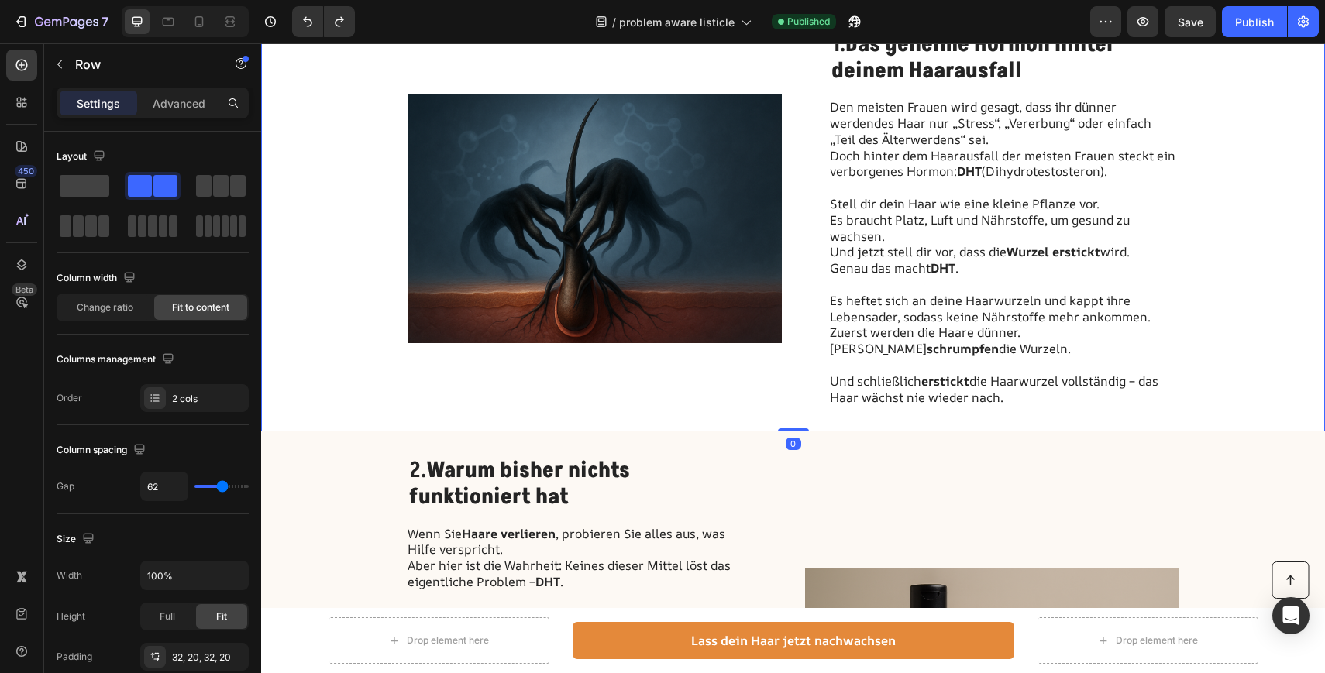
scroll to position [527, 0]
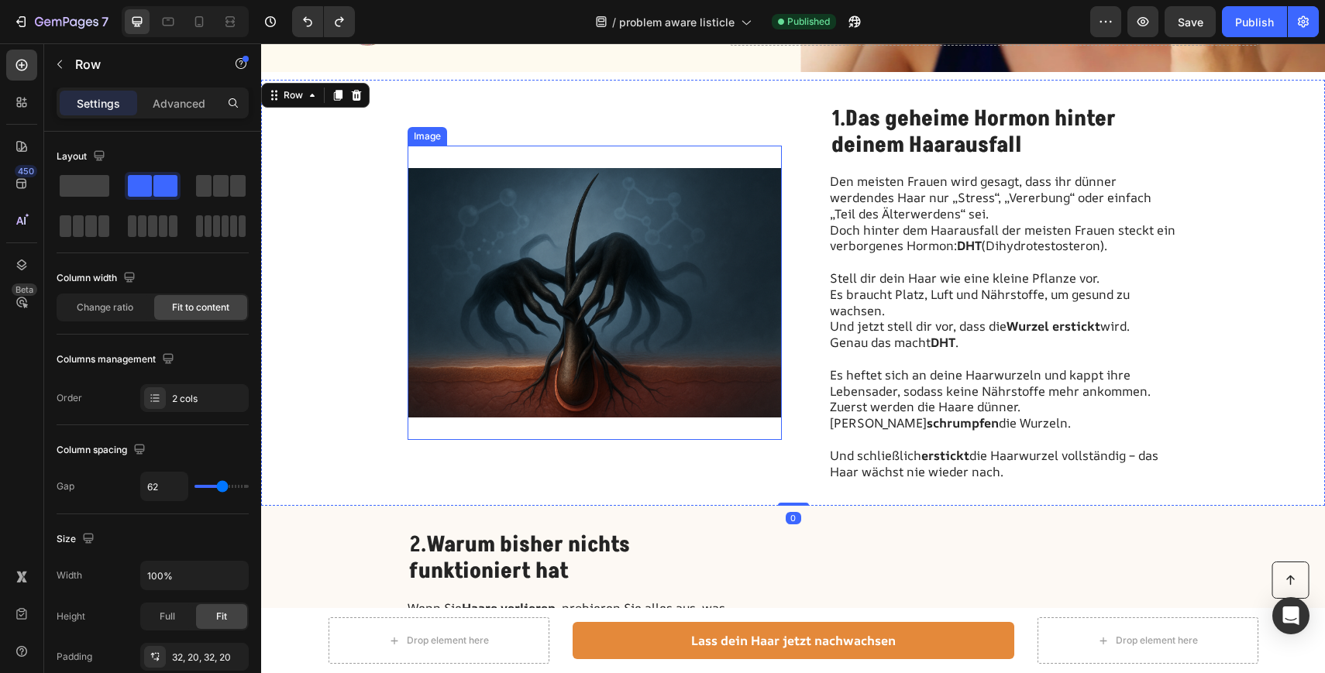
click at [559, 280] on img at bounding box center [594, 293] width 374 height 294
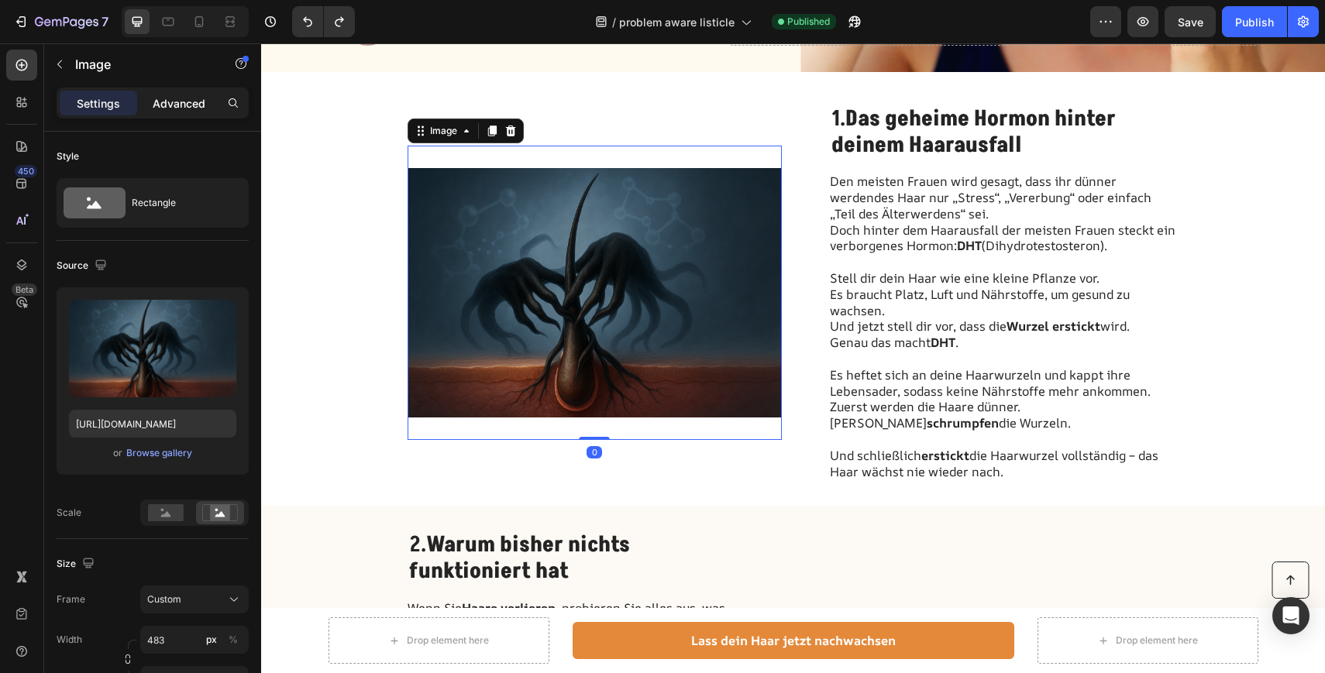
click at [166, 112] on div "Advanced" at bounding box center [178, 103] width 77 height 25
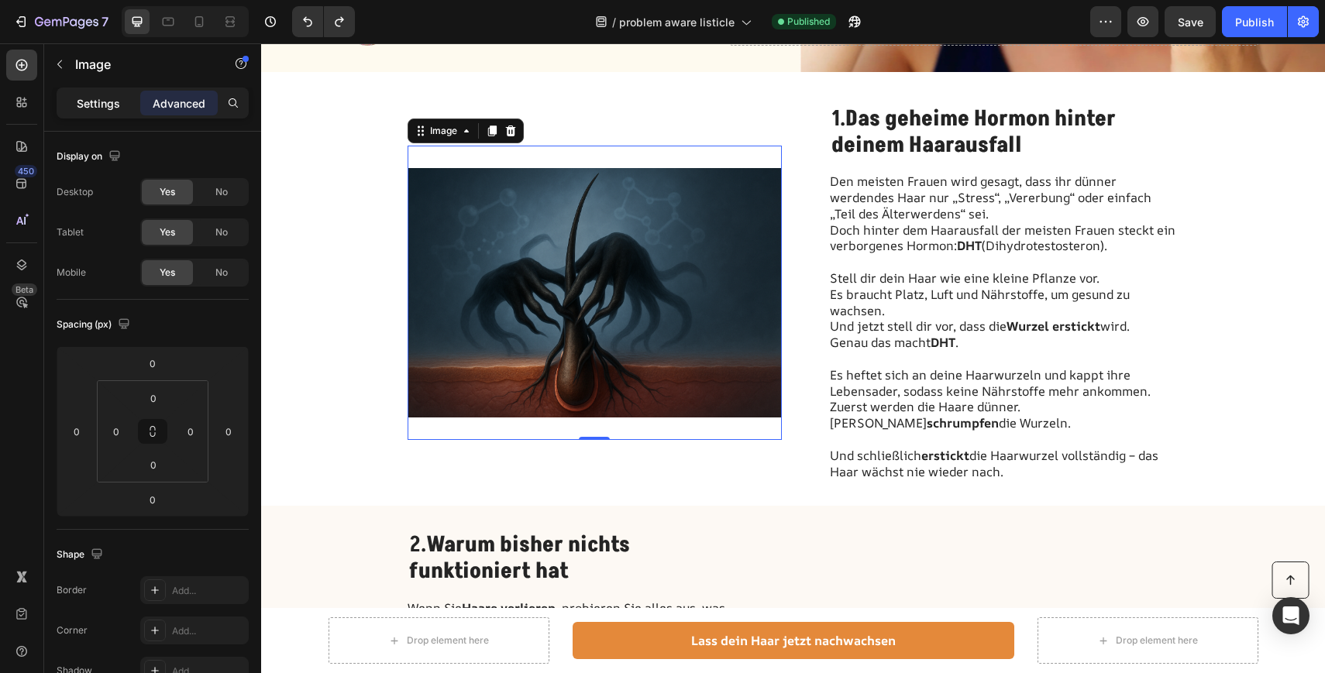
click at [90, 101] on p "Settings" at bounding box center [98, 103] width 43 height 16
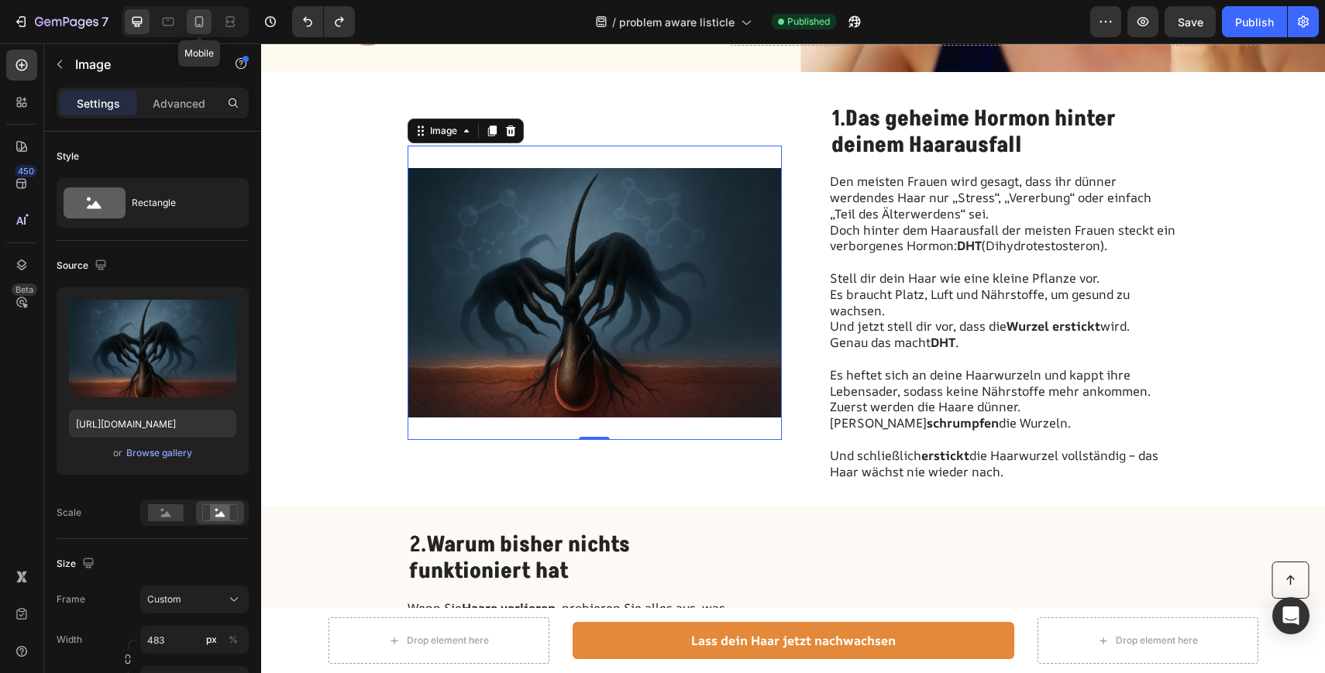
click at [200, 25] on icon at bounding box center [198, 21] width 15 height 15
type input "[URL][DOMAIN_NAME]"
type input "335"
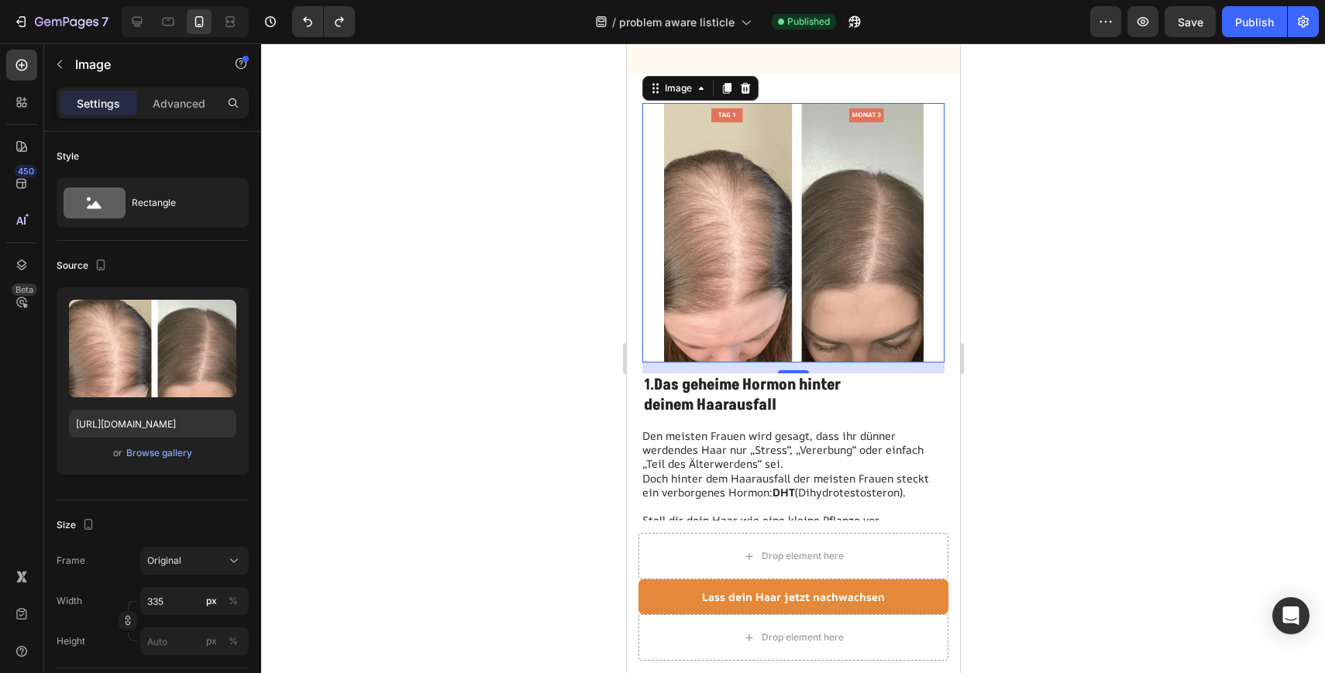
scroll to position [677, 0]
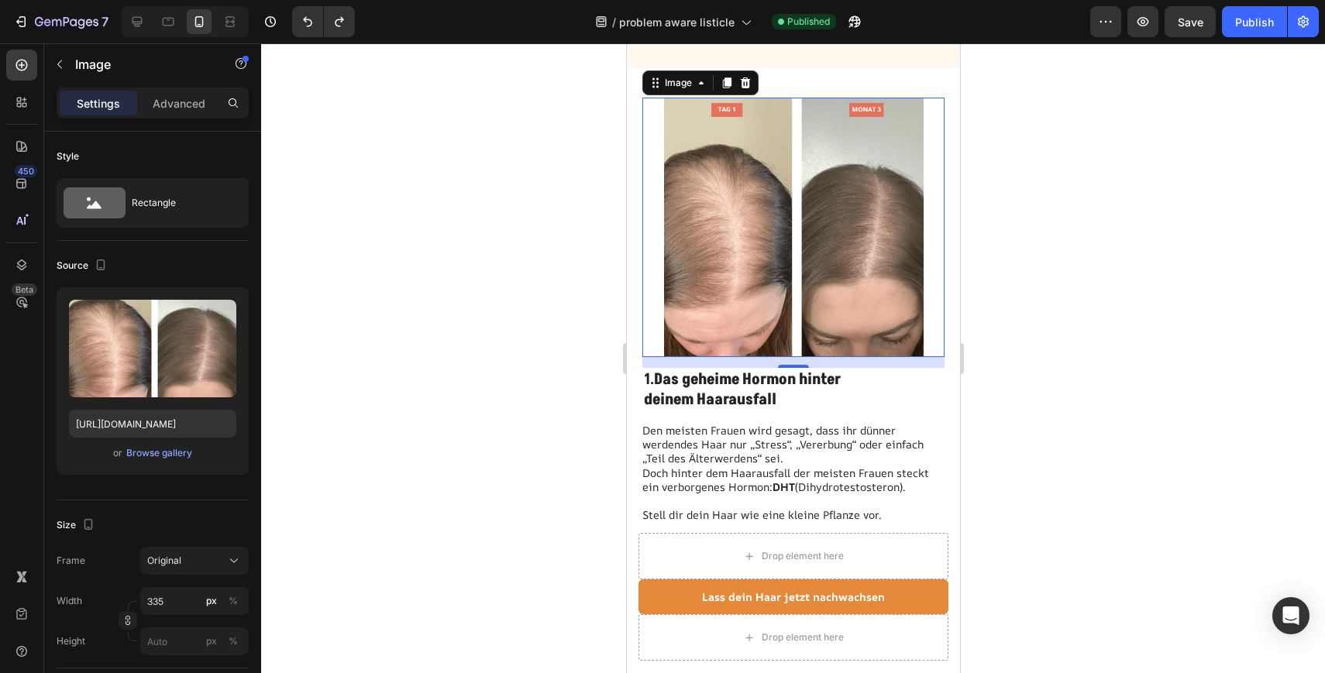
click at [653, 205] on div at bounding box center [792, 228] width 302 height 260
click at [174, 452] on div "Browse gallery" at bounding box center [159, 453] width 66 height 14
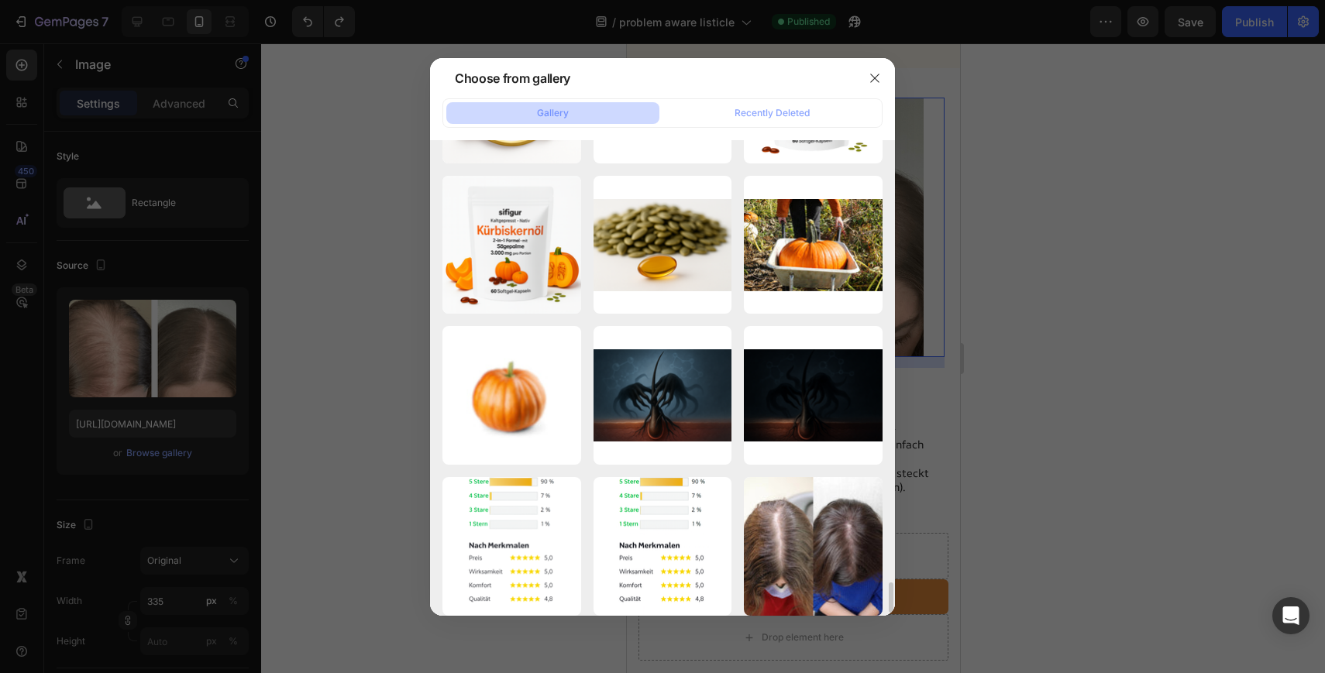
scroll to position [6770, 0]
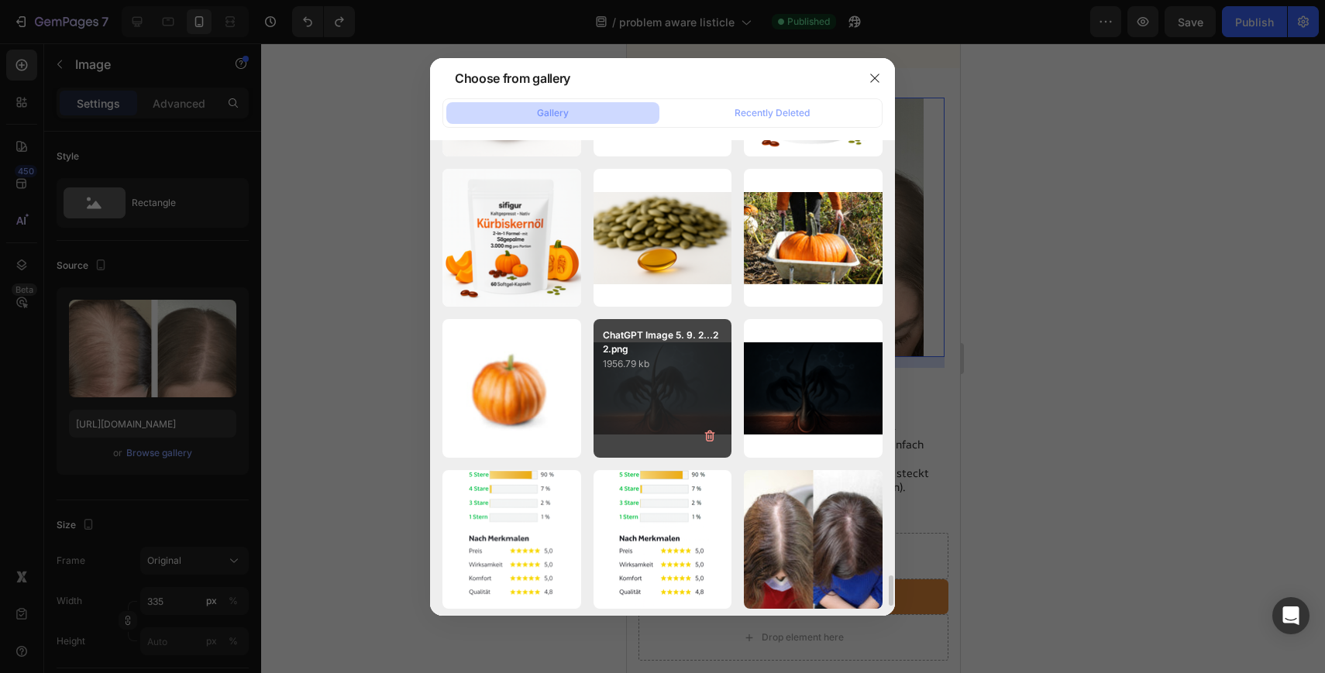
click at [662, 357] on p "1956.79 kb" at bounding box center [663, 363] width 120 height 15
type input "[URL][DOMAIN_NAME]"
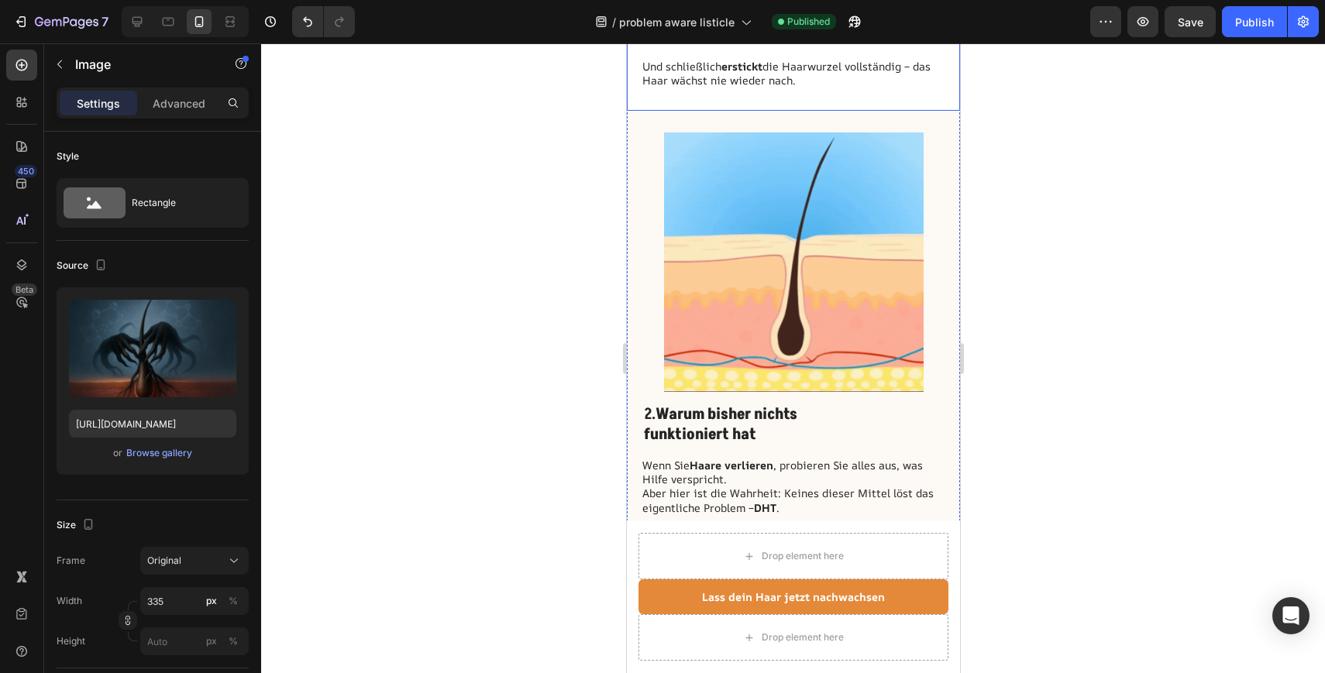
scroll to position [1164, 0]
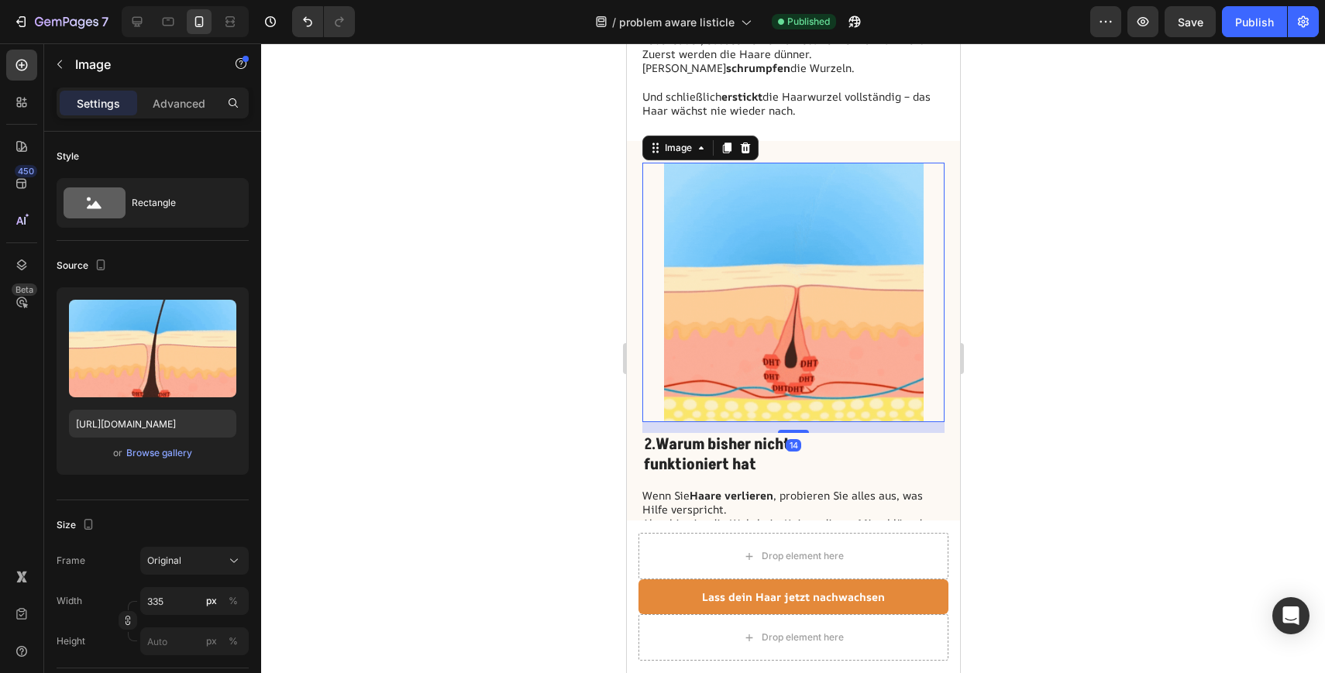
click at [826, 285] on img at bounding box center [793, 293] width 260 height 260
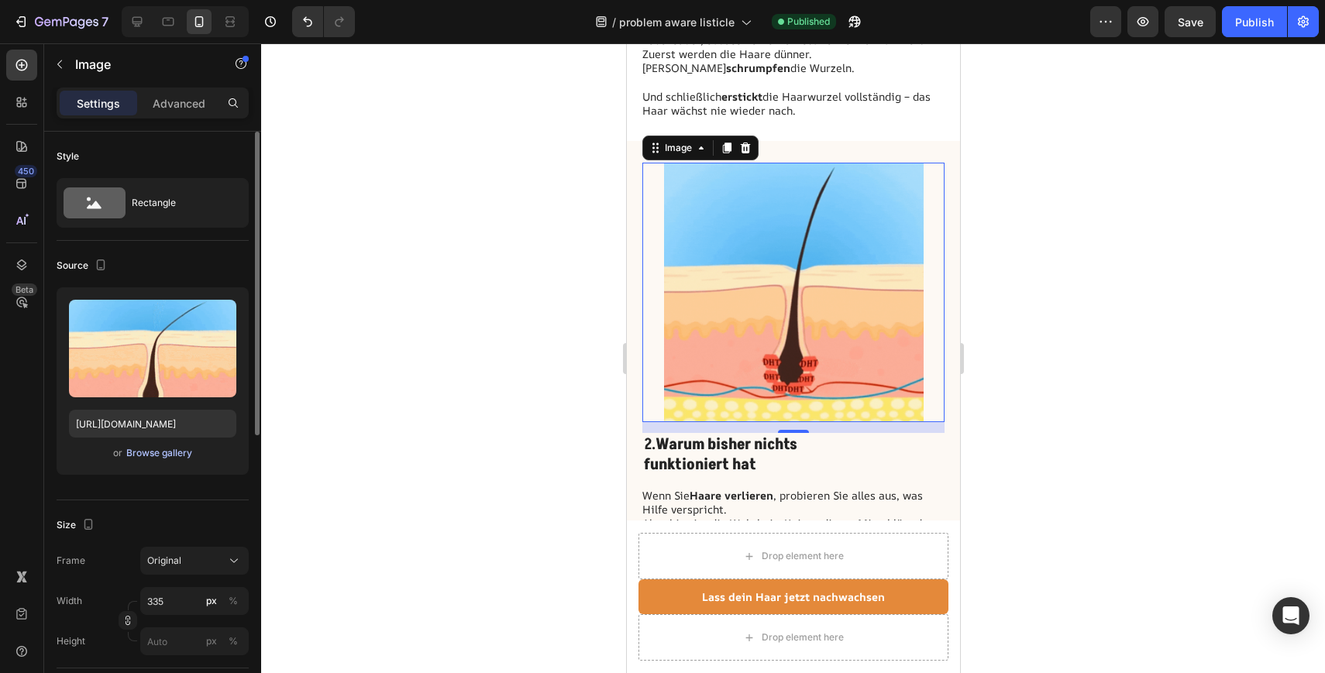
click at [160, 452] on div "Browse gallery" at bounding box center [159, 453] width 66 height 14
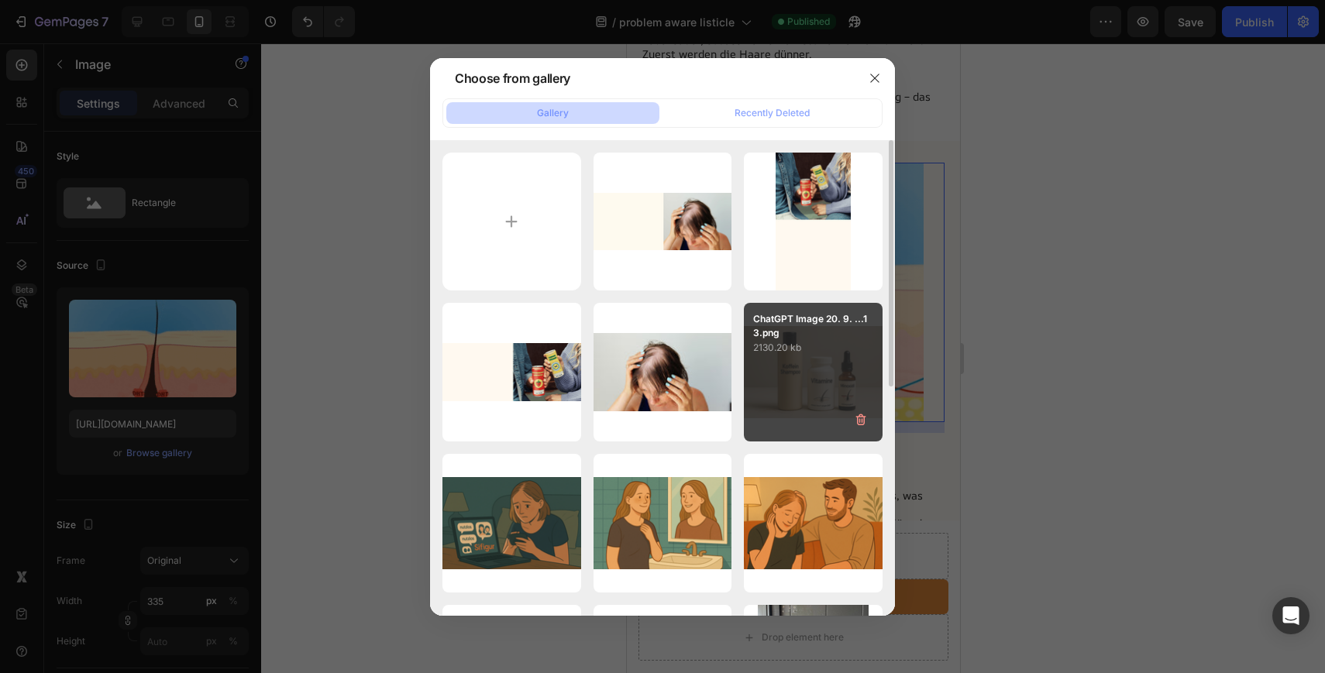
click at [830, 349] on p "2130.20 kb" at bounding box center [813, 347] width 120 height 15
type input "[URL][DOMAIN_NAME]"
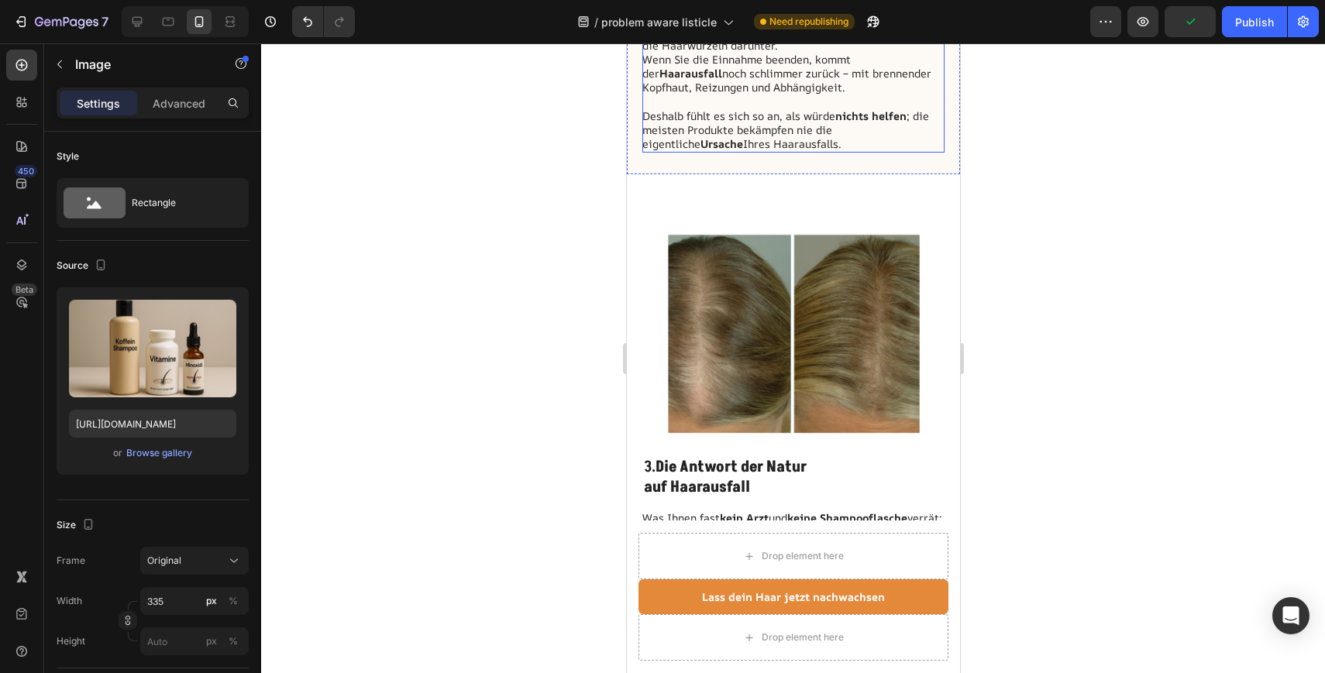
scroll to position [1946, 0]
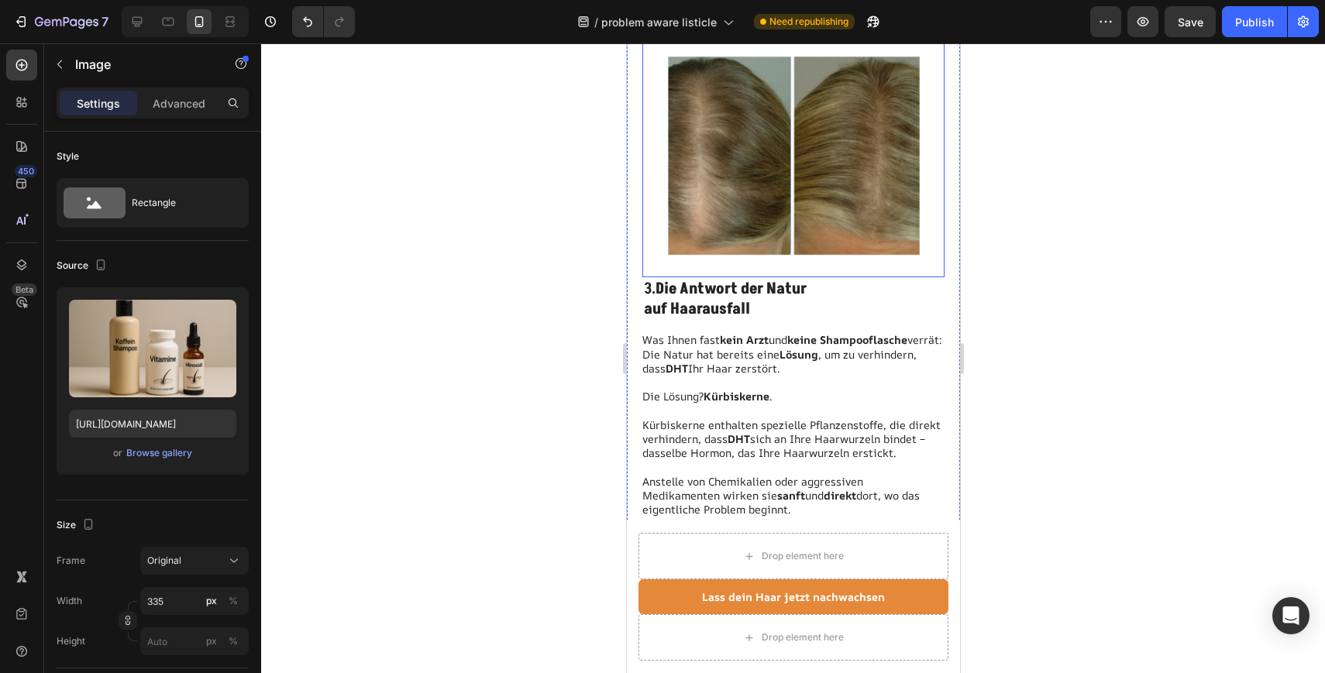
click at [787, 175] on img at bounding box center [793, 148] width 260 height 260
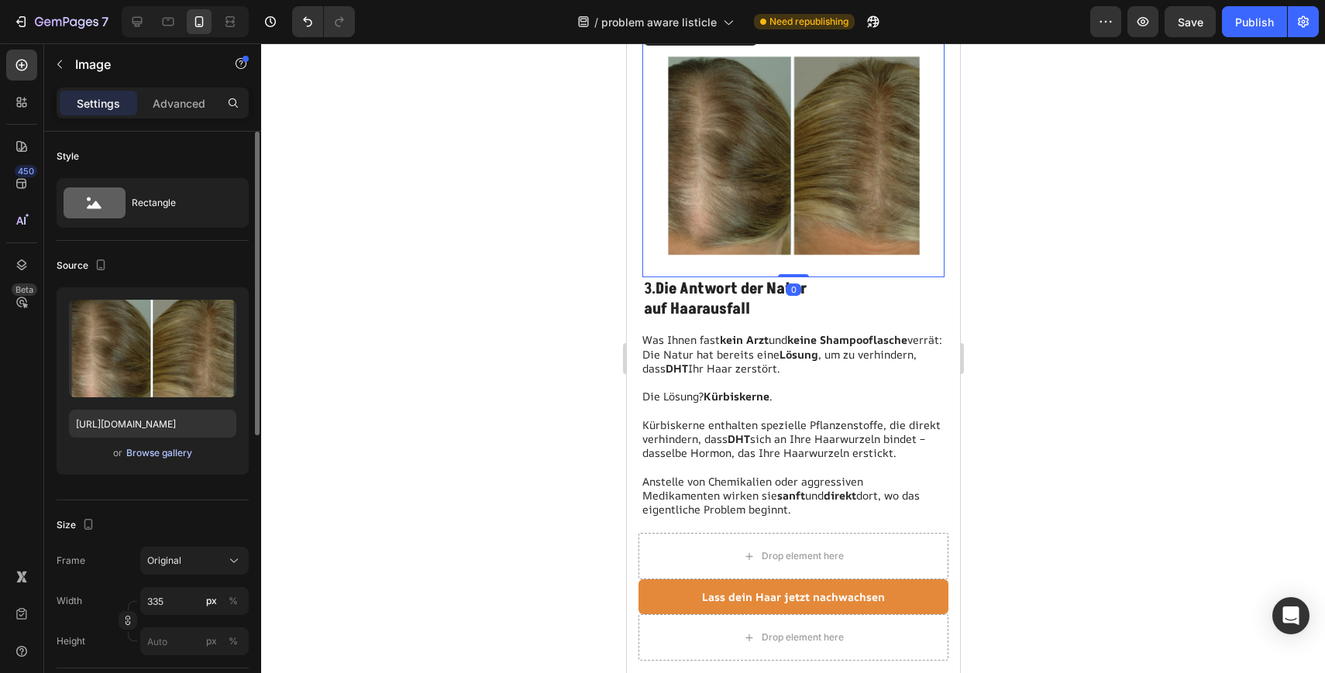
click at [178, 452] on div "Browse gallery" at bounding box center [159, 453] width 66 height 14
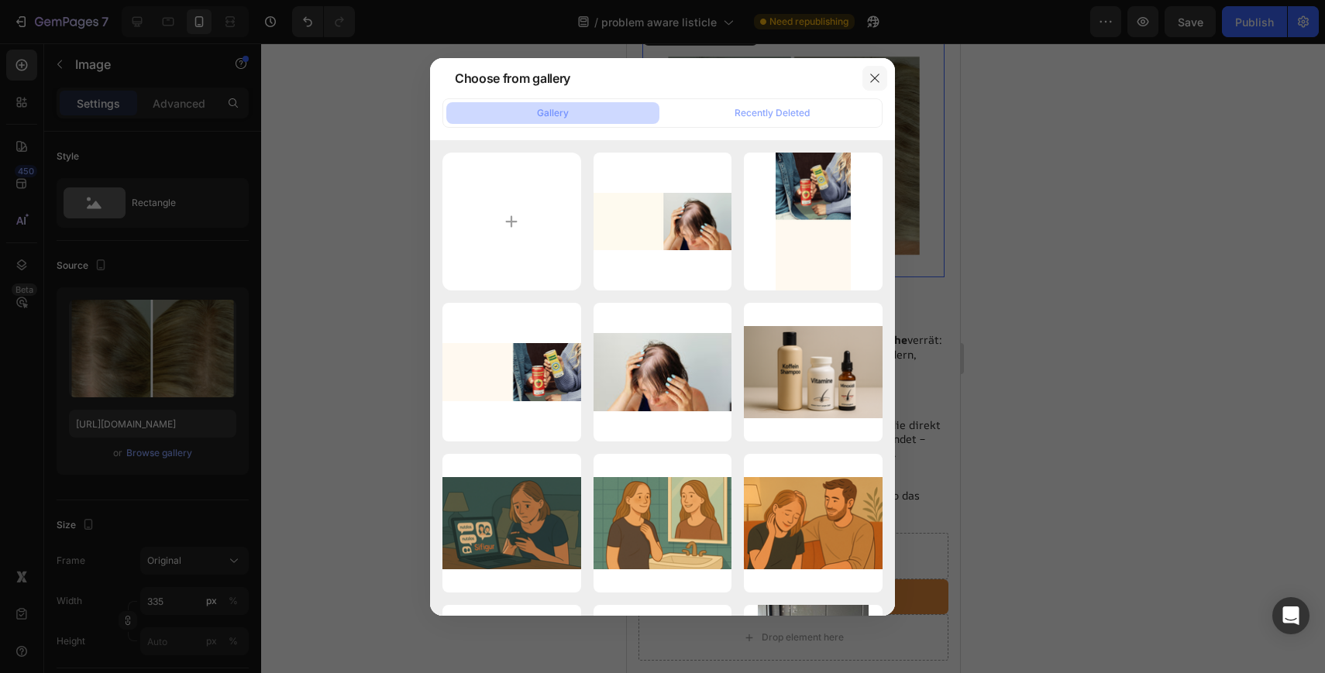
click at [873, 76] on icon "button" at bounding box center [874, 78] width 9 height 9
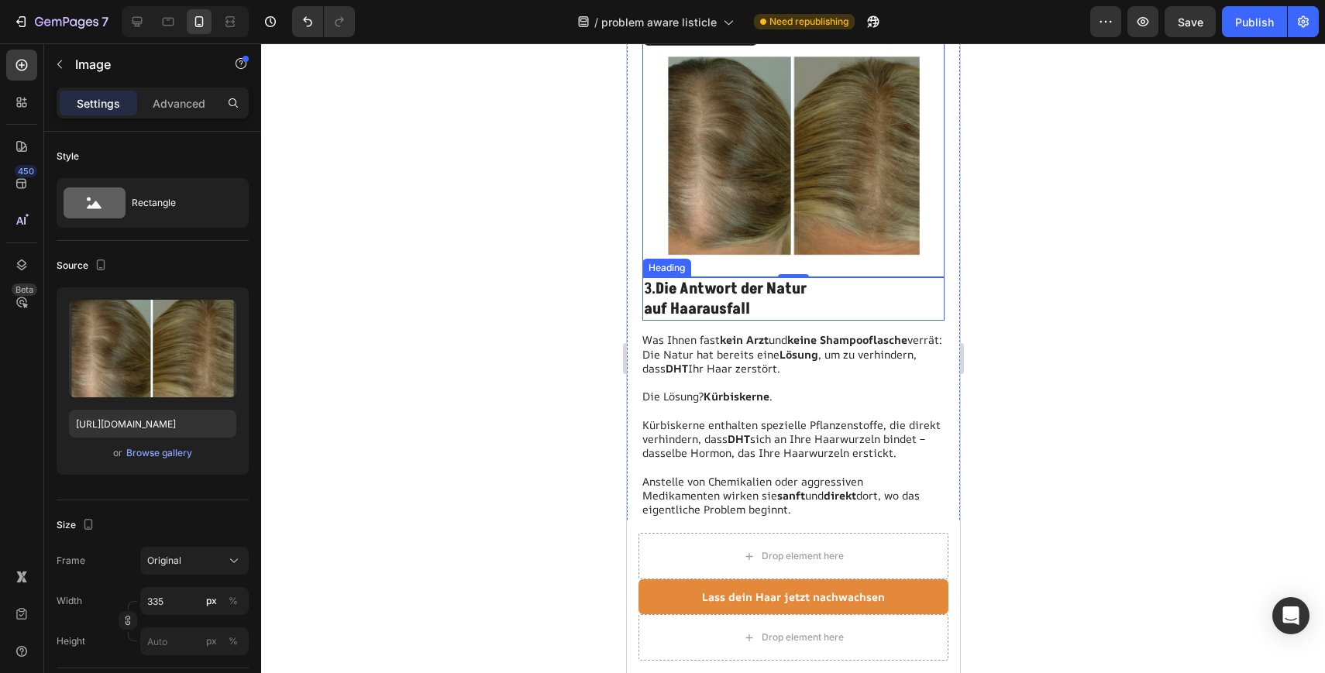
scroll to position [1738, 0]
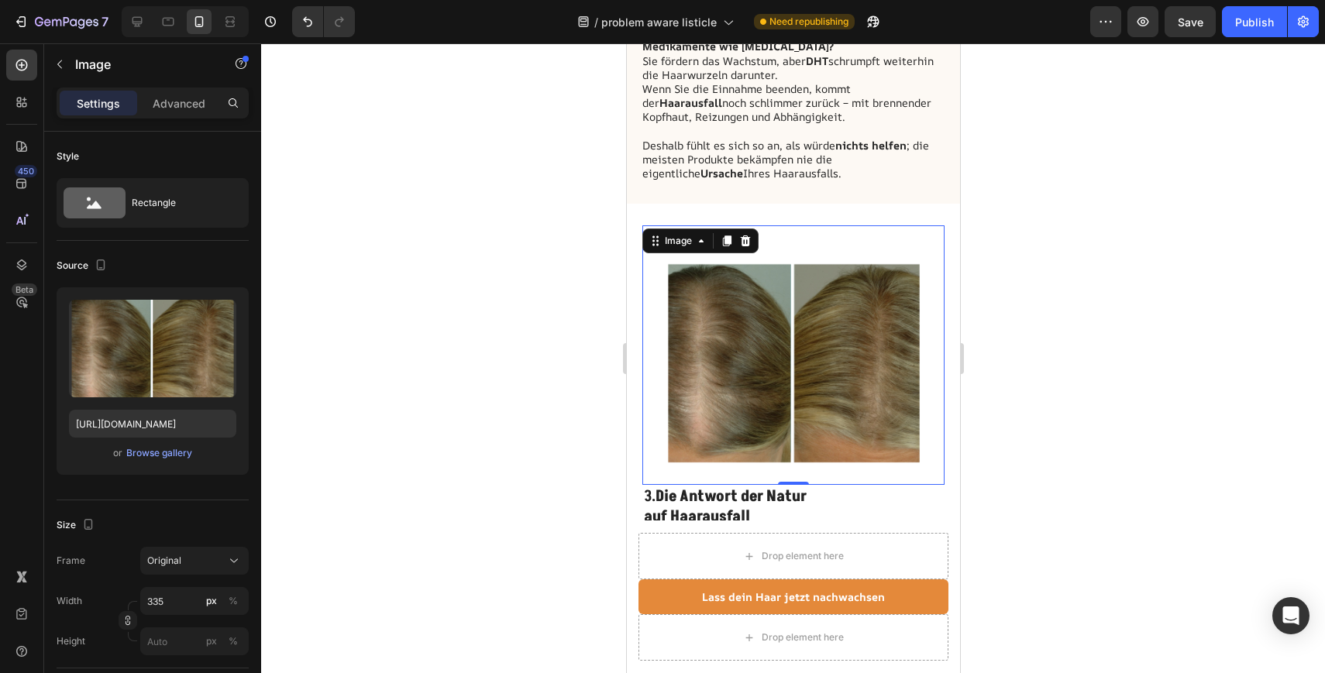
click at [720, 319] on img at bounding box center [793, 355] width 260 height 260
click at [102, 260] on icon "button" at bounding box center [100, 264] width 15 height 15
click at [103, 287] on icon "button" at bounding box center [103, 289] width 15 height 15
type input "[URL][DOMAIN_NAME]"
type input "483"
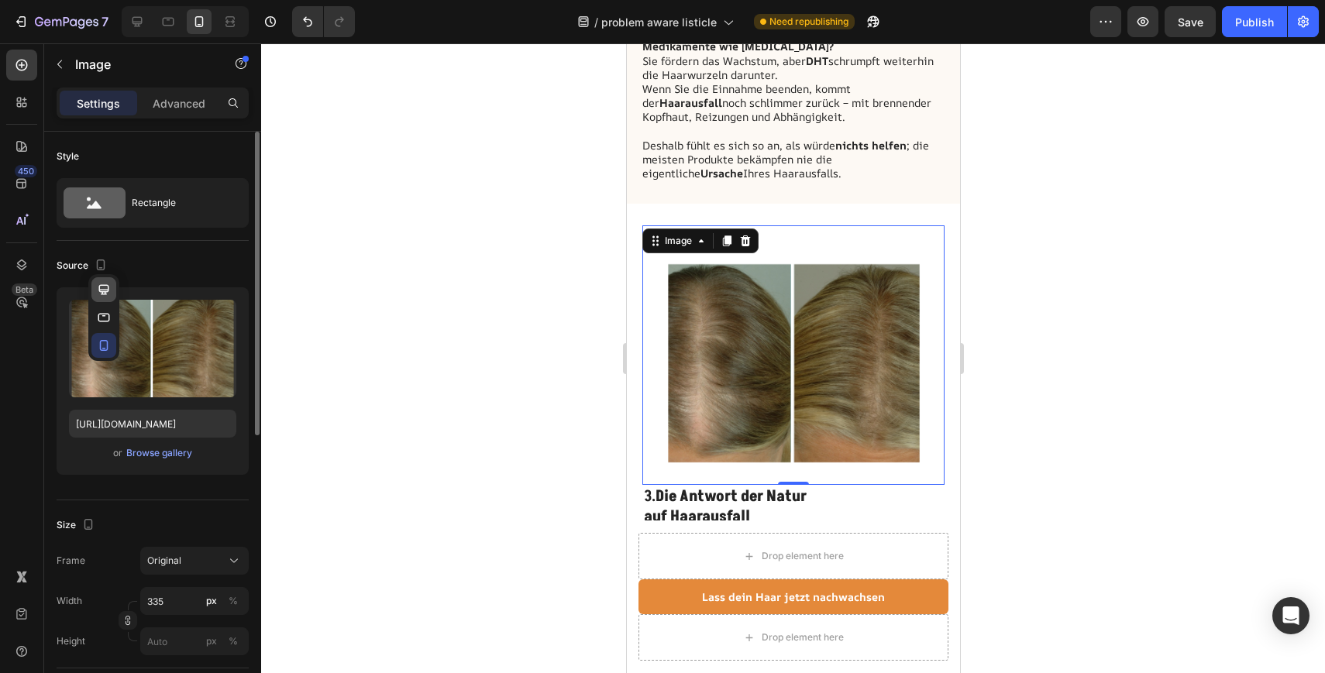
type input "380"
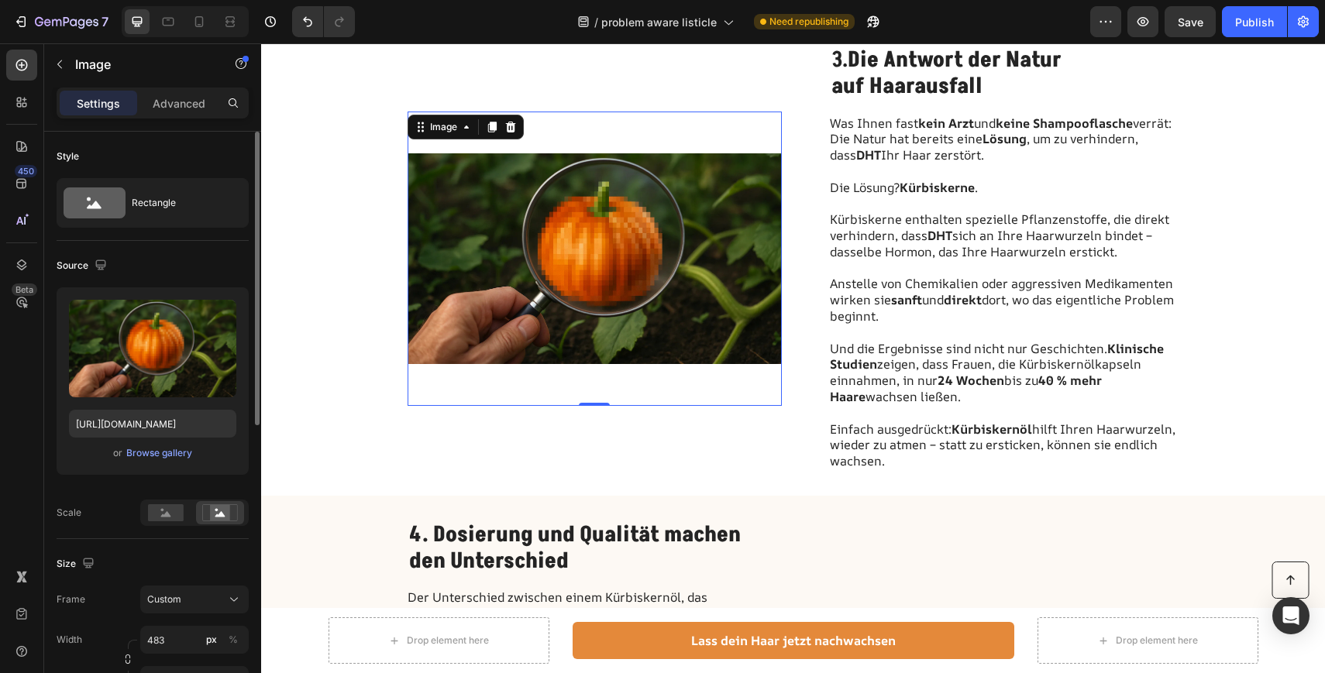
scroll to position [1694, 0]
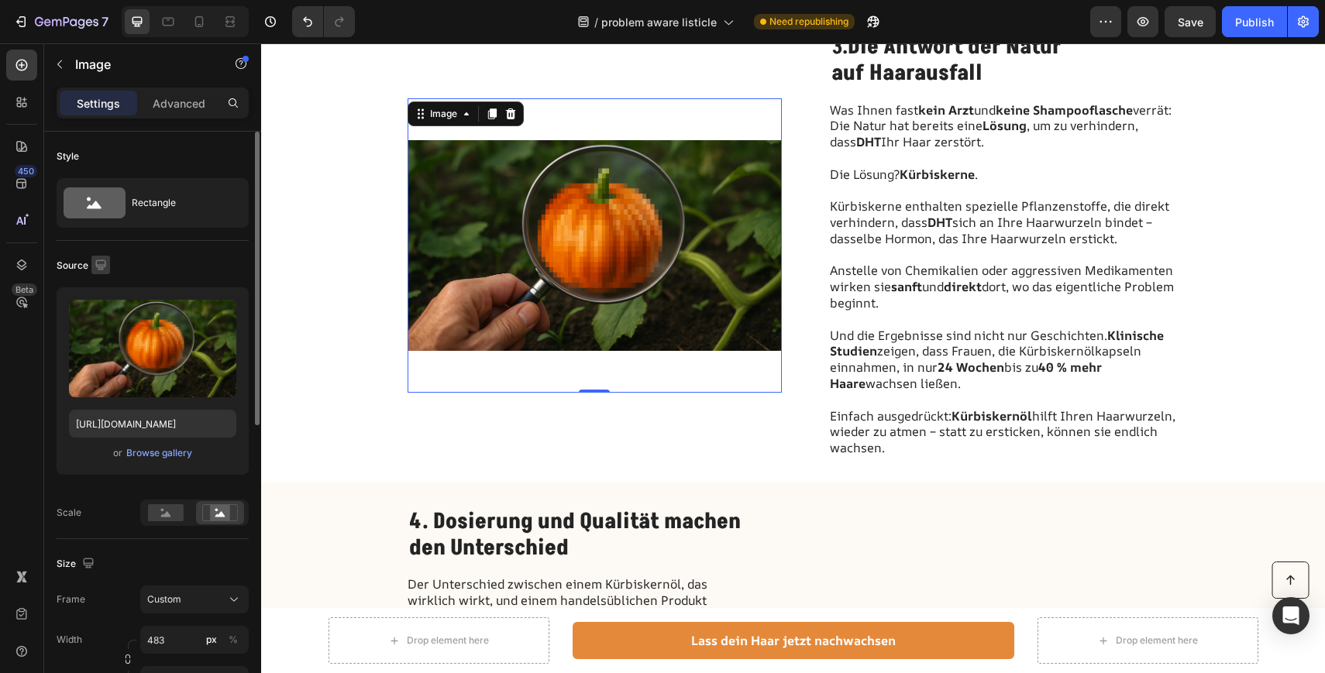
click at [100, 266] on icon "button" at bounding box center [100, 265] width 10 height 10
click at [101, 315] on icon "button" at bounding box center [103, 317] width 15 height 15
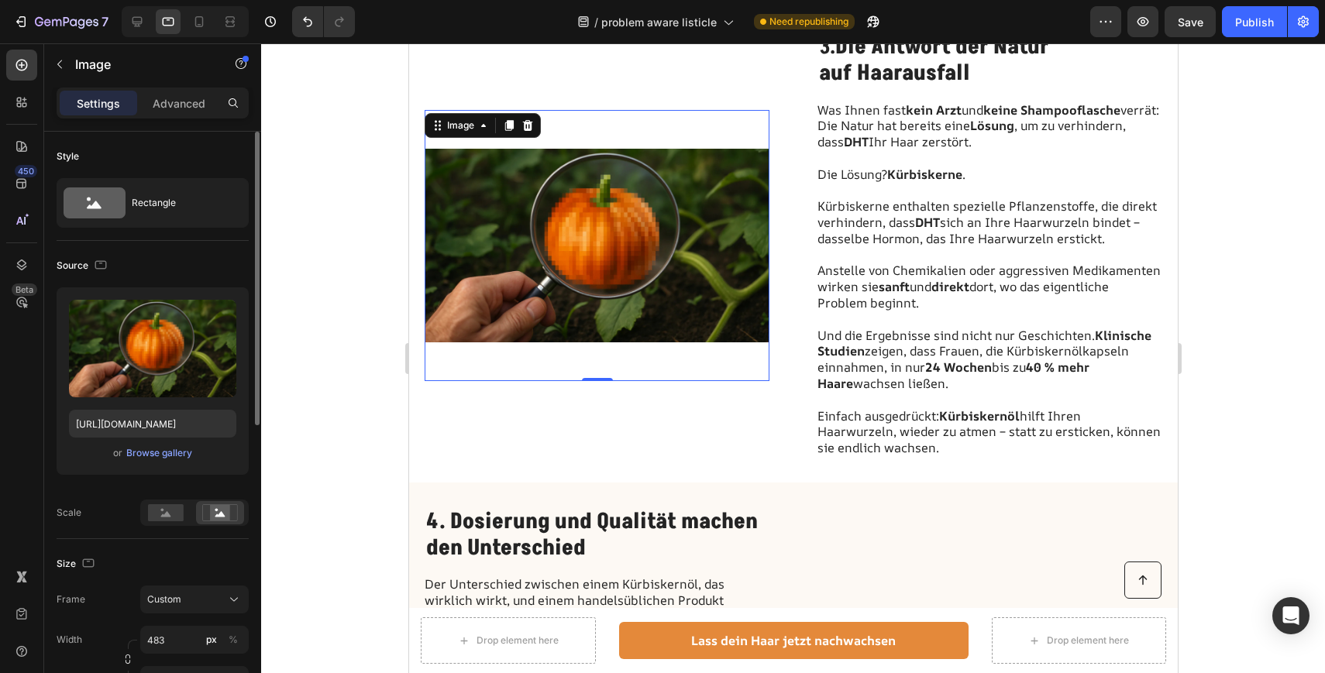
scroll to position [1706, 0]
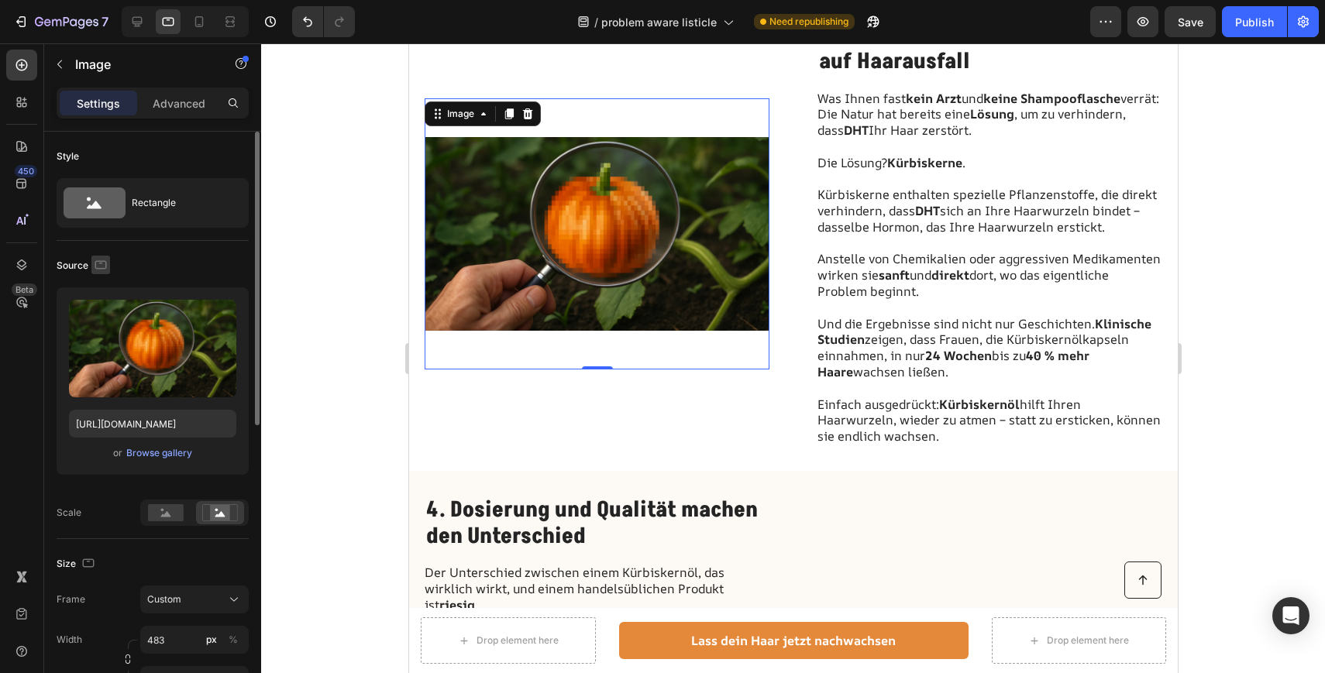
click at [100, 256] on button "button" at bounding box center [100, 265] width 19 height 19
click at [104, 338] on icon "button" at bounding box center [103, 345] width 15 height 15
type input "[URL][DOMAIN_NAME]"
type input "335"
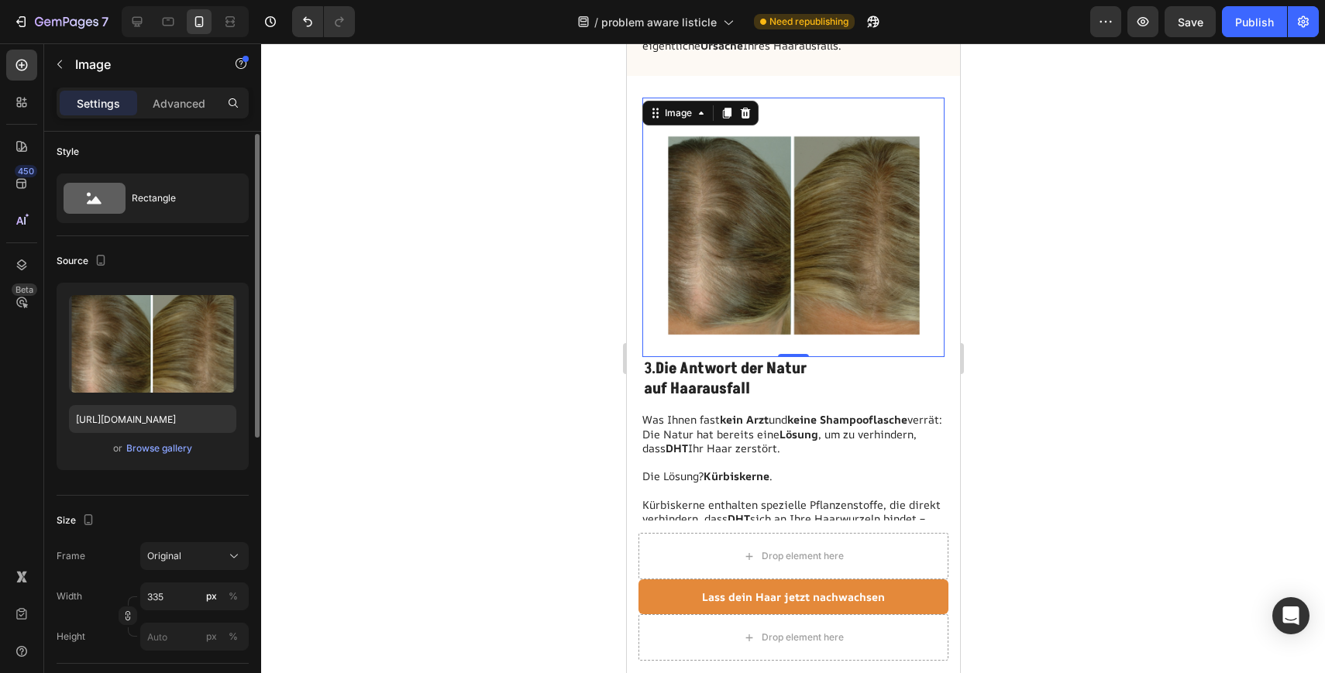
scroll to position [0, 0]
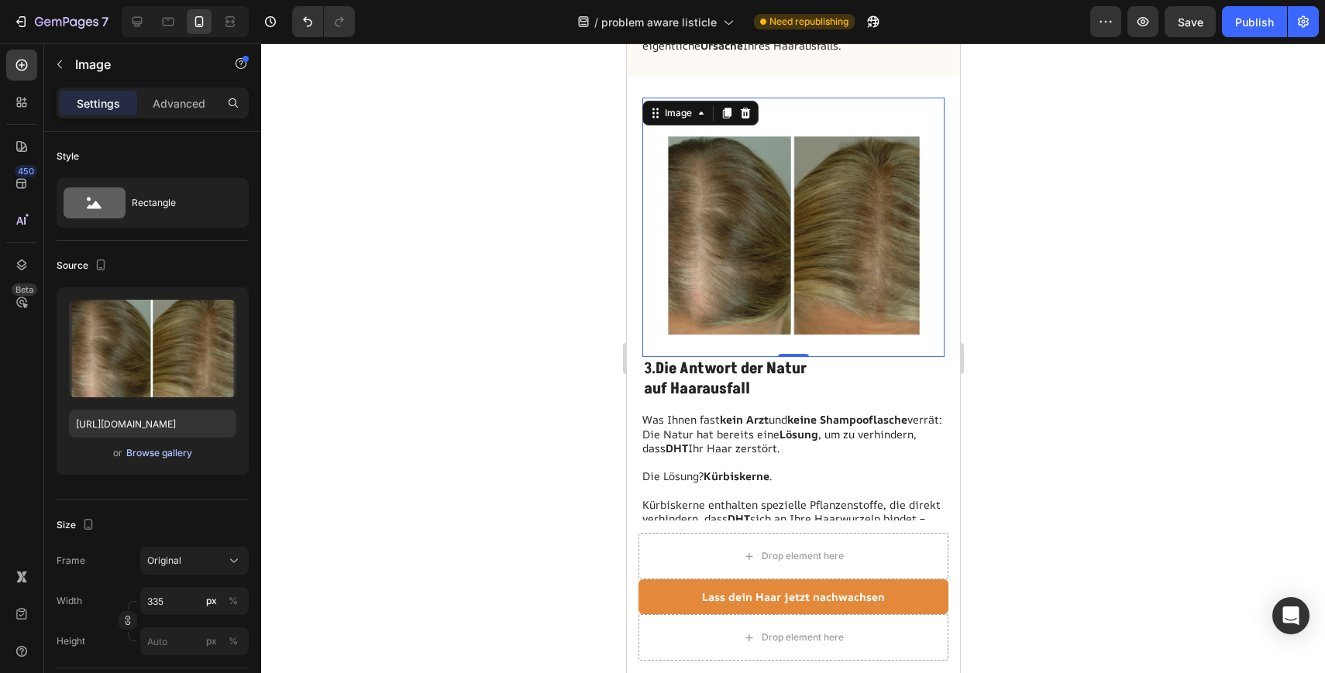
click at [175, 455] on div "Browse gallery" at bounding box center [159, 453] width 66 height 14
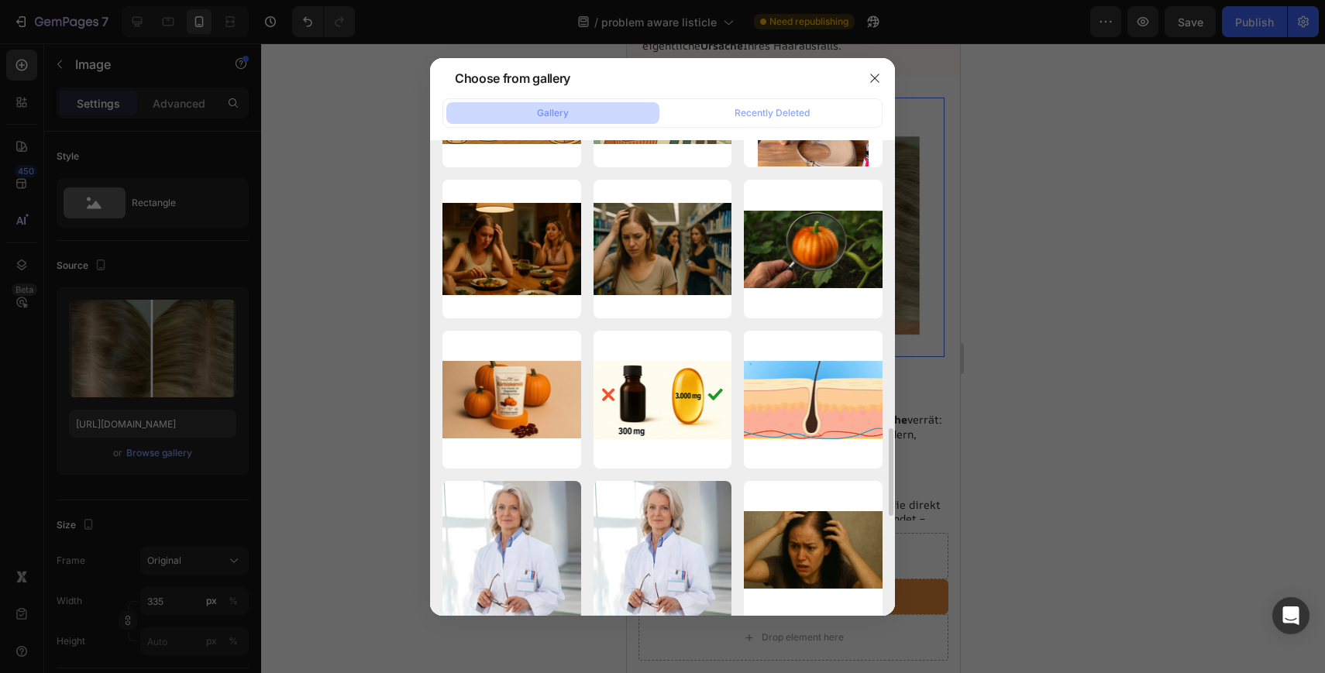
scroll to position [1239, 0]
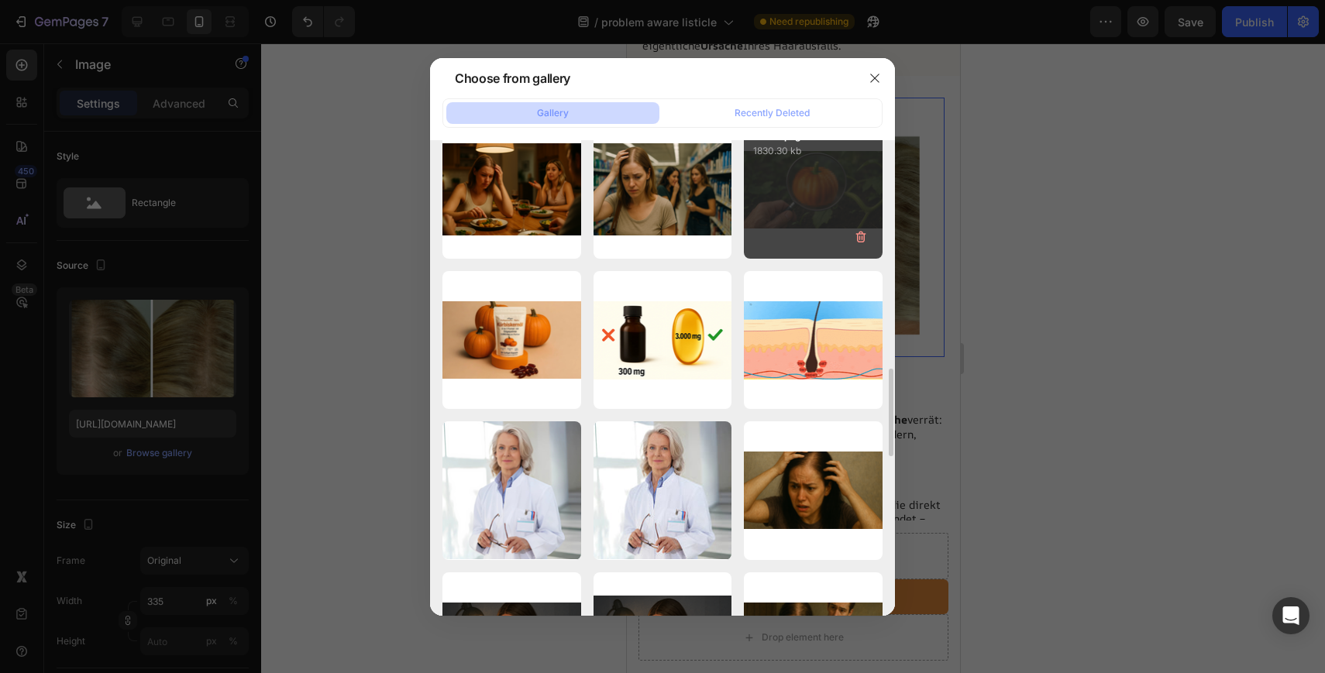
click at [785, 188] on div "kurbis.png 1830.30 kb" at bounding box center [813, 189] width 139 height 139
type input "[URL][DOMAIN_NAME]"
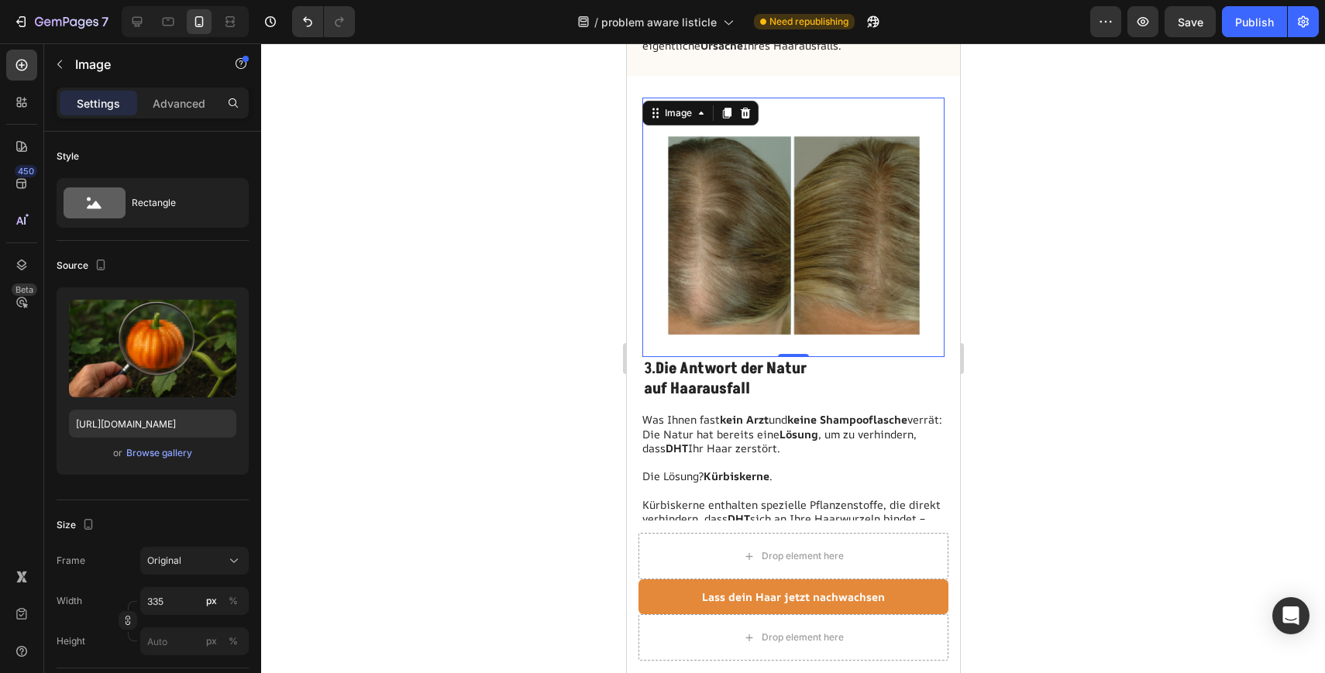
click at [571, 338] on div at bounding box center [793, 358] width 1064 height 630
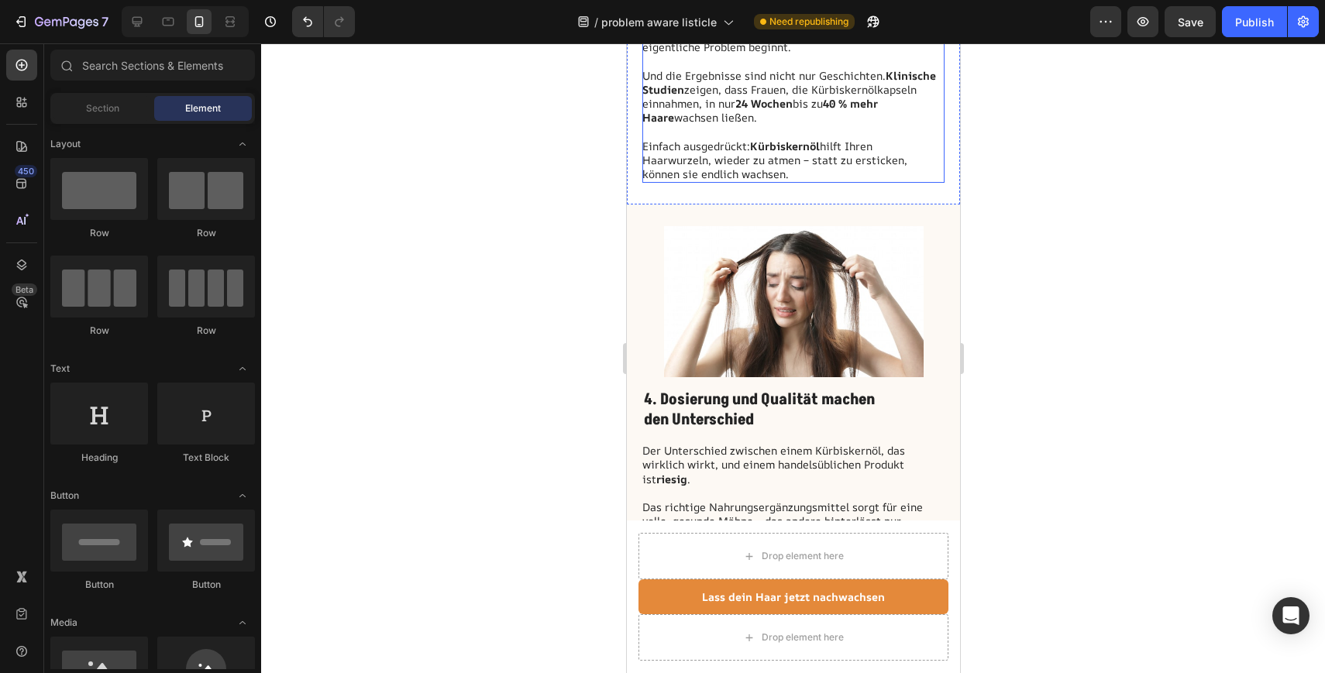
scroll to position [2302, 0]
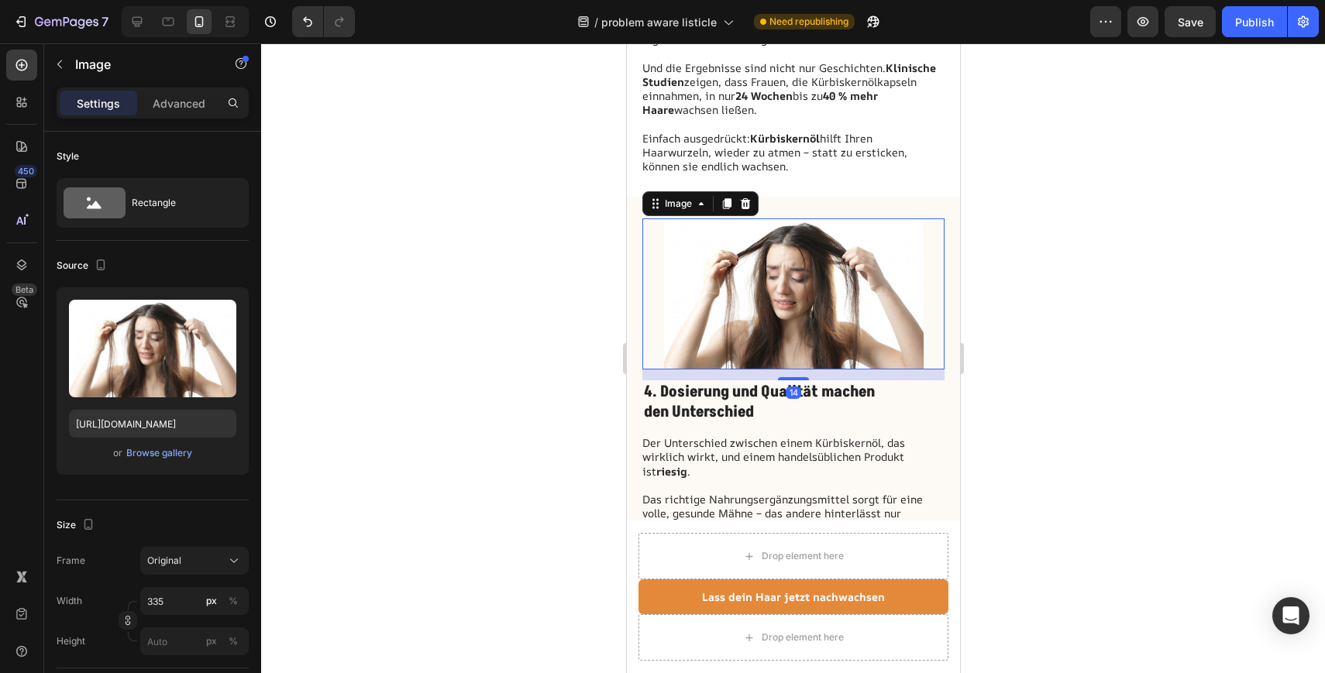
click at [709, 267] on img at bounding box center [793, 293] width 260 height 151
click at [105, 270] on icon "button" at bounding box center [100, 264] width 15 height 15
click at [101, 294] on icon "button" at bounding box center [104, 289] width 10 height 10
type input "[URL][DOMAIN_NAME]"
type input "483"
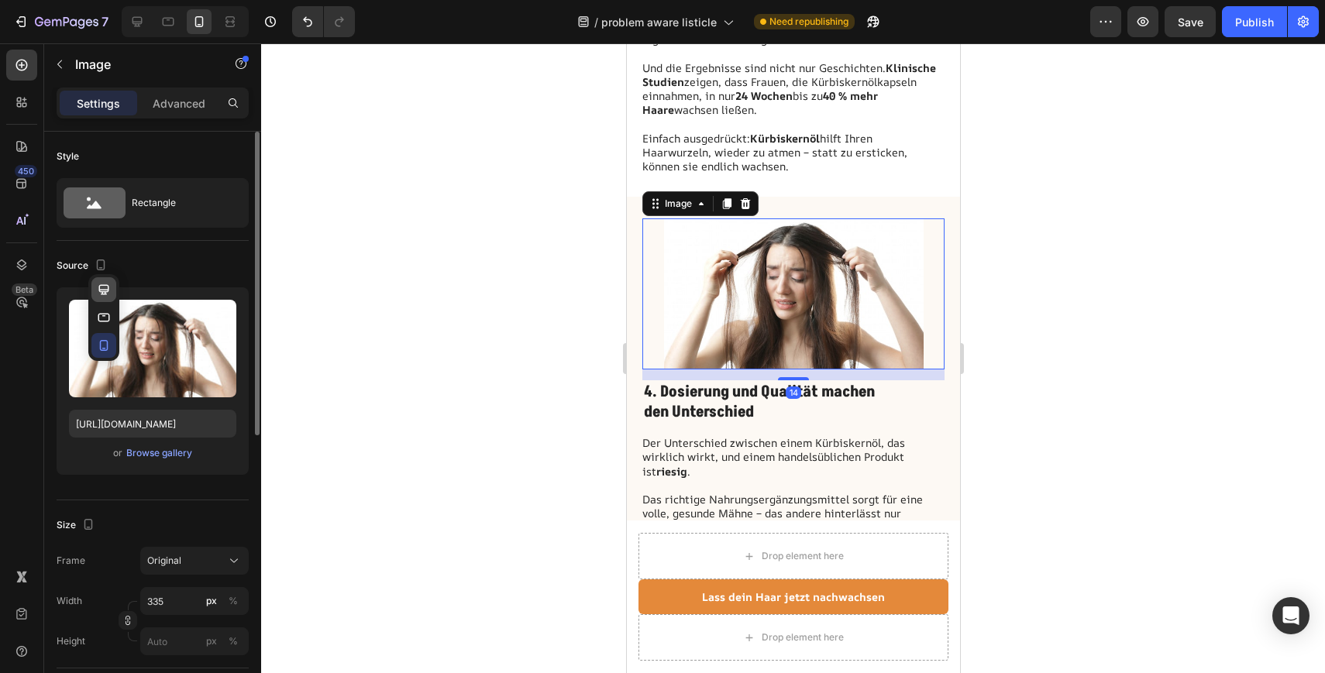
type input "380"
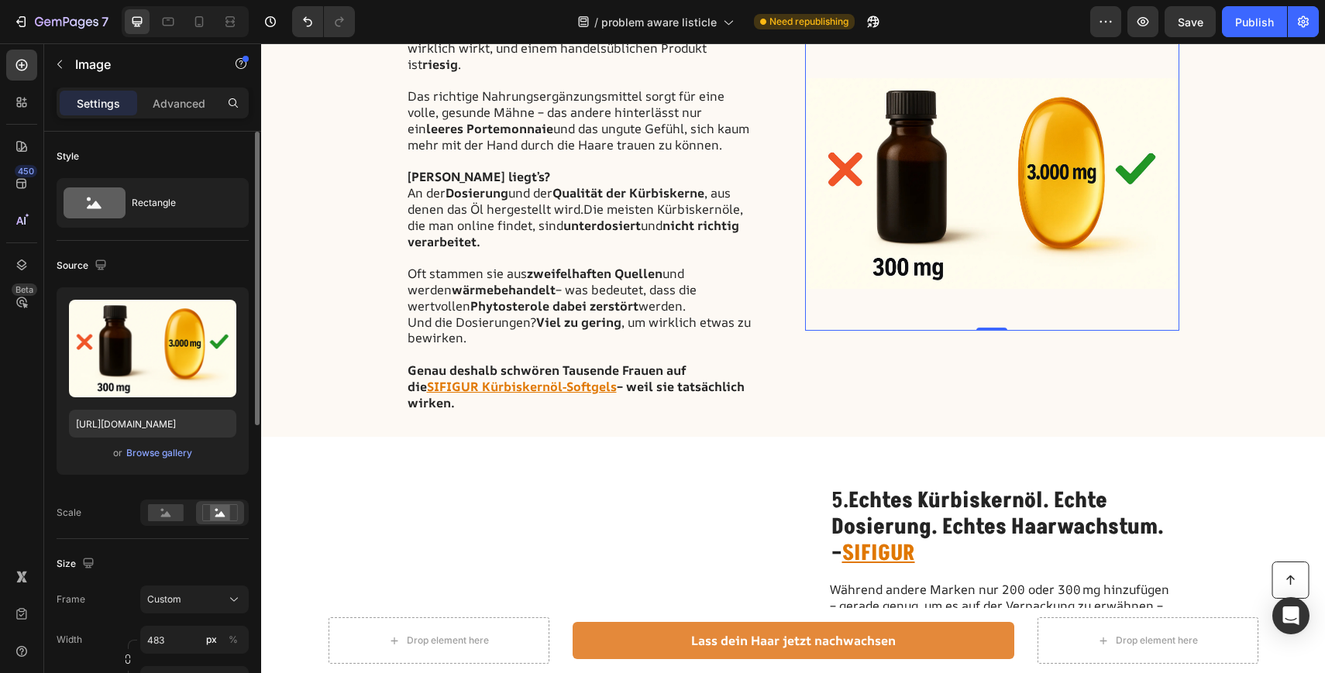
scroll to position [2178, 0]
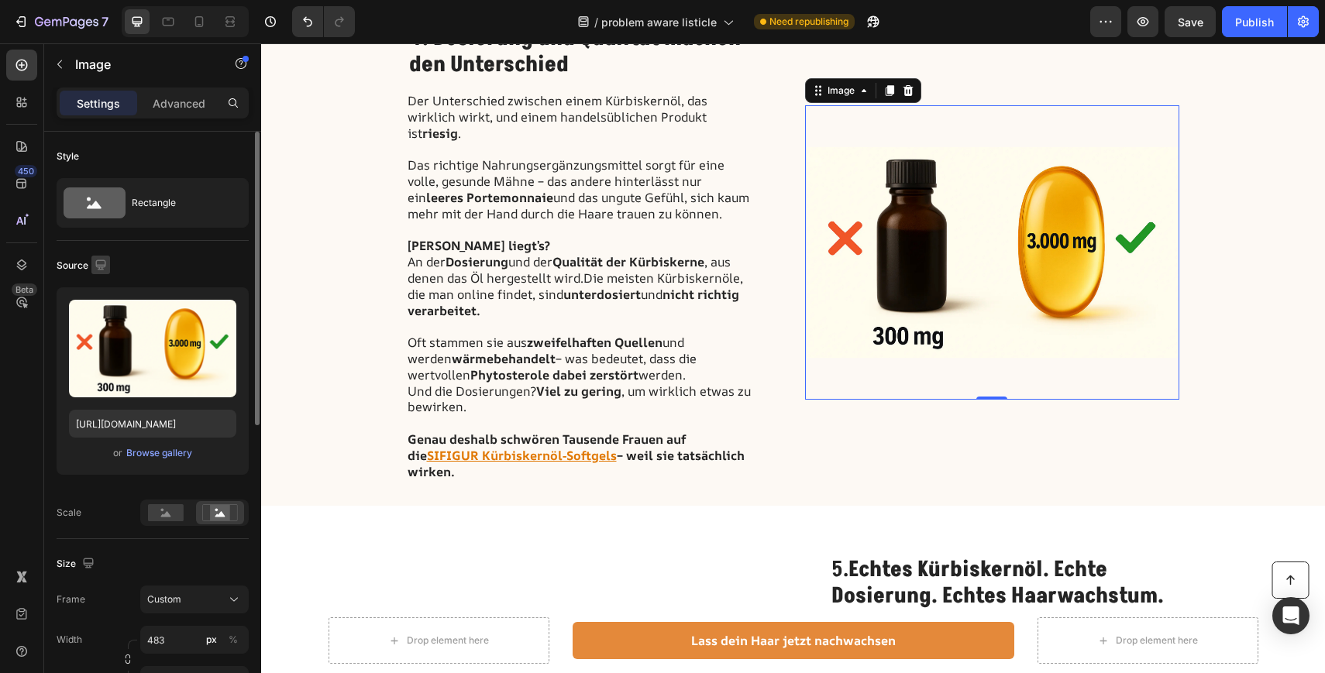
click at [98, 268] on icon "button" at bounding box center [100, 264] width 15 height 15
click at [97, 342] on icon "button" at bounding box center [103, 345] width 15 height 15
type input "[URL][DOMAIN_NAME]"
type input "335"
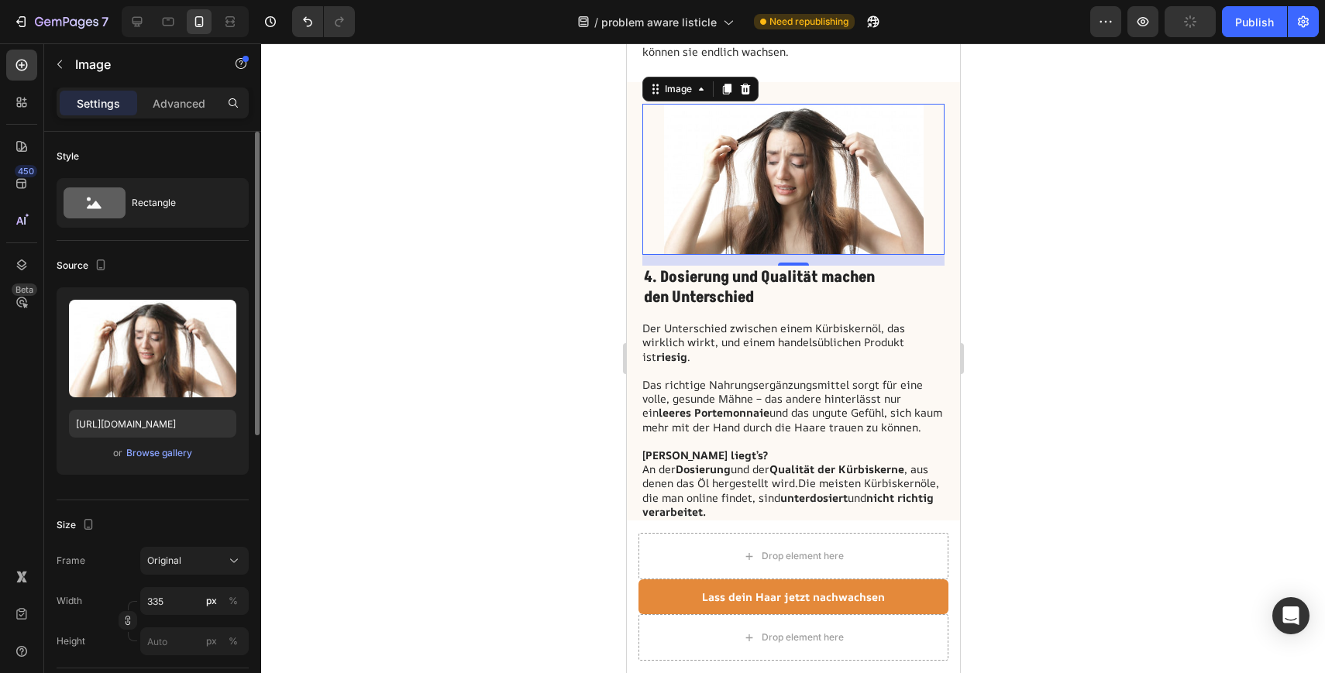
scroll to position [2423, 0]
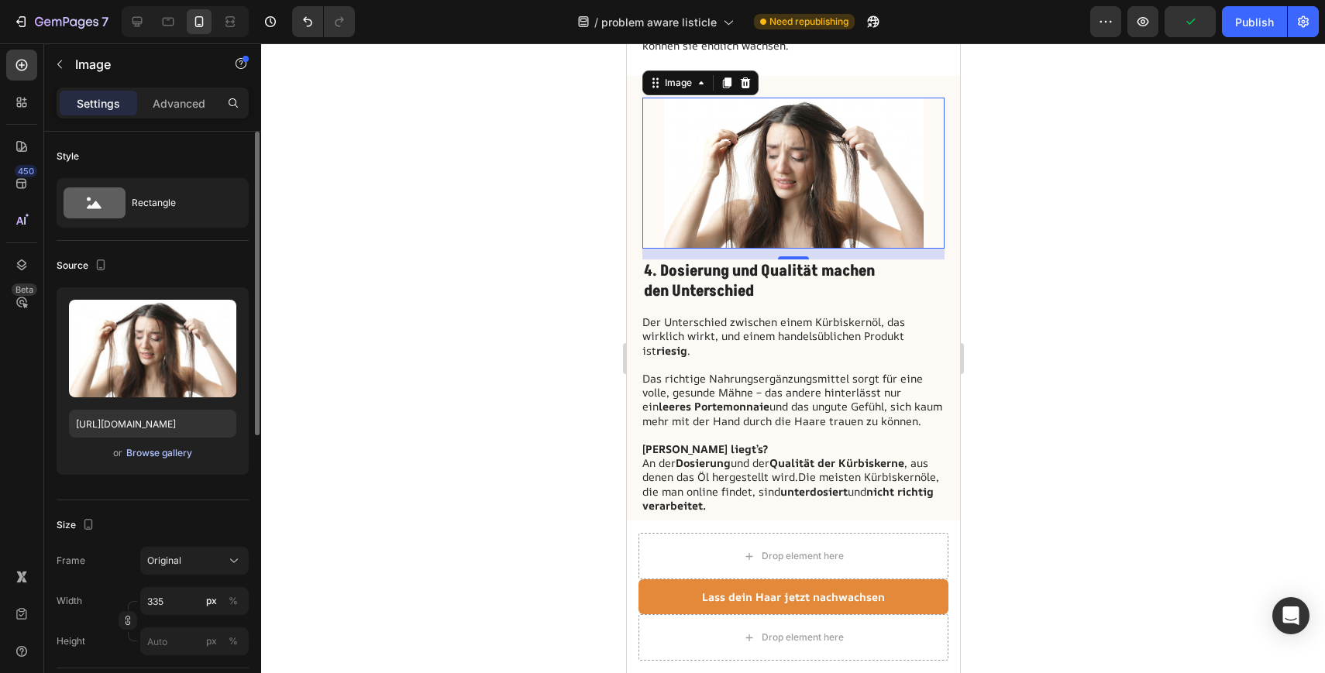
click at [147, 456] on div "Browse gallery" at bounding box center [159, 453] width 66 height 14
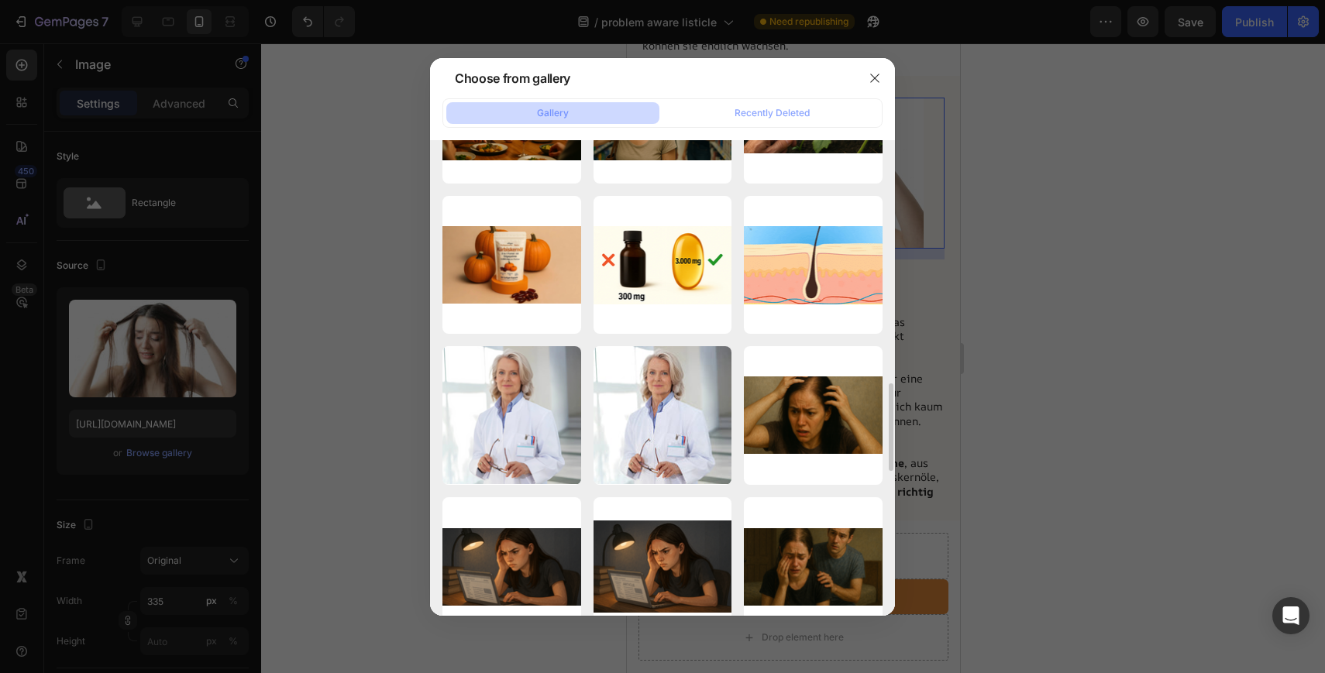
scroll to position [1317, 0]
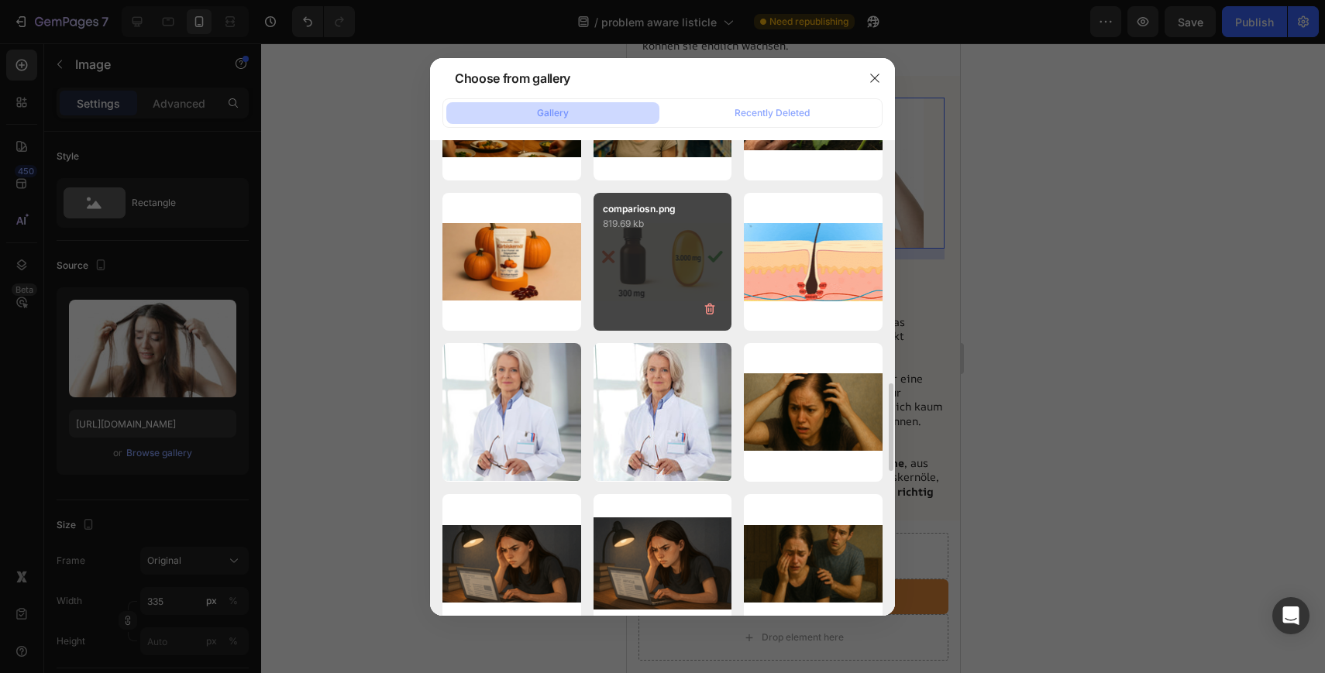
click at [645, 285] on div "compariosn.png 819.69 kb" at bounding box center [662, 262] width 139 height 139
type input "[URL][DOMAIN_NAME]"
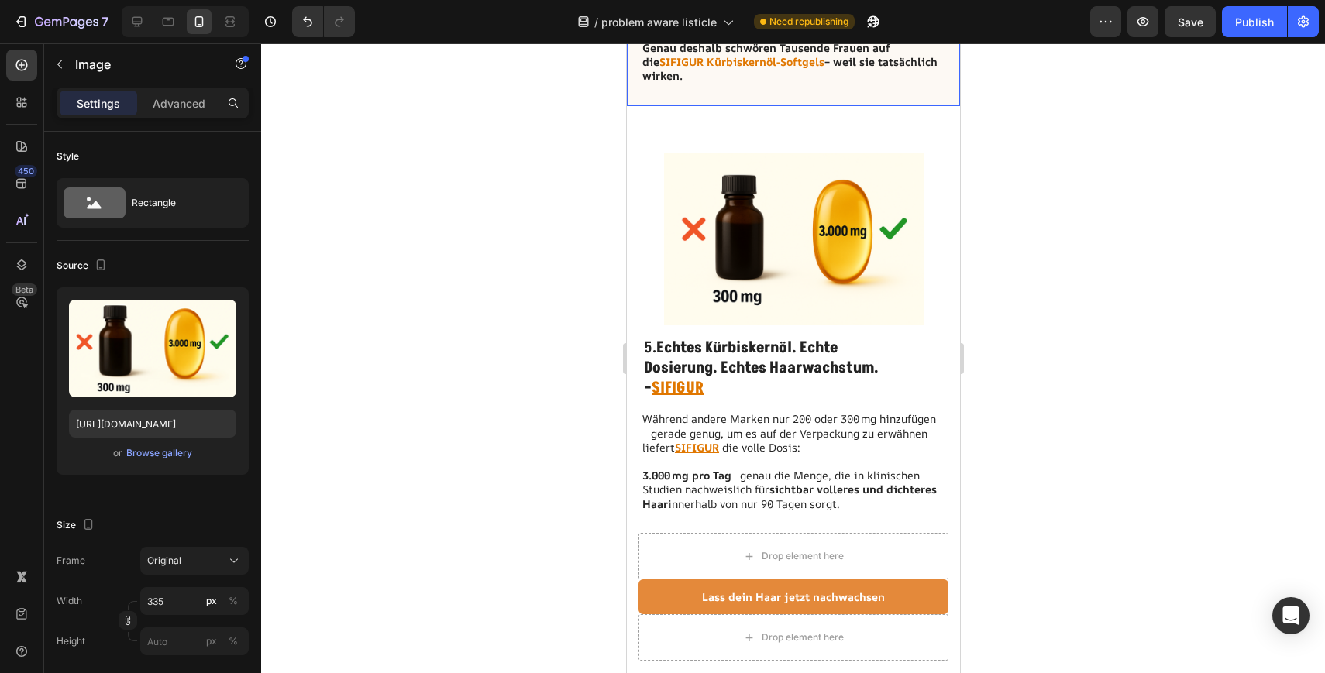
scroll to position [2995, 0]
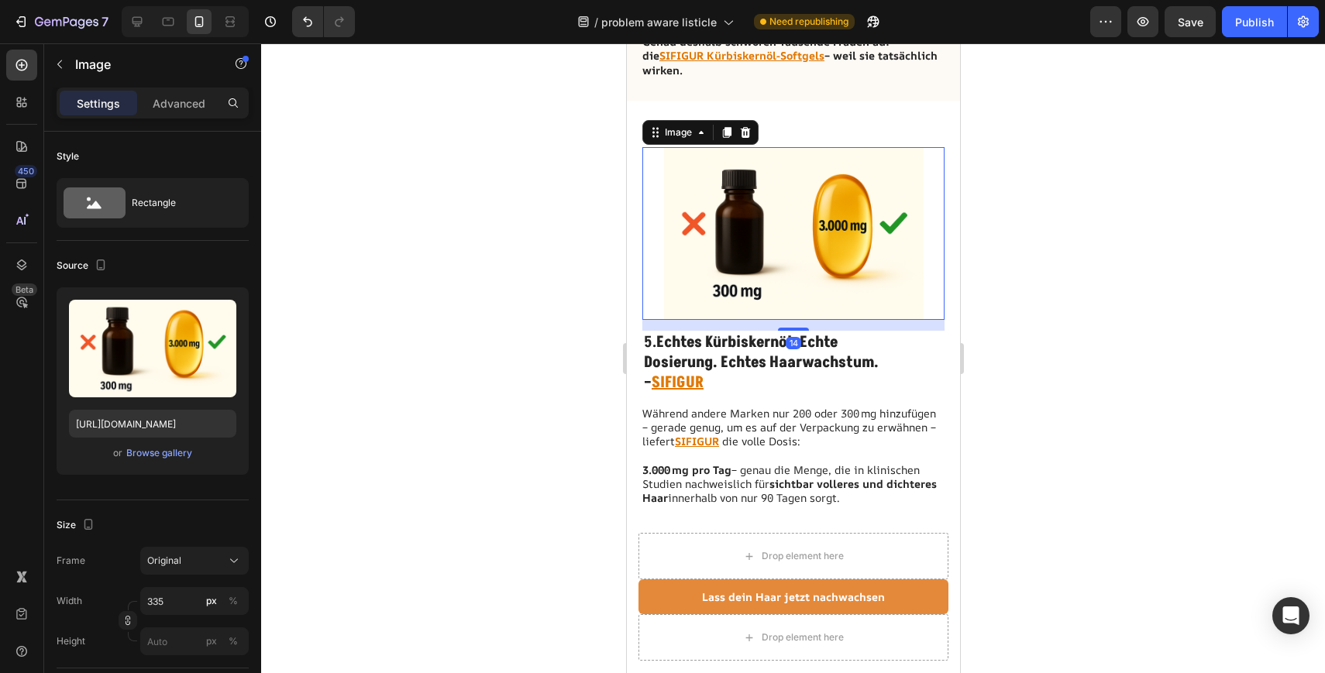
click at [801, 244] on img at bounding box center [793, 233] width 260 height 173
click at [159, 456] on div "Browse gallery" at bounding box center [159, 453] width 66 height 14
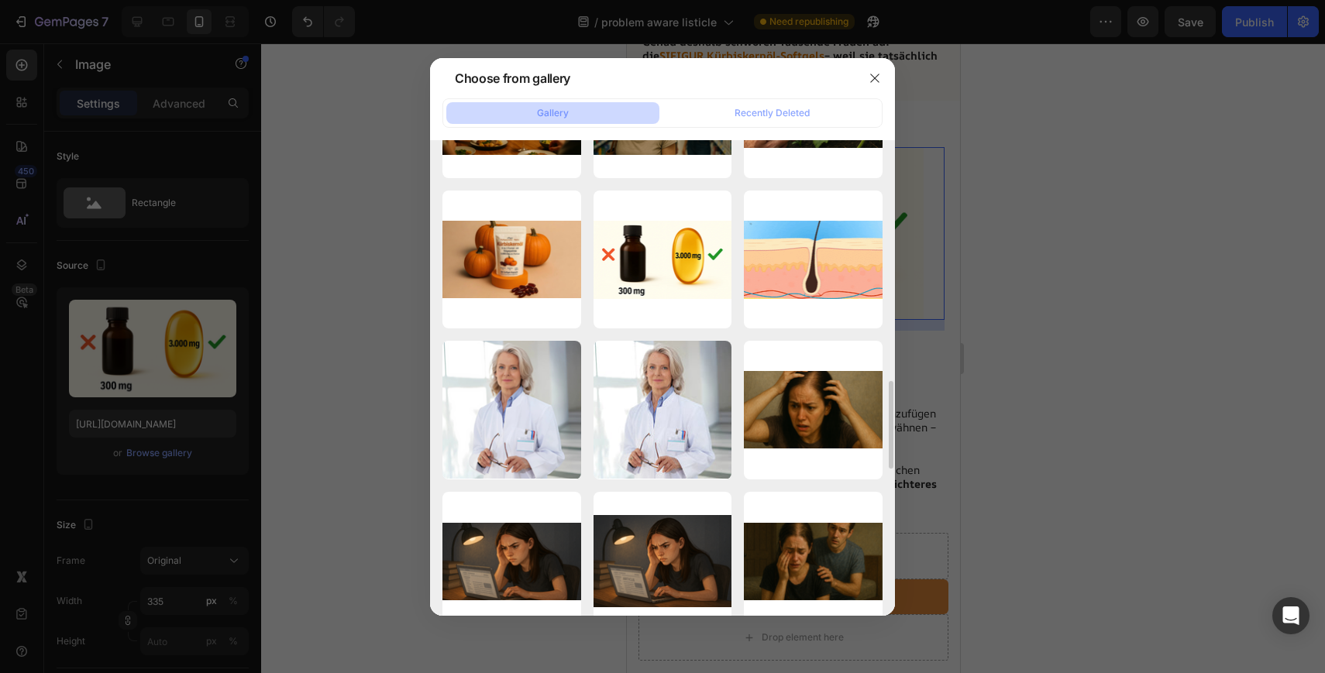
scroll to position [1317, 0]
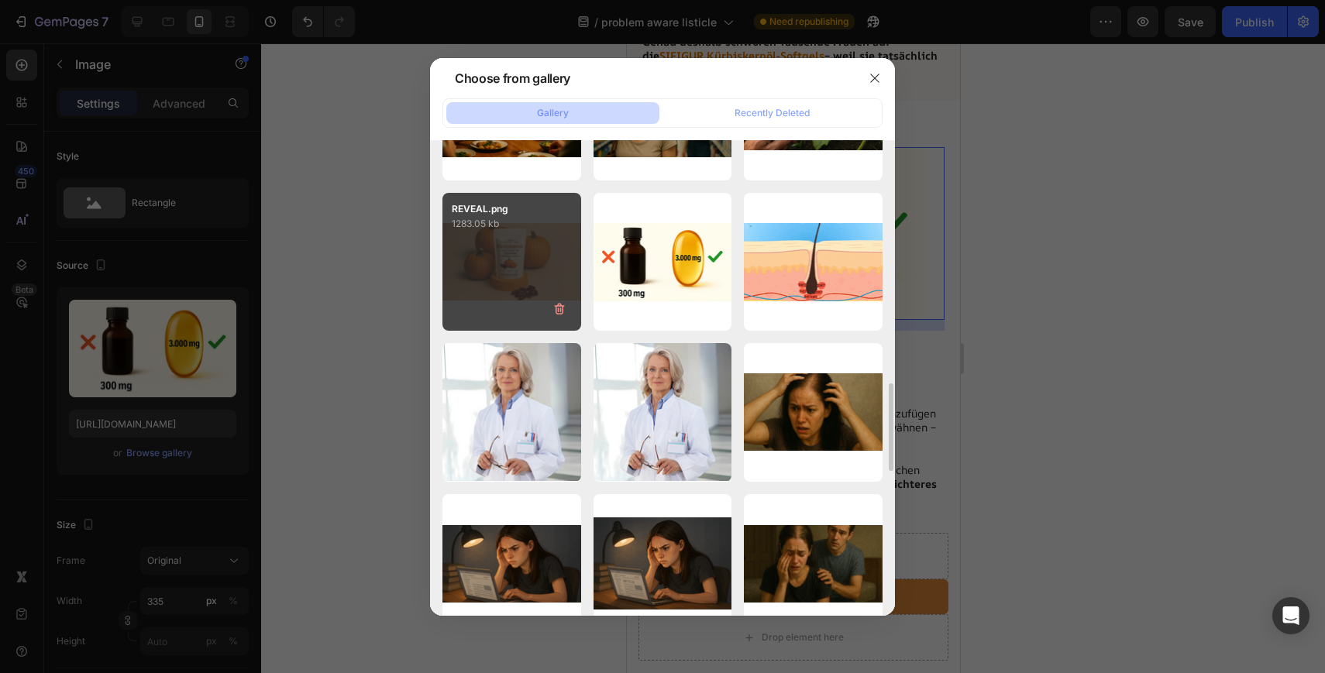
click at [498, 216] on p "1283.05 kb" at bounding box center [512, 223] width 120 height 15
type input "https://cdn.shopify.com/s/files/1/0897/9428/1805/files/gempages_568780725961098…"
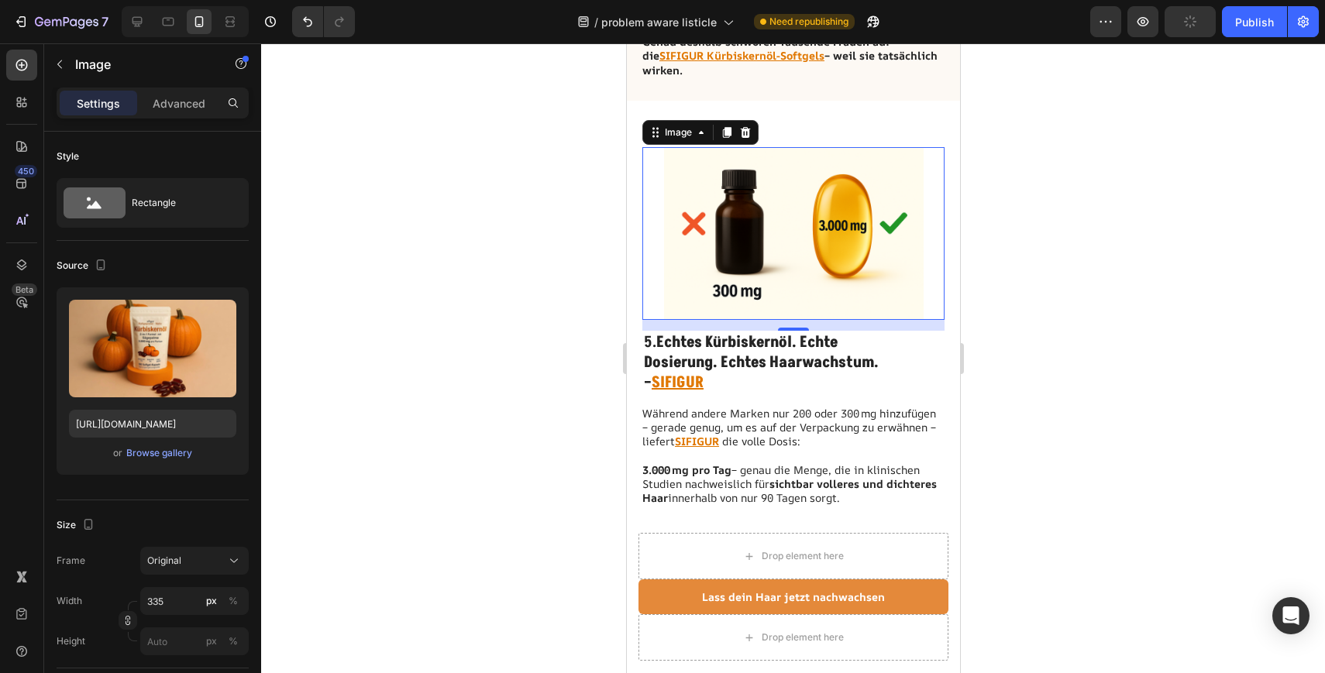
click at [498, 216] on div at bounding box center [793, 358] width 1064 height 630
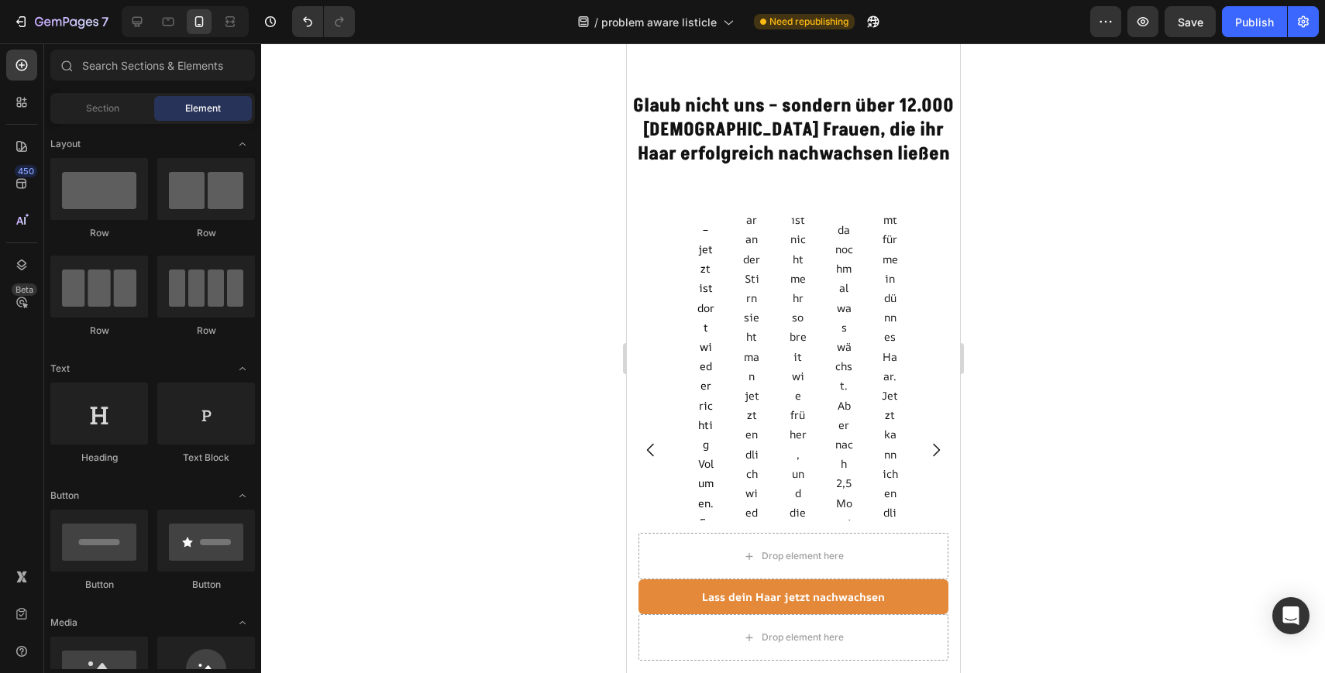
scroll to position [3738, 0]
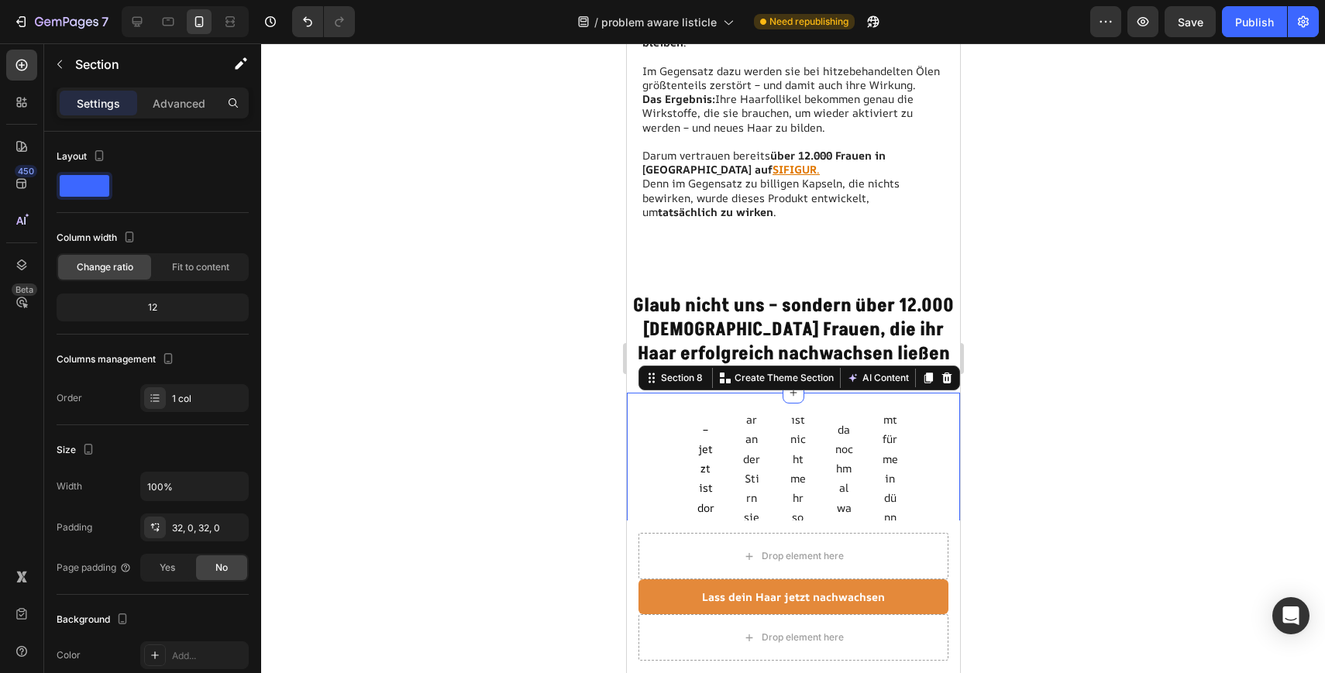
scroll to position [3535, 0]
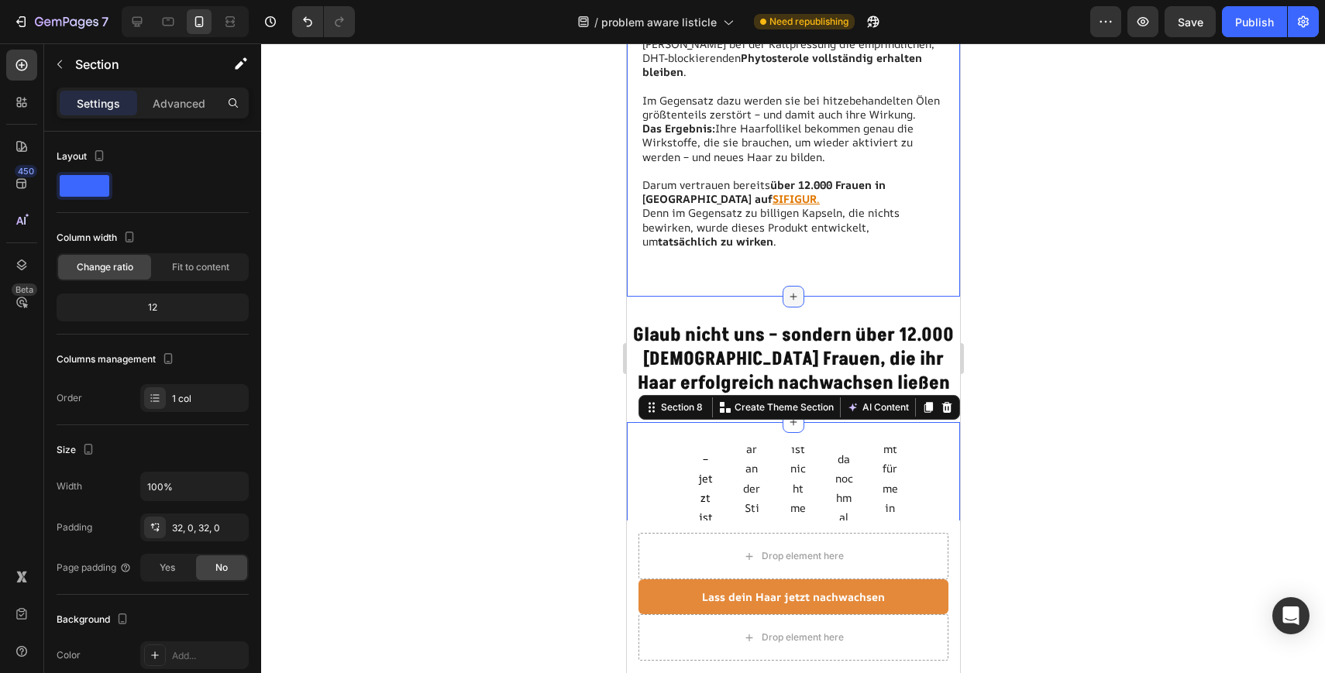
click at [791, 288] on div at bounding box center [793, 297] width 22 height 22
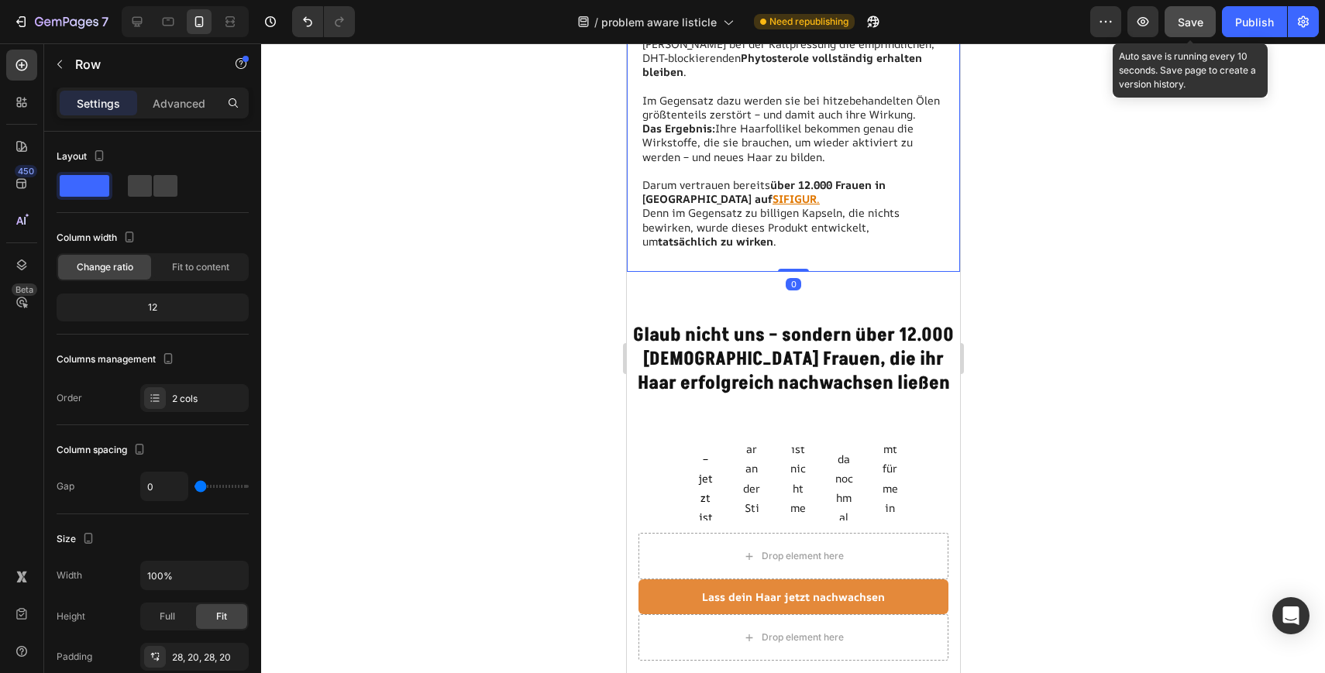
click at [1198, 23] on span "Save" at bounding box center [1190, 21] width 26 height 13
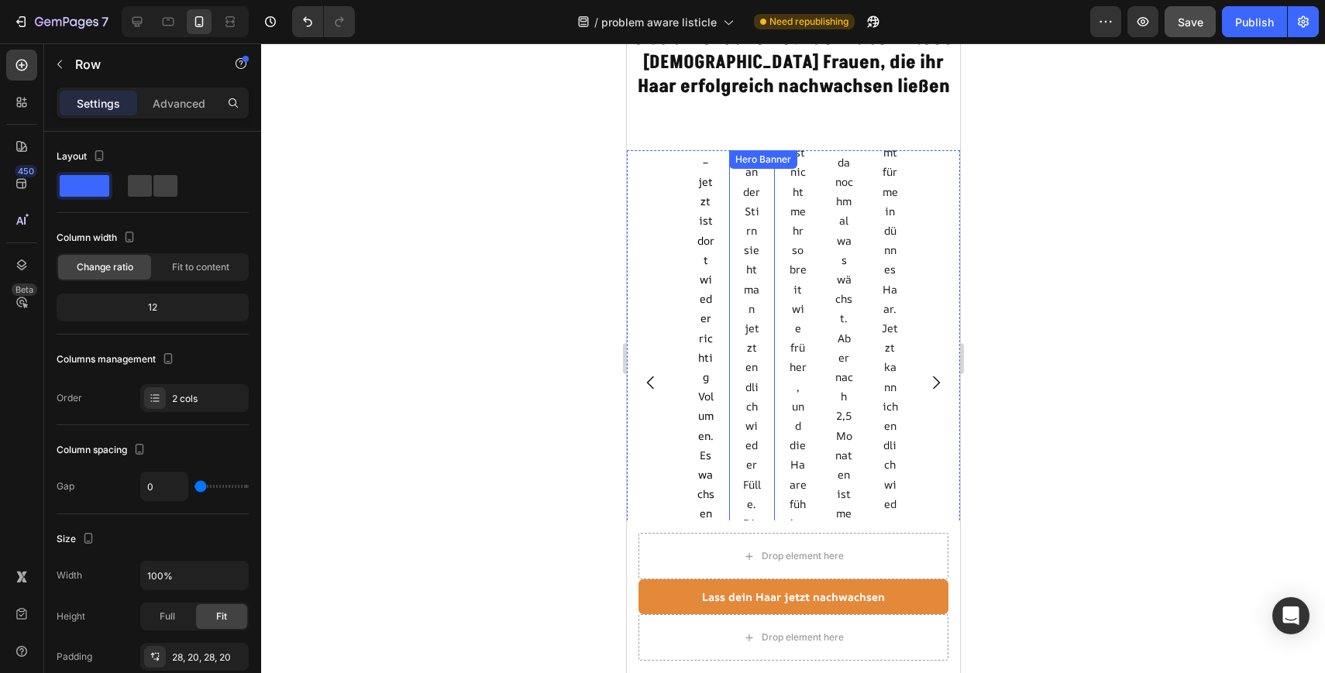
scroll to position [3747, 0]
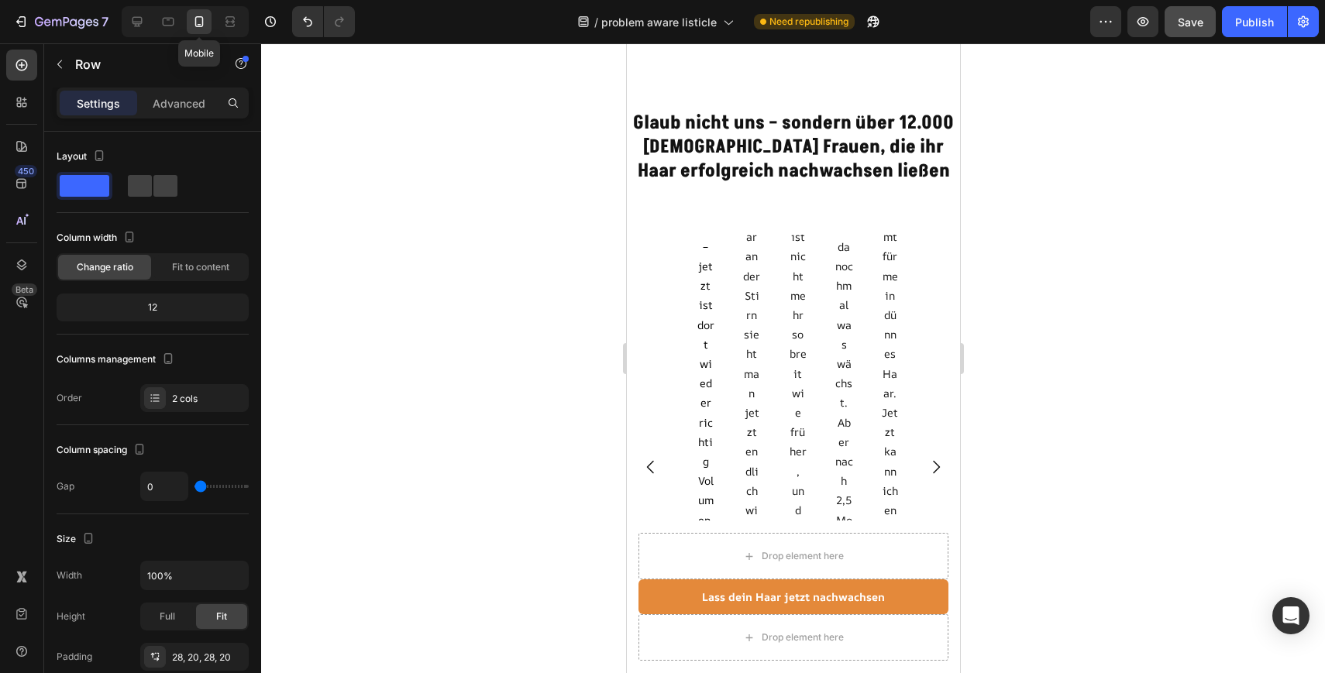
click at [202, 22] on icon at bounding box center [199, 21] width 9 height 11
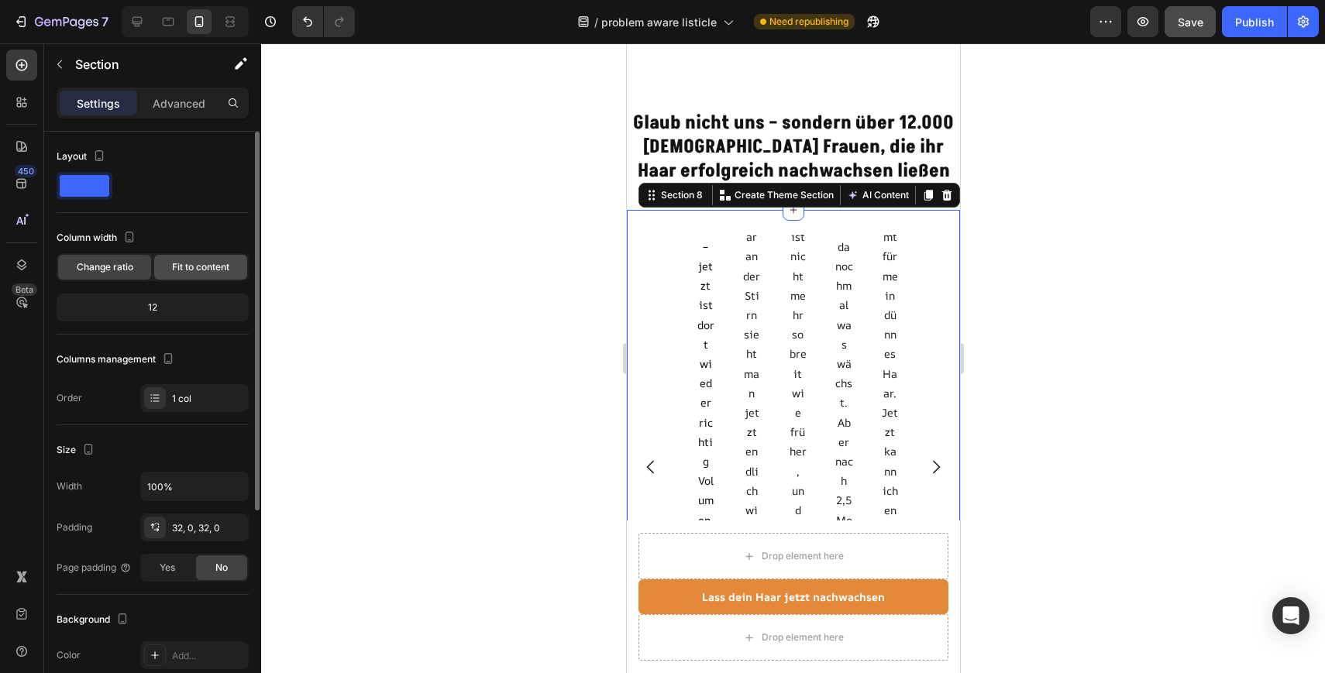
click at [198, 259] on div "Fit to content" at bounding box center [200, 267] width 93 height 25
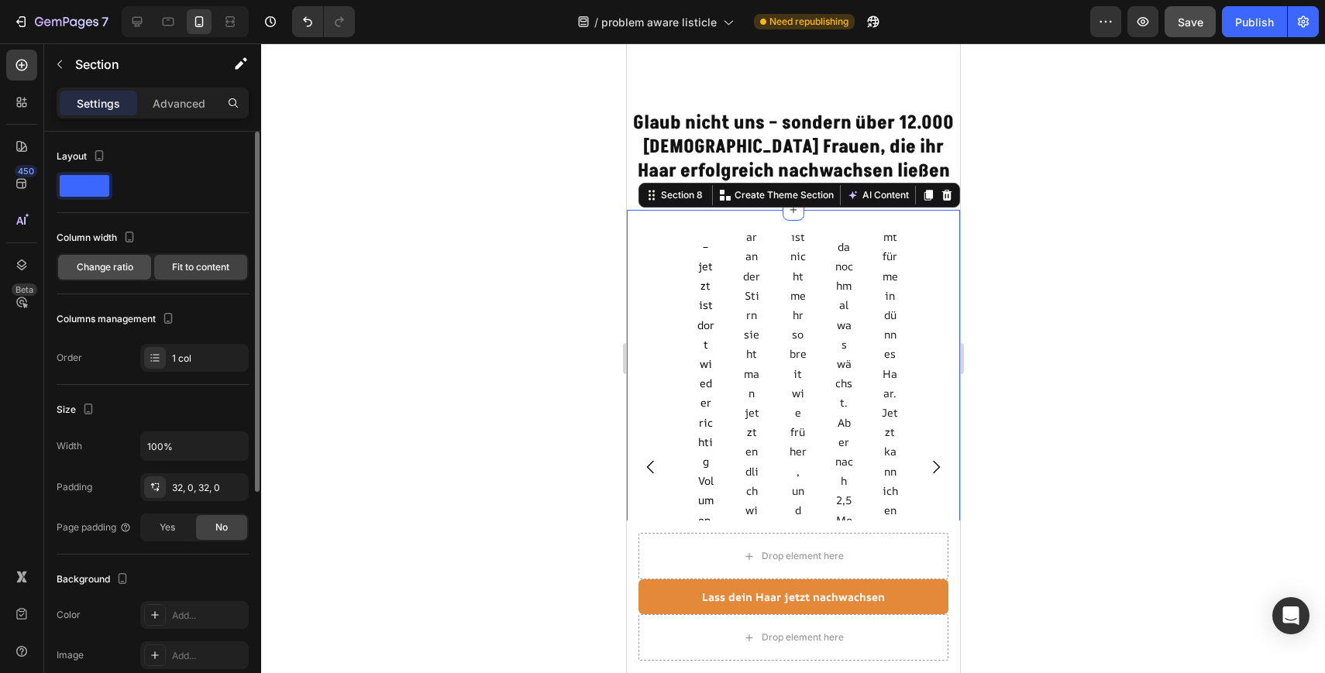
click at [109, 265] on span "Change ratio" at bounding box center [105, 267] width 57 height 14
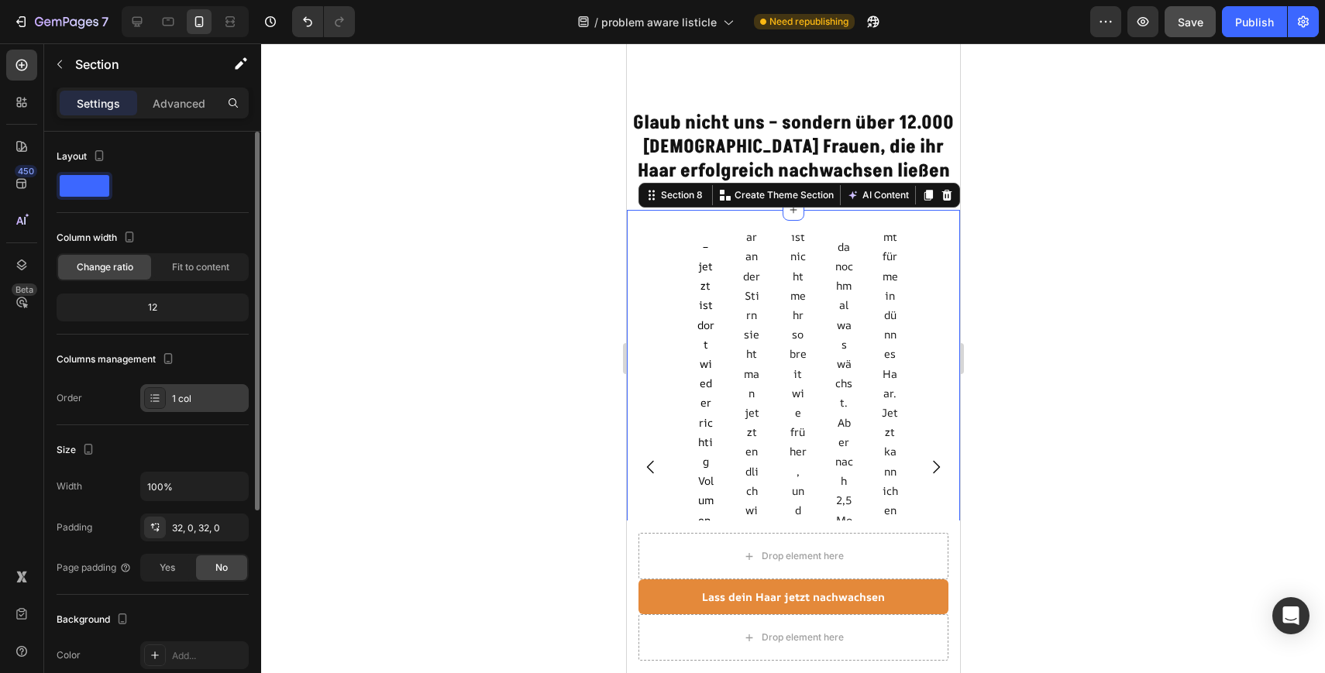
click at [197, 394] on div "1 col" at bounding box center [208, 399] width 73 height 14
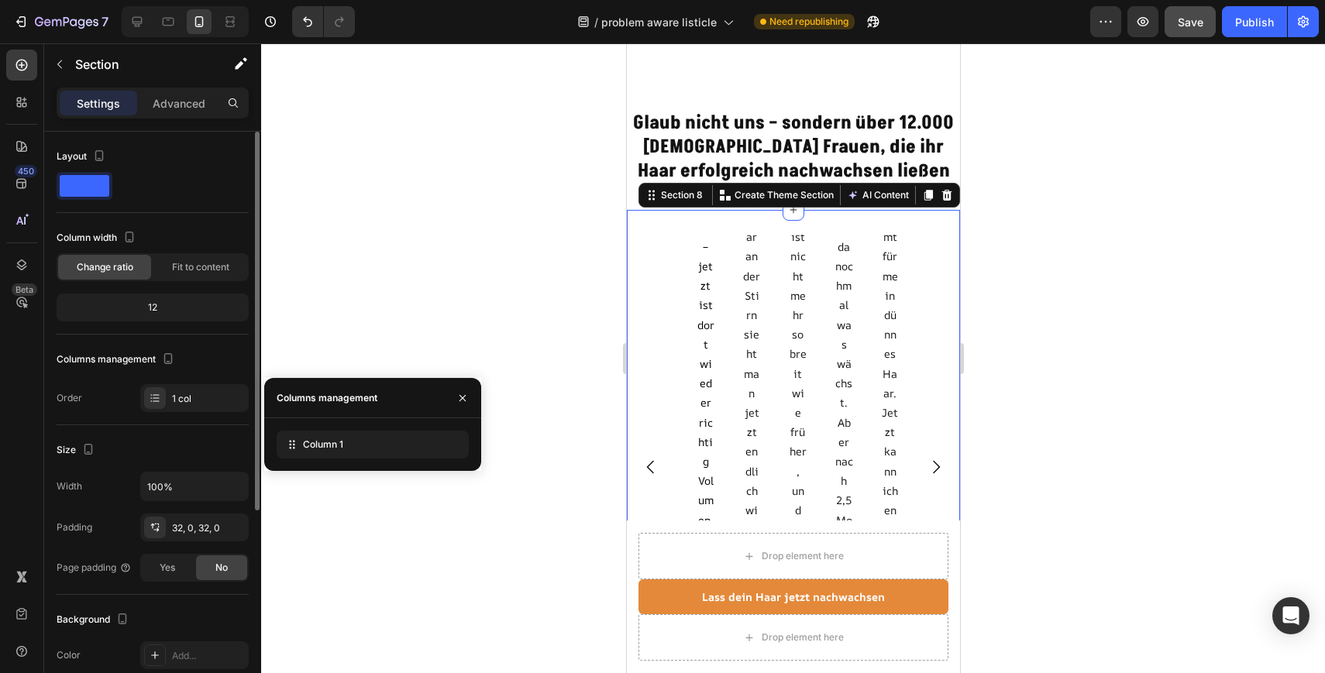
click at [191, 300] on div "12" at bounding box center [153, 308] width 186 height 22
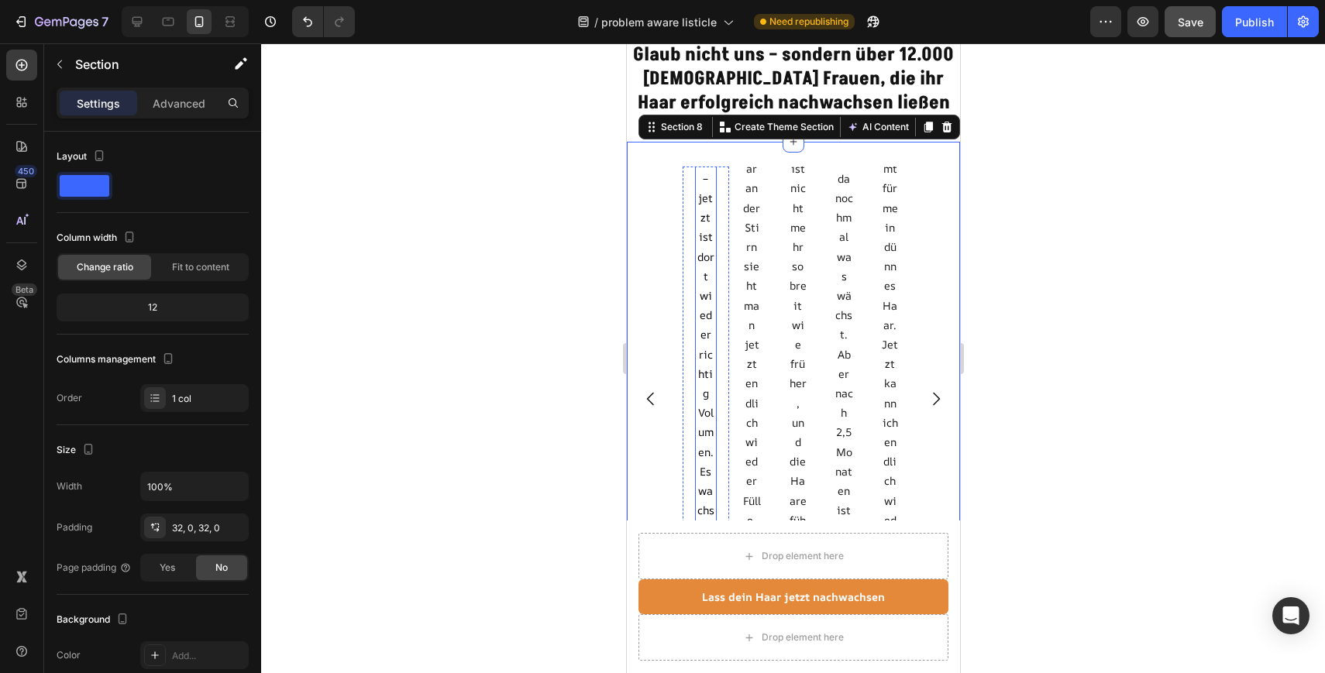
scroll to position [3821, 0]
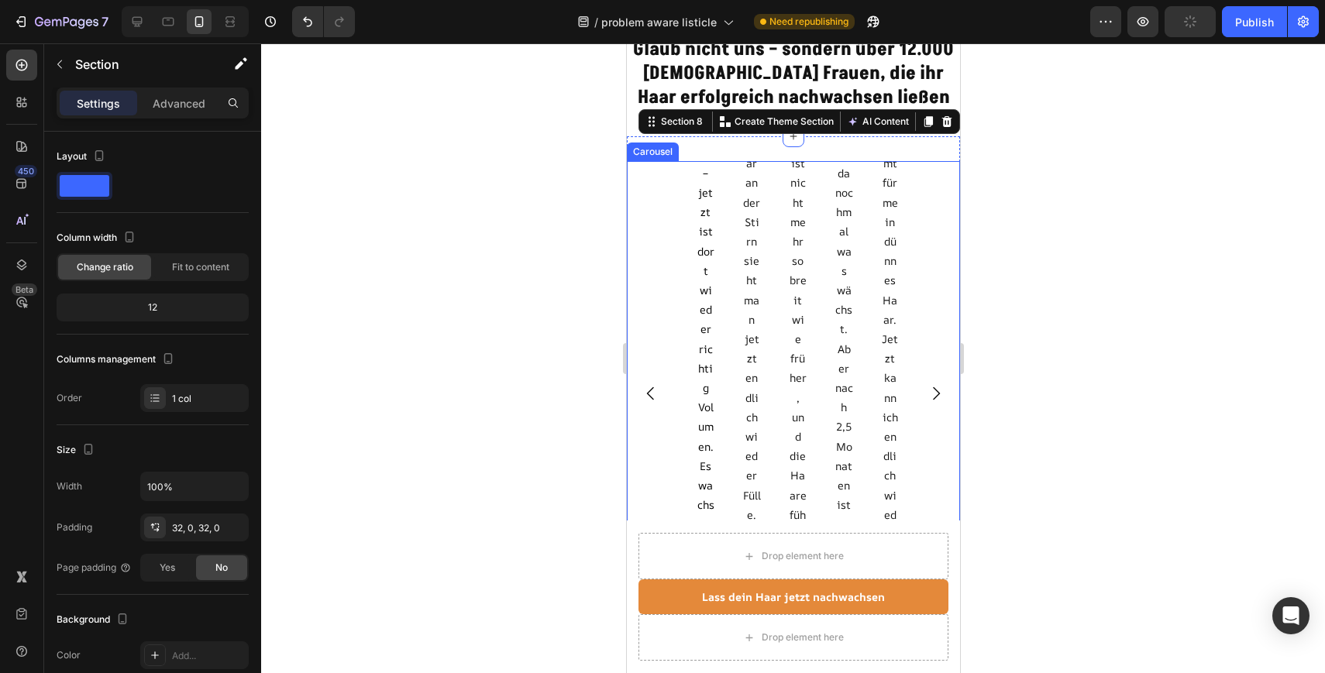
click at [940, 390] on icon "Carousel Next Arrow" at bounding box center [935, 393] width 19 height 19
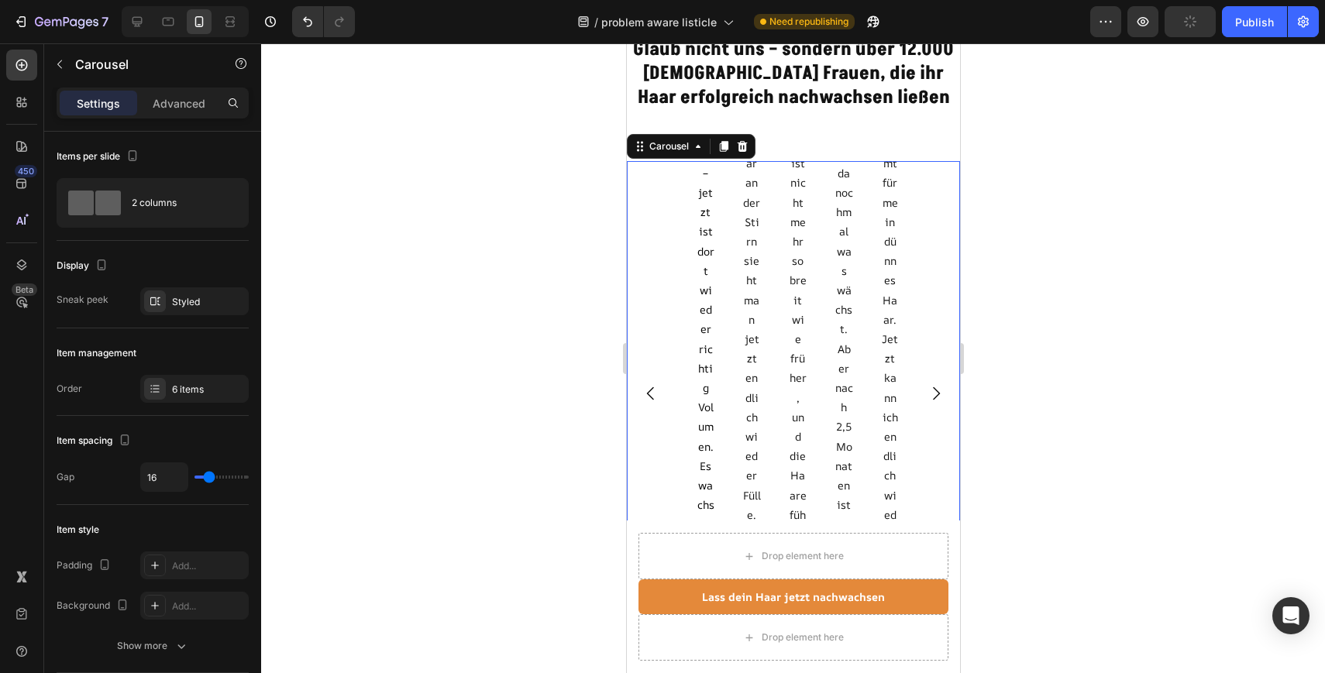
click at [940, 390] on icon "Carousel Next Arrow" at bounding box center [935, 393] width 19 height 19
click at [933, 390] on icon "Carousel Next Arrow" at bounding box center [935, 393] width 19 height 19
click at [137, 18] on icon at bounding box center [136, 21] width 15 height 15
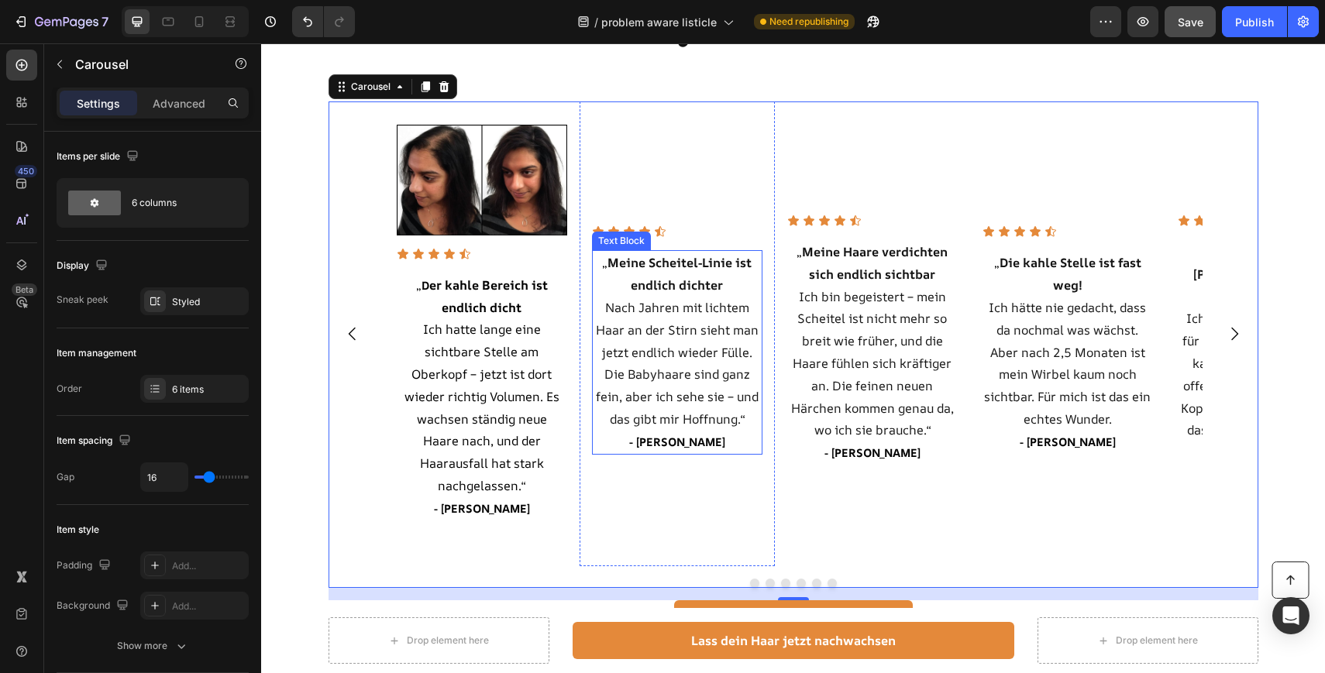
scroll to position [3872, 0]
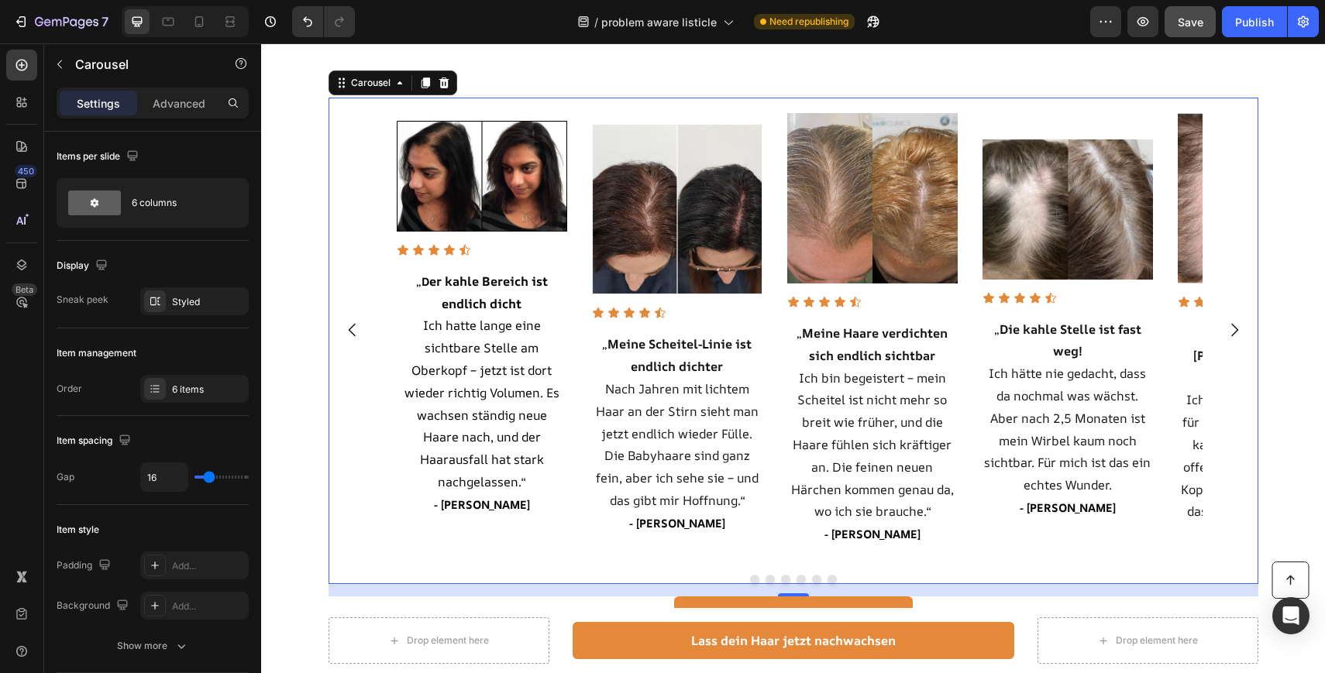
click at [357, 132] on div "Image Icon Icon Icon Icon Icon Icon List „ D er kahle Bereich ist endlich dicht…" at bounding box center [793, 330] width 930 height 465
click at [200, 20] on icon at bounding box center [198, 21] width 15 height 15
type input "100%"
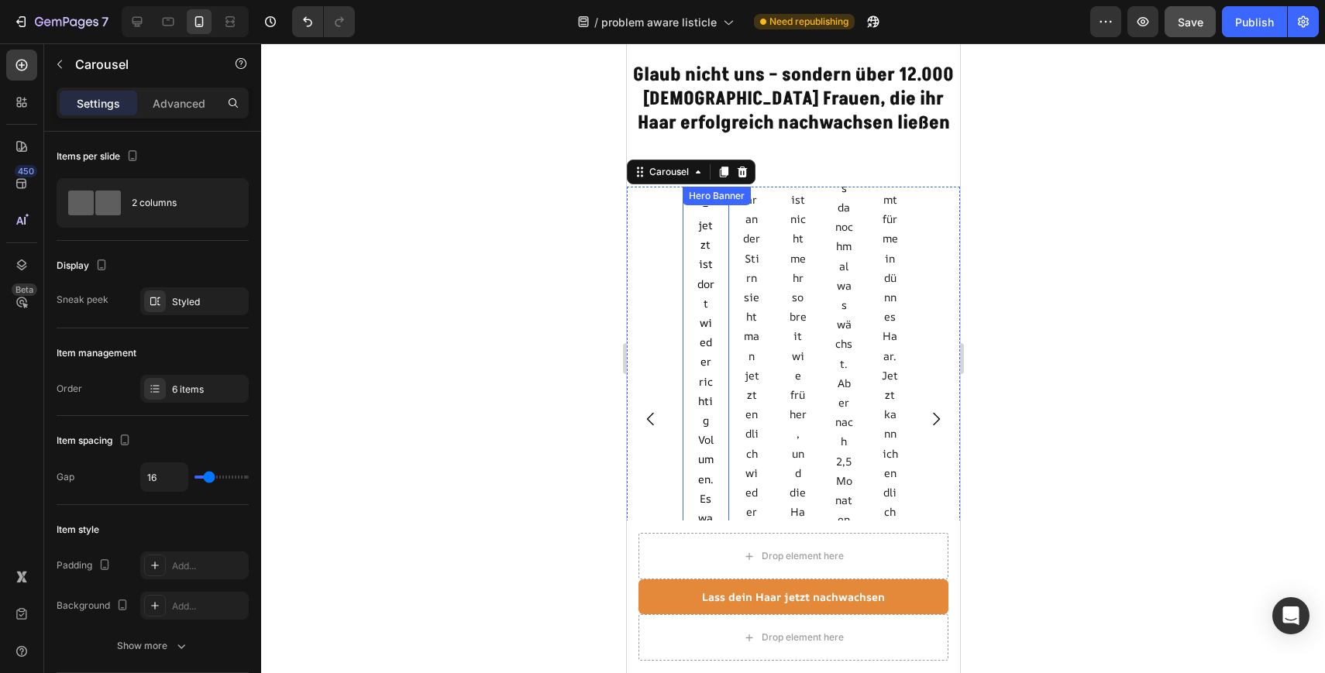
scroll to position [3803, 0]
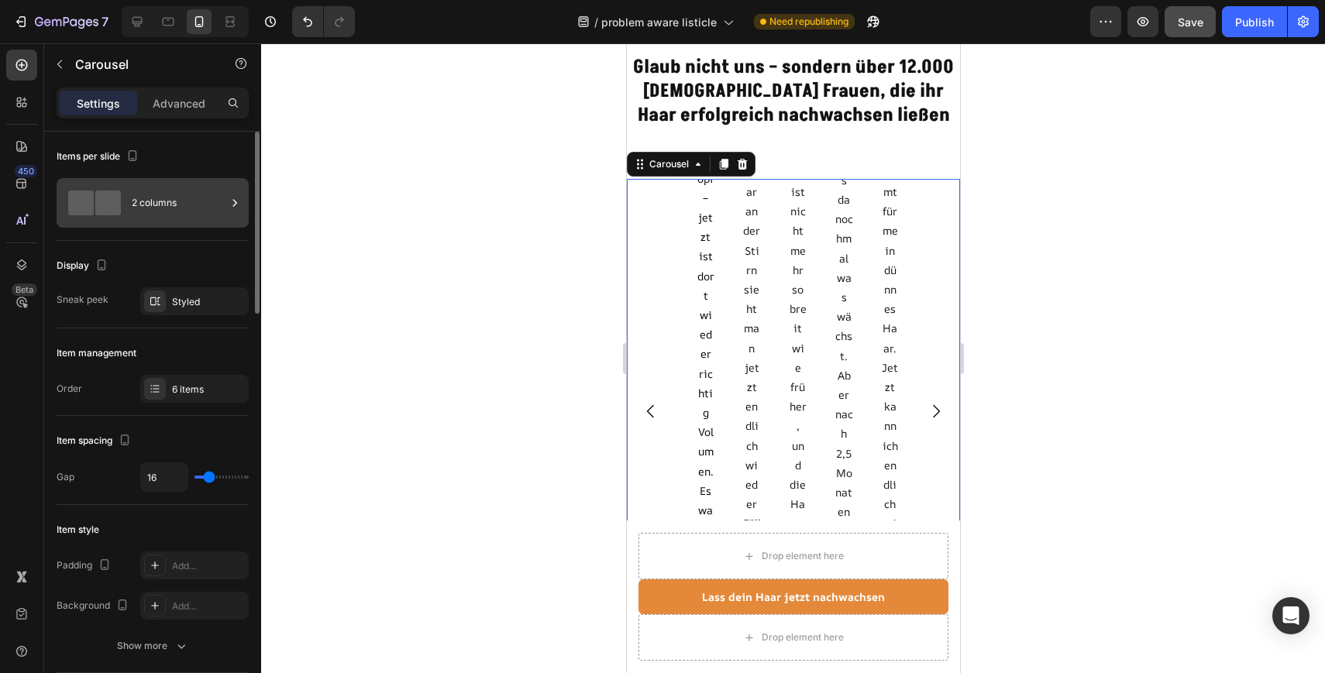
click at [187, 197] on div "2 columns" at bounding box center [179, 203] width 95 height 36
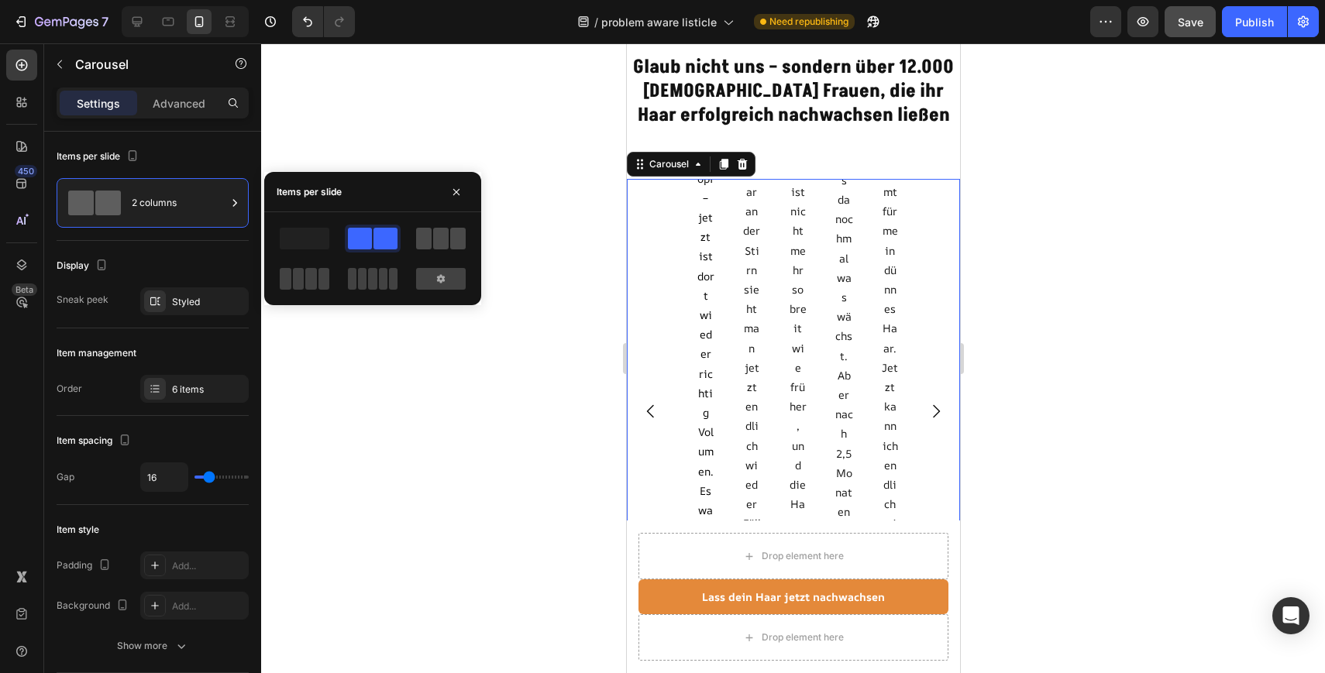
click at [442, 242] on span at bounding box center [440, 239] width 15 height 22
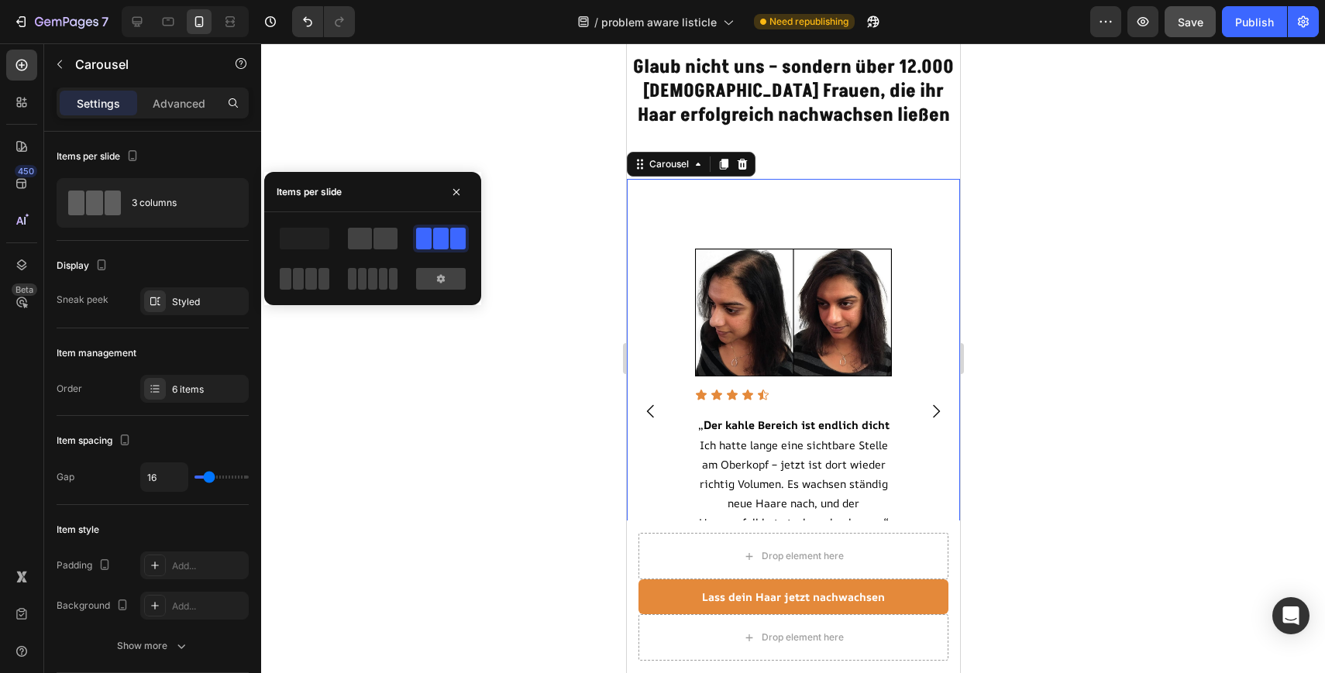
click at [564, 277] on div at bounding box center [793, 358] width 1064 height 630
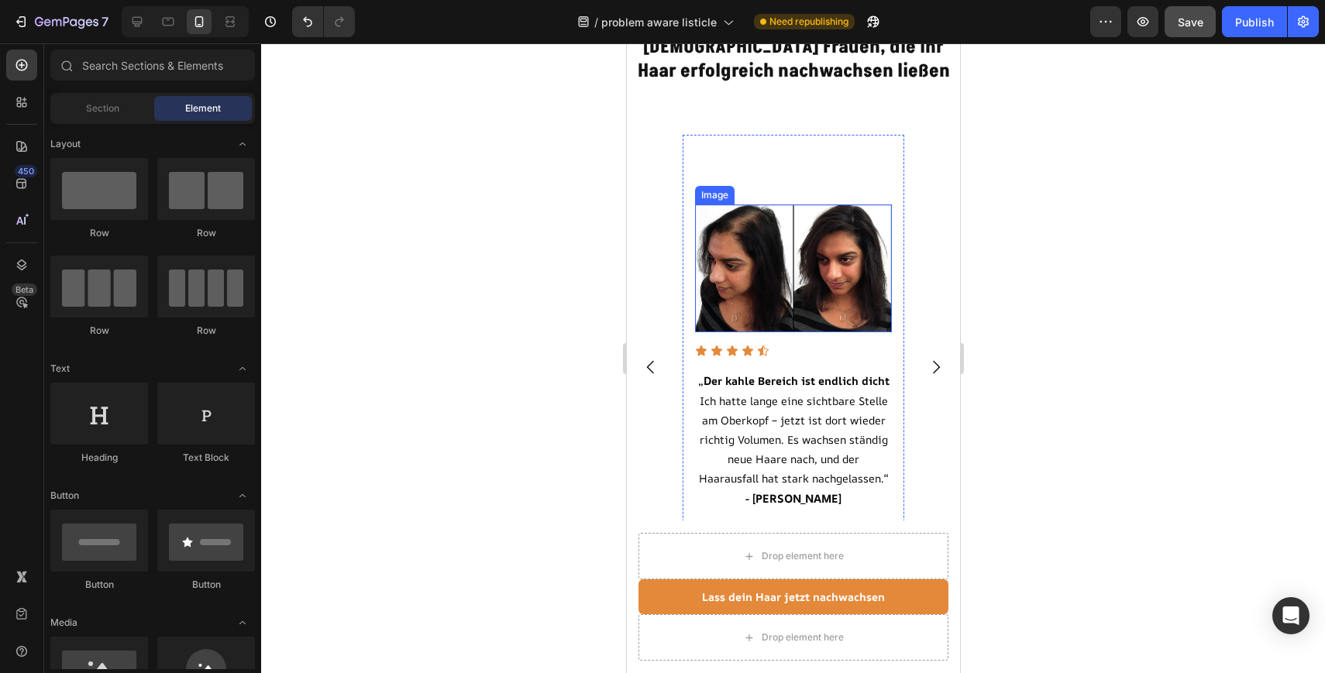
scroll to position [3837, 0]
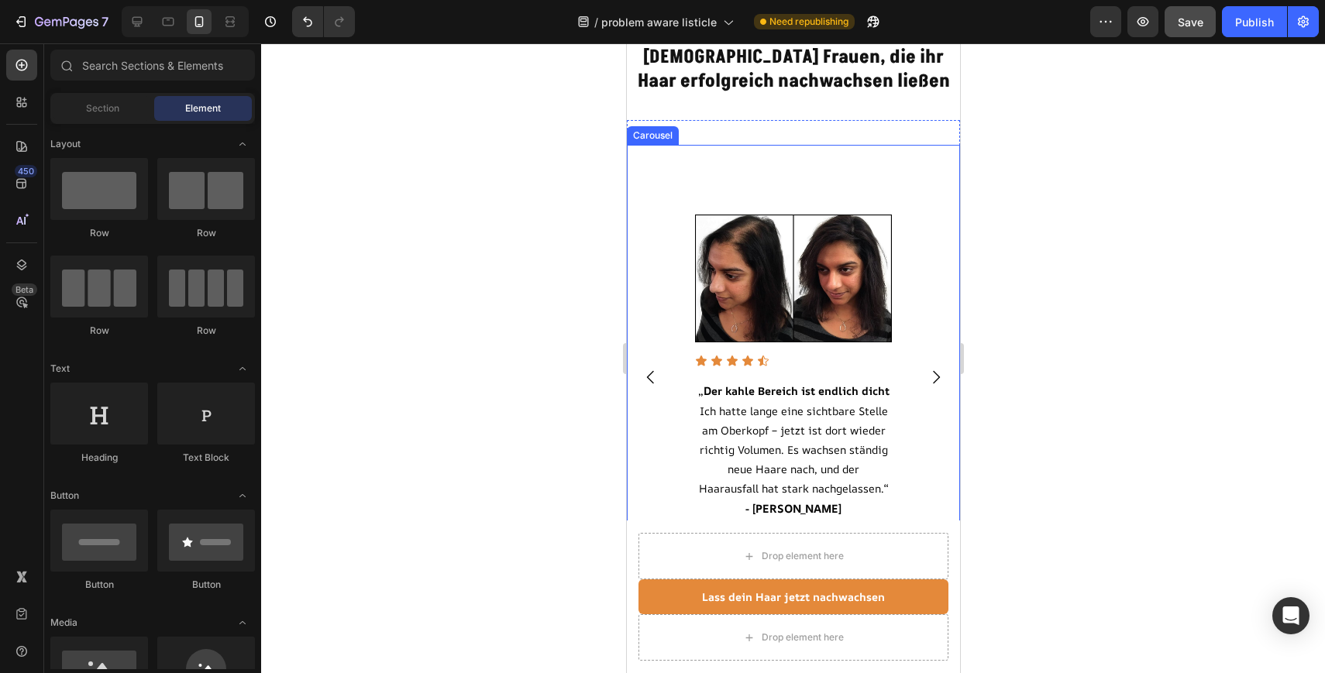
click at [916, 234] on div "Image Icon Icon Icon Icon Icon Icon List „ D er kahle Bereich ist endlich dicht…" at bounding box center [792, 377] width 333 height 465
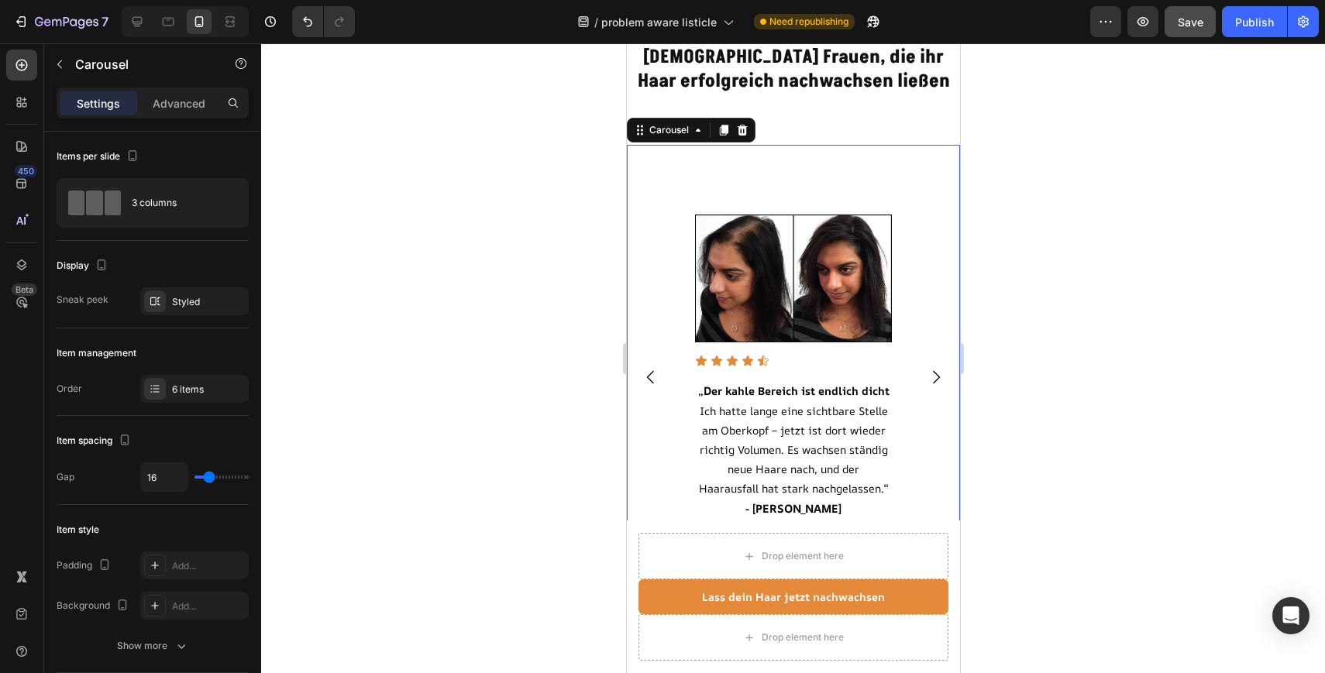
click at [938, 381] on icon "Carousel Next Arrow" at bounding box center [935, 377] width 19 height 19
click at [920, 368] on button "Carousel Next Arrow" at bounding box center [934, 377] width 43 height 43
click at [939, 380] on icon "Carousel Next Arrow" at bounding box center [935, 377] width 19 height 19
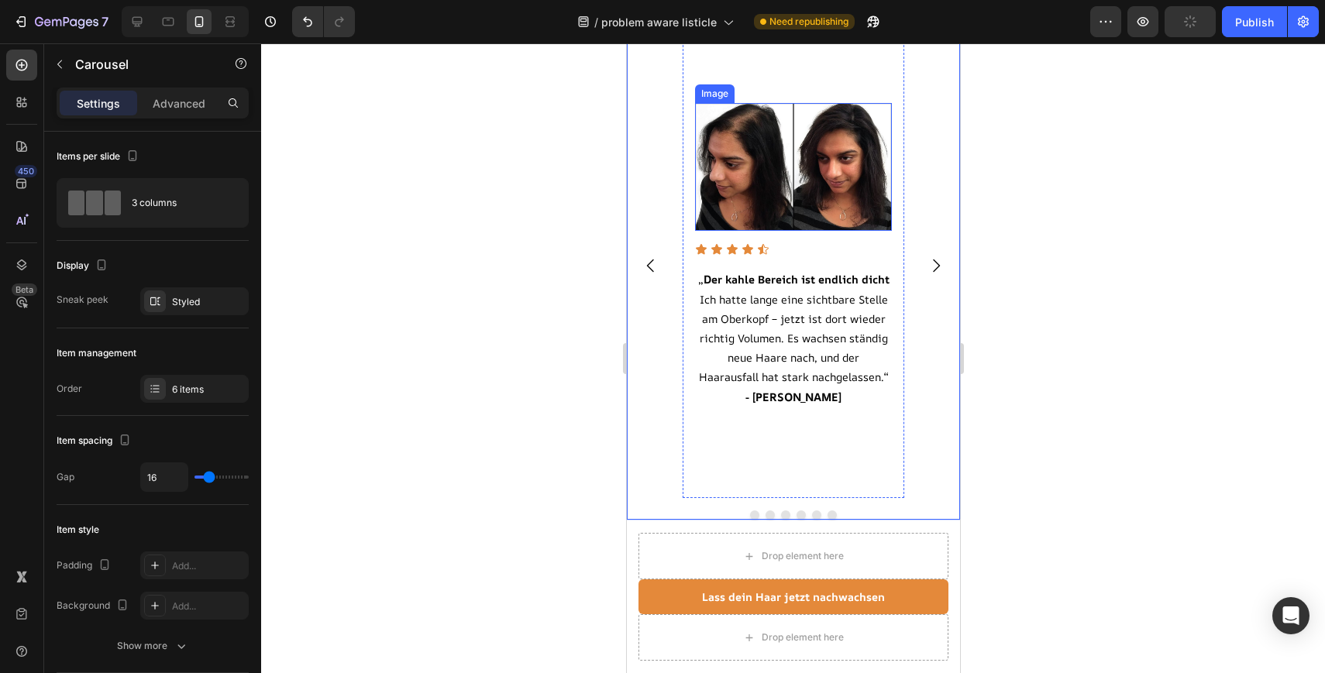
scroll to position [3972, 0]
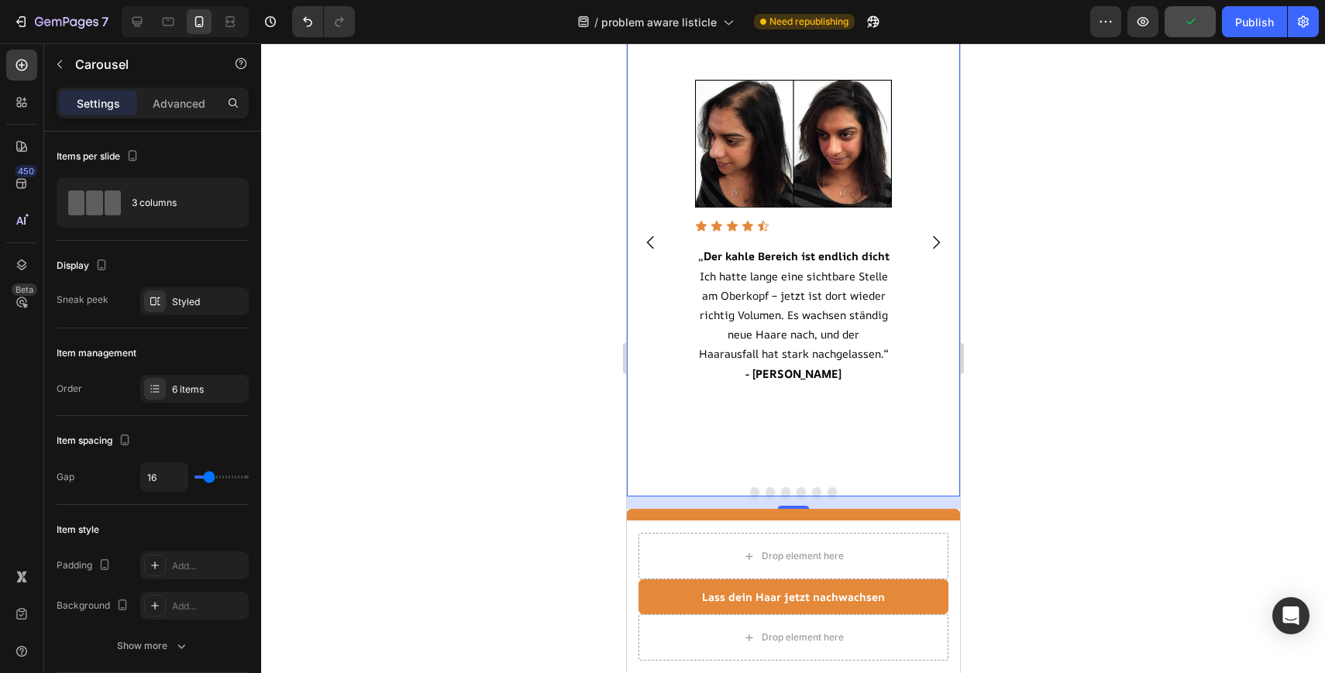
click at [934, 231] on button "Carousel Next Arrow" at bounding box center [934, 242] width 43 height 43
click at [768, 489] on button "Dot" at bounding box center [769, 491] width 9 height 9
click at [792, 489] on div at bounding box center [792, 491] width 333 height 9
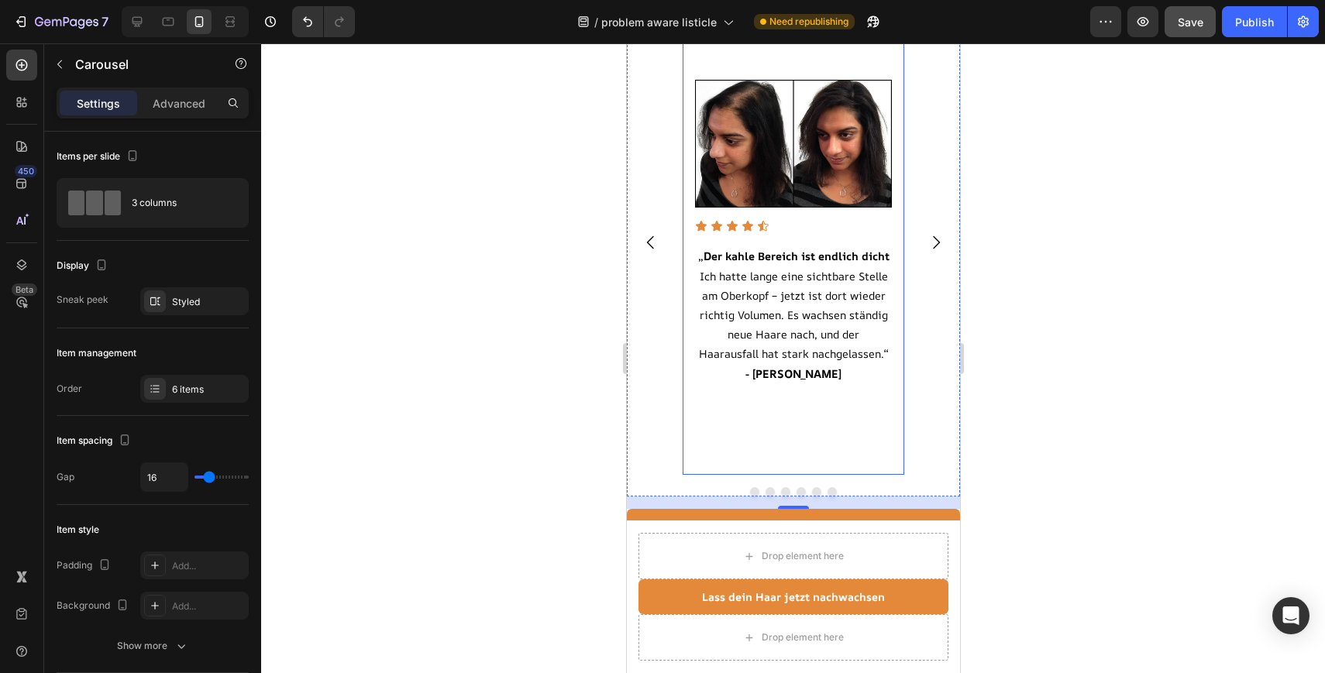
click at [684, 322] on div "Image Icon Icon Icon Icon Icon Icon List „ D er kahle Bereich ist endlich dicht…" at bounding box center [793, 241] width 222 height 349
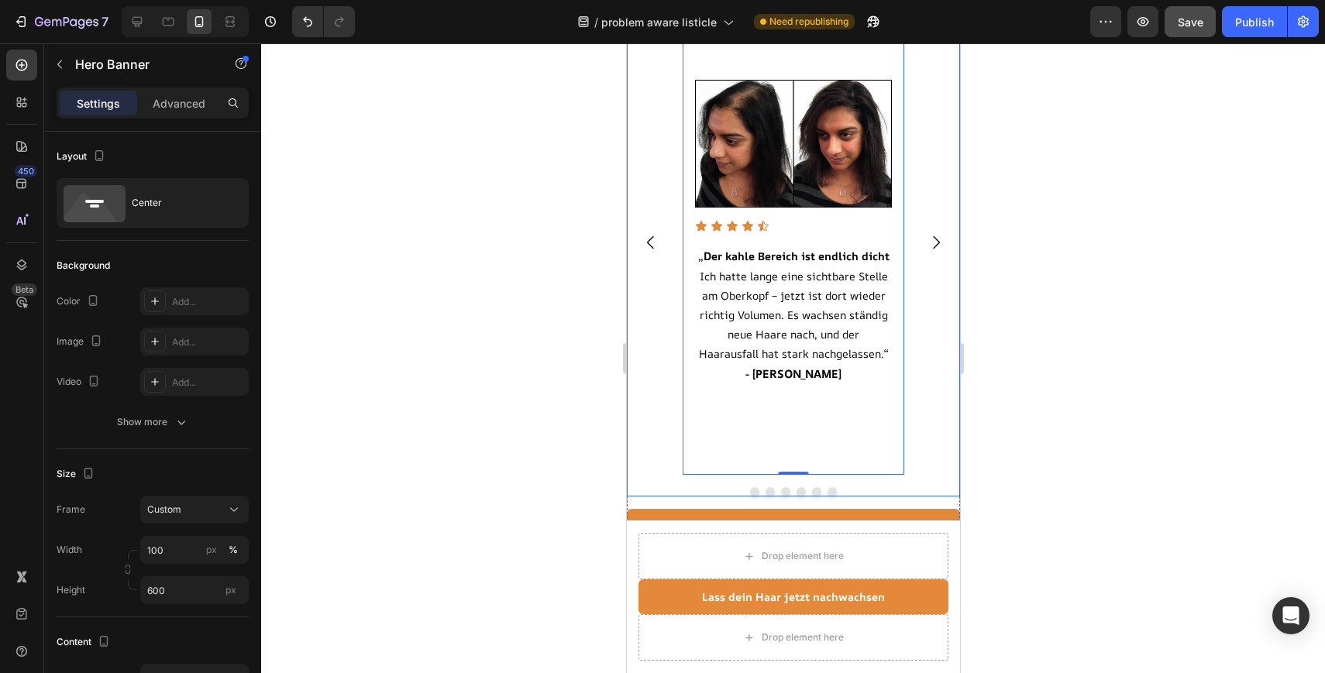
click at [665, 332] on div "Image Icon Icon Icon Icon Icon Icon List „ D er kahle Bereich ist endlich dicht…" at bounding box center [792, 242] width 333 height 465
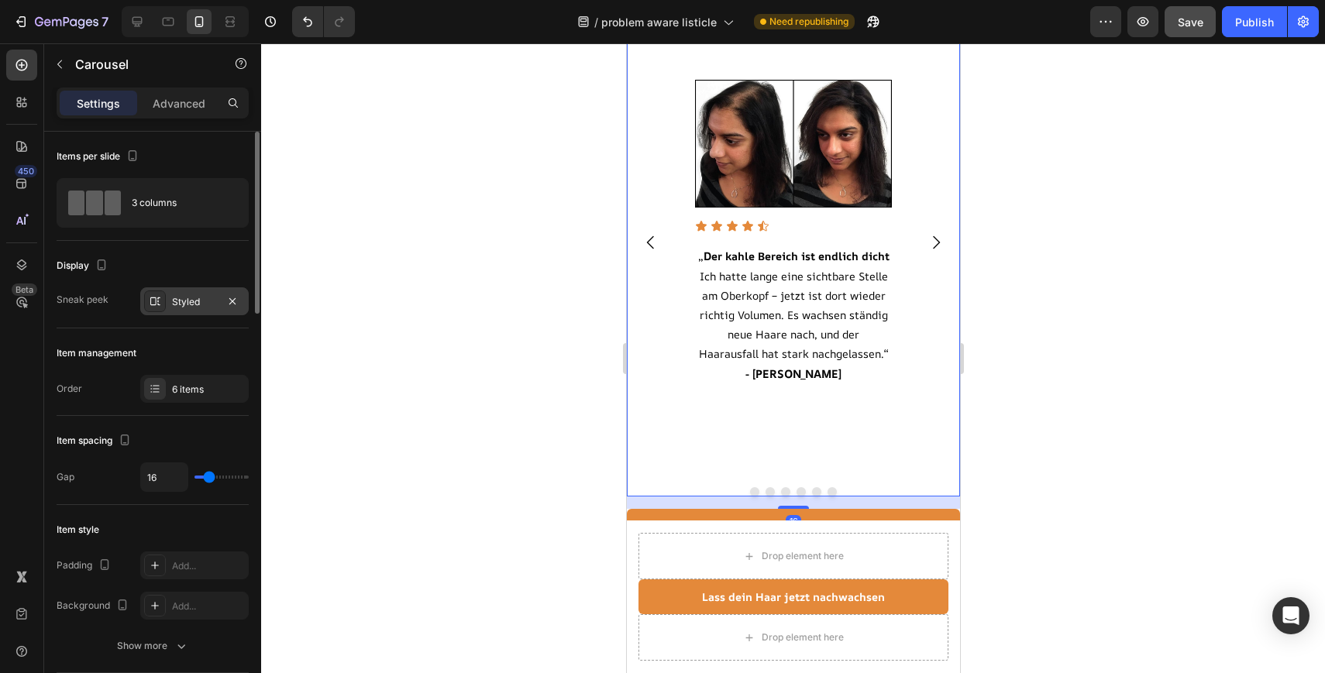
click at [202, 297] on div "Styled" at bounding box center [194, 302] width 45 height 14
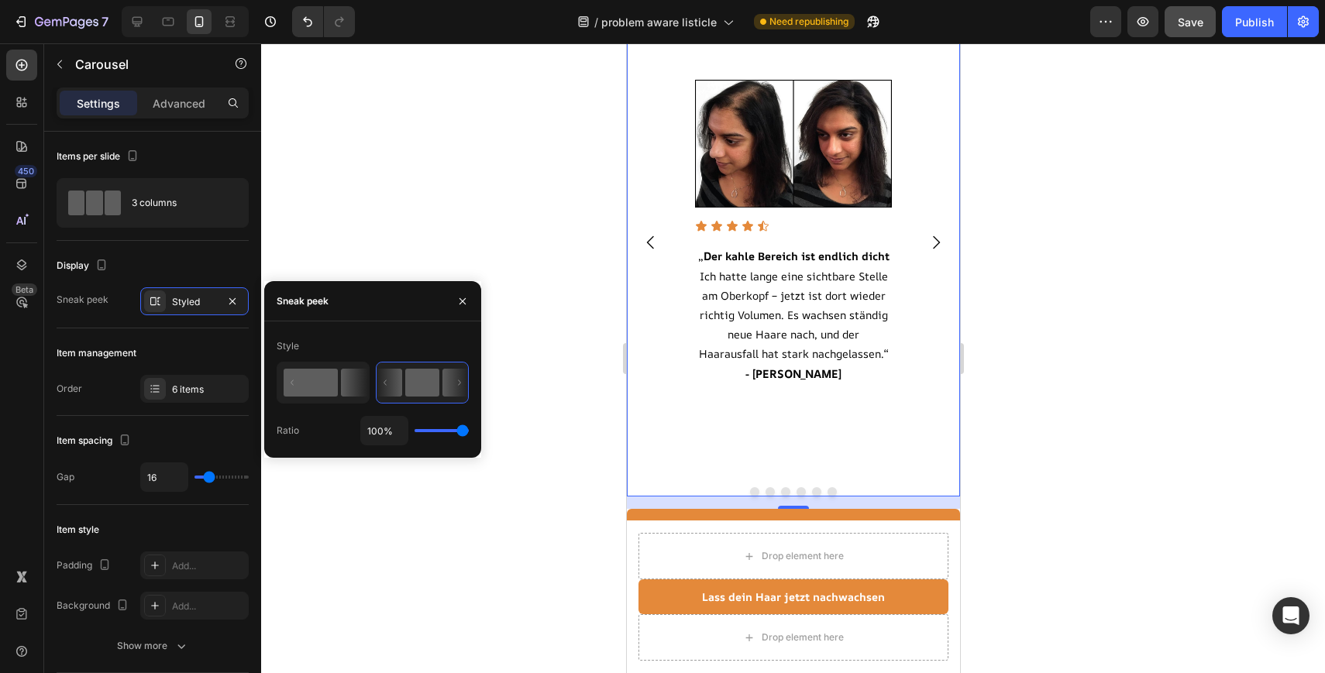
click at [308, 392] on rect at bounding box center [311, 383] width 54 height 28
type input "50%"
type input "50"
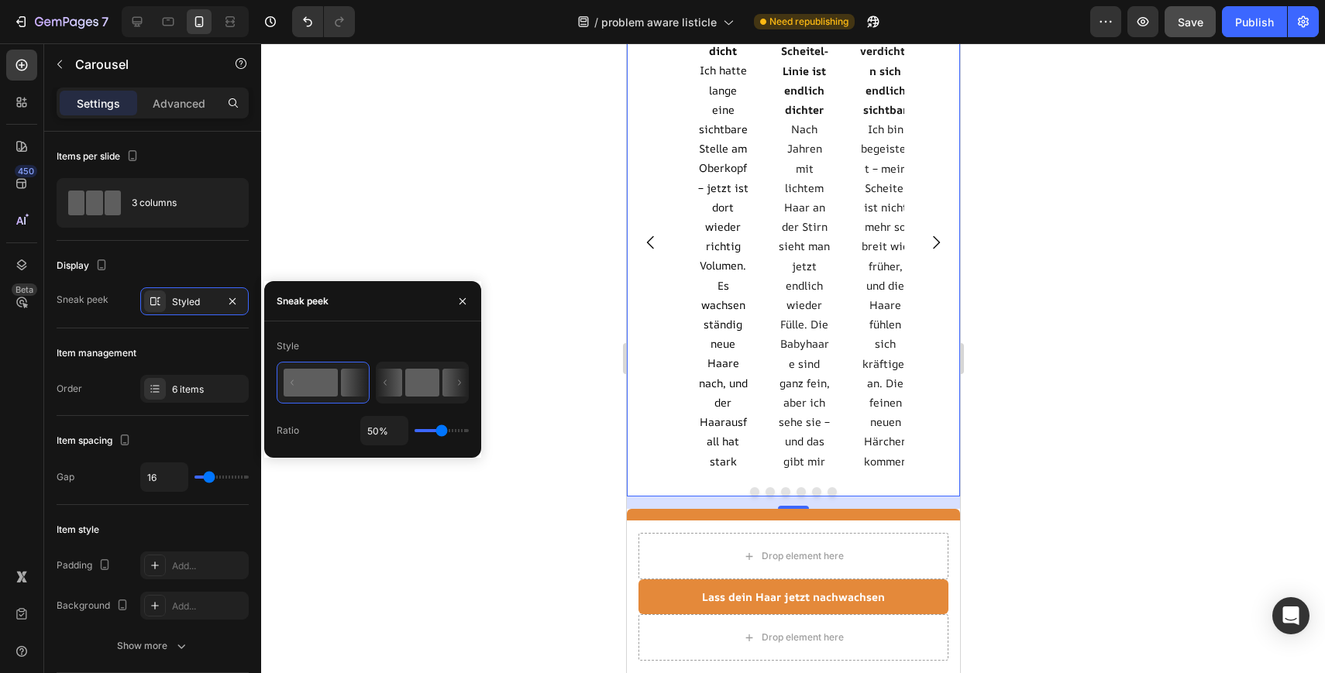
click at [423, 387] on rect at bounding box center [422, 383] width 34 height 28
type input "100%"
type input "100"
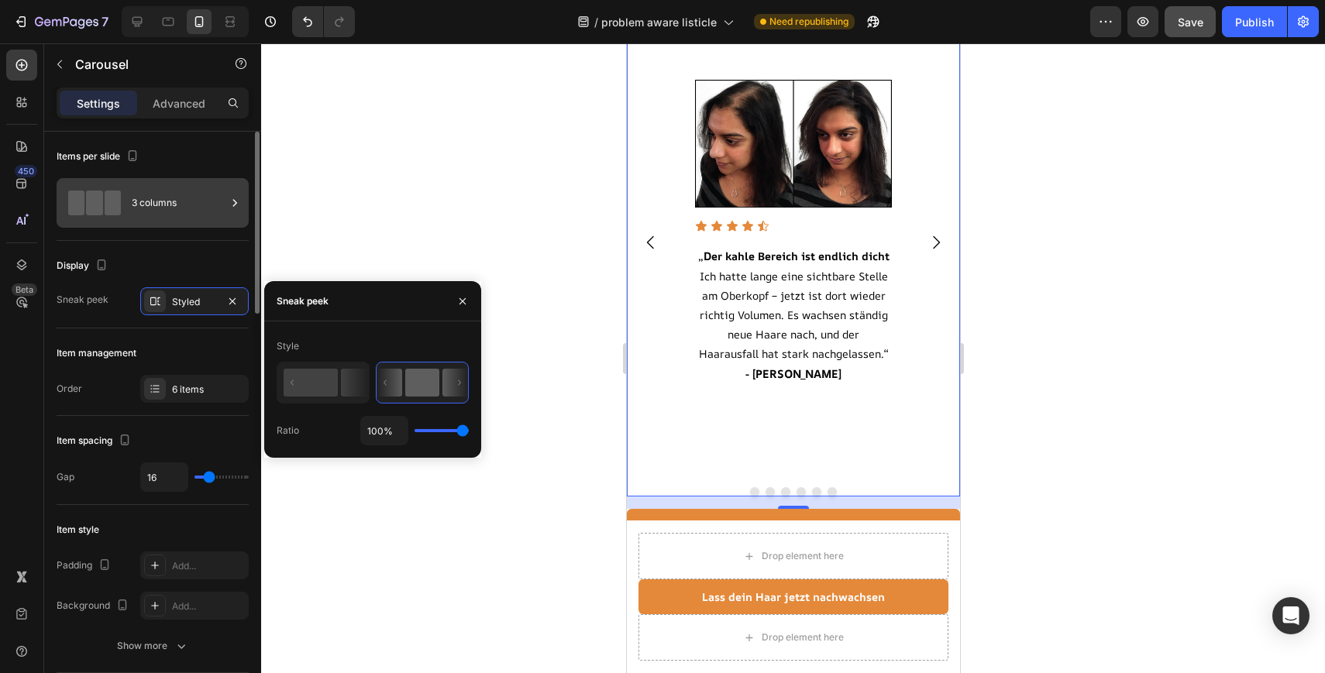
click at [175, 193] on div "3 columns" at bounding box center [179, 203] width 95 height 36
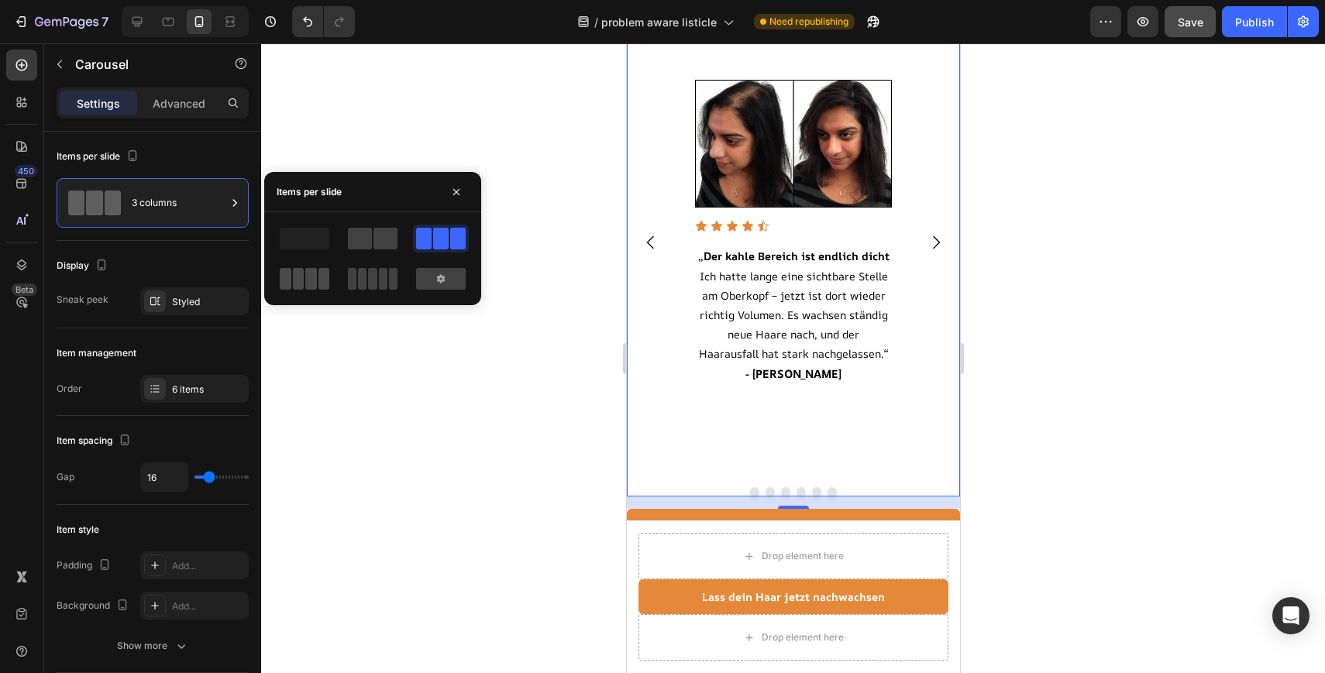
click at [311, 284] on span at bounding box center [311, 279] width 12 height 22
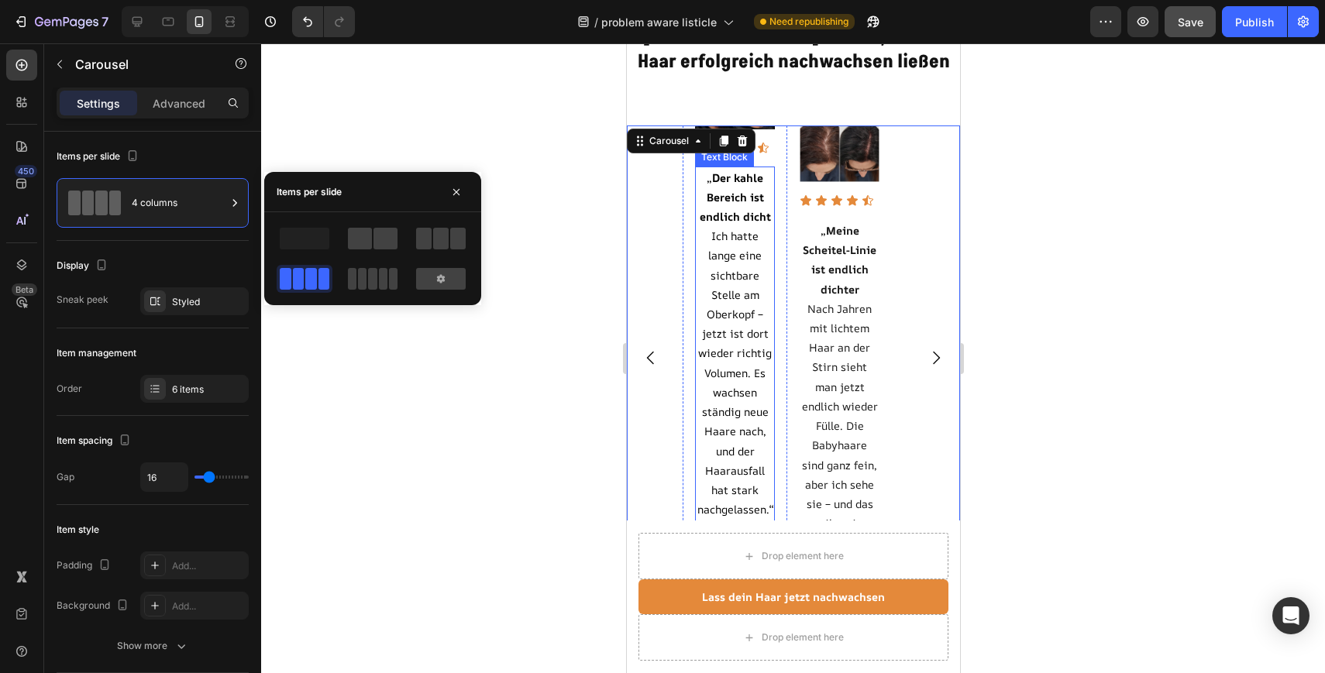
scroll to position [3843, 0]
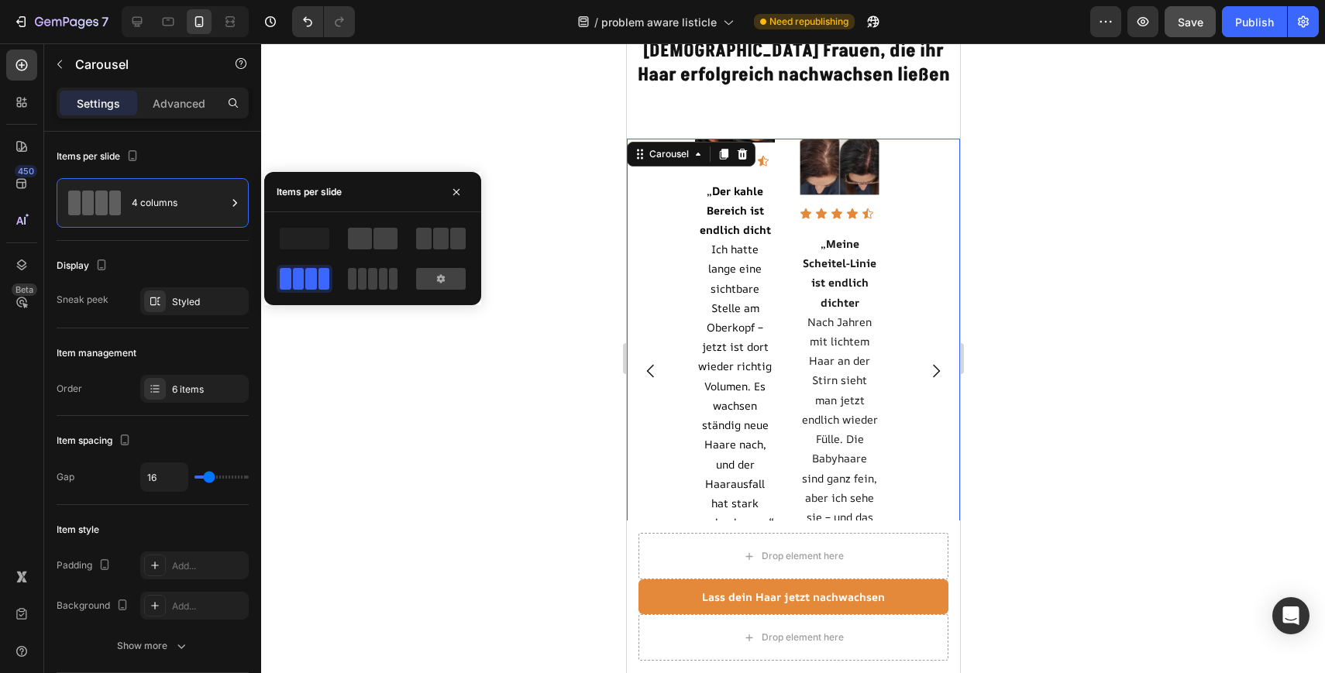
click at [376, 225] on div at bounding box center [373, 239] width 56 height 28
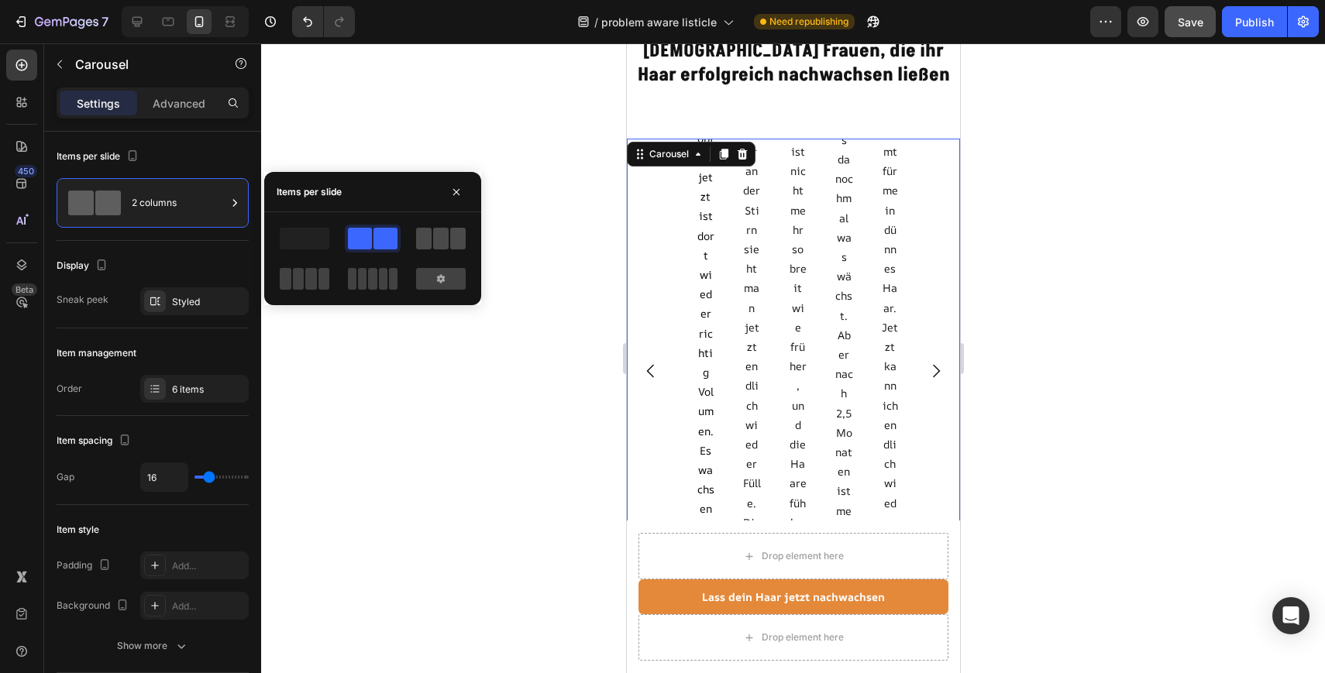
click at [454, 239] on span at bounding box center [457, 239] width 15 height 22
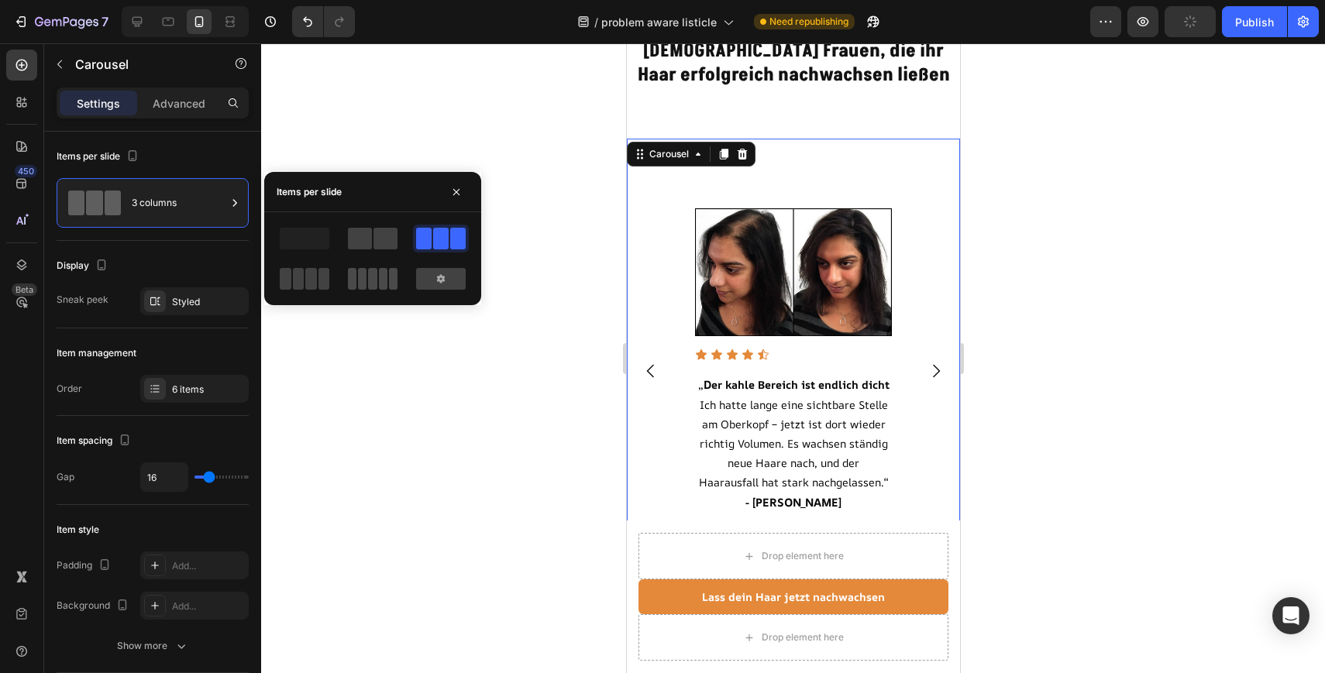
click at [382, 278] on span at bounding box center [383, 279] width 9 height 22
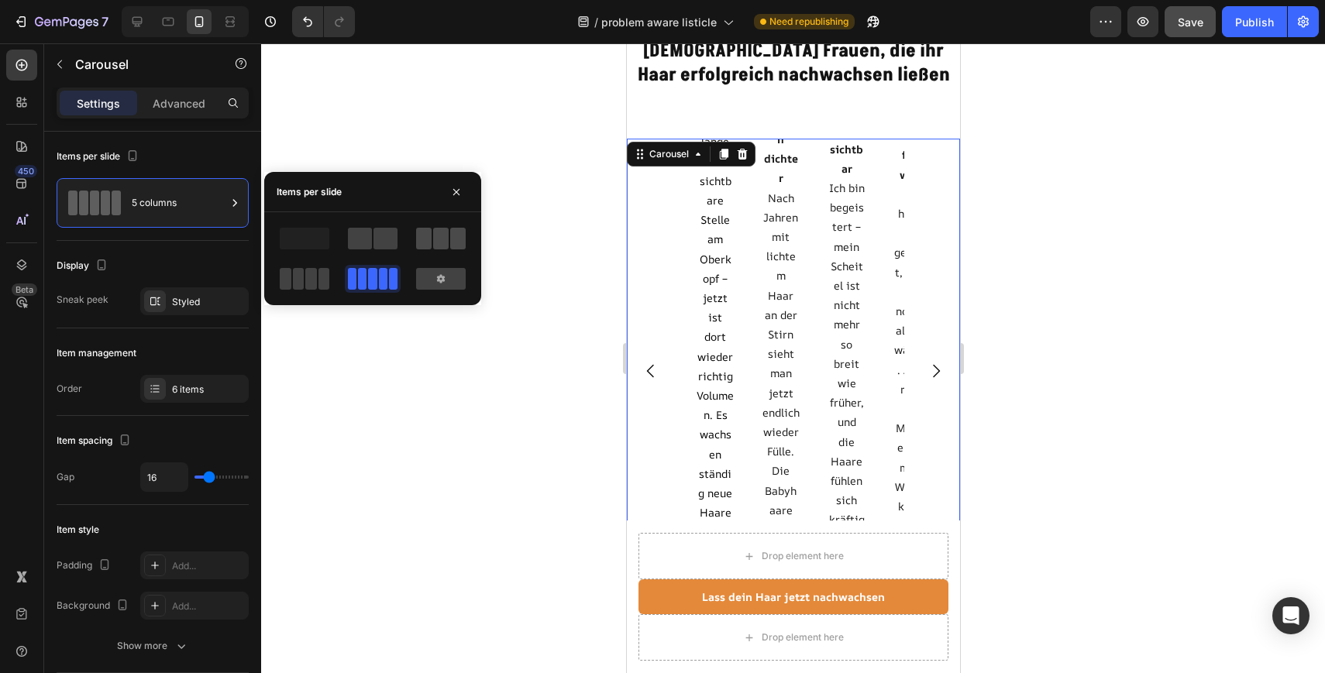
click at [448, 246] on span at bounding box center [440, 239] width 15 height 22
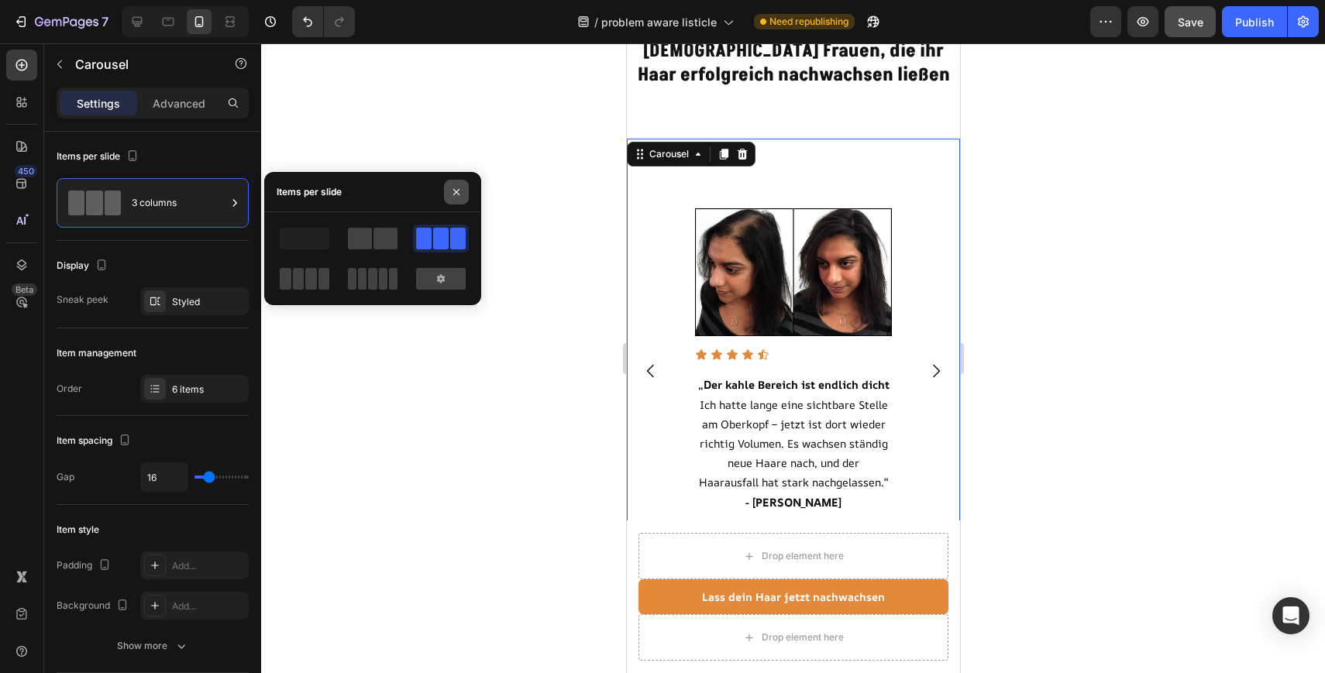
click at [461, 192] on icon "button" at bounding box center [456, 192] width 12 height 12
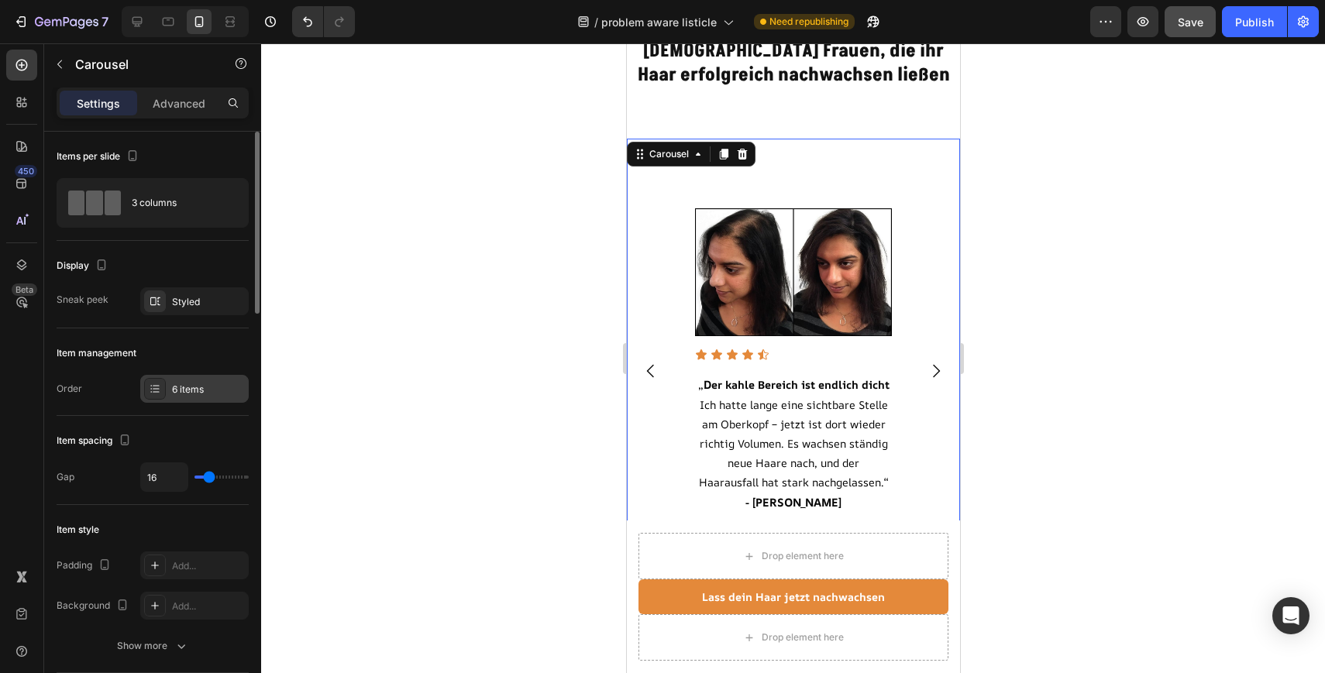
click at [208, 389] on div "6 items" at bounding box center [208, 390] width 73 height 14
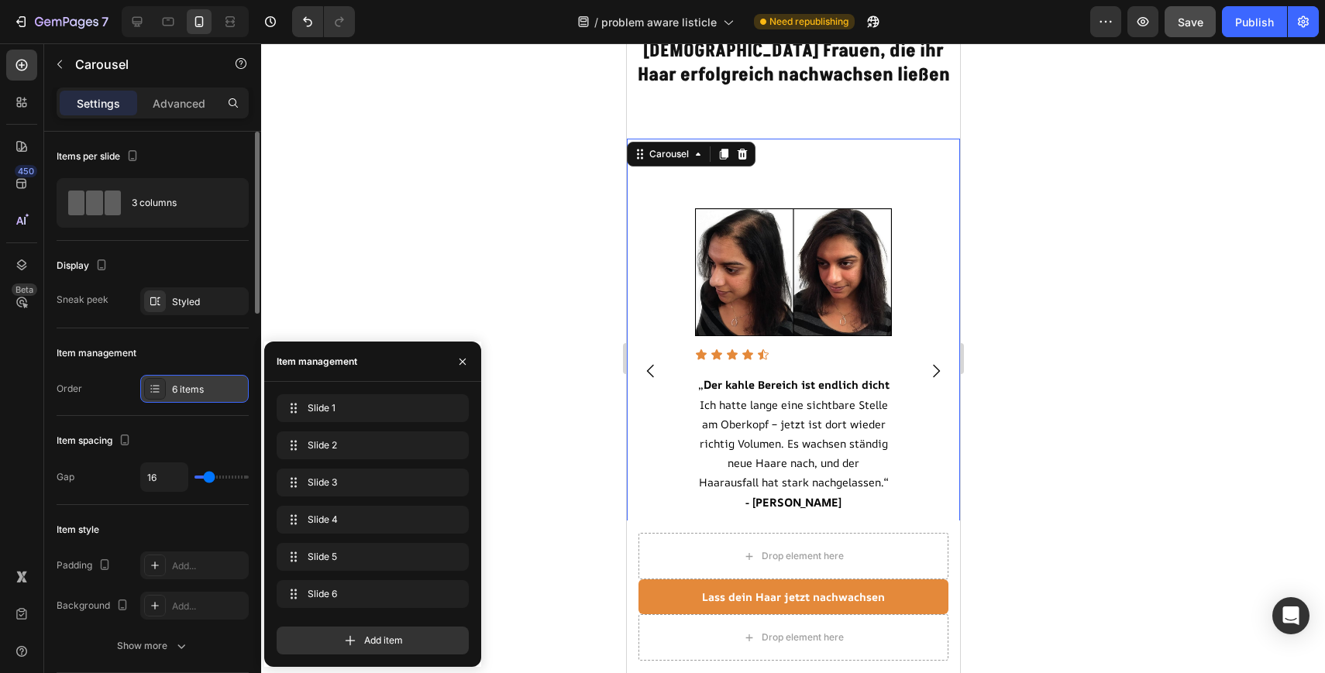
click at [208, 389] on div "6 items" at bounding box center [208, 390] width 73 height 14
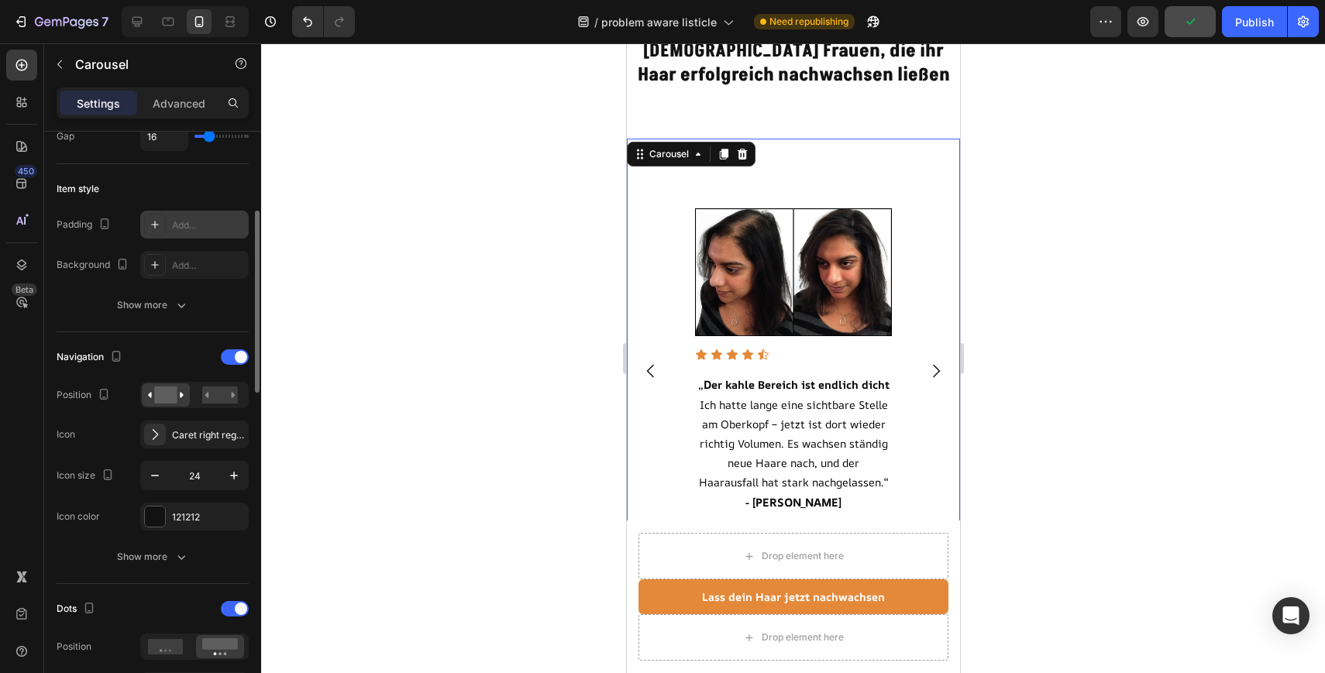
scroll to position [342, 0]
click at [214, 395] on rect at bounding box center [220, 393] width 36 height 17
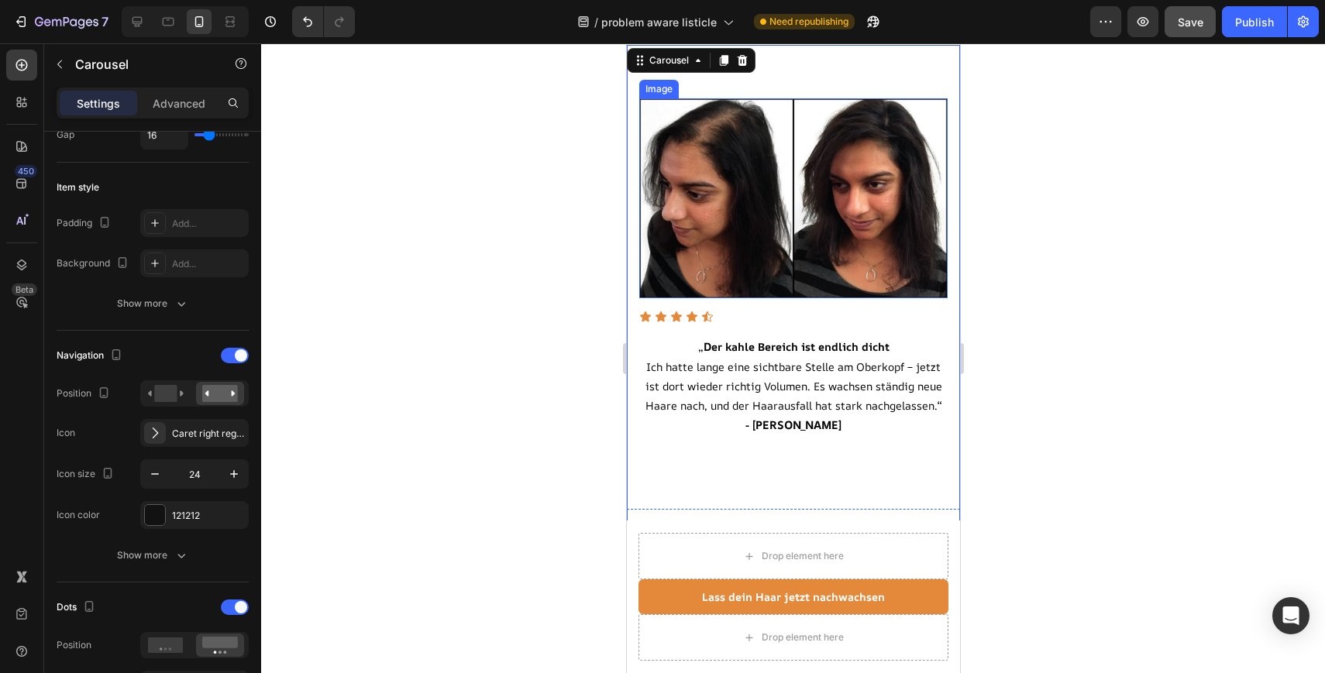
scroll to position [3954, 0]
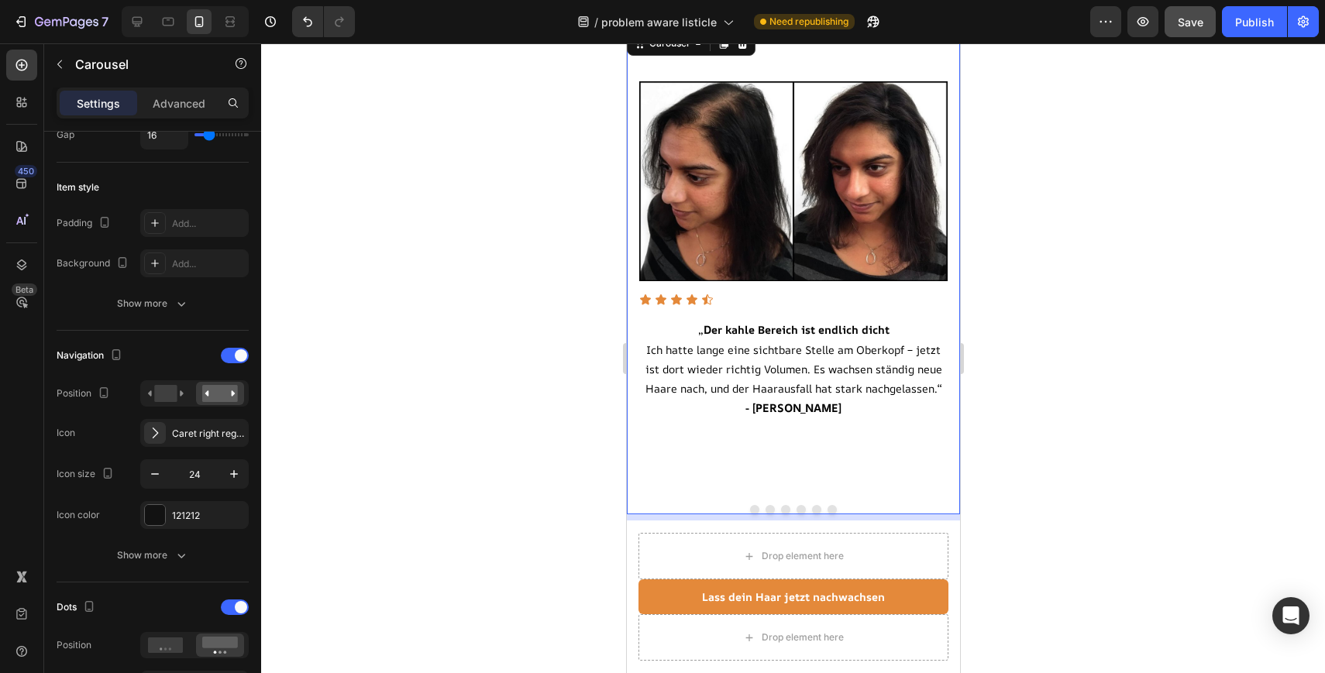
click at [939, 276] on button "Carousel Next Arrow" at bounding box center [924, 260] width 43 height 43
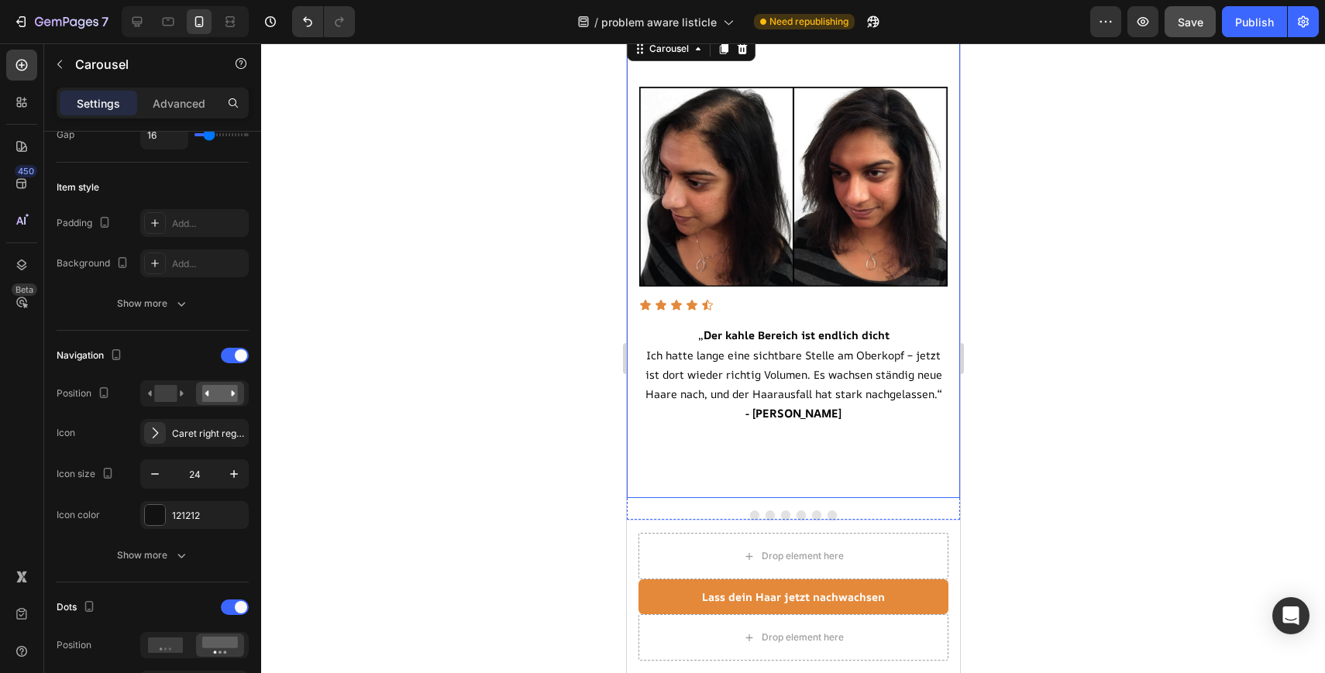
scroll to position [3955, 0]
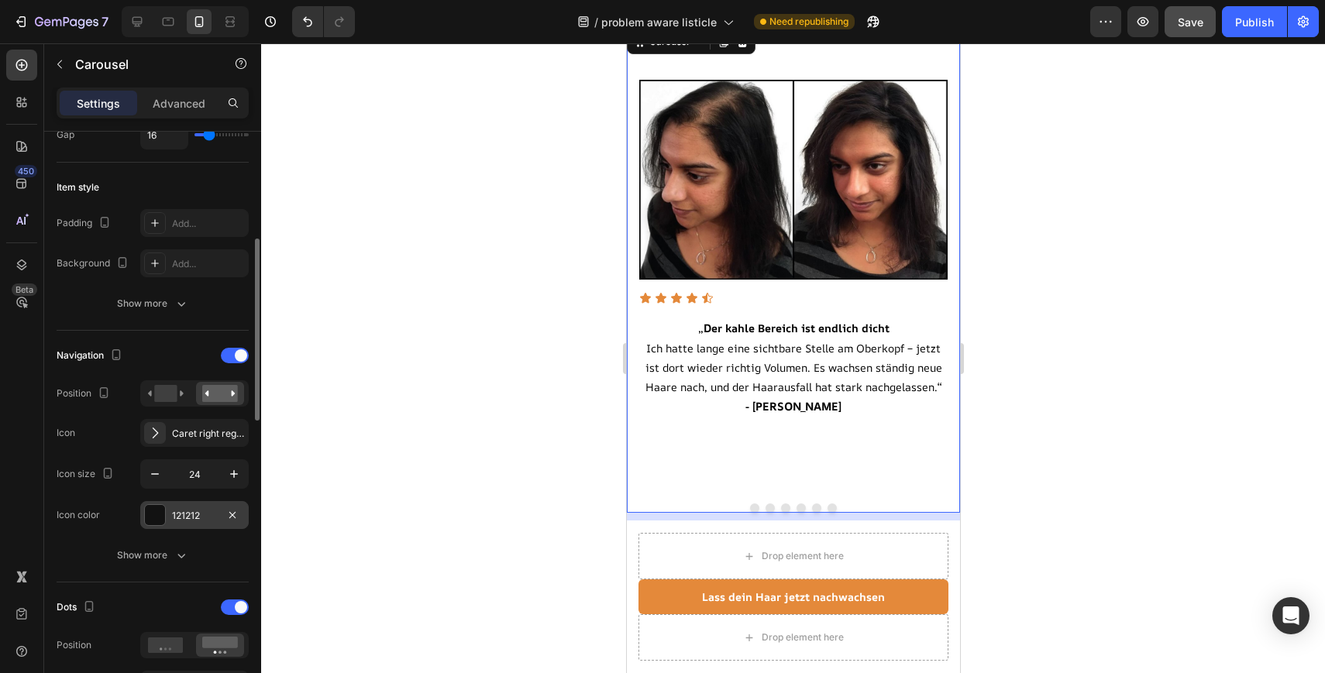
click at [174, 506] on div "121212" at bounding box center [194, 515] width 108 height 28
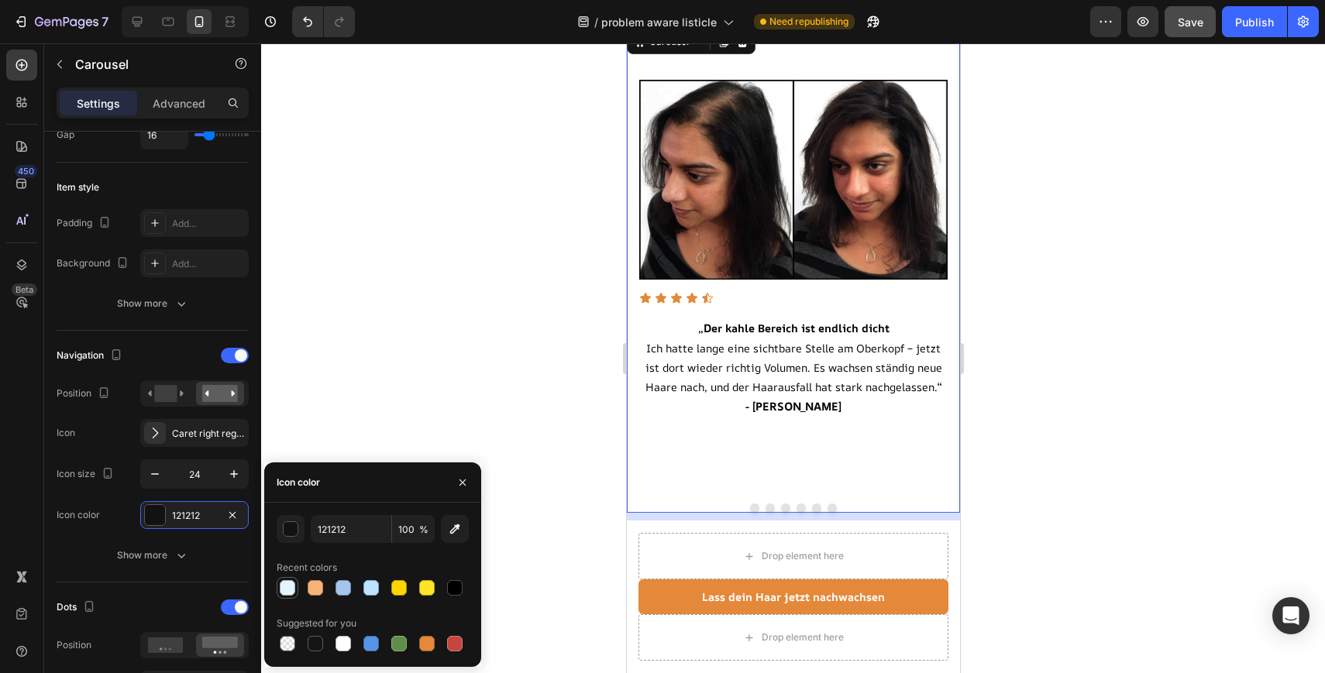
click at [293, 594] on div at bounding box center [287, 587] width 15 height 15
type input "E5F4FF"
click at [381, 479] on div "Icon color" at bounding box center [372, 482] width 217 height 40
click at [397, 408] on div at bounding box center [793, 358] width 1064 height 630
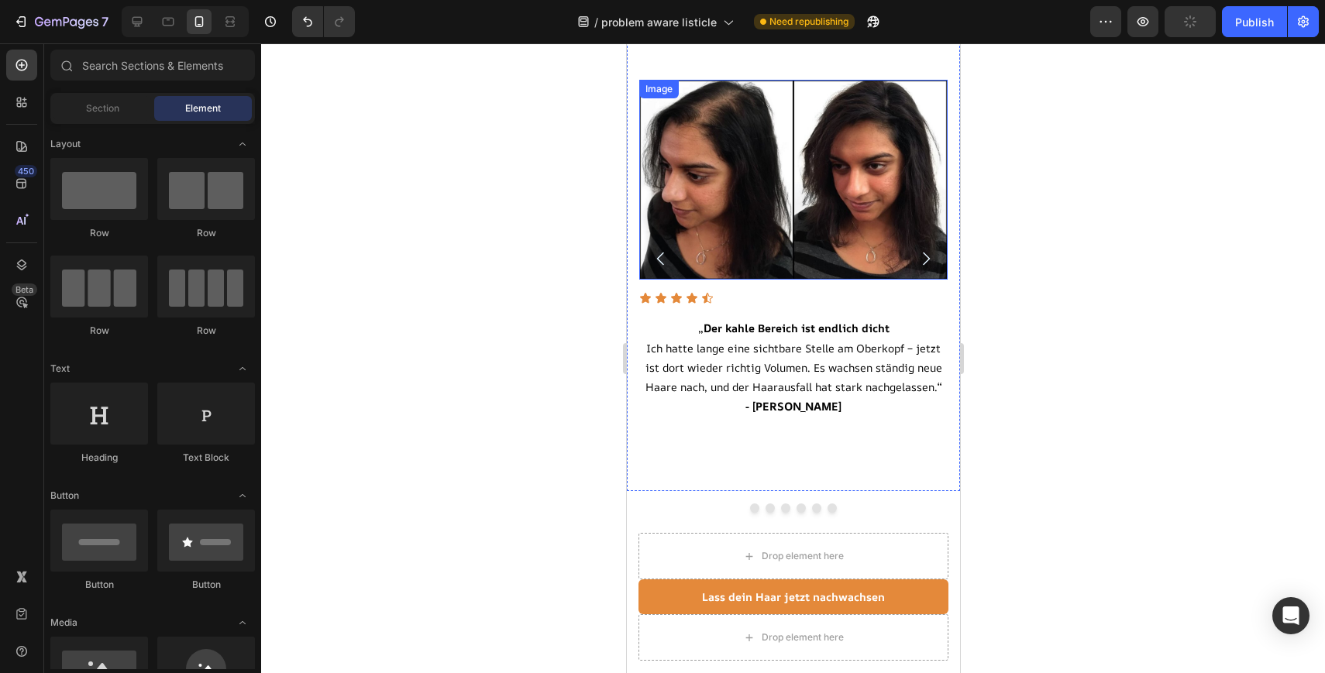
click at [751, 168] on img at bounding box center [792, 180] width 308 height 201
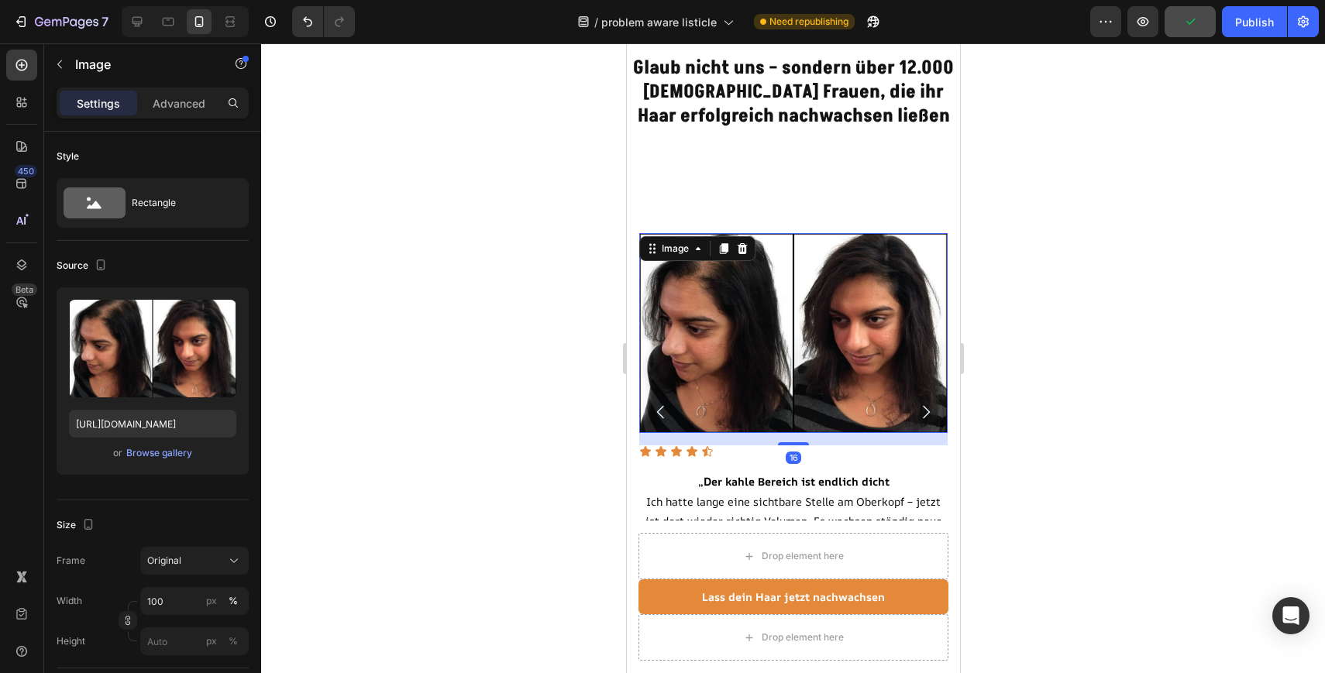
scroll to position [3800, 0]
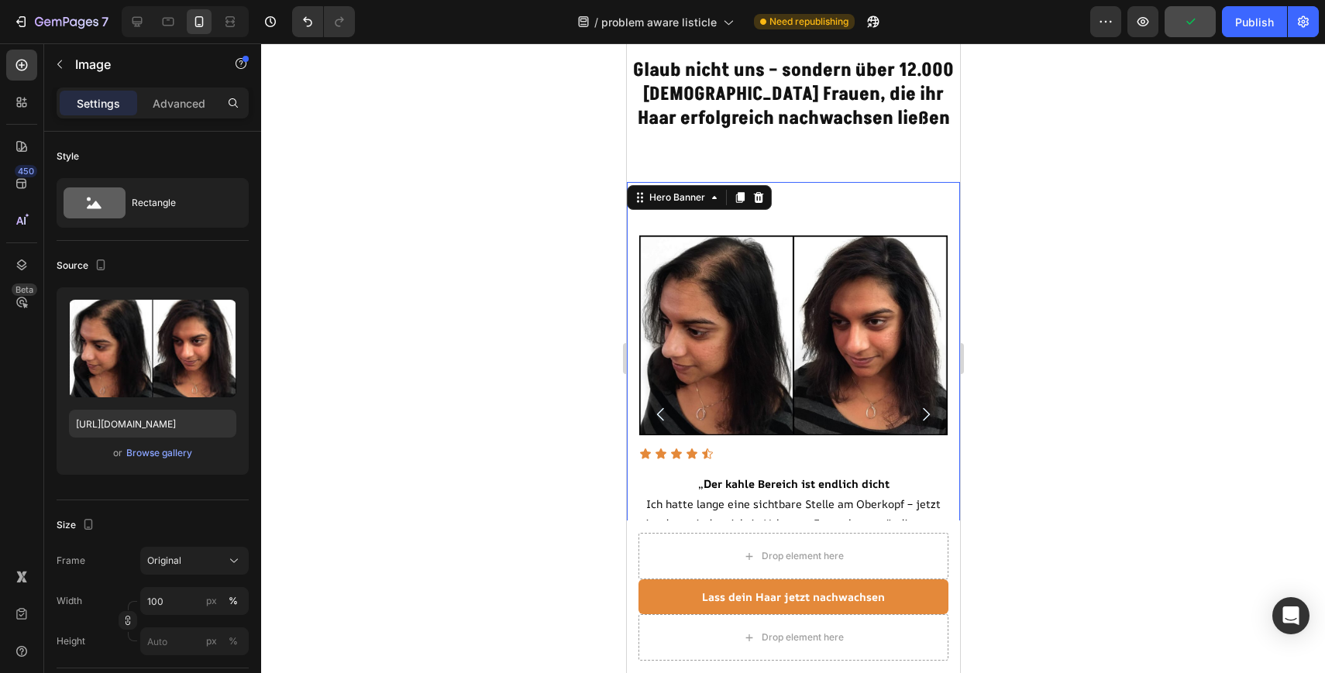
click at [718, 198] on div "Image Icon Icon Icon Icon Icon Icon List „ D er kahle Bereich ist endlich dicht…" at bounding box center [792, 414] width 333 height 465
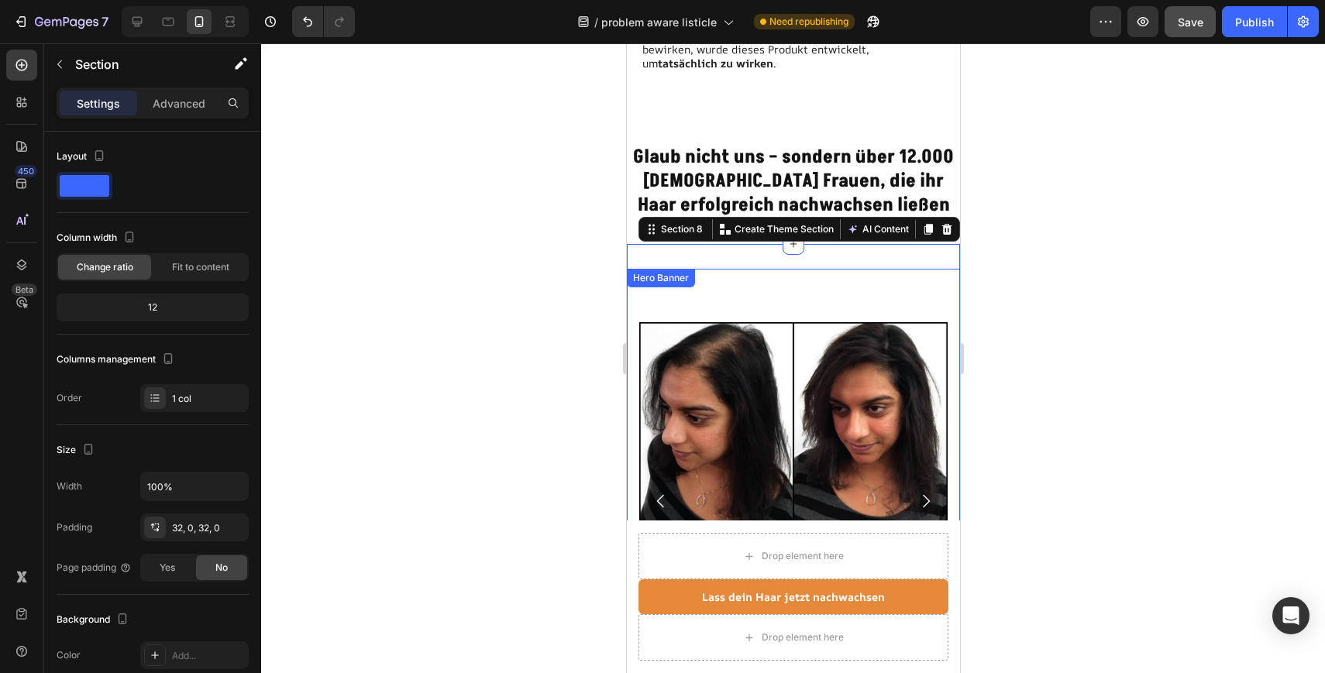
scroll to position [3697, 0]
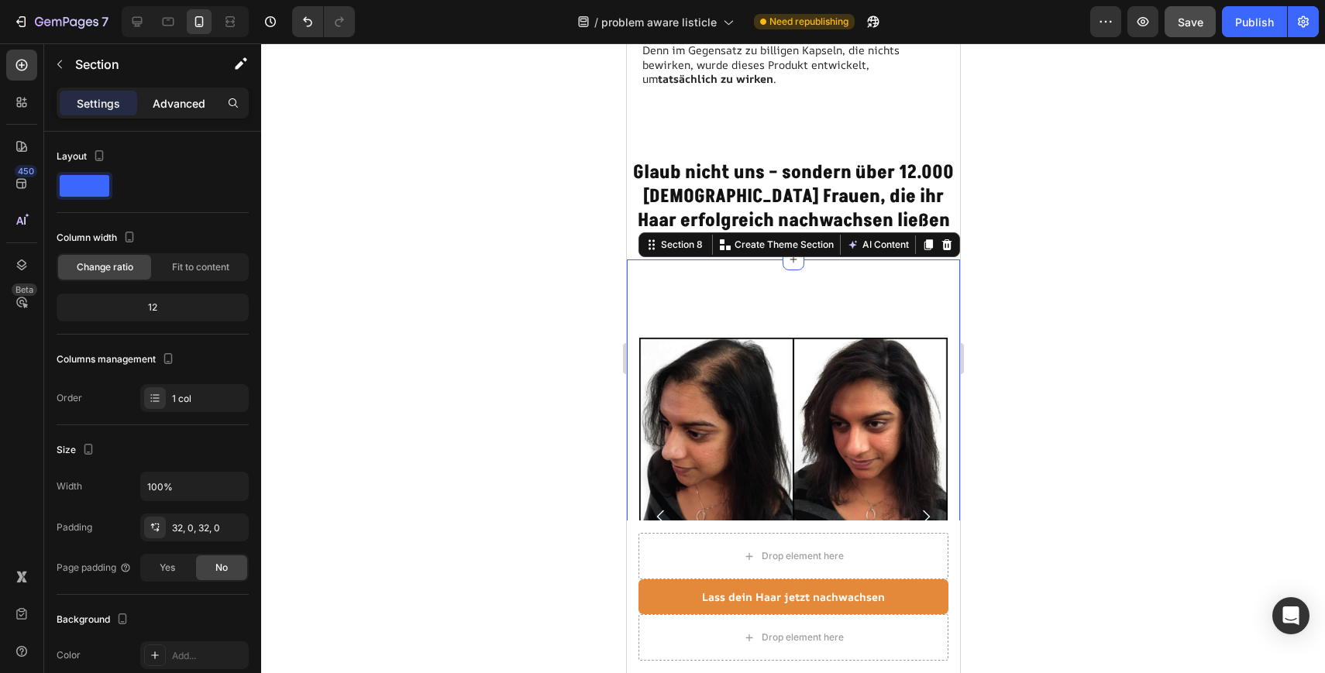
click at [162, 107] on p "Advanced" at bounding box center [179, 103] width 53 height 16
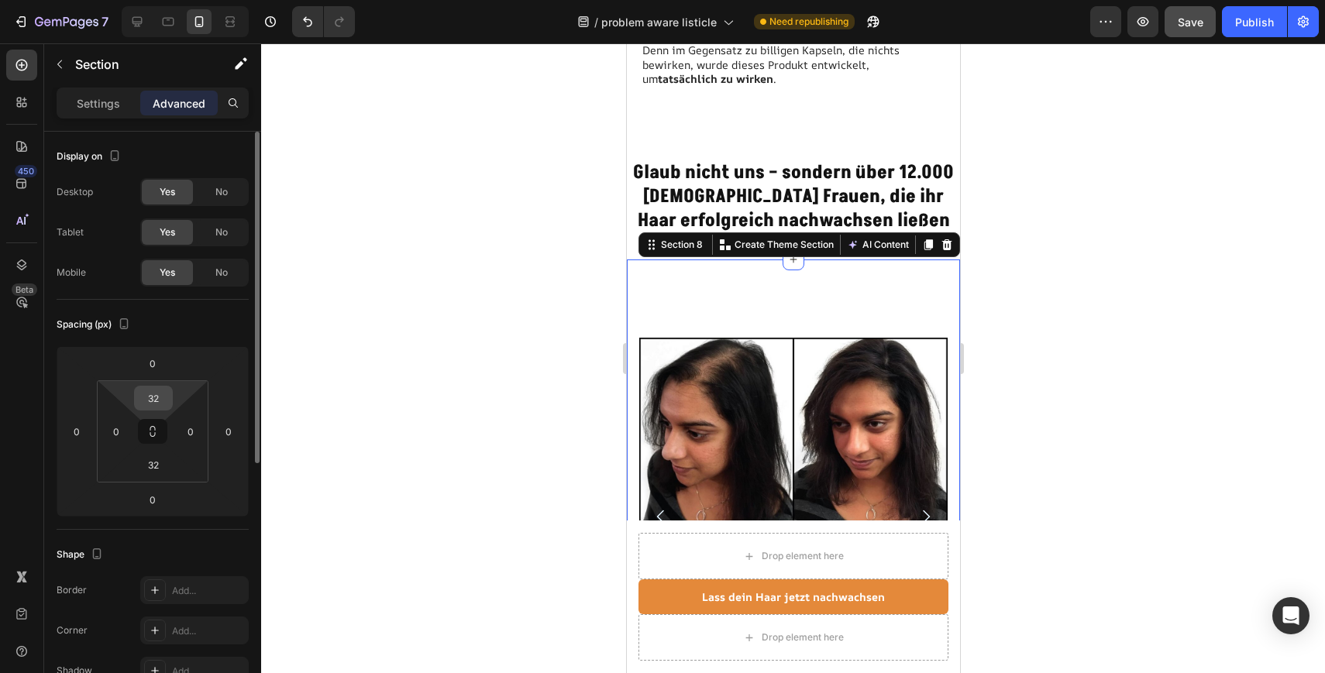
click at [154, 395] on input "32" at bounding box center [153, 398] width 31 height 23
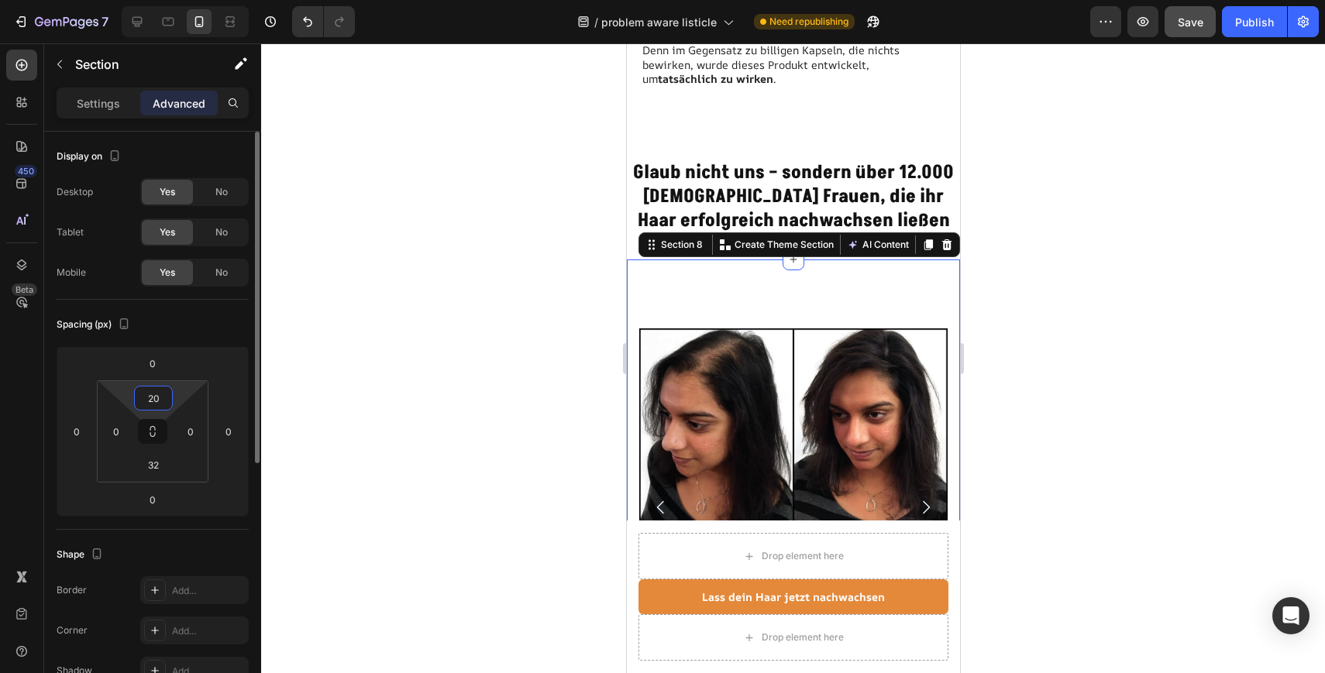
type input "2"
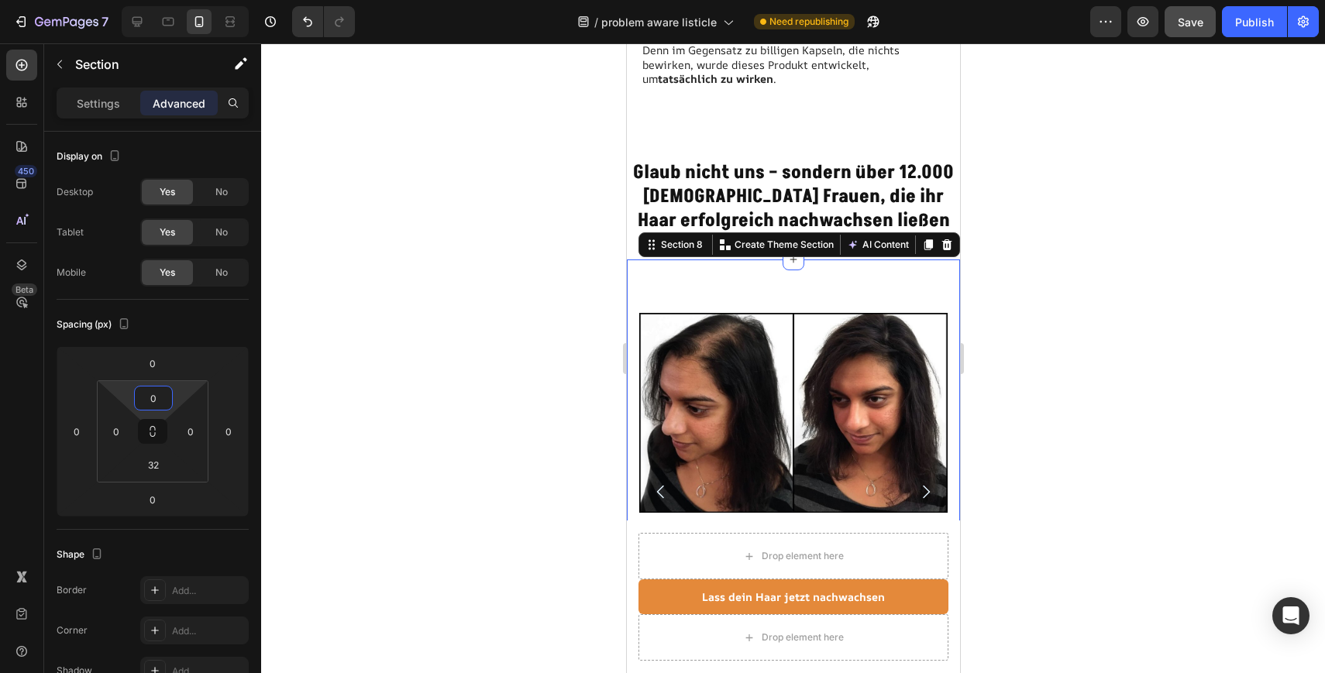
click at [464, 492] on div at bounding box center [793, 358] width 1064 height 630
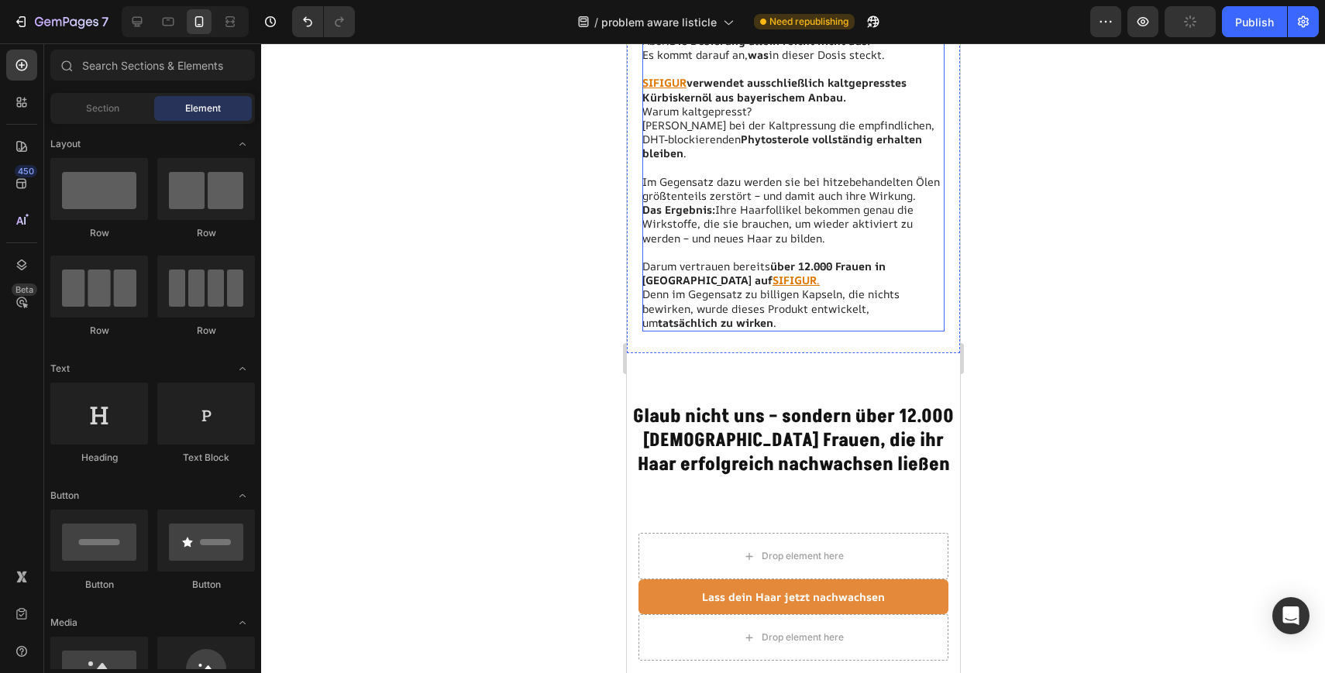
scroll to position [3797, 0]
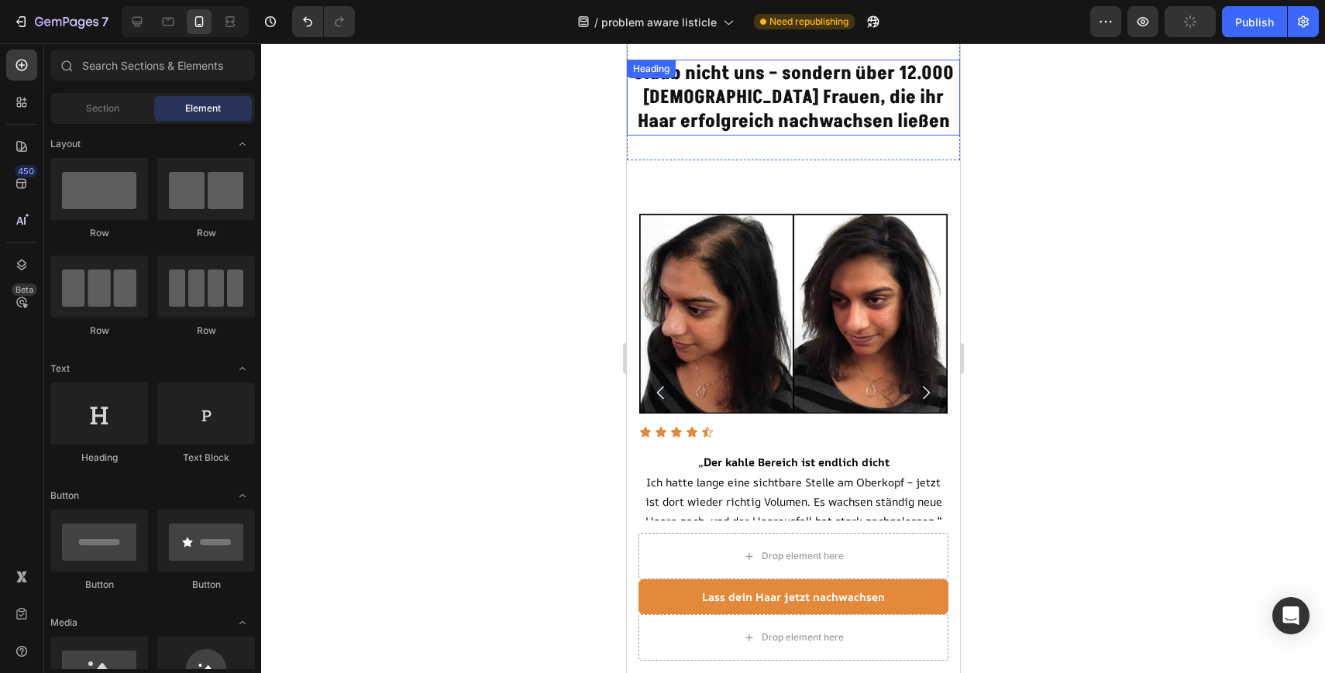
click at [891, 95] on strong "Glaub nicht uns – sondern über 12.000 [DEMOGRAPHIC_DATA] Frauen, die ihr Haar e…" at bounding box center [792, 97] width 321 height 74
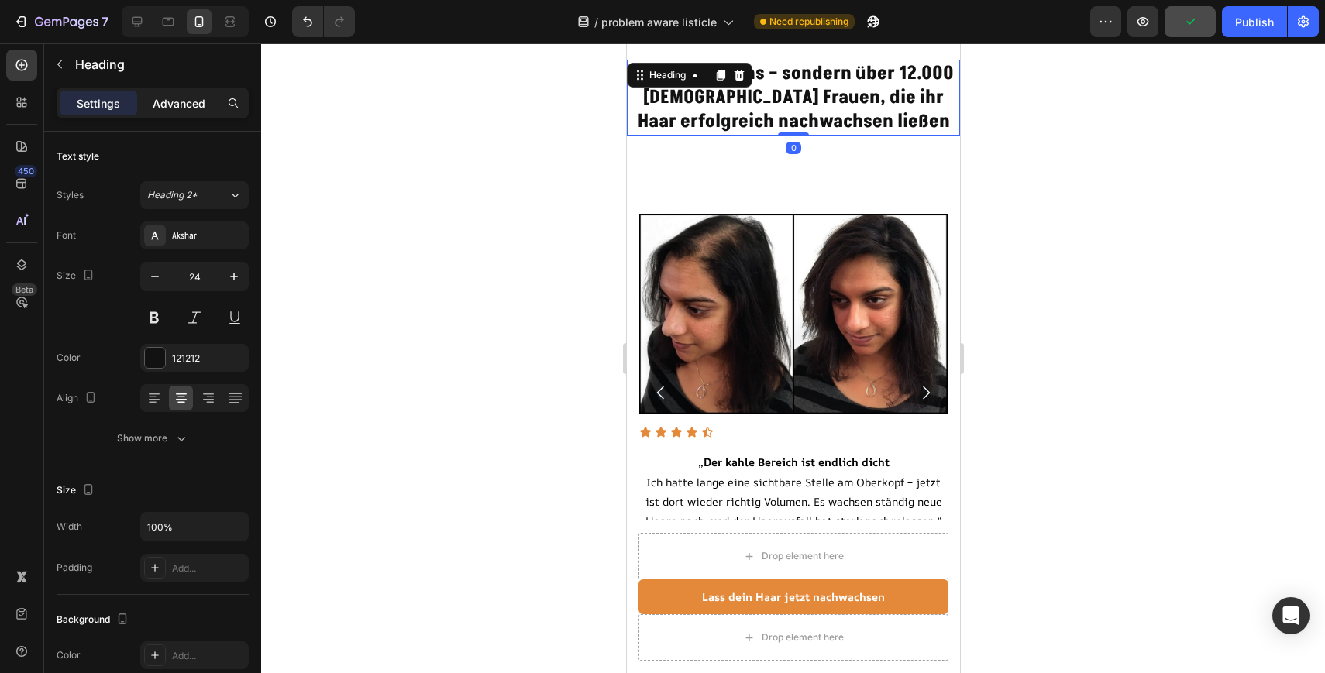
click at [187, 98] on p "Advanced" at bounding box center [179, 103] width 53 height 16
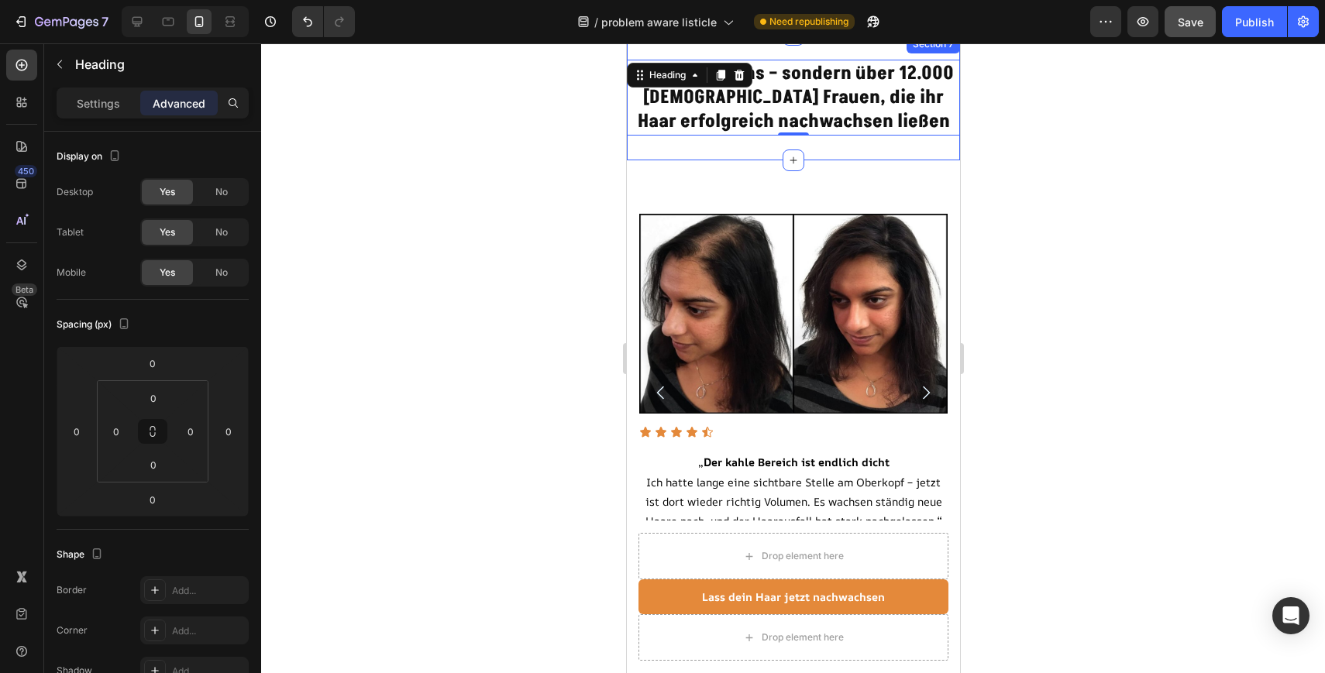
click at [761, 146] on div "Glaub nicht uns – sondern über 12.000 deutschen Frauen, die ihr Haar erfolgreic…" at bounding box center [792, 97] width 333 height 125
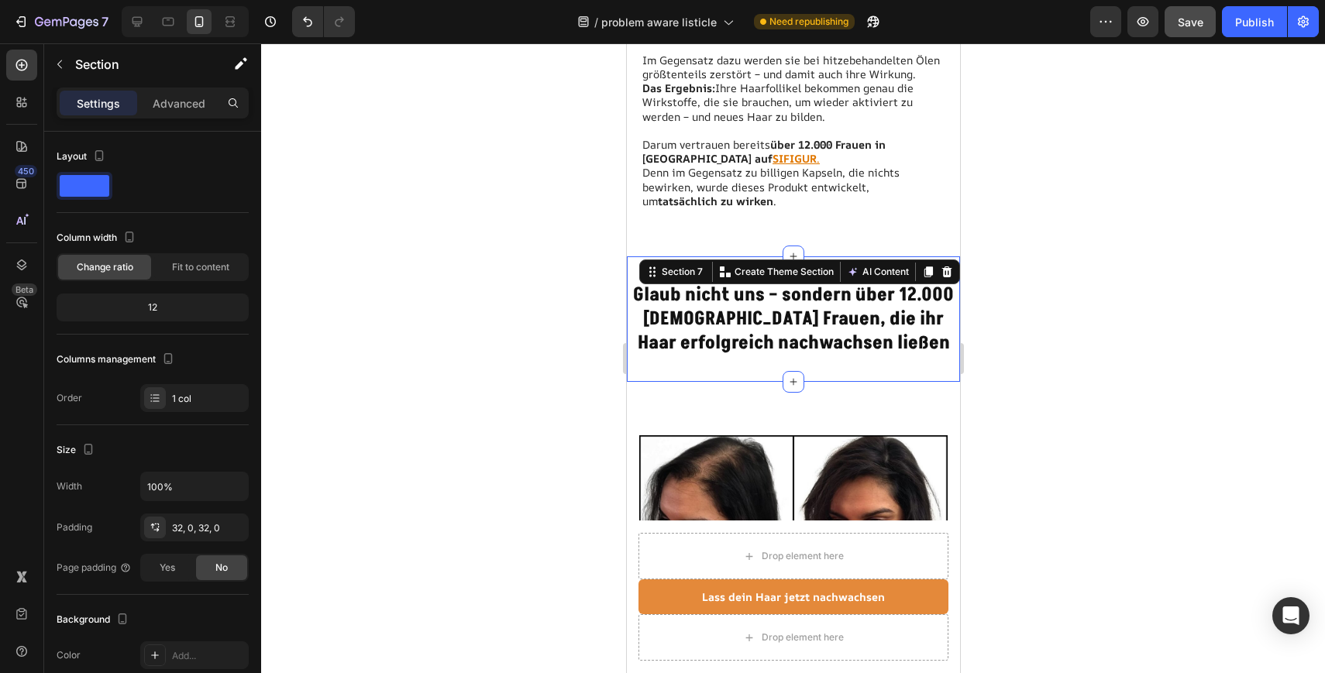
scroll to position [3583, 0]
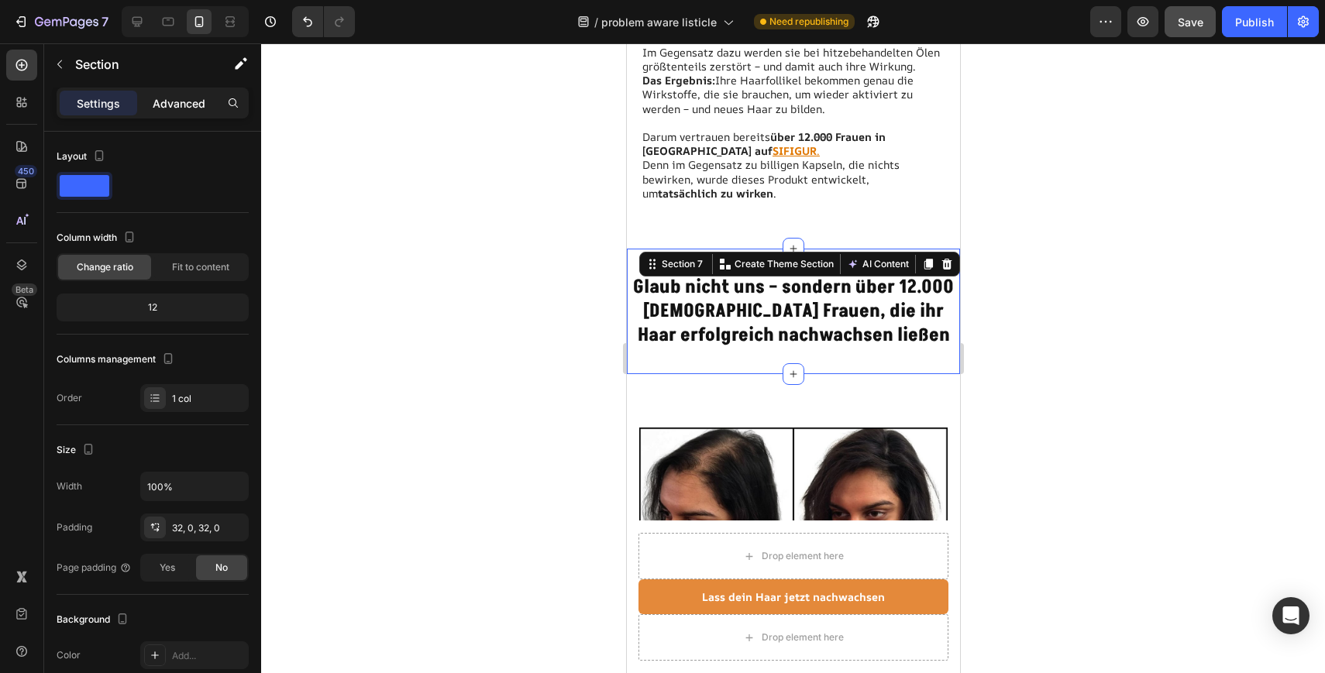
click at [176, 95] on p "Advanced" at bounding box center [179, 103] width 53 height 16
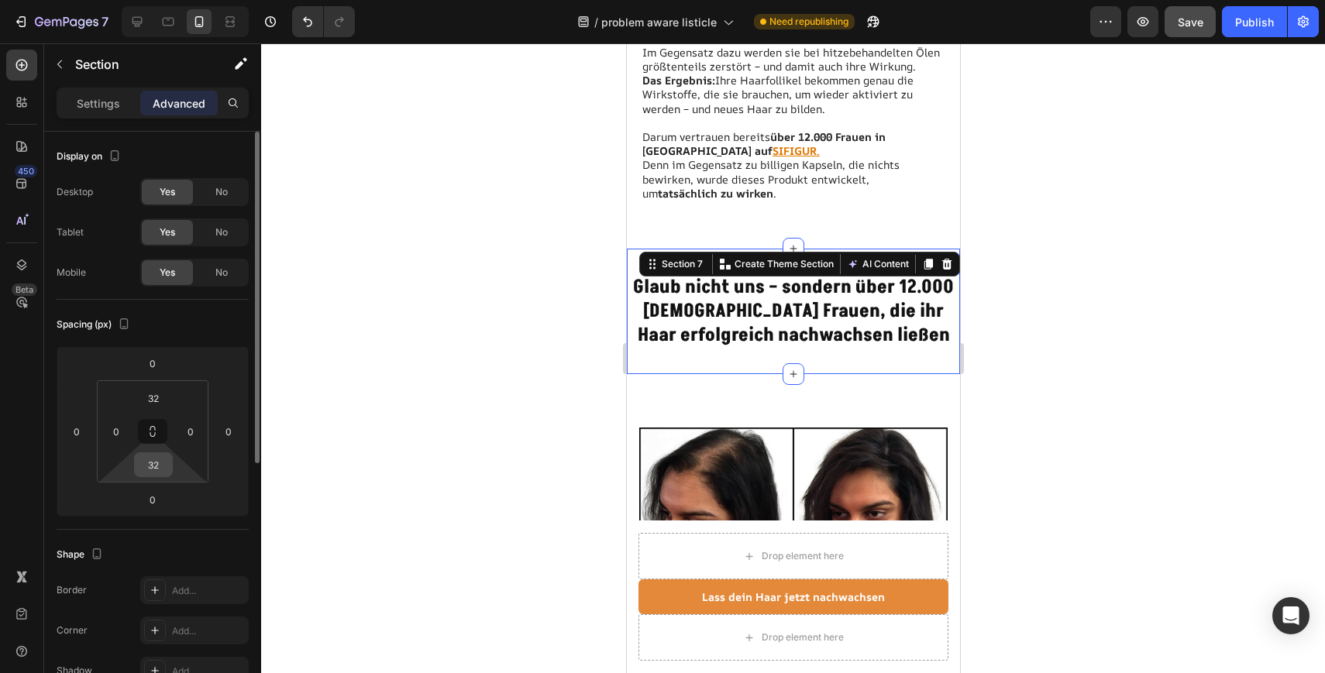
click at [156, 463] on input "32" at bounding box center [153, 464] width 31 height 23
type input "0"
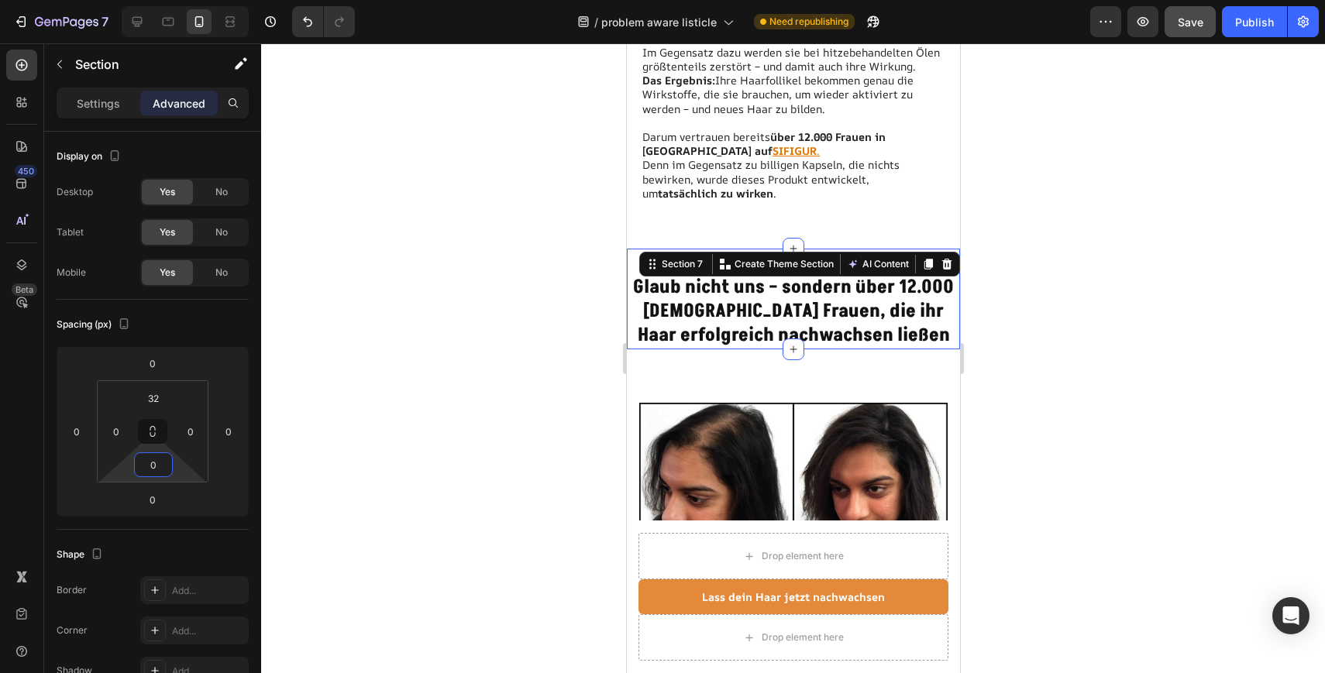
click at [491, 425] on div at bounding box center [793, 358] width 1064 height 630
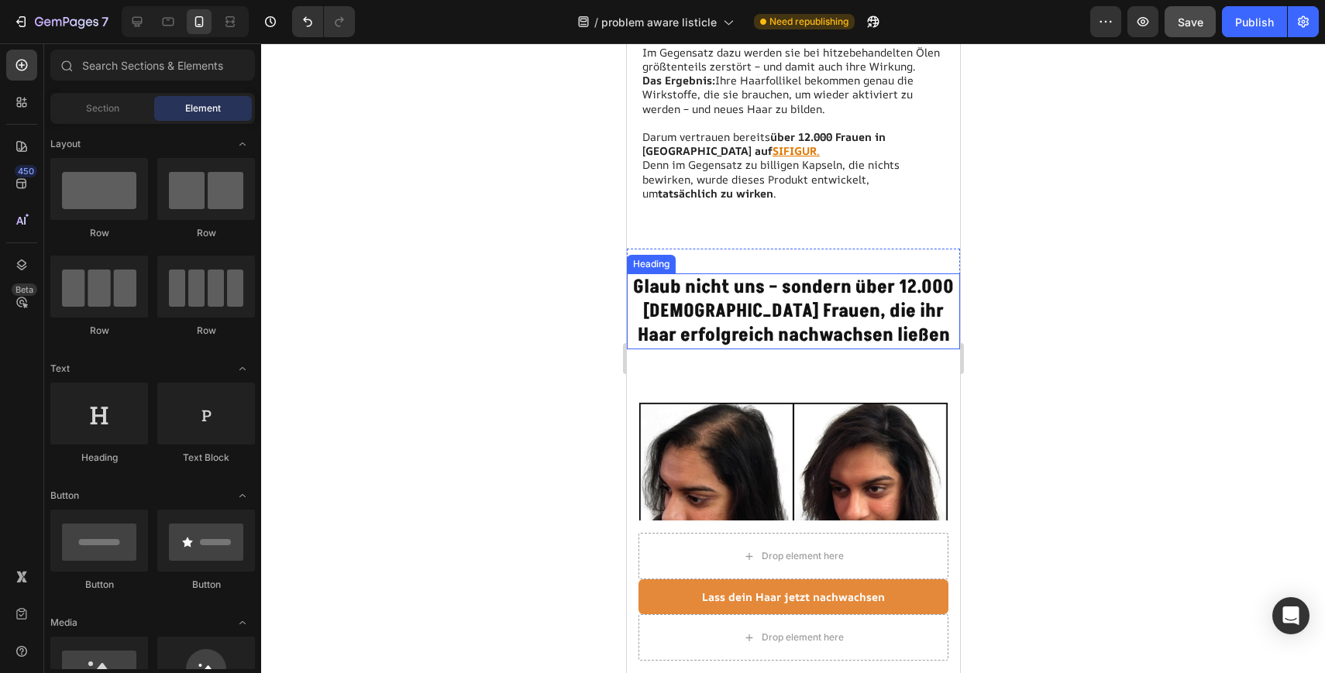
scroll to position [3572, 0]
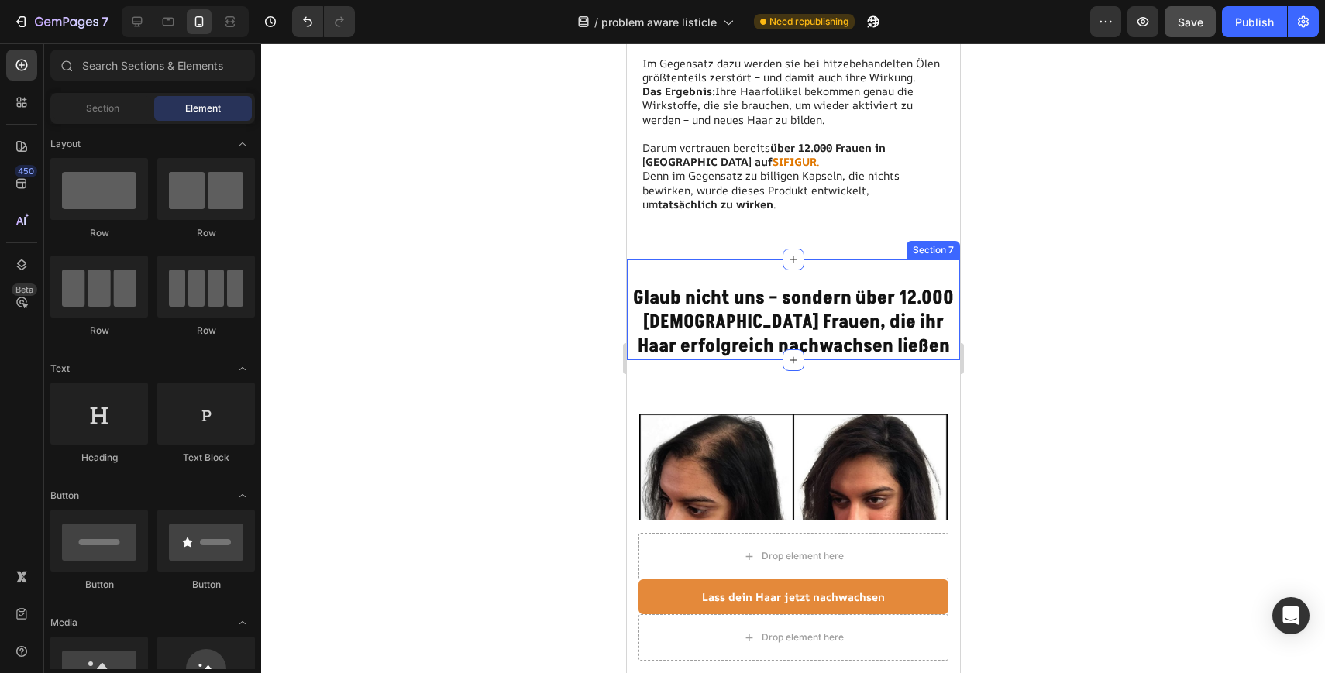
click at [837, 275] on div "Glaub nicht uns – sondern über 12.000 deutschen Frauen, die ihr Haar erfolgreic…" at bounding box center [792, 310] width 333 height 101
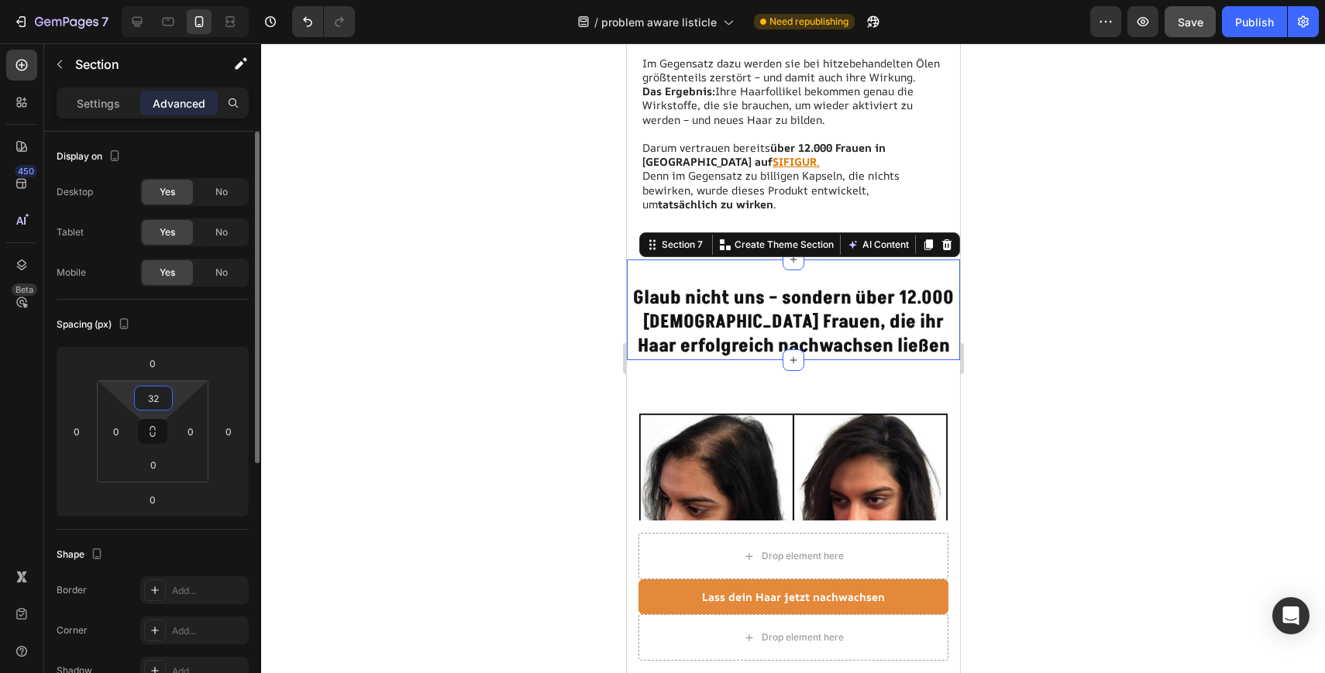
click at [153, 395] on input "32" at bounding box center [153, 398] width 31 height 23
type input "0"
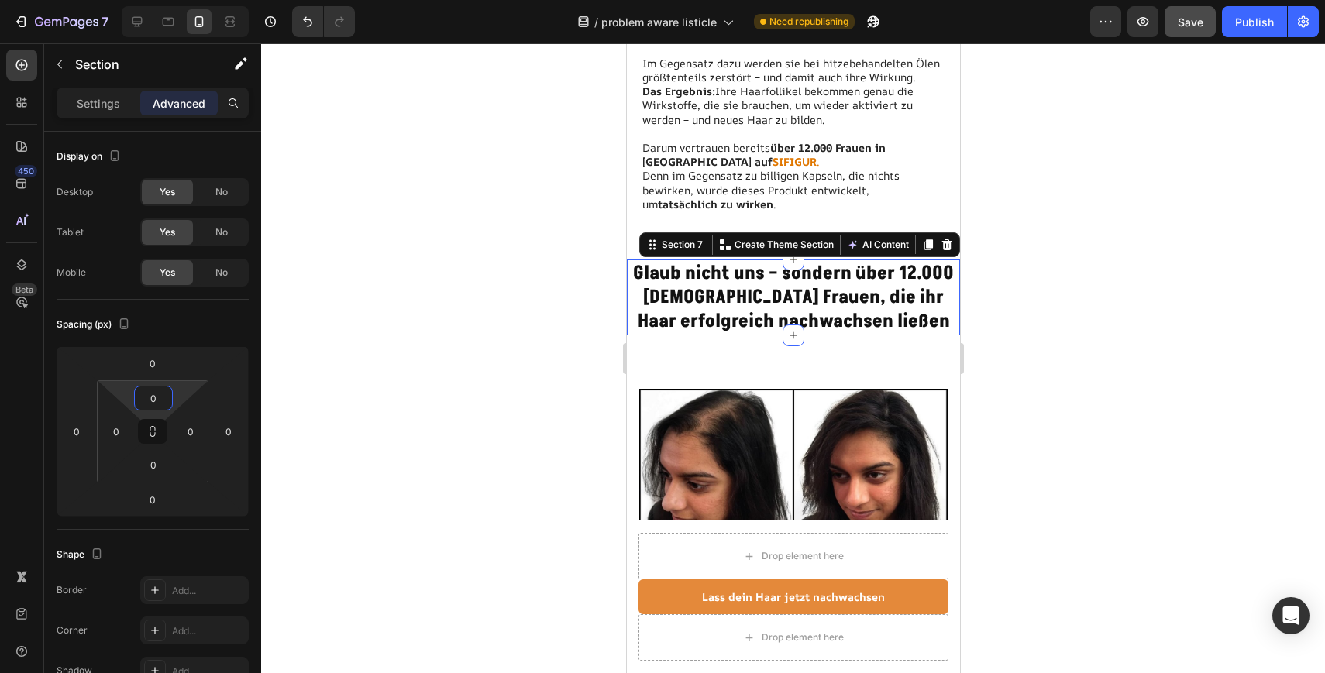
click at [370, 327] on div at bounding box center [793, 358] width 1064 height 630
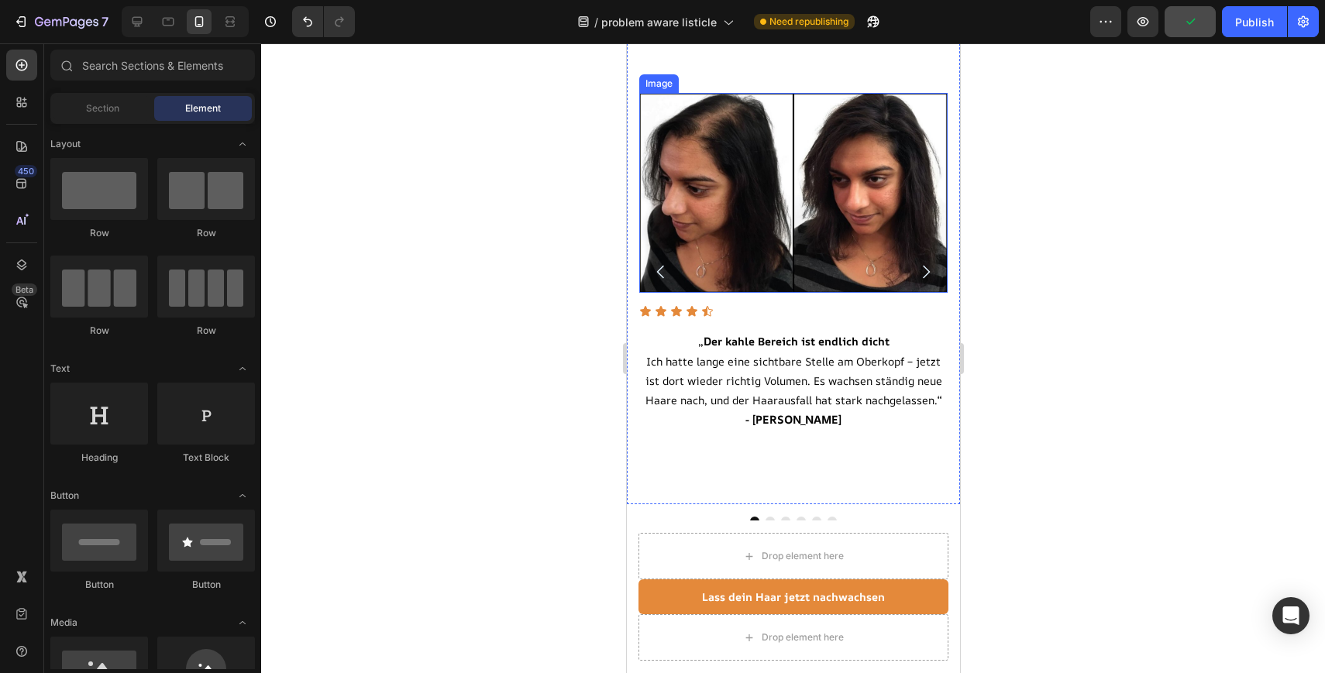
scroll to position [3861, 0]
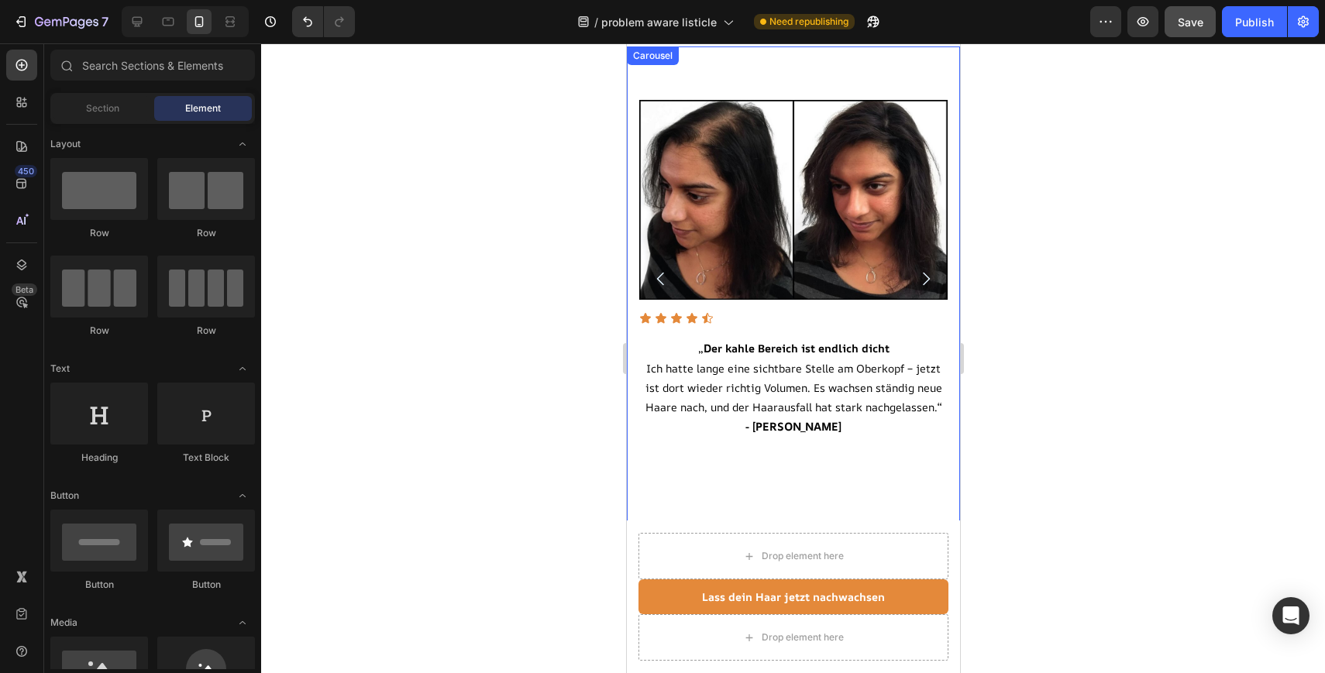
click at [926, 282] on icon "Carousel Next Arrow" at bounding box center [925, 279] width 19 height 19
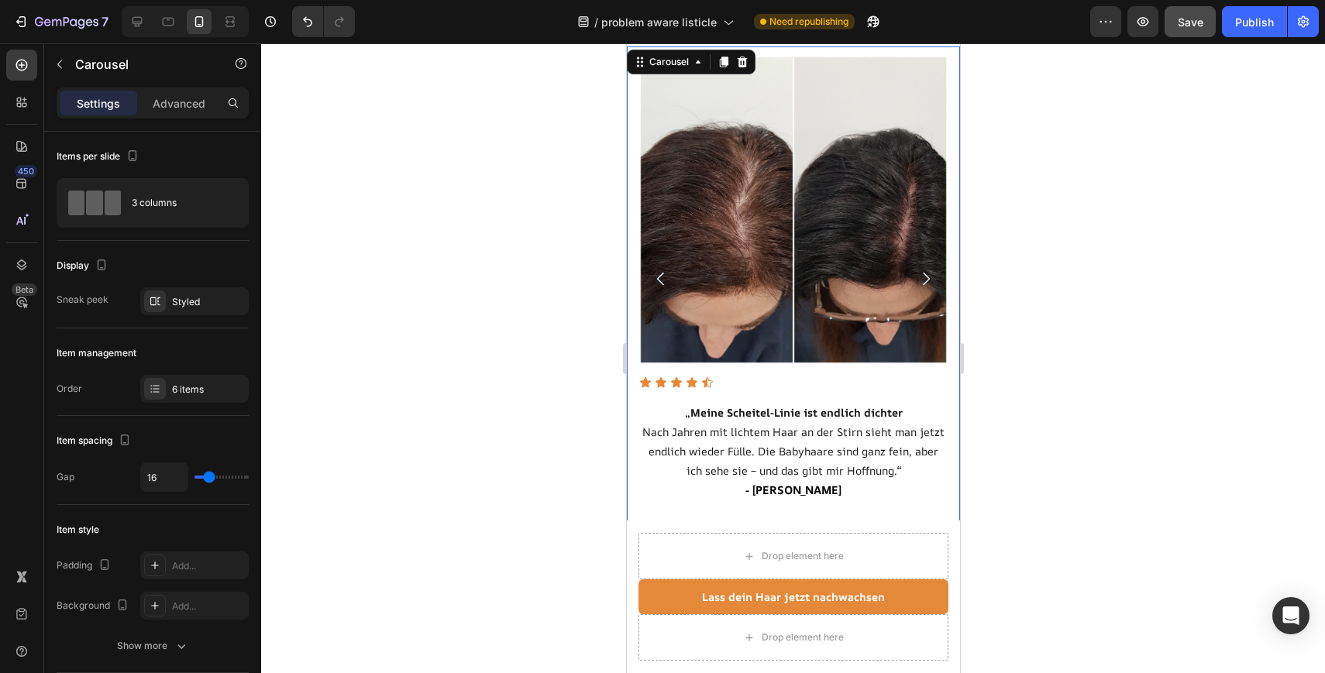
click at [926, 282] on icon "Carousel Next Arrow" at bounding box center [925, 279] width 19 height 19
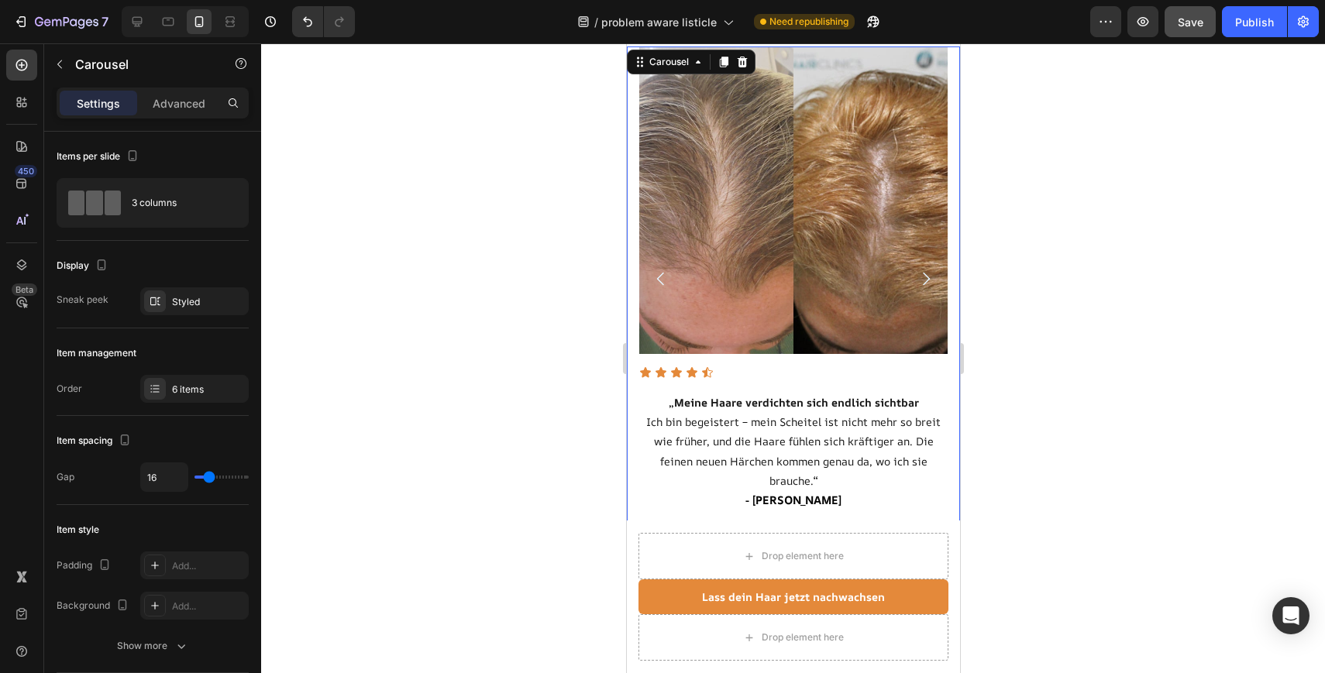
click at [926, 282] on icon "Carousel Next Arrow" at bounding box center [925, 279] width 19 height 19
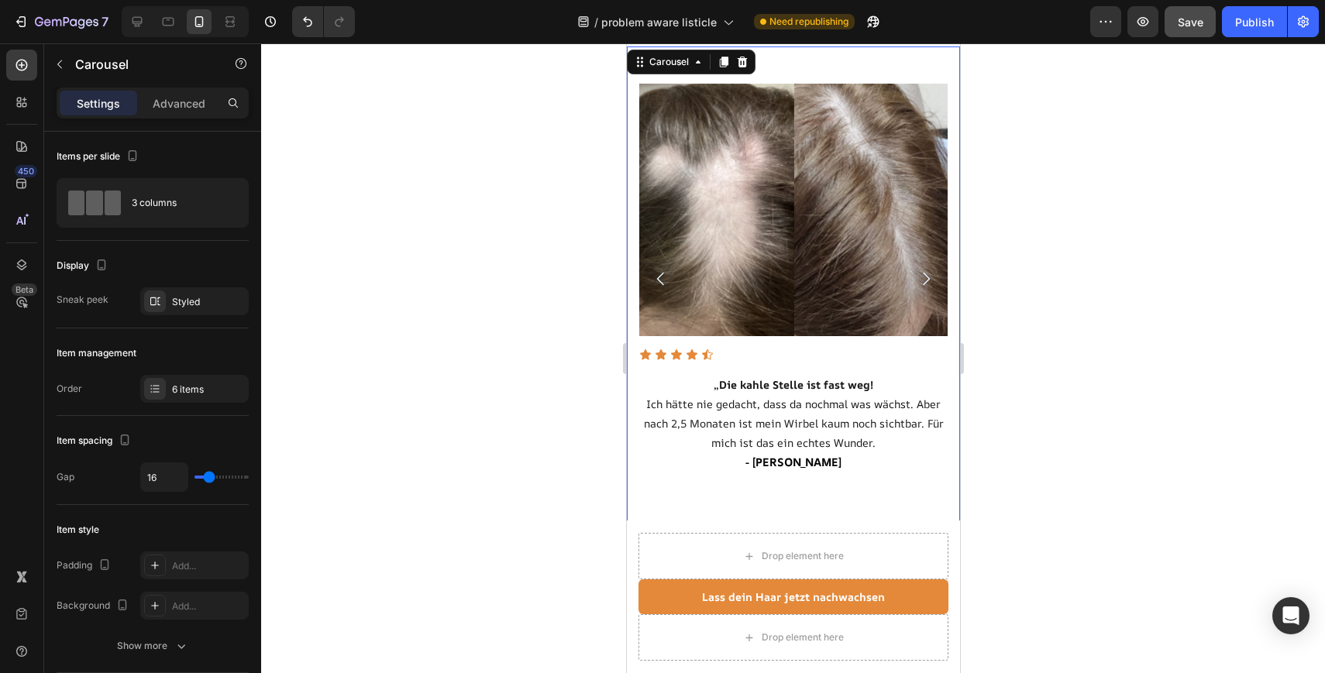
click at [926, 281] on icon "Carousel Next Arrow" at bounding box center [925, 279] width 19 height 19
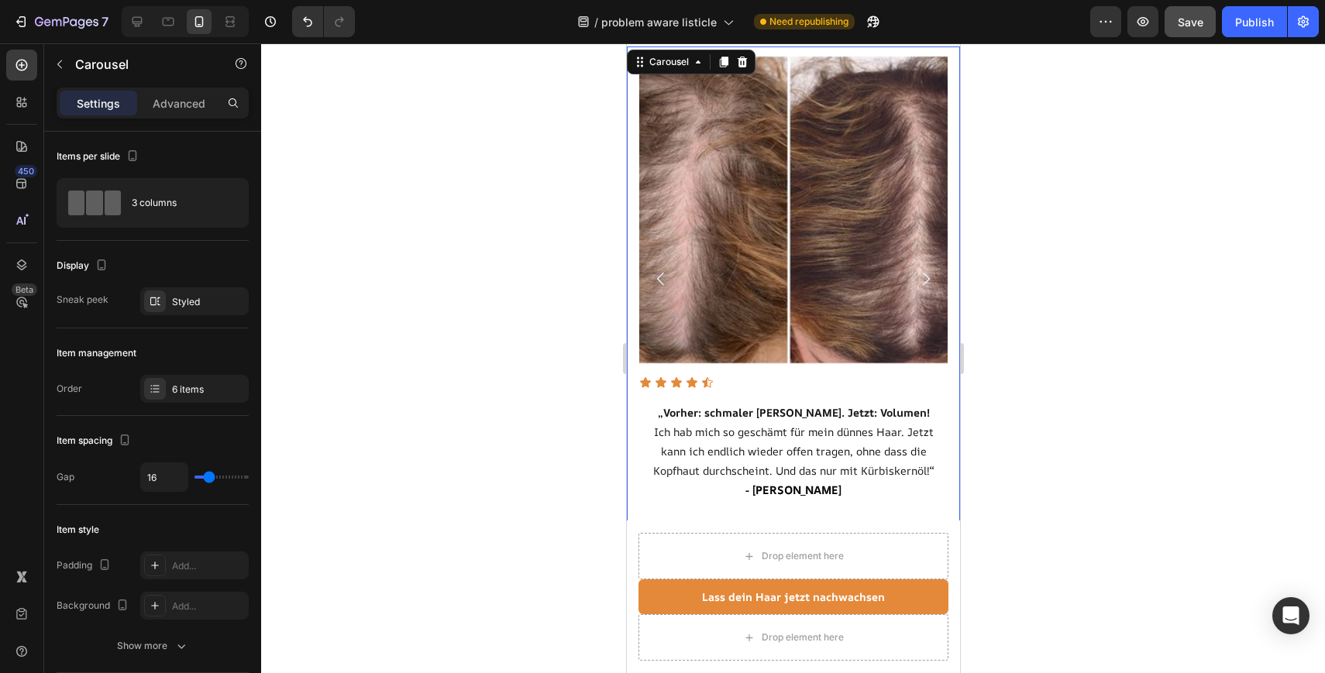
click at [926, 281] on icon "Carousel Next Arrow" at bounding box center [925, 279] width 19 height 19
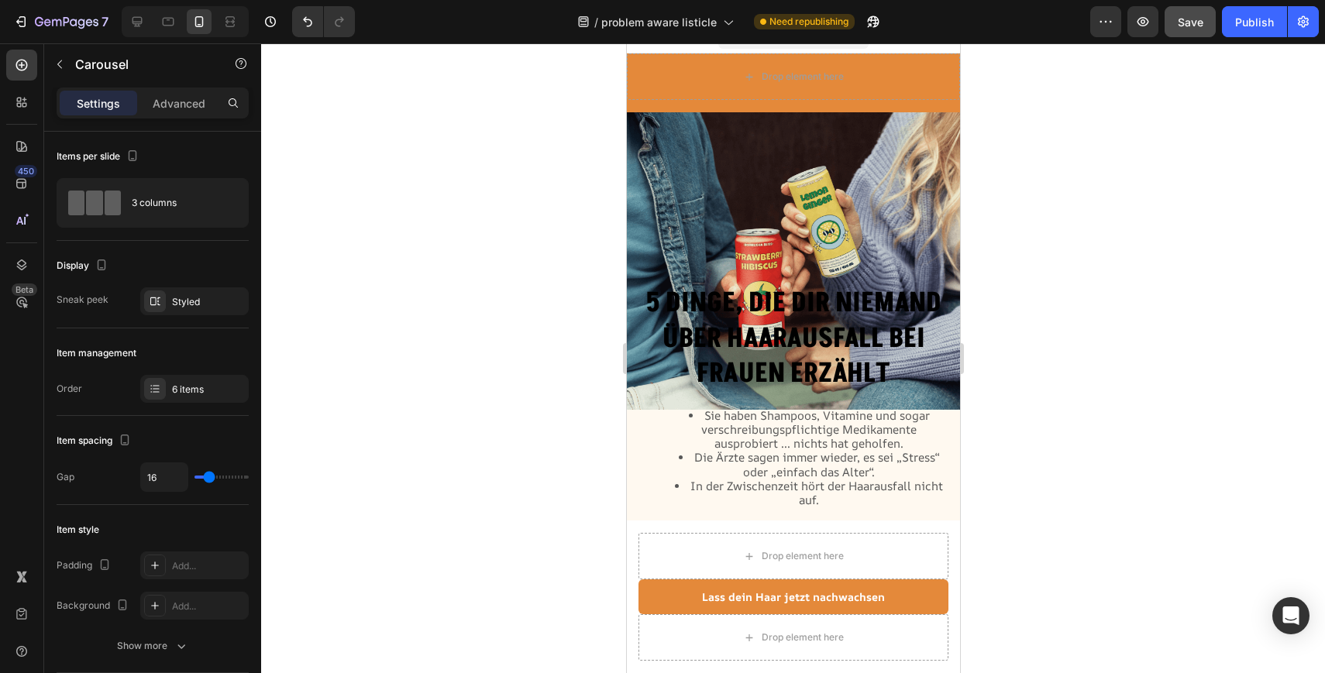
scroll to position [0, 0]
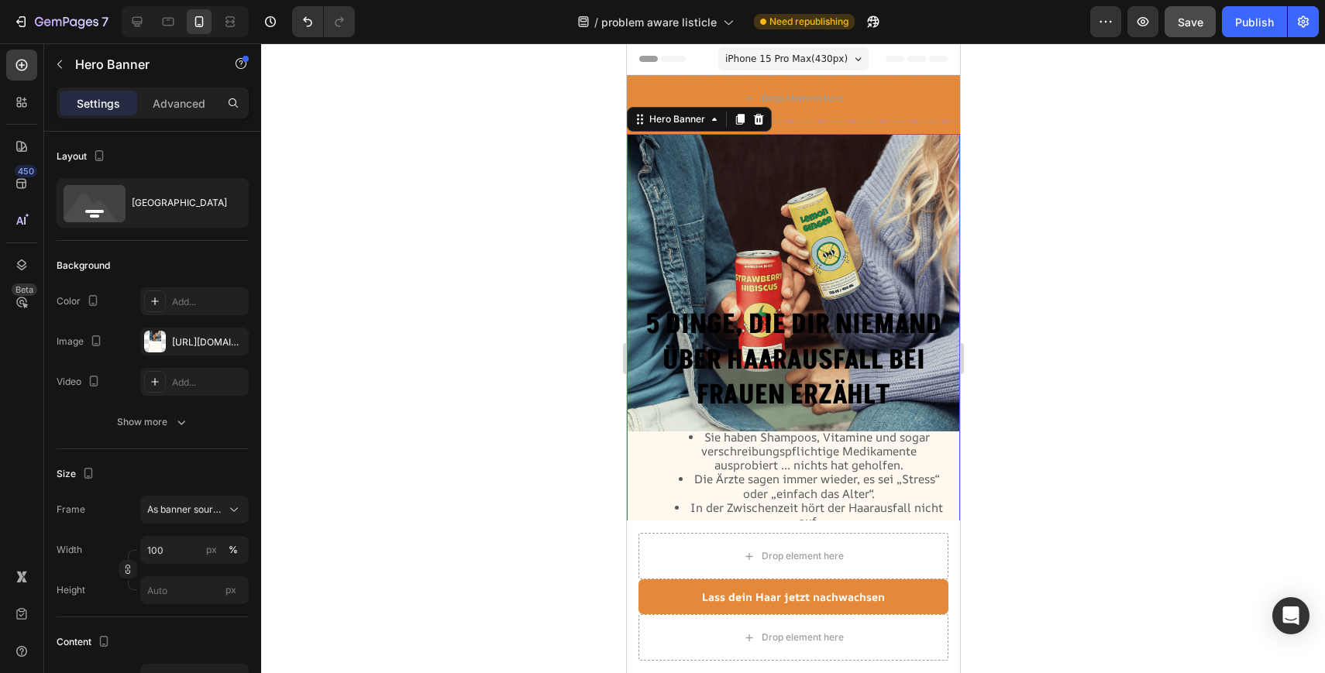
click at [827, 205] on div "Background Image" at bounding box center [792, 439] width 333 height 611
click at [201, 350] on div "https://cdn.shopify.com/s/files/1/0897/9428/1805/files/gempages_568780725961098…" at bounding box center [194, 342] width 108 height 28
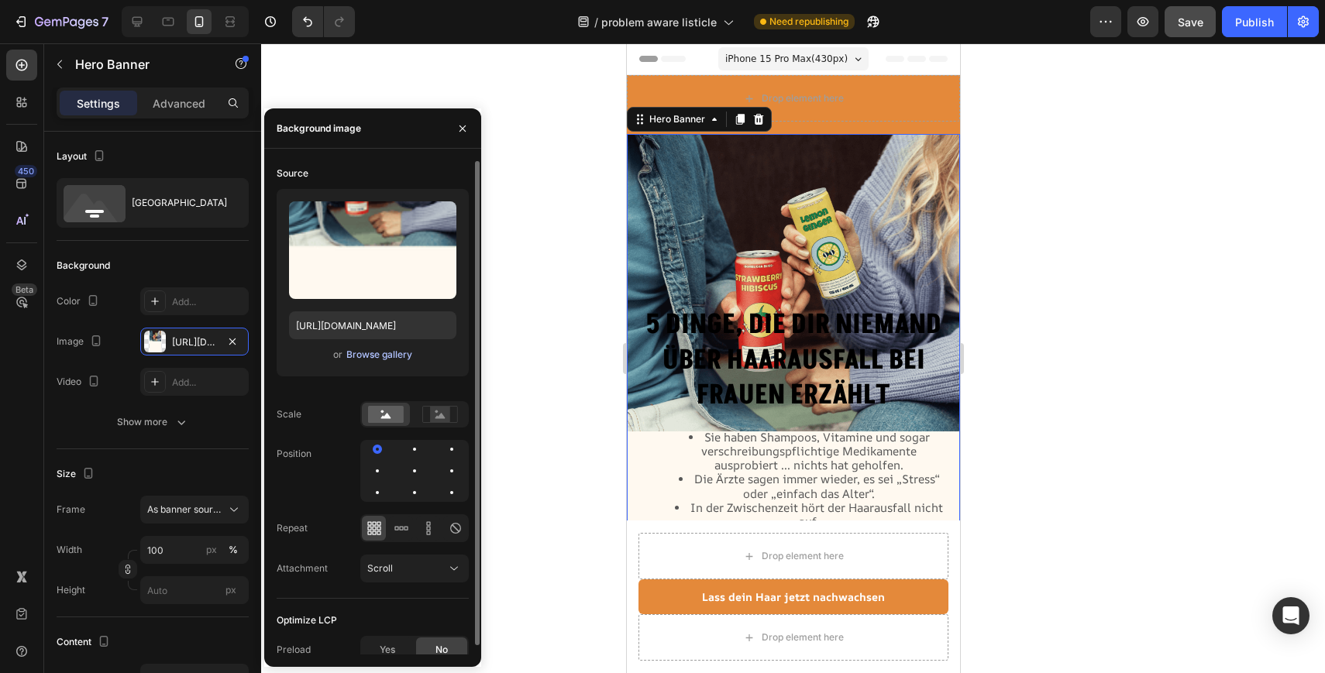
click at [388, 352] on div "Browse gallery" at bounding box center [379, 355] width 66 height 14
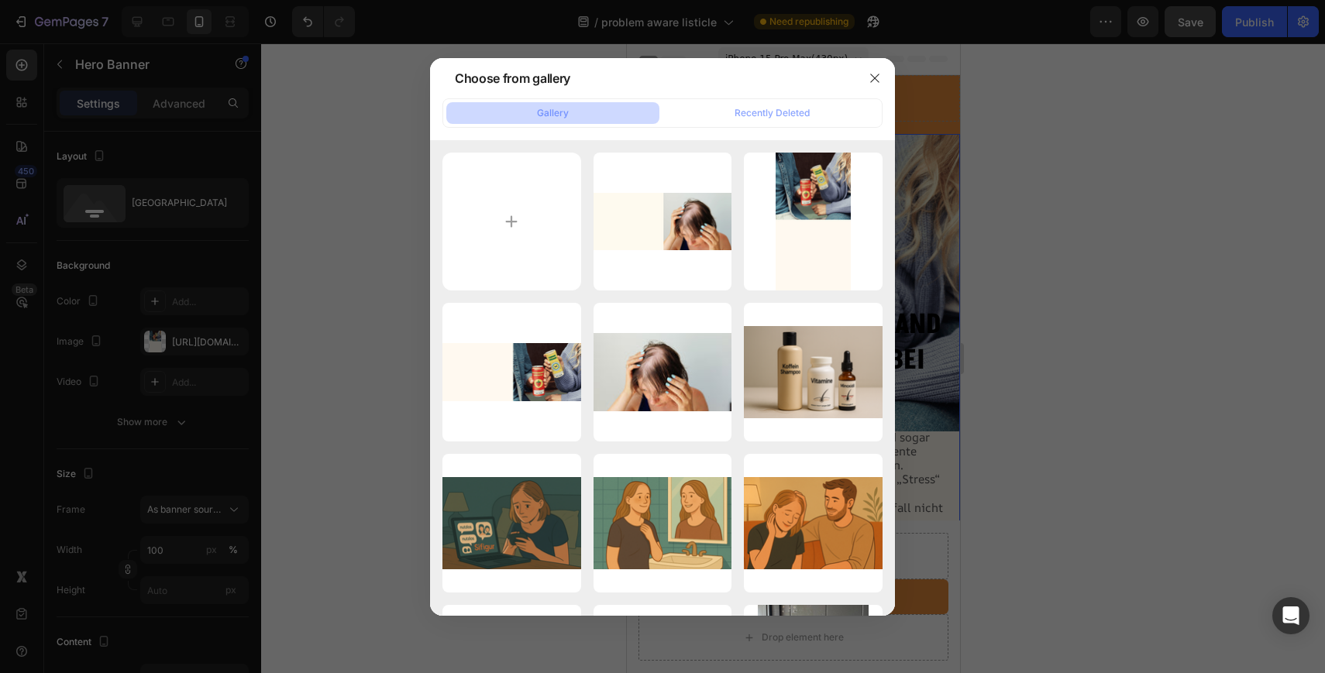
click at [314, 353] on div at bounding box center [662, 336] width 1325 height 673
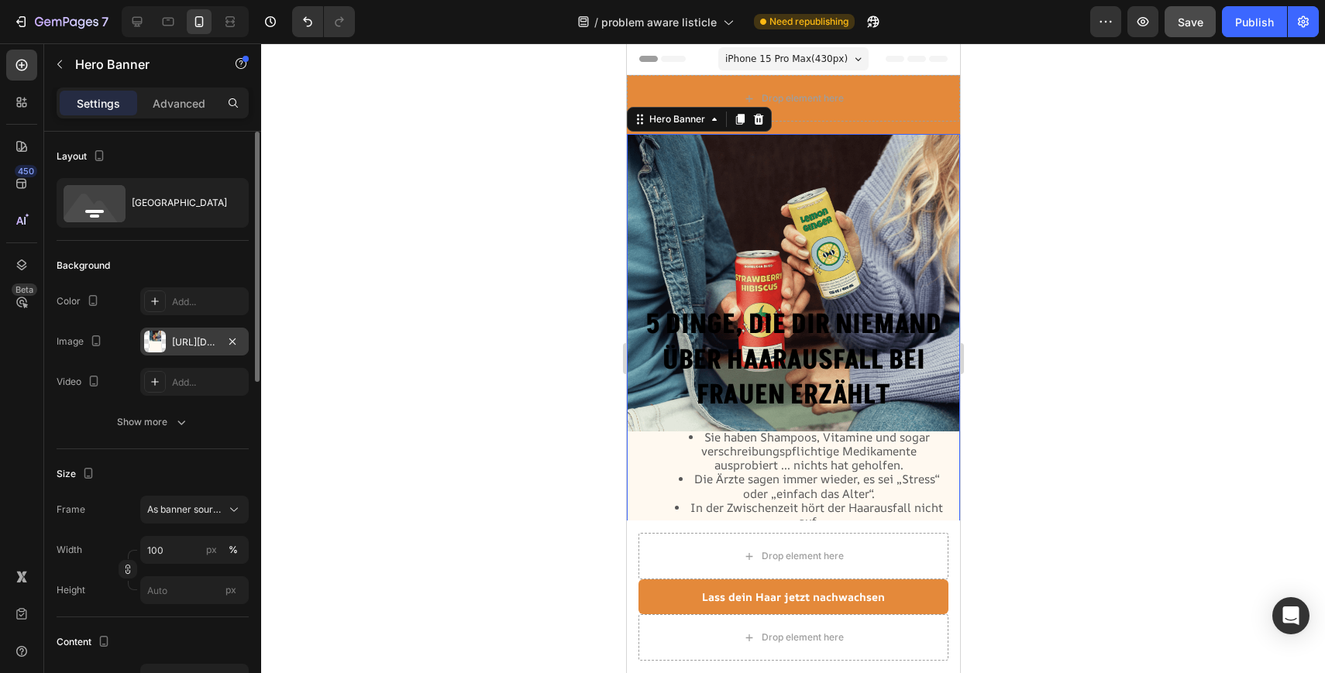
click at [208, 345] on div "https://cdn.shopify.com/s/files/1/0897/9428/1805/files/gempages_568780725961098…" at bounding box center [194, 342] width 45 height 14
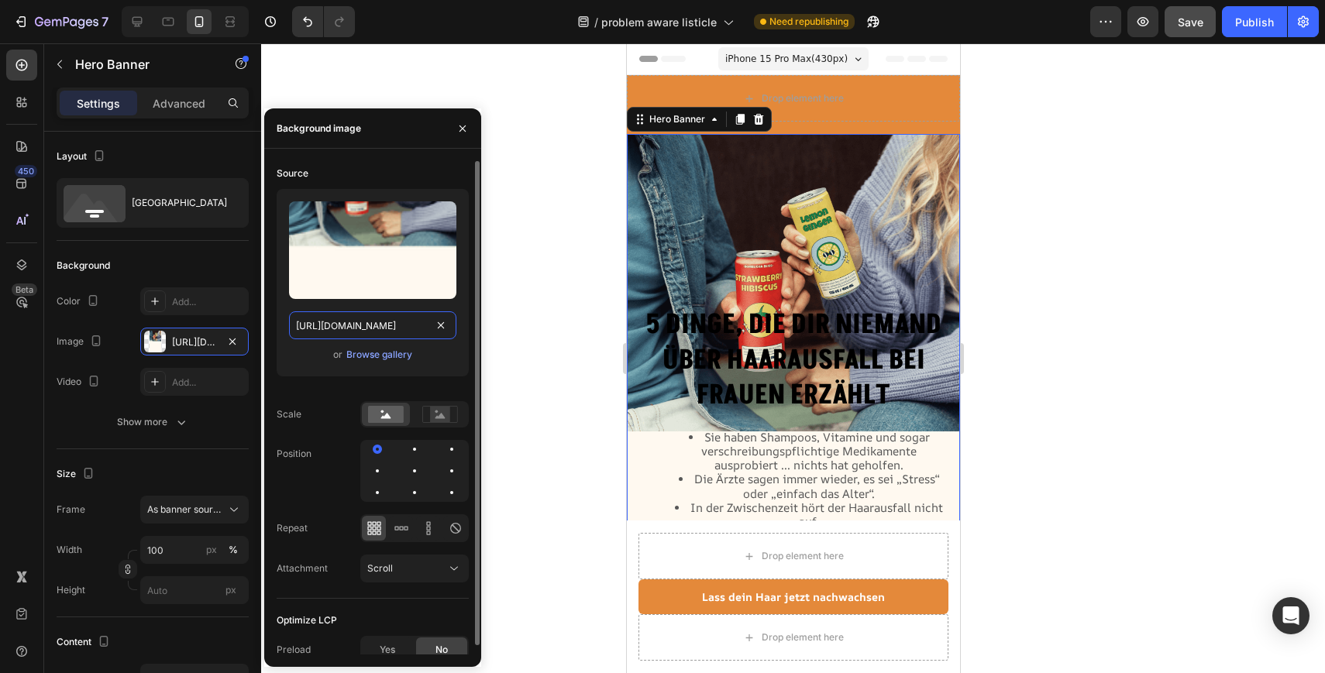
click at [379, 323] on input "https://cdn.shopify.com/s/files/1/0897/9428/1805/files/gempages_568780725961098…" at bounding box center [372, 325] width 167 height 28
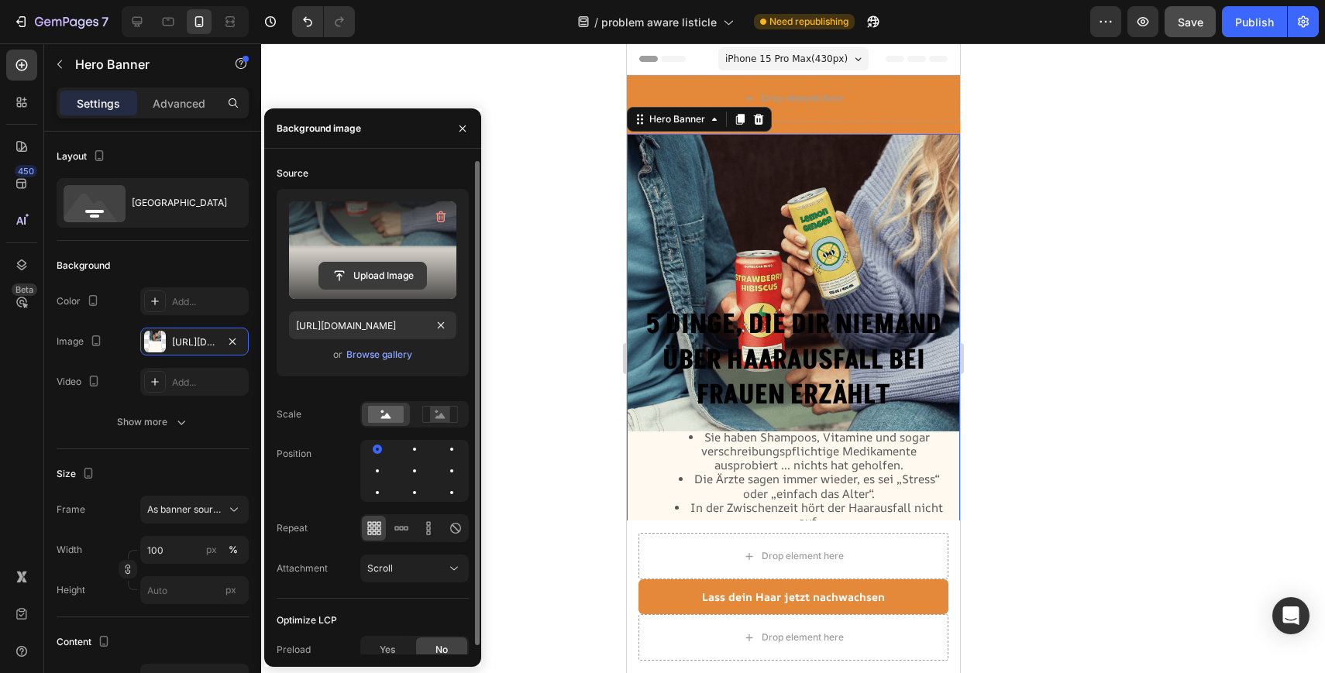
click at [367, 277] on input "file" at bounding box center [372, 276] width 107 height 26
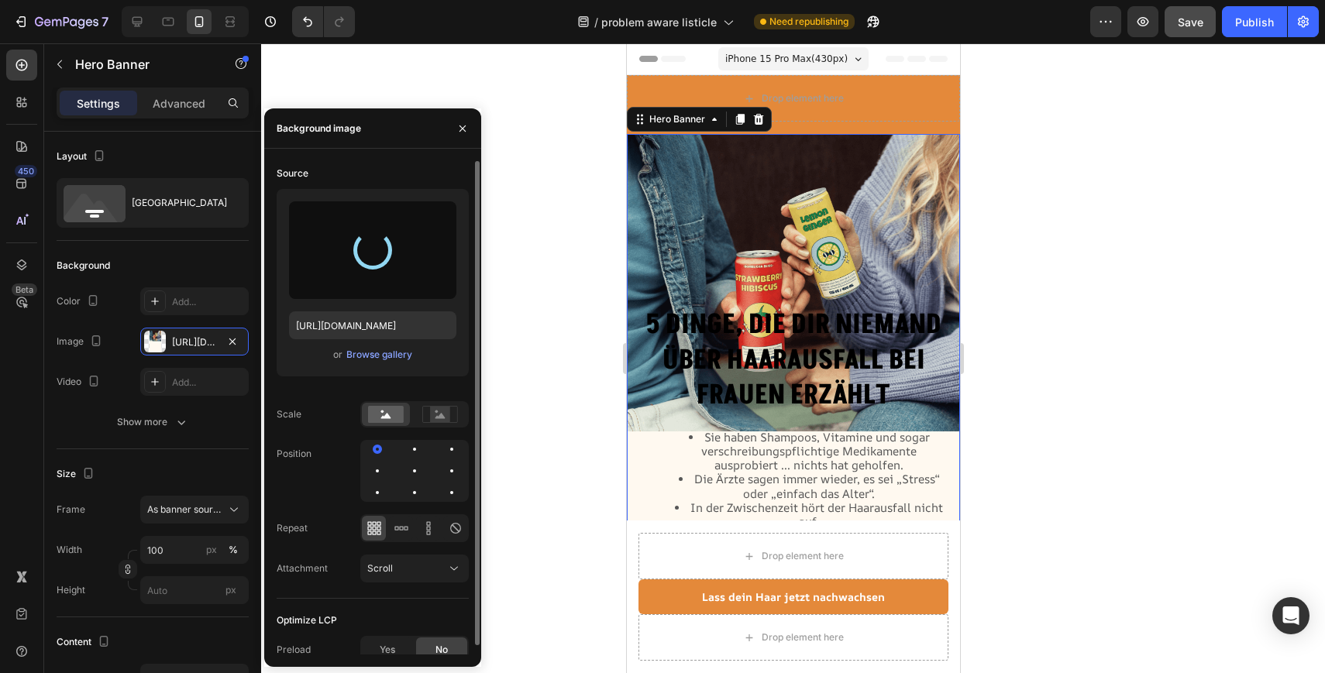
type input "[URL][DOMAIN_NAME]"
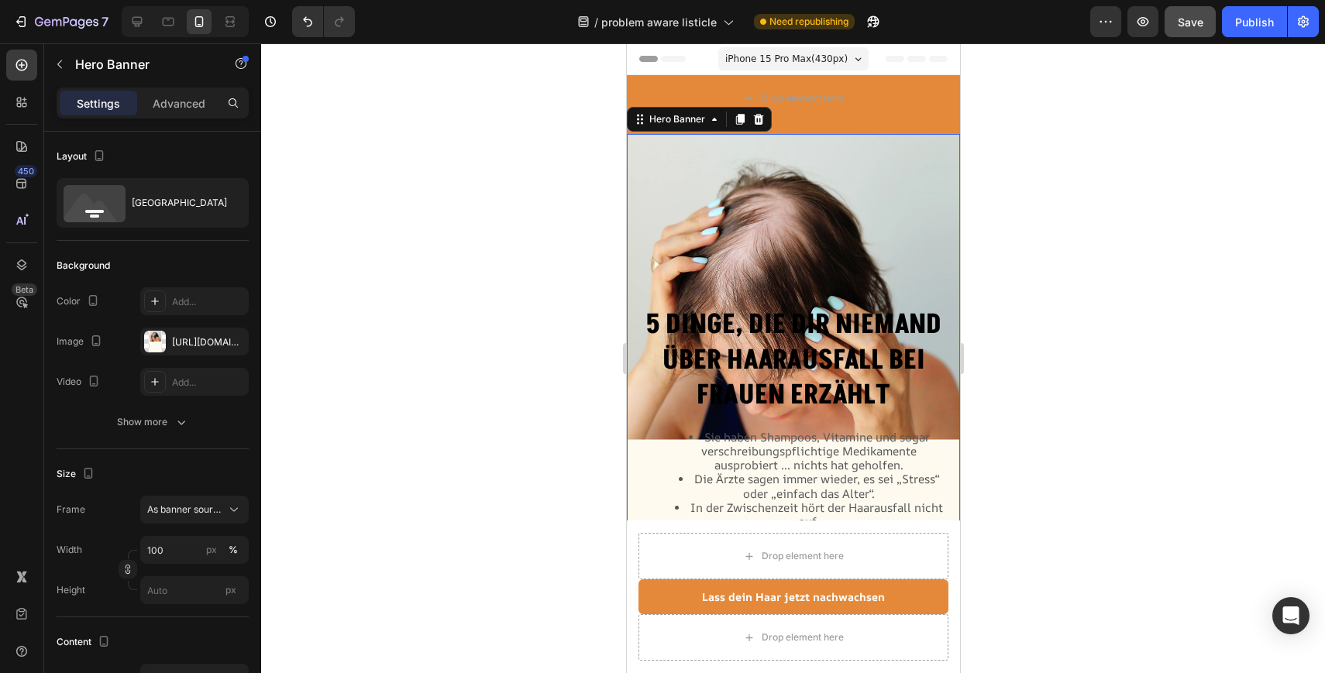
click at [478, 38] on div "7 Version history / problem aware listicle Need republishing Preview Save Publi…" at bounding box center [662, 22] width 1325 height 44
click at [755, 194] on div "Background Image" at bounding box center [792, 439] width 333 height 611
click at [759, 242] on div "Background Image" at bounding box center [792, 439] width 333 height 611
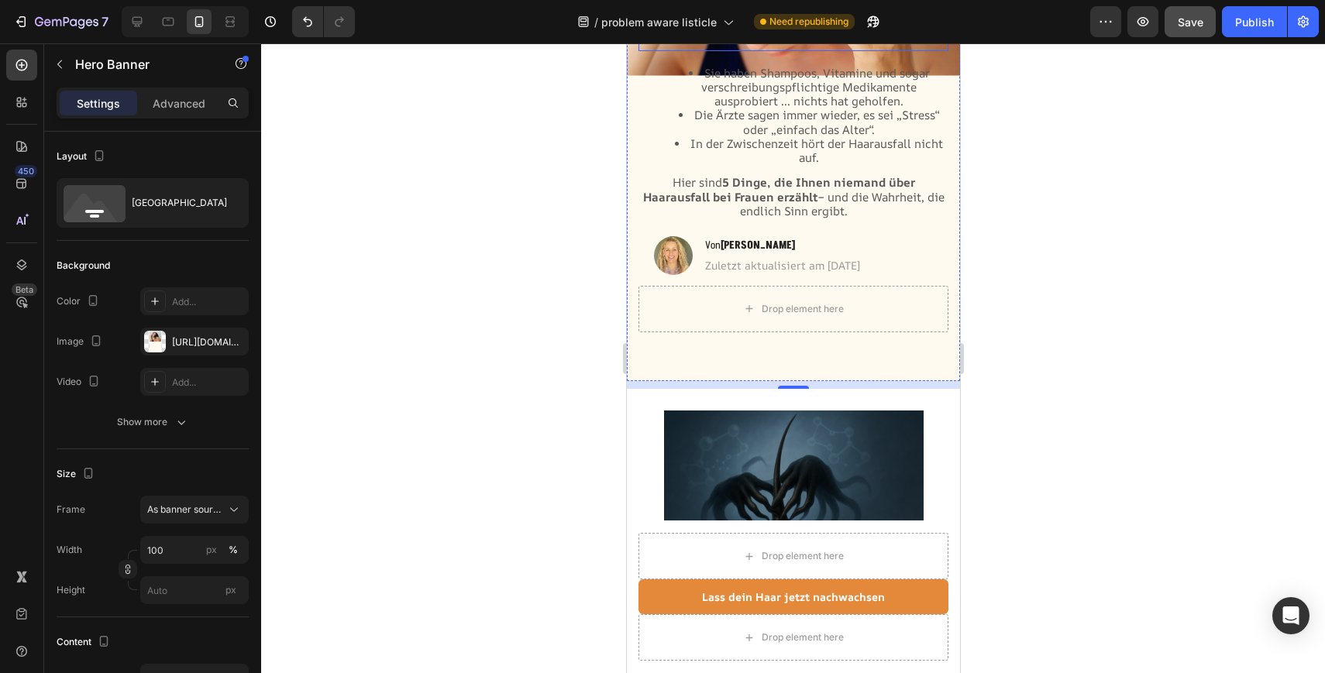
scroll to position [340, 0]
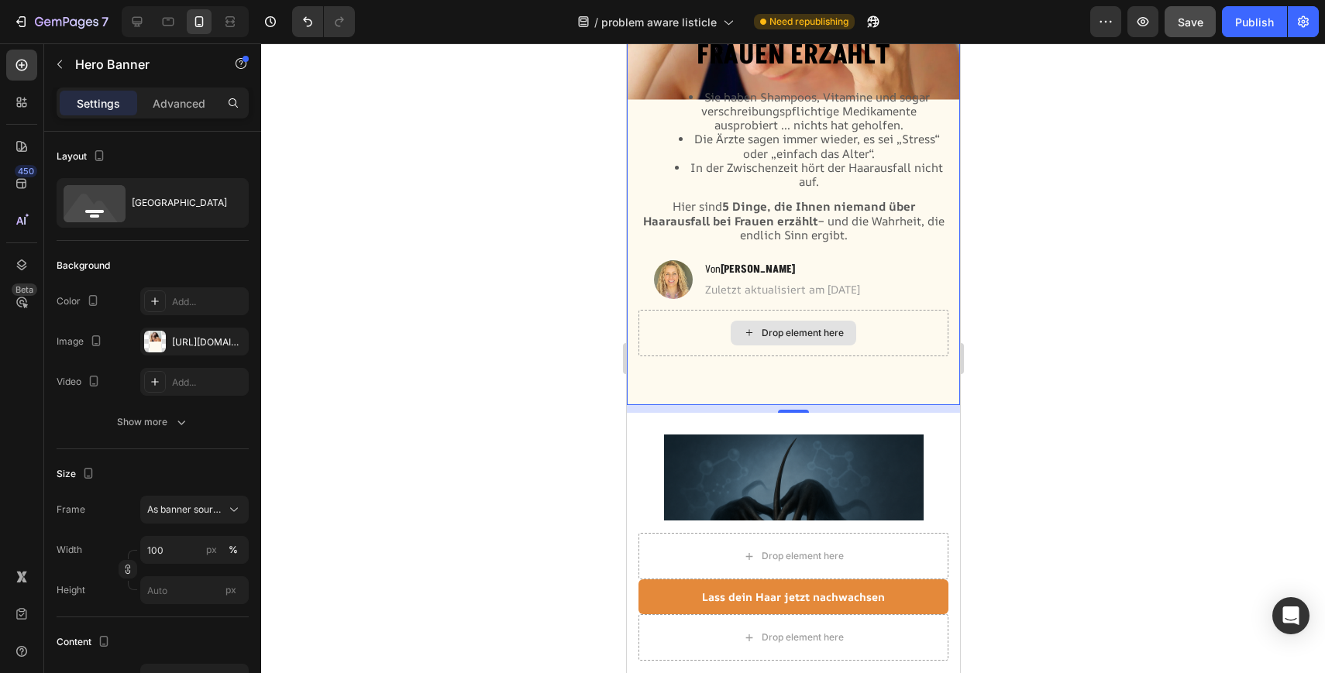
click at [915, 340] on div "Drop element here" at bounding box center [793, 333] width 310 height 46
click at [670, 370] on div "5 Dinge, die dir niemand über Haarausfall bei Frauen erzählt Heading Sie haben …" at bounding box center [792, 173] width 333 height 464
click at [682, 332] on div "Drop element here" at bounding box center [793, 333] width 310 height 46
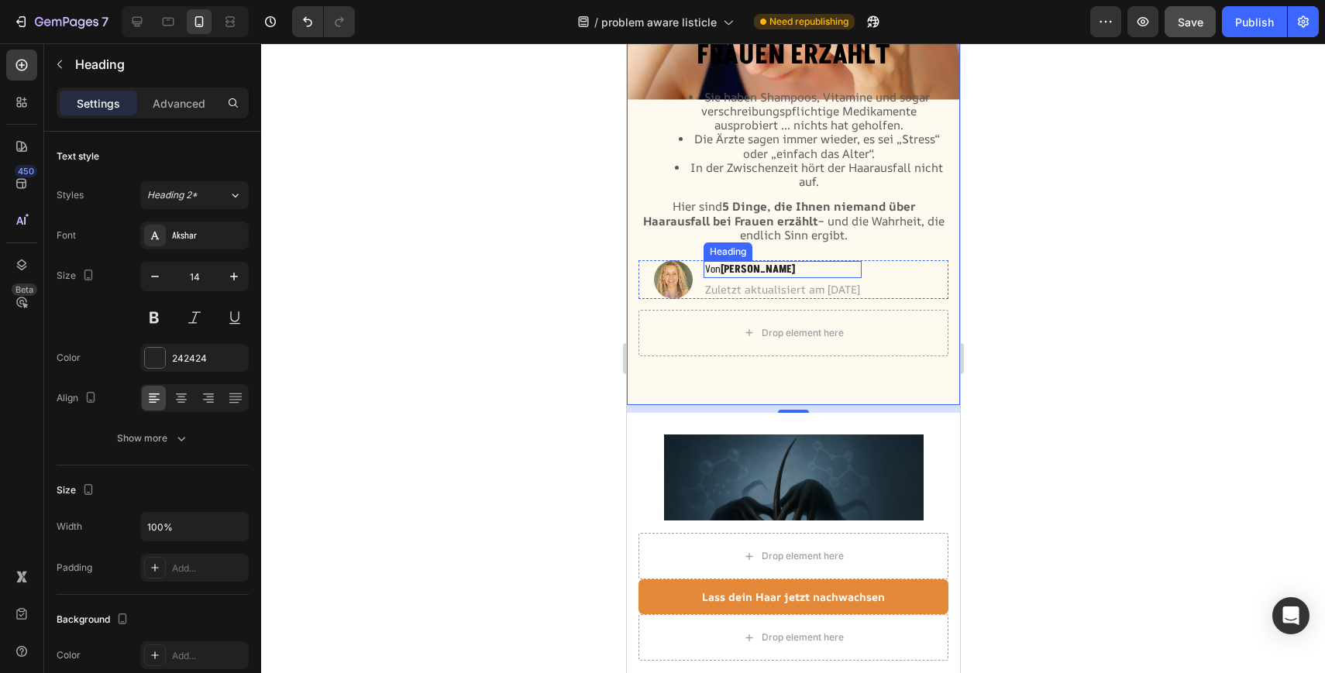
click at [782, 266] on h2 "Von Emma M." at bounding box center [782, 269] width 158 height 17
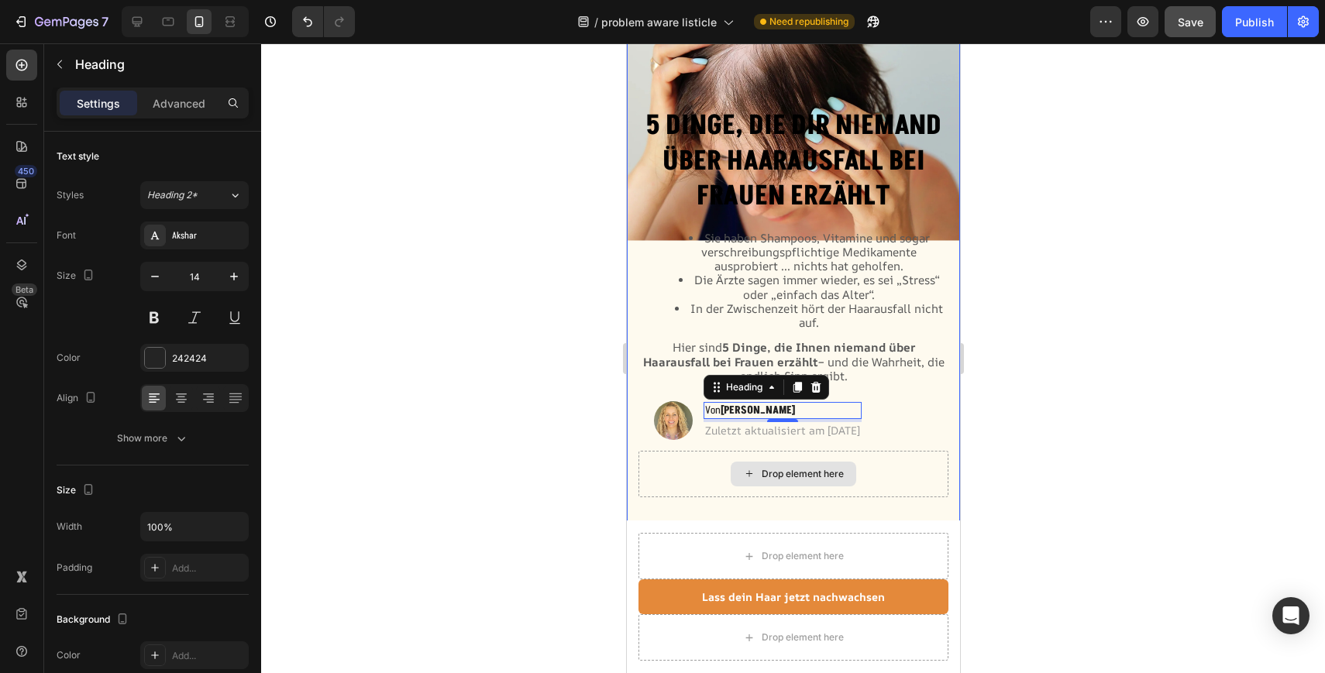
scroll to position [70, 0]
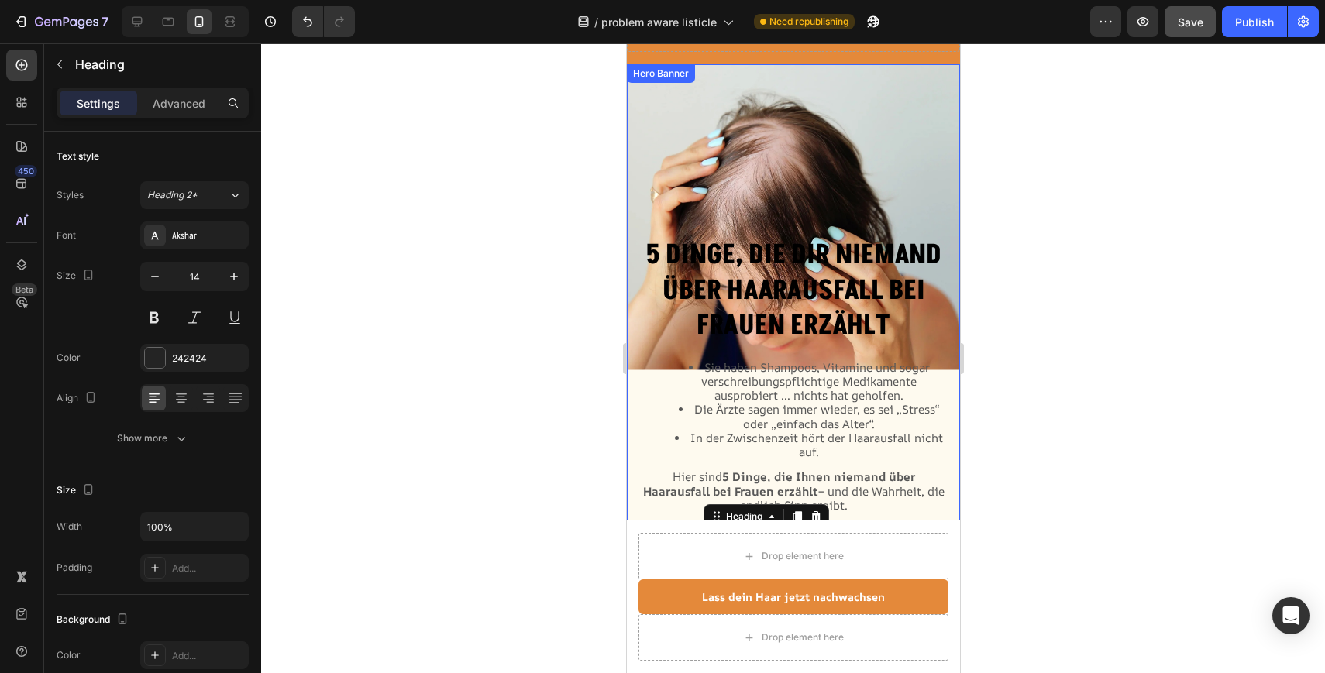
click at [834, 84] on div "Background Image" at bounding box center [792, 369] width 333 height 611
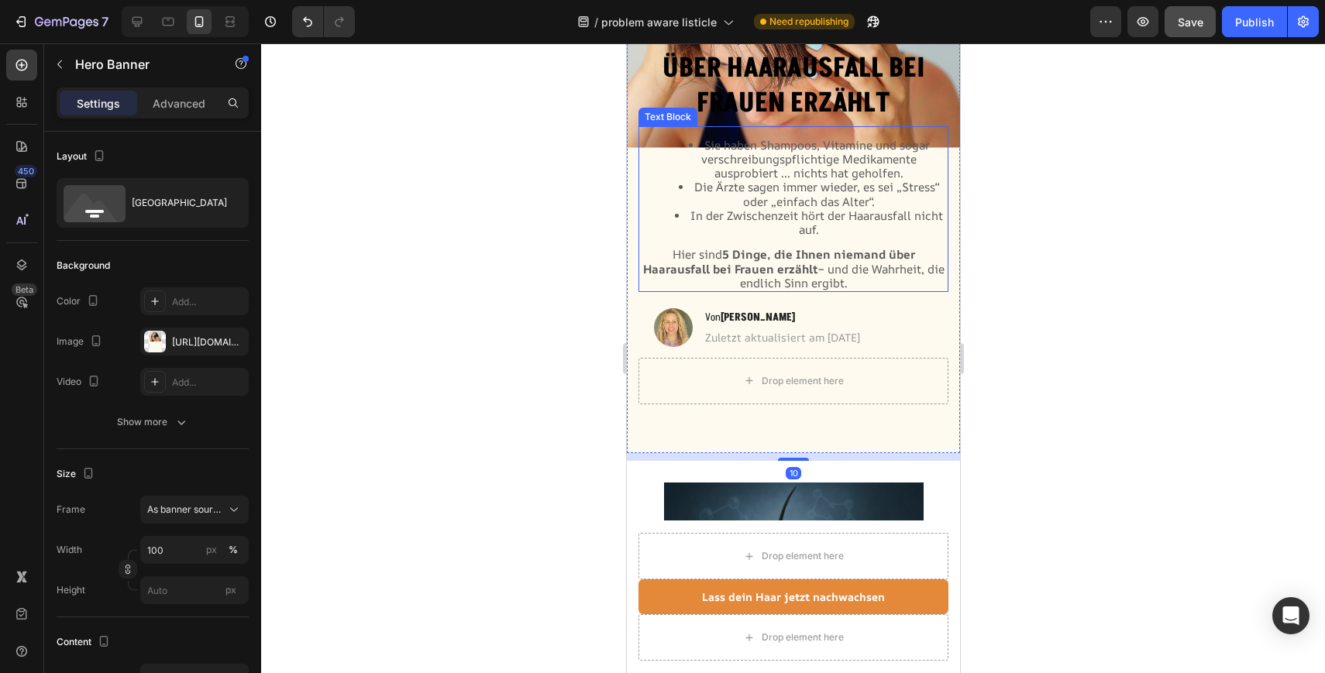
scroll to position [294, 0]
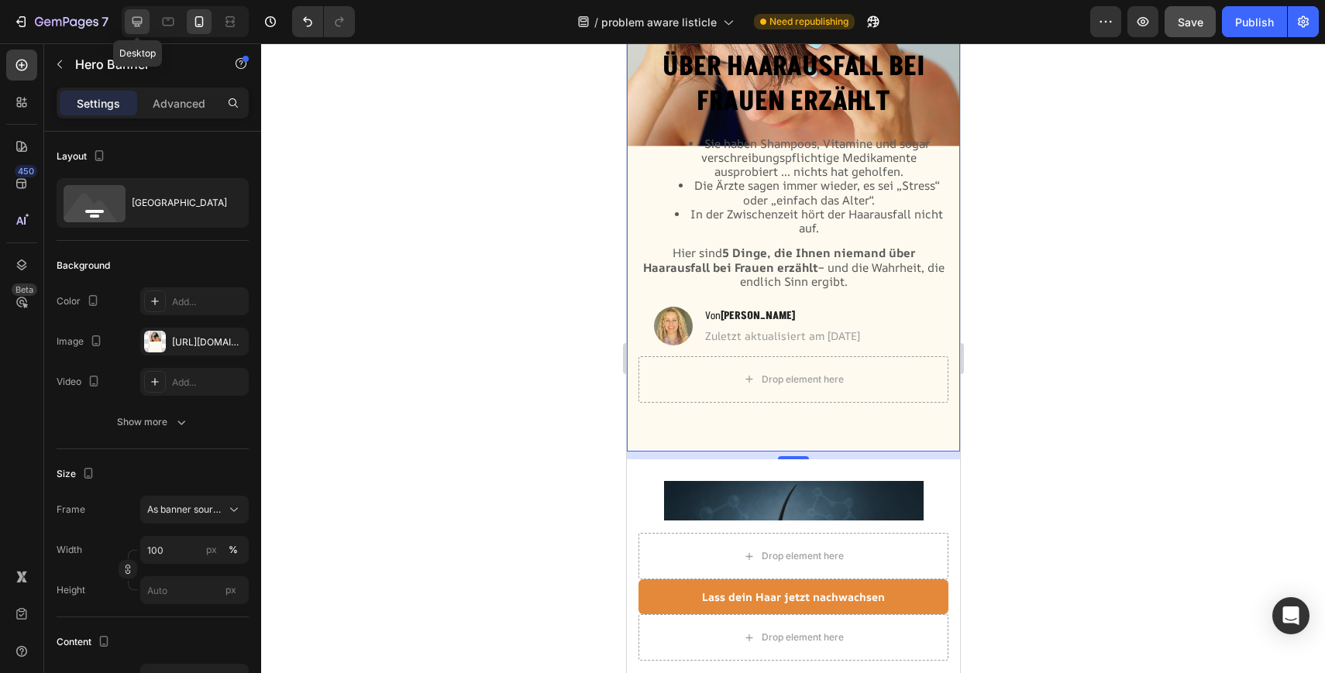
click at [138, 24] on icon at bounding box center [137, 22] width 10 height 10
type input "600"
type input "1200"
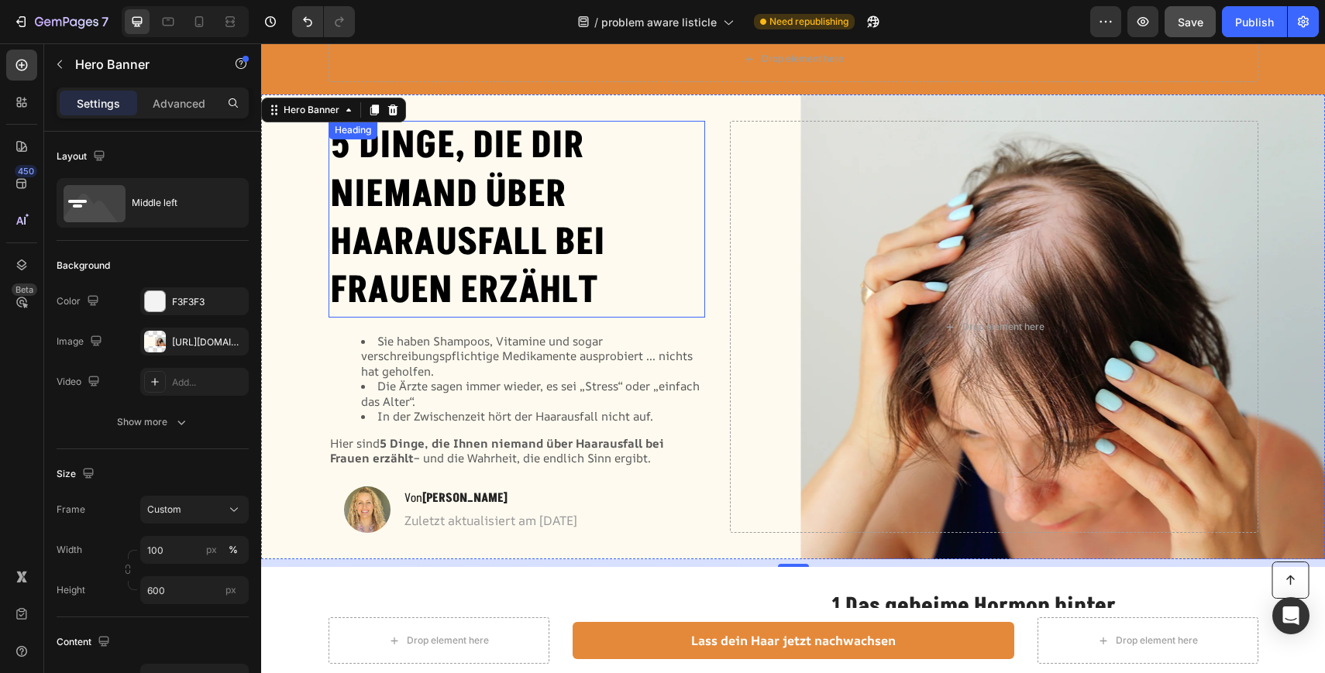
scroll to position [36, 0]
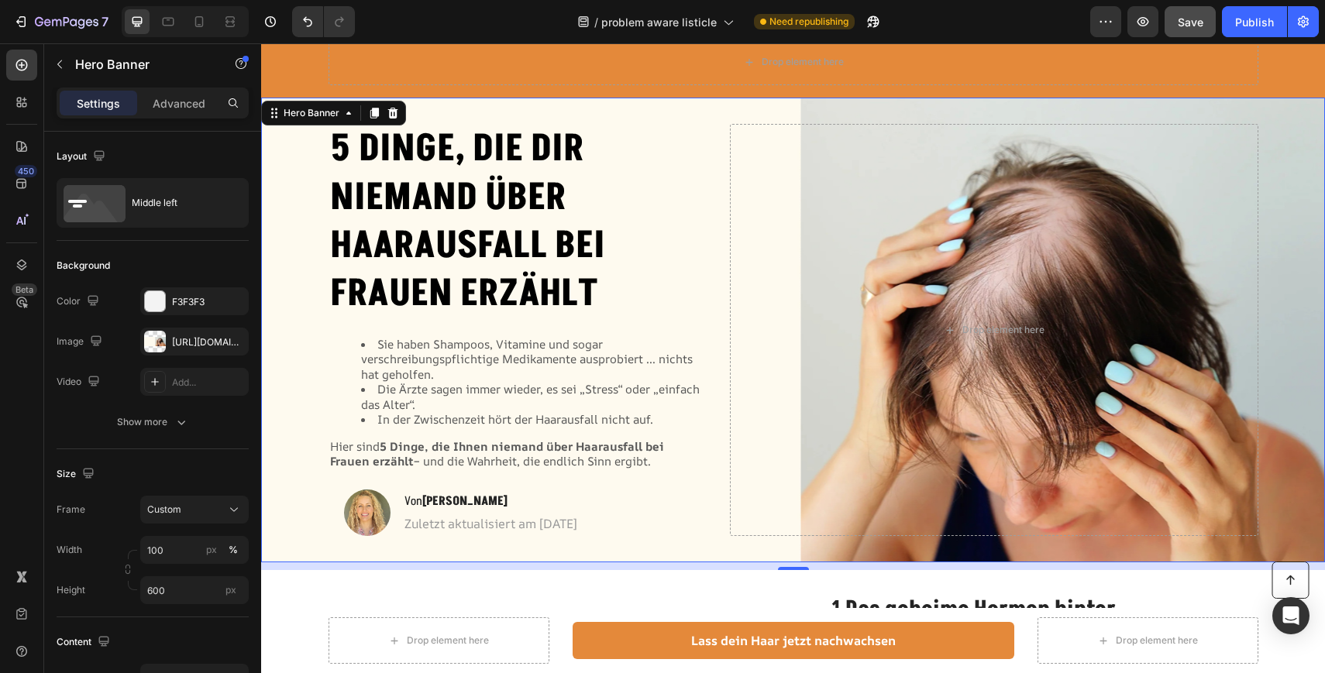
click at [730, 107] on div "5 Dinge, die dir niemand über Haarausfall bei Frauen erzählt Heading Sie haben …" at bounding box center [793, 330] width 930 height 462
click at [179, 27] on div at bounding box center [168, 21] width 25 height 25
type input "100%"
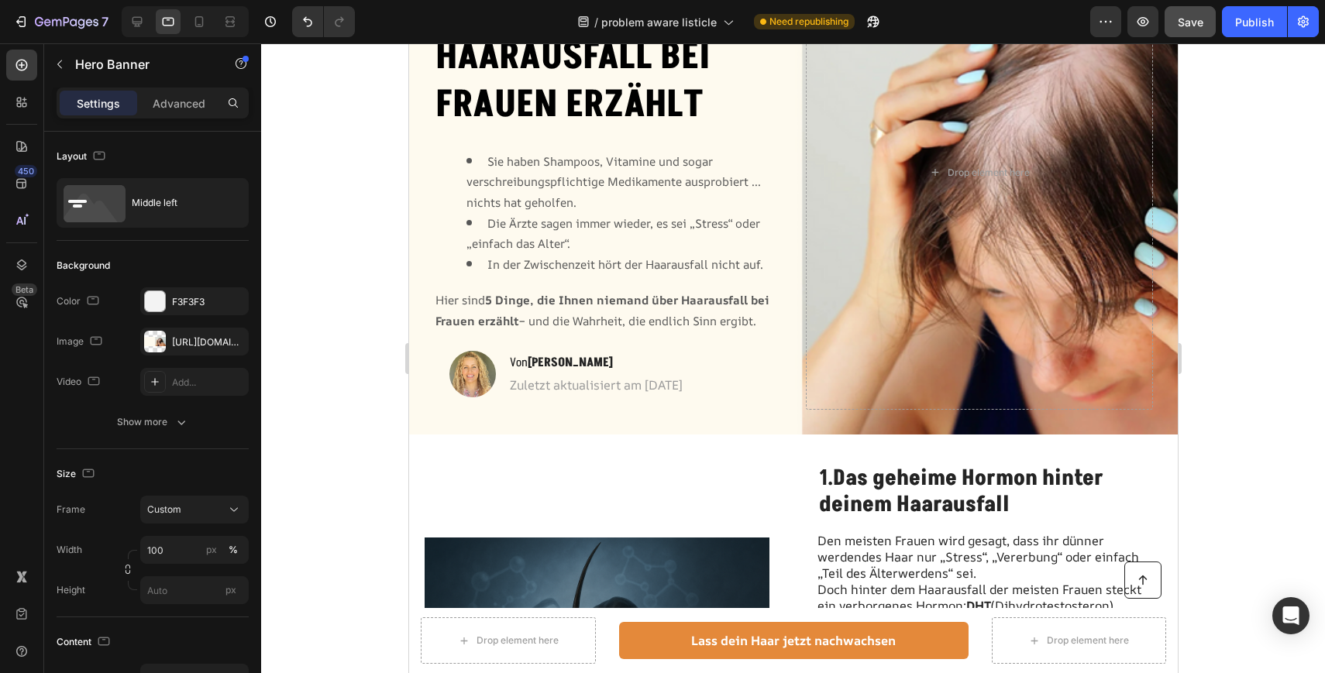
scroll to position [22, 0]
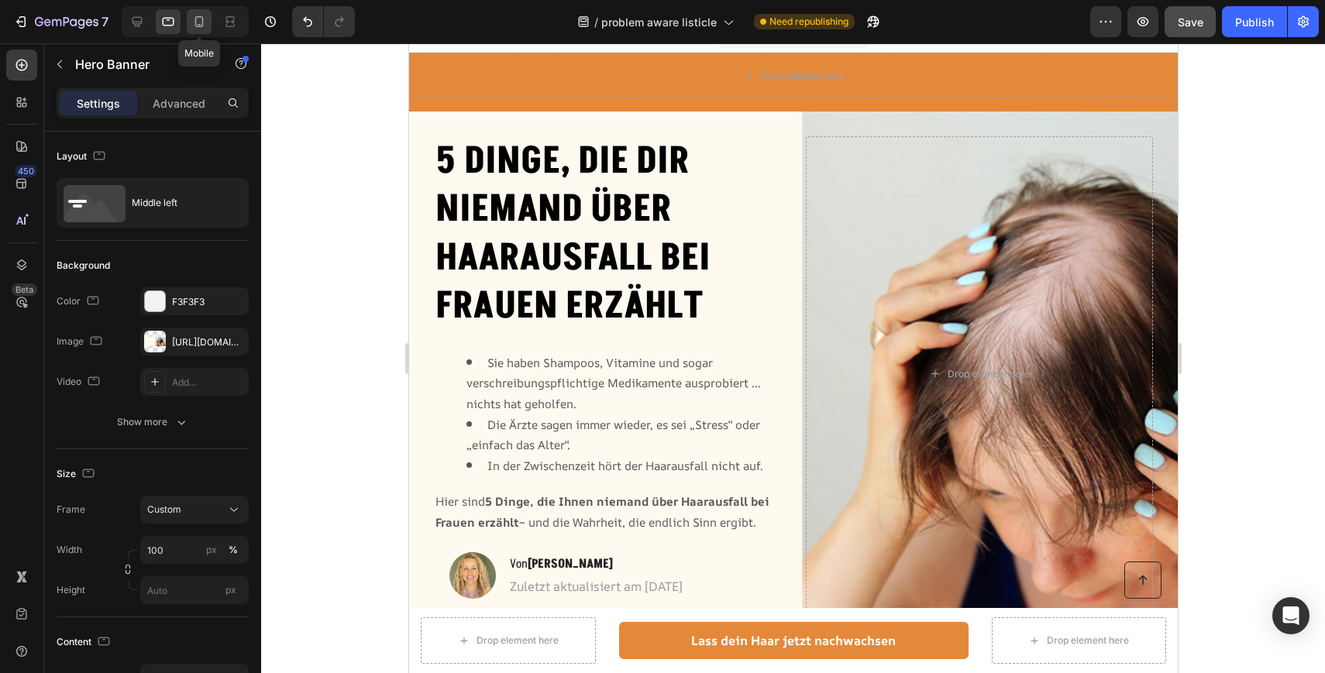
click at [202, 25] on icon at bounding box center [199, 21] width 9 height 11
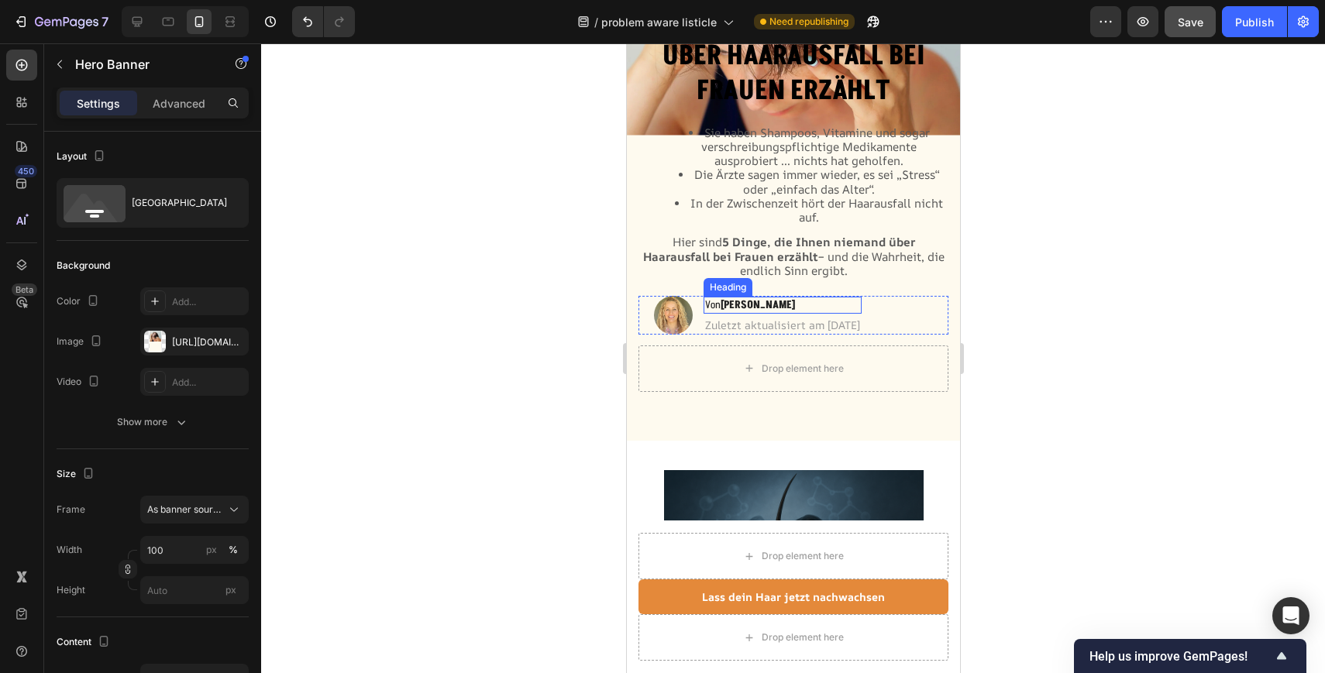
scroll to position [307, 0]
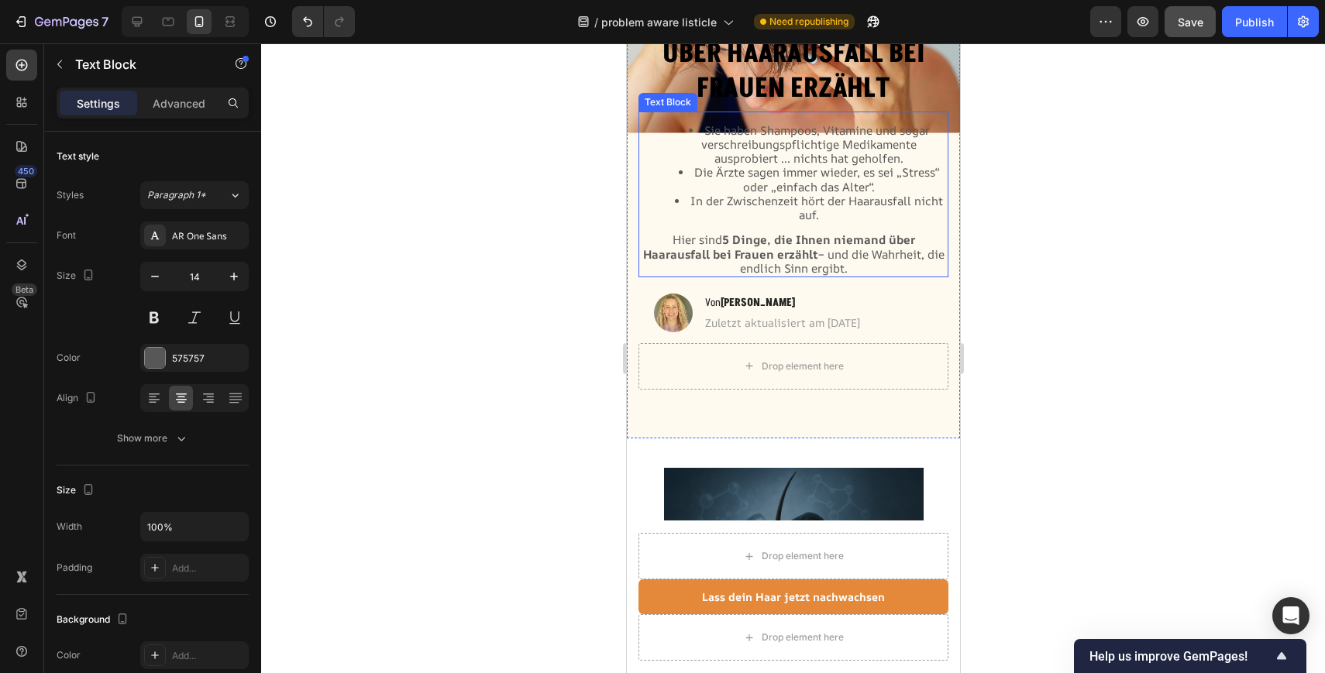
click at [831, 163] on span "Sie haben Shampoos, Vitamine und sogar verschreibungspflichtige Medikamente aus…" at bounding box center [814, 144] width 229 height 44
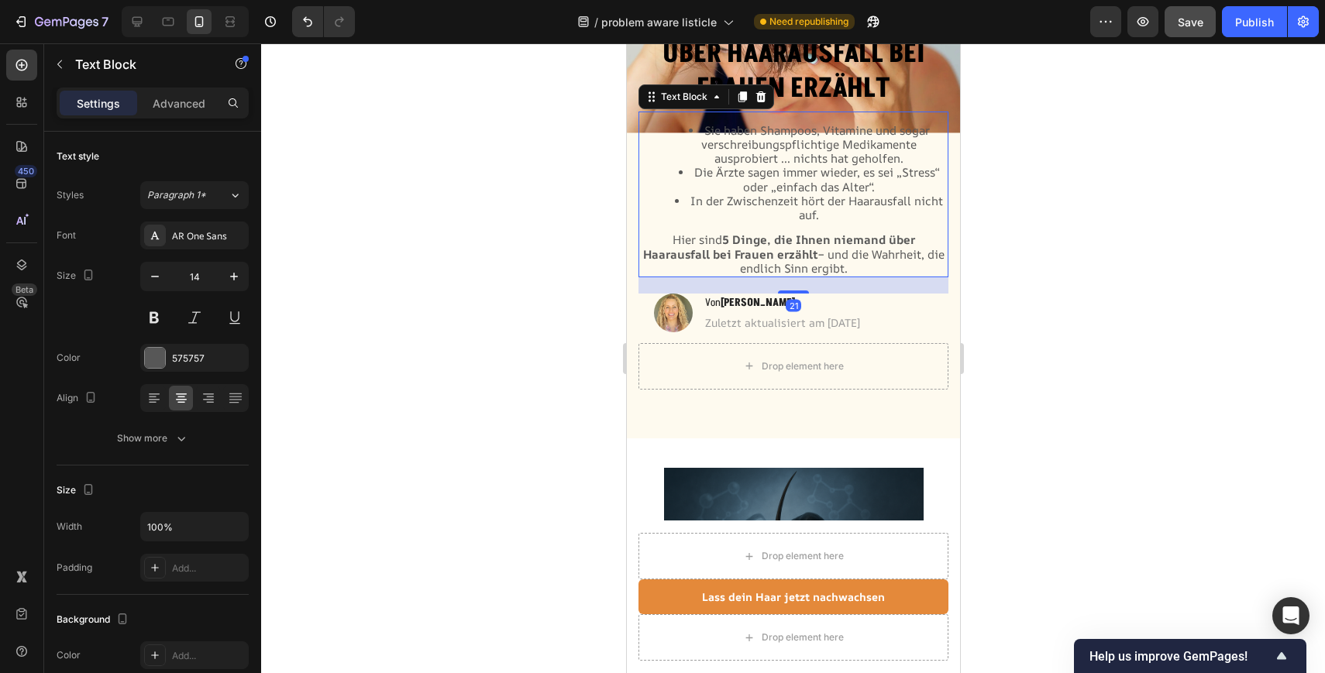
click at [679, 124] on li "Sie haben Shampoos, Vitamine und sogar verschreibungspflichtige Medikamente aus…" at bounding box center [808, 145] width 276 height 43
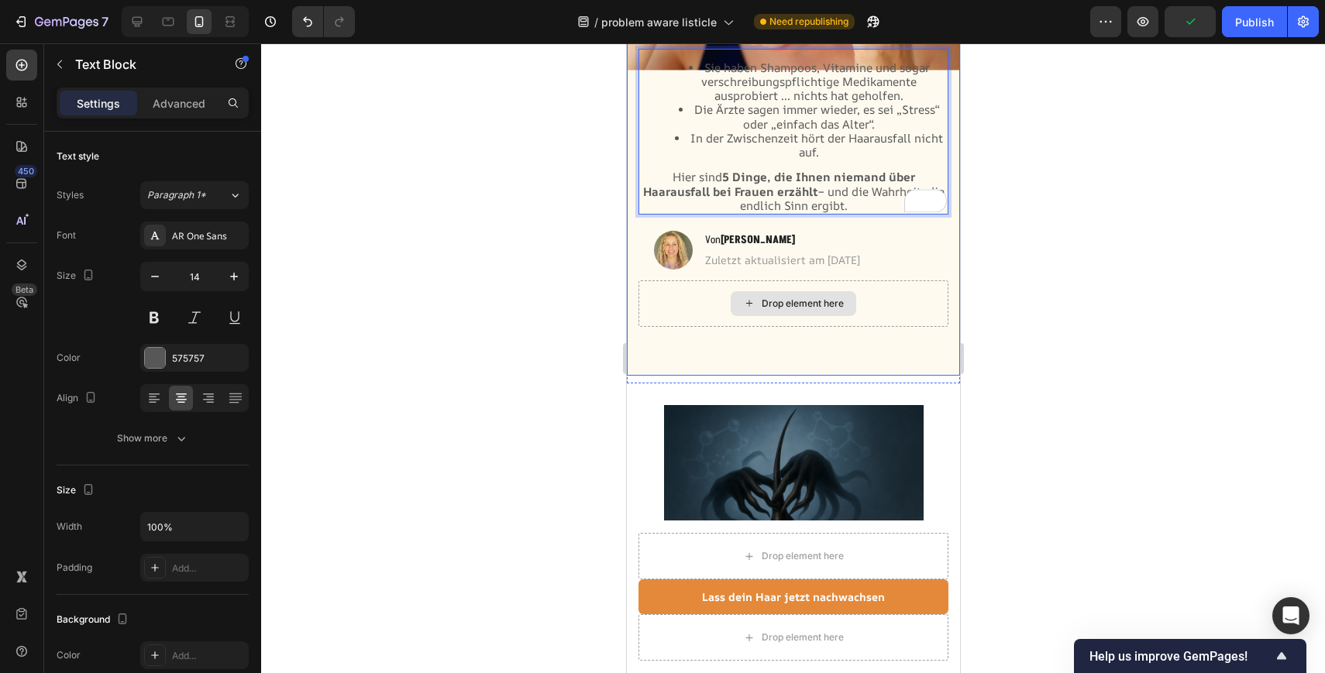
scroll to position [391, 0]
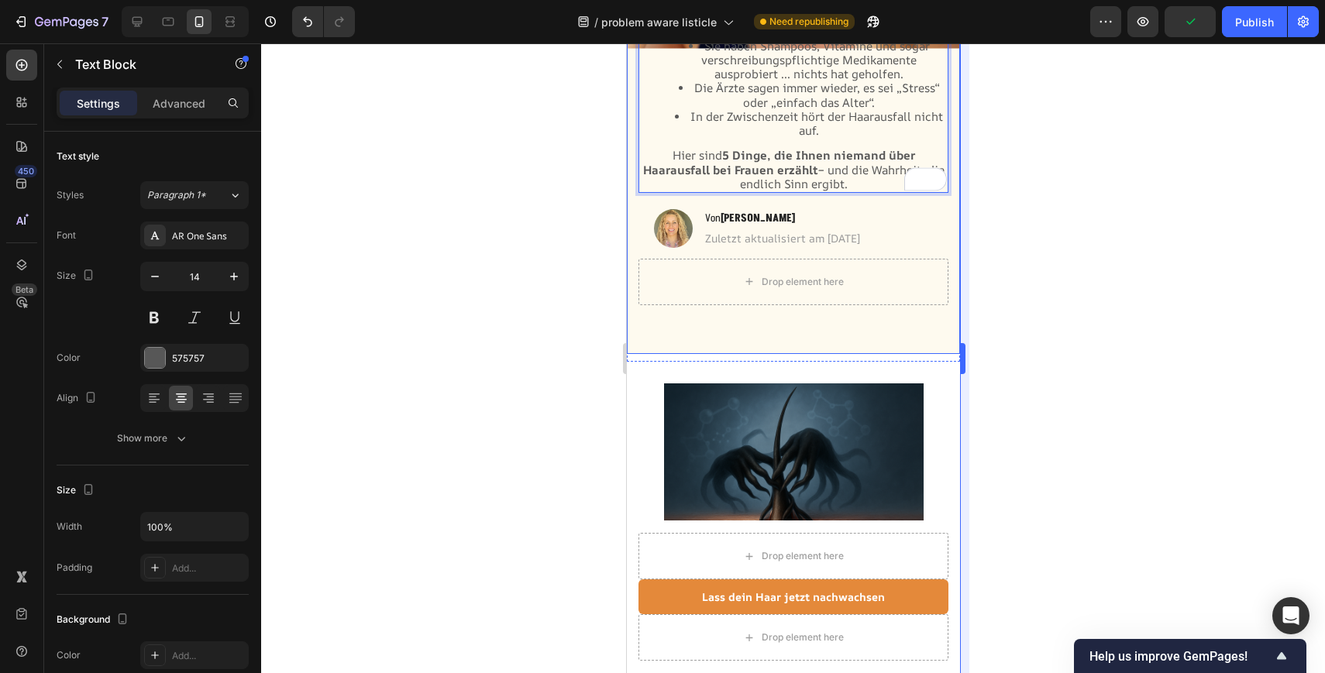
click at [979, 302] on div at bounding box center [793, 358] width 1064 height 630
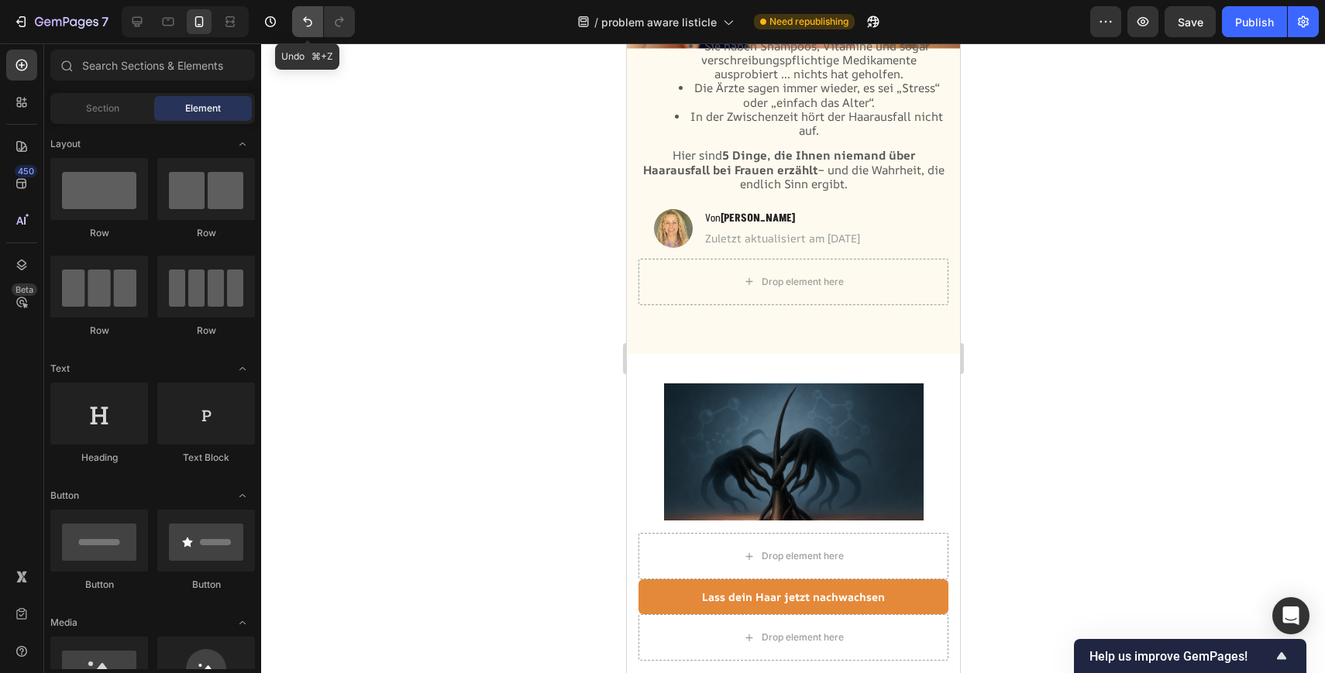
click at [297, 16] on button "Undo/Redo" at bounding box center [307, 21] width 31 height 31
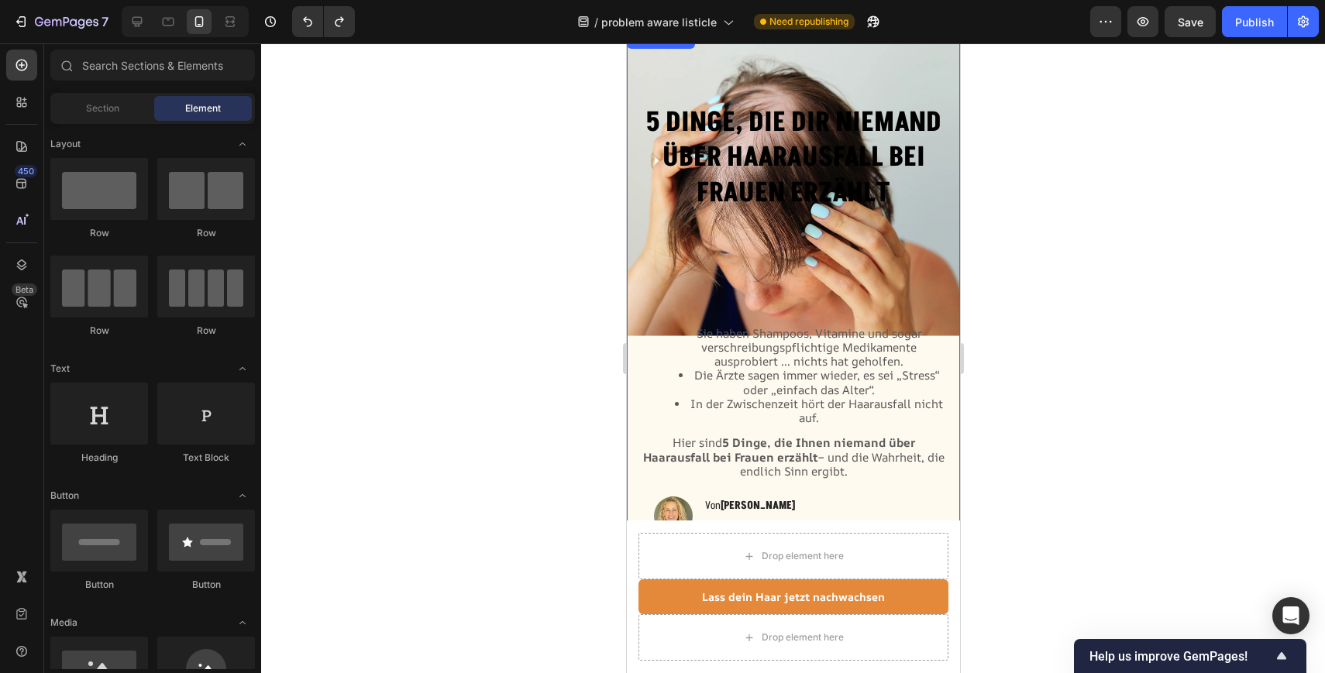
scroll to position [0, 0]
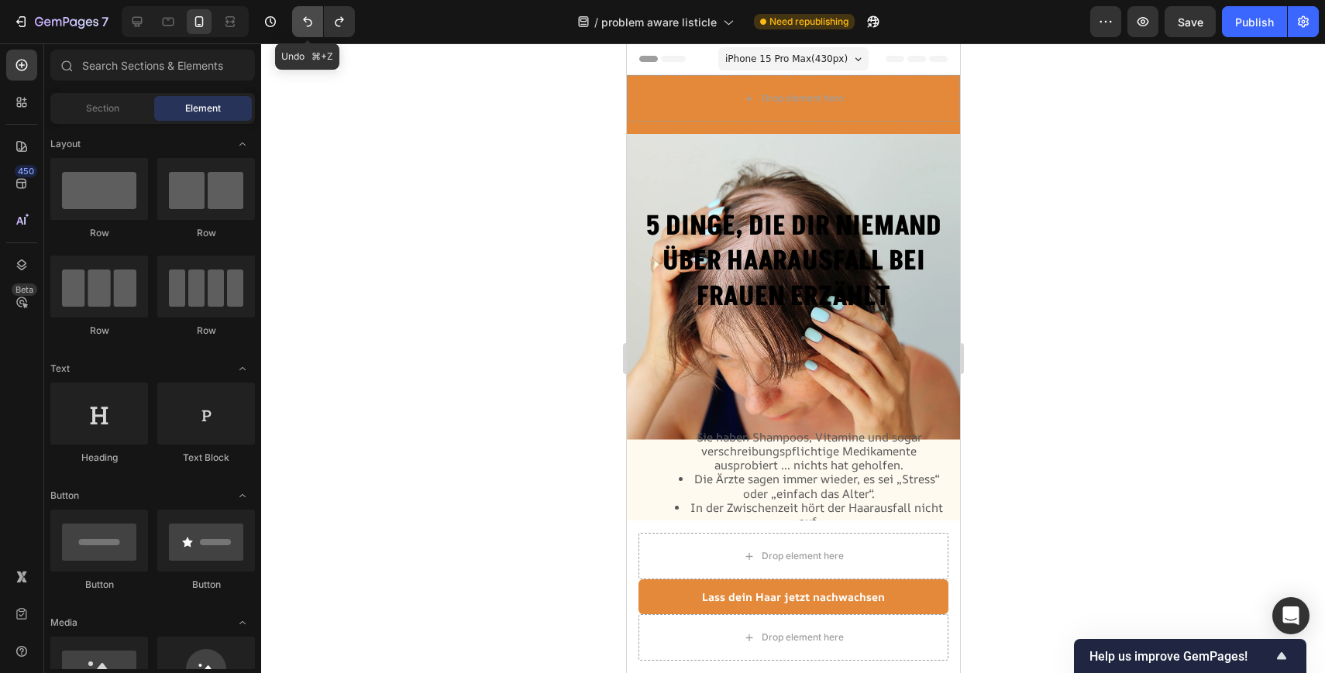
click at [310, 24] on icon "Undo/Redo" at bounding box center [307, 22] width 9 height 10
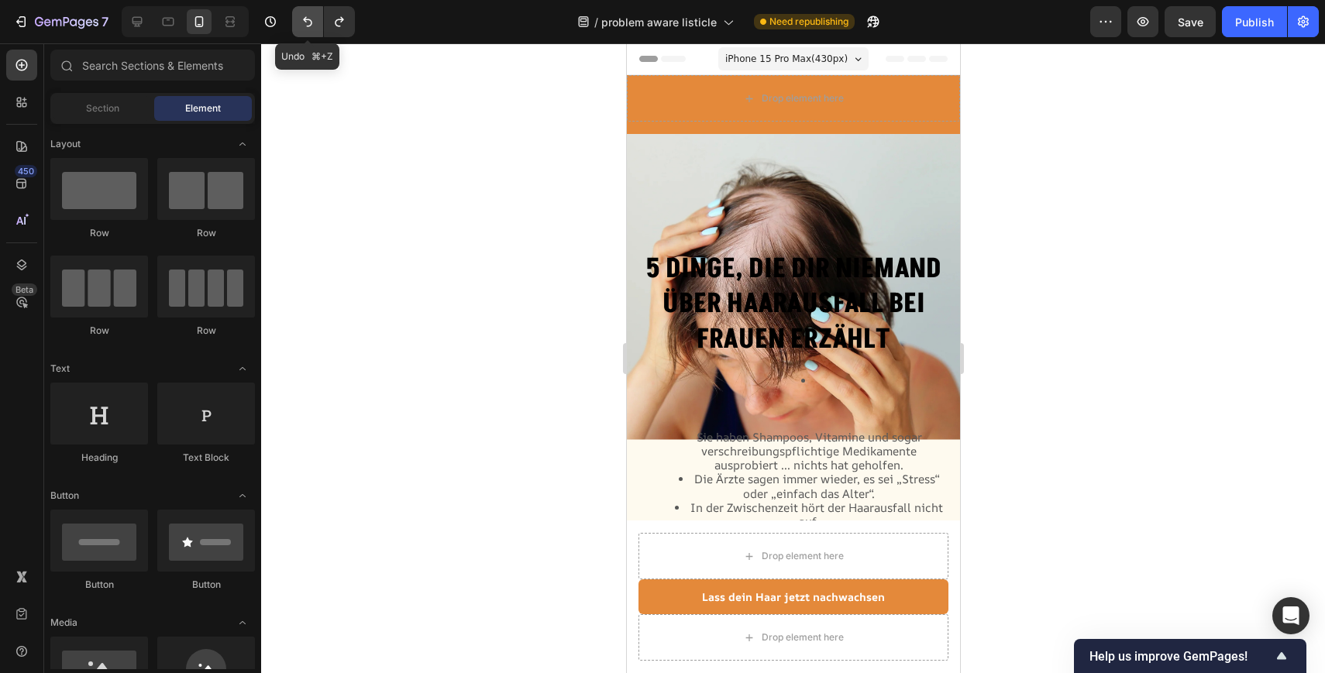
click at [310, 24] on icon "Undo/Redo" at bounding box center [307, 22] width 9 height 10
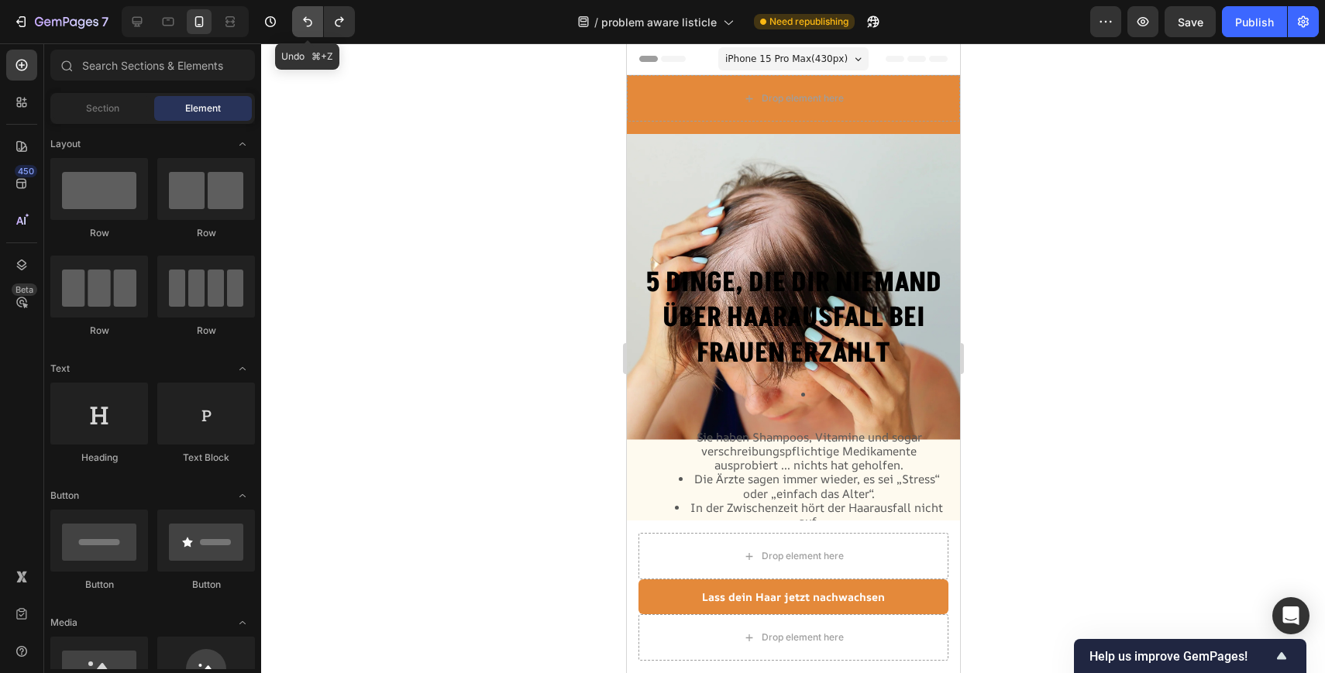
click at [310, 24] on icon "Undo/Redo" at bounding box center [307, 22] width 9 height 10
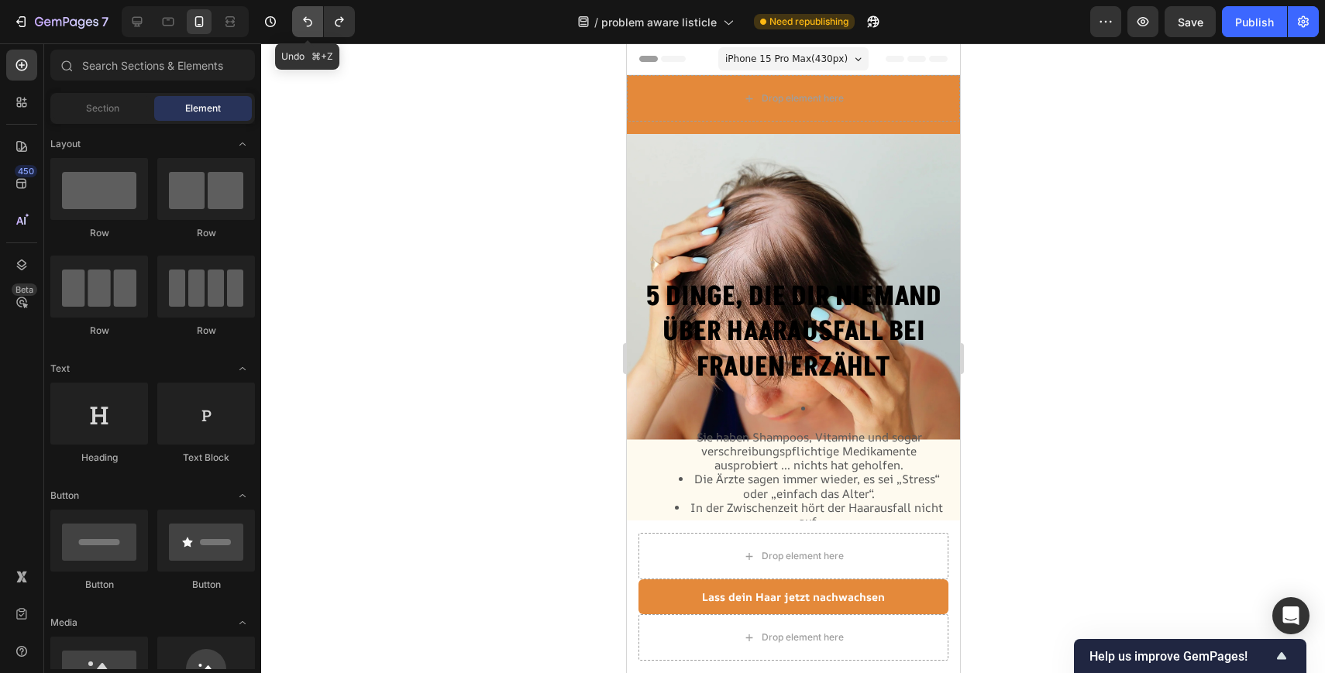
click at [310, 24] on icon "Undo/Redo" at bounding box center [307, 22] width 9 height 10
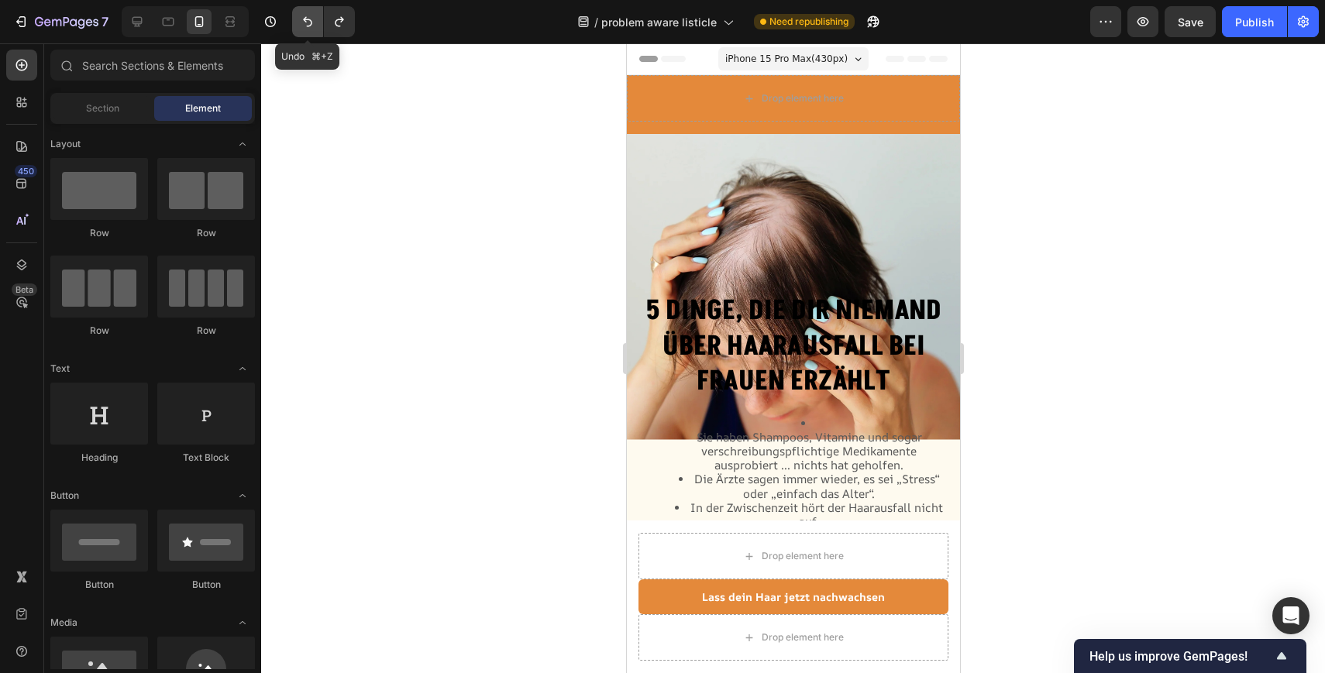
click at [310, 24] on icon "Undo/Redo" at bounding box center [307, 22] width 9 height 10
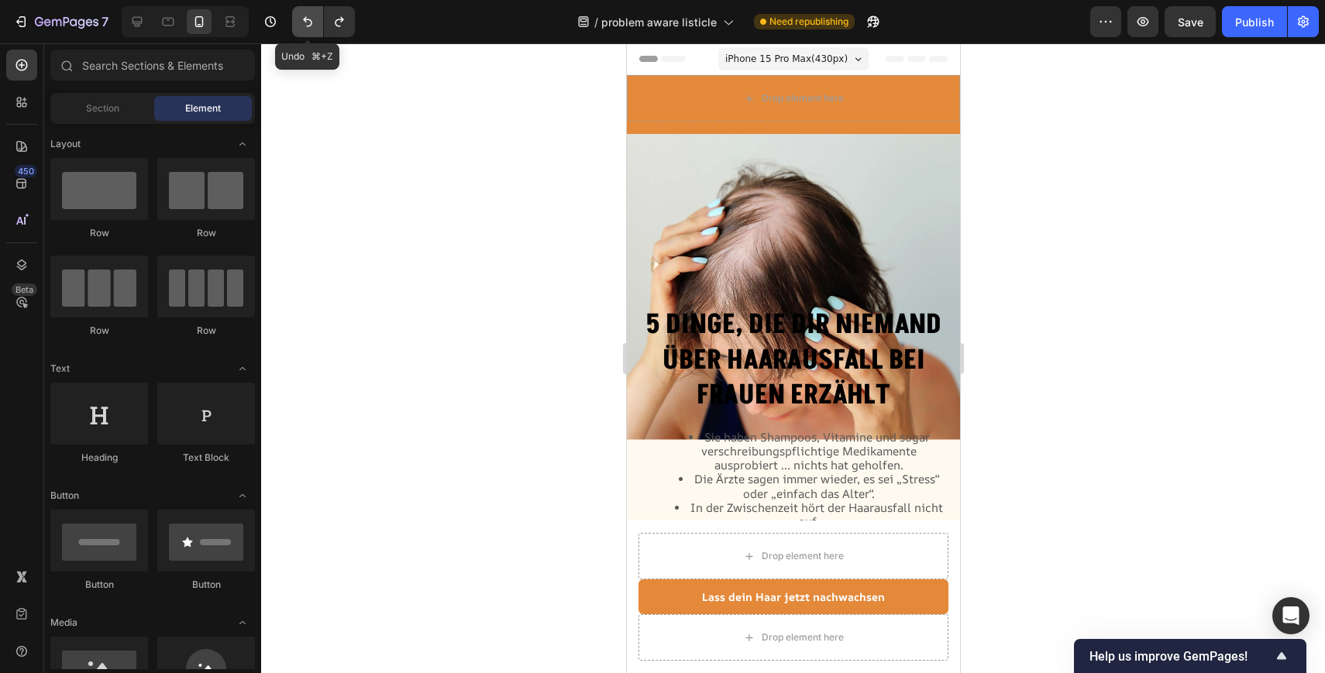
click at [310, 24] on icon "Undo/Redo" at bounding box center [307, 22] width 9 height 10
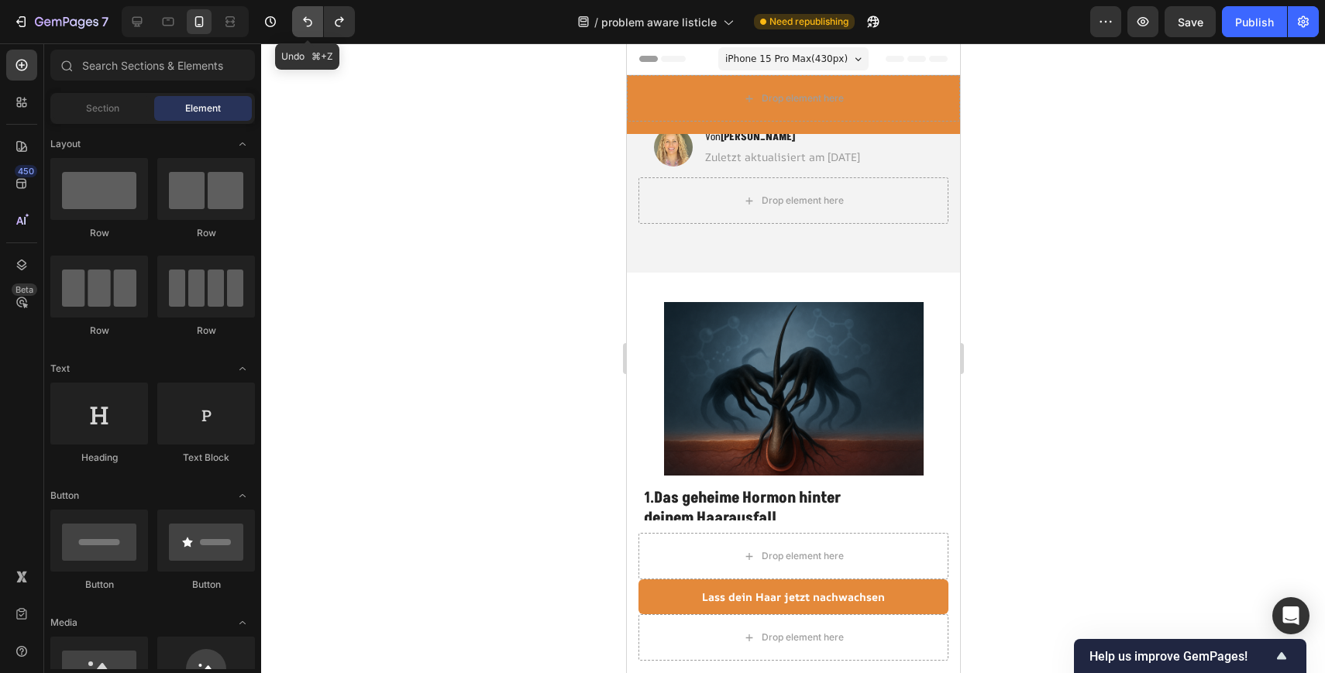
click at [303, 29] on button "Undo/Redo" at bounding box center [307, 21] width 31 height 31
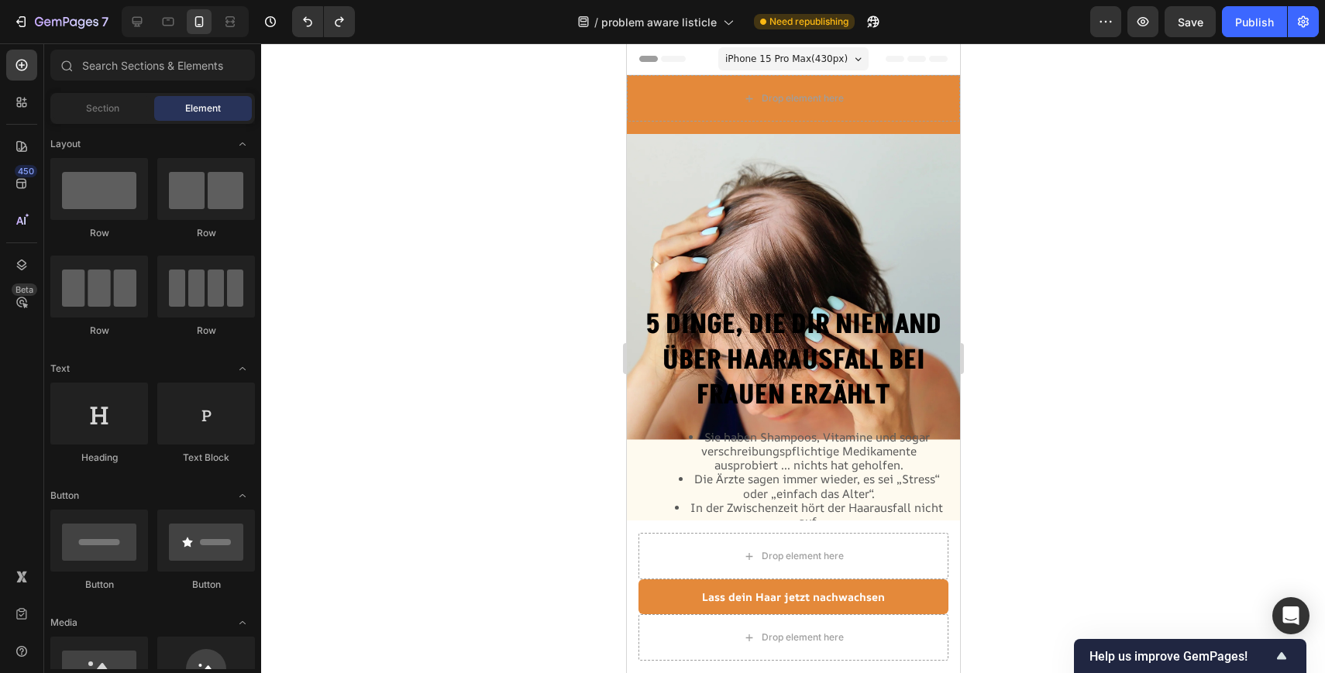
click at [793, 61] on span "iPhone 15 Pro Max ( 430 px)" at bounding box center [785, 58] width 122 height 15
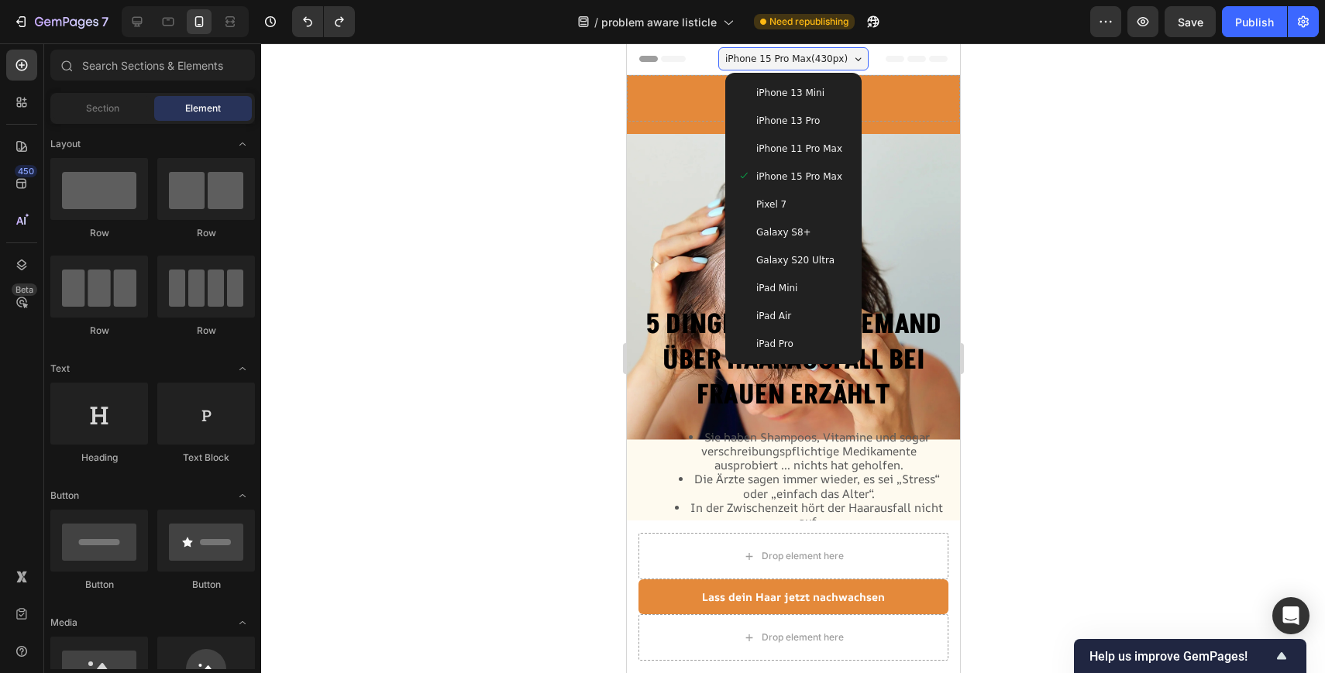
click at [795, 149] on span "iPhone 11 Pro Max" at bounding box center [798, 148] width 86 height 15
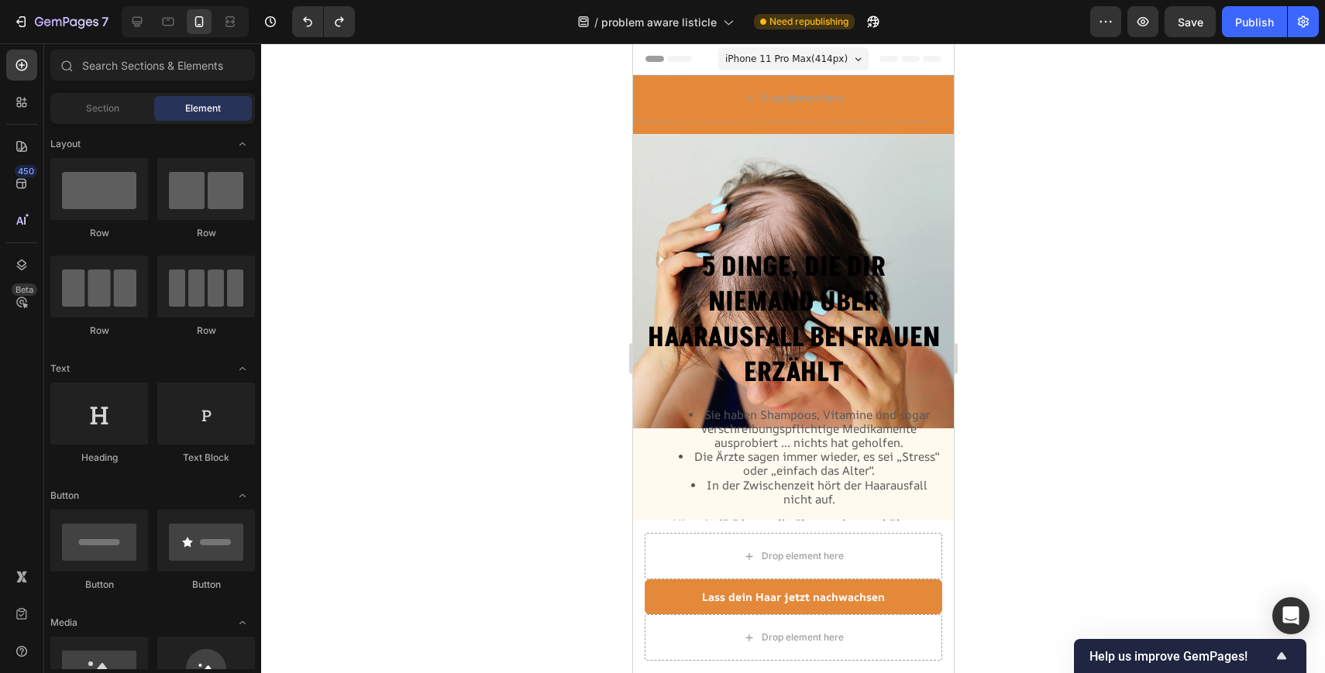
click at [796, 43] on div "7 Version history / problem aware listicle Need republishing Preview Save Publi…" at bounding box center [662, 22] width 1325 height 44
click at [796, 59] on span "iPhone 11 Pro Max ( 414 px)" at bounding box center [785, 58] width 122 height 15
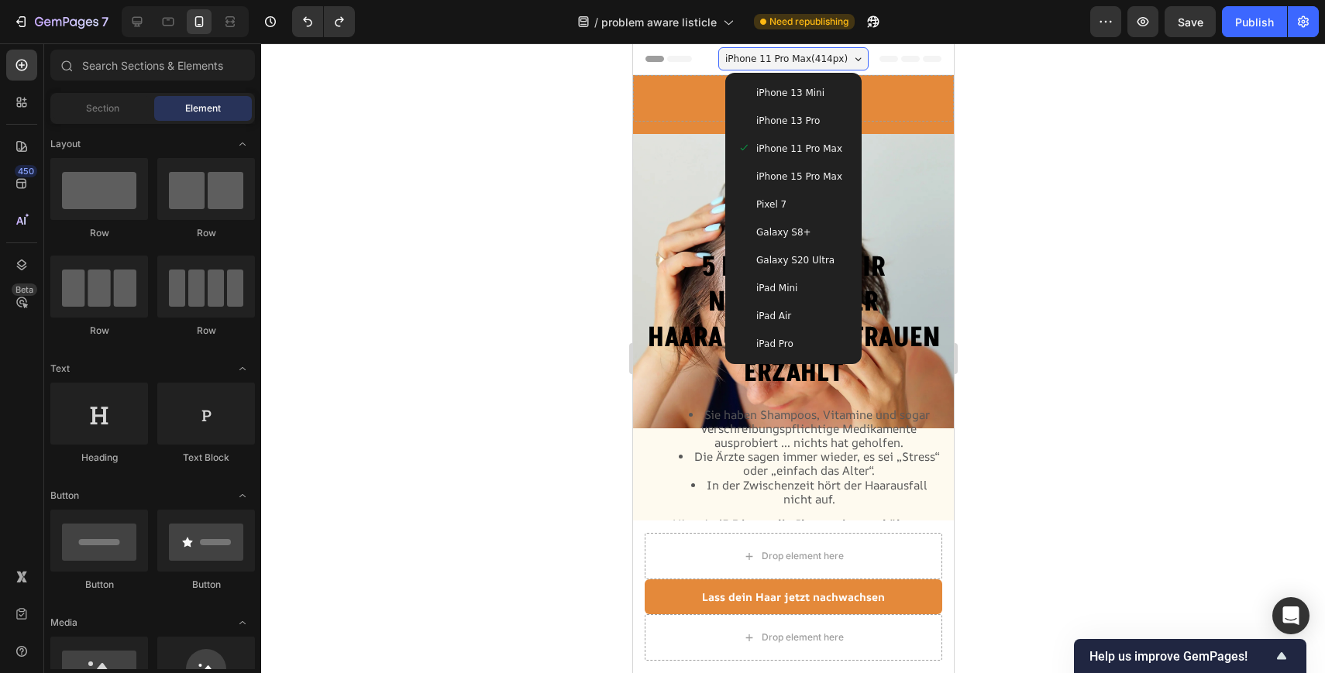
click at [782, 119] on span "iPhone 13 Pro" at bounding box center [787, 120] width 64 height 15
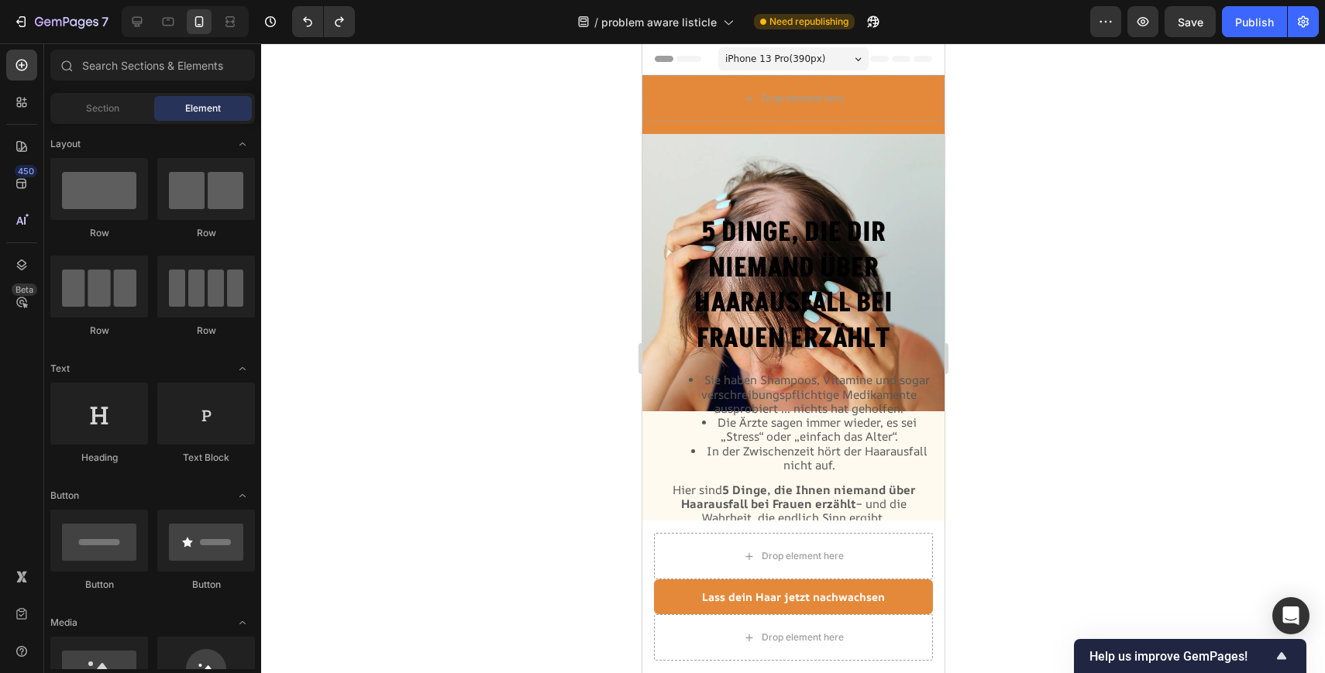
click at [793, 56] on span "iPhone 13 Pro ( 390 px)" at bounding box center [774, 58] width 100 height 15
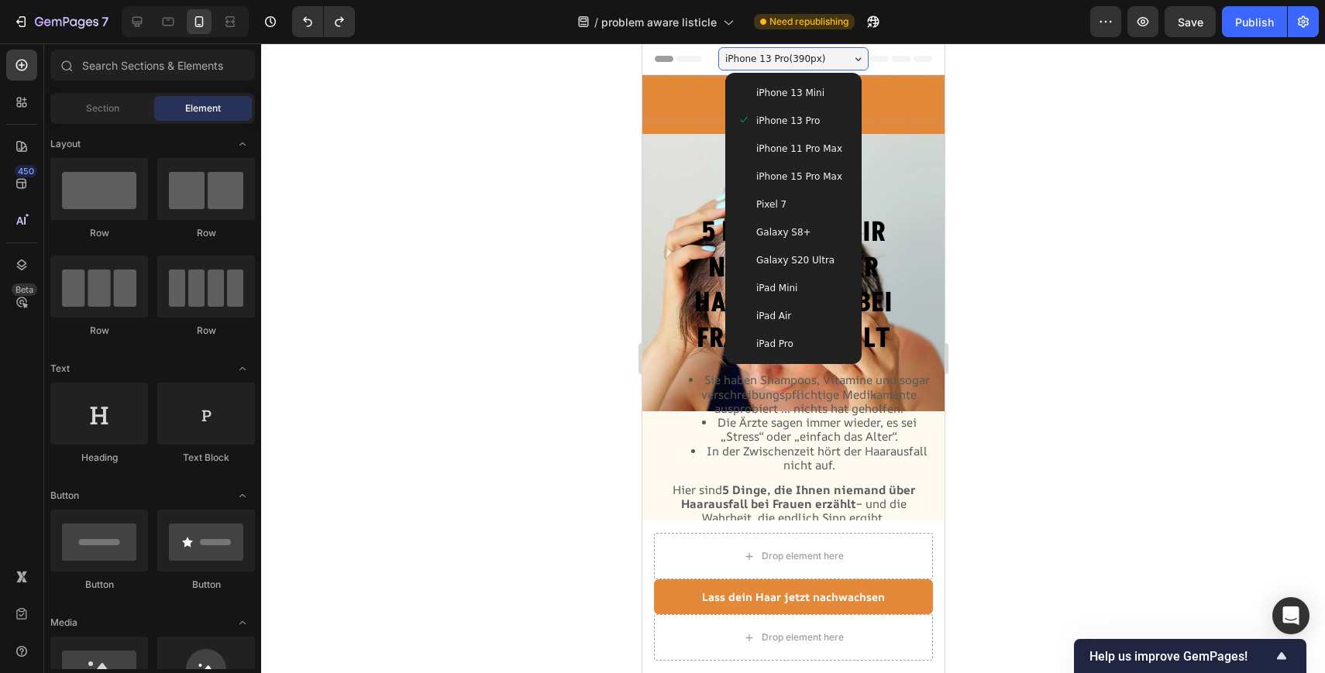
click at [790, 316] on div "iPad Air" at bounding box center [793, 315] width 112 height 15
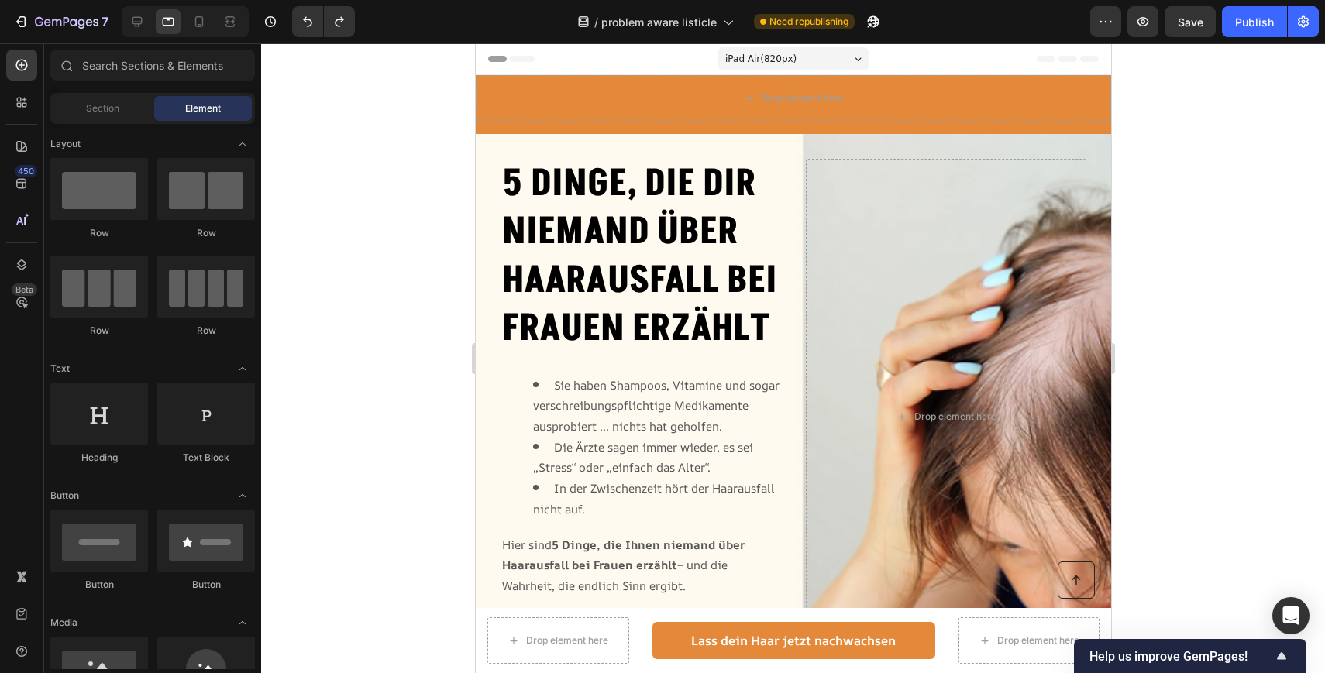
click at [792, 50] on div "iPad Air ( 820 px)" at bounding box center [792, 58] width 150 height 23
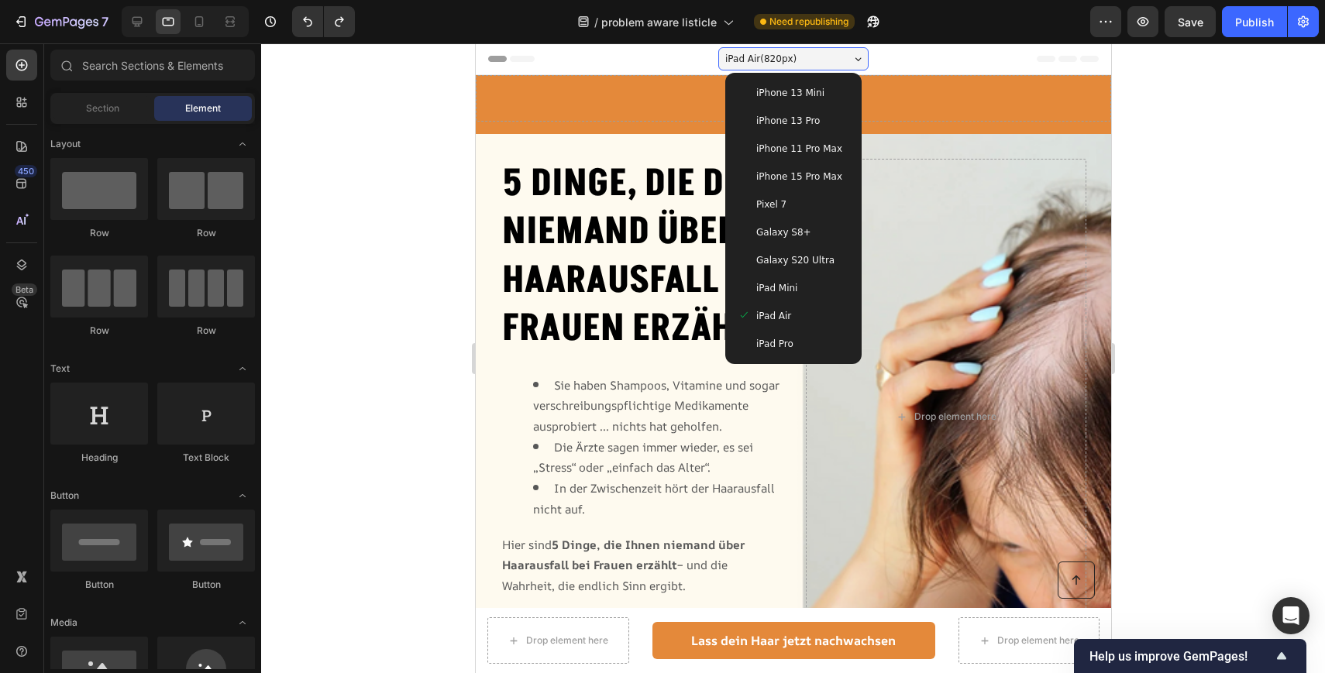
click at [780, 211] on span "Pixel 7" at bounding box center [770, 204] width 30 height 15
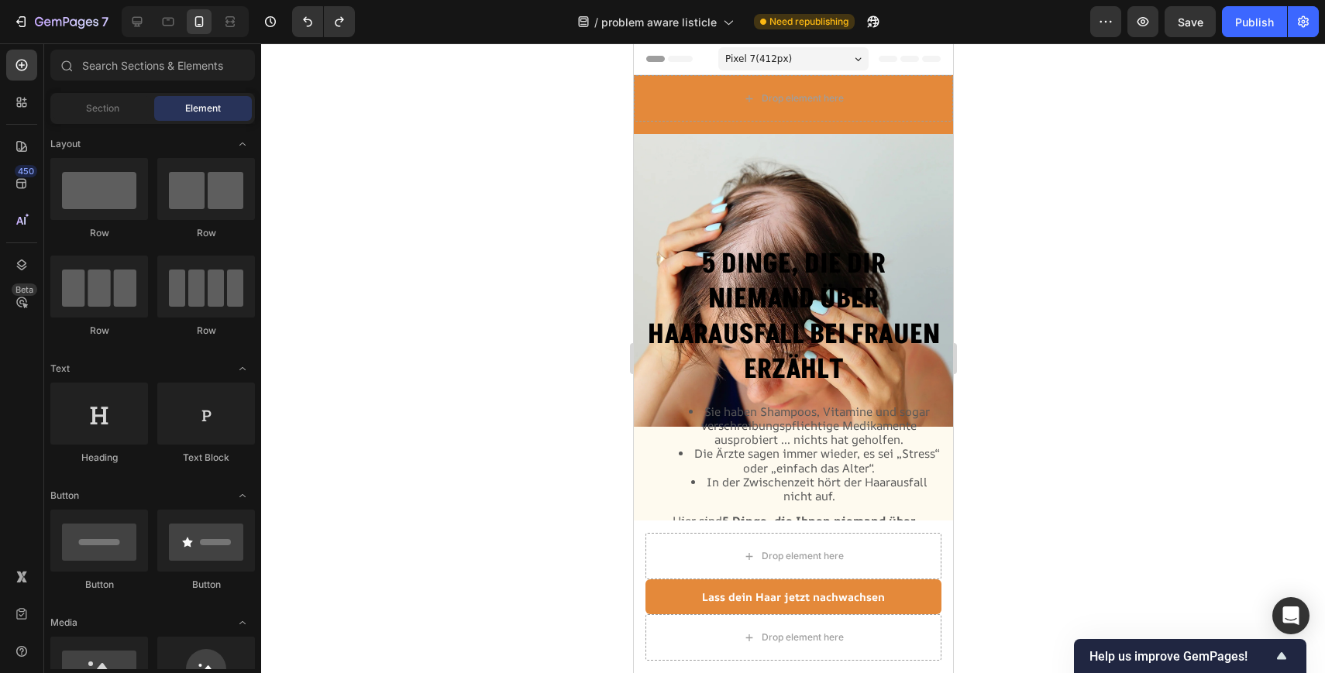
click at [813, 60] on div "Pixel 7 ( 412 px)" at bounding box center [792, 58] width 150 height 23
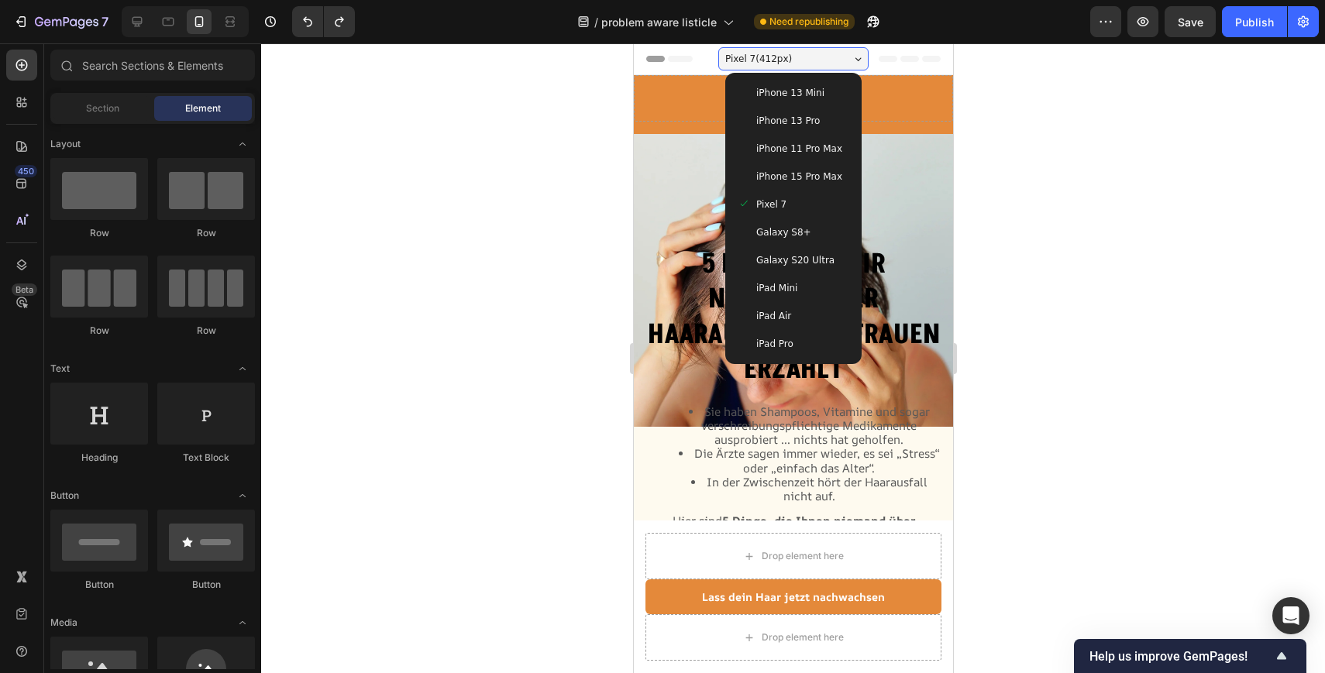
click at [785, 164] on div "iPhone 15 Pro Max" at bounding box center [792, 177] width 124 height 28
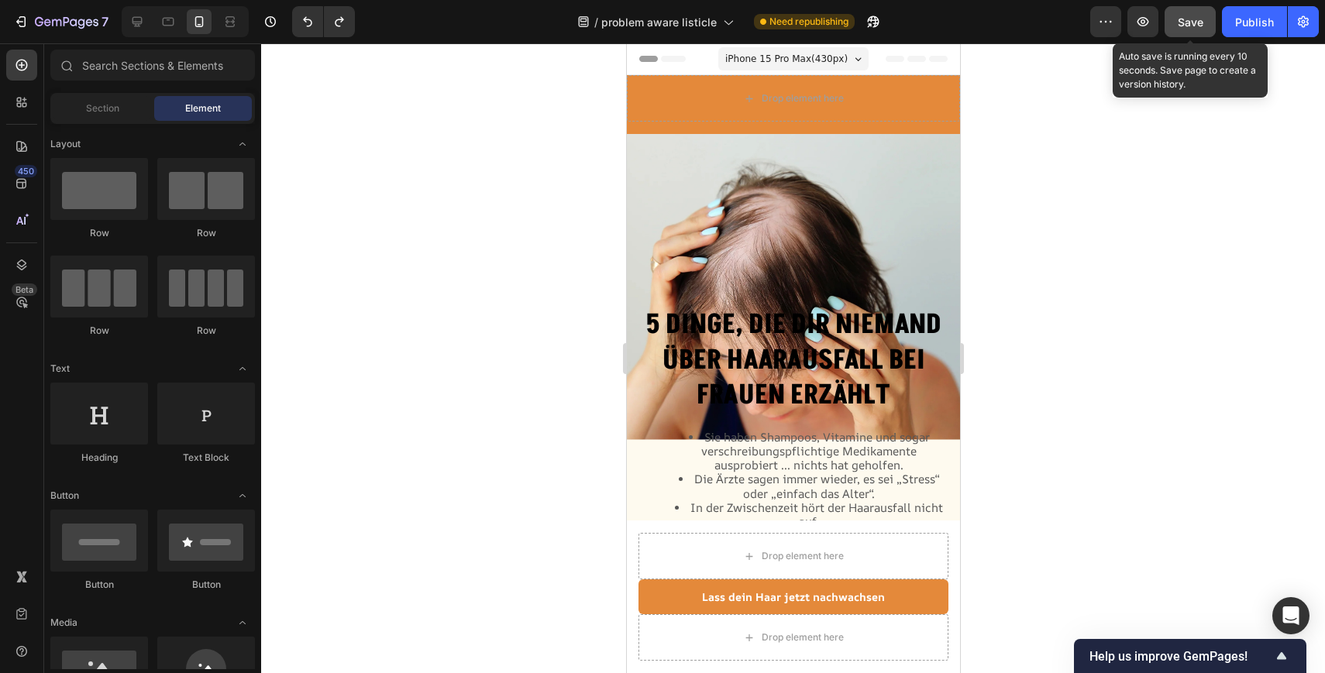
click at [1205, 19] on button "Save" at bounding box center [1189, 21] width 51 height 31
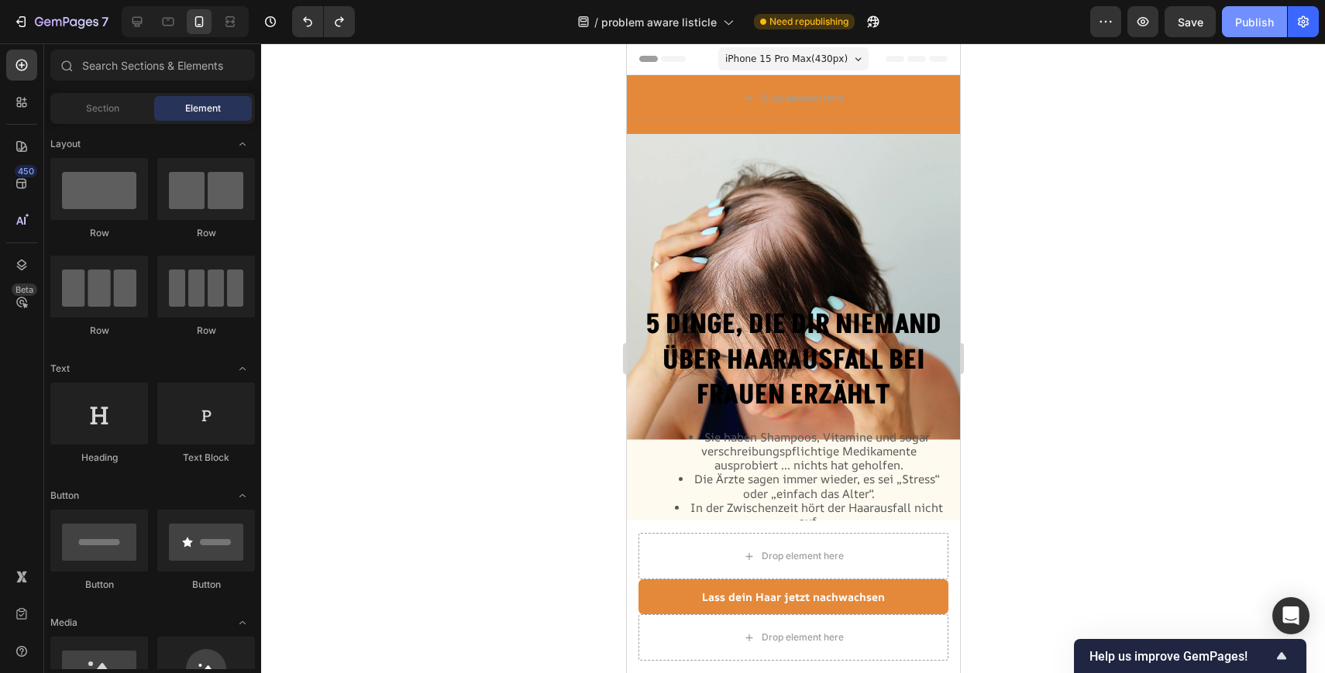
click at [1248, 21] on div "Publish" at bounding box center [1254, 22] width 39 height 16
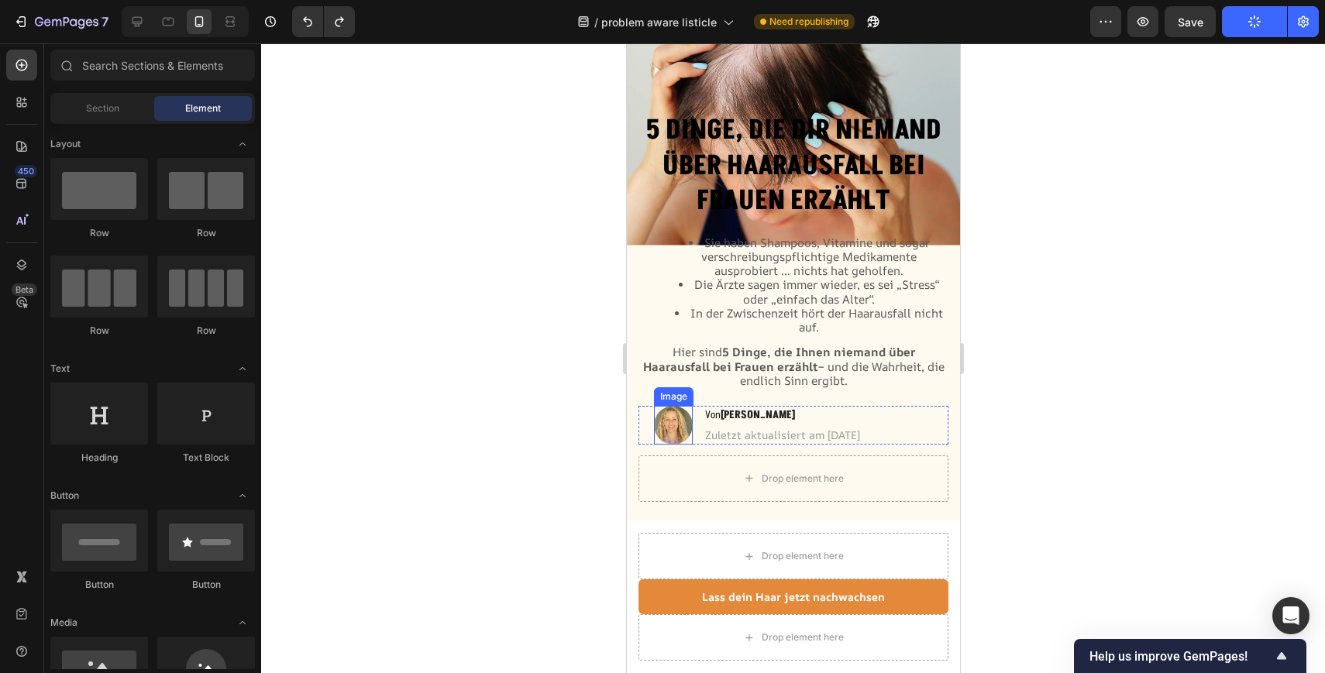
scroll to position [81, 0]
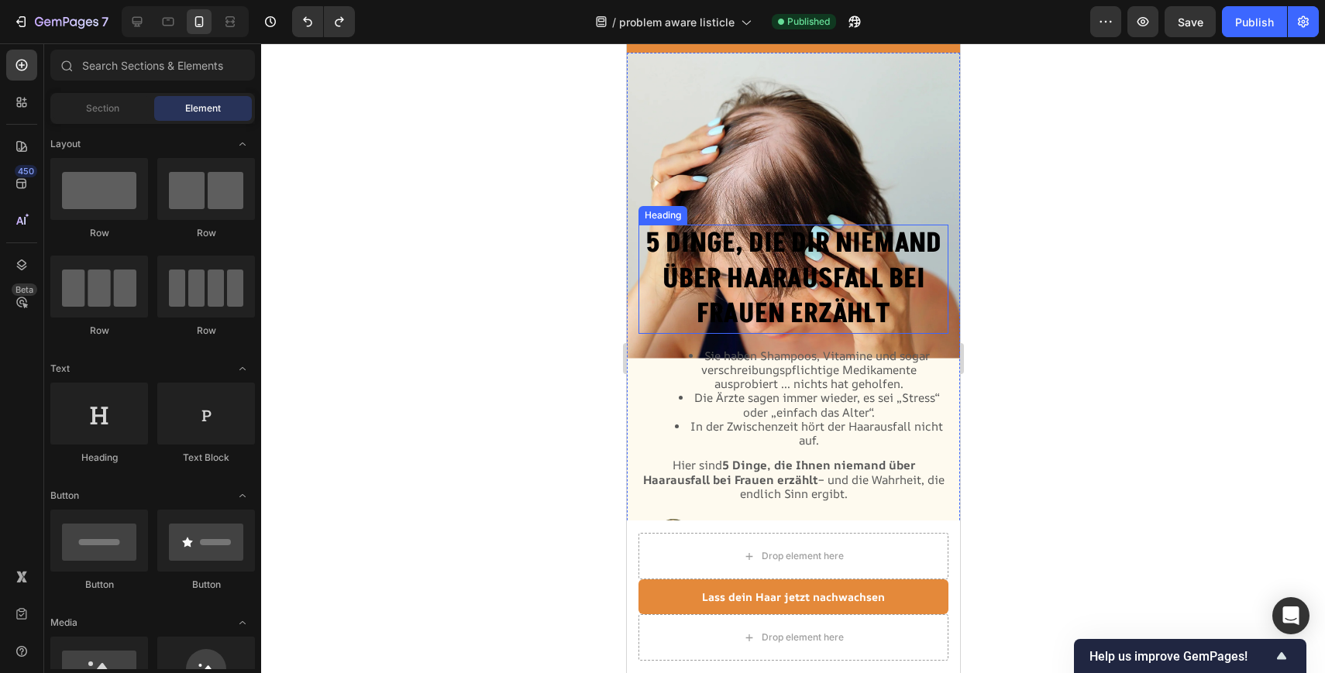
click at [763, 266] on strong "5 Dinge, die dir niemand über Haarausfall bei Frauen erzählt" at bounding box center [793, 279] width 296 height 108
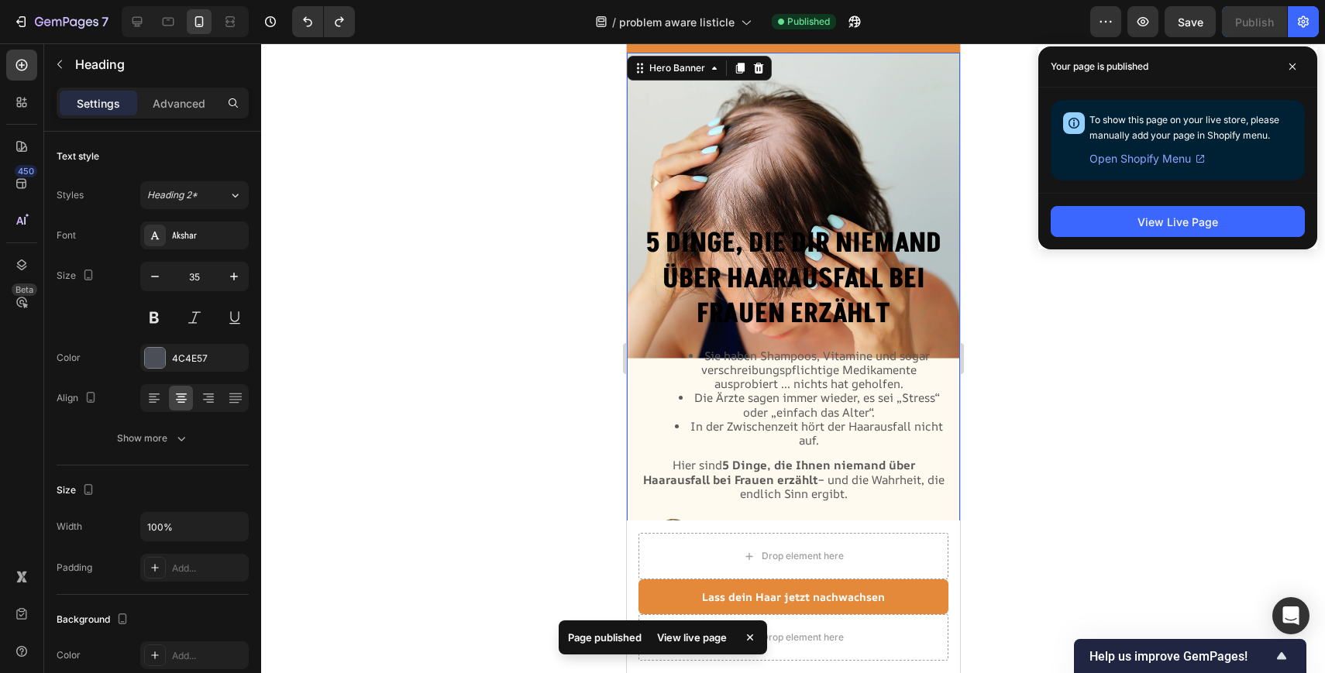
click at [775, 174] on div "Background Image" at bounding box center [792, 358] width 333 height 611
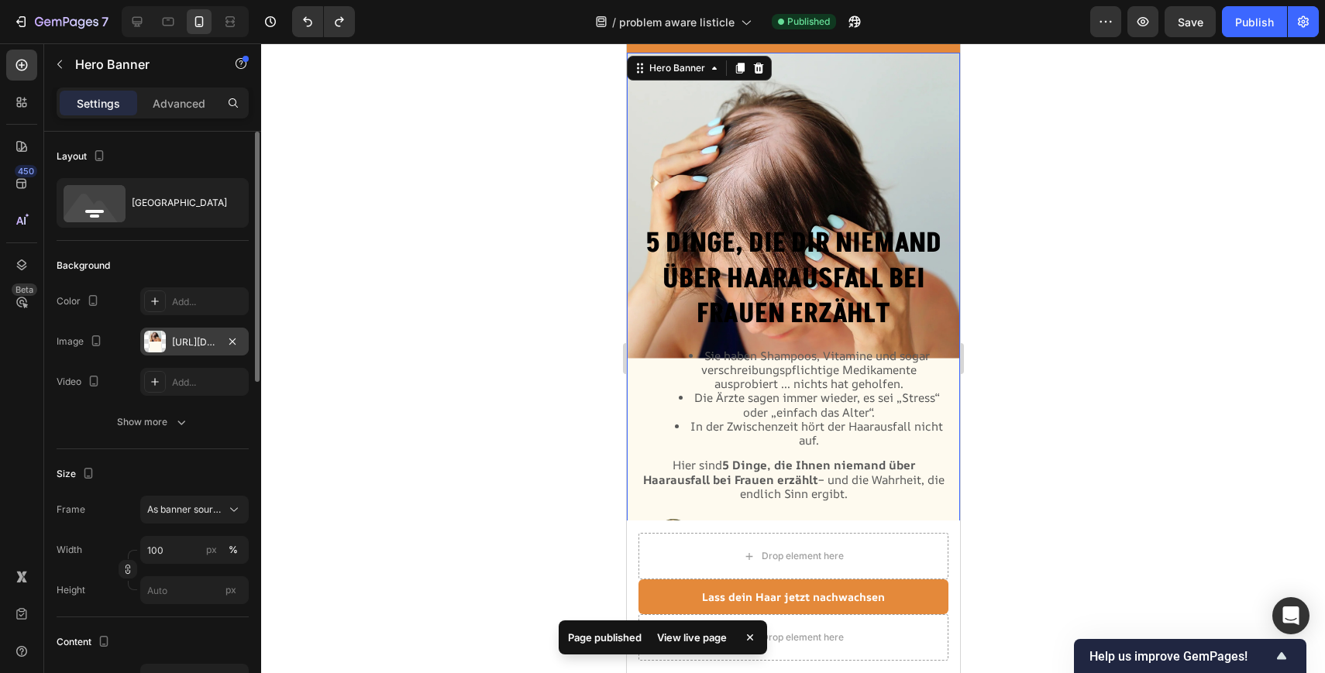
click at [180, 333] on div "[URL][DOMAIN_NAME]" at bounding box center [194, 342] width 108 height 28
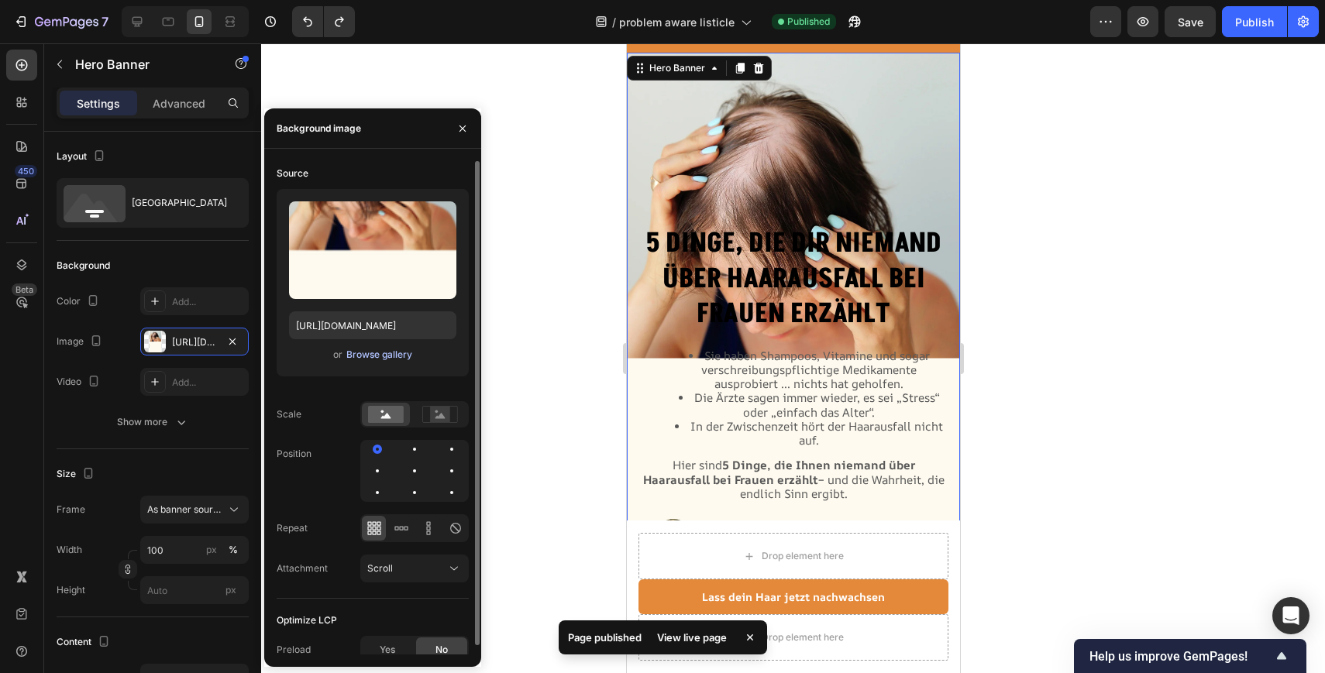
click at [404, 353] on div "Browse gallery" at bounding box center [379, 355] width 66 height 14
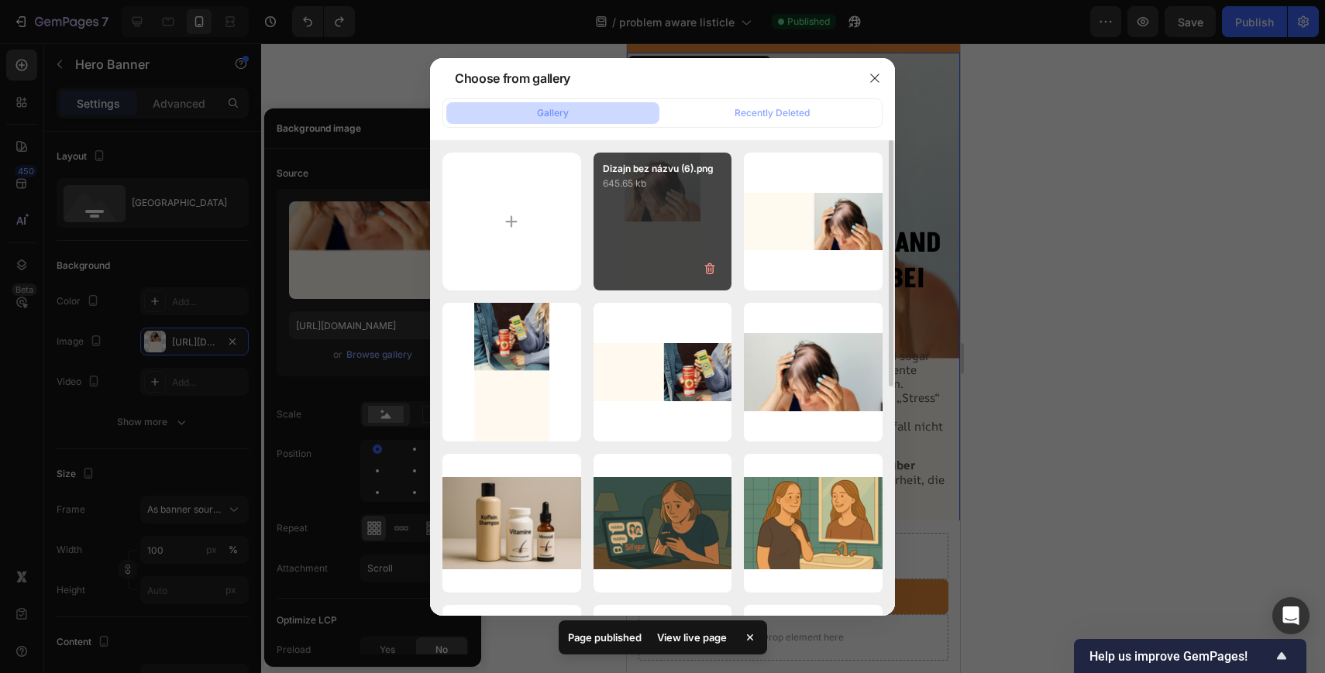
click at [662, 227] on div "Dizajn bez názvu (6).png 645.65 kb" at bounding box center [662, 222] width 139 height 139
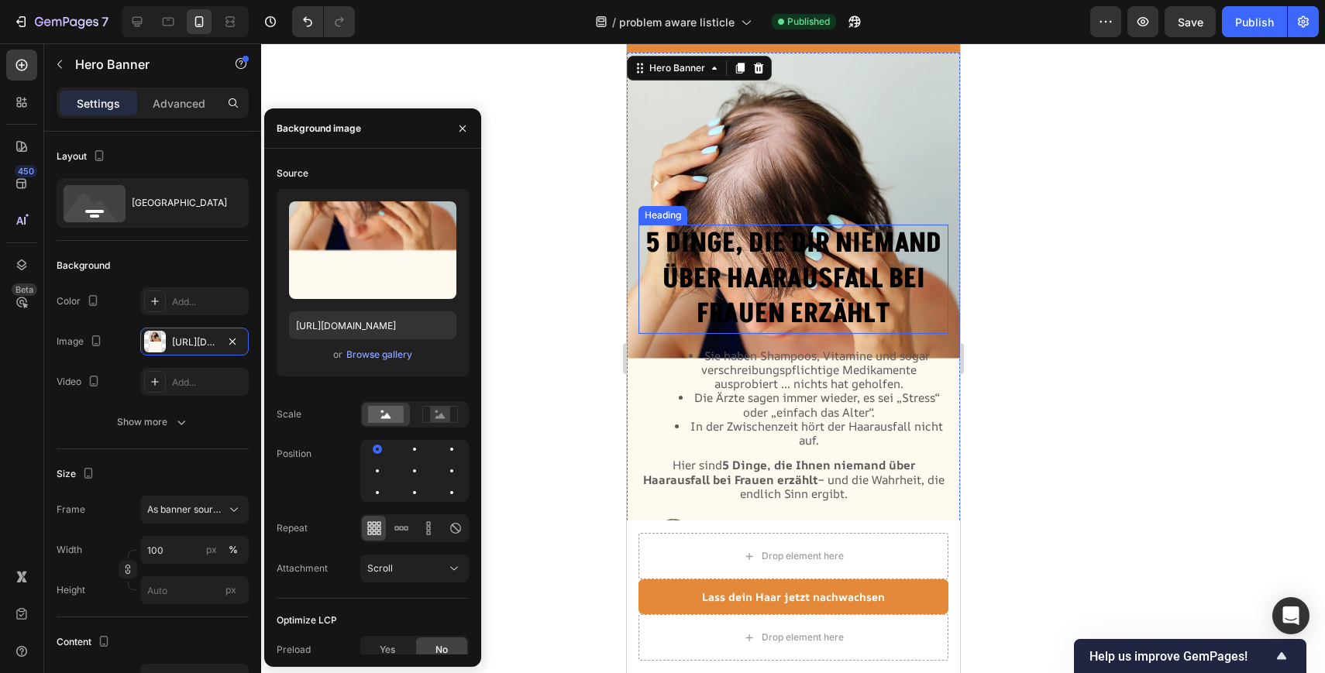
click at [826, 273] on strong "5 Dinge, die dir niemand über Haarausfall bei Frauen erzählt" at bounding box center [793, 279] width 296 height 108
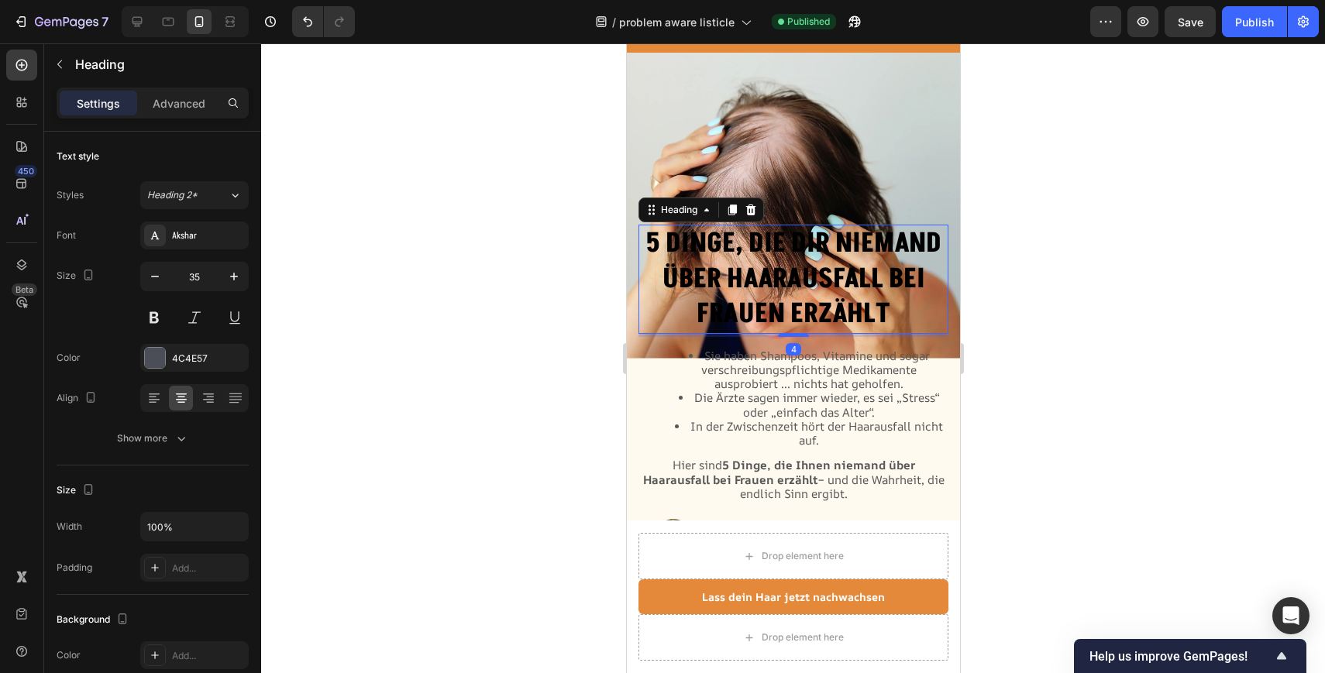
click at [908, 313] on h2 "5 Dinge, die dir niemand über Haarausfall bei Frauen erzählt" at bounding box center [793, 279] width 310 height 109
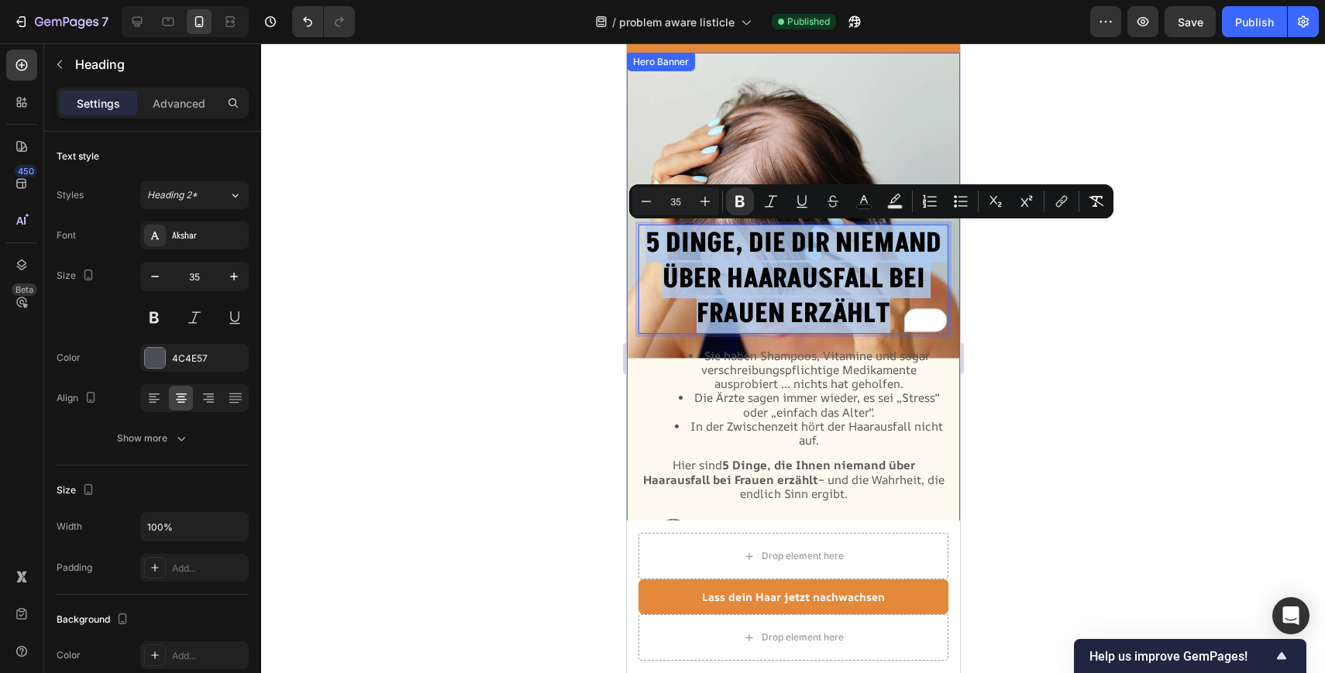
drag, startPoint x: 908, startPoint y: 313, endPoint x: 625, endPoint y: 233, distance: 293.8
click at [626, 233] on div "5 Dinge, die dir niemand über Haarausfall bei Frauen erzählt Heading 4 Sie habe…" at bounding box center [792, 432] width 333 height 464
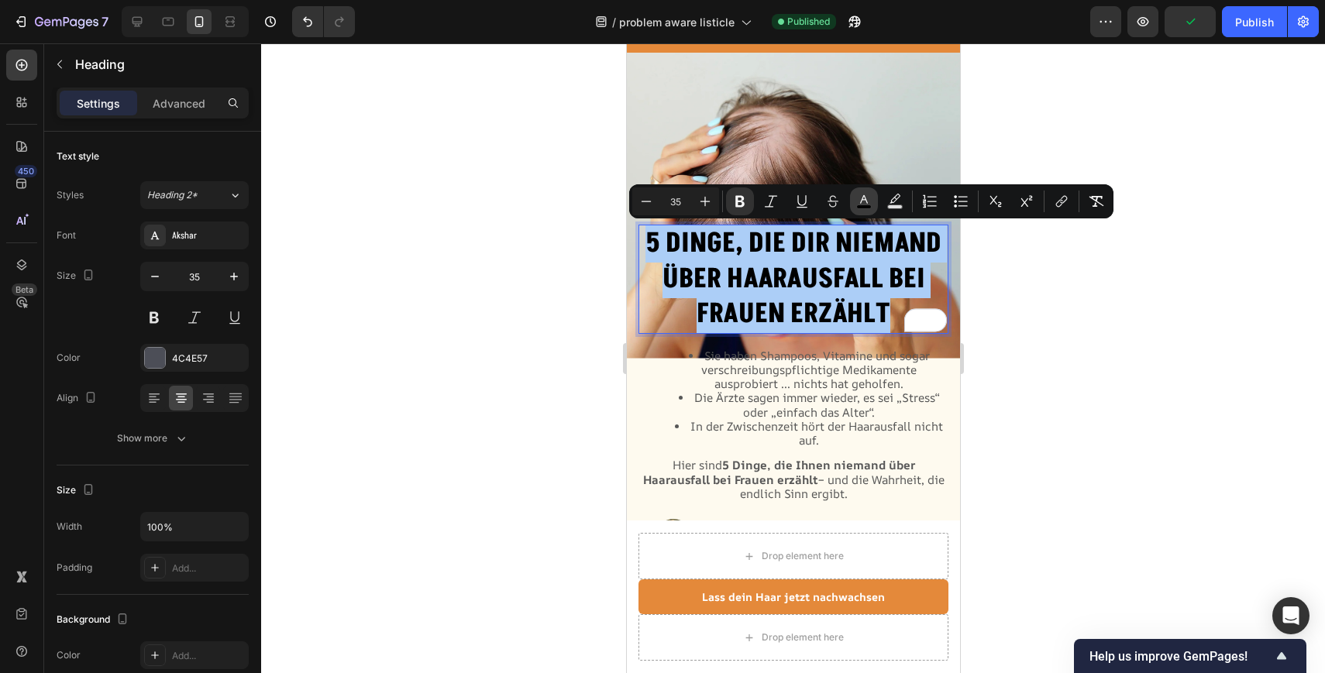
click at [865, 197] on icon "Editor contextual toolbar" at bounding box center [863, 201] width 15 height 15
type input "000000"
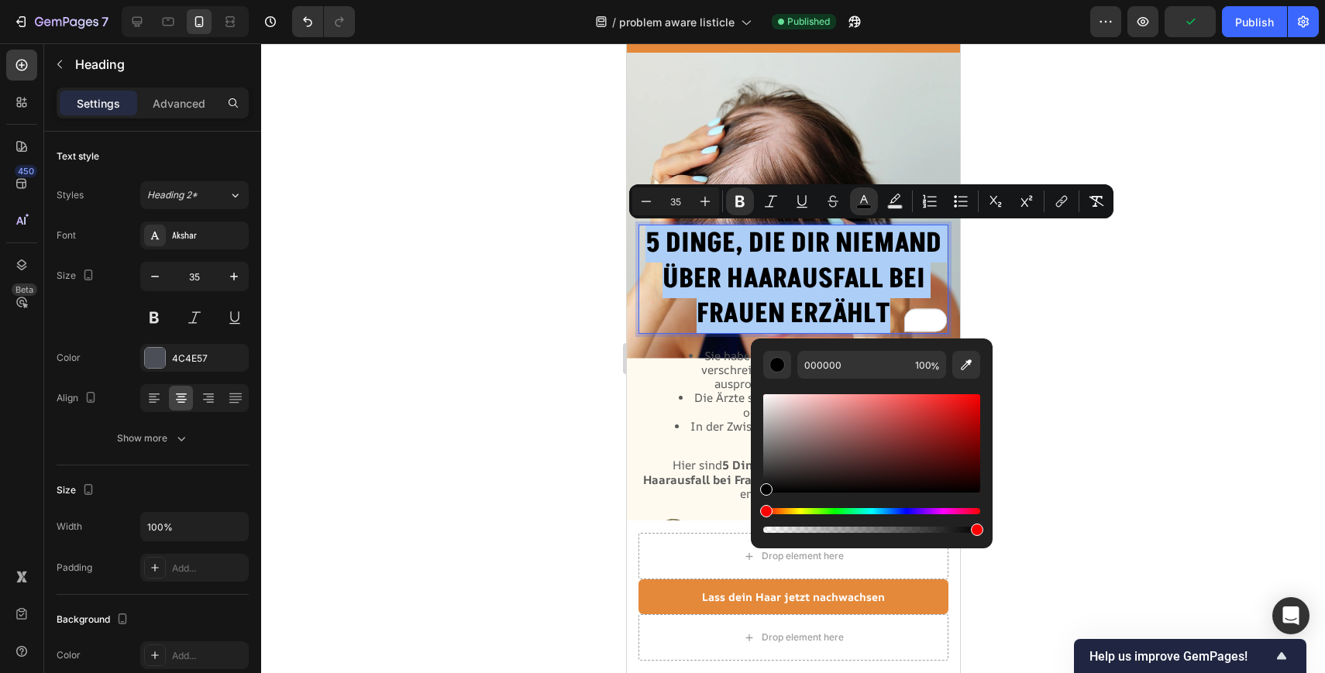
click at [796, 507] on div "Editor contextual toolbar" at bounding box center [871, 463] width 217 height 145
click at [789, 514] on div "Hue" at bounding box center [871, 511] width 217 height 6
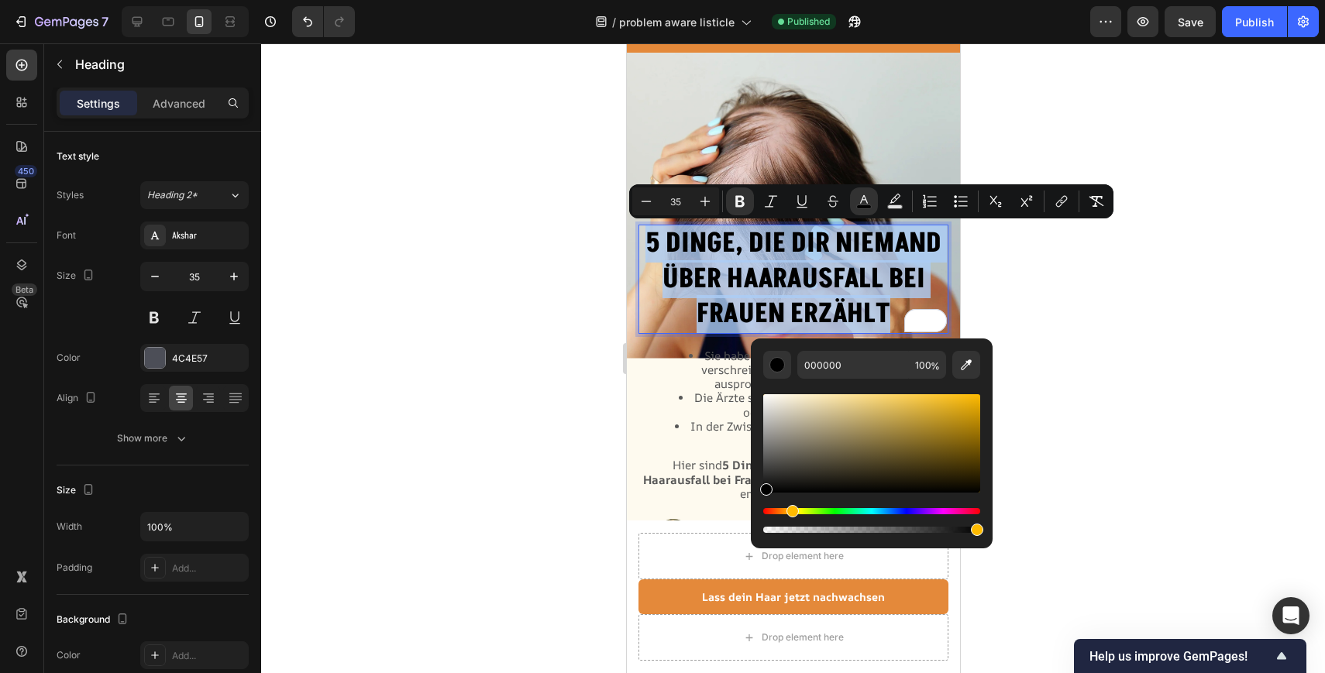
click at [975, 447] on div "Editor contextual toolbar" at bounding box center [871, 443] width 217 height 98
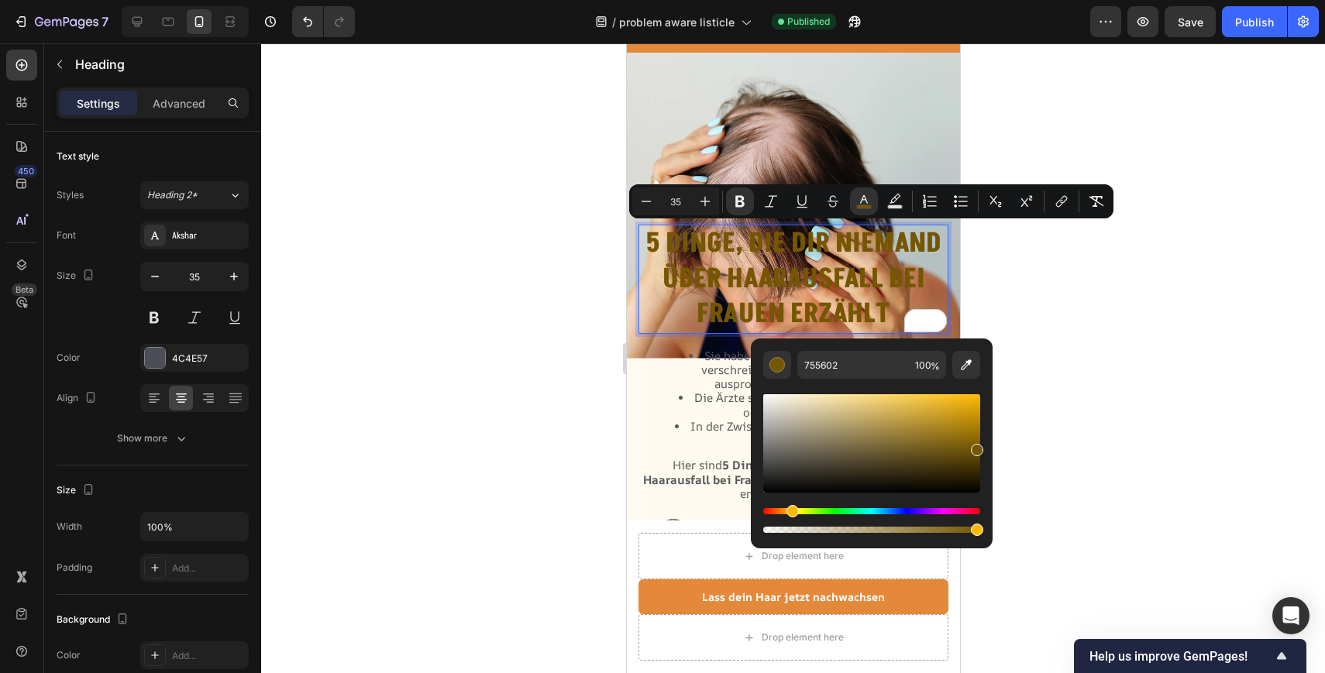
click at [971, 421] on div "Editor contextual toolbar" at bounding box center [871, 443] width 217 height 98
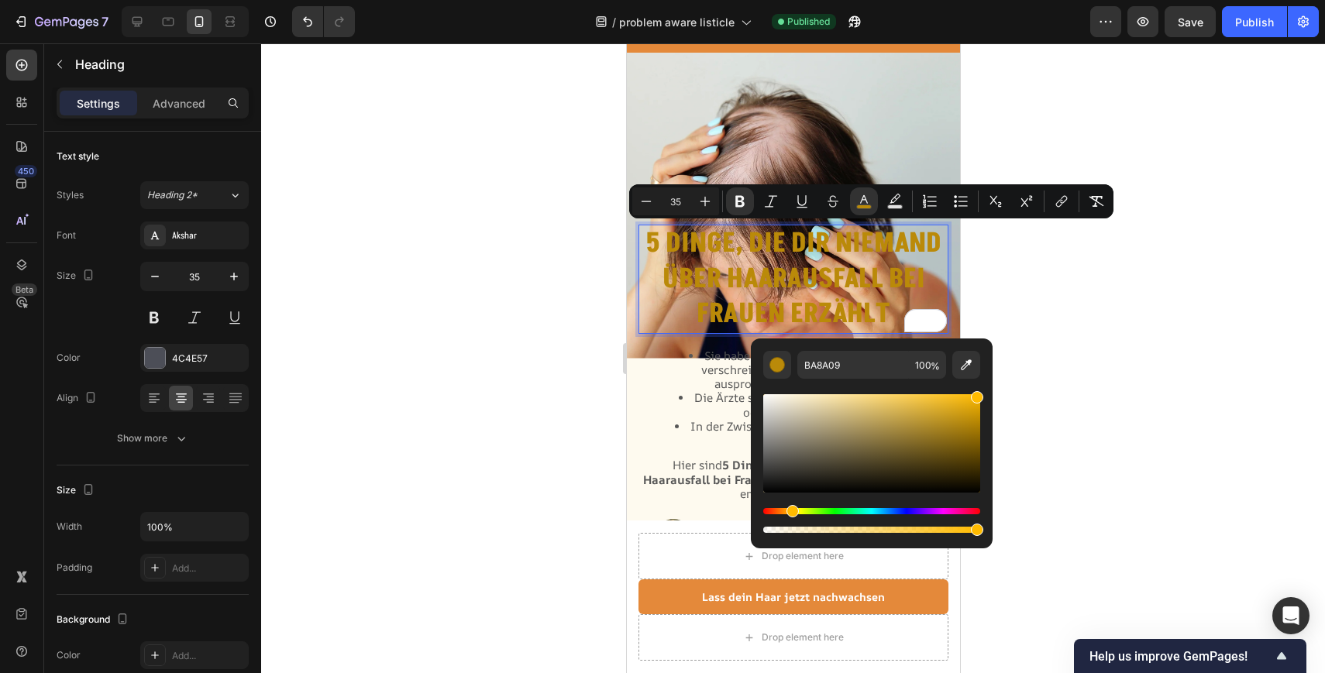
drag, startPoint x: 968, startPoint y: 394, endPoint x: 982, endPoint y: 390, distance: 14.5
click at [982, 390] on div "BA8A09 100 %" at bounding box center [872, 438] width 242 height 198
type input "FFBB00"
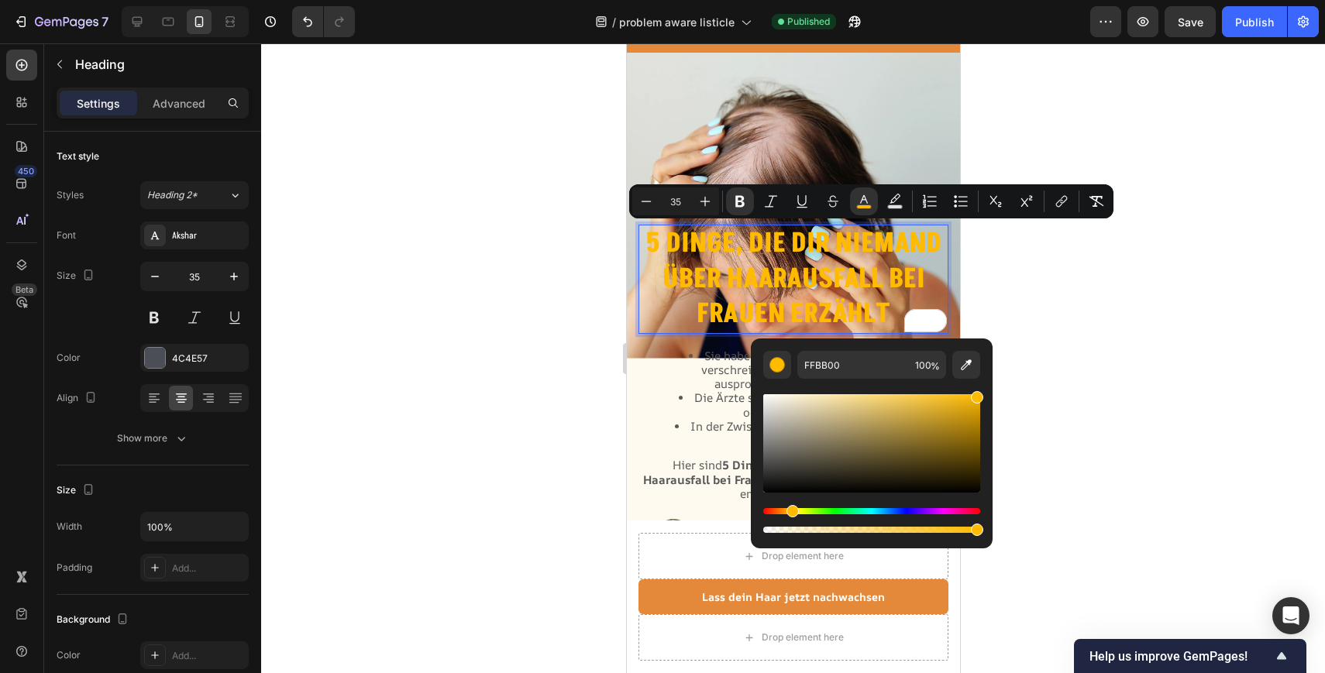
click at [1041, 317] on div at bounding box center [793, 358] width 1064 height 630
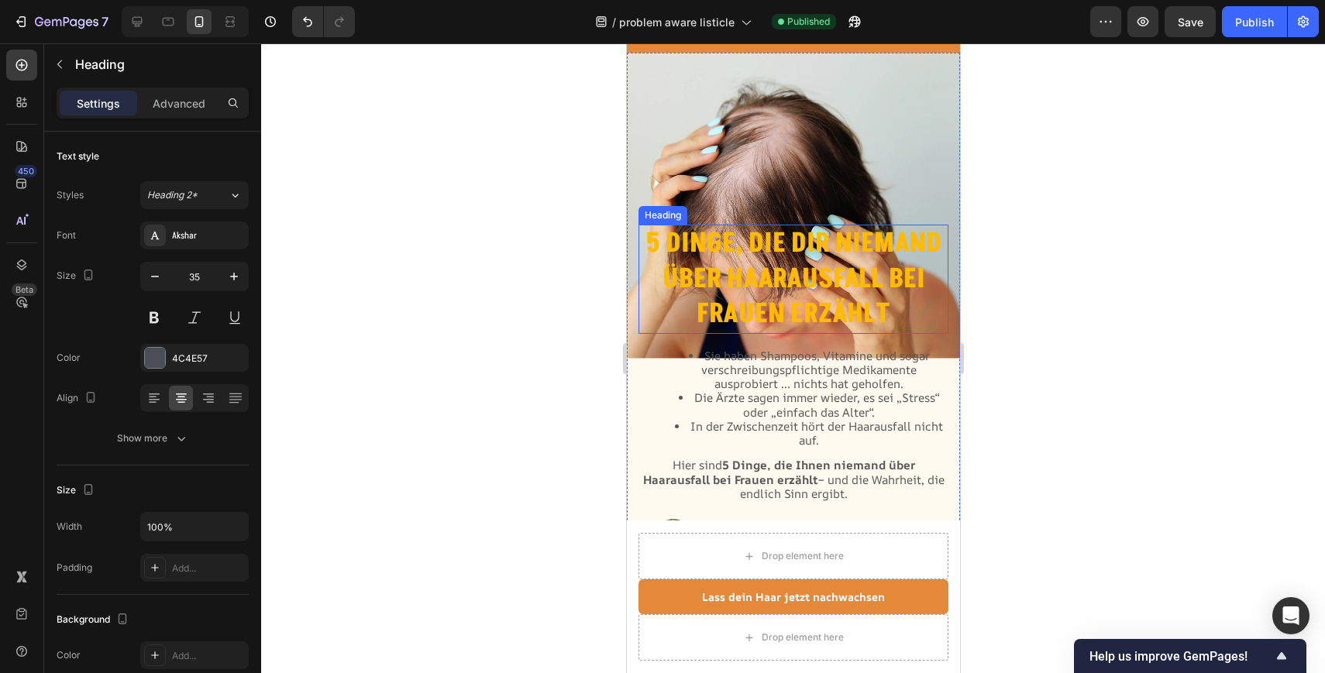
click at [851, 274] on strong "5 Dinge, die dir niemand über Haarausfall bei Frauen erzählt" at bounding box center [793, 279] width 296 height 108
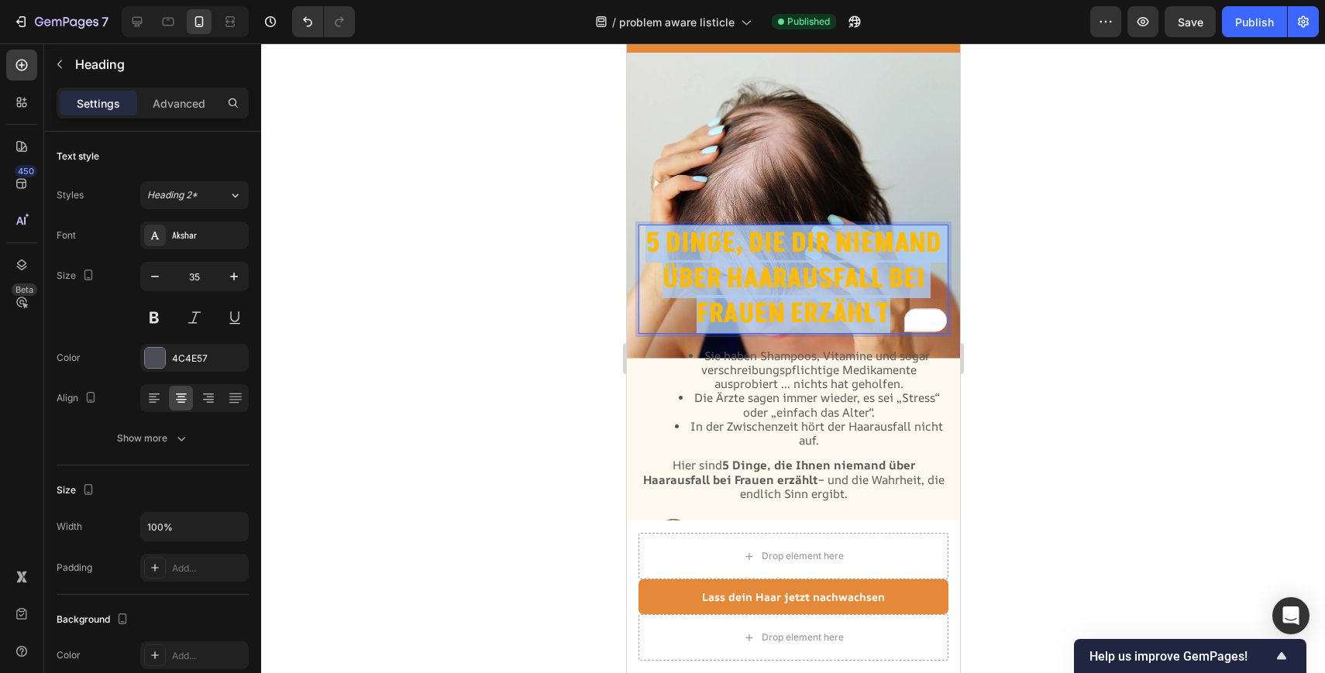
drag, startPoint x: 900, startPoint y: 319, endPoint x: 643, endPoint y: 244, distance: 267.9
click at [643, 244] on p "5 Dinge, die dir niemand über Haarausfall bei Frauen erzählt" at bounding box center [792, 279] width 307 height 106
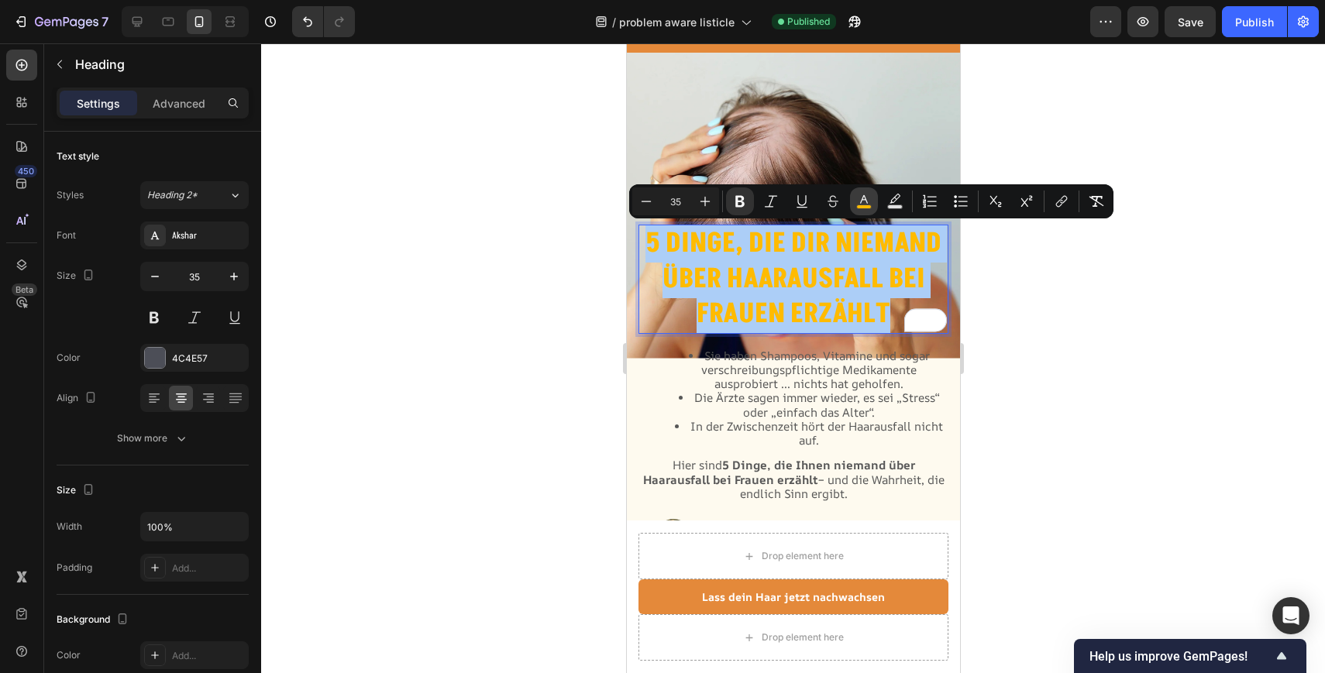
click at [866, 209] on button "color" at bounding box center [864, 201] width 28 height 28
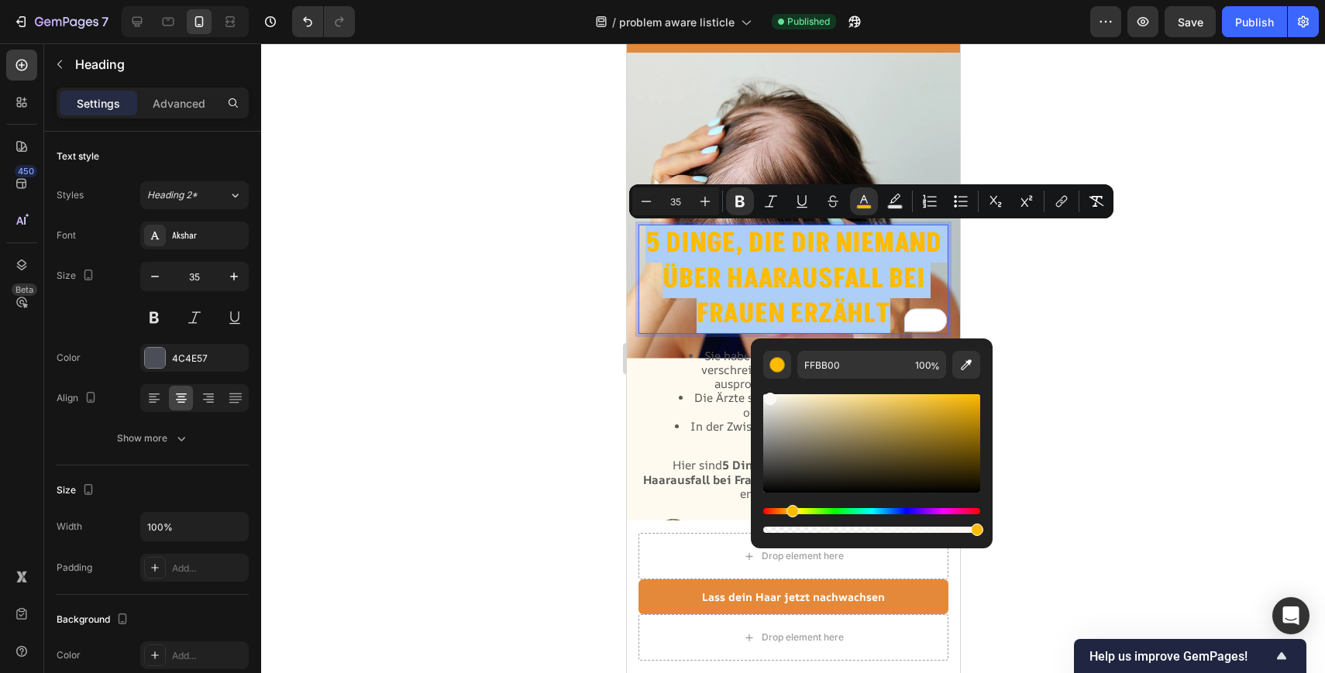
drag, startPoint x: 1394, startPoint y: 439, endPoint x: 720, endPoint y: 381, distance: 676.4
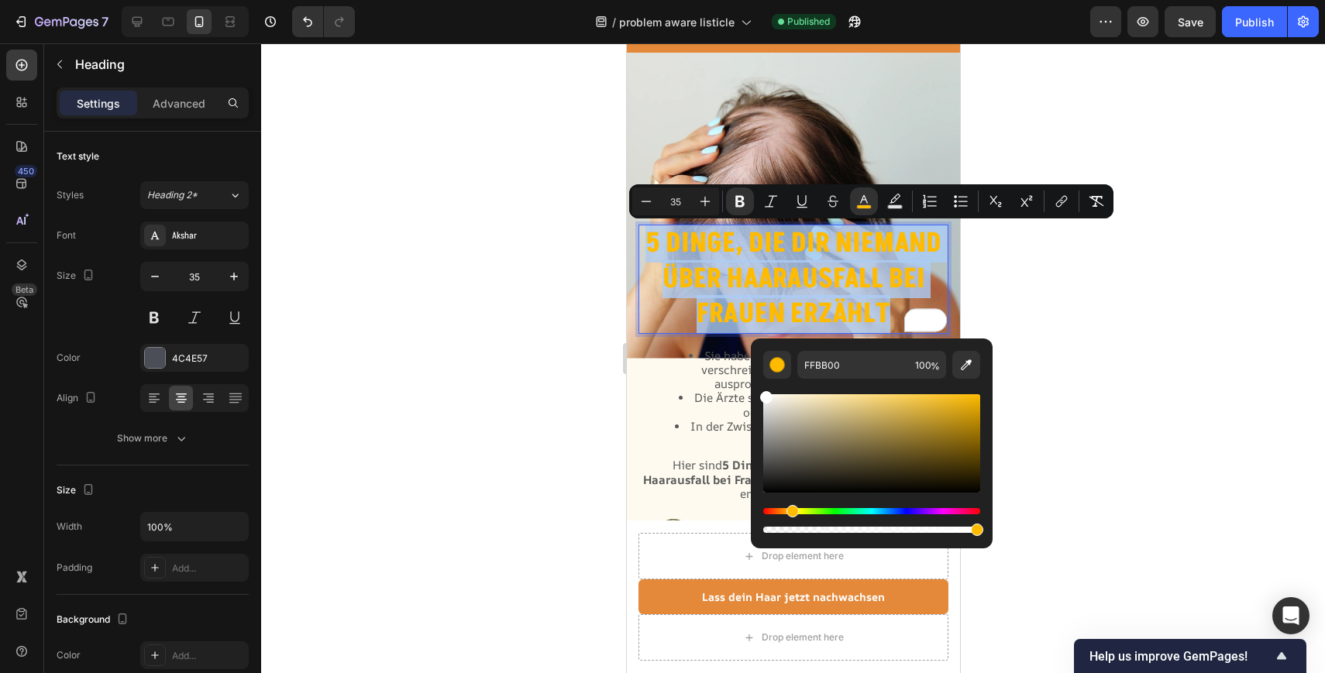
type input "FFFFFF"
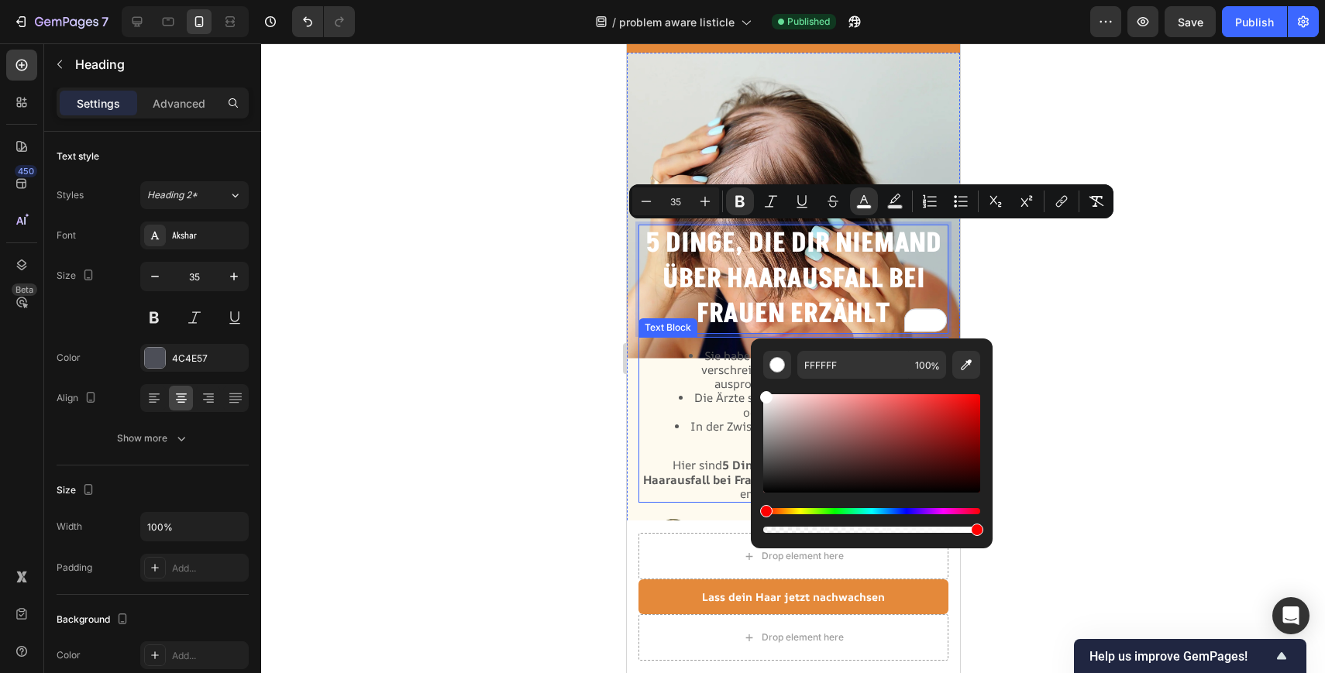
click at [494, 308] on div at bounding box center [793, 358] width 1064 height 630
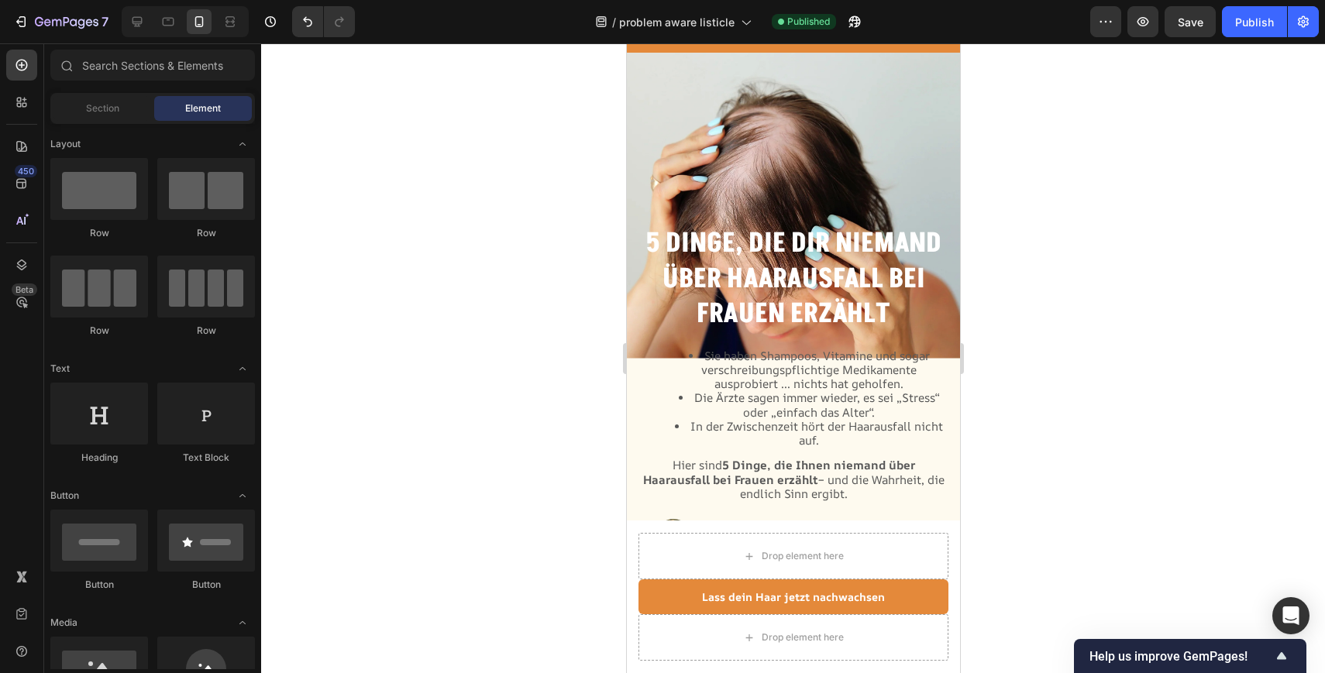
click at [1084, 287] on div at bounding box center [793, 358] width 1064 height 630
click at [799, 256] on strong "5 Dinge, die dir niemand über Haarausfall bei Frauen erzählt" at bounding box center [793, 279] width 296 height 108
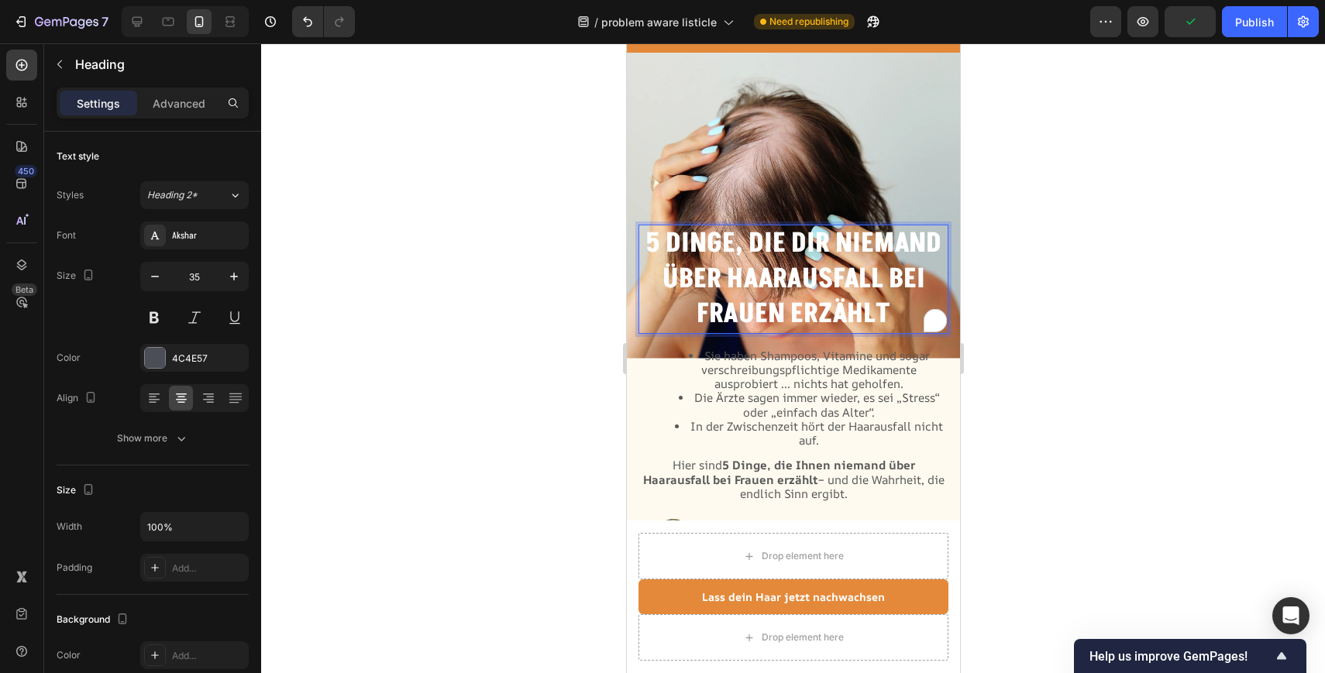
click at [889, 311] on p "5 Dinge, die dir niemand über Haarausfall bei Frauen erzählt" at bounding box center [792, 279] width 307 height 106
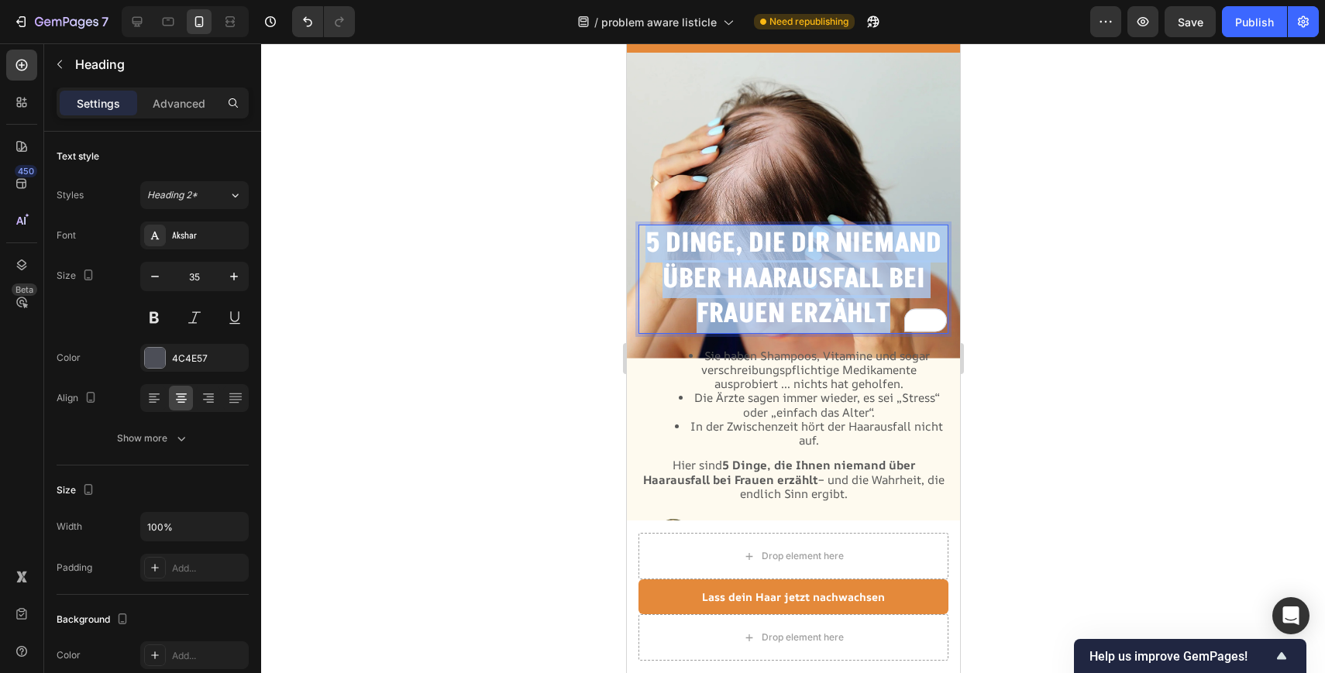
drag, startPoint x: 889, startPoint y: 311, endPoint x: 641, endPoint y: 237, distance: 259.3
click at [641, 237] on p "5 Dinge, die dir niemand über Haarausfall bei Frauen erzählt" at bounding box center [792, 279] width 307 height 106
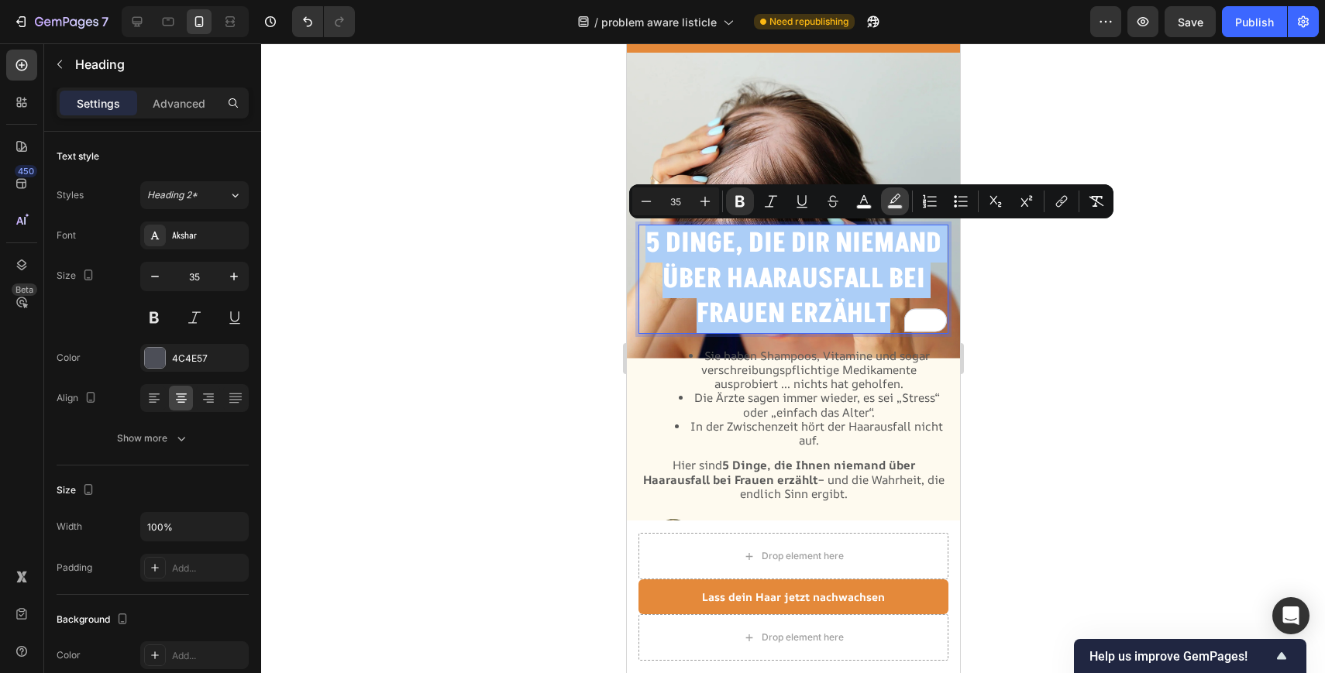
click at [887, 199] on icon "Editor contextual toolbar" at bounding box center [894, 201] width 15 height 15
type input "000000"
type input "77"
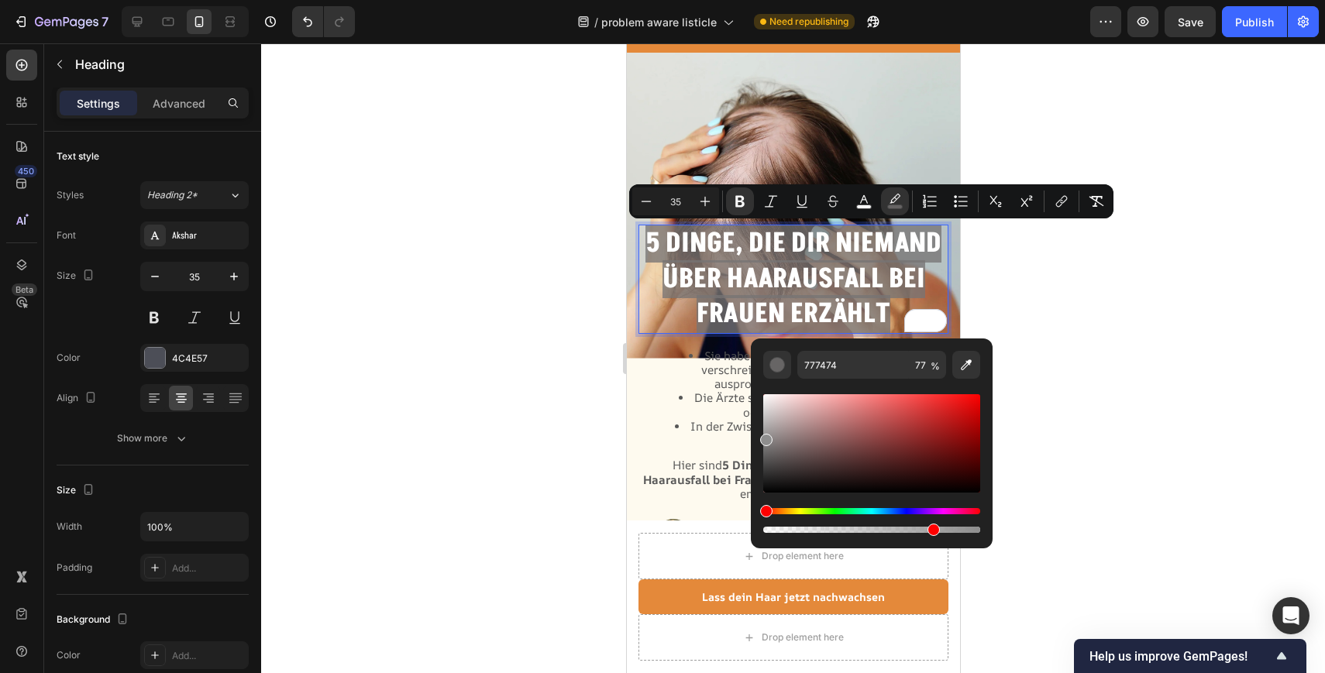
type input "8E8E8E"
drag, startPoint x: 769, startPoint y: 446, endPoint x: 763, endPoint y: 437, distance: 11.2
click at [763, 437] on div "Editor contextual toolbar" at bounding box center [871, 443] width 217 height 98
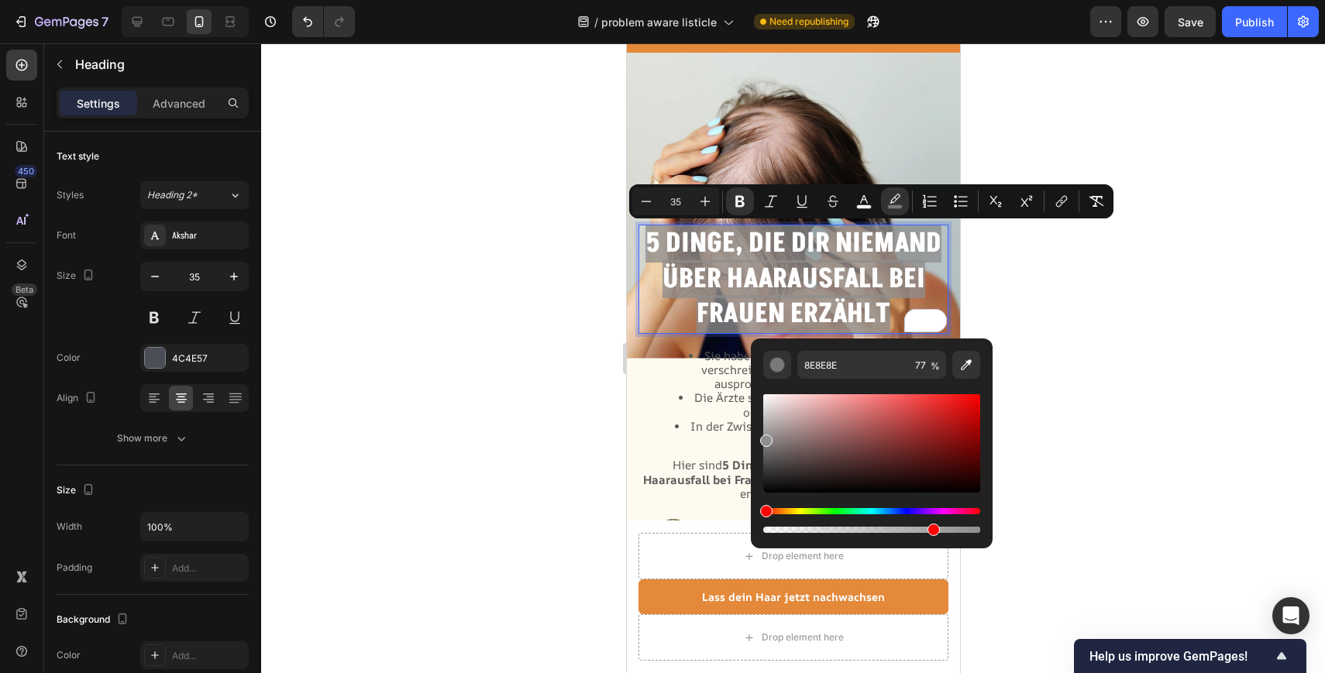
click at [1016, 308] on div at bounding box center [793, 358] width 1064 height 630
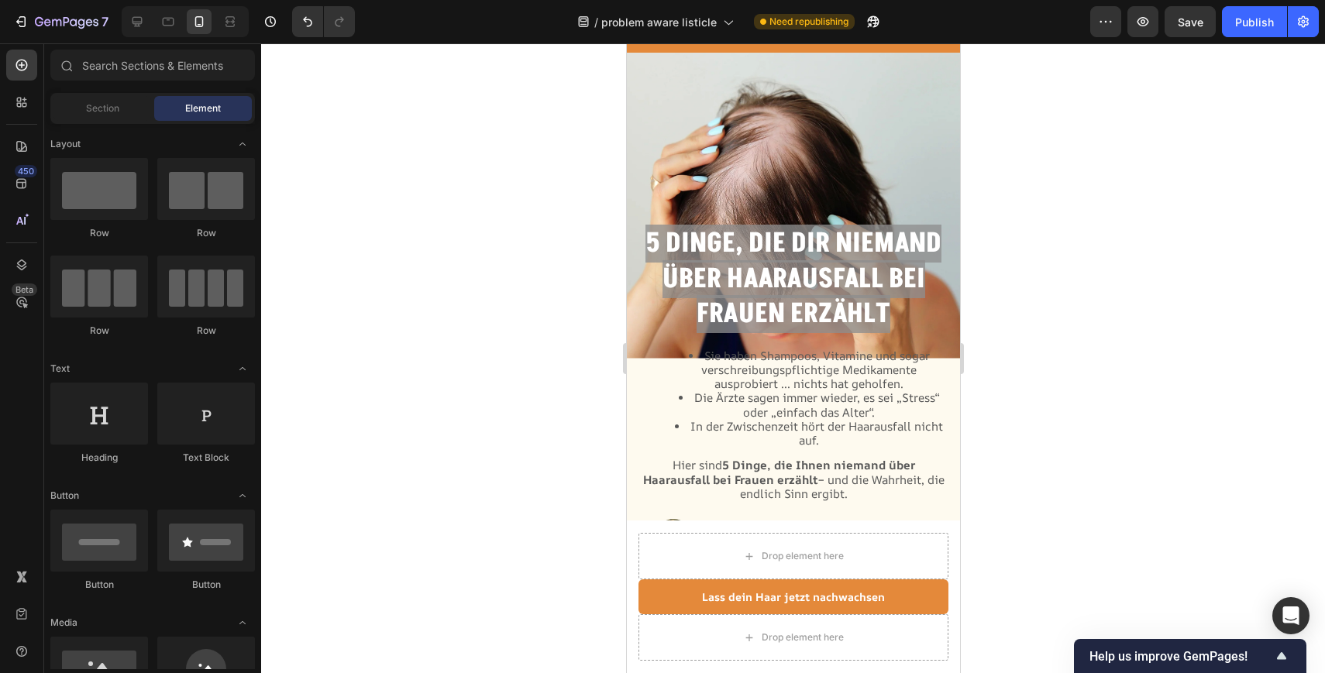
click at [1016, 308] on div at bounding box center [793, 358] width 1064 height 630
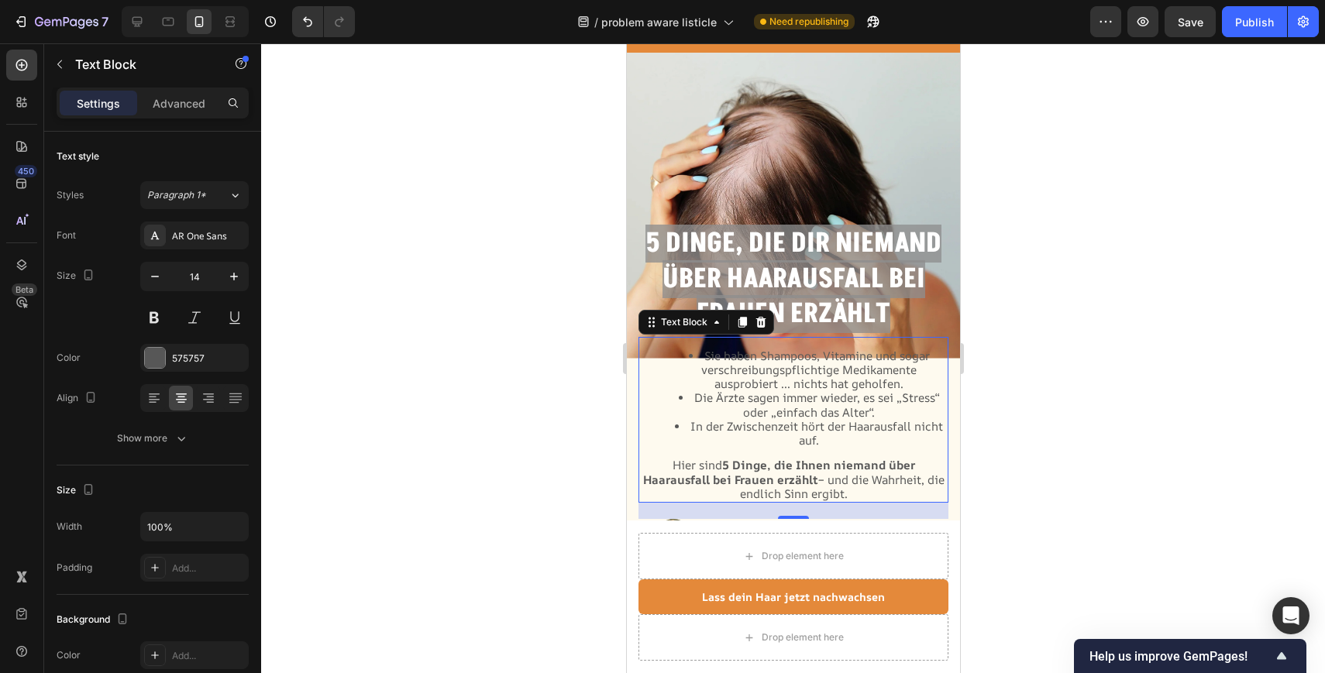
click at [845, 403] on span "Die Ärzte sagen immer wieder, es sei „Stress“ oder „einfach das Alter“." at bounding box center [815, 405] width 245 height 30
click at [693, 352] on li "Sie haben Shampoos, Vitamine und sogar verschreibungspflichtige Medikamente aus…" at bounding box center [808, 370] width 276 height 43
click at [682, 359] on li "Sie haben Shampoos, Vitamine und sogar verschreibungspflichtige Medikamente aus…" at bounding box center [808, 370] width 276 height 43
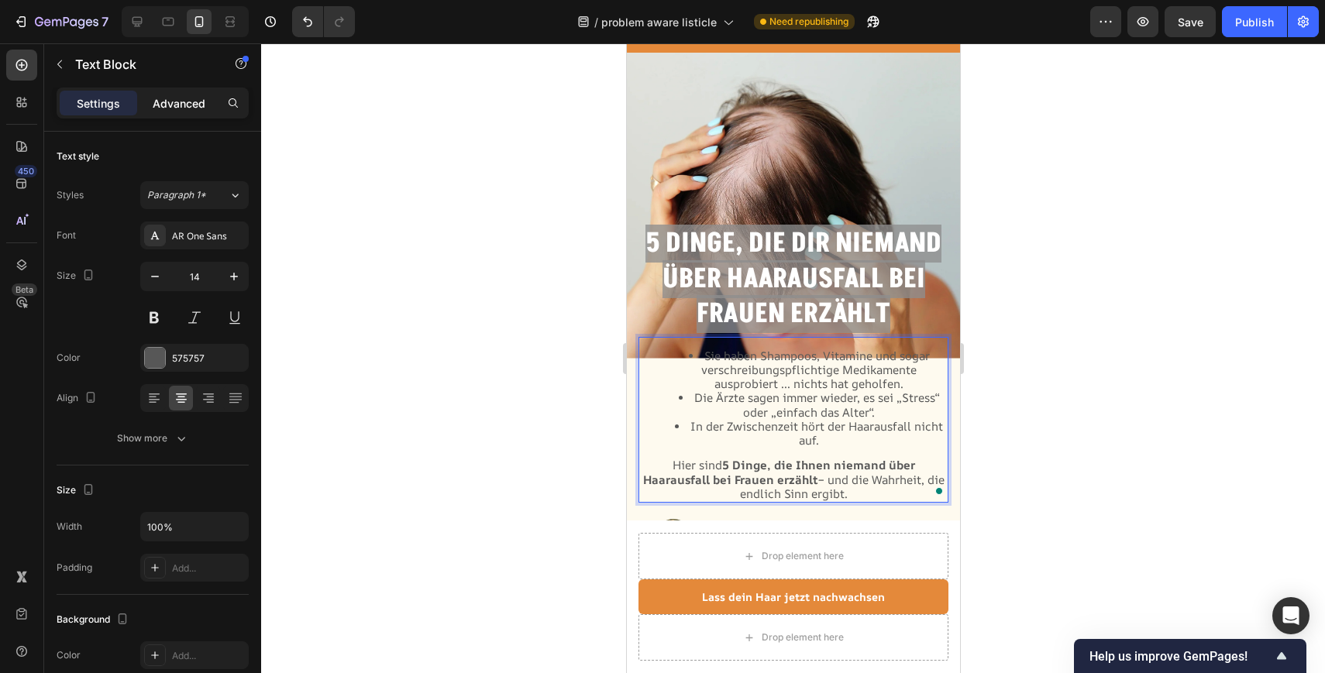
click at [173, 98] on p "Advanced" at bounding box center [179, 103] width 53 height 16
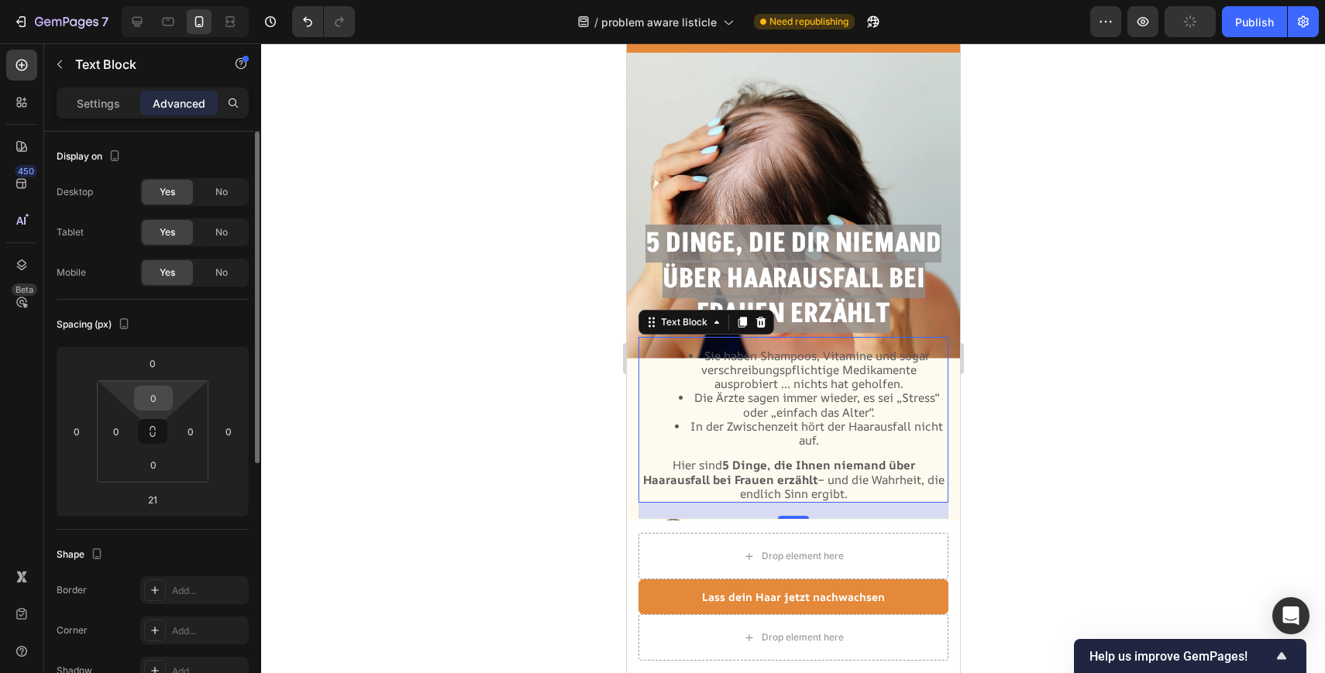
click at [150, 389] on input "0" at bounding box center [153, 398] width 31 height 23
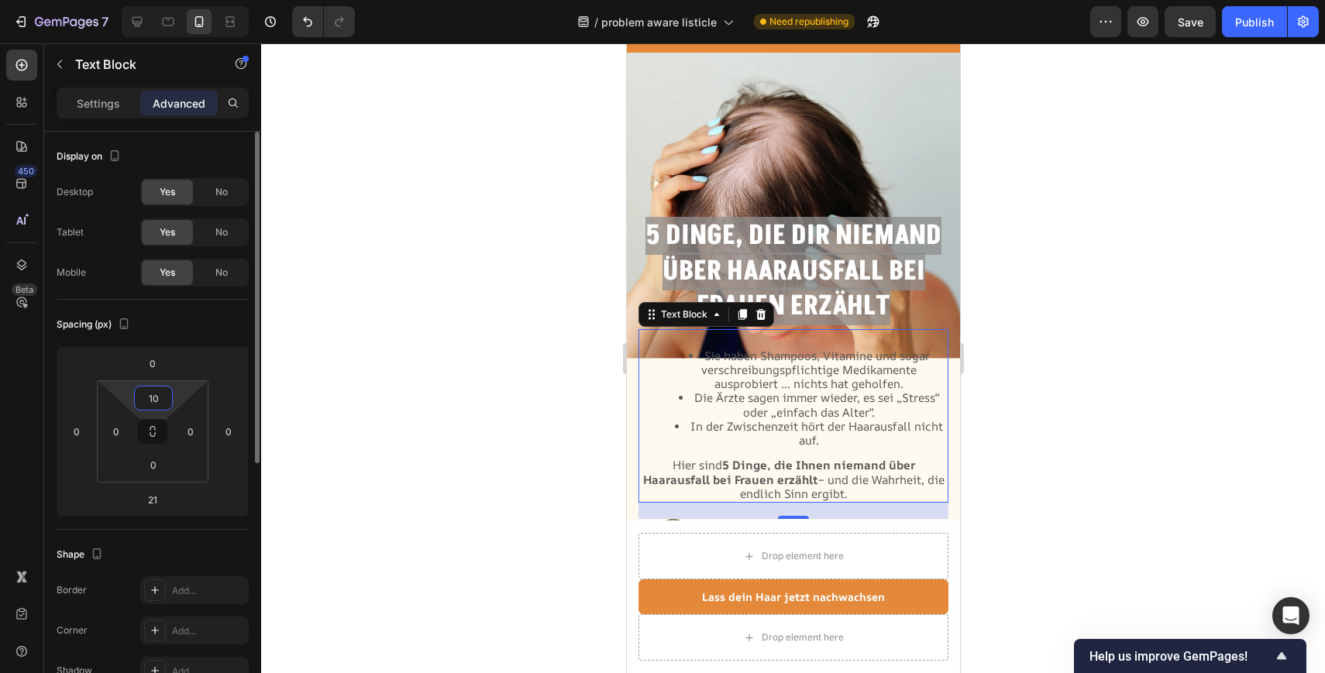
type input "1"
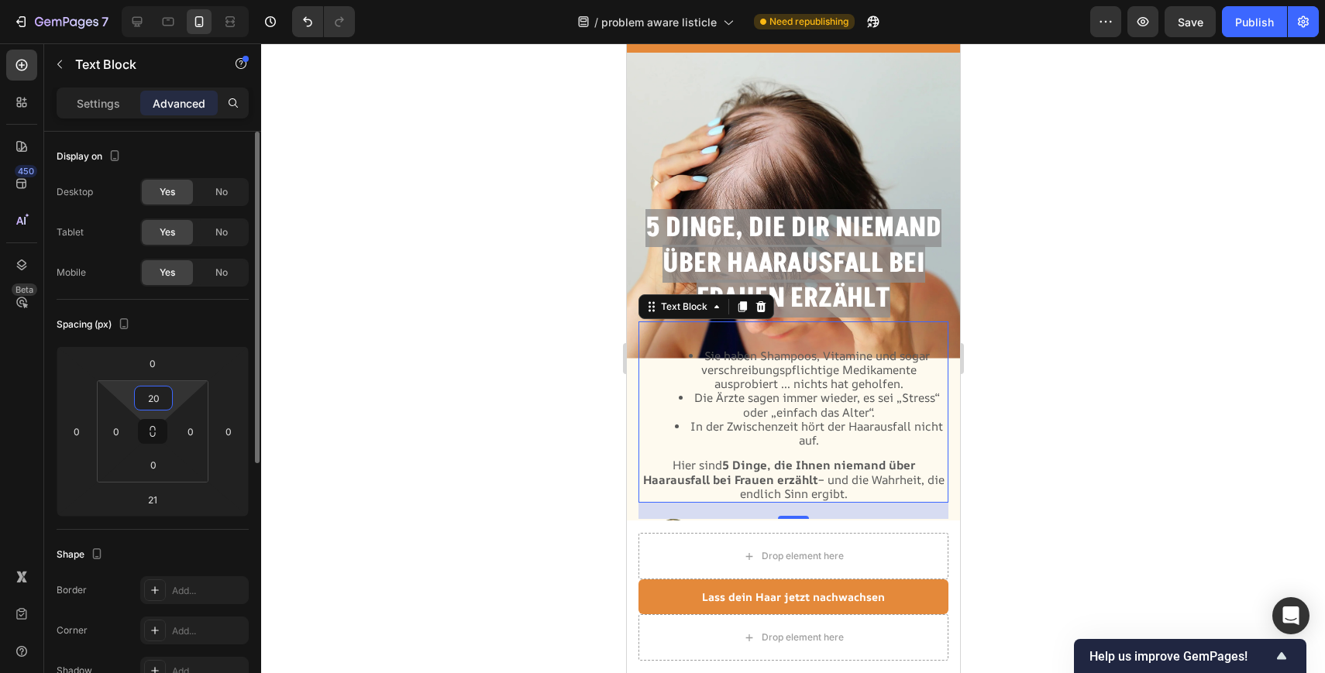
type input "2"
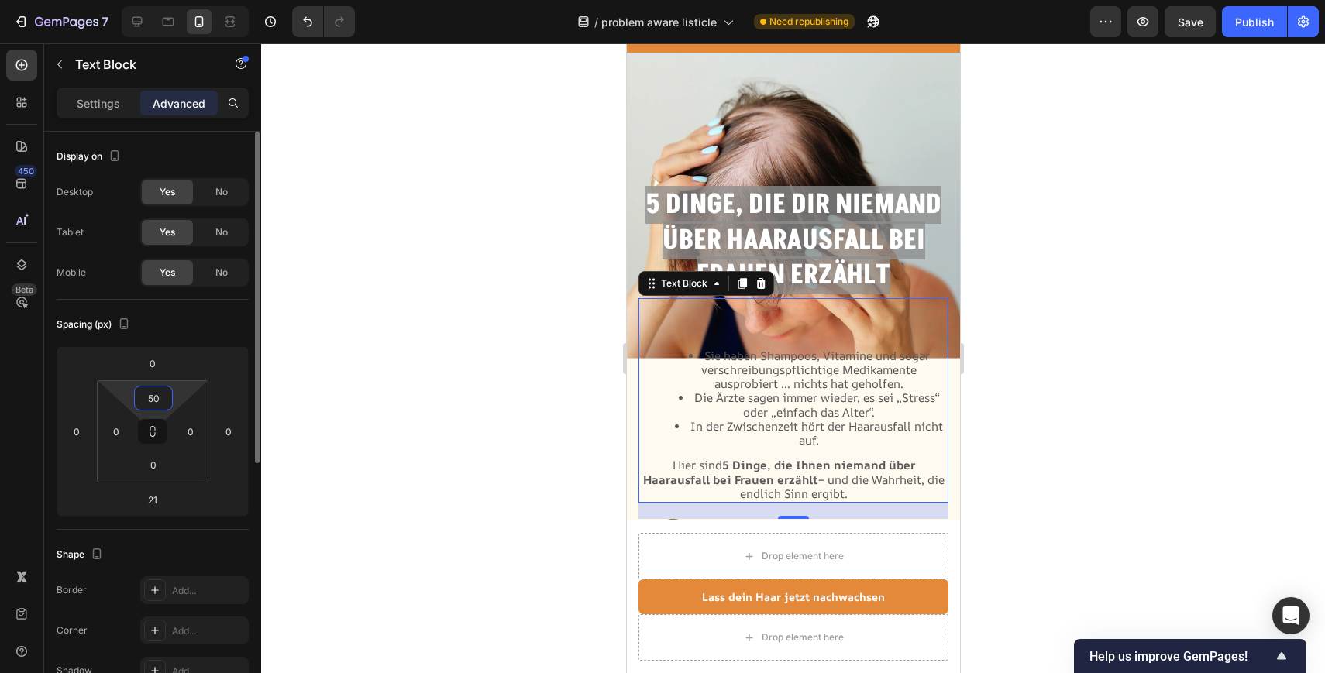
type input "5"
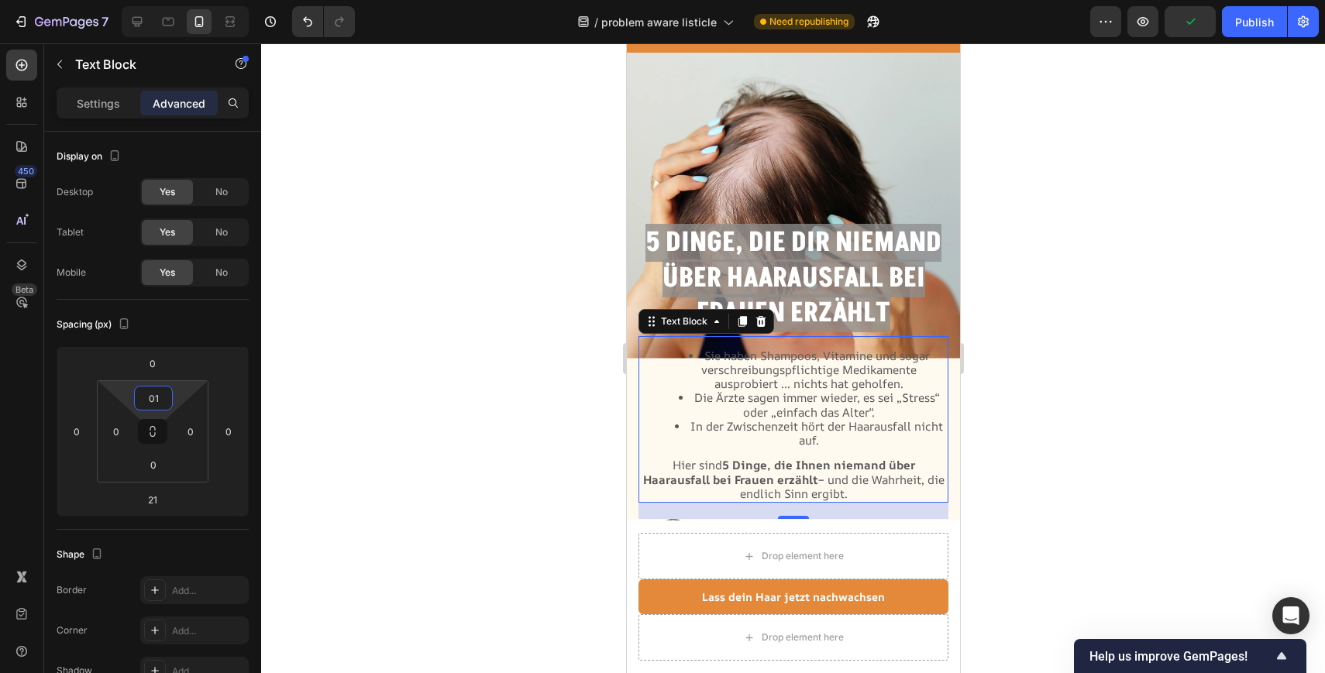
type input "1"
click at [1019, 322] on div at bounding box center [793, 358] width 1064 height 630
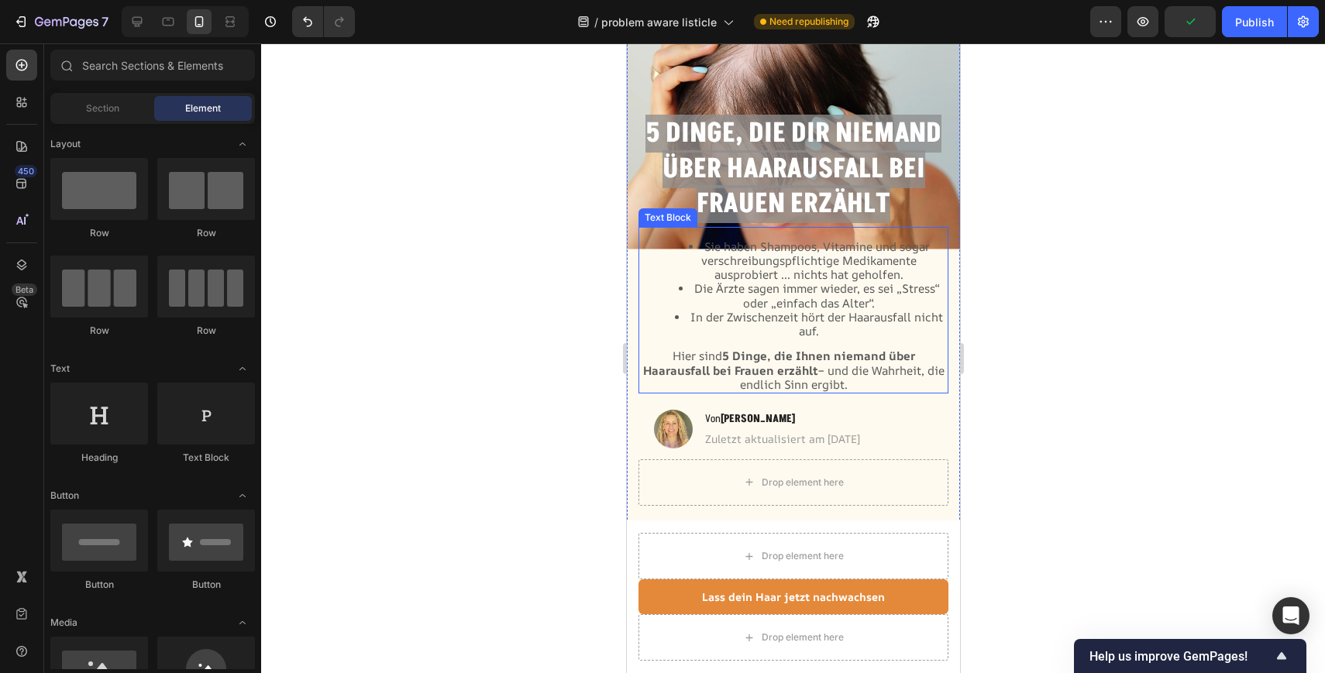
scroll to position [202, 0]
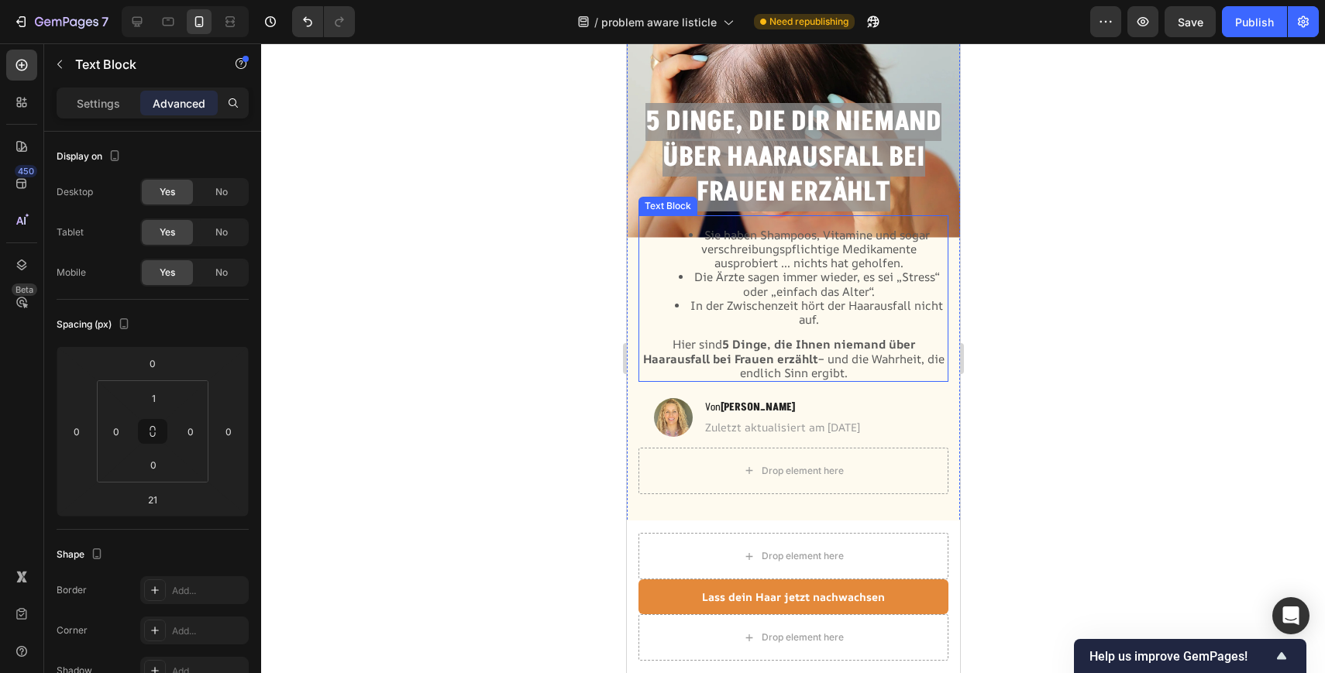
click at [806, 270] on span "Die Ärzte sagen immer wieder, es sei „Stress“ oder „einfach das Alter“." at bounding box center [815, 284] width 245 height 30
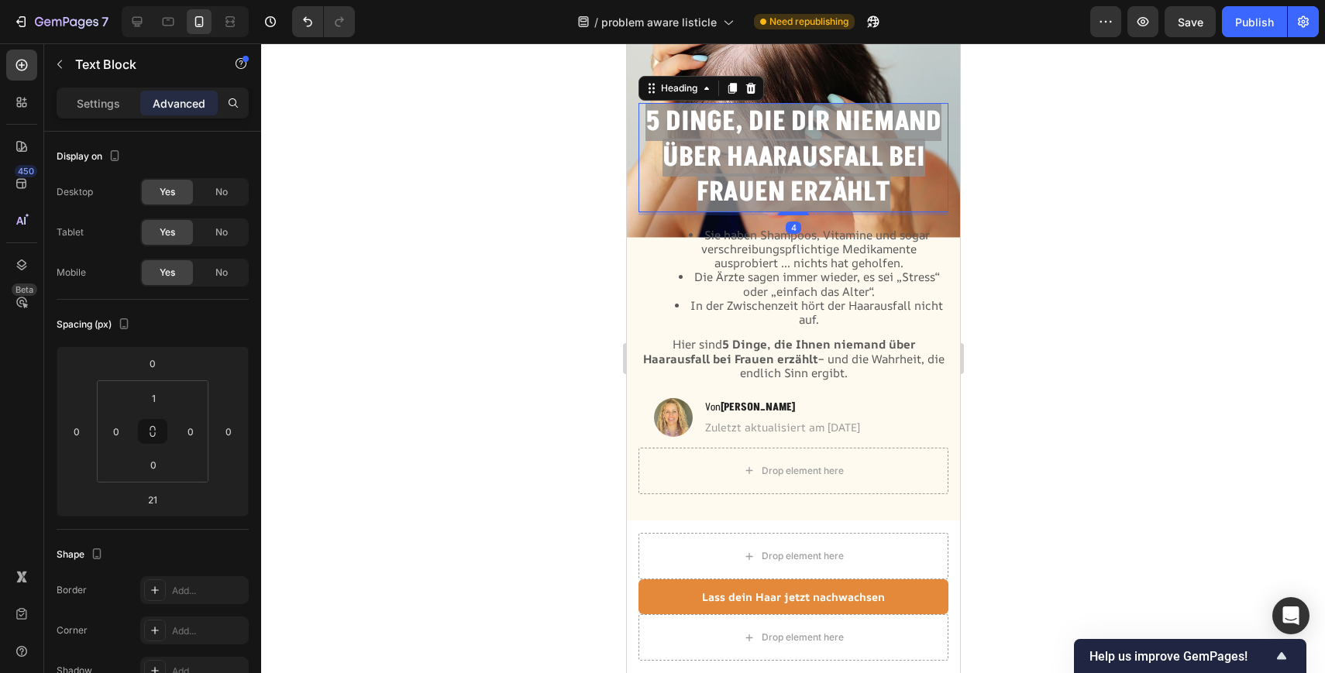
click at [920, 167] on strong "5 Dinge, die dir niemand über Haarausfall bei Frauen erzählt" at bounding box center [793, 157] width 296 height 108
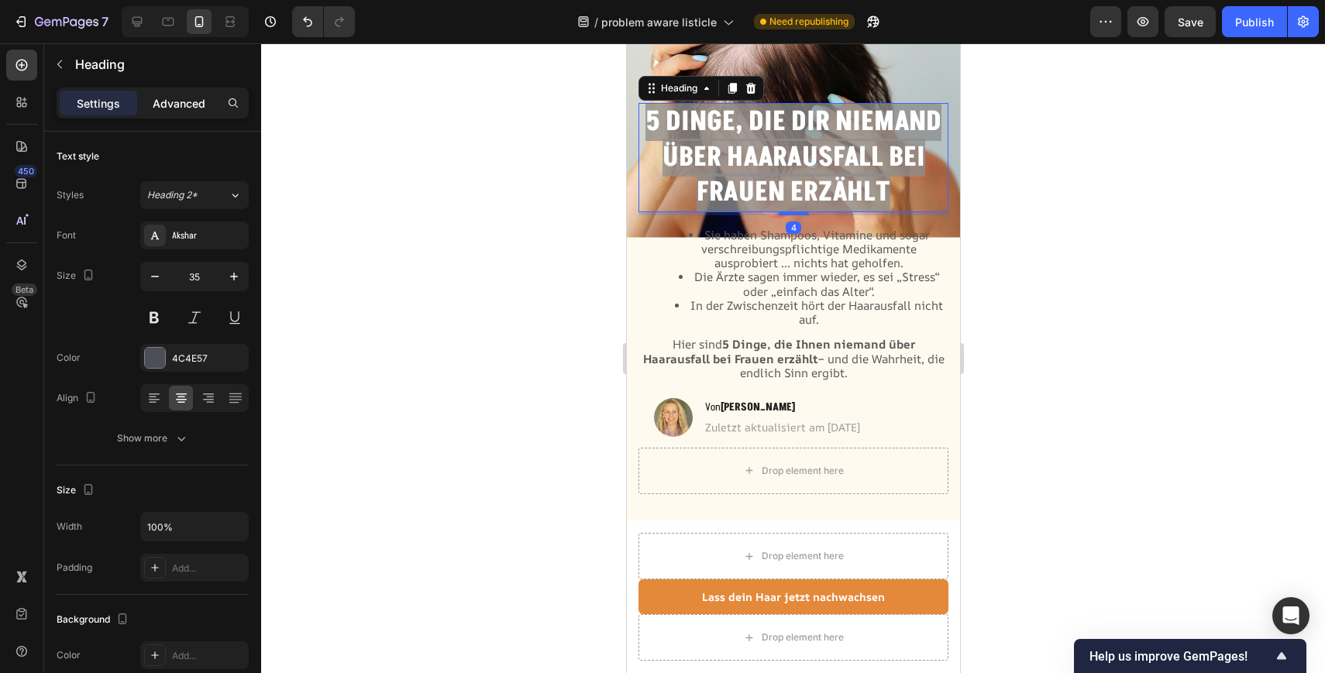
click at [182, 109] on p "Advanced" at bounding box center [179, 103] width 53 height 16
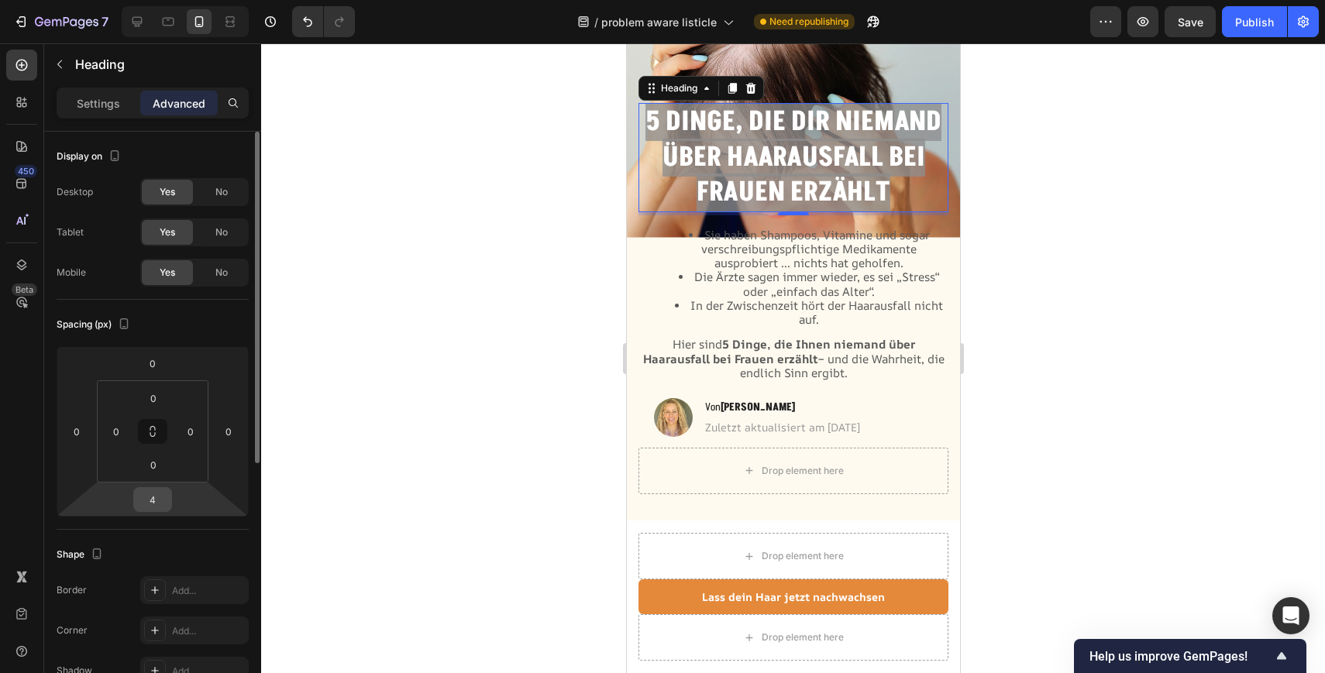
click at [162, 503] on input "4" at bounding box center [152, 499] width 31 height 23
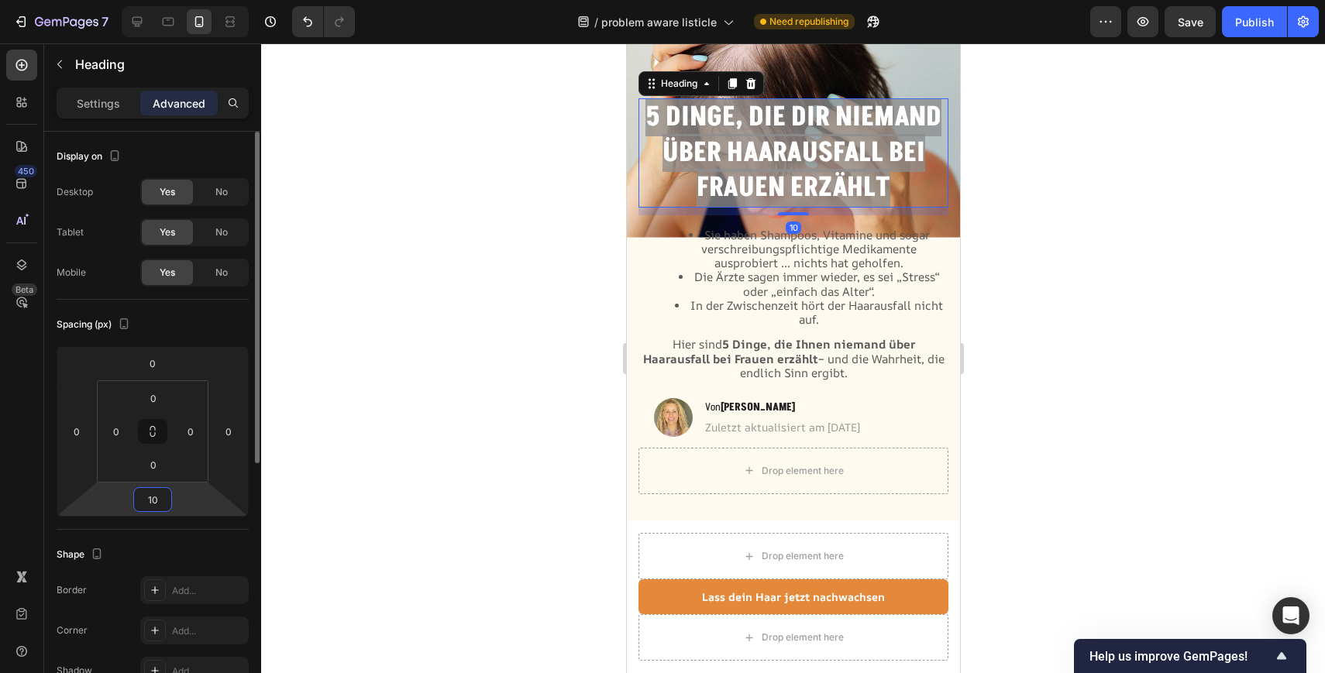
type input "1"
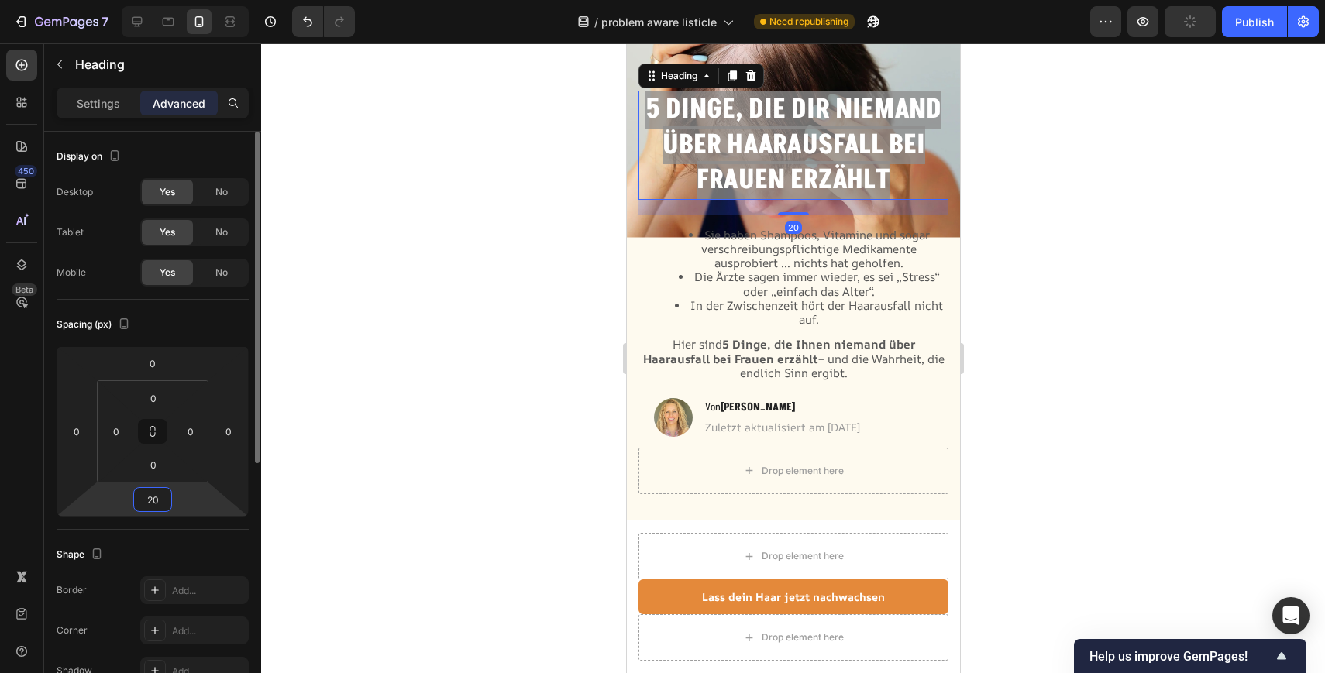
type input "2"
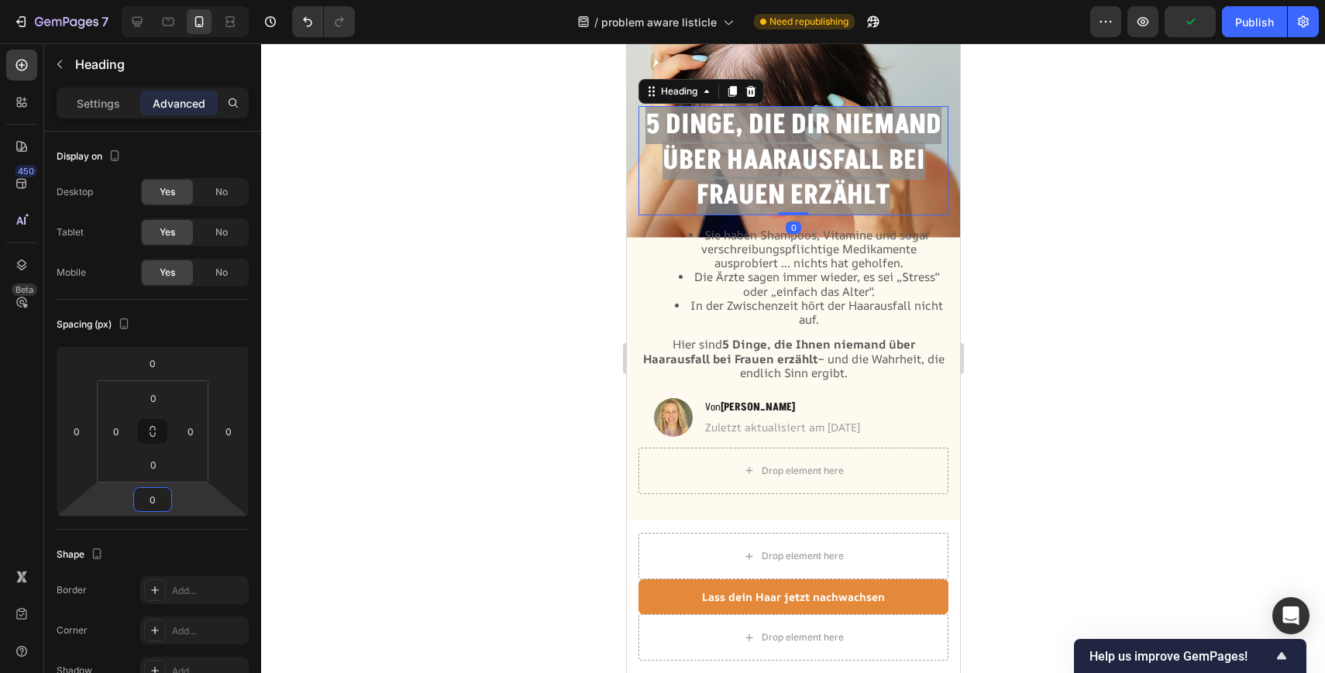
click at [1019, 313] on div at bounding box center [793, 358] width 1064 height 630
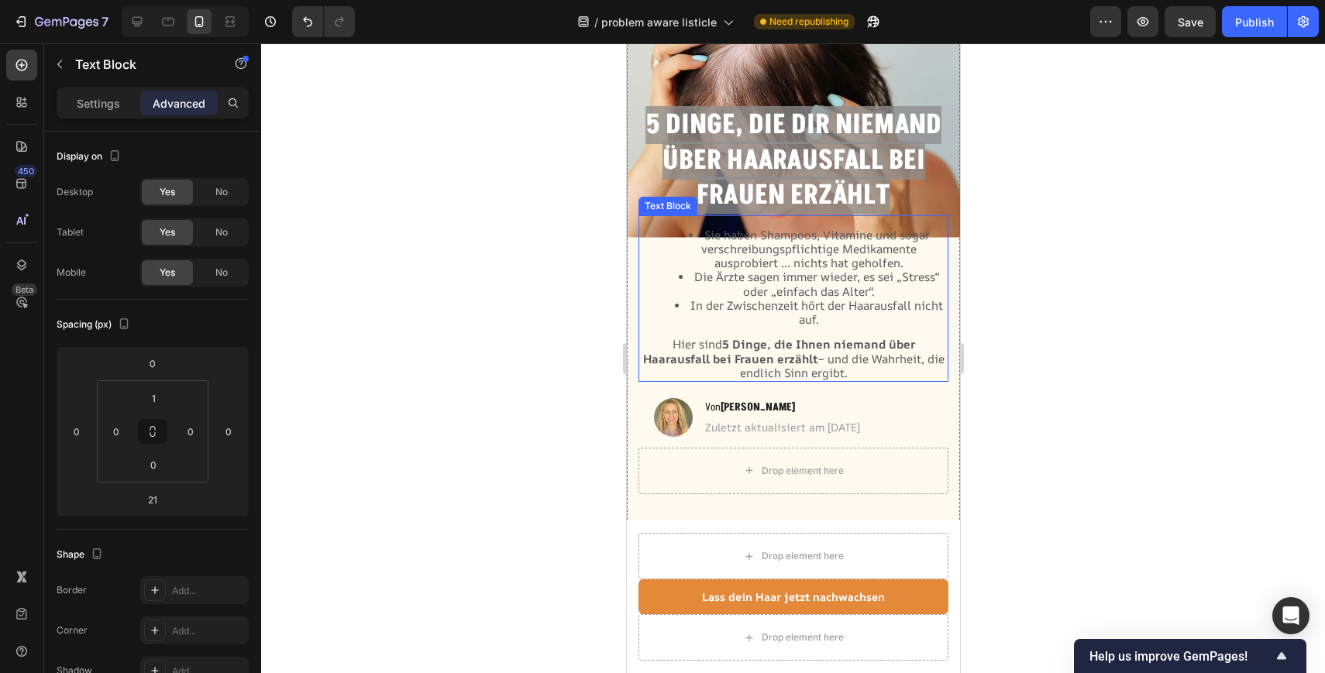
click at [763, 315] on li "In der Zwischenzeit hört der Haarausfall nicht auf." at bounding box center [808, 313] width 276 height 28
click at [824, 325] on li "In der Zwischenzeit hört der Haarausfall nicht auf." at bounding box center [808, 313] width 276 height 28
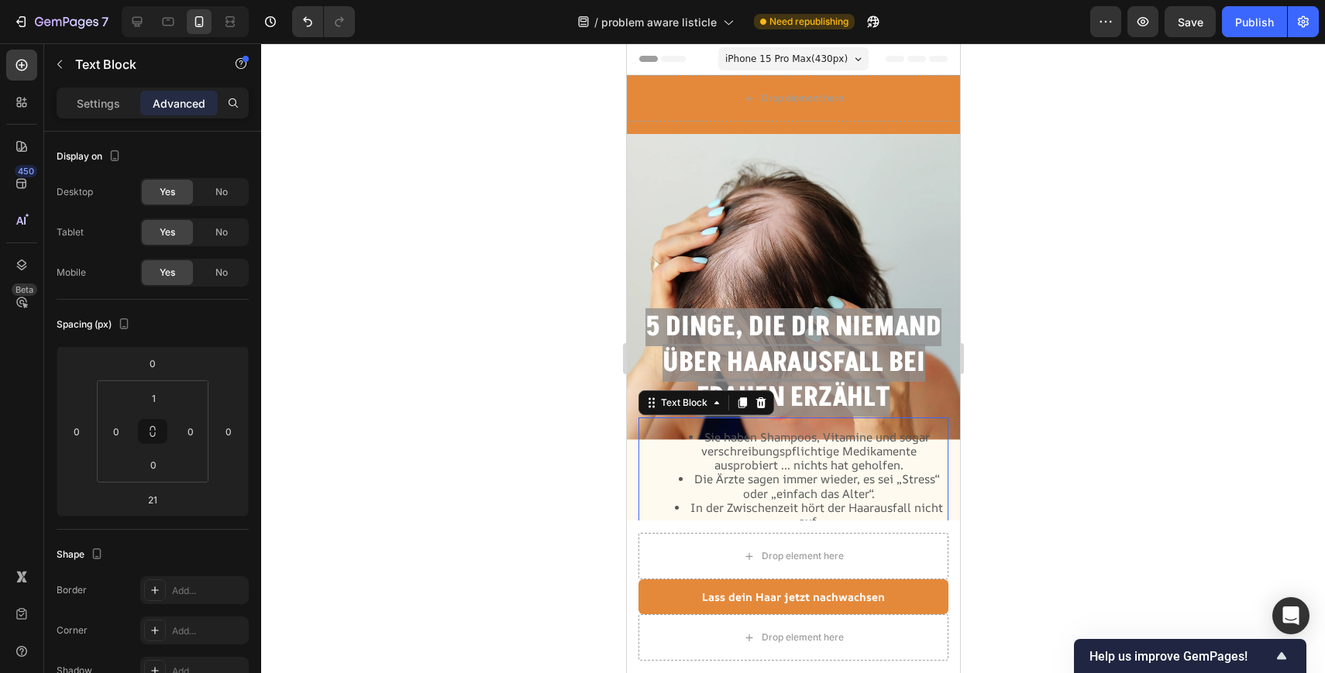
click at [1084, 199] on div at bounding box center [793, 358] width 1064 height 630
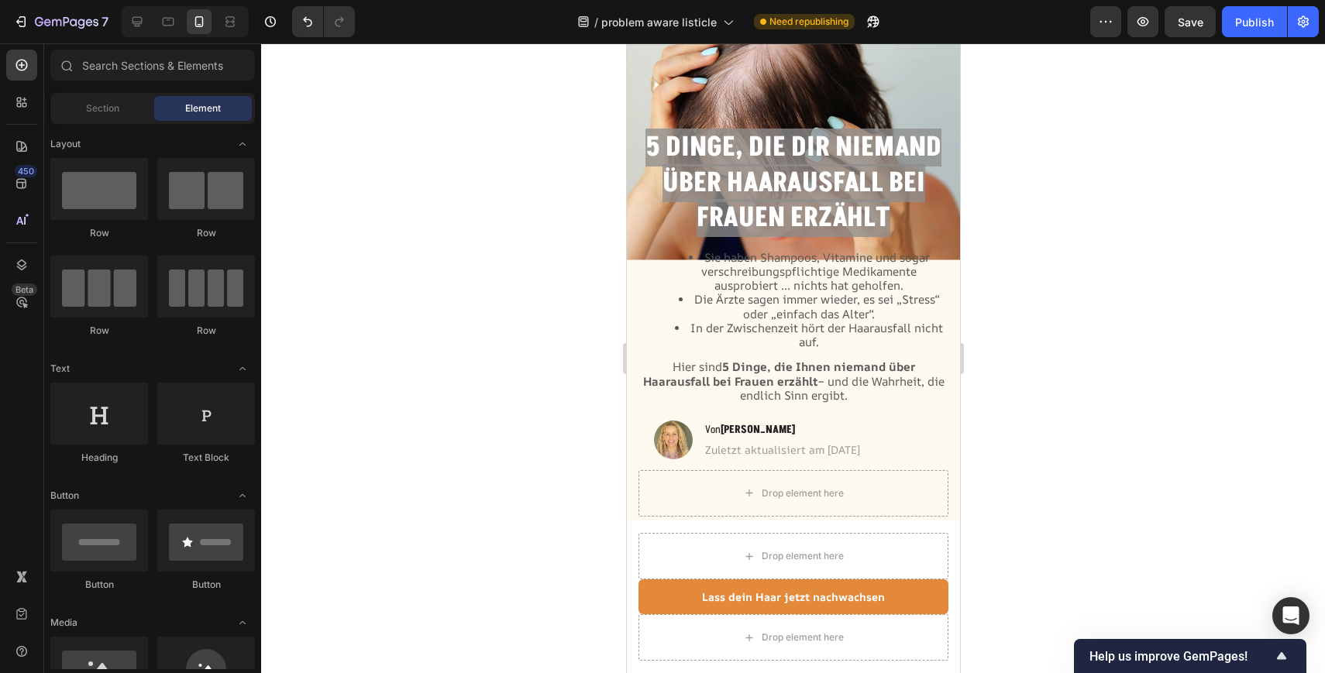
scroll to position [183, 0]
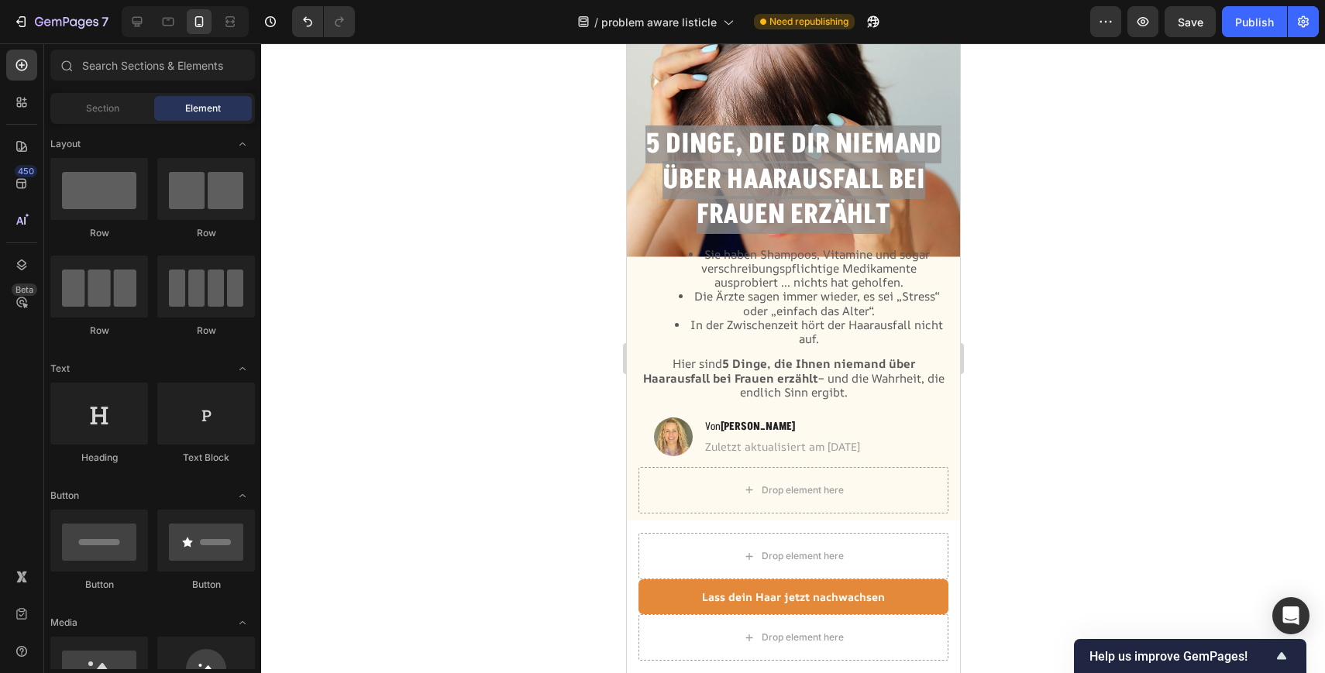
click at [1074, 222] on div at bounding box center [793, 358] width 1064 height 630
click at [975, 222] on div at bounding box center [793, 358] width 1064 height 630
click at [741, 301] on span "Die Ärzte sagen immer wieder, es sei „Stress“ oder „einfach das Alter“." at bounding box center [815, 303] width 245 height 30
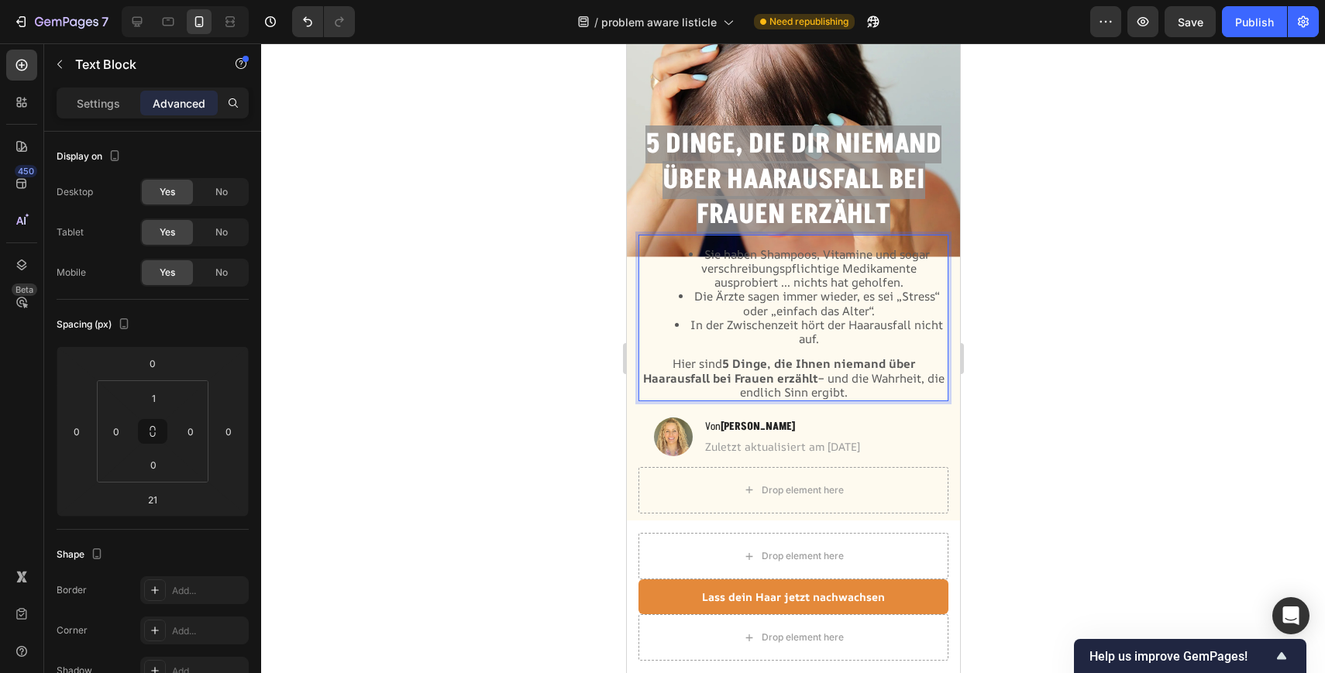
click at [708, 279] on li "Sie haben Shampoos, Vitamine und sogar verschreibungspflichtige Medikamente aus…" at bounding box center [808, 269] width 276 height 43
click at [675, 251] on li "Sie haben Shampoos, Vitamine und sogar verschreibungspflichtige Medikamente aus…" at bounding box center [808, 269] width 276 height 43
click at [677, 249] on li "Sie haben Shampoos, Vitamine und sogar verschreibungspflichtige Medikamente aus…" at bounding box center [808, 269] width 276 height 43
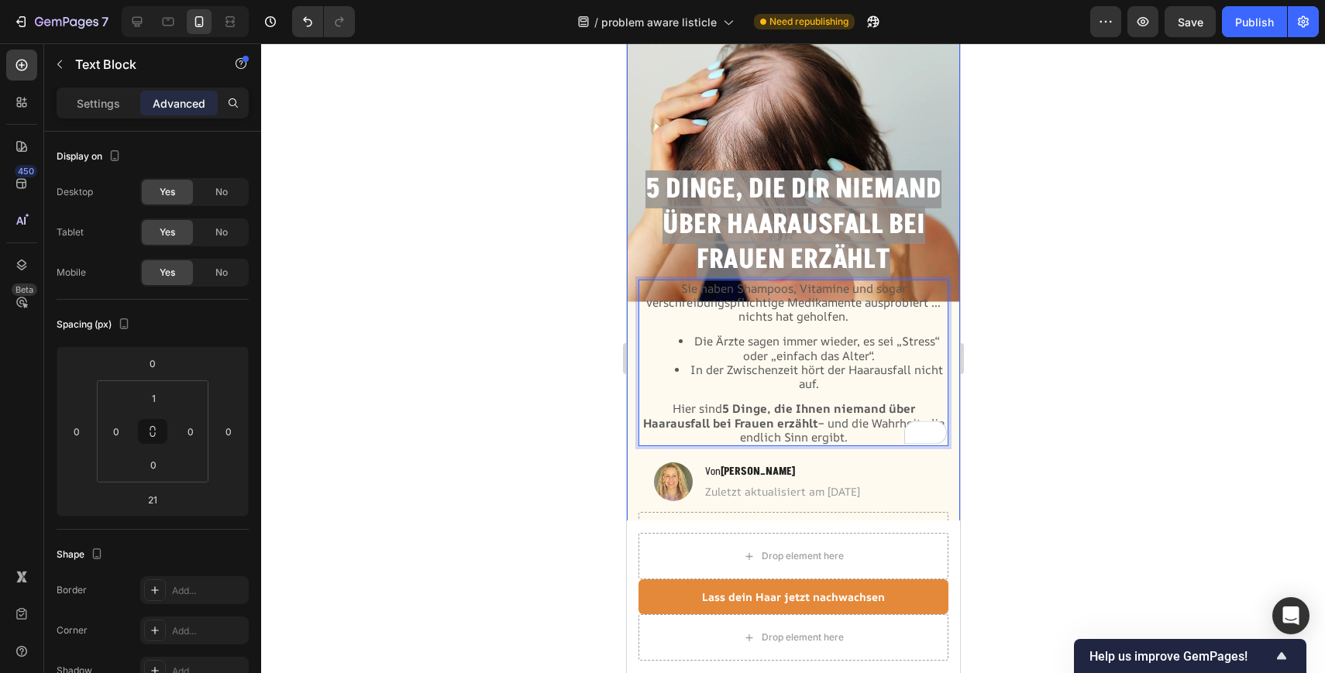
scroll to position [150, 0]
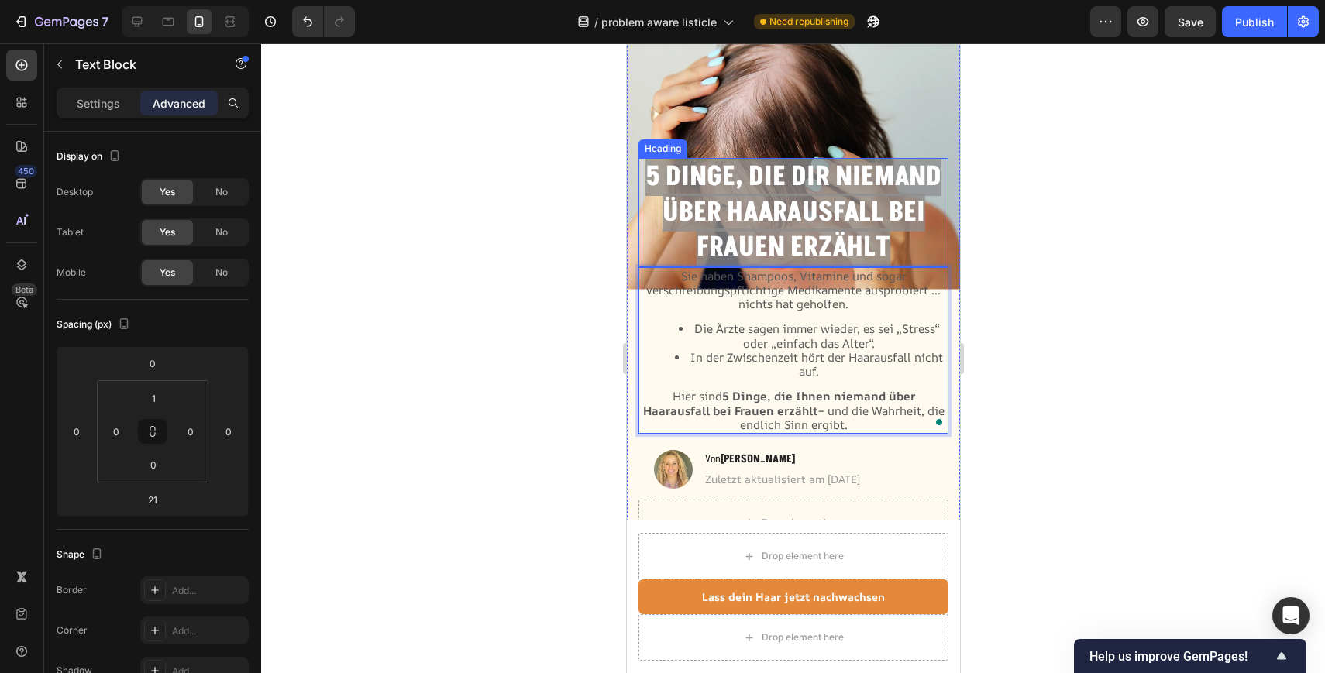
click at [726, 251] on strong "5 Dinge, die dir niemand über Haarausfall bei Frauen erzählt" at bounding box center [793, 212] width 296 height 108
click at [788, 371] on li "In der Zwischenzeit hört der Haarausfall nicht auf." at bounding box center [808, 365] width 276 height 28
click at [827, 370] on li "In der Zwischenzeit hört der Haarausfall nicht auf." at bounding box center [808, 365] width 276 height 28
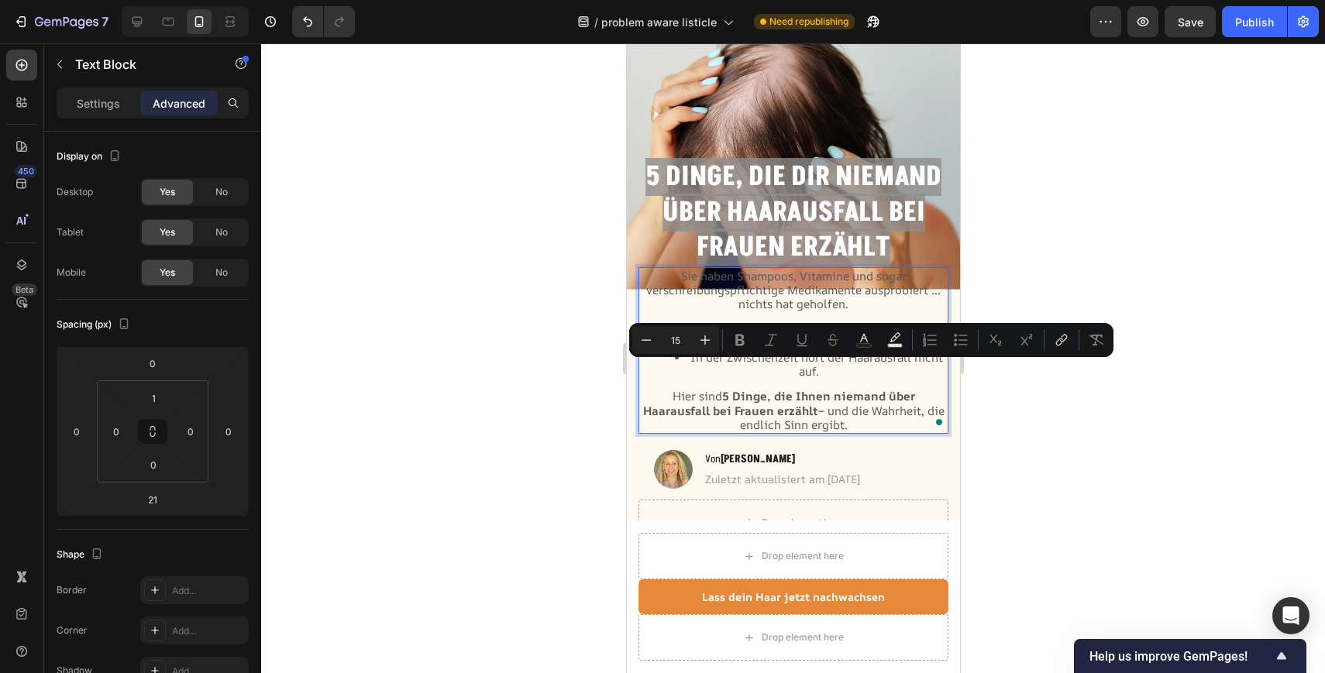
click at [826, 369] on li "In der Zwischenzeit hört der Haarausfall nicht auf." at bounding box center [808, 365] width 276 height 28
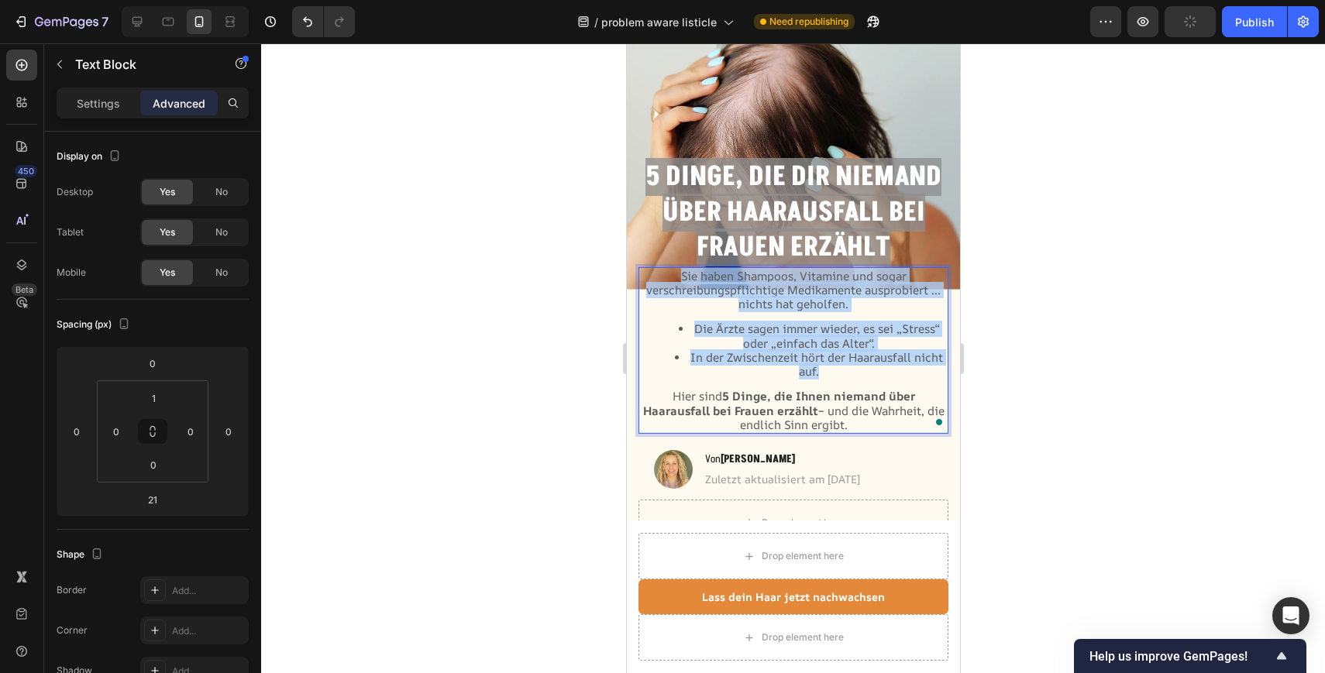
drag, startPoint x: 823, startPoint y: 374, endPoint x: 670, endPoint y: 266, distance: 187.8
click at [670, 266] on div "5 Dinge, die dir niemand über Haarausfall bei Frauen erzählt Heading Sie haben …" at bounding box center [793, 329] width 310 height 342
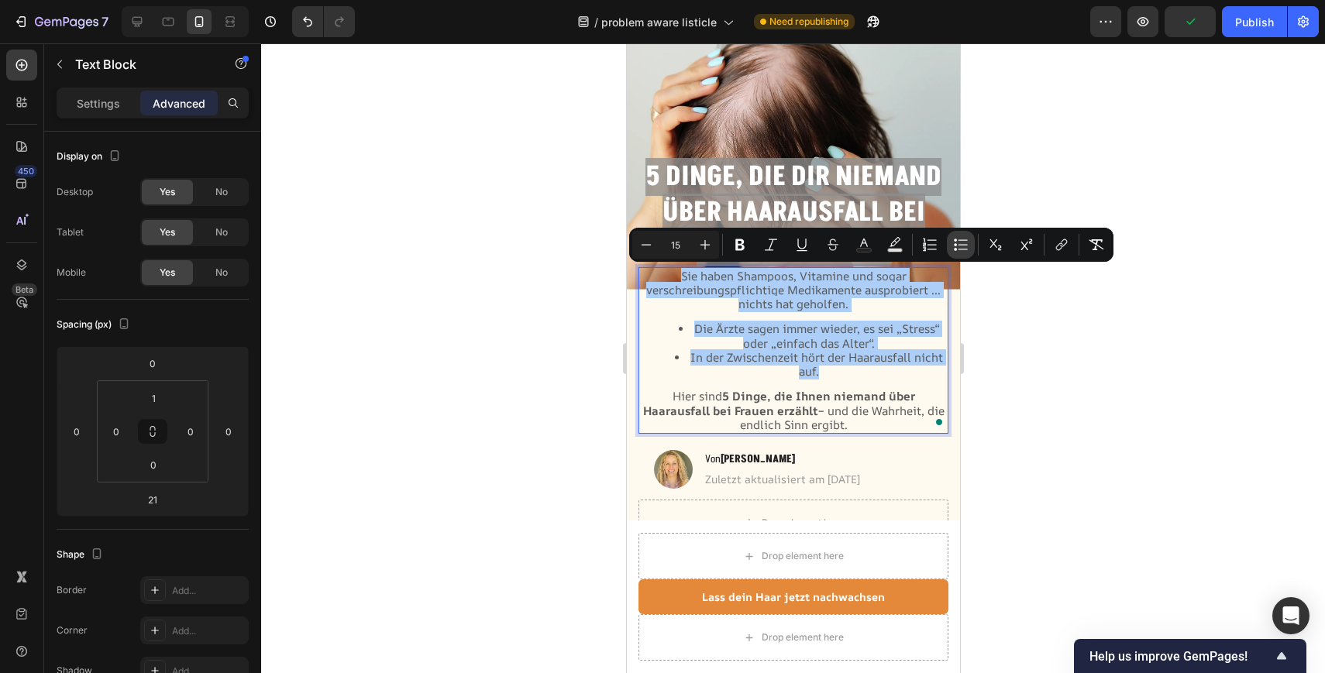
click at [947, 245] on button "Bulleted List" at bounding box center [961, 245] width 28 height 28
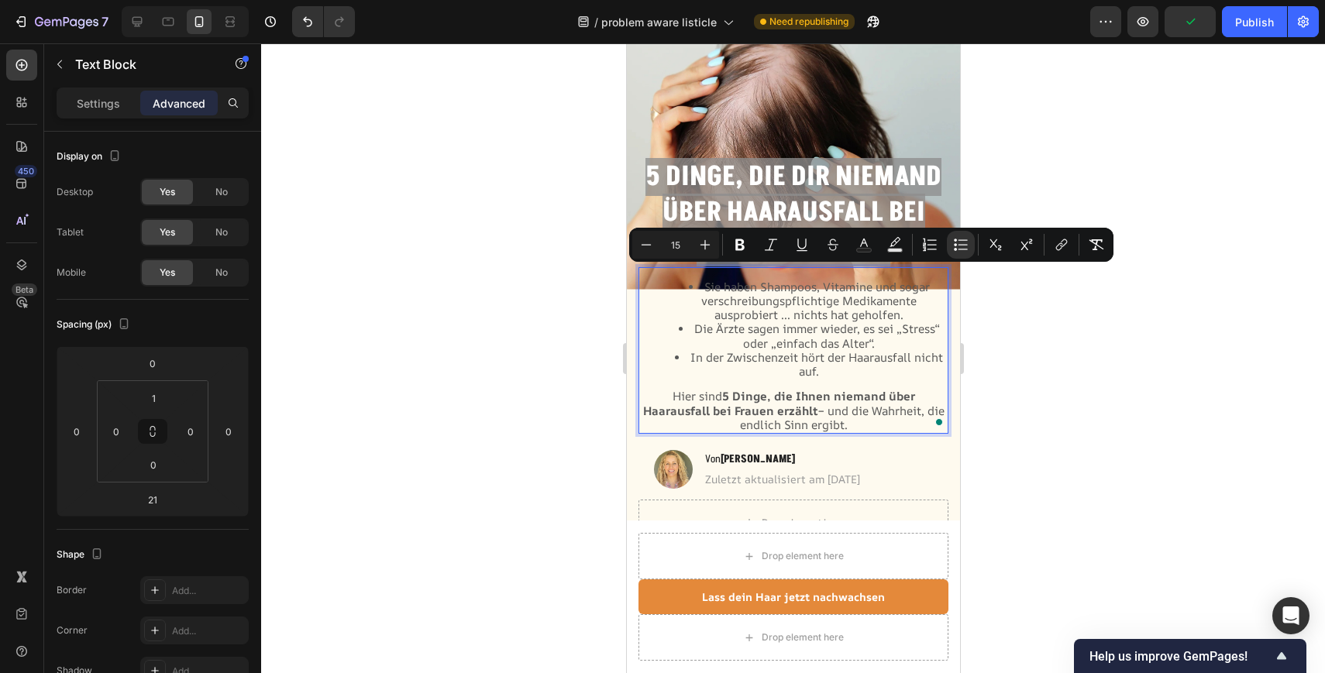
click at [1074, 398] on div at bounding box center [793, 358] width 1064 height 630
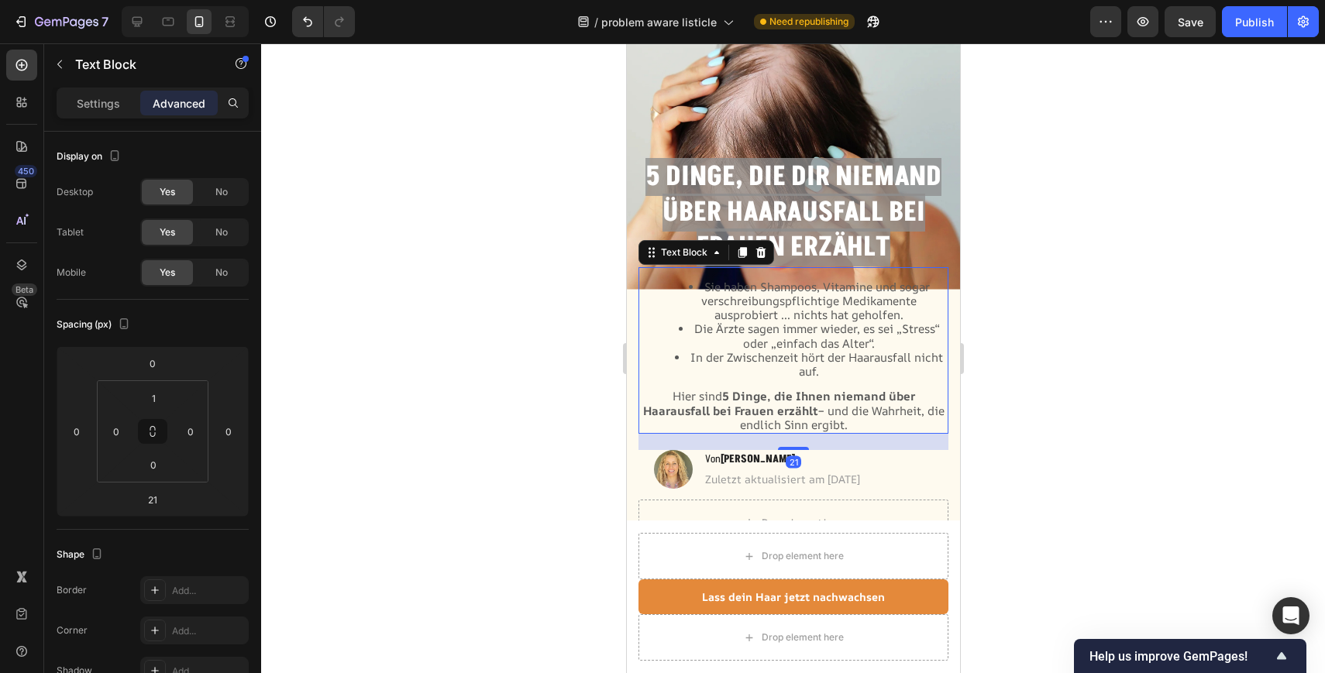
click at [879, 342] on li "Die Ärzte sagen immer wieder, es sei „Stress“ oder „einfach das Alter“." at bounding box center [808, 336] width 276 height 28
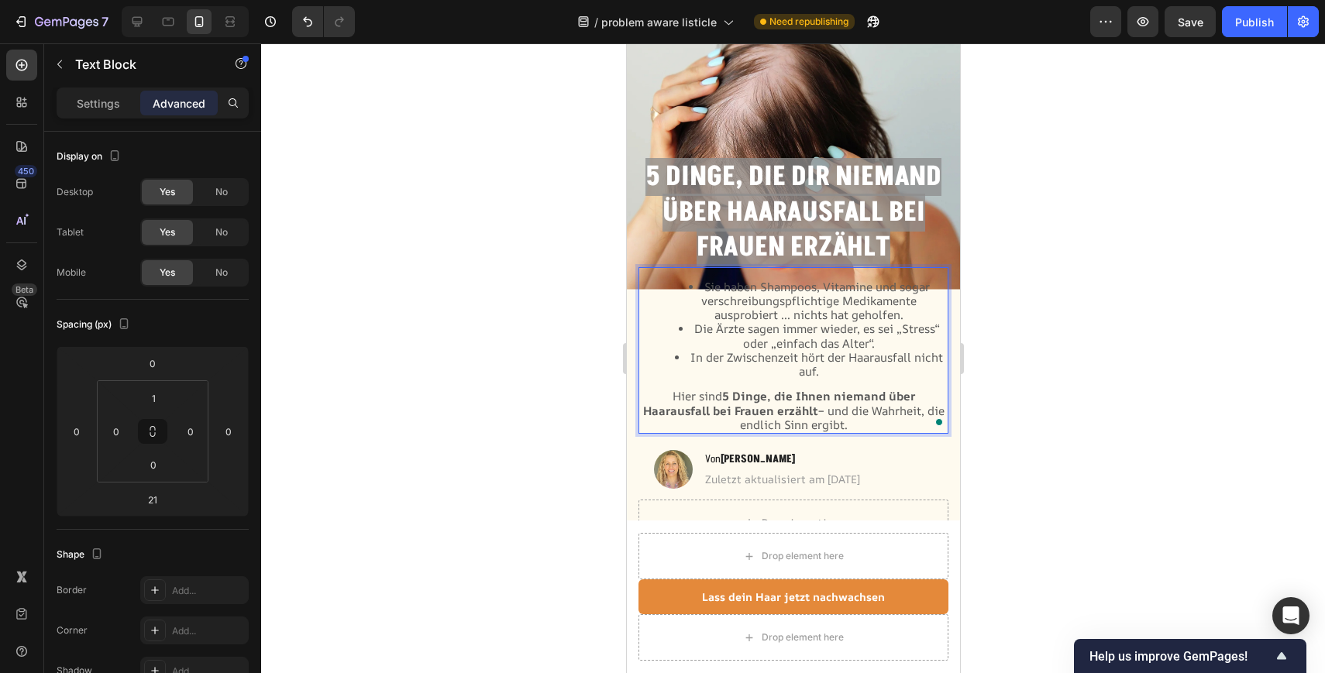
click at [834, 367] on li "In der Zwischenzeit hört der Haarausfall nicht auf." at bounding box center [808, 365] width 276 height 28
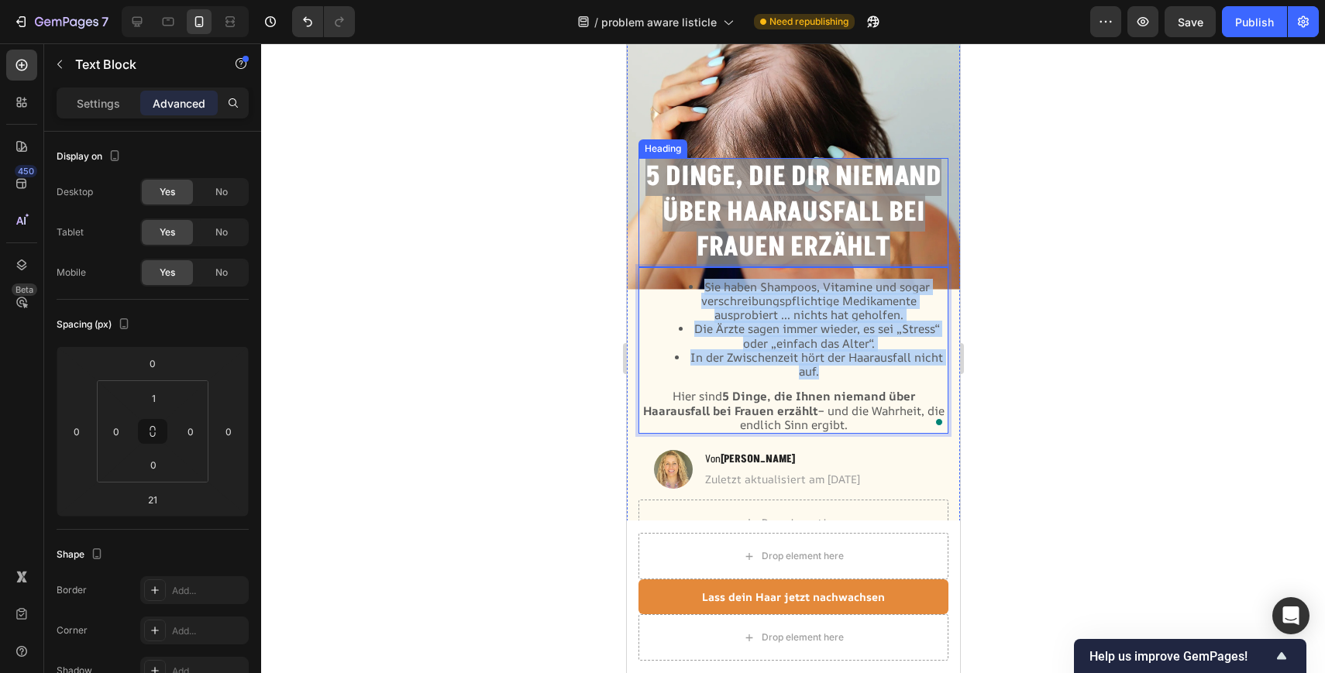
drag, startPoint x: 834, startPoint y: 367, endPoint x: 669, endPoint y: 239, distance: 209.2
click at [669, 239] on div "5 Dinge, die dir niemand über Haarausfall bei Frauen erzählt Heading Sie haben …" at bounding box center [793, 329] width 310 height 342
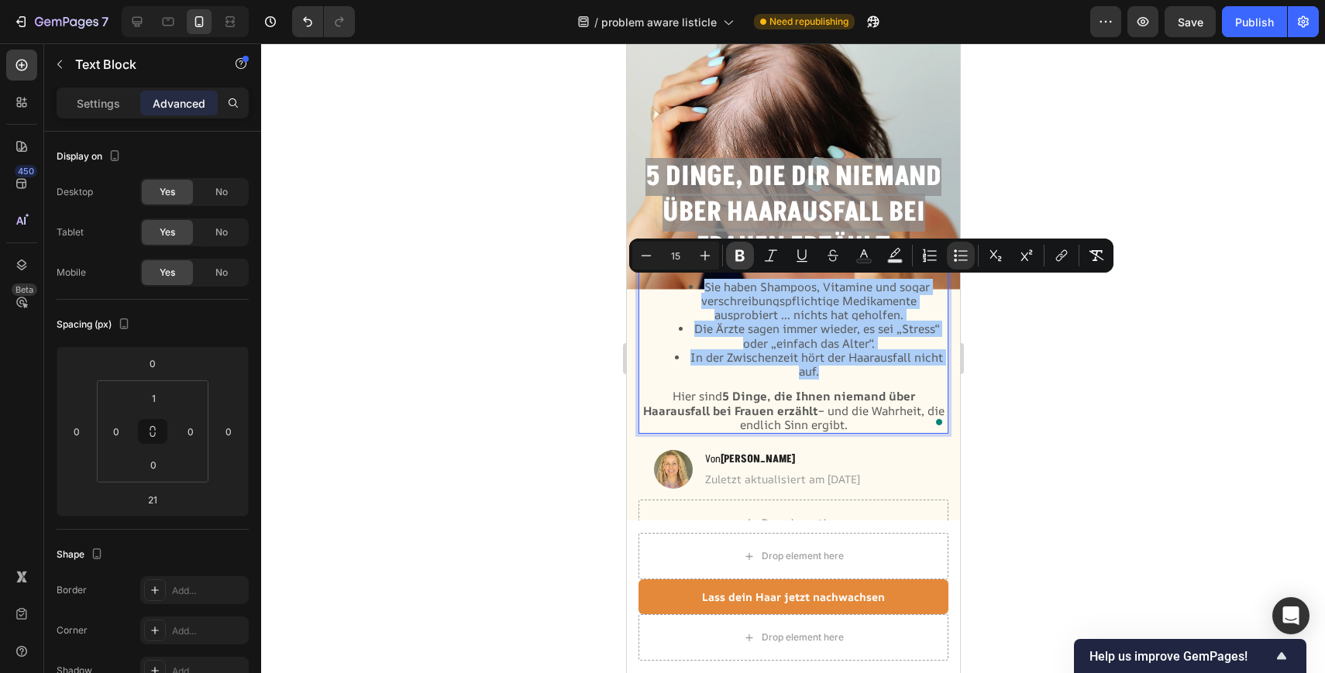
click at [726, 256] on button "Bold" at bounding box center [740, 256] width 28 height 28
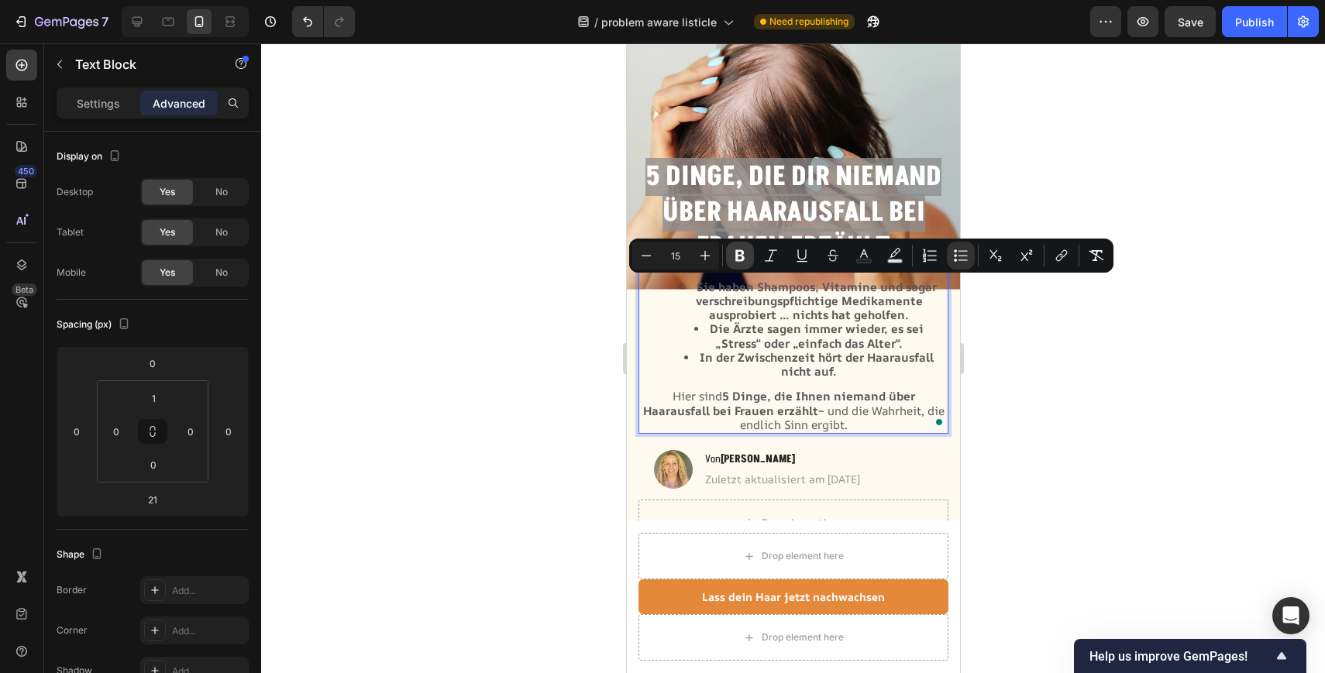
click at [726, 256] on button "Bold" at bounding box center [740, 256] width 28 height 28
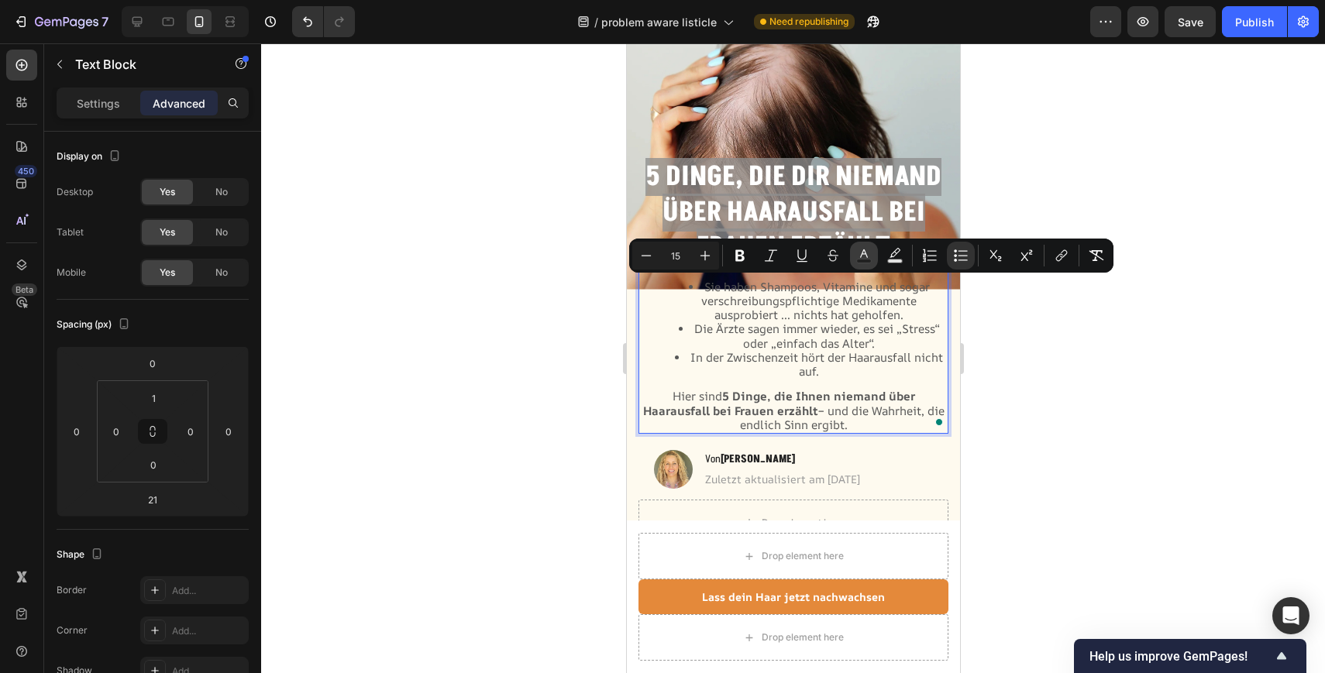
click at [859, 256] on icon "Editor contextual toolbar" at bounding box center [863, 255] width 15 height 15
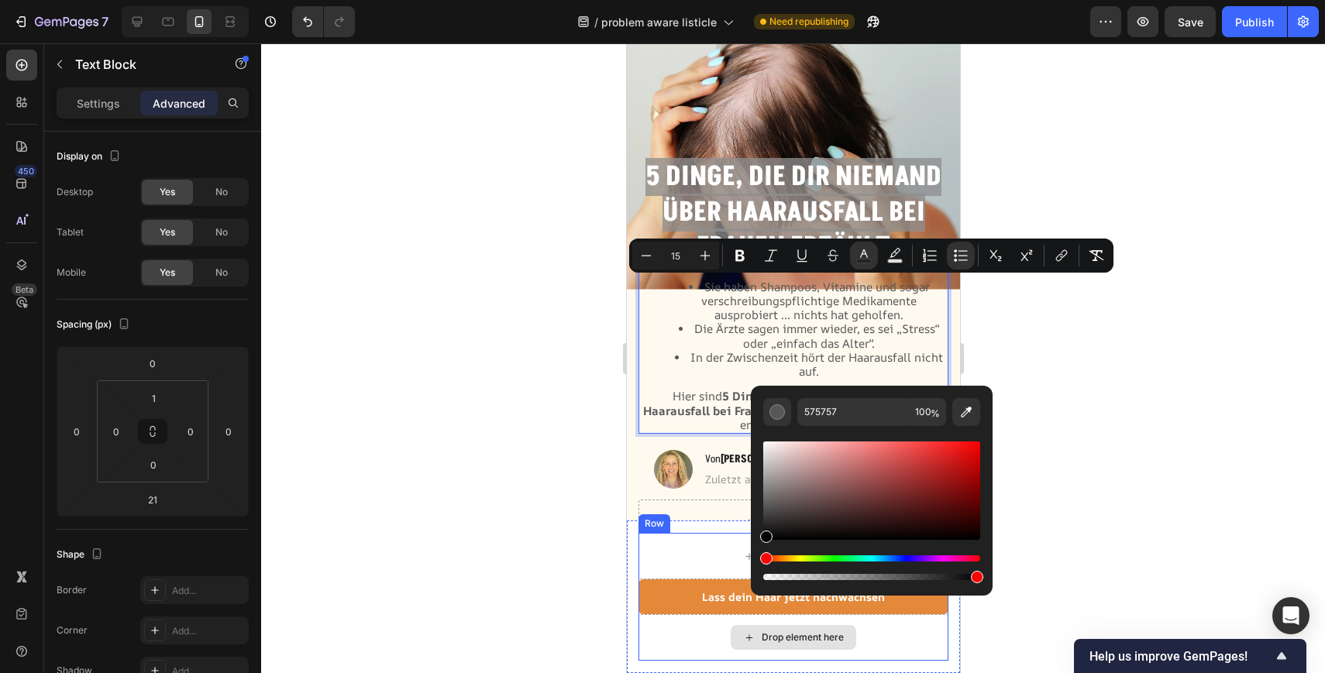
type input "000000"
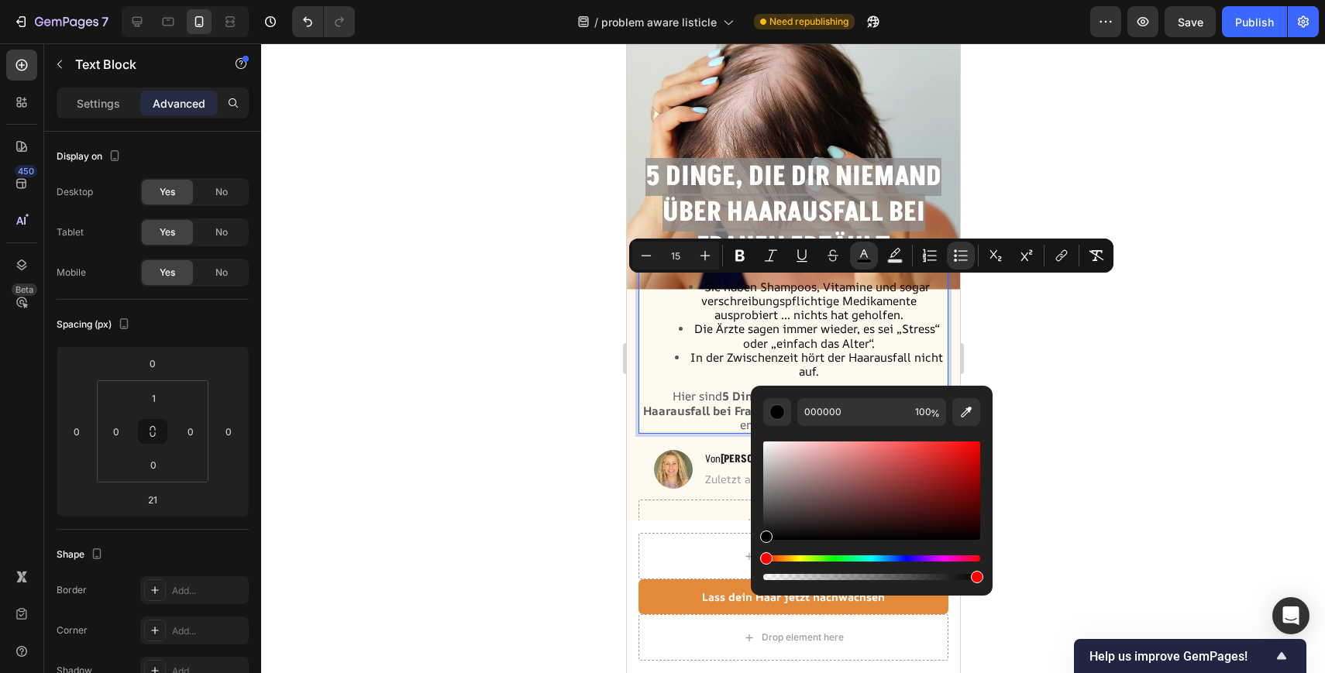
click at [460, 459] on div at bounding box center [793, 358] width 1064 height 630
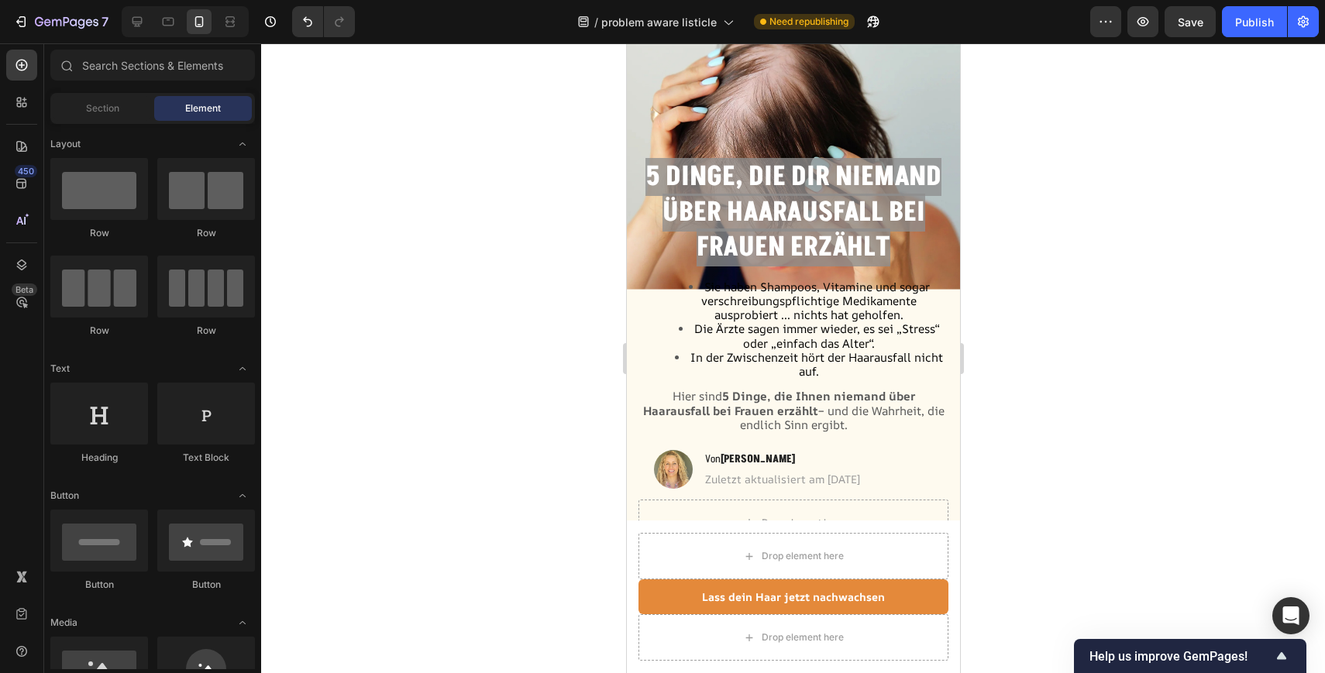
click at [1052, 357] on div at bounding box center [793, 358] width 1064 height 630
click at [557, 484] on div at bounding box center [793, 358] width 1064 height 630
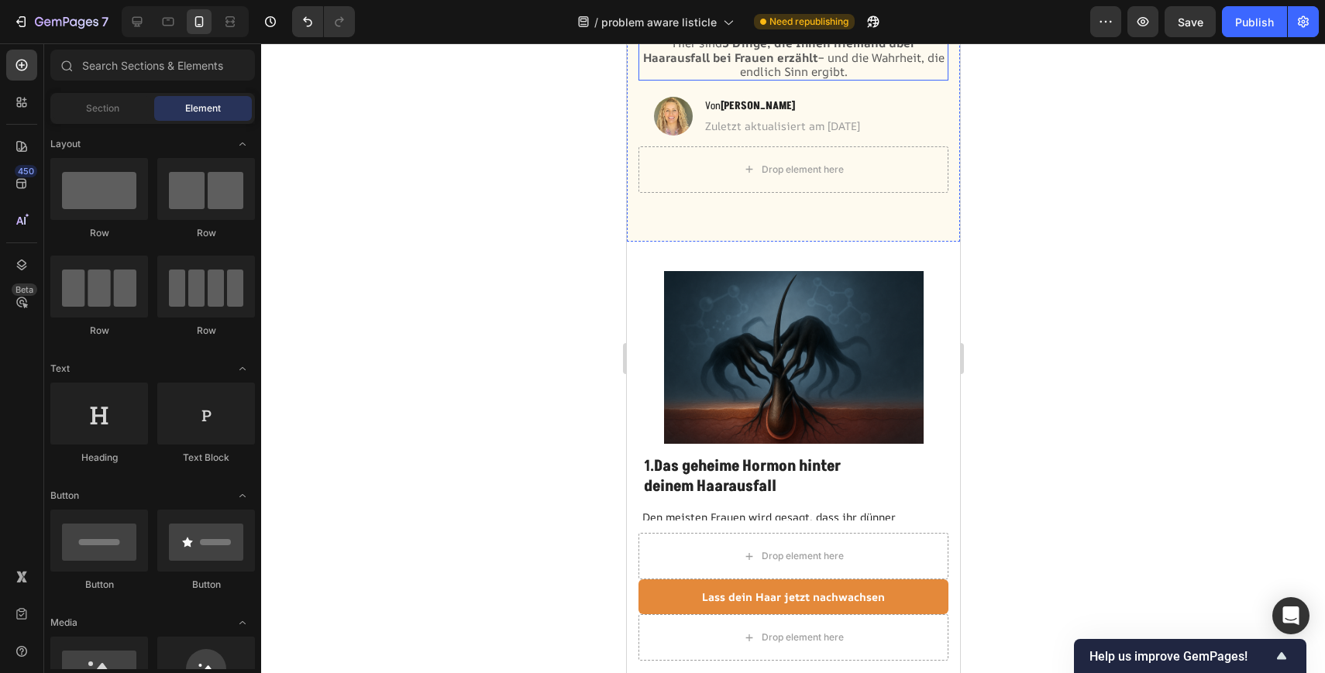
scroll to position [0, 0]
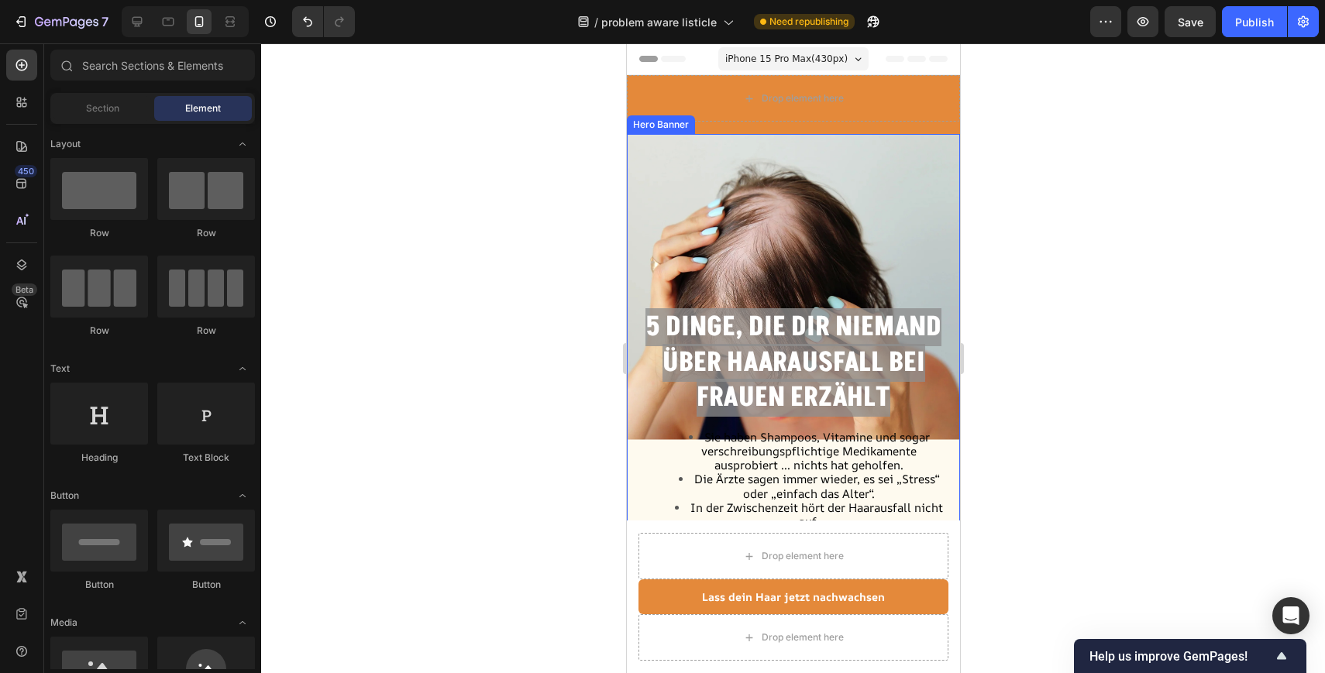
click at [714, 161] on div "Background Image" at bounding box center [792, 439] width 333 height 611
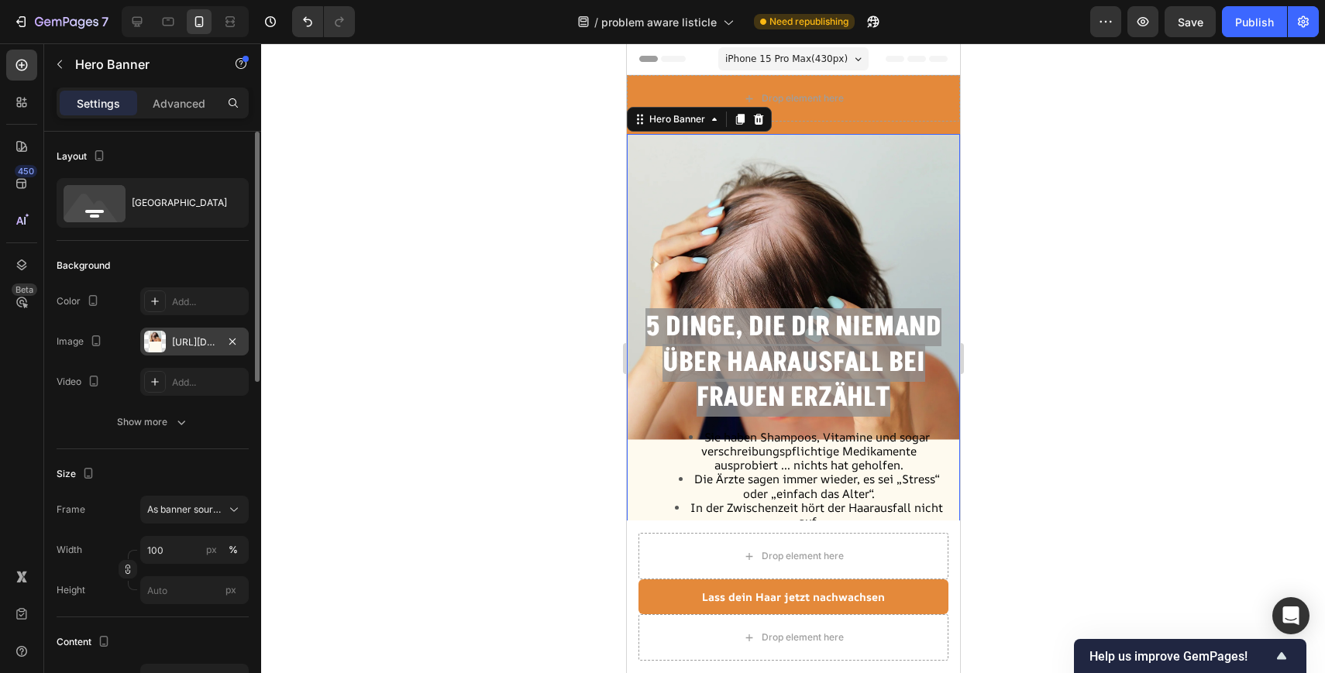
click at [192, 352] on div "[URL][DOMAIN_NAME]" at bounding box center [194, 342] width 108 height 28
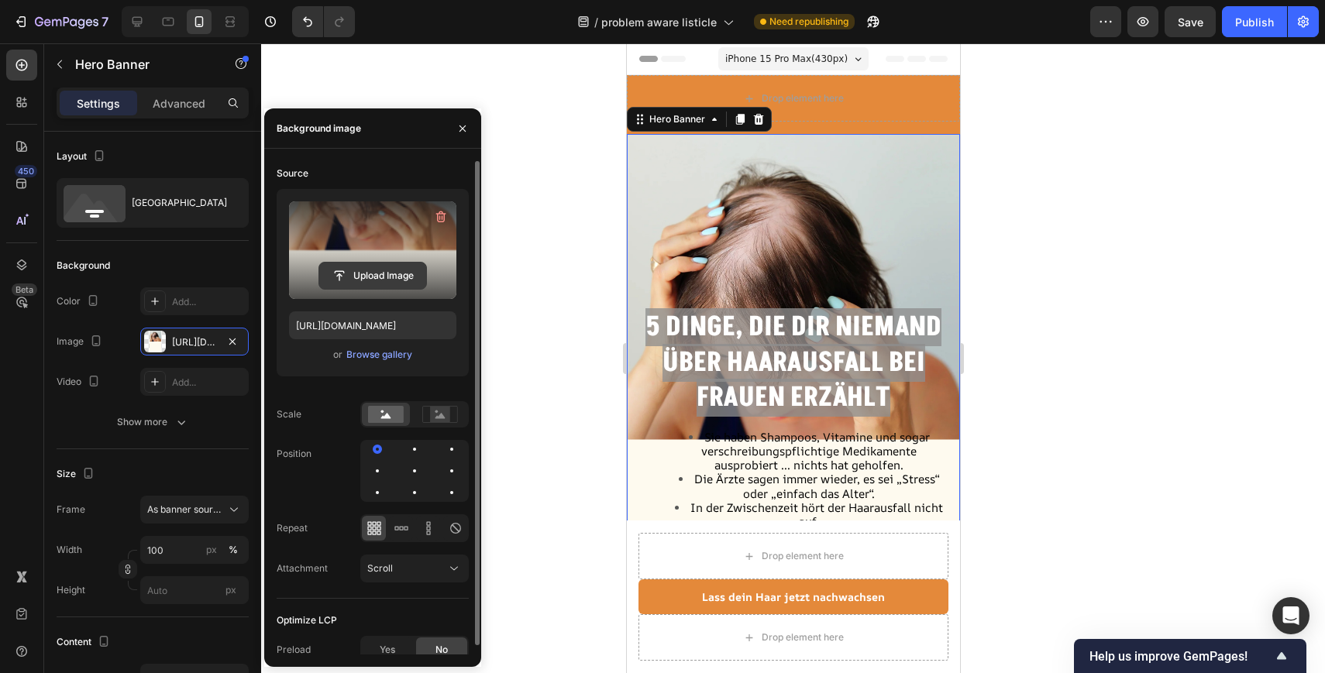
click at [383, 269] on input "file" at bounding box center [372, 276] width 107 height 26
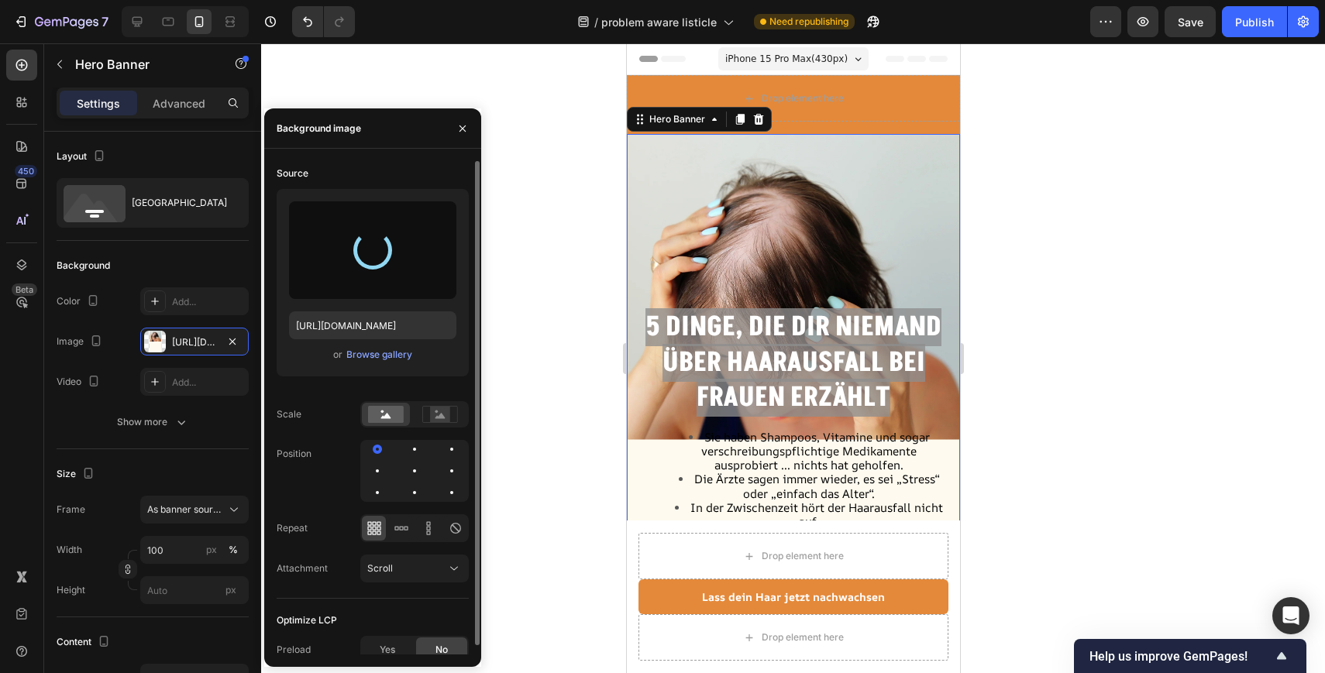
type input "[URL][DOMAIN_NAME]"
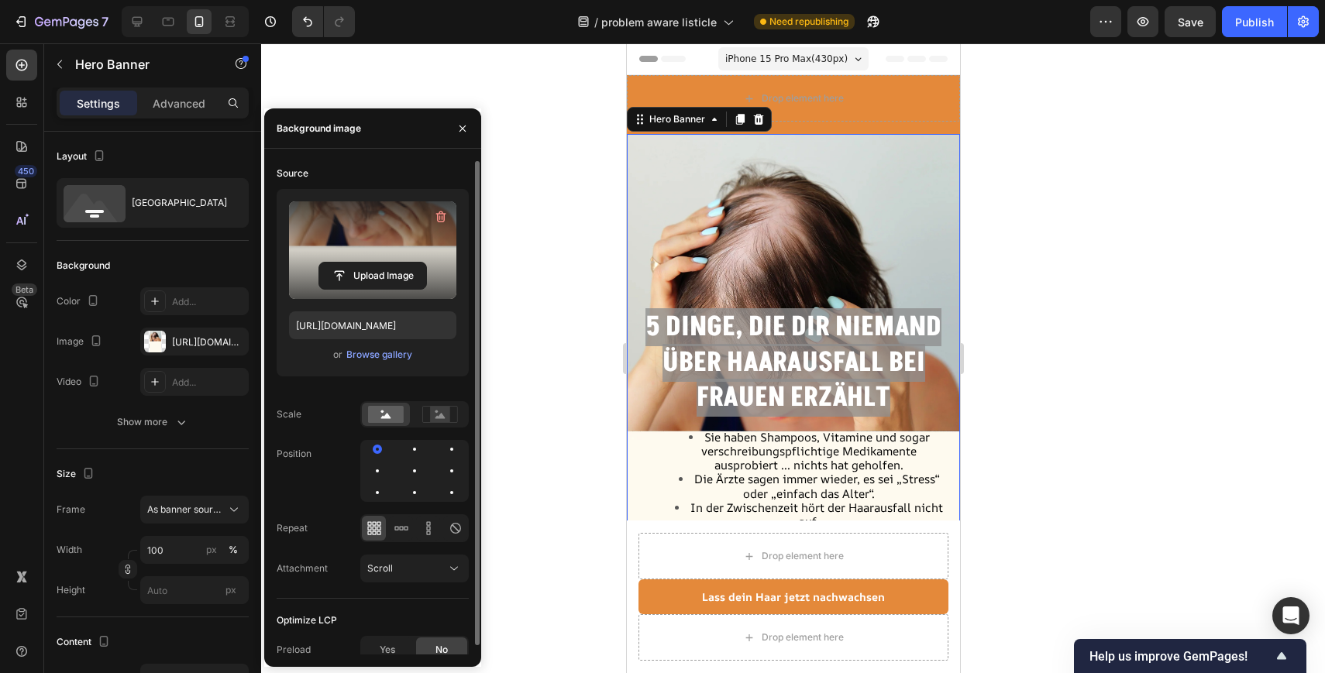
click at [1094, 430] on div at bounding box center [793, 358] width 1064 height 630
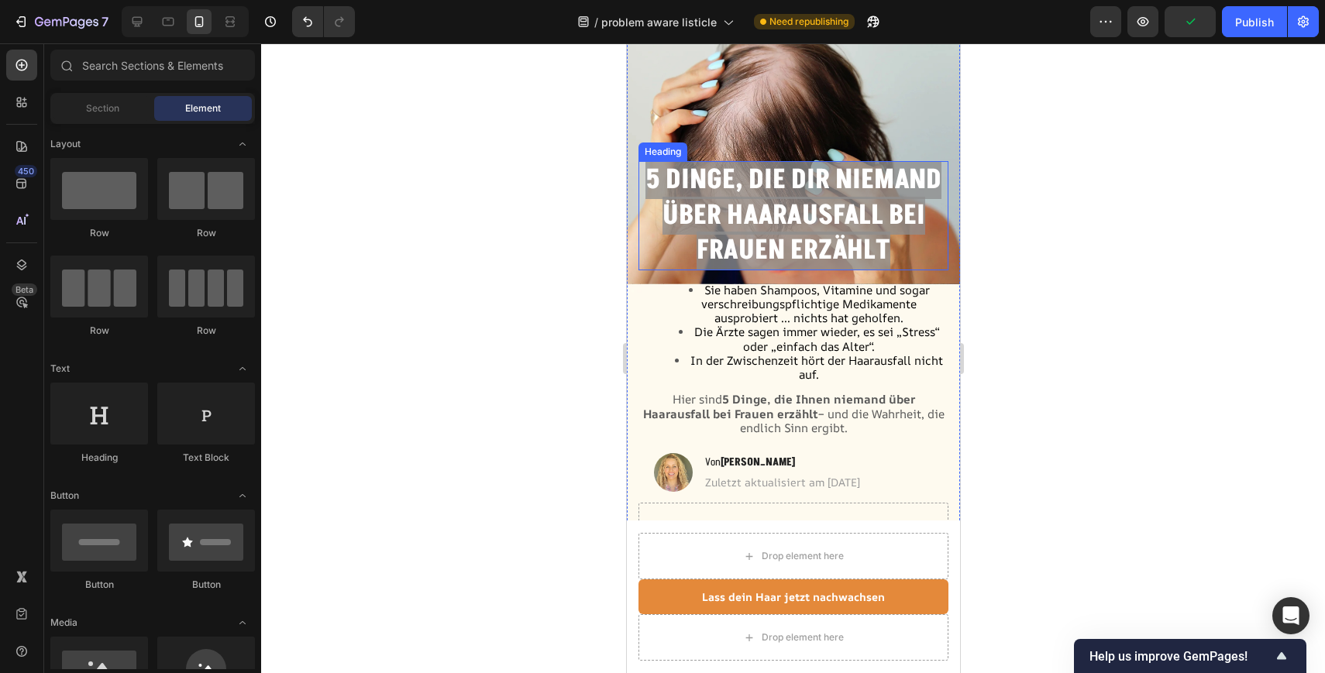
scroll to position [85, 0]
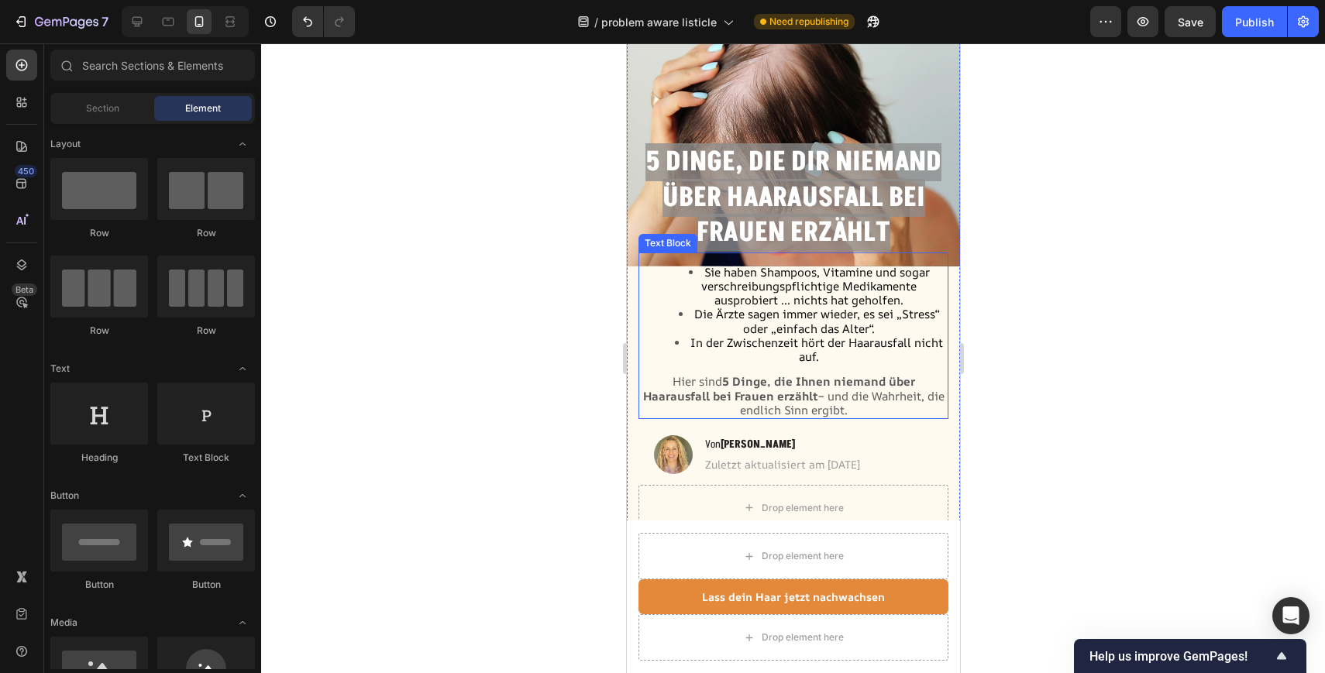
scroll to position [186, 0]
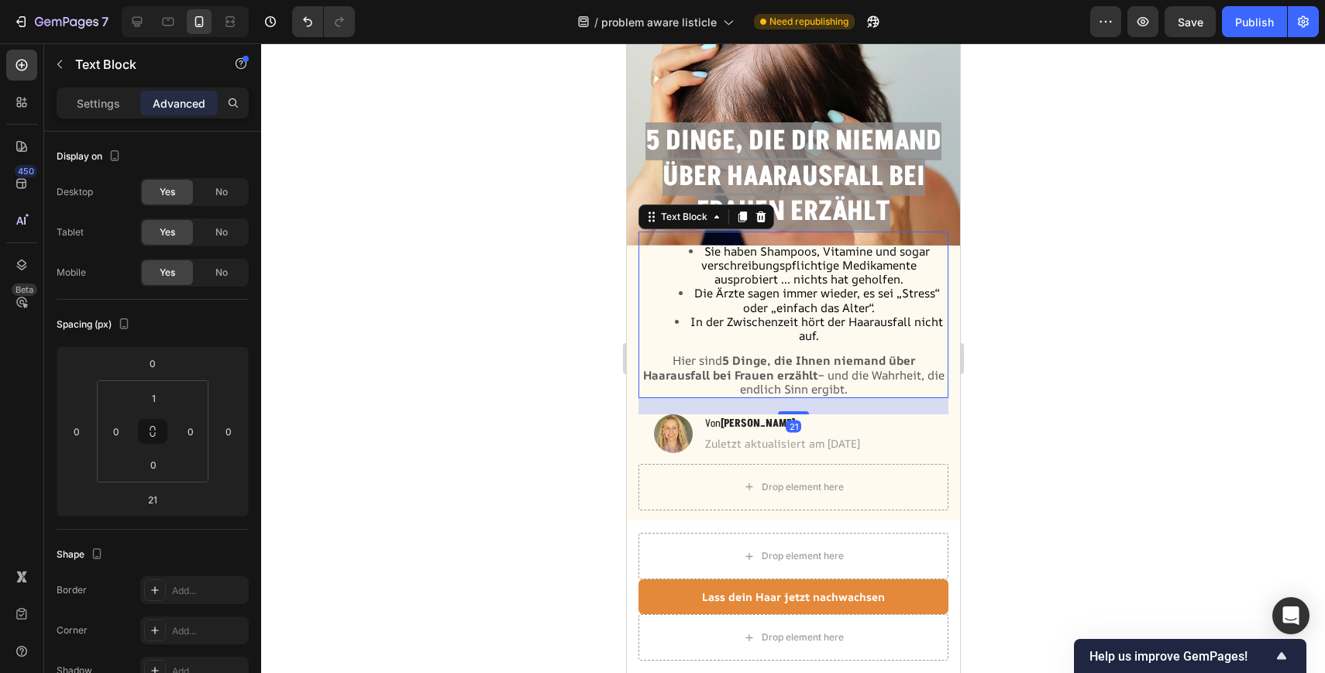
click at [741, 298] on span "Die Ärzte sagen immer wieder, es sei „Stress“ oder „einfach das Alter“." at bounding box center [815, 300] width 245 height 30
click at [696, 260] on li "Sie haben Shampoos, Vitamine und sogar verschreibungspflichtige Medikamente aus…" at bounding box center [808, 266] width 276 height 43
click at [708, 241] on div "Sie haben Shampoos, Vitamine und sogar verschreibungspflichtige Medikamente aus…" at bounding box center [793, 315] width 310 height 166
click at [1091, 321] on div at bounding box center [793, 358] width 1064 height 630
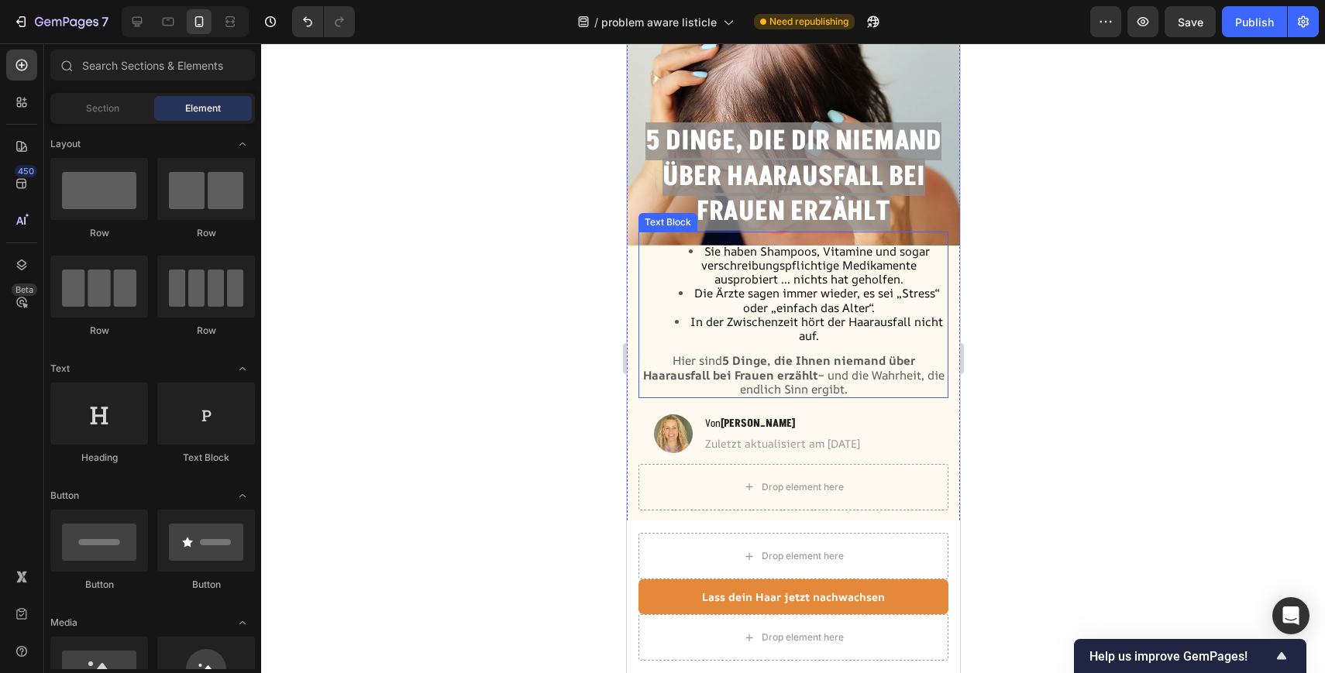
scroll to position [0, 0]
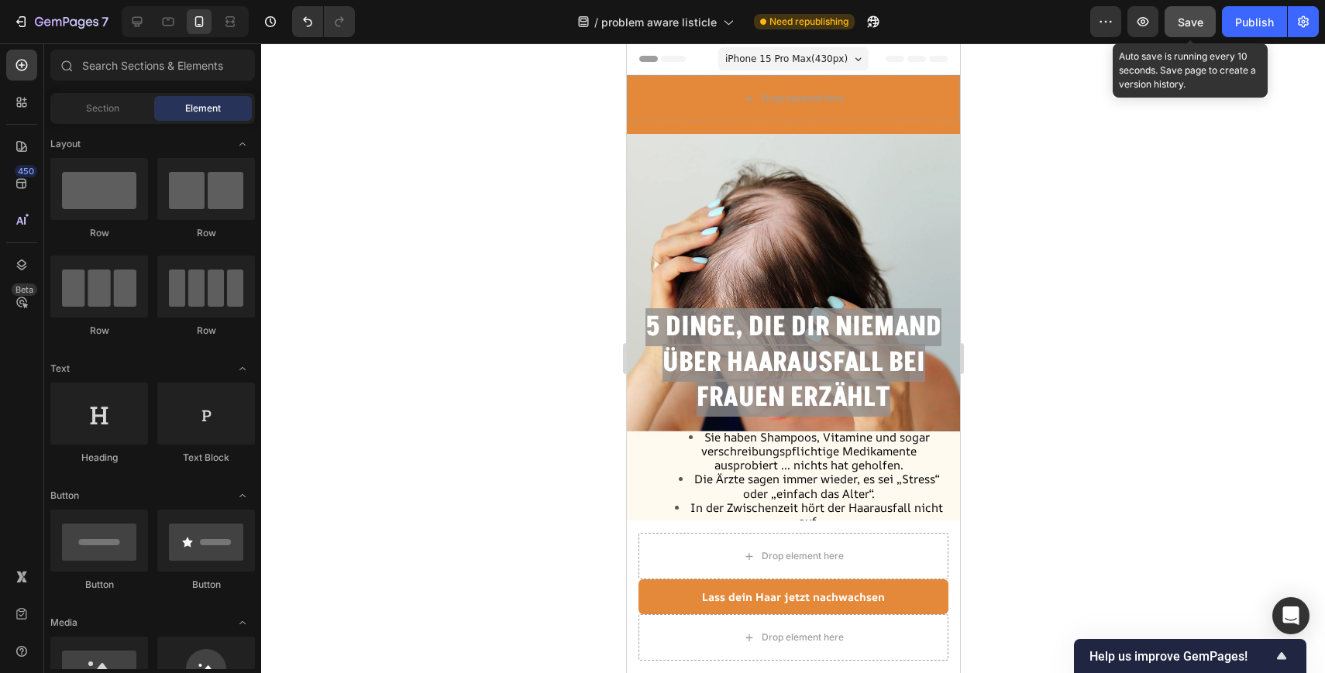
click at [1195, 23] on span "Save" at bounding box center [1190, 21] width 26 height 13
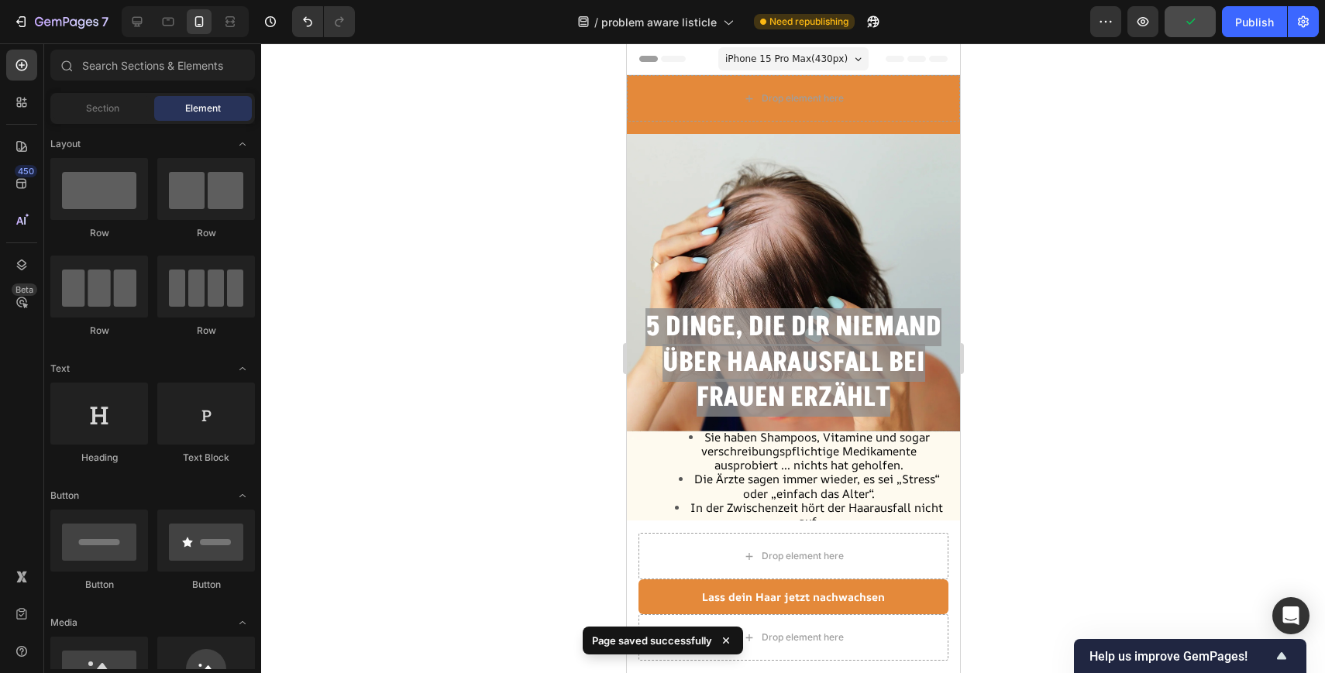
click at [1256, 38] on div "7 Version history / problem aware listicle Need republishing Preview Publish" at bounding box center [662, 22] width 1325 height 44
click at [1255, 19] on div "Publish" at bounding box center [1254, 22] width 39 height 16
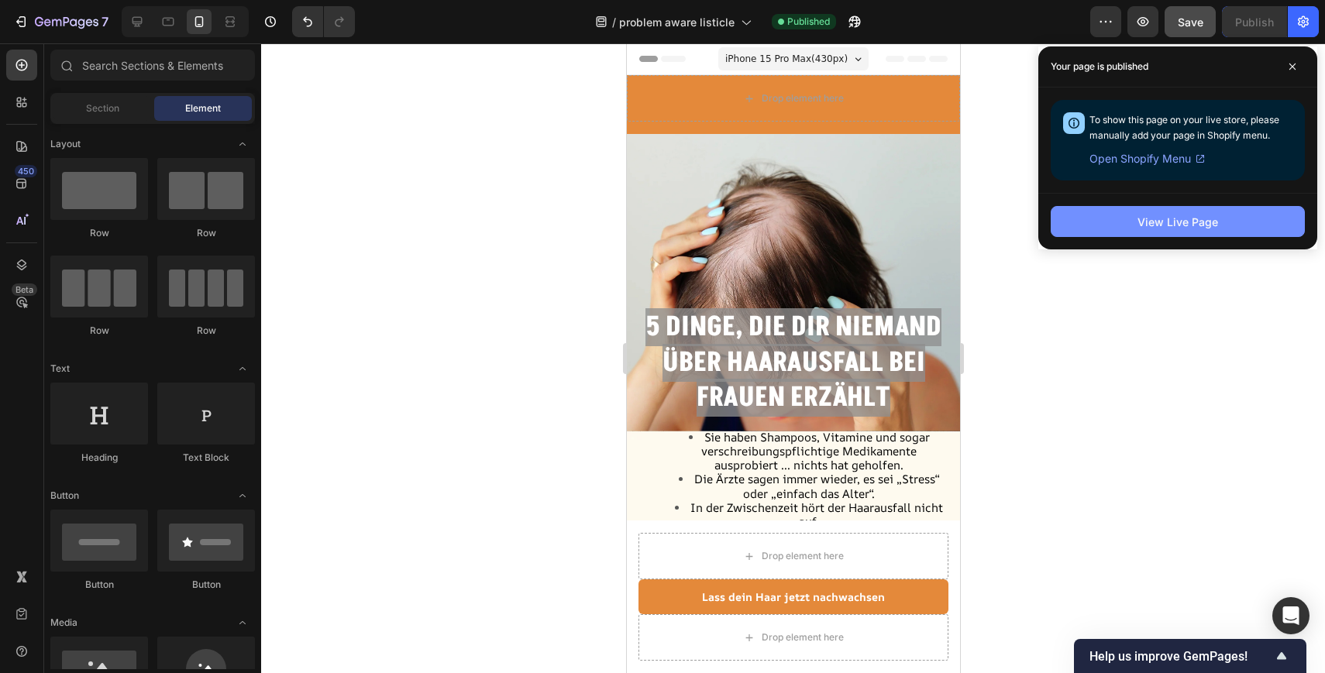
click at [1158, 211] on button "View Live Page" at bounding box center [1177, 221] width 254 height 31
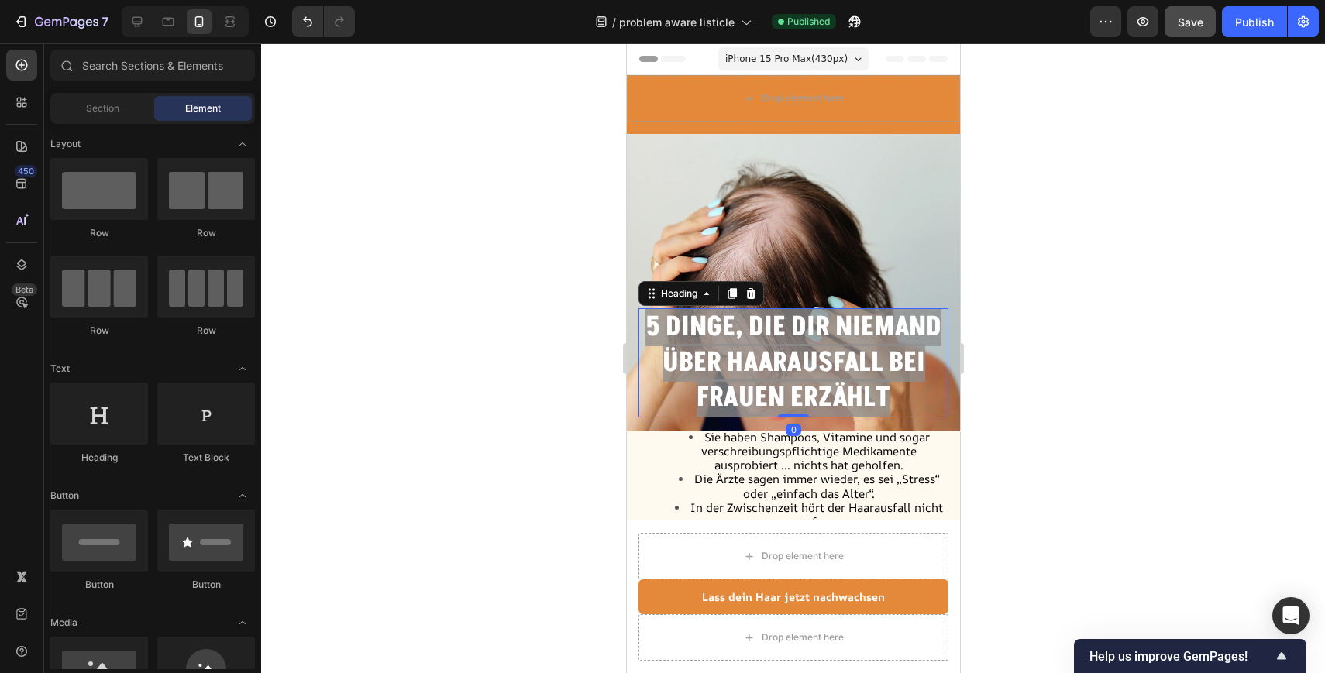
click at [713, 337] on strong "5 Dinge, die dir niemand über Haarausfall bei Frauen erzählt" at bounding box center [793, 362] width 296 height 108
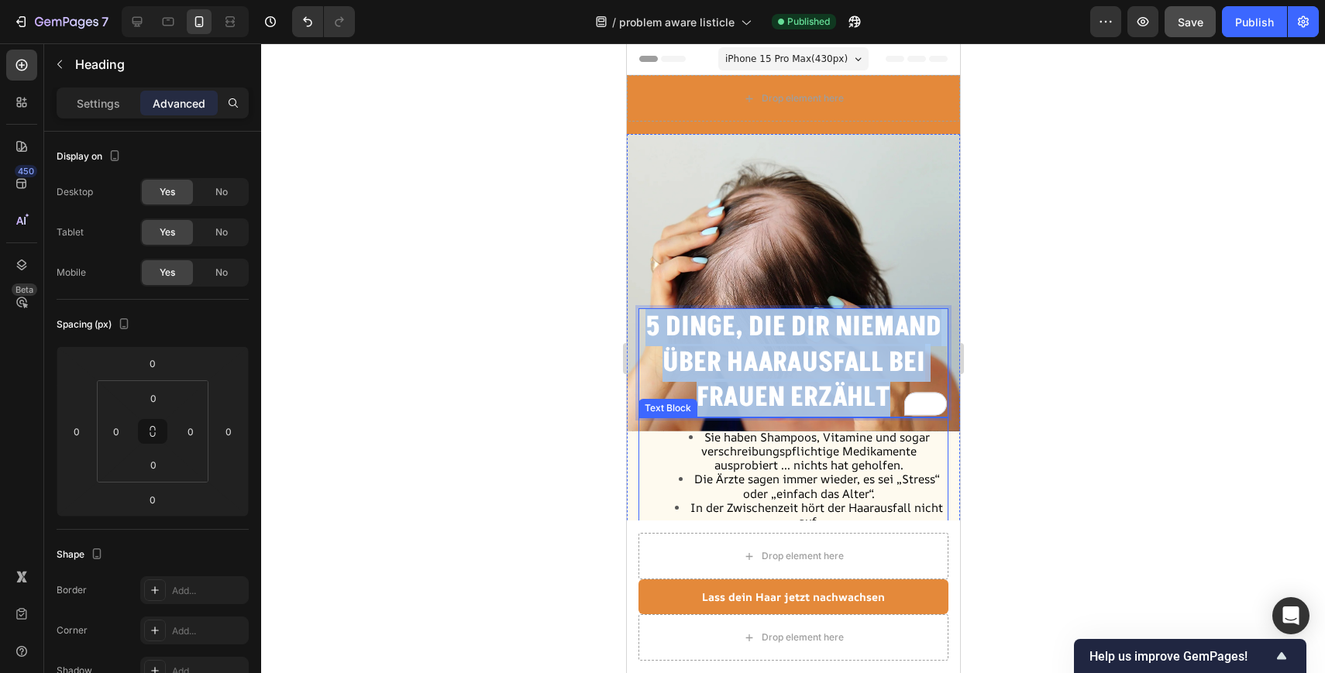
drag, startPoint x: 648, startPoint y: 325, endPoint x: 882, endPoint y: 417, distance: 251.5
click at [882, 417] on div "5 Dinge, die dir niemand über Haarausfall bei Frauen erzählt Heading 0 Sie habe…" at bounding box center [793, 479] width 310 height 342
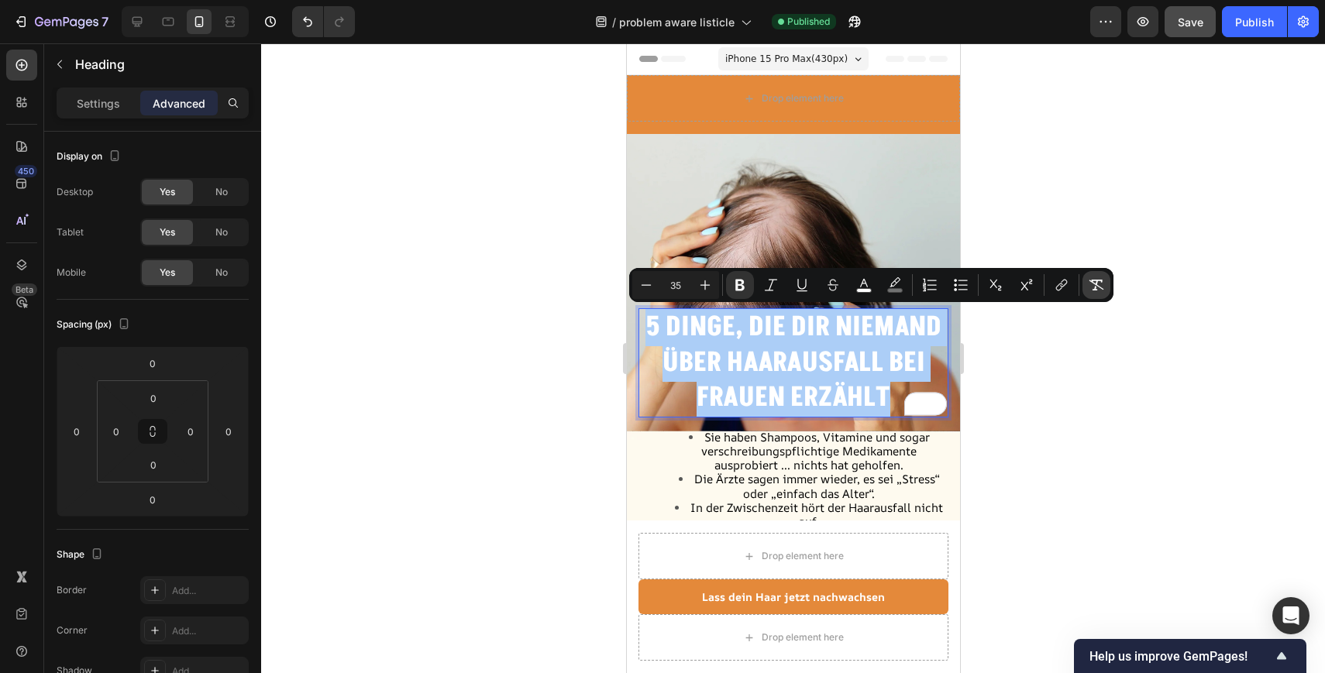
click at [1098, 282] on icon "Editor contextual toolbar" at bounding box center [1095, 284] width 15 height 15
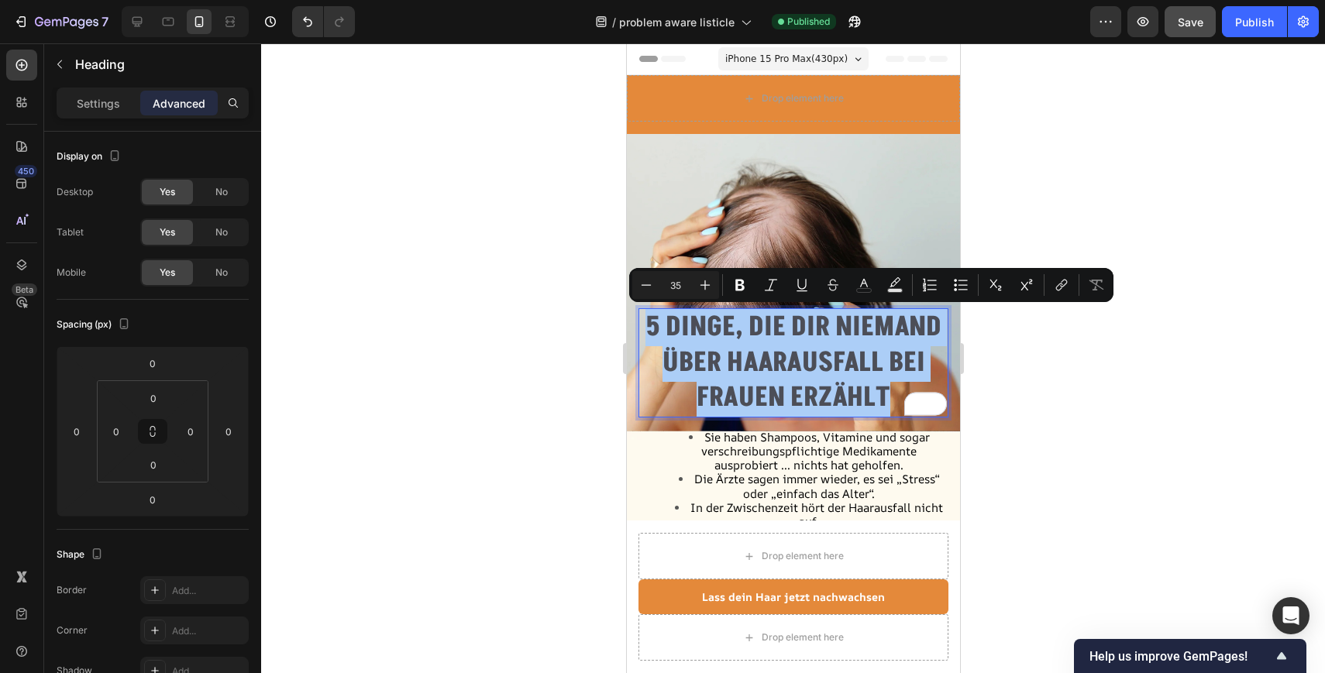
click at [1082, 373] on div at bounding box center [793, 358] width 1064 height 630
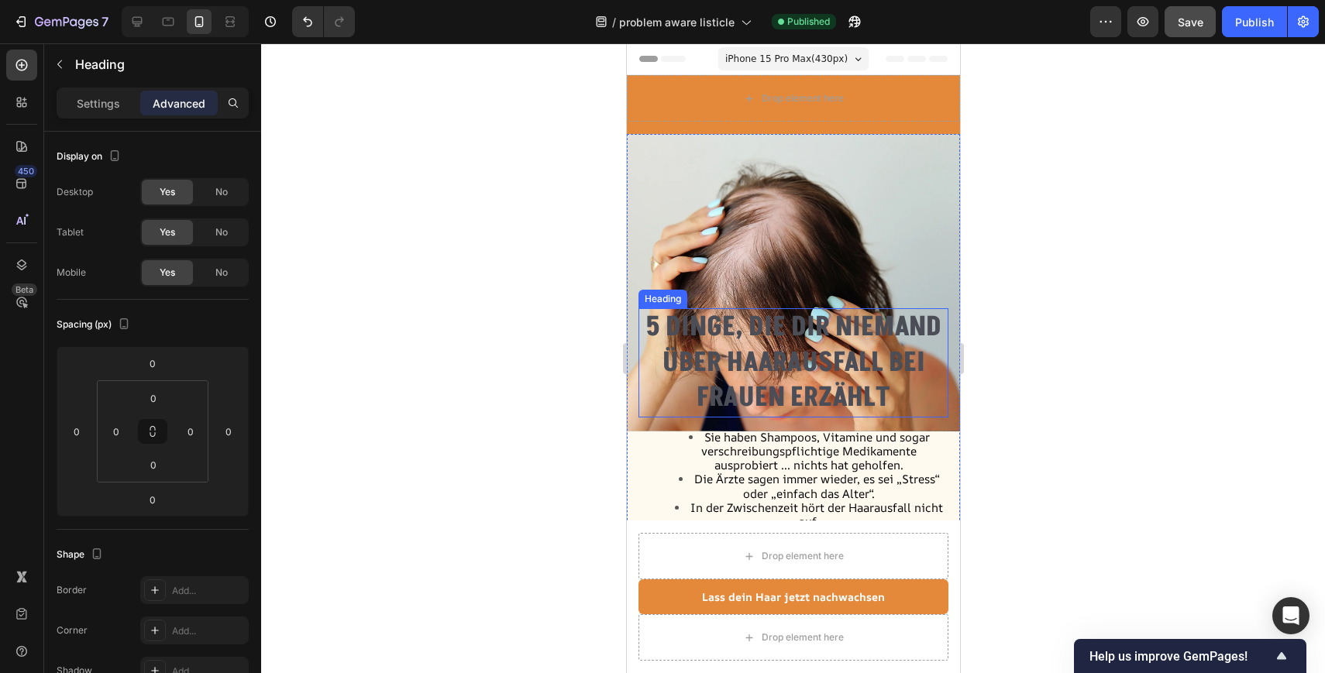
click at [834, 350] on p "5 Dinge, die dir niemand über Haarausfall bei Frauen erzählt" at bounding box center [792, 363] width 307 height 106
click at [899, 400] on p "5 Dinge, die dir niemand über Haarausfall bei Frauen erzählt" at bounding box center [792, 363] width 307 height 106
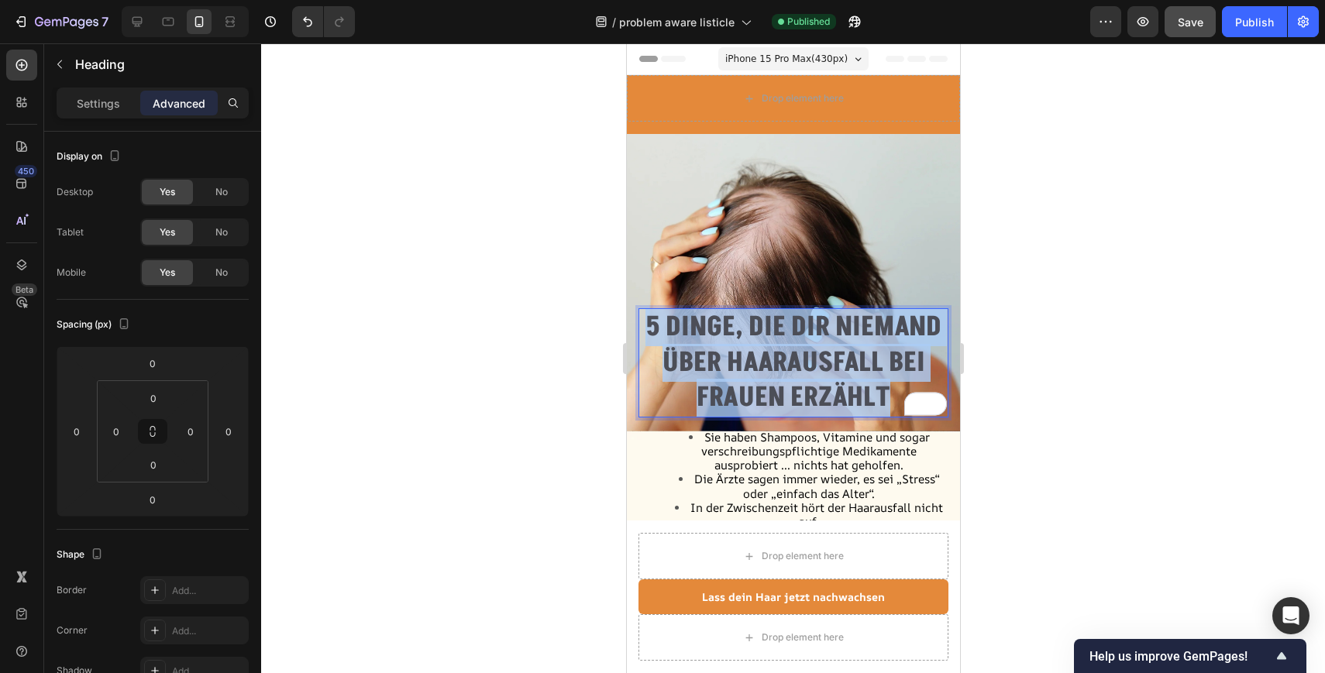
drag, startPoint x: 899, startPoint y: 400, endPoint x: 634, endPoint y: 324, distance: 275.1
click at [634, 324] on div "5 Dinge, die dir niemand über Haarausfall bei Frauen erzählt Heading 0 Sie habe…" at bounding box center [792, 515] width 333 height 462
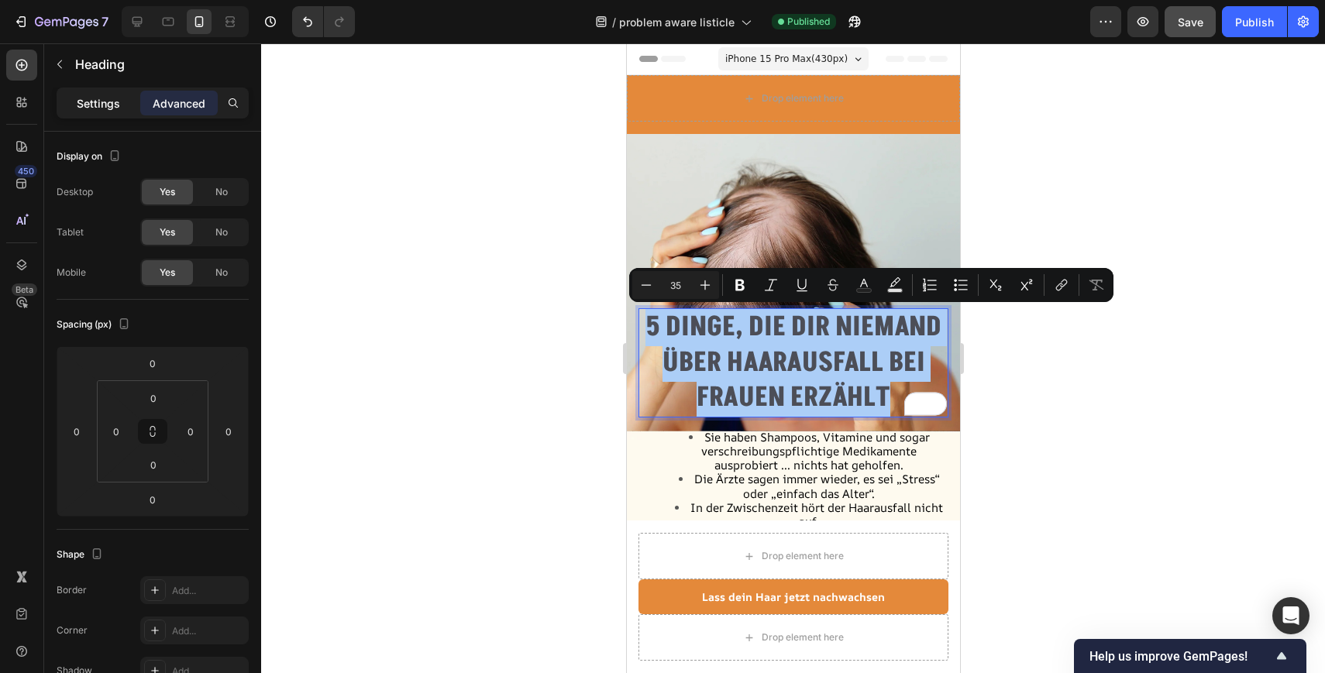
click at [101, 101] on p "Settings" at bounding box center [98, 103] width 43 height 16
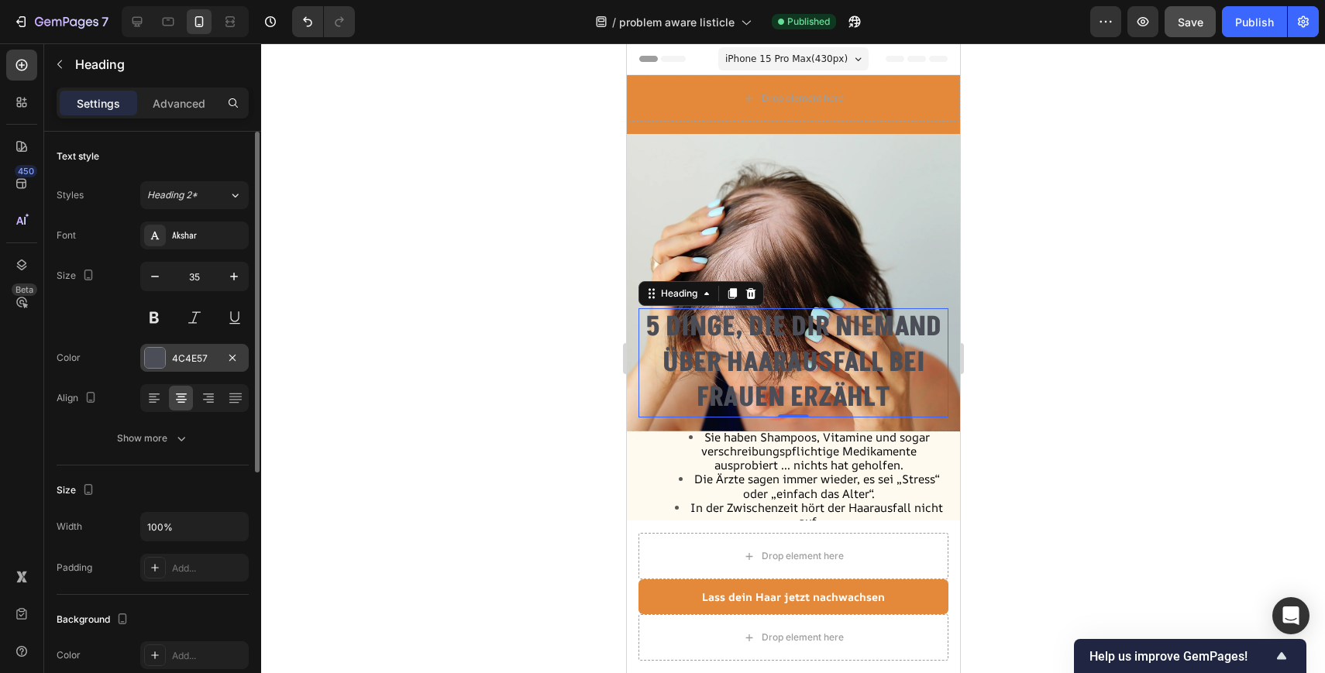
click at [175, 360] on div "4C4E57" at bounding box center [194, 359] width 45 height 14
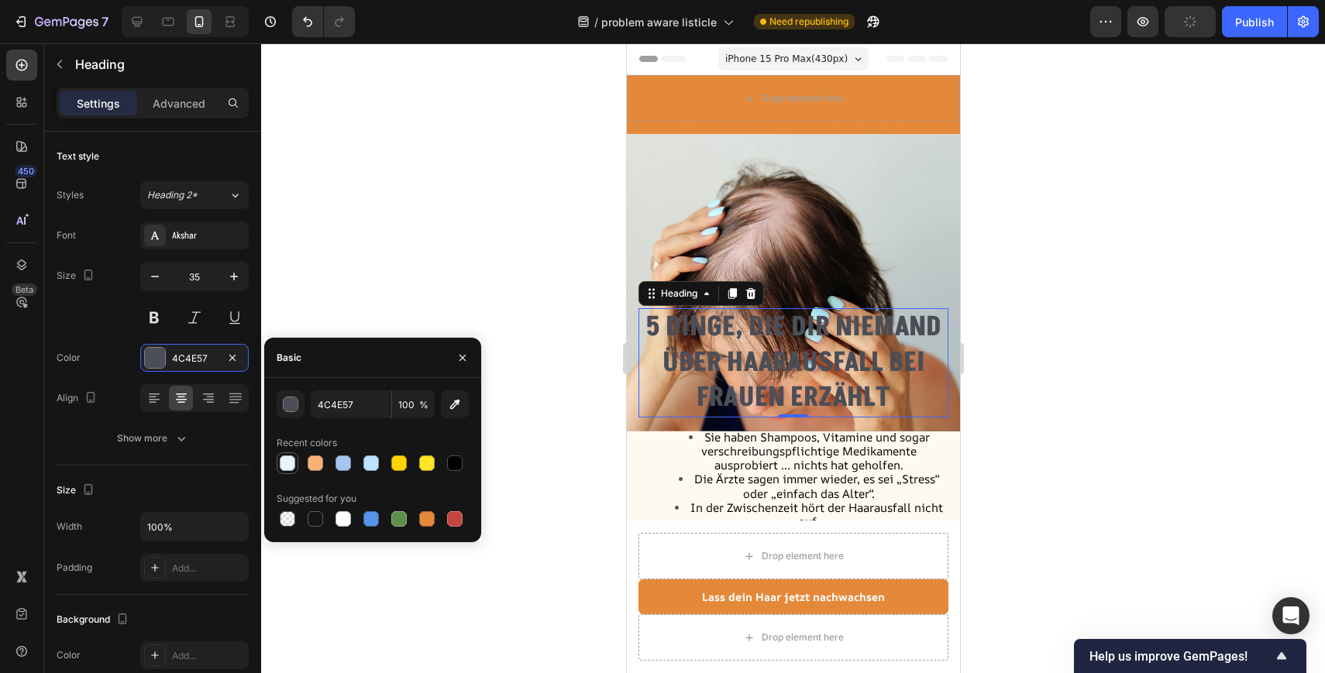
click at [288, 466] on div at bounding box center [287, 462] width 15 height 15
type input "E5F4FF"
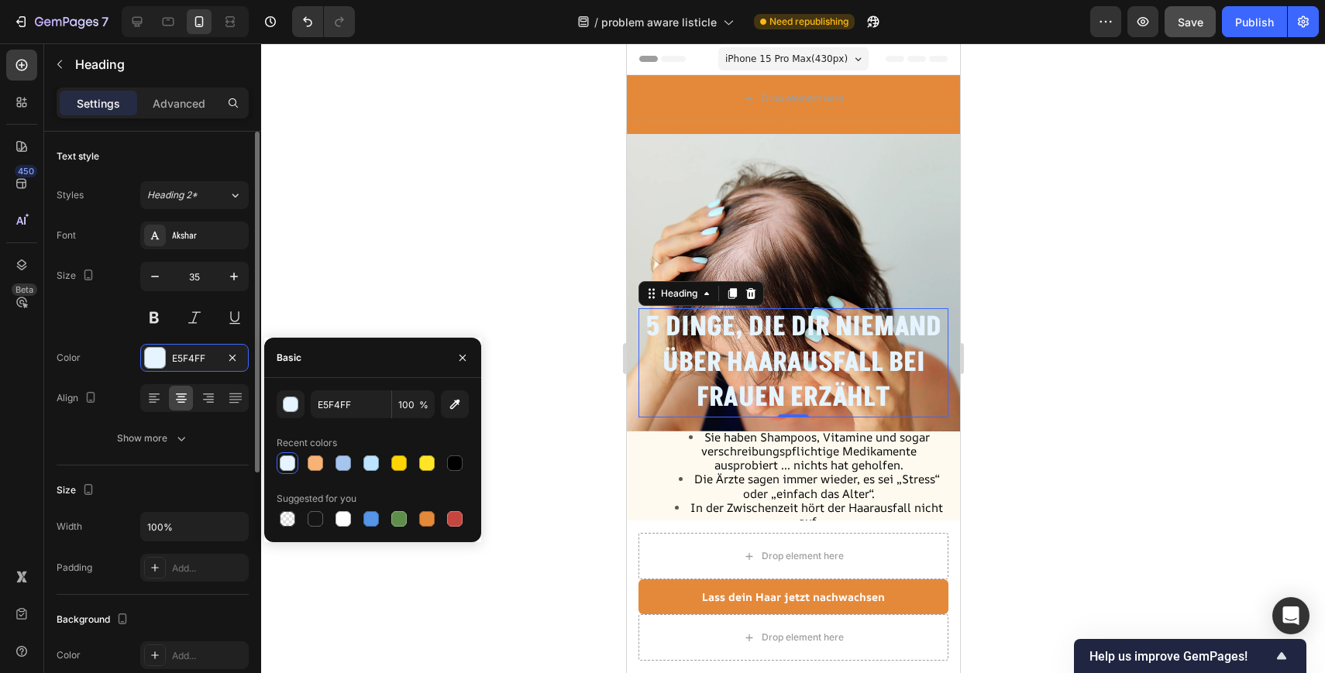
click at [111, 317] on div "Size 35" at bounding box center [153, 297] width 192 height 70
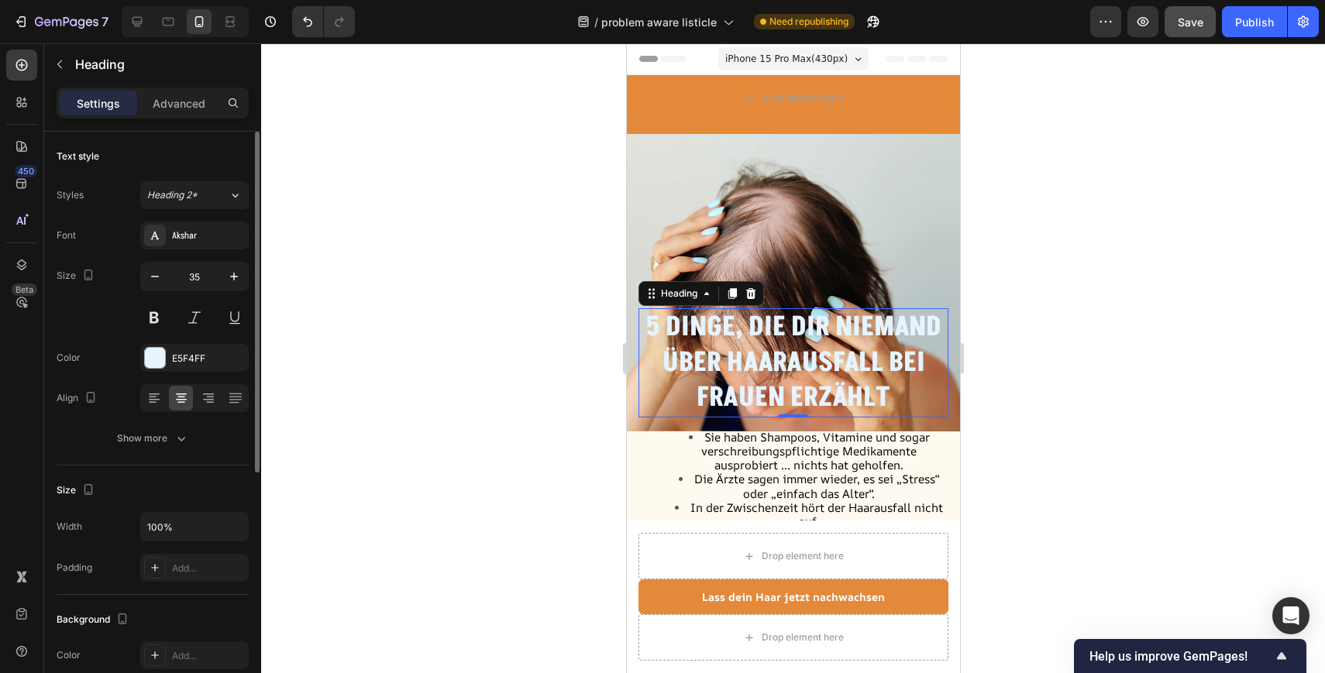
click at [78, 339] on div "Font Akshar Size 35 Color E5F4FF Align Show more" at bounding box center [153, 337] width 192 height 231
click at [547, 365] on div at bounding box center [793, 358] width 1064 height 630
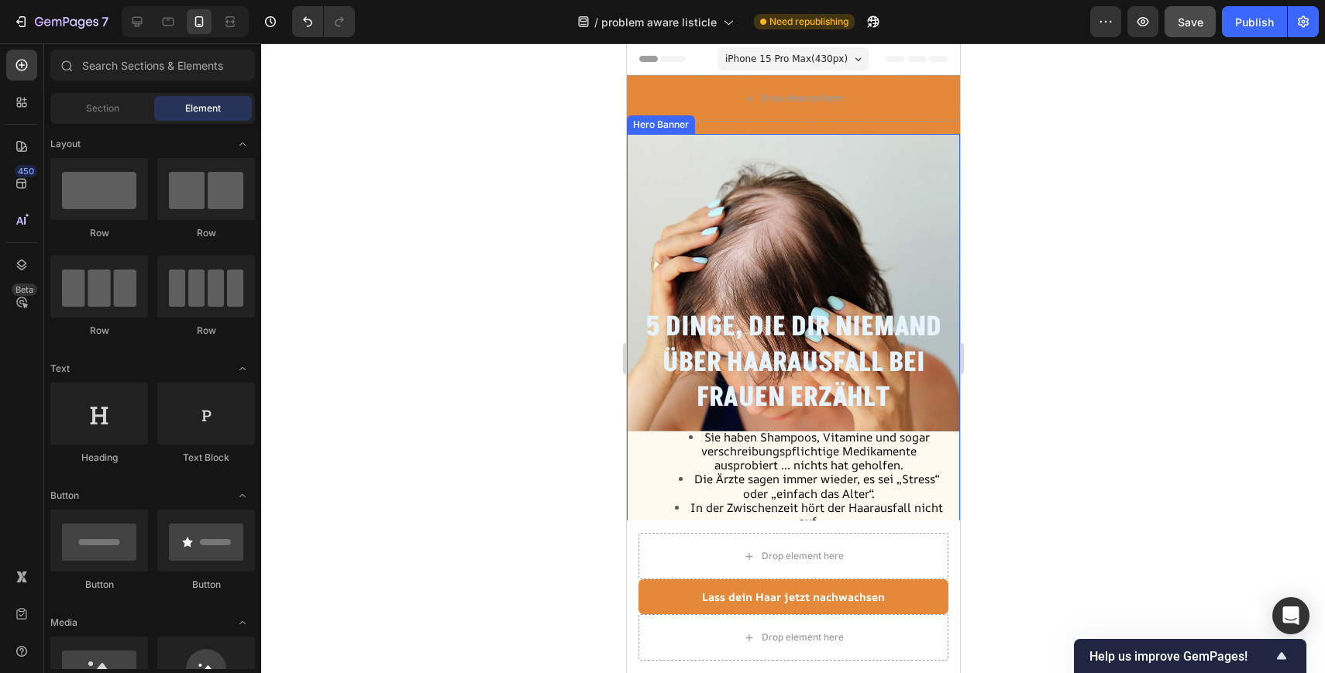
click at [796, 163] on div "Background Image" at bounding box center [792, 439] width 333 height 611
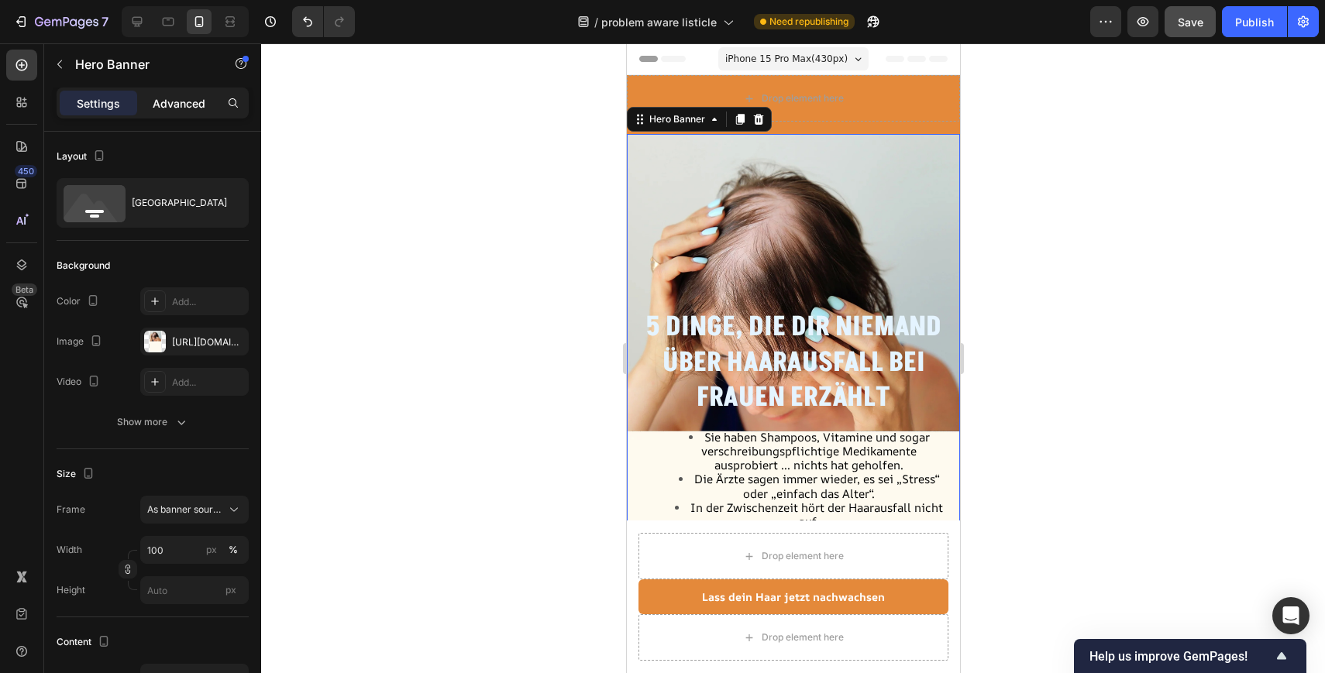
click at [178, 96] on p "Advanced" at bounding box center [179, 103] width 53 height 16
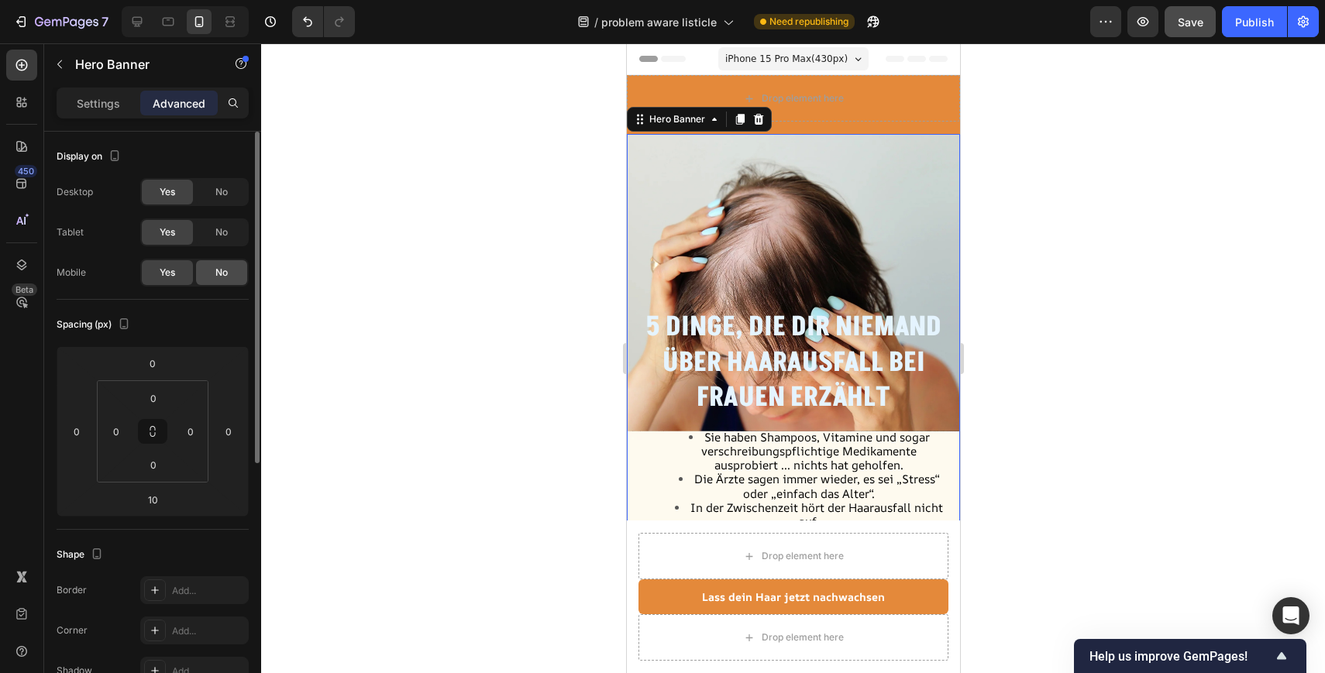
click at [229, 266] on div "No" at bounding box center [221, 272] width 51 height 25
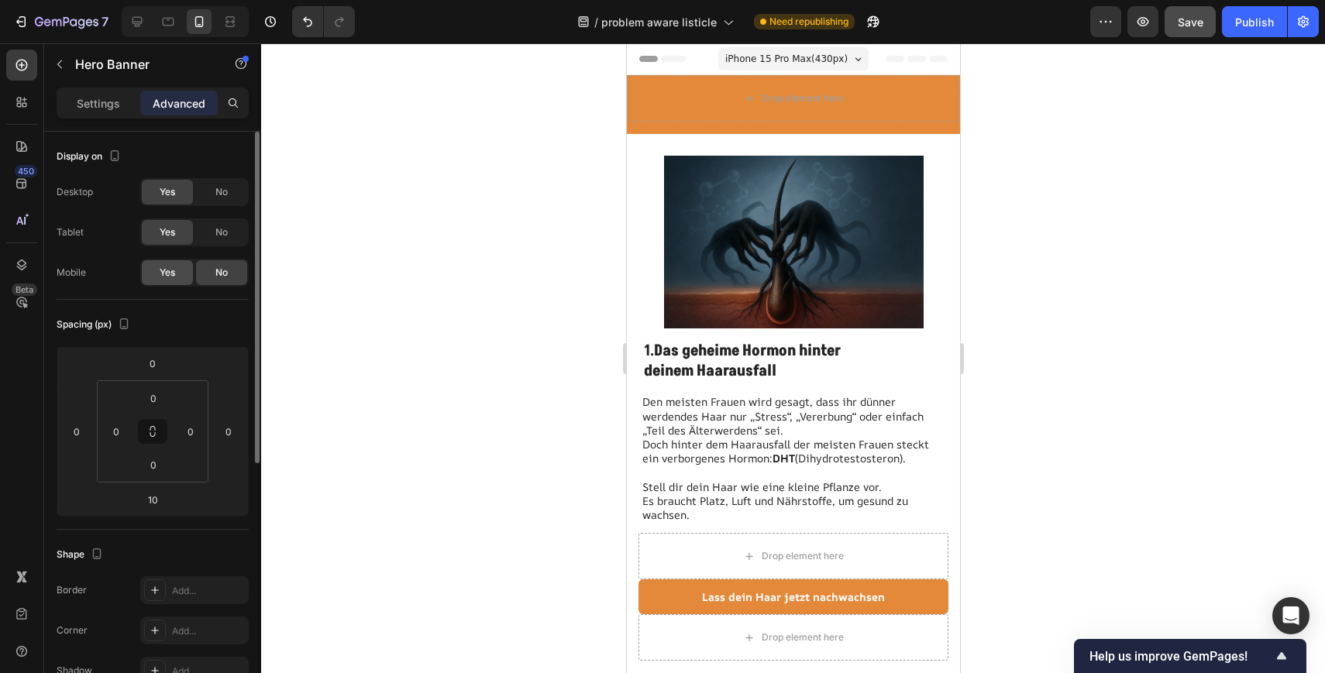
click at [163, 272] on span "Yes" at bounding box center [167, 273] width 15 height 14
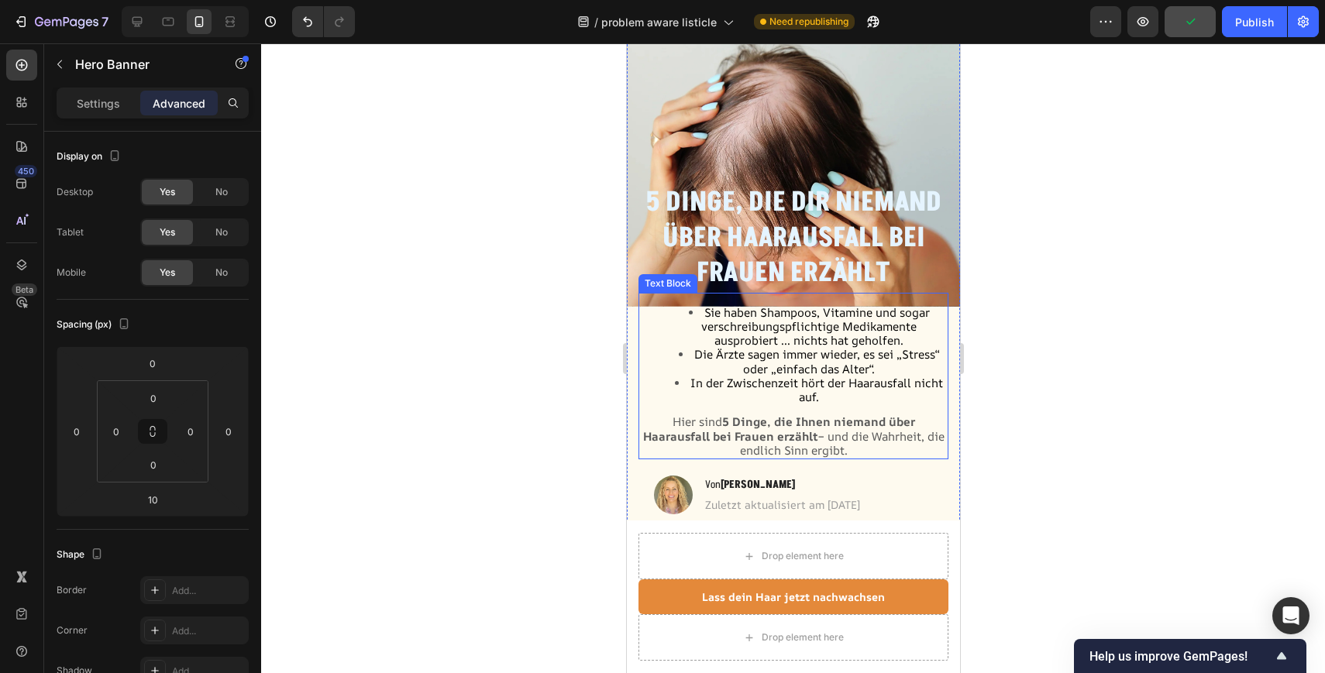
scroll to position [161, 0]
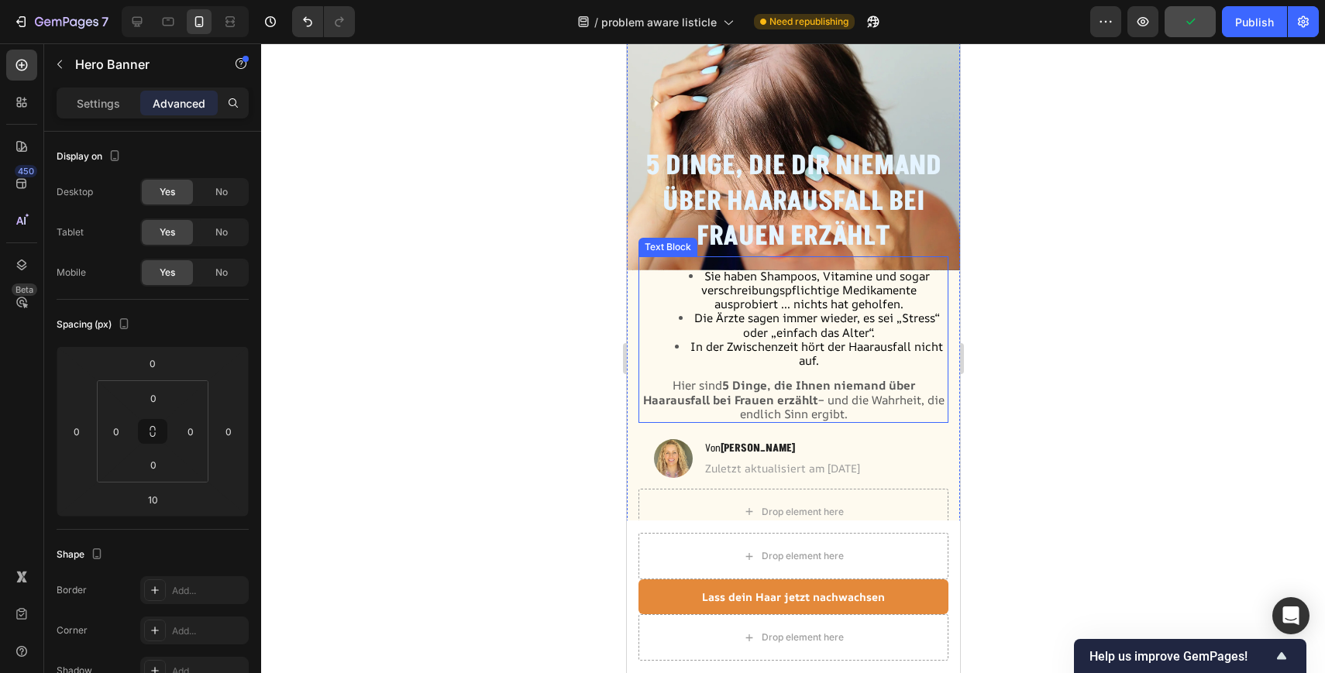
click at [665, 335] on ul "Sie haben Shampoos, Vitamine und sogar verschreibungspflichtige Medikamente aus…" at bounding box center [792, 319] width 307 height 98
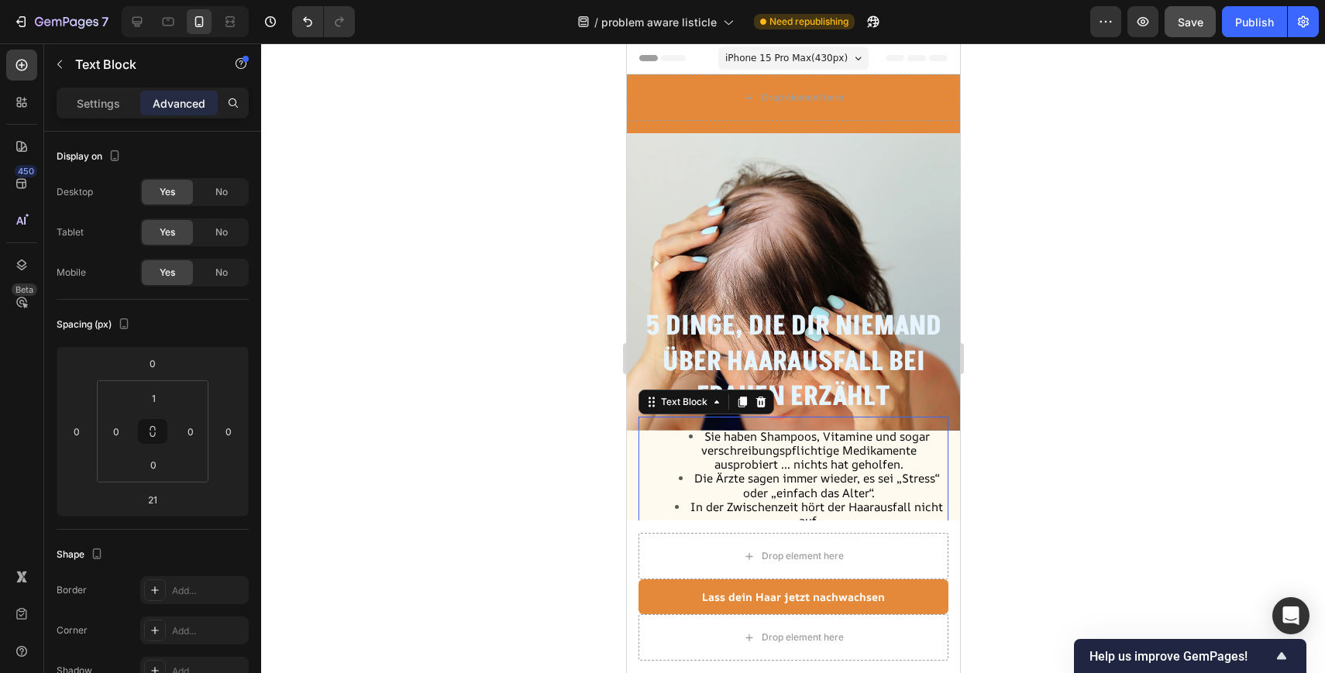
scroll to position [0, 0]
click at [144, 15] on icon at bounding box center [136, 21] width 15 height 15
type input "24"
type input "0"
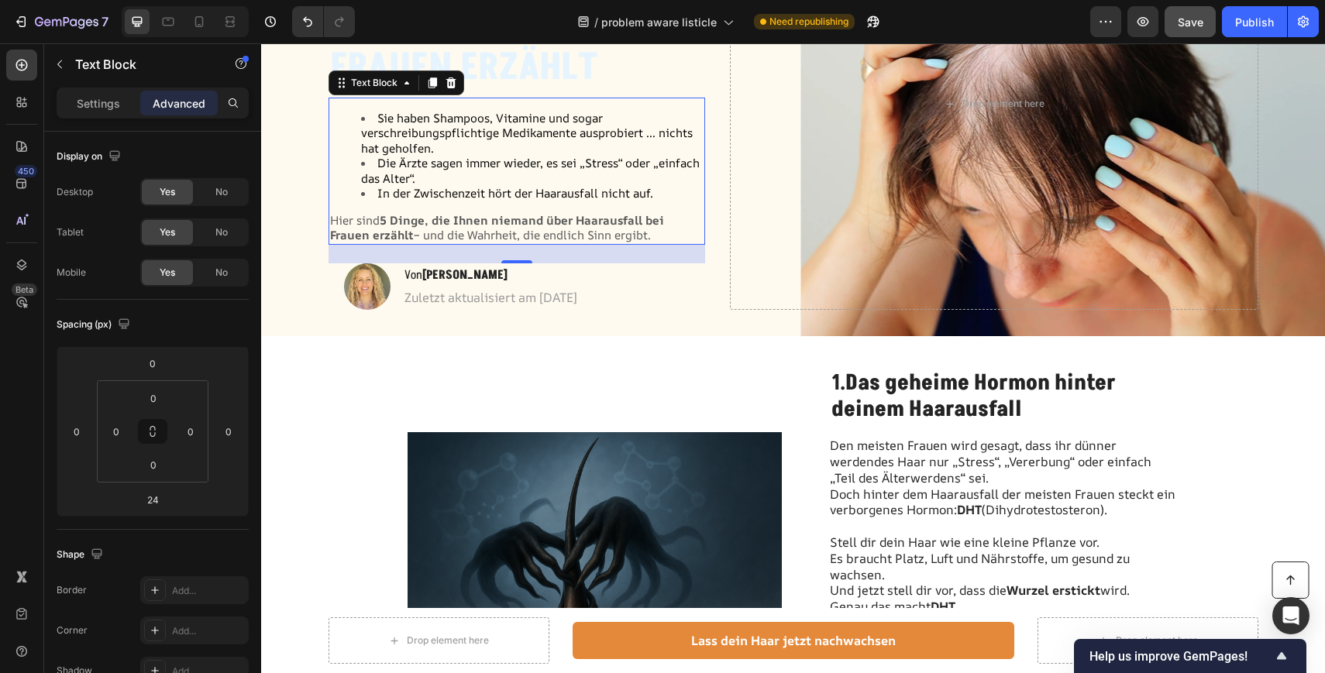
scroll to position [10, 0]
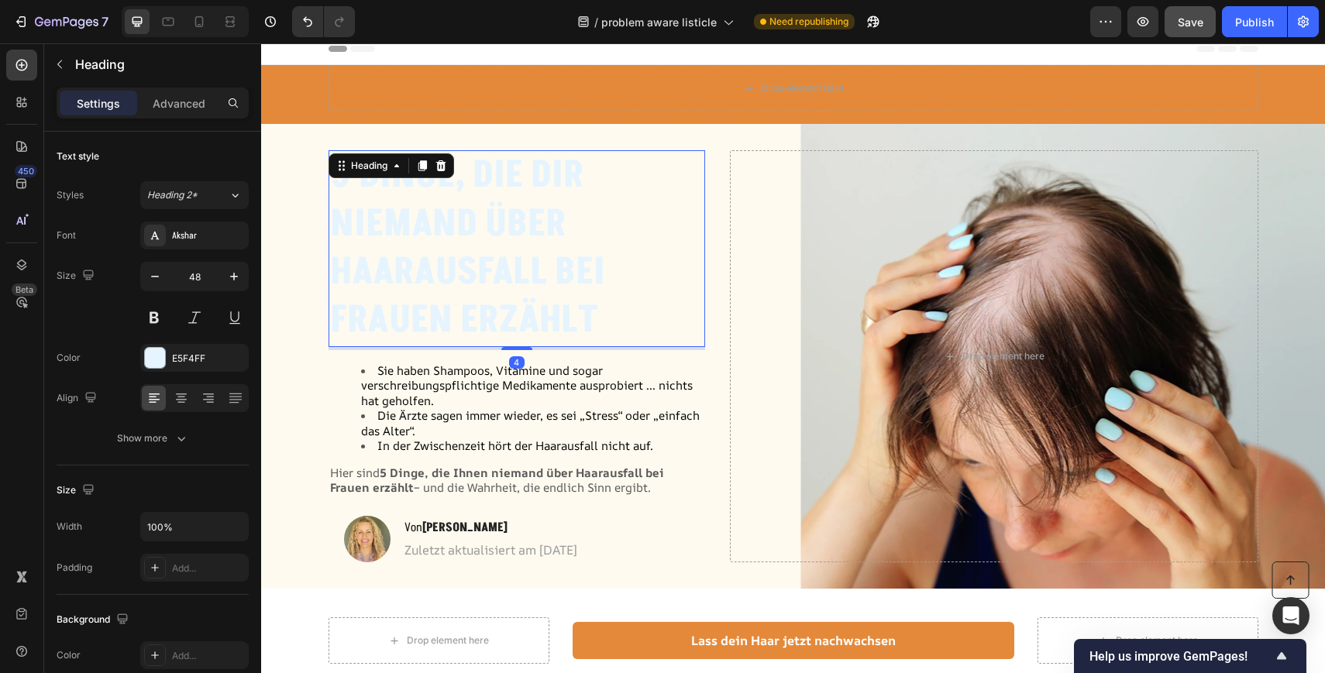
click at [553, 256] on h2 "5 Dinge, die dir niemand über Haarausfall bei Frauen erzählt" at bounding box center [516, 248] width 377 height 197
click at [587, 304] on h2 "5 Dinge, die dir niemand über Haarausfall bei Frauen erzählt" at bounding box center [516, 248] width 377 height 197
click at [621, 324] on p "5 Dinge, die dir niemand über Haarausfall bei Frauen erzählt" at bounding box center [517, 249] width 374 height 194
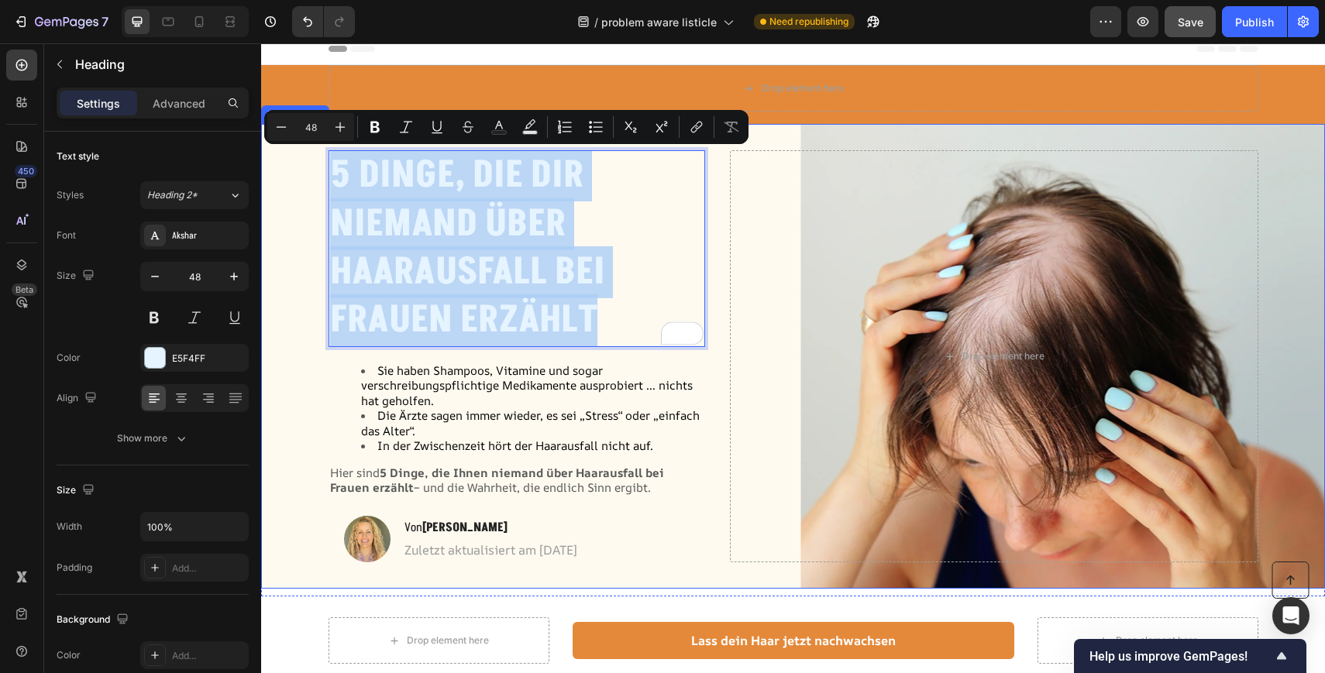
drag, startPoint x: 621, startPoint y: 324, endPoint x: 269, endPoint y: 131, distance: 401.8
click at [269, 131] on div "5 Dinge, die dir niemand über Haarausfall bei Frauen erzählt Heading 4 Sie habe…" at bounding box center [793, 356] width 1064 height 465
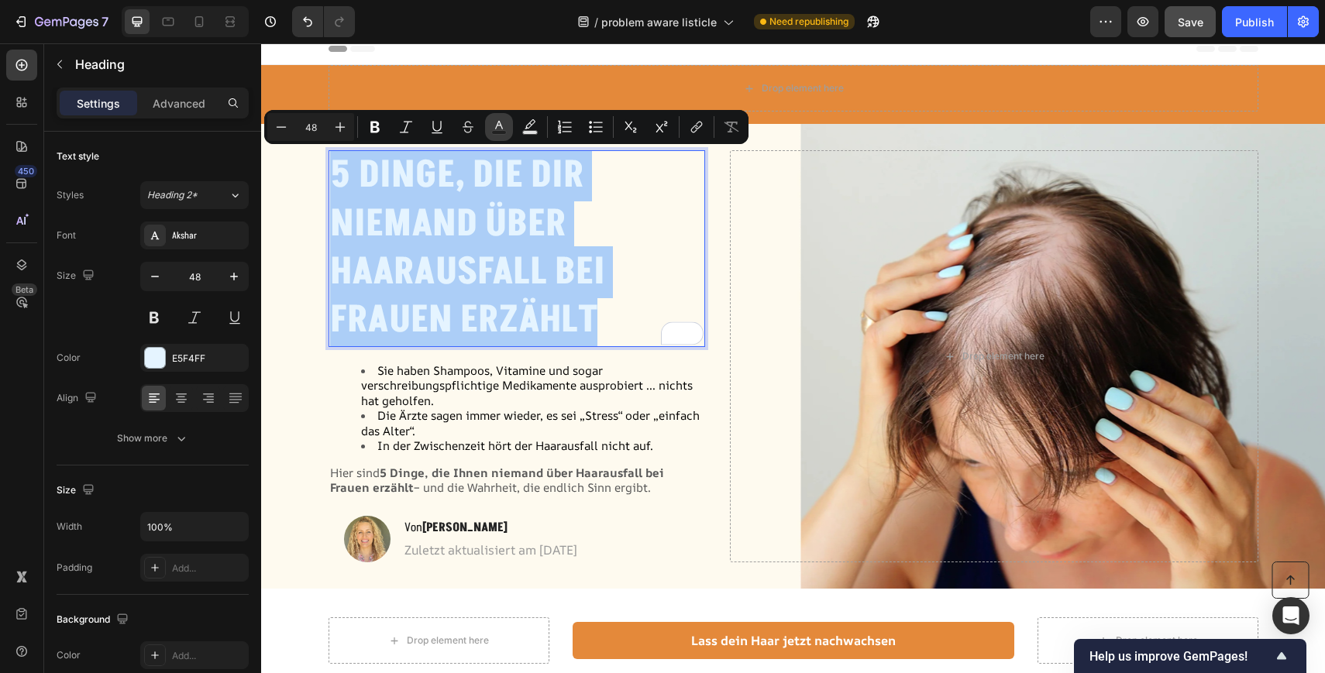
click at [496, 124] on icon "Editor contextual toolbar" at bounding box center [498, 126] width 15 height 15
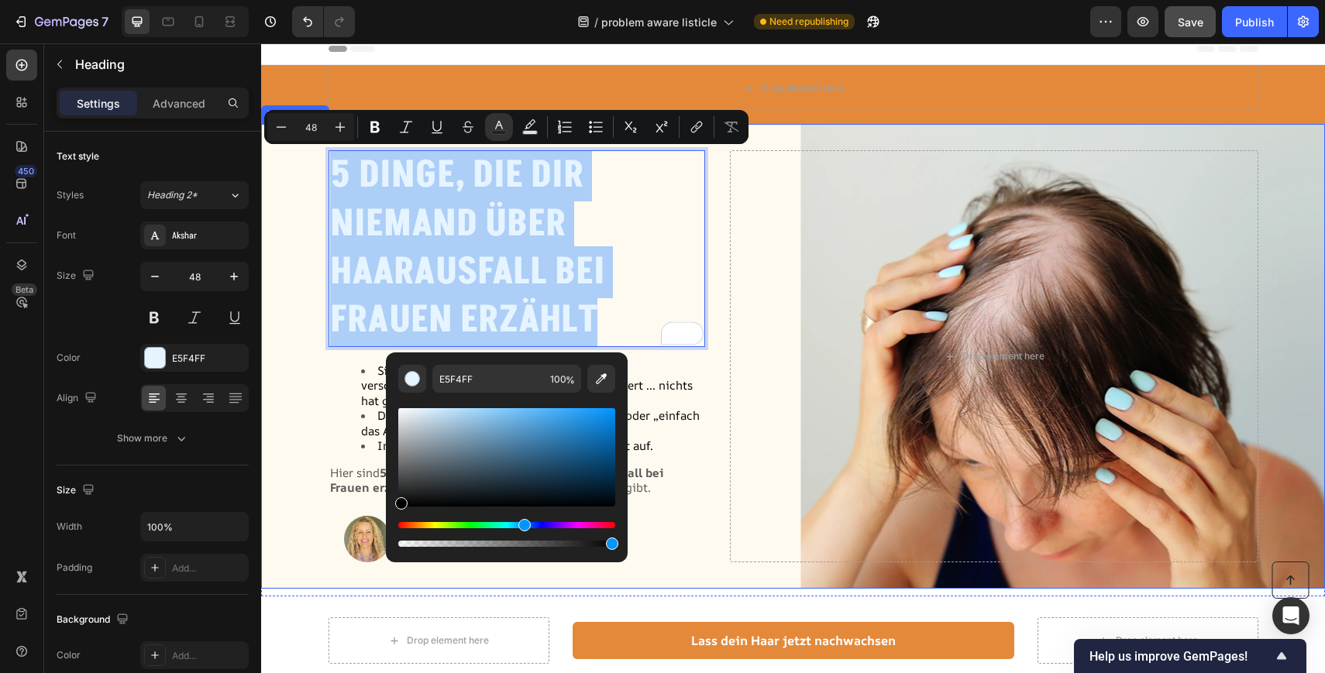
drag, startPoint x: 671, startPoint y: 541, endPoint x: 357, endPoint y: 582, distance: 316.4
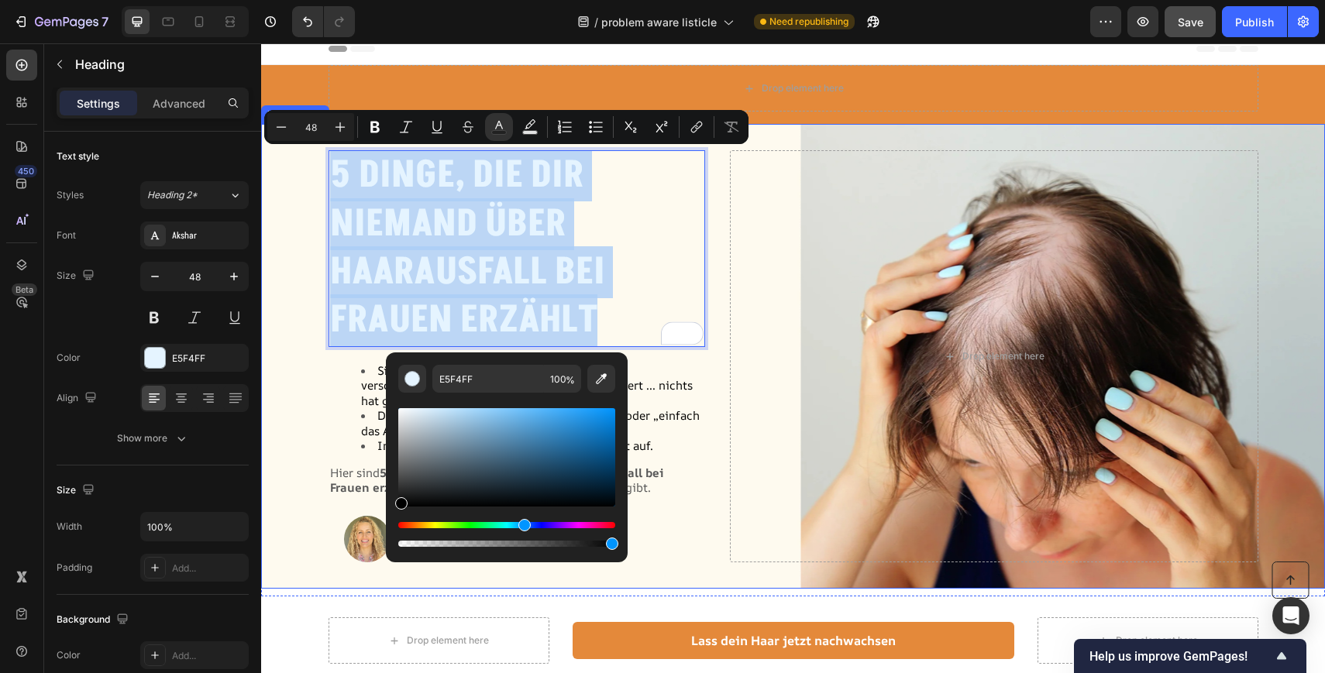
type input "000000"
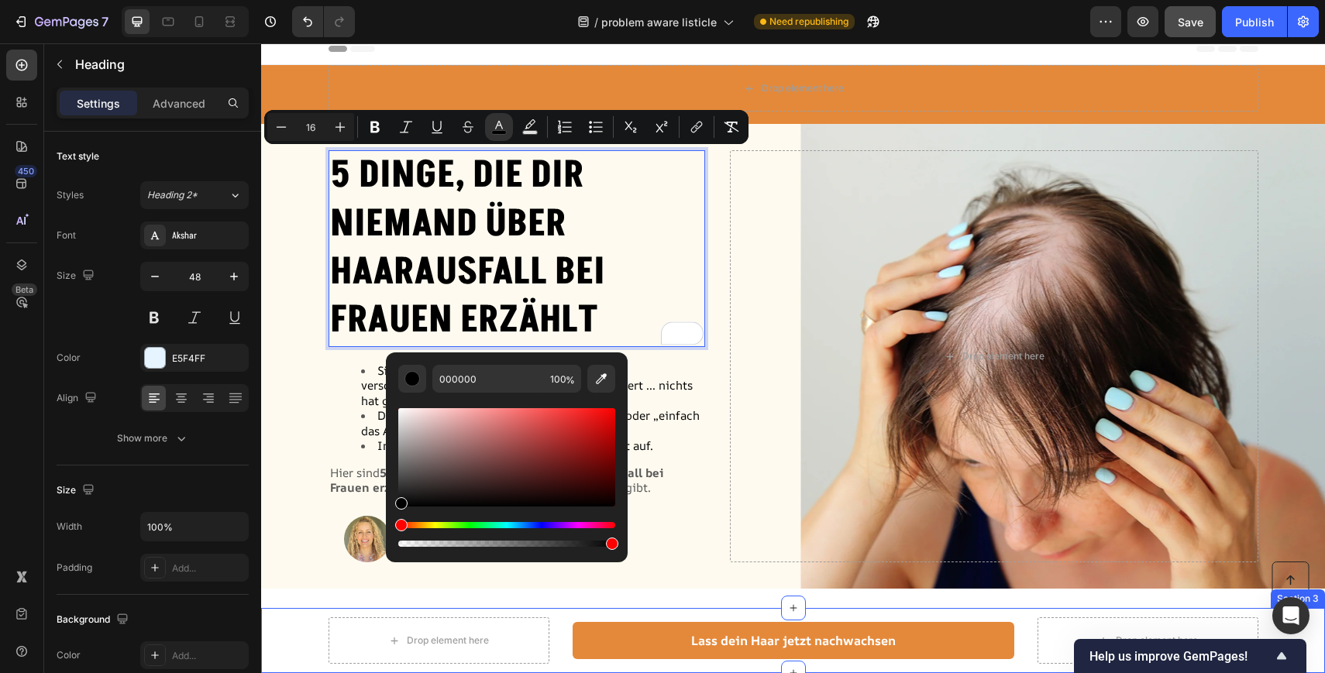
click at [297, 620] on div "Drop element here Lass dein Haar jetzt nachwachsen Button Drop element here Row" at bounding box center [793, 640] width 1040 height 46
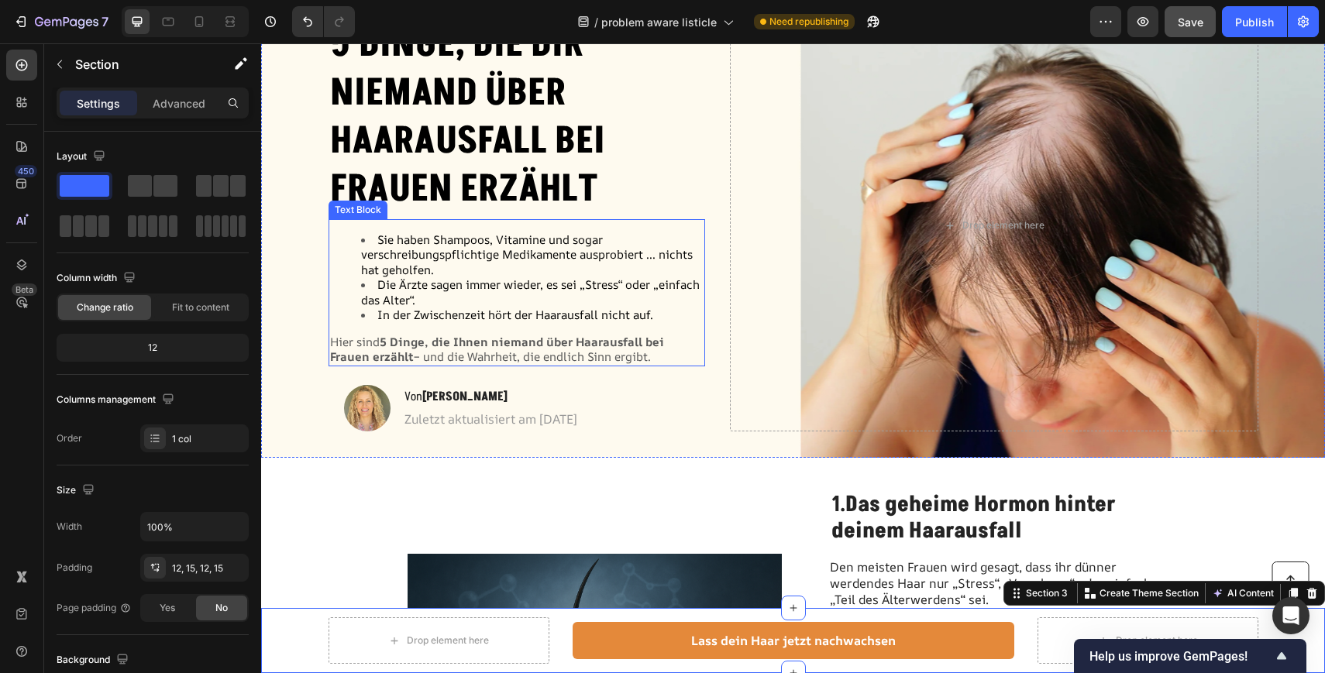
scroll to position [64, 0]
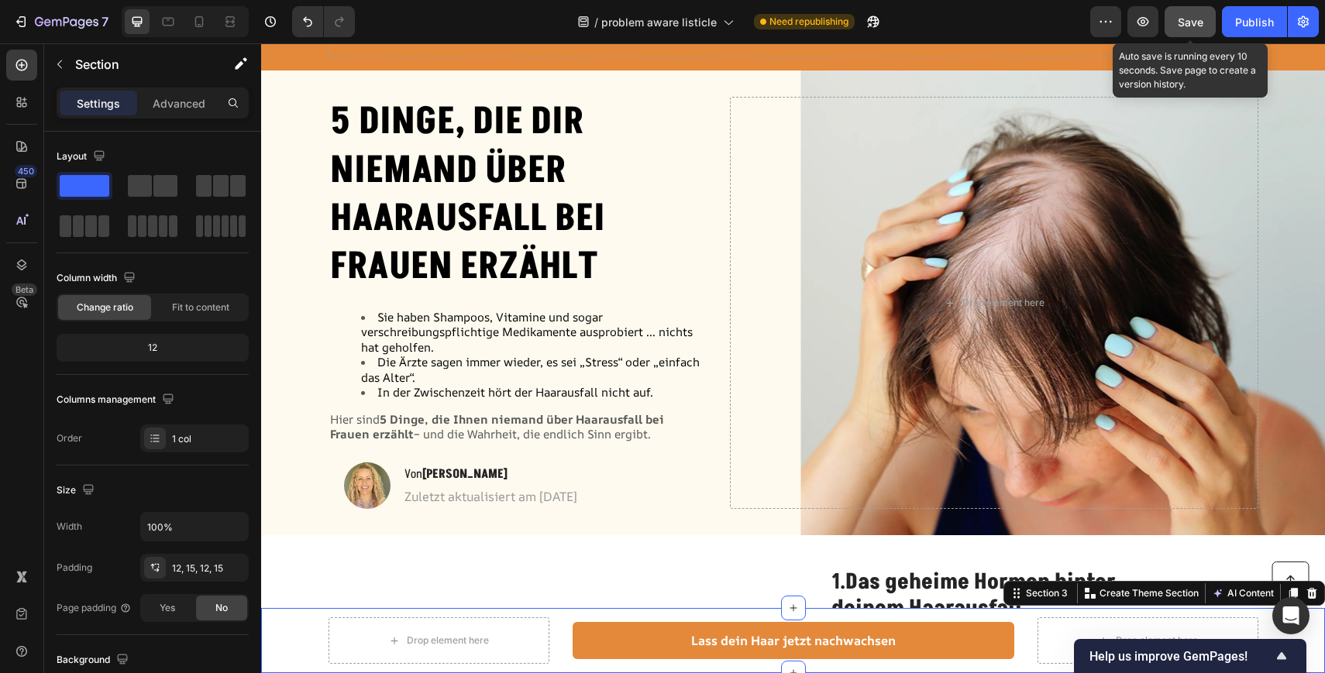
click at [1188, 9] on button "Save" at bounding box center [1189, 21] width 51 height 31
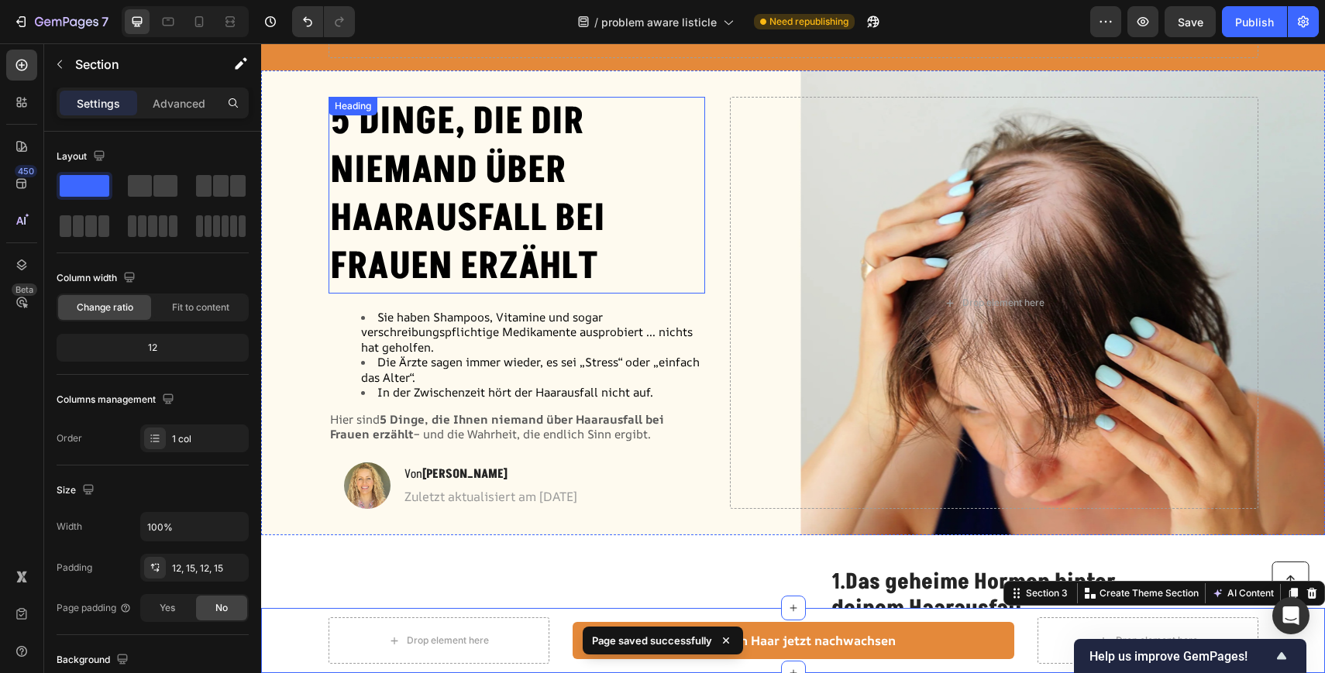
scroll to position [0, 0]
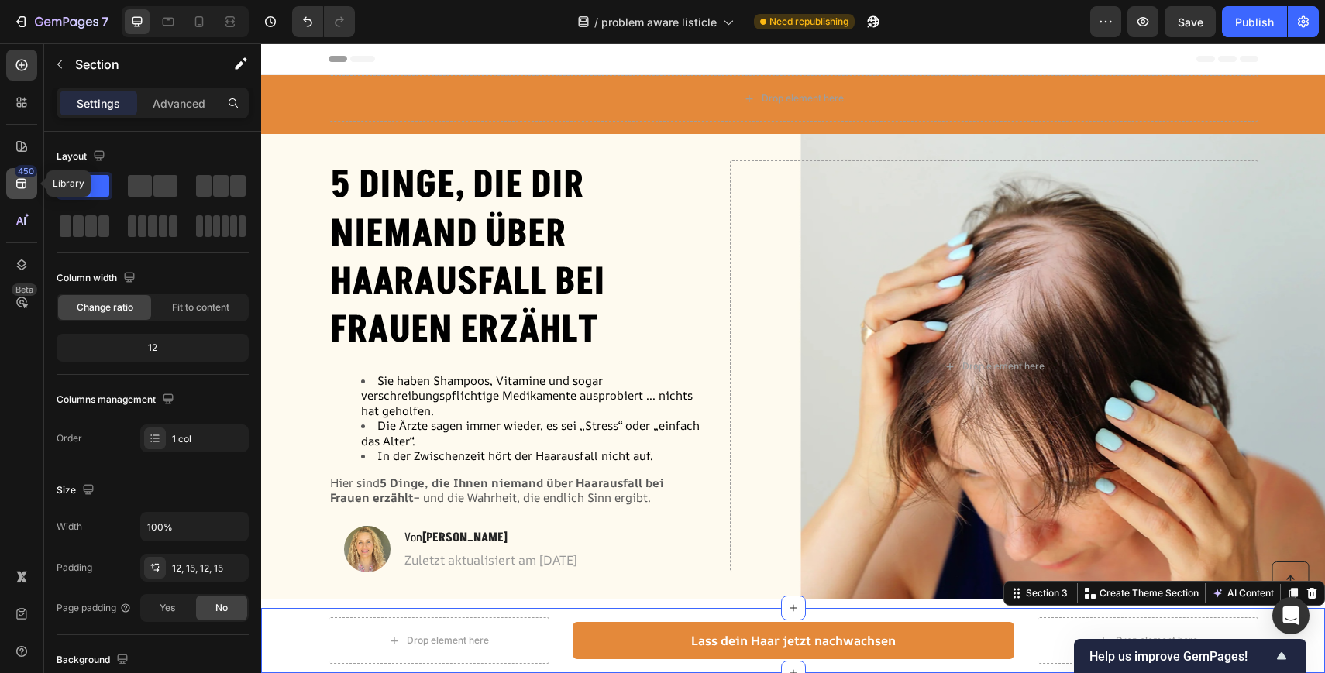
click at [24, 187] on icon at bounding box center [21, 184] width 10 height 10
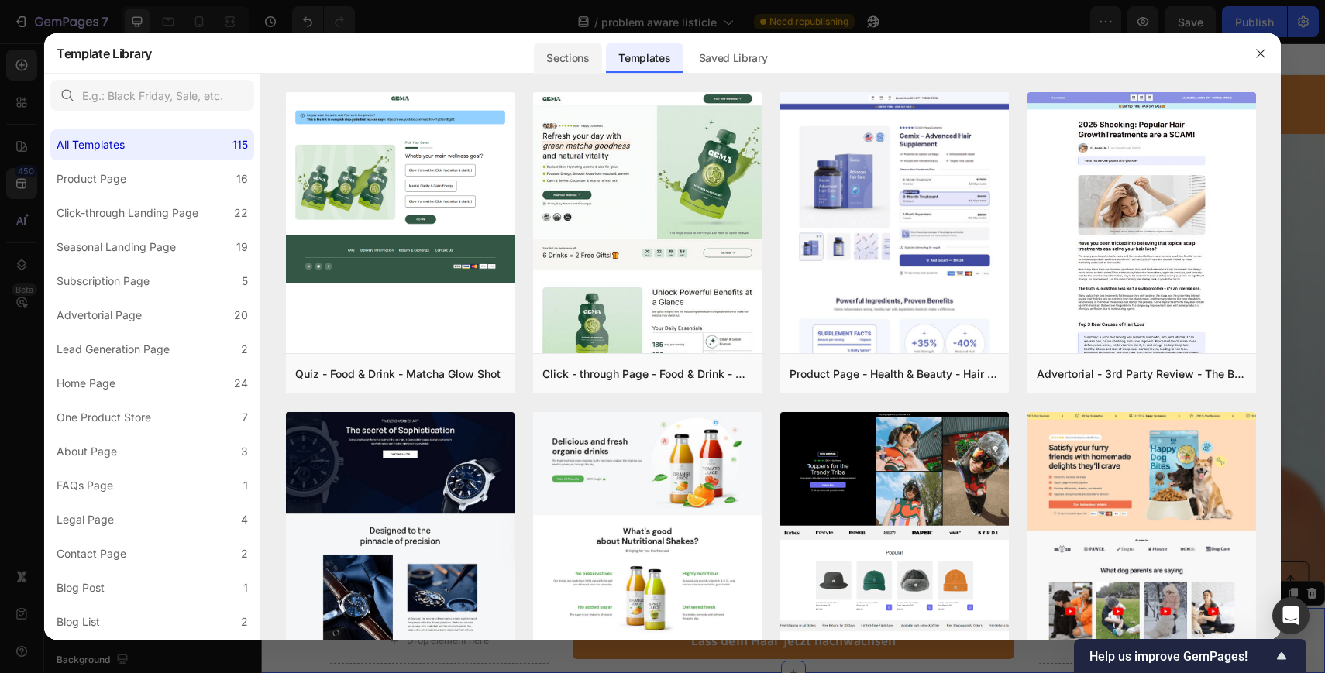
click at [572, 57] on div "Sections" at bounding box center [567, 58] width 67 height 31
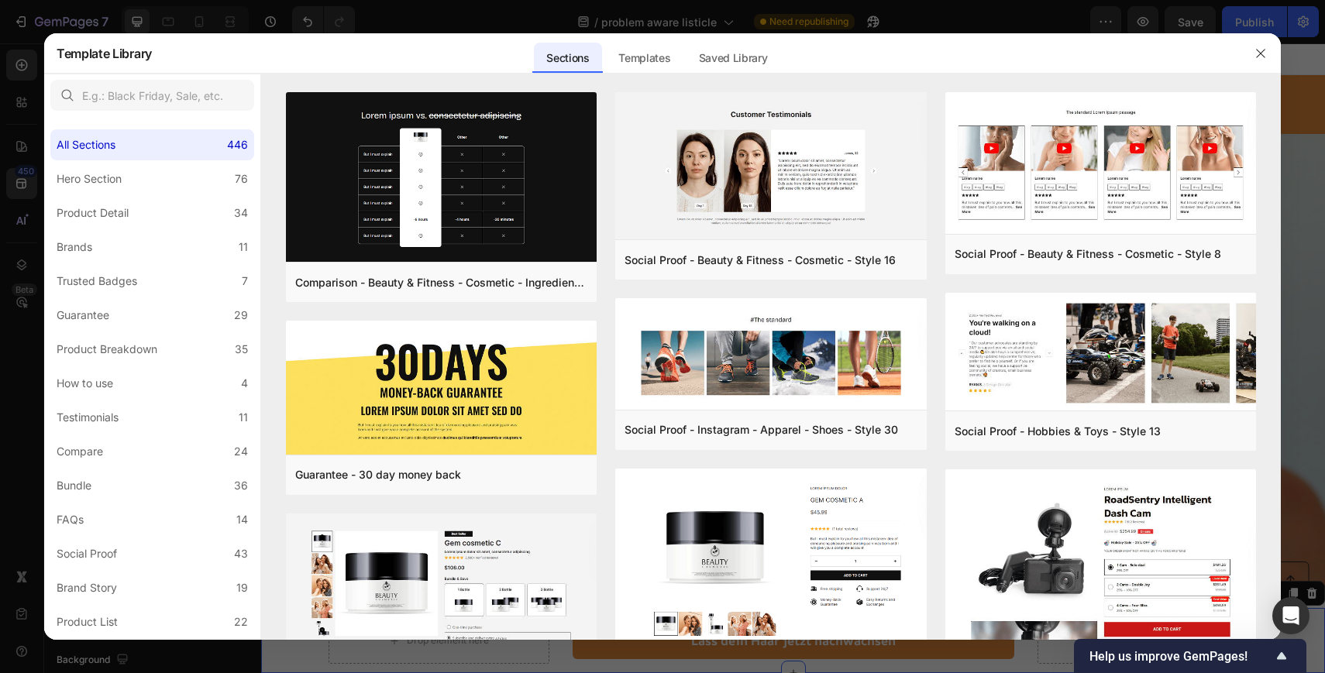
click at [177, 189] on label "Hero Section 76" at bounding box center [152, 178] width 204 height 31
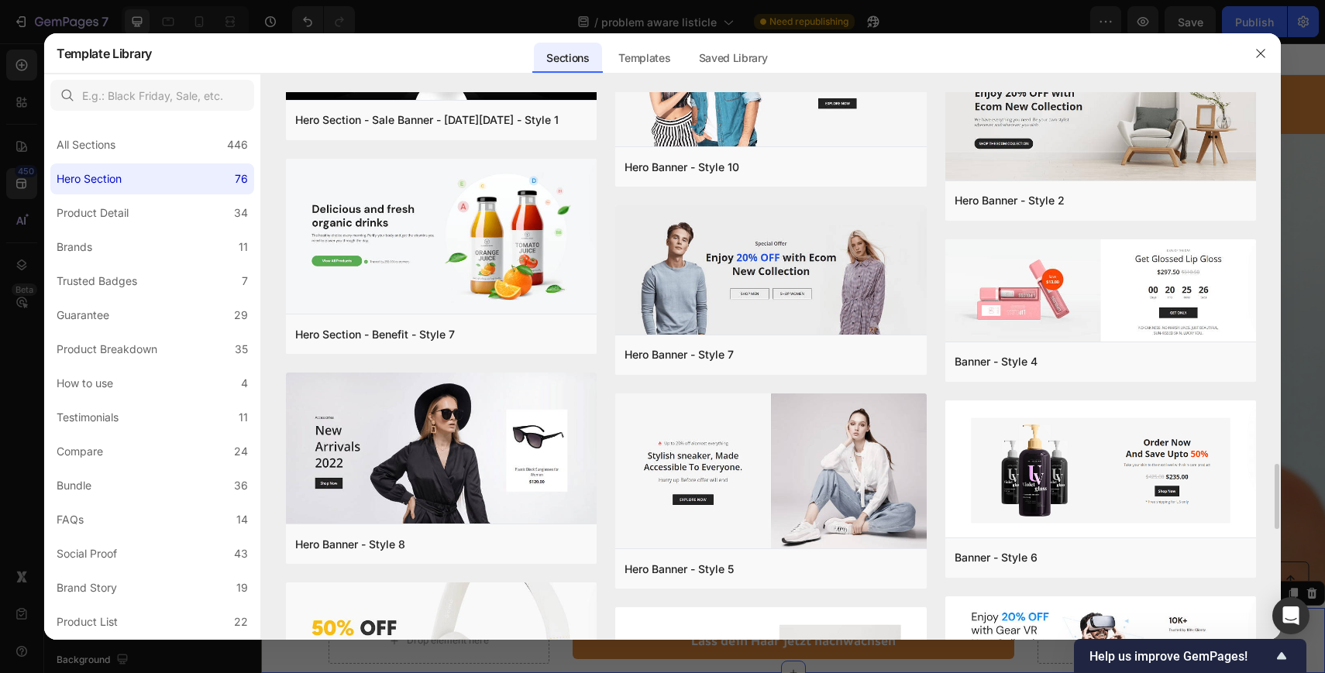
scroll to position [3123, 0]
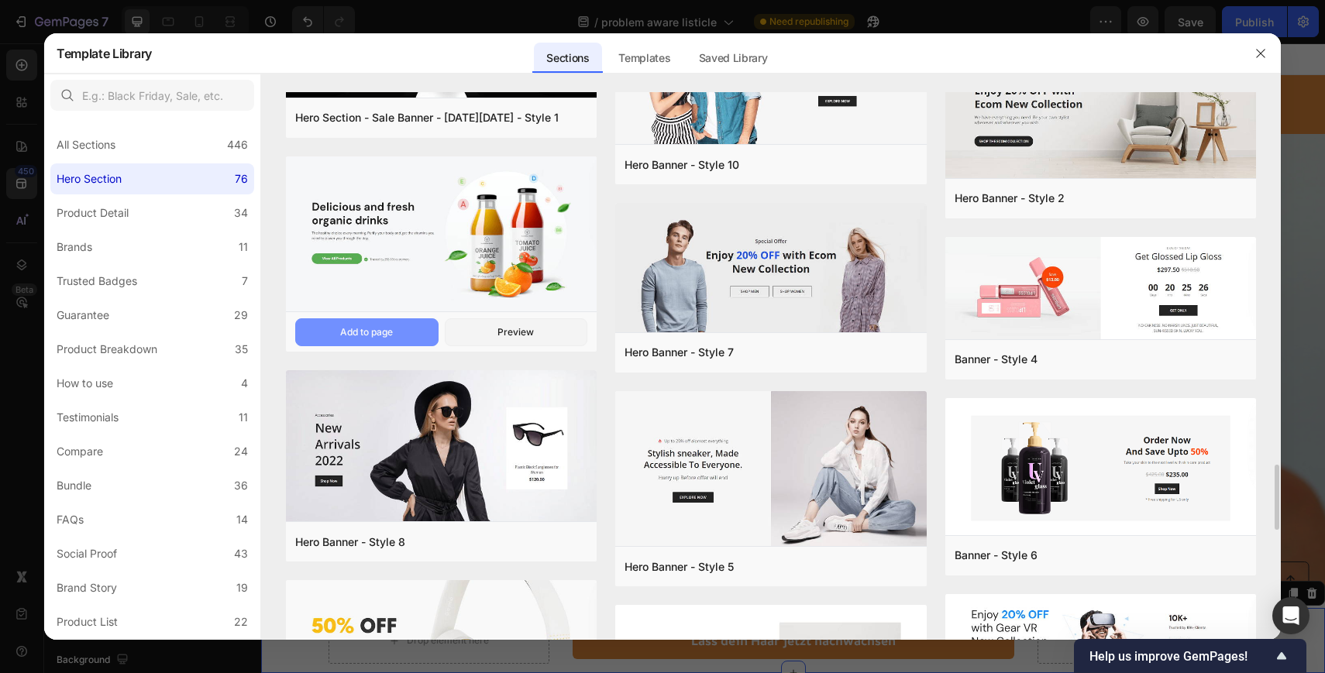
click at [389, 341] on button "Add to page" at bounding box center [366, 332] width 143 height 28
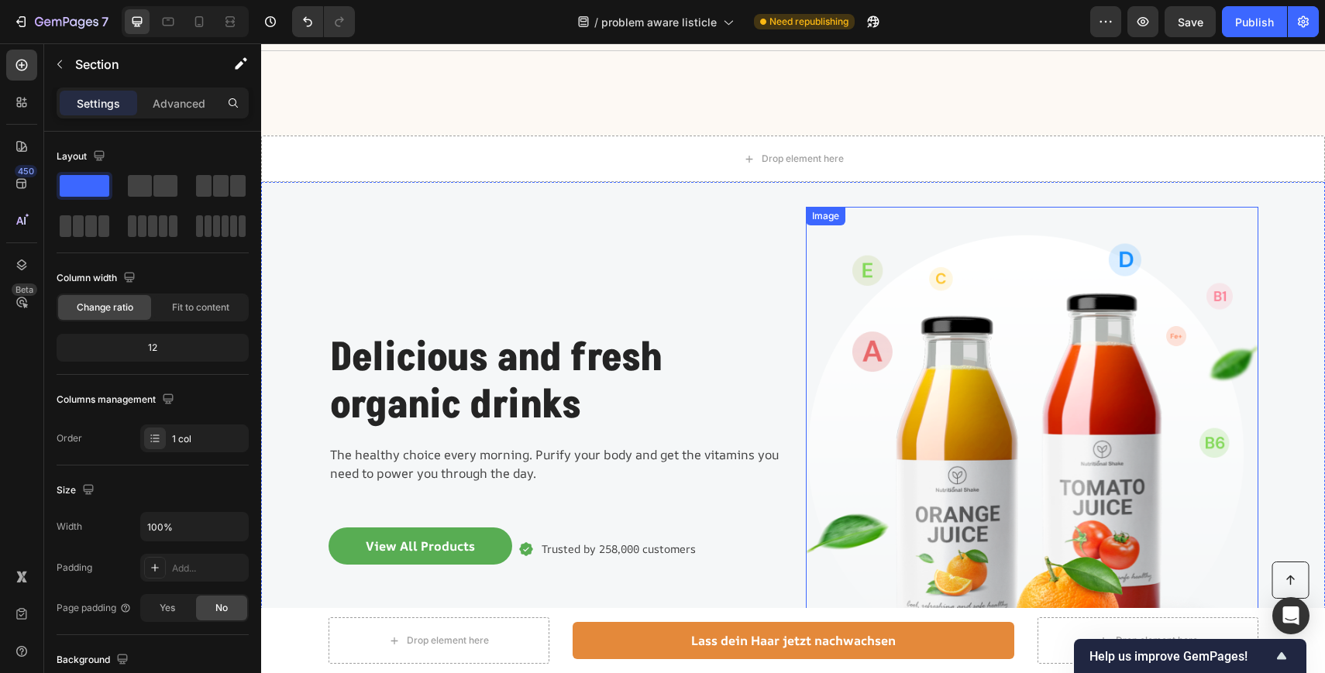
click at [1052, 329] on img at bounding box center [1032, 461] width 452 height 509
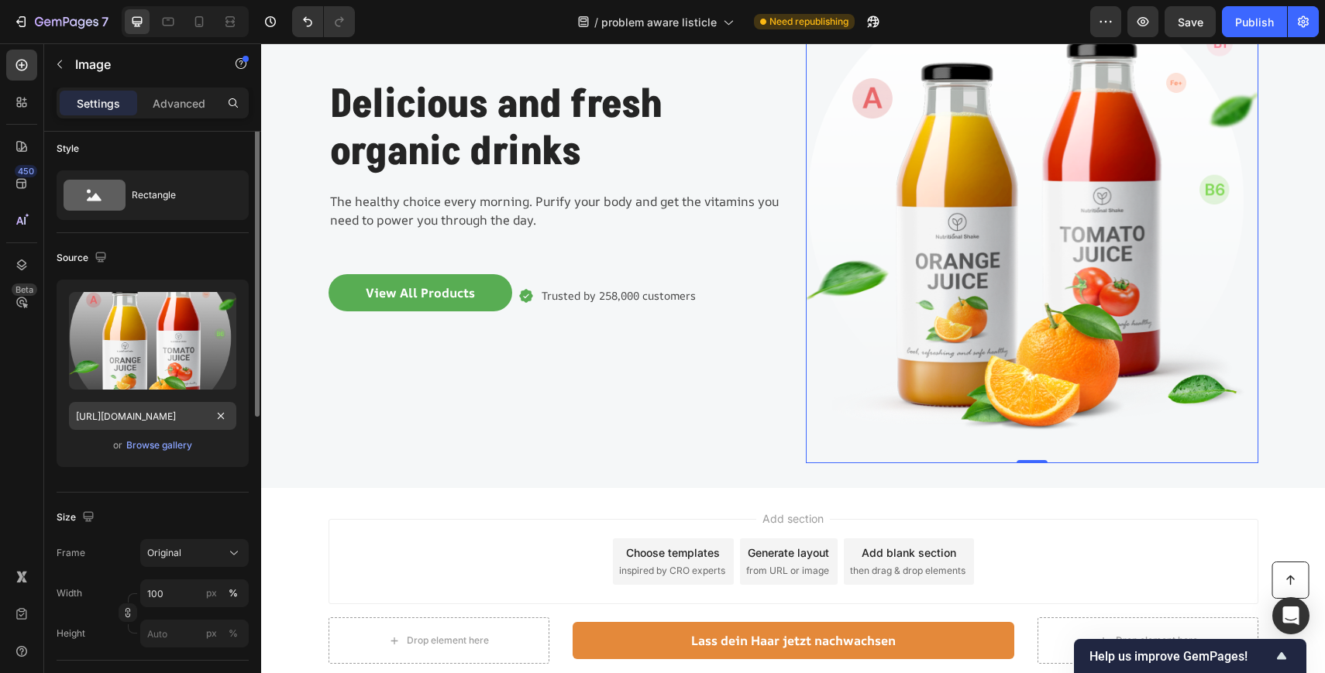
scroll to position [0, 0]
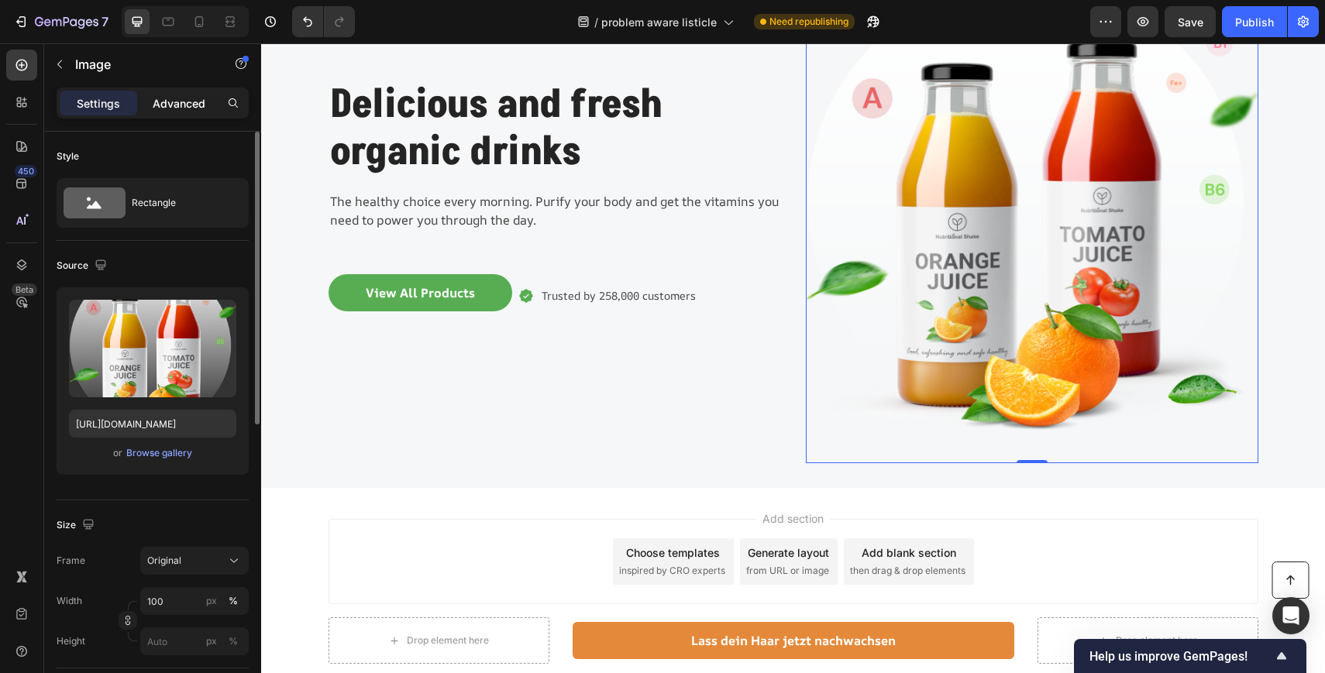
click at [178, 113] on div "Advanced" at bounding box center [178, 103] width 77 height 25
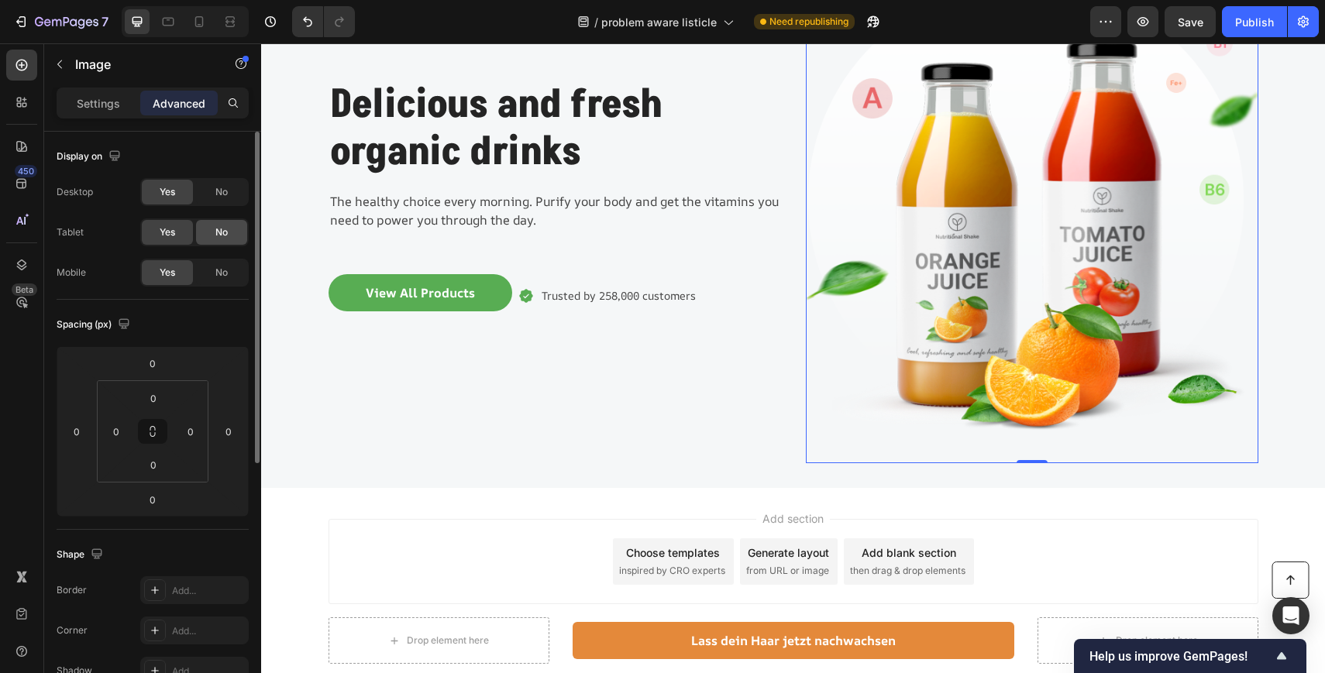
click at [208, 235] on div "No" at bounding box center [221, 232] width 51 height 25
click at [225, 203] on div "No" at bounding box center [221, 192] width 51 height 25
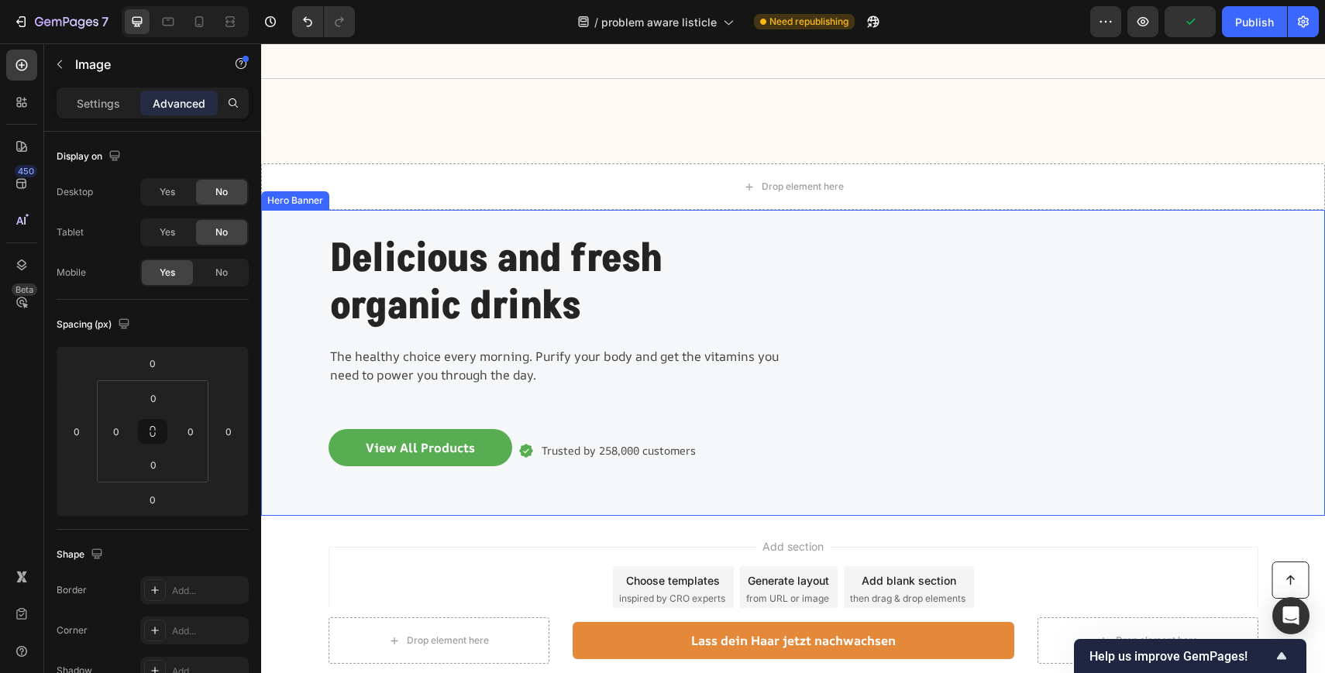
scroll to position [4817, 0]
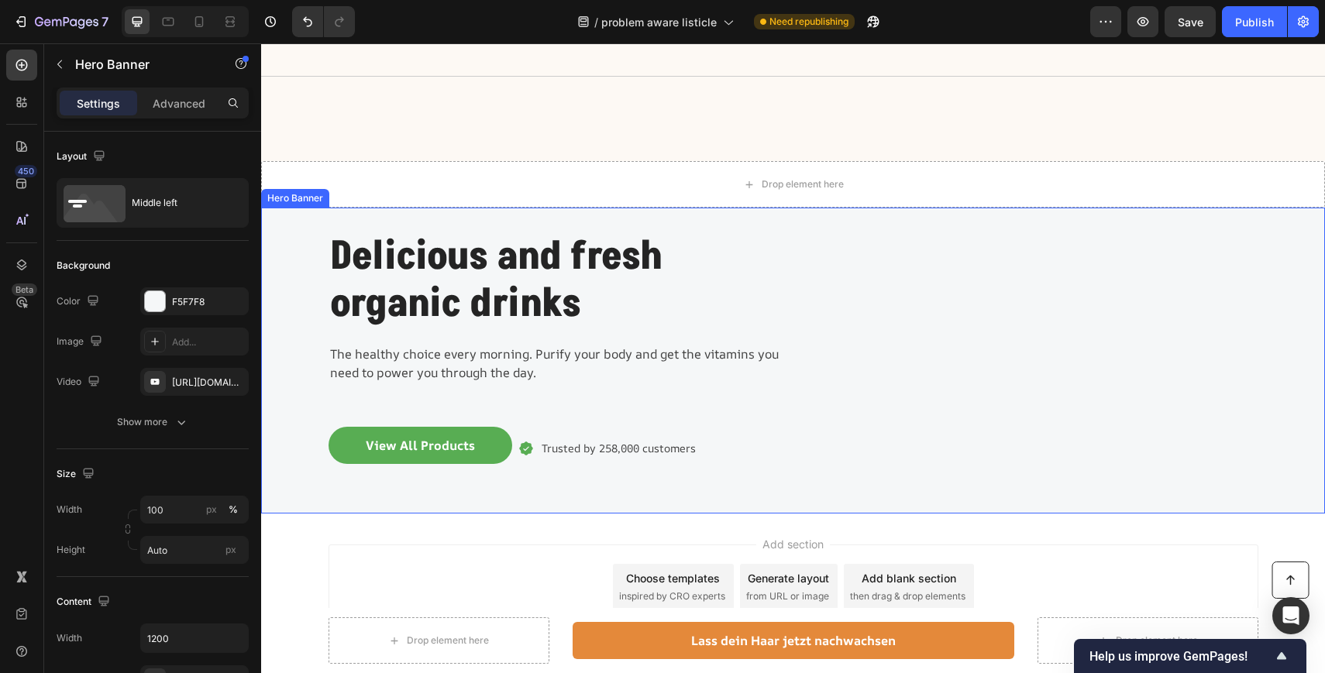
click at [297, 237] on div "Background Image" at bounding box center [793, 360] width 1064 height 305
click at [181, 101] on p "Advanced" at bounding box center [179, 103] width 53 height 16
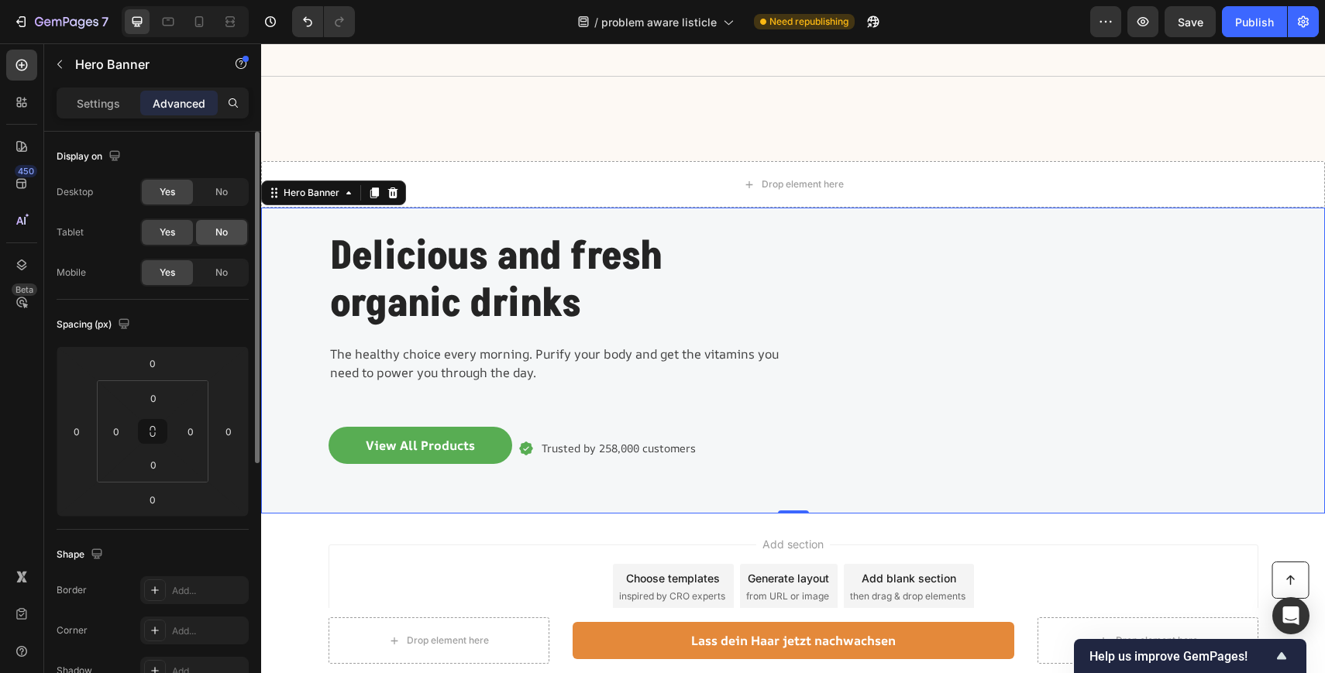
click at [218, 231] on span "No" at bounding box center [221, 232] width 12 height 14
click at [222, 189] on span "No" at bounding box center [221, 192] width 12 height 14
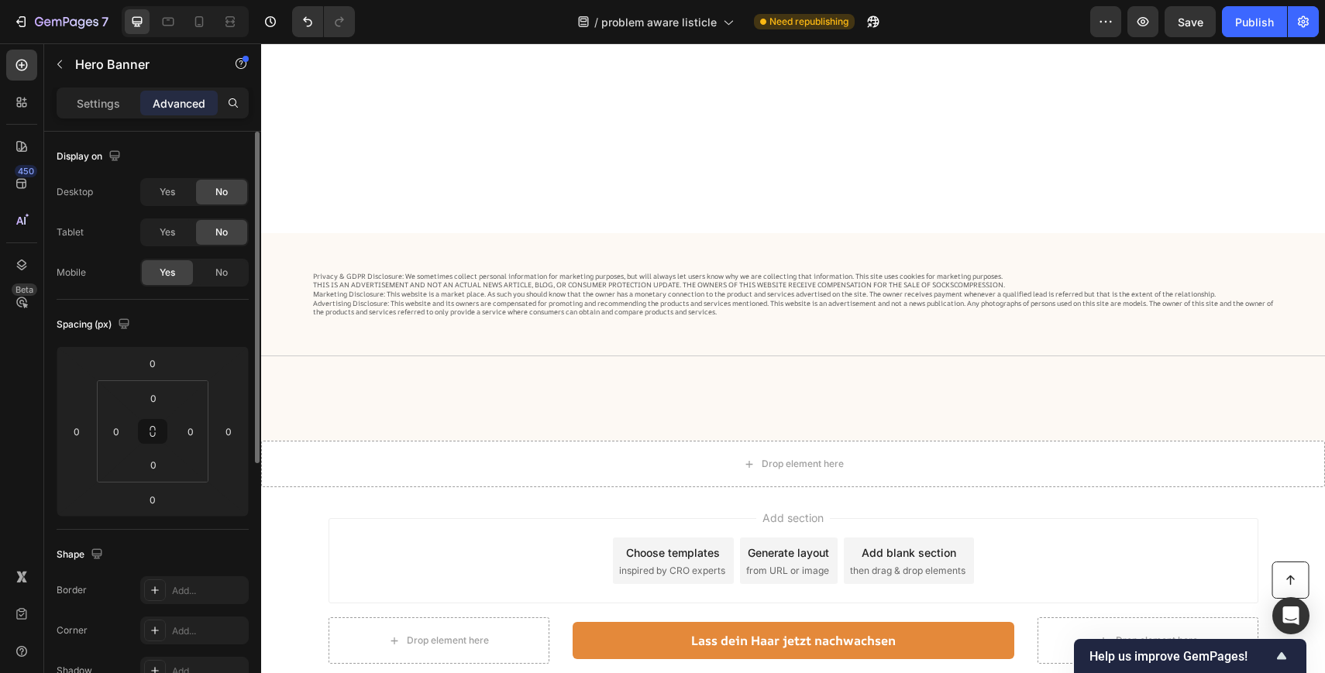
scroll to position [4537, 0]
click at [204, 24] on icon at bounding box center [198, 21] width 15 height 15
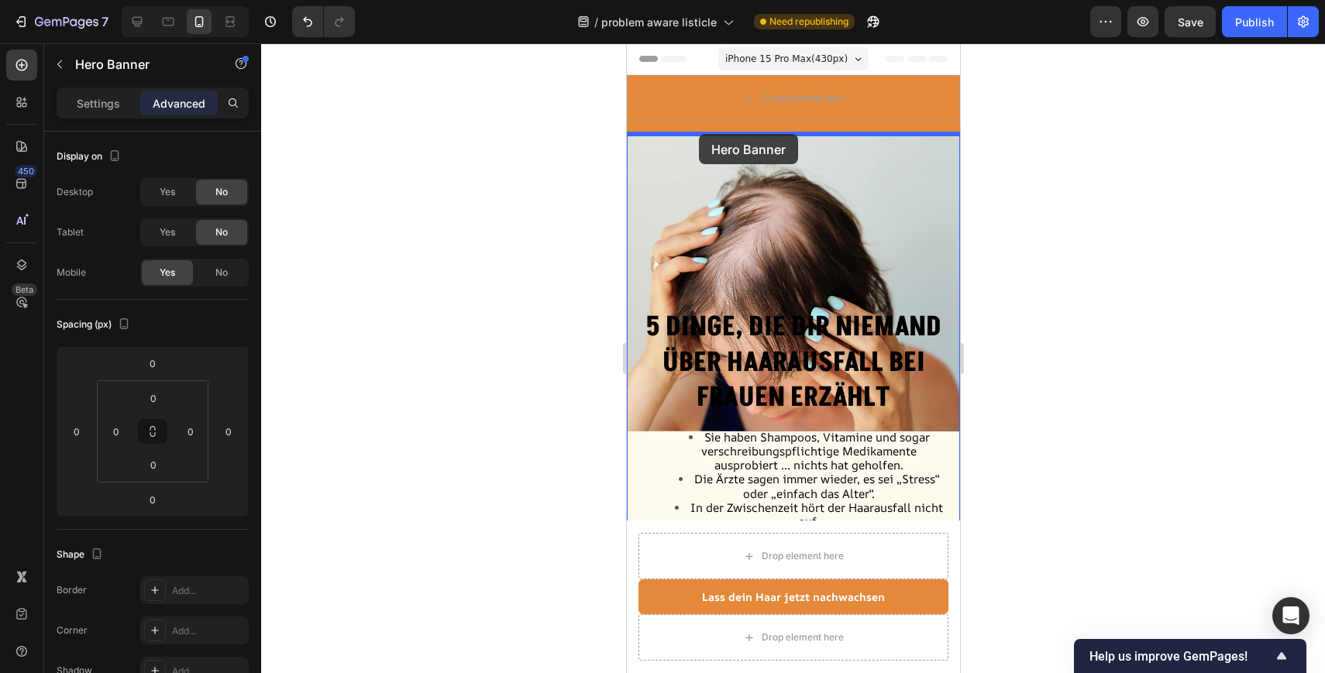
drag, startPoint x: 644, startPoint y: 88, endPoint x: 698, endPoint y: 134, distance: 70.9
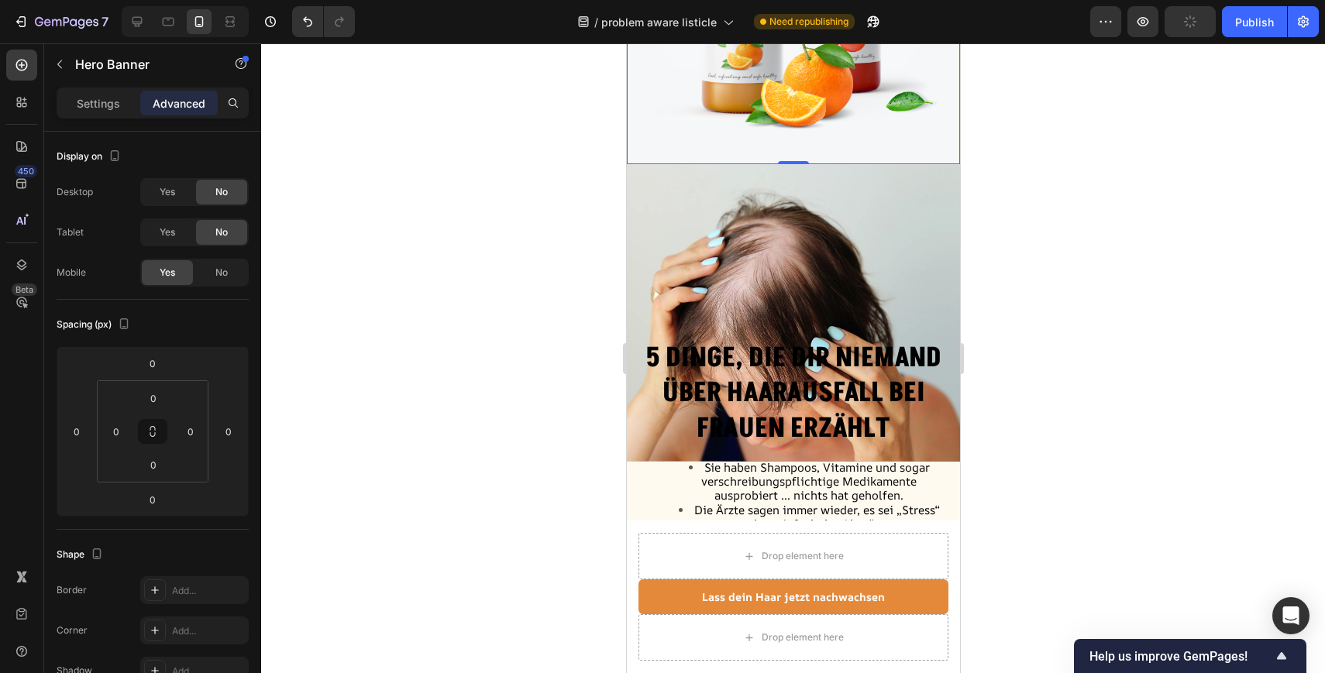
scroll to position [599, 0]
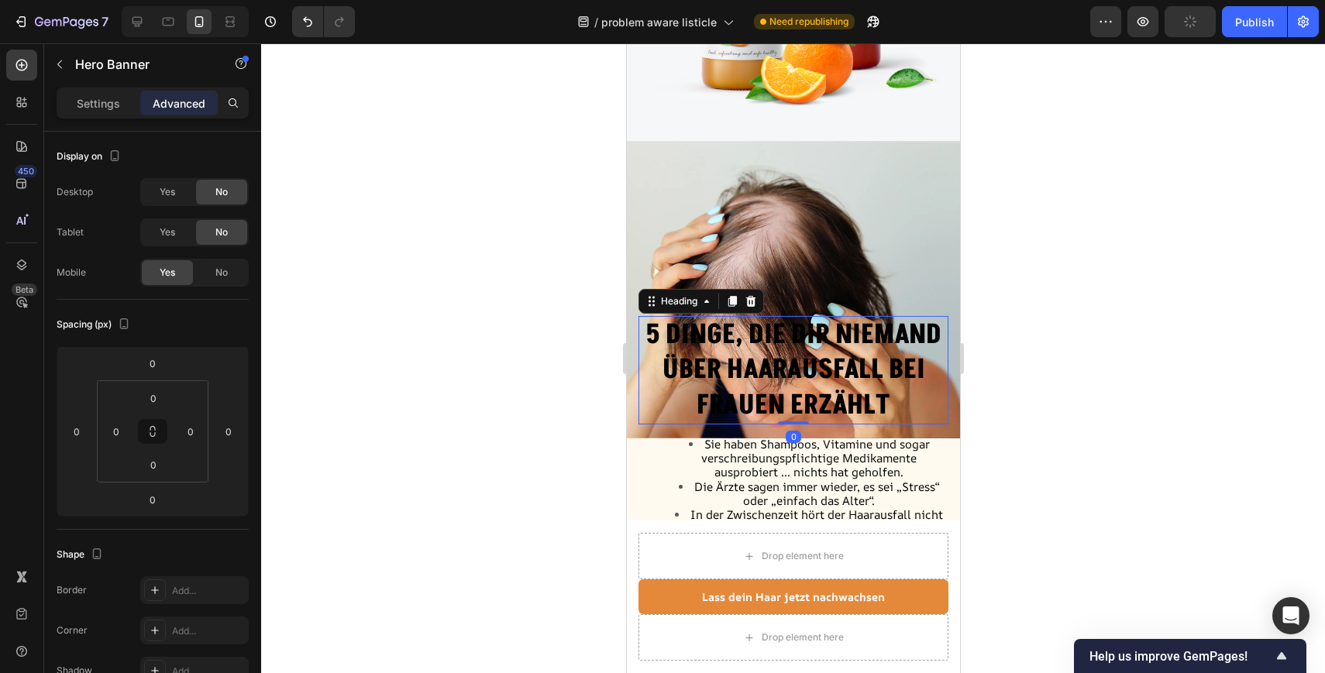
click at [732, 342] on span "5 Dinge, die dir niemand über Haarausfall bei Frauen erzählt" at bounding box center [793, 370] width 296 height 108
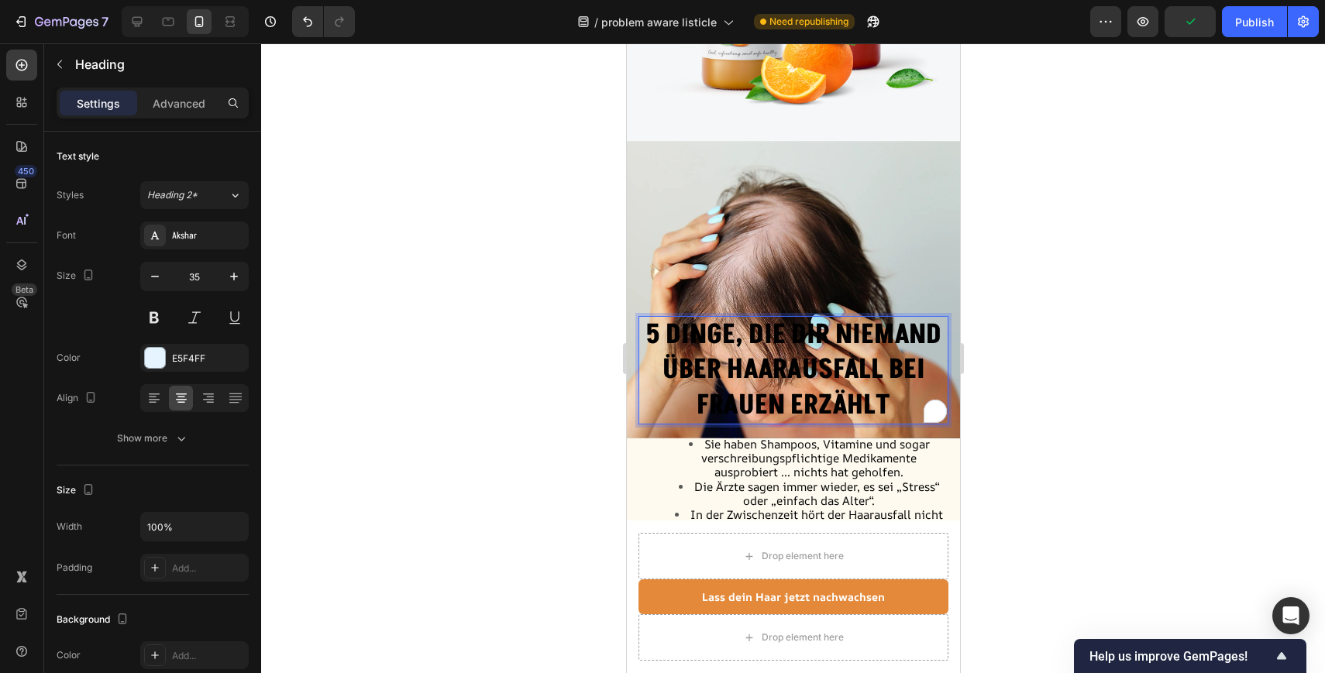
click at [880, 404] on span "5 Dinge, die dir niemand über Haarausfall bei Frauen erzählt" at bounding box center [793, 370] width 296 height 108
click at [892, 404] on p "5 Dinge, die dir niemand über Haarausfall bei Frauen erzählt" at bounding box center [792, 371] width 307 height 106
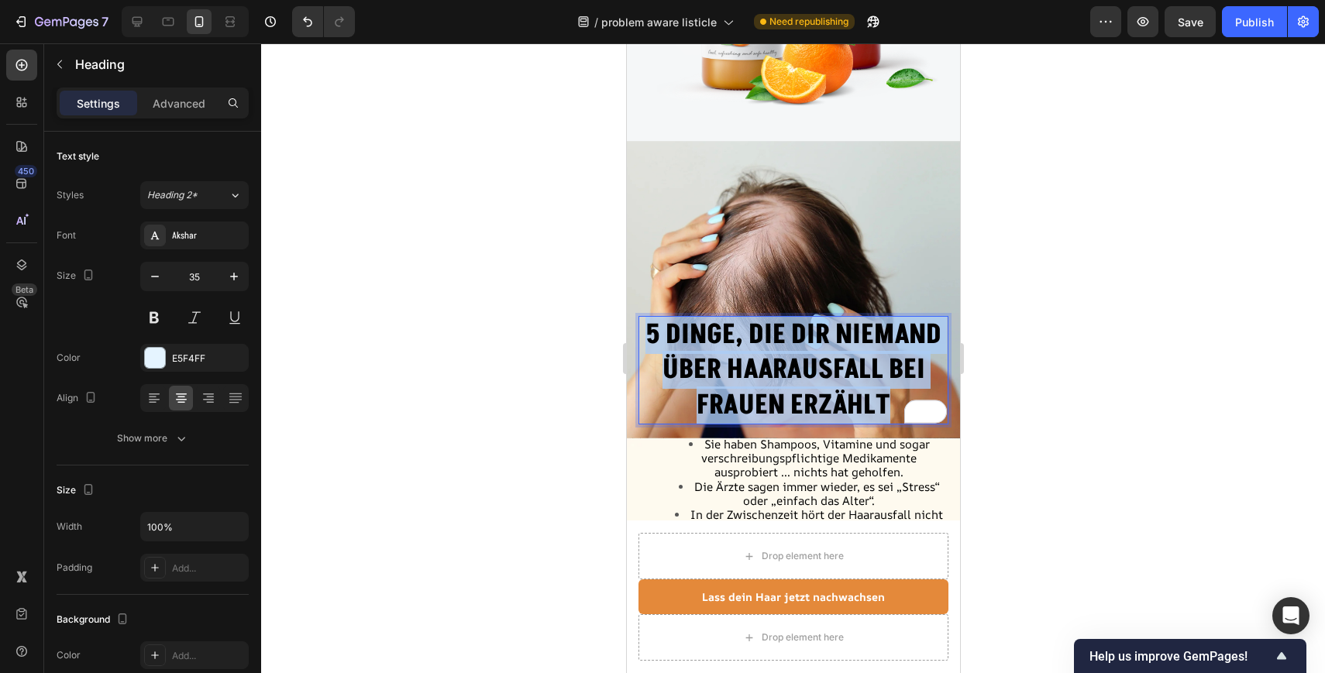
drag, startPoint x: 892, startPoint y: 404, endPoint x: 644, endPoint y: 335, distance: 258.0
click at [644, 335] on p "5 Dinge, die dir niemand über Haarausfall bei Frauen erzählt" at bounding box center [792, 371] width 307 height 106
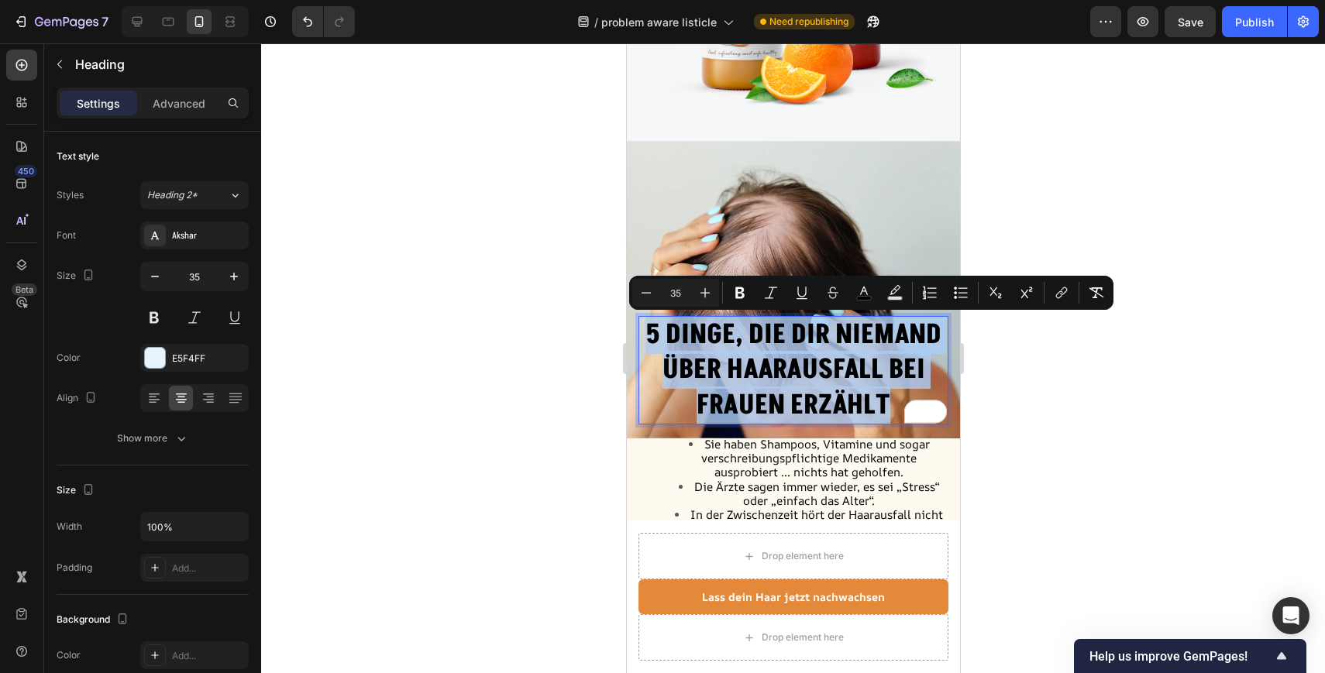
copy span "5 Dinge, die dir niemand über Haarausfall bei Frauen erzählt"
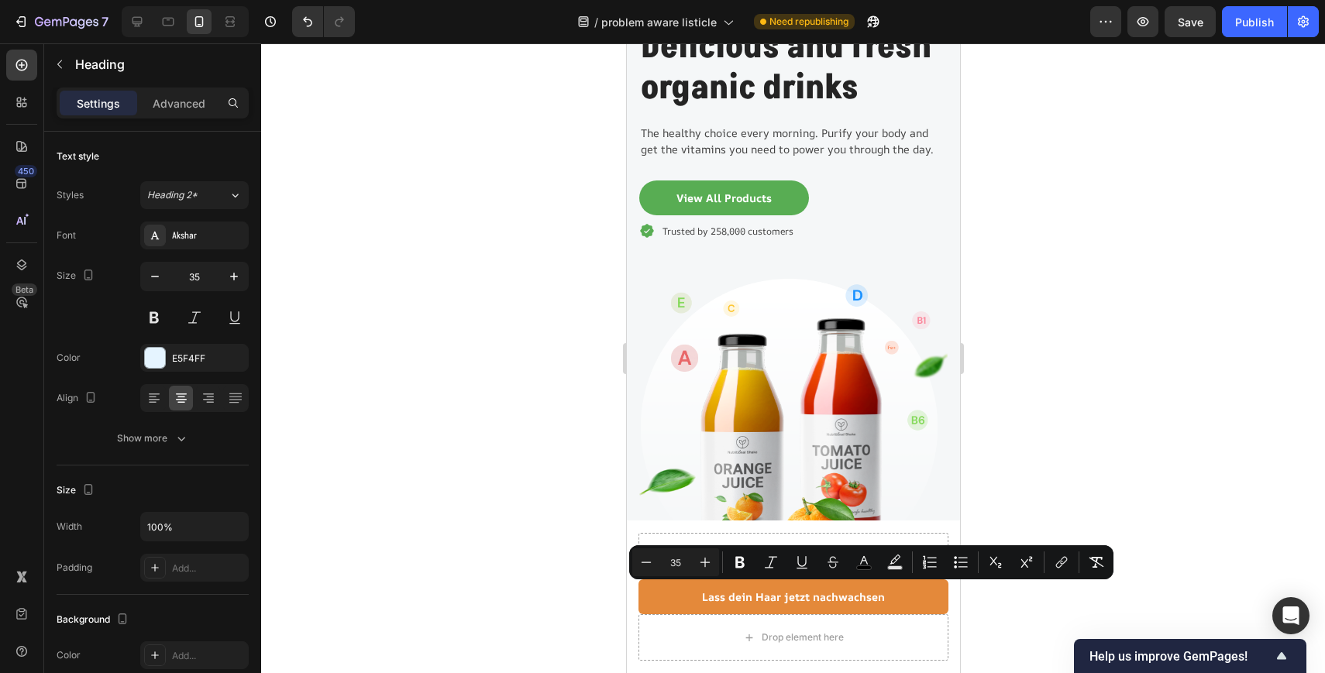
type input "16"
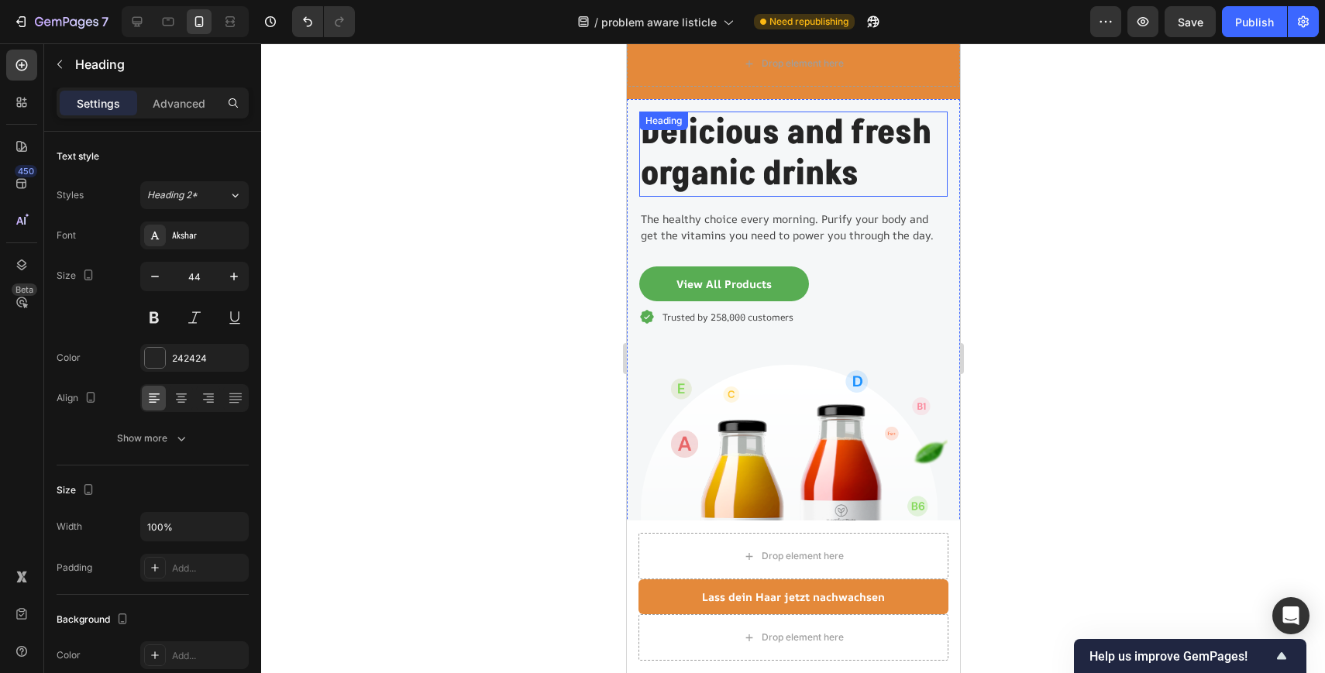
click at [764, 153] on p "Delicious and fresh organic drinks" at bounding box center [792, 154] width 305 height 82
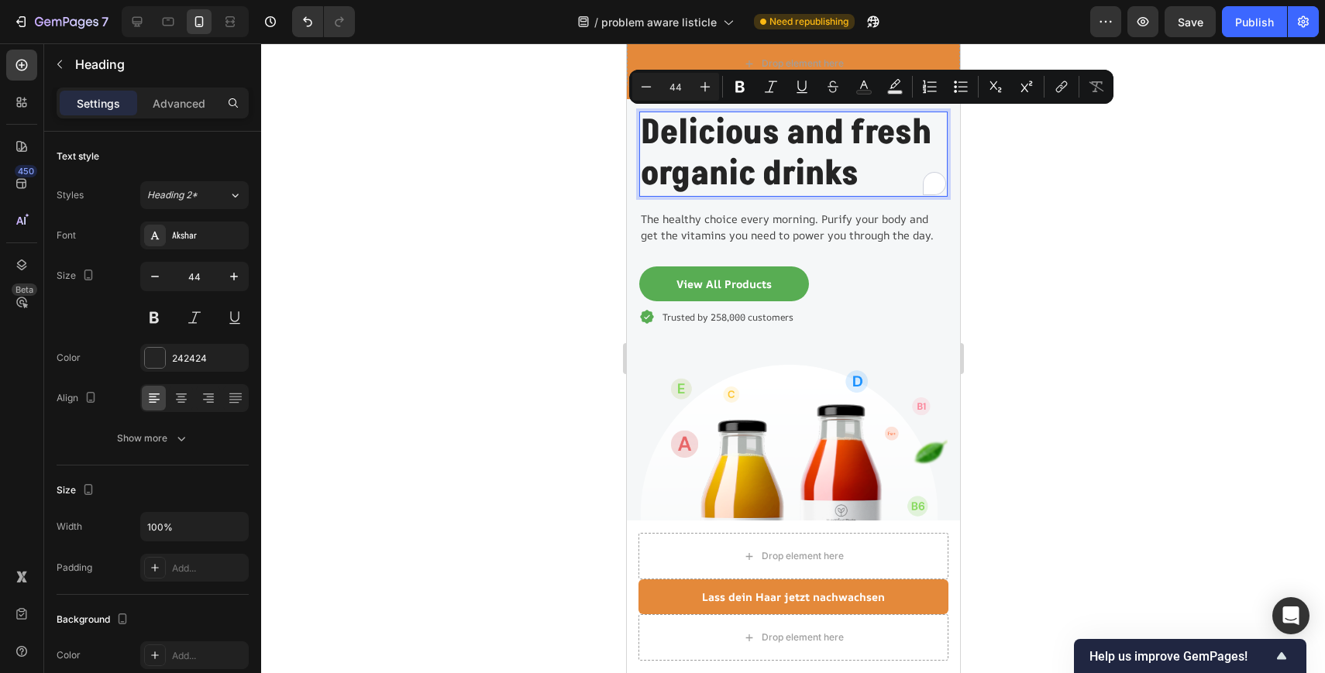
click at [856, 160] on p "Delicious and fresh organic drinks" at bounding box center [792, 154] width 305 height 82
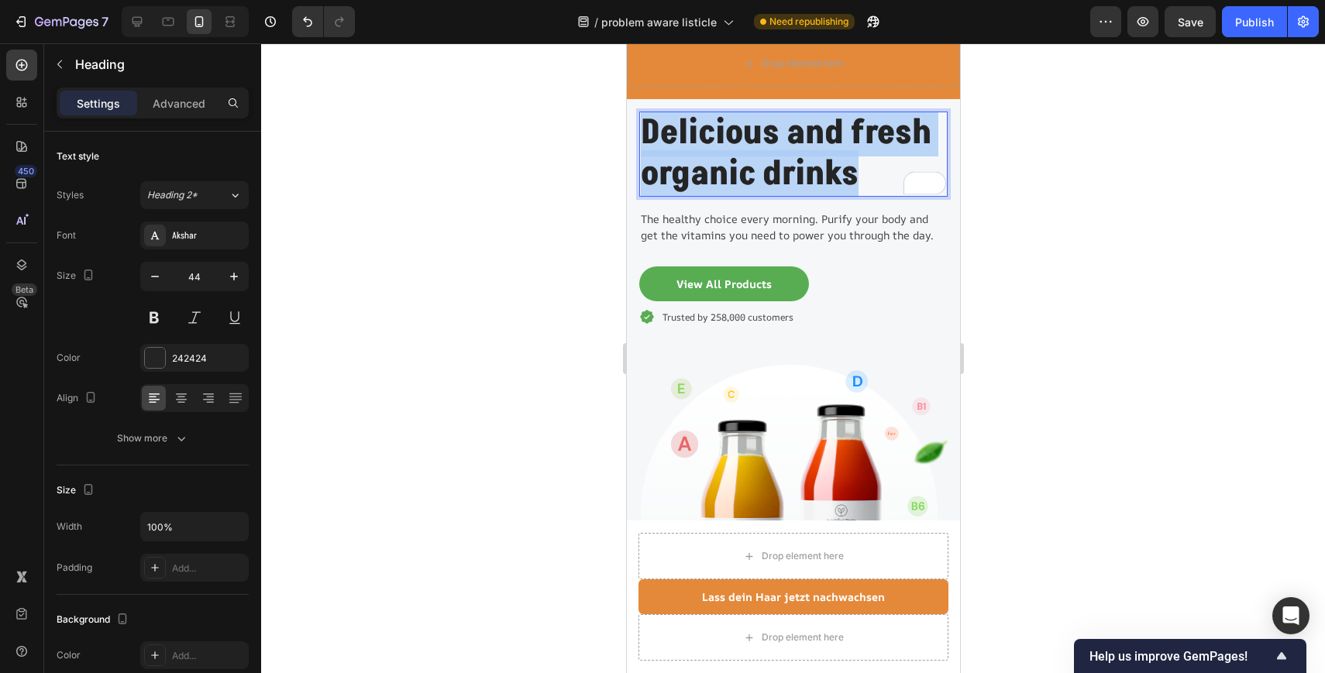
drag, startPoint x: 859, startPoint y: 175, endPoint x: 643, endPoint y: 139, distance: 219.2
click at [643, 139] on p "Delicious and fresh organic drinks" at bounding box center [792, 154] width 305 height 82
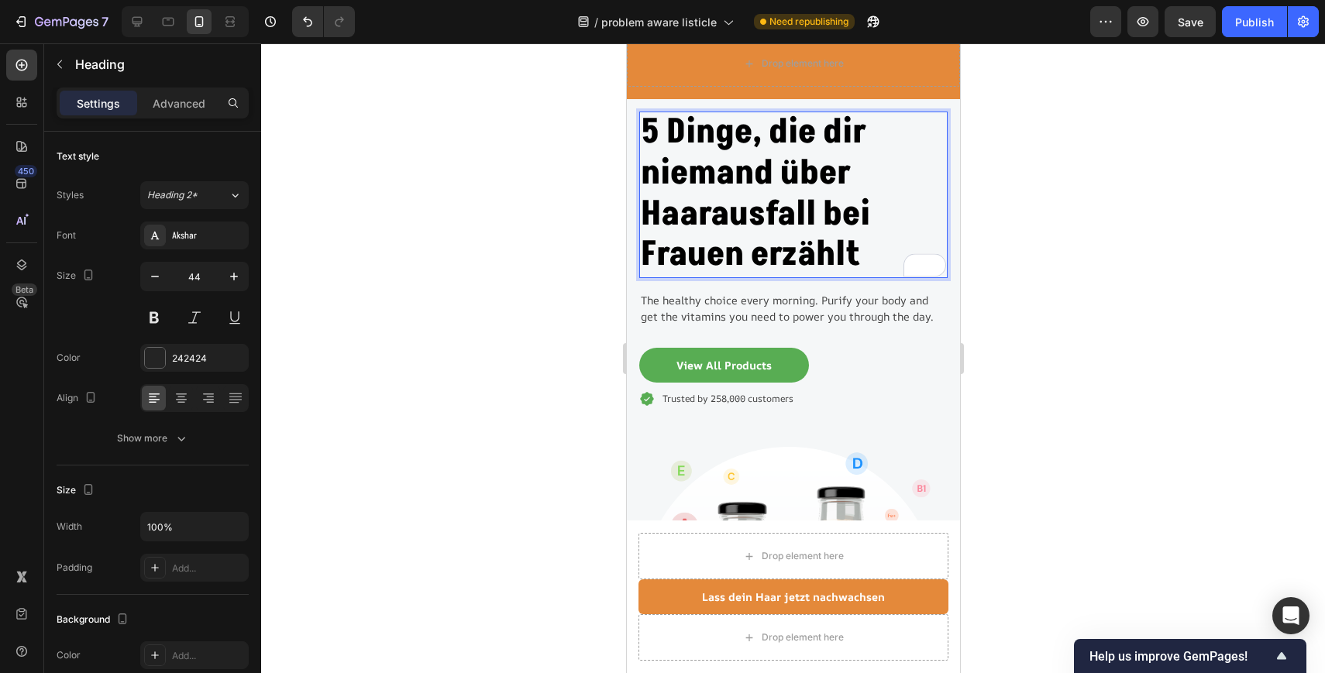
scroll to position [2, 0]
click at [987, 179] on div at bounding box center [793, 358] width 1064 height 630
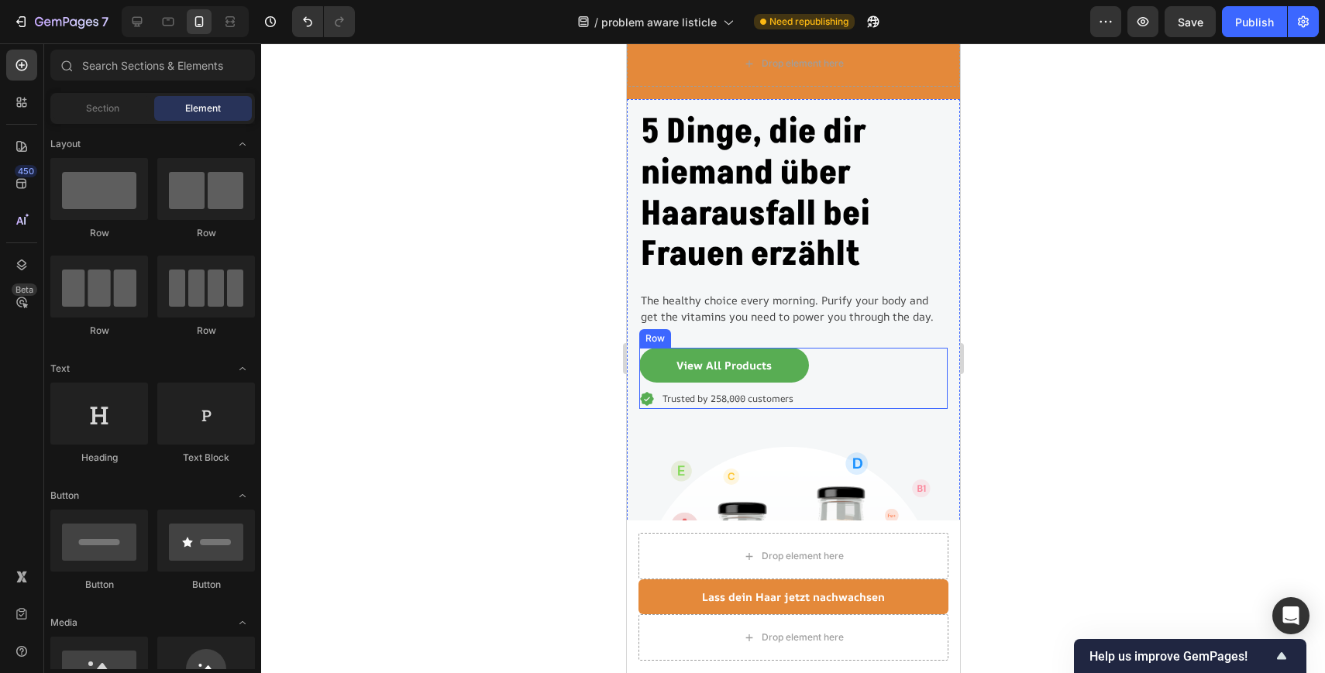
scroll to position [79, 0]
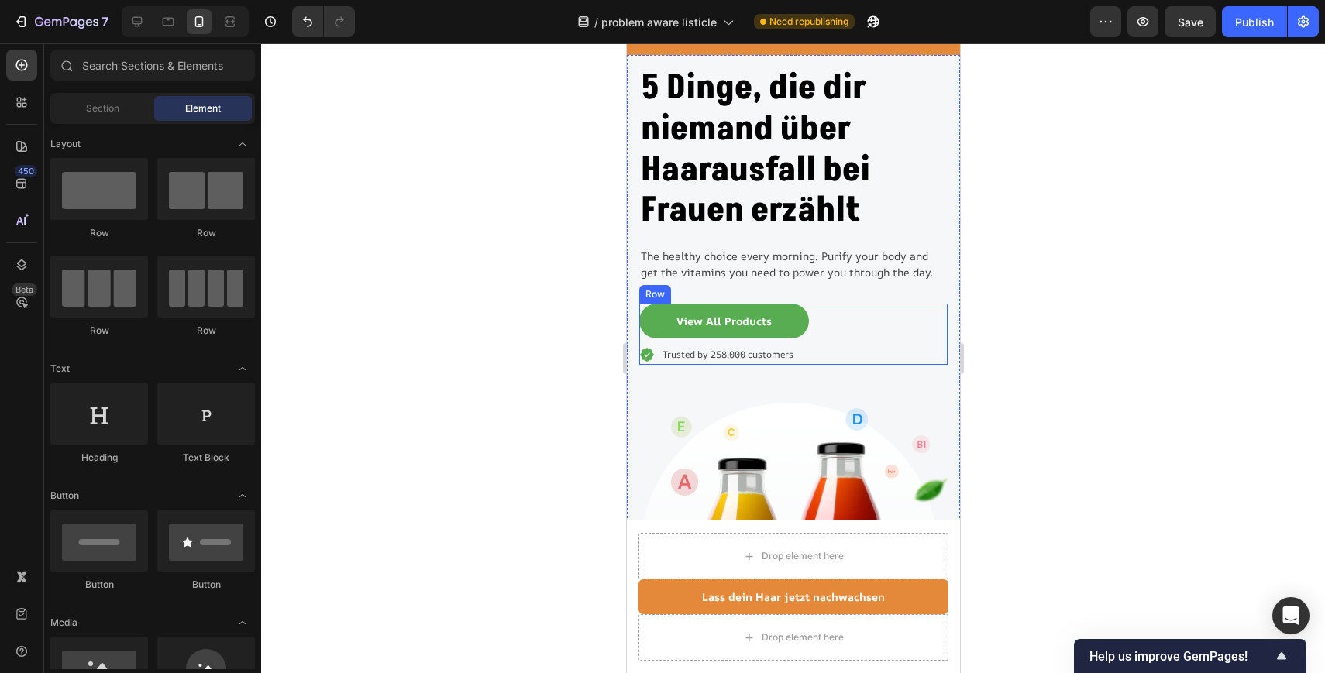
click at [851, 332] on div "View All Products Button Icon Trusted by 258,000 customers Text block Row Row" at bounding box center [792, 334] width 308 height 61
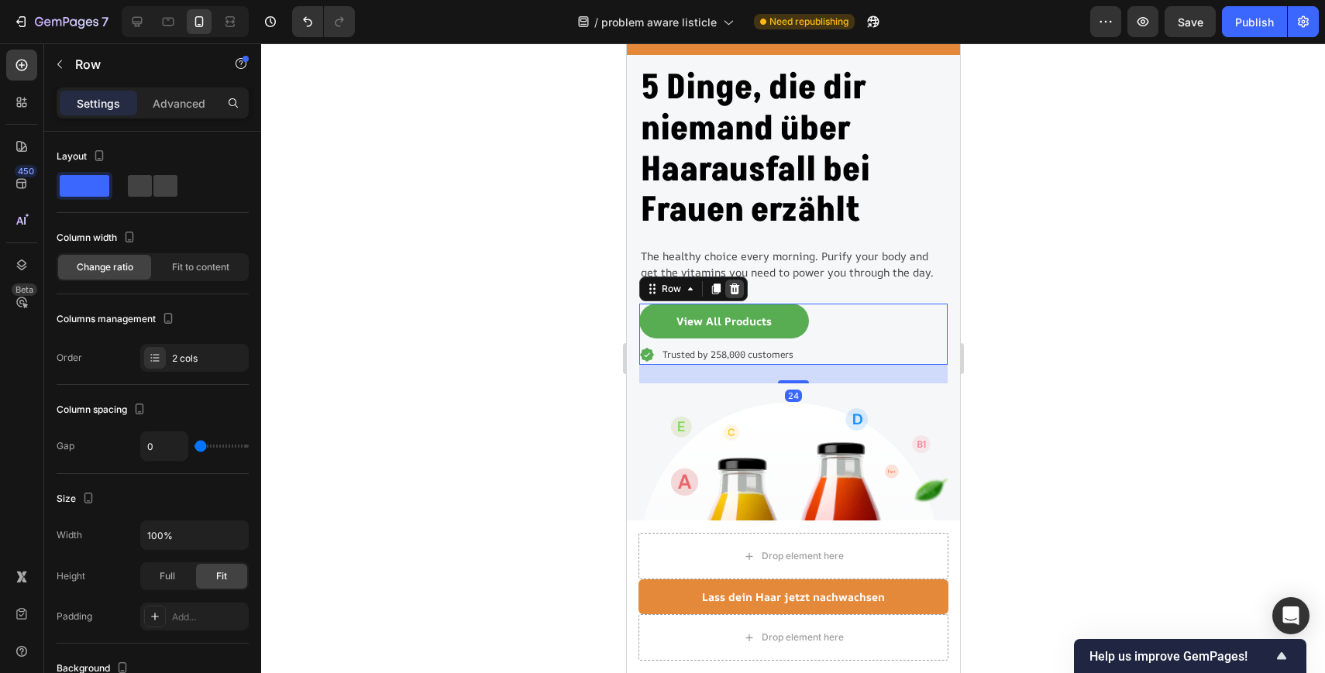
click at [727, 287] on icon at bounding box center [733, 289] width 12 height 12
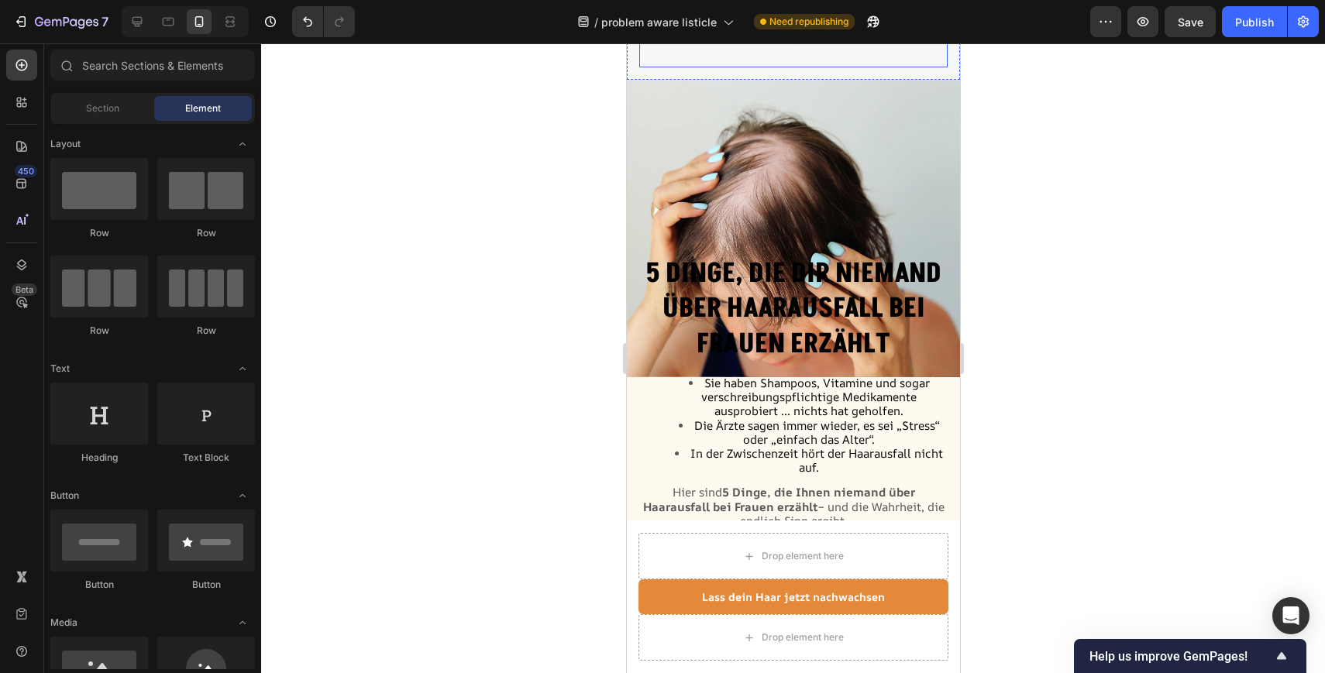
scroll to position [892, 0]
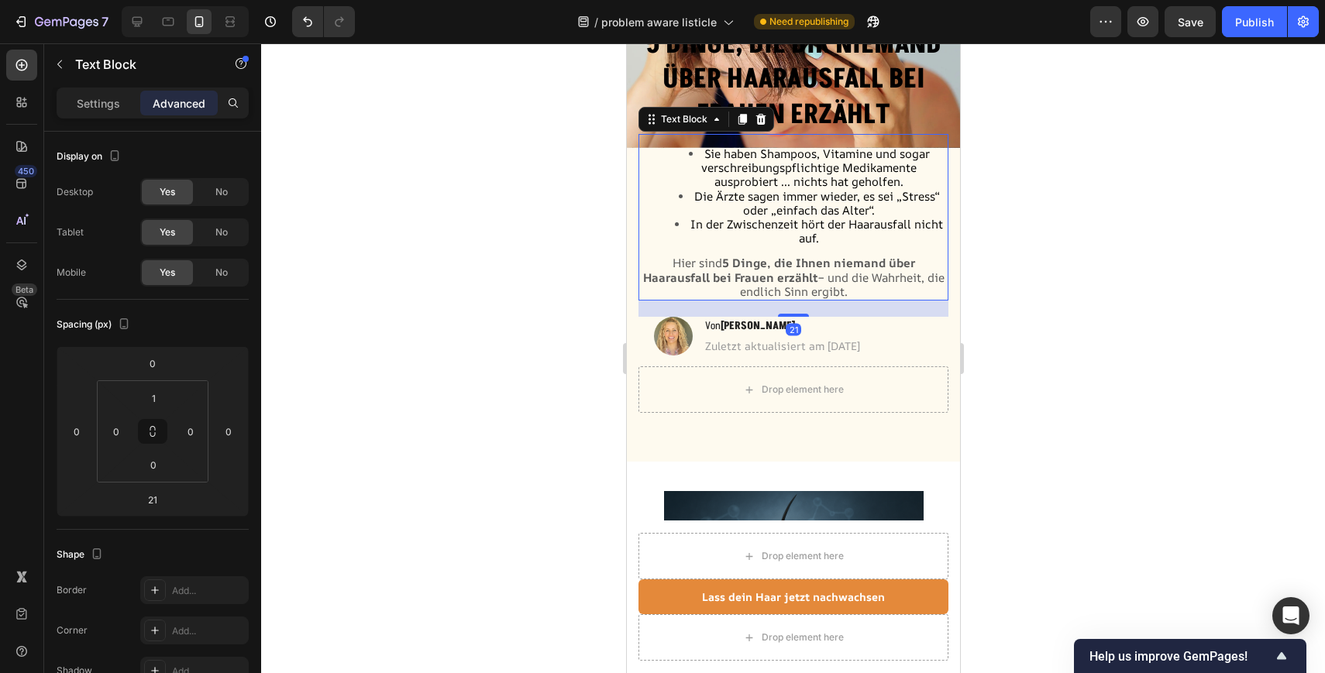
click at [781, 272] on strong "5 Dinge, die Ihnen niemand über Haarausfall bei Frauen erzählt" at bounding box center [778, 270] width 272 height 30
click at [876, 280] on span "Hier sind 5 Dinge, die Ihnen niemand über Haarausfall bei Frauen erzählt – und …" at bounding box center [792, 277] width 301 height 44
click at [847, 297] on p "Hier sind 5 Dinge, die Ihnen niemand über Haarausfall bei Frauen erzählt – und …" at bounding box center [792, 277] width 307 height 43
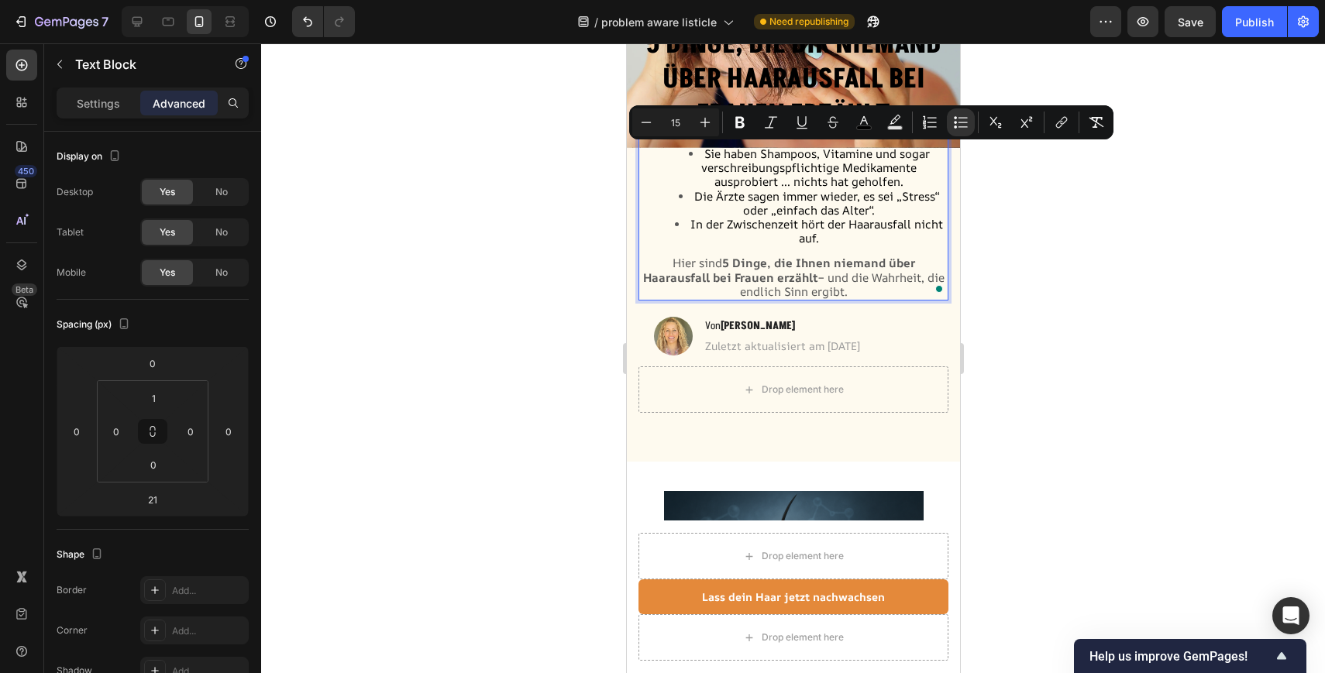
drag, startPoint x: 852, startPoint y: 295, endPoint x: 703, endPoint y: 145, distance: 211.4
click at [703, 145] on div "Sie haben Shampoos, Vitamine und sogar verschreibungspflichtige Medikamente aus…" at bounding box center [793, 218] width 310 height 166
copy div "Sie haben Shampoos, Vitamine und sogar verschreibungspflichtige Medikamente aus…"
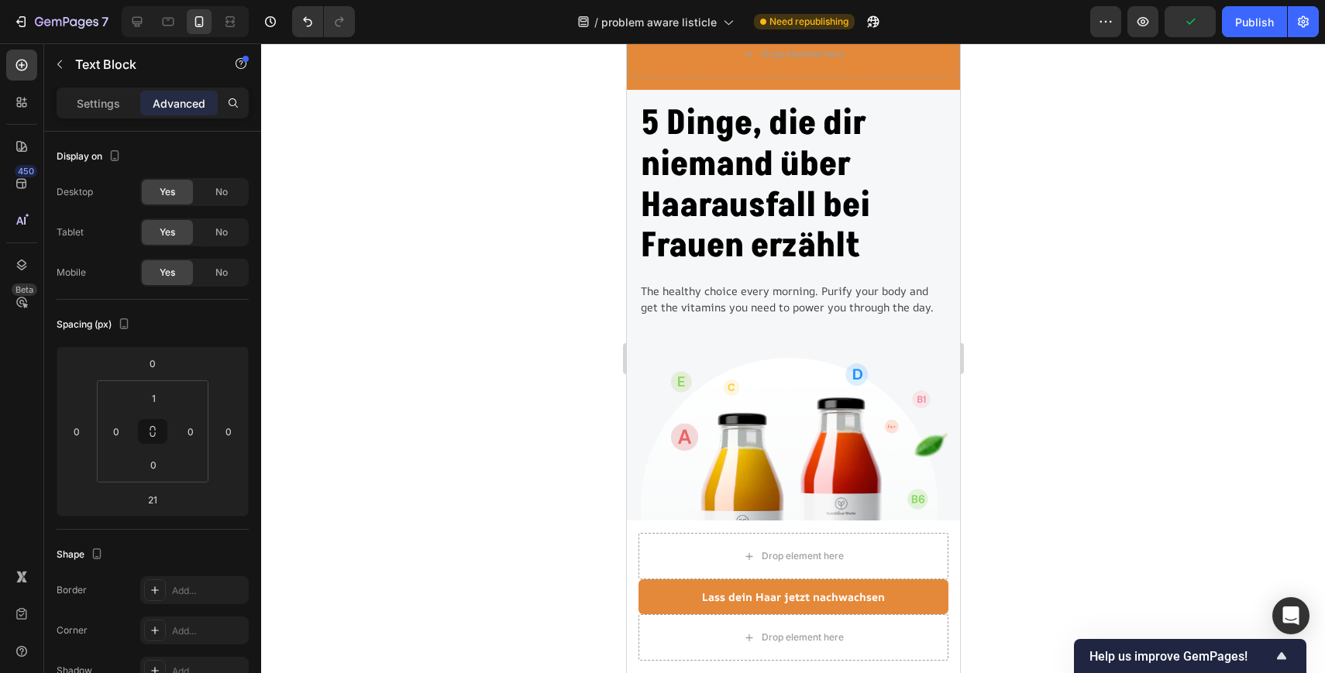
scroll to position [0, 0]
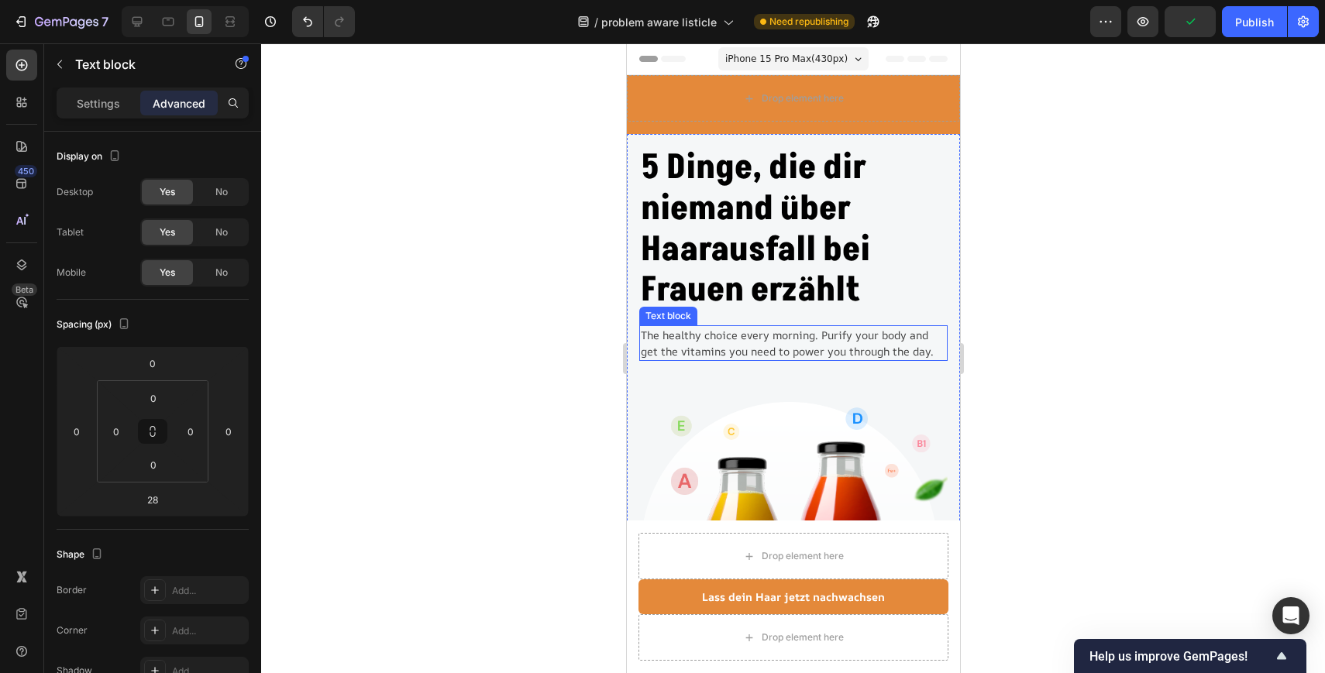
click at [778, 339] on p "The healthy choice every morning. Purify your body and get the vitamins you nee…" at bounding box center [792, 343] width 305 height 33
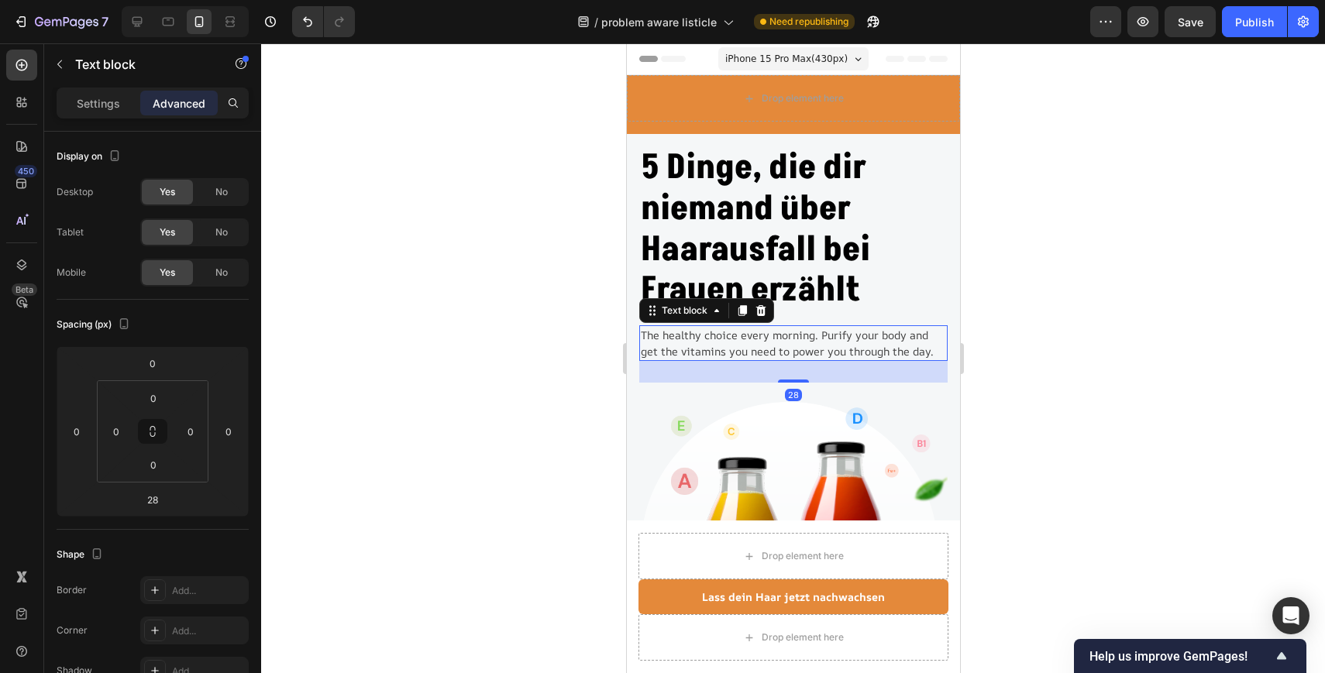
click at [778, 339] on p "The healthy choice every morning. Purify your body and get the vitamins you nee…" at bounding box center [792, 343] width 305 height 33
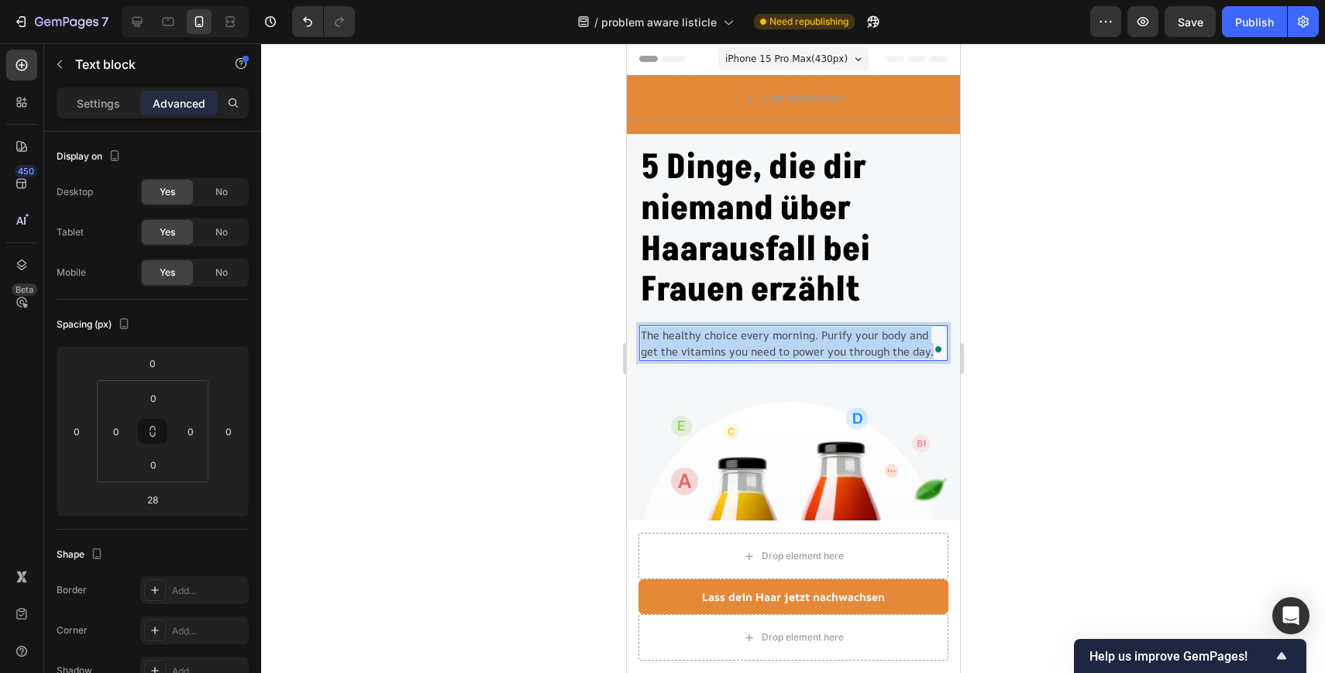
click at [778, 339] on p "The healthy choice every morning. Purify your body and get the vitamins you nee…" at bounding box center [792, 343] width 305 height 33
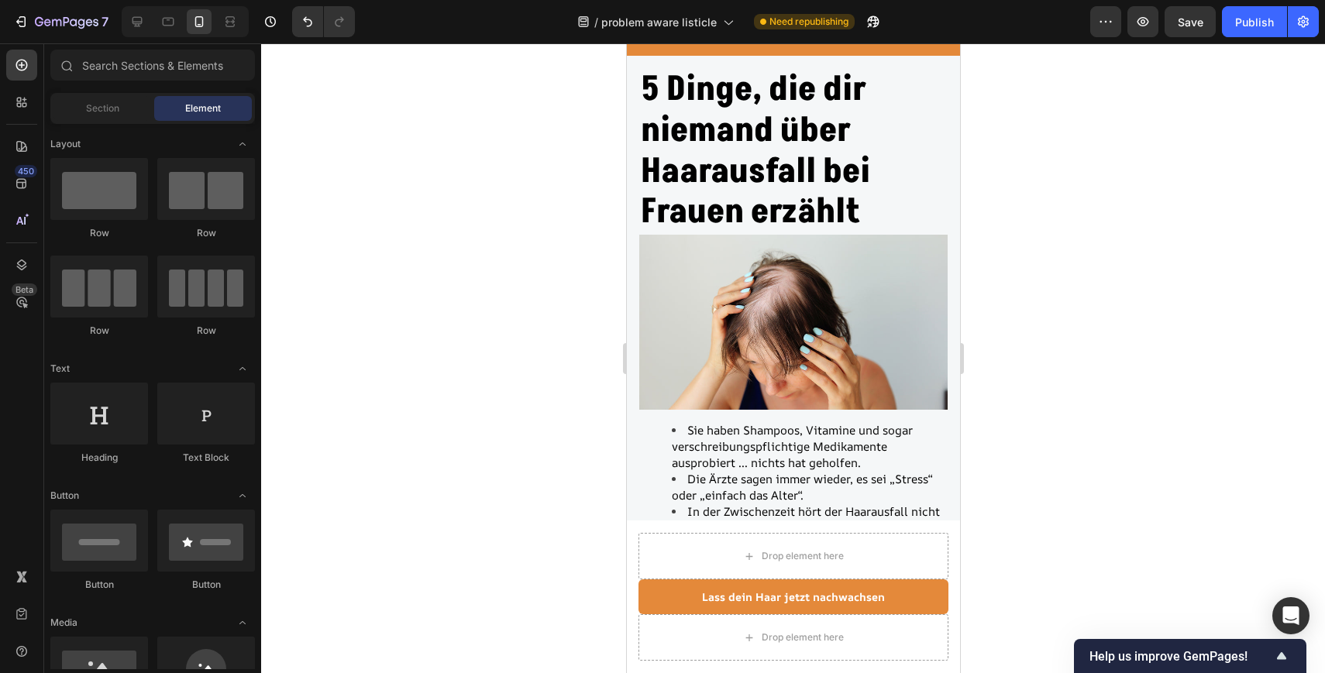
scroll to position [22, 0]
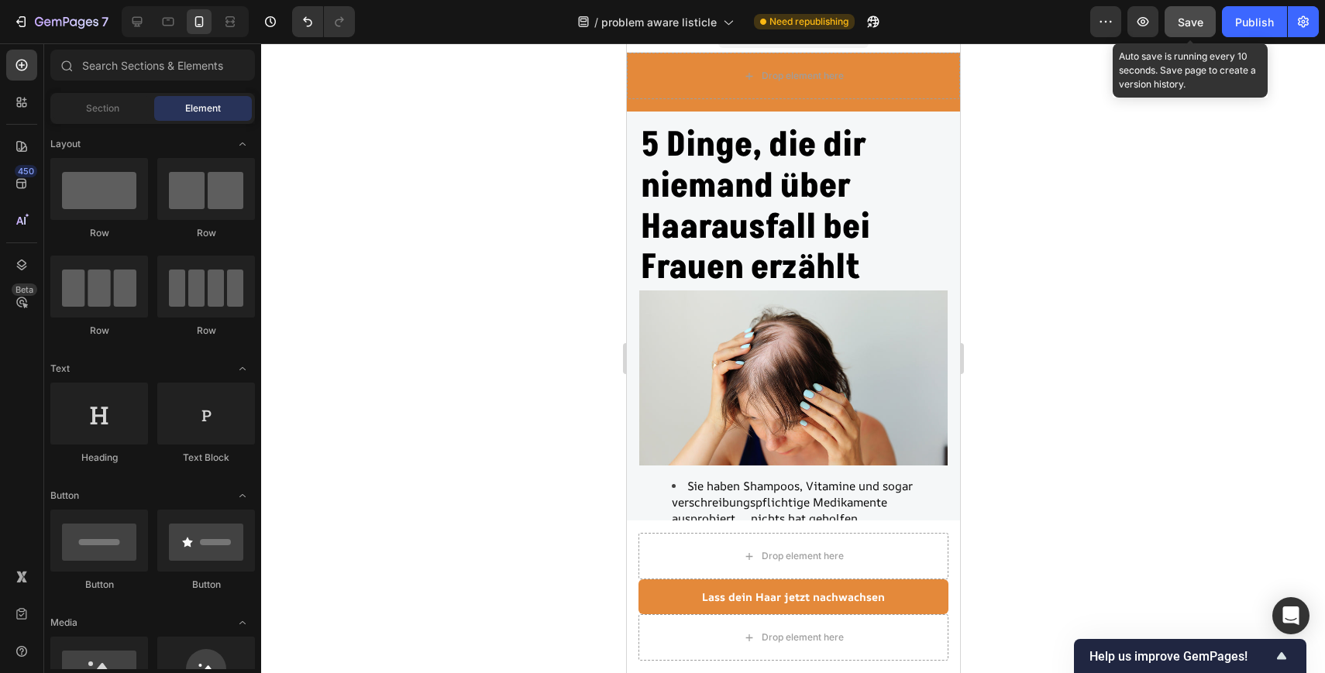
click at [1198, 22] on span "Save" at bounding box center [1190, 21] width 26 height 13
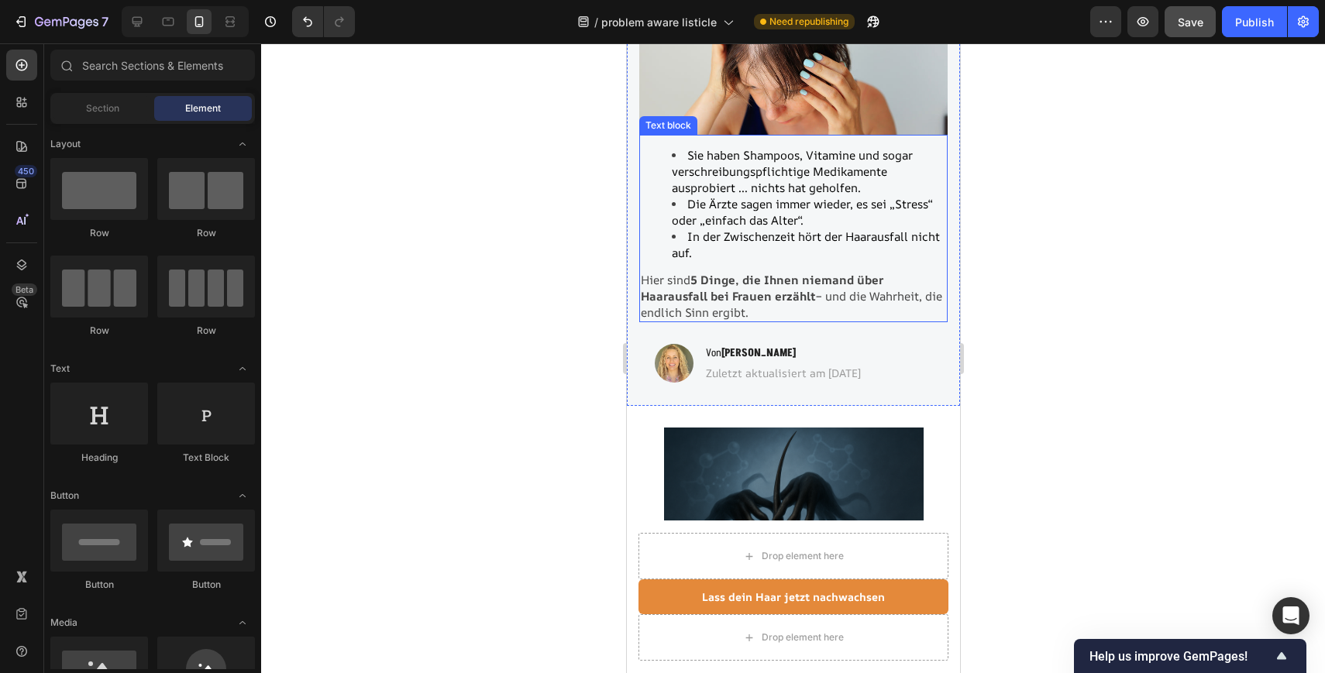
scroll to position [0, 0]
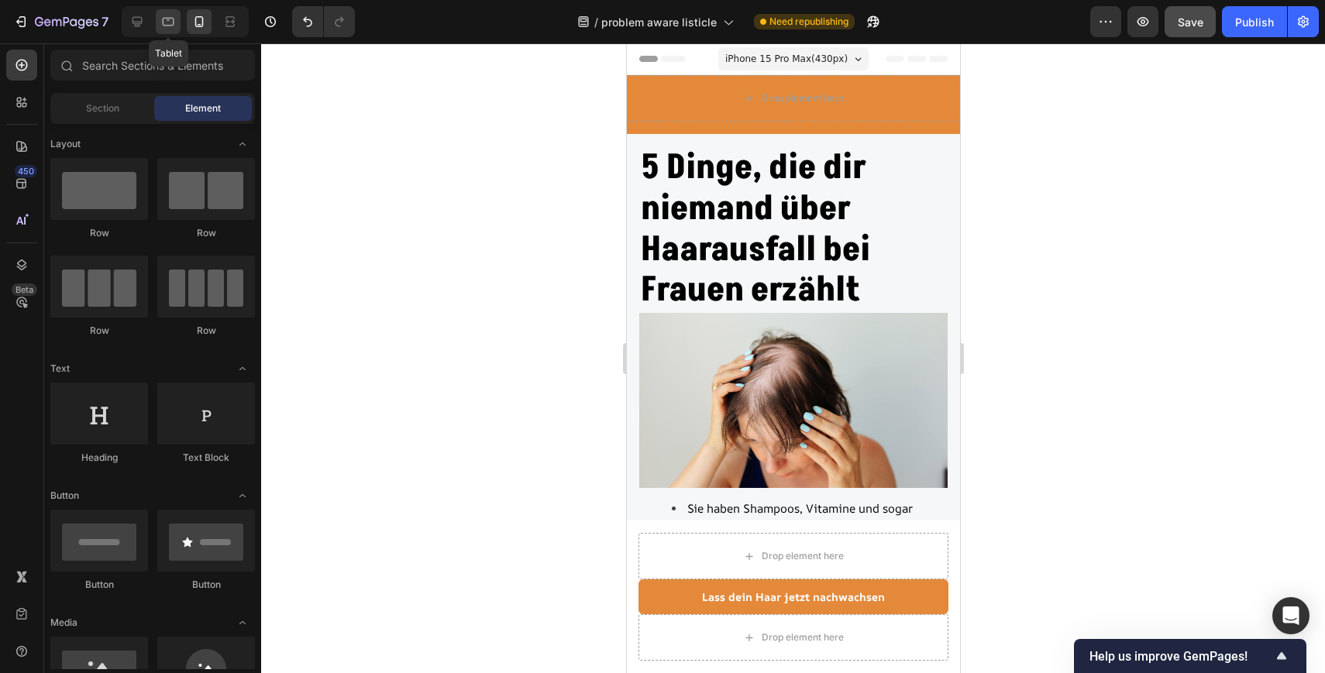
click at [170, 18] on icon at bounding box center [169, 22] width 12 height 9
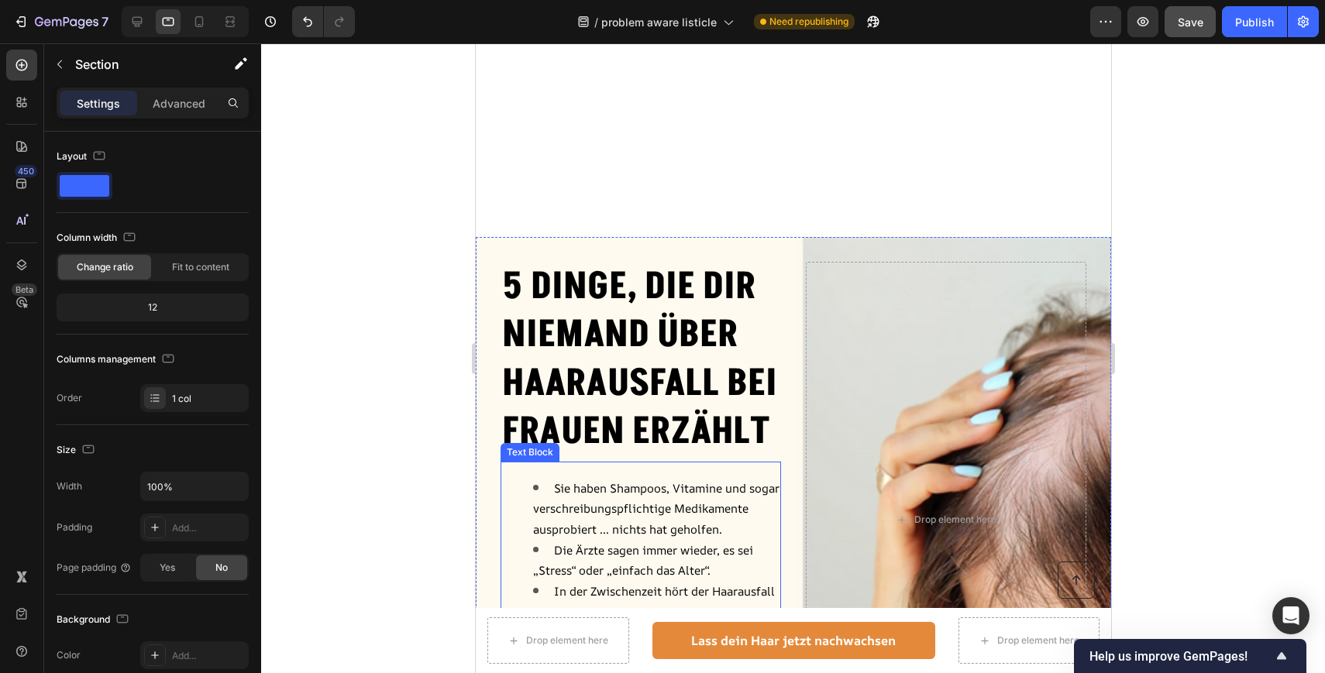
scroll to position [113, 0]
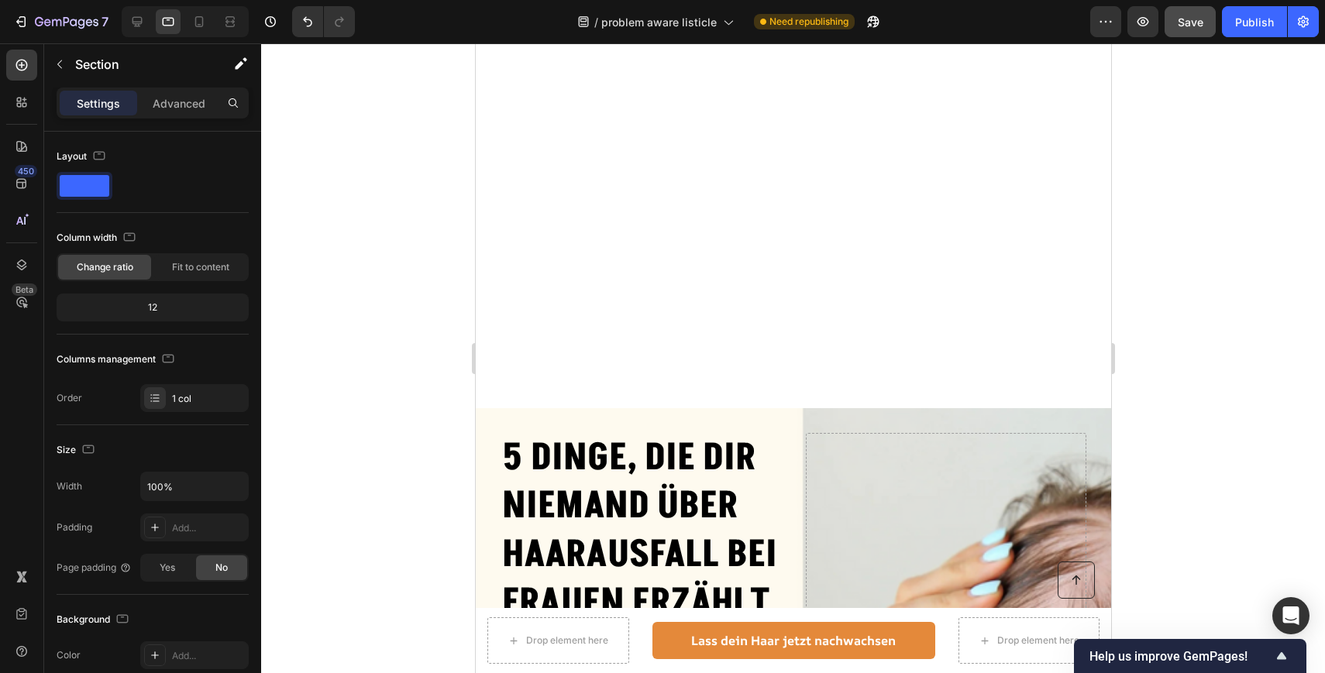
click at [390, 435] on div at bounding box center [793, 358] width 1064 height 630
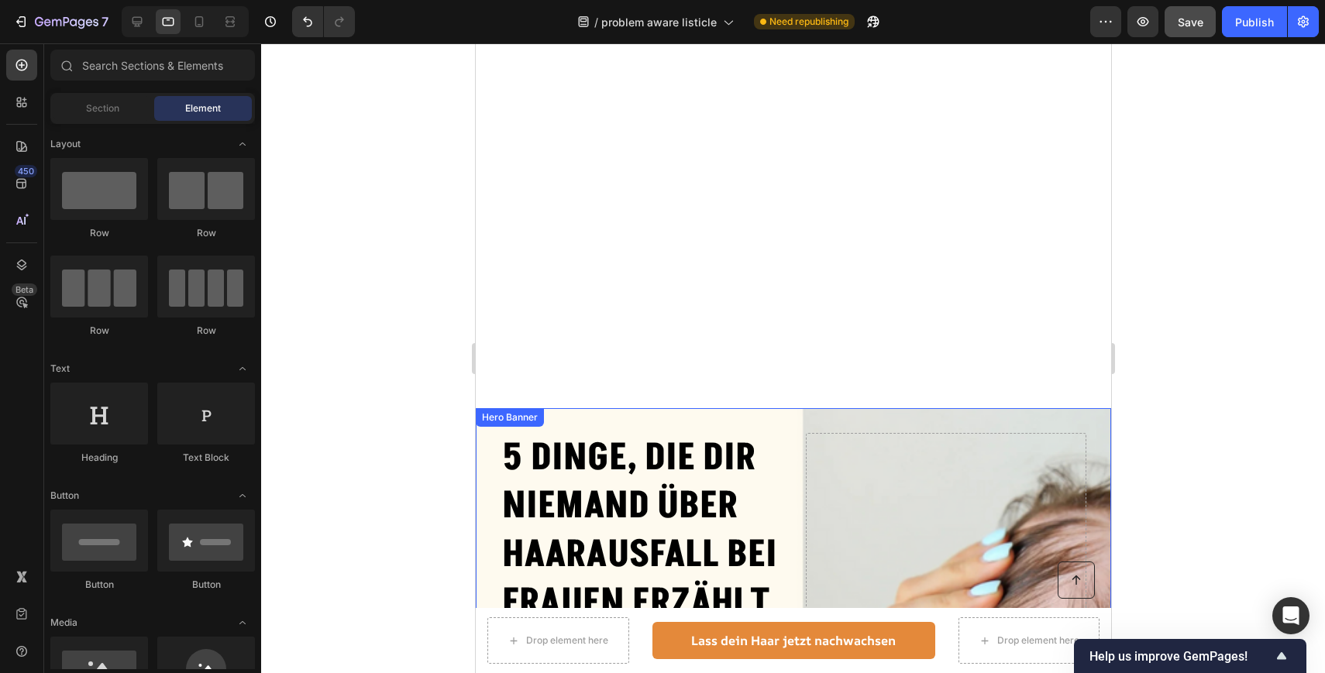
scroll to position [0, 0]
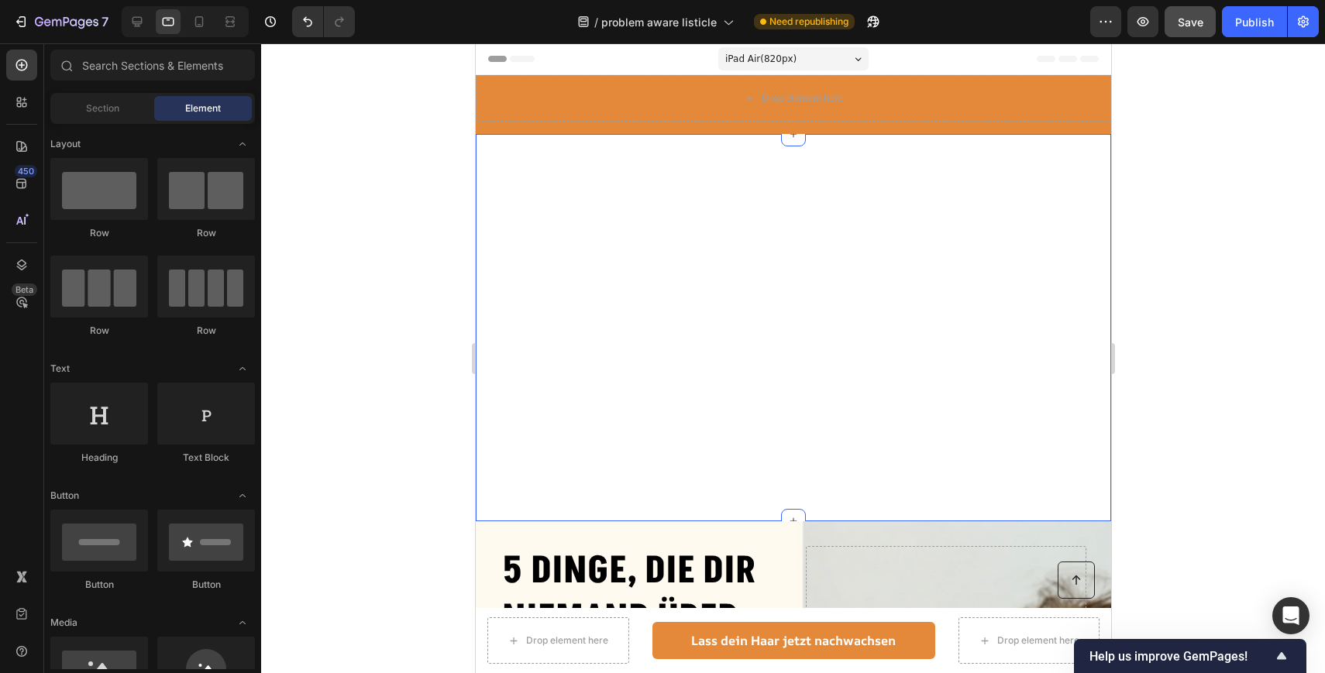
click at [653, 284] on div "5 Dinge, die dir niemand über Haarausfall bei Frauen erzählt Heading Image Sie …" at bounding box center [792, 327] width 635 height 387
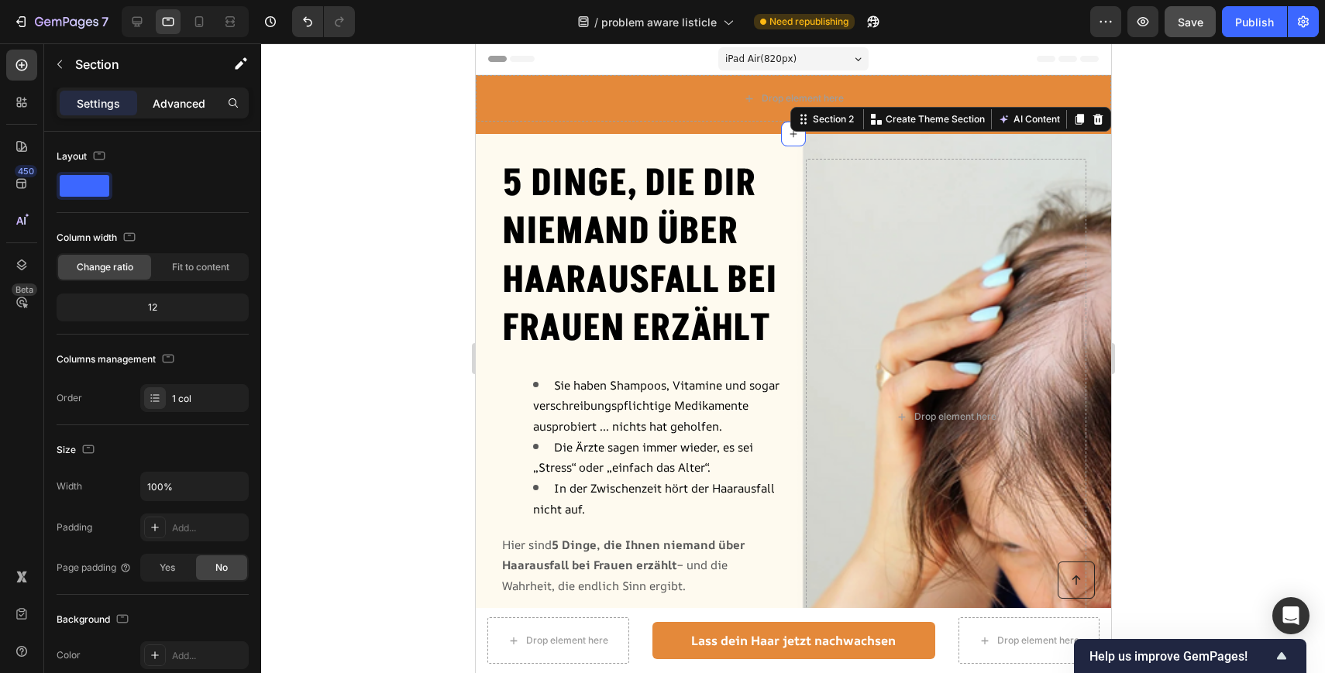
click at [179, 112] on div "Advanced" at bounding box center [178, 103] width 77 height 25
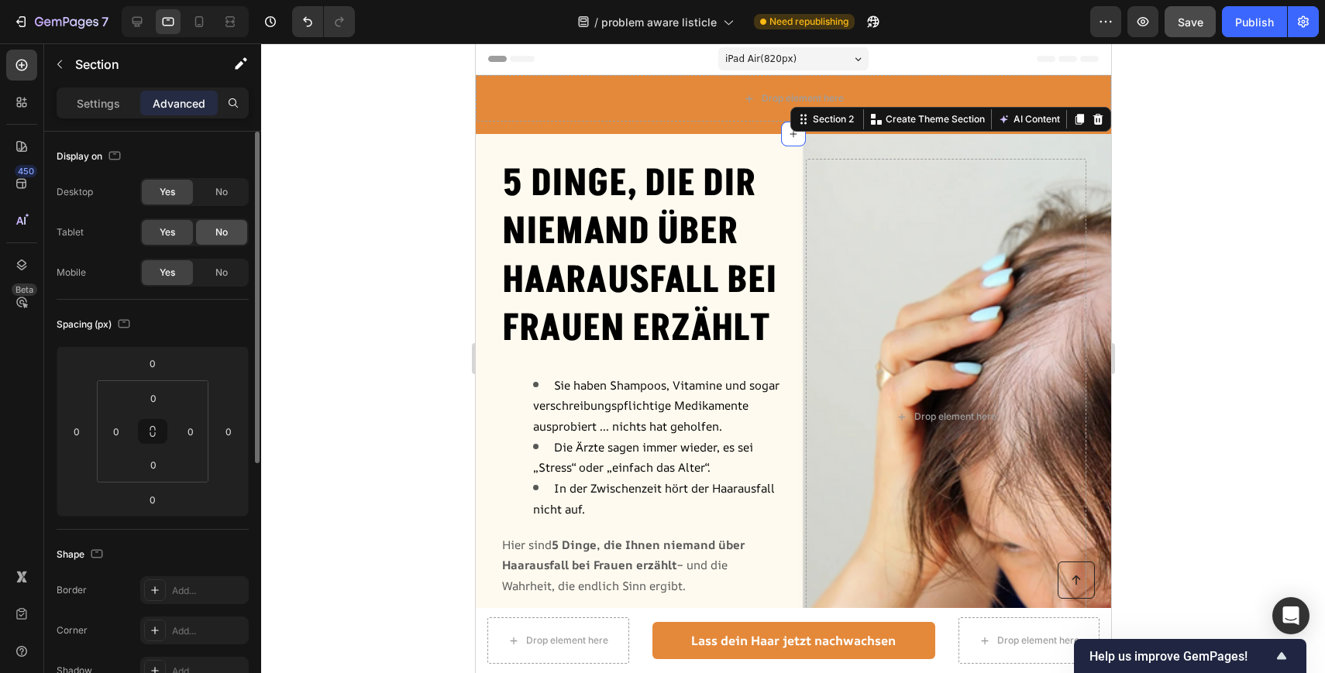
click at [228, 232] on div "No" at bounding box center [221, 232] width 51 height 25
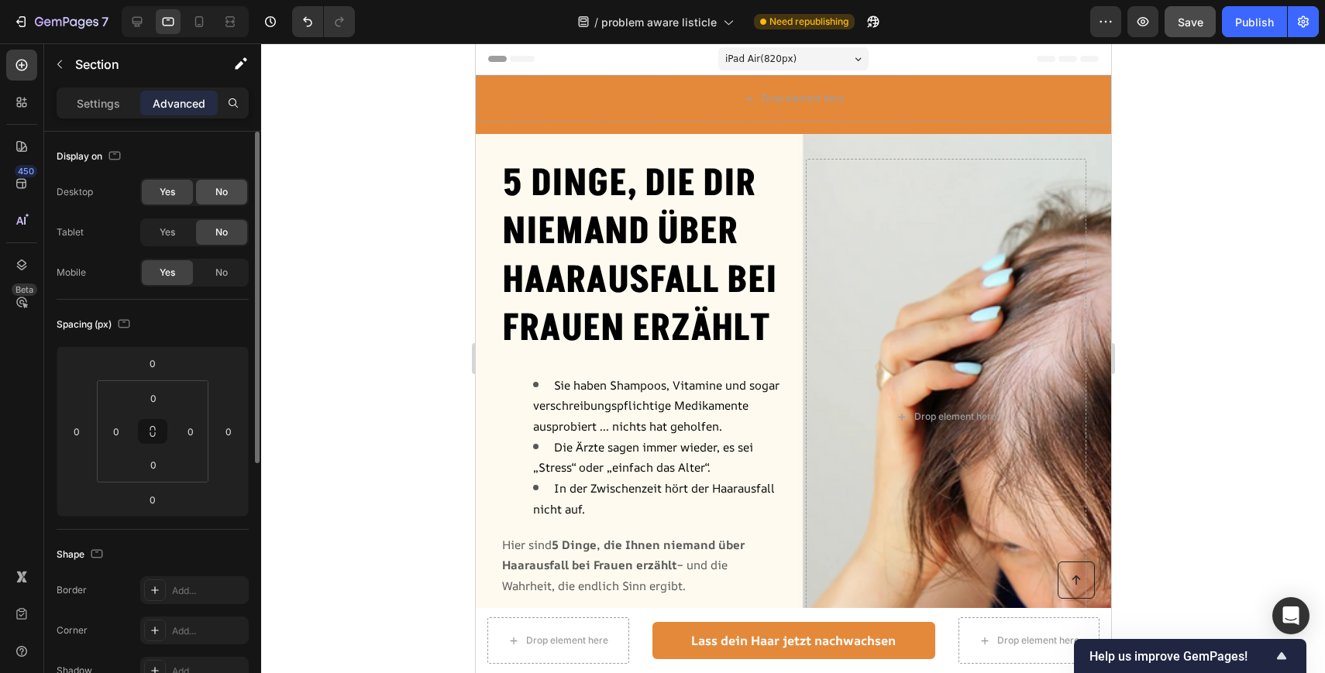
click at [225, 195] on span "No" at bounding box center [221, 192] width 12 height 14
click at [372, 212] on div at bounding box center [793, 358] width 1064 height 630
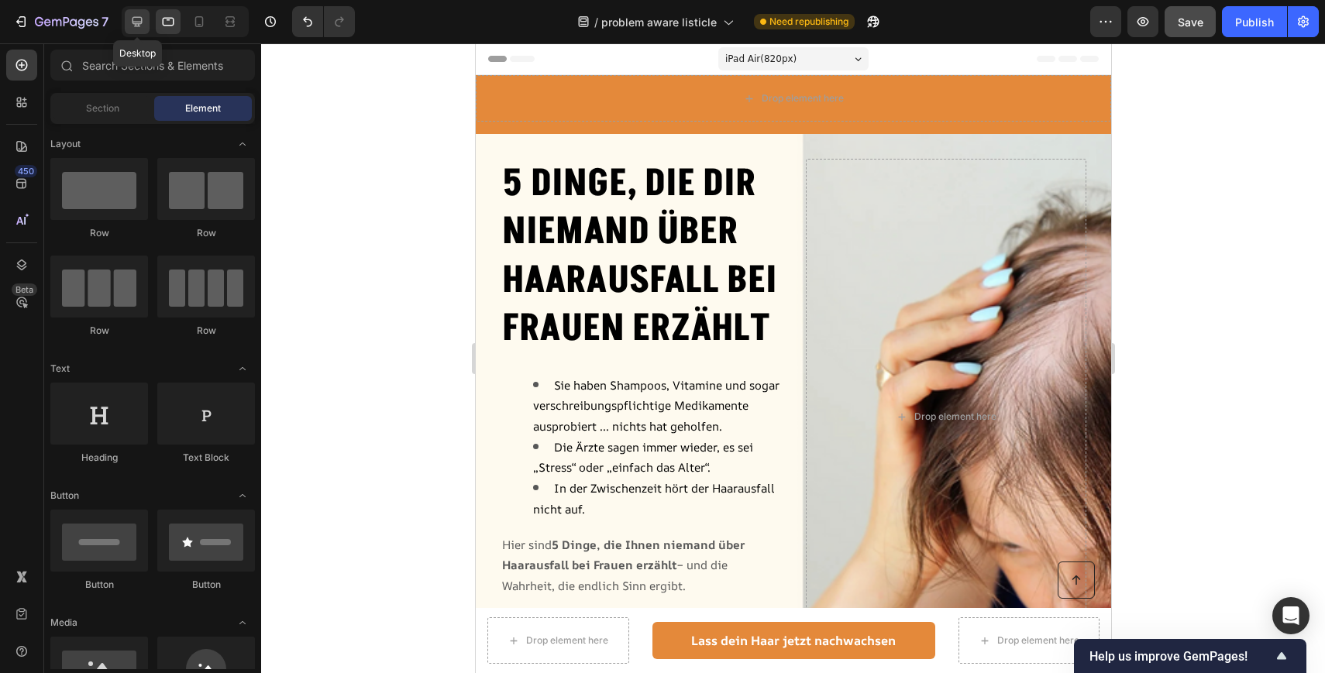
click at [143, 22] on icon at bounding box center [136, 21] width 15 height 15
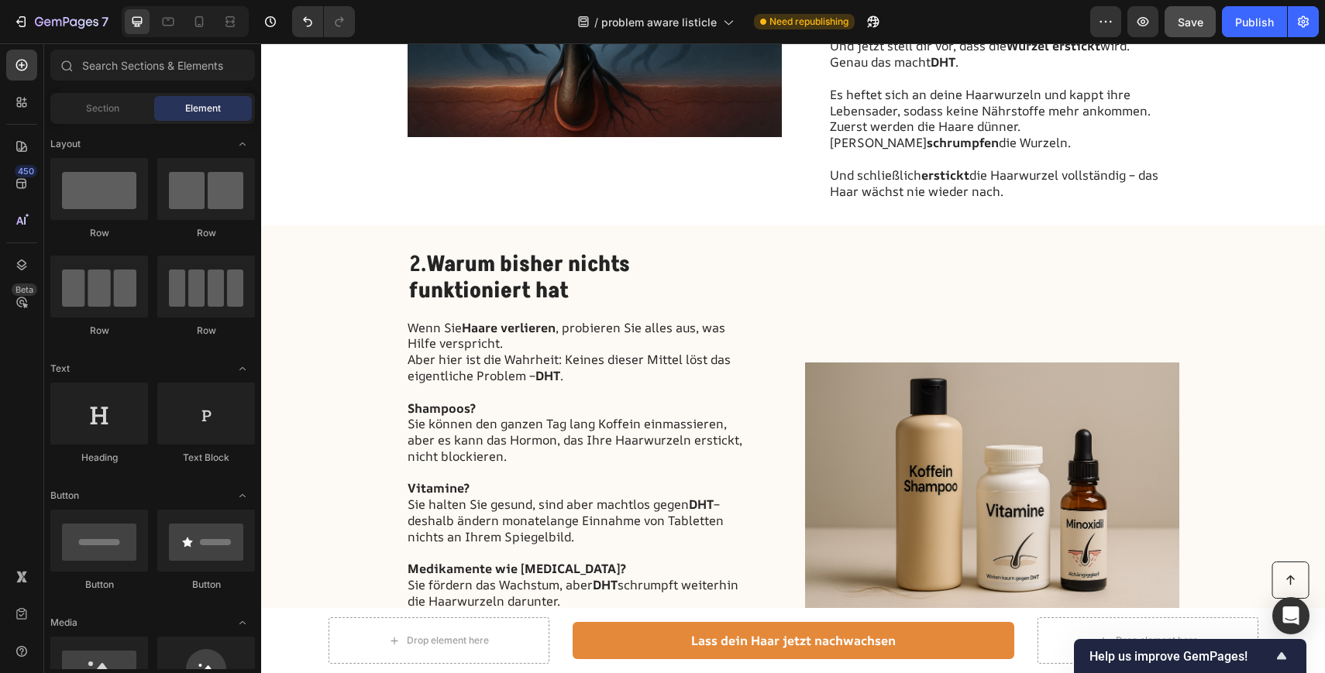
scroll to position [438, 0]
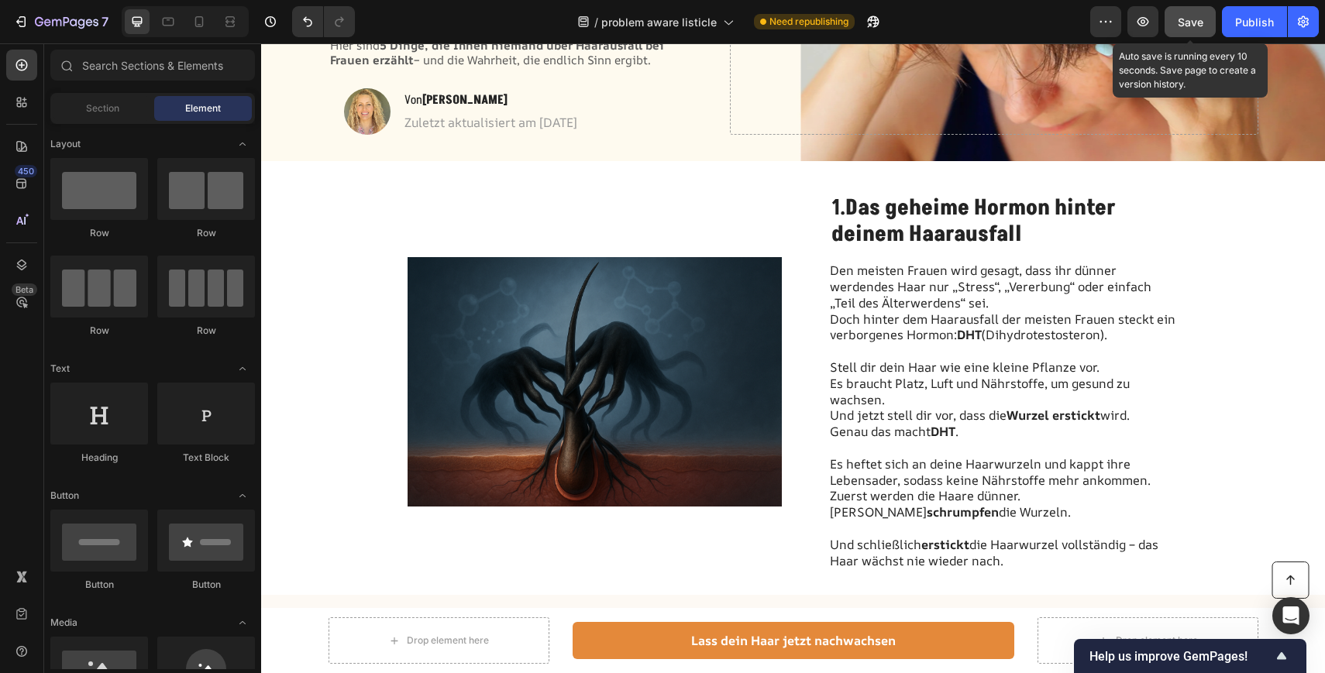
click at [1173, 14] on button "Save" at bounding box center [1189, 21] width 51 height 31
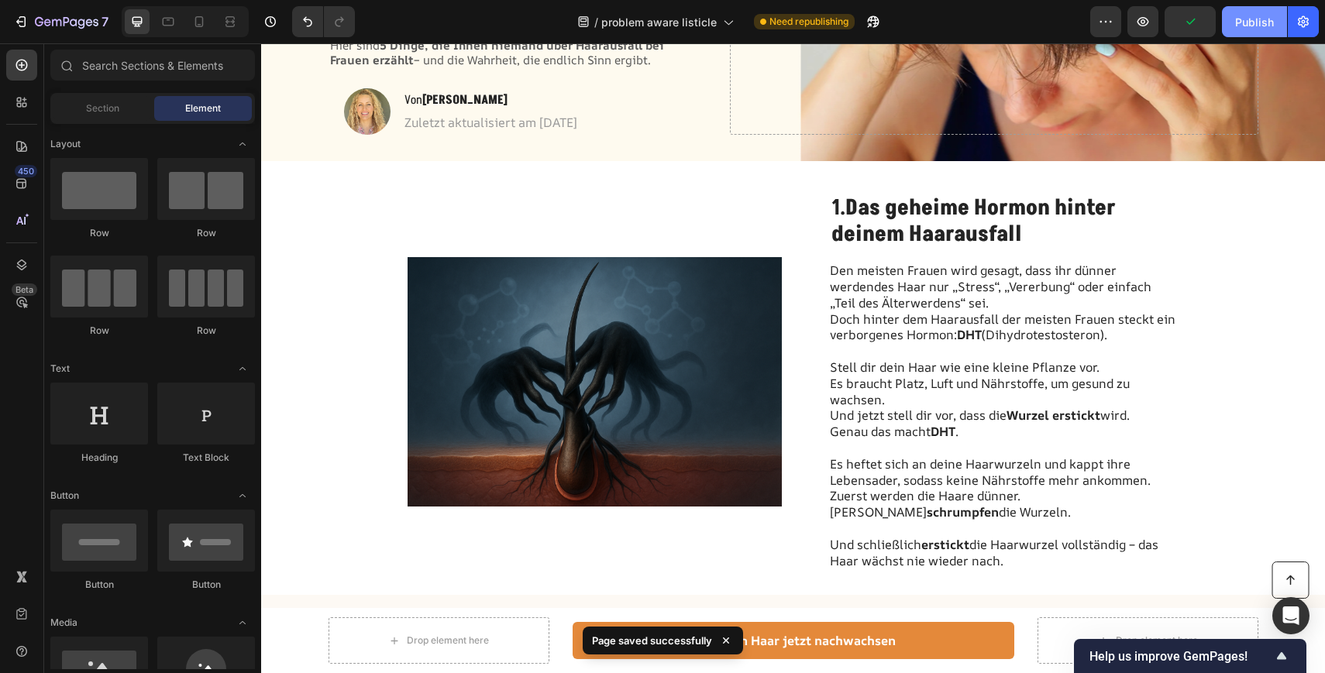
click at [1259, 22] on div "Publish" at bounding box center [1254, 22] width 39 height 16
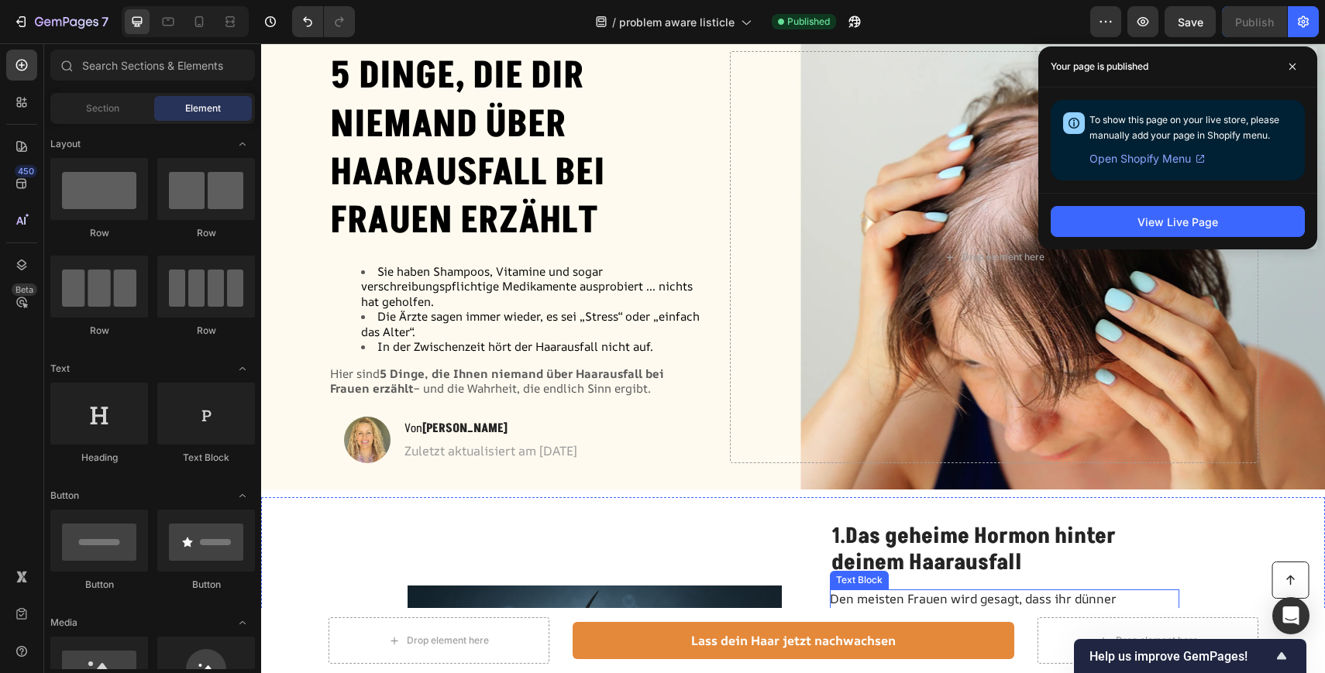
scroll to position [88, 0]
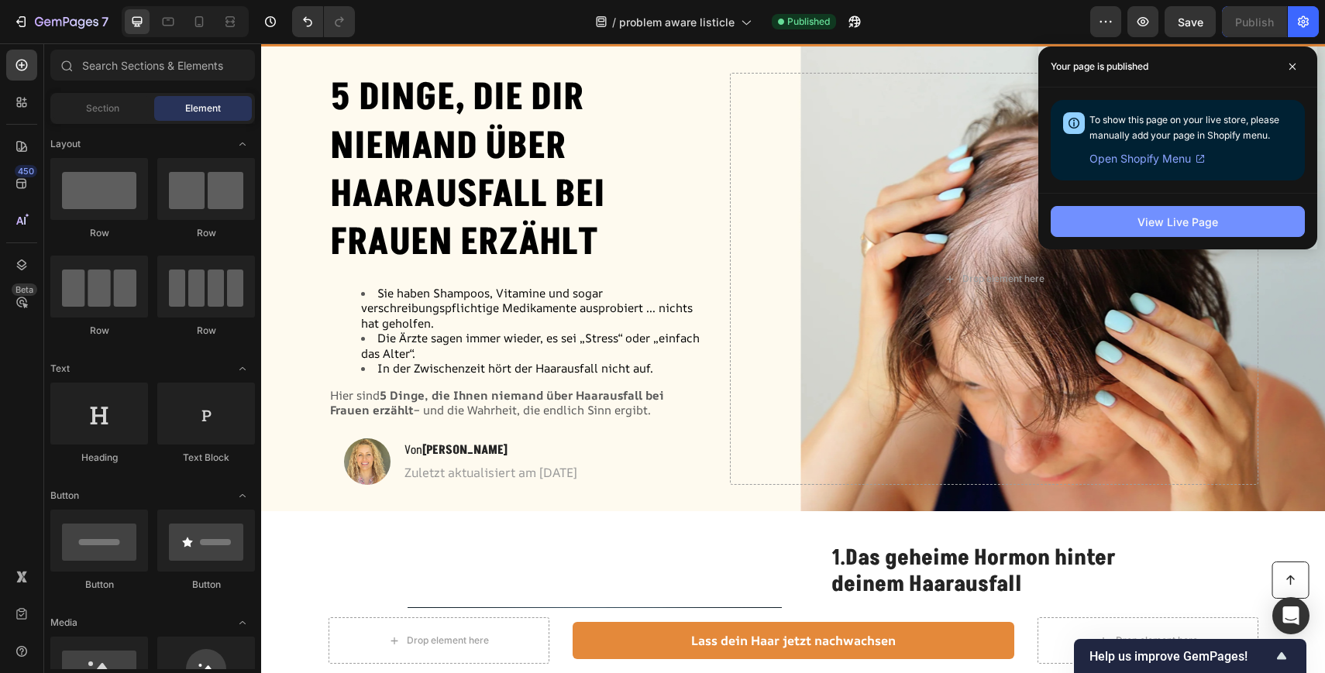
click at [1150, 223] on div "View Live Page" at bounding box center [1177, 222] width 81 height 16
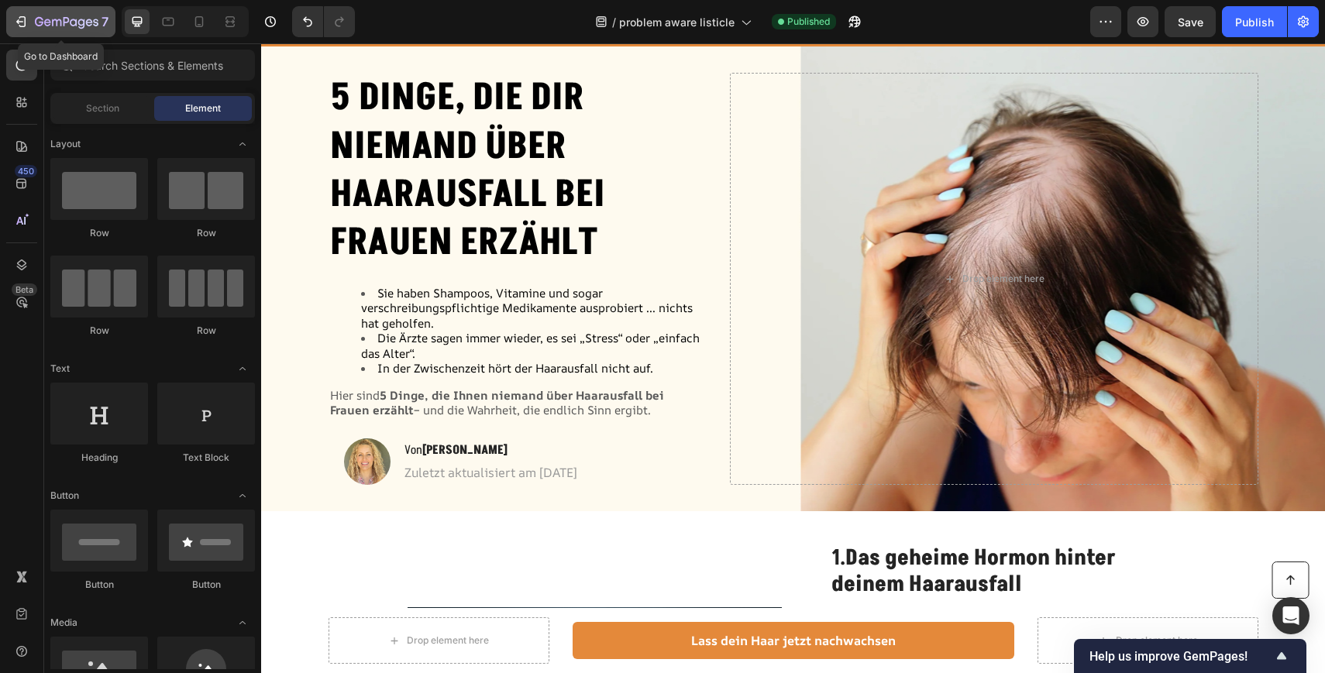
click at [35, 18] on icon "button" at bounding box center [67, 22] width 64 height 13
